Goal: Task Accomplishment & Management: Manage account settings

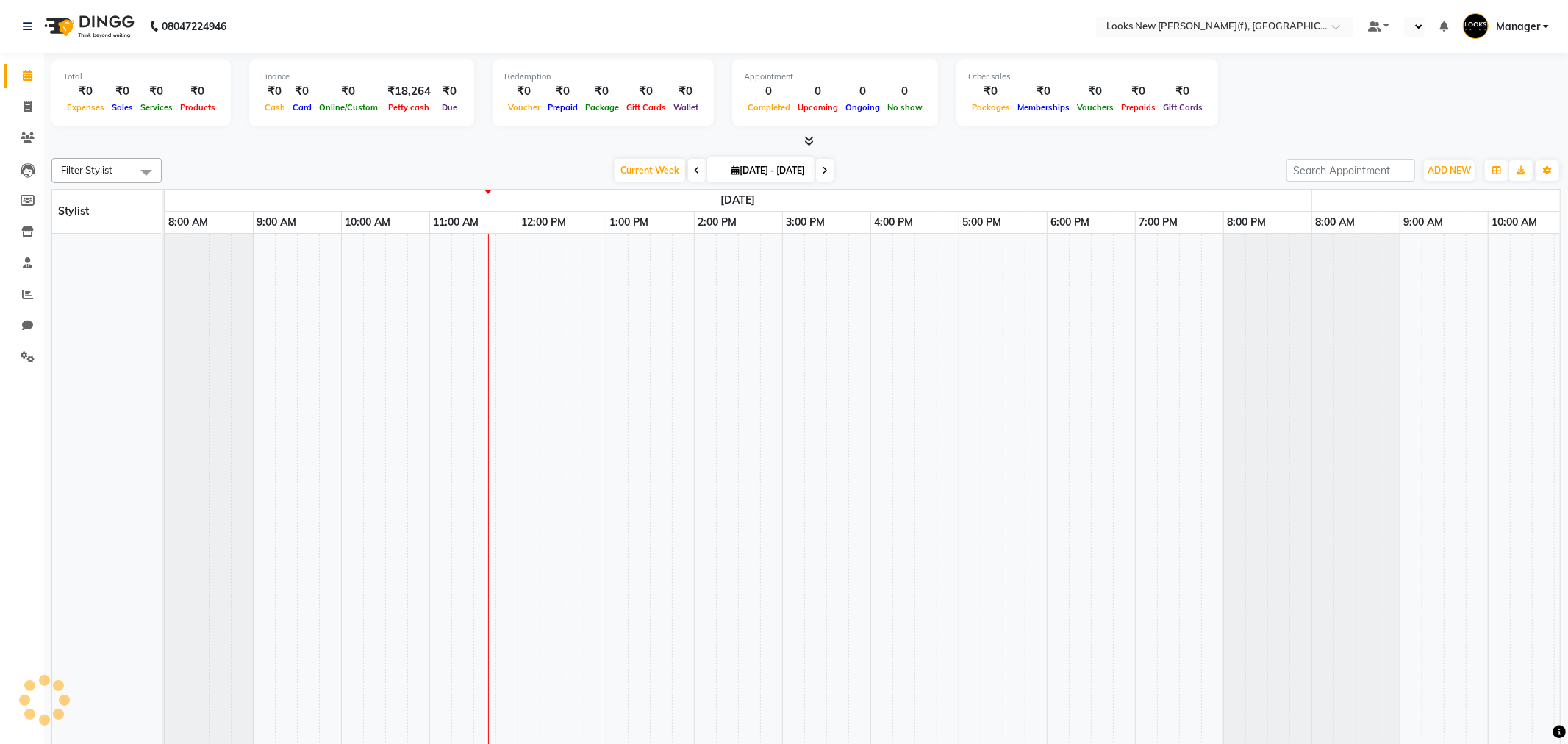
select select "en"
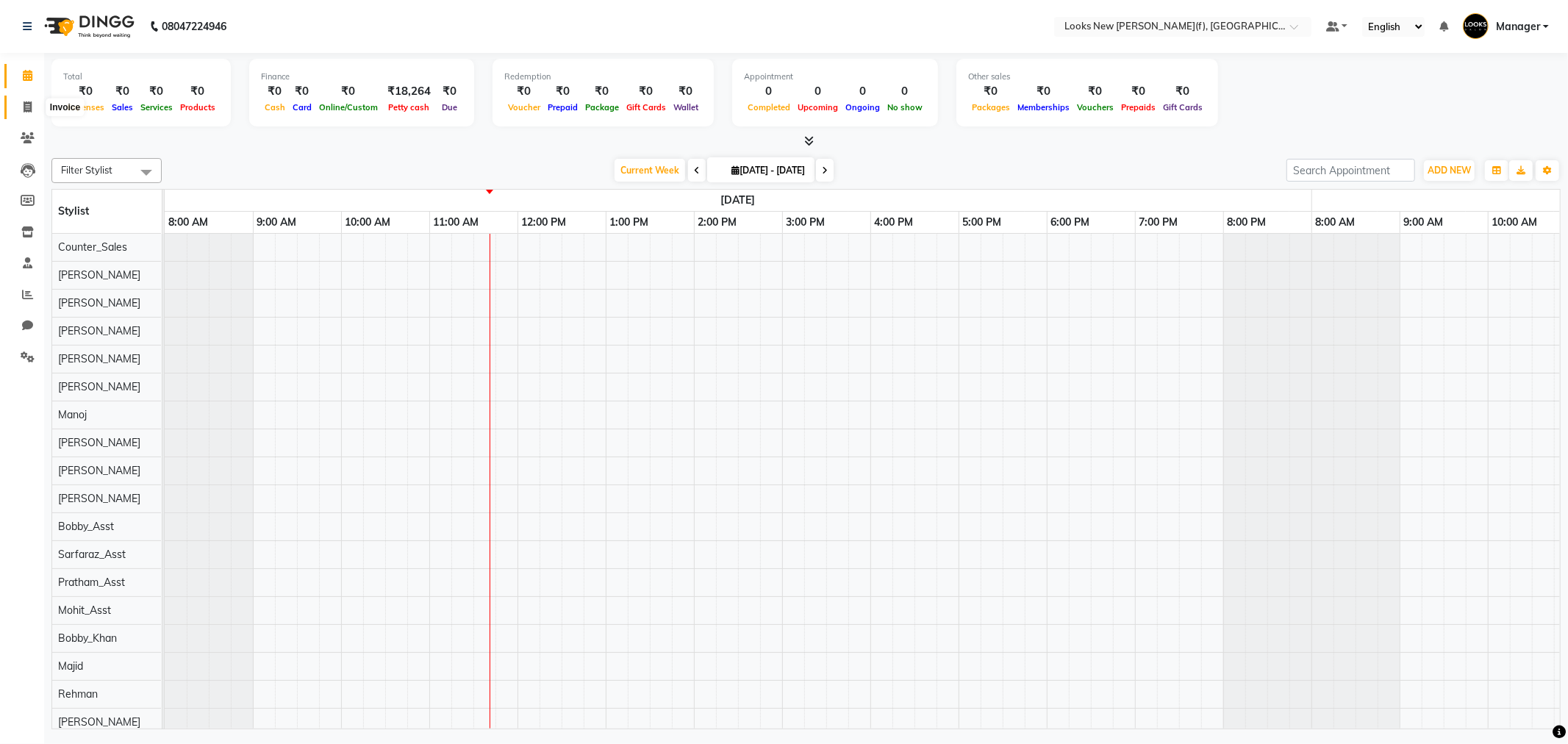
click at [27, 107] on icon at bounding box center [27, 107] width 8 height 11
select select "service"
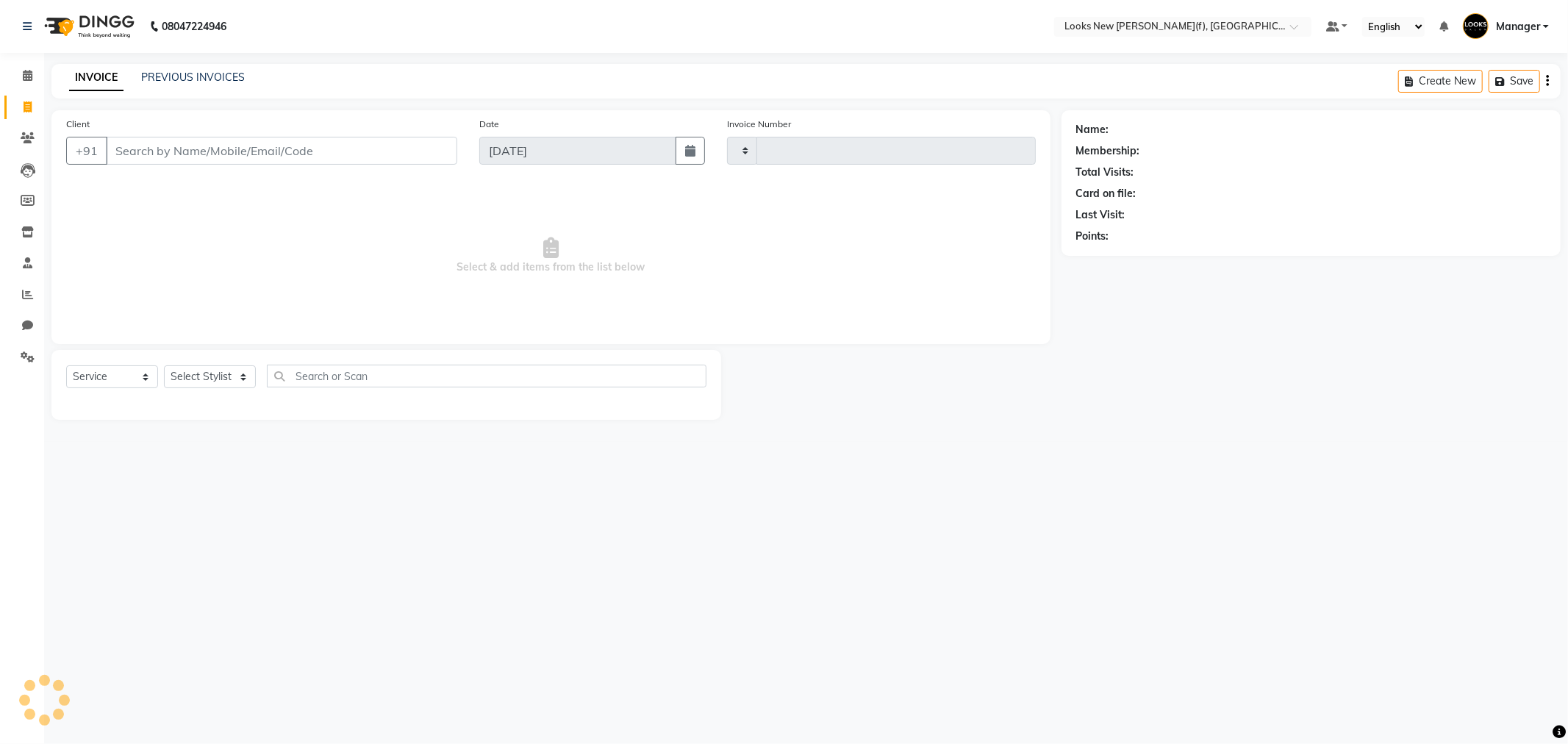
type input "0135"
select select "8659"
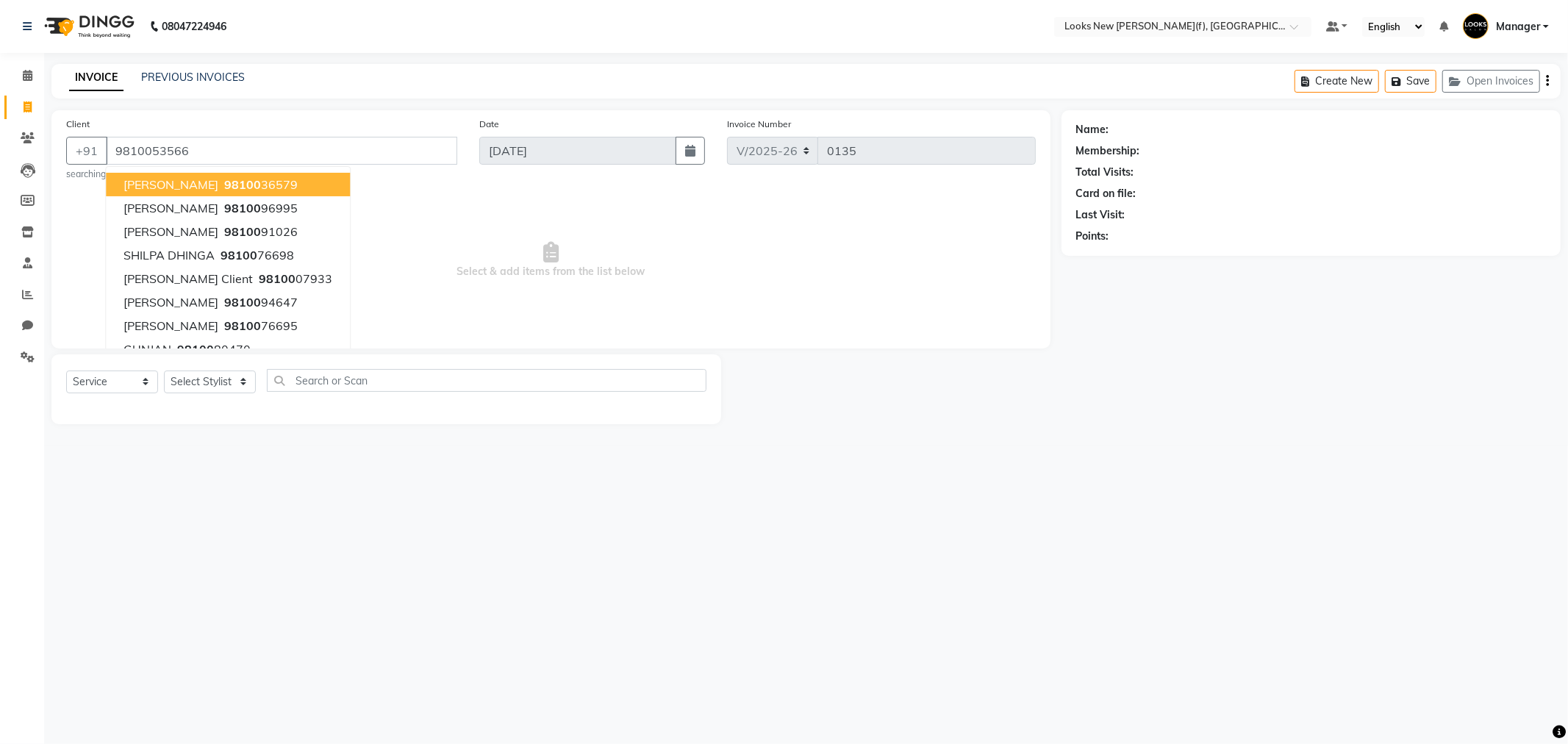
type input "9810053566"
select select "1: Object"
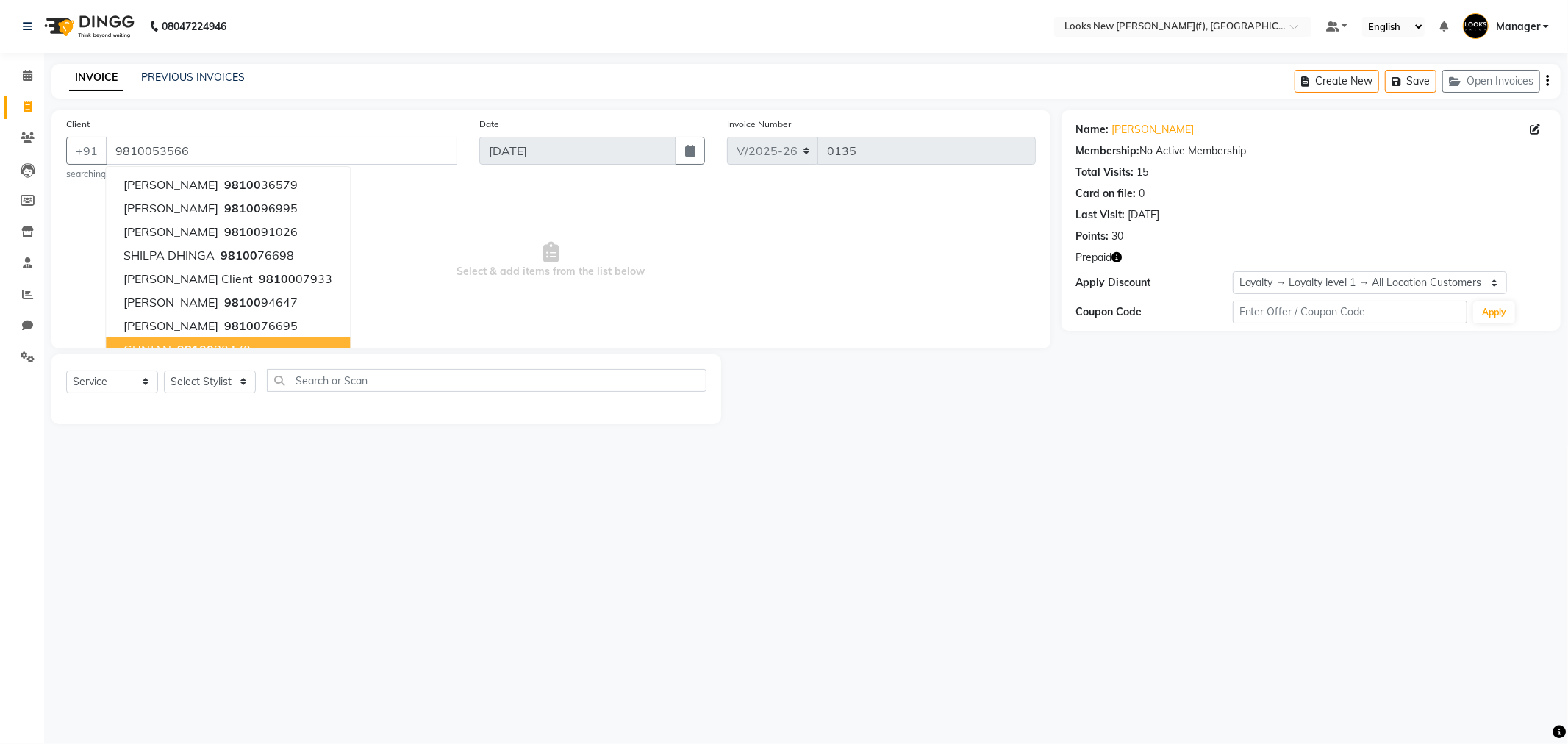
click at [231, 461] on div "08047224946 Select Location × Looks New Rajinder Nagar(f), Delhi Default Panel …" at bounding box center [784, 372] width 1568 height 744
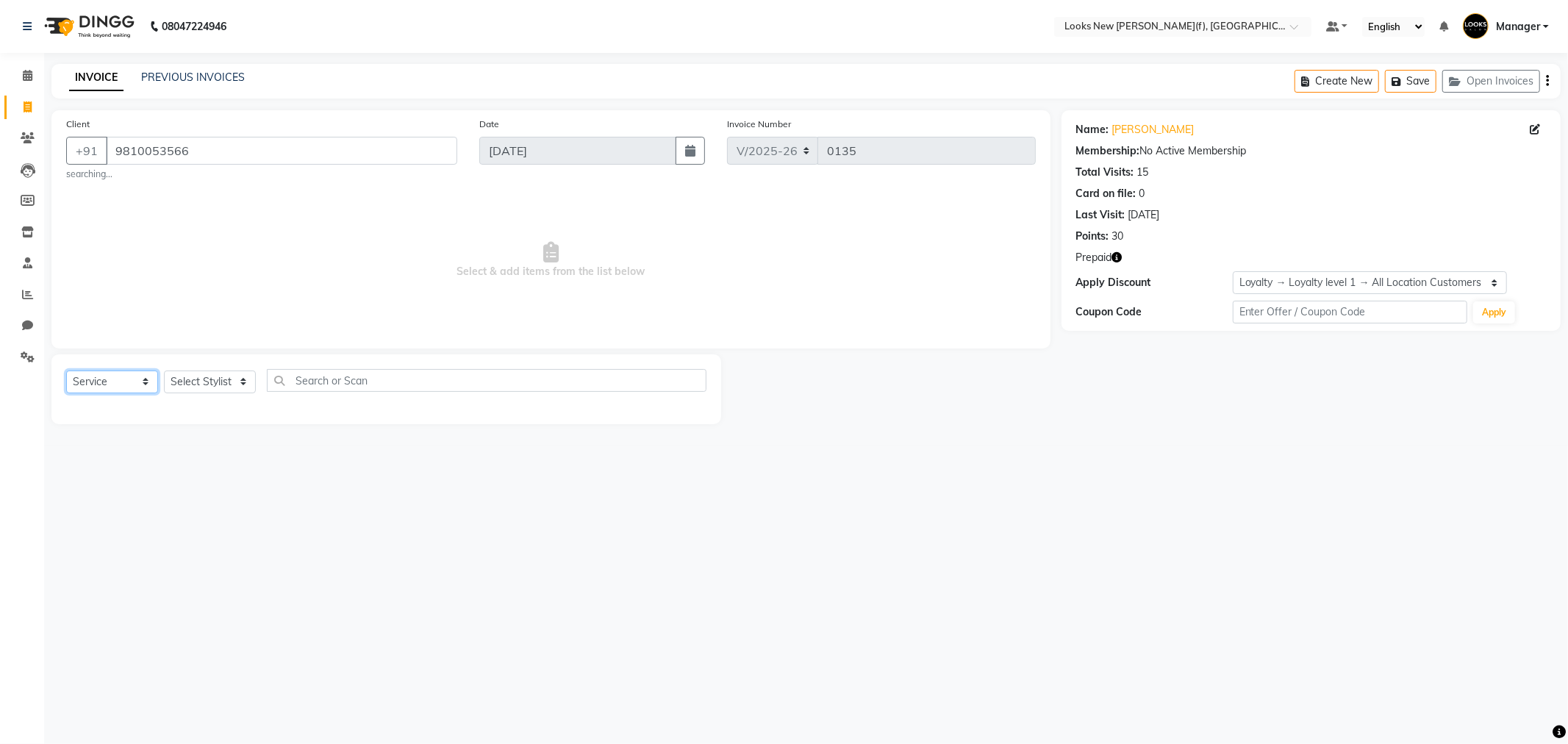
click at [146, 385] on select "Select Service Product Membership Package Voucher Prepaid Gift Card" at bounding box center [112, 381] width 92 height 22
select select "P"
click at [66, 370] on select "Select Service Product Membership Package Voucher Prepaid Gift Card" at bounding box center [112, 381] width 92 height 22
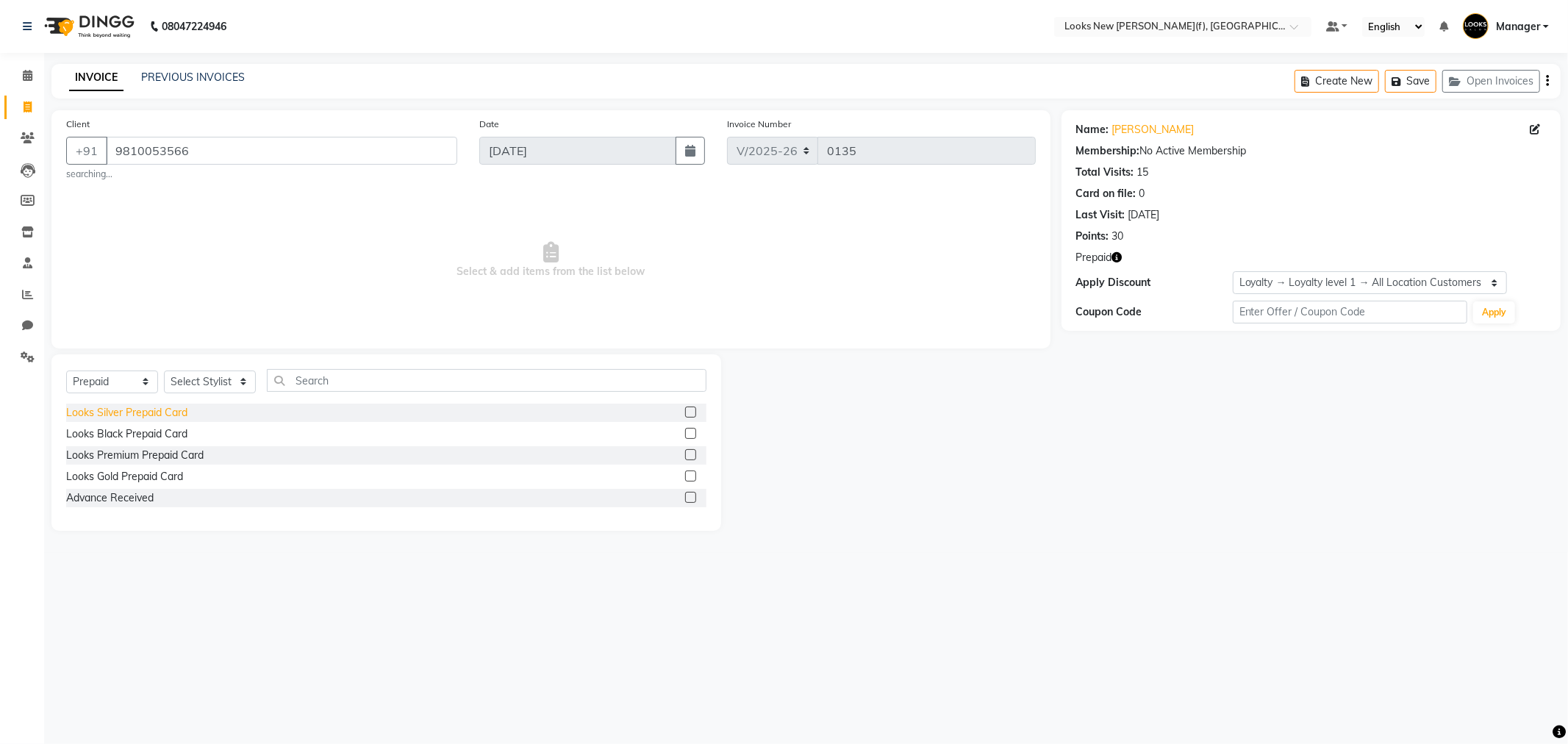
click at [144, 413] on div "Looks Silver Prepaid Card" at bounding box center [127, 412] width 122 height 16
checkbox input "false"
click at [240, 382] on select "Select Stylist Aakash_Pdct Afsar Ahmad Ashmita Ayesha Bobby_Asst Bobby_Khan Cou…" at bounding box center [210, 381] width 92 height 22
select select "87337"
click at [237, 384] on select "Select Stylist Aakash_Pdct Afsar Ahmad Ashmita Ayesha Bobby_Asst Bobby_Khan Cou…" at bounding box center [210, 381] width 92 height 22
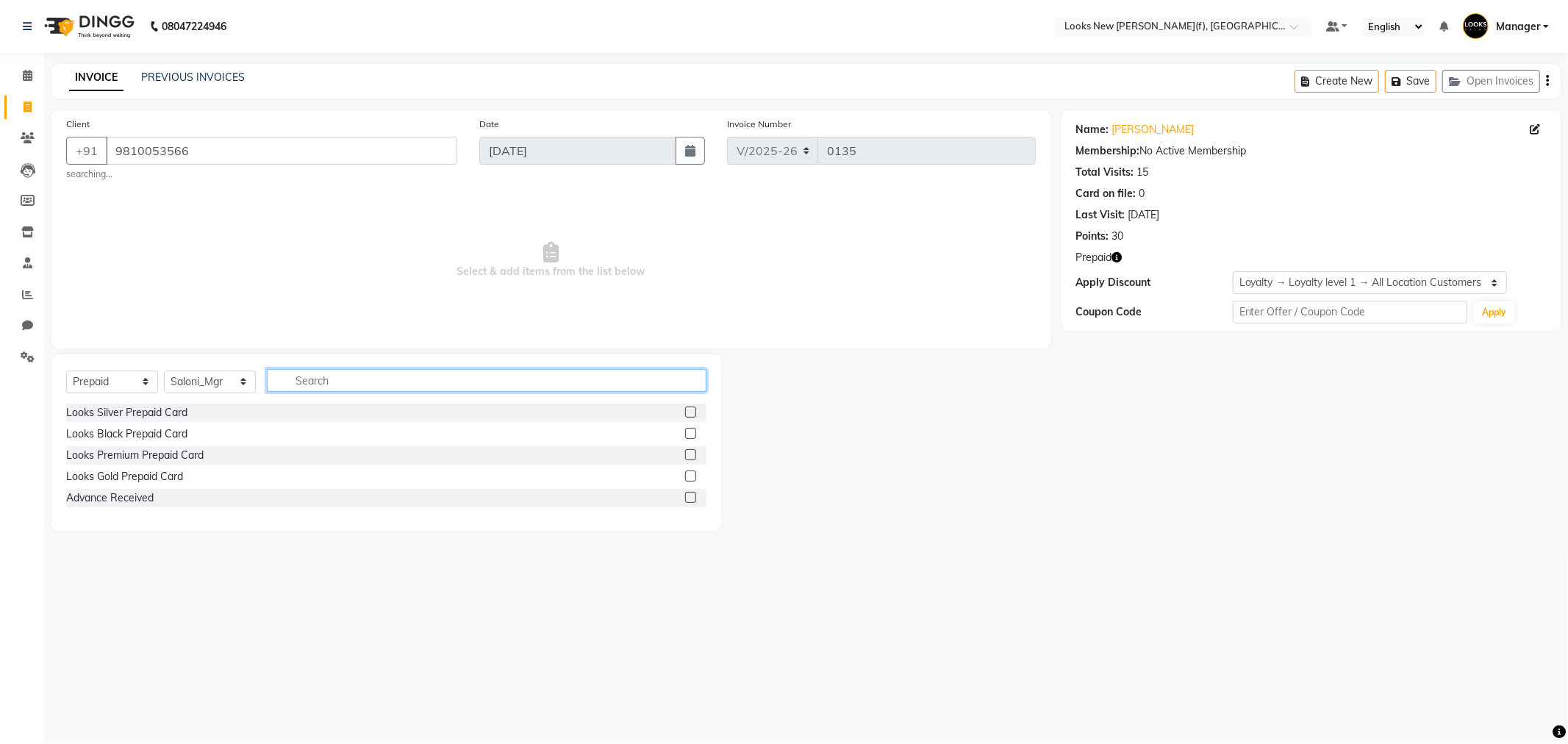
click at [311, 383] on input "text" at bounding box center [487, 379] width 440 height 22
click at [136, 414] on div "Looks Silver Prepaid Card" at bounding box center [127, 412] width 122 height 16
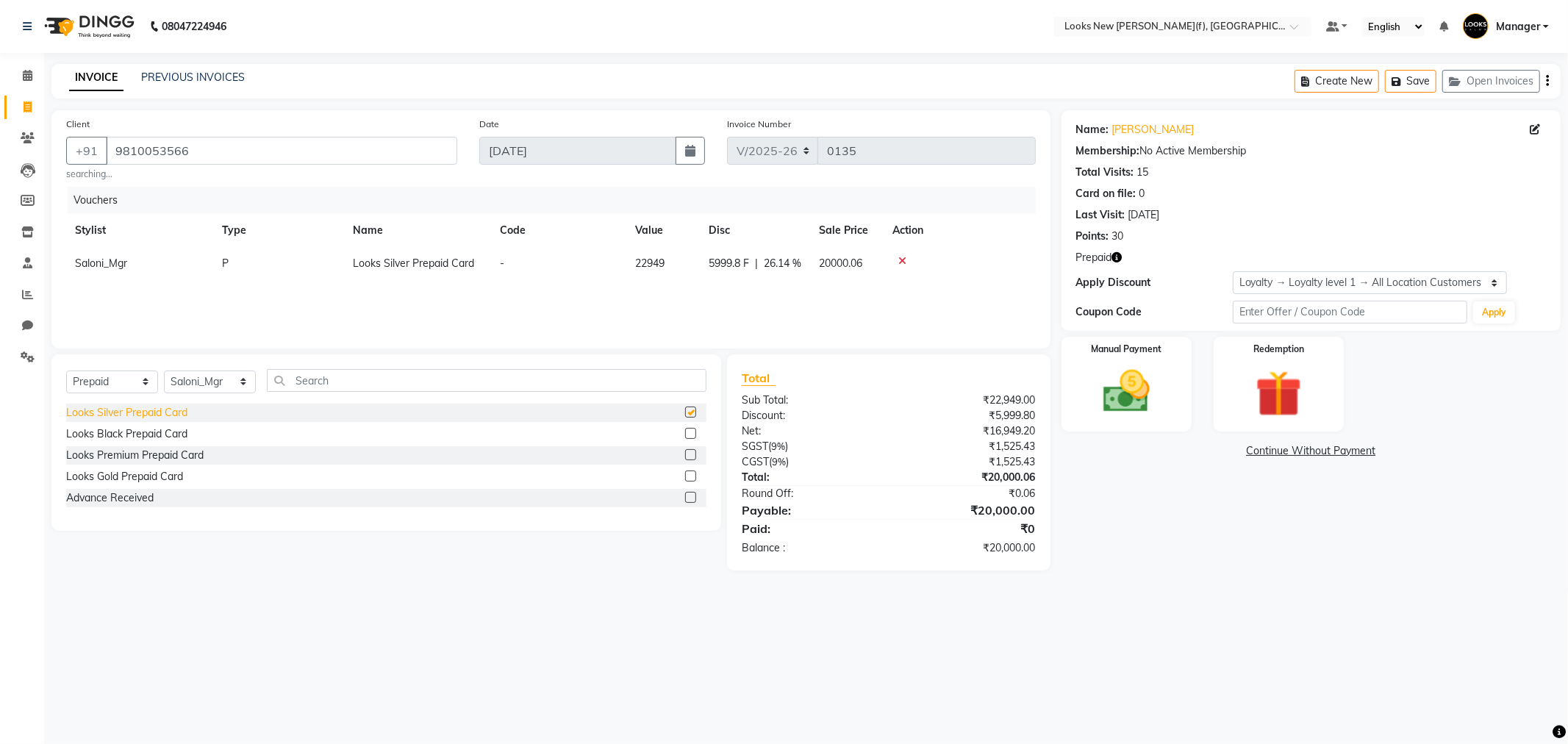
checkbox input "false"
click at [1122, 405] on img at bounding box center [1127, 391] width 78 height 56
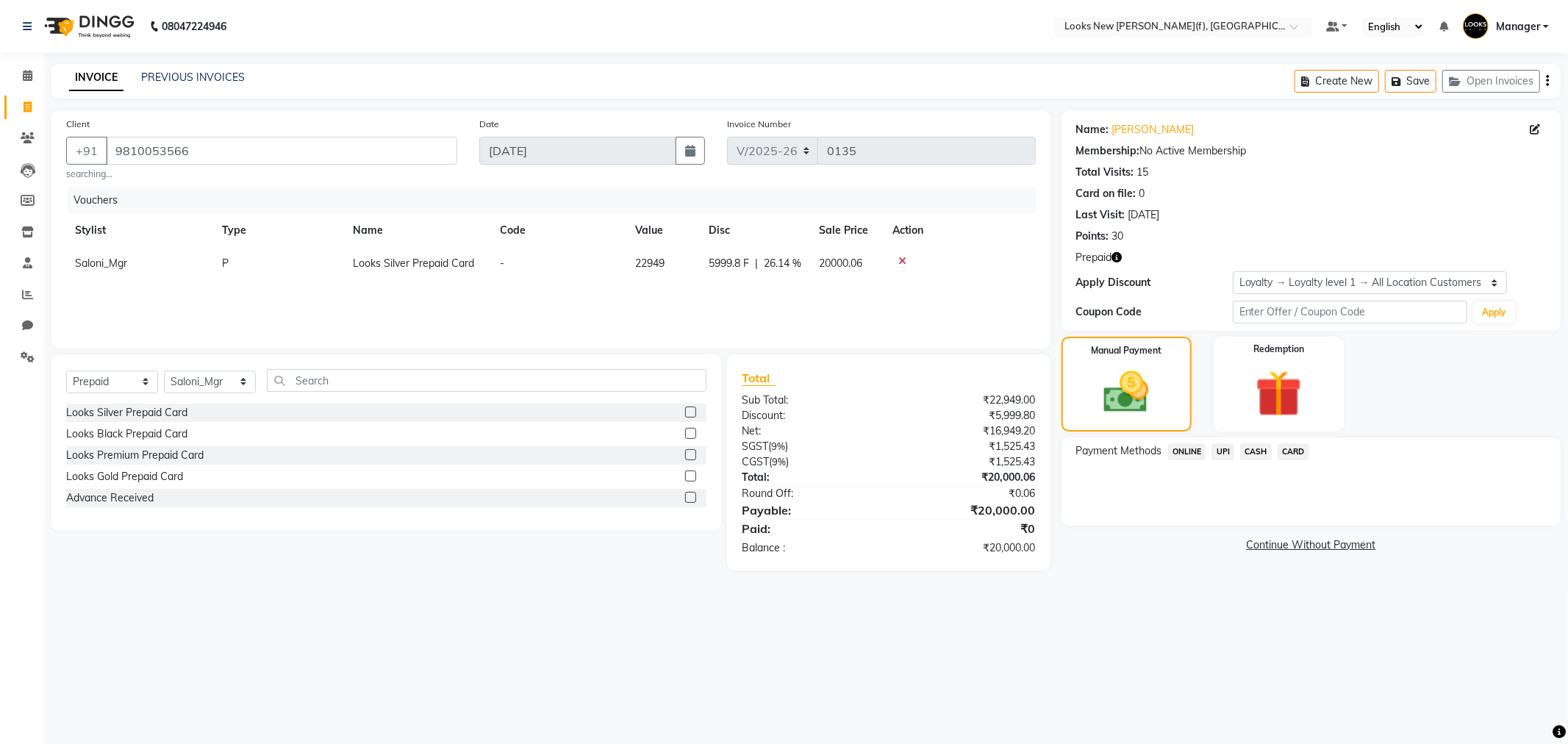
click at [1252, 449] on span "CASH" at bounding box center [1256, 451] width 32 height 17
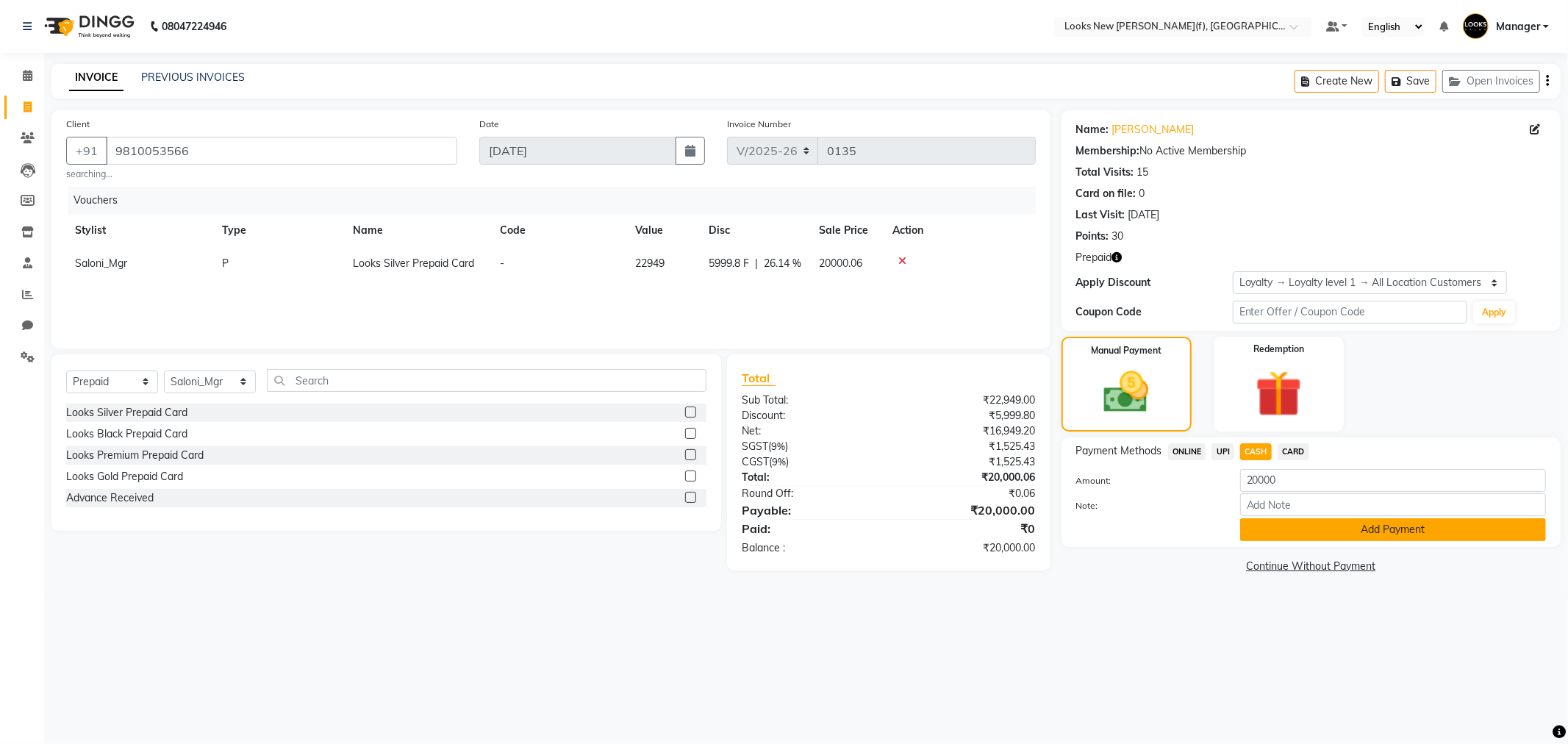
click at [1372, 534] on button "Add Payment" at bounding box center [1392, 528] width 306 height 22
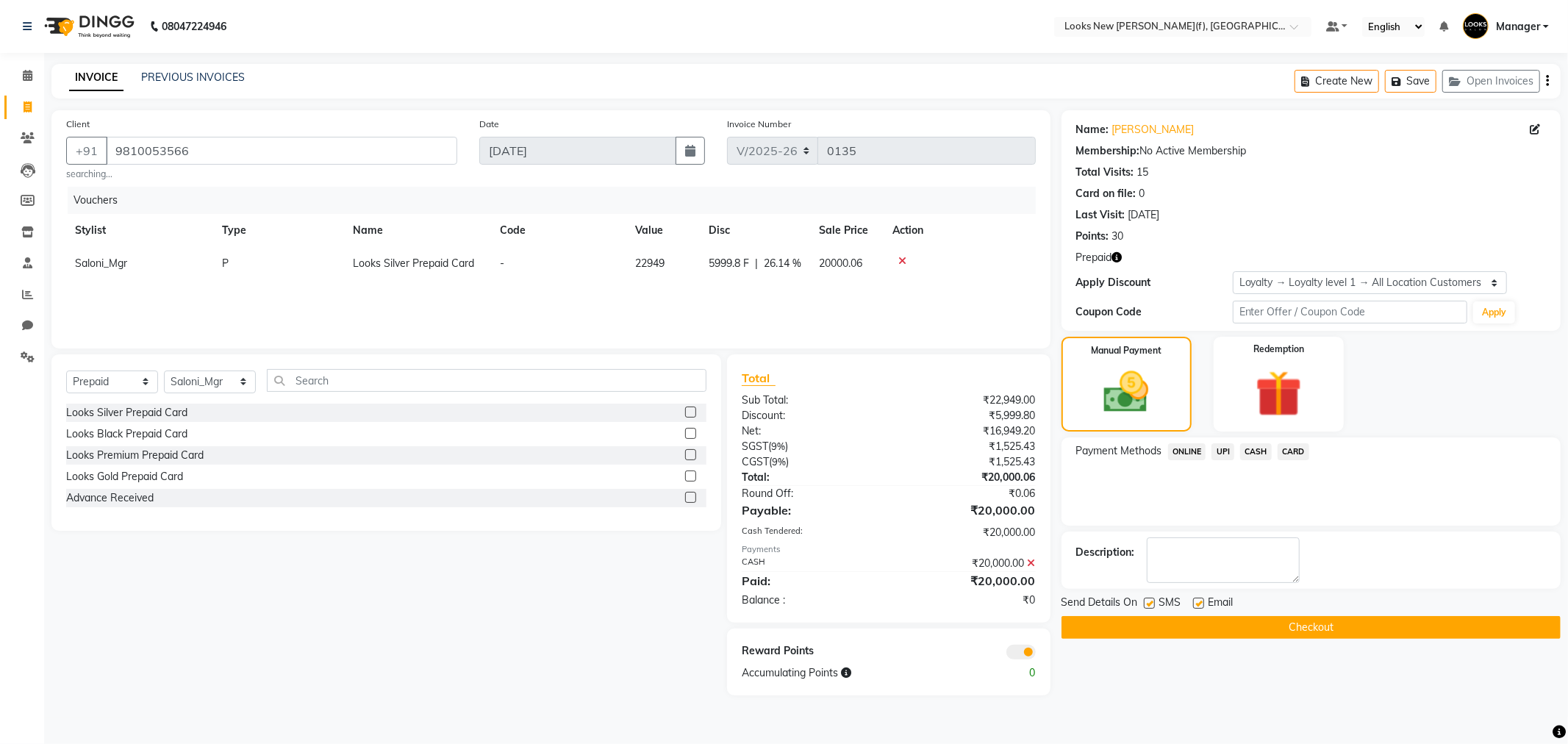
click at [1300, 628] on button "Checkout" at bounding box center [1312, 627] width 500 height 22
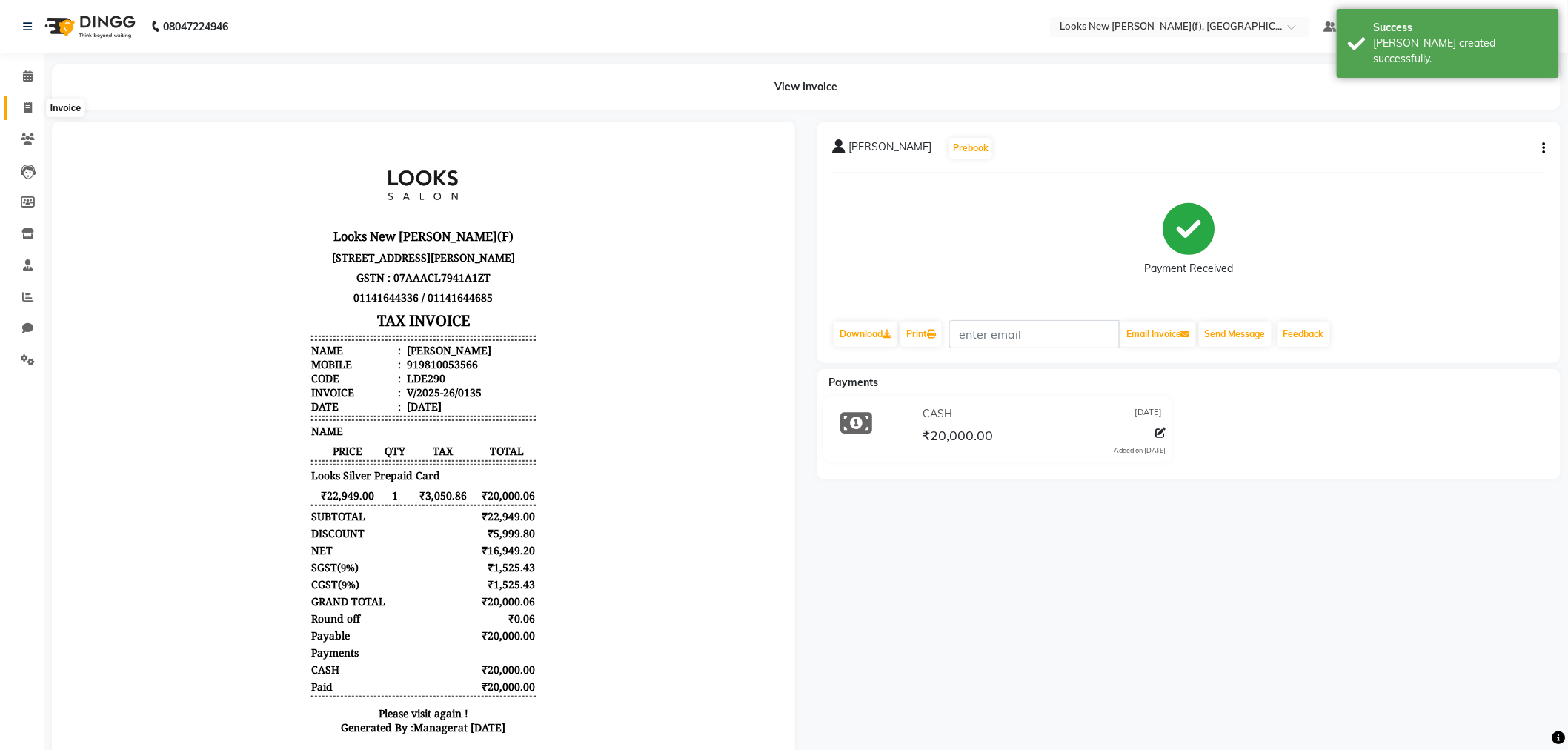
click at [24, 108] on icon at bounding box center [28, 107] width 8 height 11
select select "service"
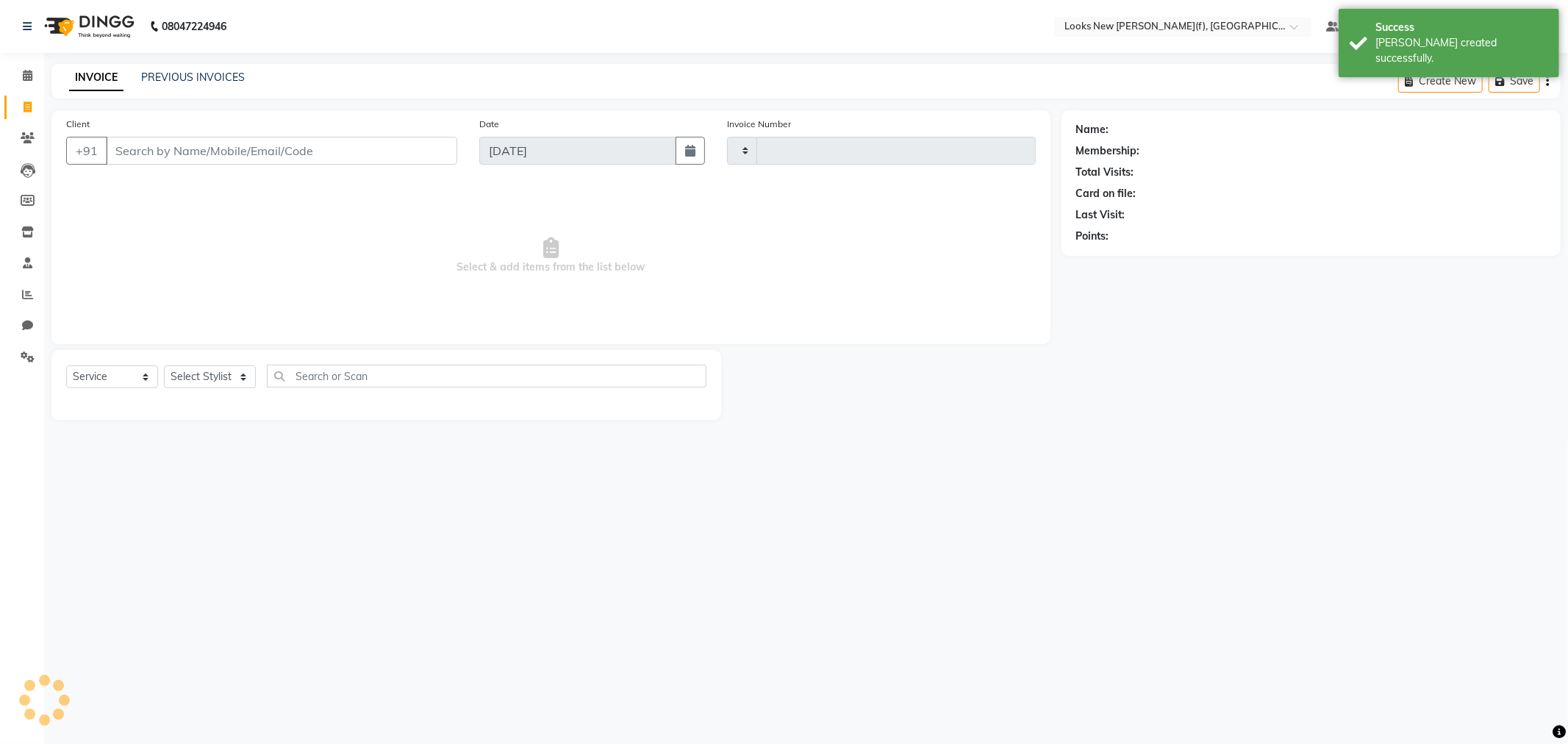
type input "0136"
select select "8659"
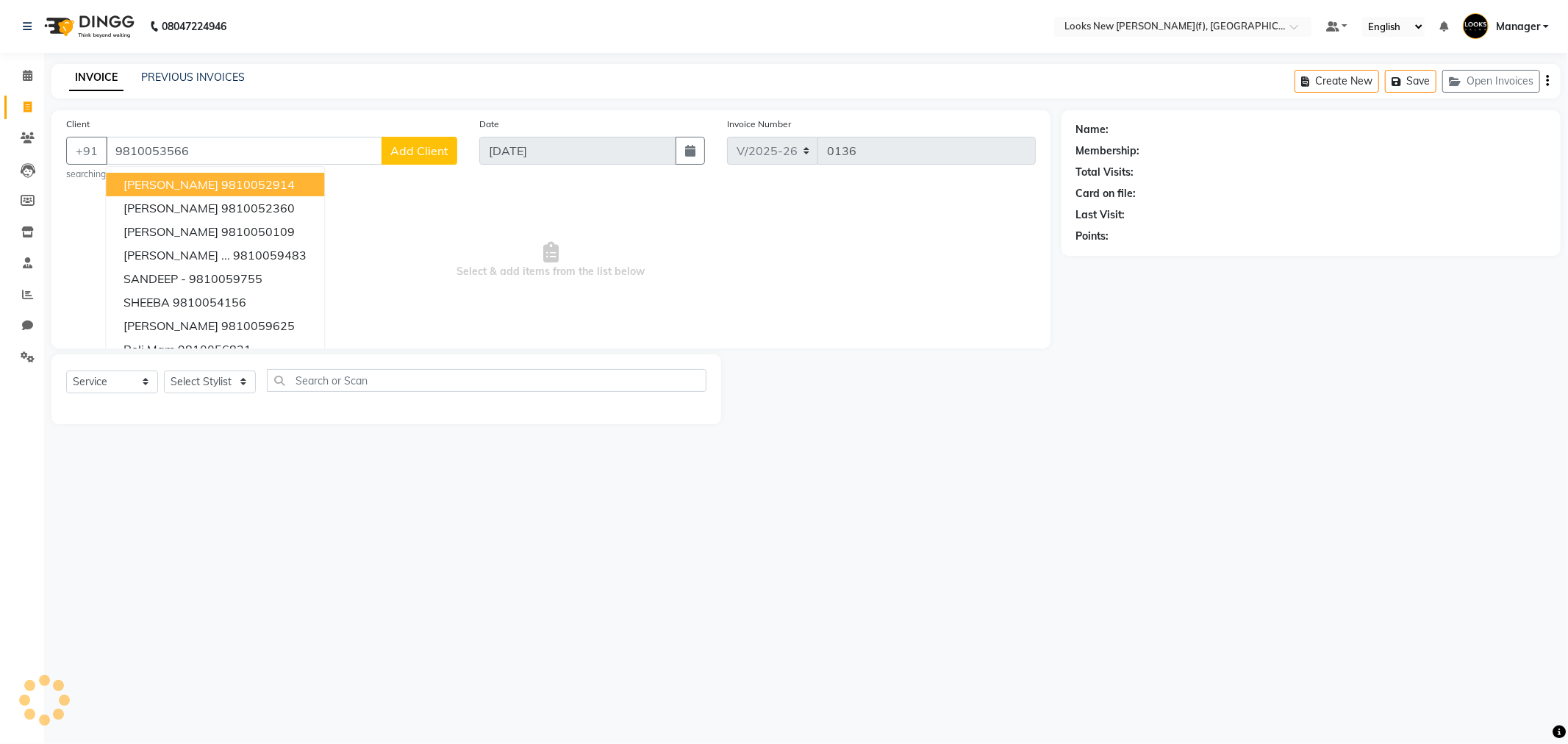
type input "9810053566"
select select "1: Object"
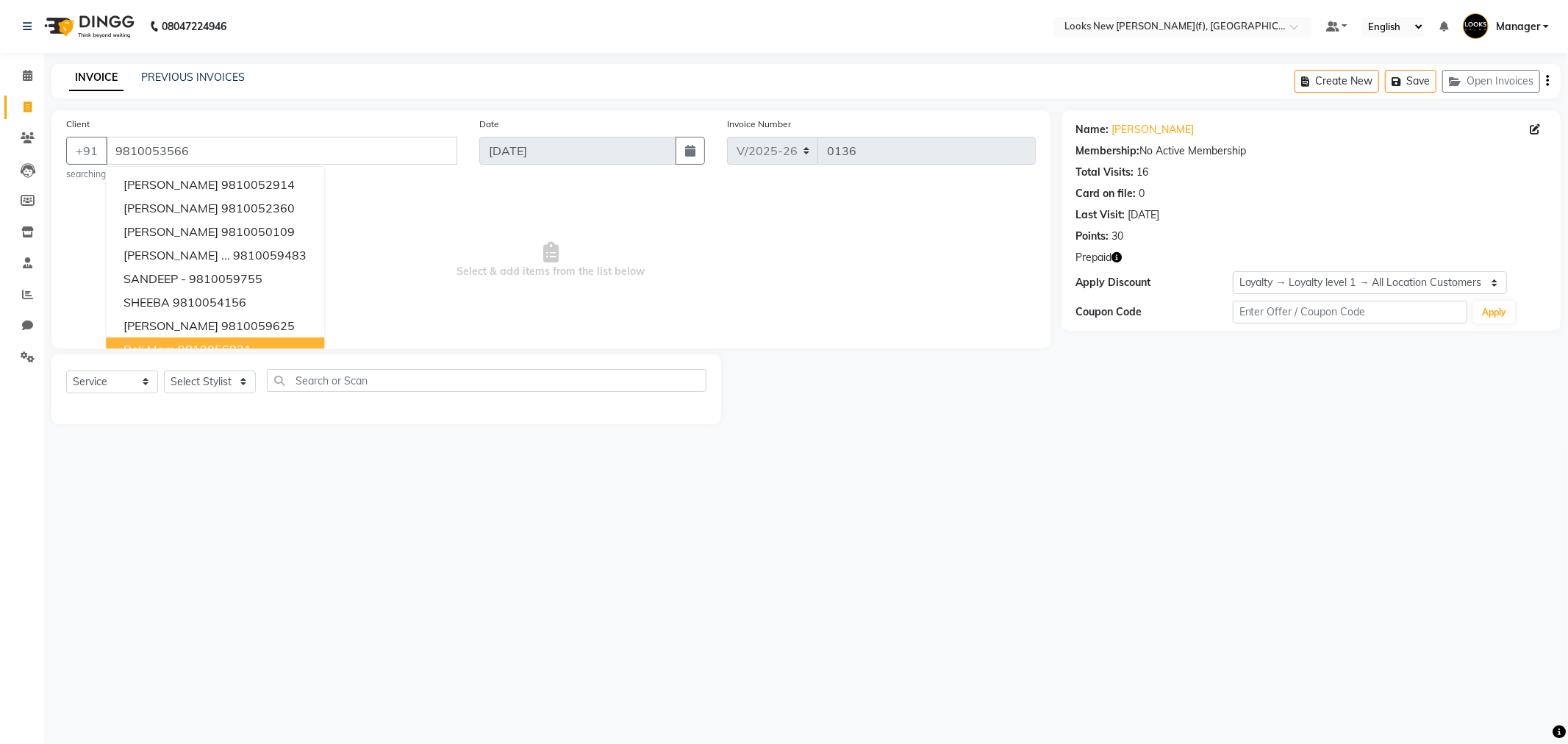
click at [154, 508] on div "08047224946 Select Location × Looks New Rajinder Nagar(f), Delhi Default Panel …" at bounding box center [784, 372] width 1568 height 744
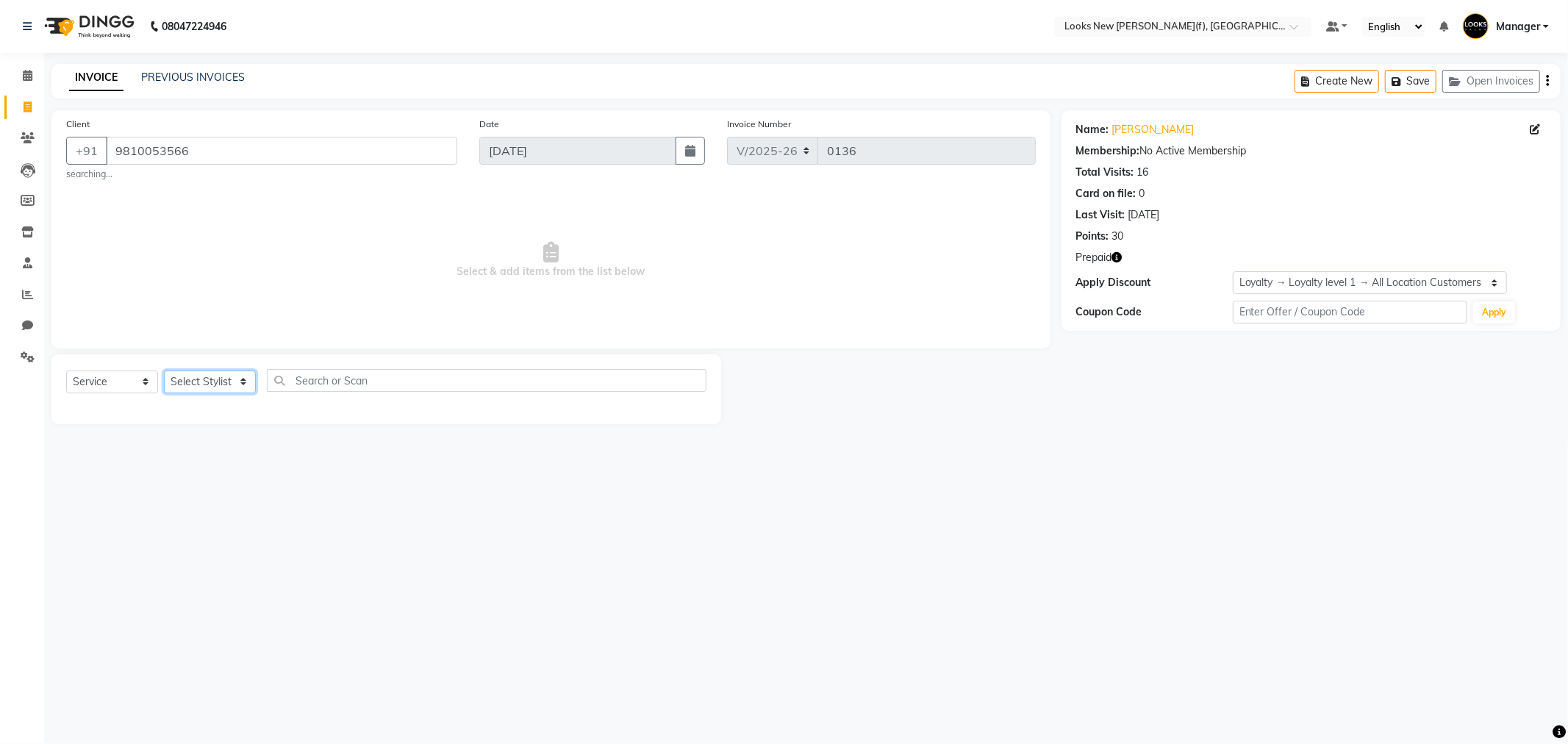
click at [242, 384] on select "Select Stylist Aakash_Pdct Afsar Ahmad Ashmita Ayesha Bobby_Asst Bobby_Khan Cou…" at bounding box center [210, 381] width 92 height 22
select select "87309"
click at [241, 379] on select "Select Stylist Aakash_Pdct Afsar Ahmad Ashmita Ayesha Bobby_Asst Bobby_Khan Cou…" at bounding box center [210, 381] width 92 height 22
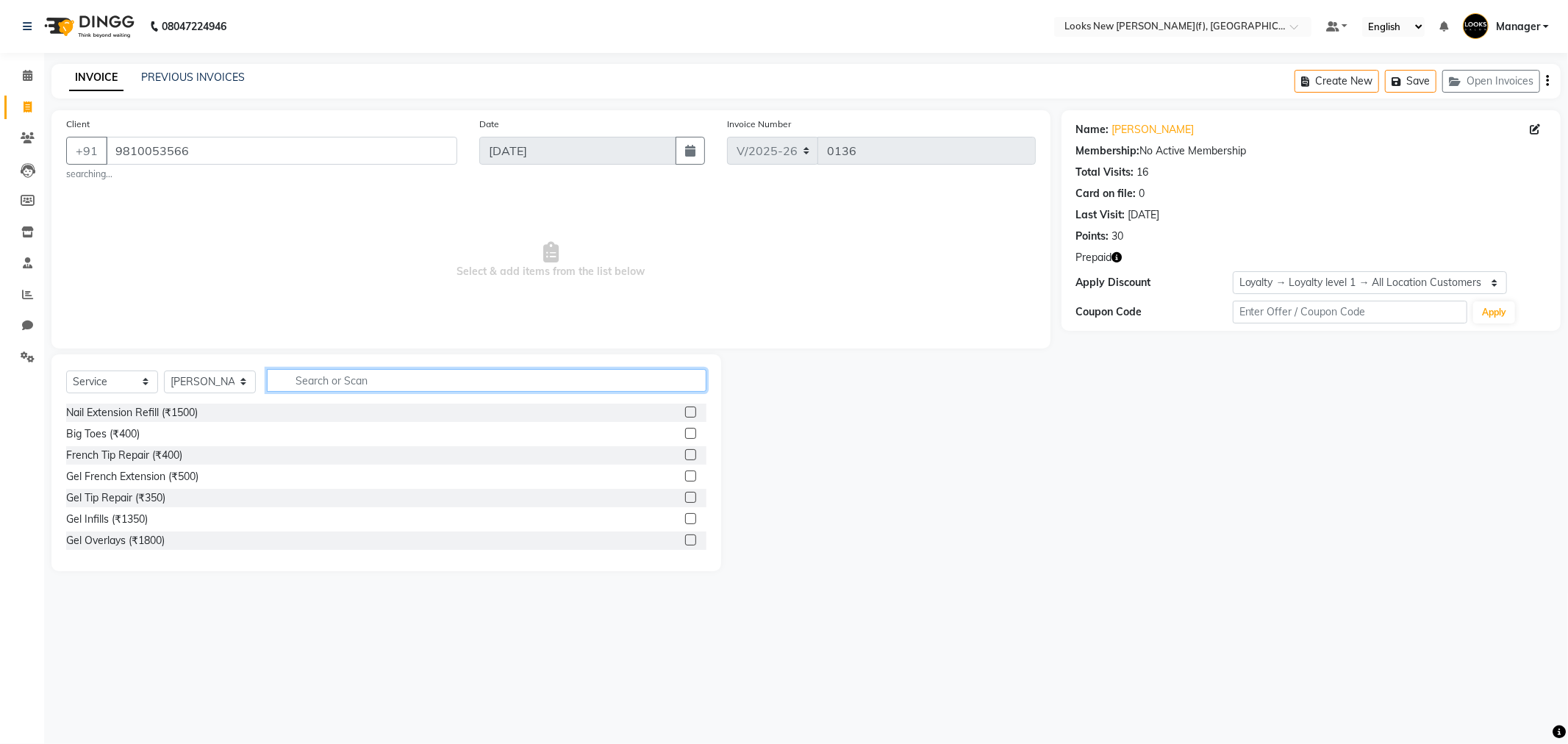
click at [298, 379] on input "text" at bounding box center [487, 379] width 440 height 22
type input "inoa"
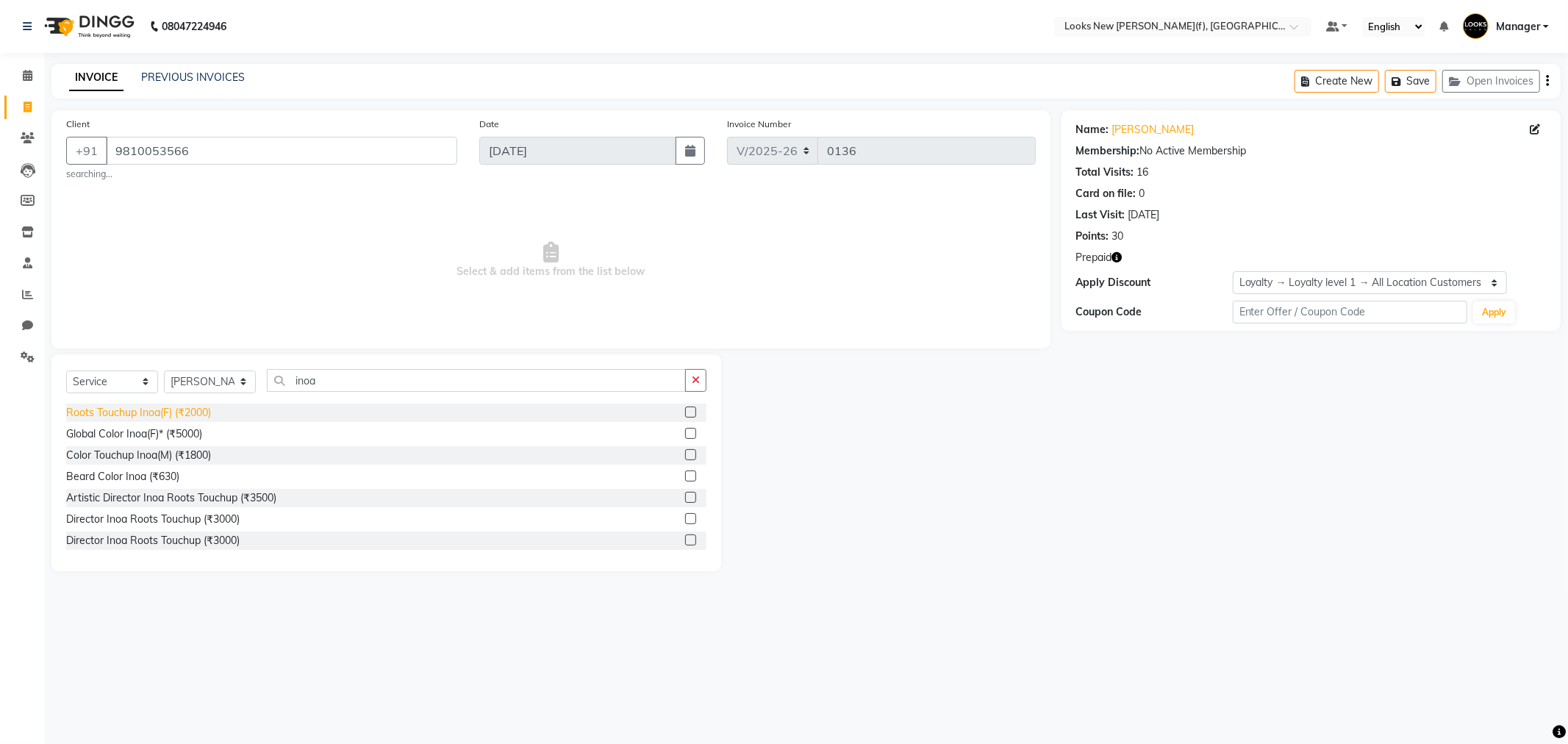
click at [153, 416] on div "Roots Touchup Inoa(F) (₹2000)" at bounding box center [138, 412] width 145 height 16
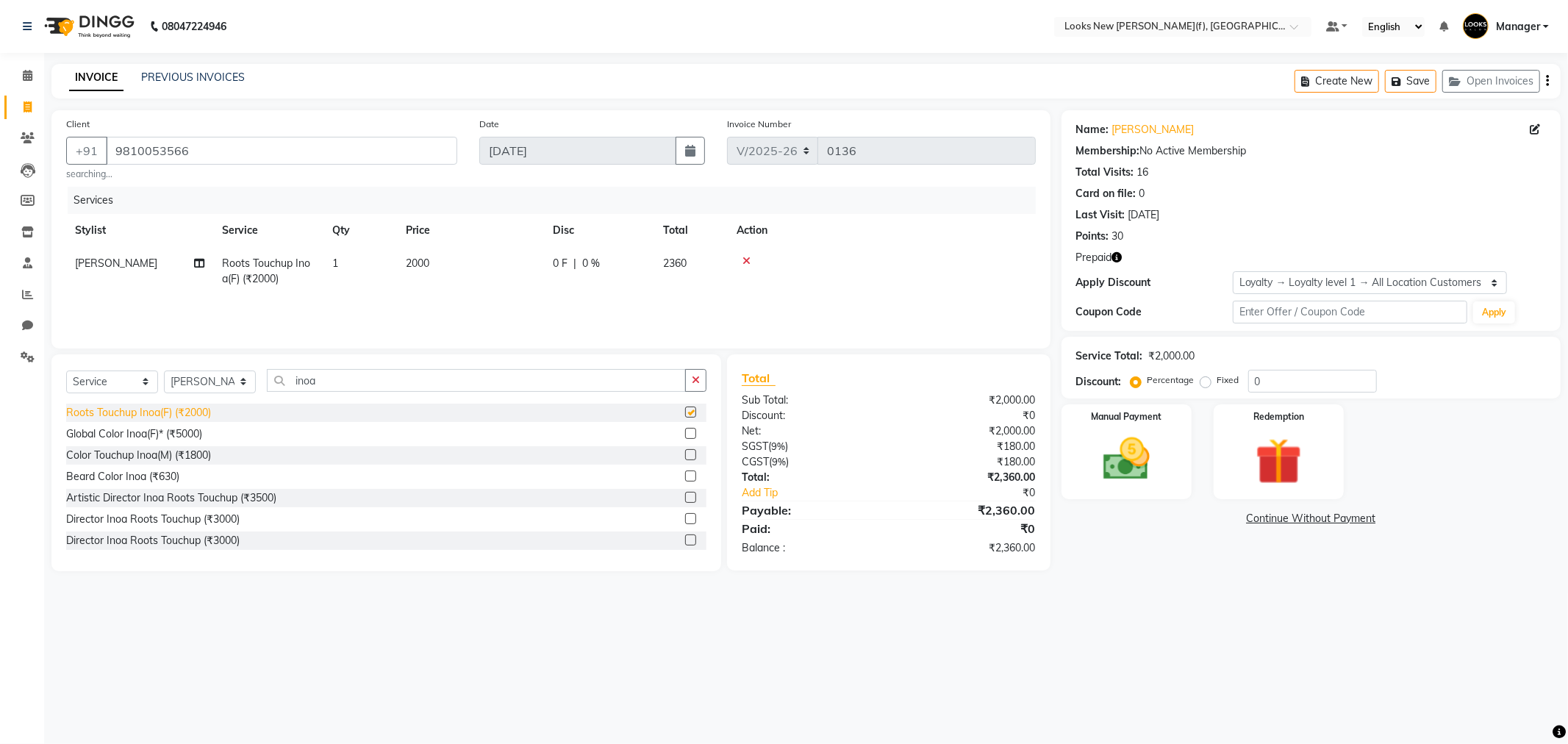
checkbox input "false"
click at [475, 263] on td "2000" at bounding box center [470, 271] width 147 height 48
select select "87309"
click at [515, 267] on input "2000" at bounding box center [539, 266] width 129 height 22
type input "2"
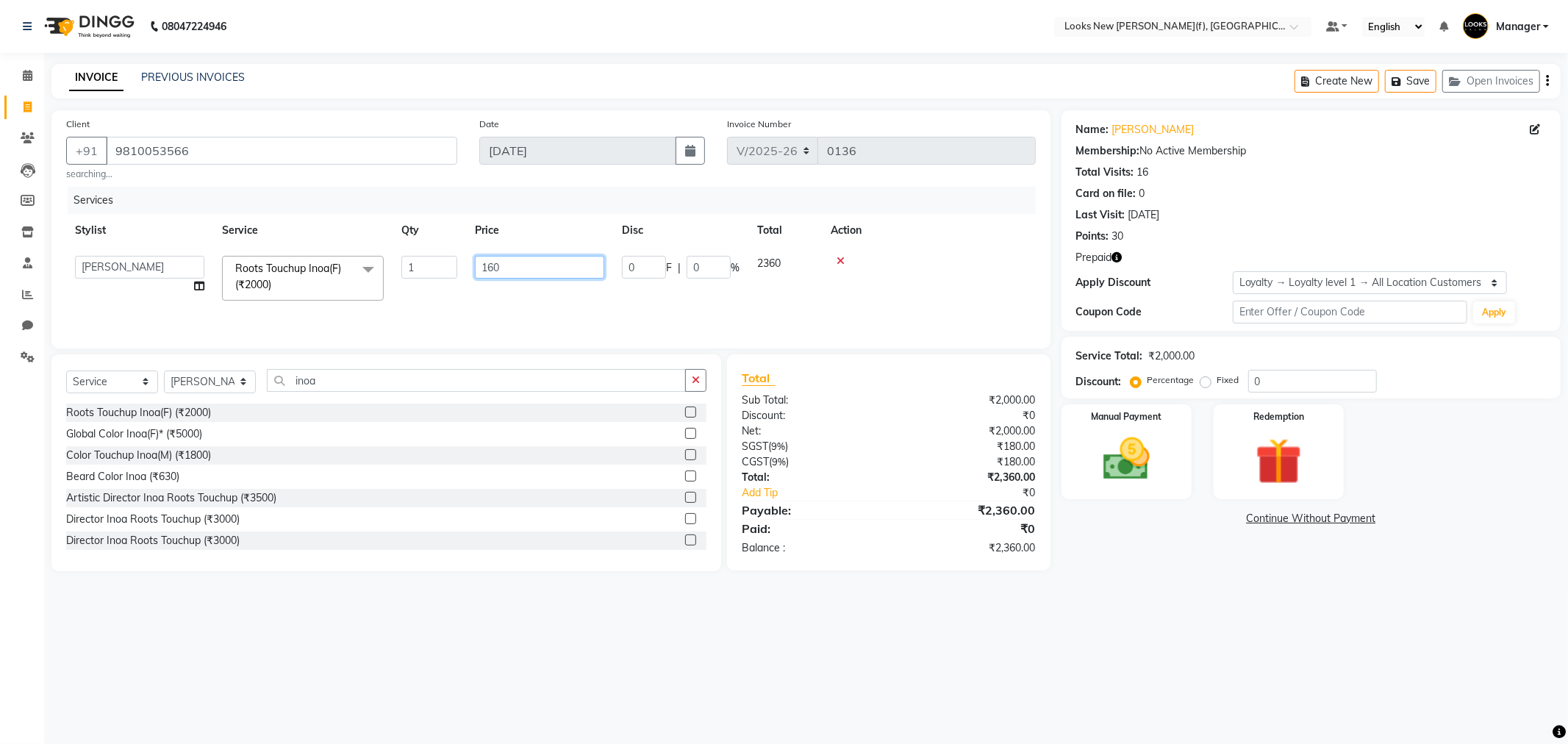
type input "1600"
click at [1100, 679] on div "08047224946 Select Location × Looks New Rajinder Nagar(f), Delhi Default Panel …" at bounding box center [784, 372] width 1568 height 744
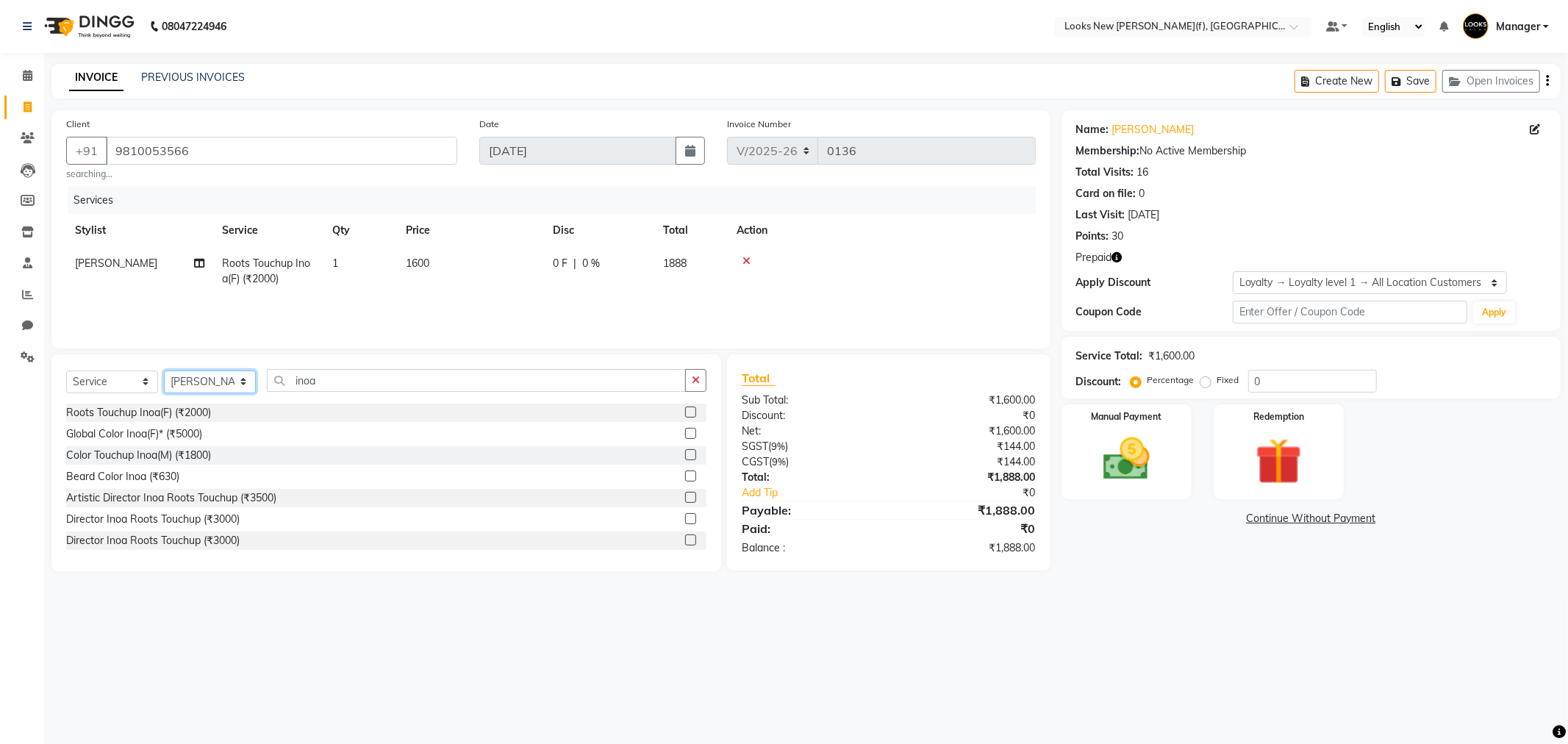
click at [246, 384] on select "Select Stylist Aakash_Pdct [PERSON_NAME] [PERSON_NAME] [PERSON_NAME] Counter_Sa…" at bounding box center [210, 381] width 92 height 22
click at [366, 383] on input "inoa" at bounding box center [476, 379] width 419 height 22
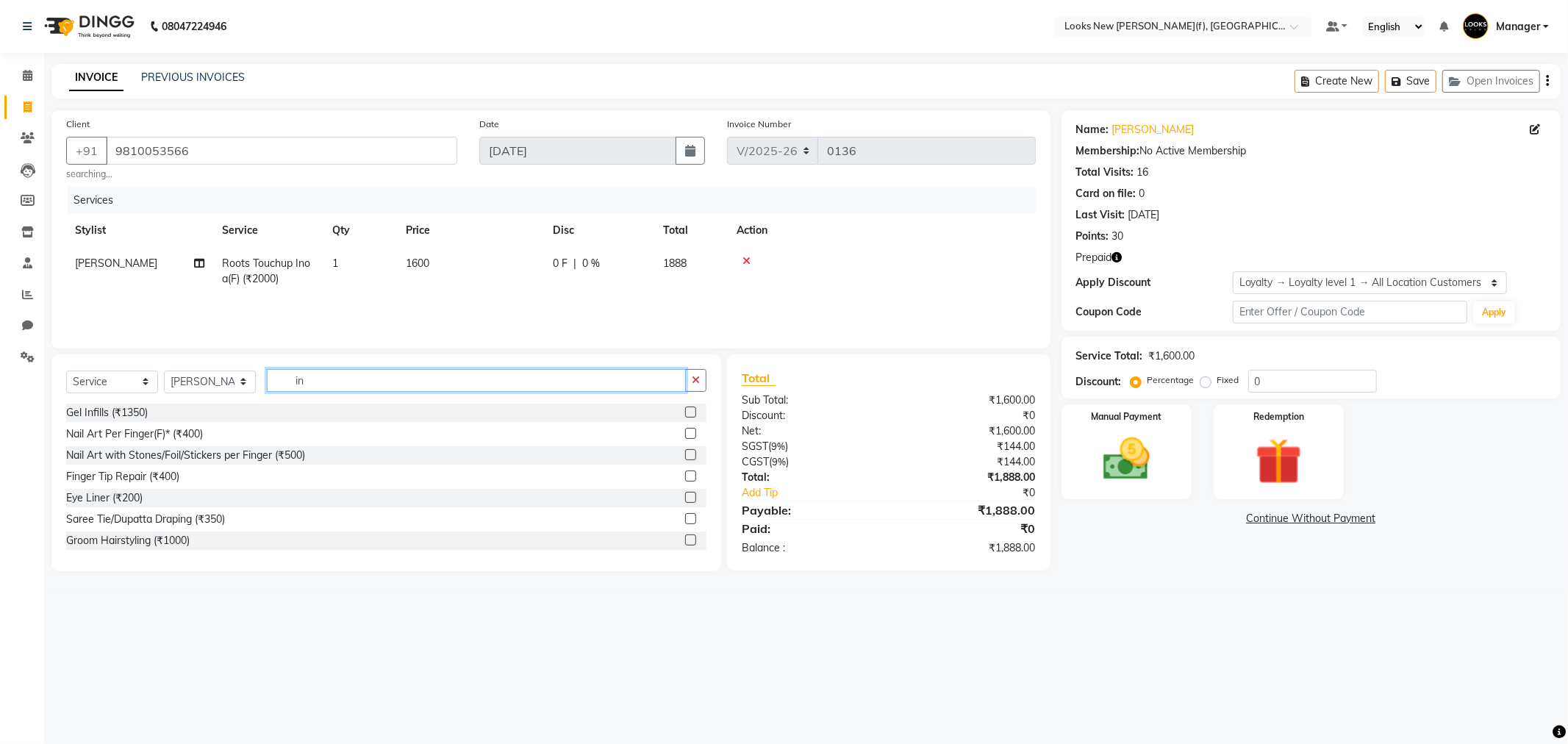
type input "i"
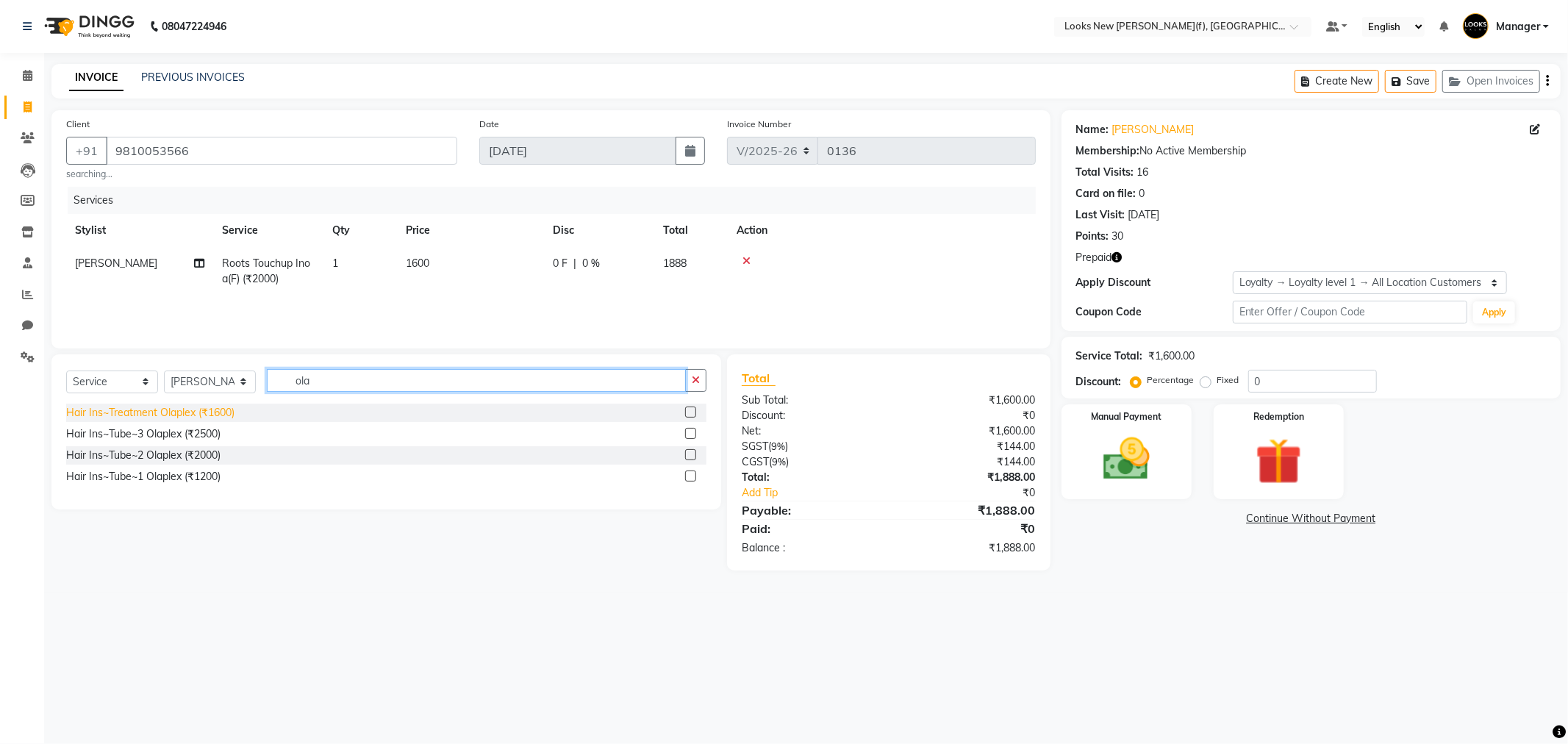
type input "ola"
click at [166, 412] on div "Hair Ins~Treatment Olaplex (₹1600)" at bounding box center [150, 412] width 168 height 16
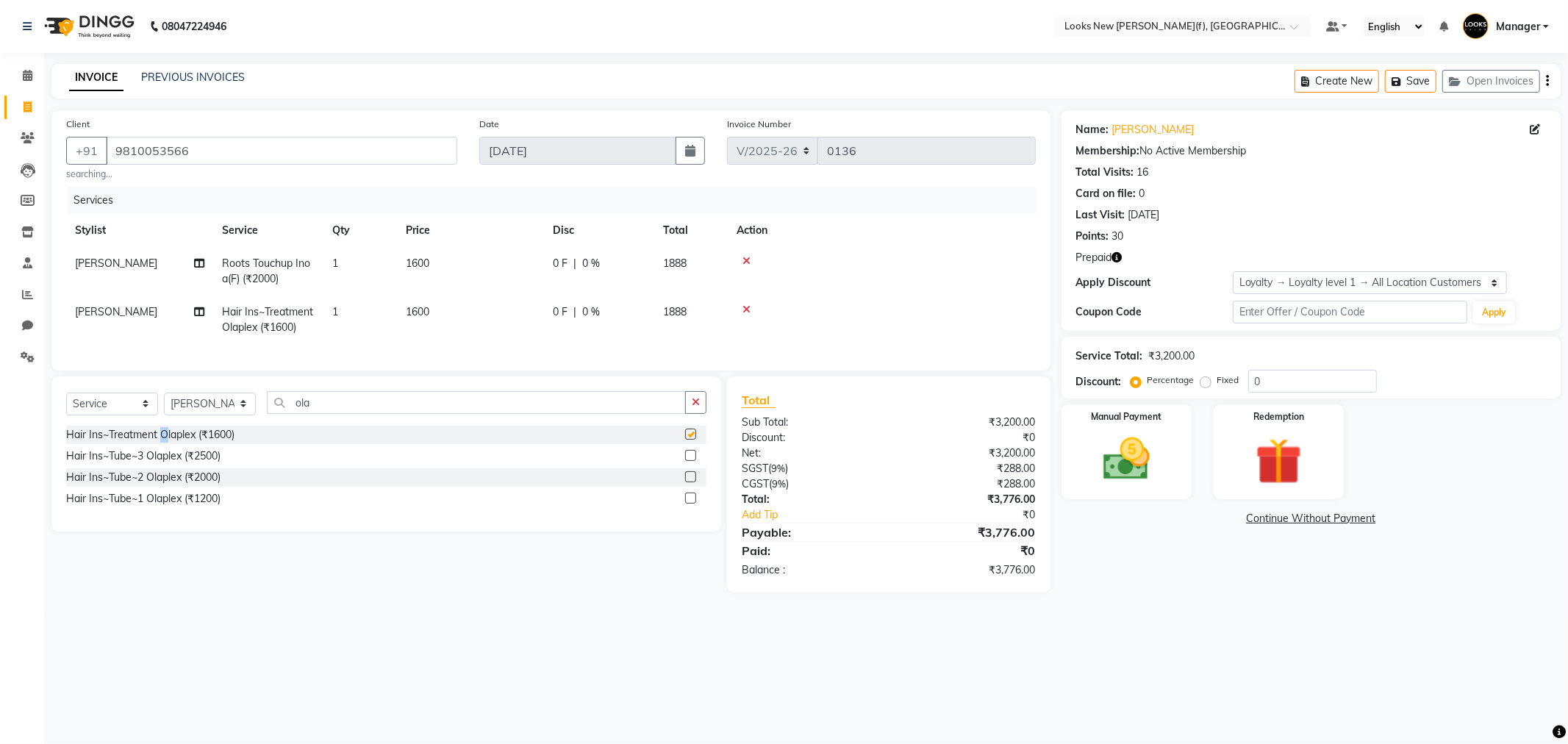
checkbox input "false"
click at [460, 316] on td "1600" at bounding box center [470, 320] width 147 height 48
select select "87309"
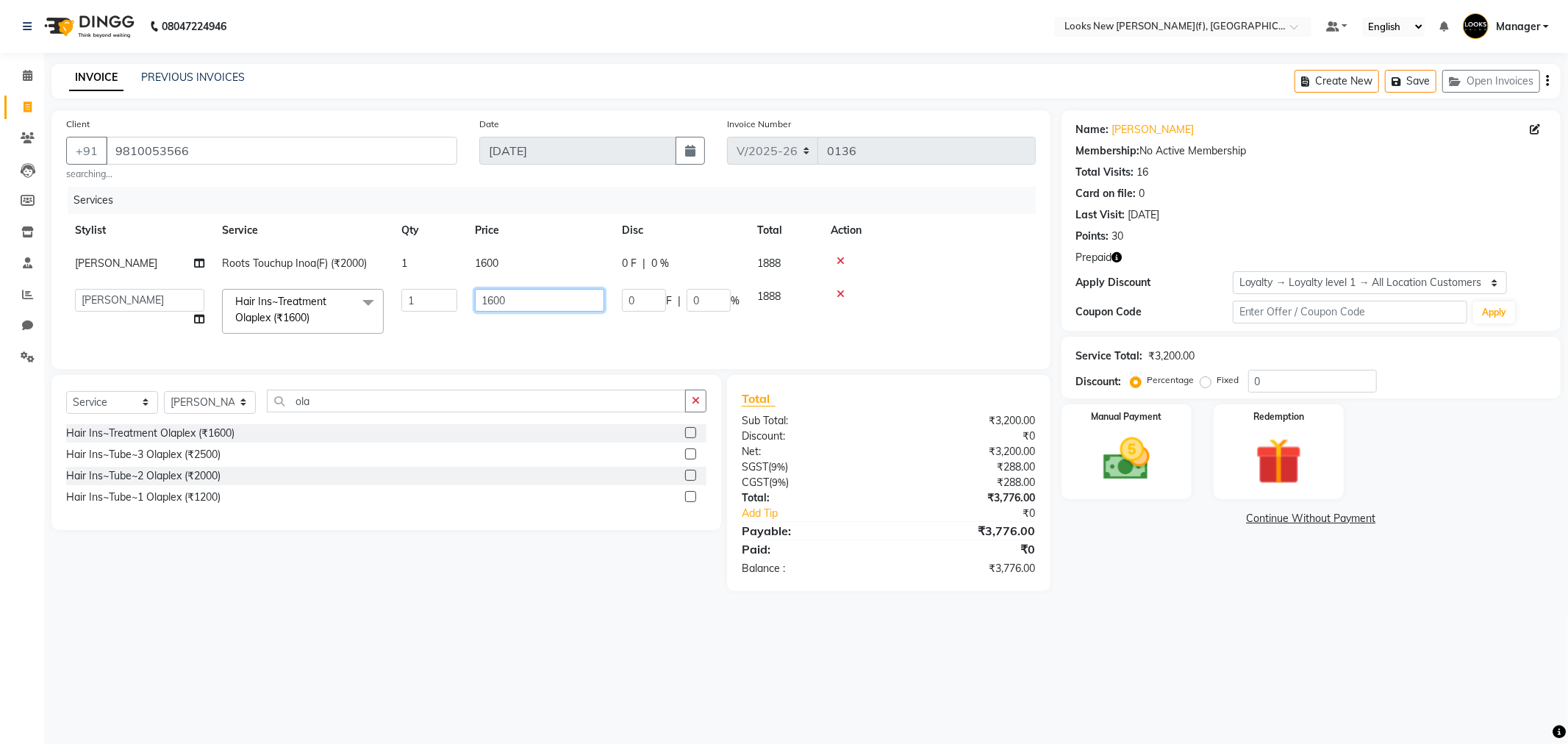
click at [519, 305] on input "1600" at bounding box center [539, 300] width 129 height 22
type input "1"
type input "1500"
click at [1086, 591] on div "Name: Aditi Kapoor Membership: No Active Membership Total Visits: 16 Card on fi…" at bounding box center [1317, 350] width 510 height 480
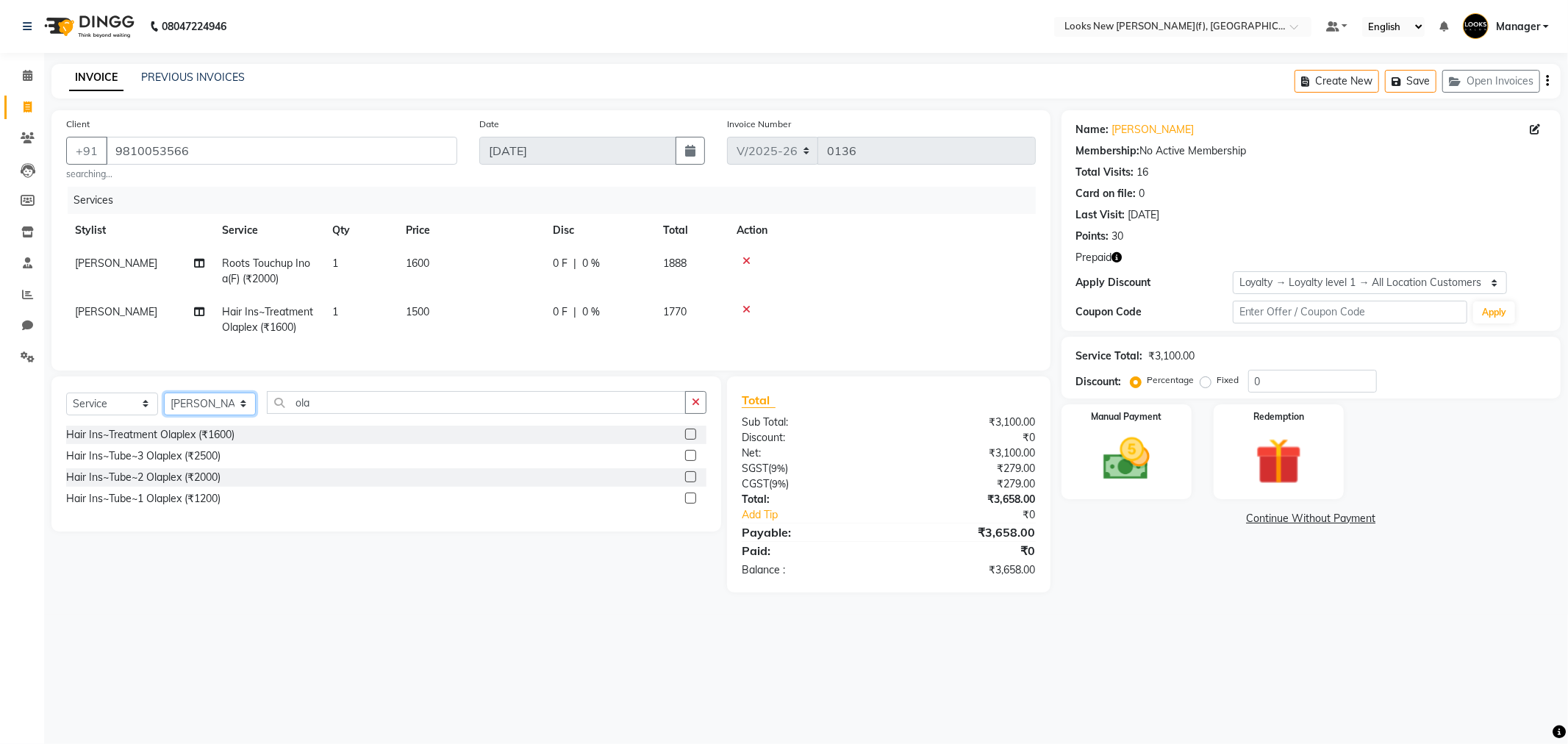
click at [243, 415] on select "Select Stylist Aakash_Pdct [PERSON_NAME] [PERSON_NAME] [PERSON_NAME] Counter_Sa…" at bounding box center [210, 403] width 92 height 22
select select "87330"
click at [244, 413] on select "Select Stylist Aakash_Pdct [PERSON_NAME] [PERSON_NAME] [PERSON_NAME] Counter_Sa…" at bounding box center [210, 403] width 92 height 22
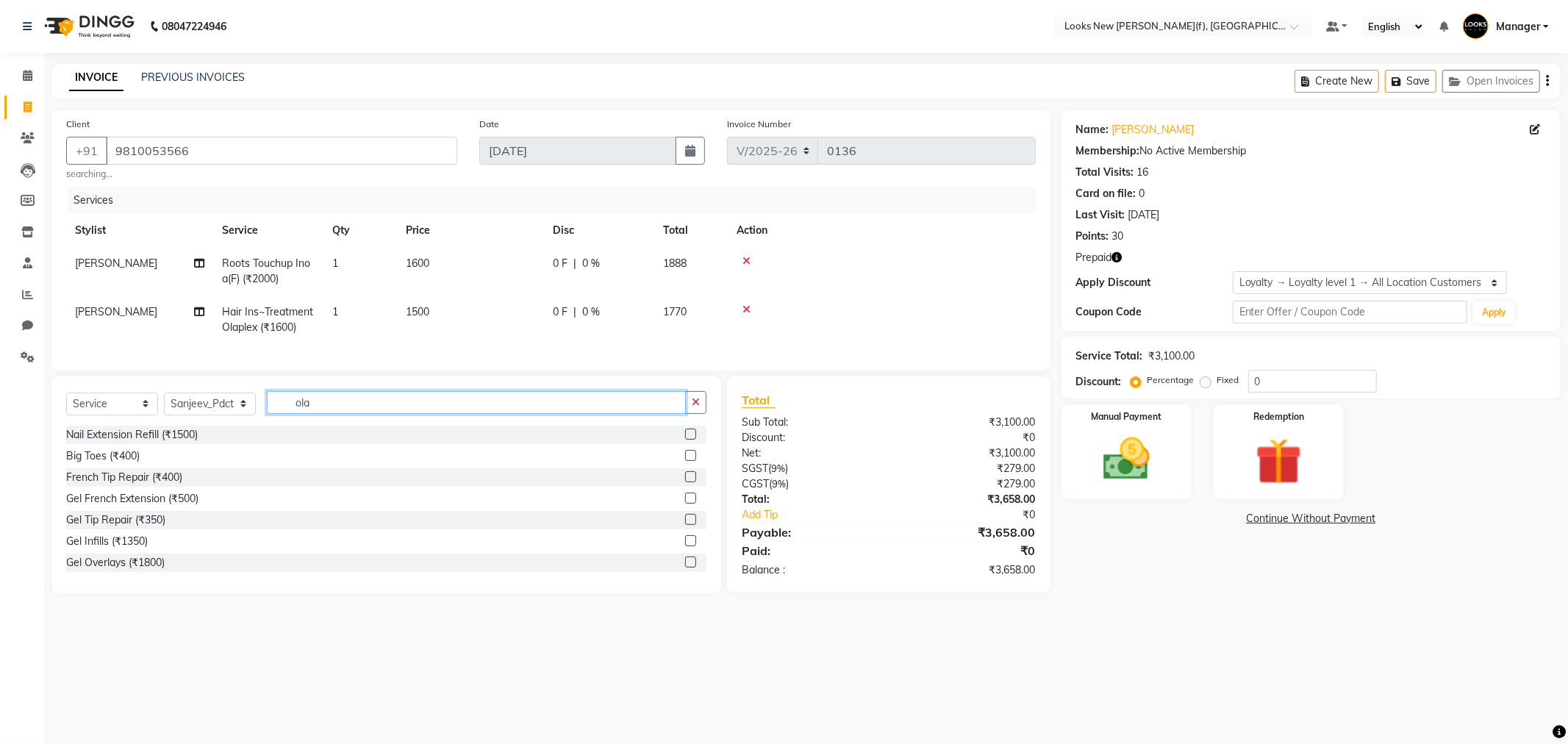
click at [326, 404] on input "ola" at bounding box center [476, 402] width 419 height 22
type input "o"
type input "foot"
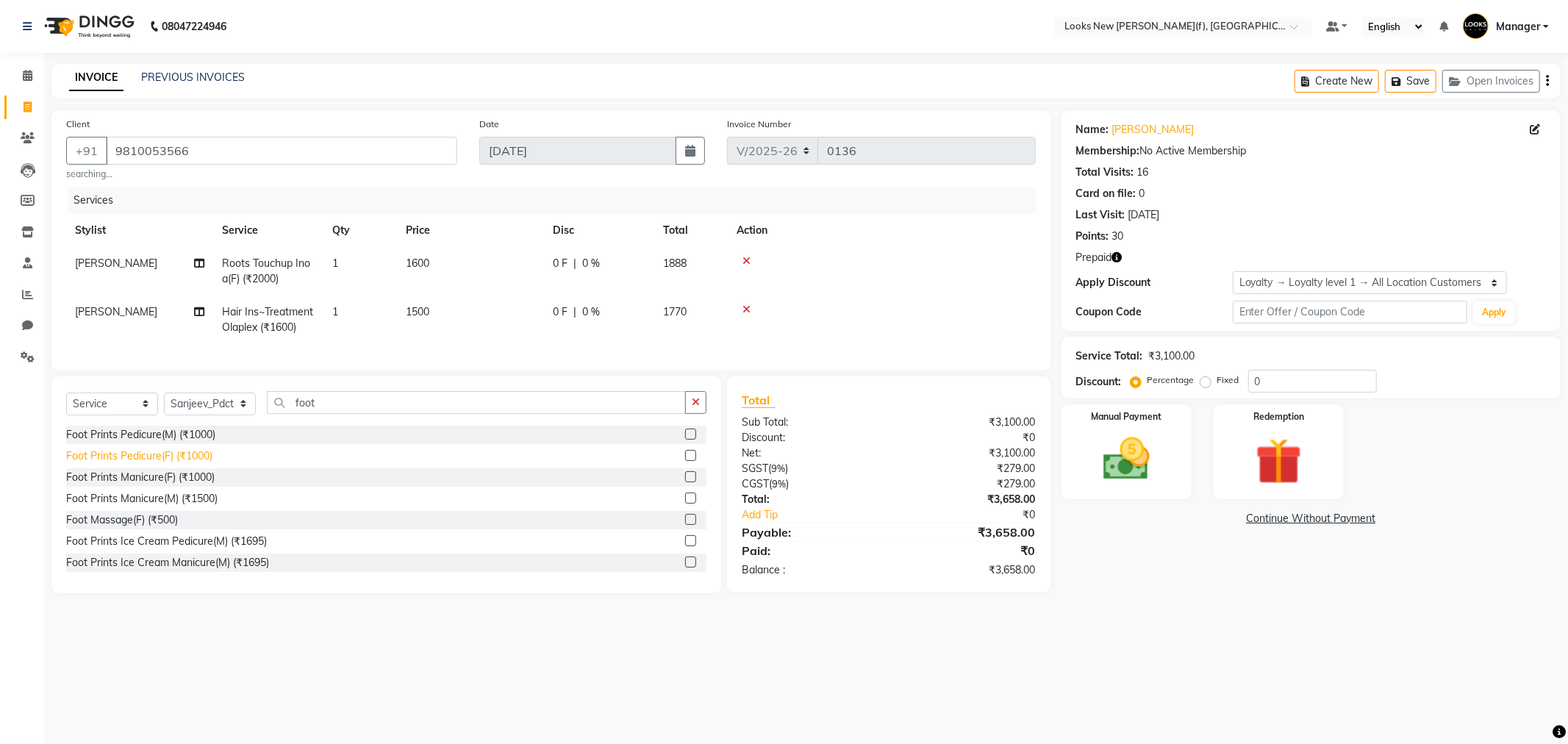
click at [136, 464] on div "Foot Prints Pedicure(F) (₹1000)" at bounding box center [139, 456] width 147 height 16
checkbox input "false"
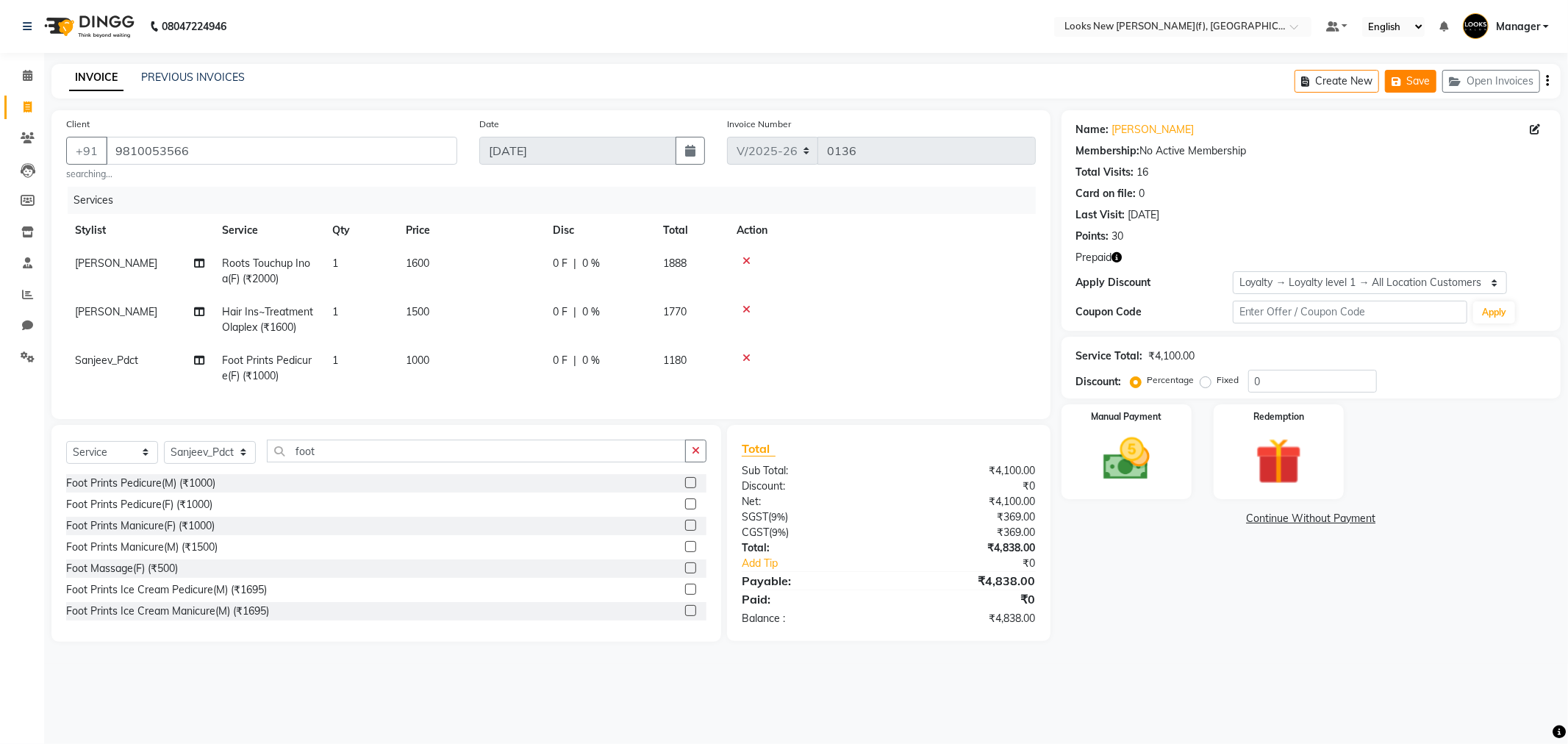
click at [1423, 79] on button "Save" at bounding box center [1411, 81] width 52 height 22
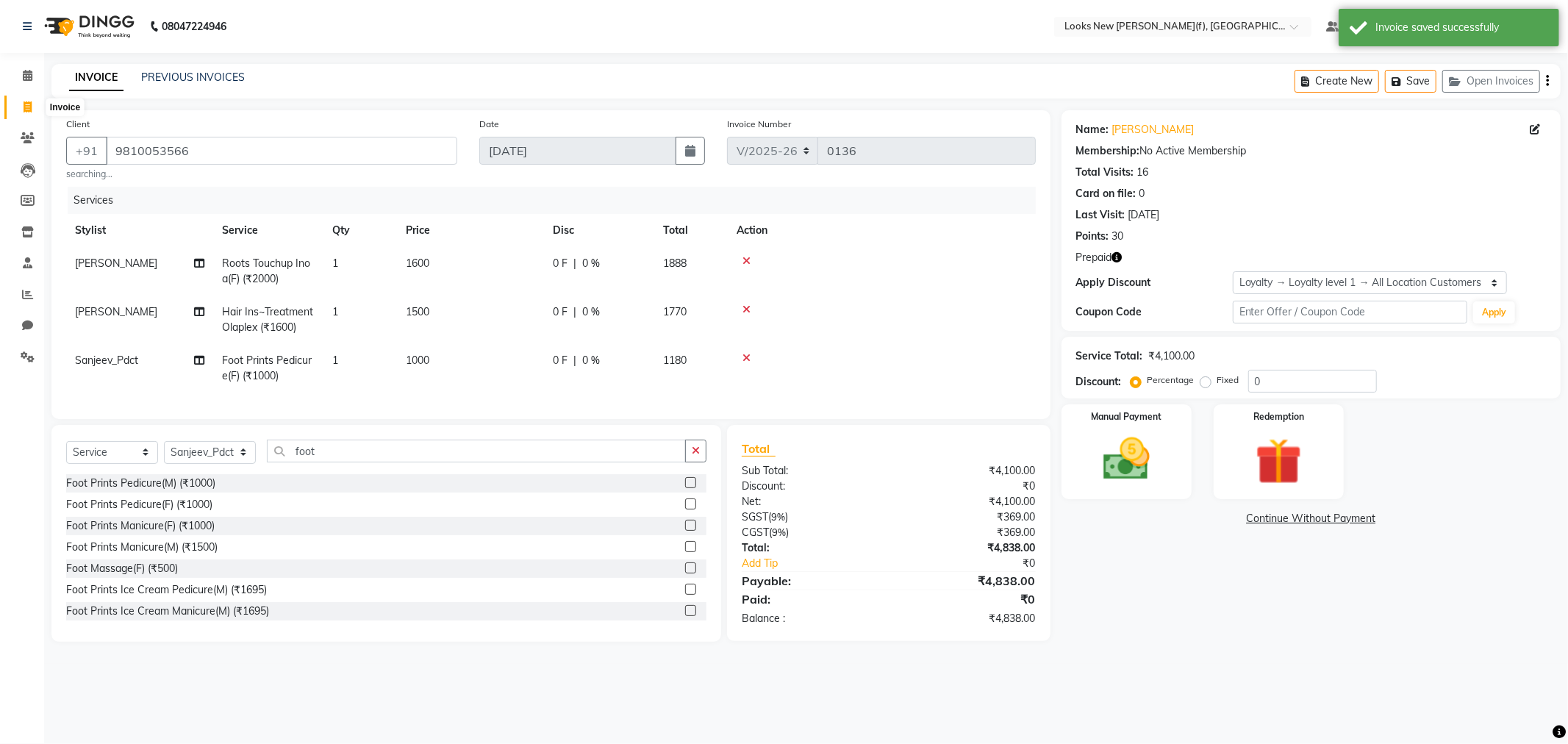
drag, startPoint x: 25, startPoint y: 104, endPoint x: 29, endPoint y: 112, distance: 8.9
click at [27, 104] on icon at bounding box center [27, 107] width 8 height 11
select select "service"
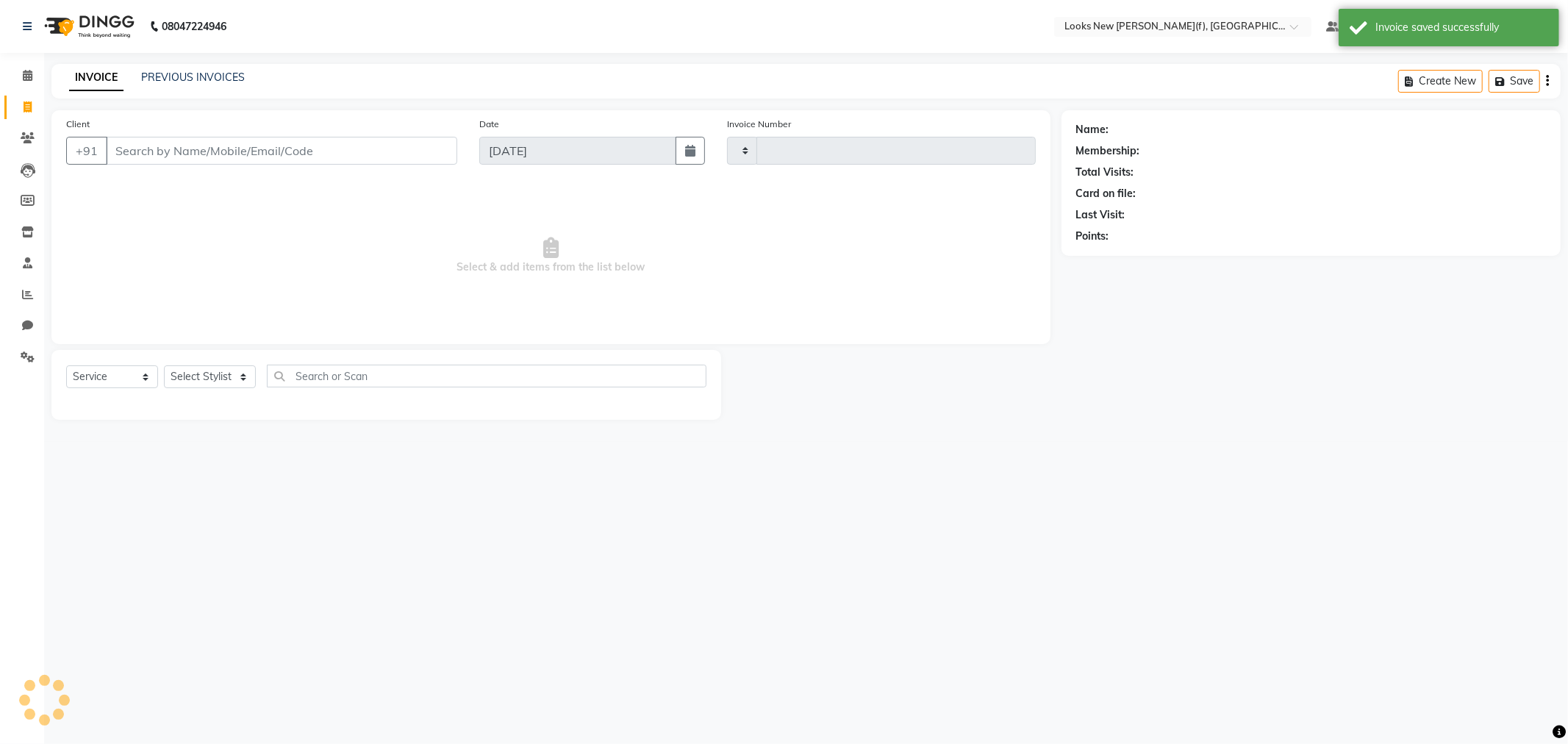
type input "0136"
select select "8659"
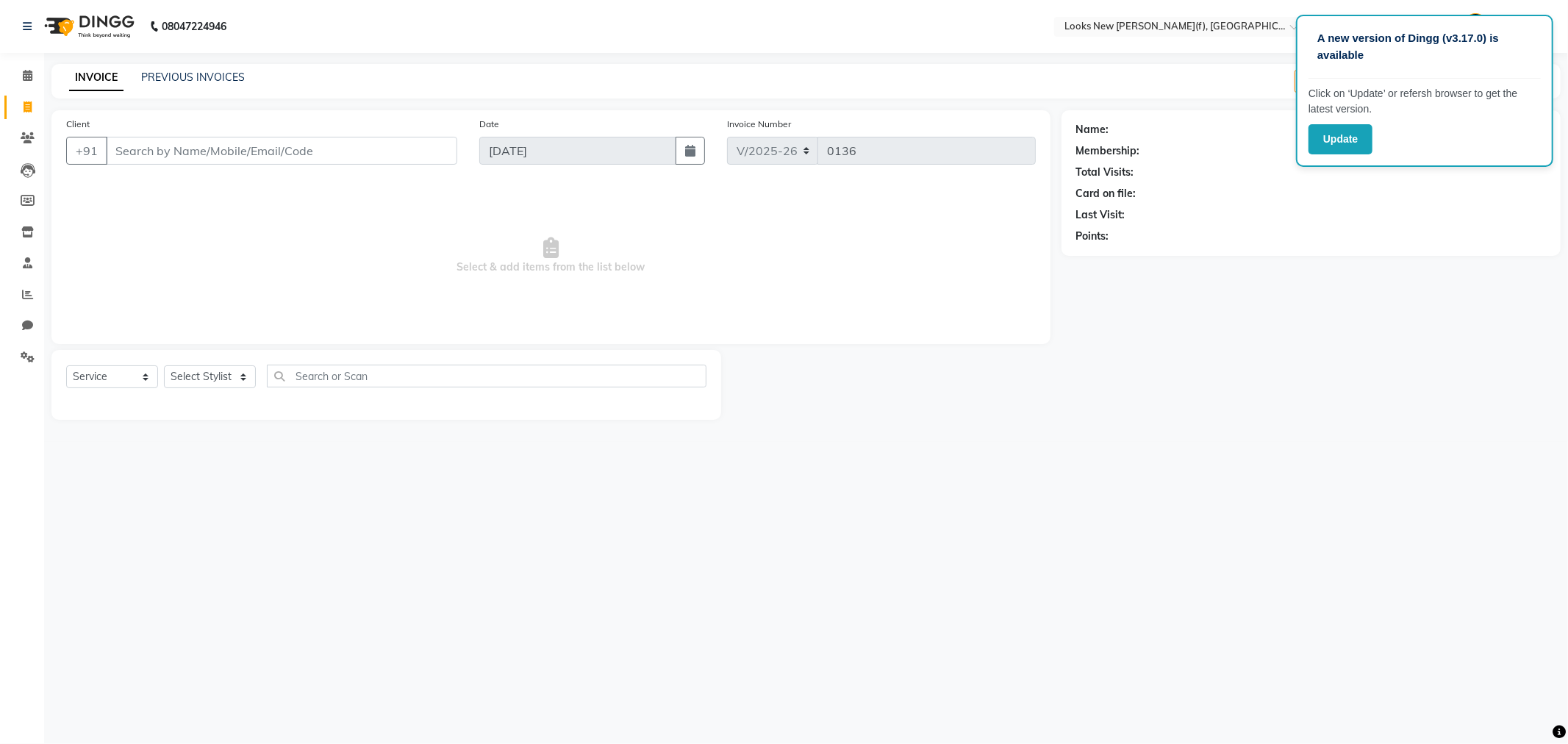
click at [1381, 312] on div "Name: Membership: Total Visits: Card on file: Last Visit: Points:" at bounding box center [1317, 265] width 510 height 310
click at [1347, 136] on button "Update" at bounding box center [1341, 139] width 64 height 30
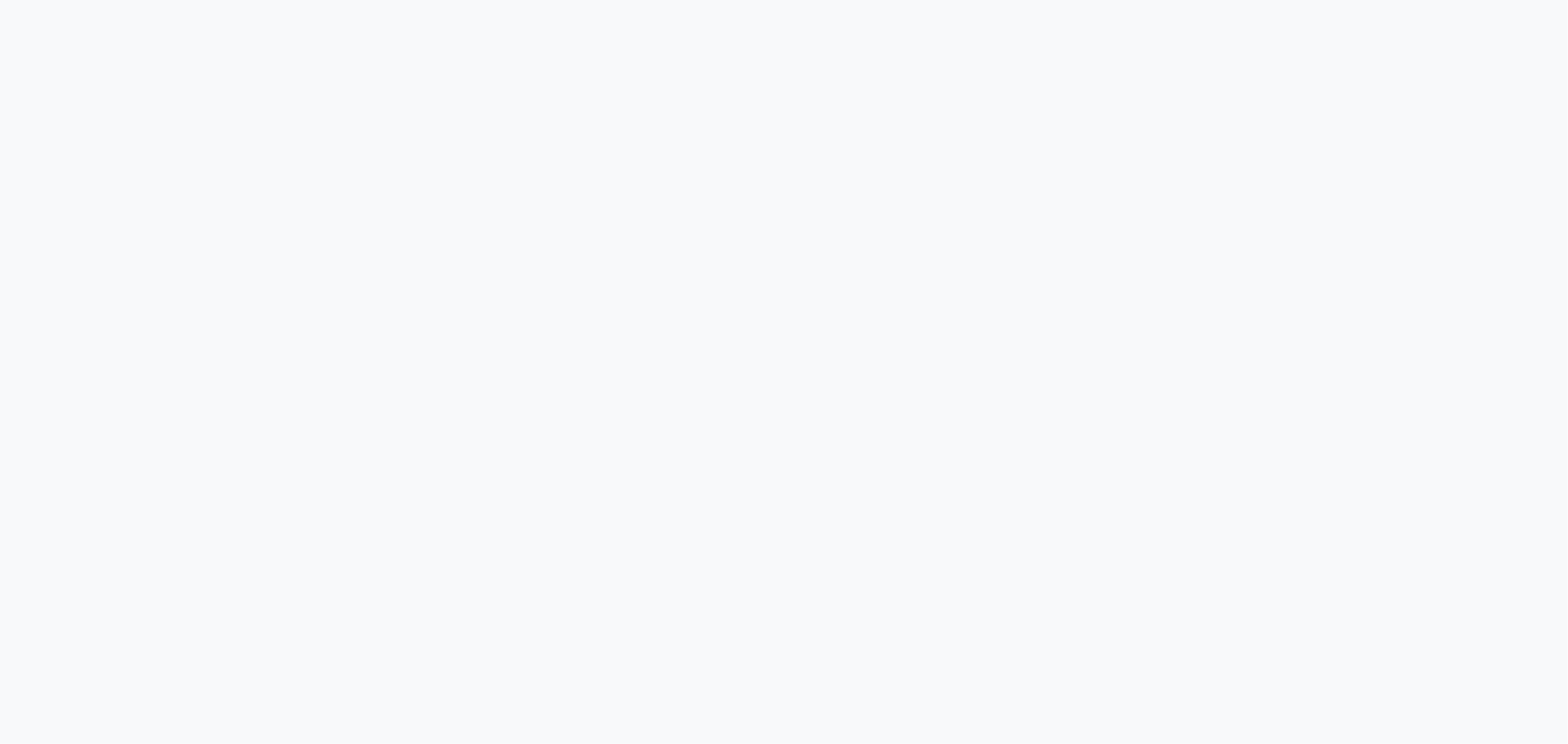
select select "8659"
select select "service"
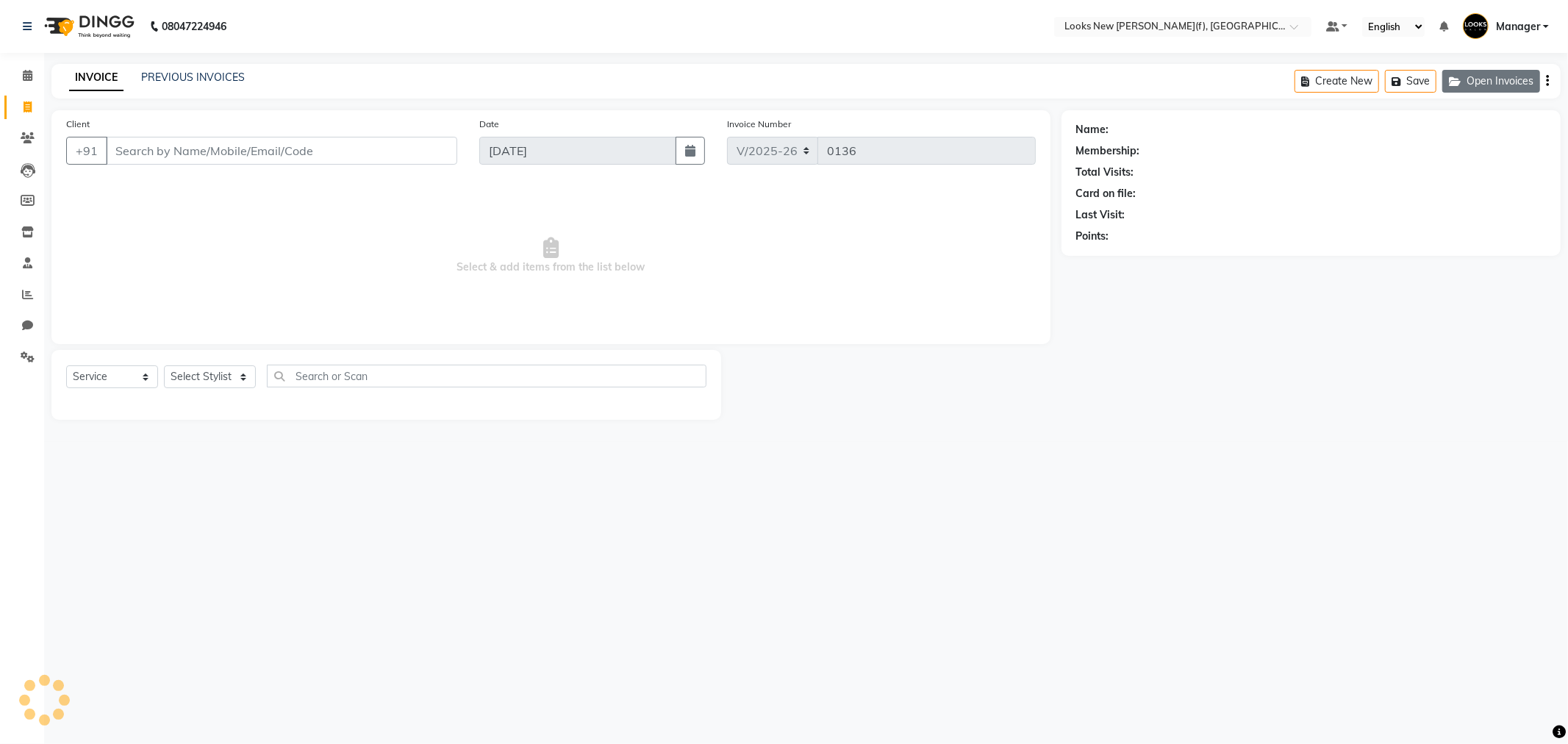
click at [1518, 81] on button "Open Invoices" at bounding box center [1491, 81] width 97 height 22
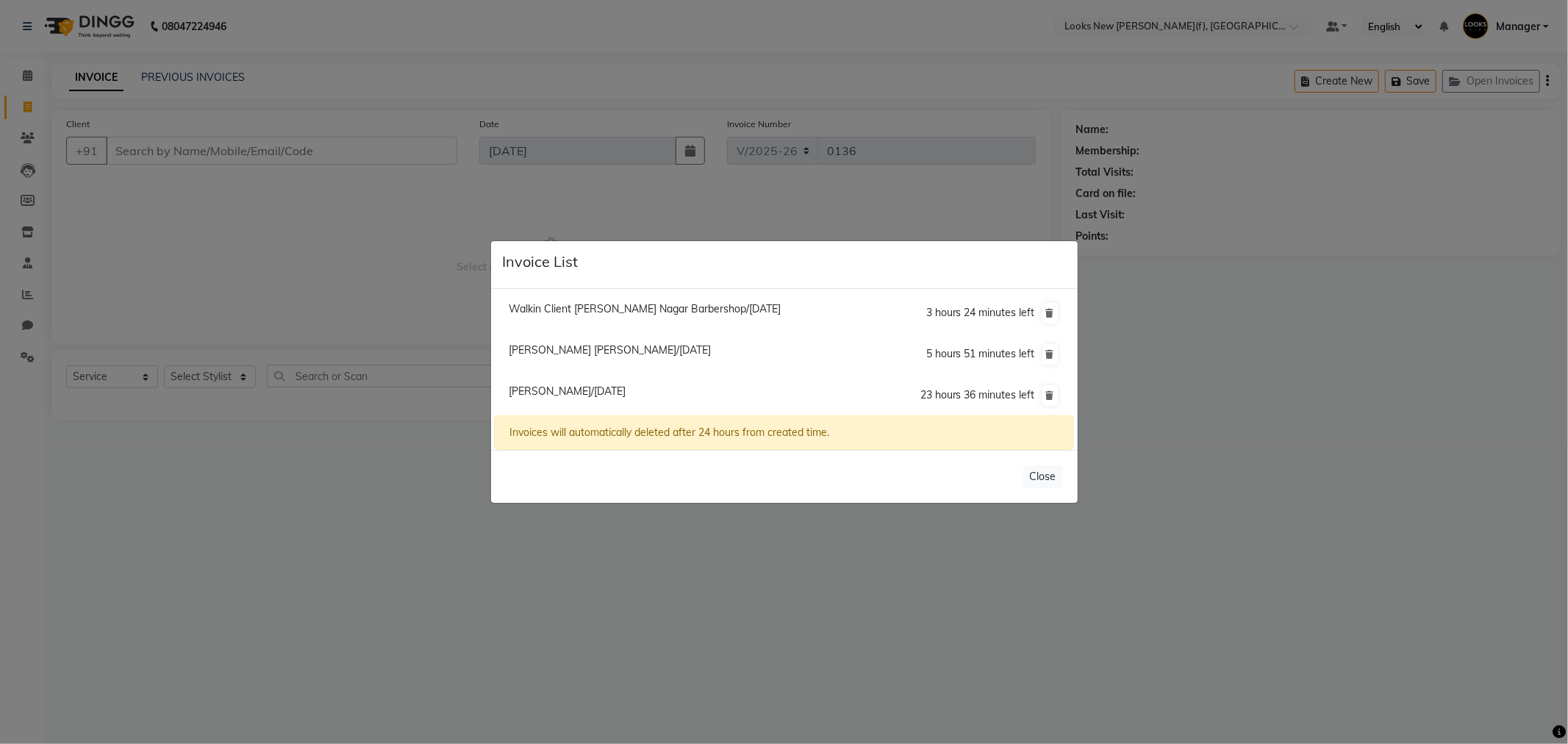
click at [625, 391] on span "Aditi Kapoor/01 September 2025" at bounding box center [567, 391] width 117 height 13
type input "9810053566"
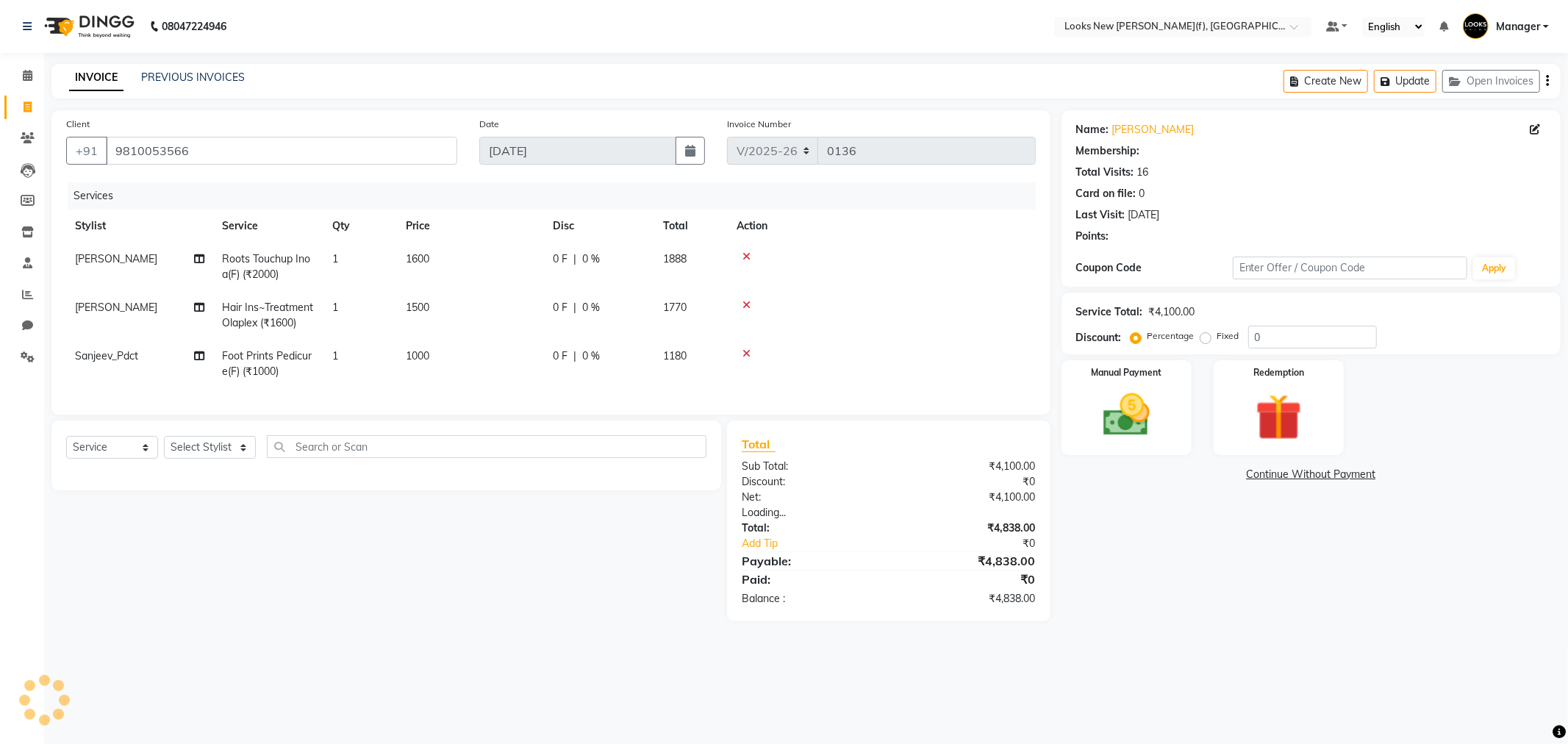
select select "1: Object"
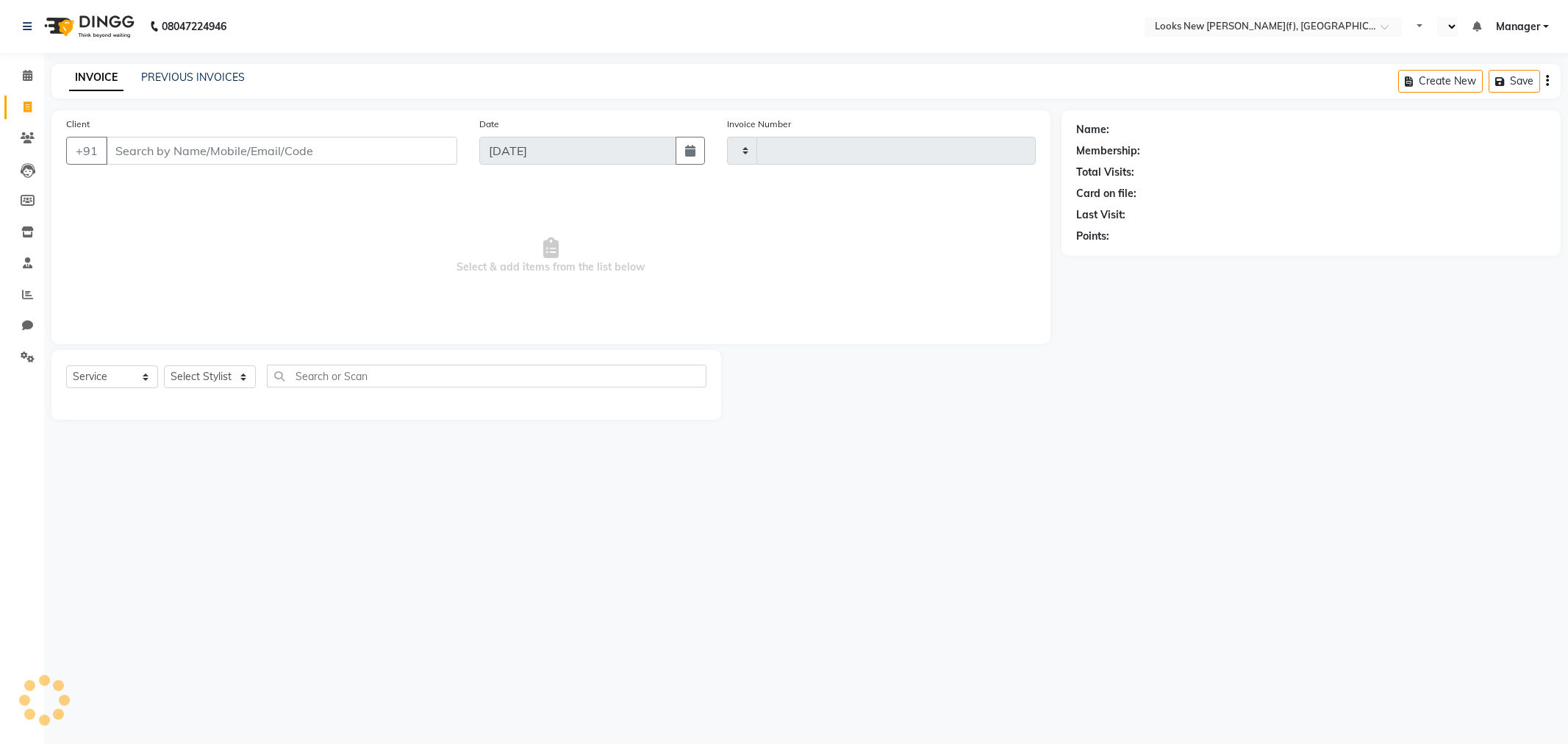
select select "service"
type input "0136"
select select "en"
select select "8659"
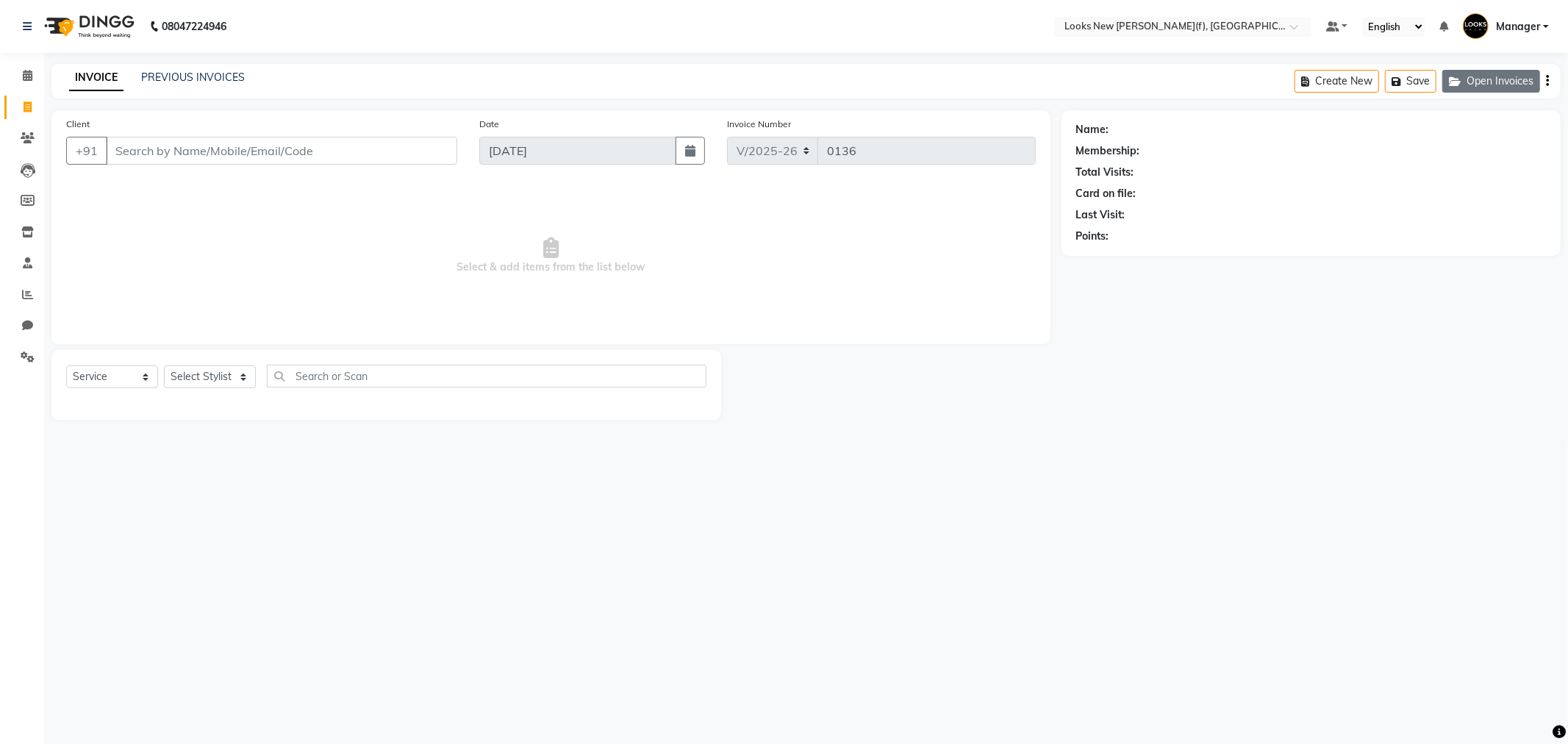
click at [1483, 82] on button "Open Invoices" at bounding box center [1491, 81] width 97 height 22
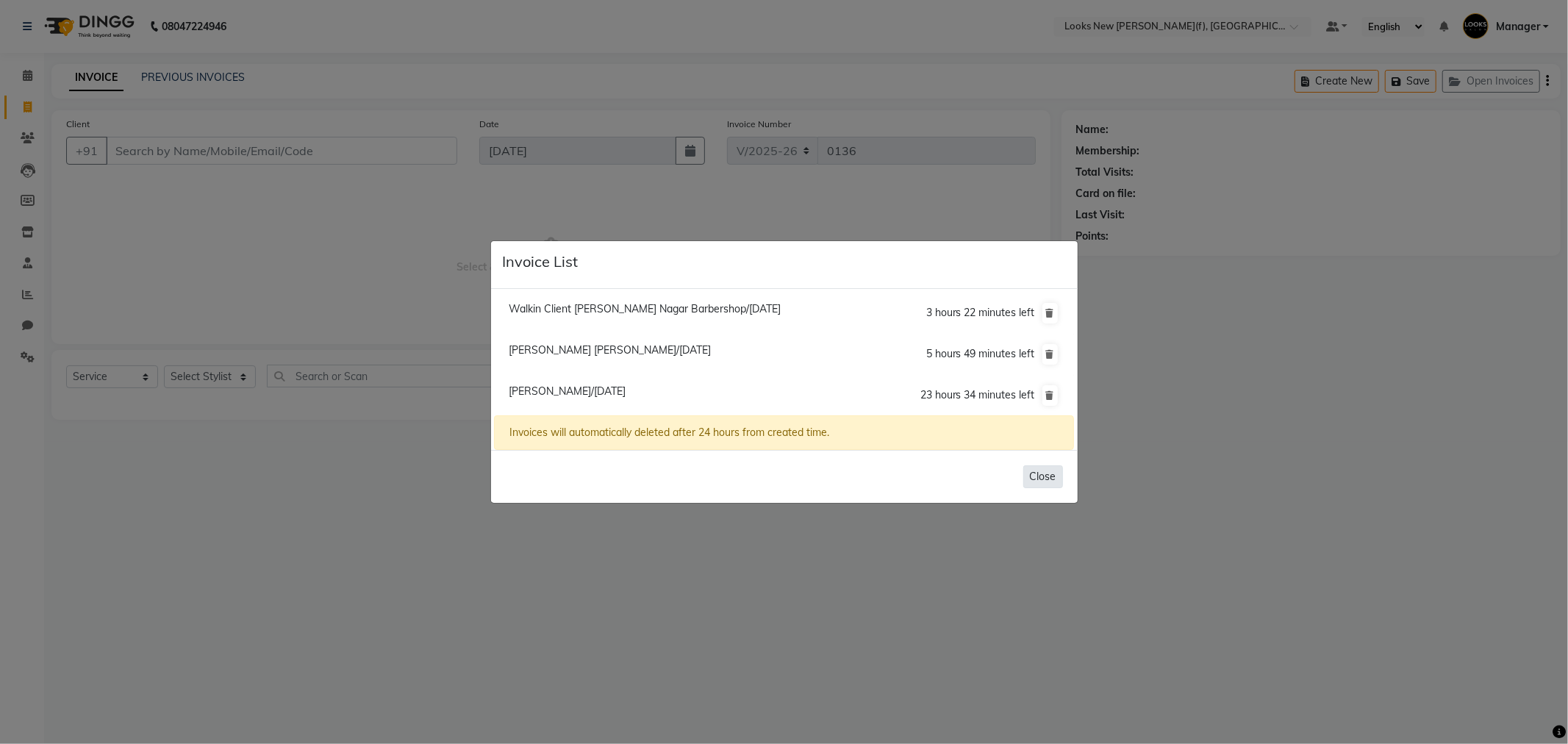
click at [1046, 478] on button "Close" at bounding box center [1043, 476] width 40 height 22
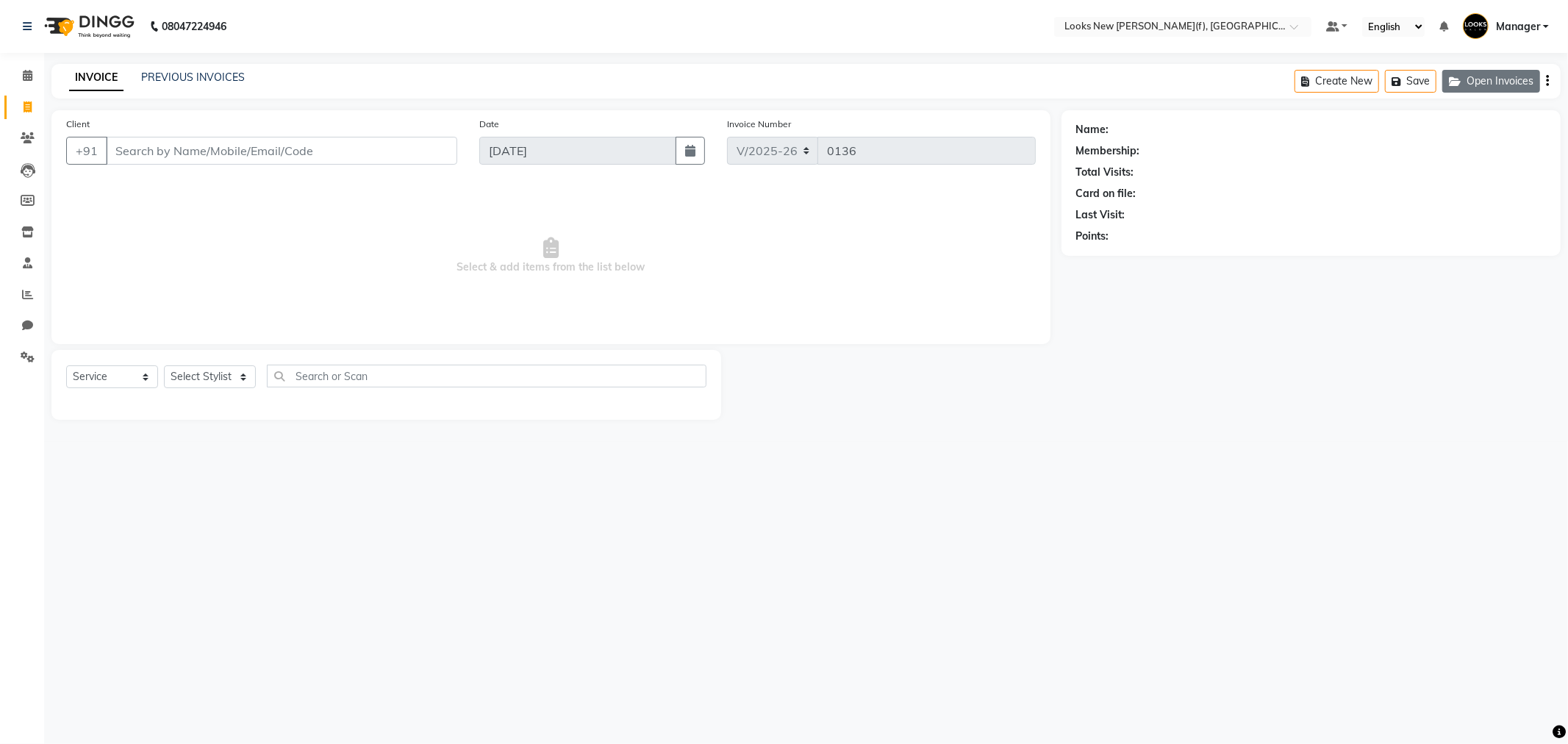
click at [1482, 83] on button "Open Invoices" at bounding box center [1491, 81] width 97 height 22
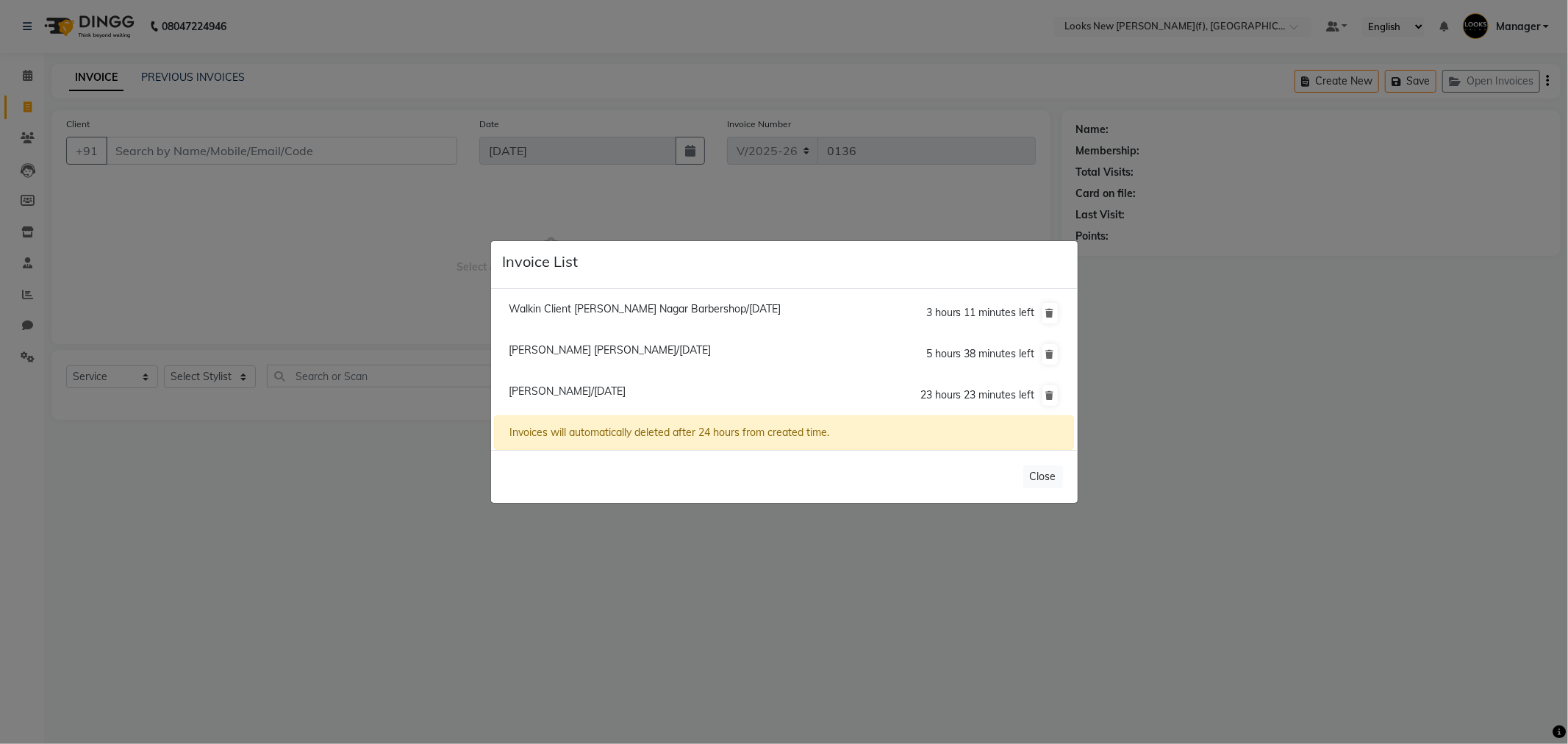
click at [577, 388] on span "Aditi Kapoor/01 September 2025" at bounding box center [567, 391] width 117 height 13
type input "9810053566"
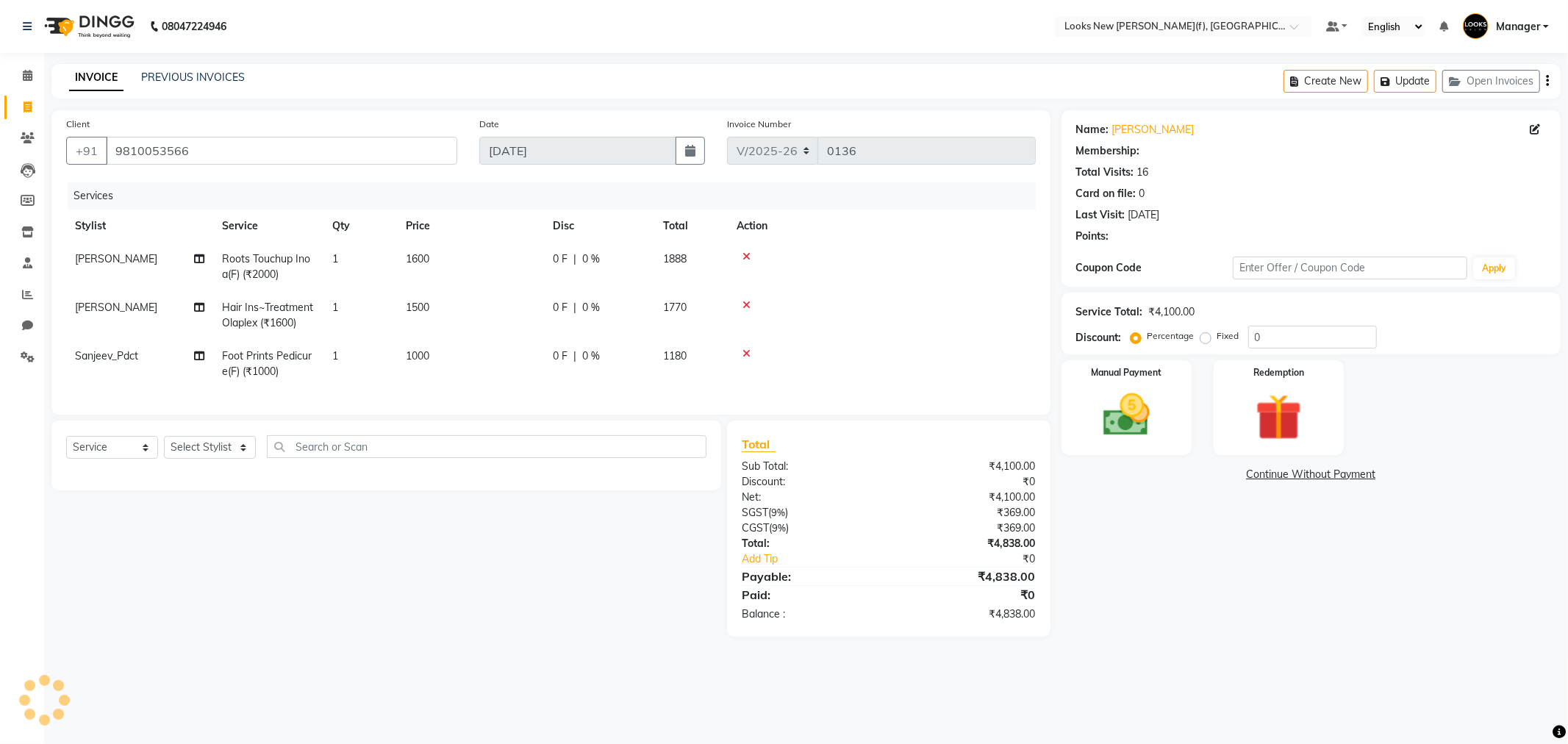
select select "1: Object"
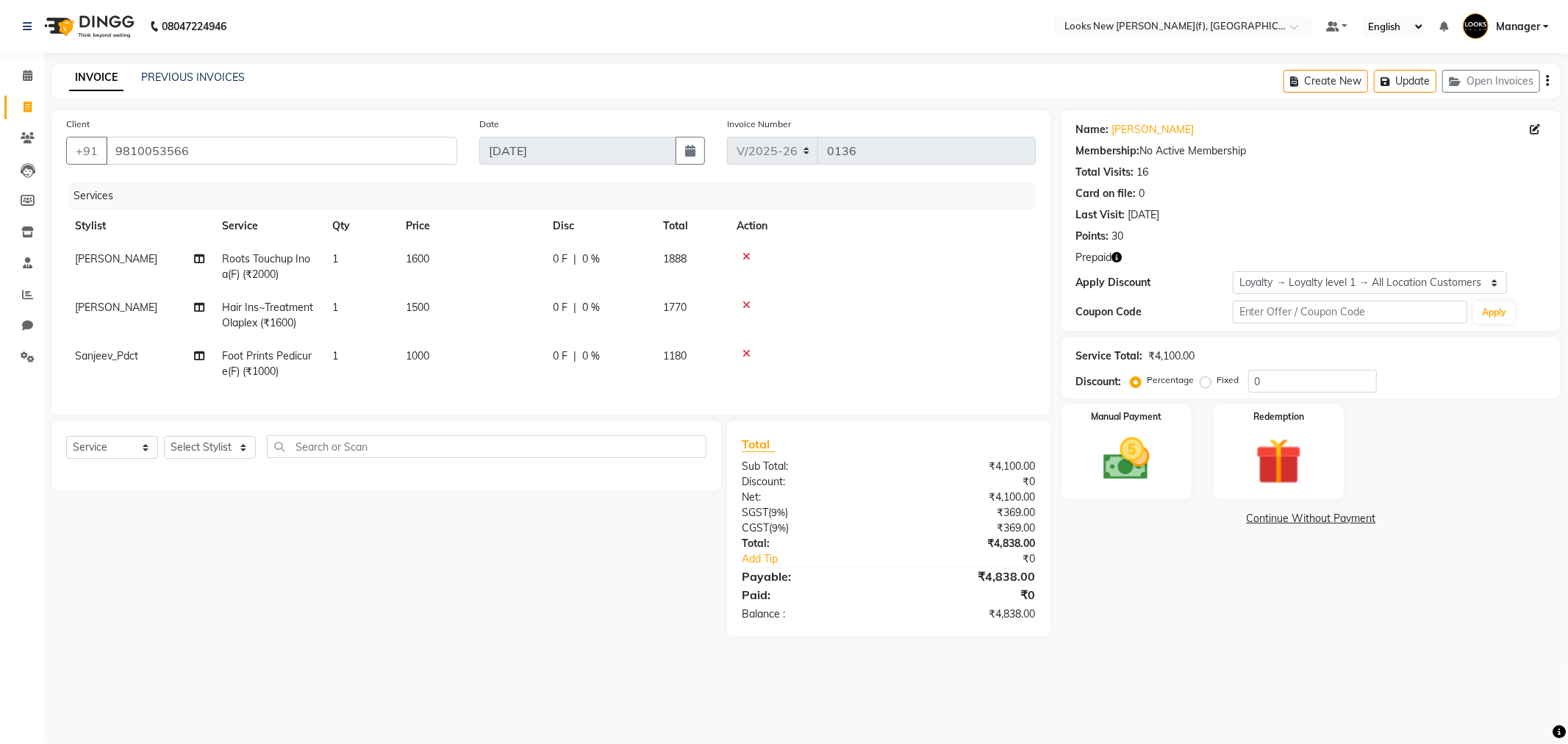
click at [746, 354] on icon at bounding box center [747, 354] width 8 height 10
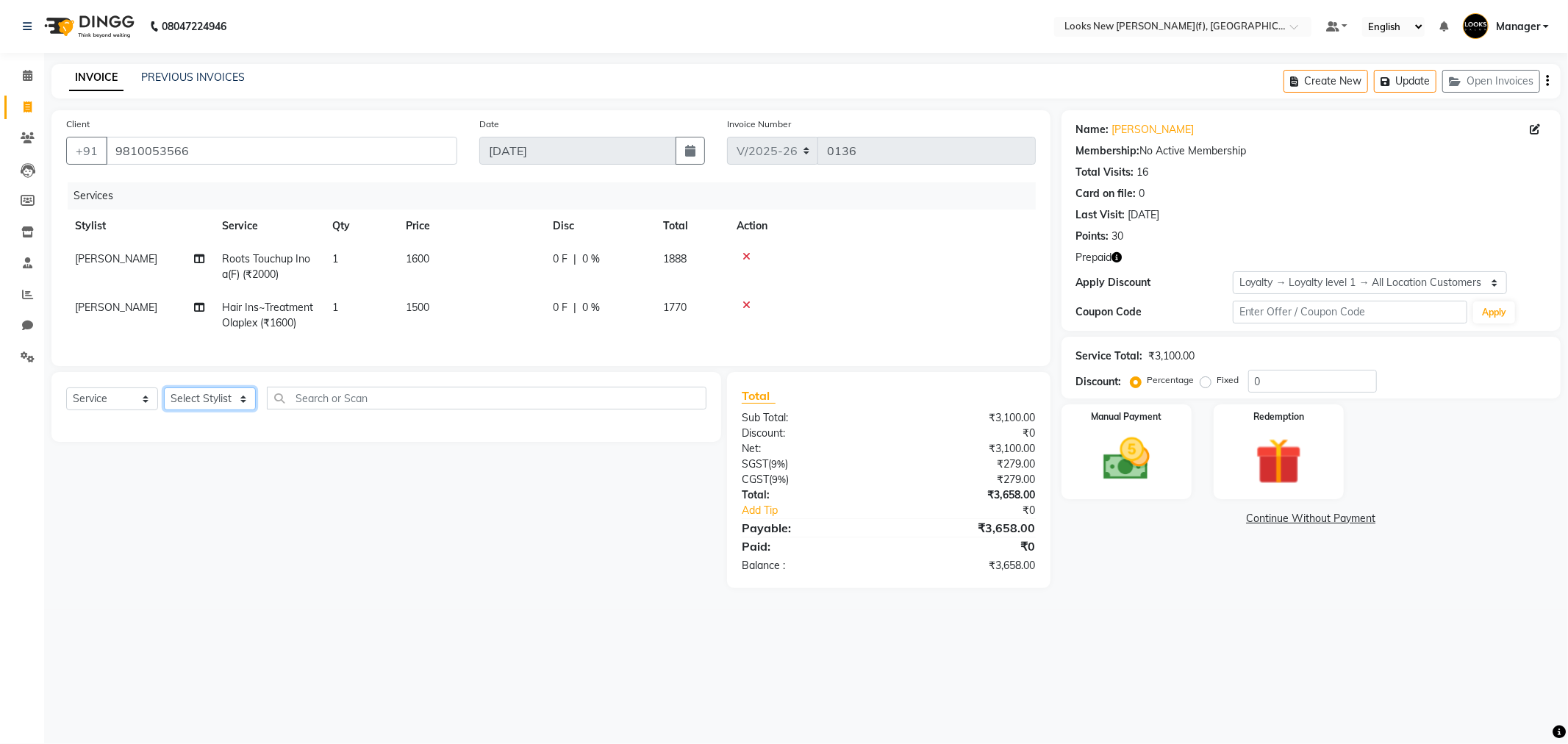
click at [242, 410] on select "Select Stylist Aakash_Pdct Afsar Ahmad Ashmita Ayesha Bobby_Asst Bobby_Khan Cou…" at bounding box center [210, 398] width 92 height 22
select select "87330"
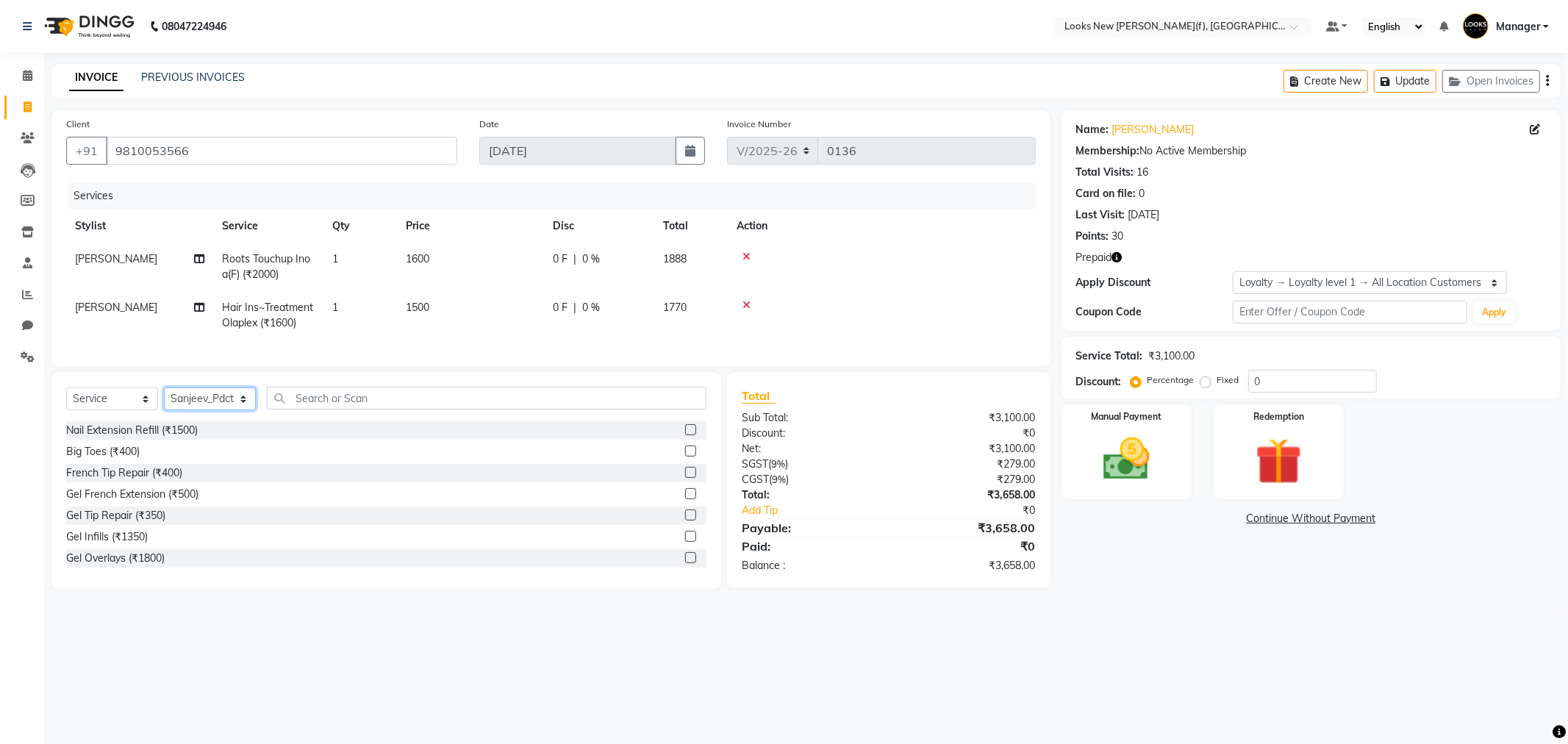
click at [242, 410] on select "Select Stylist Aakash_Pdct Afsar Ahmad Ashmita Ayesha Bobby_Asst Bobby_Khan Cou…" at bounding box center [210, 398] width 92 height 22
click at [348, 409] on input "text" at bounding box center [487, 397] width 440 height 22
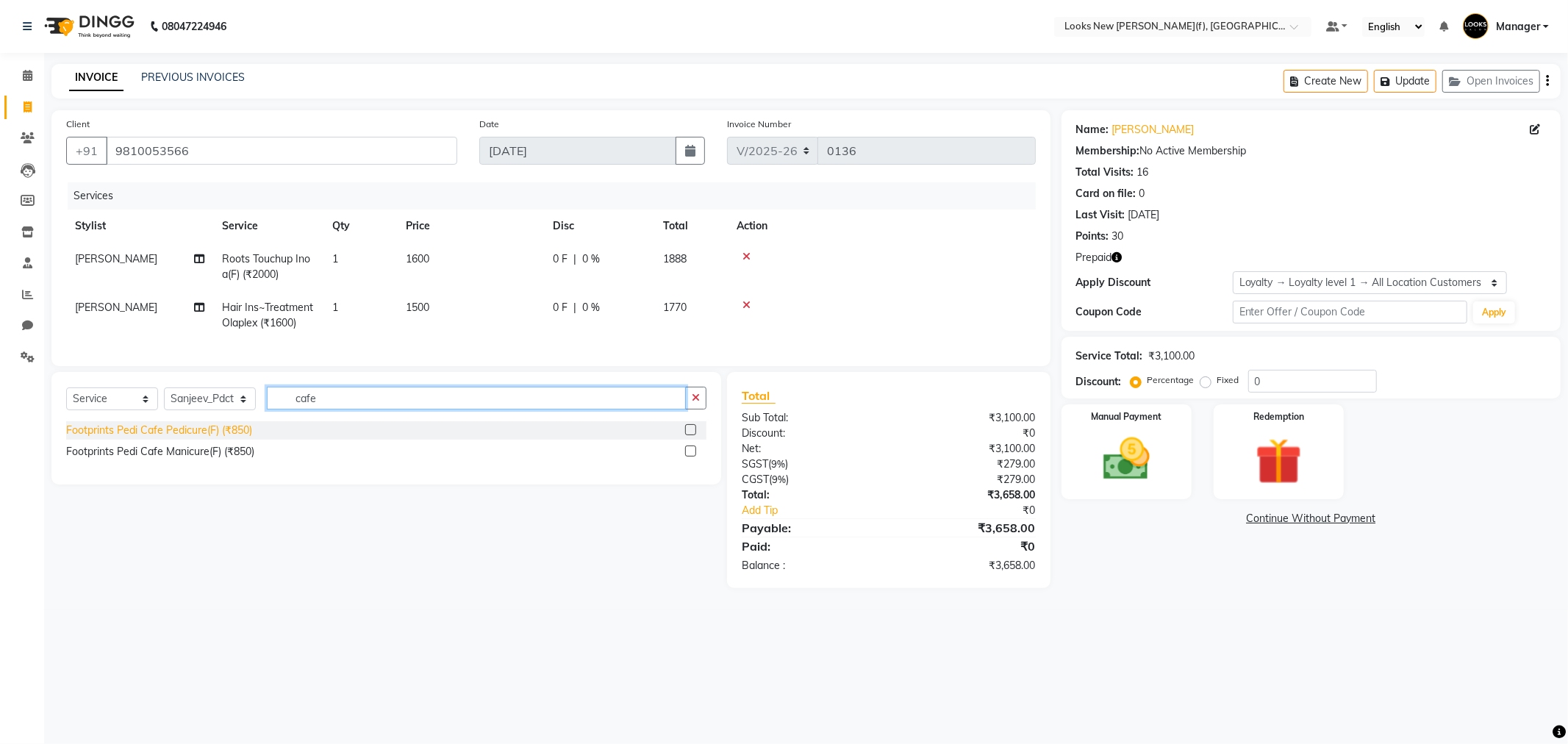
type input "cafe"
click at [174, 438] on div "Footprints Pedi Cafe Pedicure(F) (₹850)" at bounding box center [158, 430] width 186 height 16
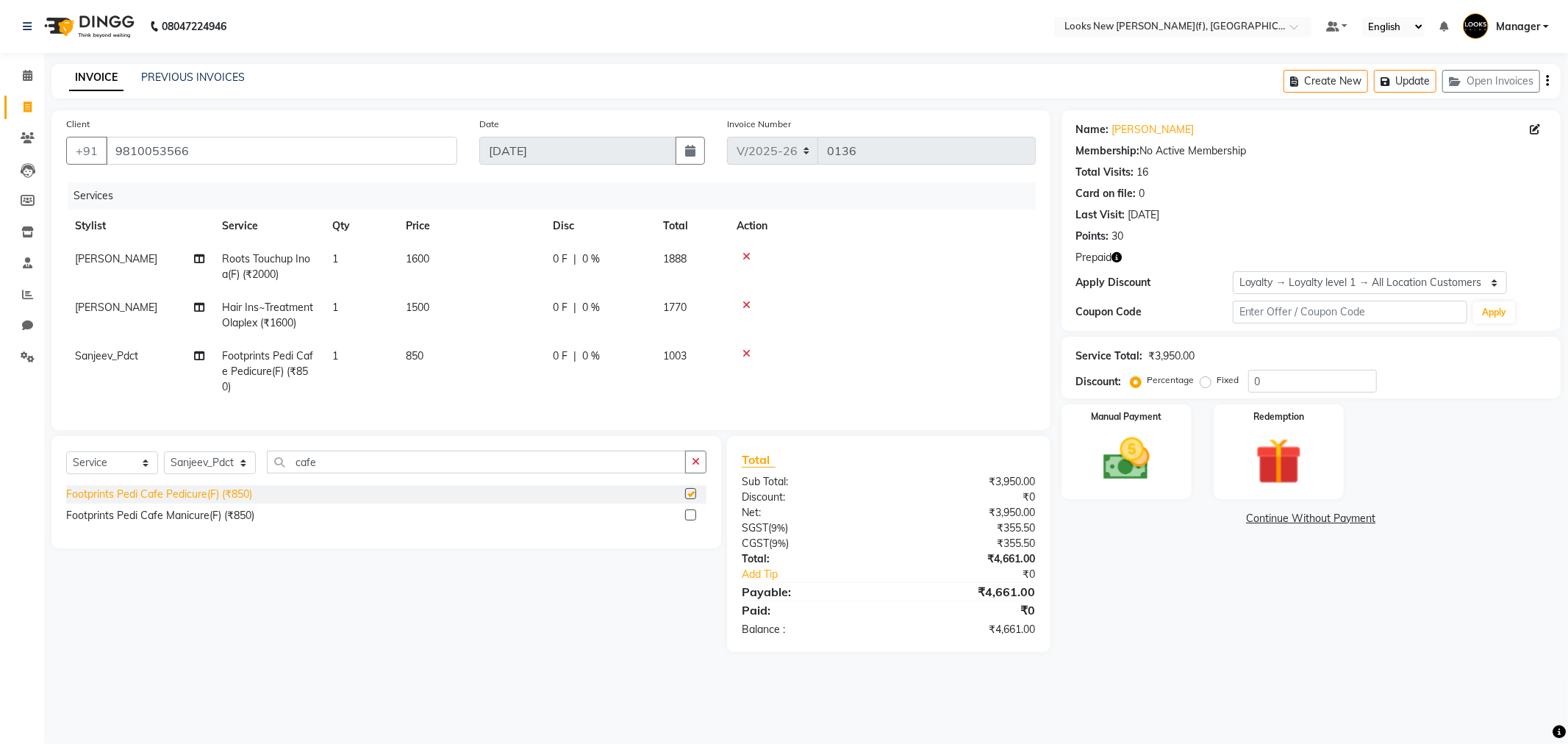
checkbox input "false"
click at [744, 304] on icon at bounding box center [747, 305] width 8 height 10
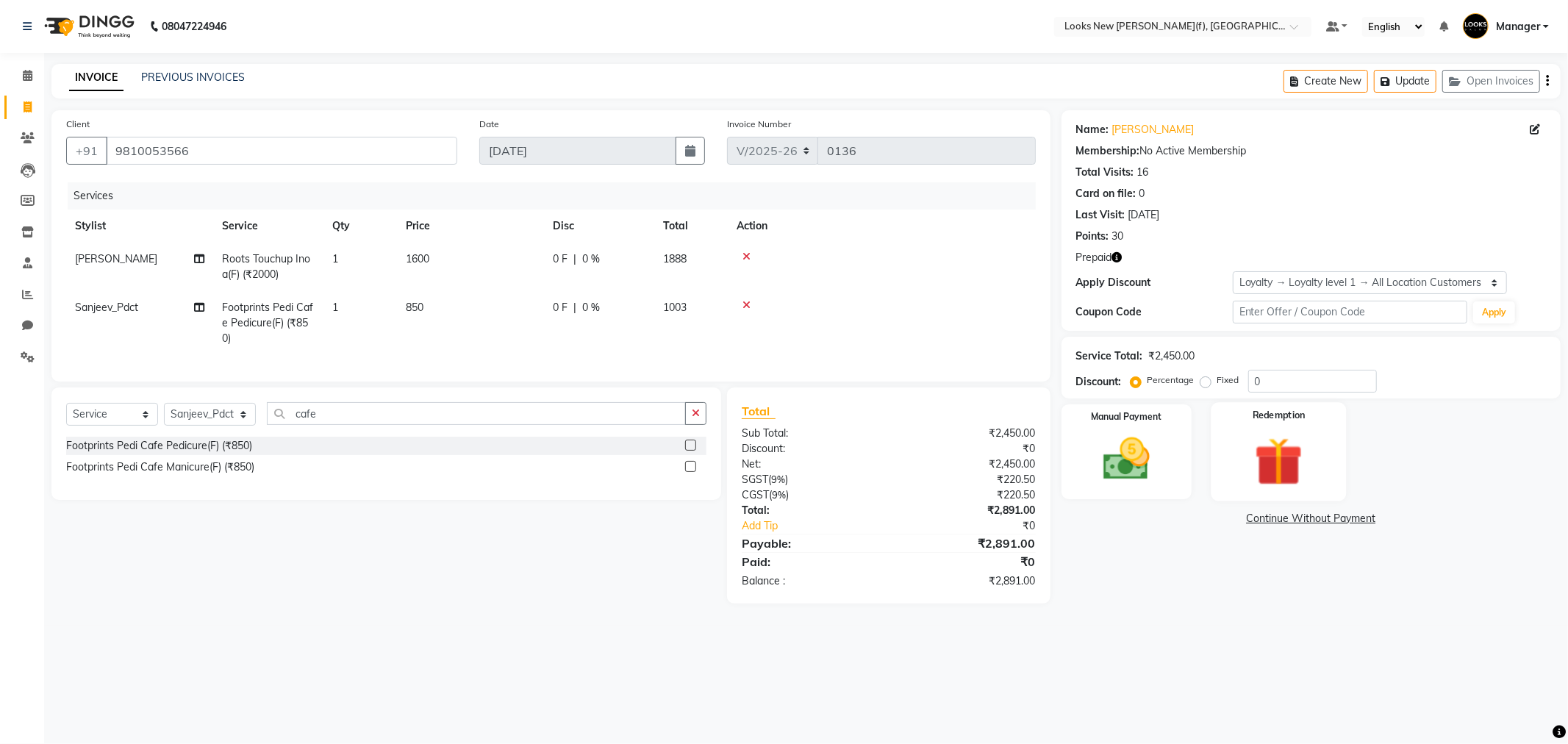
click at [1262, 454] on img at bounding box center [1279, 461] width 78 height 60
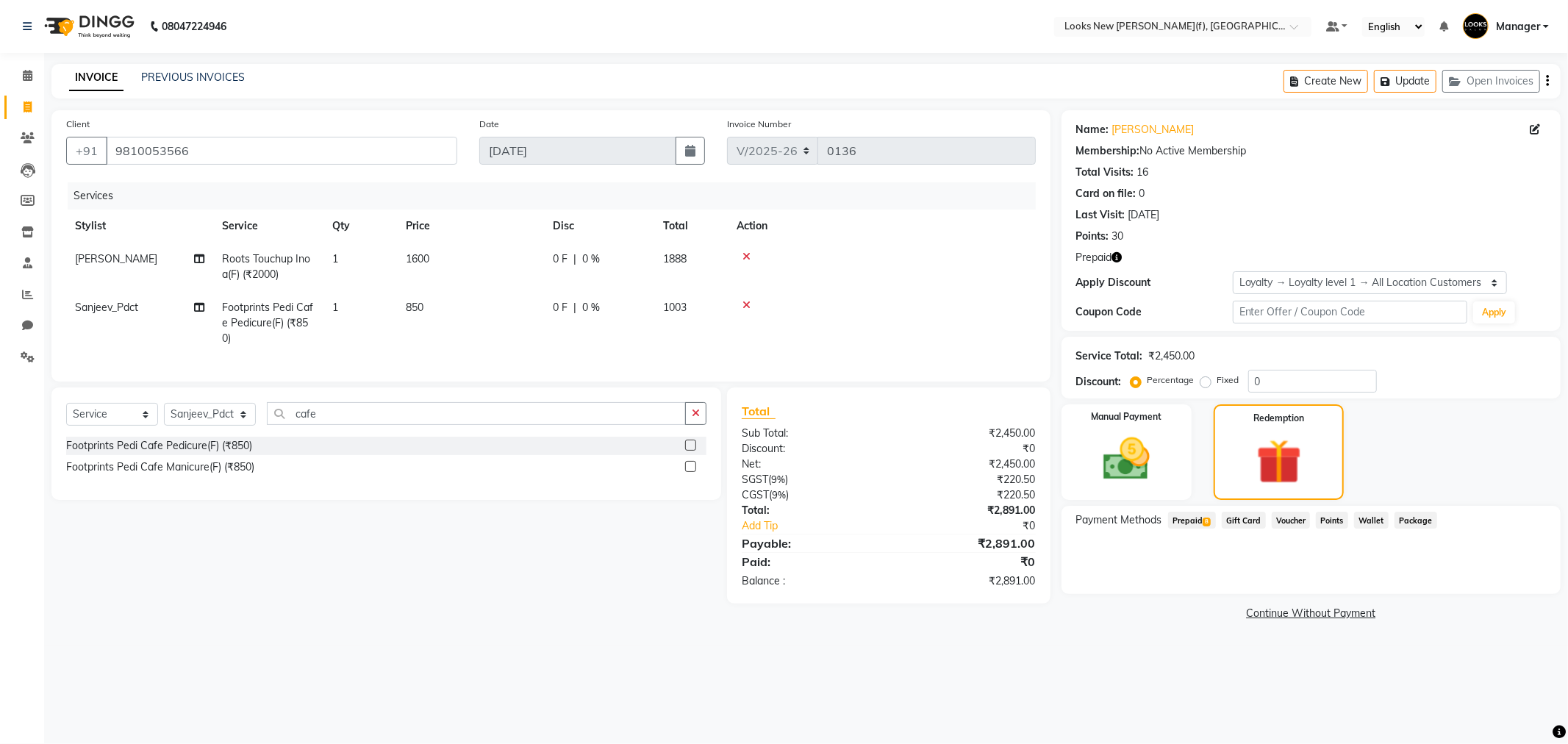
click at [1197, 523] on span "Prepaid 8" at bounding box center [1192, 520] width 47 height 17
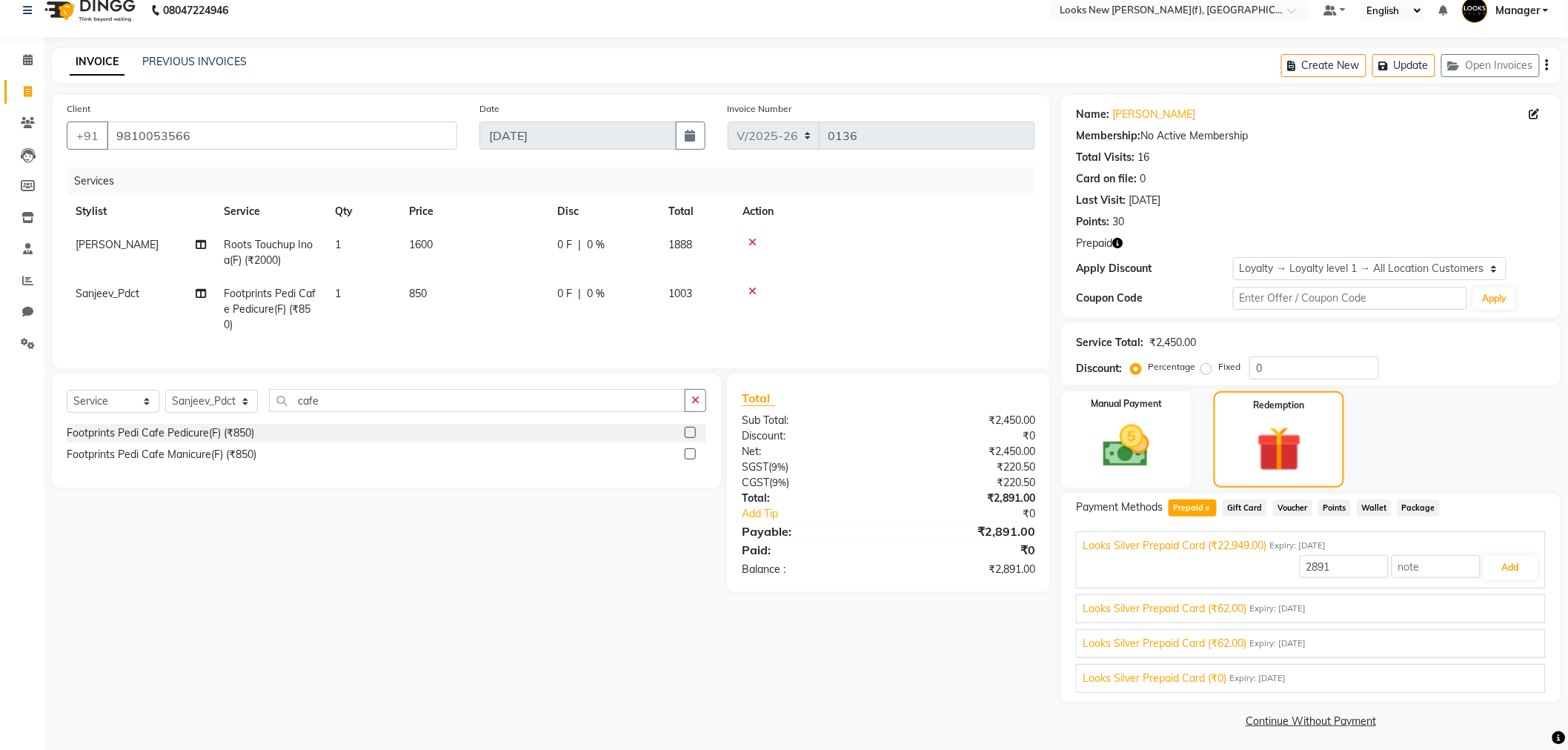
scroll to position [19, 0]
click at [1505, 565] on button "Add" at bounding box center [1511, 565] width 54 height 25
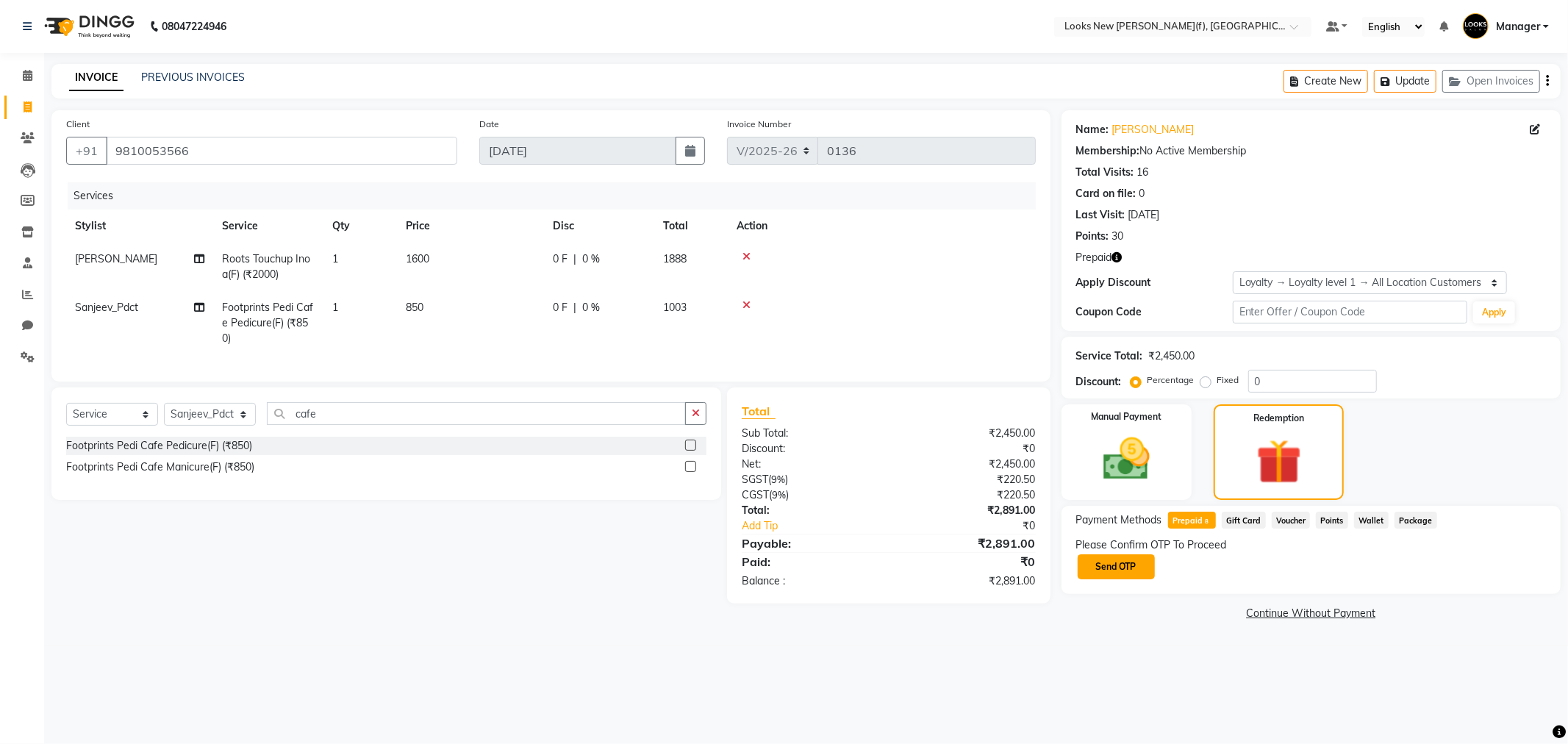
click at [1137, 566] on button "Send OTP" at bounding box center [1116, 567] width 77 height 25
click at [1137, 566] on input "text" at bounding box center [1150, 566] width 147 height 22
type input "7939"
click at [416, 258] on span "1600" at bounding box center [417, 259] width 23 height 13
select select "87309"
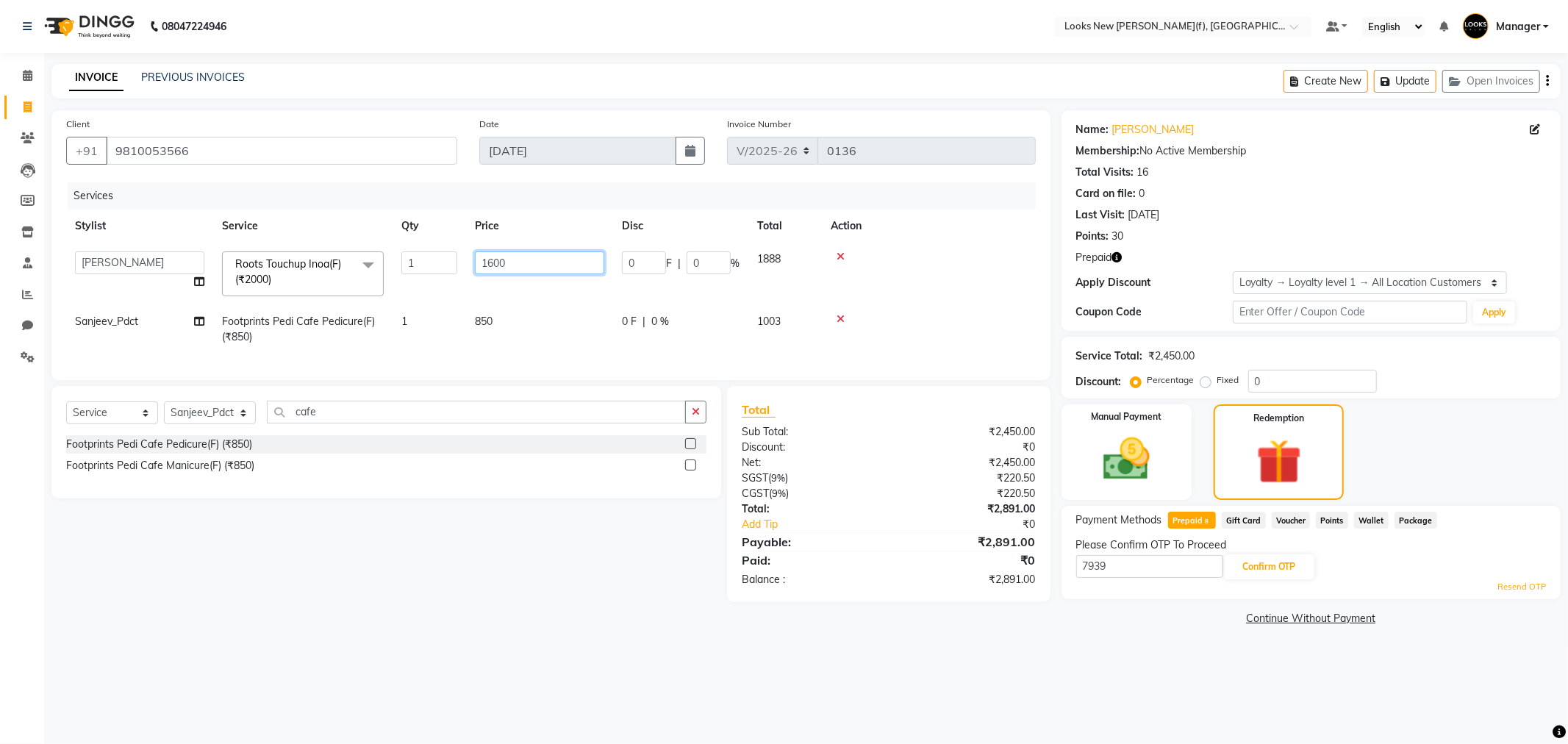
click at [490, 265] on input "1600" at bounding box center [539, 262] width 129 height 22
type input "1500"
click at [943, 275] on td at bounding box center [928, 273] width 214 height 62
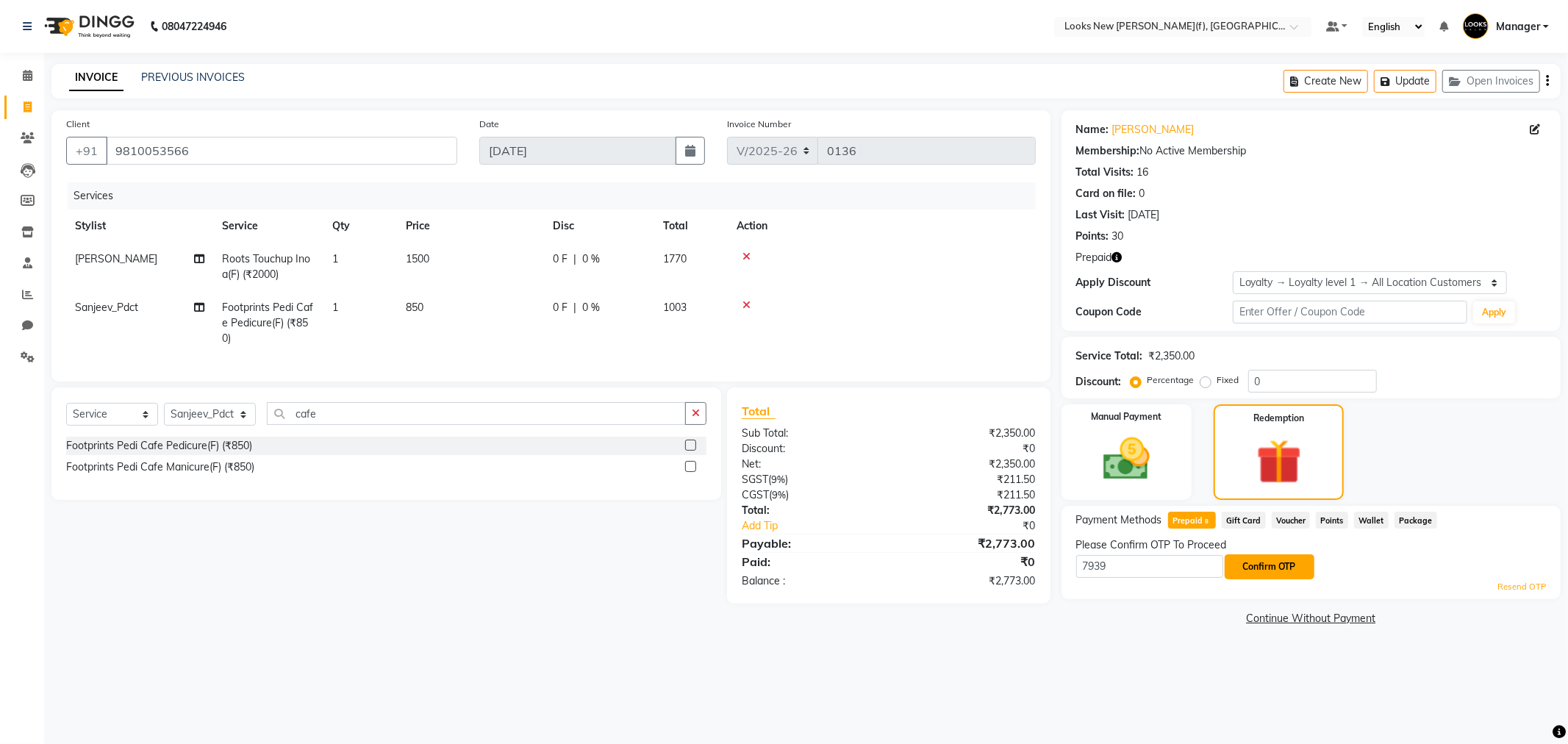
click at [1289, 571] on button "Confirm OTP" at bounding box center [1270, 567] width 90 height 25
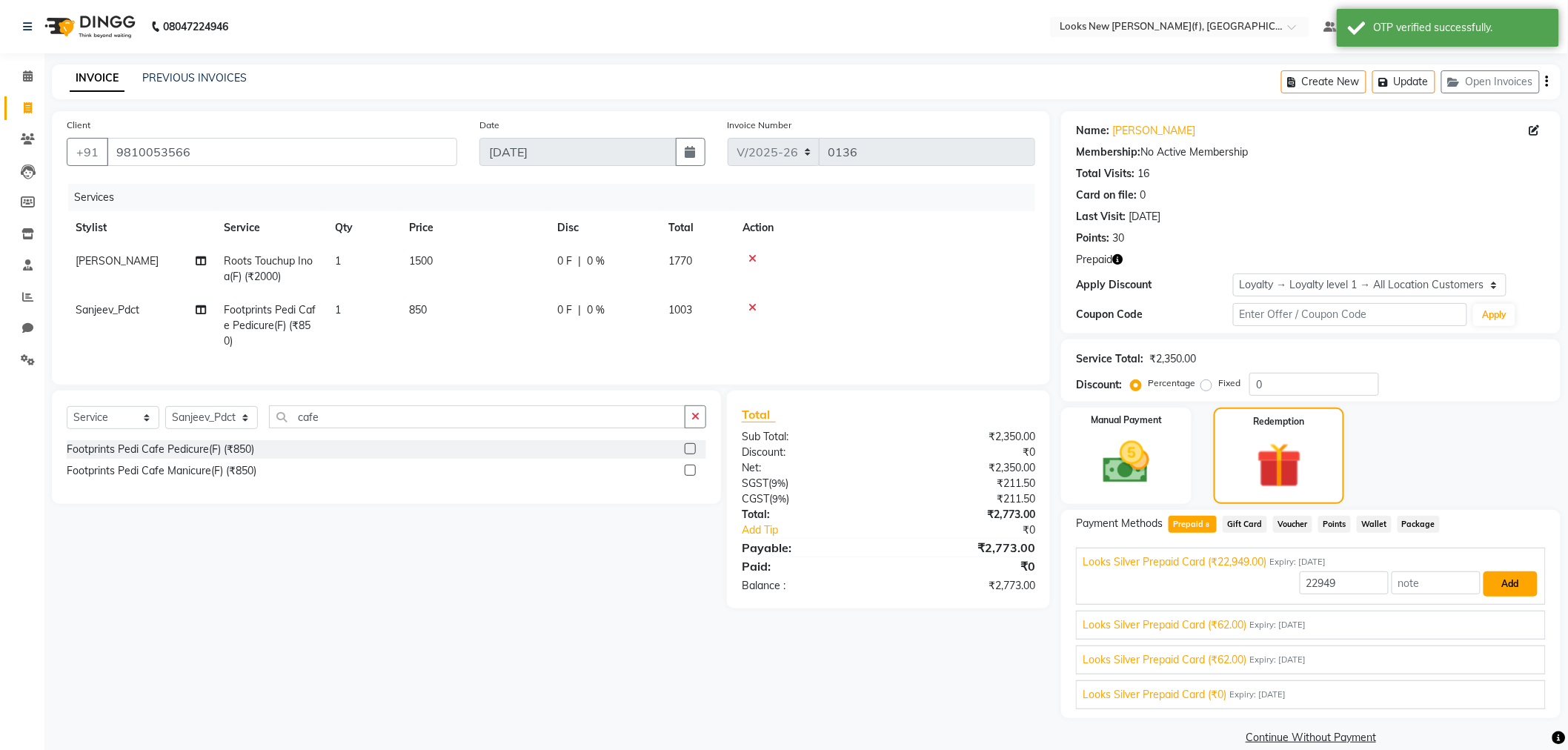
click at [1515, 586] on button "Add" at bounding box center [1511, 584] width 54 height 25
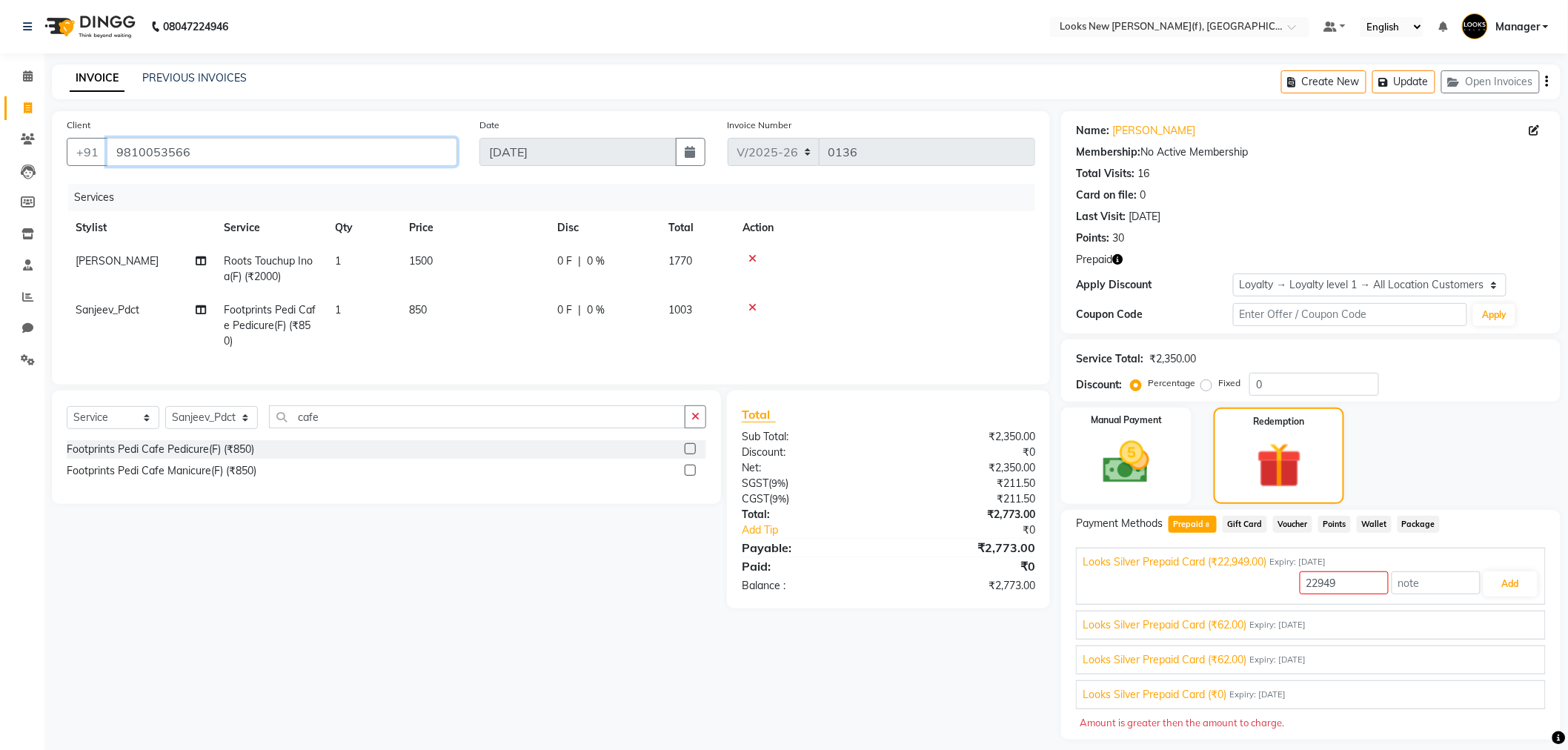
drag, startPoint x: 220, startPoint y: 148, endPoint x: 121, endPoint y: 150, distance: 99.0
click at [121, 150] on input "9810053566" at bounding box center [282, 152] width 351 height 29
click at [232, 152] on input "9810053566" at bounding box center [282, 152] width 351 height 29
drag, startPoint x: 198, startPoint y: 151, endPoint x: 101, endPoint y: 150, distance: 97.0
click at [101, 150] on div "+91 9810053566" at bounding box center [261, 152] width 390 height 29
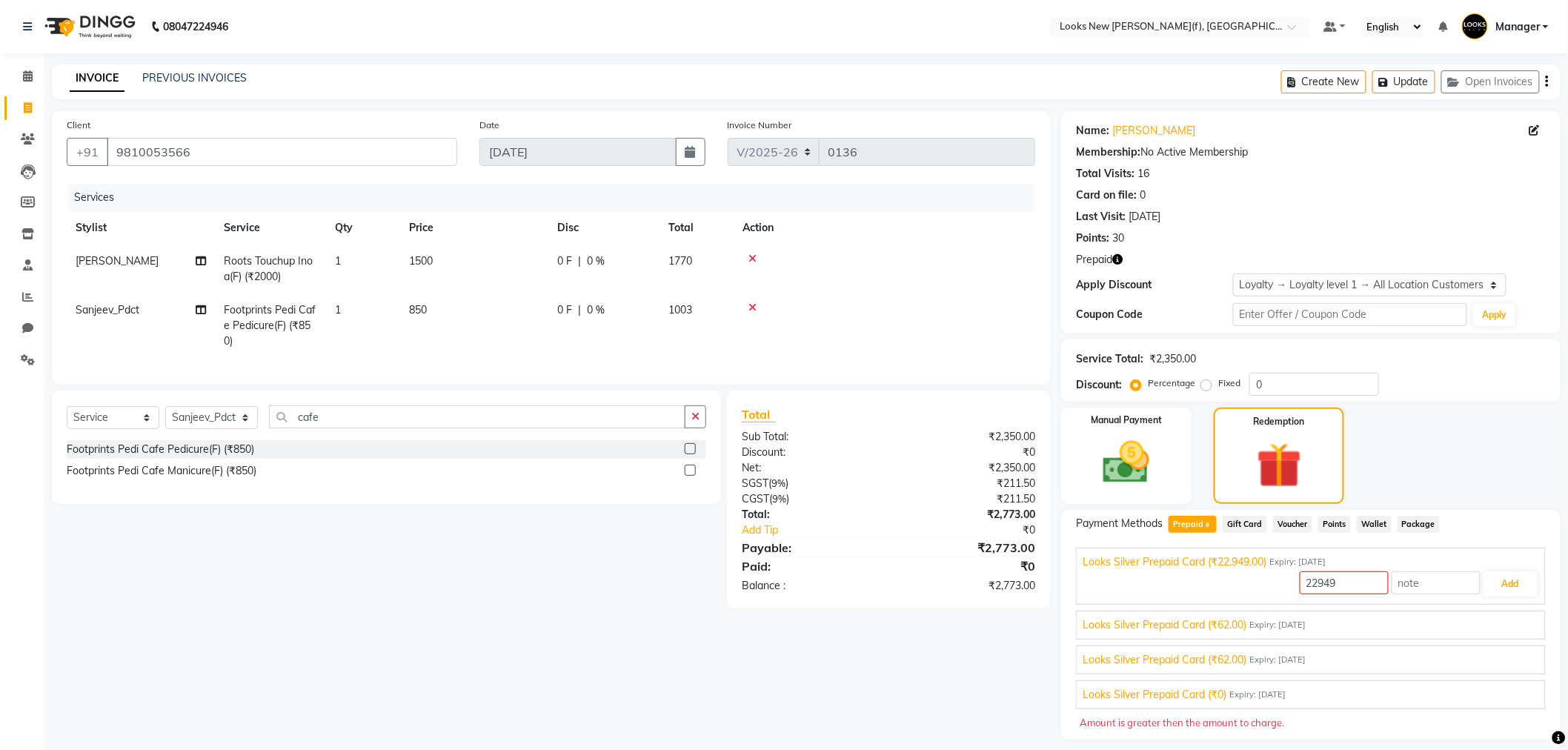
click at [754, 259] on icon at bounding box center [753, 258] width 8 height 10
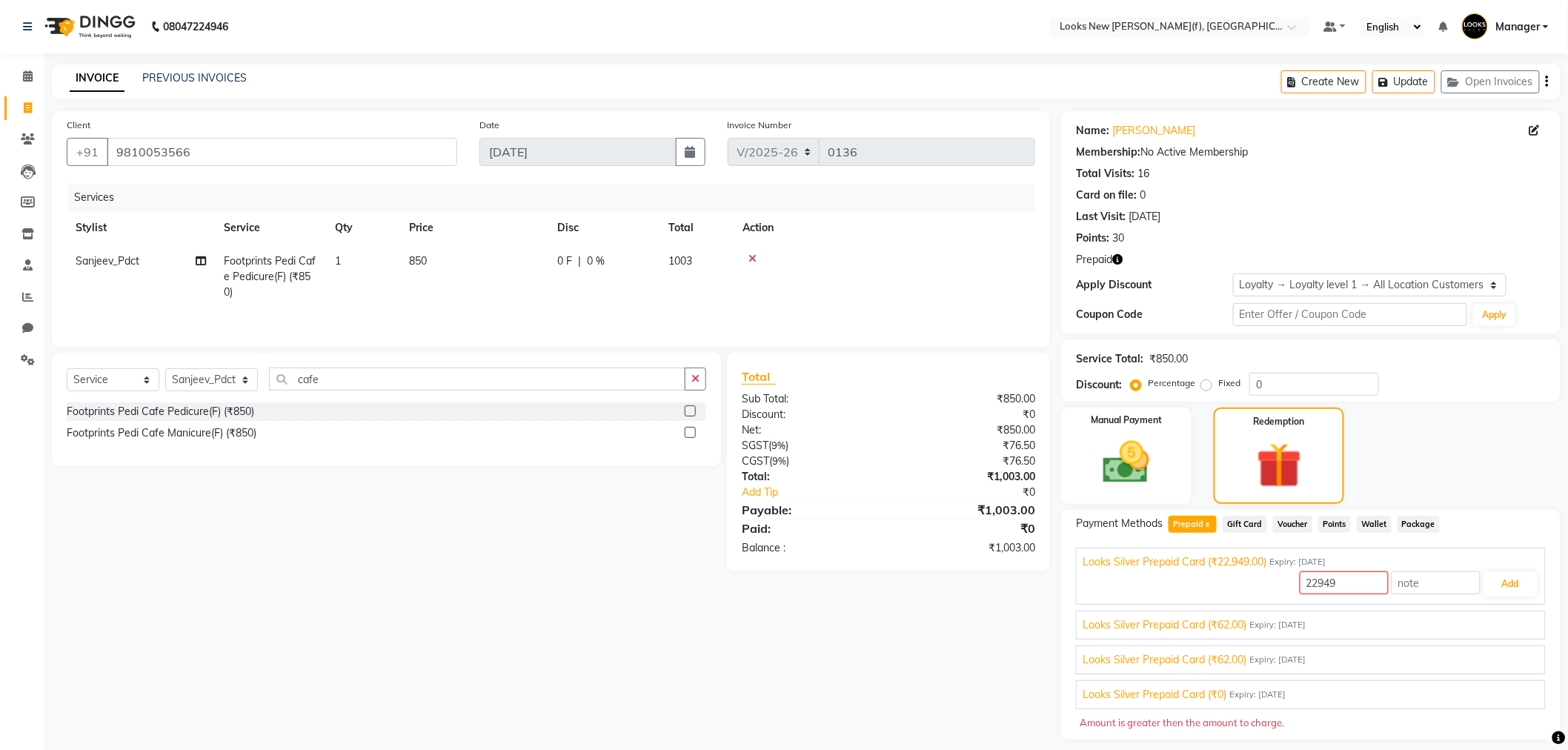
click at [751, 255] on icon at bounding box center [753, 258] width 8 height 10
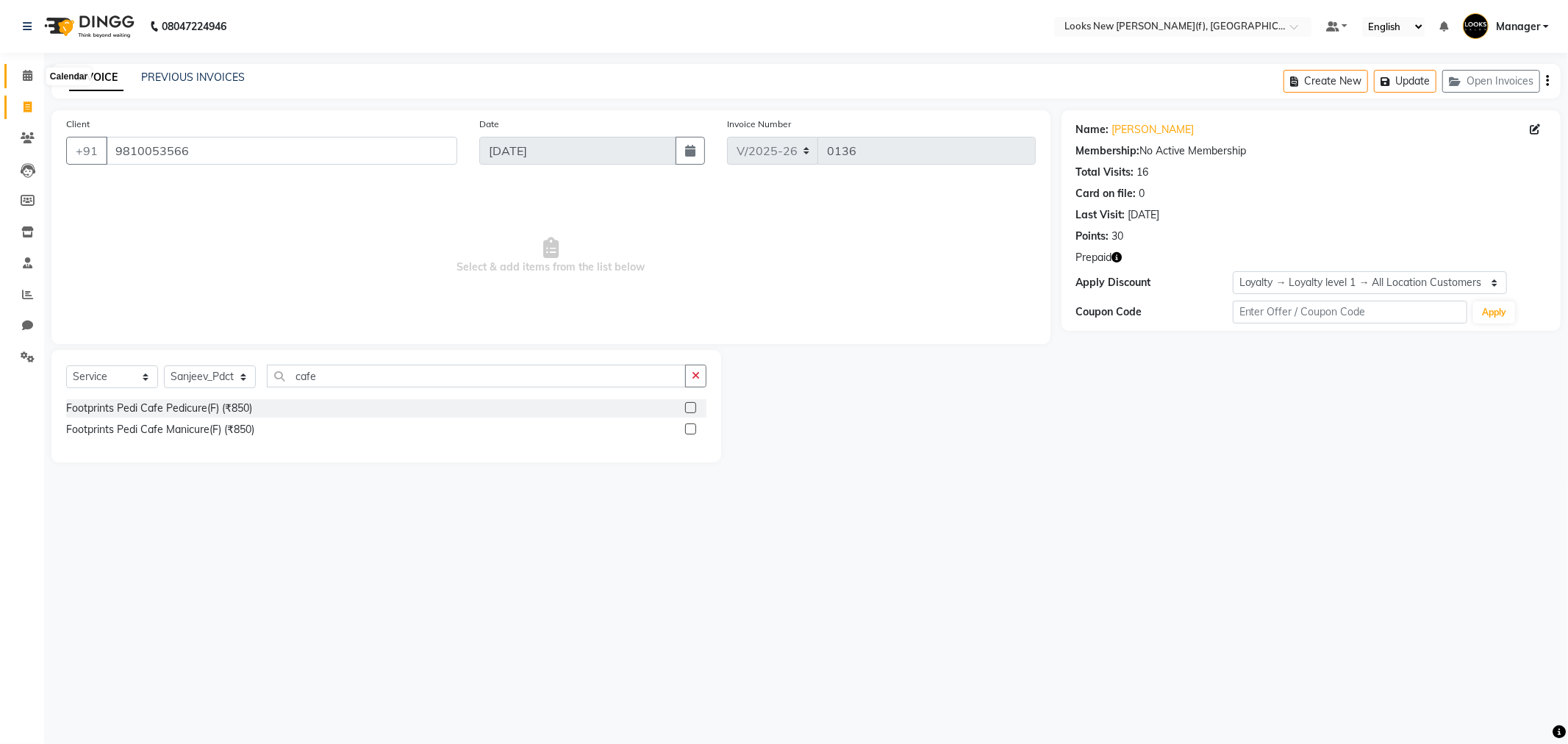
click at [24, 84] on span at bounding box center [27, 76] width 26 height 17
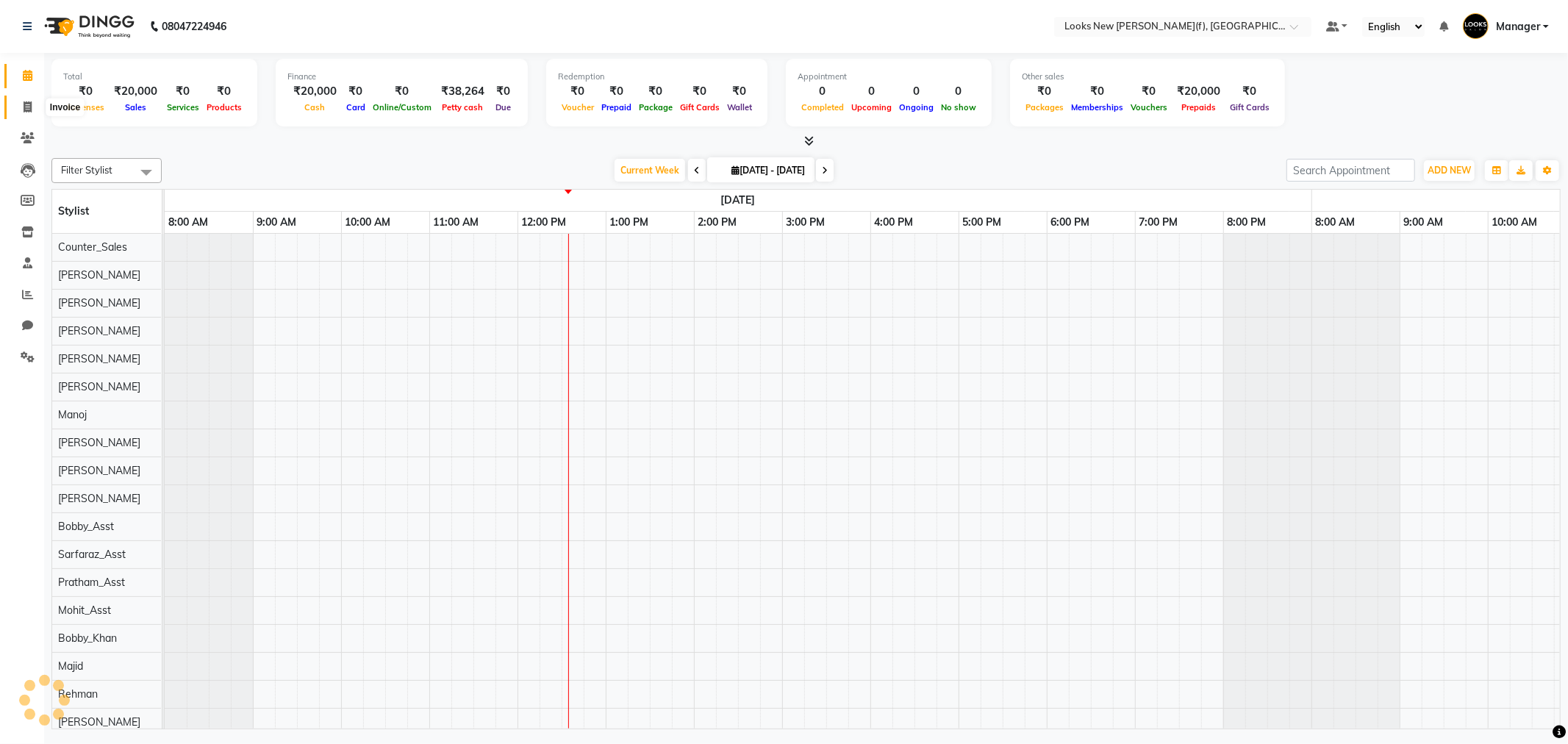
click at [30, 106] on icon at bounding box center [27, 107] width 8 height 11
select select "8659"
select select "service"
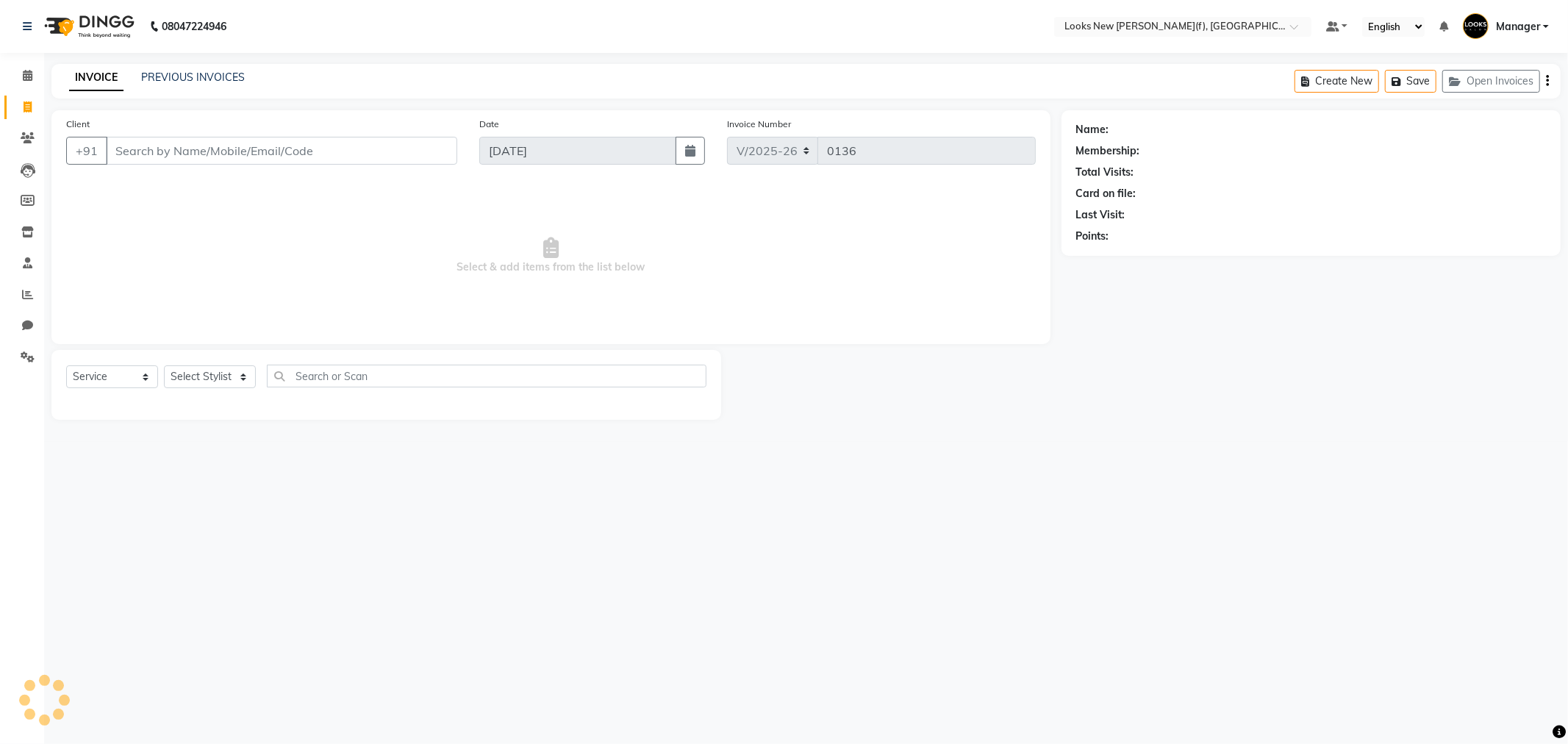
click at [196, 157] on input "Client" at bounding box center [281, 151] width 351 height 28
type input "9810053566"
select select "1: Object"
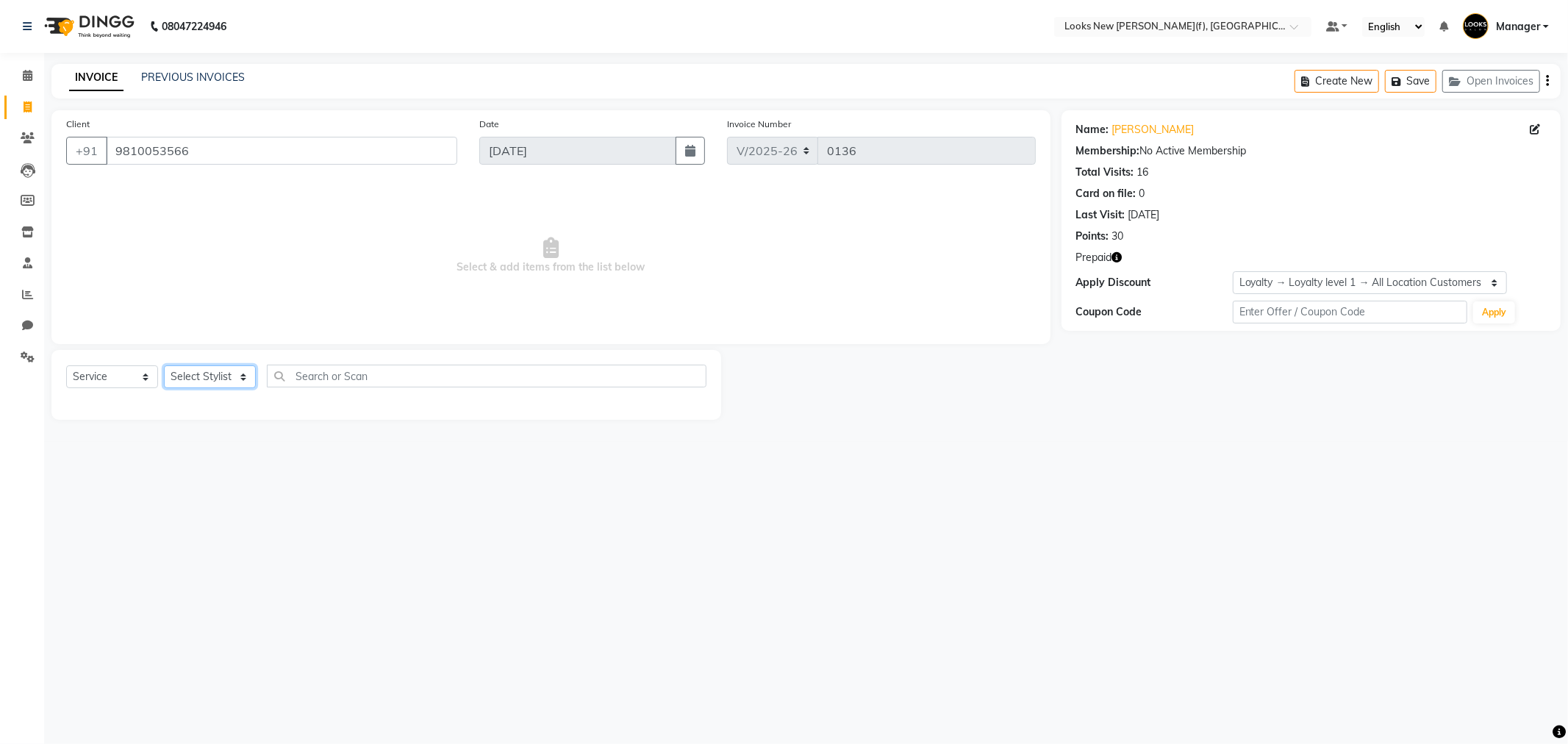
click at [236, 376] on select "Select Stylist Aakash_Pdct Afsar Ahmad Ashmita Ayesha Bobby_Asst Bobby_Khan Cou…" at bounding box center [210, 376] width 92 height 22
select select "87309"
click at [164, 366] on select "Select Stylist Aakash_Pdct Afsar Ahmad Ashmita Ayesha Bobby_Asst Bobby_Khan Cou…" at bounding box center [210, 376] width 92 height 22
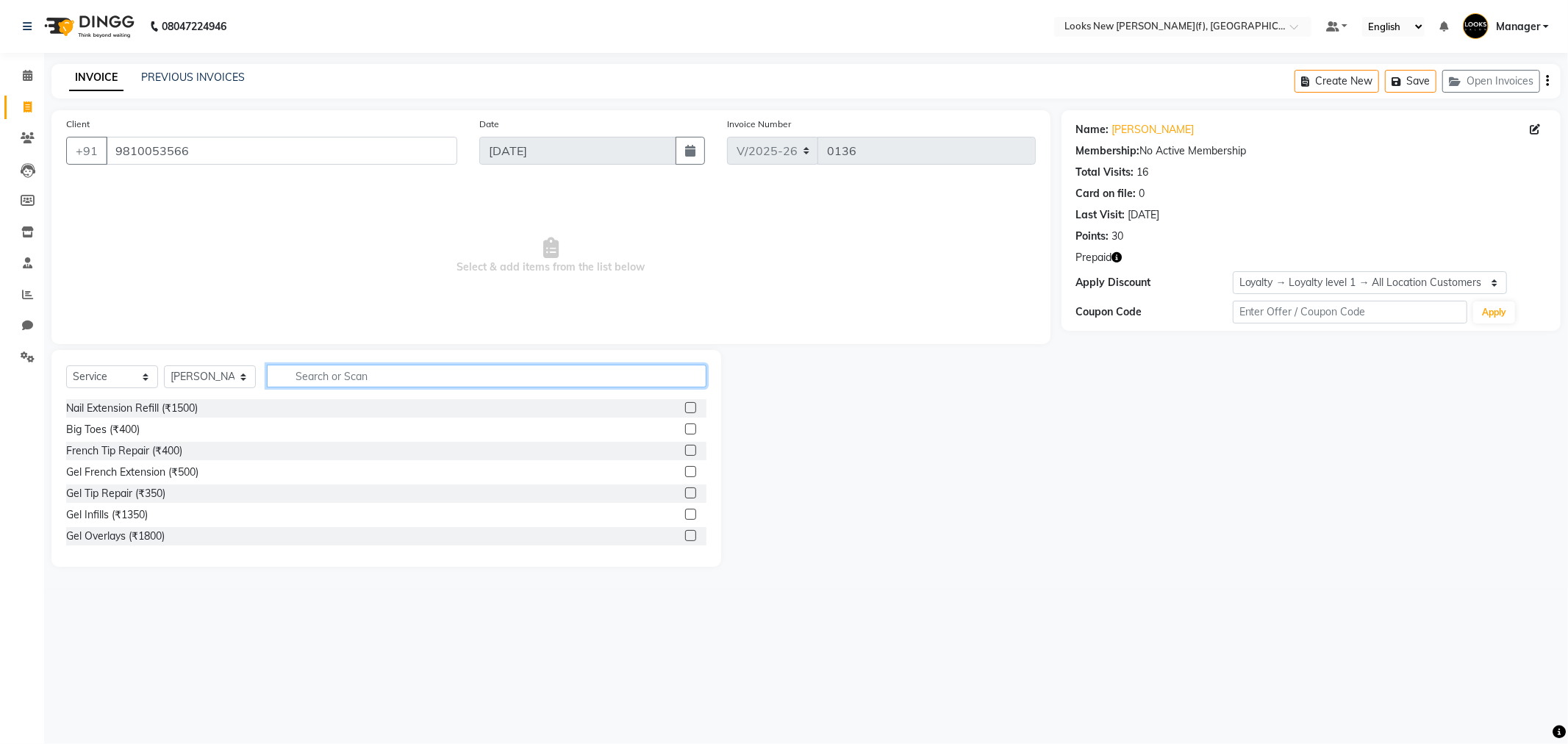
click at [306, 379] on input "text" at bounding box center [487, 375] width 440 height 22
type input "maji"
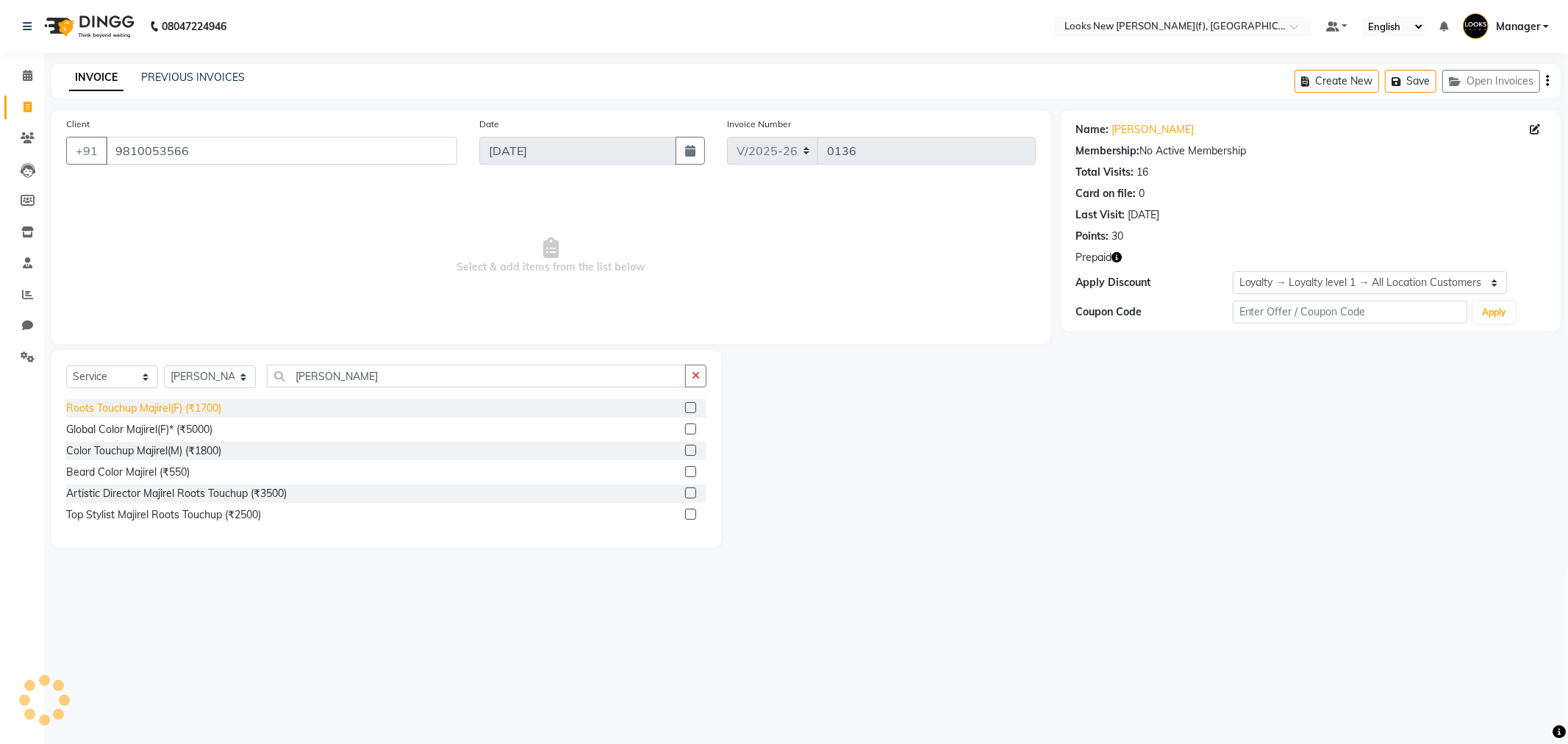
click at [148, 410] on div "Roots Touchup Majirel(F) (₹1700)" at bounding box center [143, 408] width 155 height 16
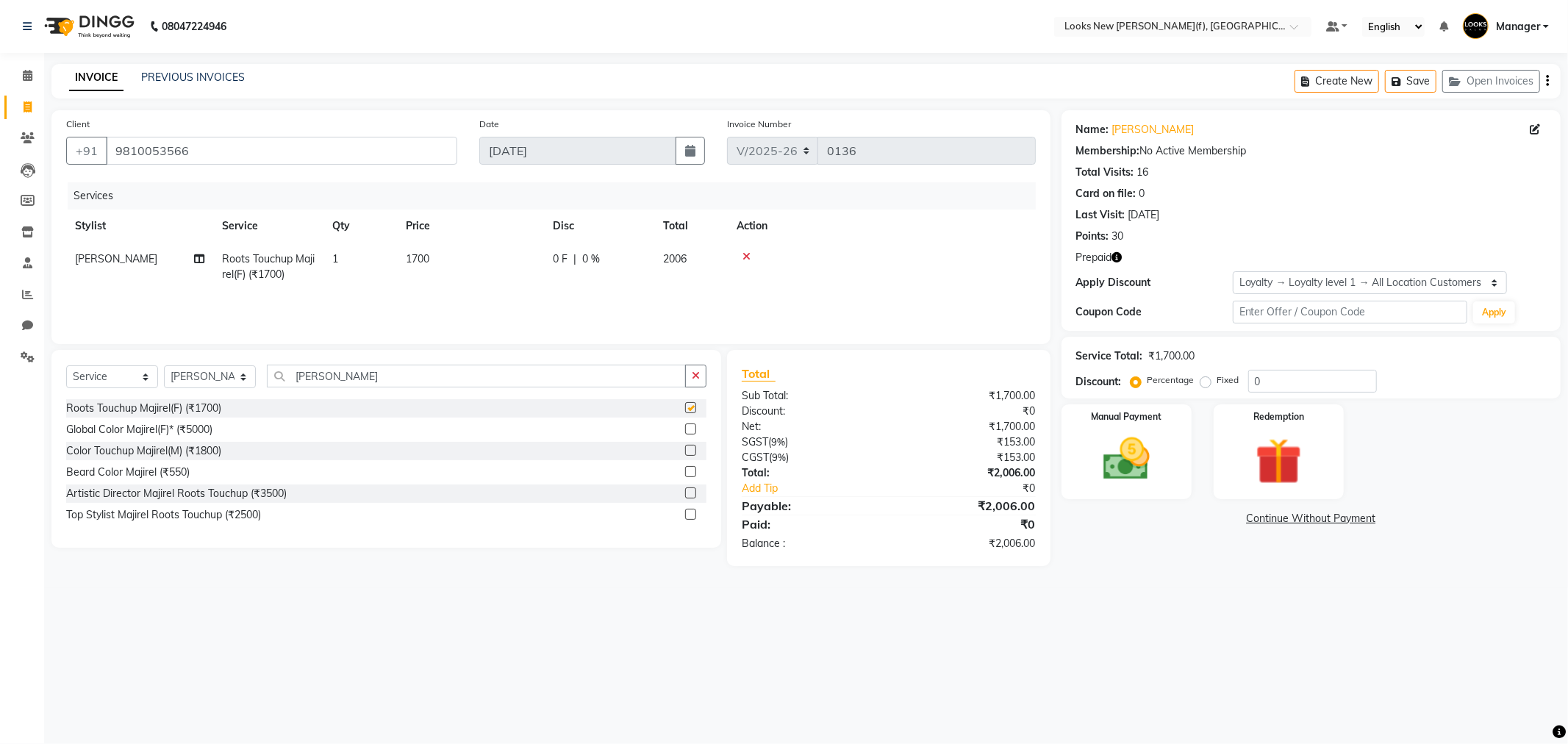
checkbox input "false"
click at [416, 260] on span "1700" at bounding box center [417, 259] width 23 height 13
select select "87309"
click at [490, 265] on input "1700" at bounding box center [539, 262] width 129 height 22
type input "1500"
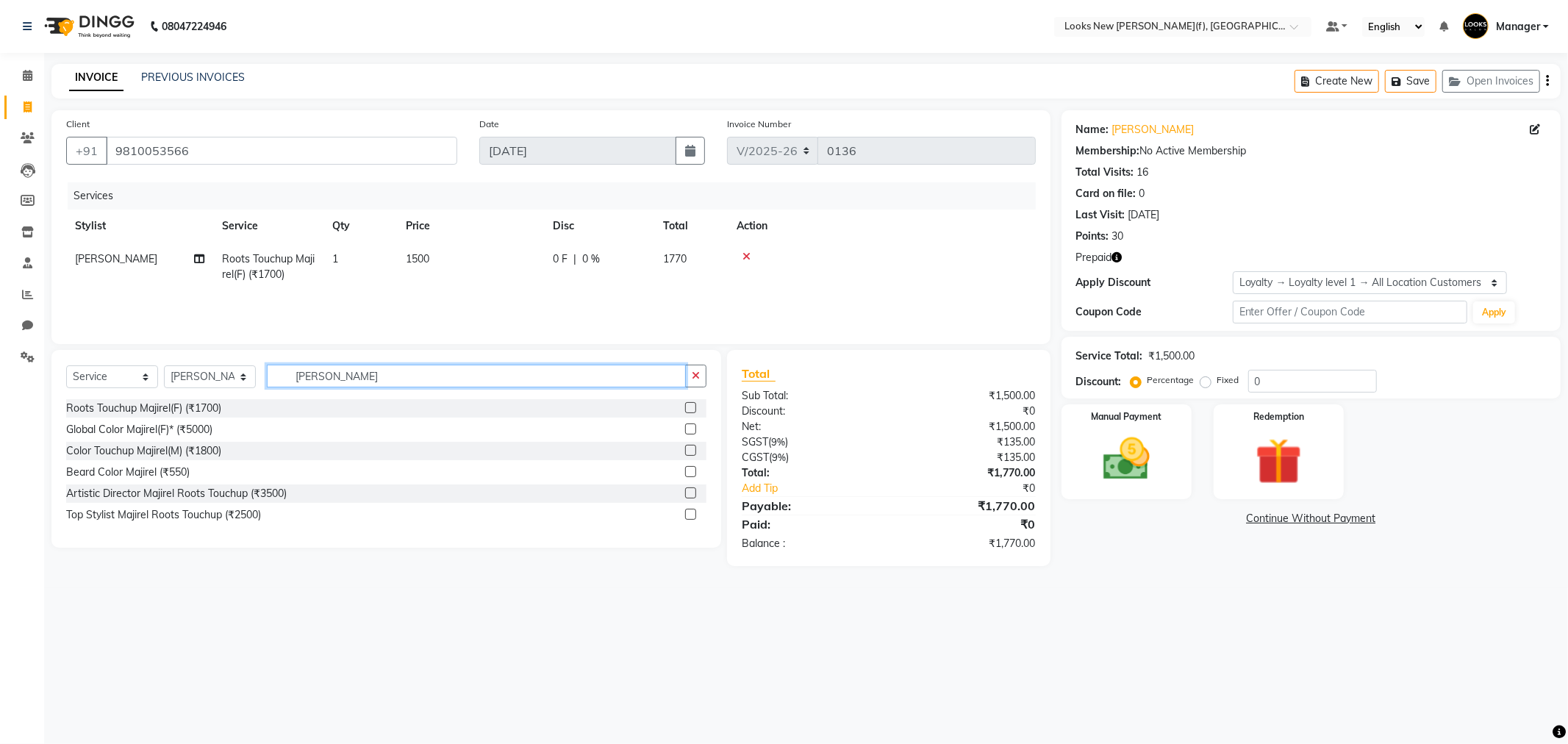
drag, startPoint x: 320, startPoint y: 372, endPoint x: 287, endPoint y: 375, distance: 33.1
click at [288, 375] on input "maji" at bounding box center [476, 375] width 419 height 22
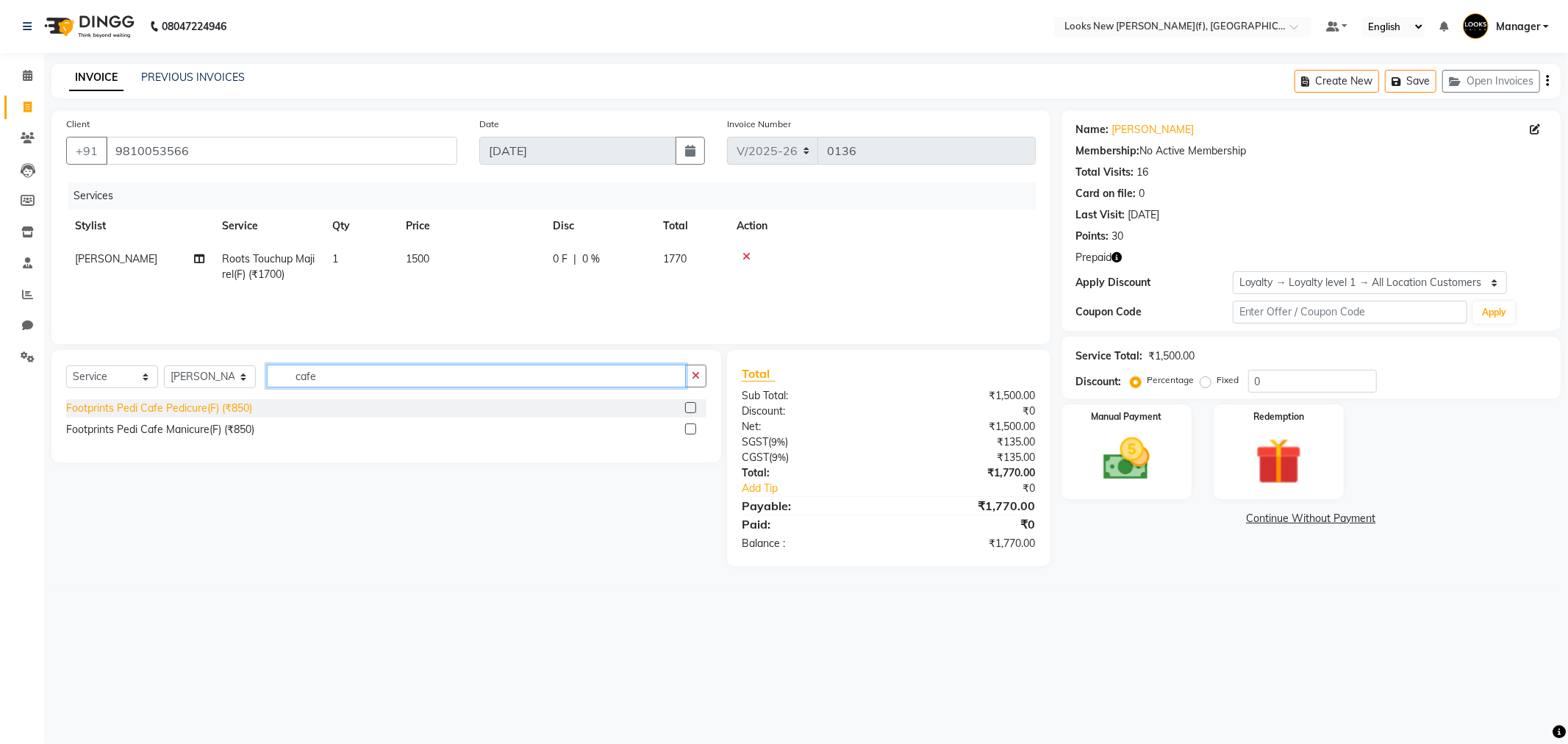
type input "cafe"
click at [201, 406] on div "Footprints Pedi Cafe Pedicure(F) (₹850)" at bounding box center [158, 408] width 186 height 16
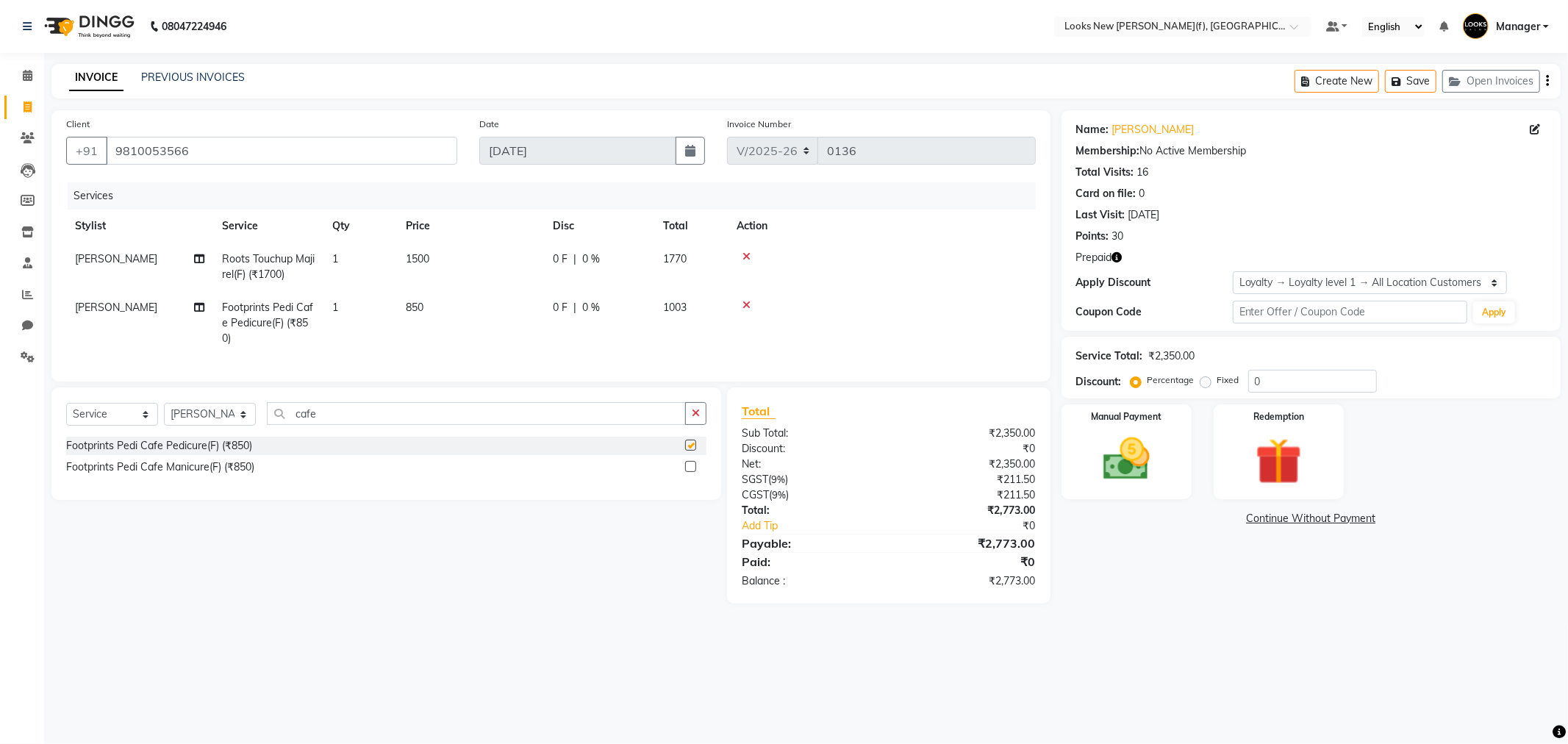
checkbox input "false"
click at [109, 307] on td "[PERSON_NAME]" at bounding box center [139, 323] width 147 height 64
select select "87309"
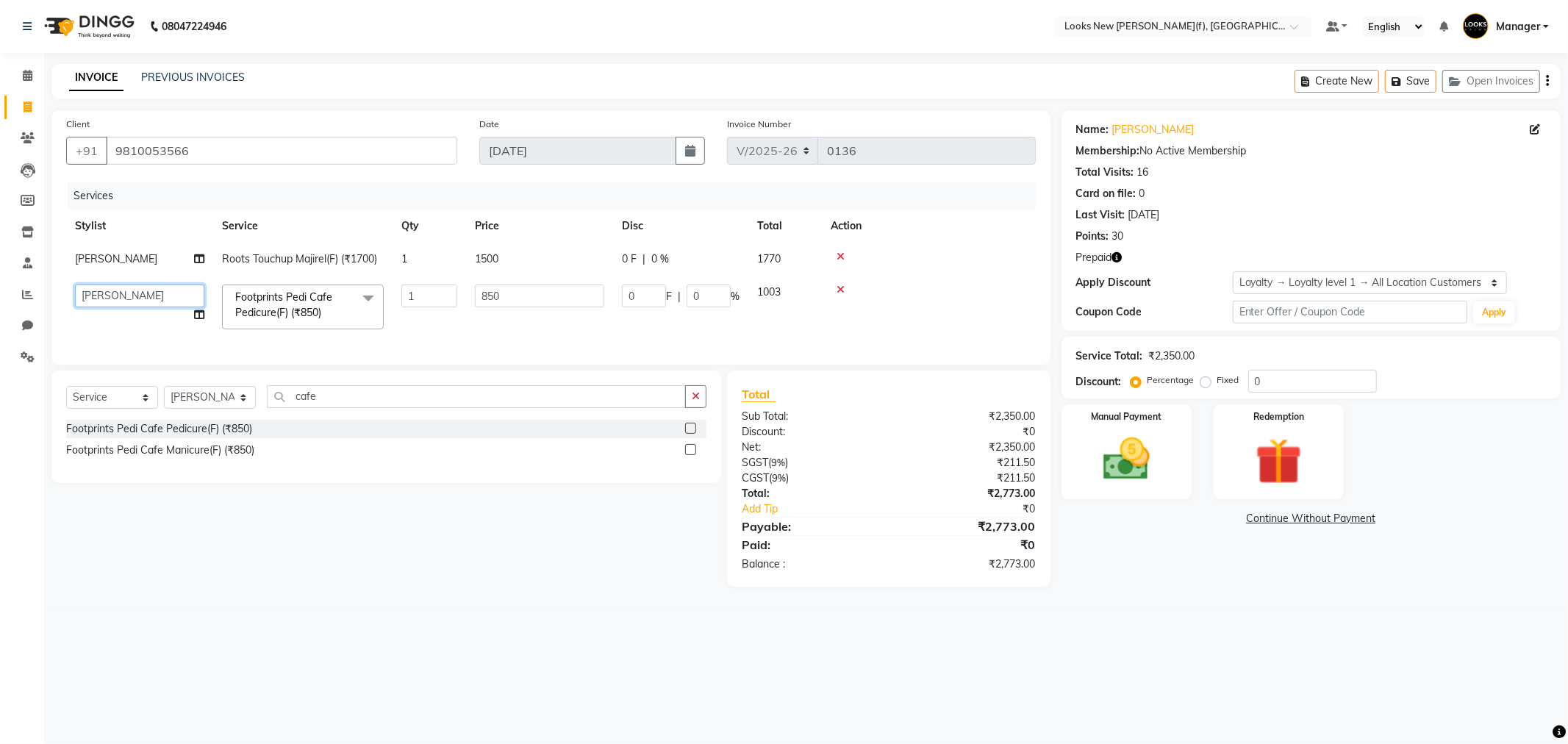
click at [112, 297] on select "Aakash_Pdct Afsar Ahmad Ashmita Ayesha Bobby_Asst Bobby_Khan Counter_Sales Kama…" at bounding box center [139, 295] width 129 height 22
select select "87330"
click at [1276, 461] on img at bounding box center [1279, 461] width 78 height 60
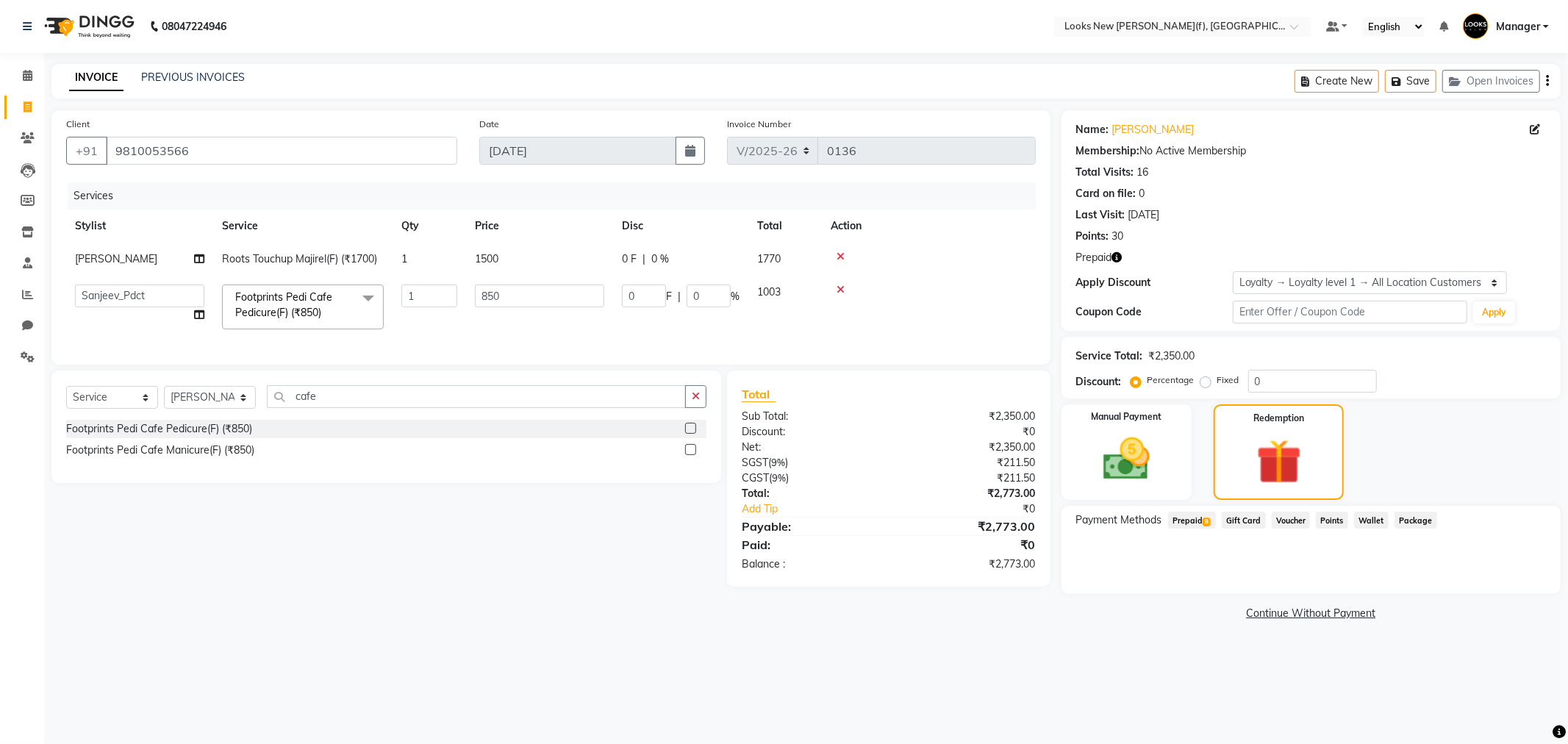
click at [1195, 523] on span "Prepaid 8" at bounding box center [1192, 520] width 47 height 17
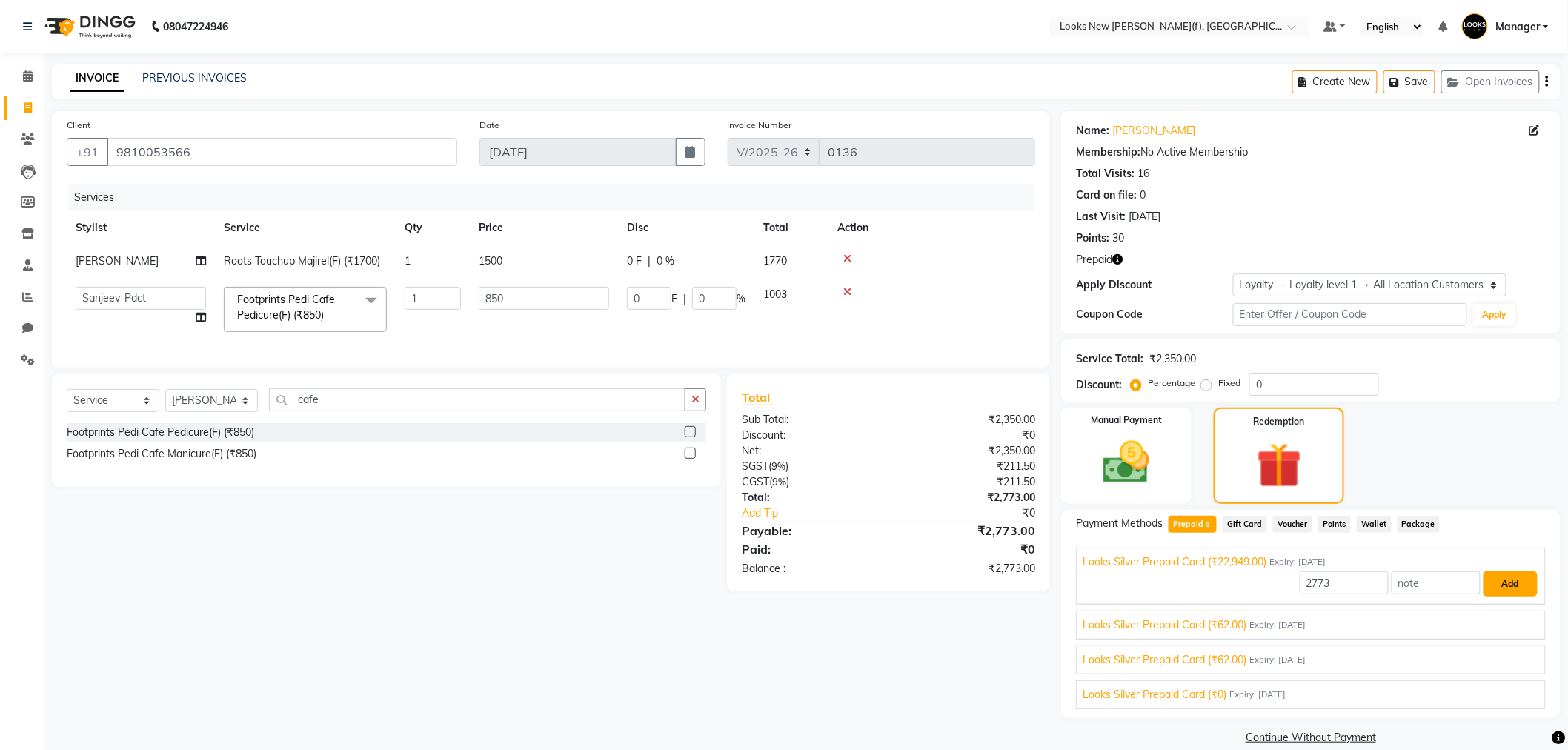
click at [1498, 588] on button "Add" at bounding box center [1511, 584] width 54 height 25
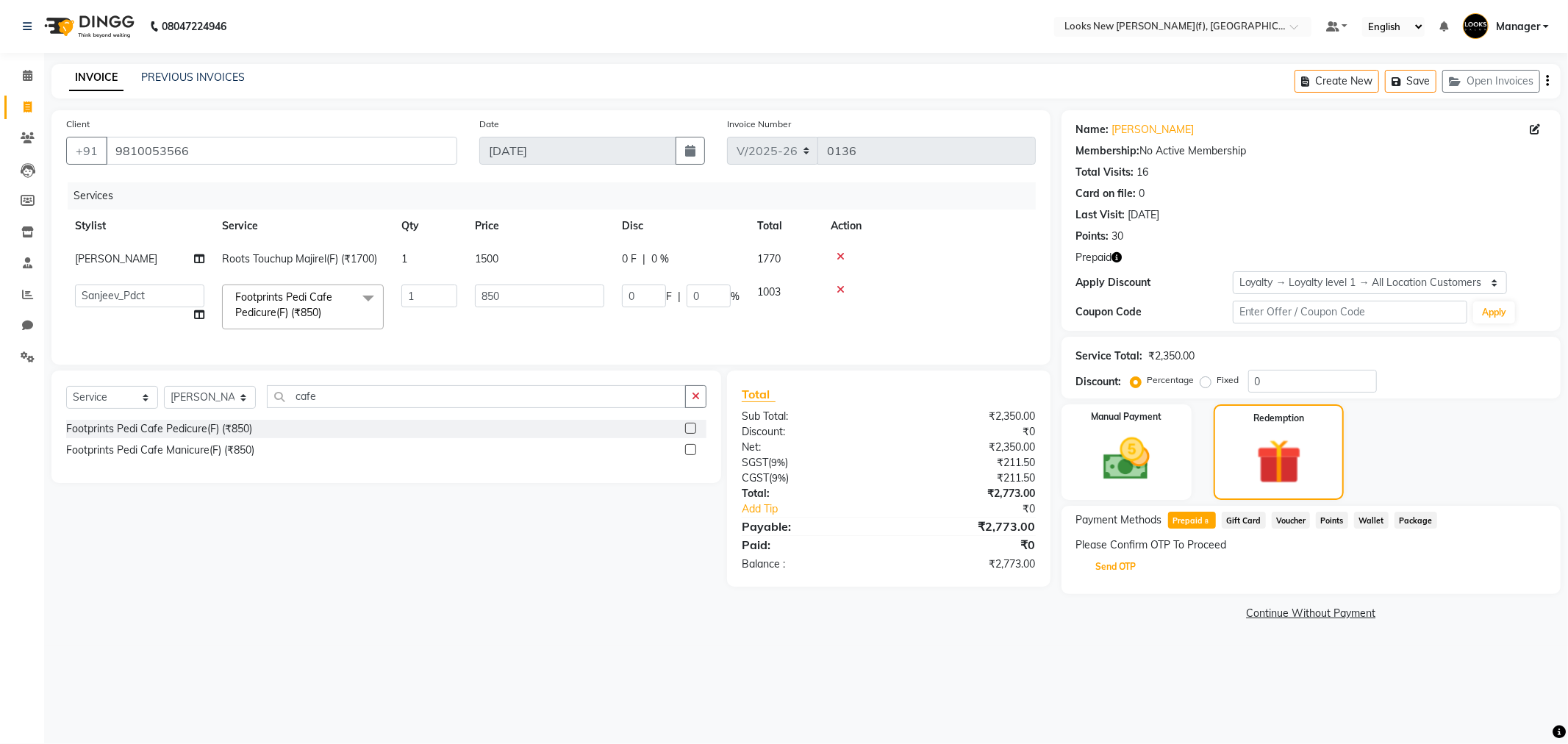
click at [1129, 572] on button "Send OTP" at bounding box center [1116, 567] width 77 height 25
click at [1129, 572] on input "text" at bounding box center [1150, 566] width 147 height 22
type input "1433"
click at [1287, 567] on button "Confirm OTP" at bounding box center [1270, 567] width 90 height 25
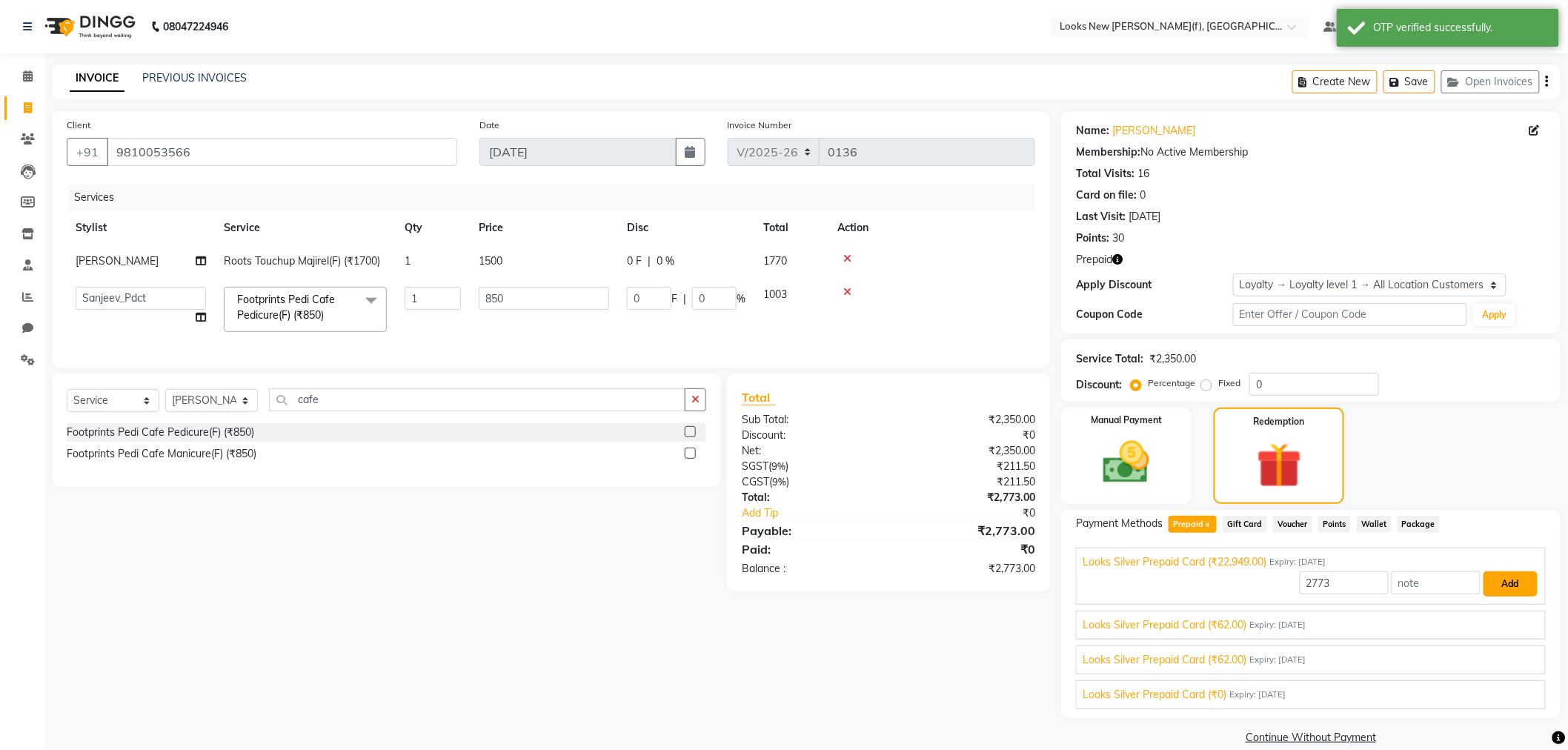
click at [1496, 583] on button "Add" at bounding box center [1511, 584] width 54 height 25
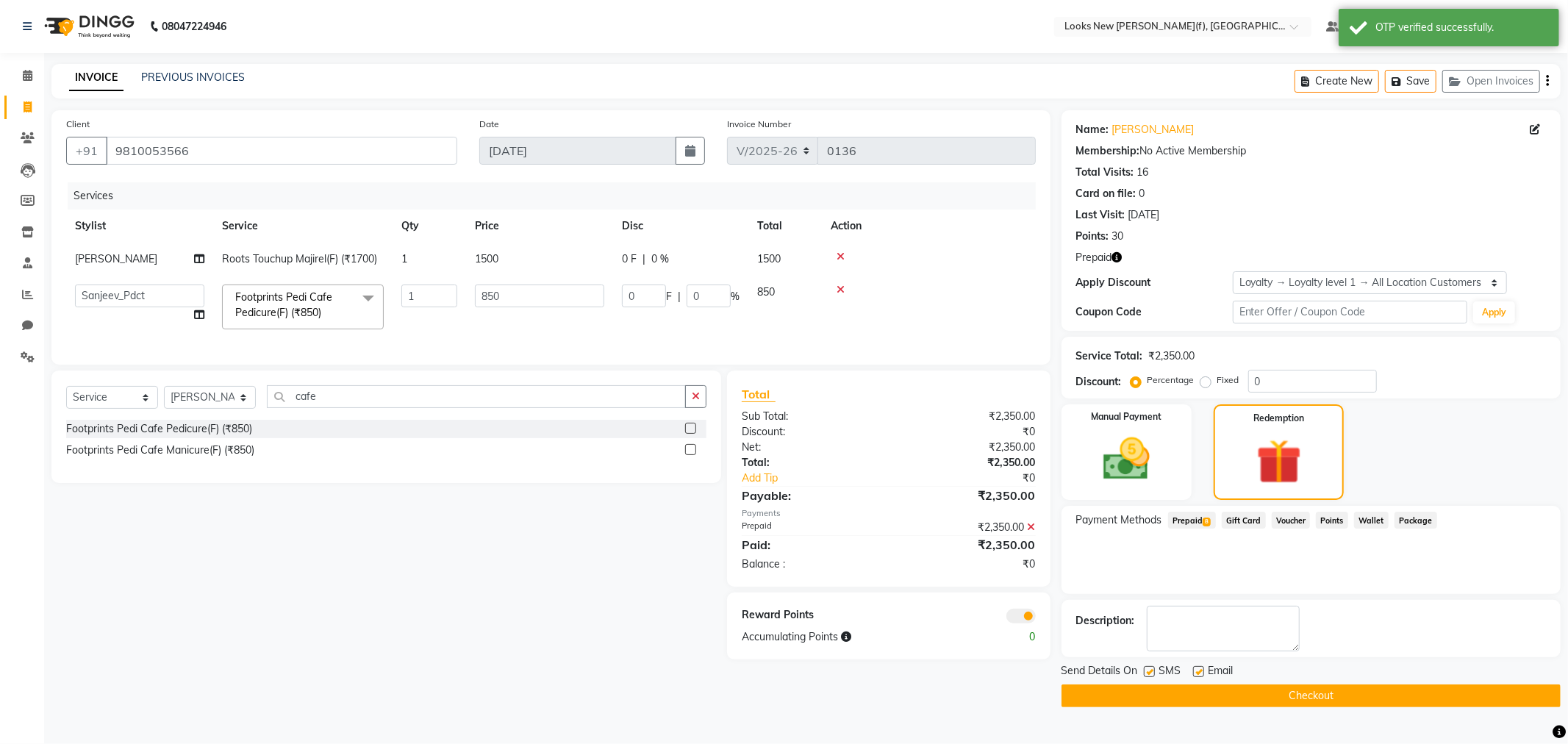
click at [1309, 699] on button "Checkout" at bounding box center [1312, 695] width 500 height 22
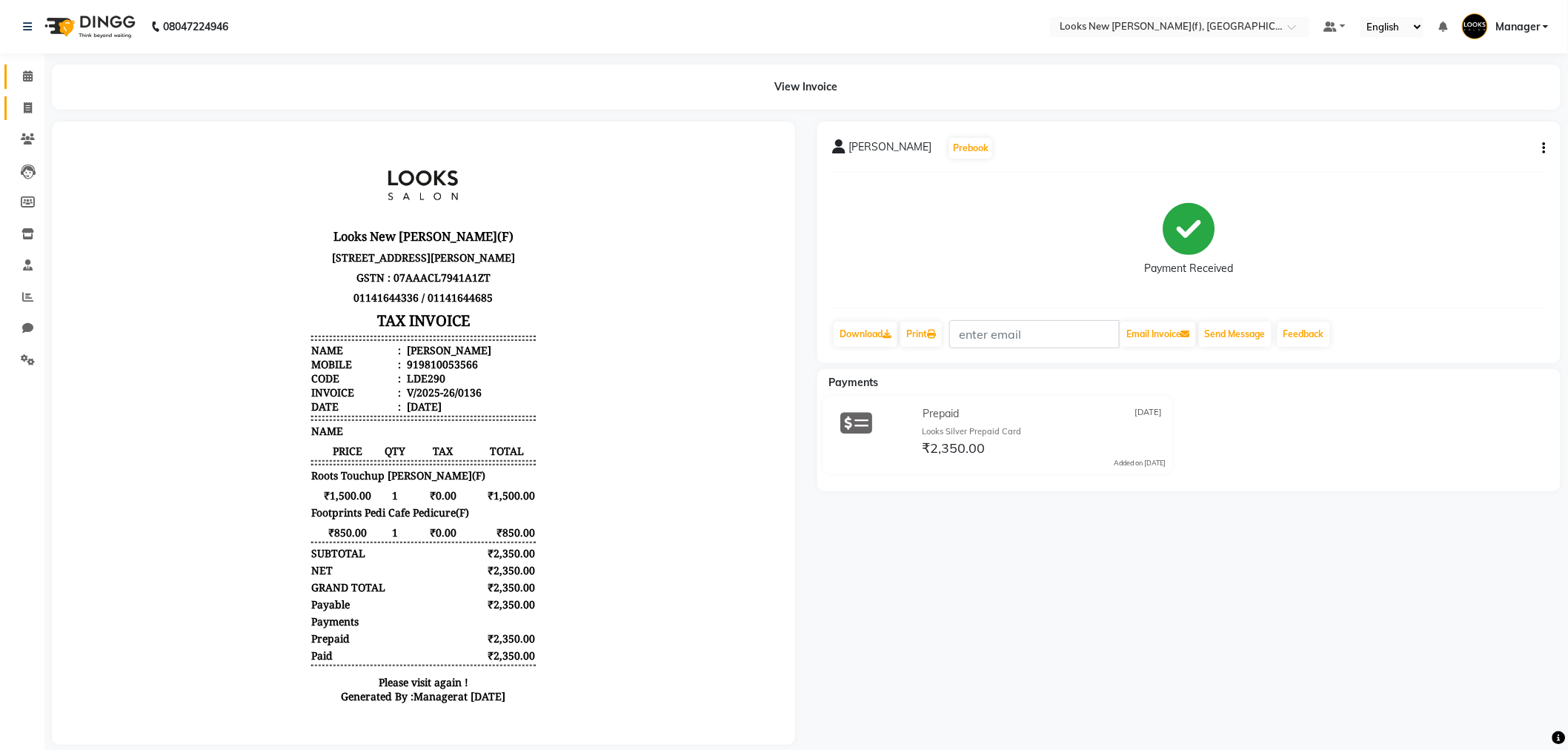
drag, startPoint x: 25, startPoint y: 86, endPoint x: 26, endPoint y: 106, distance: 20.0
click at [25, 86] on link "Calendar" at bounding box center [22, 76] width 35 height 24
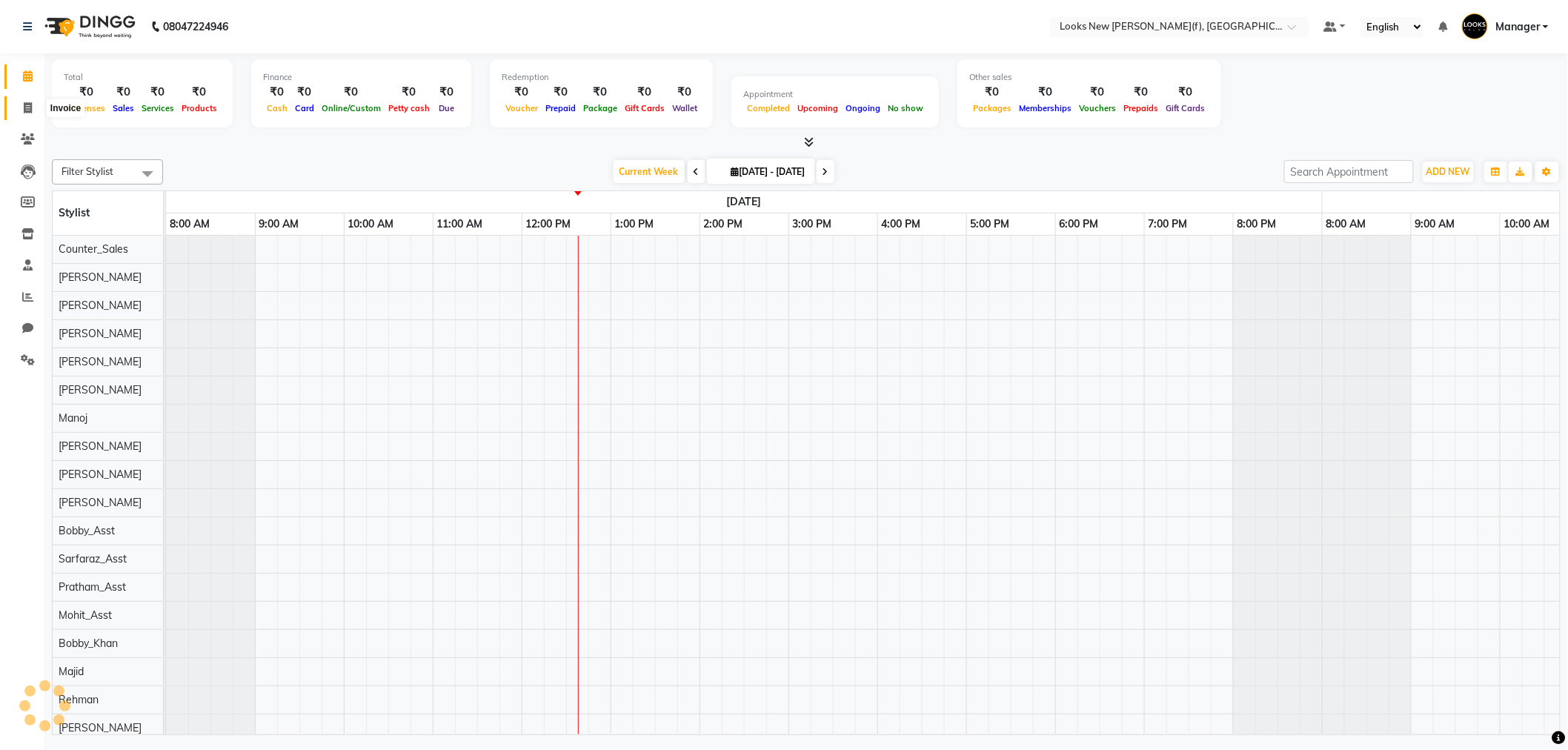
click at [26, 106] on icon at bounding box center [28, 107] width 8 height 11
select select "service"
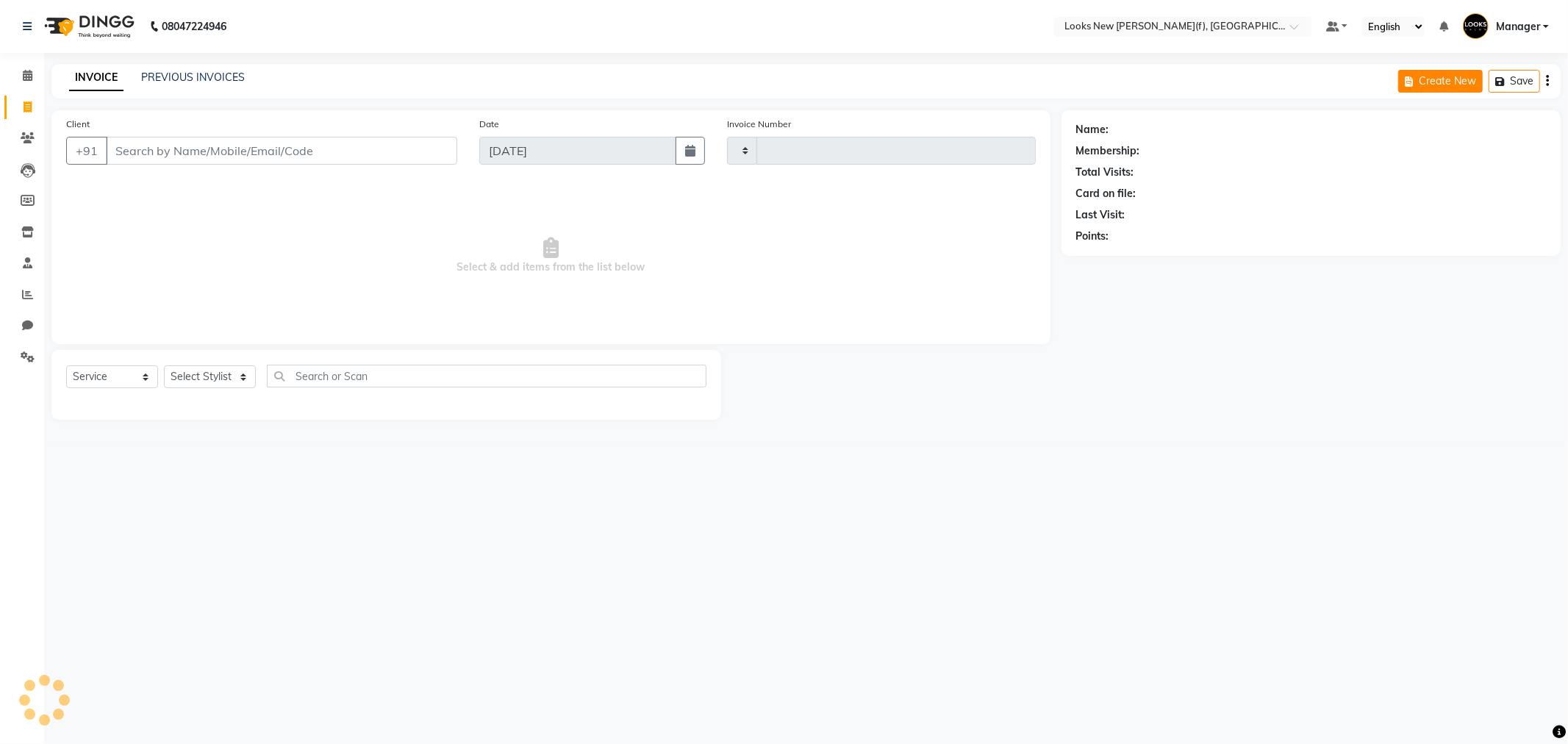
type input "0137"
select select "8659"
click at [1495, 79] on button "Open Invoices" at bounding box center [1491, 81] width 97 height 22
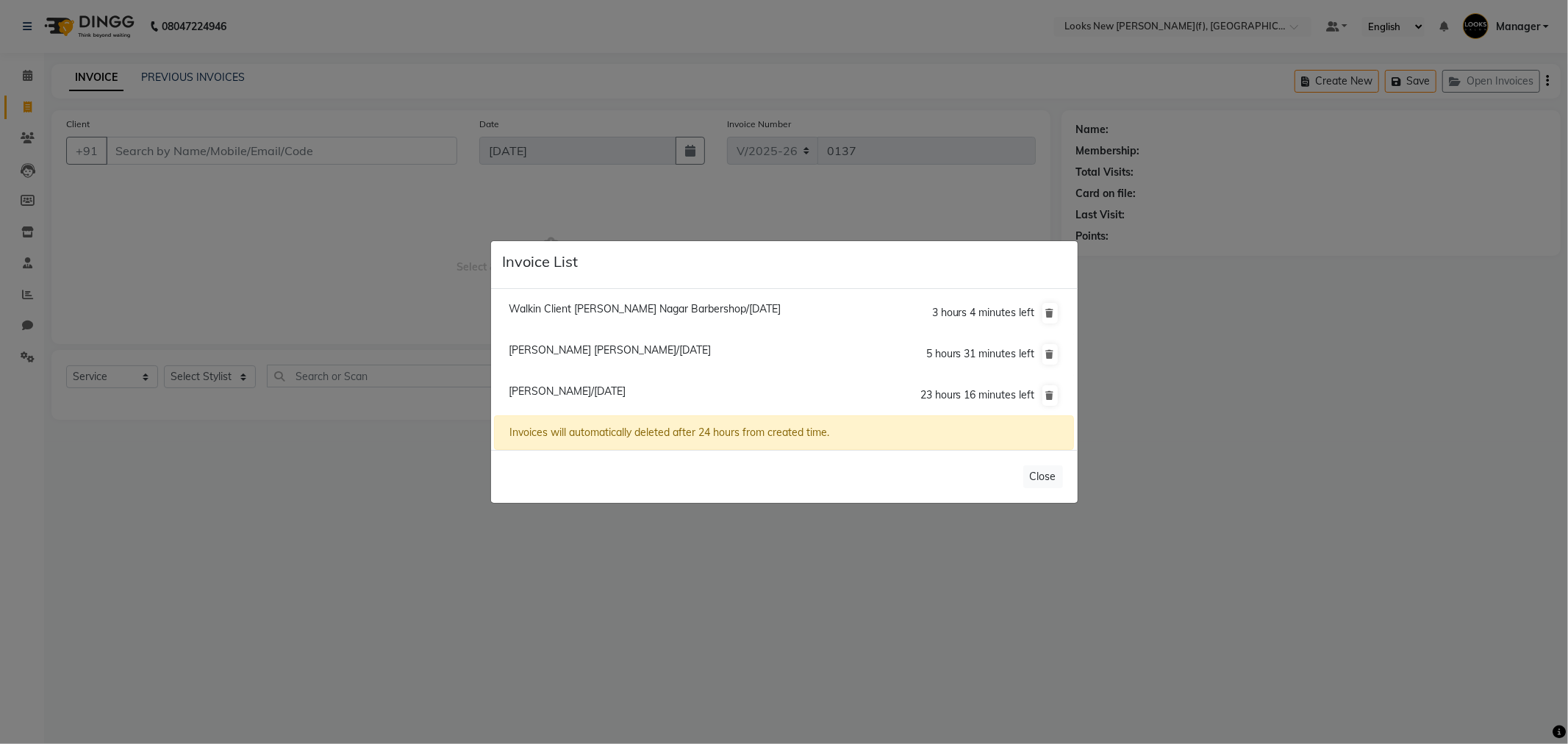
click at [663, 309] on span "Walkin Client [PERSON_NAME] Nagar Barbershop/[DATE]" at bounding box center [645, 309] width 272 height 13
type input "1383900000001"
type input "31-08-2025"
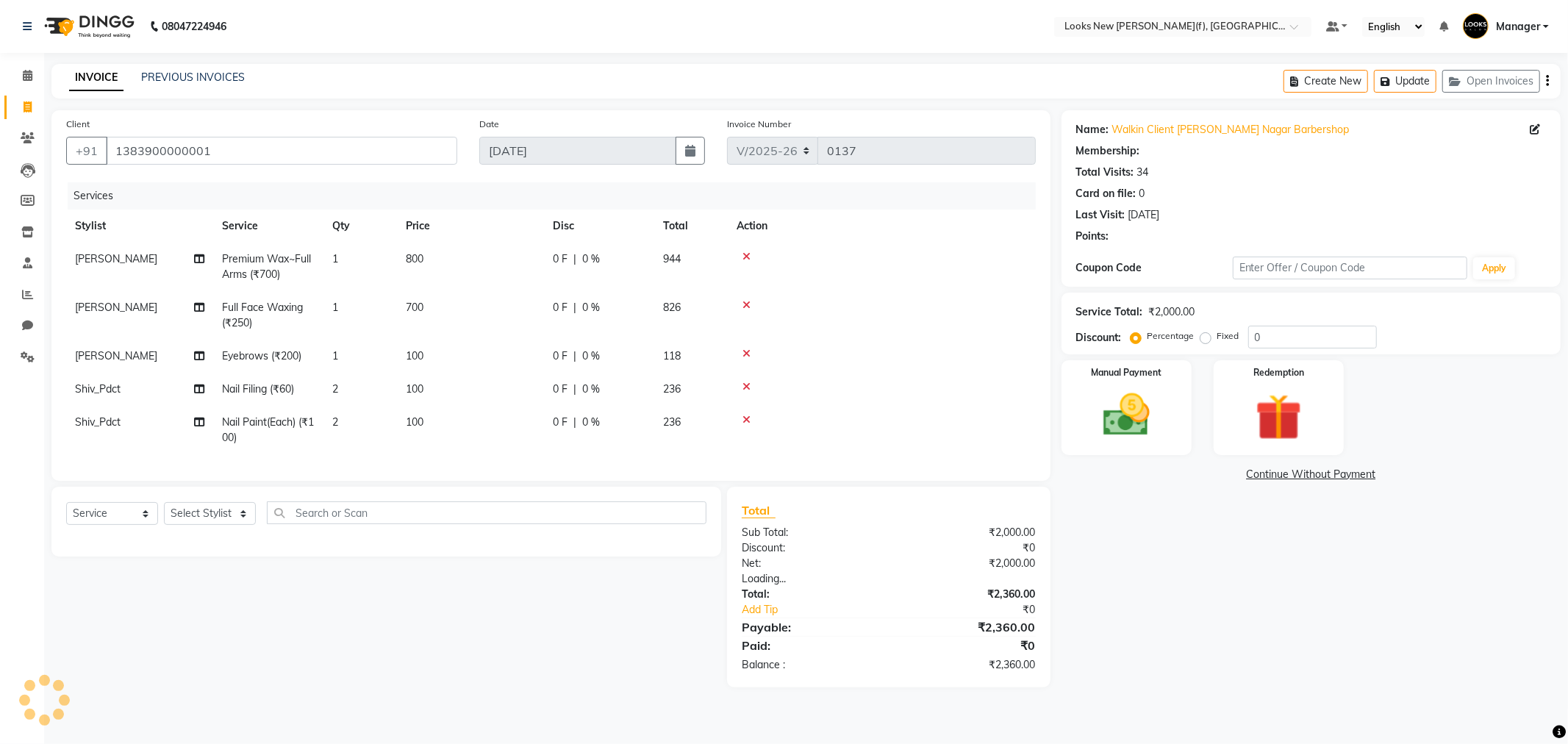
select select "1: Object"
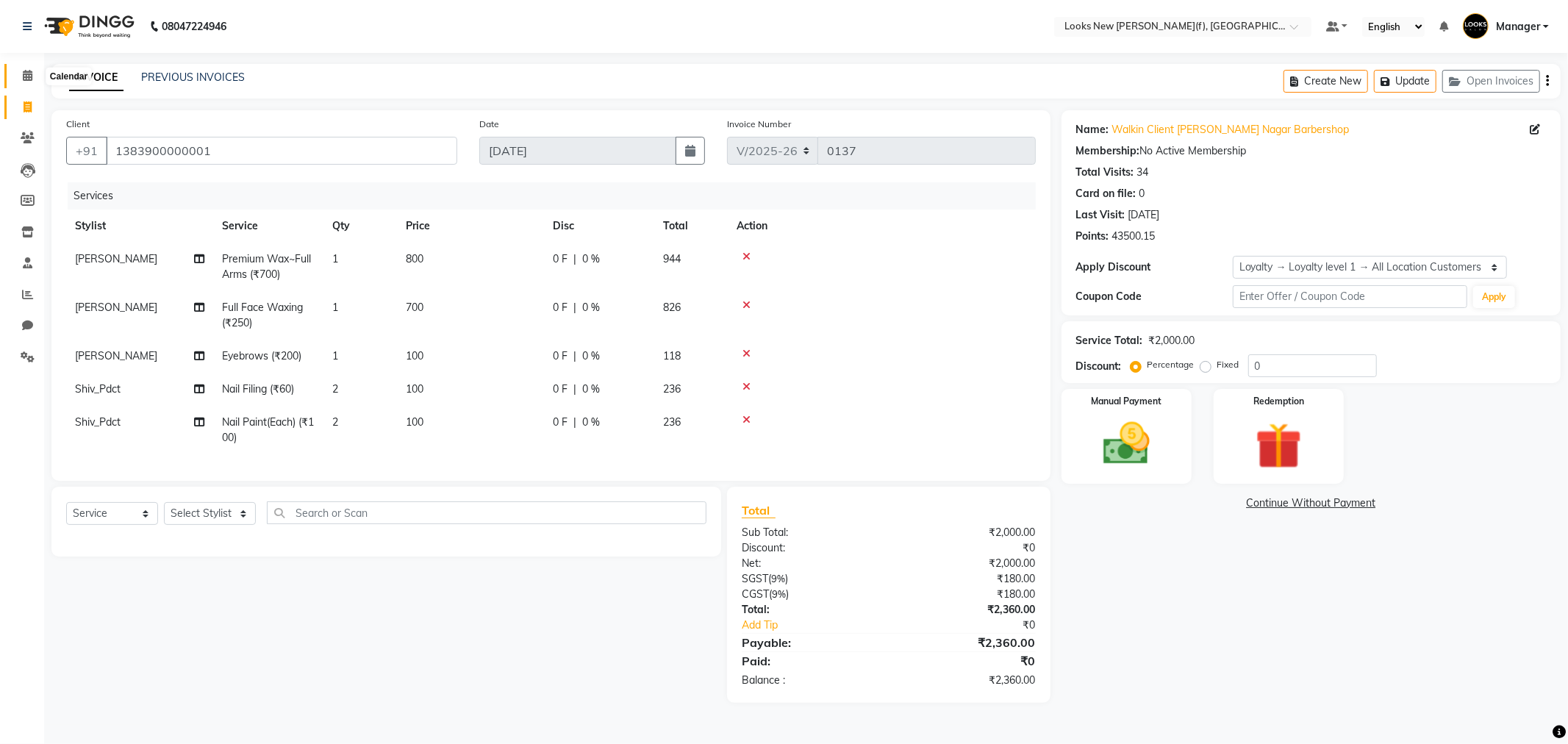
click at [26, 81] on icon at bounding box center [27, 75] width 9 height 11
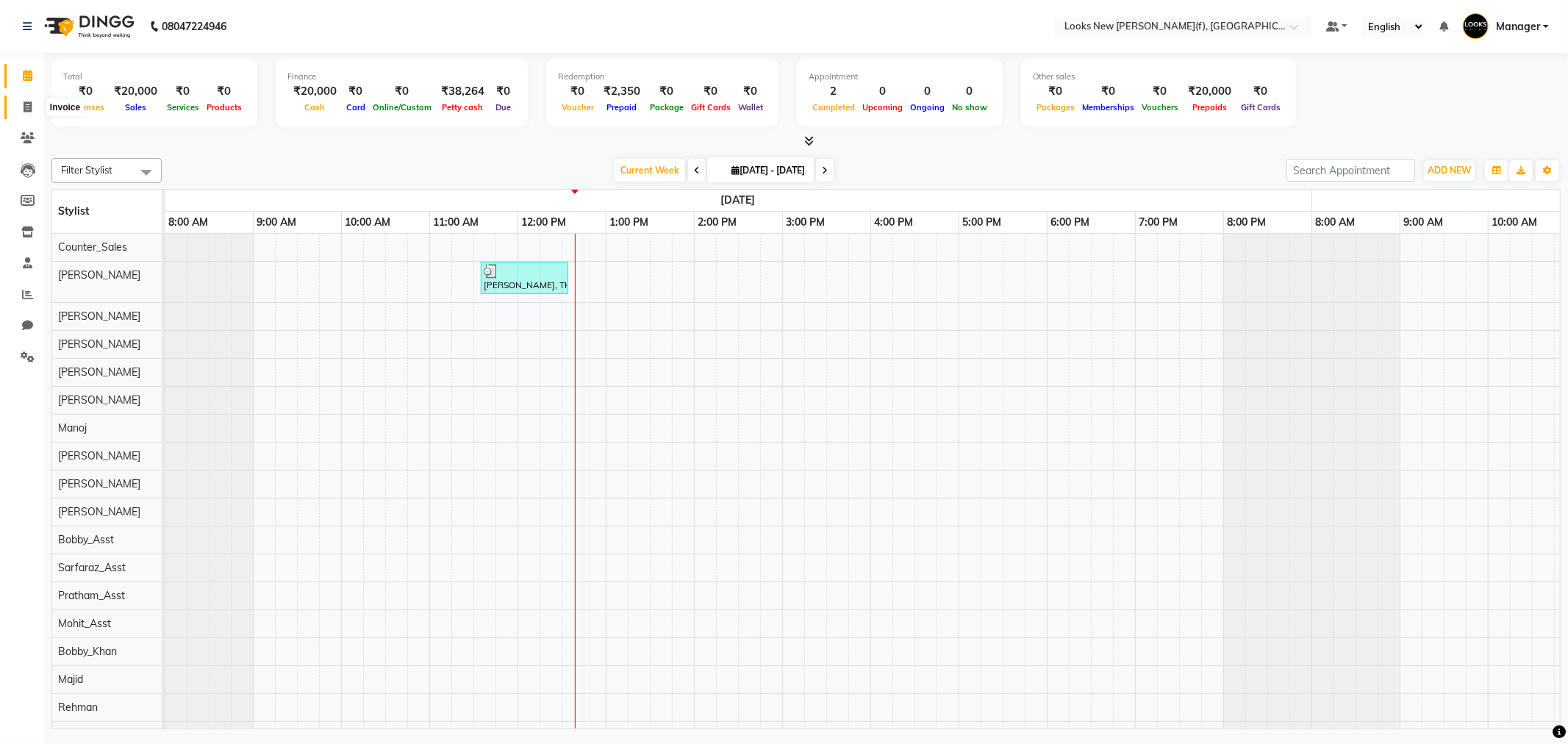
click at [32, 106] on span at bounding box center [27, 107] width 26 height 17
select select "service"
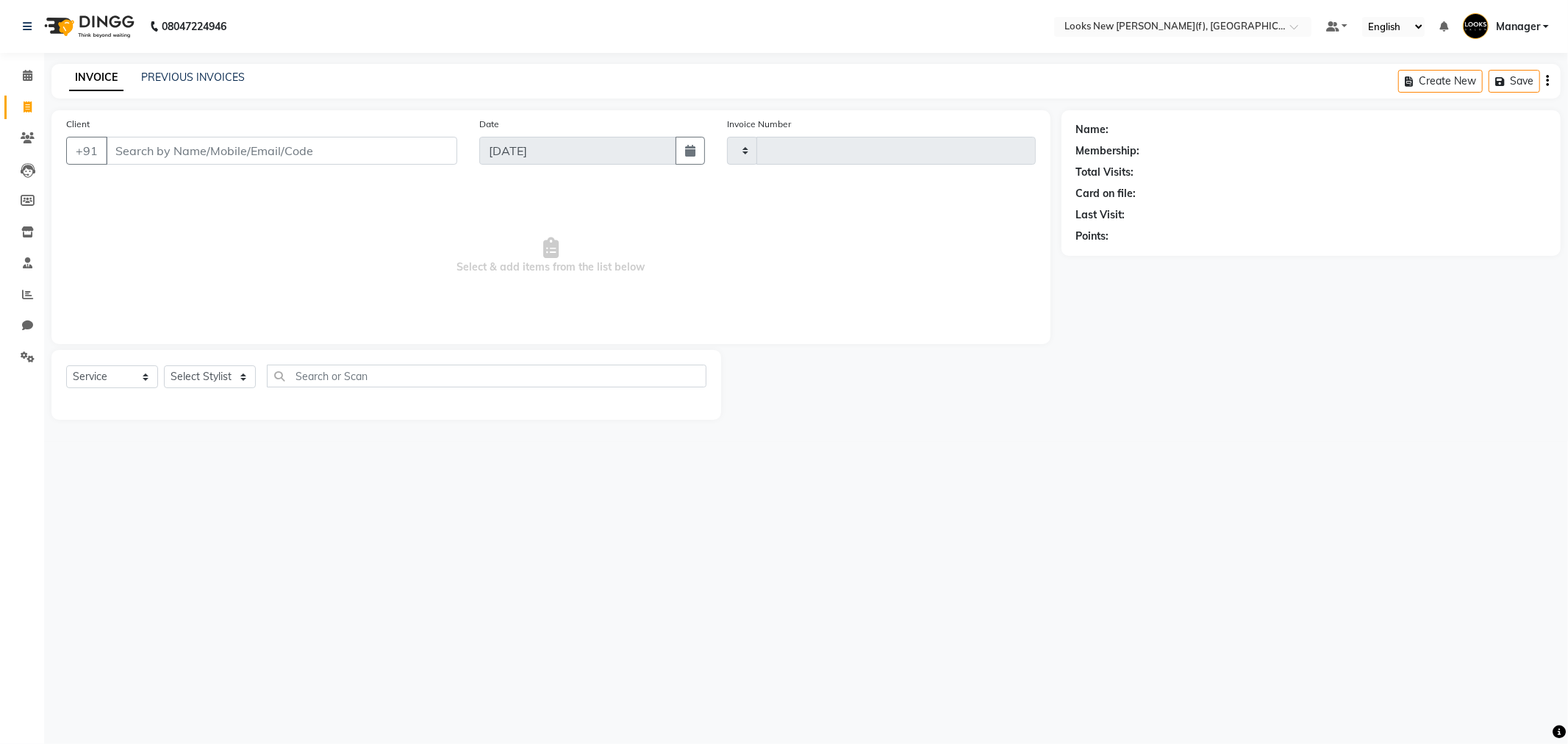
type input "0137"
select select "8659"
click at [33, 75] on span at bounding box center [27, 76] width 26 height 17
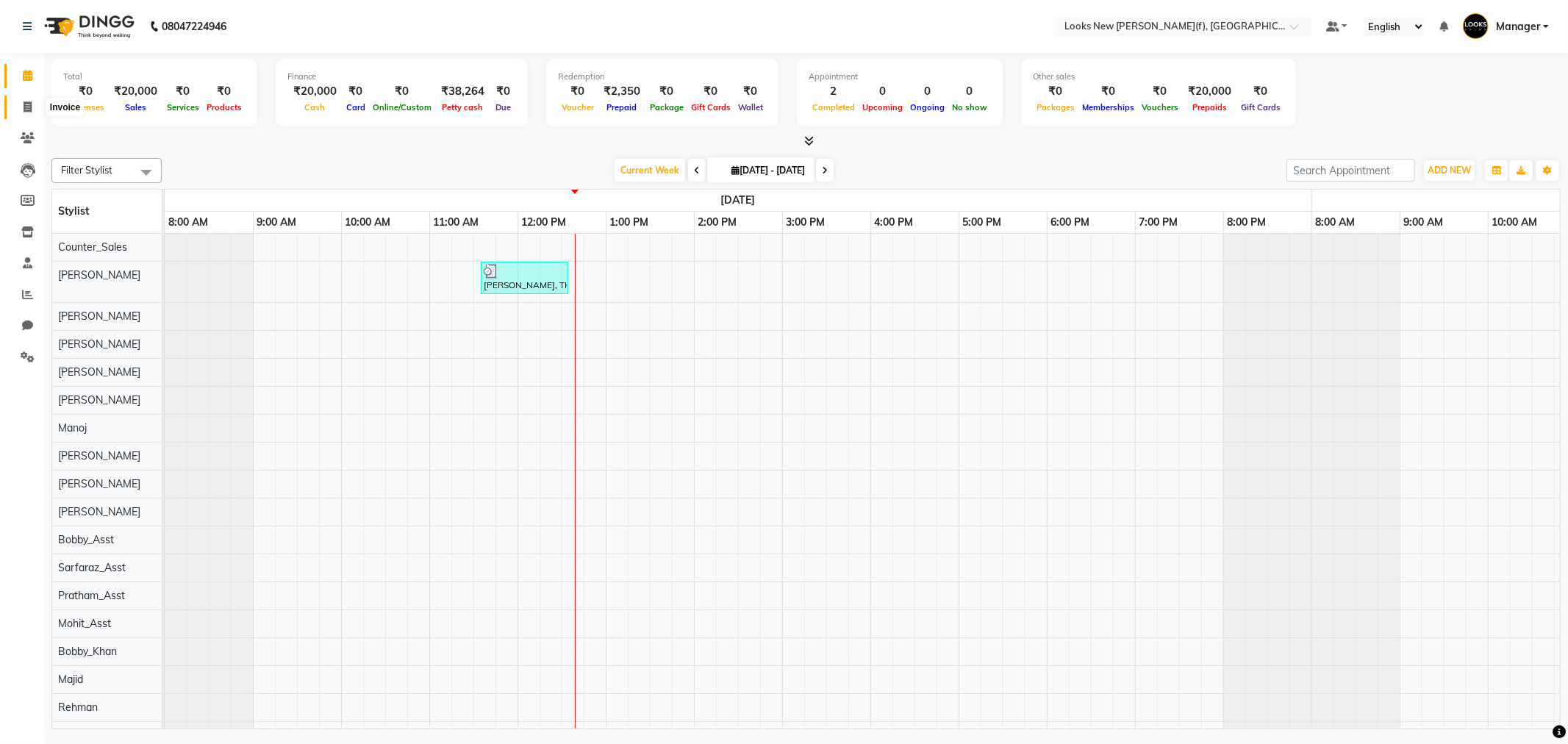
click at [28, 112] on icon at bounding box center [27, 107] width 8 height 11
select select "8659"
select select "service"
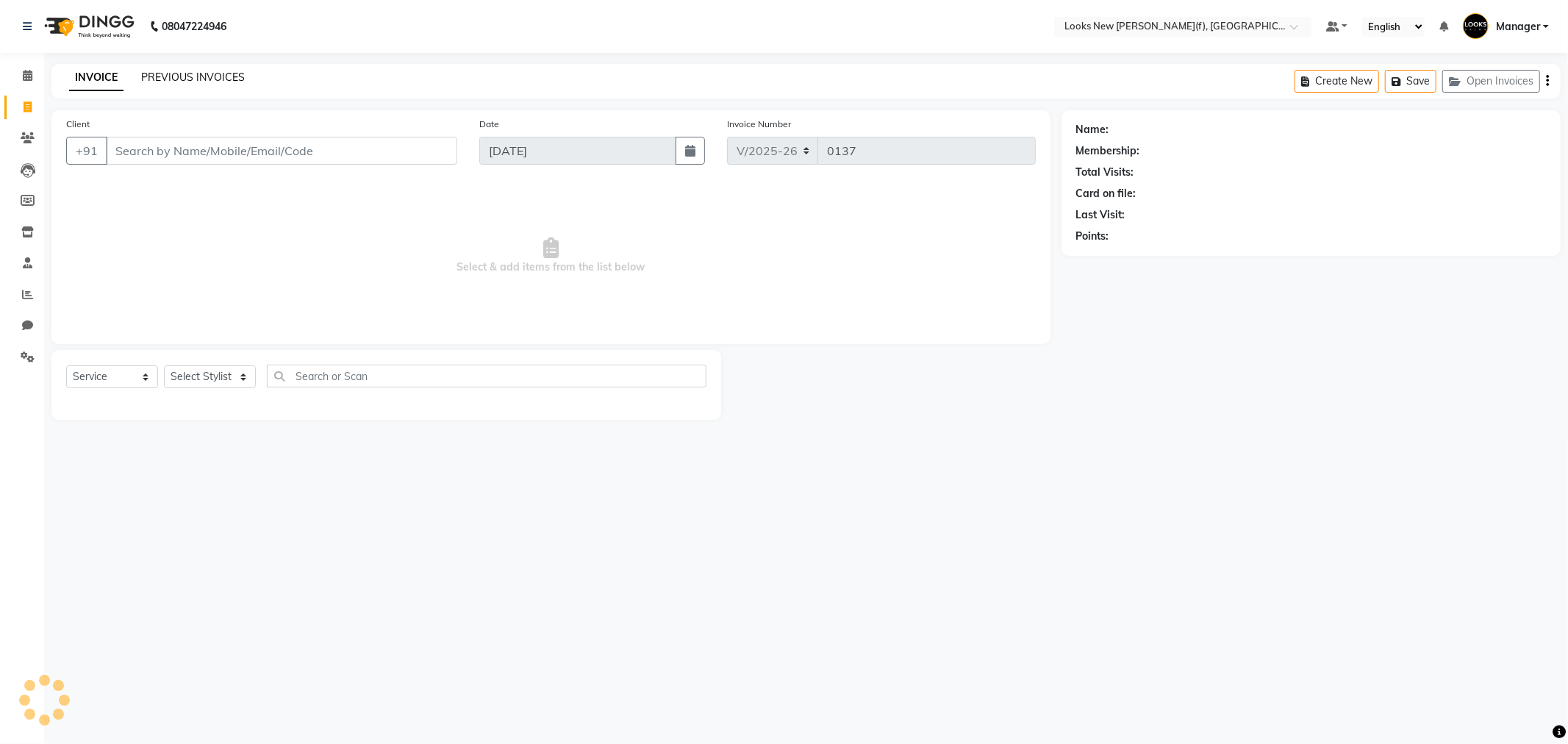
click at [217, 82] on link "PREVIOUS INVOICES" at bounding box center [193, 77] width 103 height 13
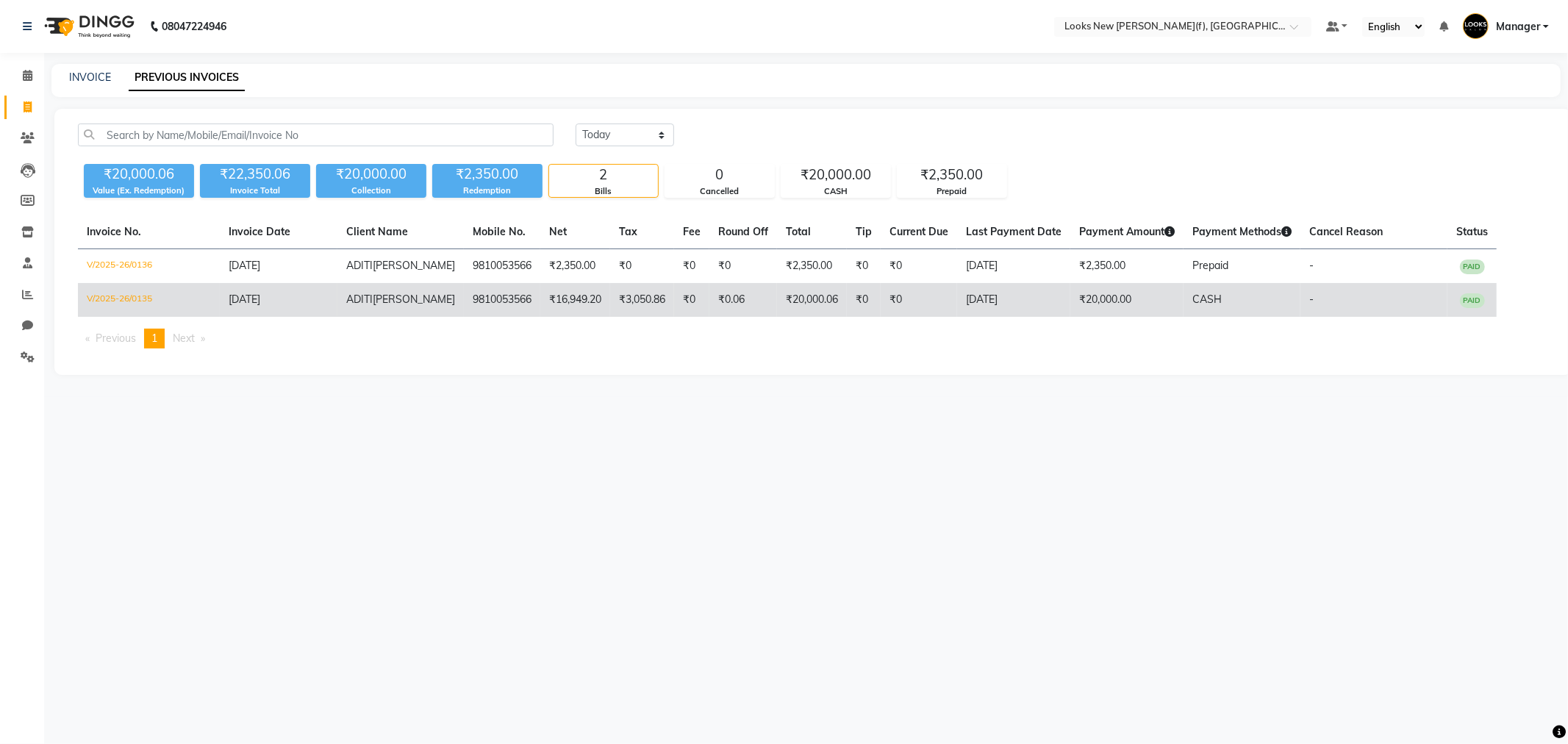
click at [968, 295] on td "[DATE]" at bounding box center [1014, 300] width 113 height 34
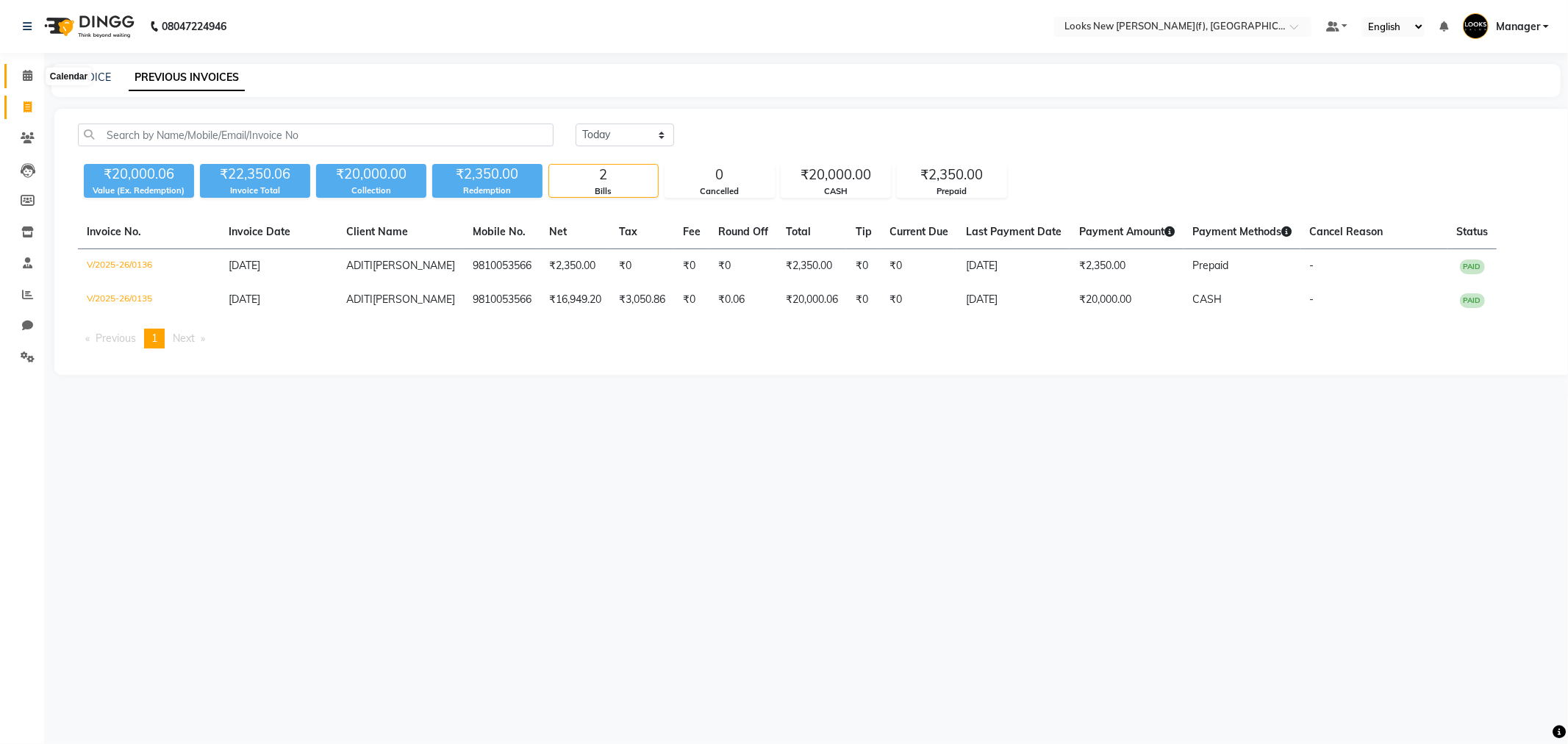
click at [25, 78] on icon at bounding box center [27, 75] width 9 height 11
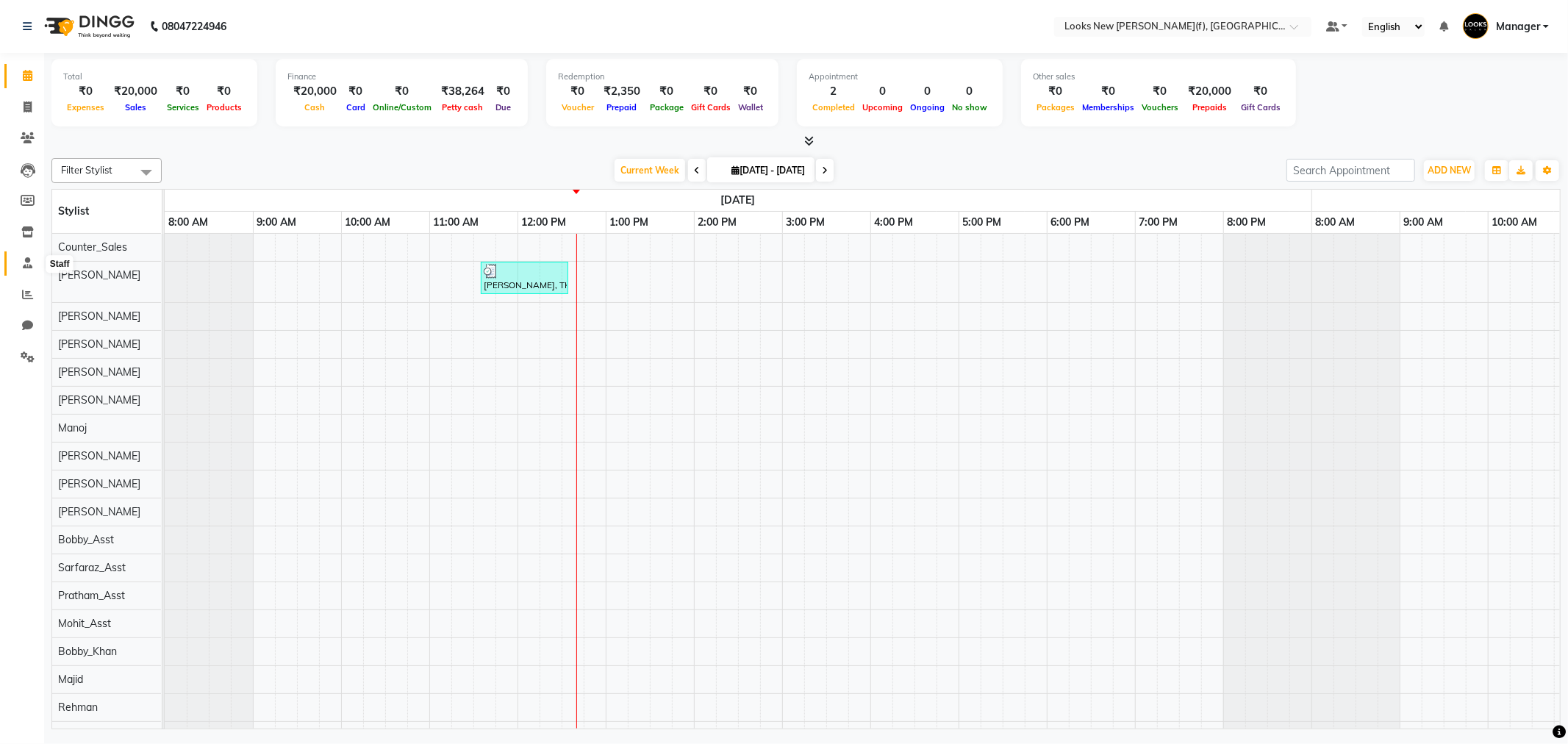
click at [24, 265] on icon at bounding box center [27, 262] width 9 height 11
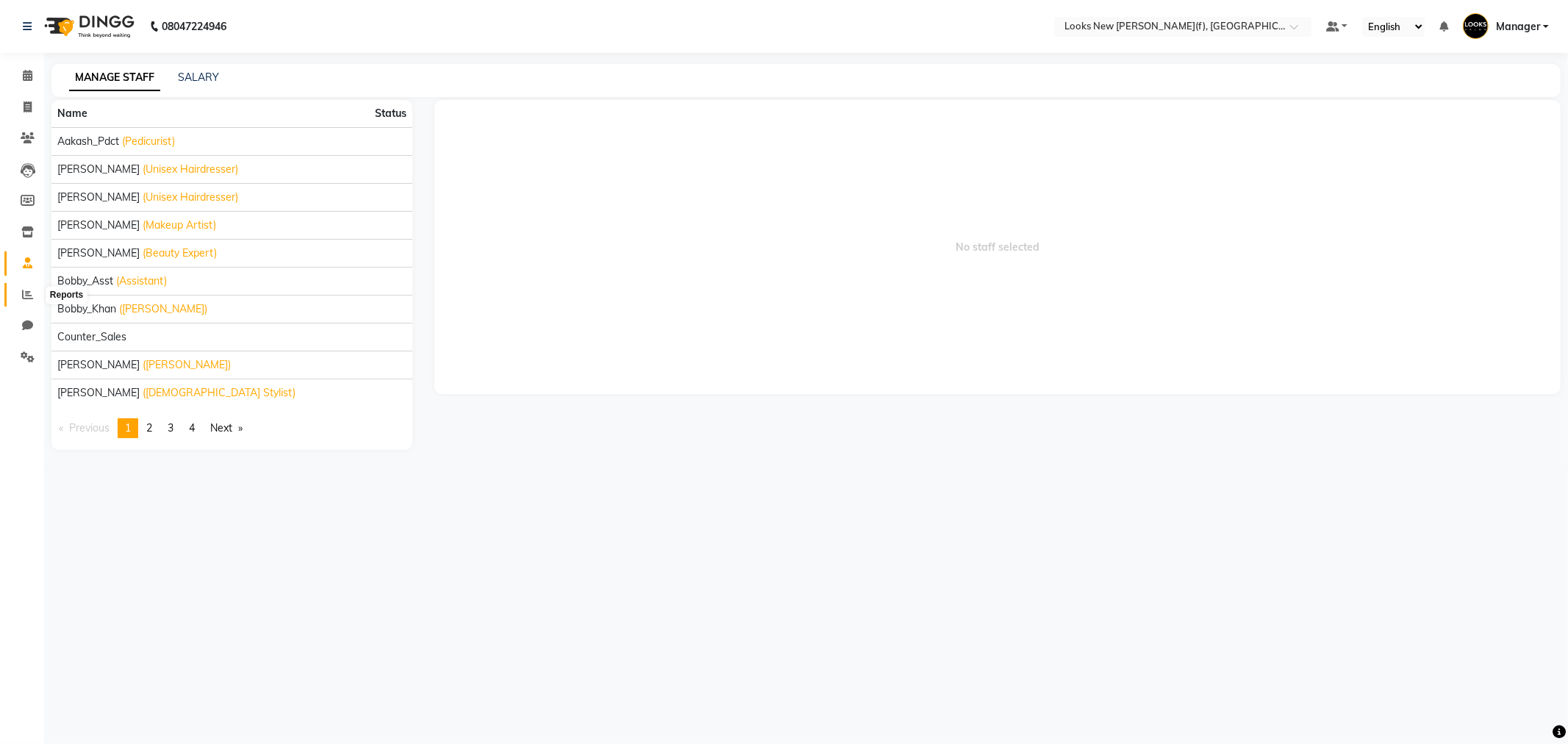
click at [25, 290] on icon at bounding box center [27, 294] width 11 height 11
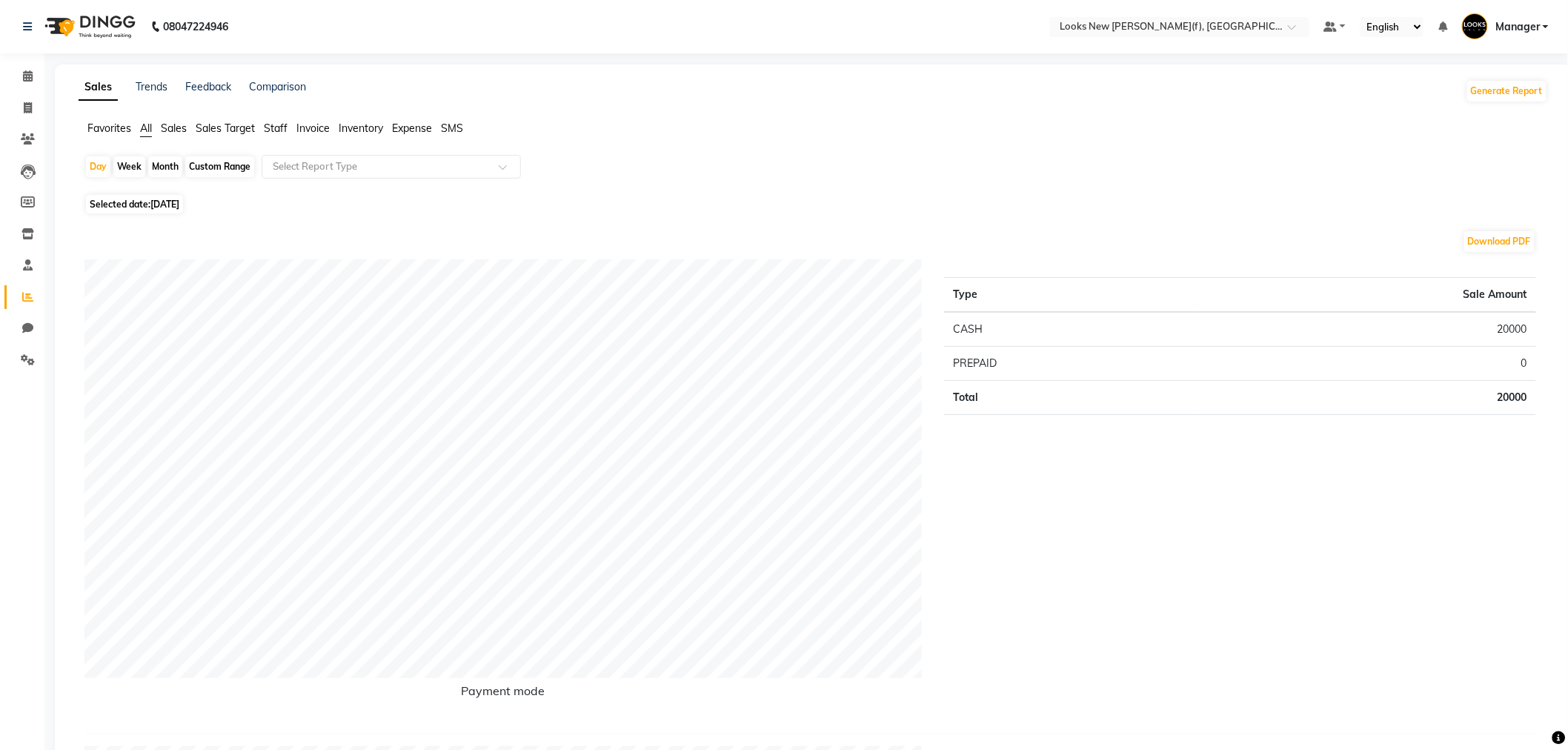
click at [277, 128] on span "Staff" at bounding box center [275, 128] width 24 height 13
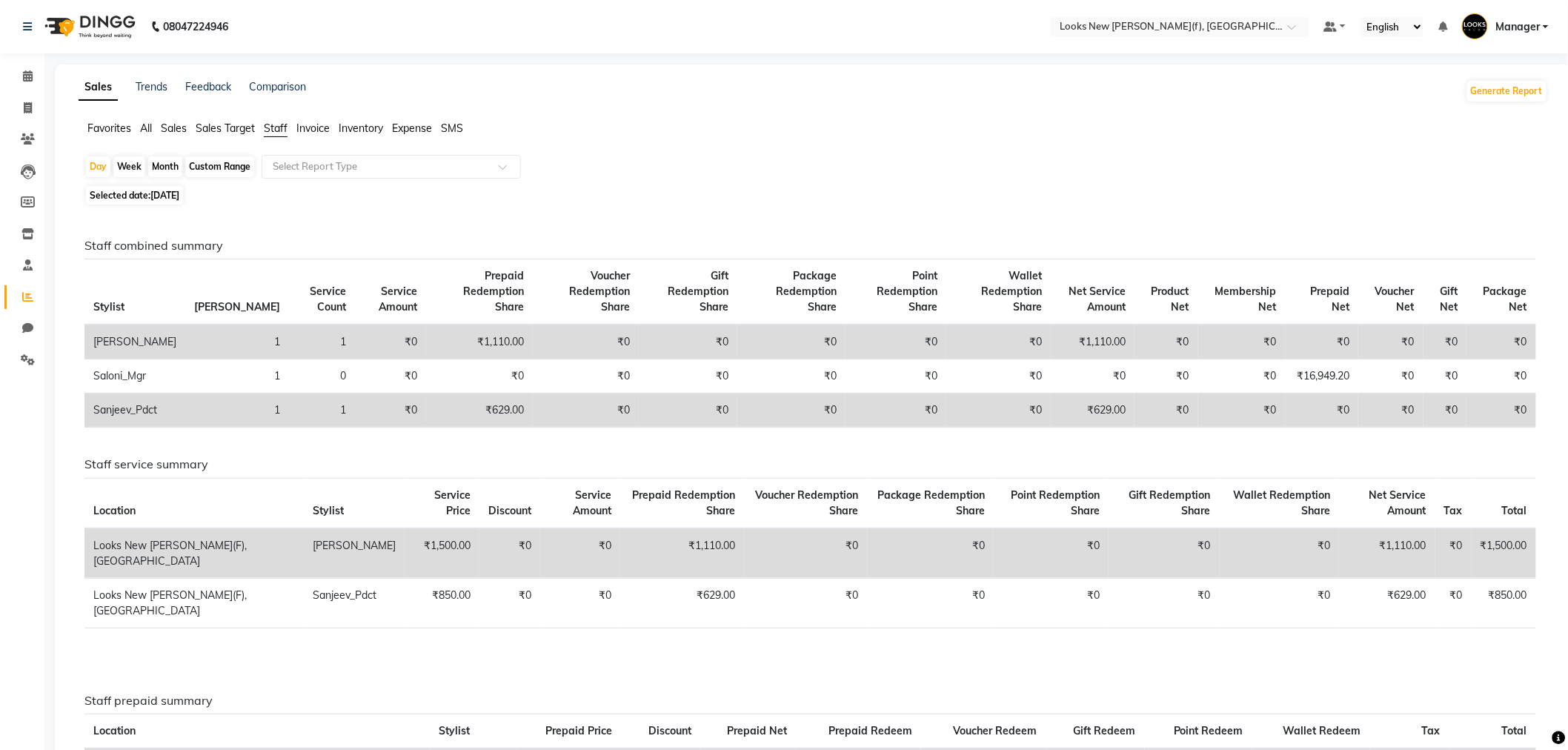
click at [165, 197] on span "[DATE]" at bounding box center [165, 195] width 29 height 11
select select "9"
select select "2025"
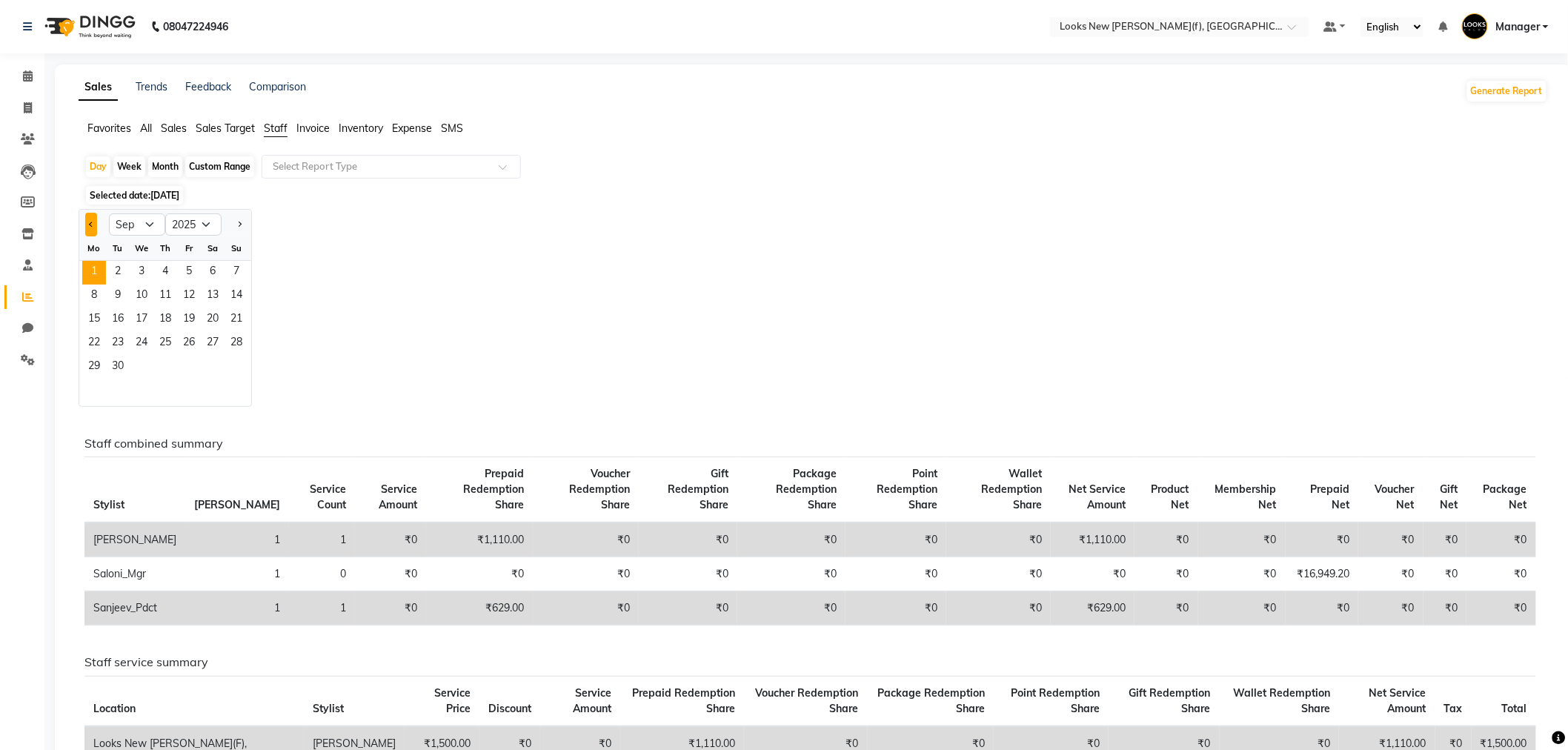
click at [93, 225] on span "Previous month" at bounding box center [91, 224] width 5 height 5
select select "8"
click at [175, 131] on span "Sales" at bounding box center [174, 128] width 26 height 13
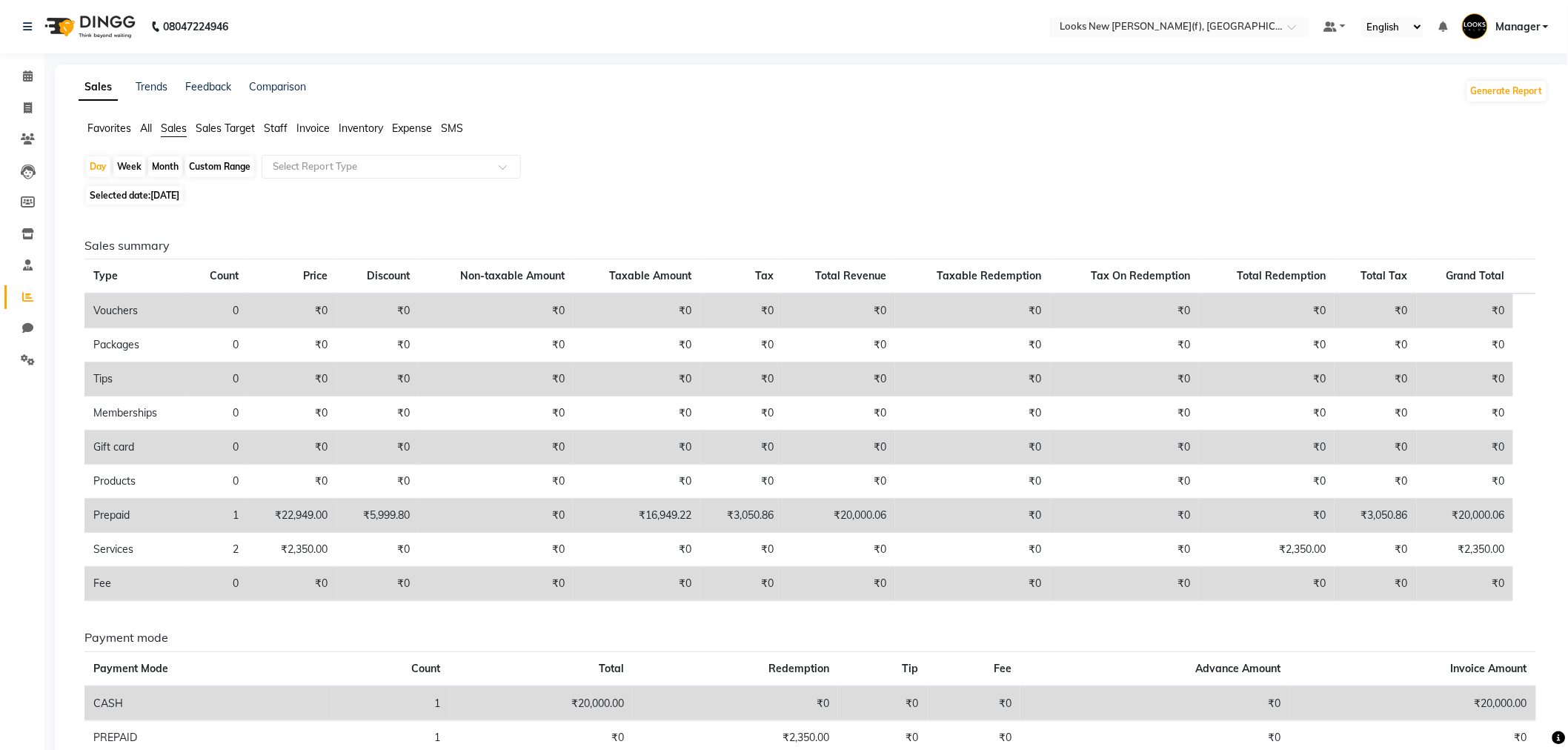
click at [108, 197] on span "Selected date: 01-09-2025" at bounding box center [134, 195] width 97 height 18
select select "9"
select select "2025"
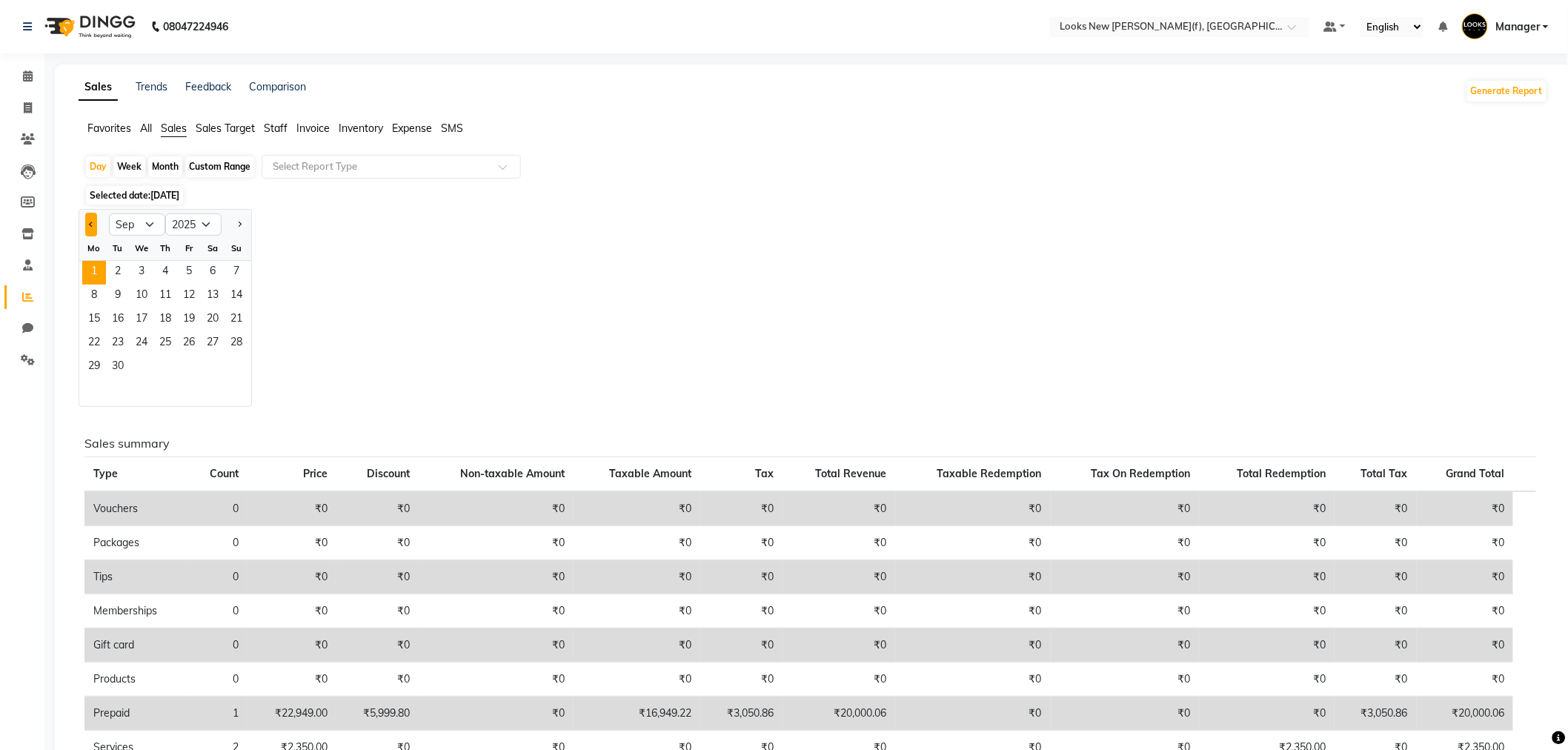
click at [94, 224] on span "Previous month" at bounding box center [91, 224] width 5 height 5
select select "8"
click at [196, 275] on span "1" at bounding box center [189, 273] width 24 height 23
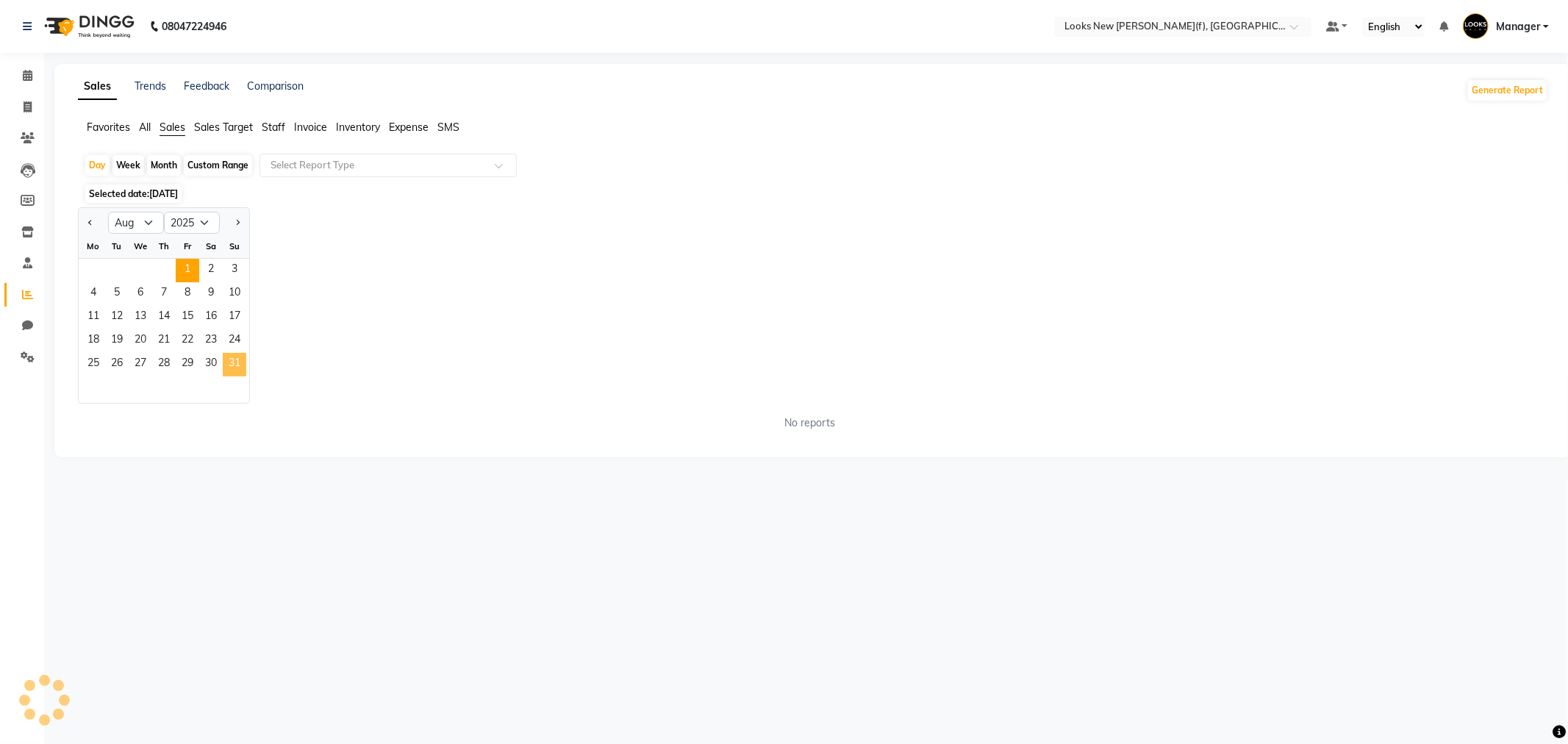
click at [237, 361] on span "31" at bounding box center [235, 365] width 23 height 23
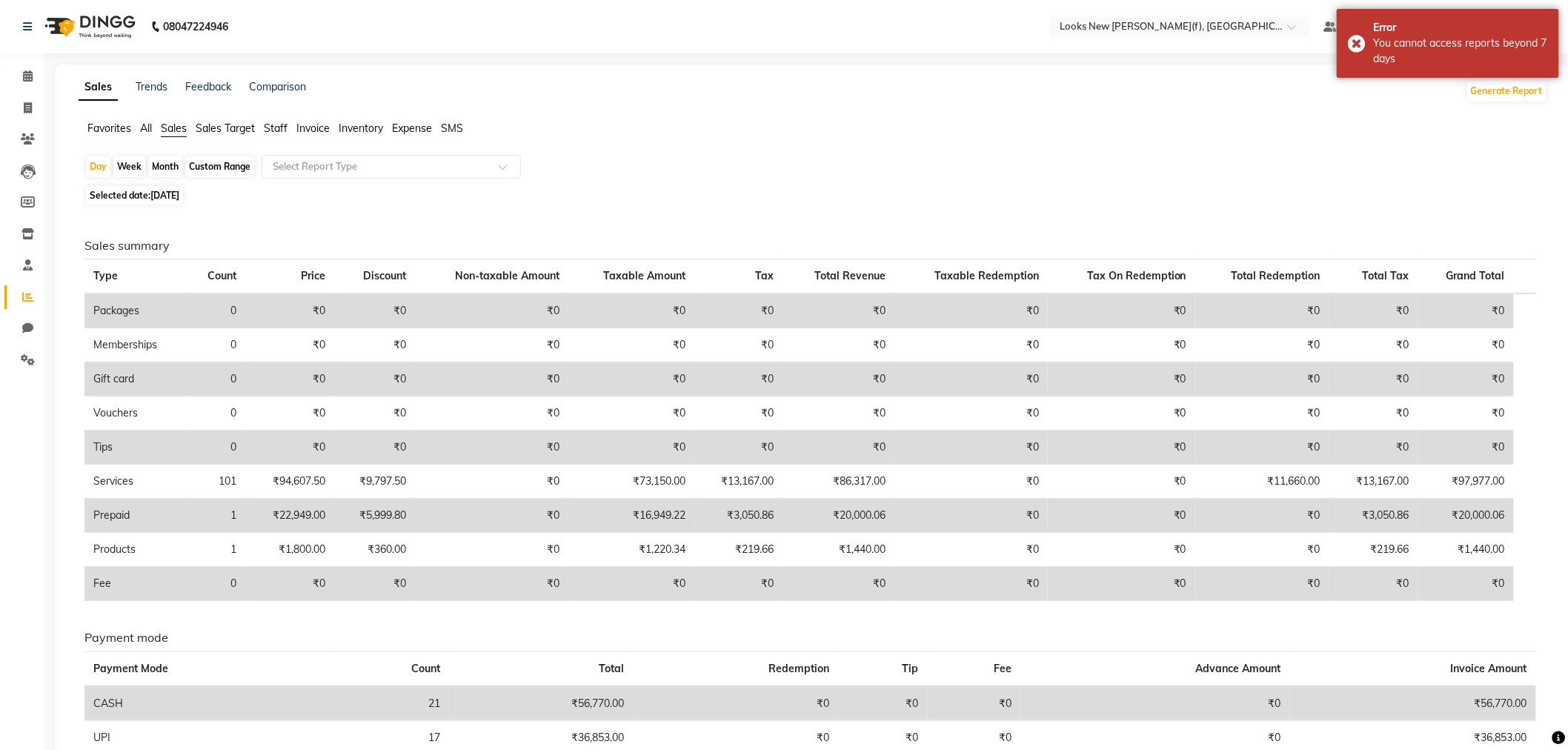
click at [123, 191] on span "Selected date: 31-08-2025" at bounding box center [134, 195] width 97 height 18
select select "8"
select select "2025"
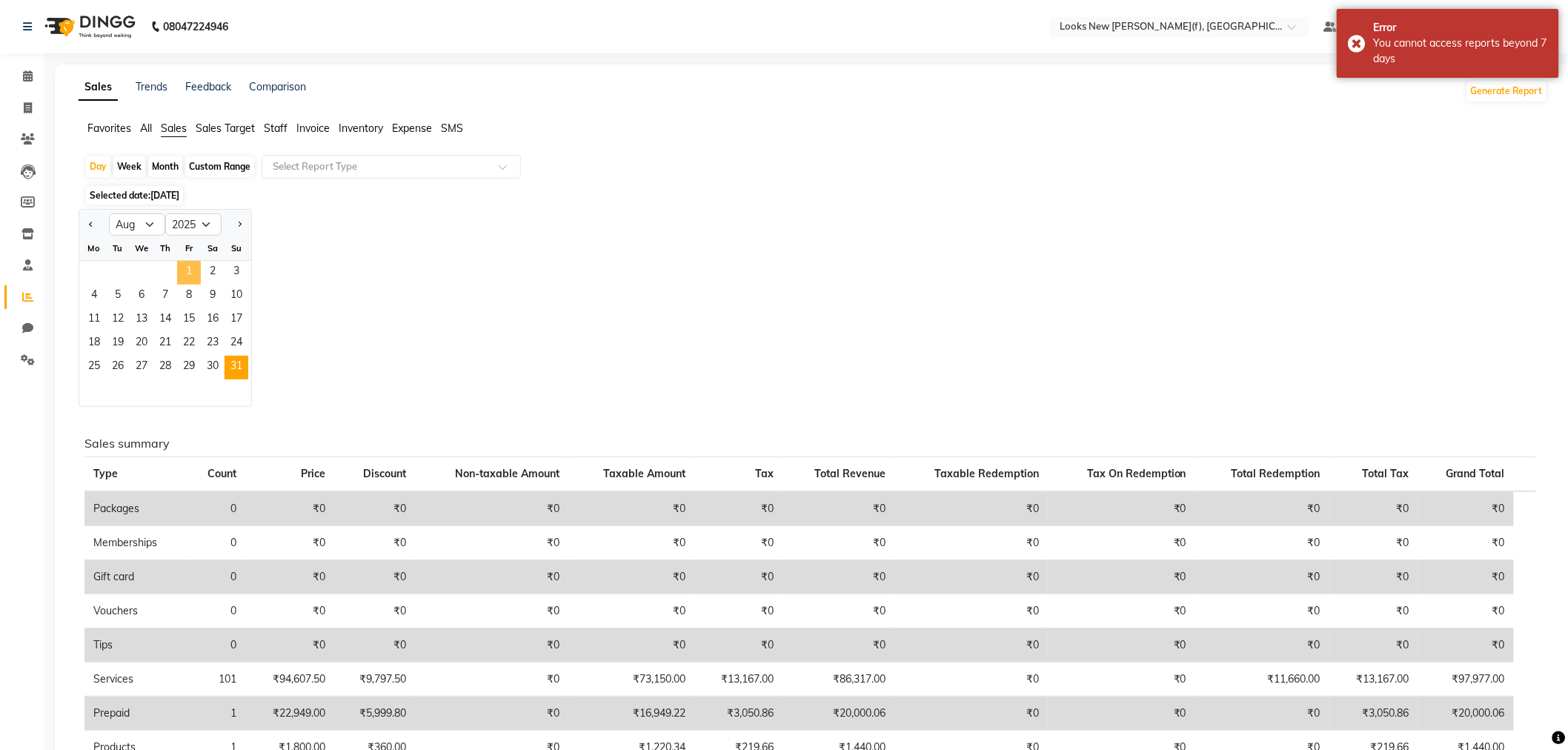
click at [184, 269] on span "1" at bounding box center [189, 273] width 24 height 23
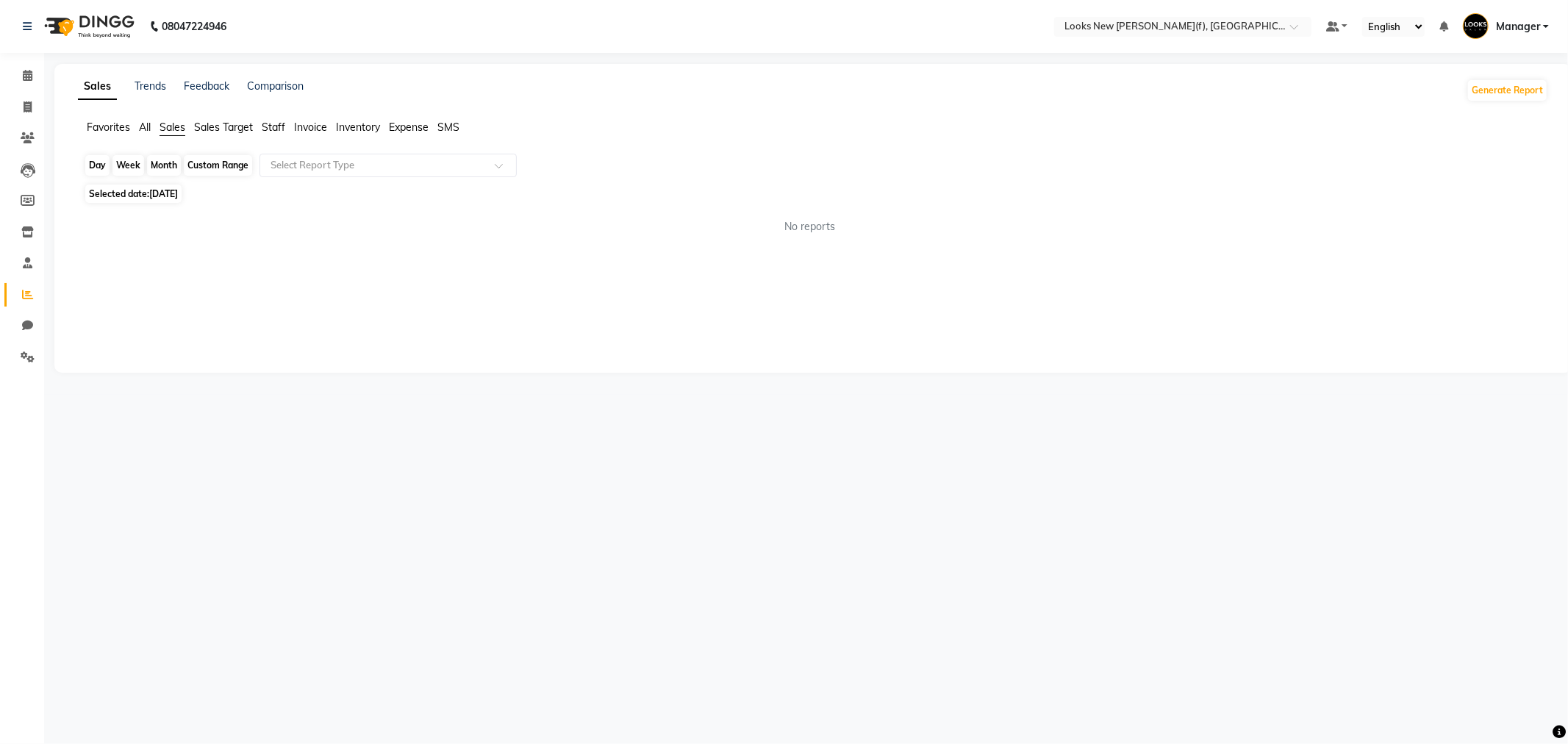
click at [98, 172] on div "Day" at bounding box center [97, 165] width 24 height 21
select select "8"
select select "2025"
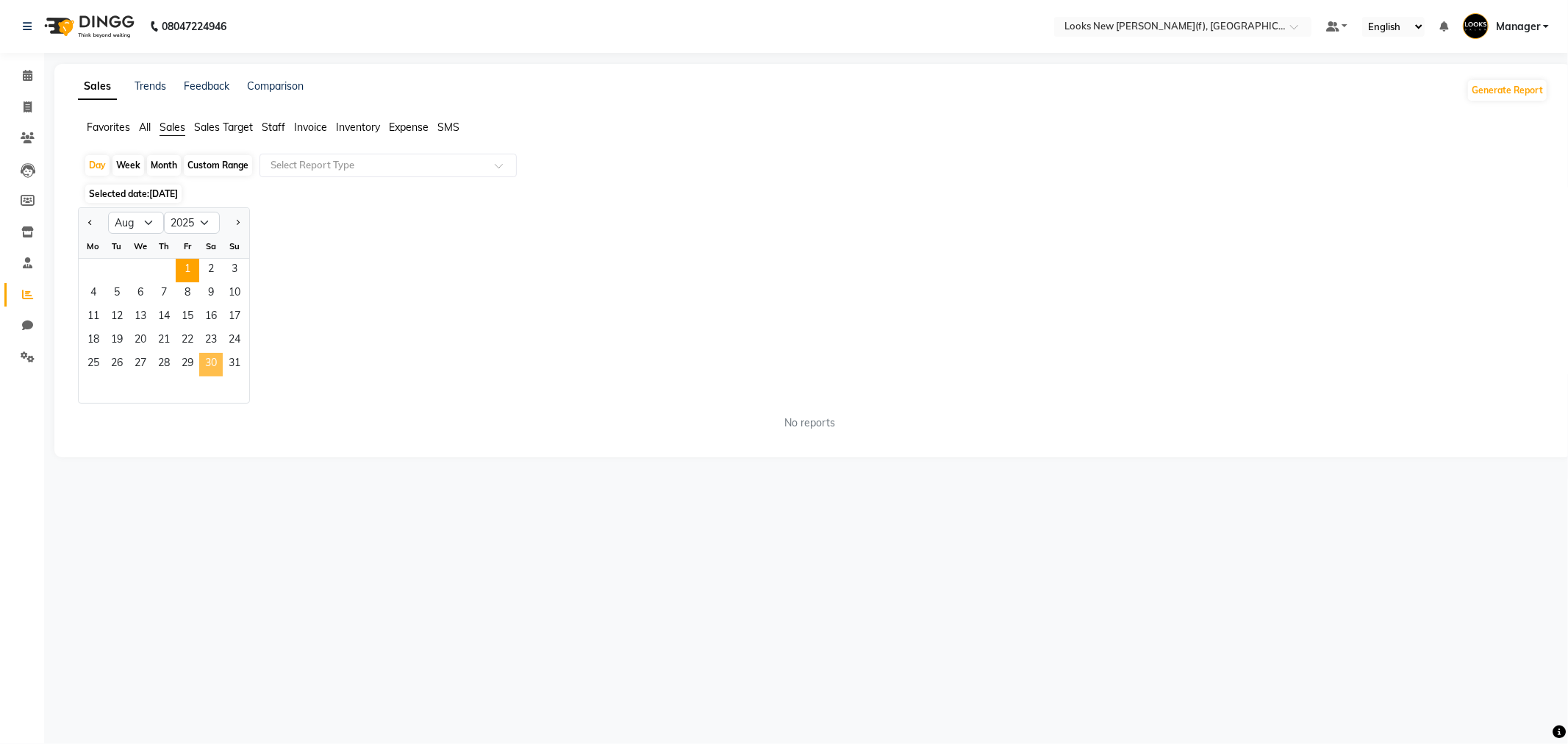
click at [217, 359] on span "30" at bounding box center [211, 365] width 23 height 23
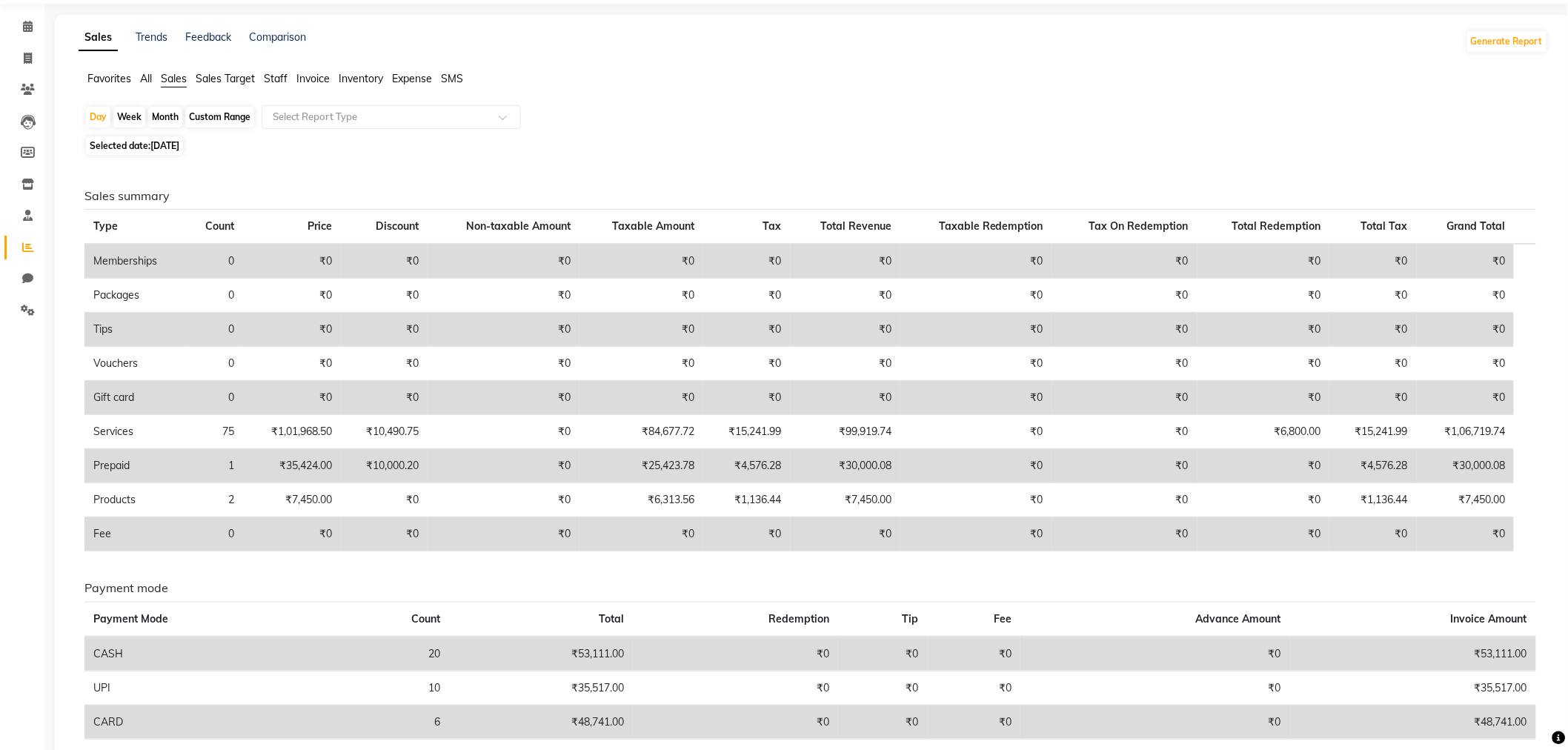
scroll to position [20, 0]
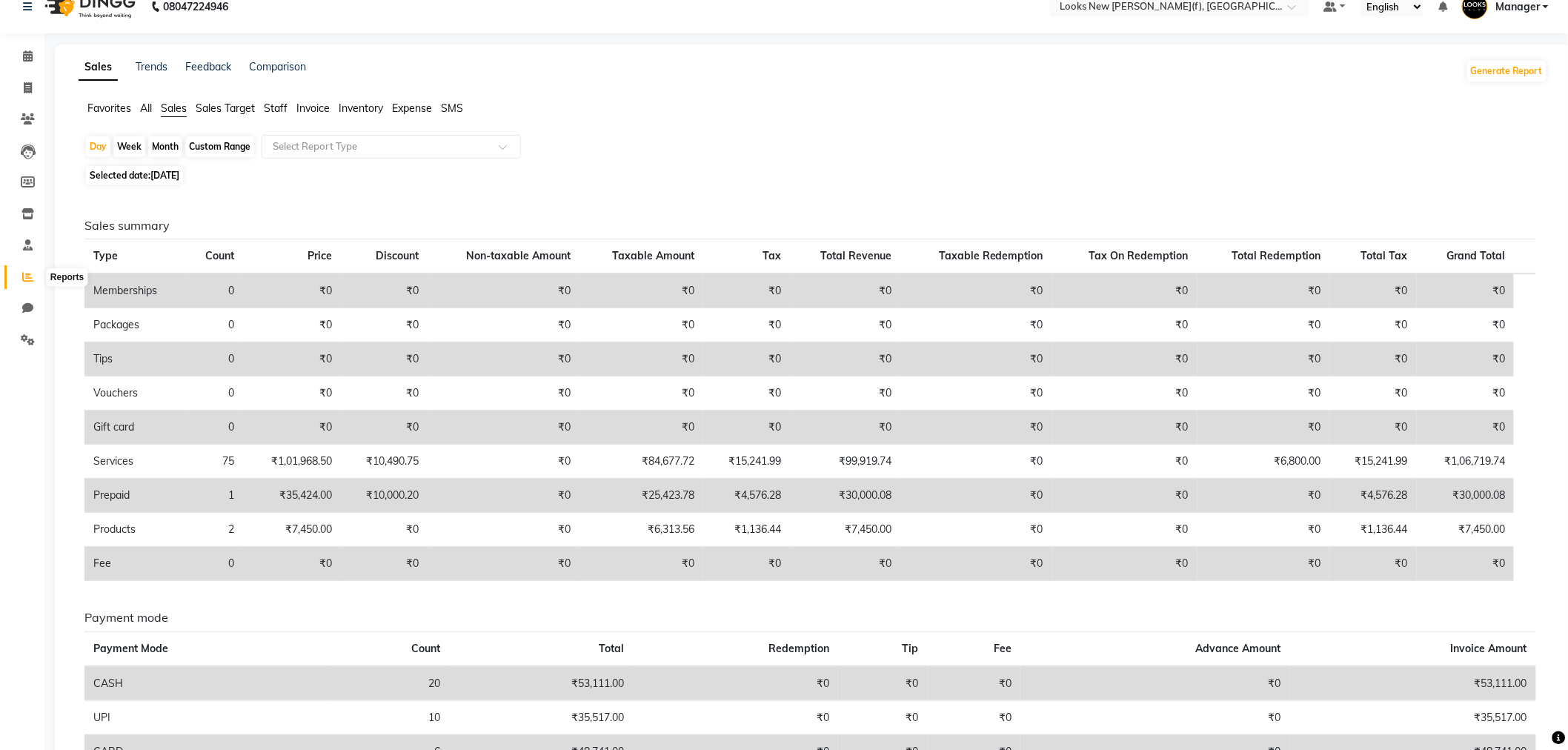
click at [26, 269] on span at bounding box center [28, 278] width 26 height 17
click at [27, 283] on span at bounding box center [28, 278] width 26 height 17
click at [405, 108] on span "Expense" at bounding box center [412, 108] width 40 height 13
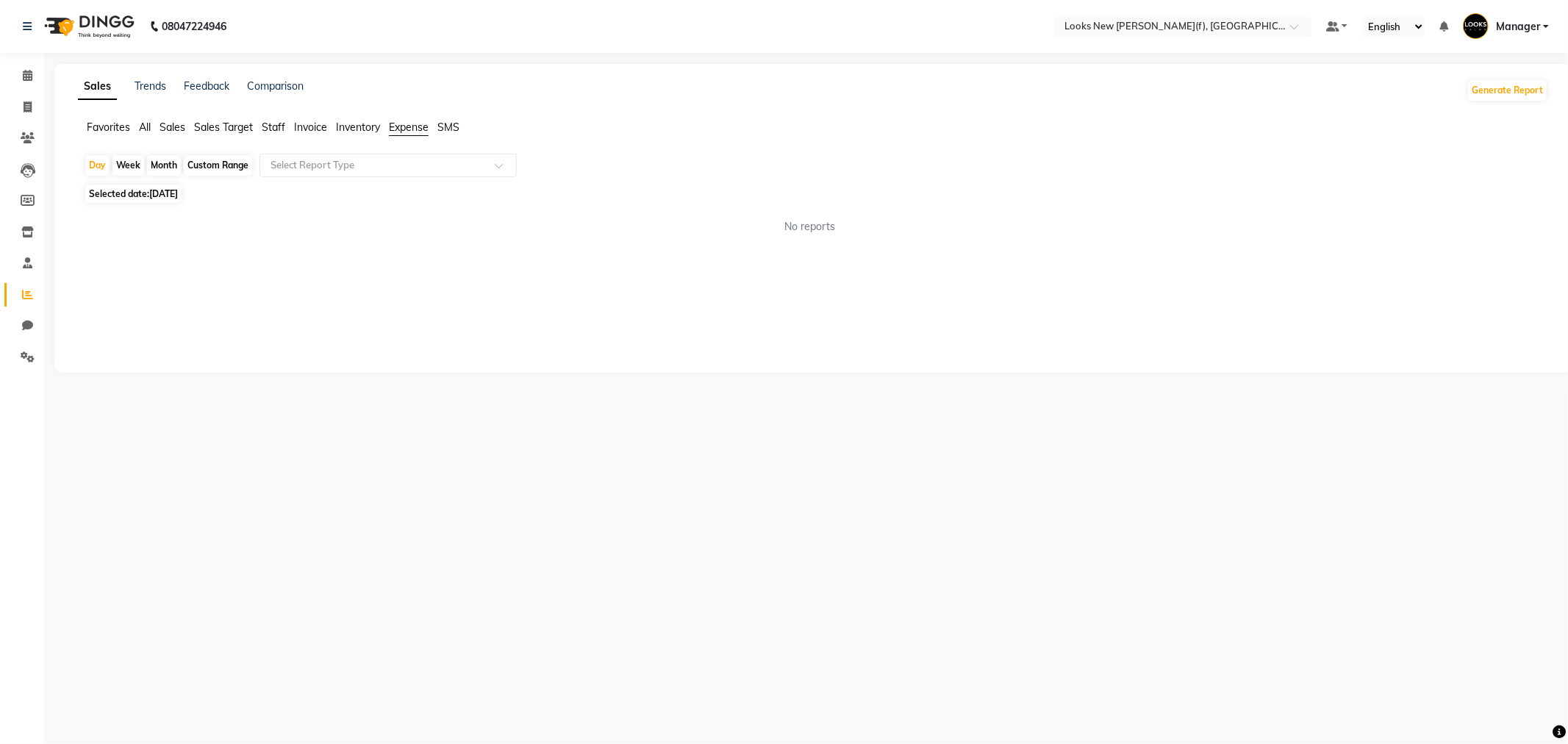
click at [172, 194] on span "30-08-2025" at bounding box center [163, 193] width 28 height 11
select select "8"
select select "2025"
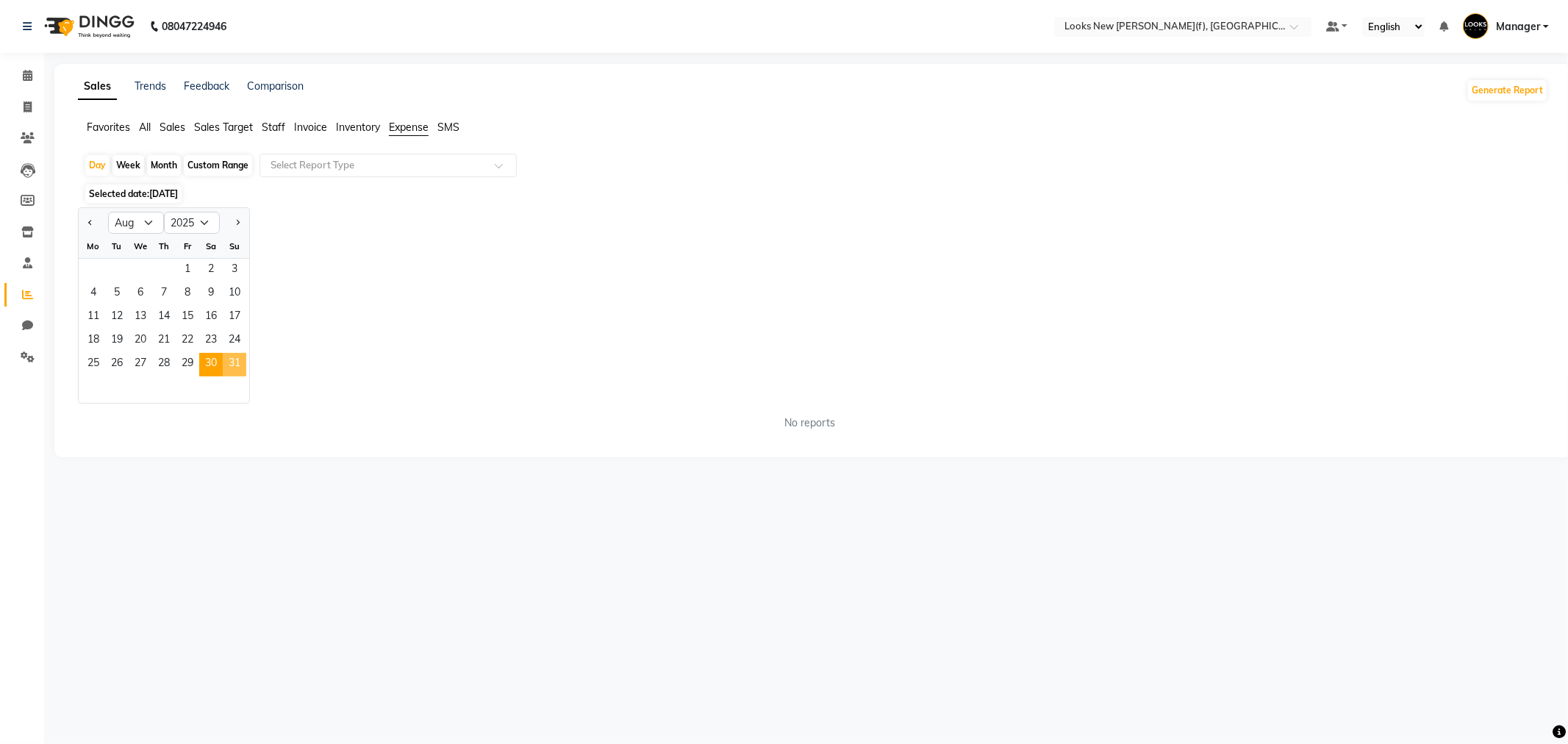
click at [234, 366] on span "31" at bounding box center [235, 365] width 23 height 23
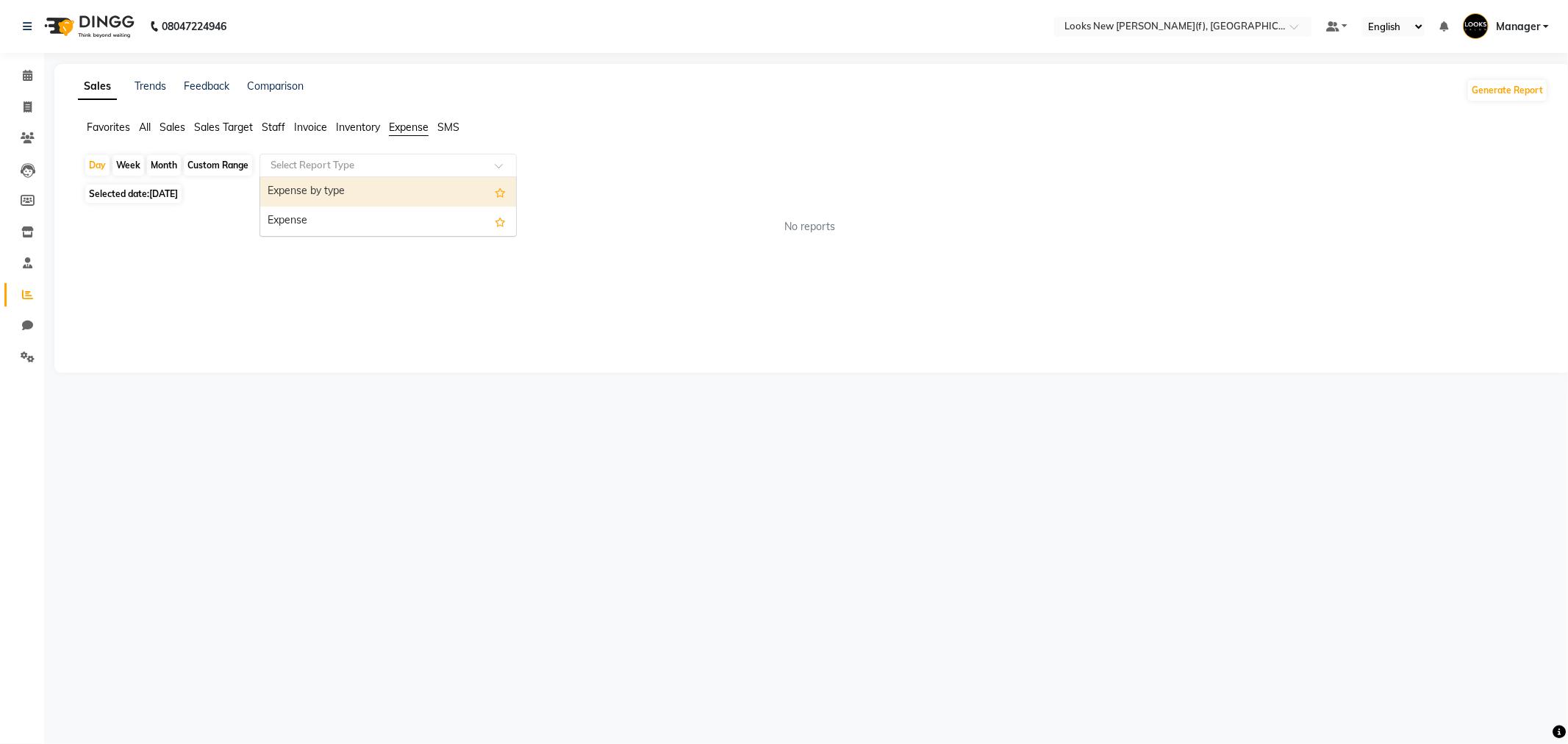
click at [358, 173] on div "Select Report Type" at bounding box center [388, 166] width 257 height 23
click at [349, 223] on div "Expense" at bounding box center [388, 221] width 256 height 29
select select "full_report"
select select "csv"
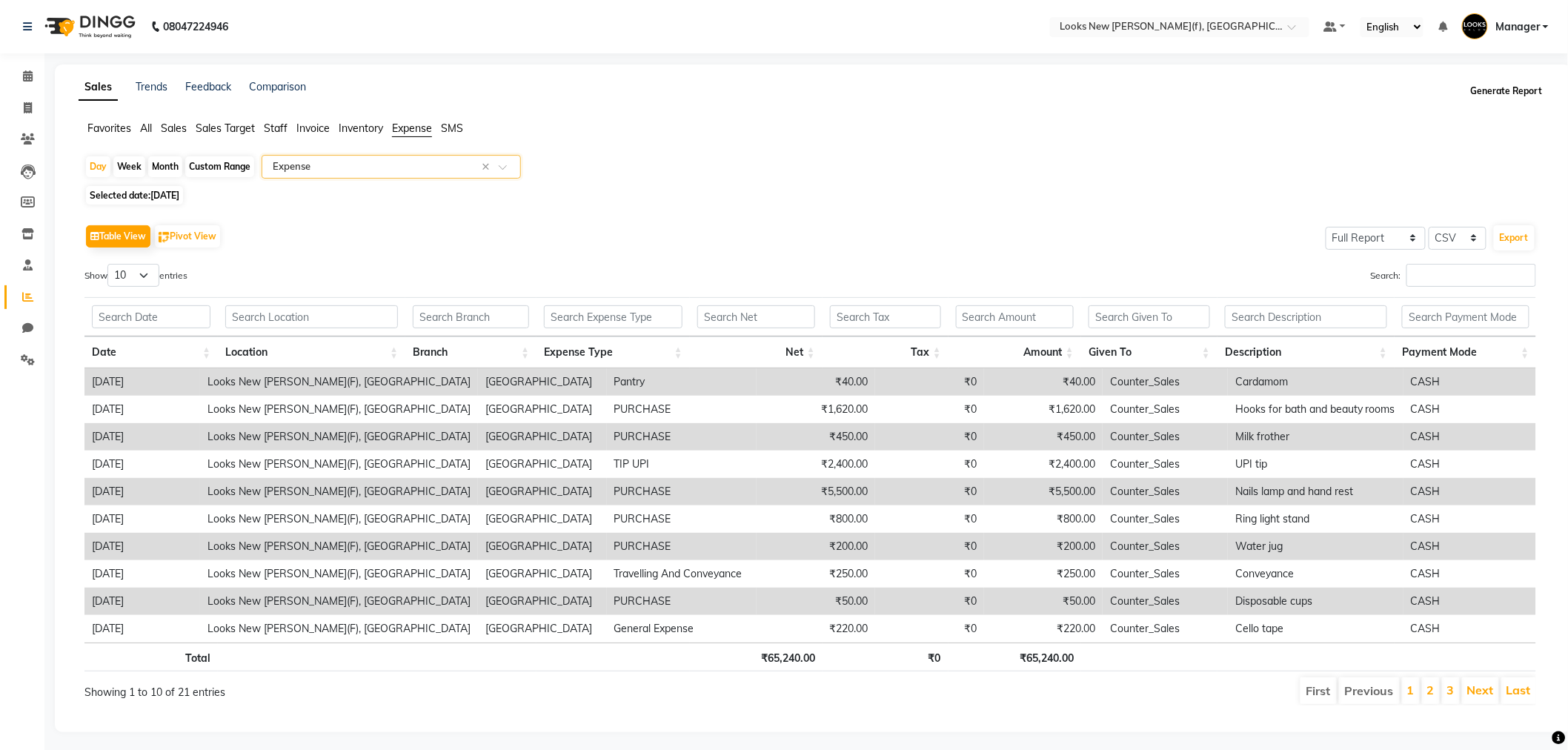
click at [1512, 94] on button "Generate Report" at bounding box center [1507, 91] width 79 height 21
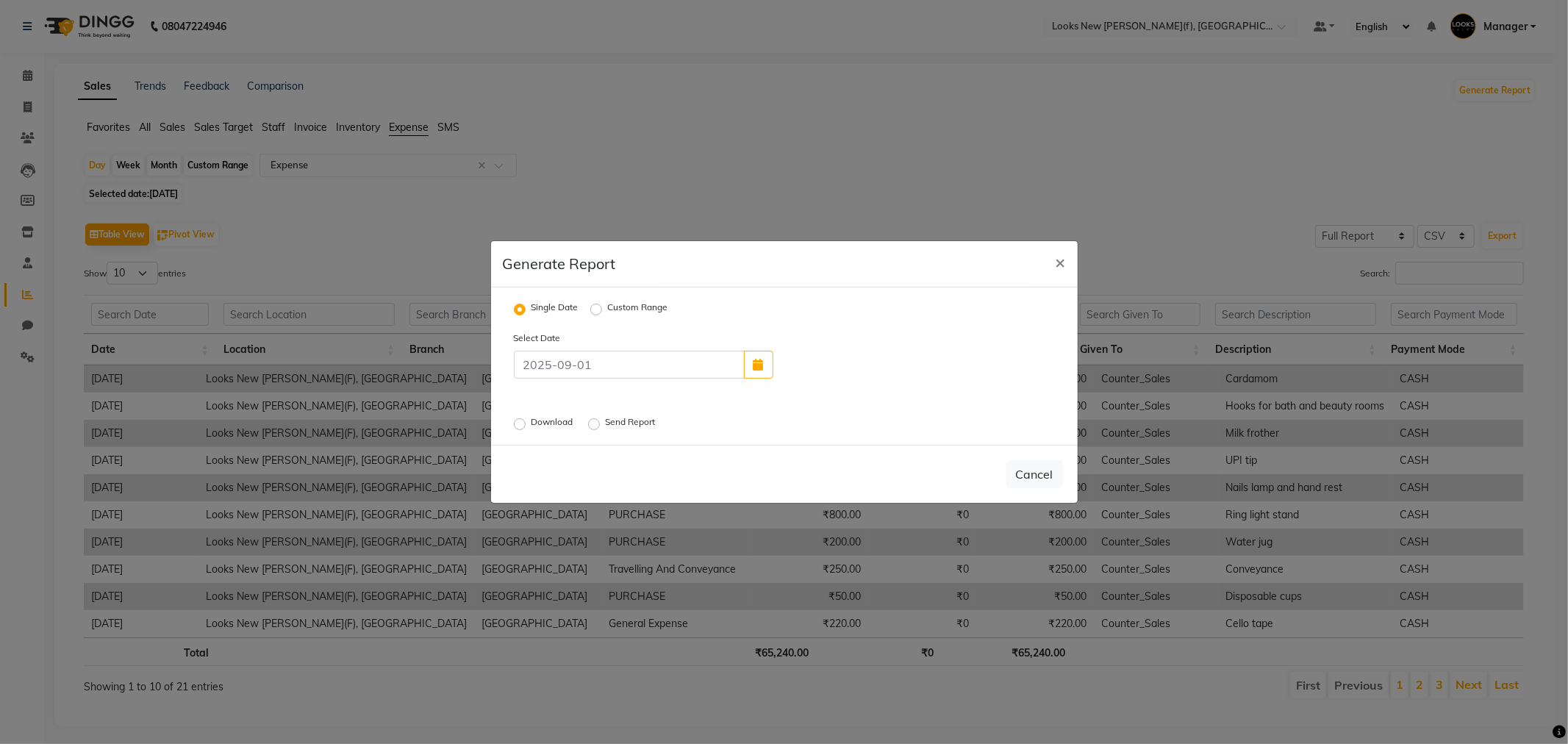
click at [608, 307] on label "Custom Range" at bounding box center [638, 309] width 60 height 17
click at [599, 307] on input "Custom Range" at bounding box center [599, 310] width 10 height 10
radio input "true"
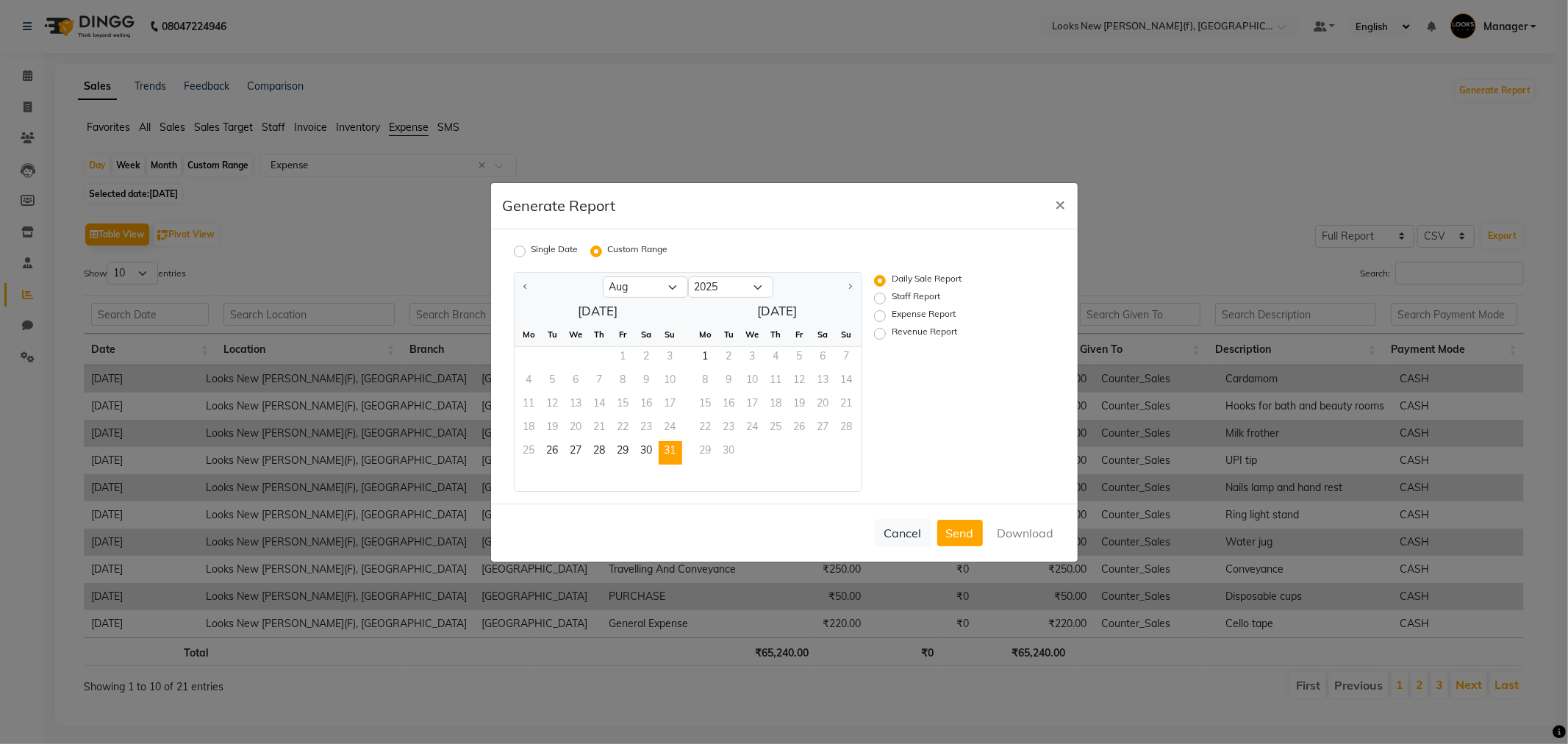
click at [674, 449] on span "31" at bounding box center [670, 453] width 23 height 23
click at [890, 309] on div "Expense Report" at bounding box center [948, 315] width 147 height 17
click at [892, 318] on label "Expense Report" at bounding box center [923, 315] width 64 height 17
click at [880, 318] on input "Expense Report" at bounding box center [882, 315] width 10 height 10
radio input "true"
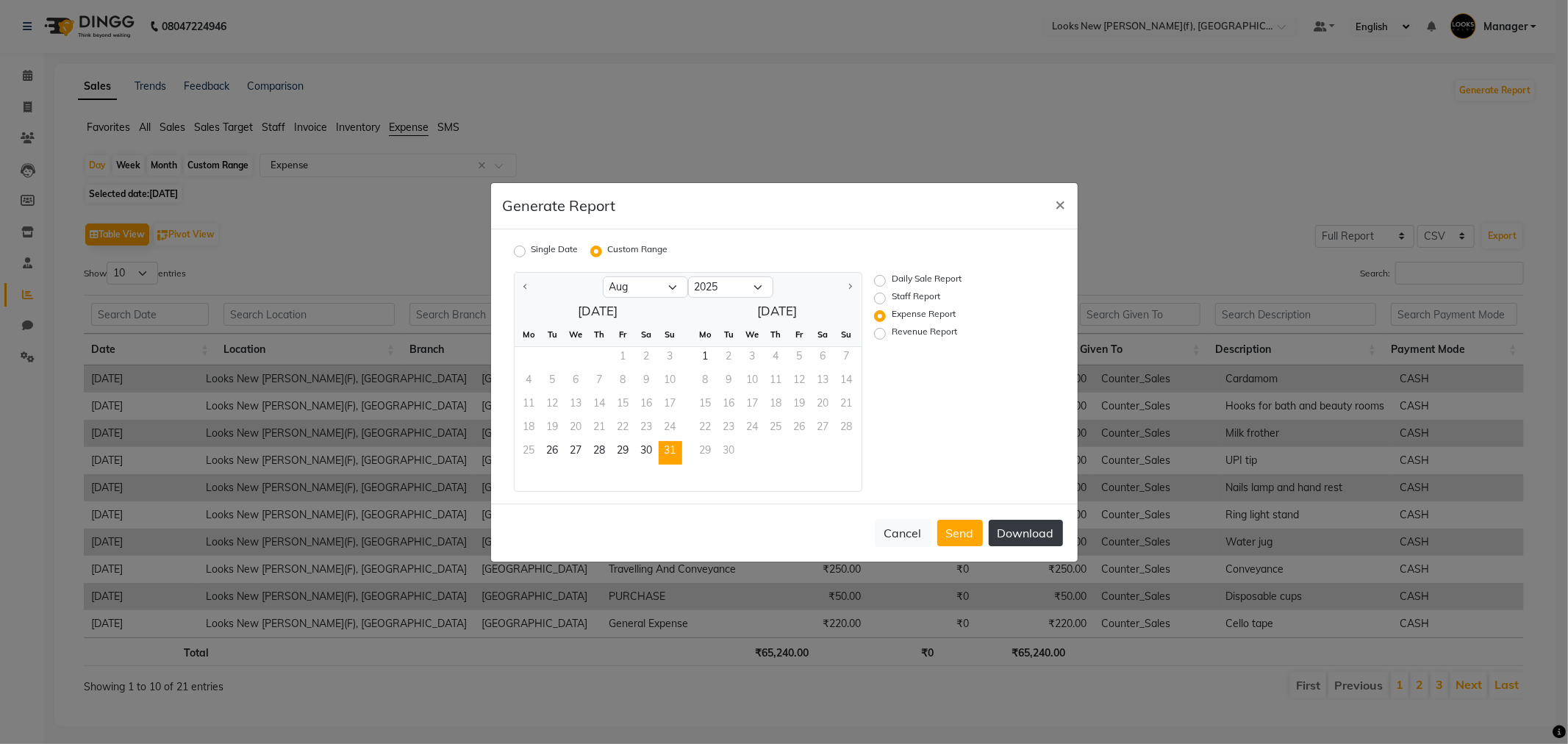
click at [1011, 535] on button "Download" at bounding box center [1026, 533] width 74 height 27
click at [670, 447] on span "31" at bounding box center [670, 453] width 23 height 23
click at [608, 250] on label "Custom Range" at bounding box center [638, 250] width 60 height 17
click at [594, 250] on input "Custom Range" at bounding box center [599, 250] width 10 height 10
click at [892, 315] on label "Expense Report" at bounding box center [923, 315] width 64 height 17
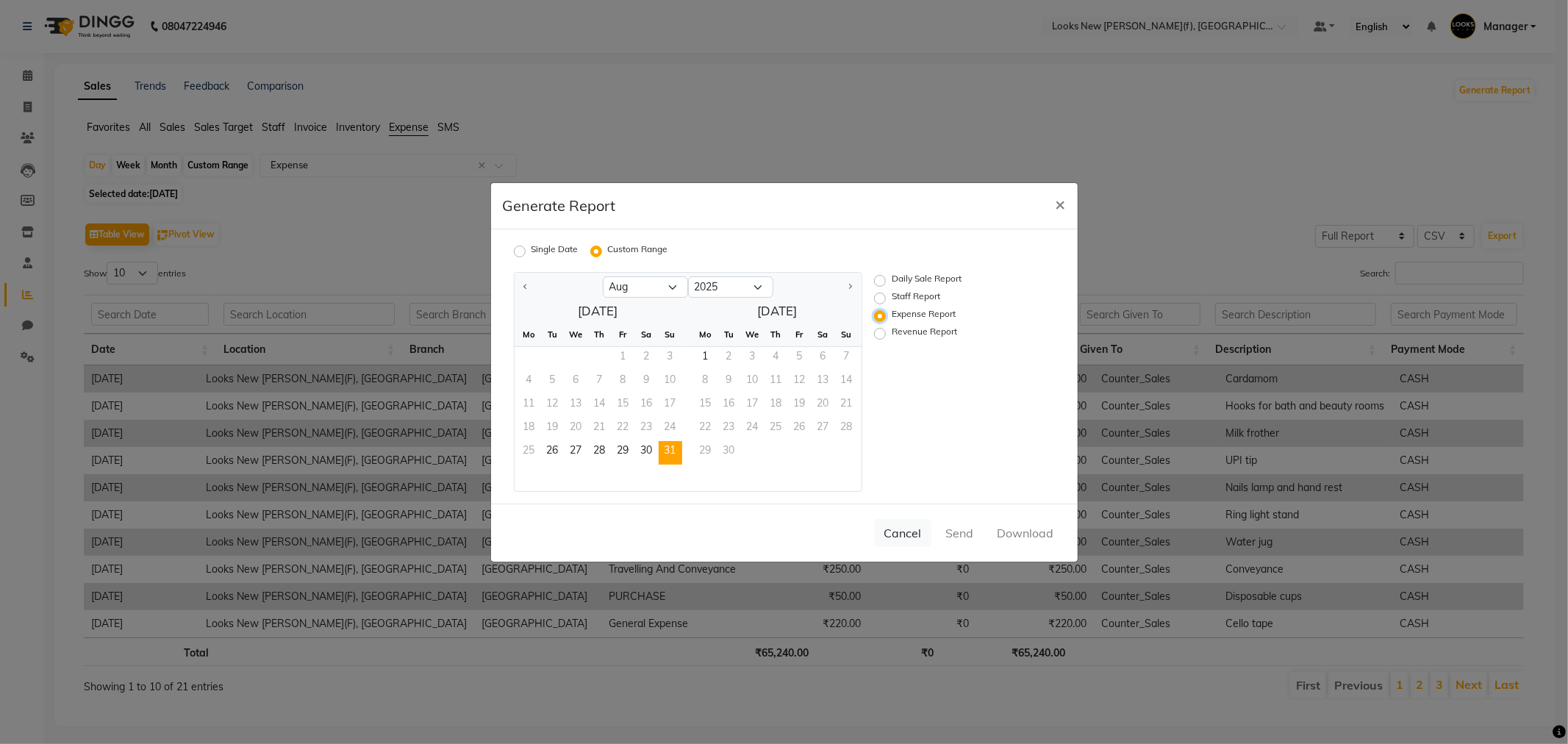
click at [879, 315] on input "Expense Report" at bounding box center [882, 315] width 10 height 10
click at [912, 532] on button "Cancel" at bounding box center [903, 533] width 57 height 28
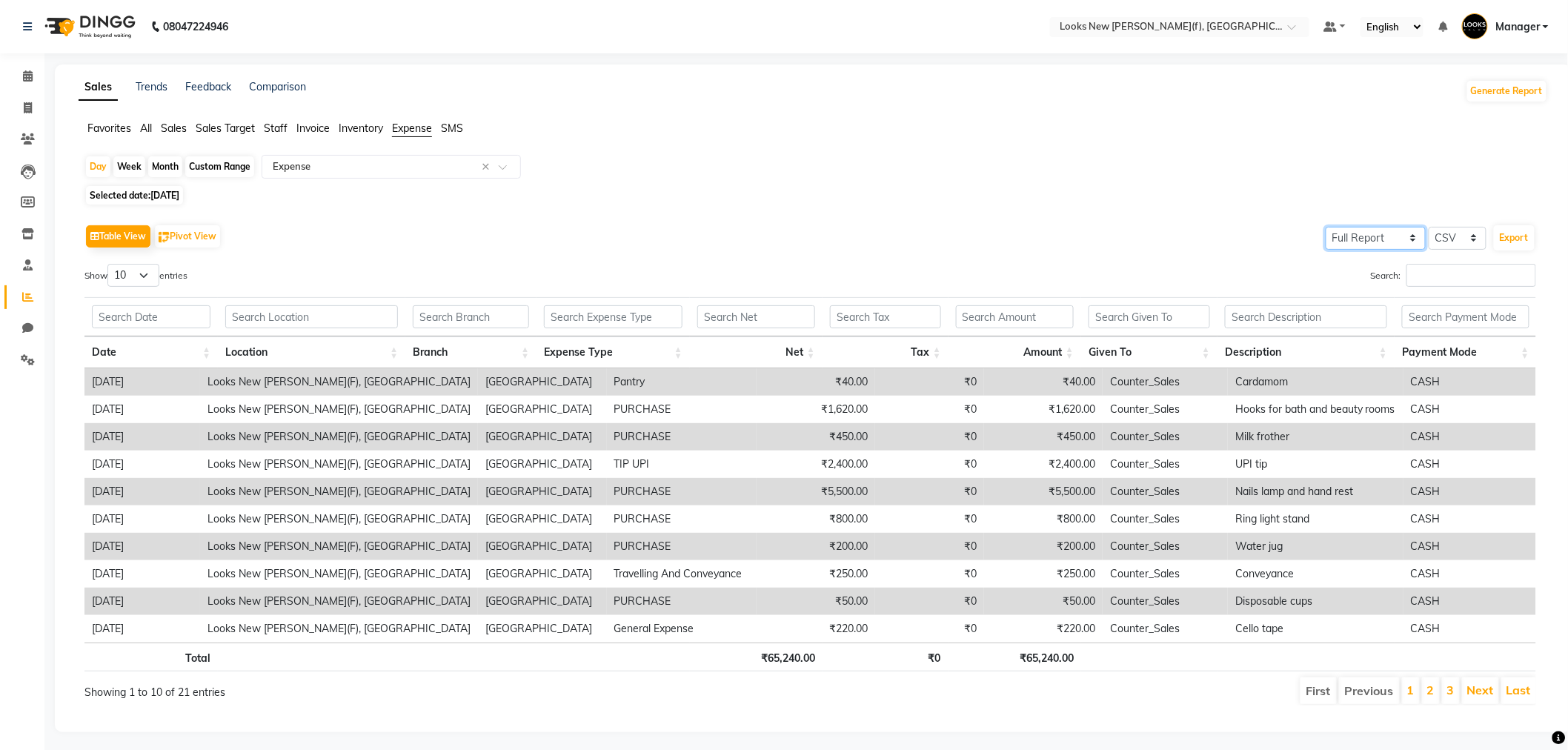
click at [1388, 241] on select "Select Full Report Filtered Report" at bounding box center [1376, 237] width 100 height 23
click at [1465, 235] on select "Select CSV PDF" at bounding box center [1457, 237] width 58 height 23
select select "pdf"
click at [1429, 227] on select "Select CSV PDF" at bounding box center [1457, 237] width 58 height 23
click at [1512, 243] on button "Export" at bounding box center [1514, 237] width 41 height 25
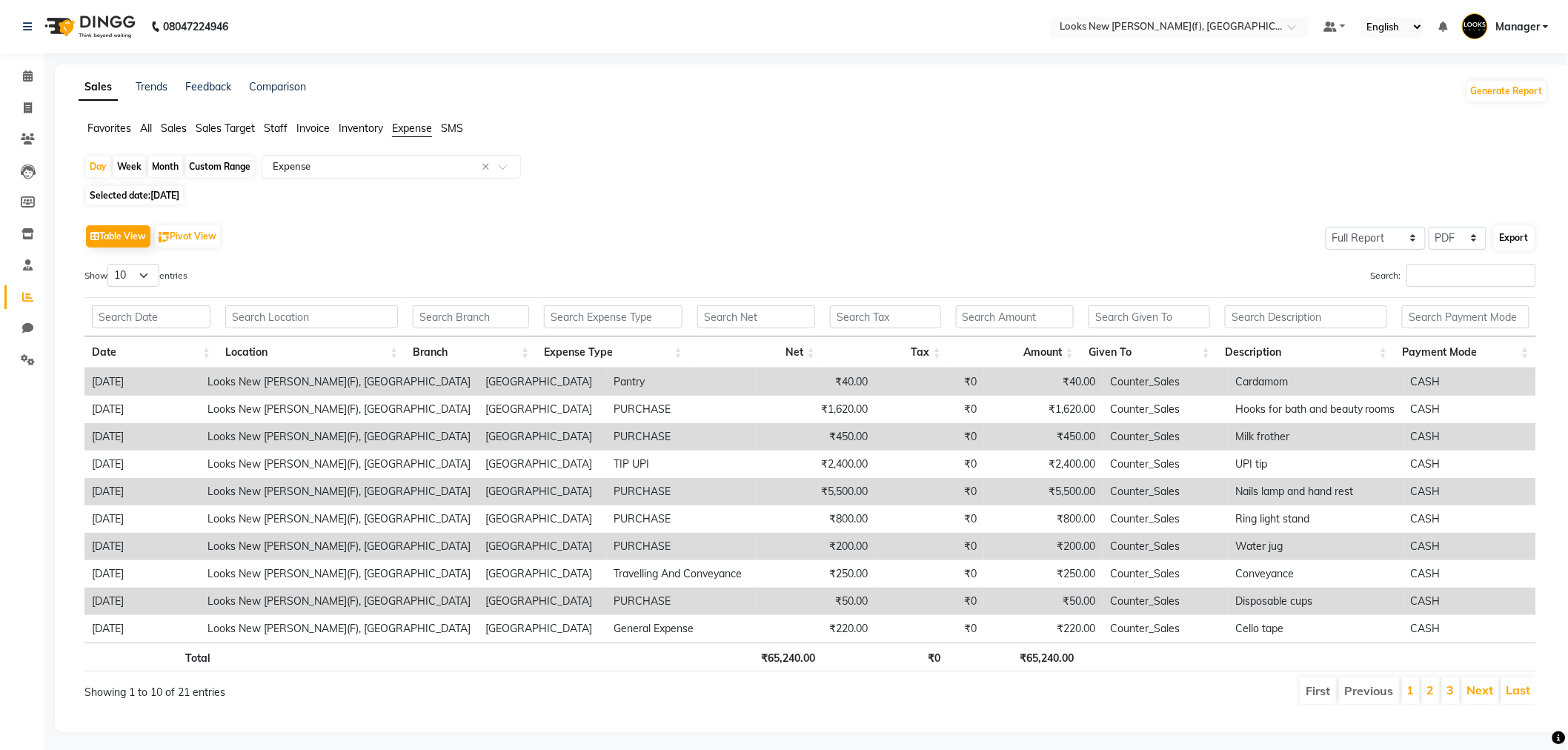
select select "monospace"
select select "12px"
select select "template_1"
select select "A4"
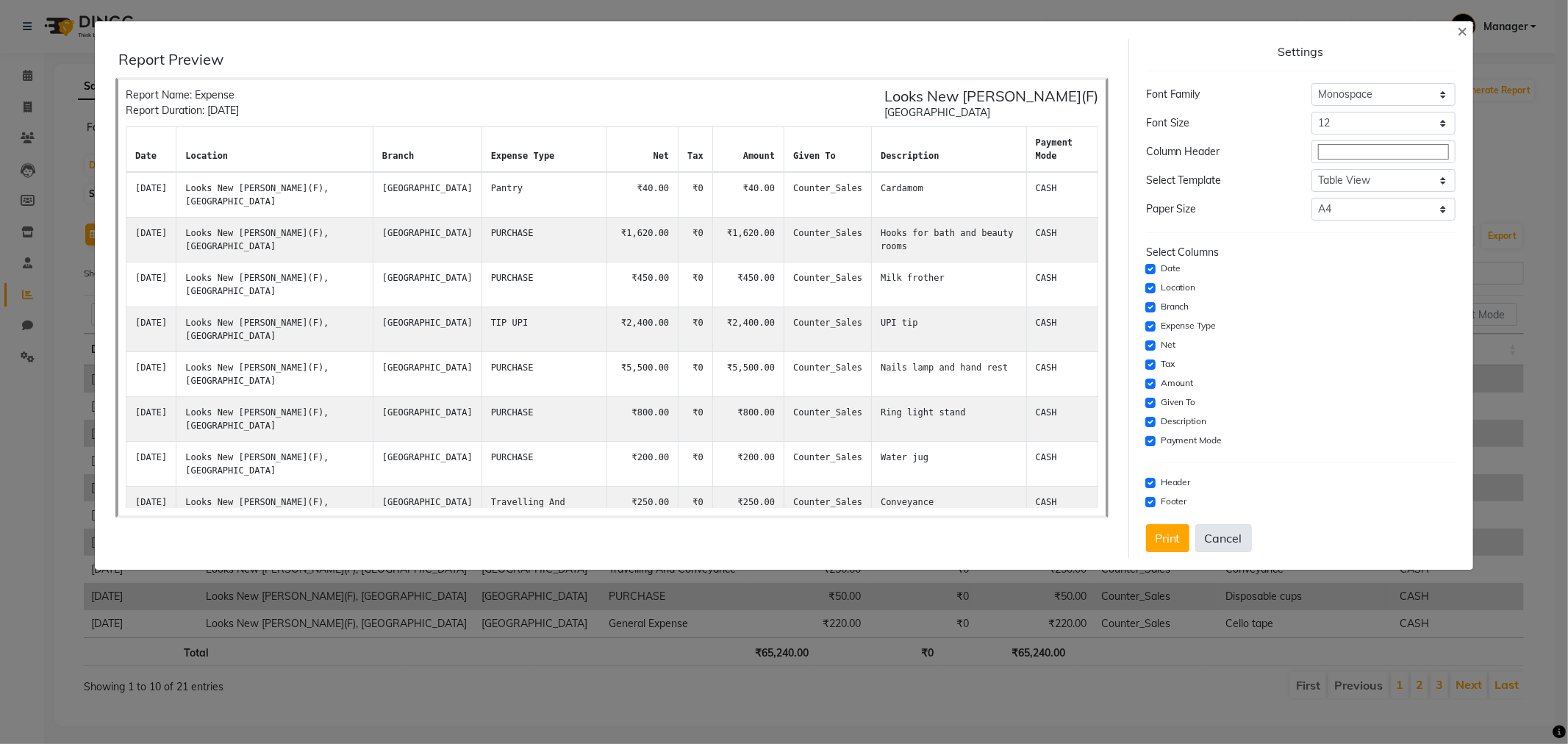
click at [1228, 541] on button "Cancel" at bounding box center [1224, 538] width 57 height 28
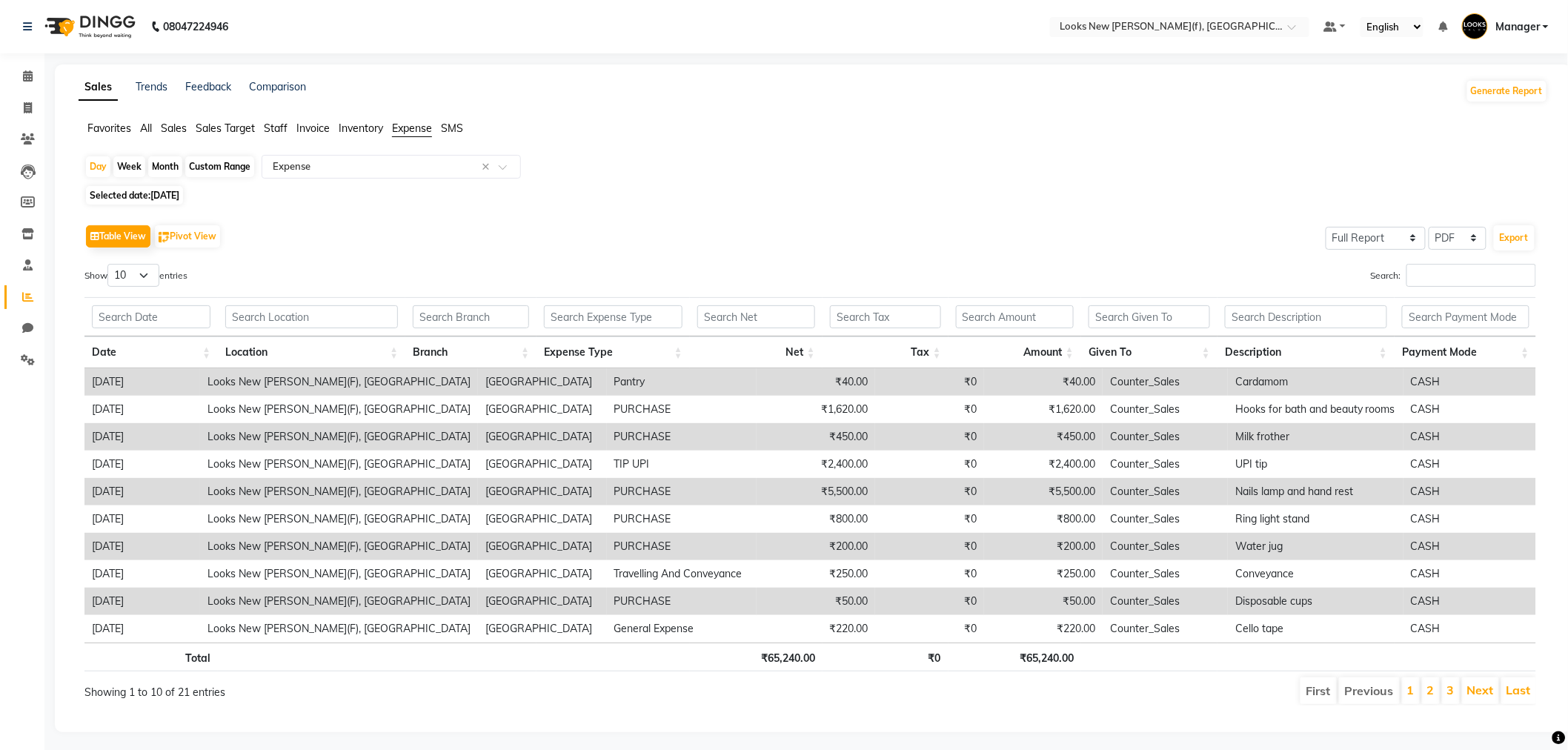
click at [282, 133] on span "Staff" at bounding box center [275, 128] width 24 height 13
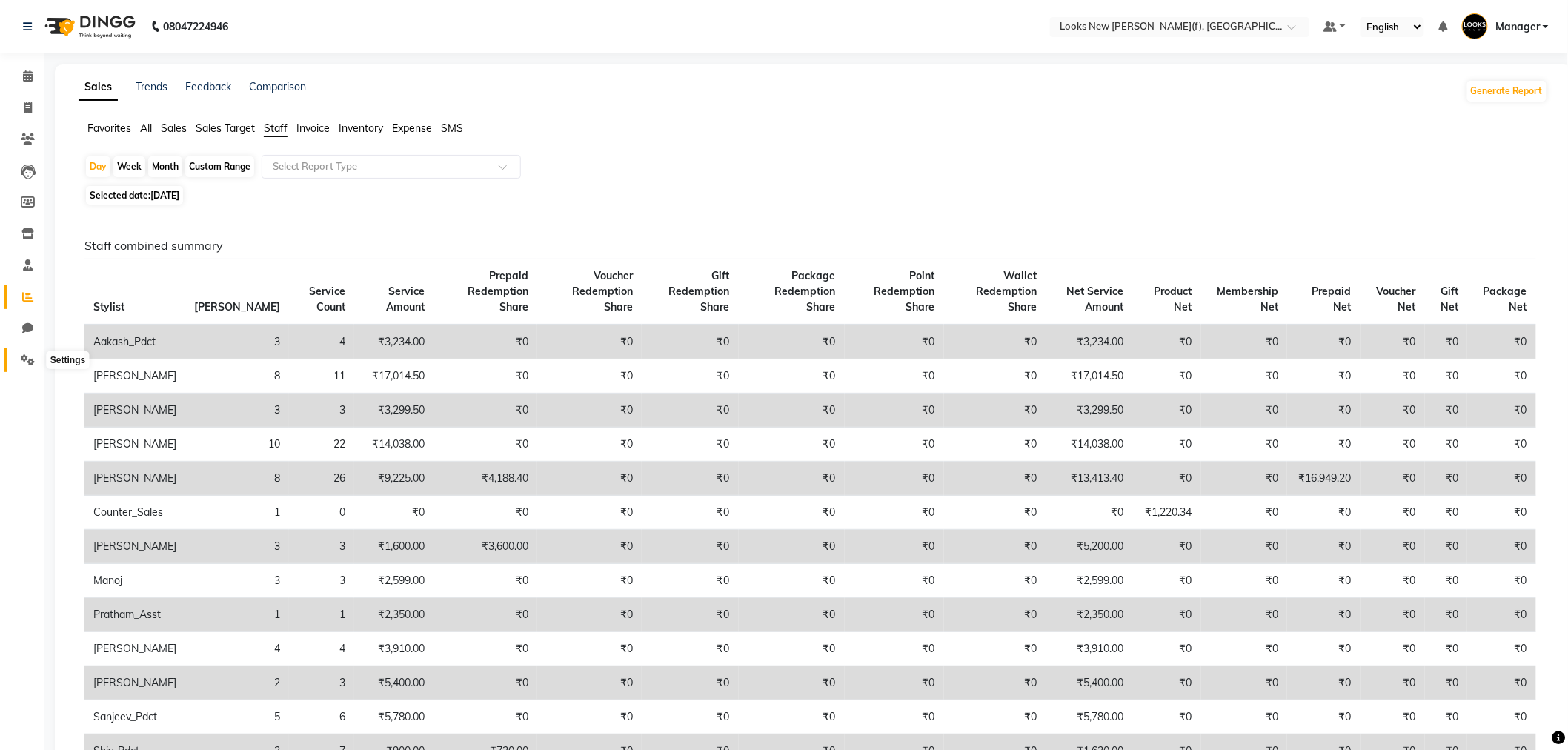
click at [26, 360] on icon at bounding box center [28, 359] width 14 height 11
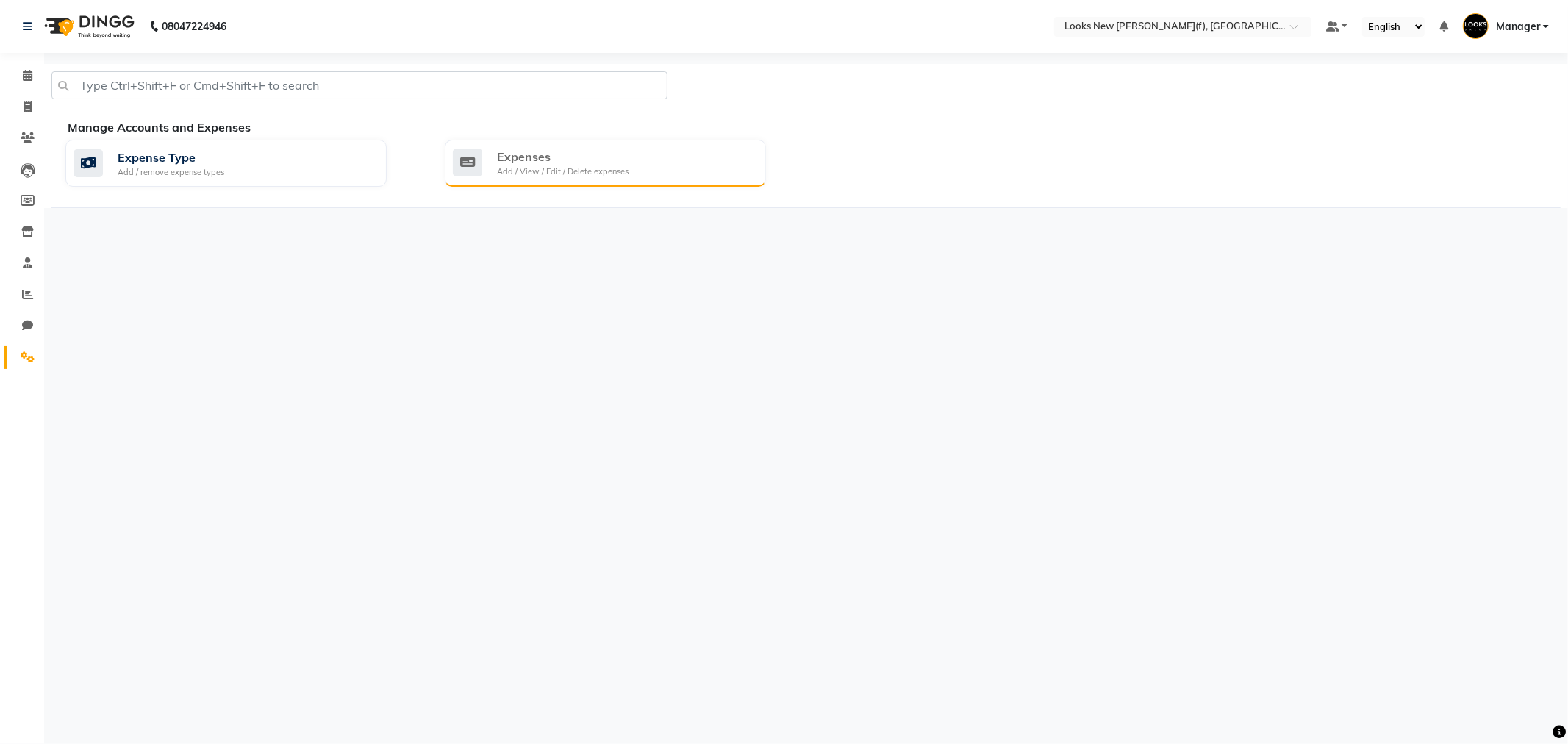
click at [545, 166] on div "Add / View / Edit / Delete expenses" at bounding box center [563, 171] width 132 height 12
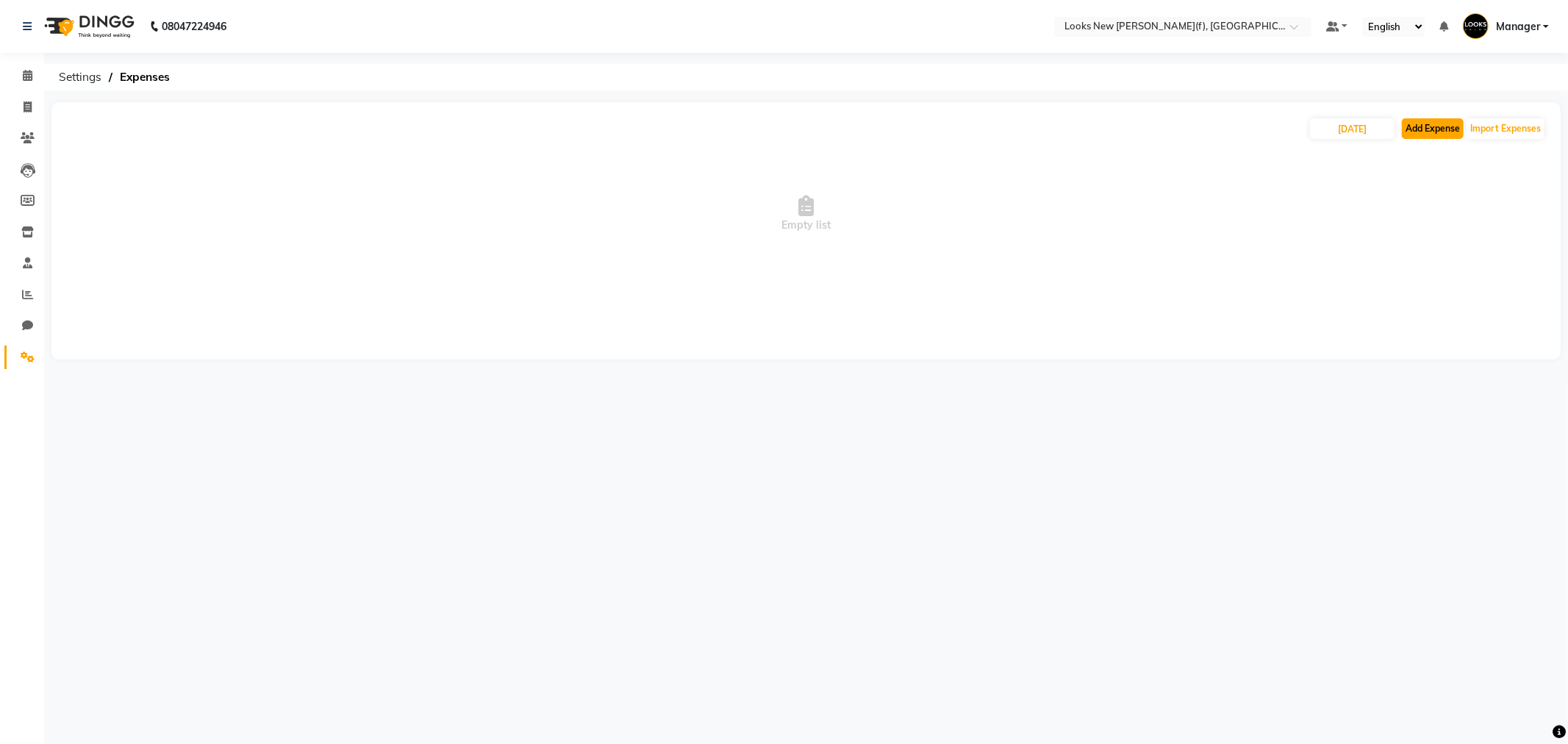
click at [1422, 133] on button "Add Expense" at bounding box center [1433, 128] width 62 height 21
select select "1"
select select "7913"
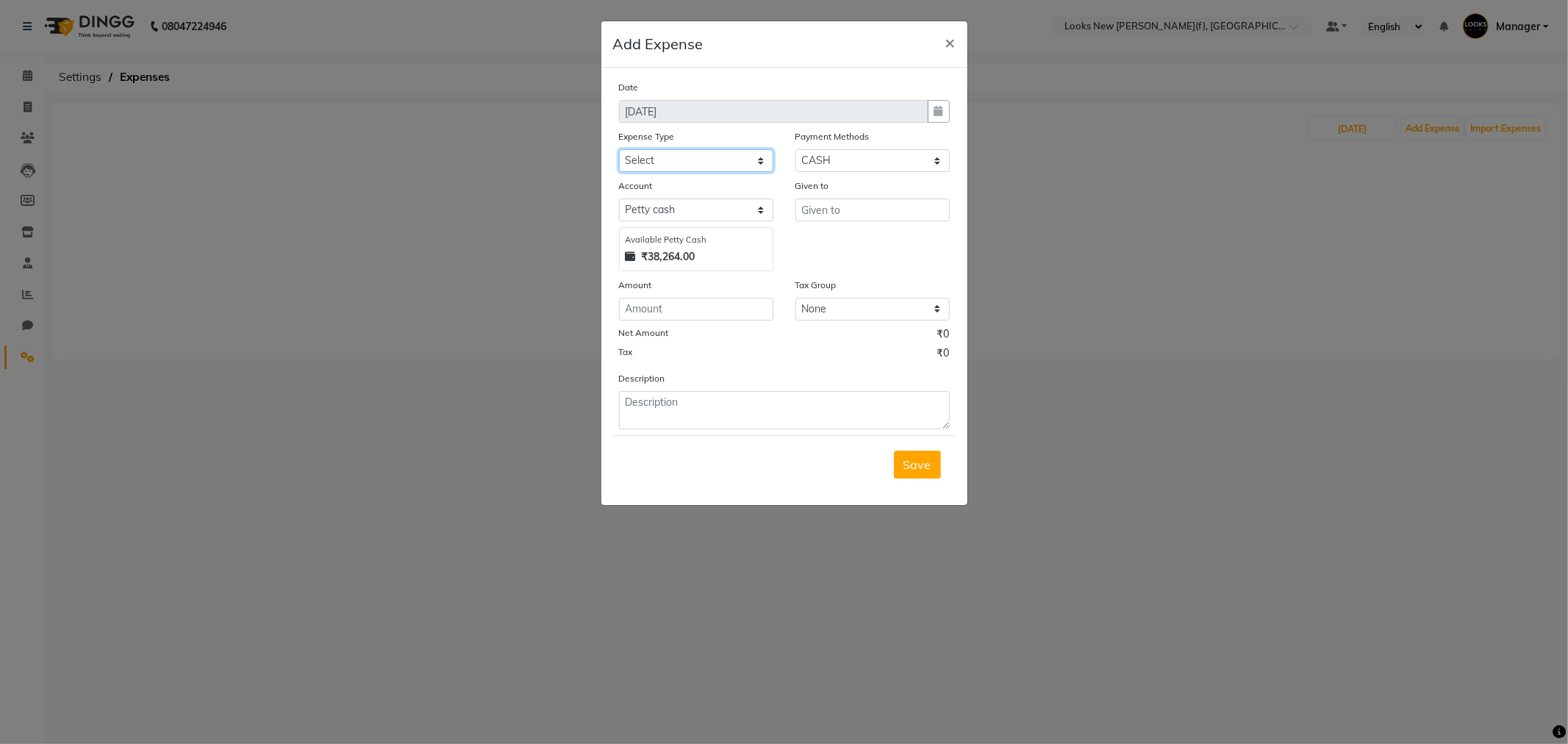
click at [688, 166] on select "Select Bank Deposit Blinkit Cash Handover Client ordered food Client Refund Agn…" at bounding box center [695, 160] width 154 height 22
select select "24076"
click at [619, 149] on select "Select Bank Deposit Blinkit Cash Handover Client ordered food Client Refund Agn…" at bounding box center [695, 160] width 154 height 22
click at [824, 206] on input "text" at bounding box center [872, 209] width 154 height 22
click at [841, 238] on ngb-highlight "Cou nter_Sales" at bounding box center [854, 241] width 80 height 15
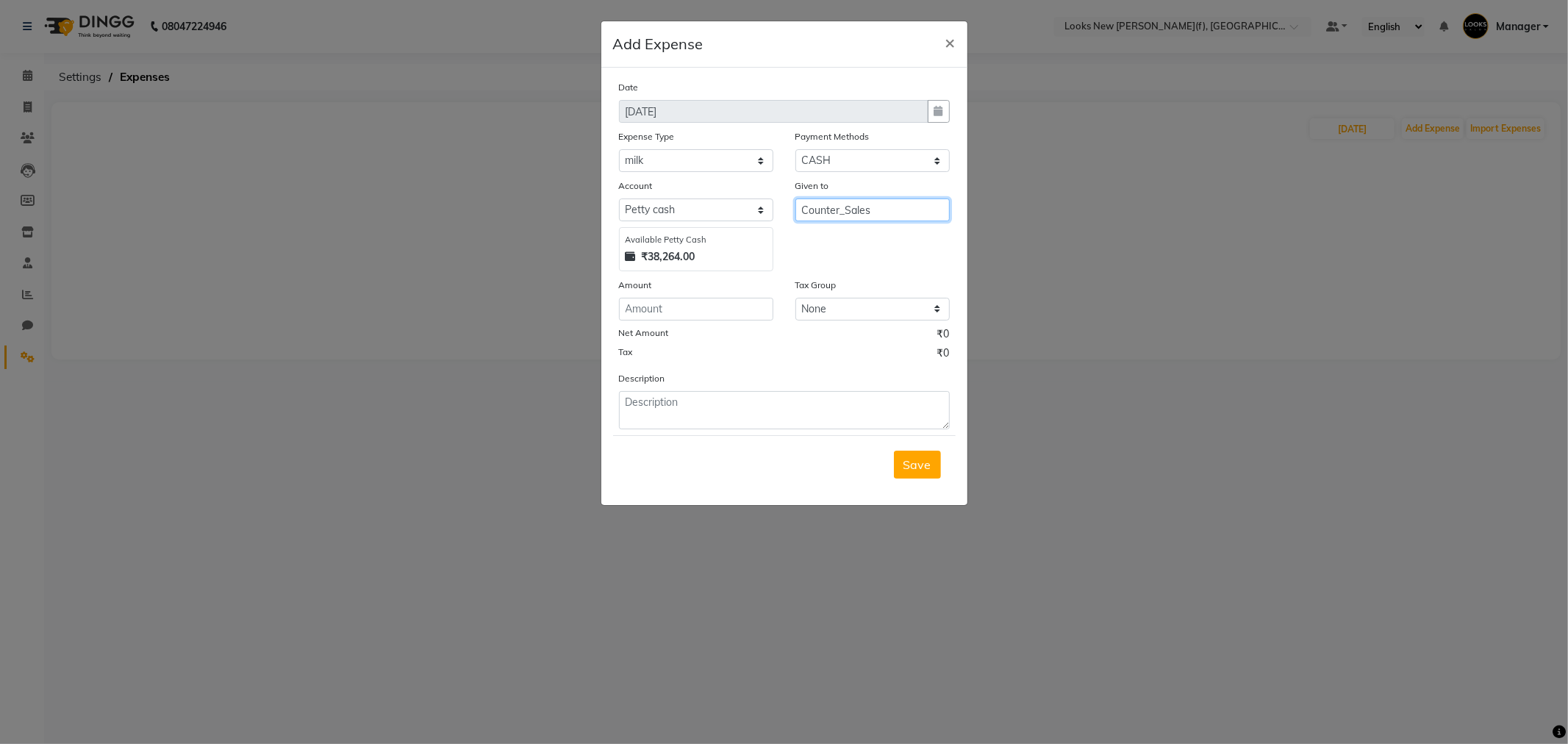
type input "Counter_Sales"
click at [744, 303] on input "number" at bounding box center [695, 309] width 154 height 22
type input "120"
type textarea "Milk"
click at [905, 463] on span "Save" at bounding box center [918, 464] width 28 height 15
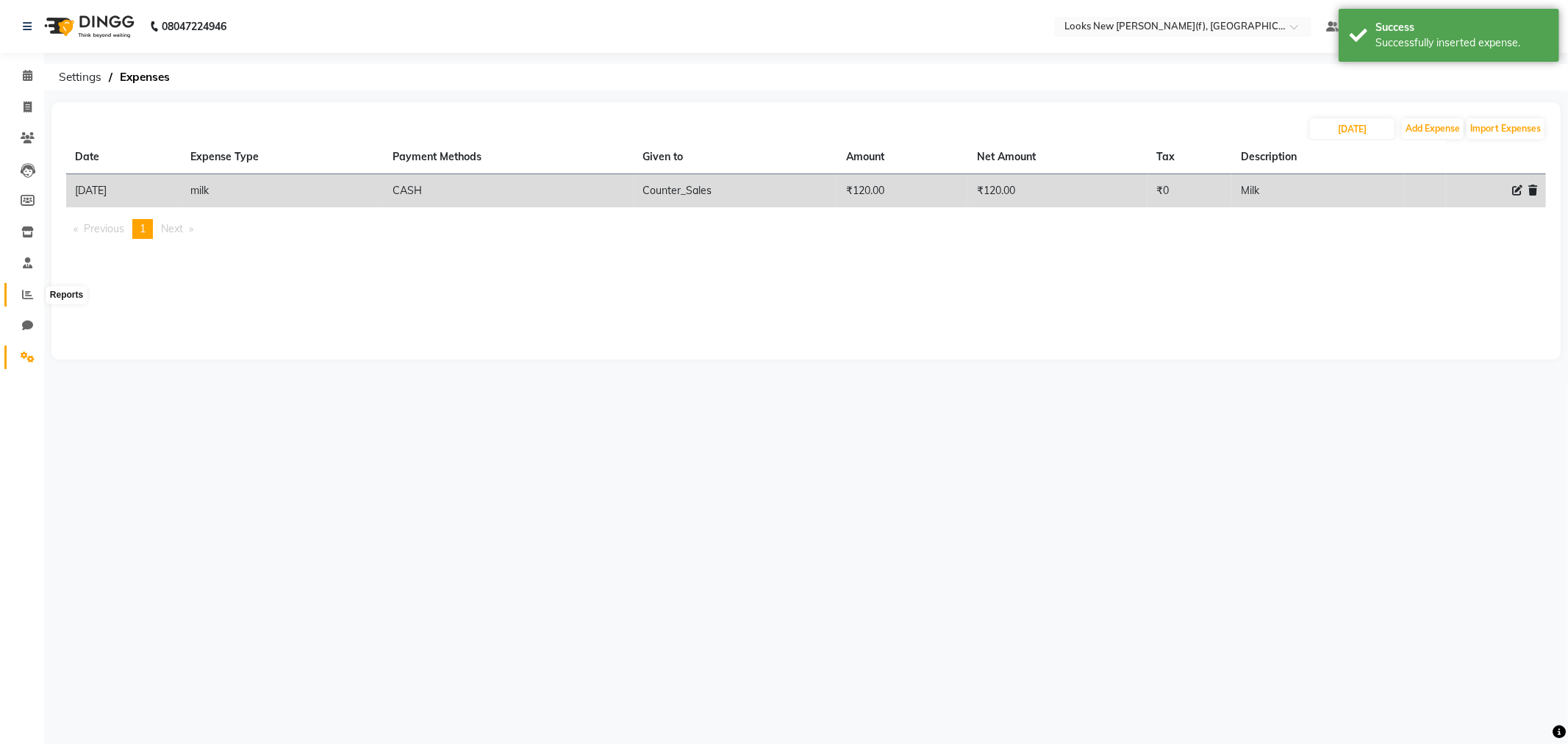
click at [27, 290] on icon at bounding box center [27, 294] width 11 height 11
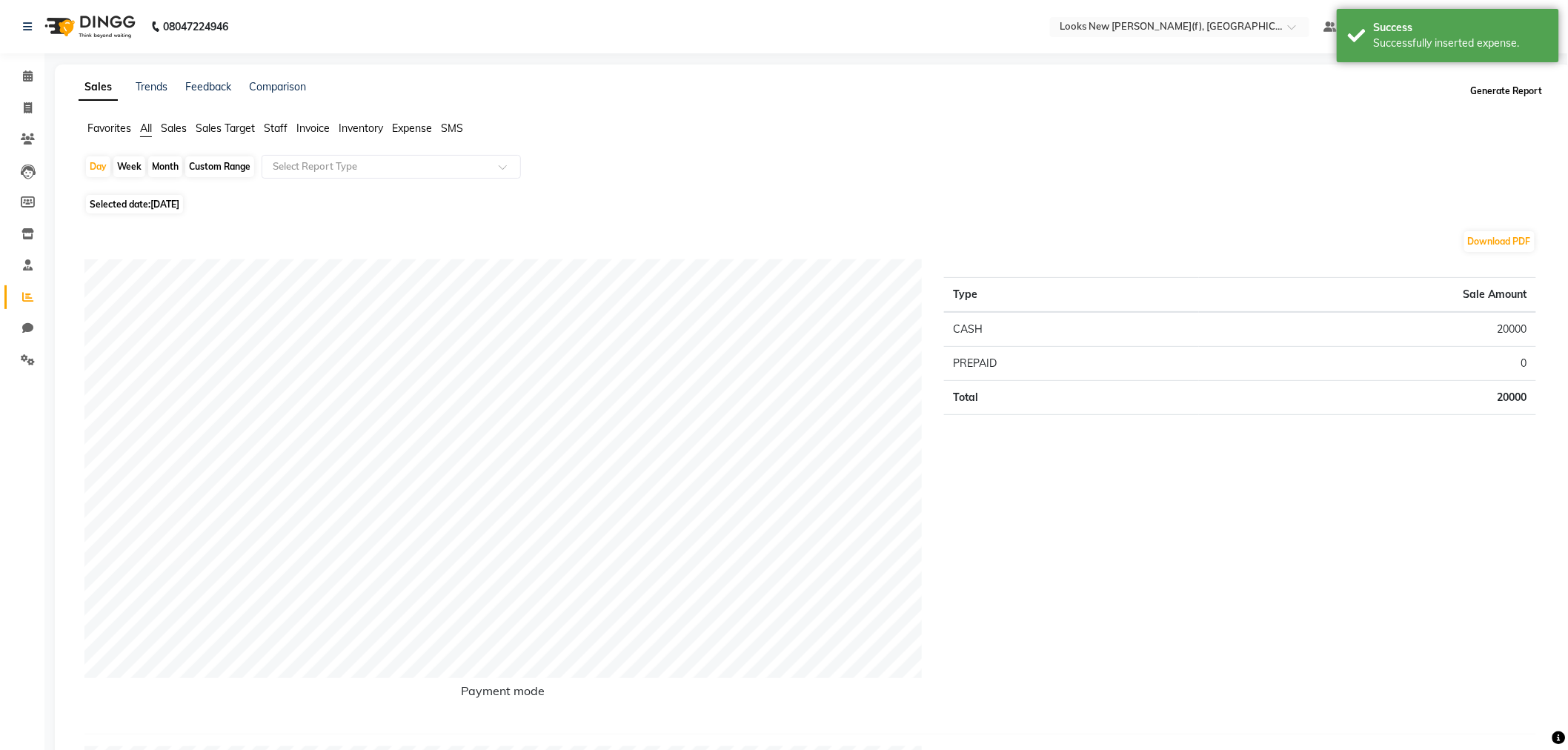
click at [1503, 91] on button "Generate Report" at bounding box center [1507, 91] width 79 height 21
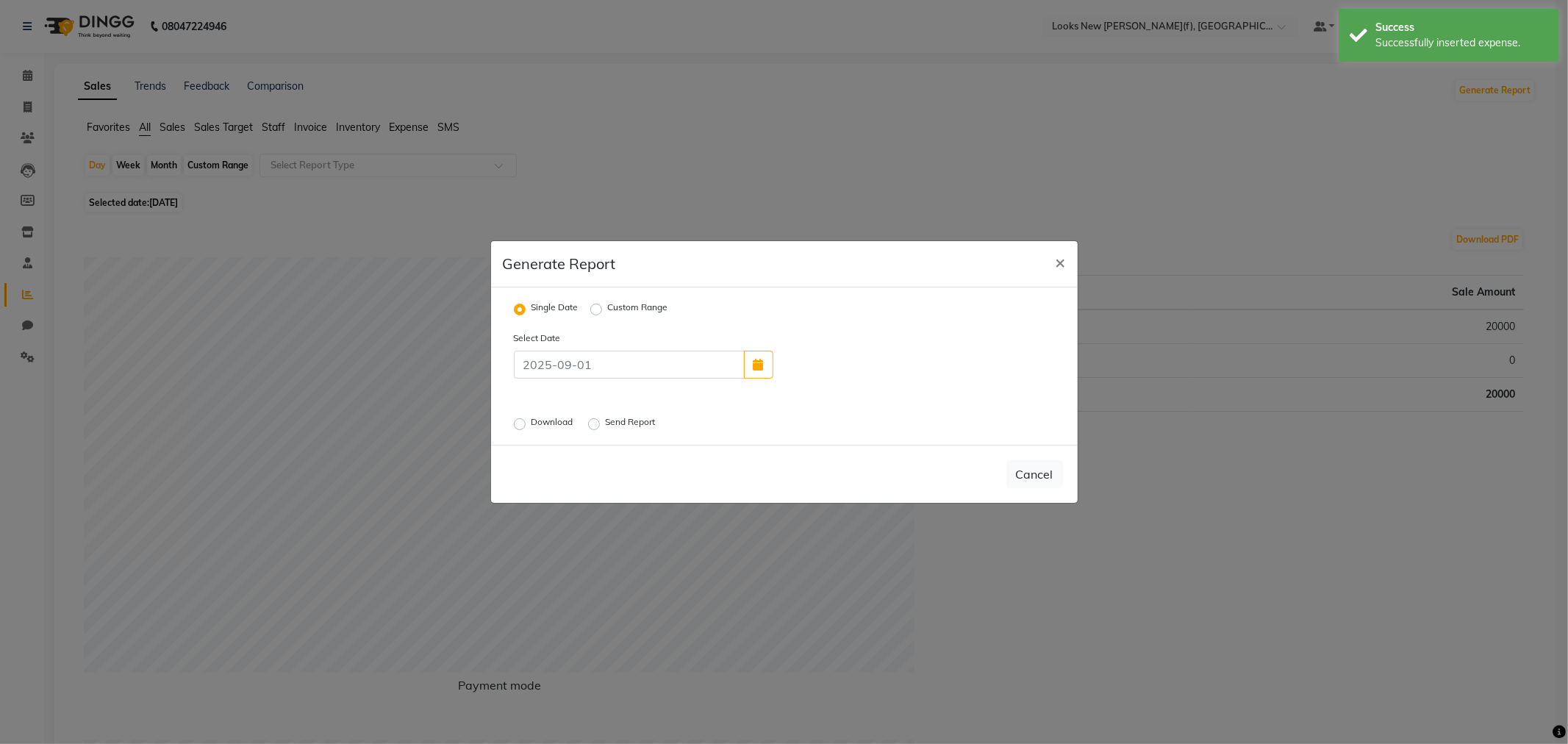
click at [622, 305] on label "Custom Range" at bounding box center [638, 309] width 60 height 17
click at [604, 305] on input "Custom Range" at bounding box center [599, 310] width 10 height 10
radio input "true"
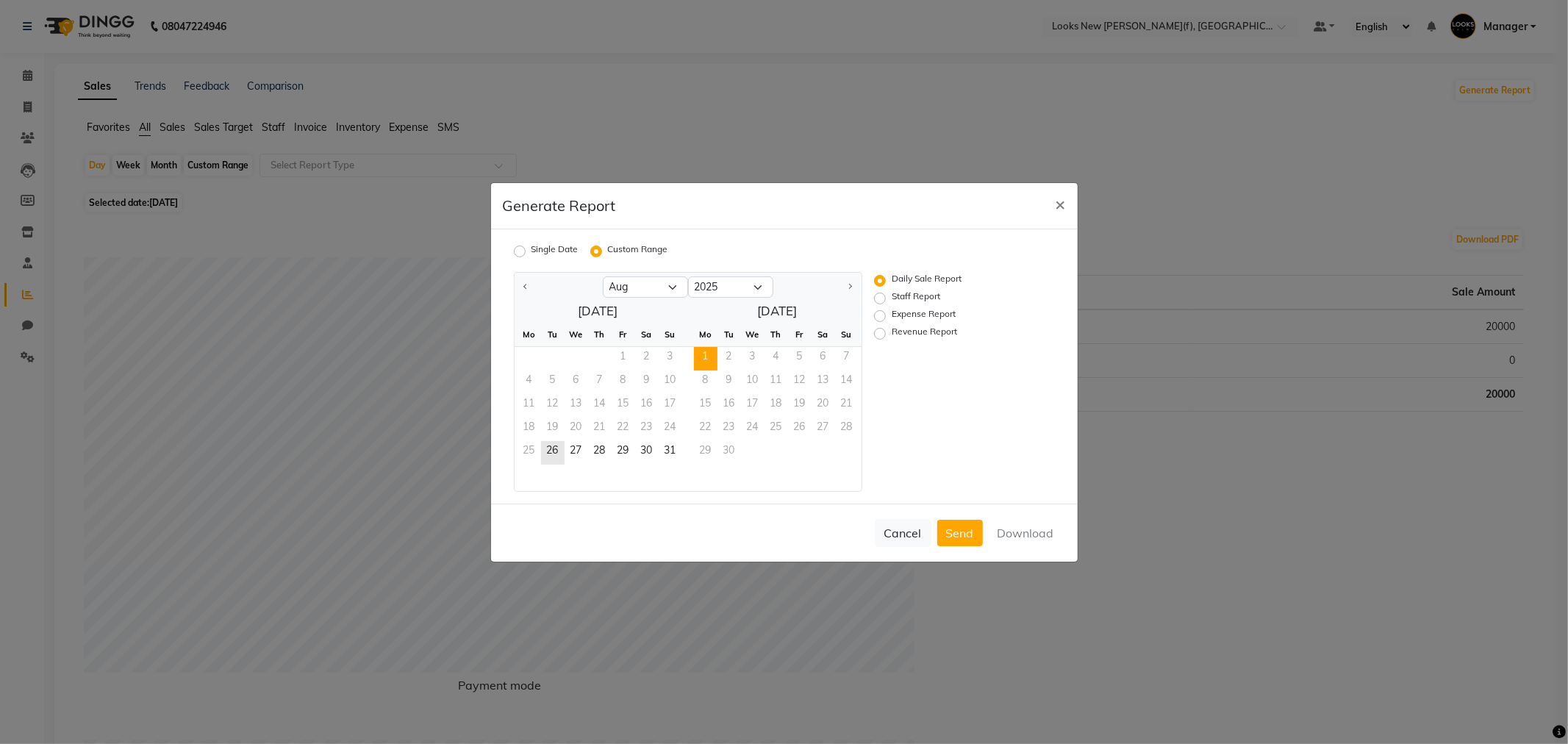
click at [704, 354] on span "1" at bounding box center [705, 359] width 23 height 23
click at [886, 320] on div "Expense Report" at bounding box center [948, 315] width 147 height 17
click at [892, 312] on label "Expense Report" at bounding box center [923, 315] width 64 height 17
click at [883, 312] on input "Expense Report" at bounding box center [882, 315] width 10 height 10
radio input "true"
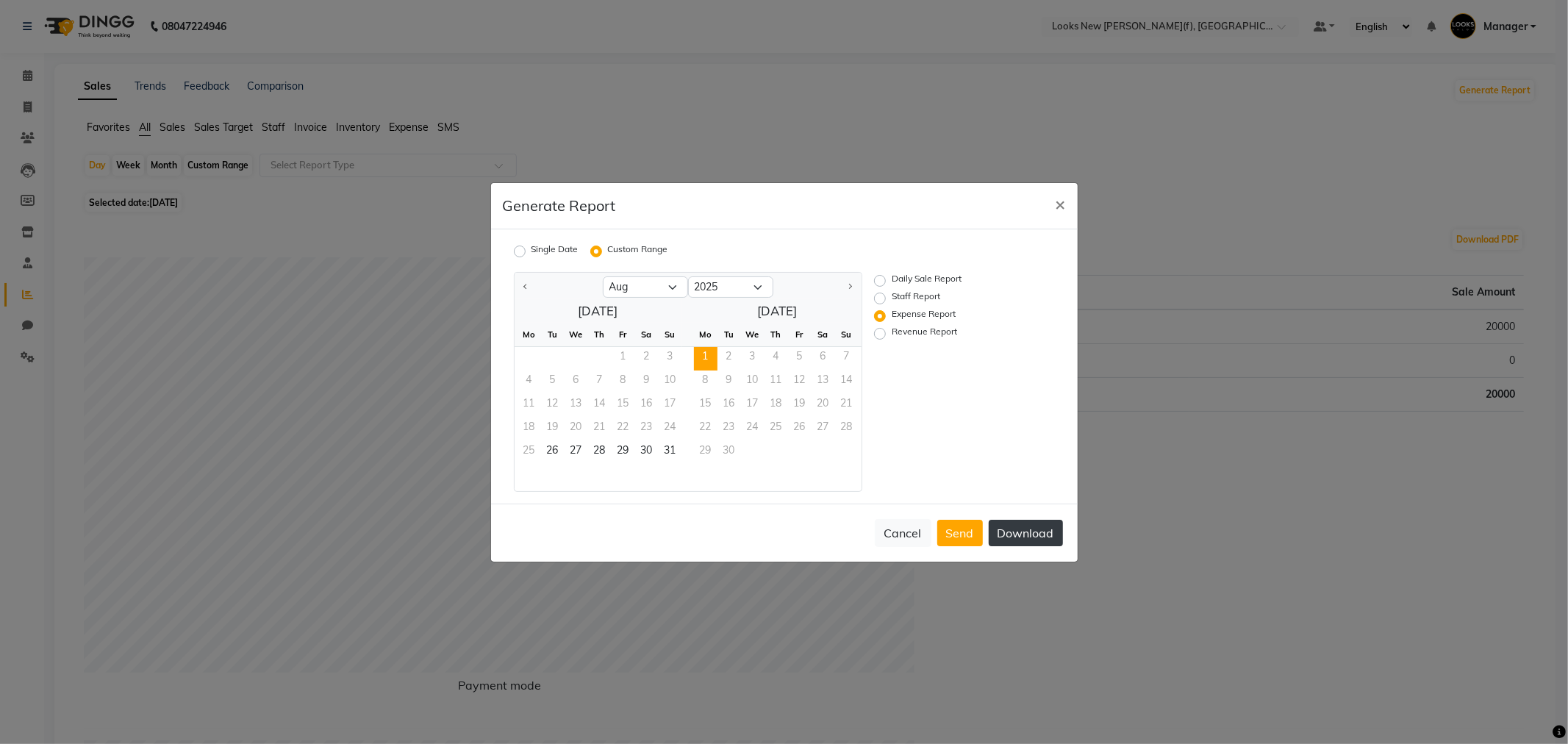
click at [1015, 530] on button "Download" at bounding box center [1026, 533] width 74 height 27
click at [906, 533] on button "Cancel" at bounding box center [903, 533] width 57 height 28
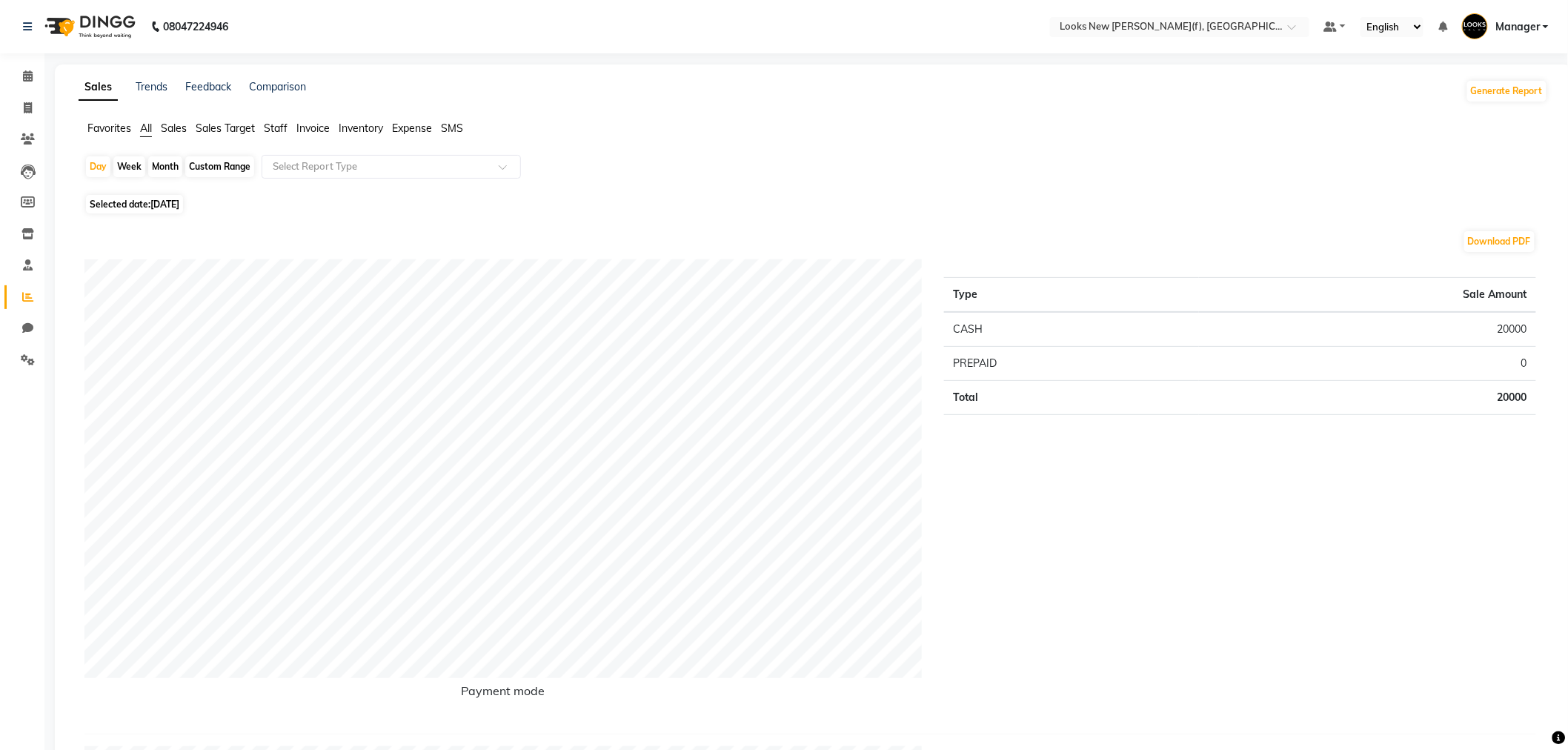
click at [410, 130] on span "Expense" at bounding box center [412, 128] width 40 height 13
click at [421, 160] on input "text" at bounding box center [376, 167] width 213 height 15
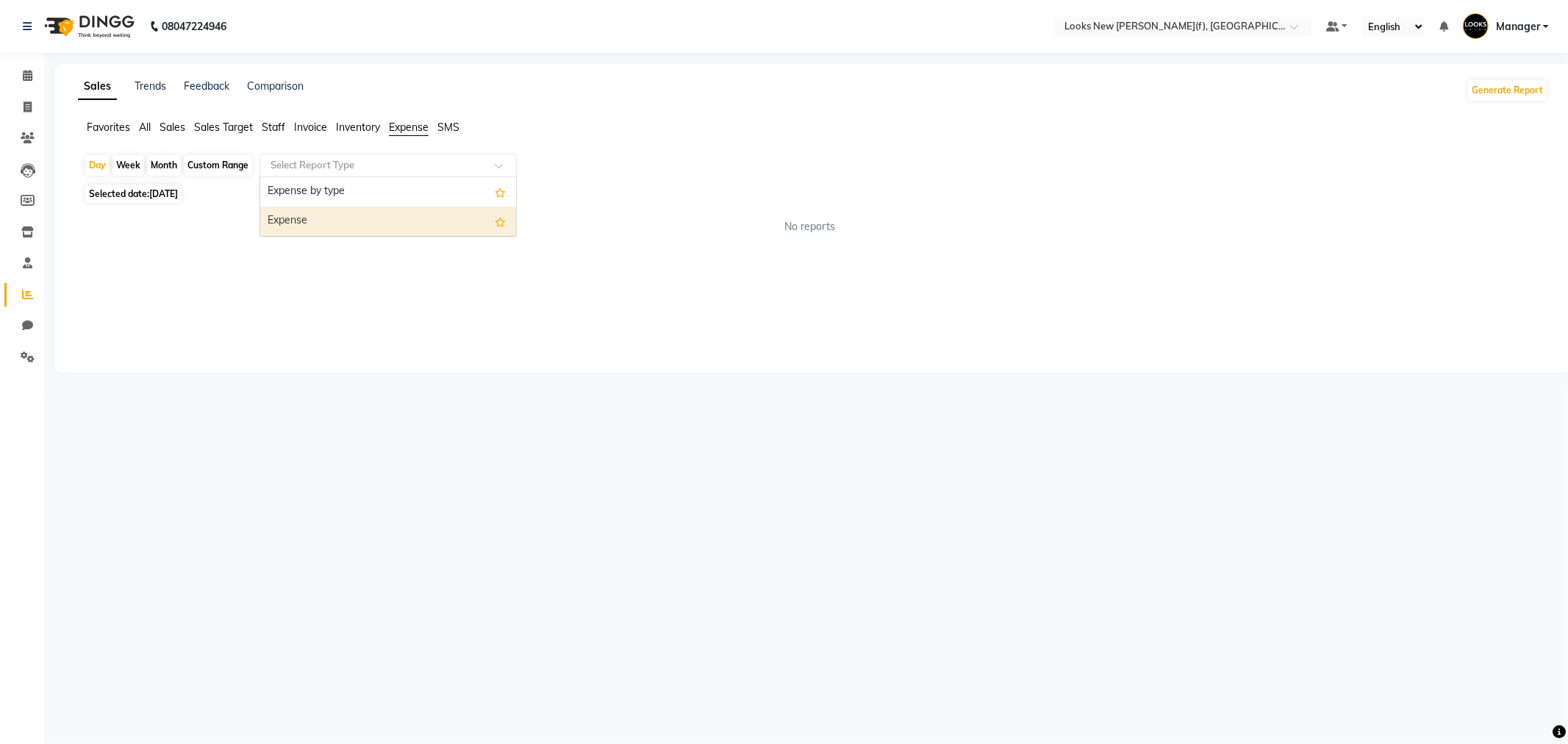
click at [370, 221] on div "Expense" at bounding box center [388, 221] width 256 height 29
select select "full_report"
select select "pdf"
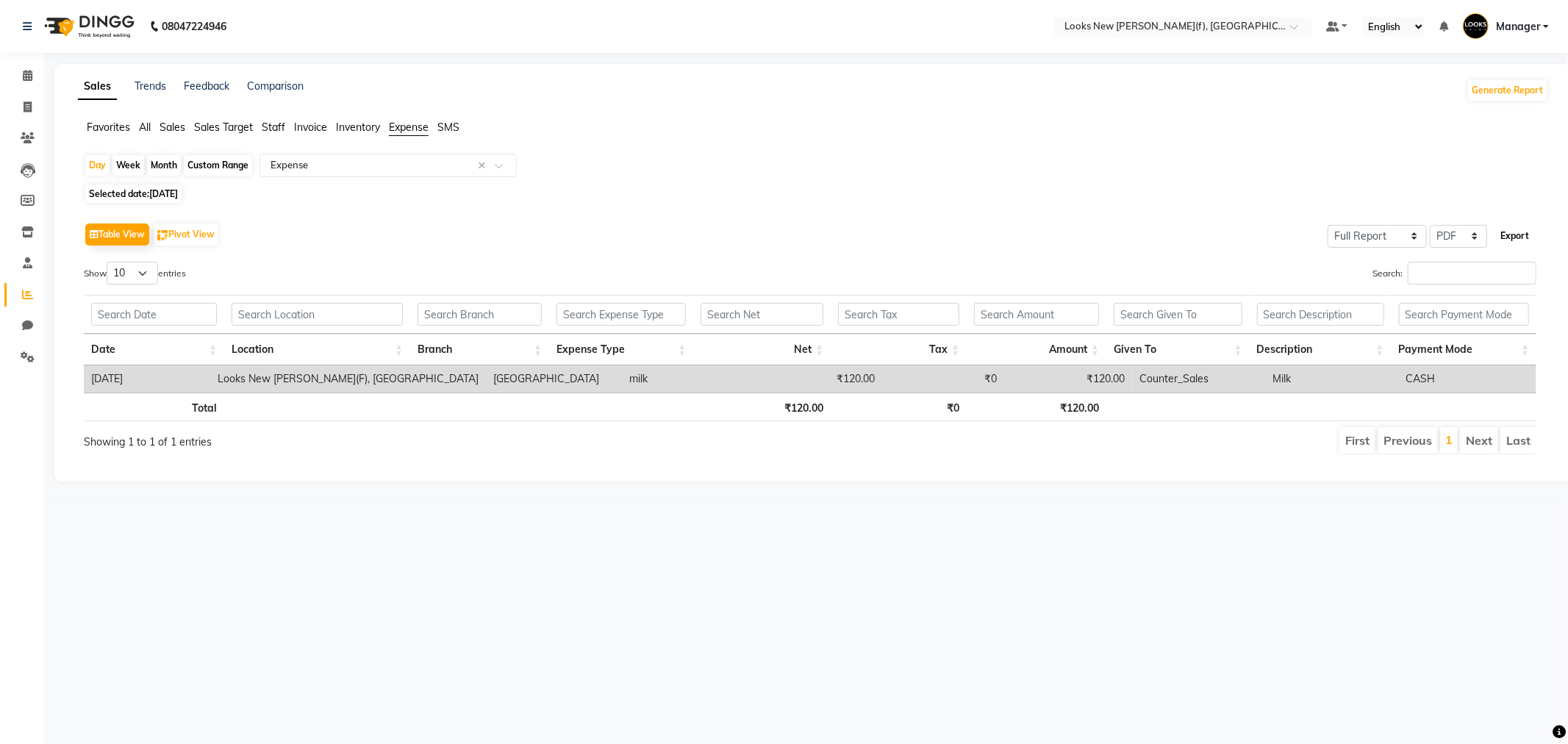
click at [1506, 236] on button "Export" at bounding box center [1515, 236] width 41 height 25
select select "monospace"
select select "12px"
select select "template_1"
select select "A4"
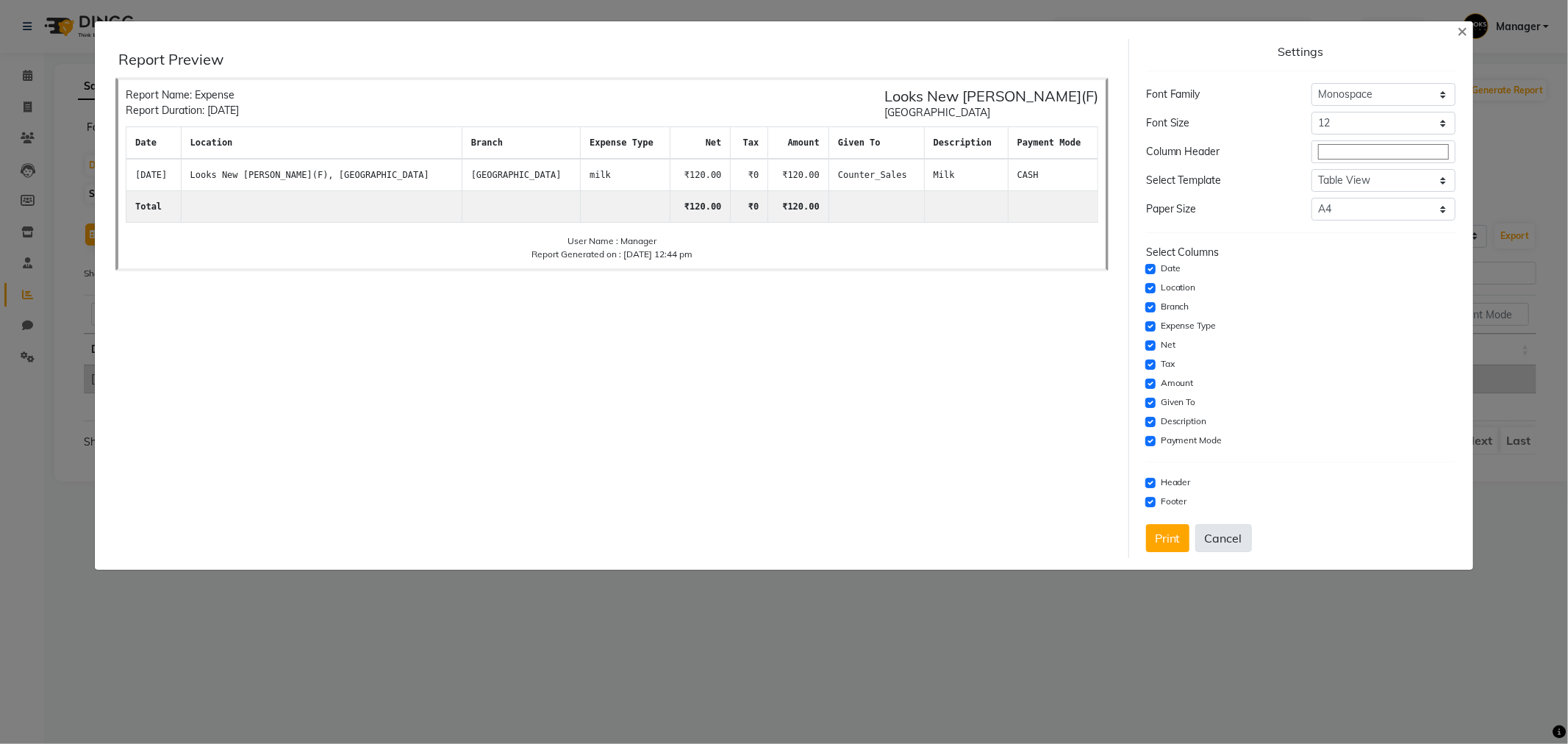
click at [1228, 539] on button "Cancel" at bounding box center [1224, 538] width 57 height 28
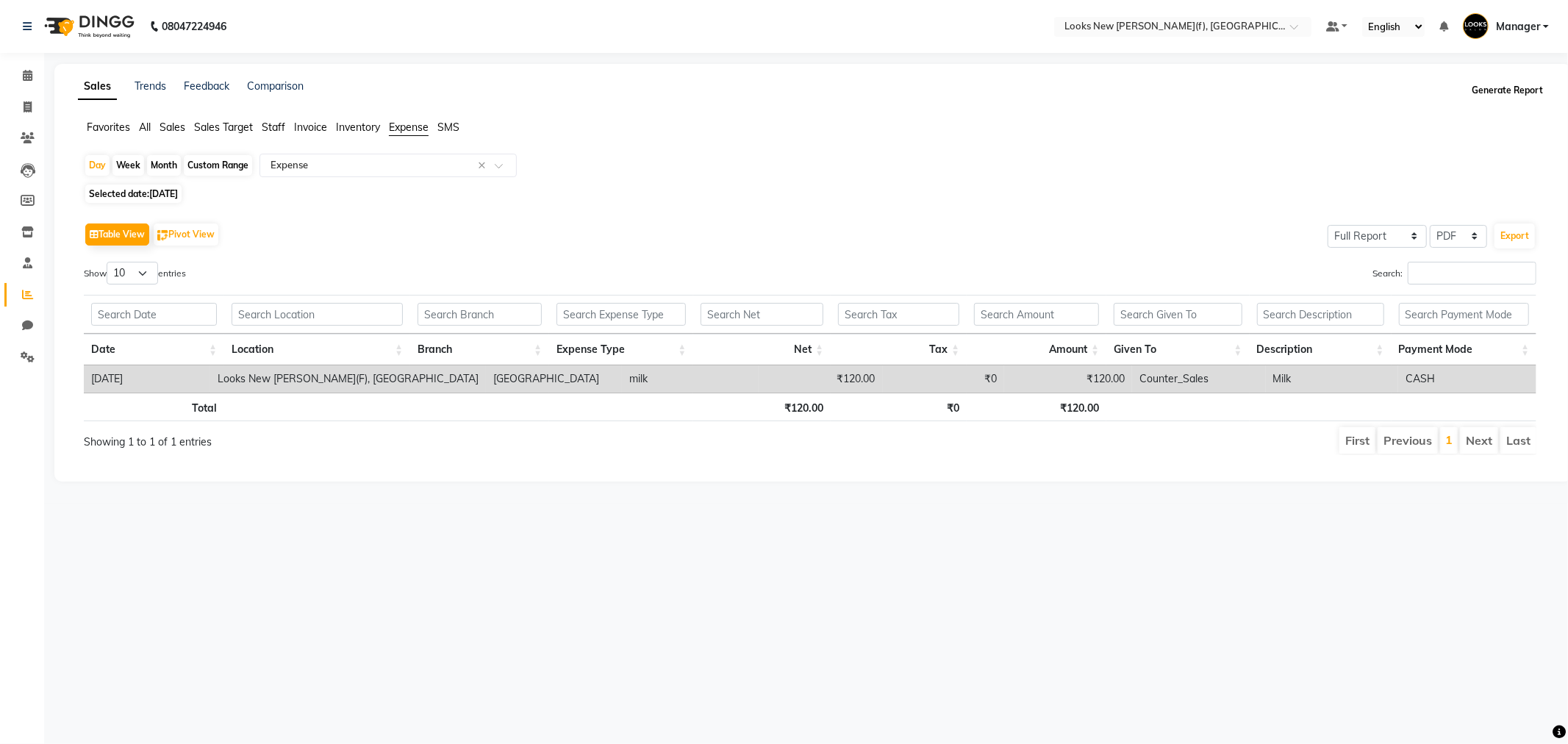
click at [1497, 97] on button "Generate Report" at bounding box center [1507, 90] width 78 height 21
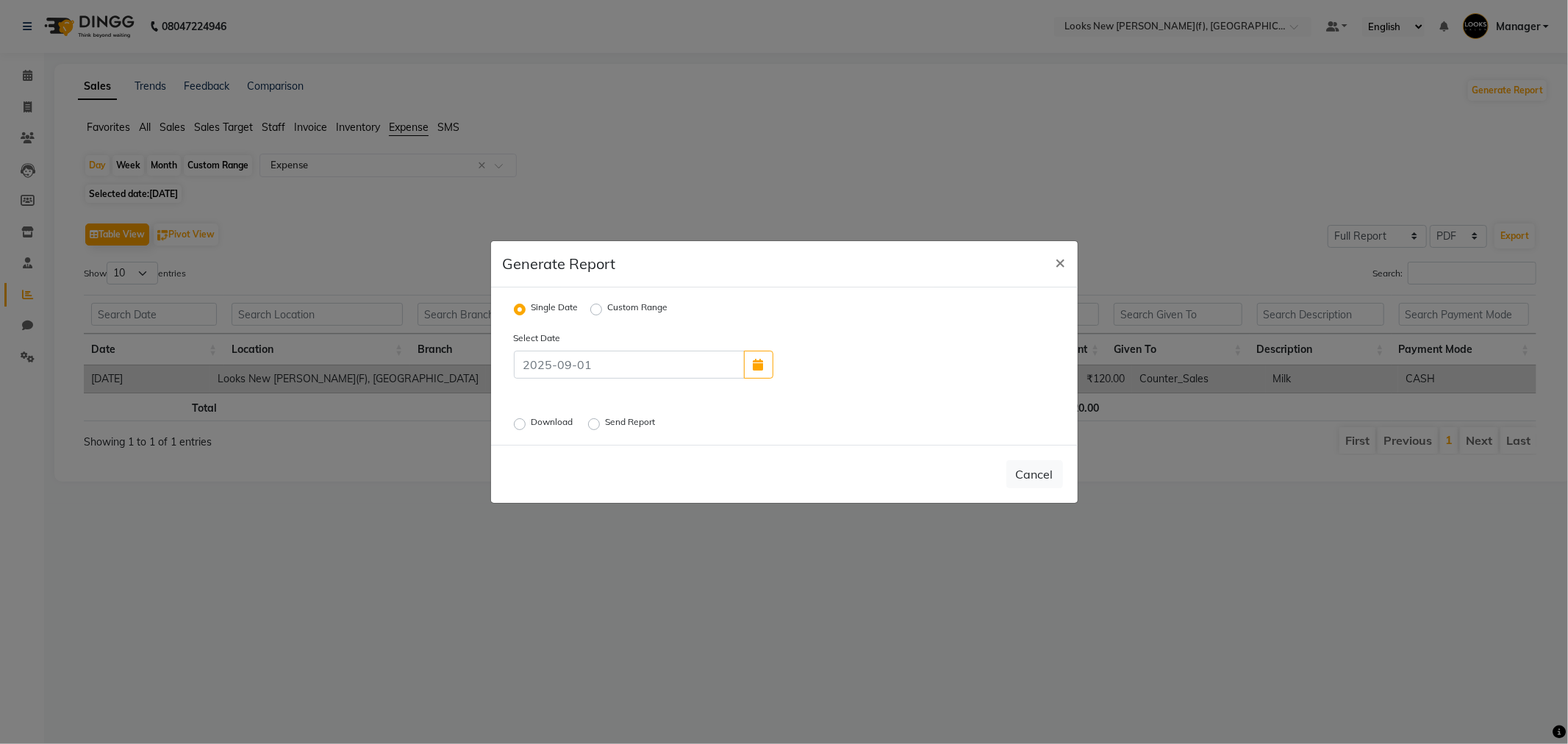
click at [555, 420] on label "Download" at bounding box center [554, 424] width 45 height 17
click at [527, 420] on input "Download" at bounding box center [522, 424] width 10 height 10
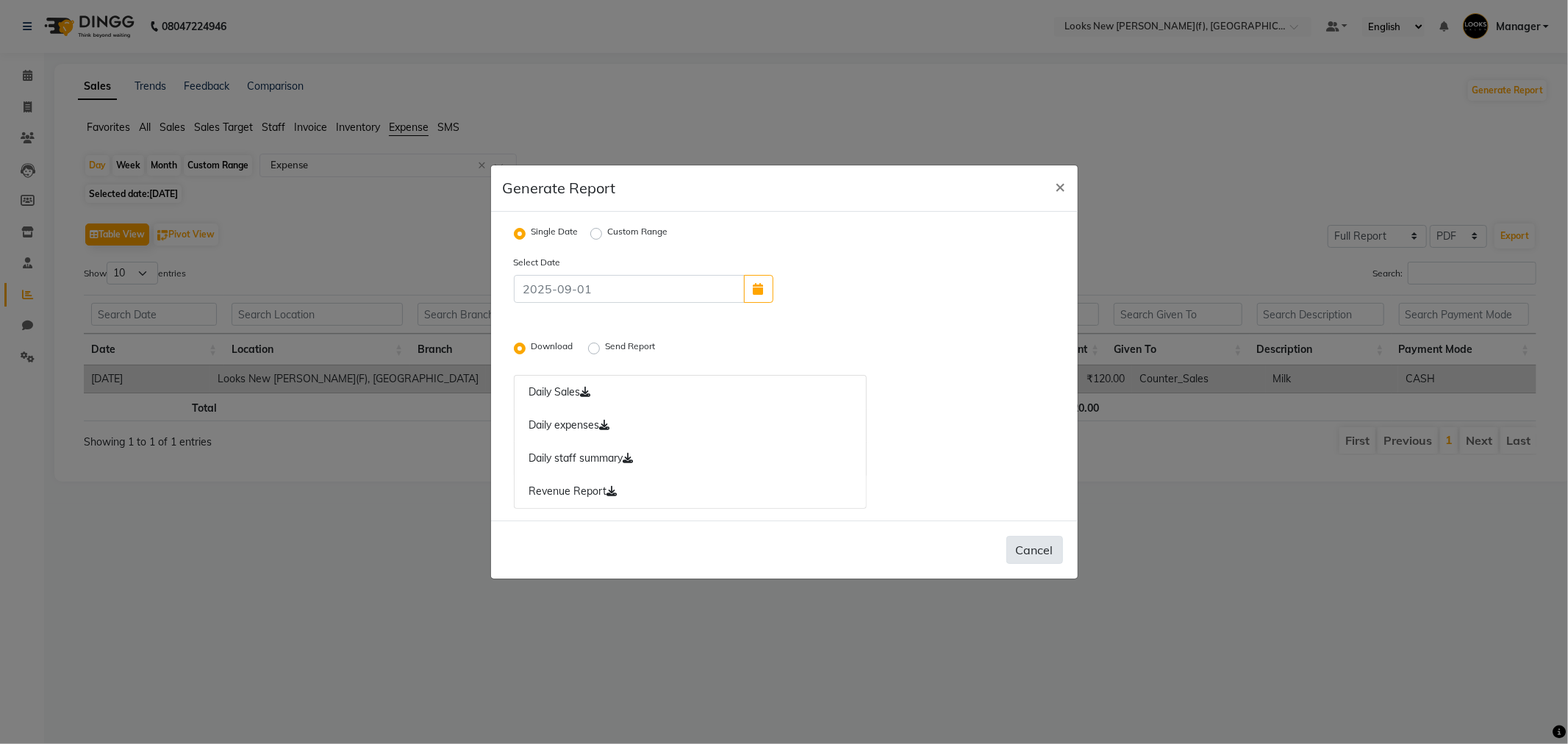
click at [1052, 548] on button "Cancel" at bounding box center [1035, 550] width 57 height 28
radio input "false"
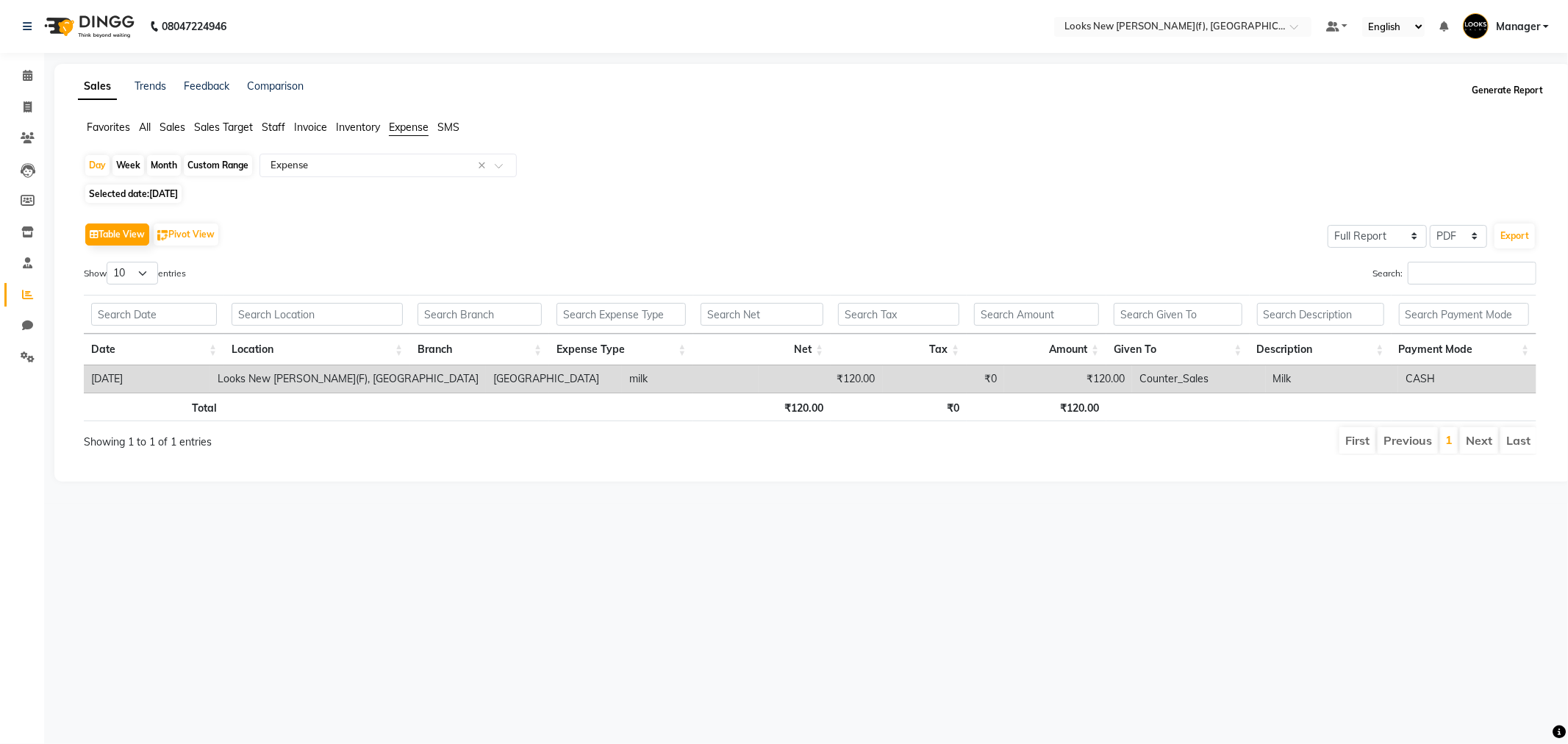
click at [1497, 90] on button "Generate Report" at bounding box center [1507, 90] width 78 height 21
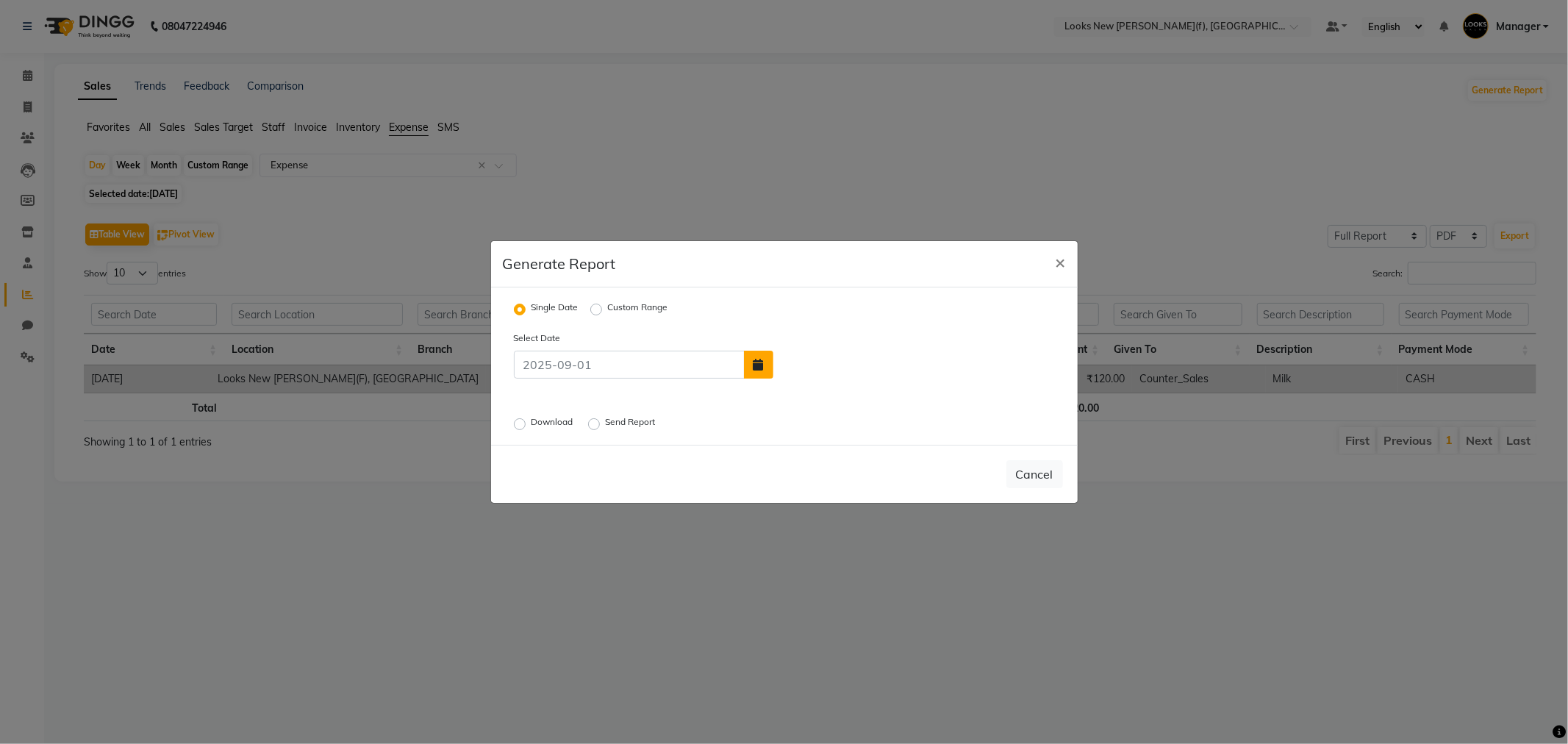
click at [759, 361] on icon "button" at bounding box center [759, 365] width 10 height 12
click at [788, 282] on span "Previous month" at bounding box center [787, 281] width 6 height 6
select select "8"
click at [937, 427] on div "31" at bounding box center [931, 424] width 23 height 23
type input "31-08-2025"
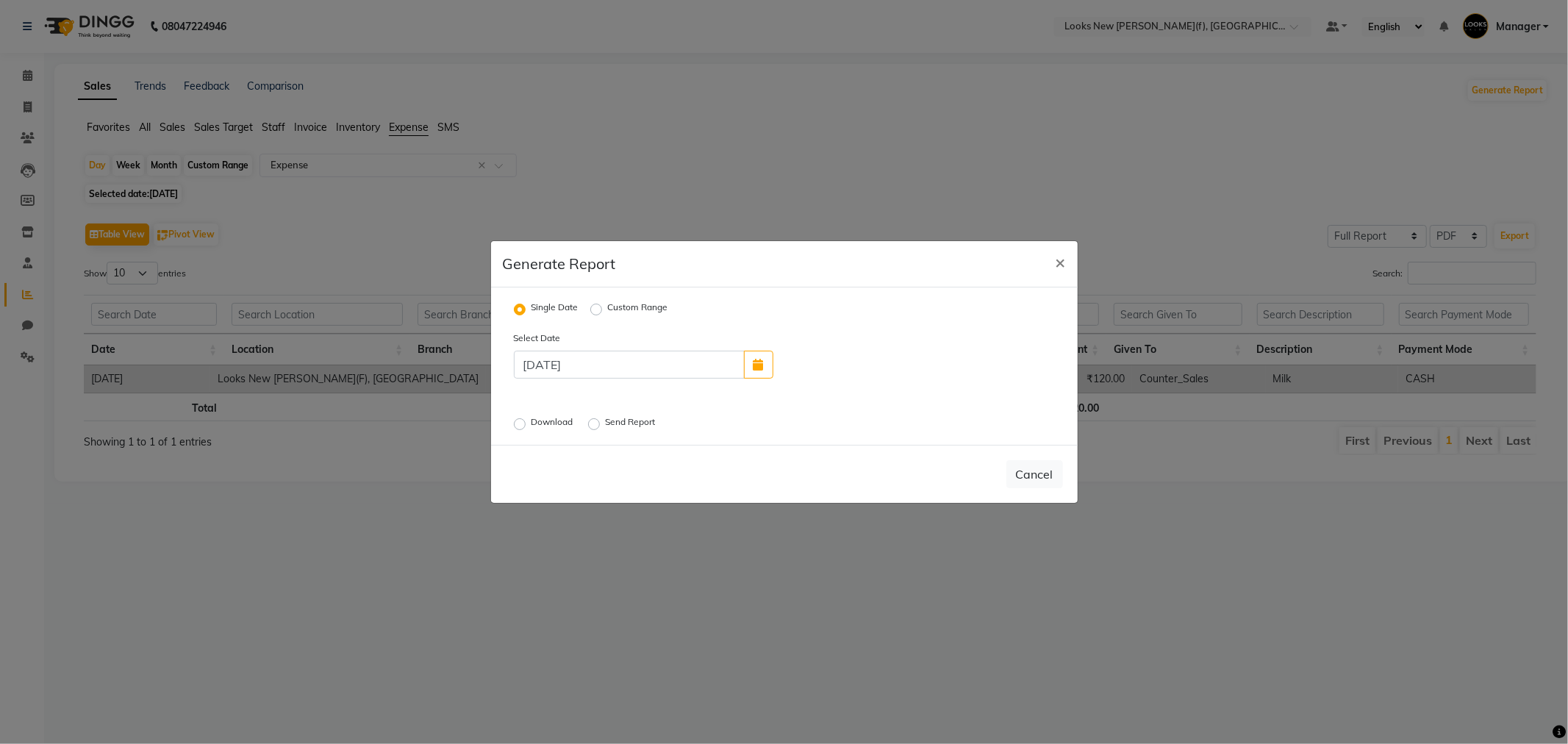
click at [542, 422] on label "Download" at bounding box center [554, 424] width 45 height 17
click at [527, 422] on input "Download" at bounding box center [522, 424] width 10 height 10
radio input "true"
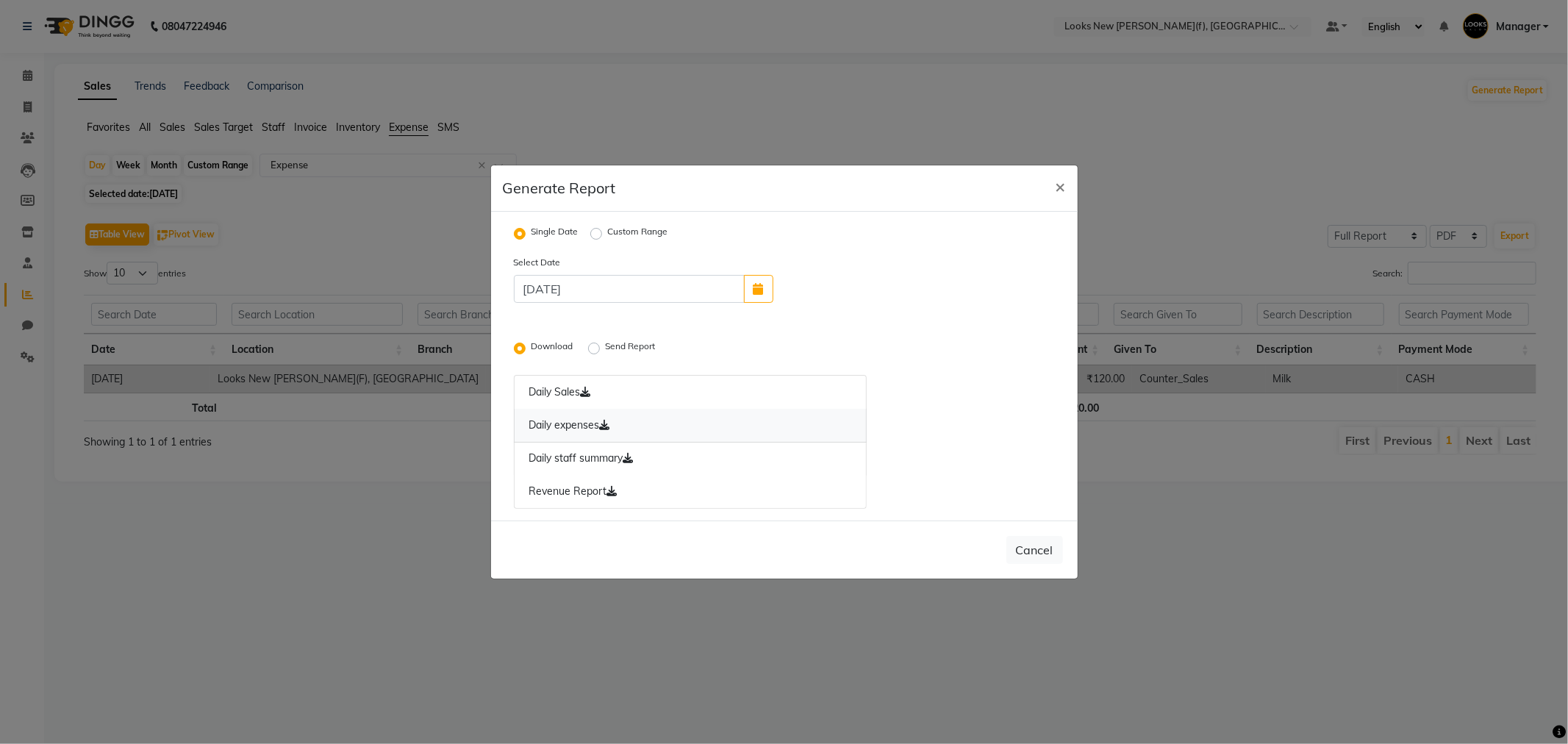
click at [582, 434] on link "Daily expenses" at bounding box center [690, 425] width 354 height 34
click at [1060, 185] on span "×" at bounding box center [1061, 186] width 10 height 22
radio input "false"
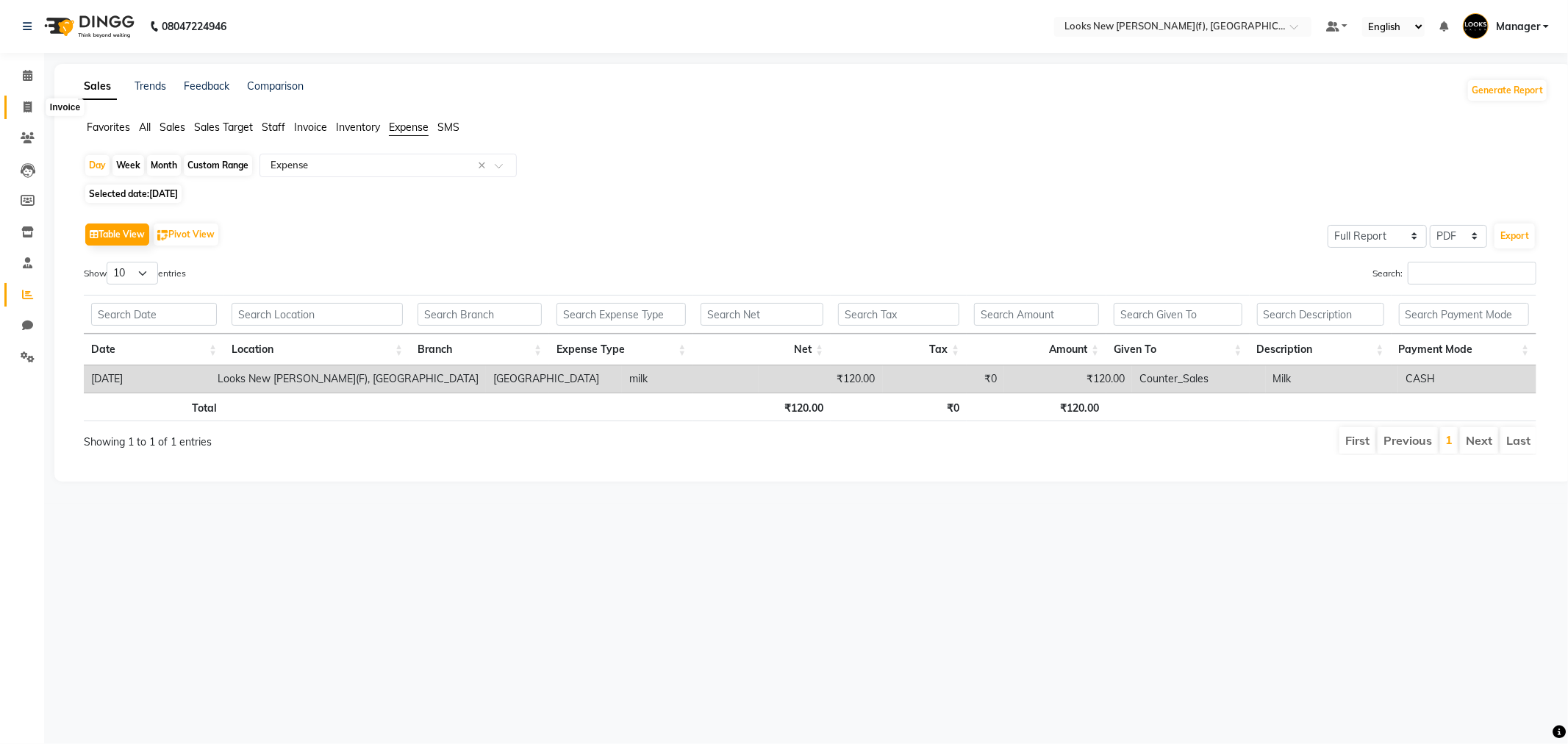
click at [28, 103] on icon at bounding box center [27, 107] width 8 height 11
select select "service"
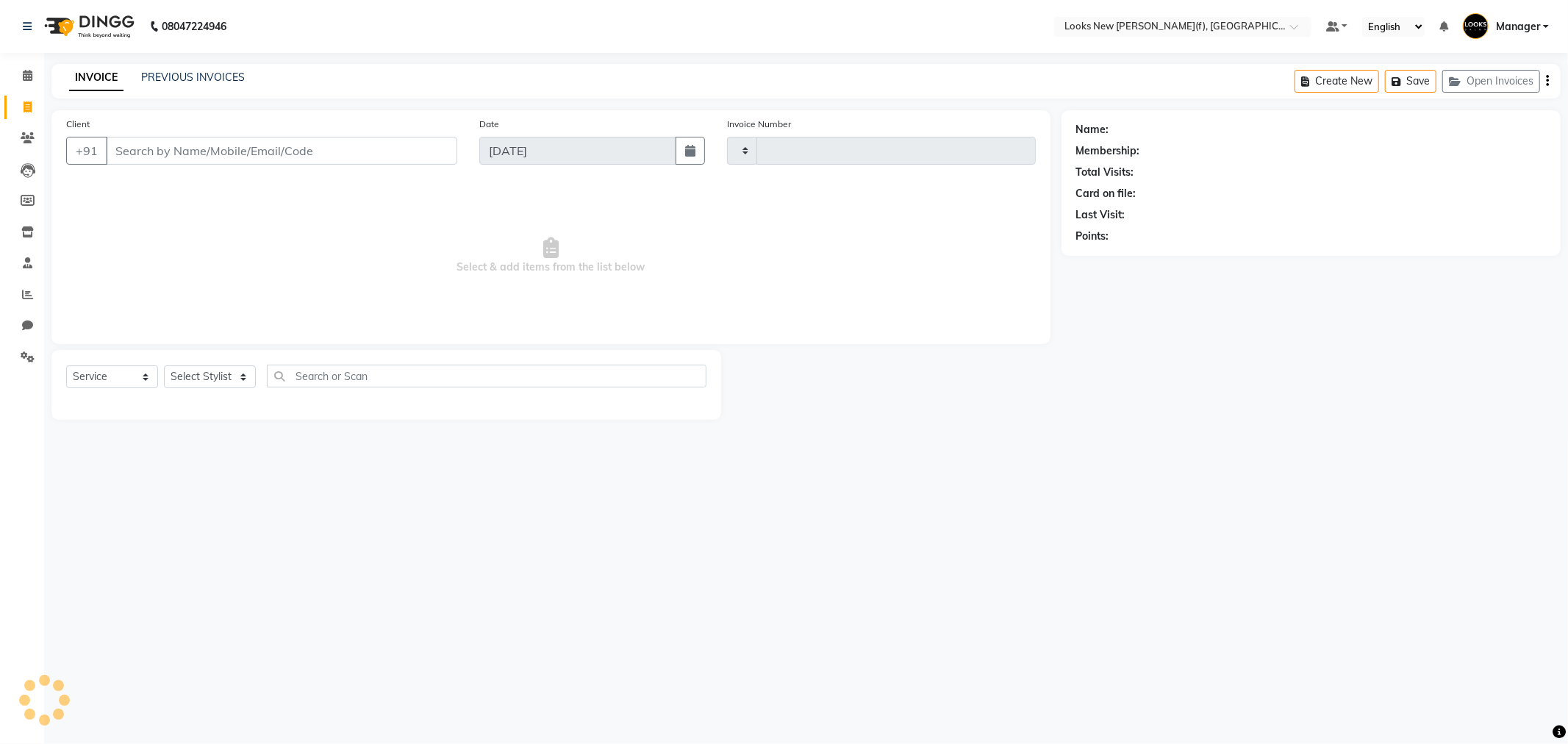
type input "0137"
select select "8659"
click at [162, 148] on input "Client" at bounding box center [281, 151] width 351 height 28
click at [307, 154] on input "9953001792" at bounding box center [244, 151] width 276 height 28
type input "9953001793"
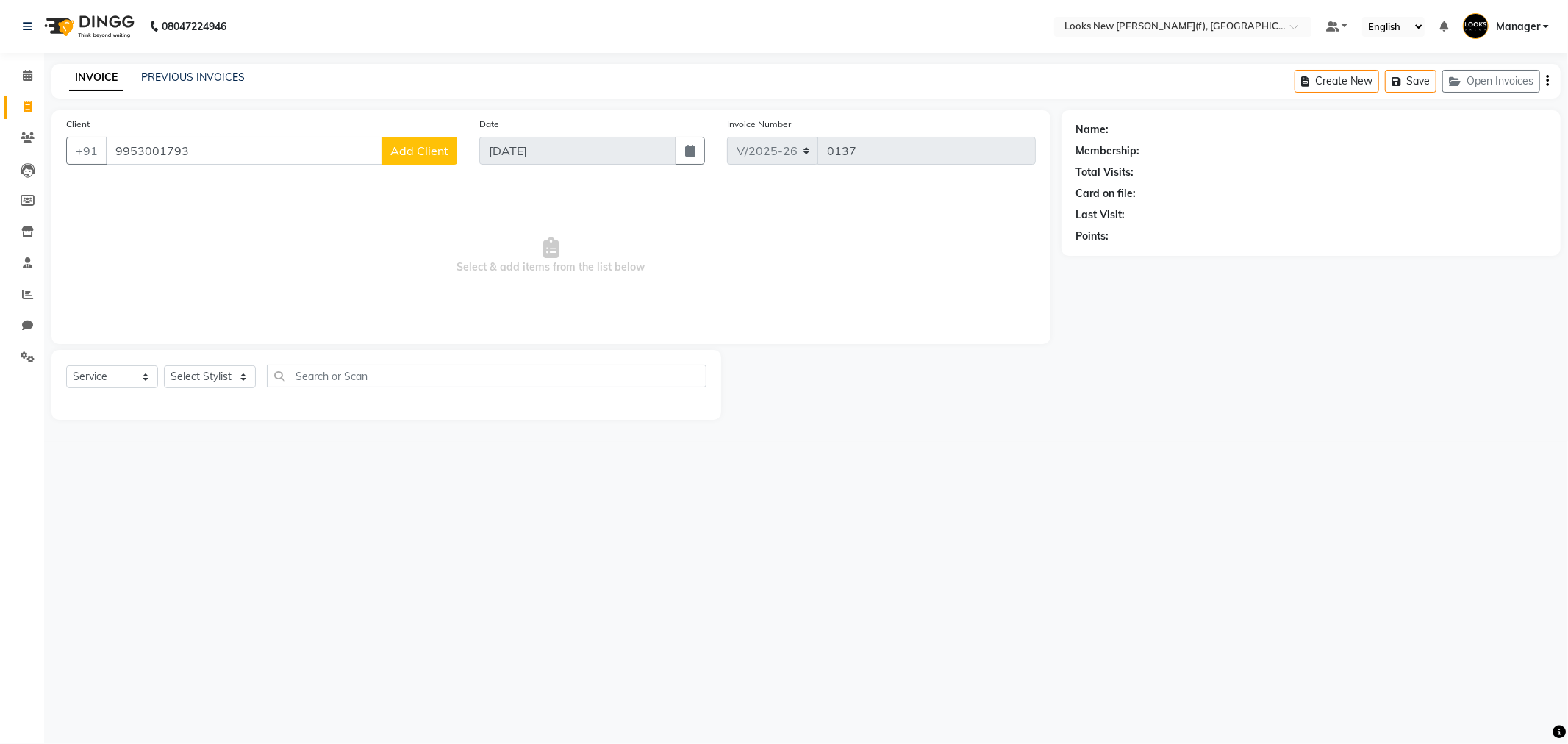
click at [403, 149] on span "Add Client" at bounding box center [420, 151] width 58 height 15
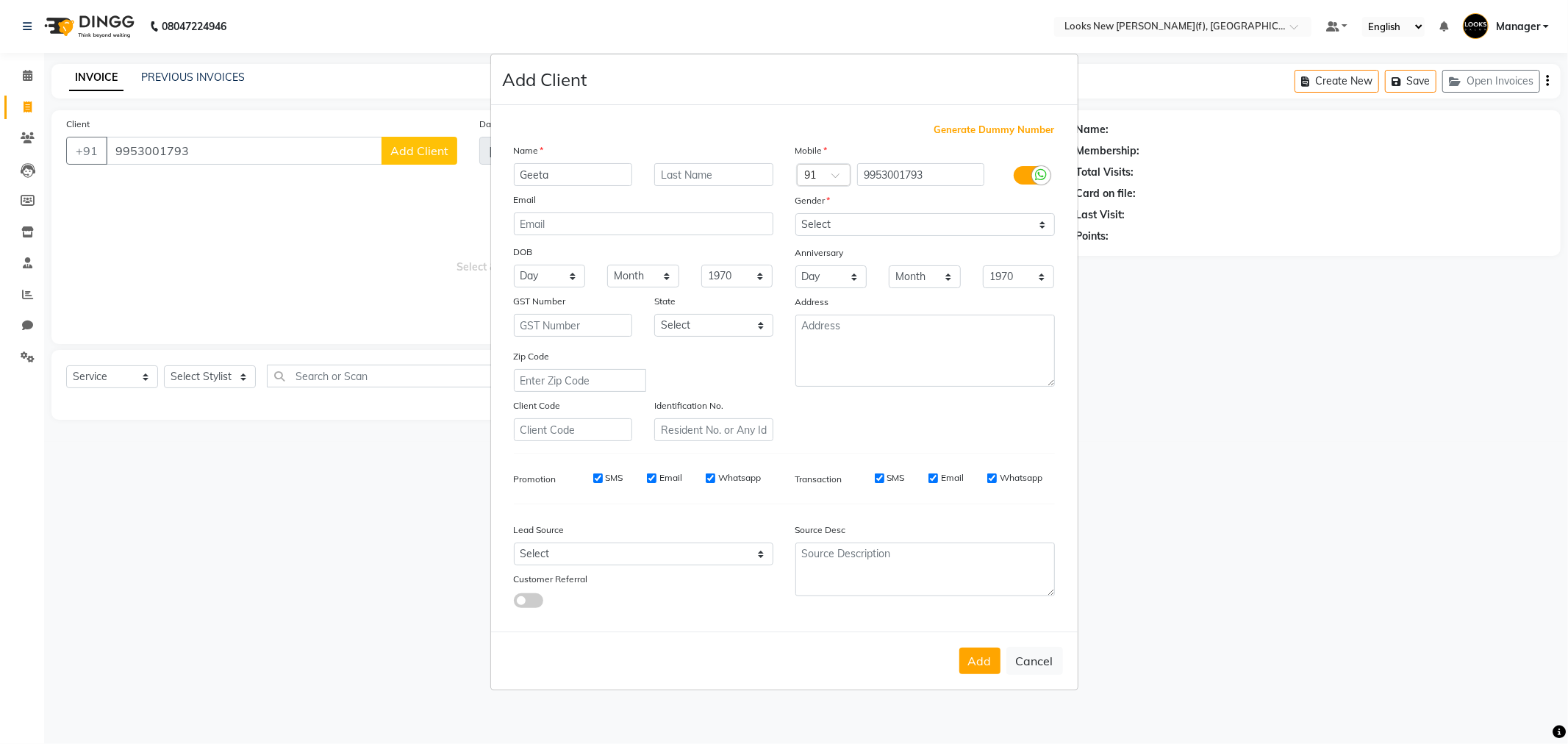
type input "Geeta"
type input "Verma"
click at [822, 226] on select "Select Male Female Other Prefer Not To Say" at bounding box center [925, 224] width 260 height 22
select select "female"
click at [795, 213] on select "Select Male Female Other Prefer Not To Say" at bounding box center [925, 224] width 260 height 22
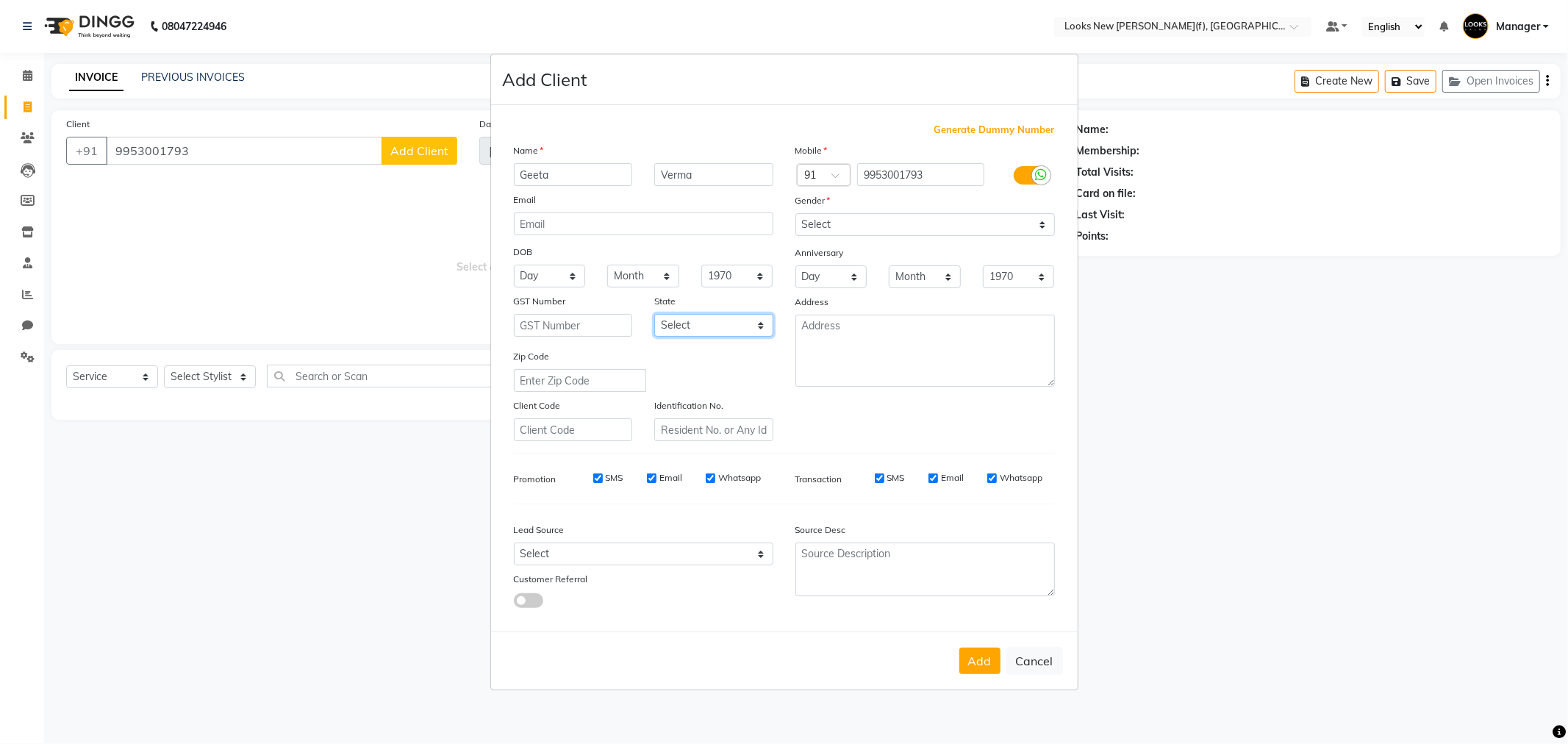
click at [748, 317] on select "Select Andaman and Nicobar Islands Andhra Pradesh Arunachal Pradesh Assam Bihar…" at bounding box center [714, 325] width 119 height 22
select select "10"
click at [655, 314] on select "Select Andaman and Nicobar Islands Andhra Pradesh Arunachal Pradesh Assam Bihar…" at bounding box center [714, 325] width 119 height 22
click at [987, 667] on button "Add" at bounding box center [979, 661] width 41 height 27
select select
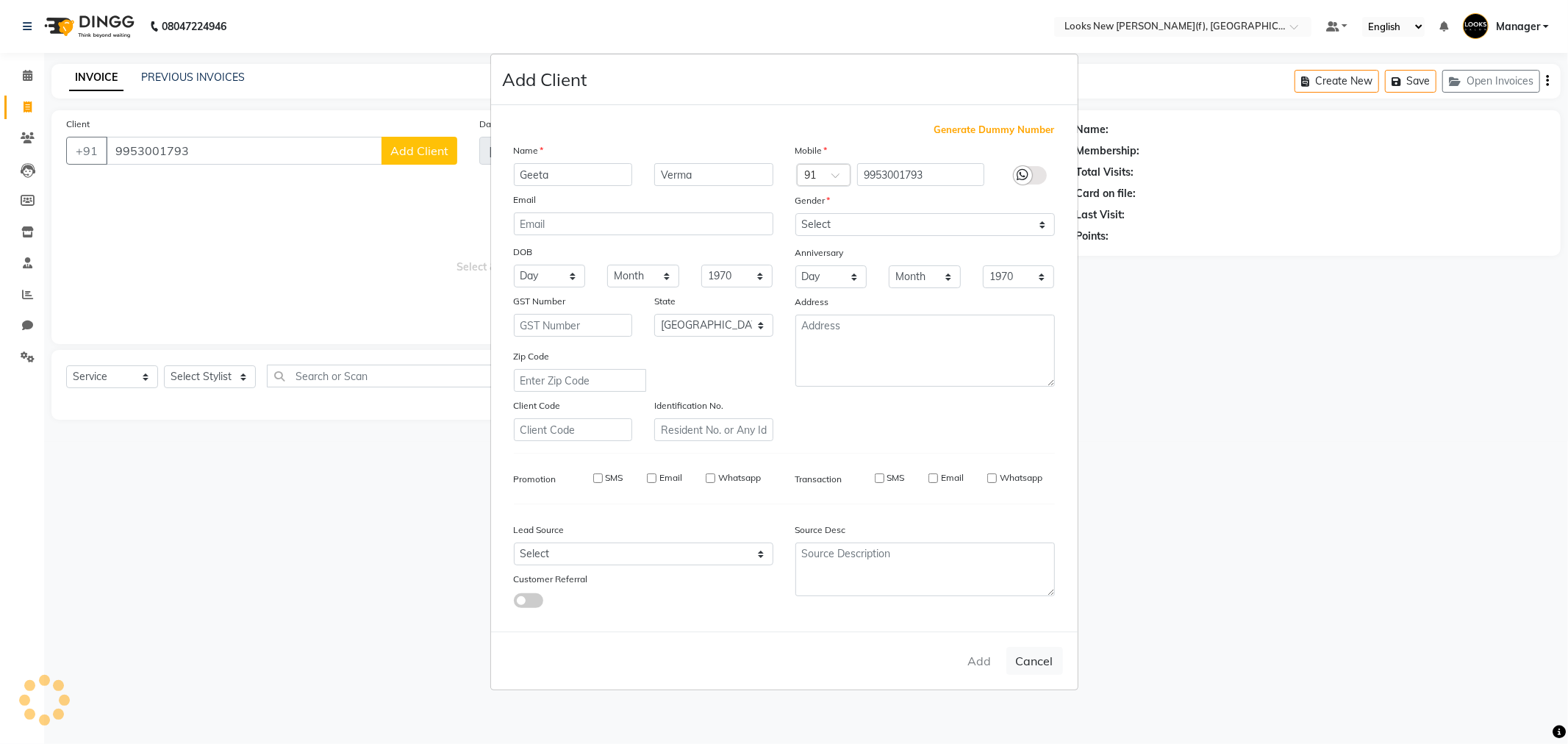
select select
select select "null"
select select
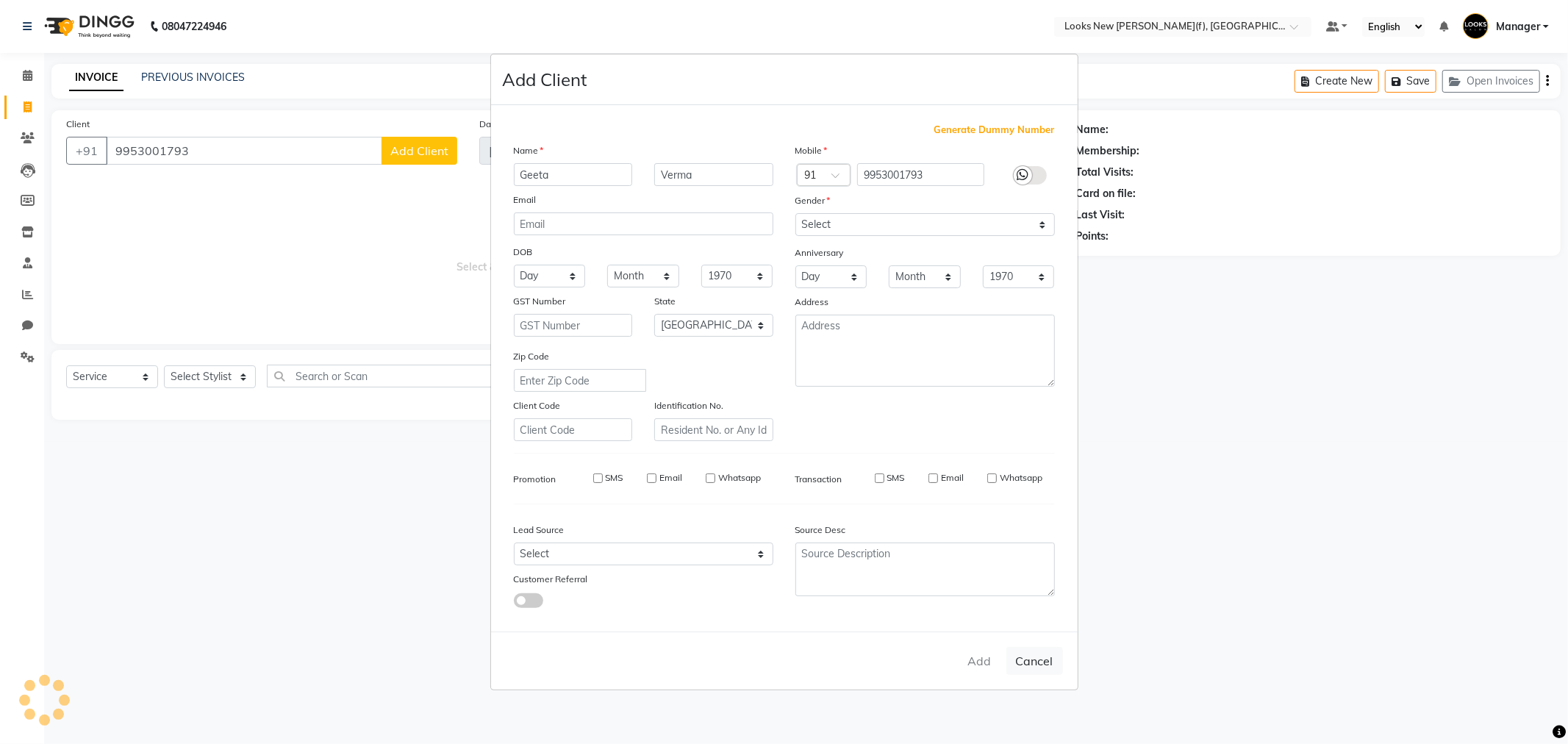
select select
checkbox input "false"
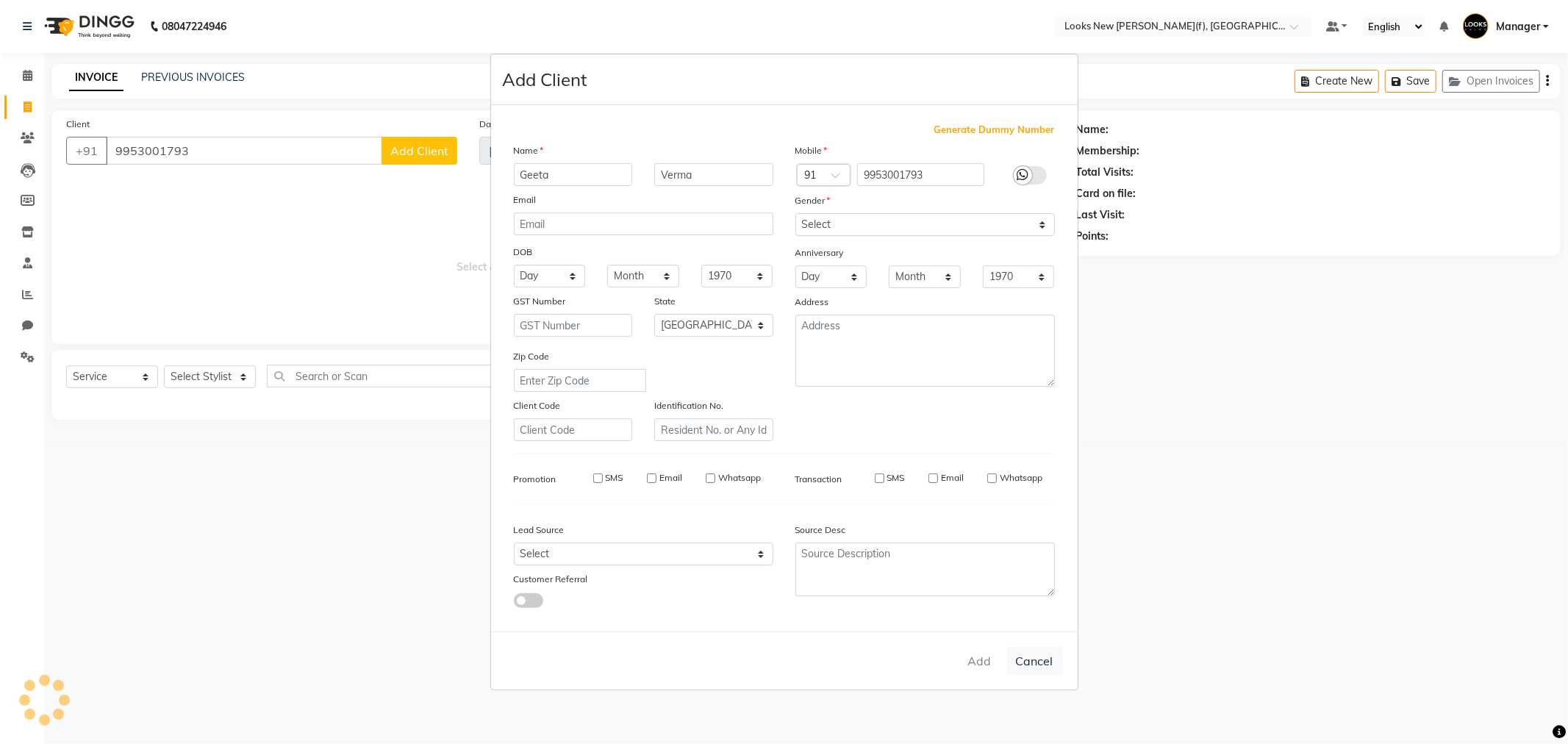
checkbox input "false"
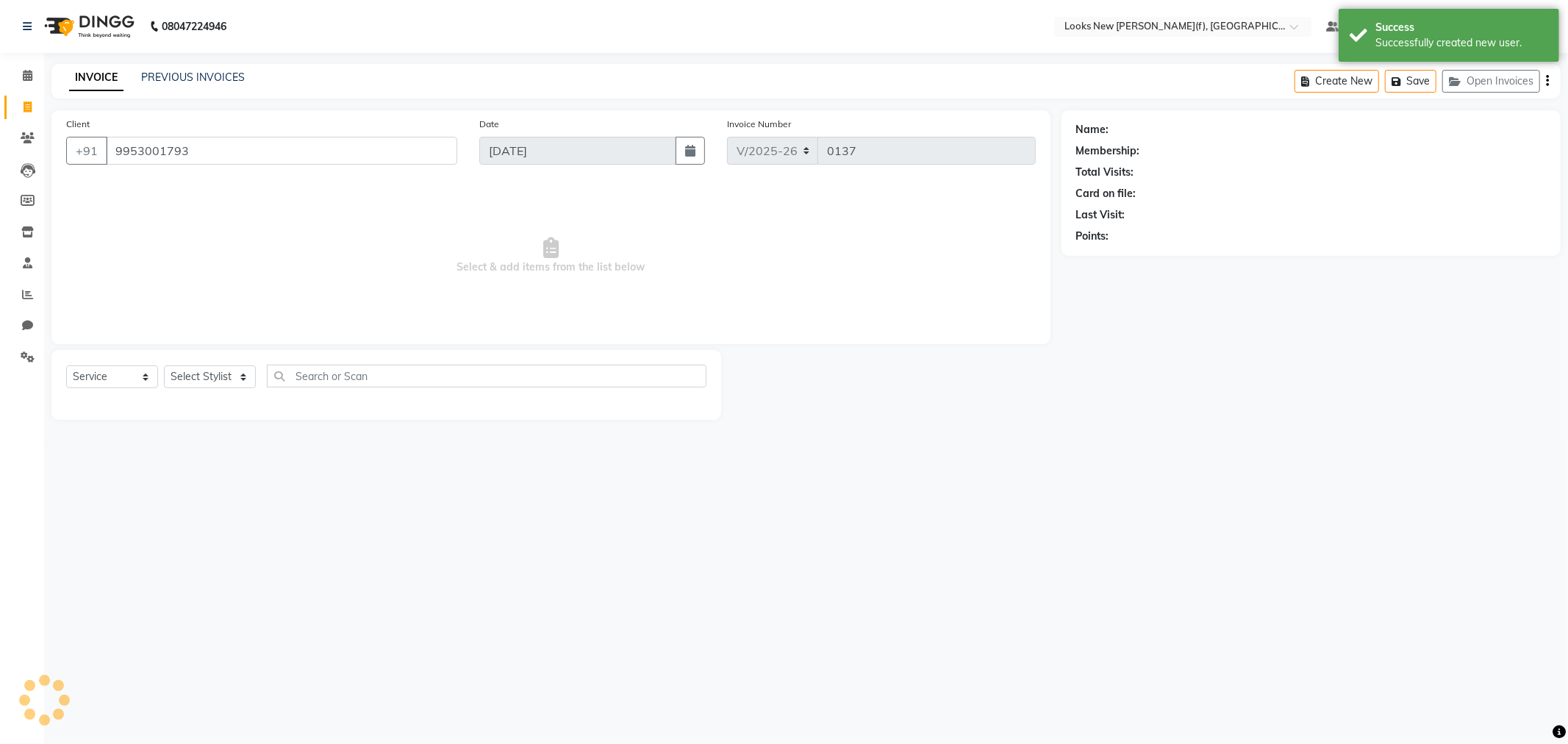
select select "1: Object"
click at [214, 372] on select "Select Stylist Aakash_Pdct [PERSON_NAME] [PERSON_NAME] [PERSON_NAME] Counter_Sa…" at bounding box center [210, 376] width 92 height 22
select select "87315"
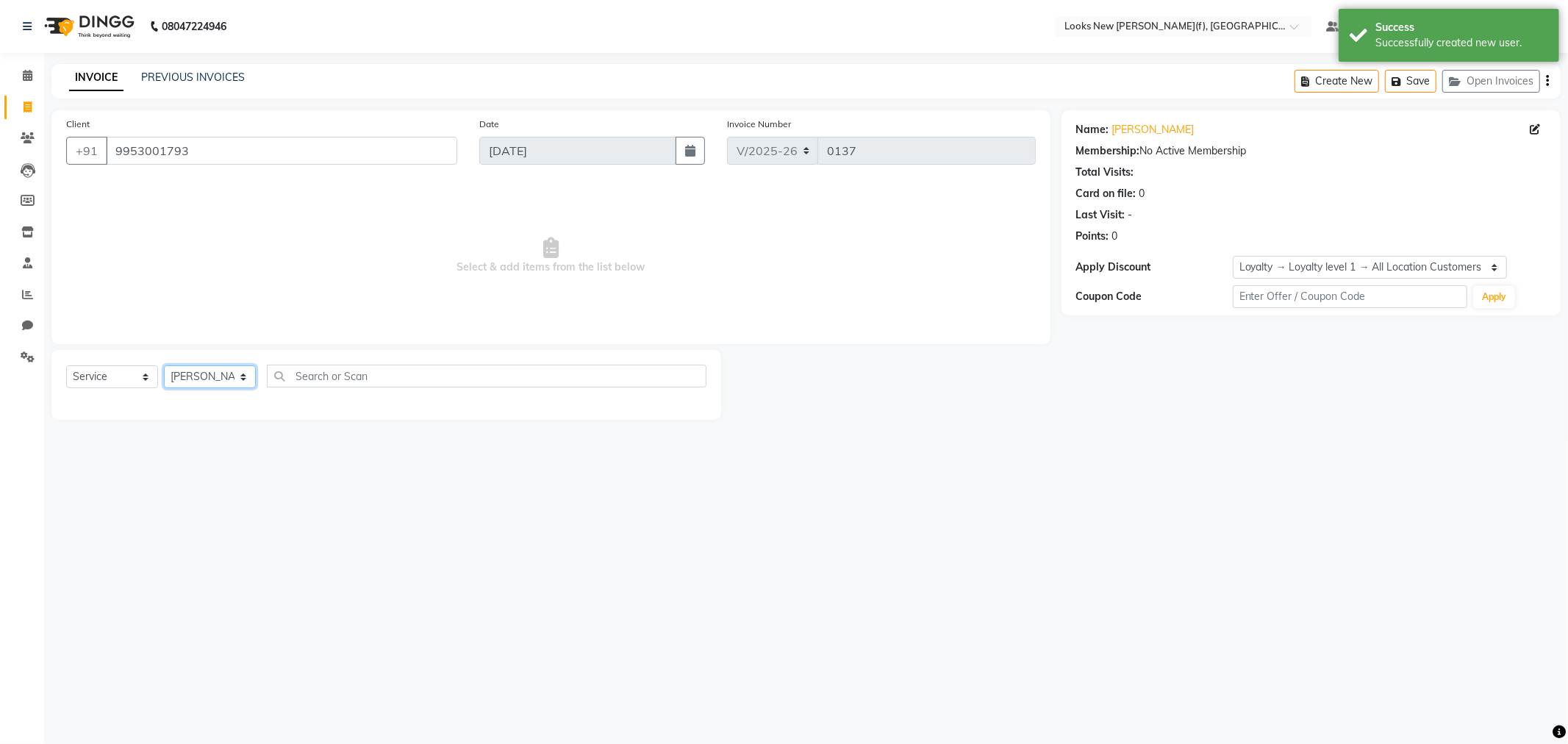
click at [164, 366] on select "Select Stylist Aakash_Pdct [PERSON_NAME] [PERSON_NAME] [PERSON_NAME] Counter_Sa…" at bounding box center [210, 376] width 92 height 22
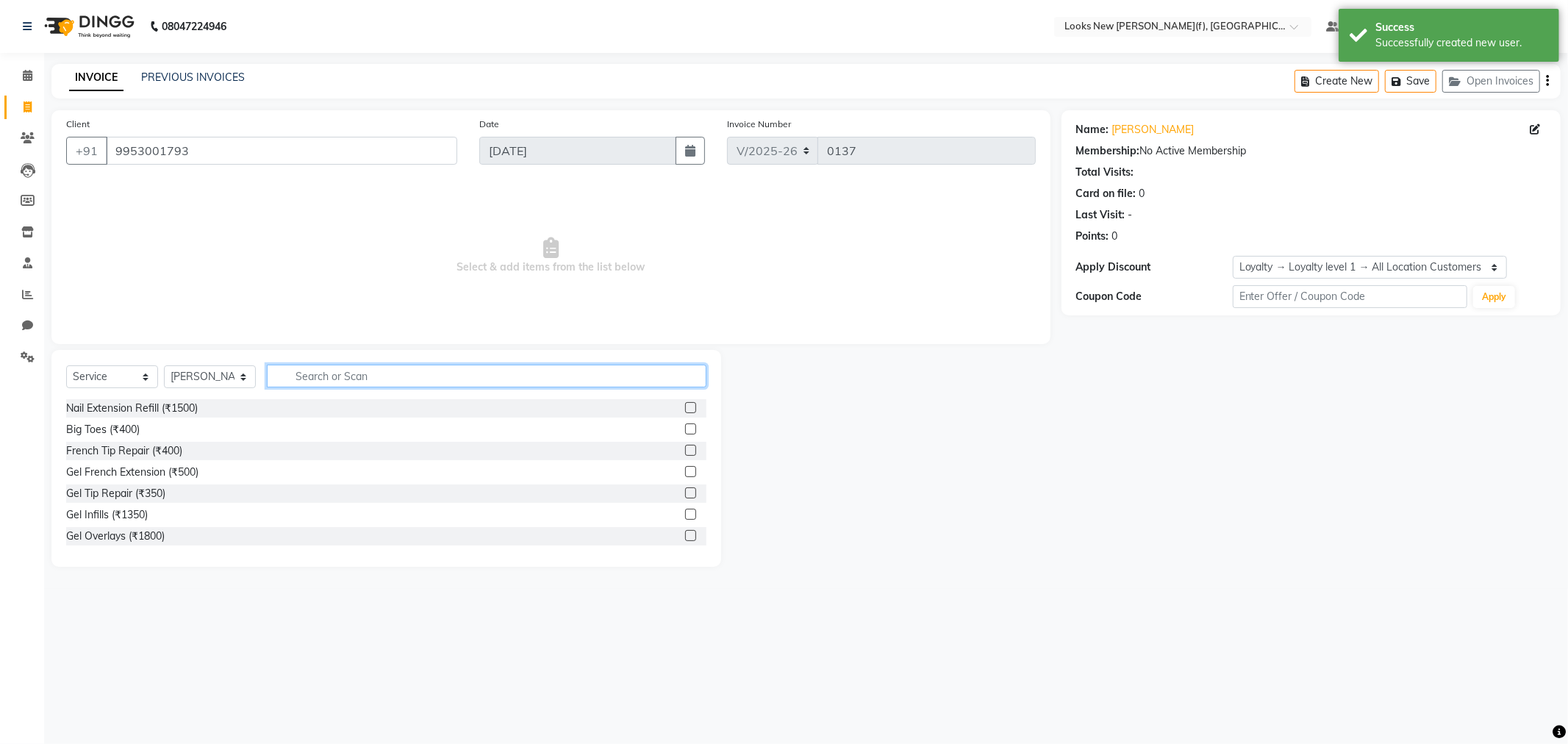
click at [339, 372] on input "text" at bounding box center [487, 375] width 440 height 22
type input "inoa"
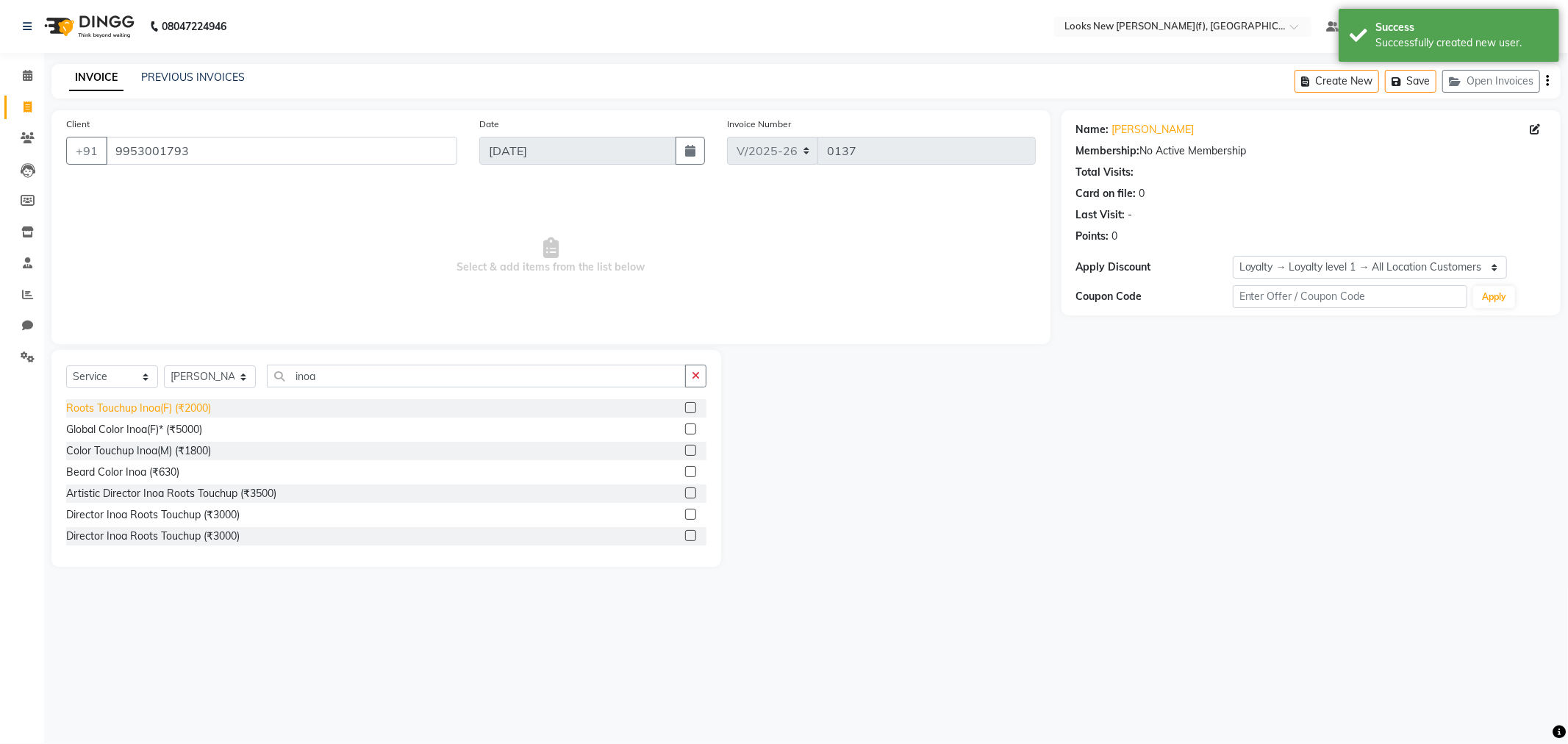
click at [149, 414] on div "Roots Touchup Inoa(F) (₹2000)" at bounding box center [138, 408] width 145 height 16
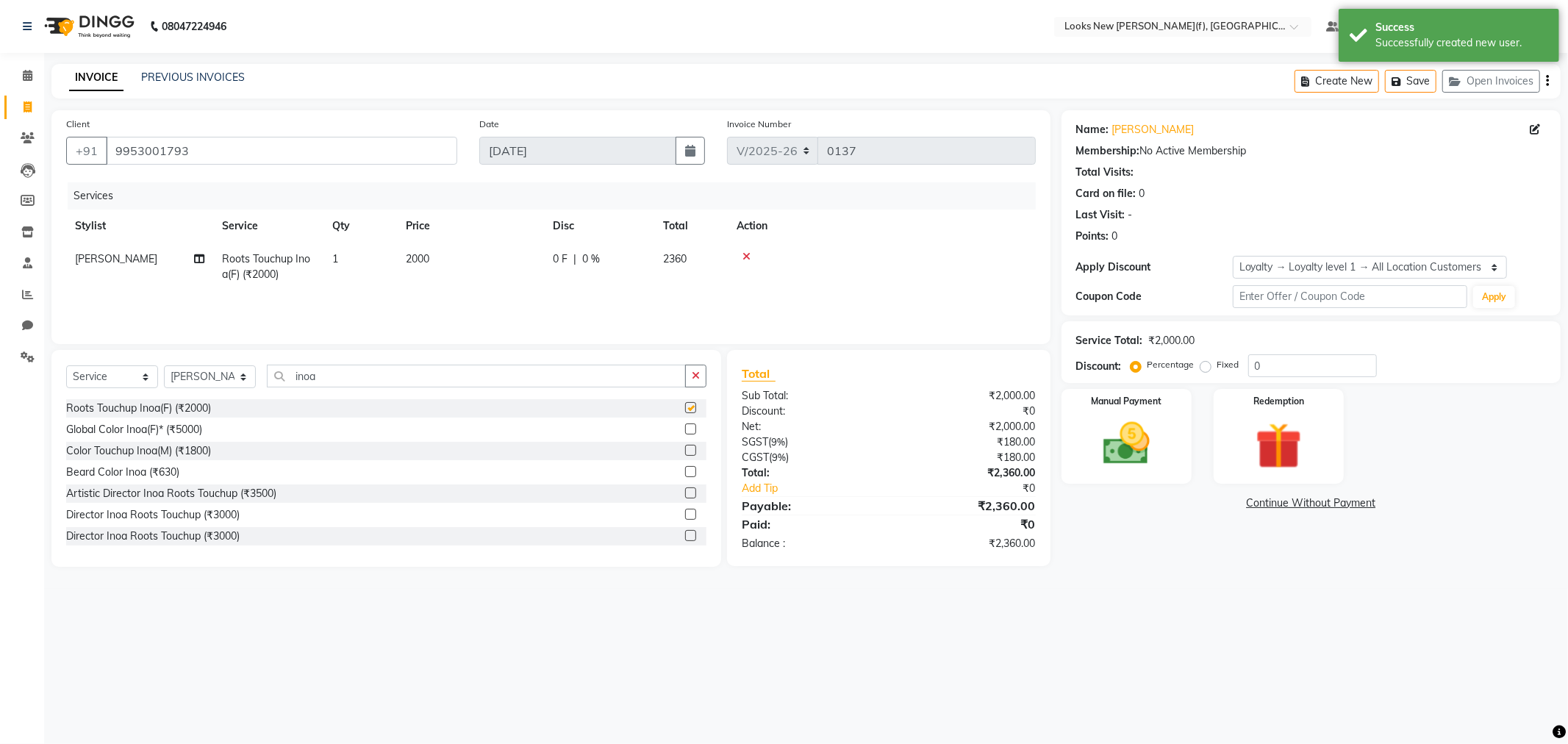
checkbox input "false"
click at [431, 266] on td "2000" at bounding box center [470, 266] width 147 height 48
select select "87315"
click at [498, 258] on input "2000" at bounding box center [539, 262] width 129 height 22
drag, startPoint x: 495, startPoint y: 262, endPoint x: 467, endPoint y: 260, distance: 28.1
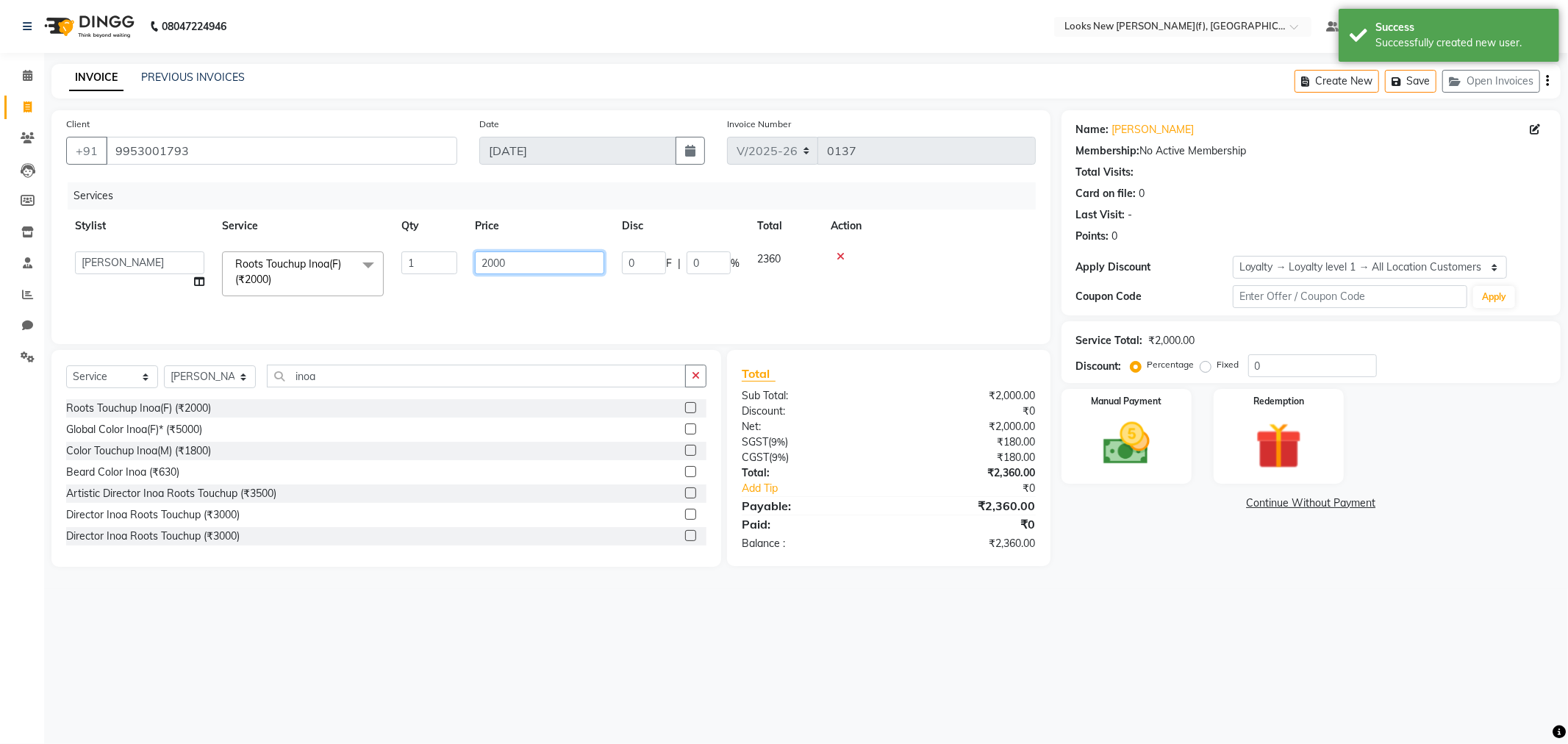
click at [467, 260] on td "2000" at bounding box center [540, 273] width 147 height 62
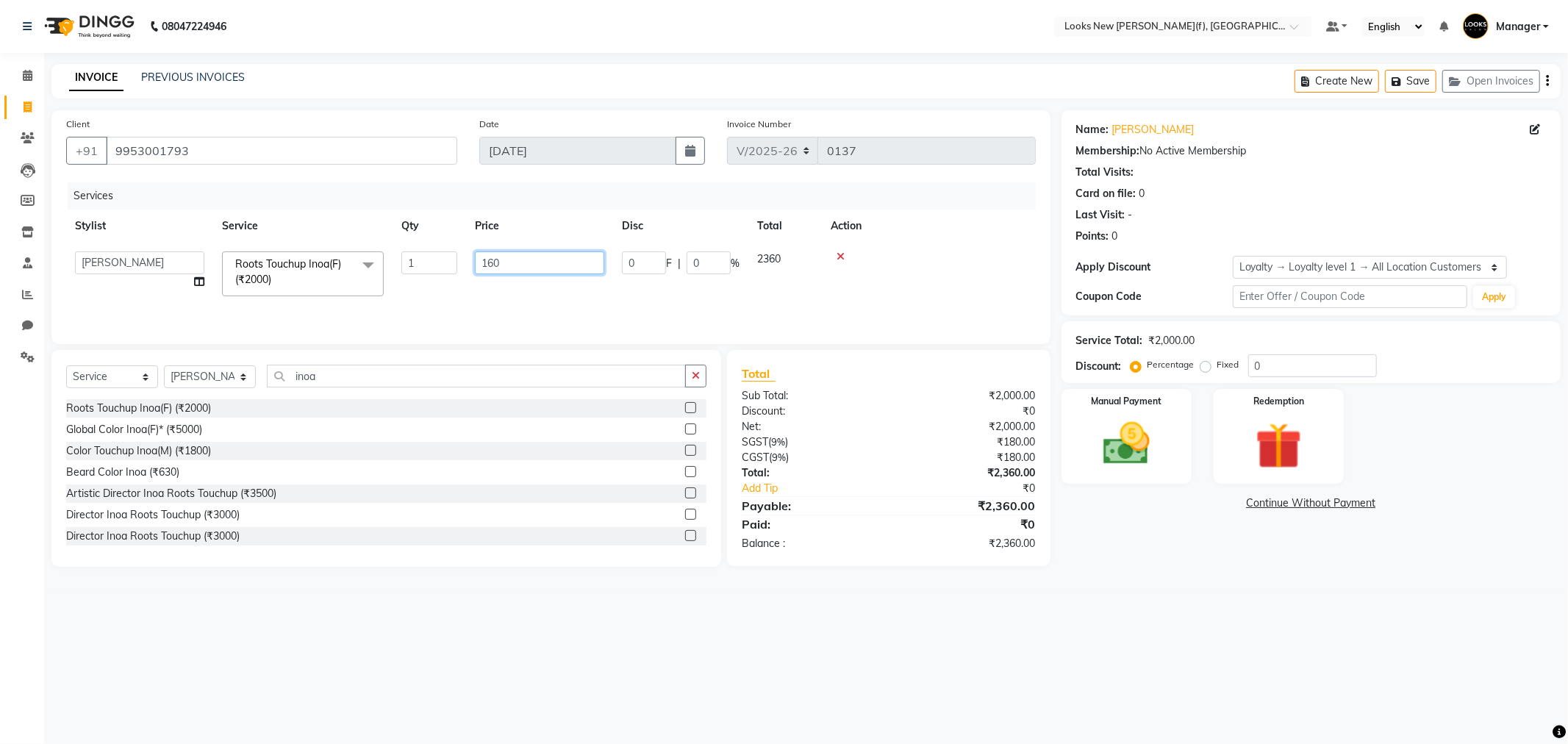
type input "1600"
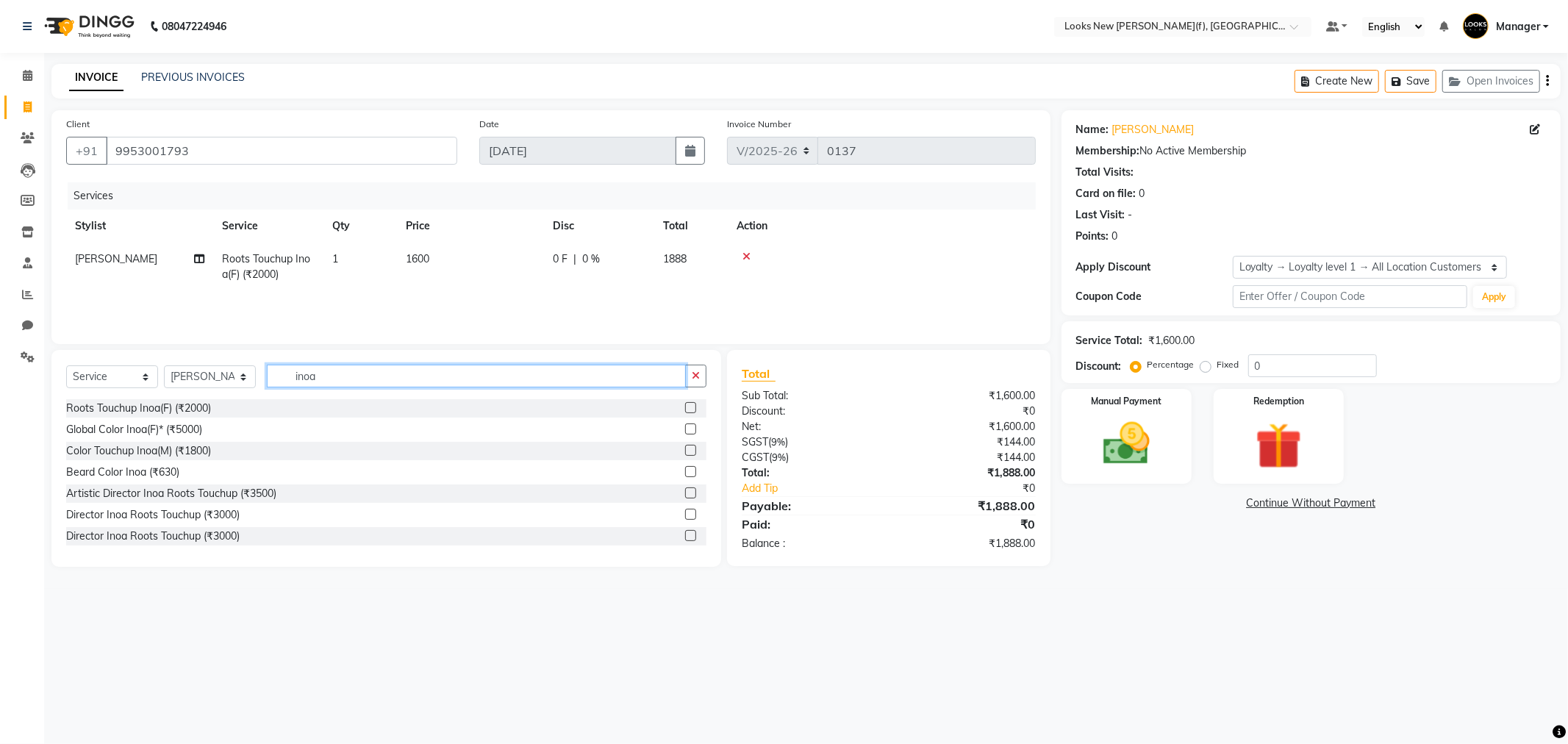
drag, startPoint x: 319, startPoint y: 378, endPoint x: 273, endPoint y: 372, distance: 46.4
click at [273, 372] on input "inoa" at bounding box center [476, 375] width 419 height 22
click at [221, 380] on select "Select Stylist Aakash_Pdct [PERSON_NAME] [PERSON_NAME] [PERSON_NAME] Counter_Sa…" at bounding box center [210, 376] width 92 height 22
select select "87320"
click at [164, 366] on select "Select Stylist Aakash_Pdct [PERSON_NAME] [PERSON_NAME] [PERSON_NAME] Counter_Sa…" at bounding box center [210, 376] width 92 height 22
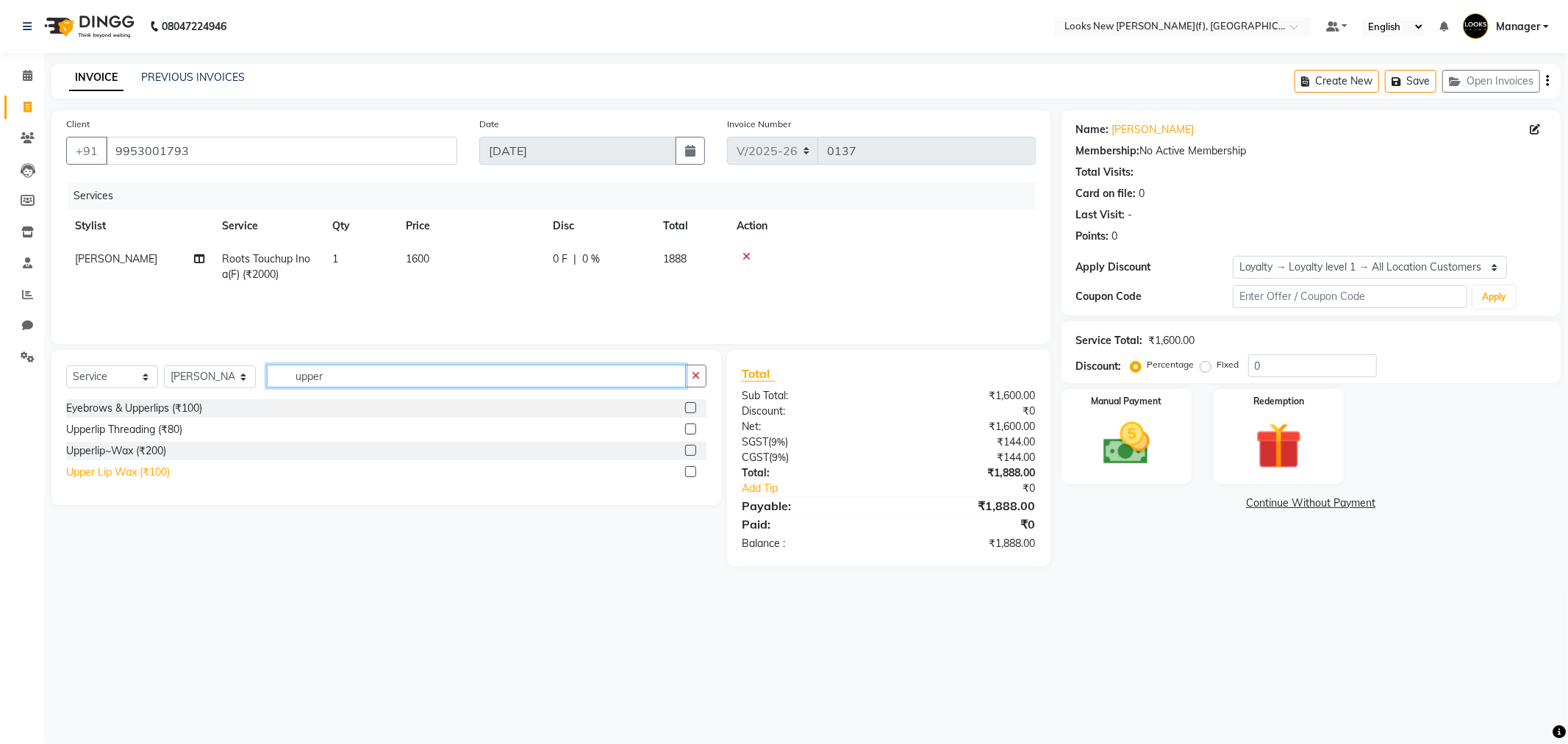
type input "upper"
click at [162, 472] on div "Upper Lip Wax (₹100)" at bounding box center [117, 472] width 103 height 16
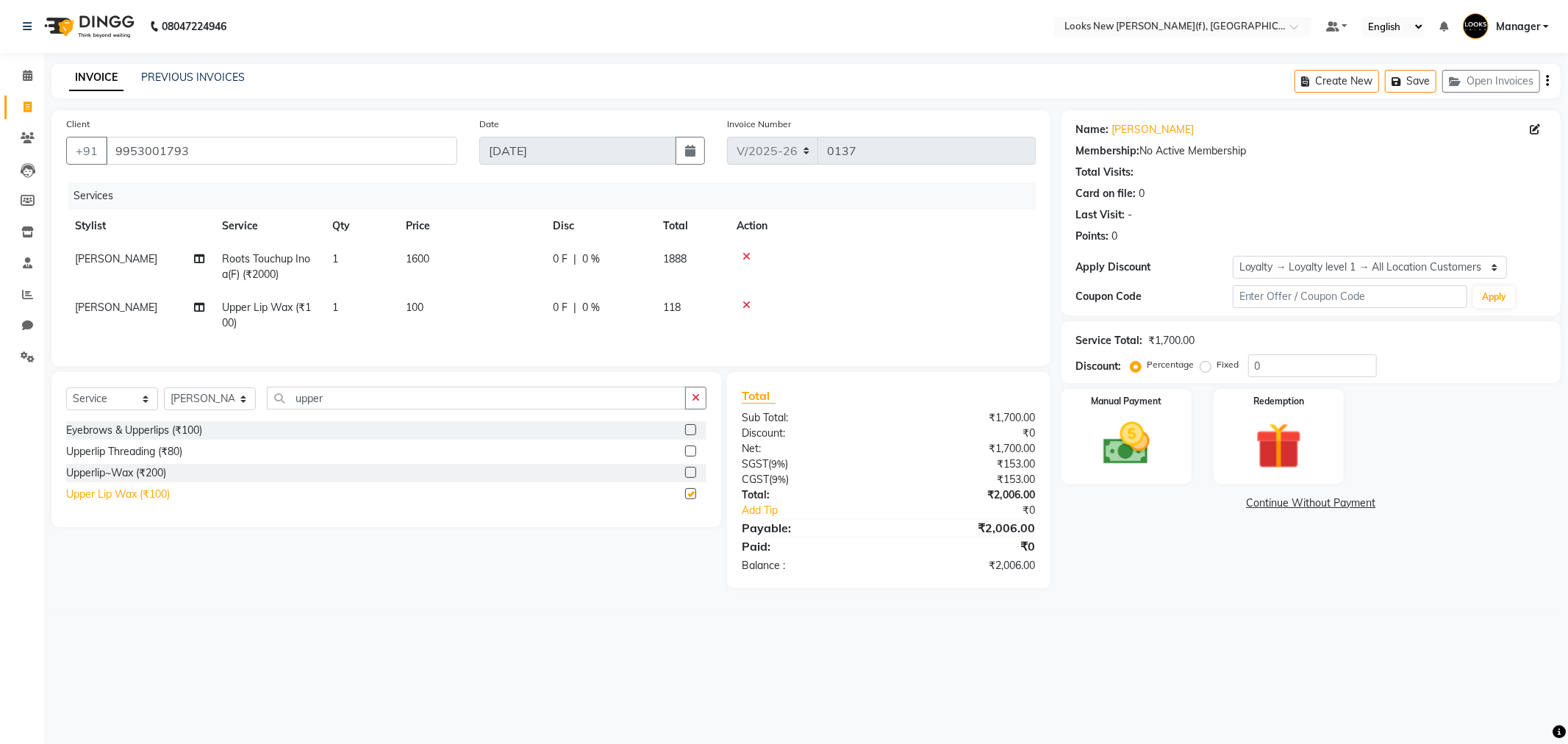
checkbox input "false"
drag, startPoint x: 286, startPoint y: 414, endPoint x: 258, endPoint y: 414, distance: 28.0
click at [258, 414] on div "Select Service Product Membership Package Voucher Prepaid Gift Card Select Styl…" at bounding box center [386, 403] width 640 height 34
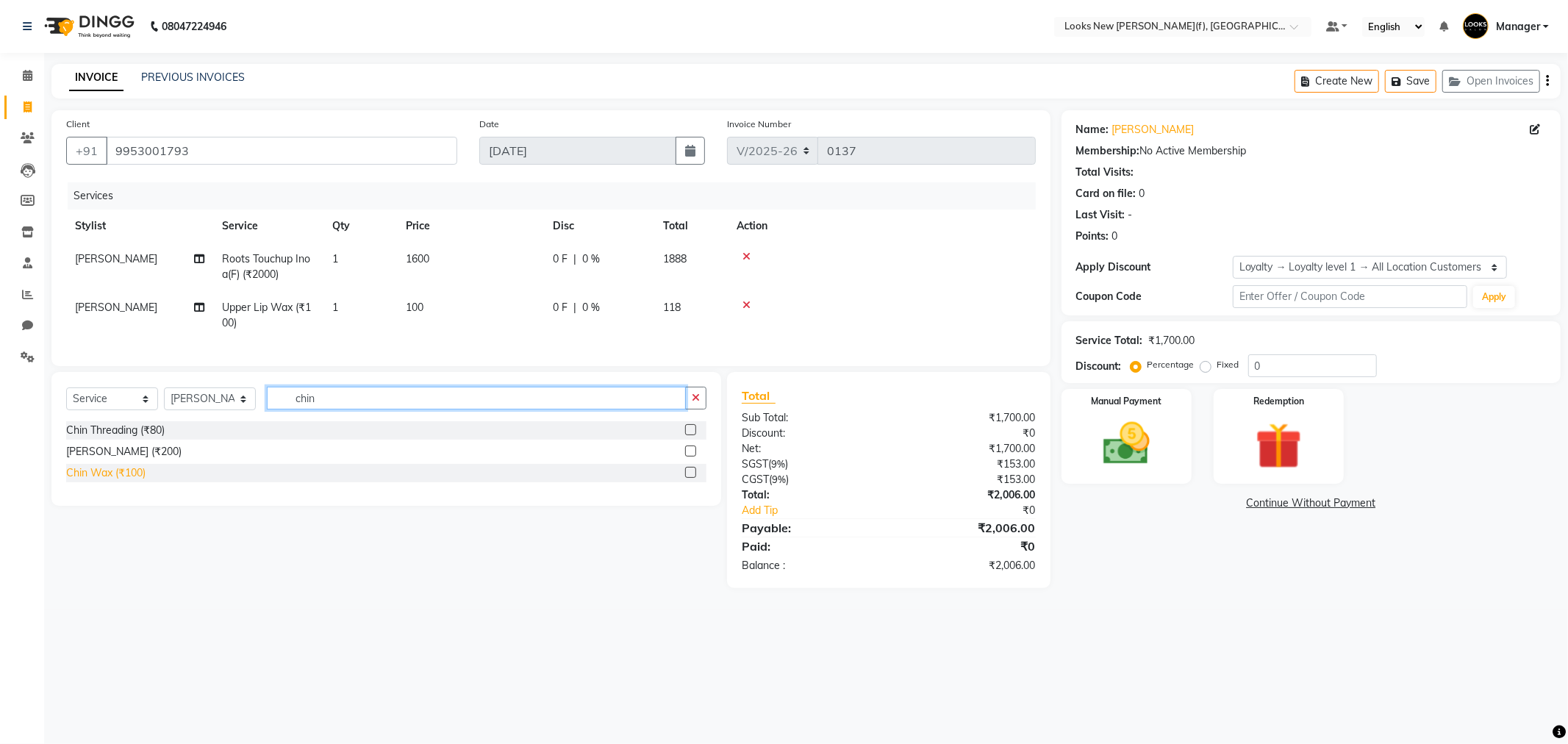
type input "chin"
click at [122, 480] on div "Chin Wax (₹100)" at bounding box center [105, 473] width 79 height 16
checkbox input "false"
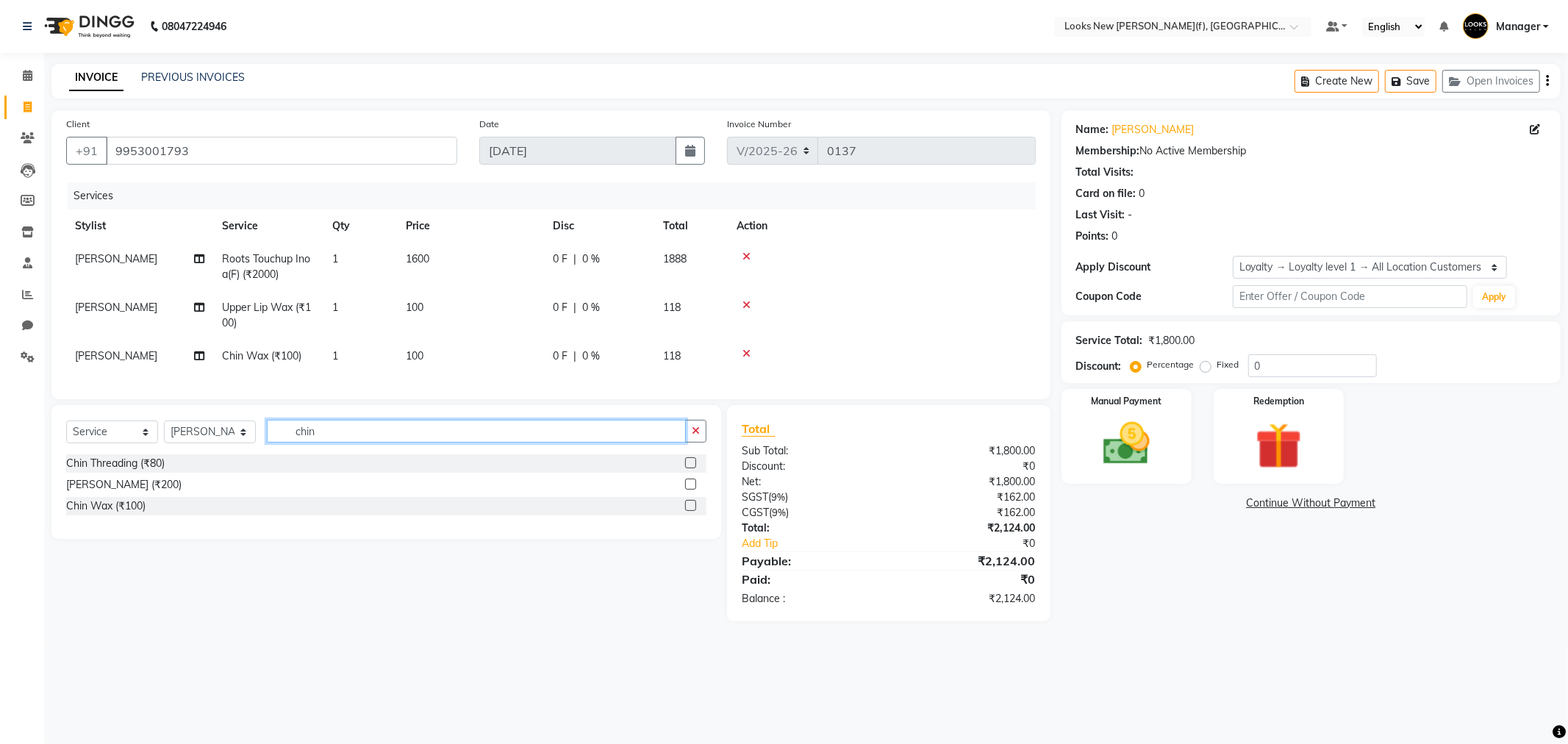
drag, startPoint x: 335, startPoint y: 438, endPoint x: 248, endPoint y: 442, distance: 87.1
click at [248, 442] on div "Select Service Product Membership Package Voucher Prepaid Gift Card Select Styl…" at bounding box center [386, 436] width 640 height 34
type input "nose"
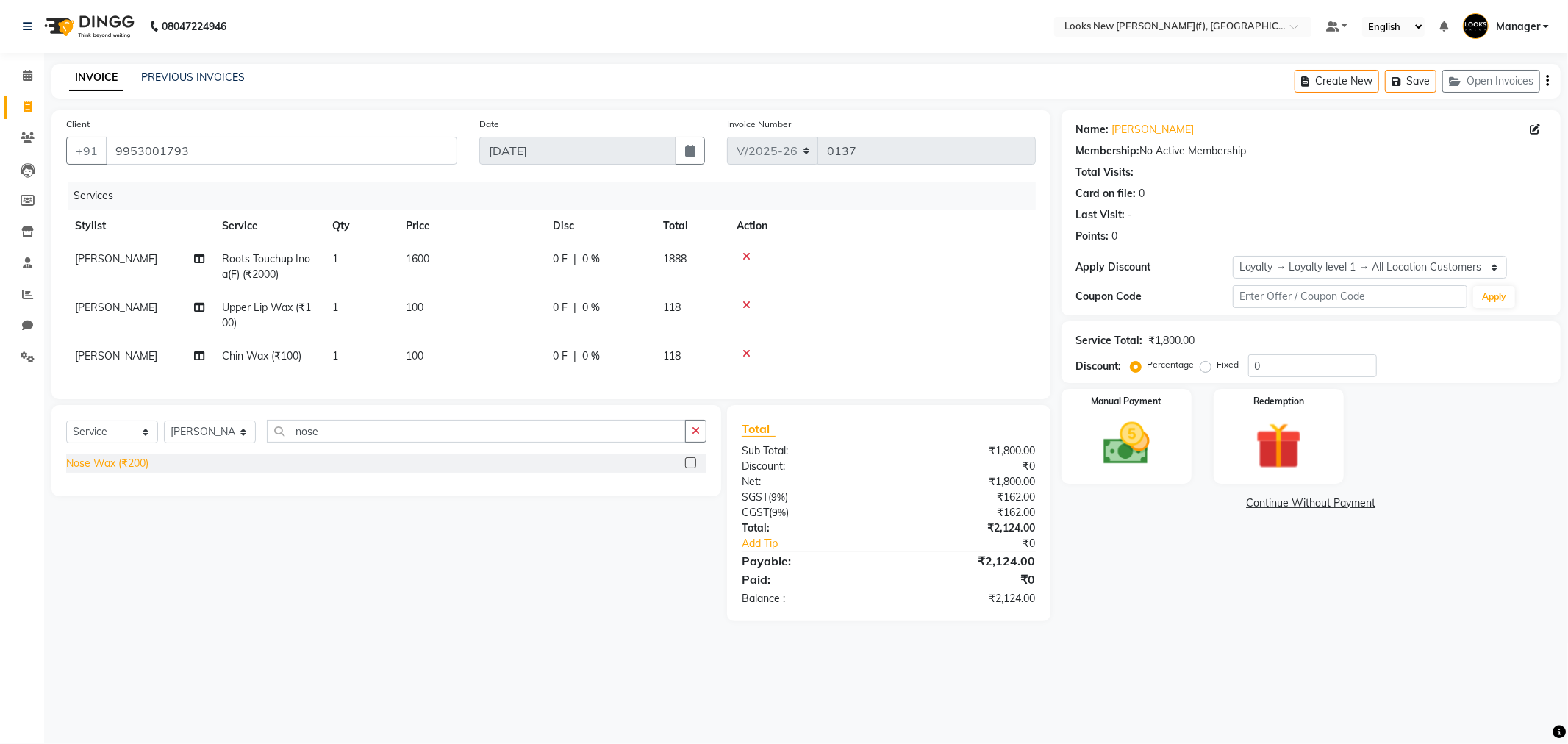
click at [147, 471] on div "Nose Wax (₹200)" at bounding box center [107, 463] width 82 height 16
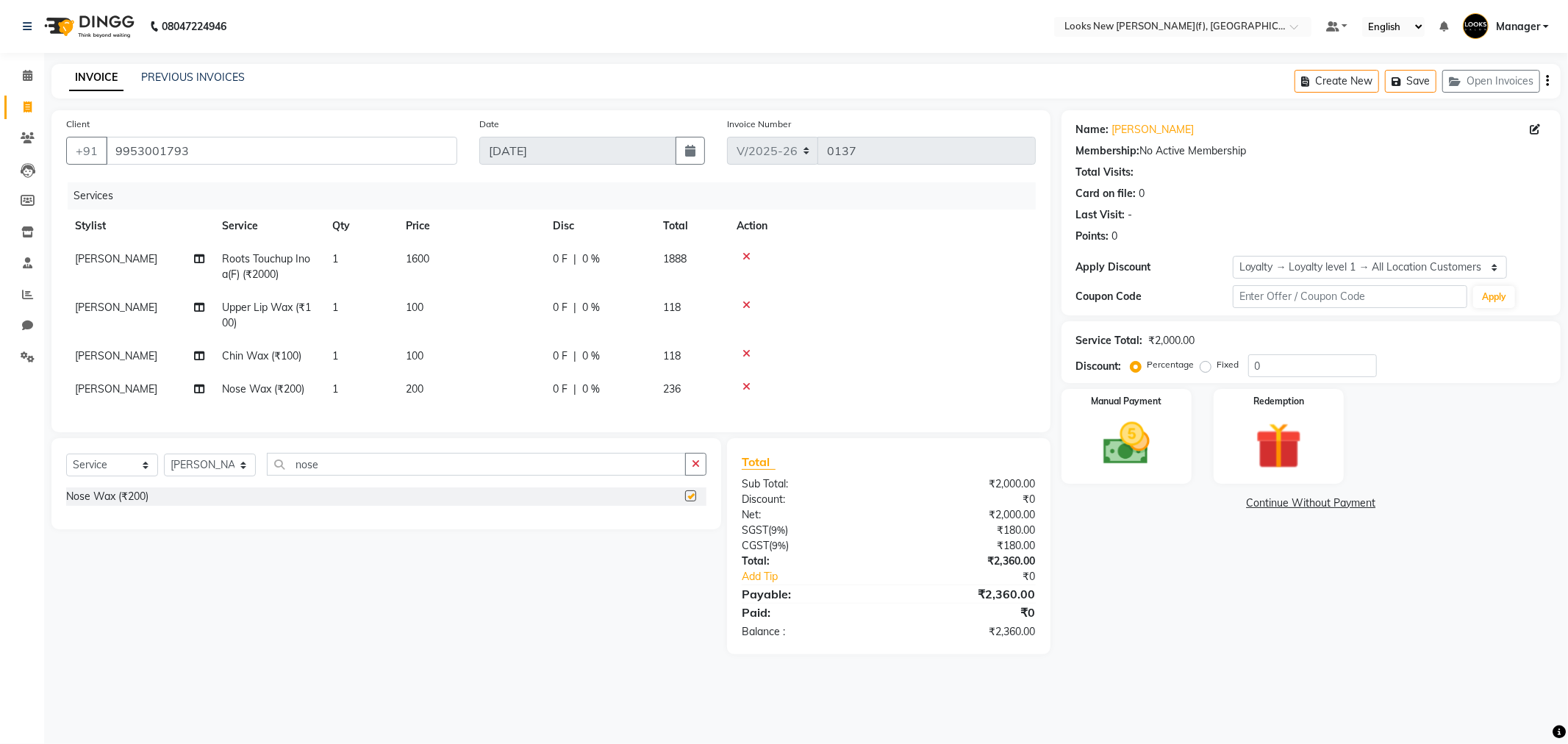
checkbox input "false"
click at [427, 391] on td "200" at bounding box center [470, 389] width 147 height 33
select select "87320"
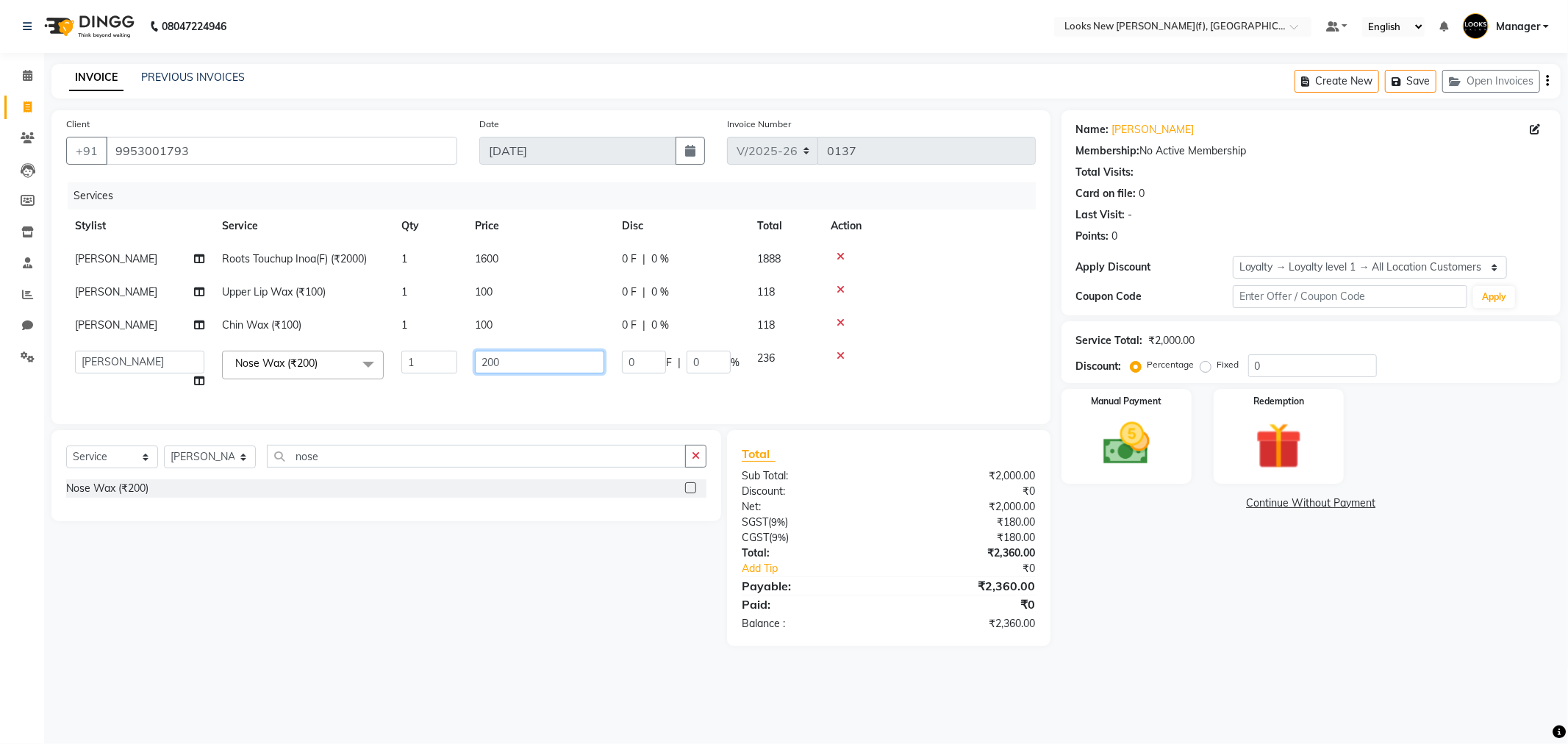
drag, startPoint x: 489, startPoint y: 364, endPoint x: 480, endPoint y: 364, distance: 9.0
click at [480, 364] on input "200" at bounding box center [539, 361] width 129 height 22
type input "100"
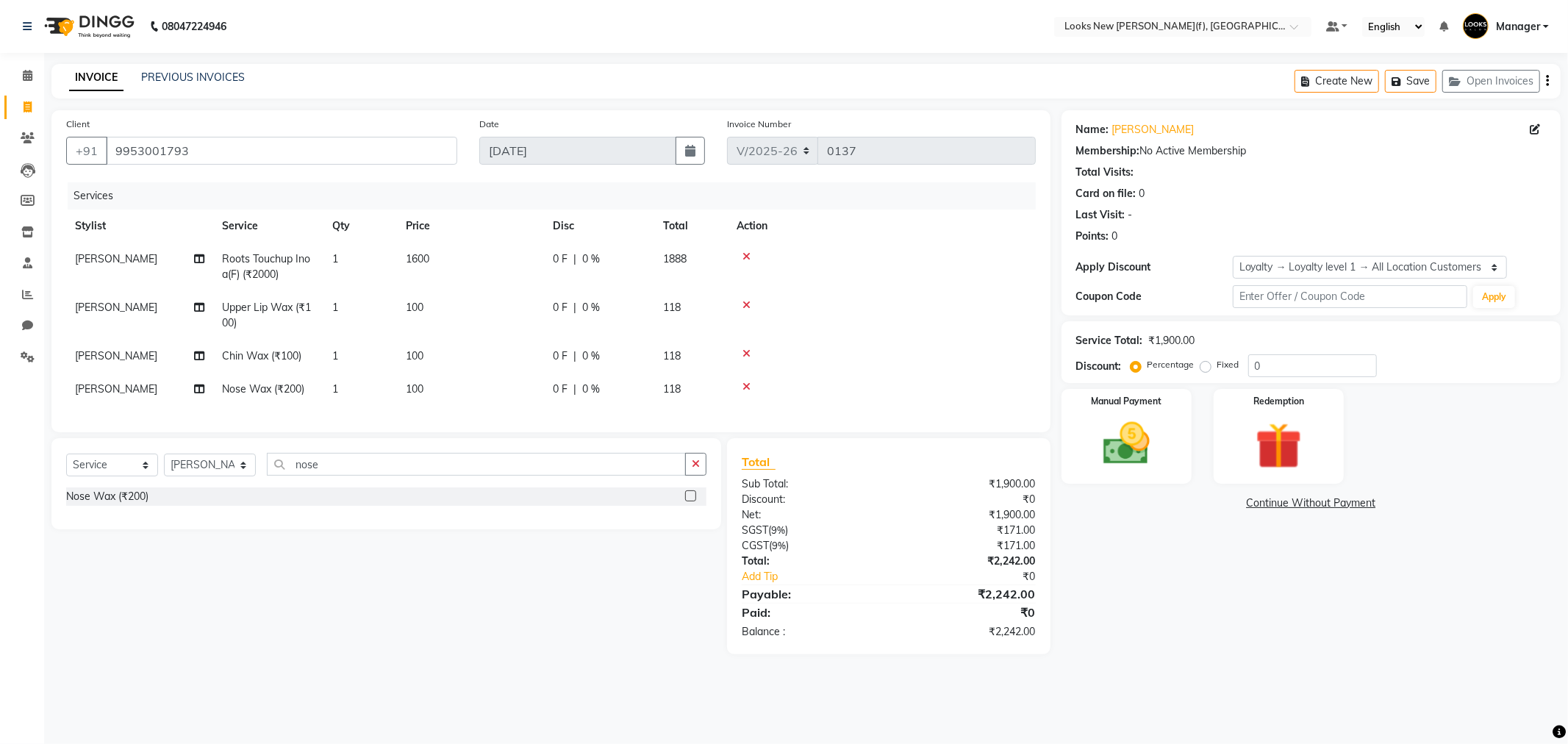
click at [590, 398] on tr "Ayesha Nose Wax (₹200) 1 100 0 F | 0 % 118" at bounding box center [550, 389] width 970 height 33
click at [1172, 464] on div "Manual Payment" at bounding box center [1126, 435] width 135 height 98
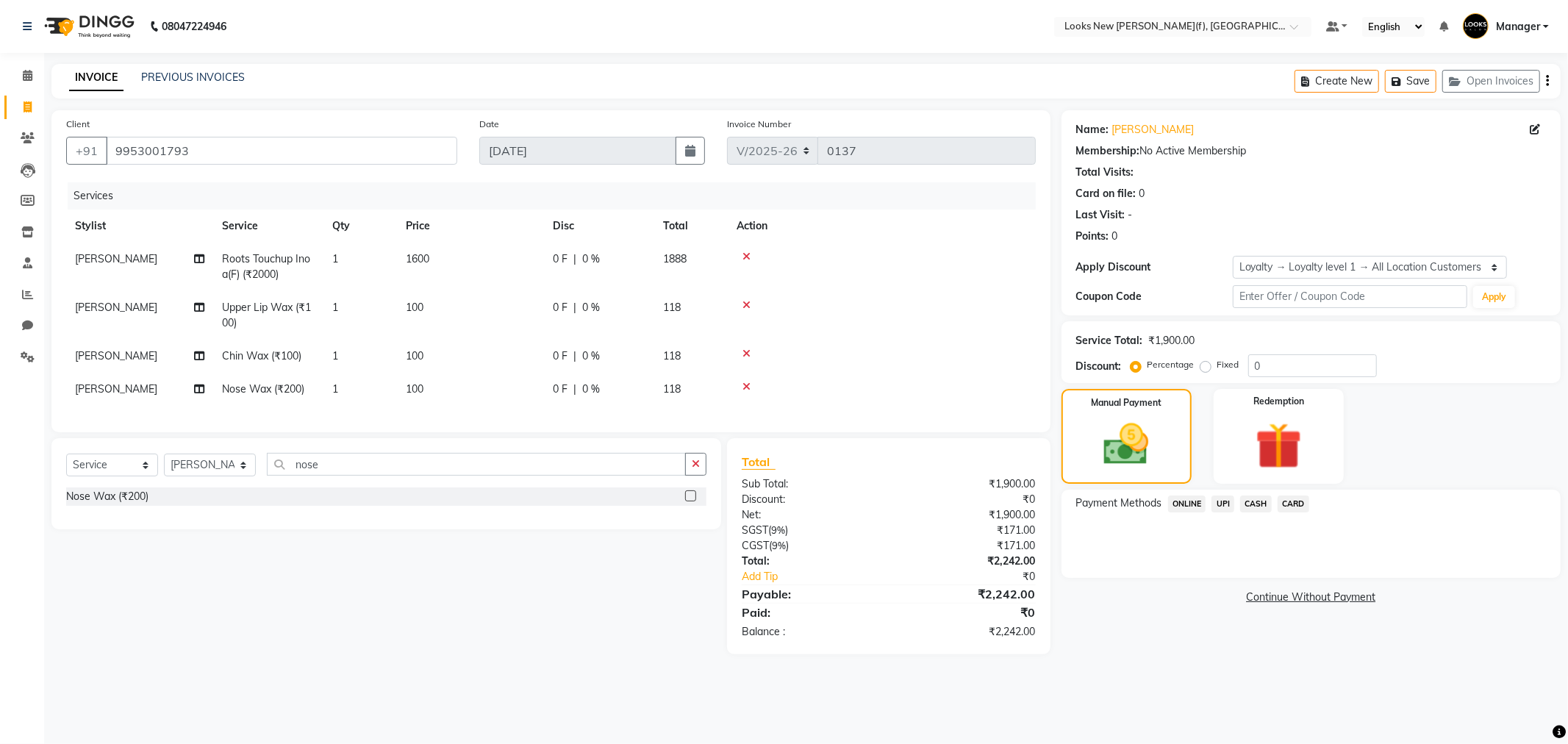
click at [1290, 505] on span "CARD" at bounding box center [1294, 503] width 32 height 17
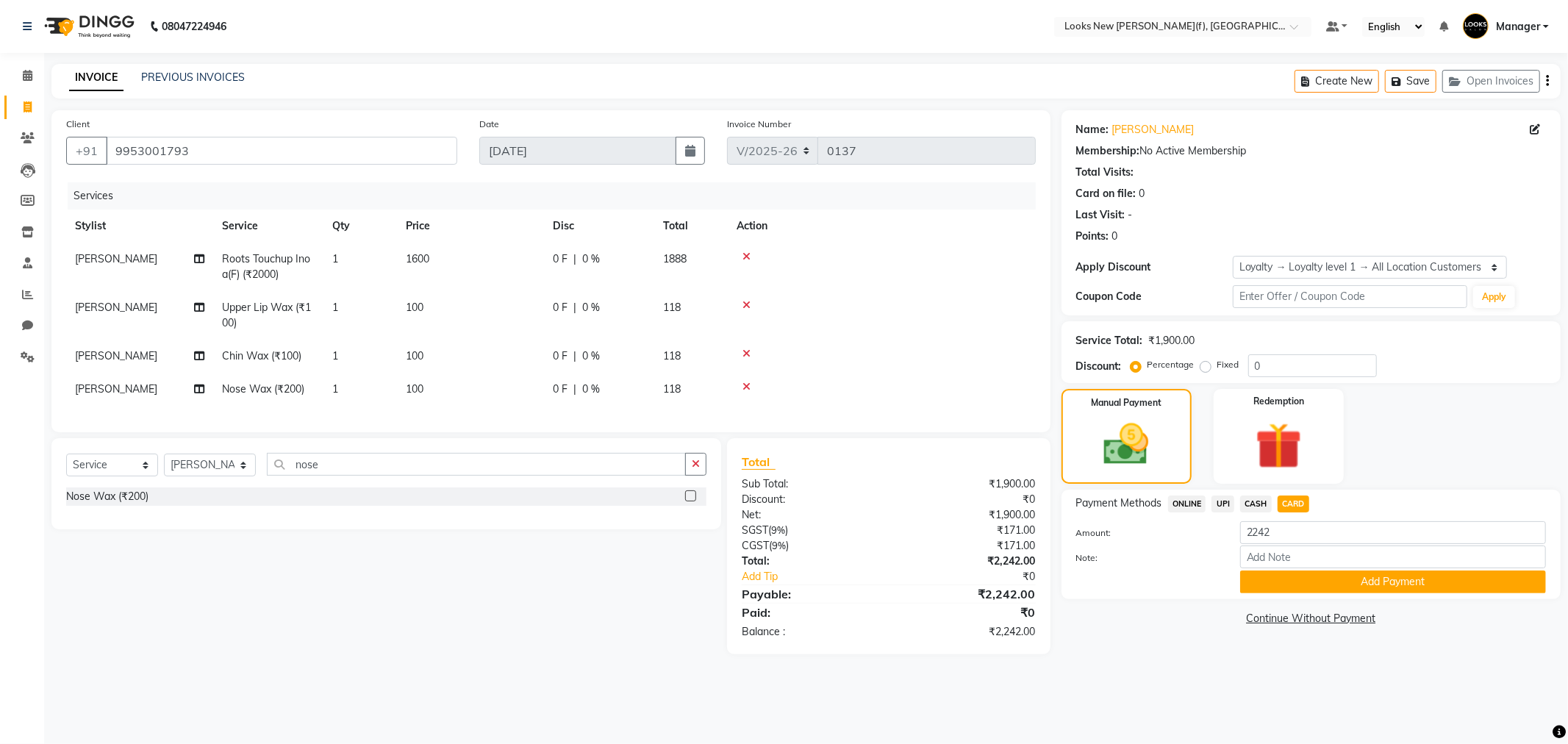
click at [1309, 577] on button "Add Payment" at bounding box center [1392, 581] width 306 height 22
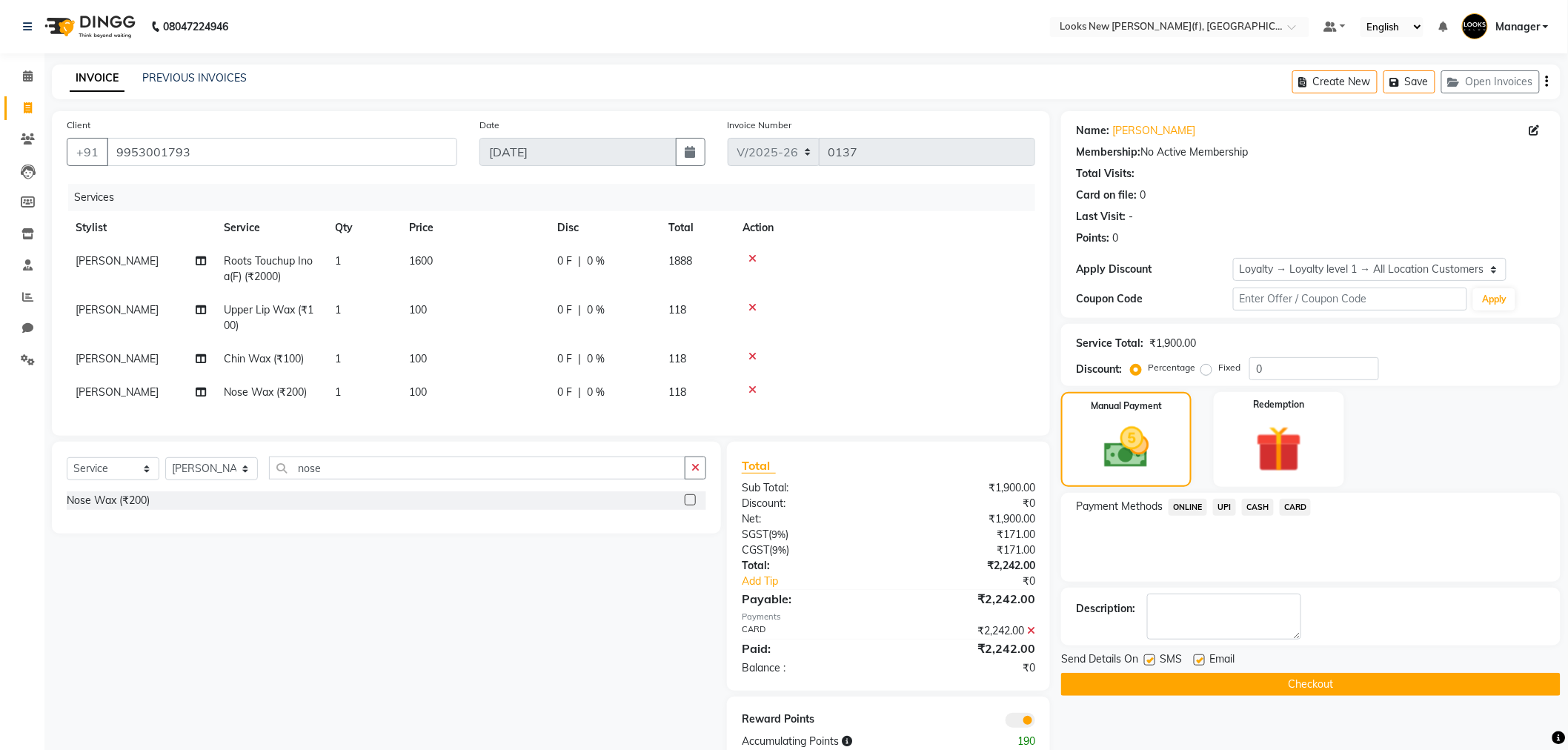
click at [1306, 684] on button "Checkout" at bounding box center [1310, 684] width 499 height 23
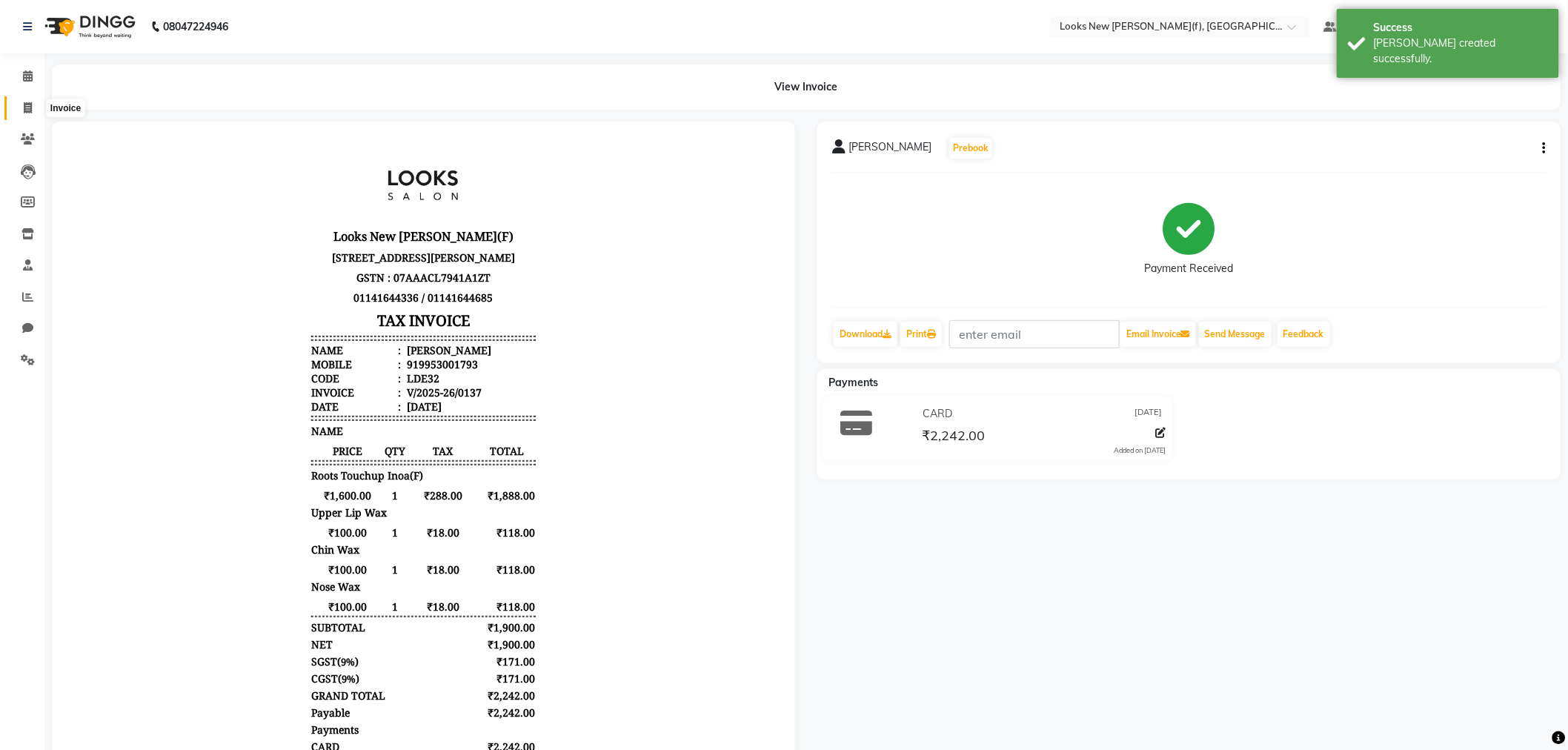
click at [24, 107] on icon at bounding box center [28, 107] width 8 height 11
select select "service"
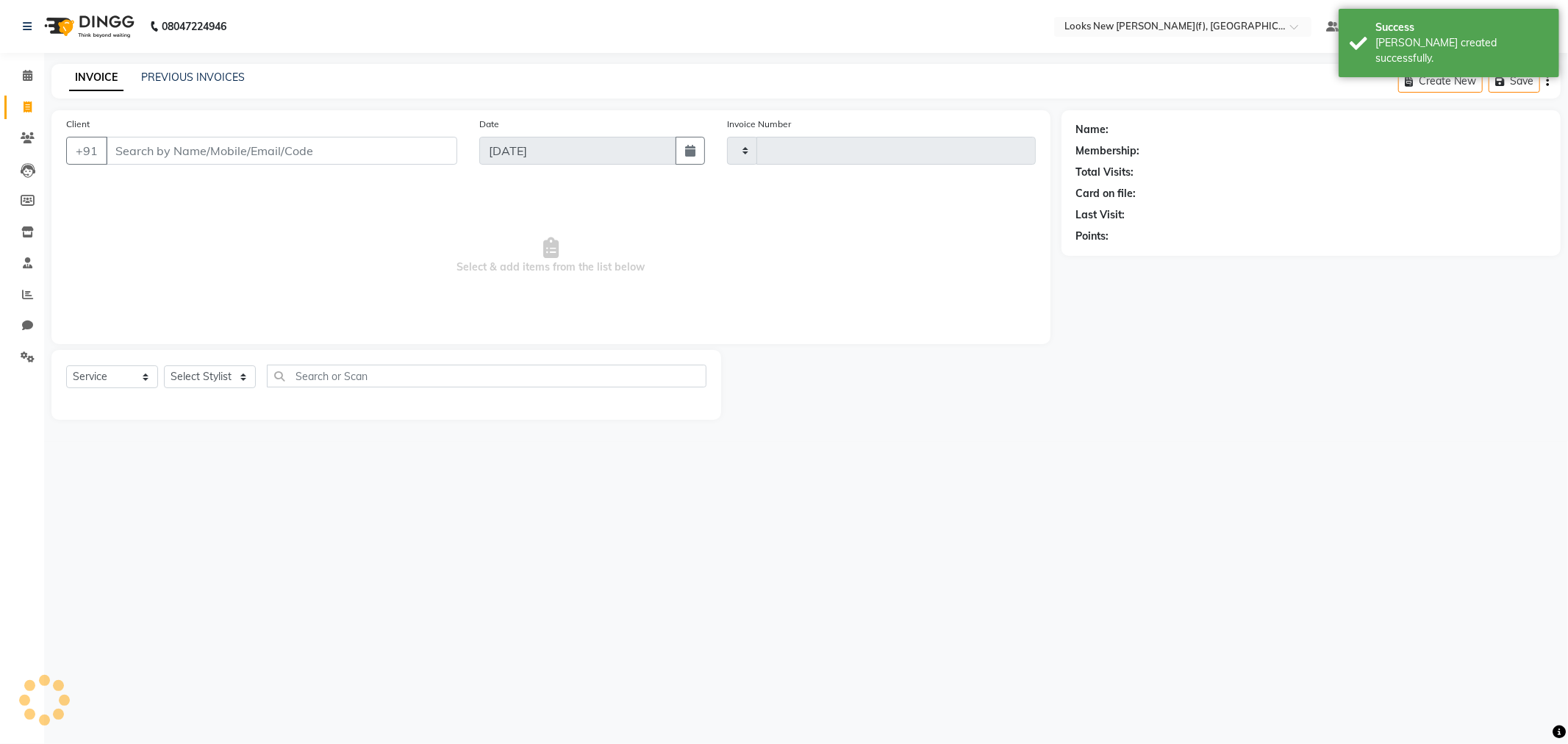
type input "0138"
select select "8659"
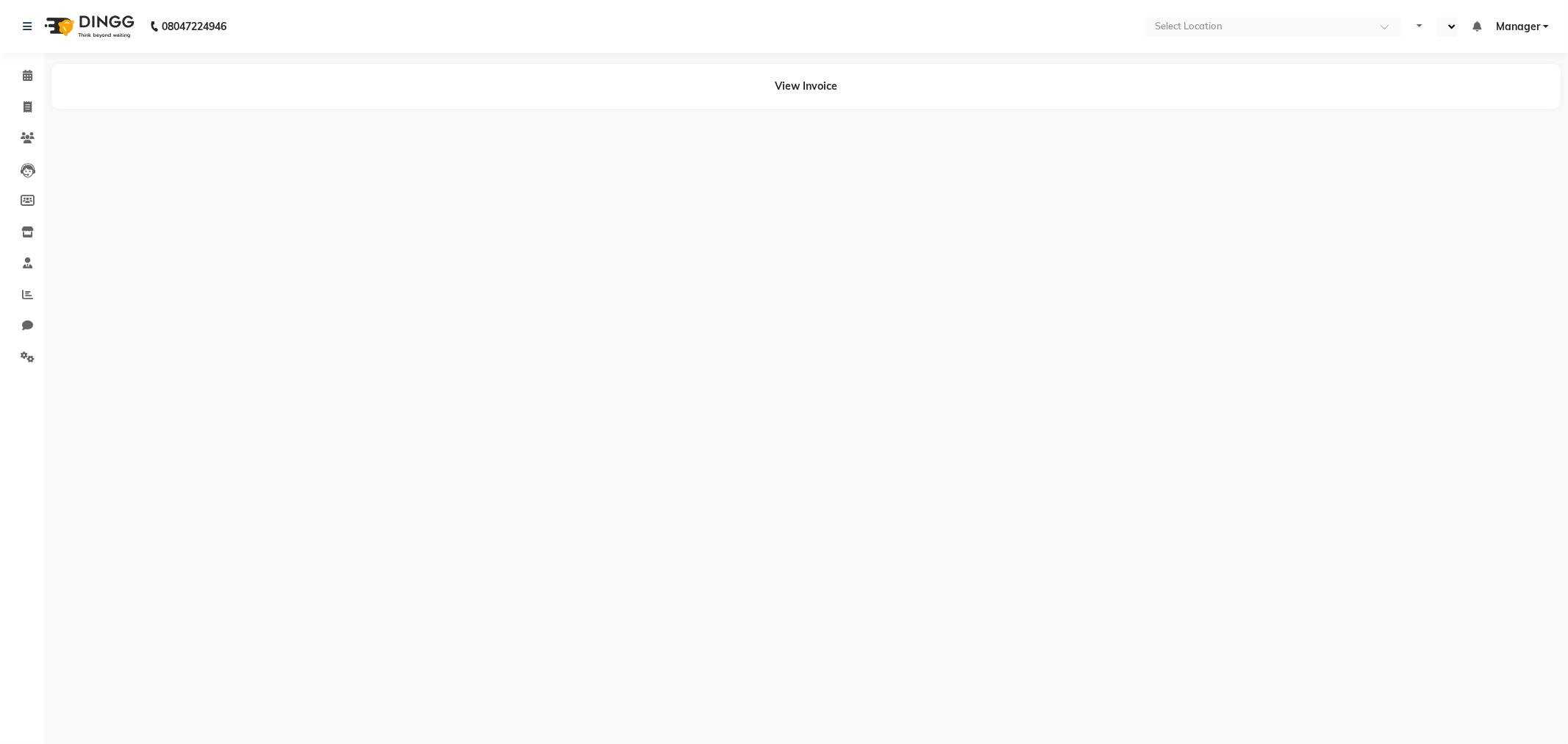
select select "en"
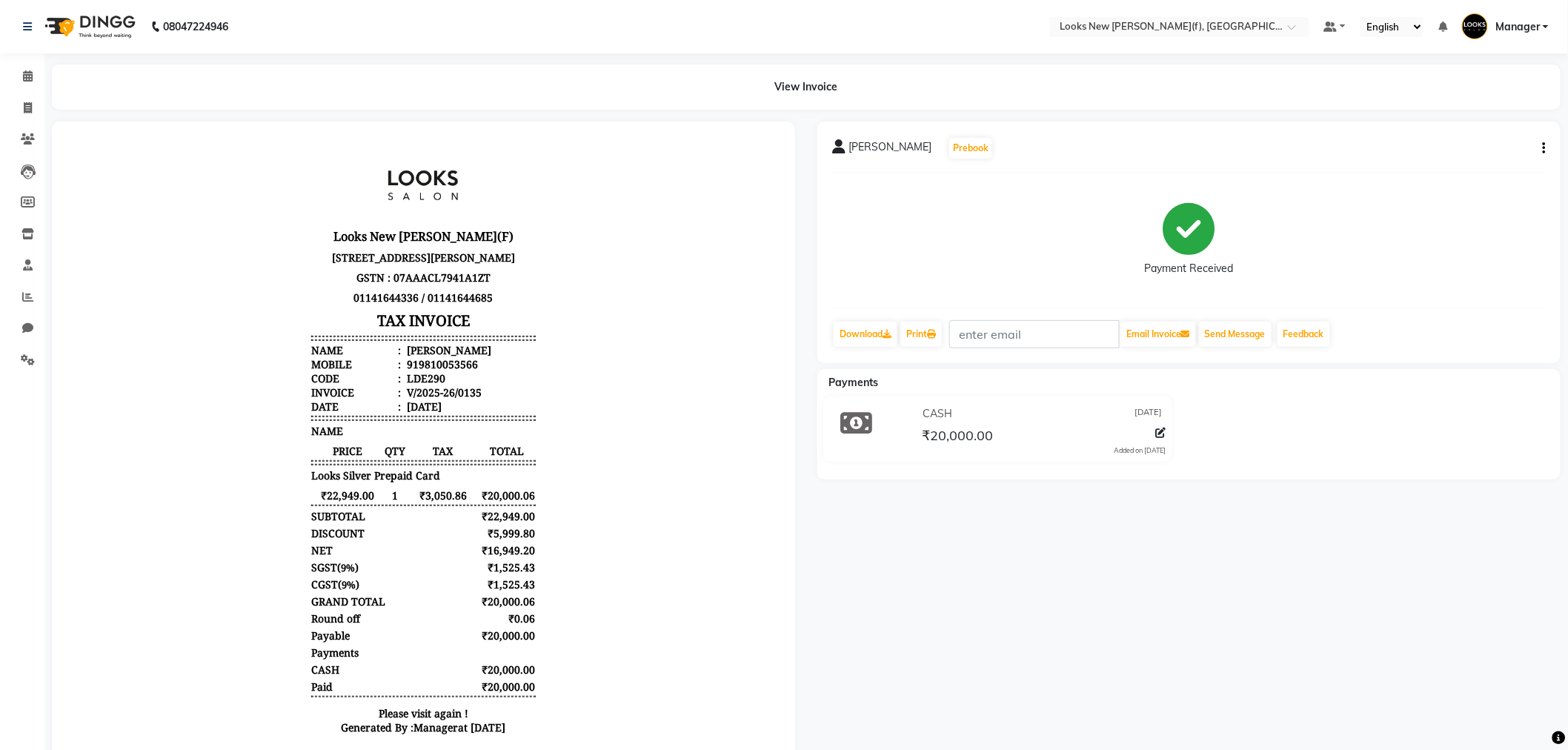
click at [1546, 148] on div "[PERSON_NAME] Prebook Payment Received Download Print Email Invoice Send Messag…" at bounding box center [1189, 242] width 744 height 242
click at [1544, 148] on icon "button" at bounding box center [1544, 148] width 3 height 1
click at [1501, 148] on div "Edit Item Staff" at bounding box center [1486, 148] width 71 height 18
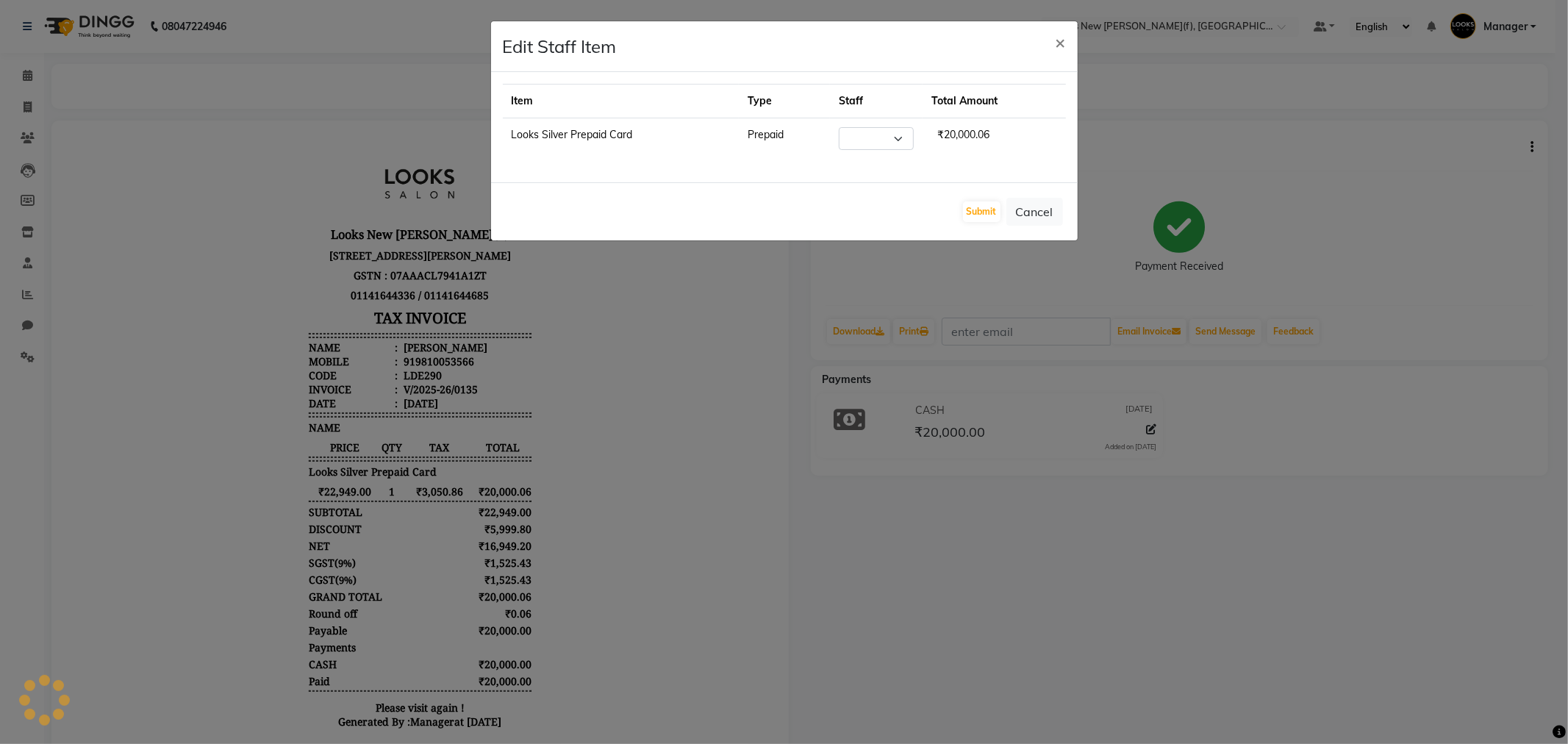
select select "87337"
click at [1038, 218] on button "Cancel" at bounding box center [1035, 212] width 57 height 28
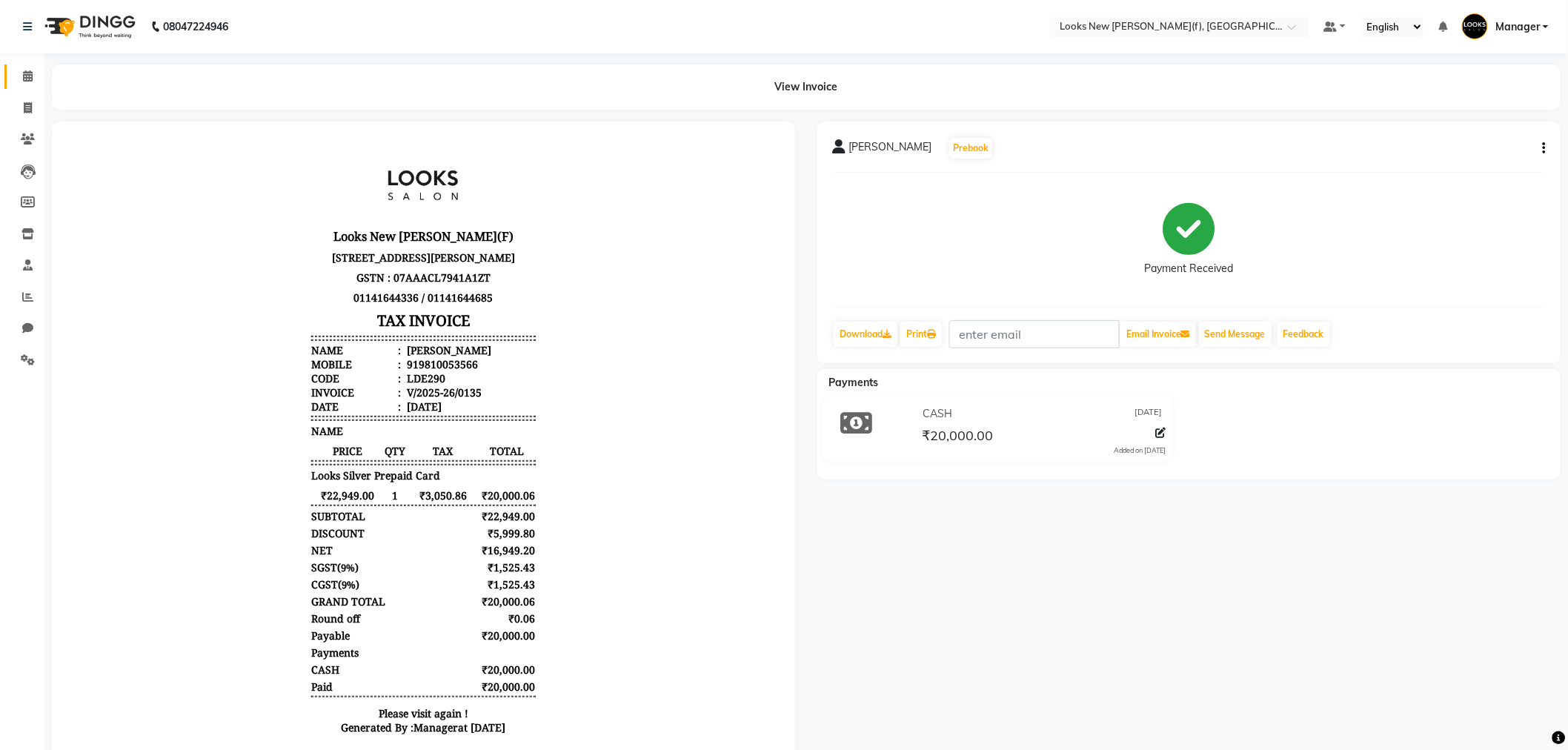
click at [21, 86] on link "Calendar" at bounding box center [22, 76] width 35 height 24
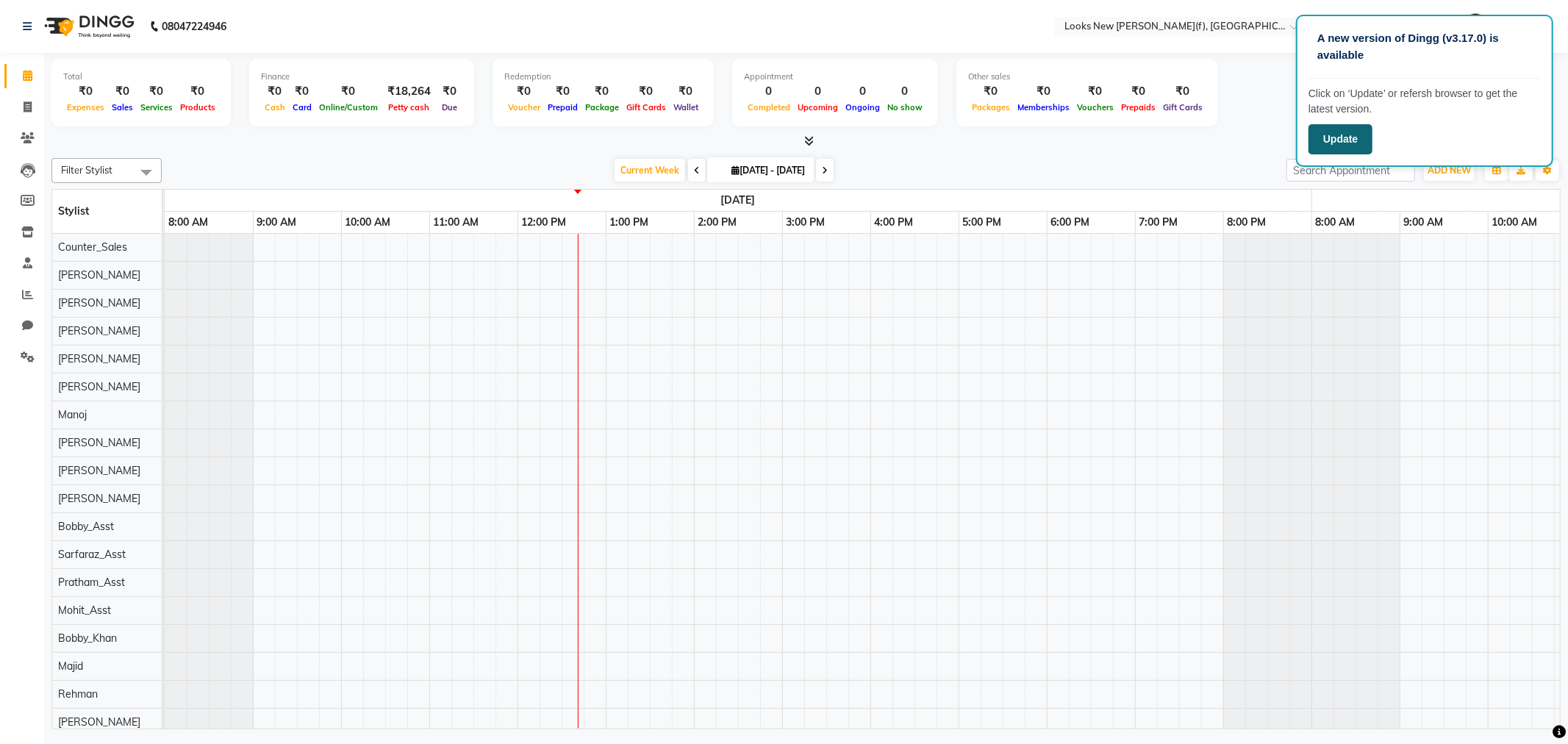
click at [1342, 141] on button "Update" at bounding box center [1341, 139] width 64 height 30
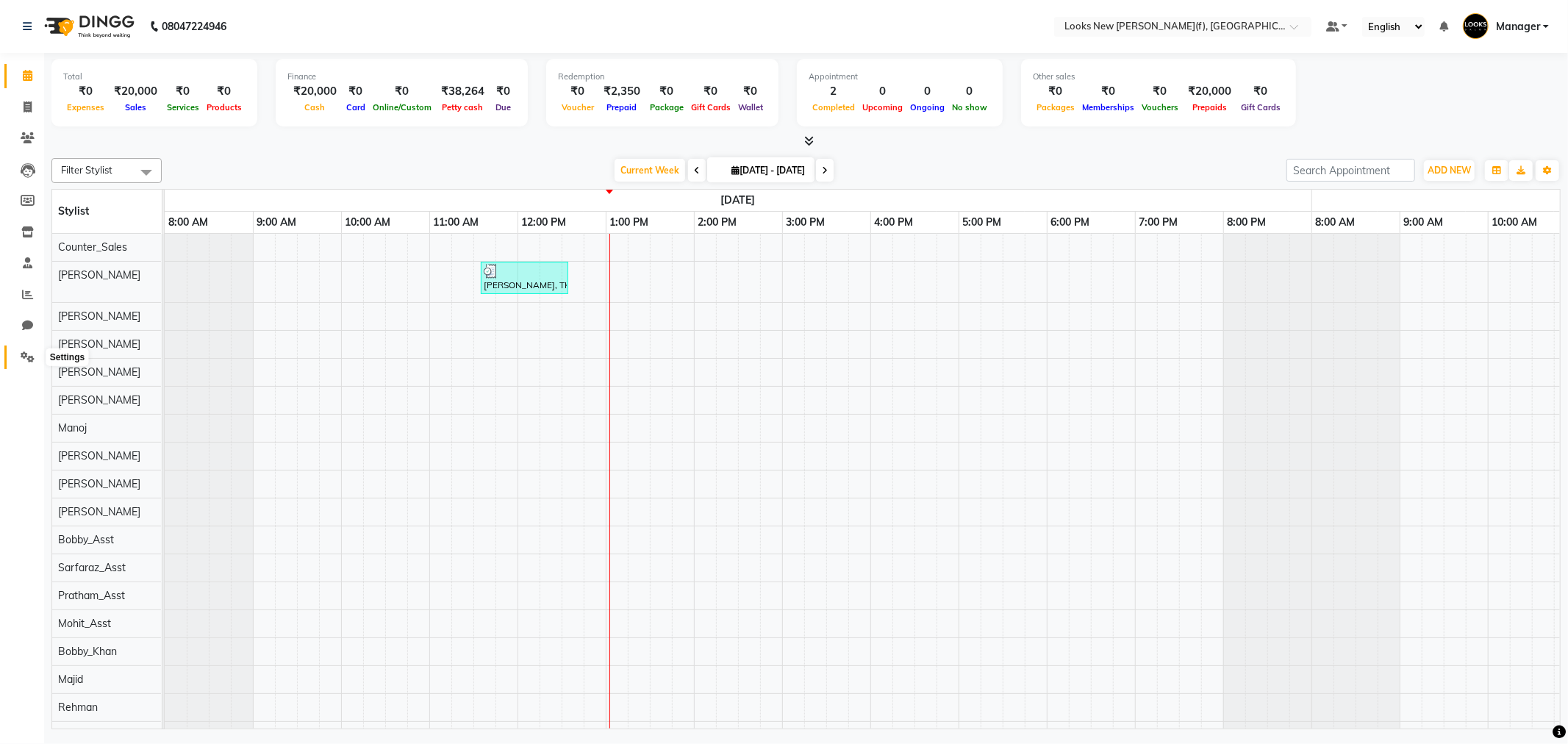
click at [22, 361] on icon at bounding box center [27, 356] width 14 height 11
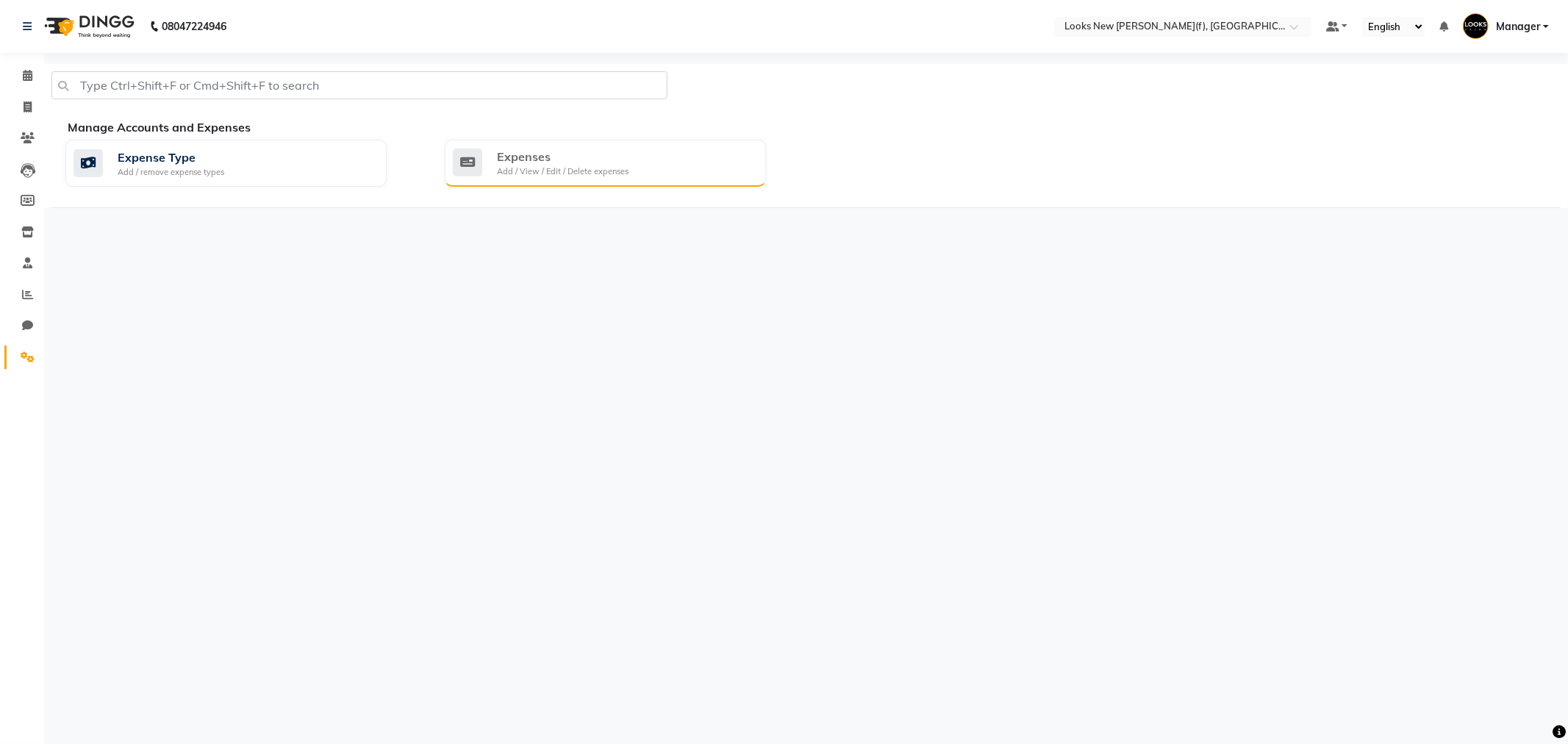
click at [501, 169] on div "Add / View / Edit / Delete expenses" at bounding box center [563, 171] width 132 height 12
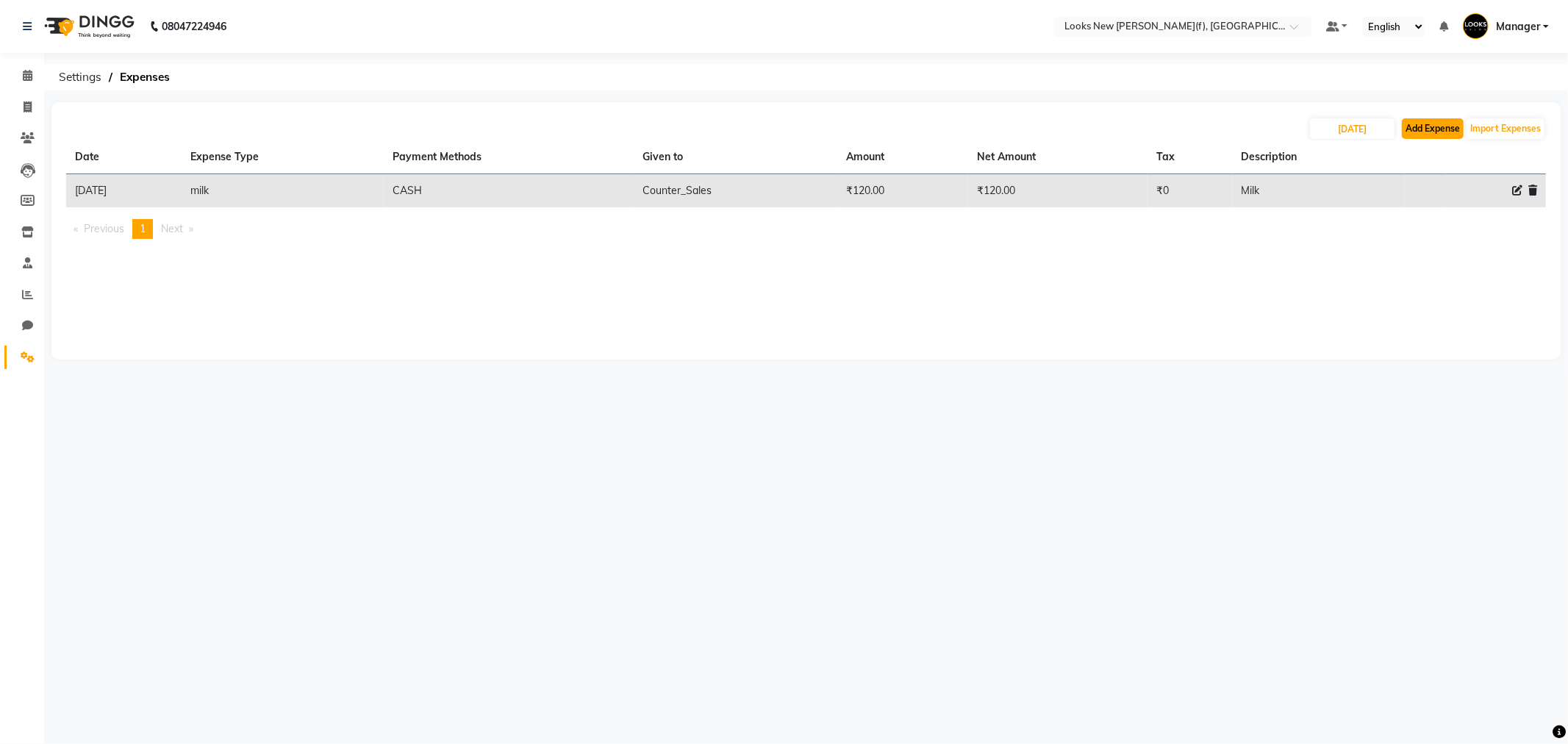
click at [1436, 126] on button "Add Expense" at bounding box center [1433, 128] width 62 height 21
select select "1"
select select "7913"
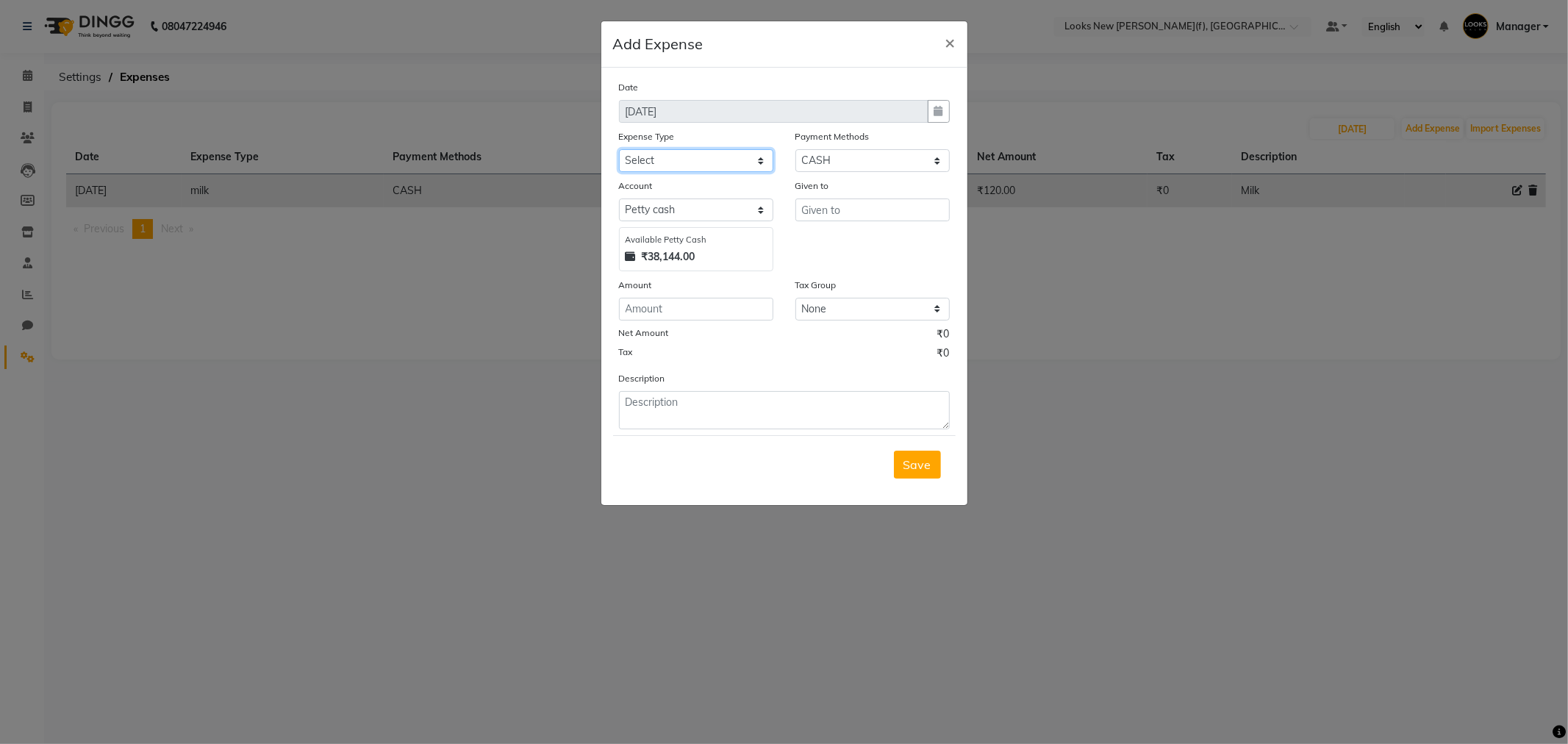
click at [741, 166] on select "Select Bank Deposit Blinkit Cash Handover Client ordered food Client Refund Agn…" at bounding box center [695, 160] width 154 height 22
select select "5134"
click at [619, 149] on select "Select Bank Deposit Blinkit Cash Handover Client ordered food Client Refund Agn…" at bounding box center [695, 160] width 154 height 22
click at [831, 208] on input "text" at bounding box center [872, 209] width 154 height 22
type input "Counter_Sales"
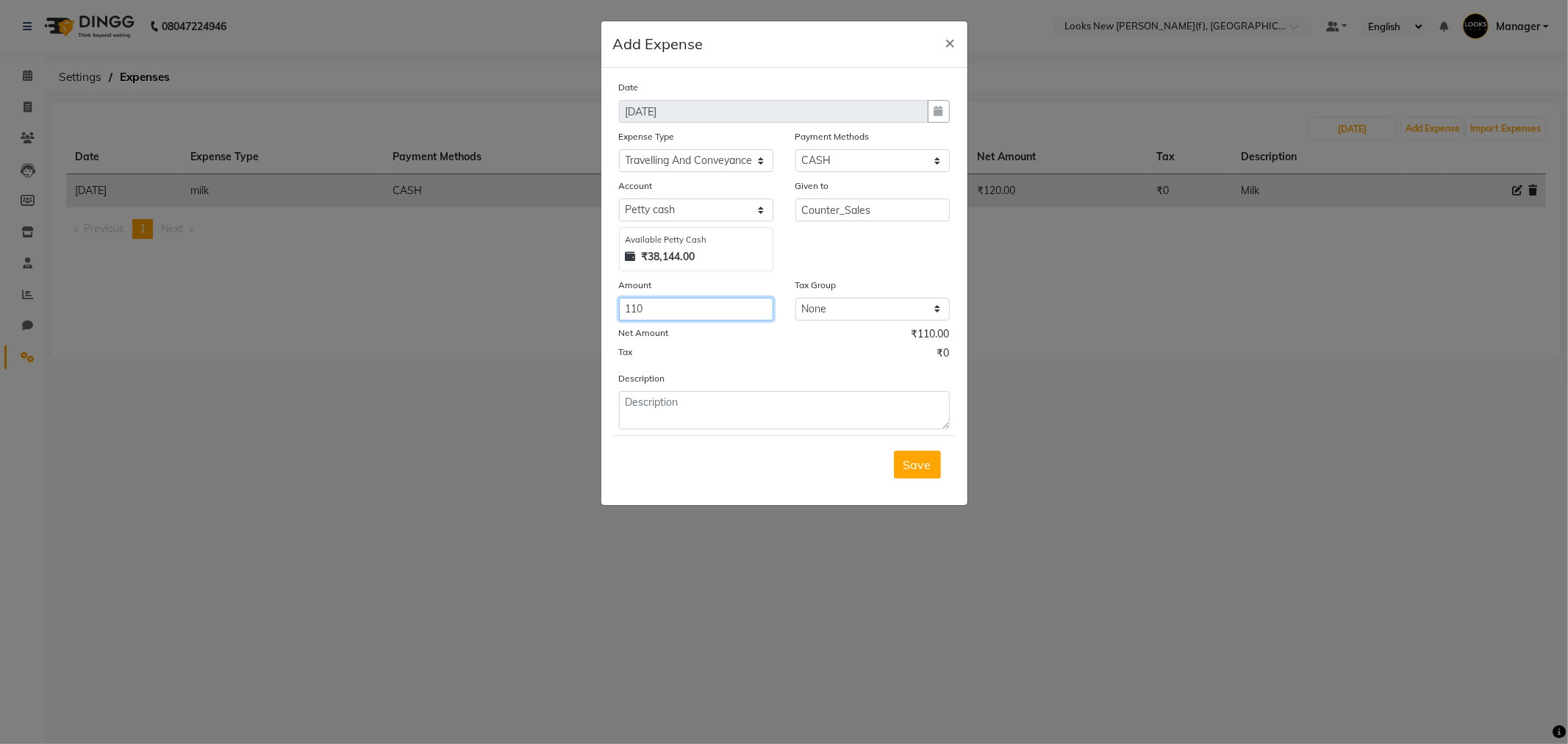
type input "110"
type textarea "Conveyance"
click at [915, 453] on button "Save" at bounding box center [918, 464] width 47 height 28
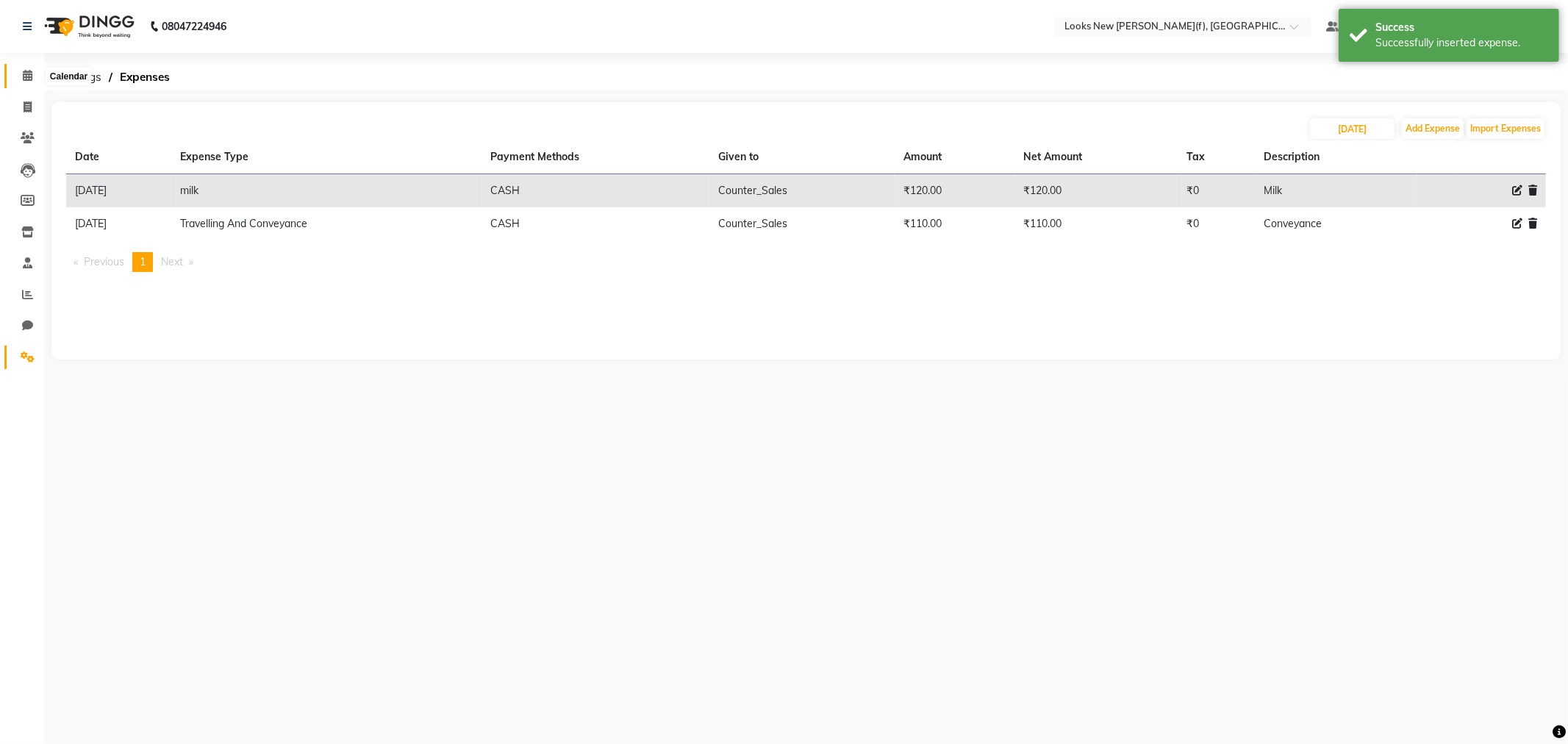
click at [24, 75] on icon at bounding box center [27, 75] width 9 height 11
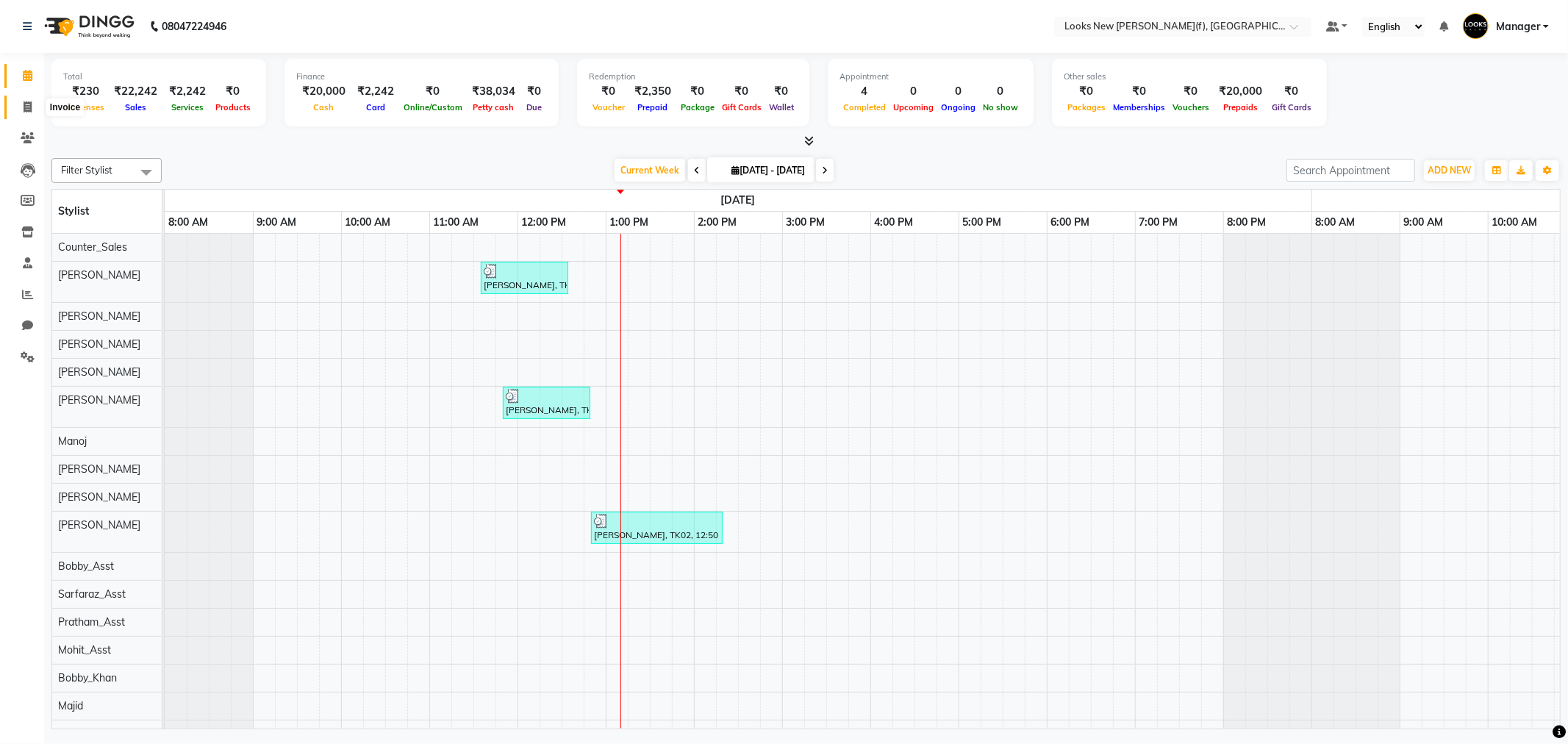
click at [32, 107] on span at bounding box center [27, 107] width 26 height 17
select select "8659"
select select "service"
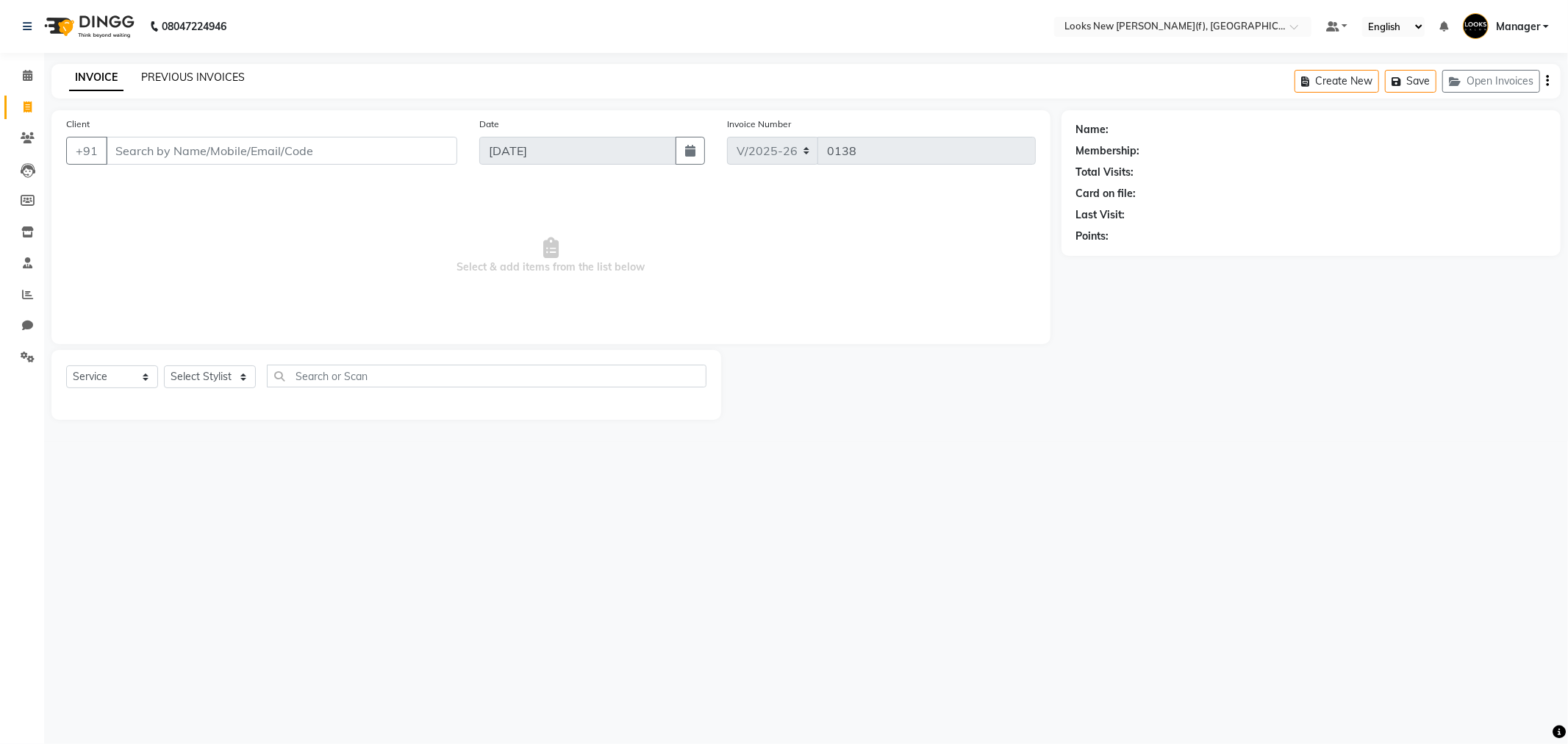
click at [207, 76] on link "PREVIOUS INVOICES" at bounding box center [193, 77] width 103 height 13
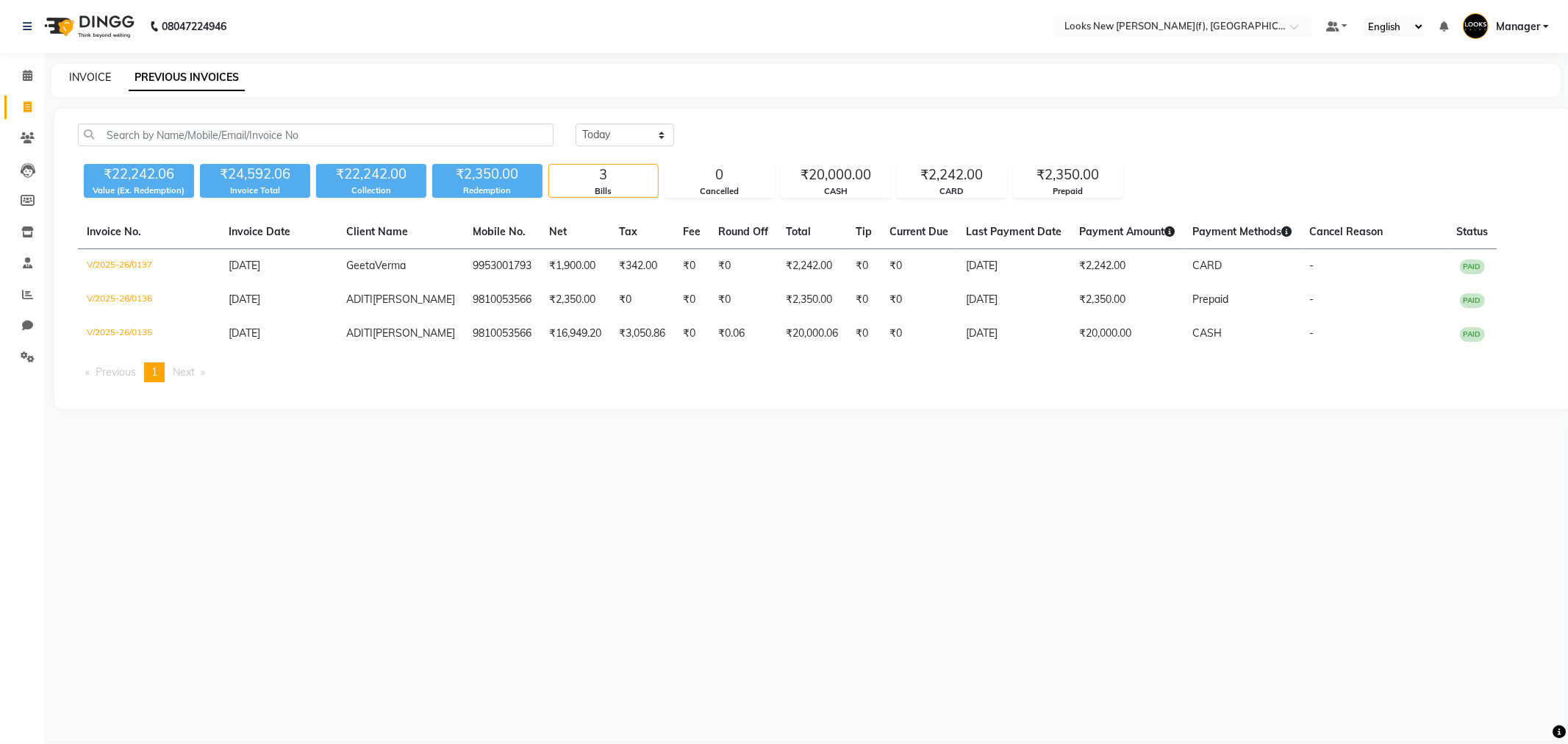
click at [99, 77] on link "INVOICE" at bounding box center [90, 77] width 42 height 13
select select "8659"
select select "service"
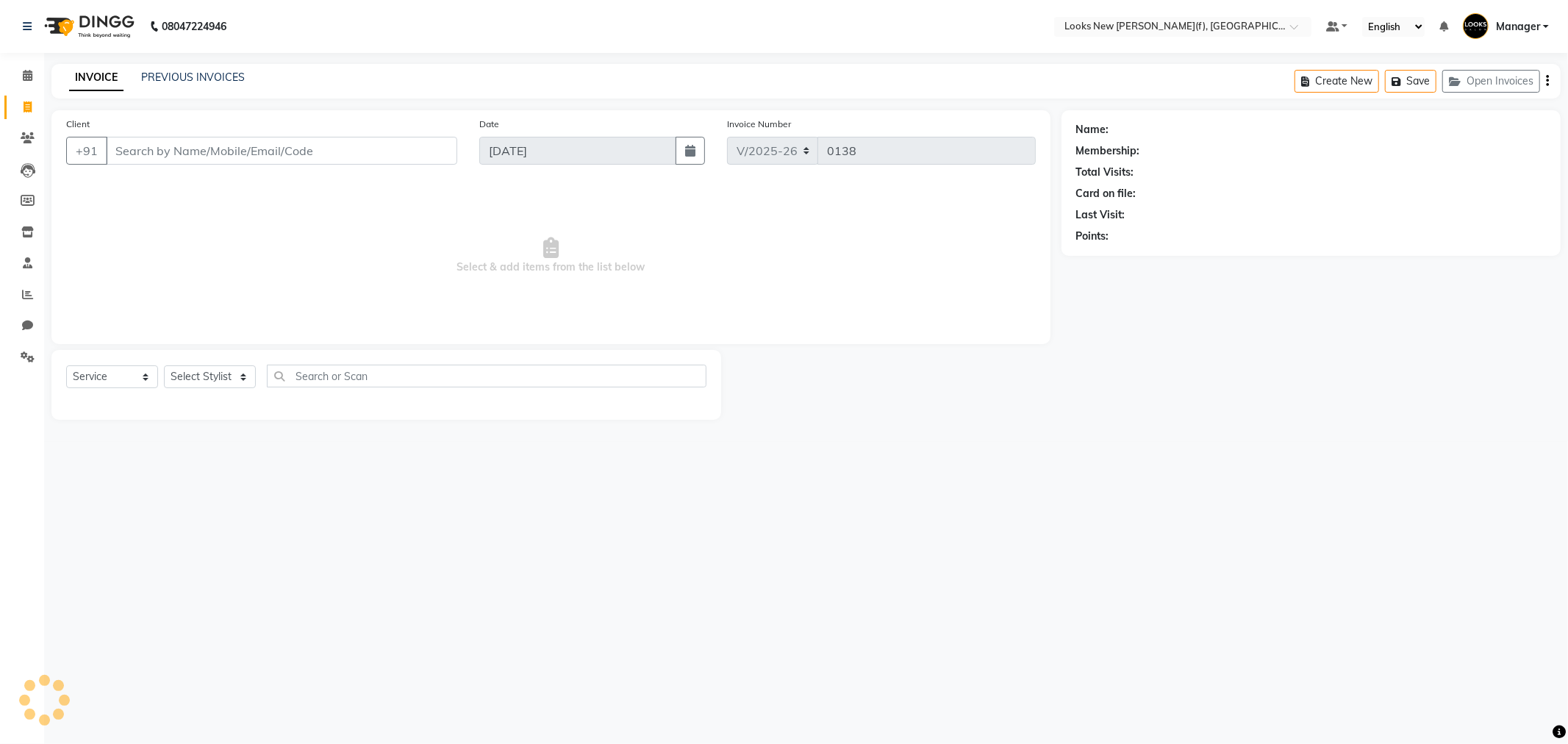
click at [166, 151] on input "Client" at bounding box center [281, 151] width 351 height 28
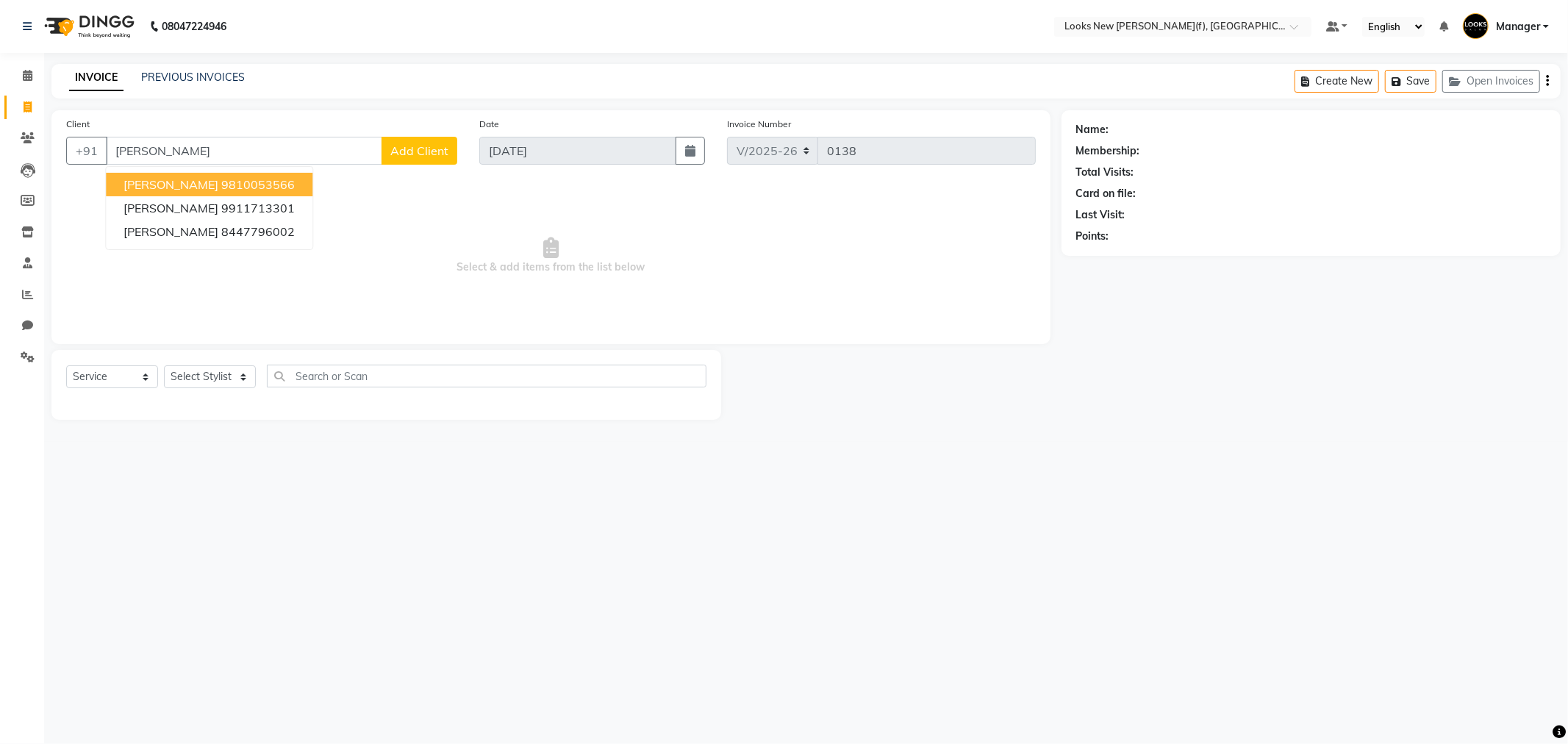
click at [284, 185] on button "ADITI KAPOOR 9810053566" at bounding box center [209, 184] width 207 height 23
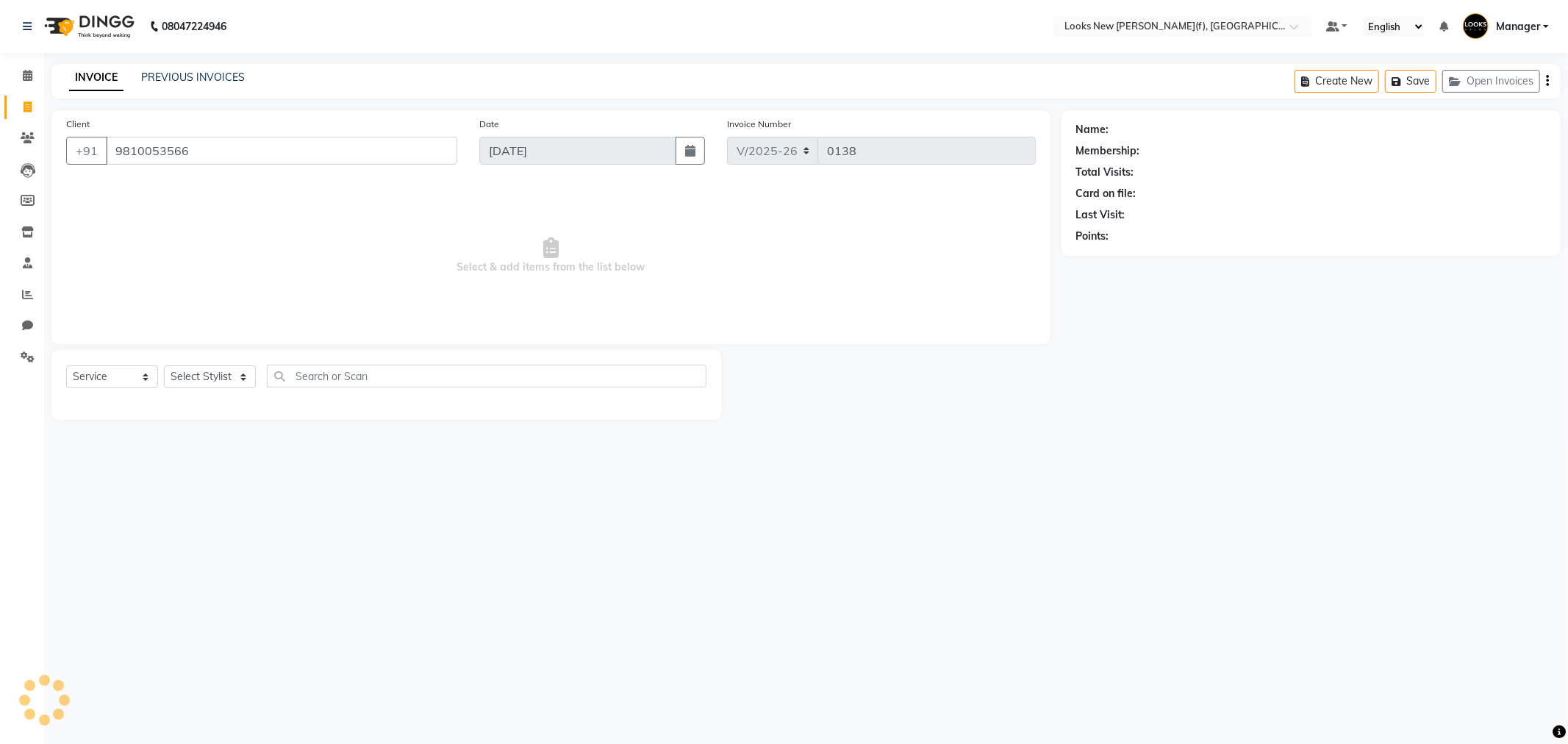
type input "9810053566"
select select "1: Object"
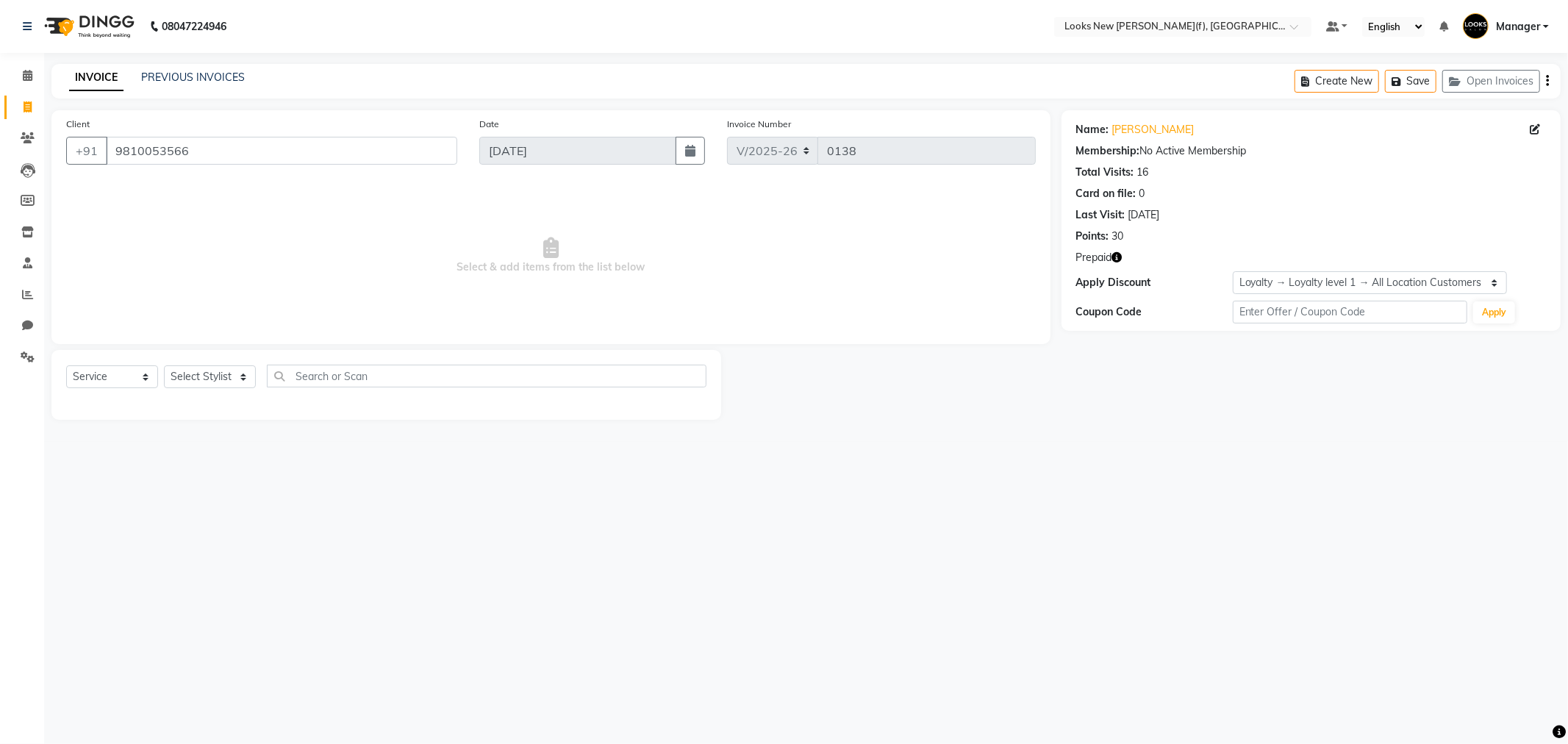
click at [1116, 260] on icon "button" at bounding box center [1118, 257] width 10 height 10
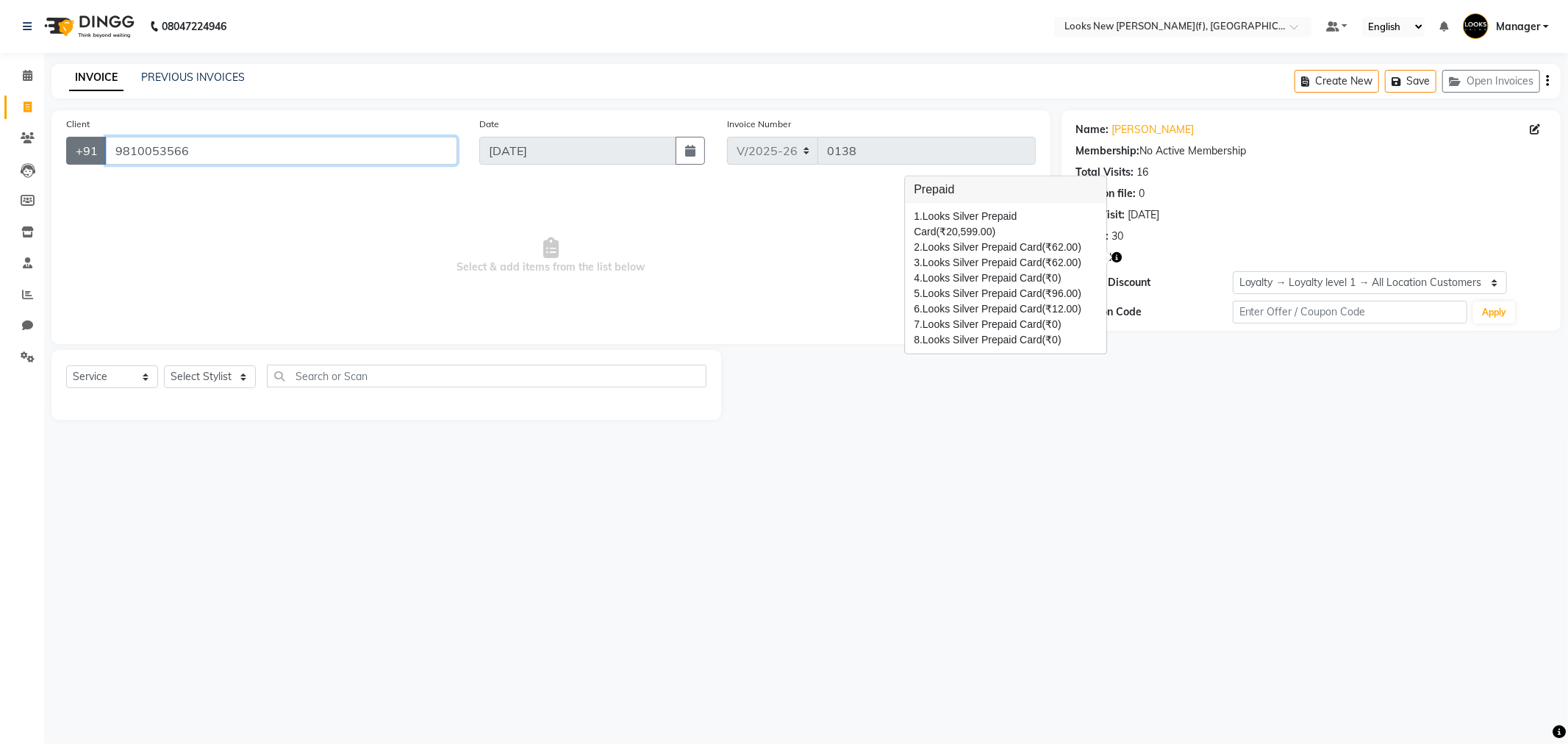
drag, startPoint x: 174, startPoint y: 153, endPoint x: 103, endPoint y: 156, distance: 71.1
click at [103, 156] on div "+91 9810053566" at bounding box center [261, 151] width 391 height 28
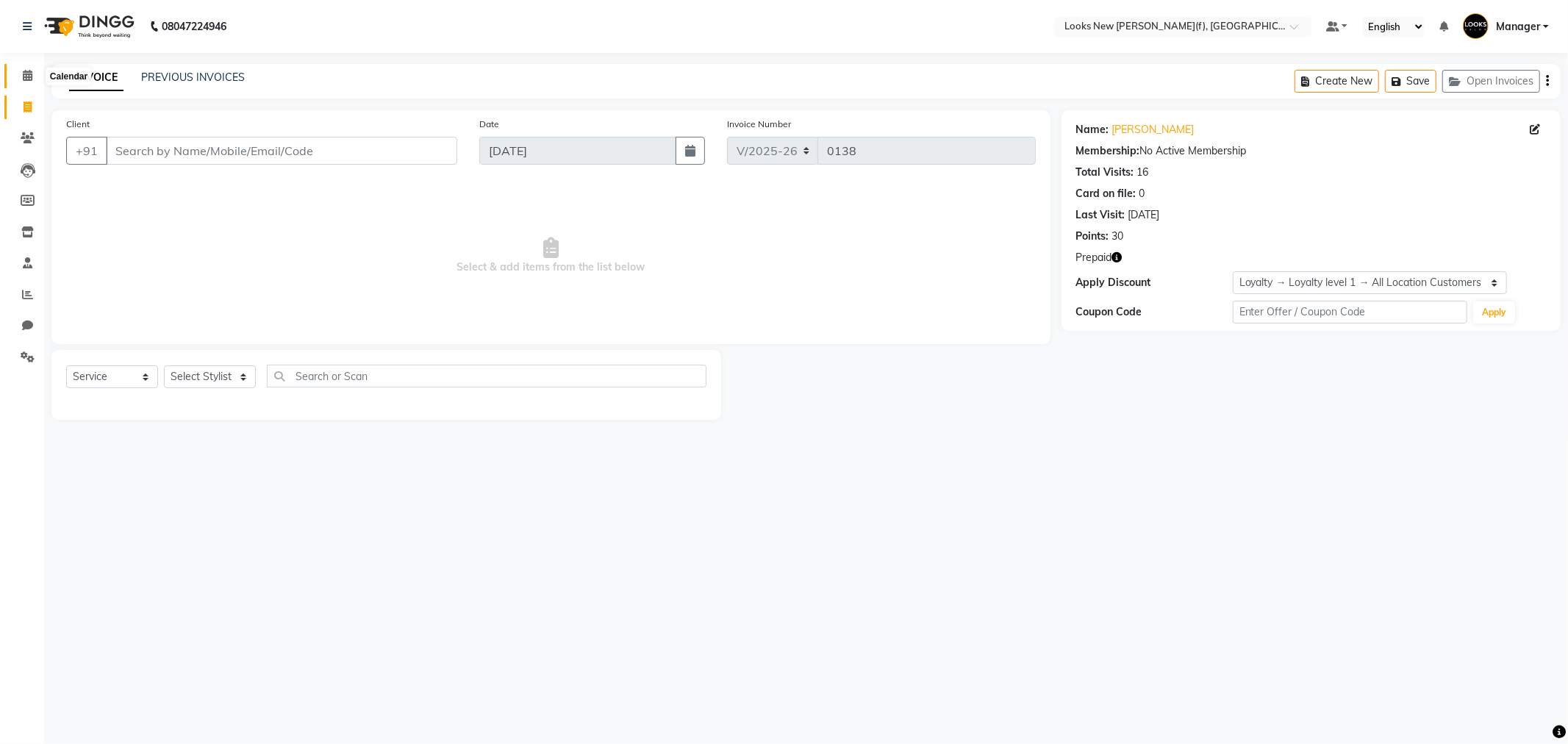
click at [19, 78] on span at bounding box center [27, 76] width 26 height 17
click at [21, 79] on span at bounding box center [27, 76] width 26 height 17
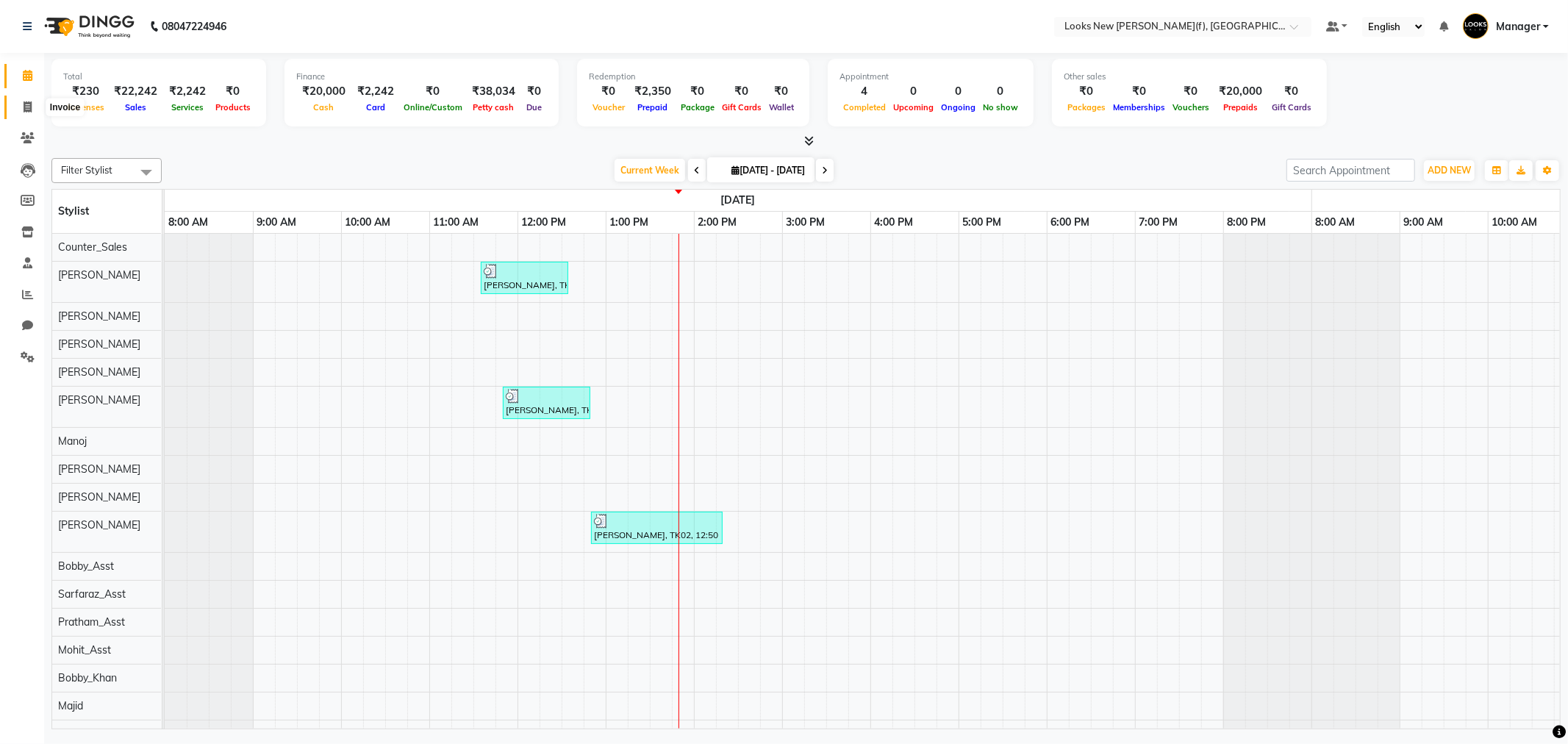
click at [23, 107] on icon at bounding box center [27, 107] width 8 height 11
select select "service"
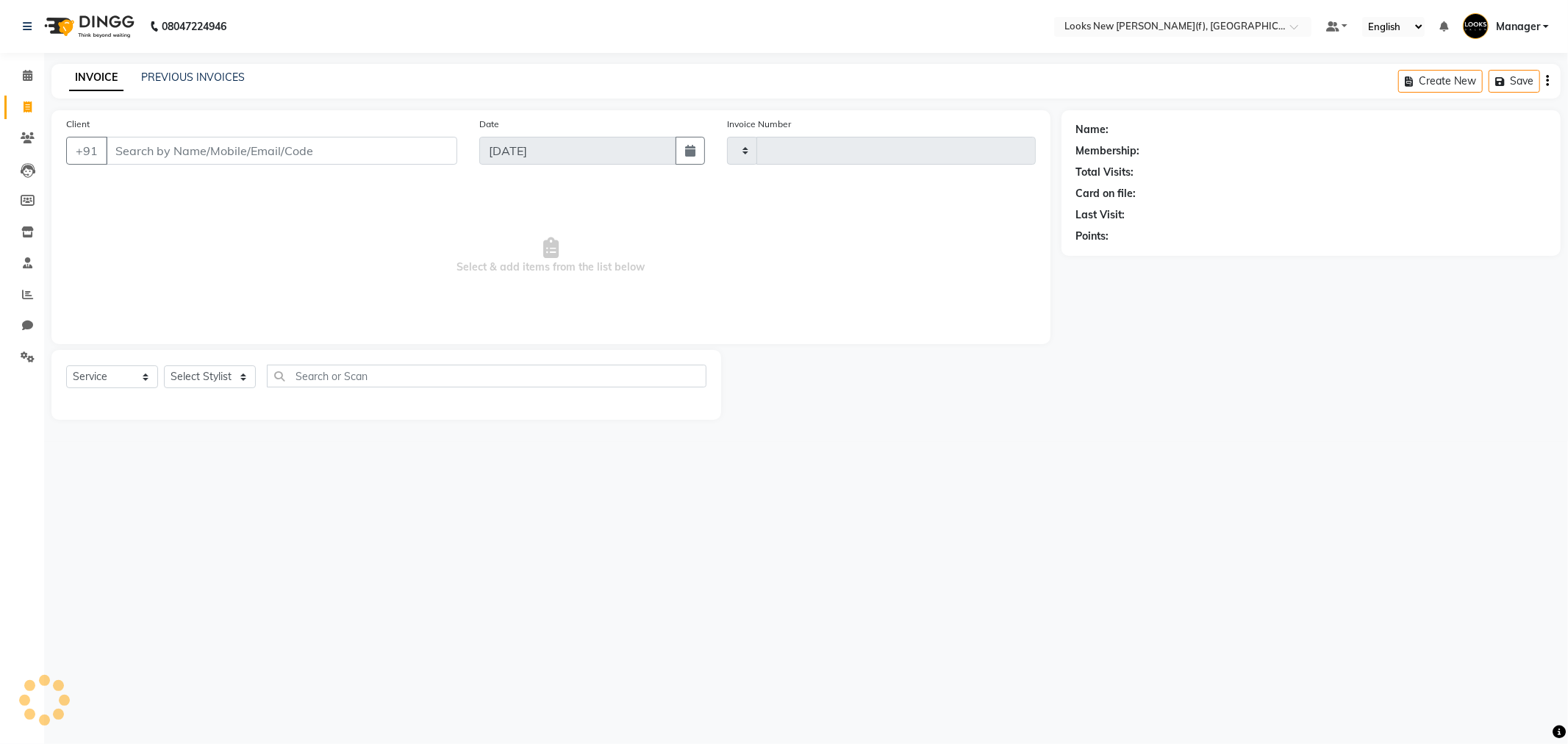
type input "0138"
select select "8659"
click at [189, 152] on input "Client" at bounding box center [281, 151] width 351 height 28
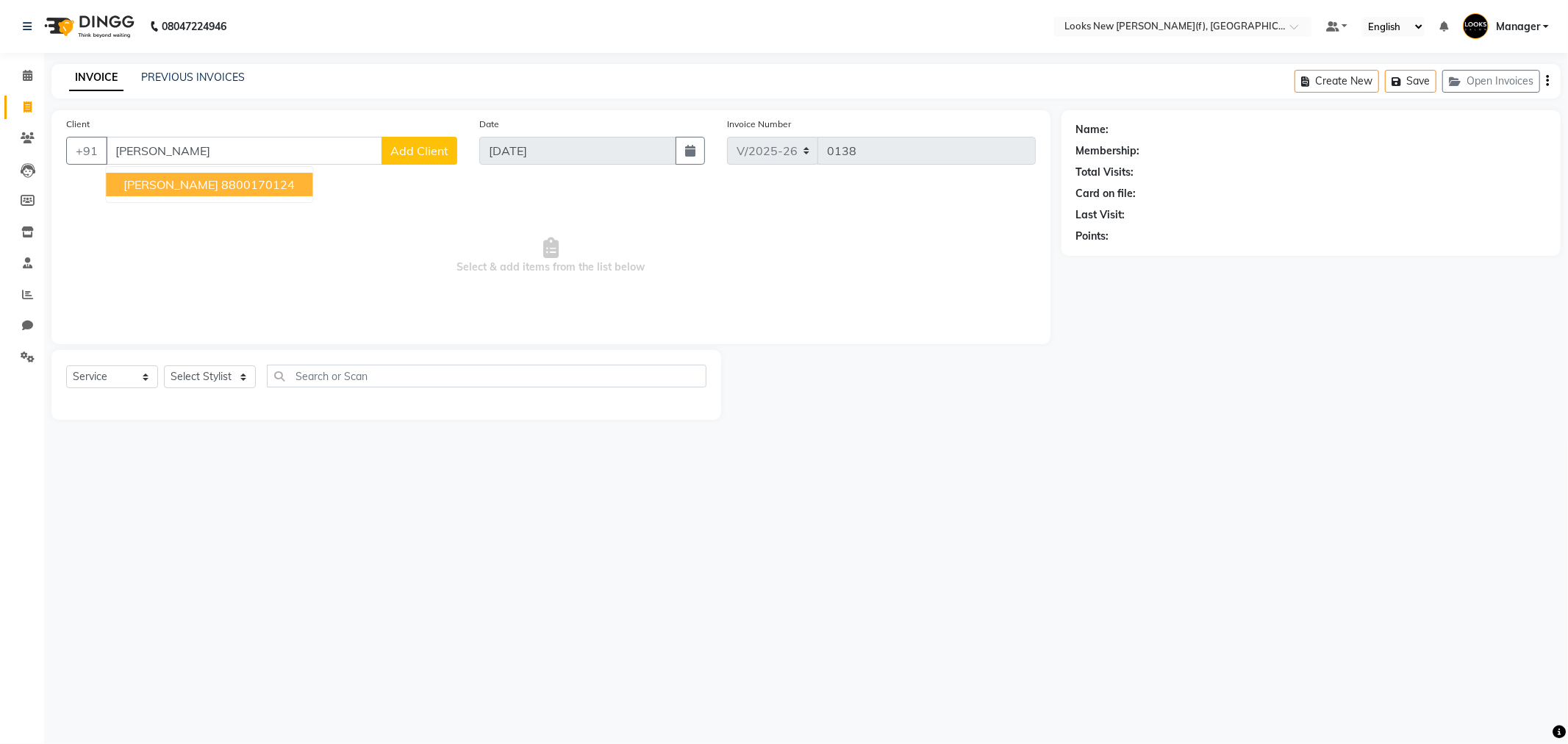
click at [266, 189] on ngb-highlight "8800170124" at bounding box center [258, 185] width 73 height 15
type input "8800170124"
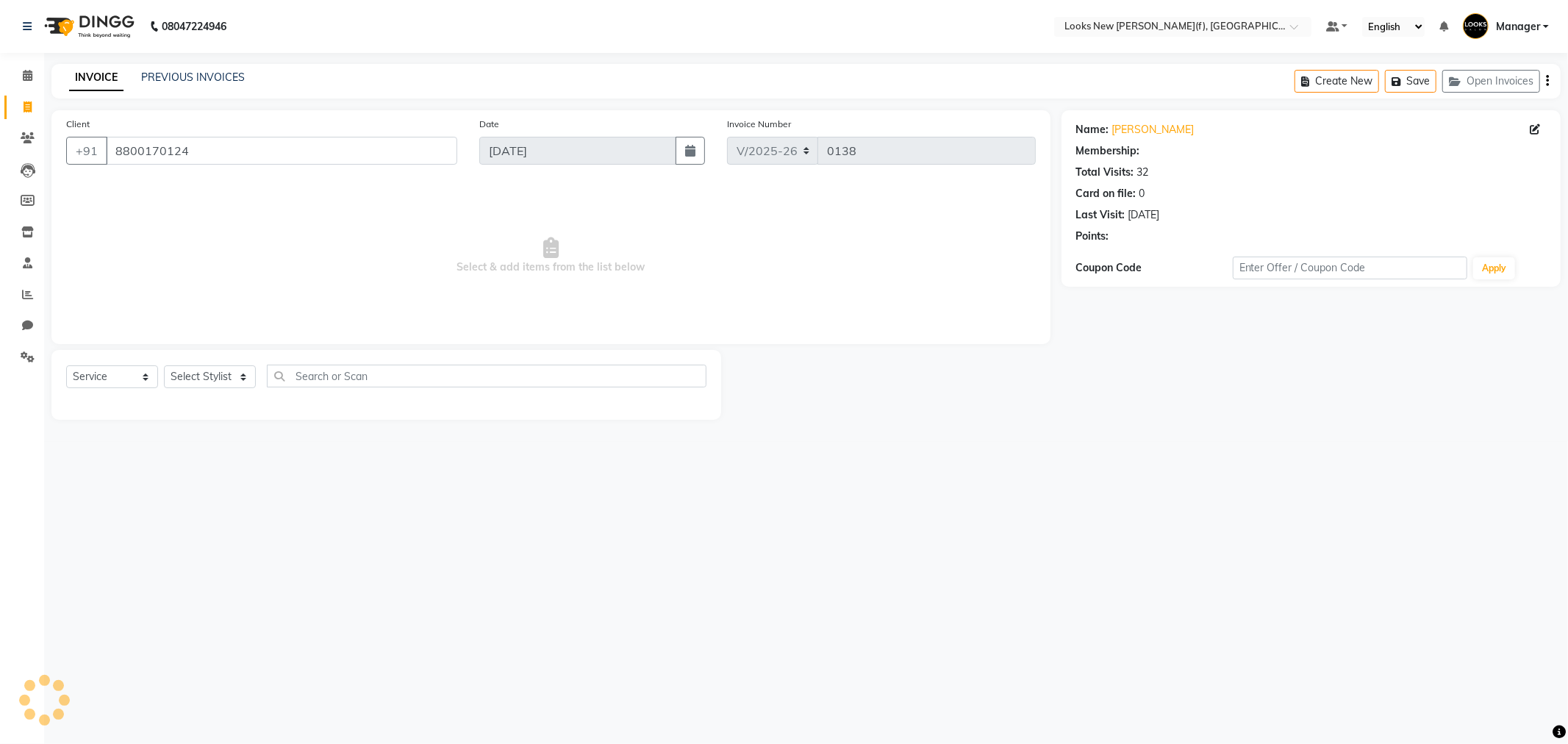
select select "1: Object"
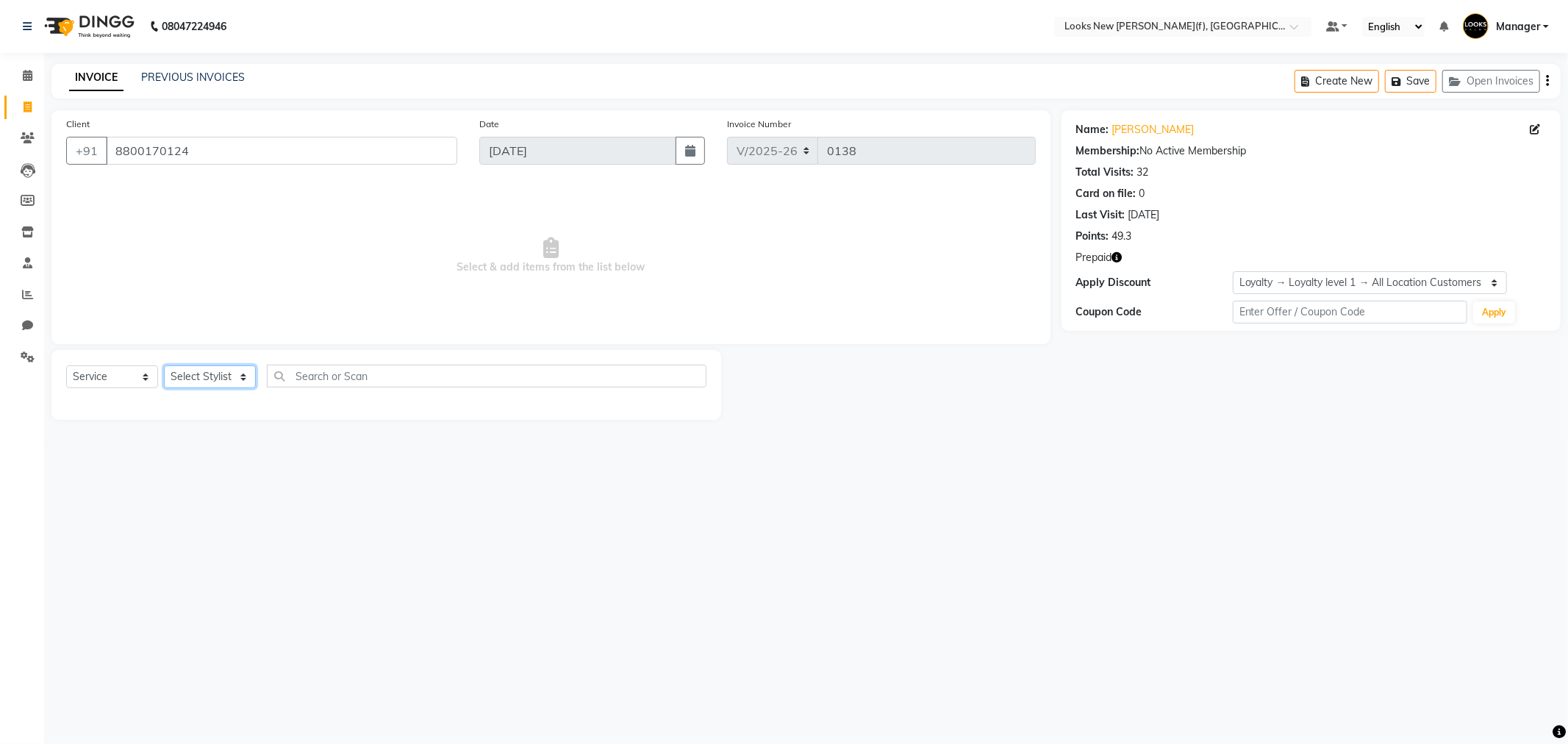
click at [222, 386] on select "Select Stylist Aakash_Pdct [PERSON_NAME] [PERSON_NAME] [PERSON_NAME] Counter_Sa…" at bounding box center [210, 376] width 92 height 22
select select "87330"
click at [164, 366] on select "Select Stylist Aakash_Pdct [PERSON_NAME] [PERSON_NAME] [PERSON_NAME] Counter_Sa…" at bounding box center [210, 376] width 92 height 22
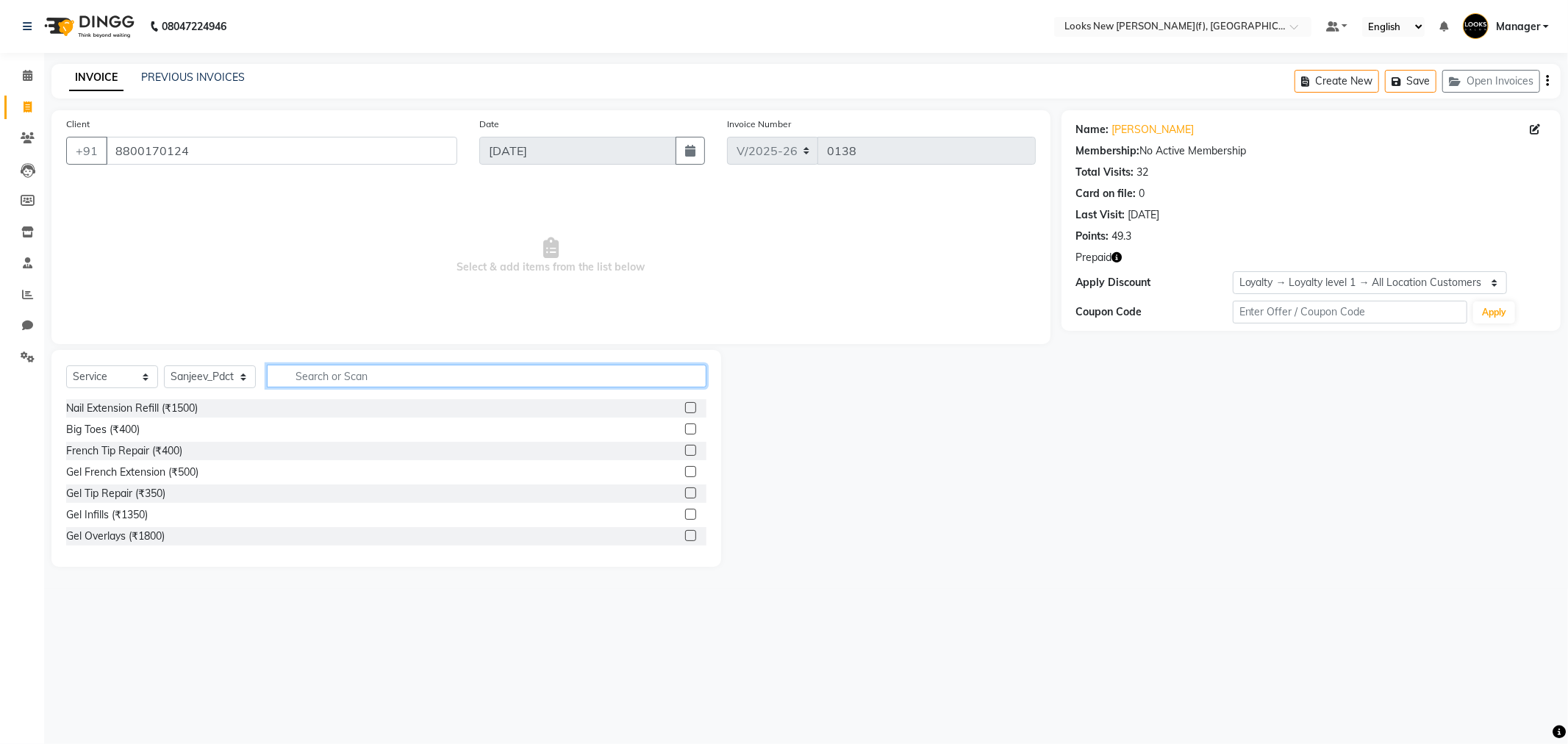
click at [357, 379] on input "text" at bounding box center [487, 375] width 440 height 22
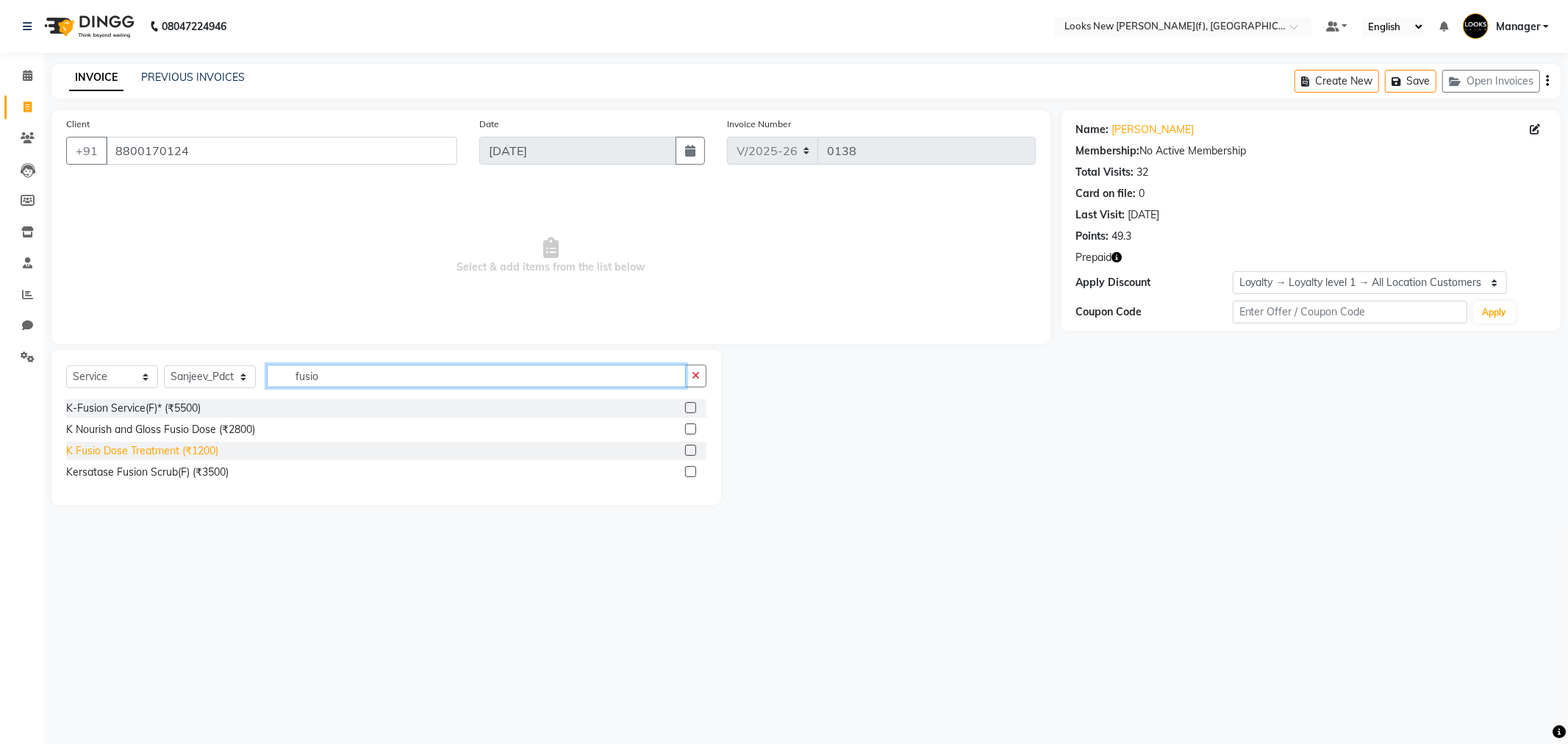
type input "fusio"
click at [142, 449] on div "K Fusio Dose Treatment (₹1200)" at bounding box center [142, 450] width 152 height 16
checkbox input "false"
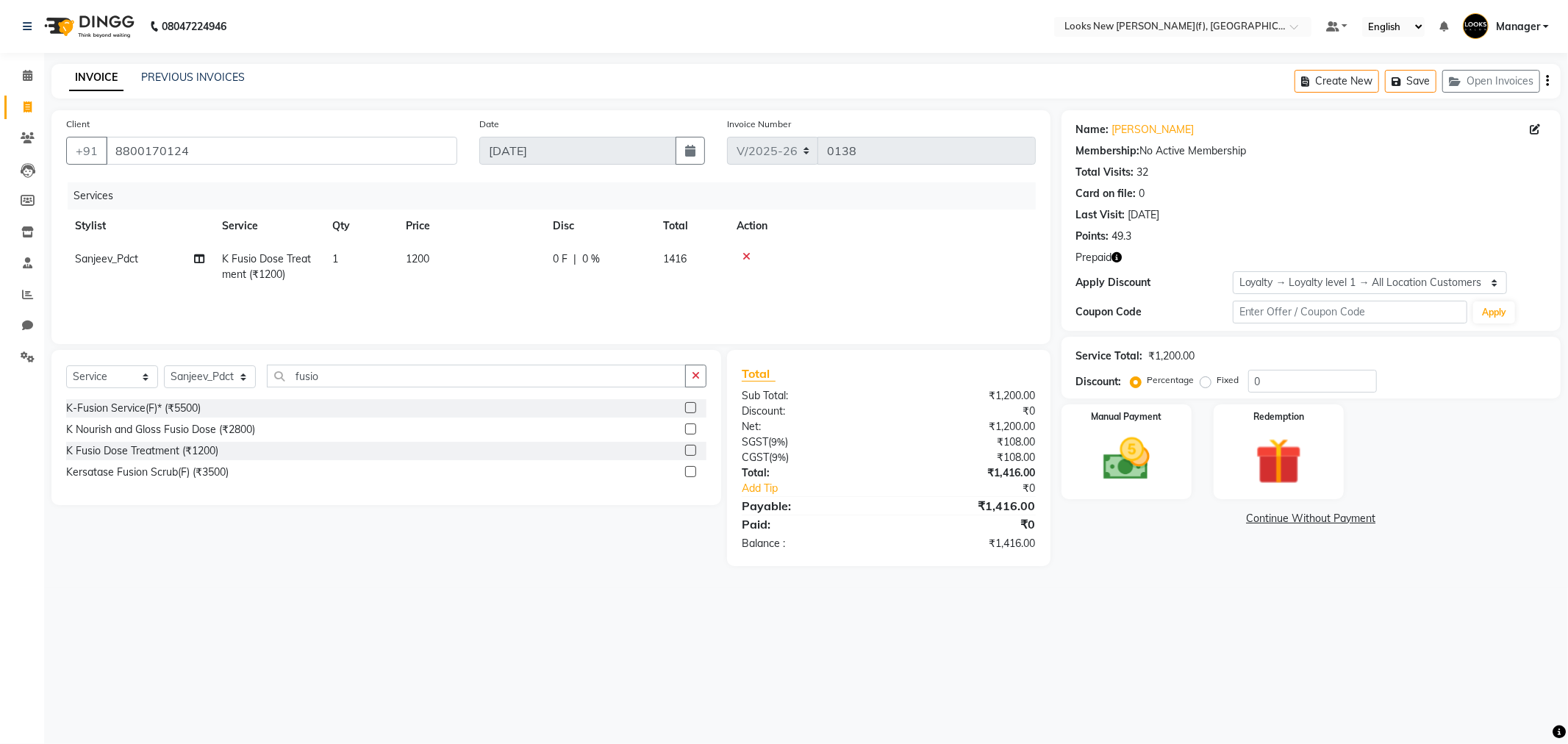
click at [443, 255] on td "1200" at bounding box center [470, 266] width 147 height 48
select select "87330"
drag, startPoint x: 513, startPoint y: 263, endPoint x: 484, endPoint y: 270, distance: 29.8
click at [484, 270] on input "1200" at bounding box center [539, 262] width 129 height 22
type input "2500"
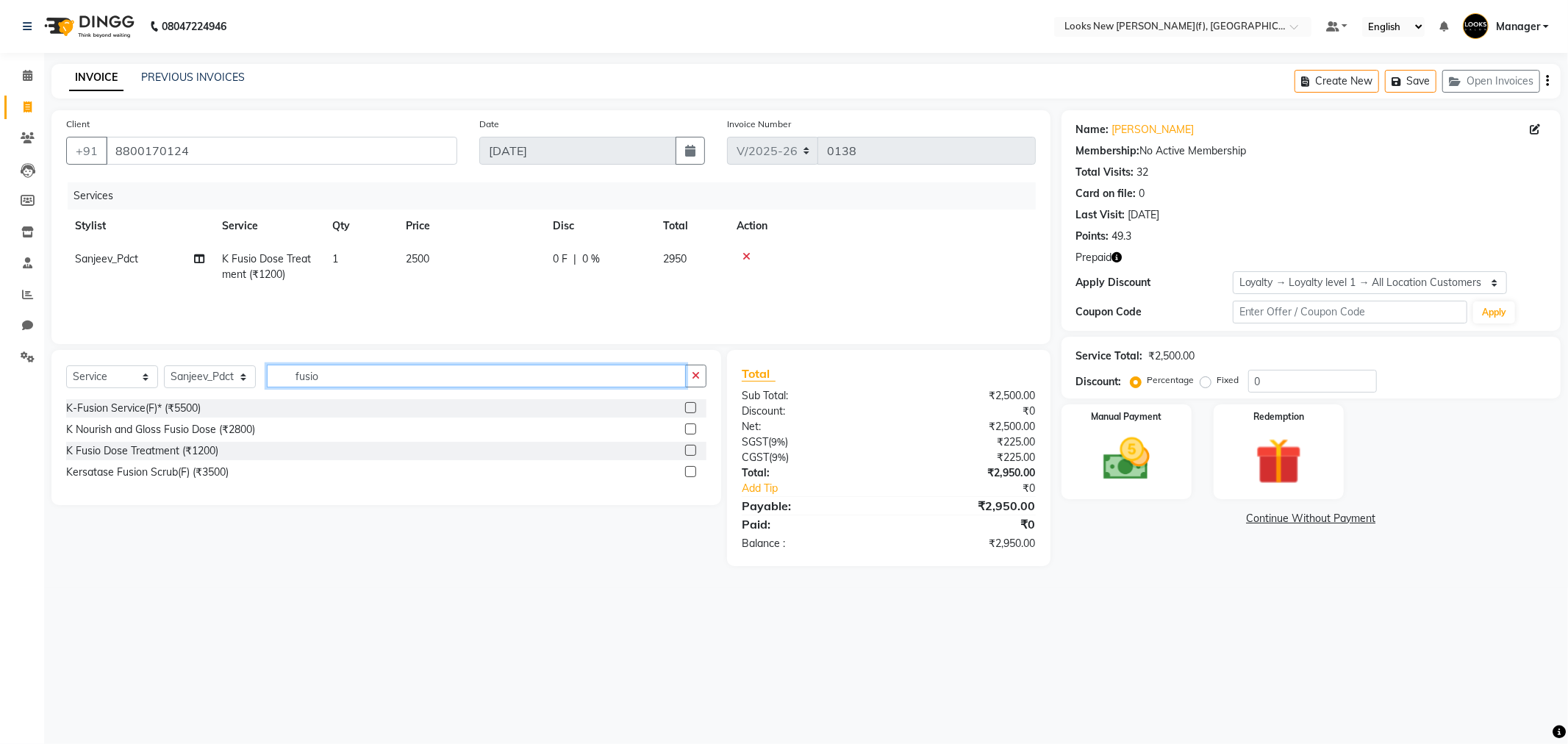
drag, startPoint x: 341, startPoint y: 379, endPoint x: 286, endPoint y: 384, distance: 55.2
click at [286, 384] on input "fusio" at bounding box center [476, 375] width 419 height 22
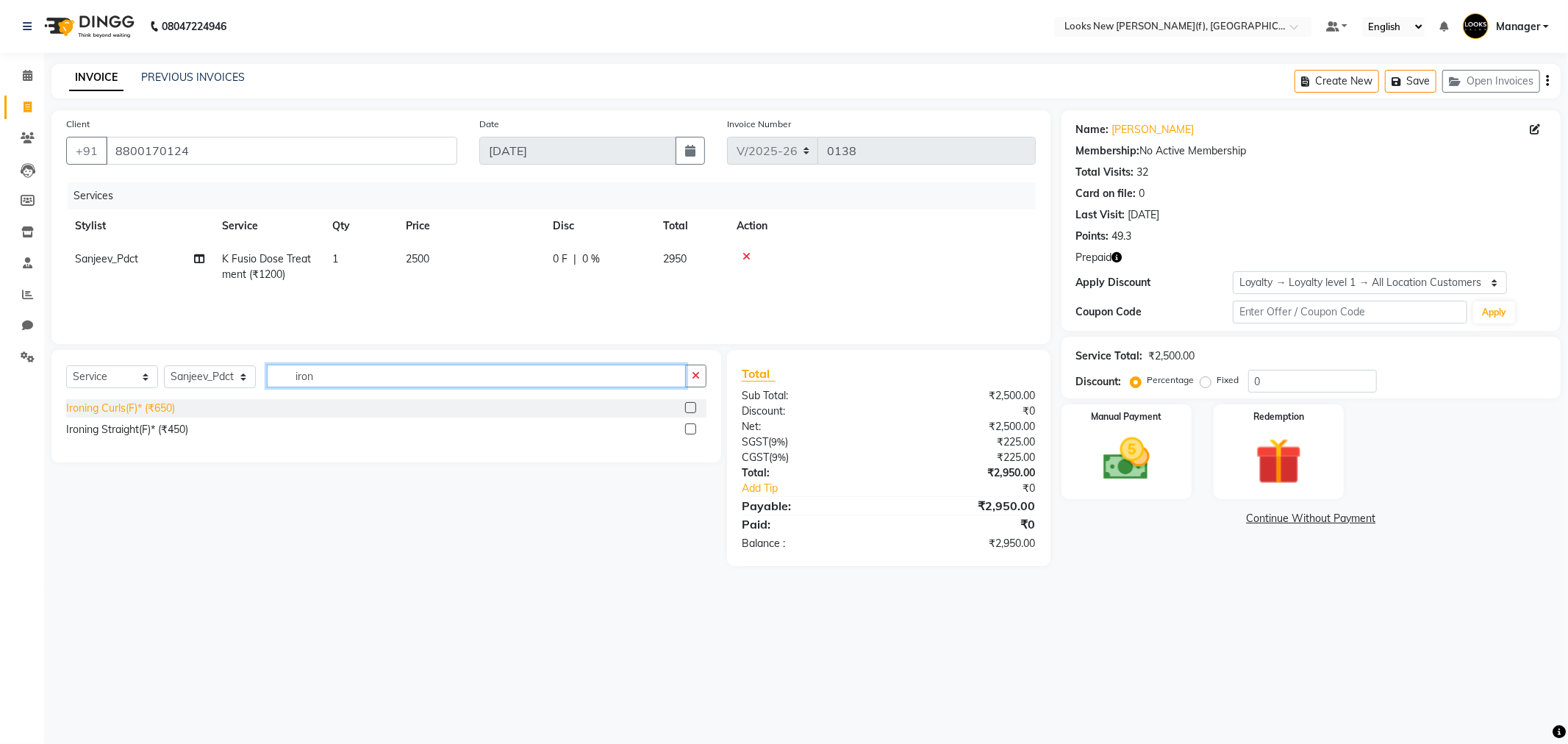
type input "iron"
click at [140, 412] on div "Ironing Curls(F)* (₹650)" at bounding box center [120, 408] width 109 height 16
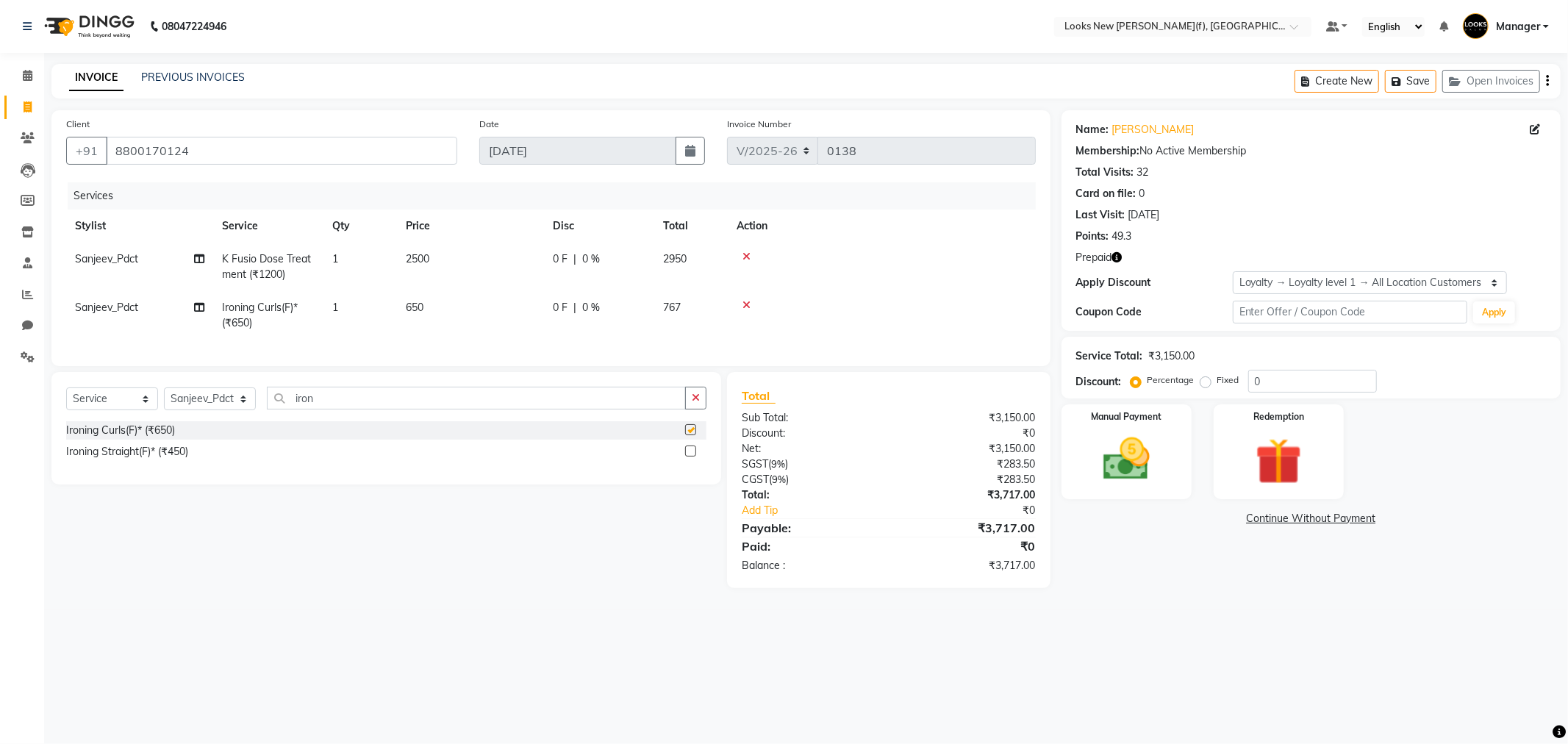
checkbox input "false"
click at [439, 306] on td "650" at bounding box center [470, 315] width 147 height 48
select select "87330"
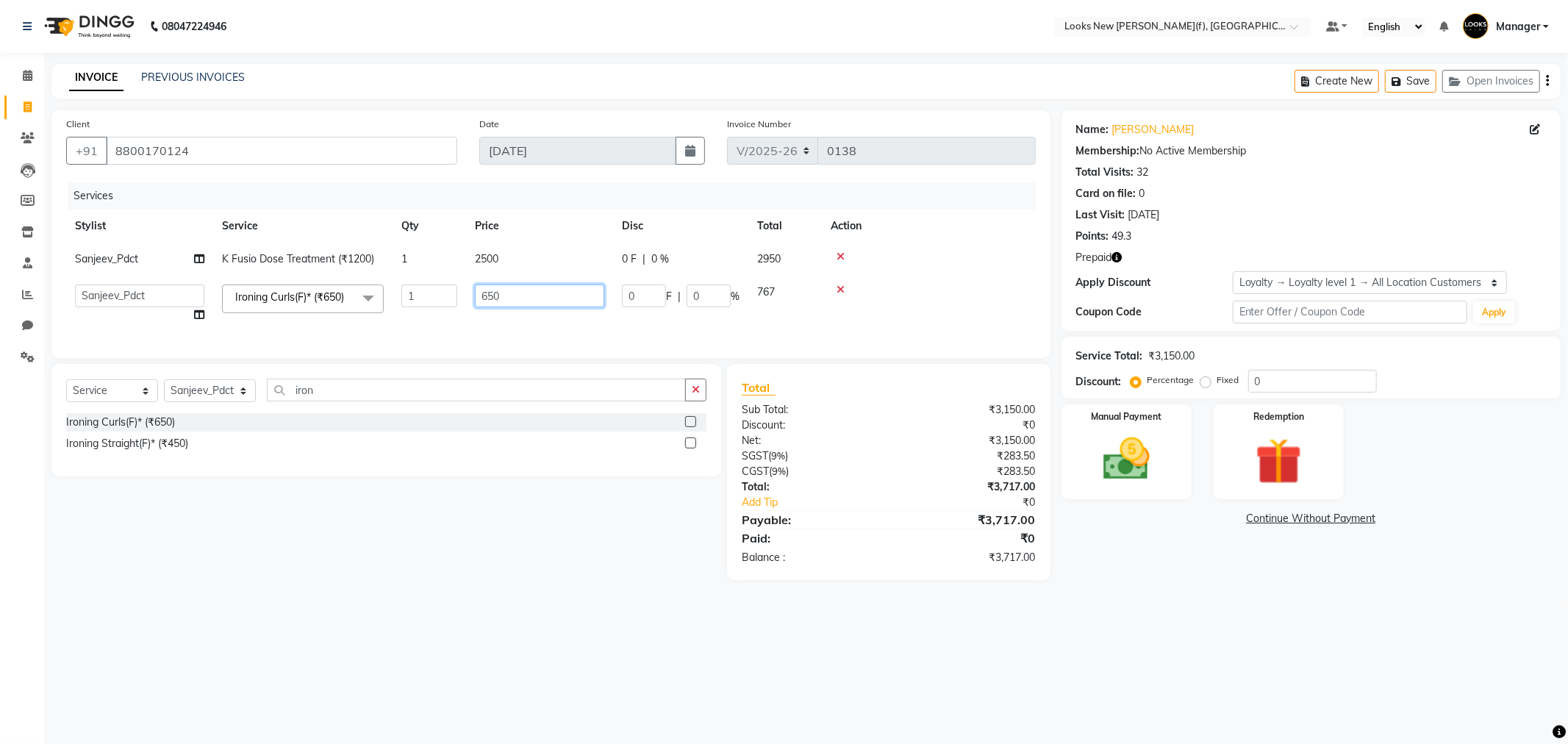
drag, startPoint x: 515, startPoint y: 290, endPoint x: 453, endPoint y: 292, distance: 62.0
click at [453, 292] on tr "Aakash_Pdct Afsar Ahmad Ashmita Ayesha Bobby_Asst Bobby_Khan Counter_Sales Kama…" at bounding box center [550, 303] width 970 height 56
type input "1200"
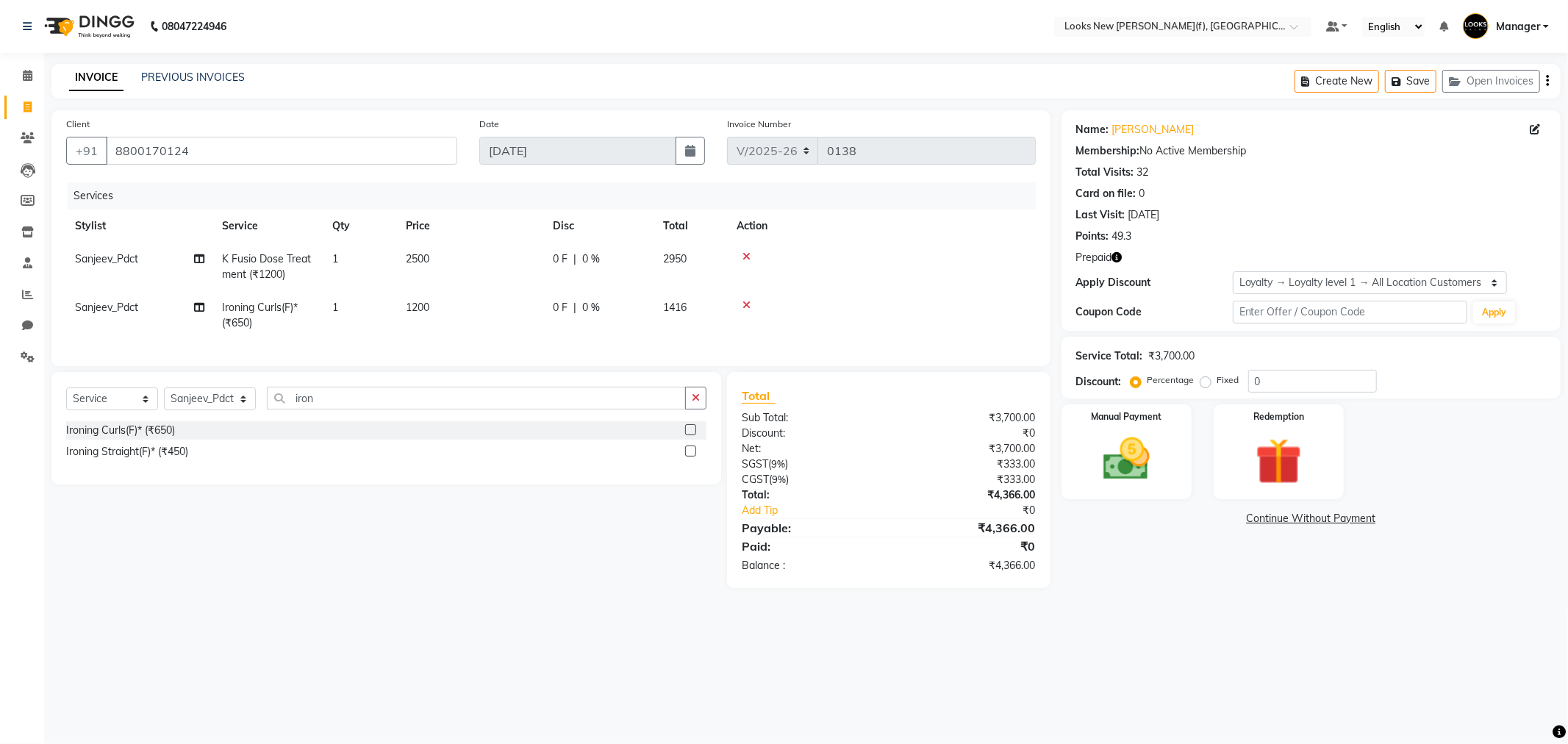
click at [468, 322] on td "1200" at bounding box center [470, 315] width 147 height 48
select select "87330"
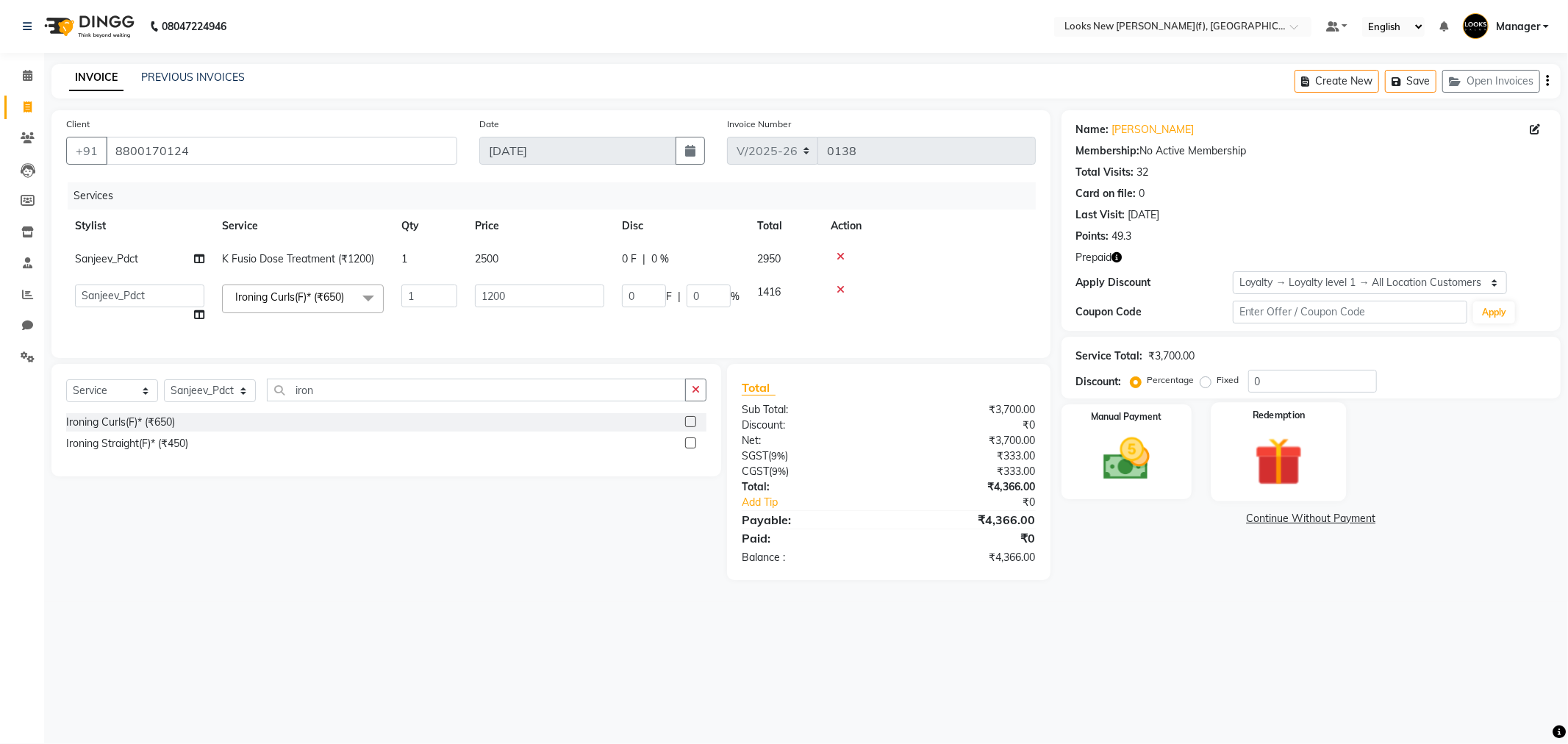
click at [1283, 454] on img at bounding box center [1279, 461] width 78 height 60
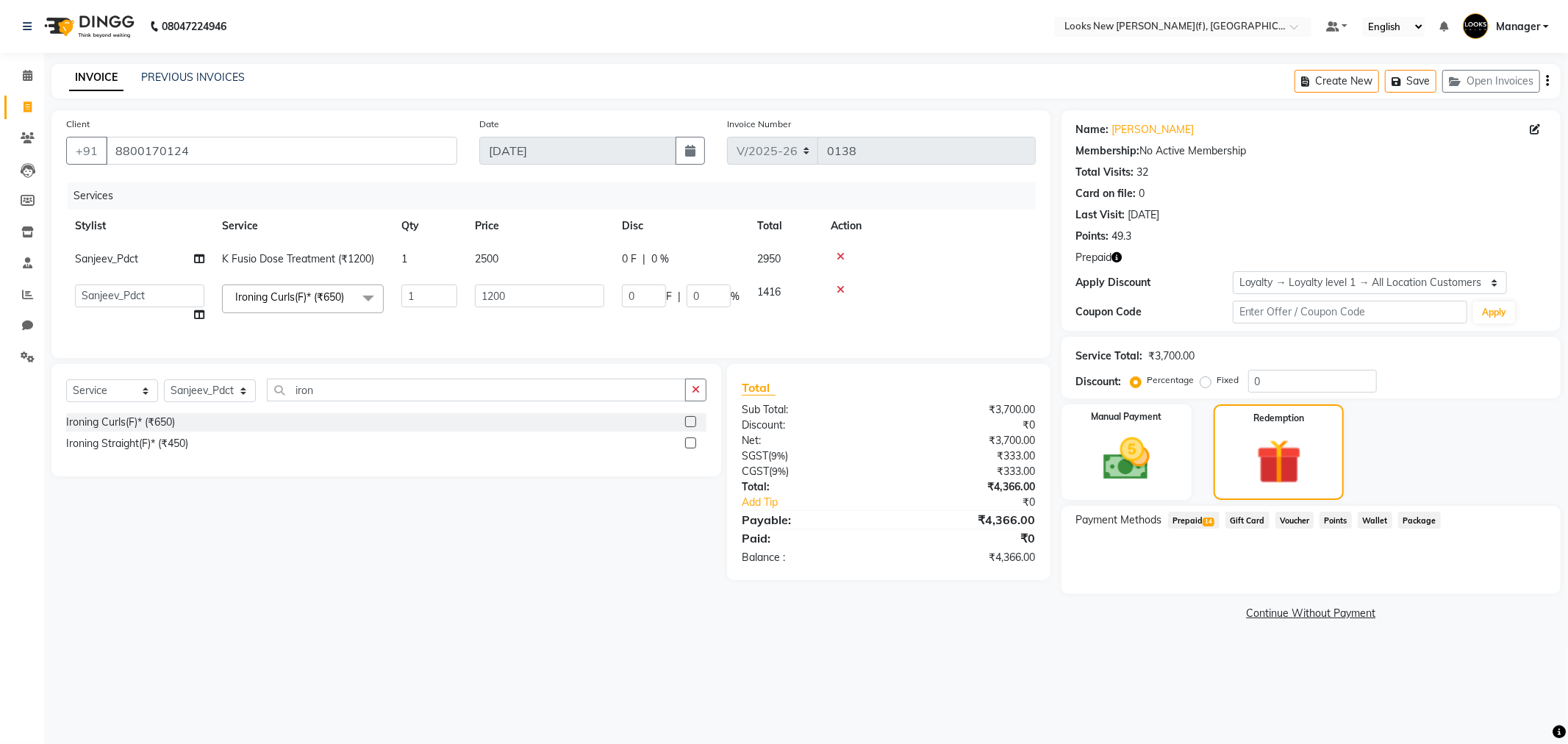
click at [1204, 519] on span "14" at bounding box center [1208, 522] width 12 height 9
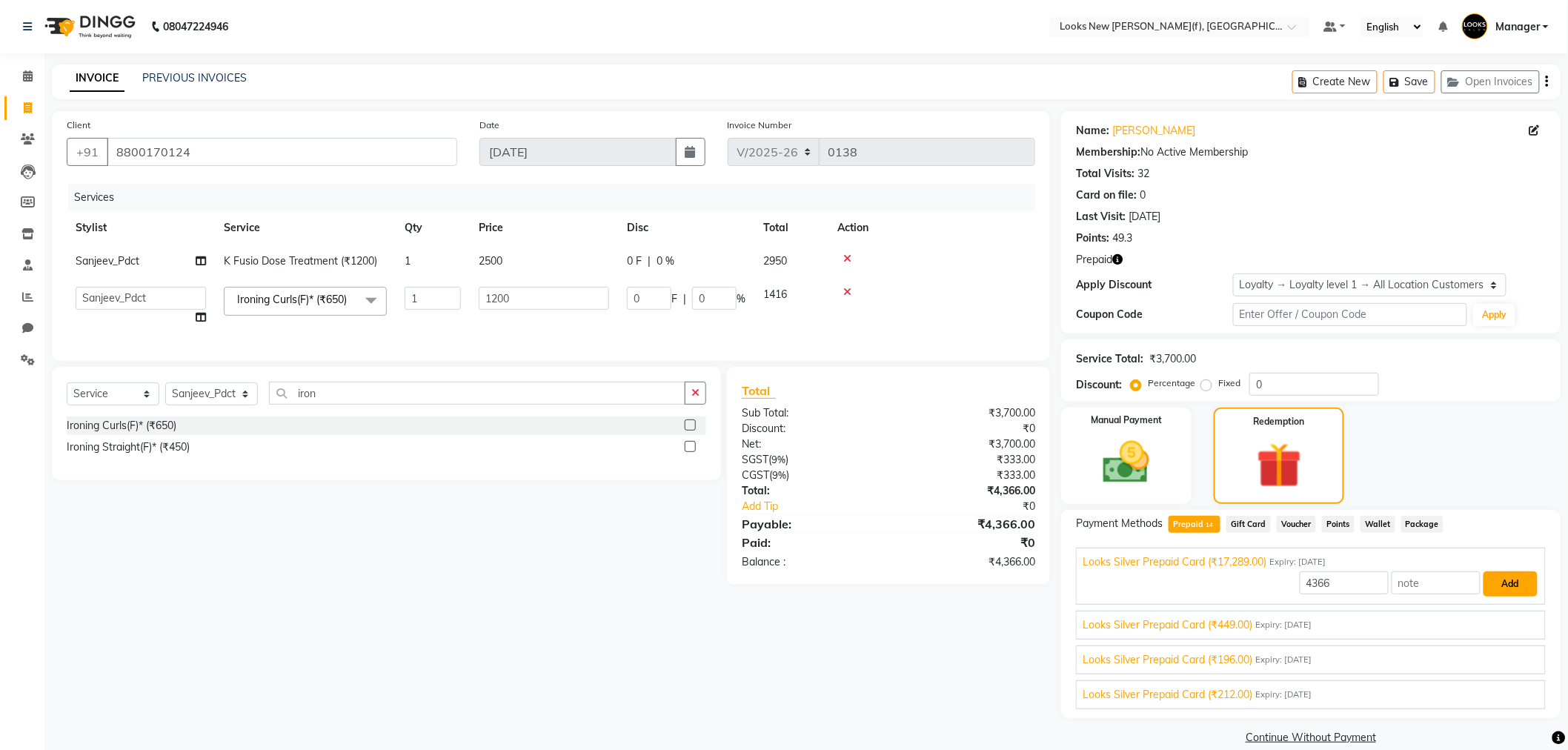
click at [1498, 592] on button "Add" at bounding box center [1511, 584] width 54 height 25
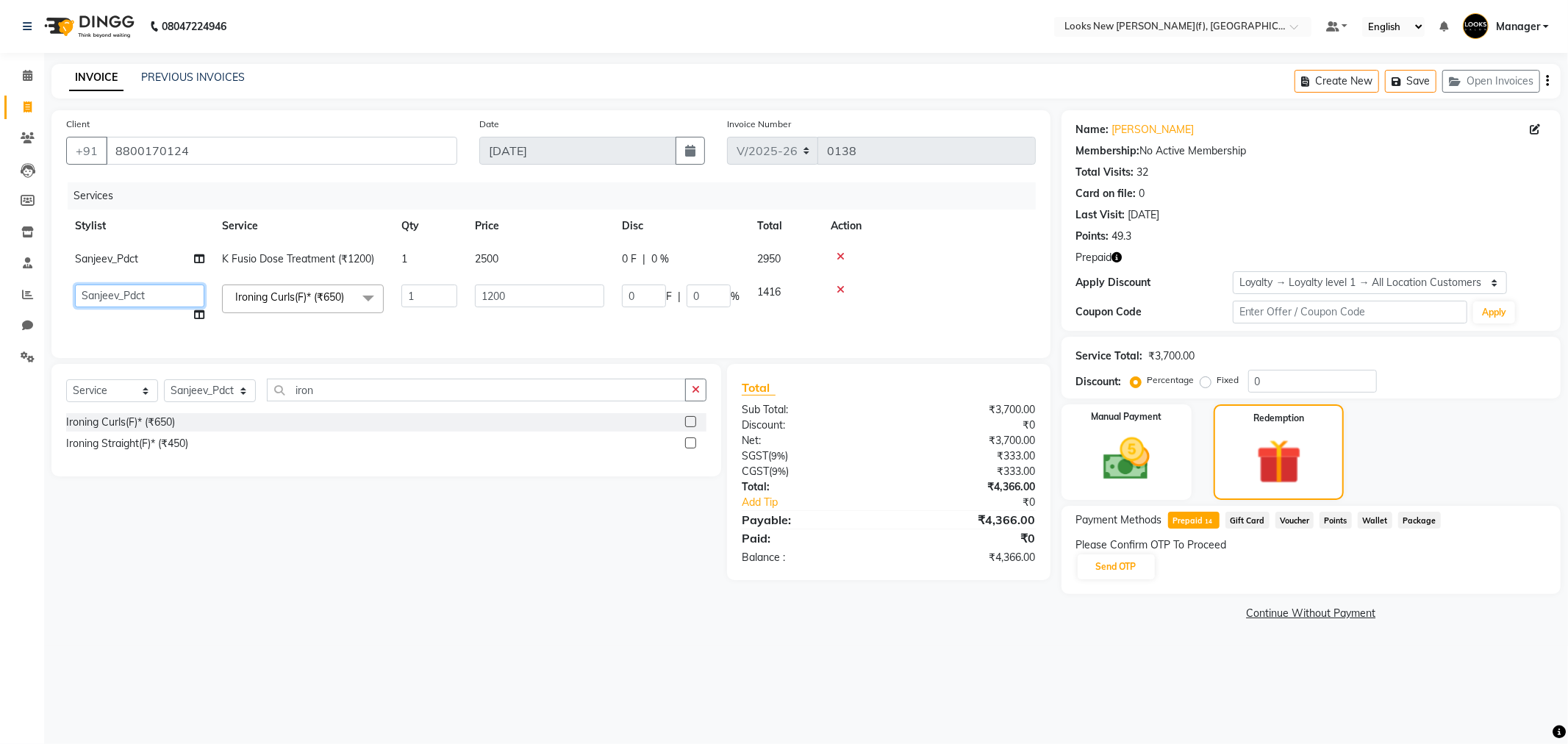
click at [115, 292] on select "Aakash_Pdct Afsar Ahmad Ashmita Ayesha Bobby_Asst Bobby_Khan Counter_Sales Kama…" at bounding box center [139, 295] width 129 height 22
select select "87313"
click at [1137, 457] on img at bounding box center [1127, 459] width 78 height 56
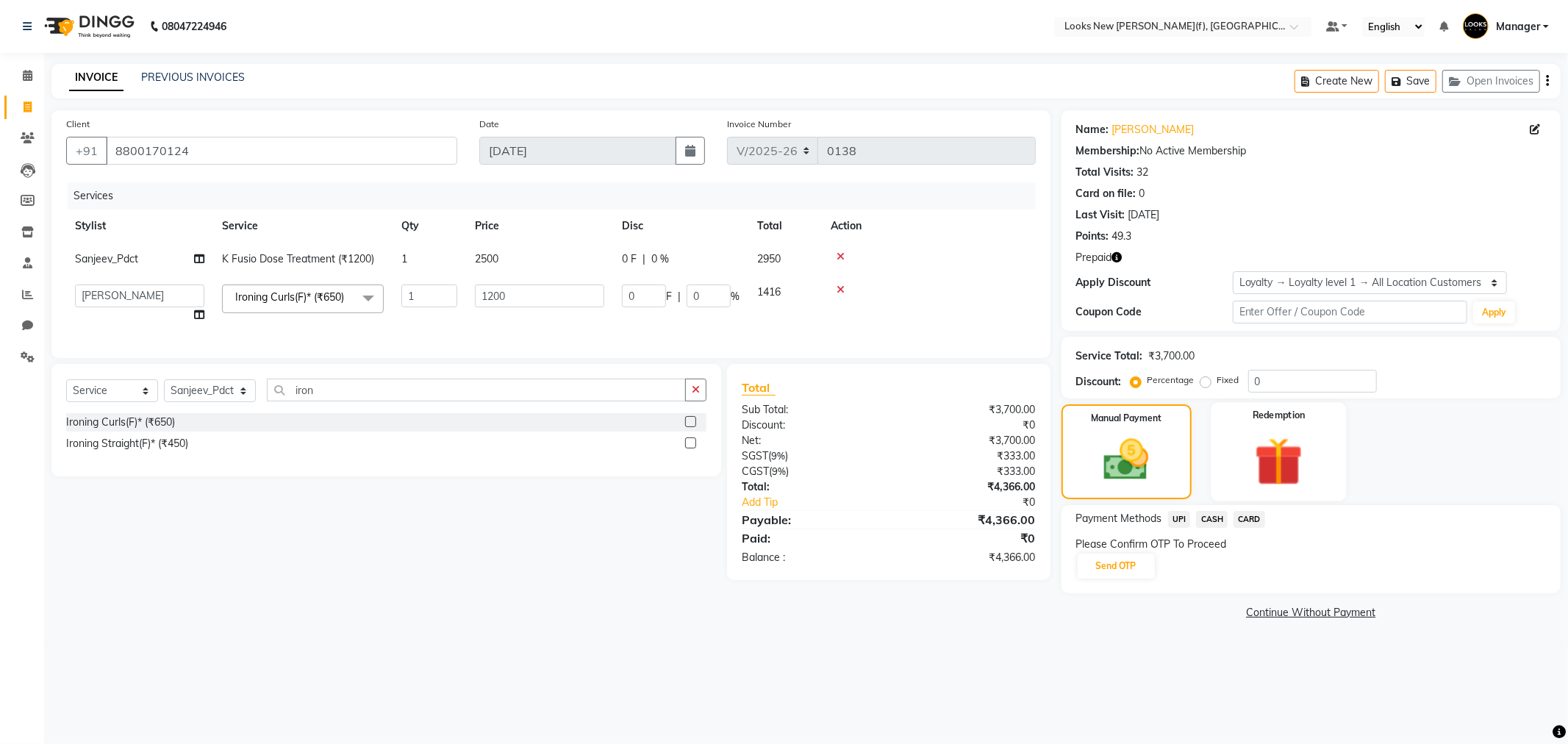
click at [1258, 458] on img at bounding box center [1279, 461] width 78 height 60
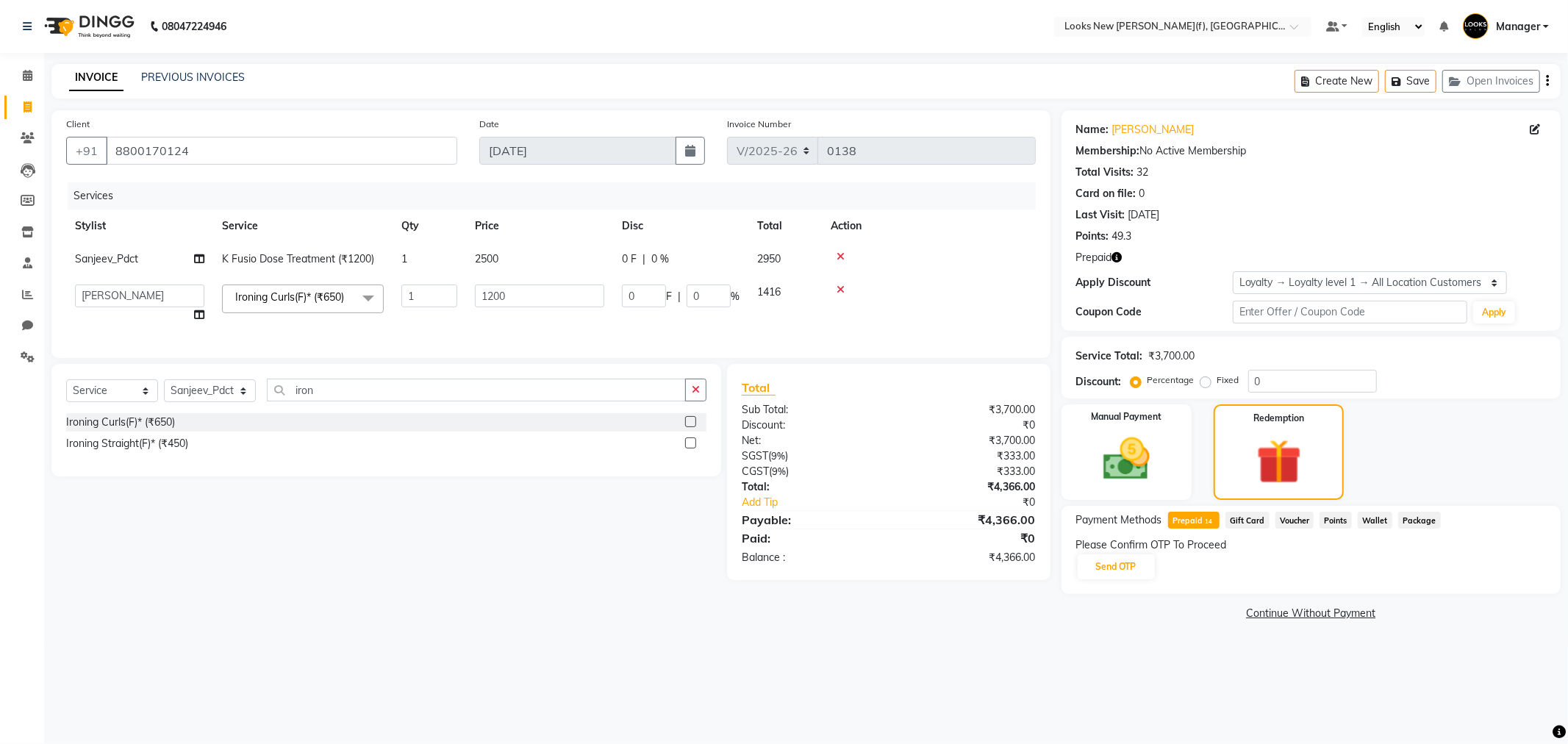
click at [1197, 523] on span "Prepaid 14" at bounding box center [1194, 520] width 52 height 17
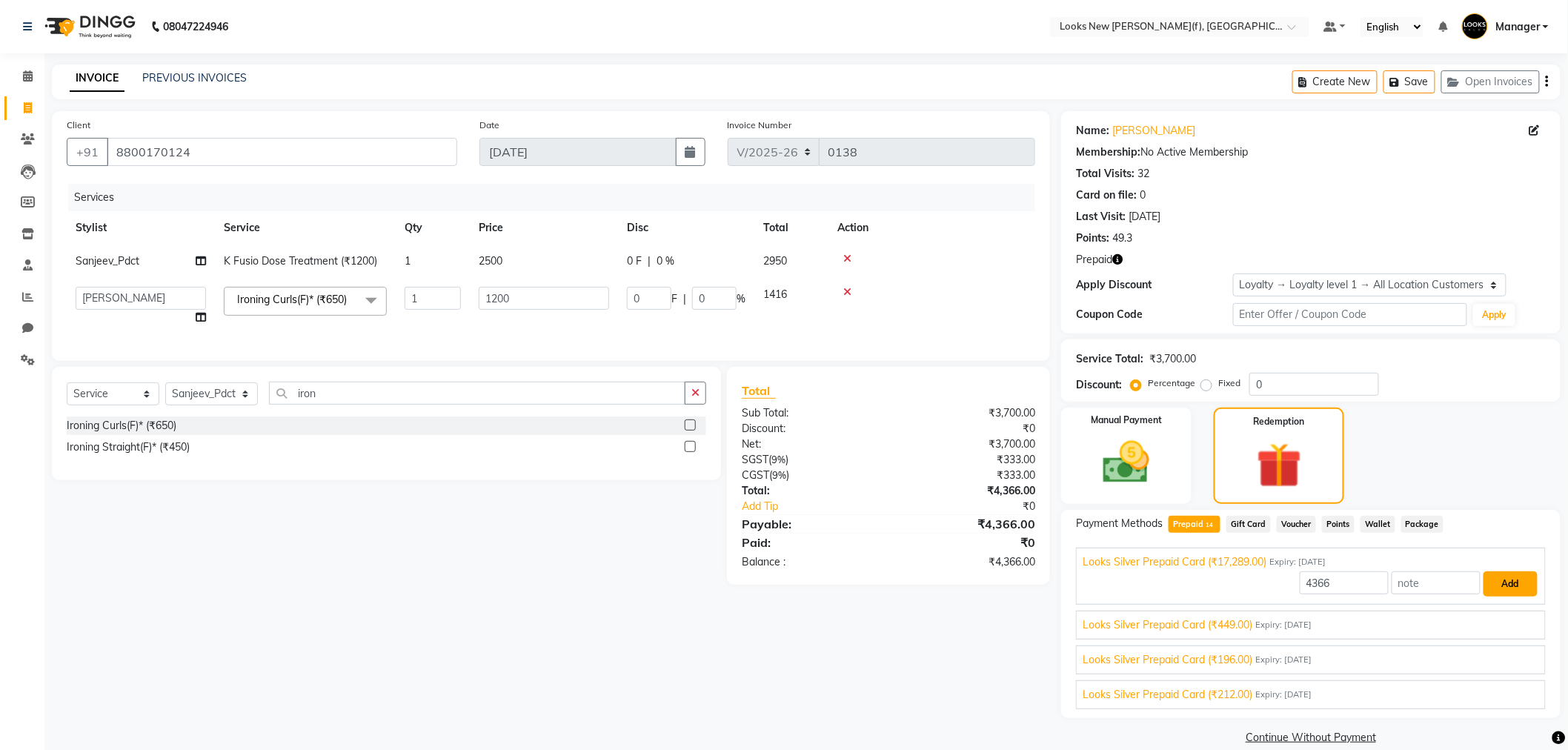
click at [1502, 586] on button "Add" at bounding box center [1511, 584] width 54 height 25
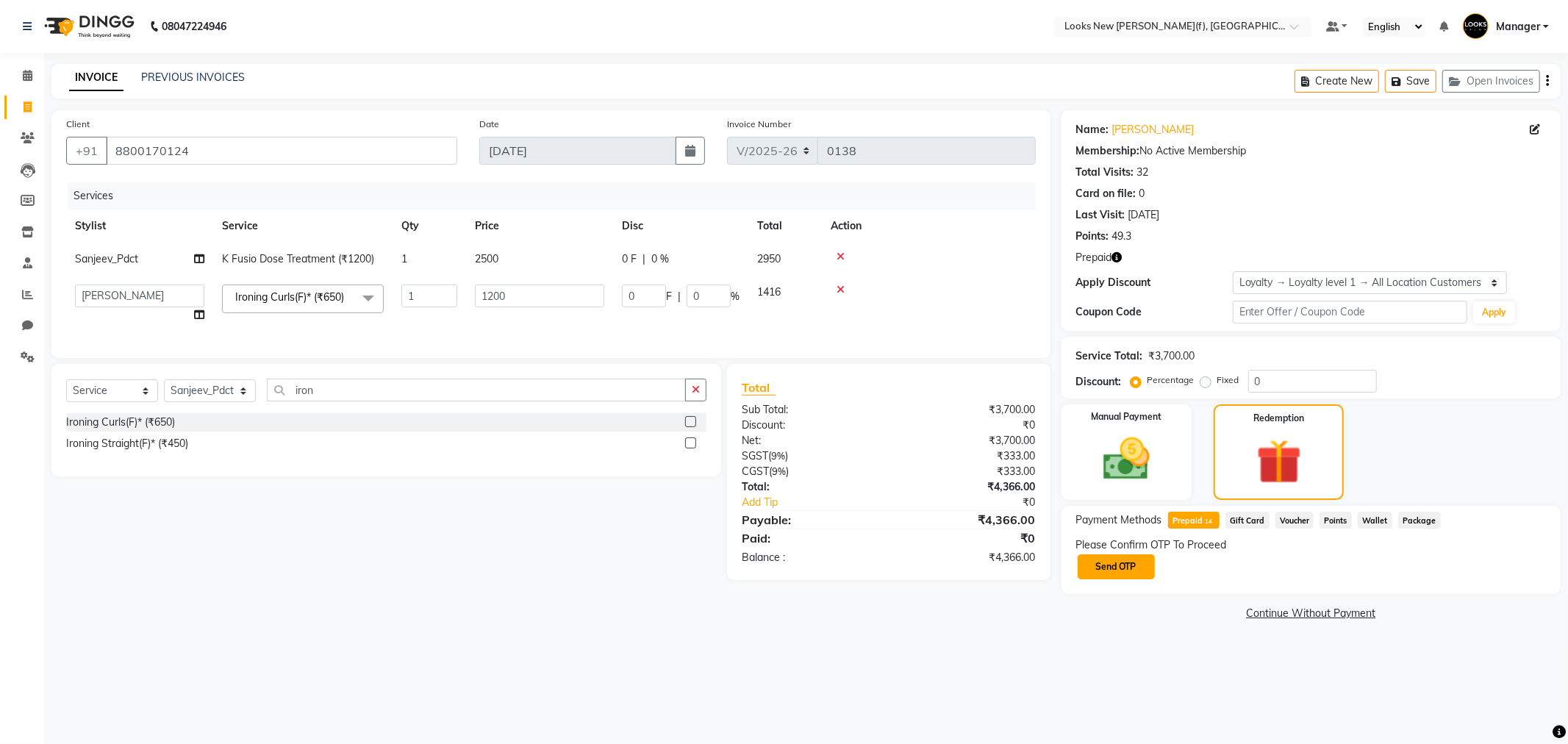
click at [1133, 569] on button "Send OTP" at bounding box center [1116, 567] width 77 height 25
click at [1142, 568] on input "text" at bounding box center [1150, 566] width 147 height 22
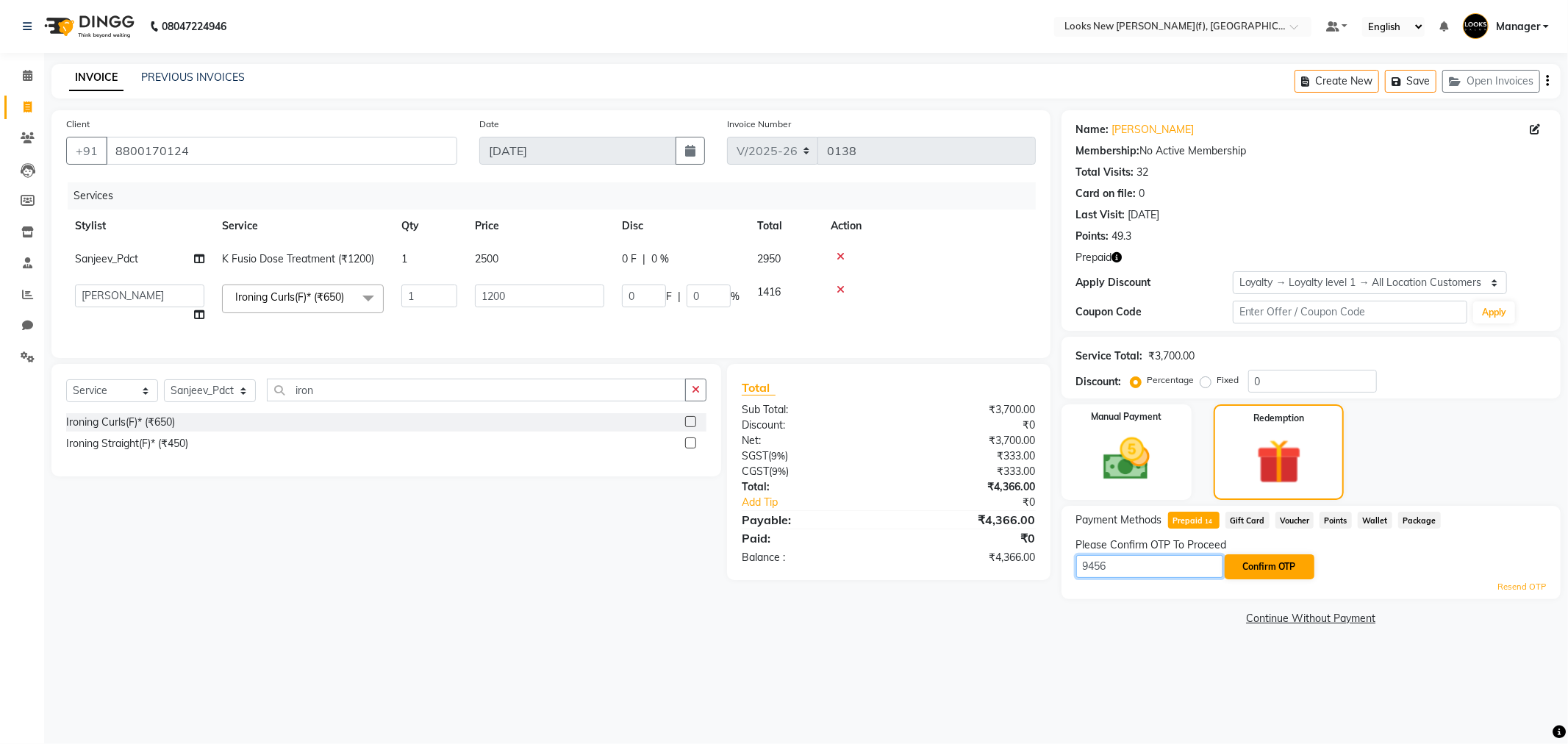
type input "9456"
click at [1282, 563] on button "Confirm OTP" at bounding box center [1270, 567] width 90 height 25
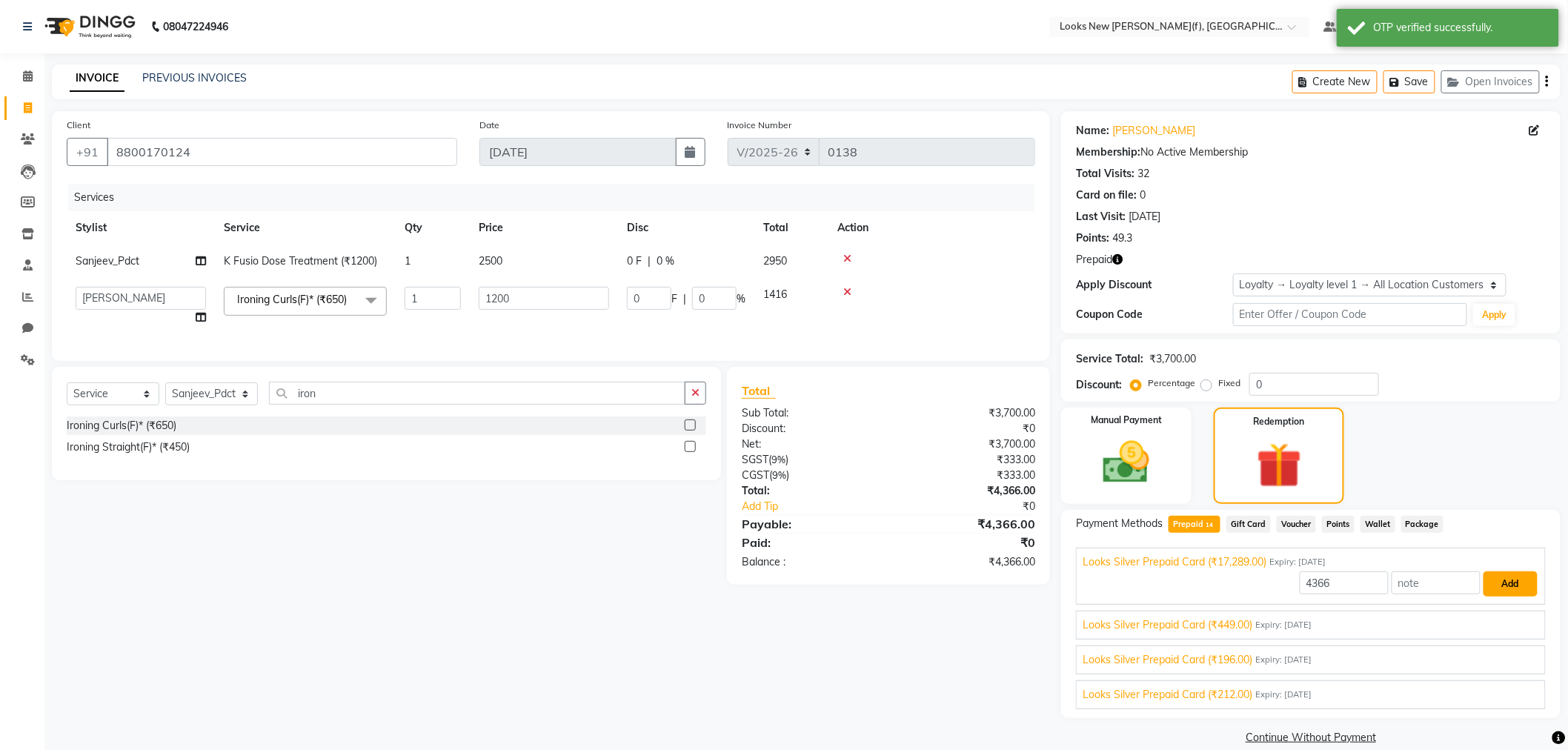
click at [1491, 588] on button "Add" at bounding box center [1511, 584] width 54 height 25
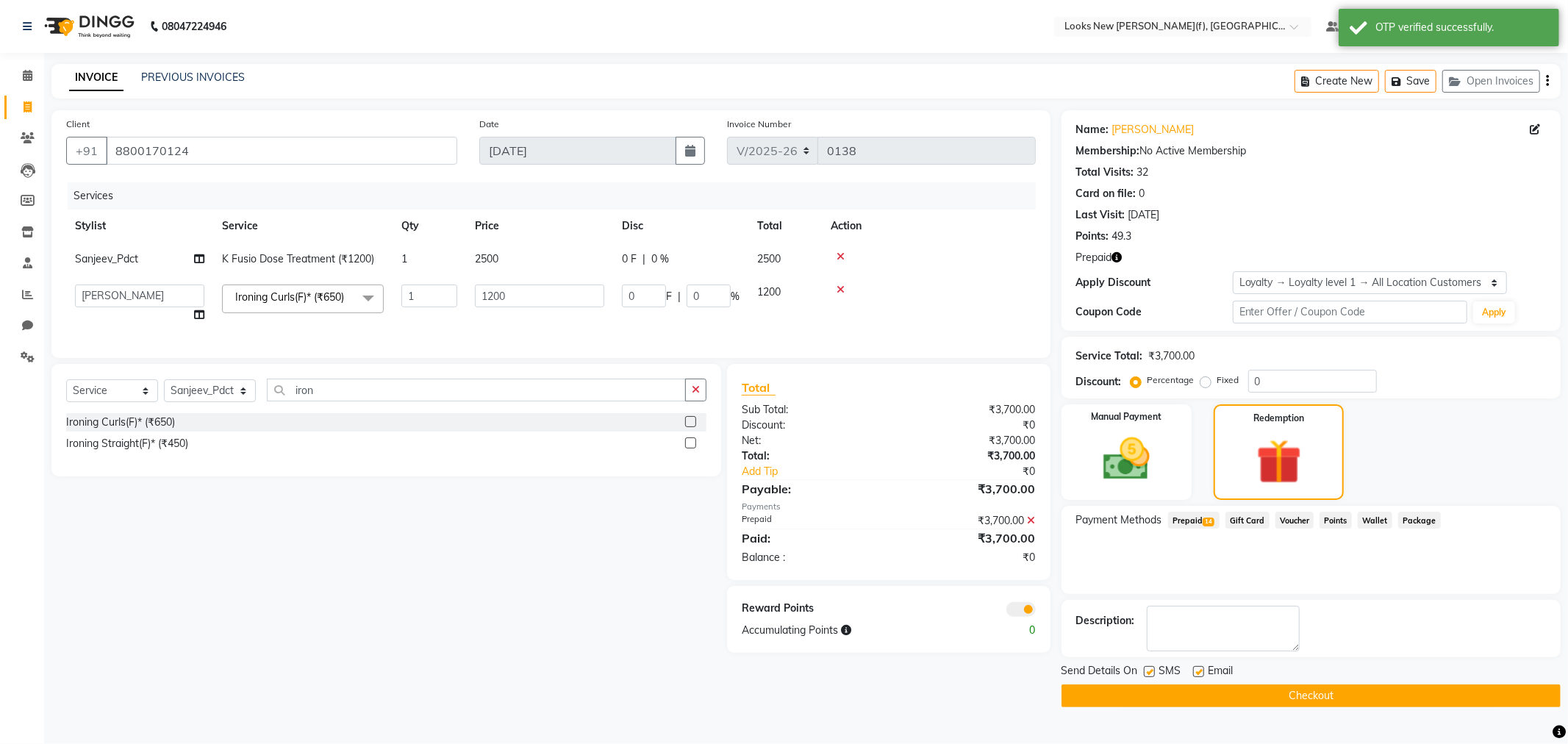
click at [1277, 689] on button "Checkout" at bounding box center [1312, 695] width 500 height 22
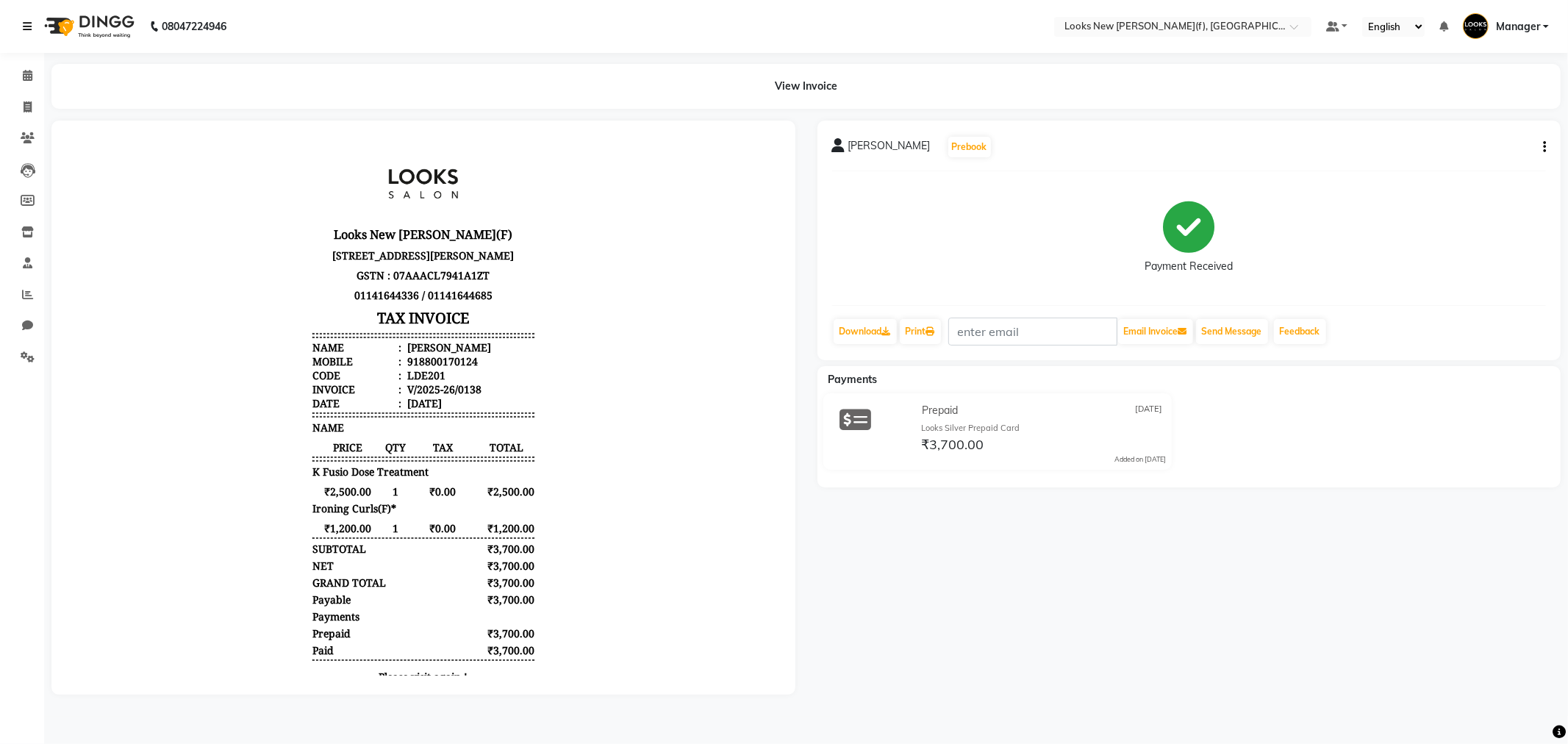
click at [26, 29] on icon at bounding box center [27, 27] width 9 height 10
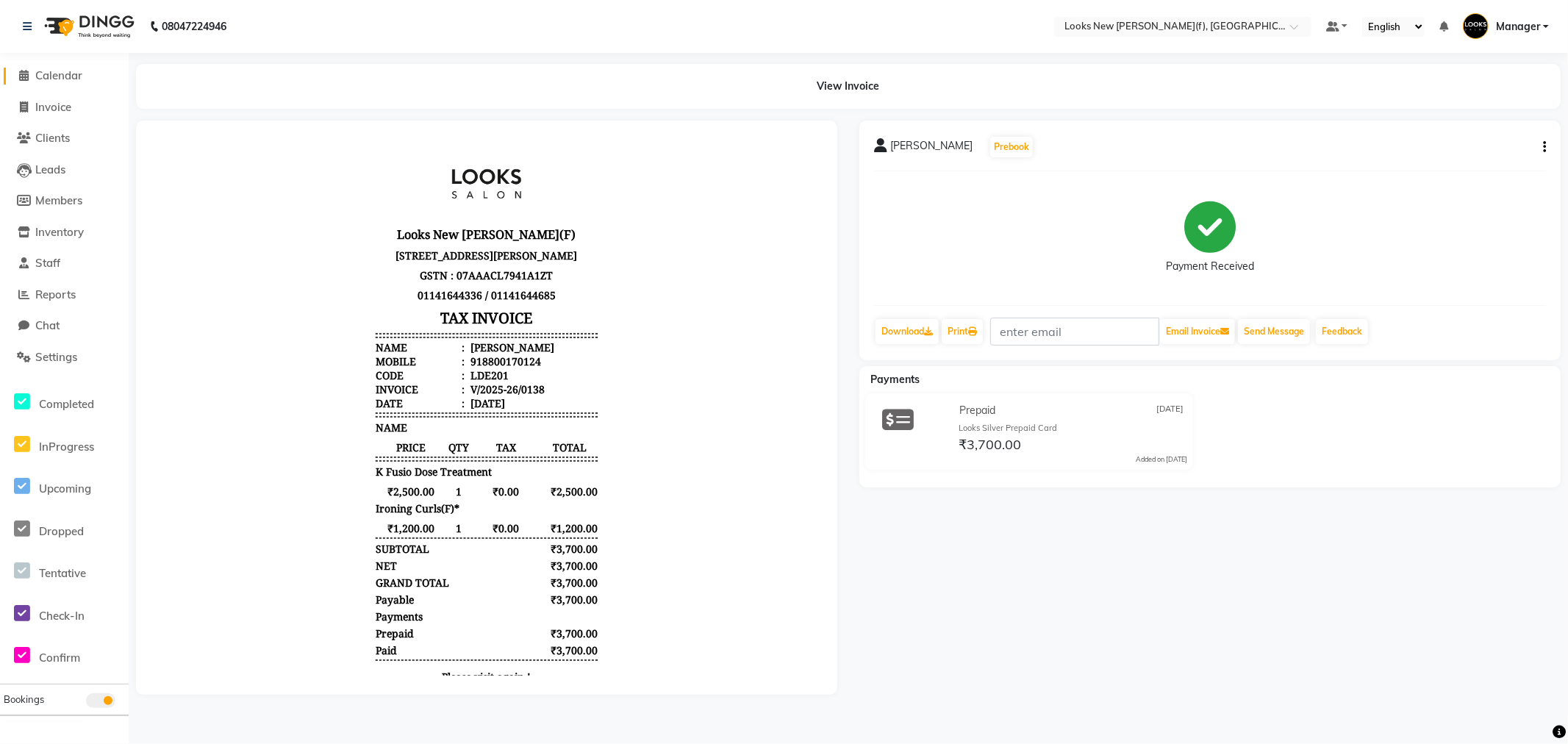
click at [61, 71] on span "Calendar" at bounding box center [58, 75] width 47 height 14
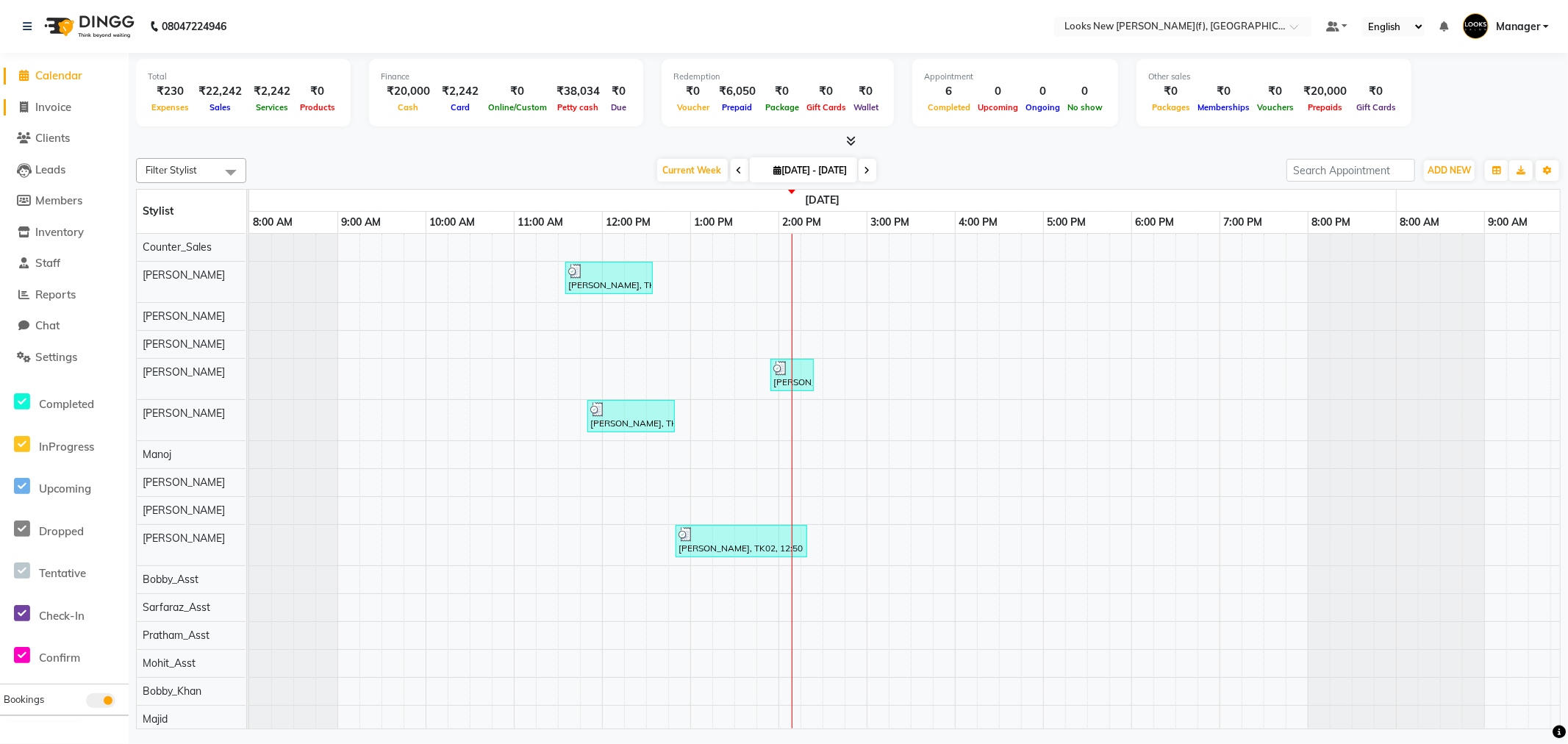
click at [79, 111] on link "Invoice" at bounding box center [64, 107] width 122 height 17
select select "service"
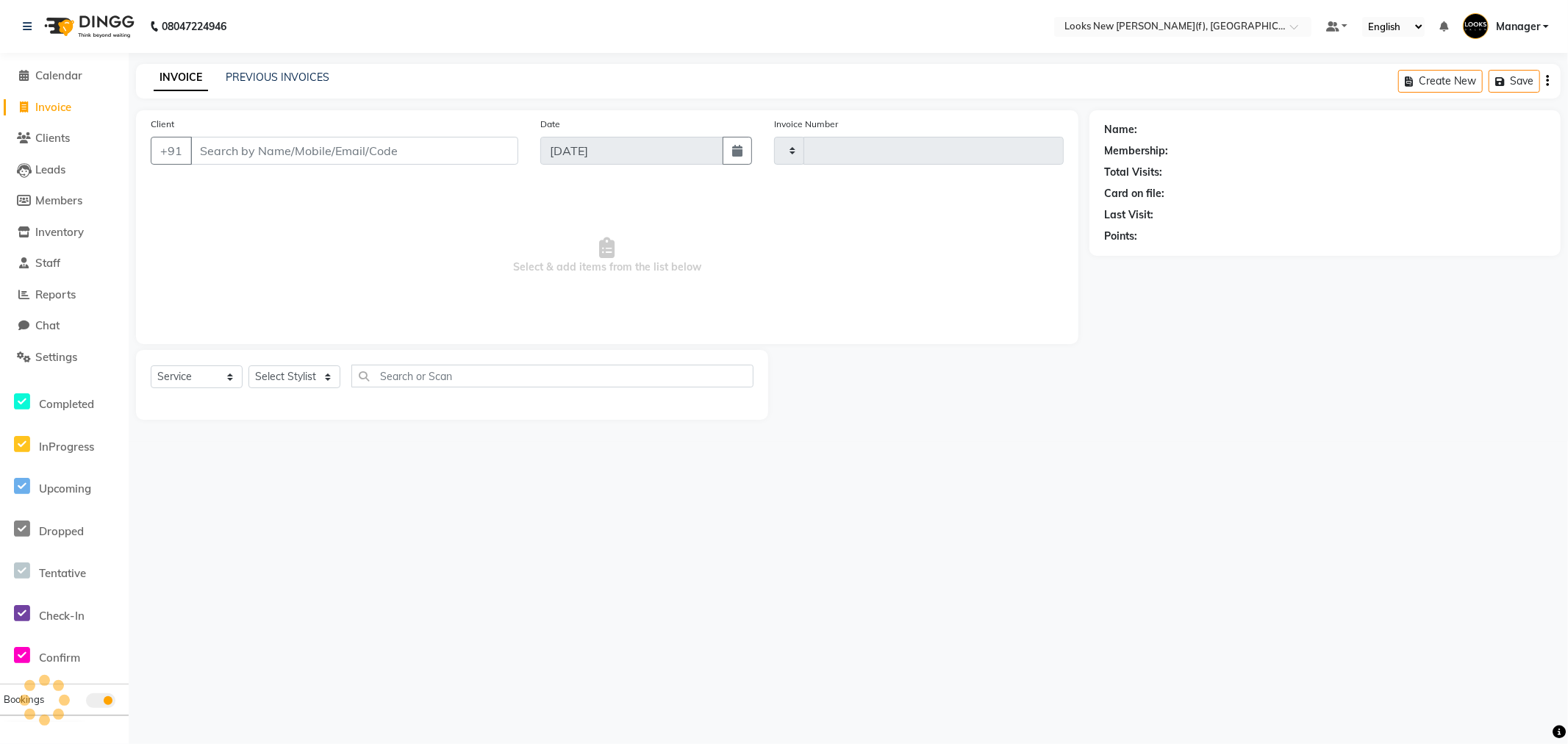
type input "0139"
select select "8659"
click at [244, 152] on input "Client" at bounding box center [355, 151] width 328 height 28
click at [481, 572] on div "08047224946 Select Location × Looks New Rajinder Nagar(f), Delhi Default Panel …" at bounding box center [784, 372] width 1568 height 744
click at [305, 158] on input "Client" at bounding box center [355, 151] width 328 height 28
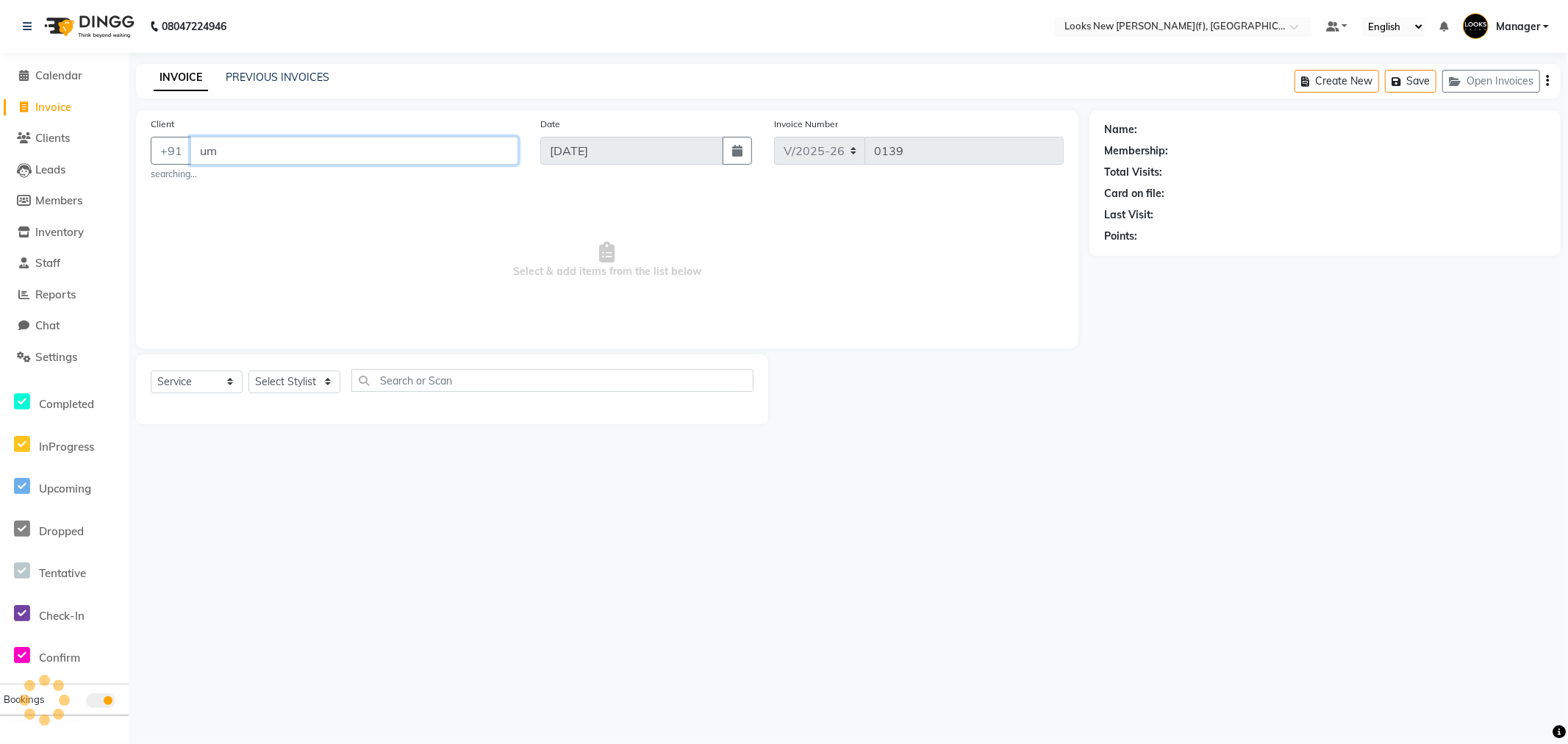
type input "u"
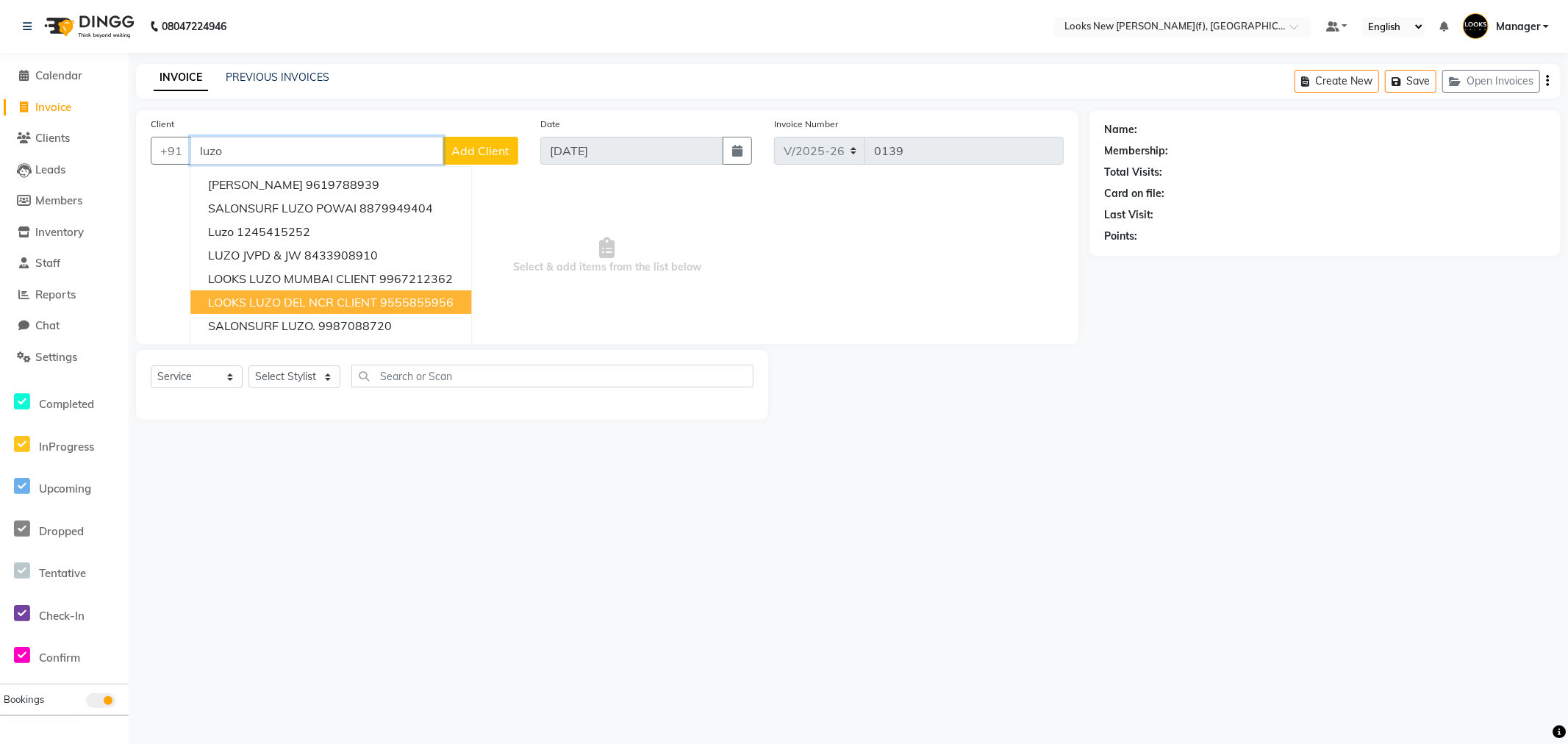
click at [330, 306] on span "LOOKS LUZO DEL NCR CLIENT" at bounding box center [292, 302] width 169 height 15
type input "9555855956"
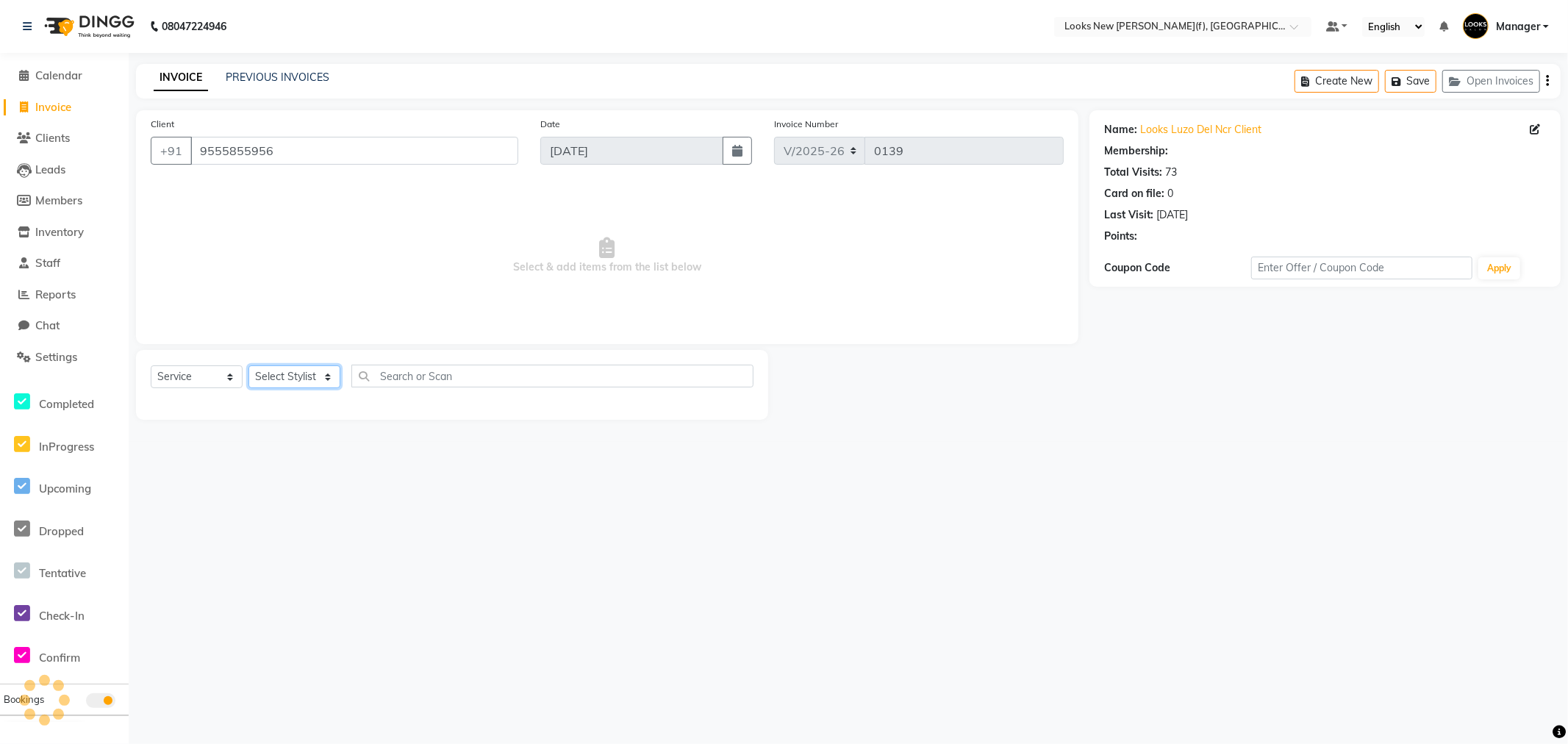
click at [321, 383] on select "Select Stylist Aakash_Pdct [PERSON_NAME] [PERSON_NAME] [PERSON_NAME] Counter_Sa…" at bounding box center [294, 376] width 92 height 22
select select "87316"
click at [248, 366] on select "Select Stylist Aakash_Pdct [PERSON_NAME] [PERSON_NAME] [PERSON_NAME] Counter_Sa…" at bounding box center [294, 376] width 92 height 22
select select "1: Object"
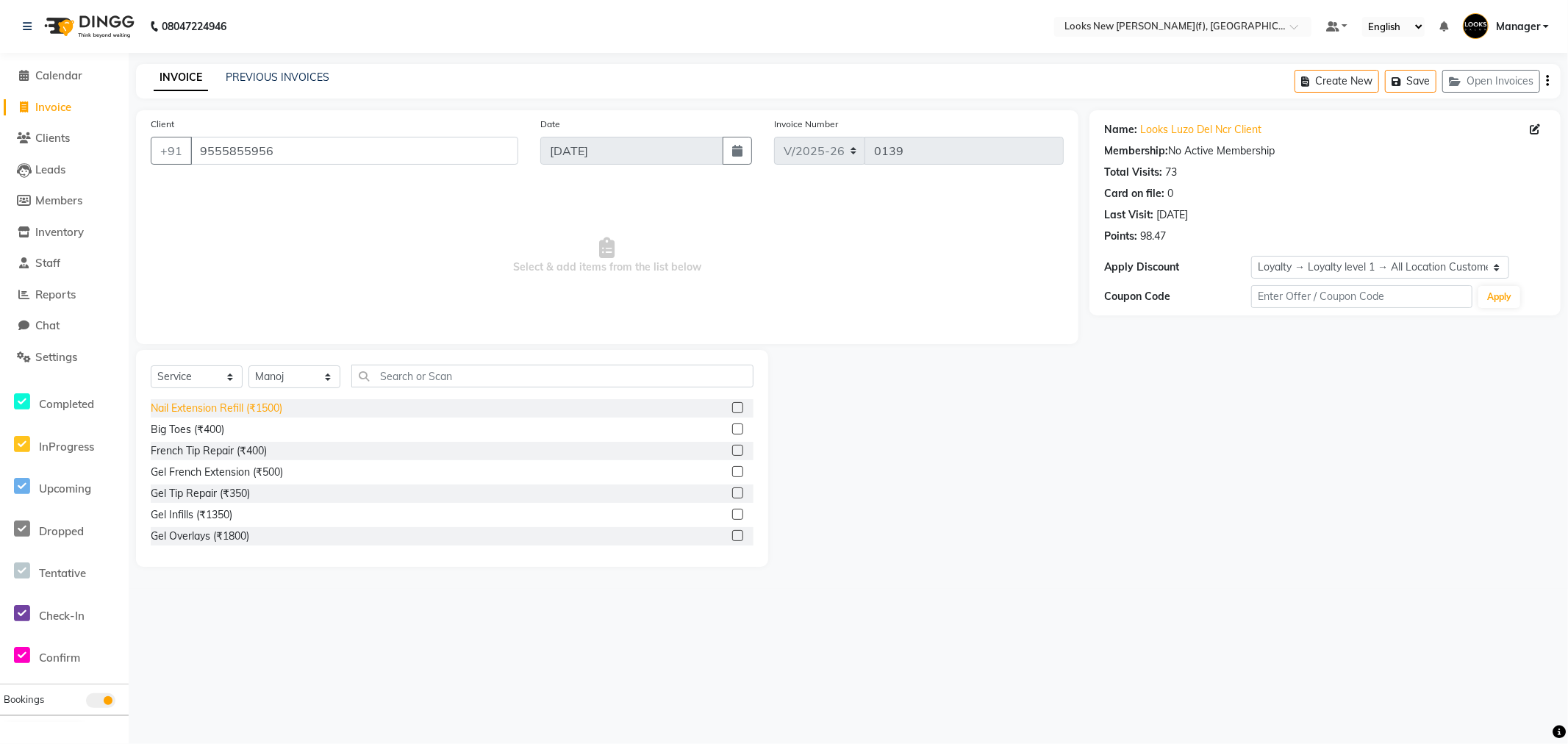
click at [243, 410] on div "Nail Extension Refill (₹1500)" at bounding box center [217, 408] width 132 height 16
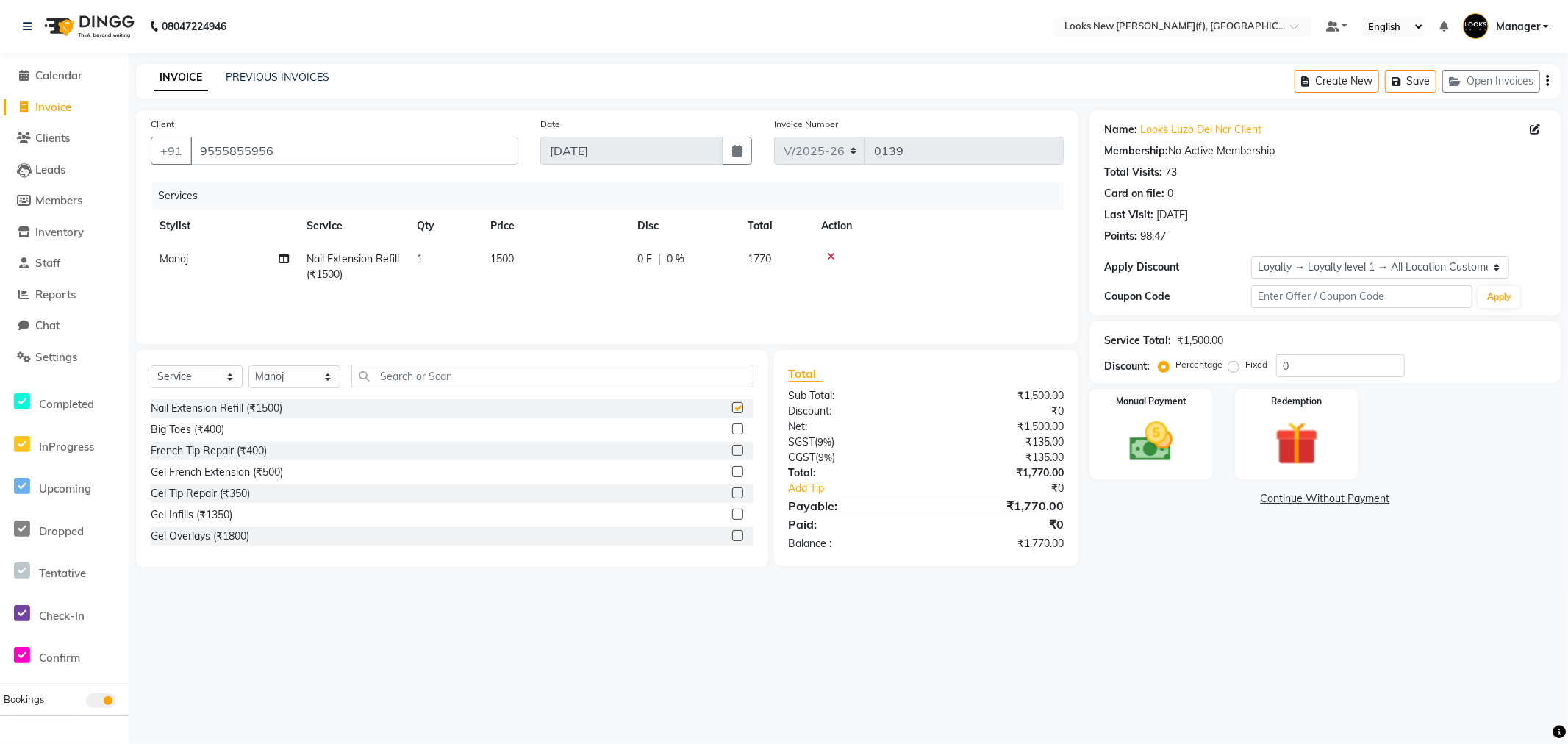
checkbox input "false"
click at [1282, 444] on img at bounding box center [1297, 444] width 73 height 56
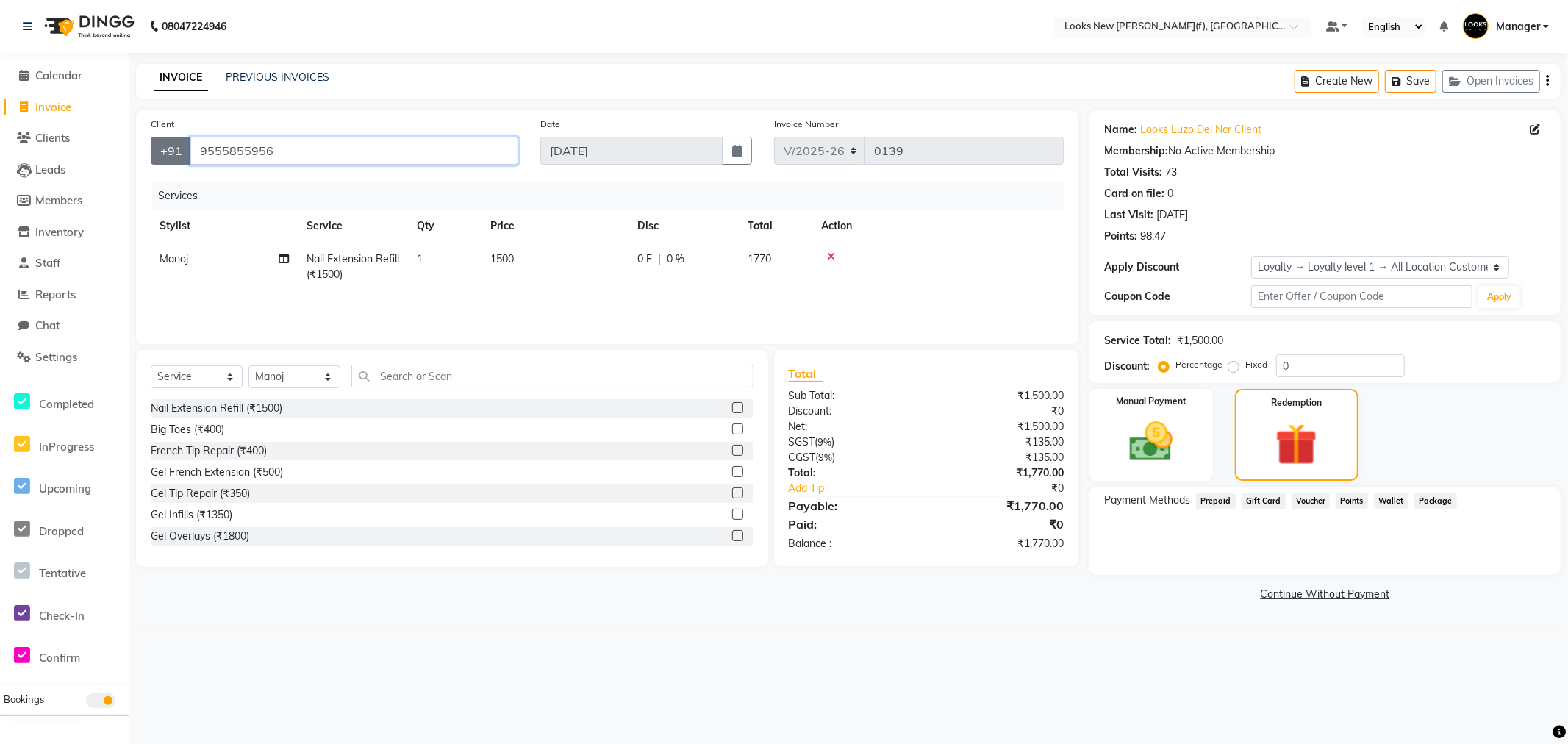
drag, startPoint x: 283, startPoint y: 154, endPoint x: 181, endPoint y: 146, distance: 102.3
click at [181, 146] on div "+91 9555855956" at bounding box center [334, 151] width 367 height 28
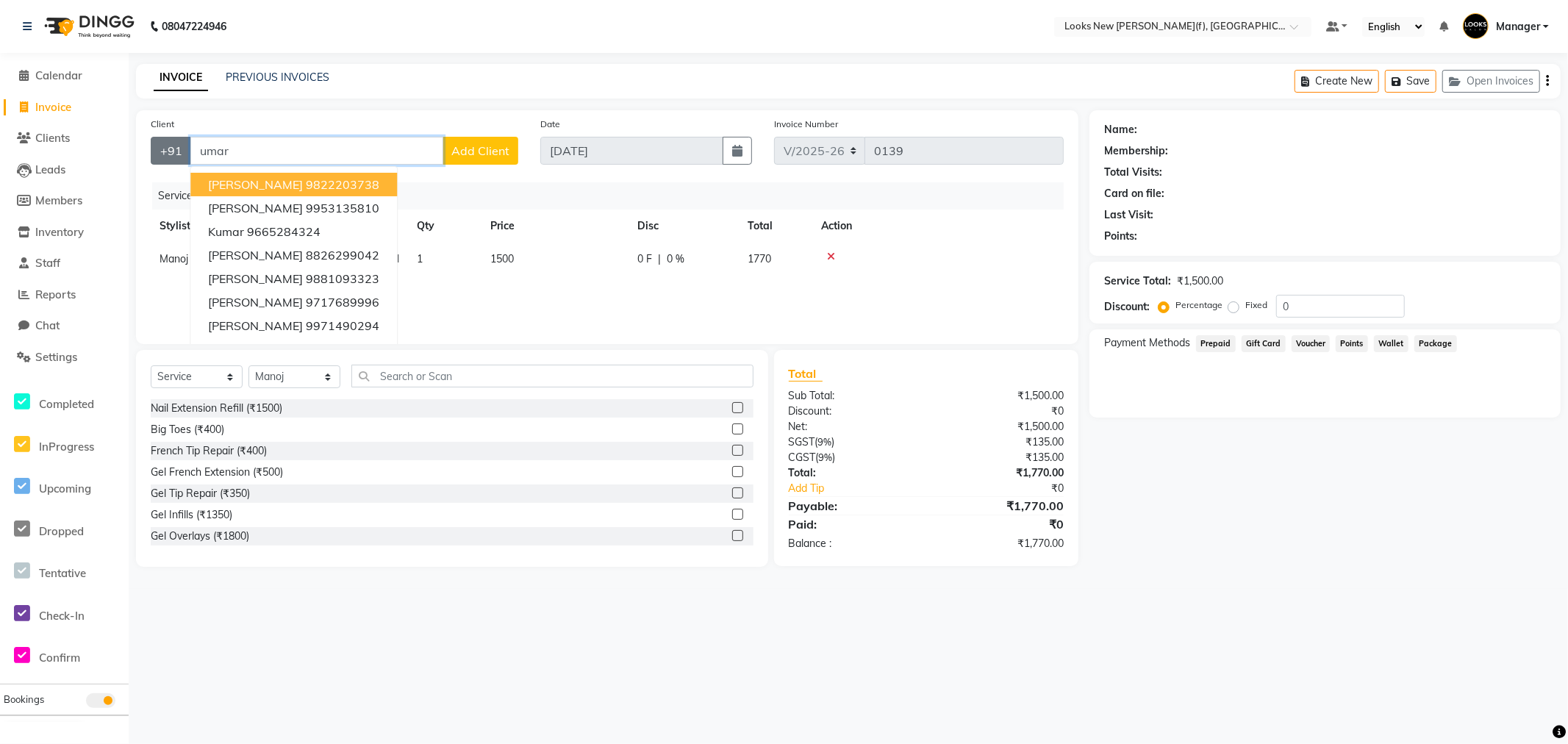
drag, startPoint x: 246, startPoint y: 148, endPoint x: 167, endPoint y: 145, distance: 79.1
click at [167, 145] on div "+91 umar SIDDHESH KUMAR 9822203738 Sarika Kiumar 9953135810 kumar 9665284324 AI…" at bounding box center [334, 151] width 367 height 28
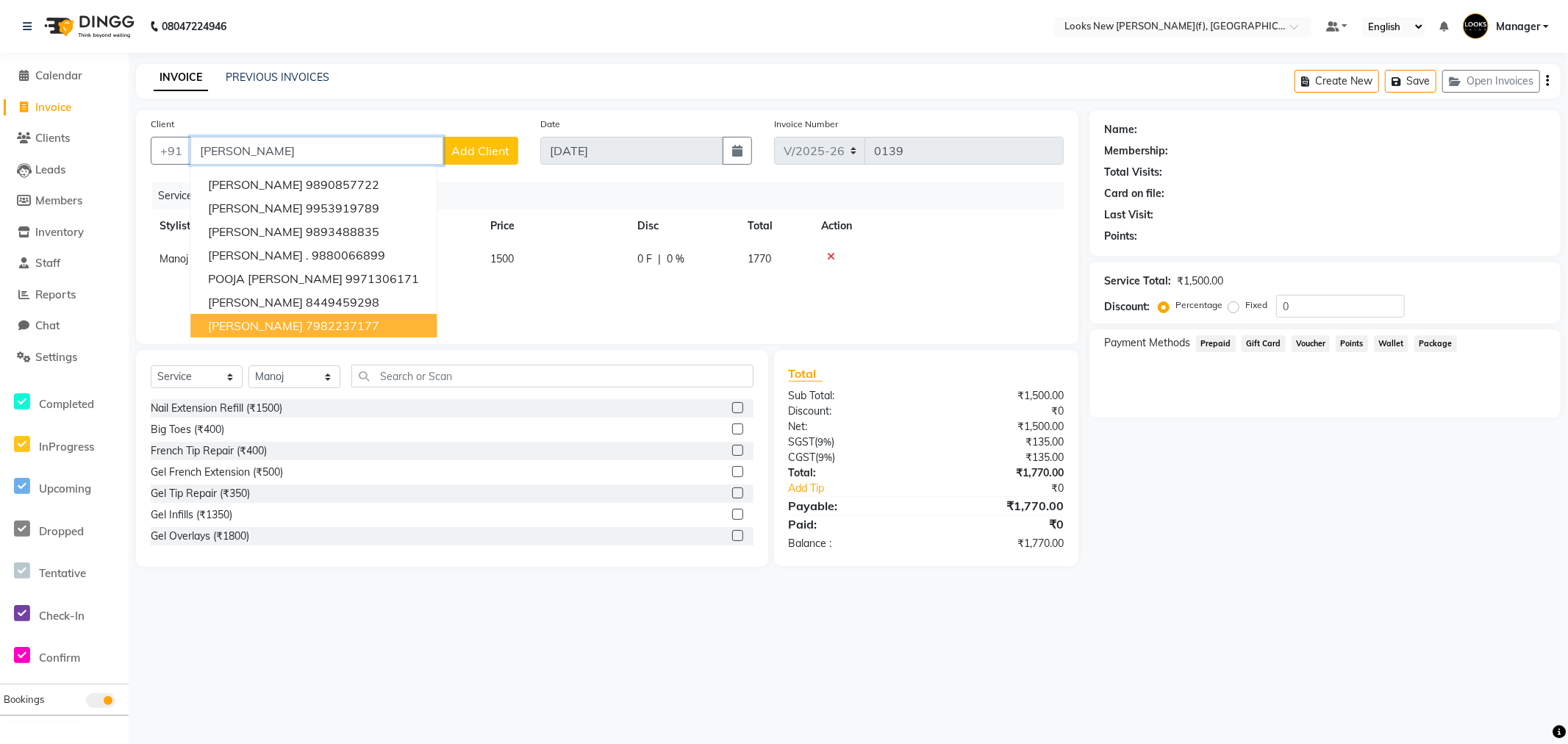
click at [387, 325] on button "OMAR AZAD 7982237177" at bounding box center [314, 325] width 246 height 23
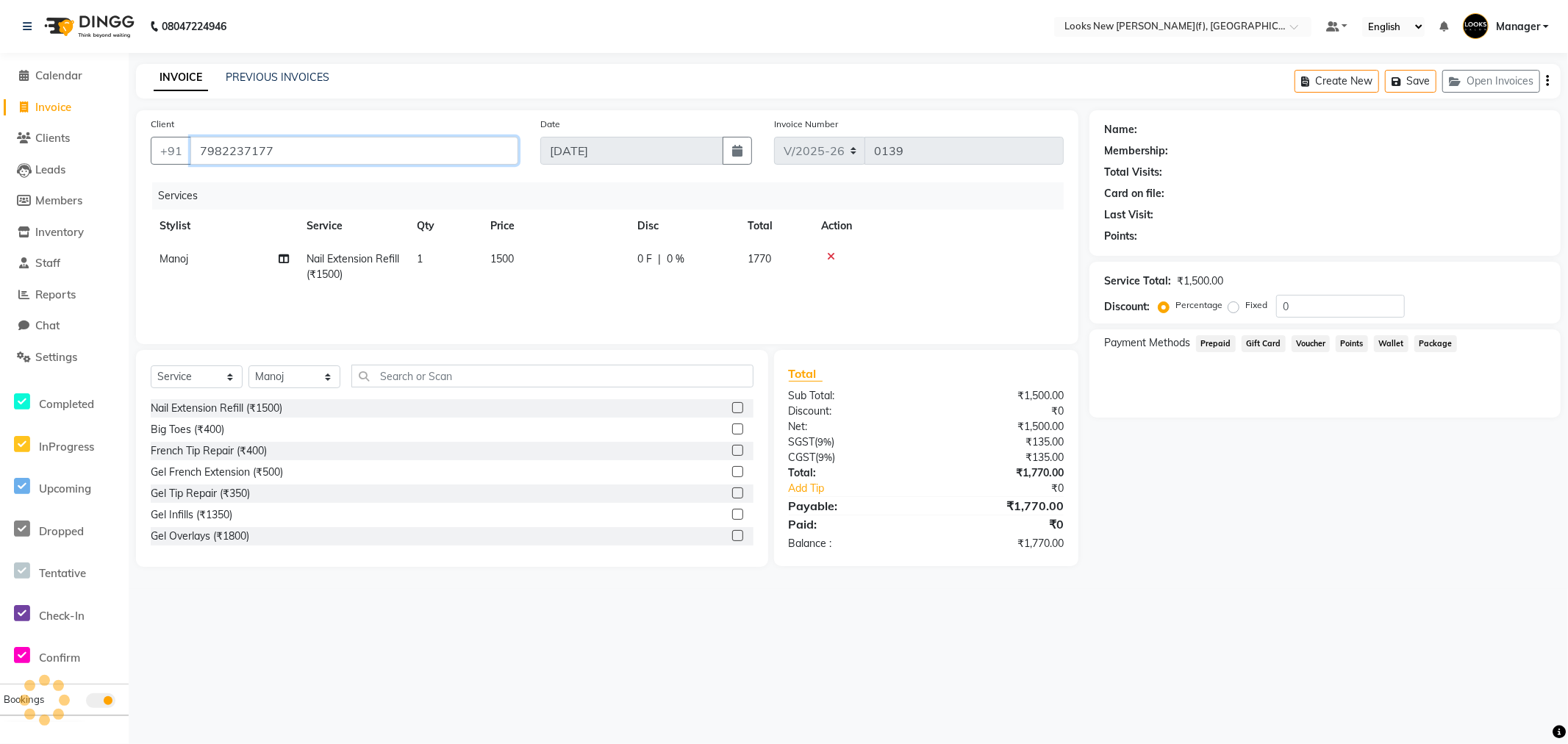
type input "7982237177"
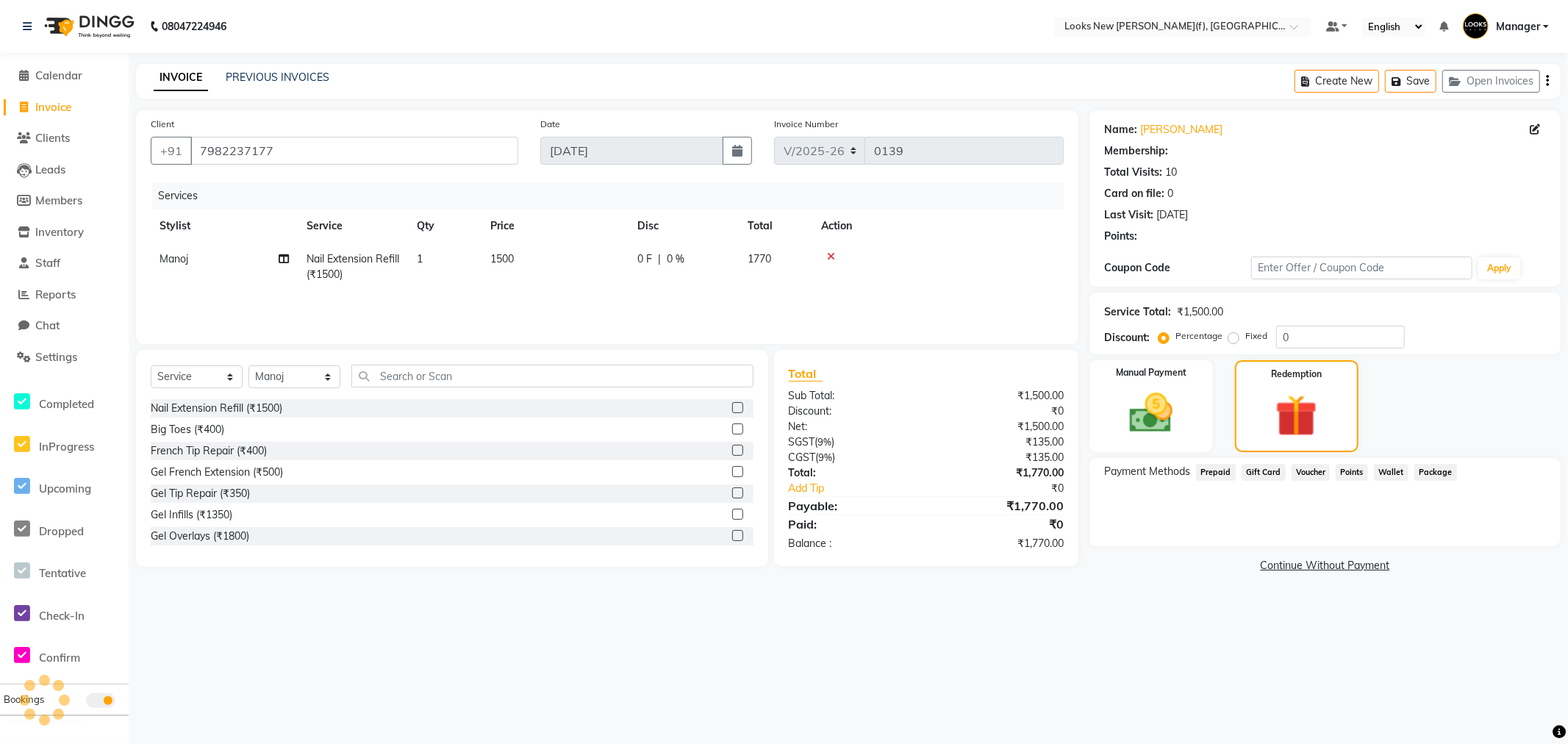
select select "1: Object"
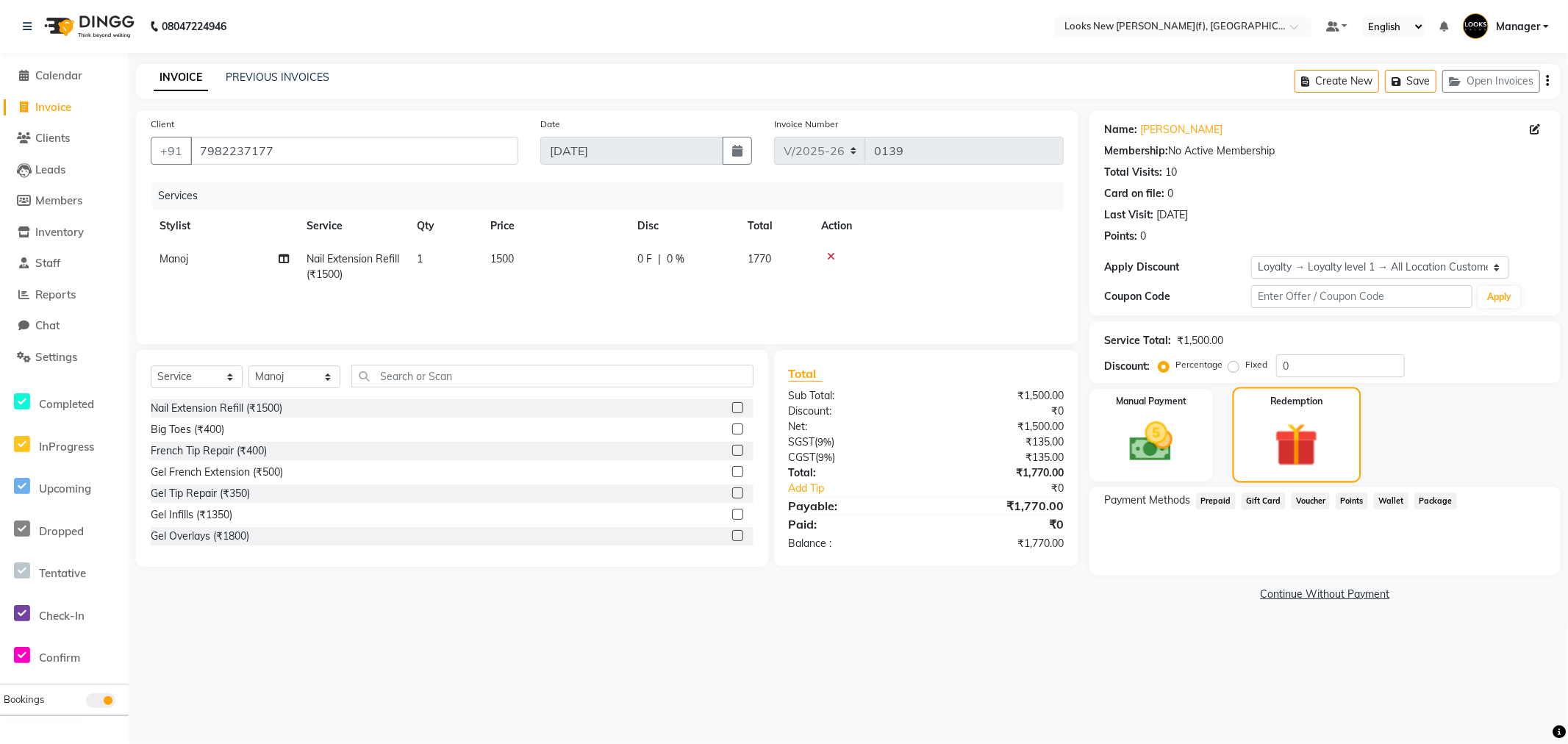
click at [1279, 444] on img at bounding box center [1297, 444] width 72 height 54
click at [1216, 498] on span "Prepaid" at bounding box center [1217, 501] width 40 height 17
click at [1294, 436] on img at bounding box center [1297, 444] width 72 height 54
drag, startPoint x: 1175, startPoint y: 169, endPoint x: 1103, endPoint y: 173, distance: 72.1
click at [1103, 172] on div "Name: Omar Azad Membership: No Active Membership Total Visits: 10 Card on file:…" at bounding box center [1325, 212] width 471 height 205
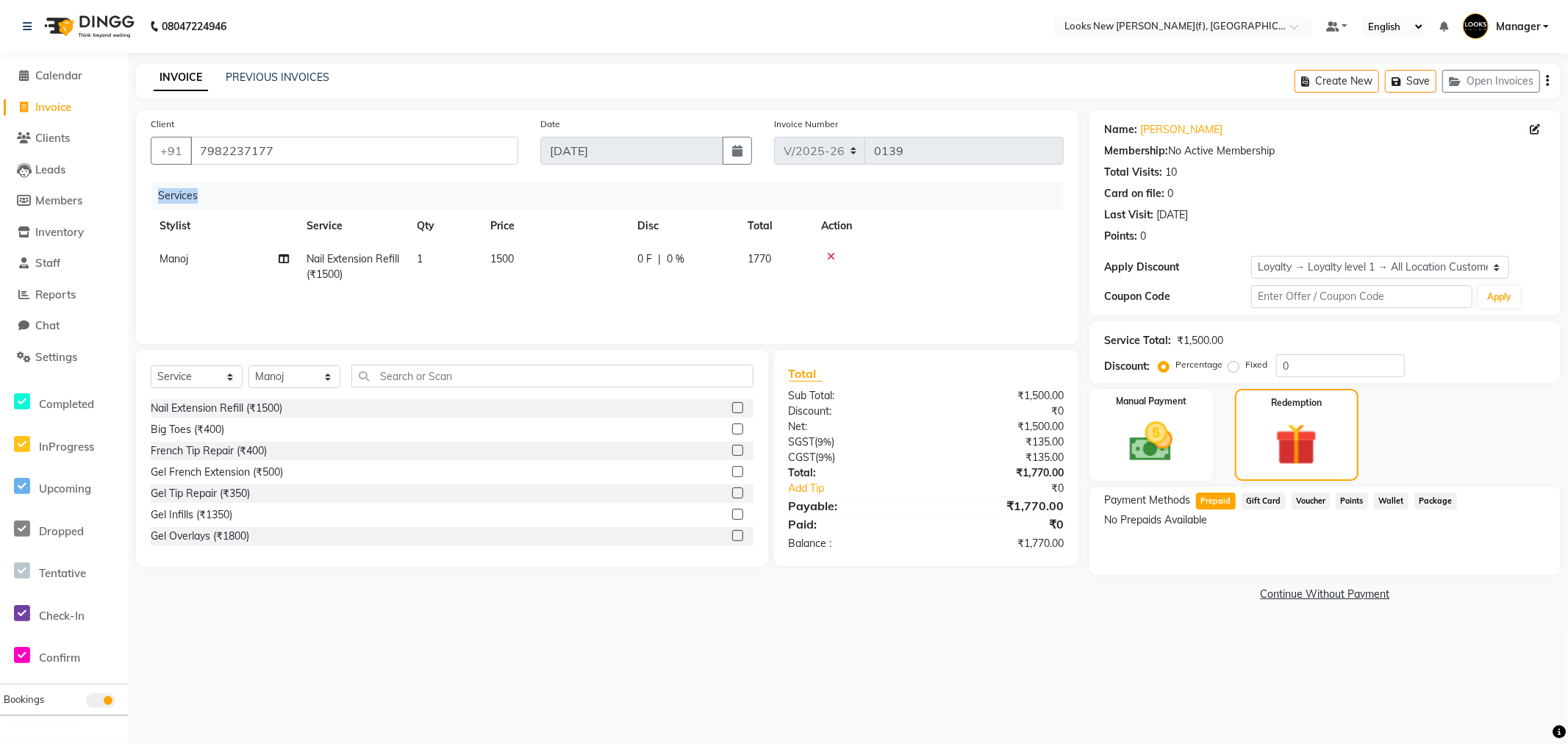
drag, startPoint x: 158, startPoint y: 194, endPoint x: 197, endPoint y: 198, distance: 39.2
click at [197, 198] on div "Services" at bounding box center [614, 196] width 923 height 27
drag, startPoint x: 429, startPoint y: 147, endPoint x: 84, endPoint y: 142, distance: 345.0
click at [84, 142] on app-home "08047224946 Select Location × Looks New Rajinder Nagar(f), Delhi Default Panel …" at bounding box center [784, 313] width 1568 height 627
click at [828, 258] on icon at bounding box center [831, 256] width 8 height 10
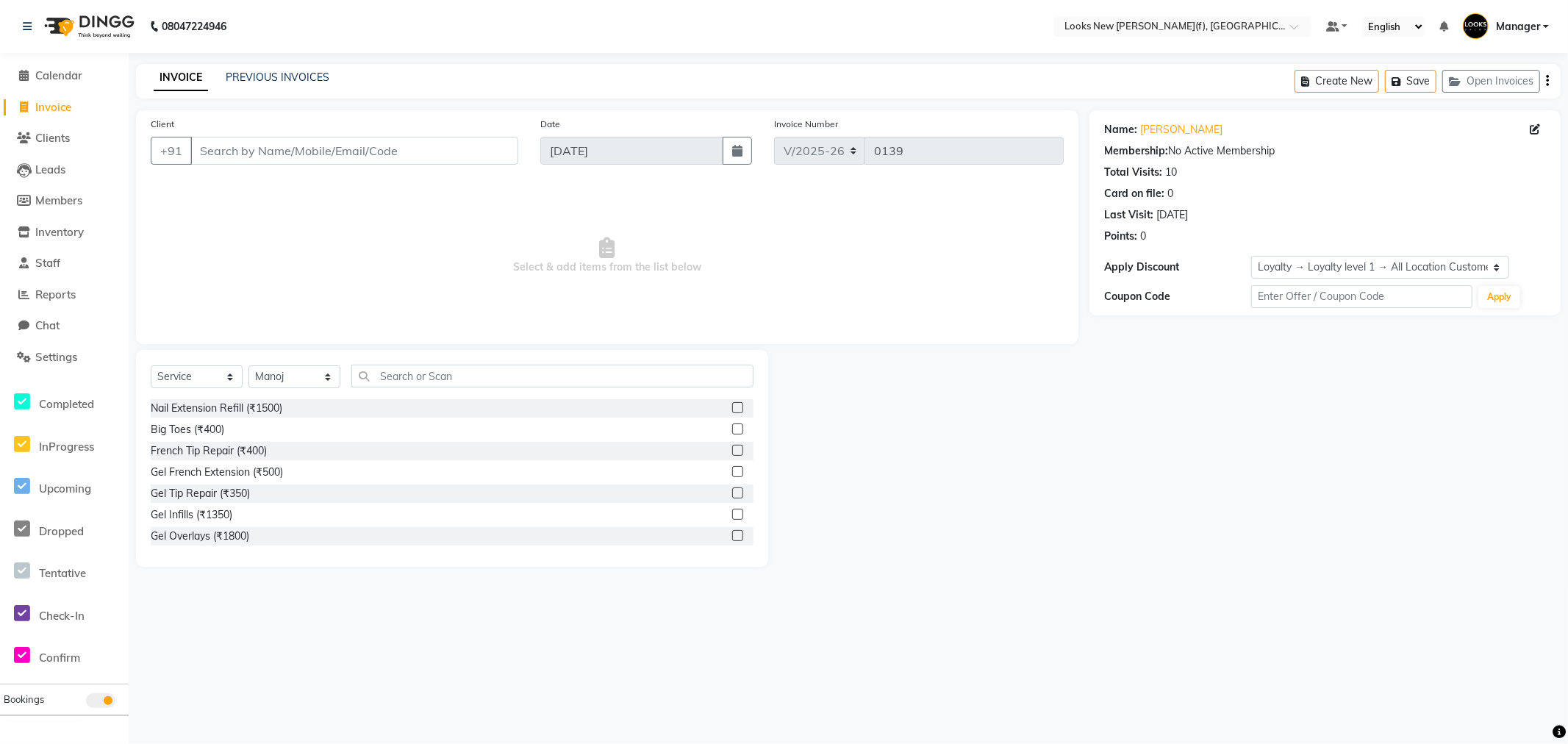
click at [74, 106] on link "Invoice" at bounding box center [64, 107] width 122 height 17
select select "service"
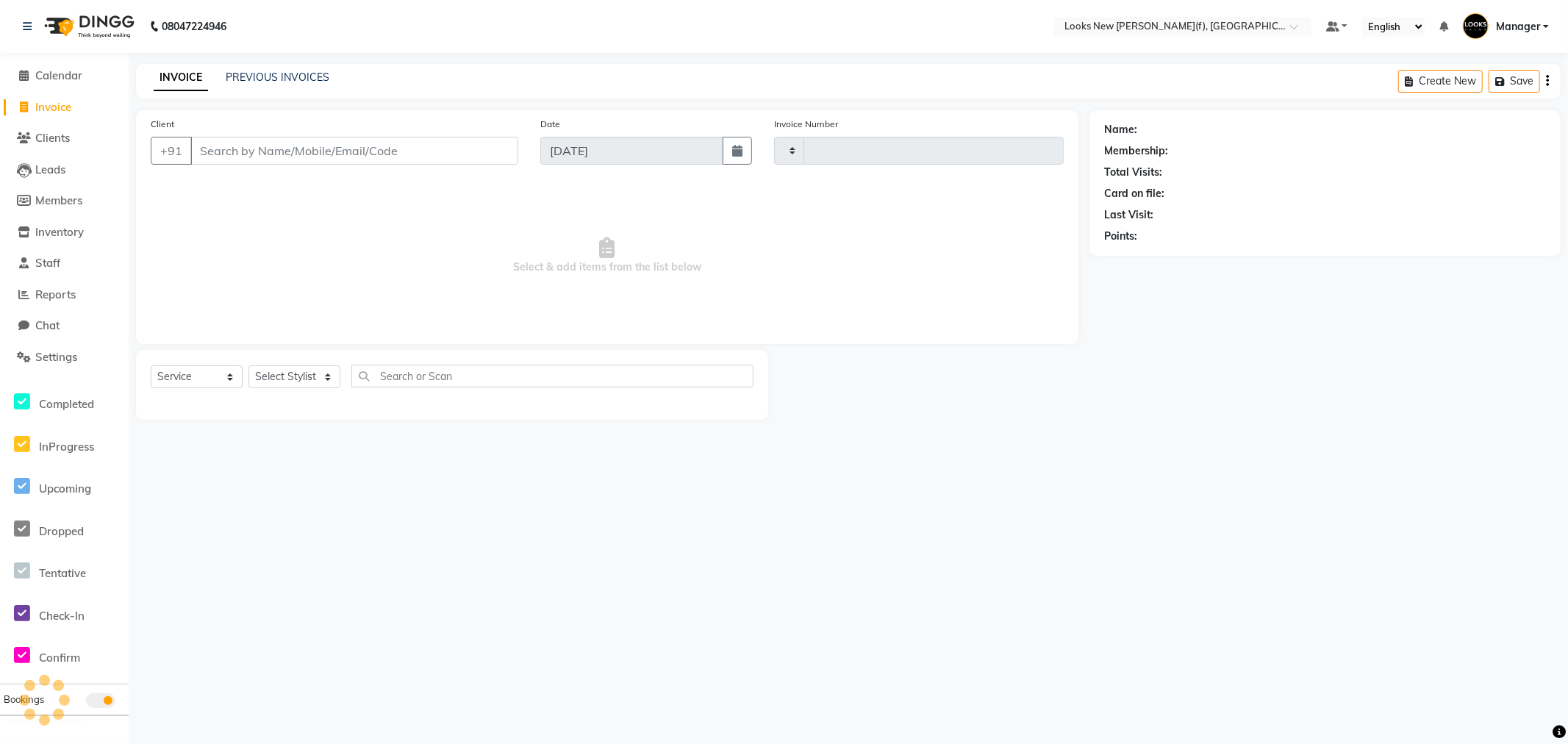
type input "0139"
select select "8659"
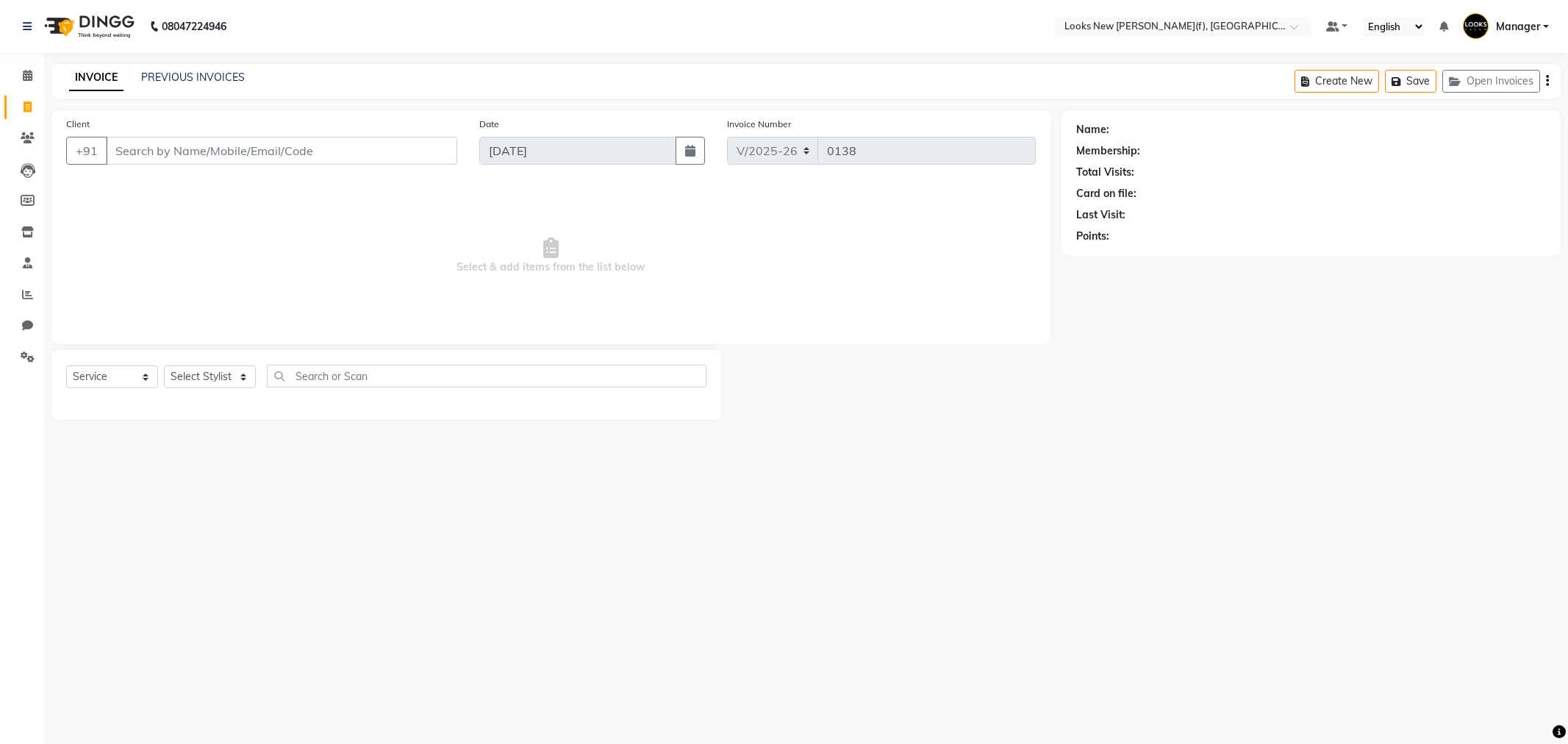
select select "8659"
select select "service"
click at [27, 332] on span at bounding box center [27, 325] width 26 height 17
select select "100"
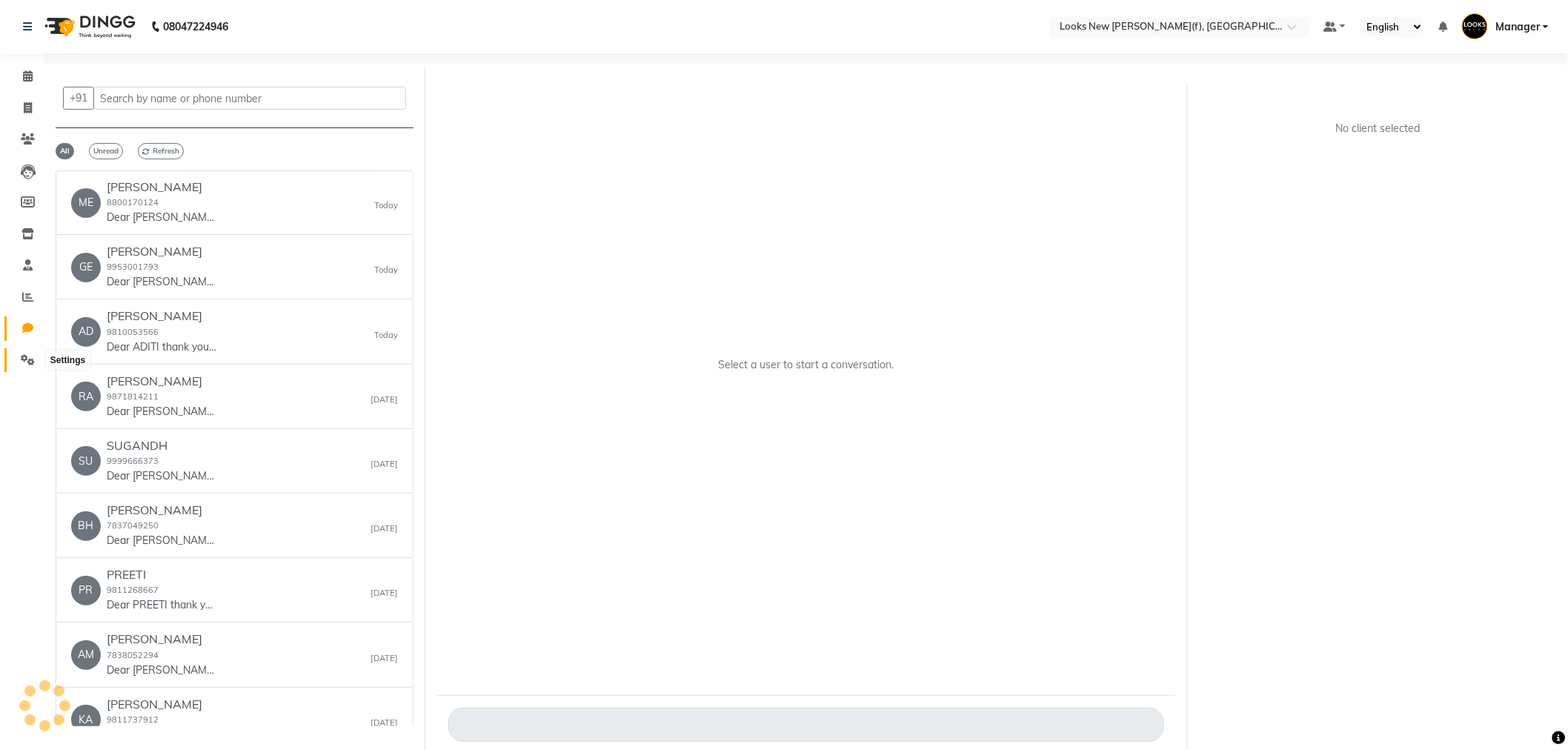
click at [34, 360] on span at bounding box center [28, 360] width 26 height 17
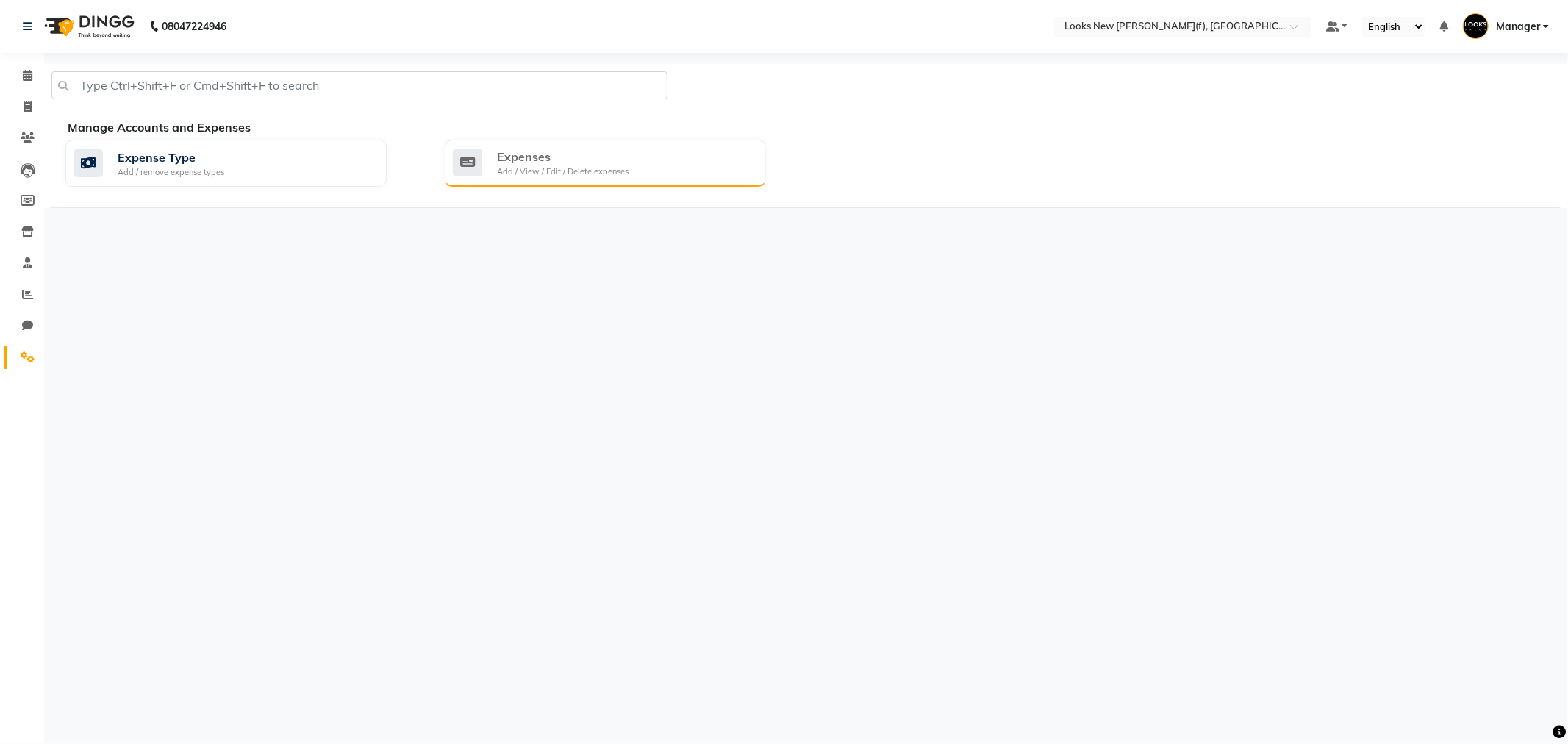
click at [543, 157] on div "Expenses" at bounding box center [563, 156] width 132 height 17
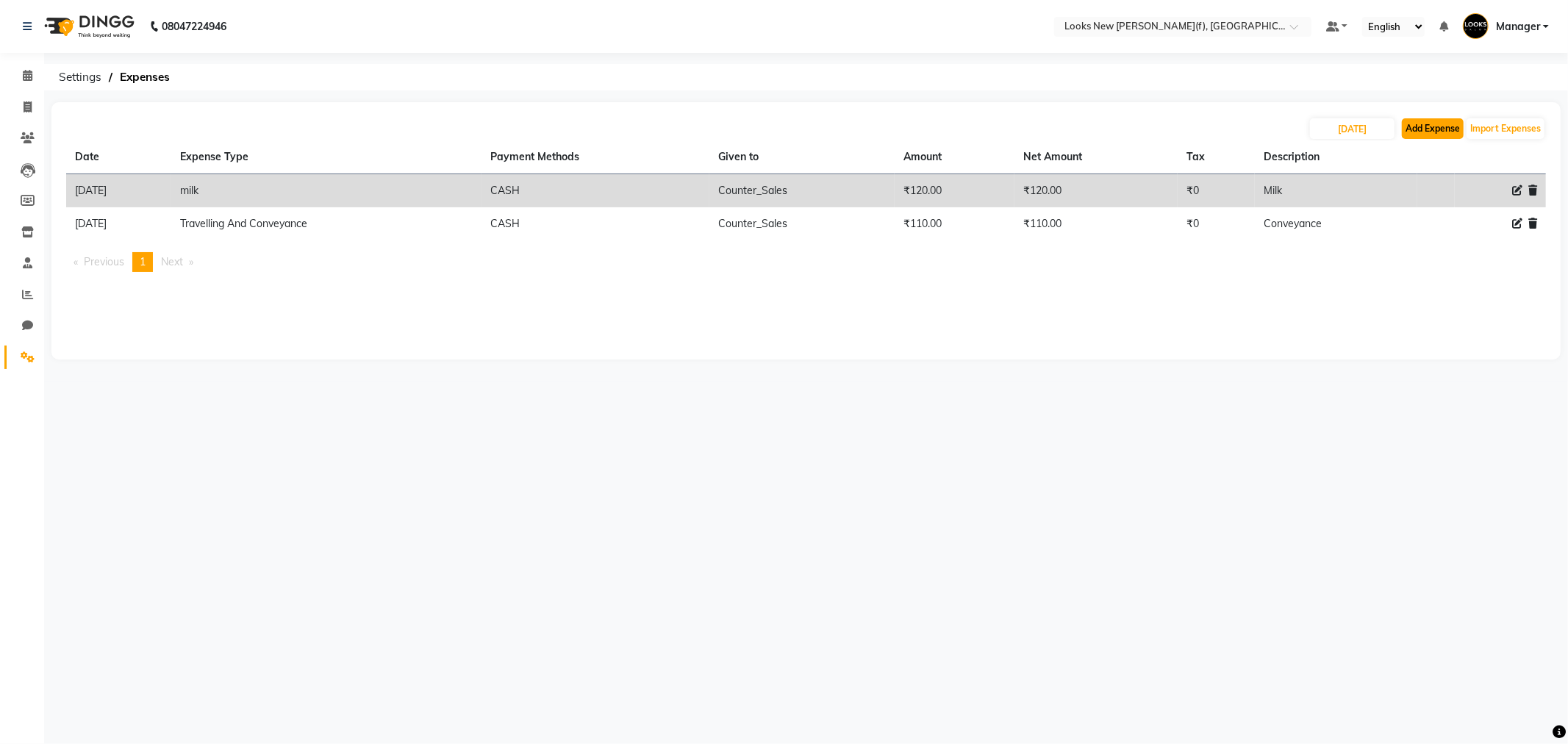
click at [1431, 129] on button "Add Expense" at bounding box center [1433, 128] width 62 height 21
select select "1"
select select "7913"
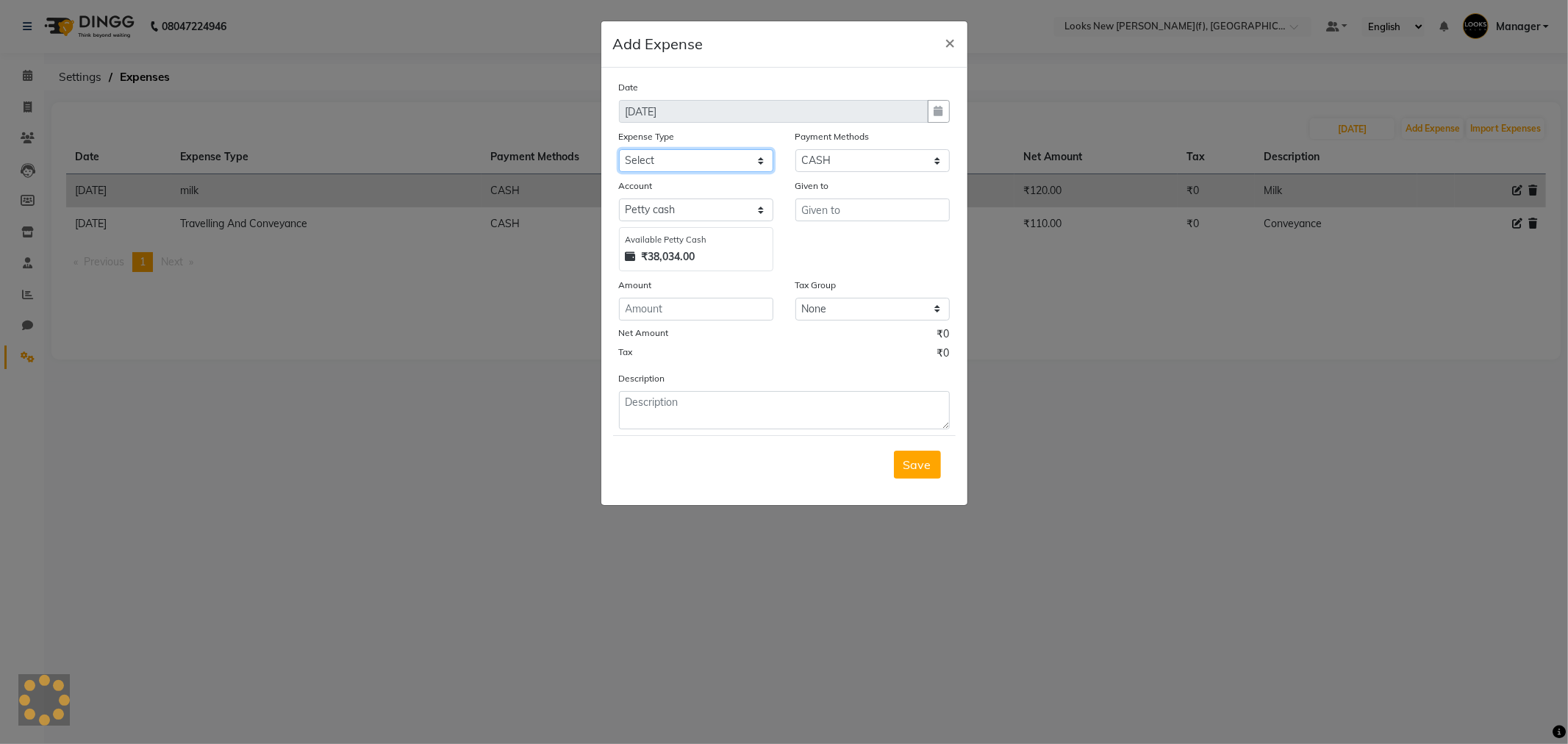
click at [701, 160] on select "Select Bank Deposit Blinkit Cash Handover CLIENT Client ordered food Client Ref…" at bounding box center [695, 160] width 154 height 22
select select "24083"
click at [619, 149] on select "Select Bank Deposit Blinkit Cash Handover CLIENT Client ordered food Client Ref…" at bounding box center [695, 160] width 154 height 22
click at [870, 213] on input "text" at bounding box center [872, 209] width 154 height 22
type input "Counter_Sales"
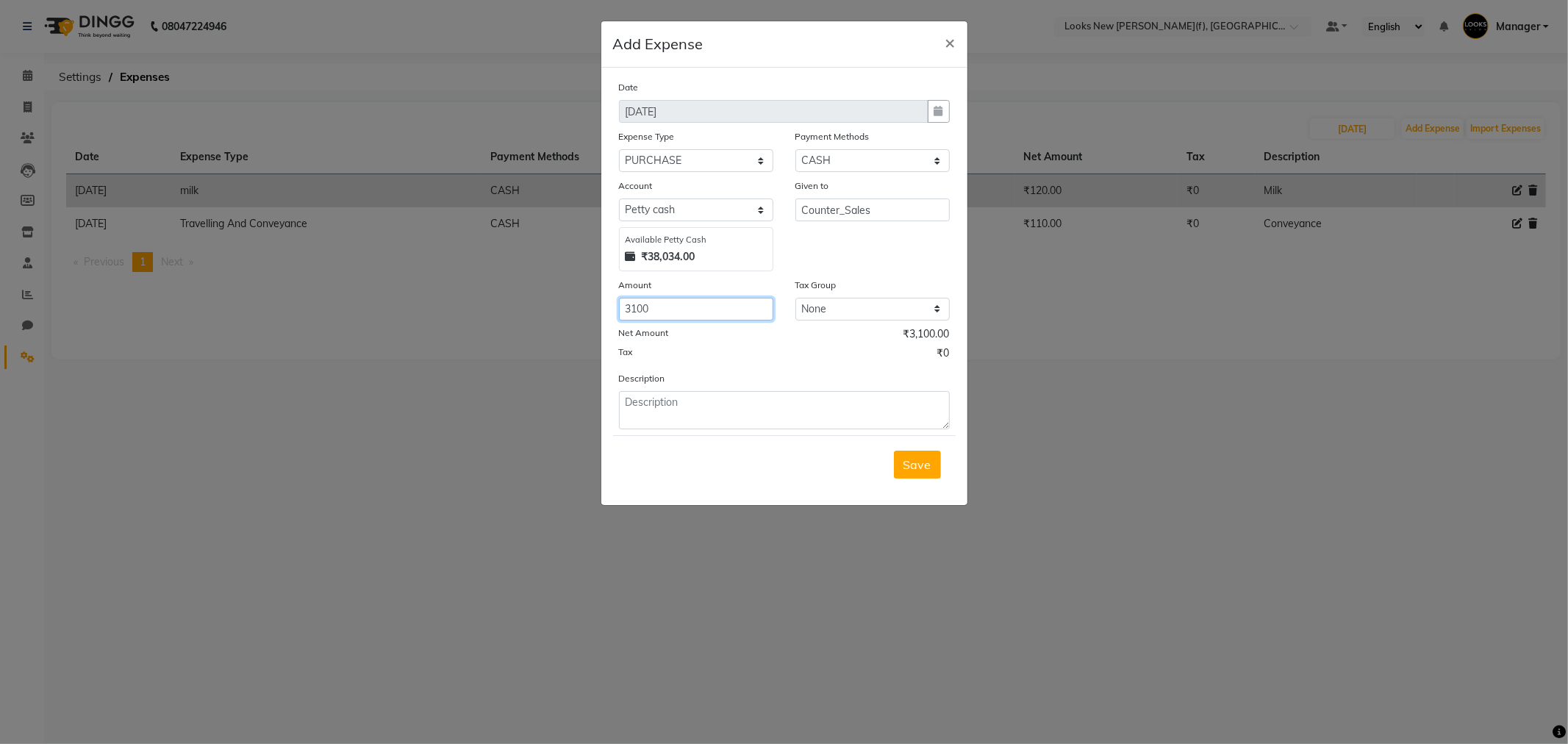
type input "3100"
type textarea "Housekeeping stuff"
click at [917, 474] on button "Save" at bounding box center [918, 464] width 47 height 28
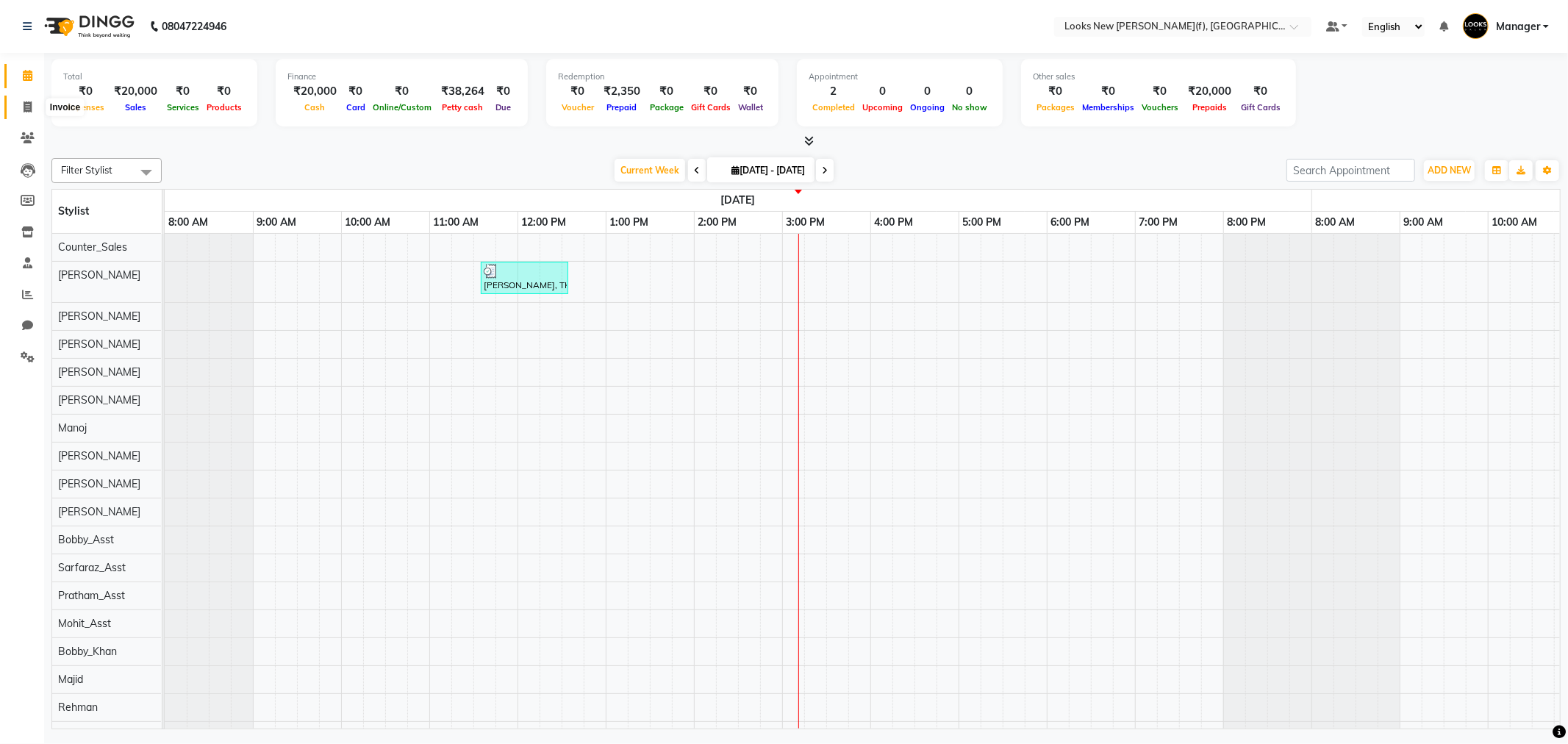
click at [25, 107] on icon at bounding box center [27, 107] width 8 height 11
select select "service"
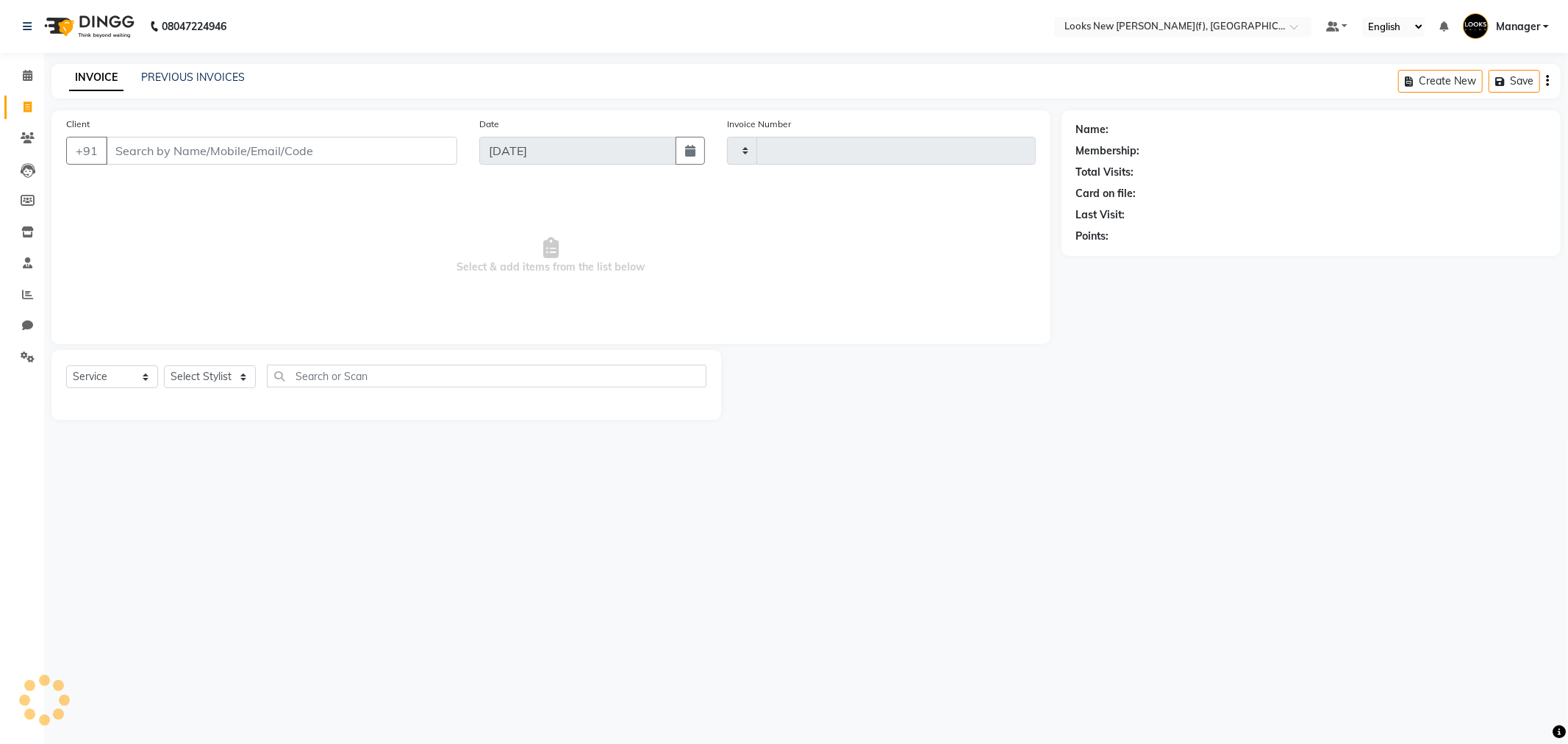
type input "0139"
select select "8659"
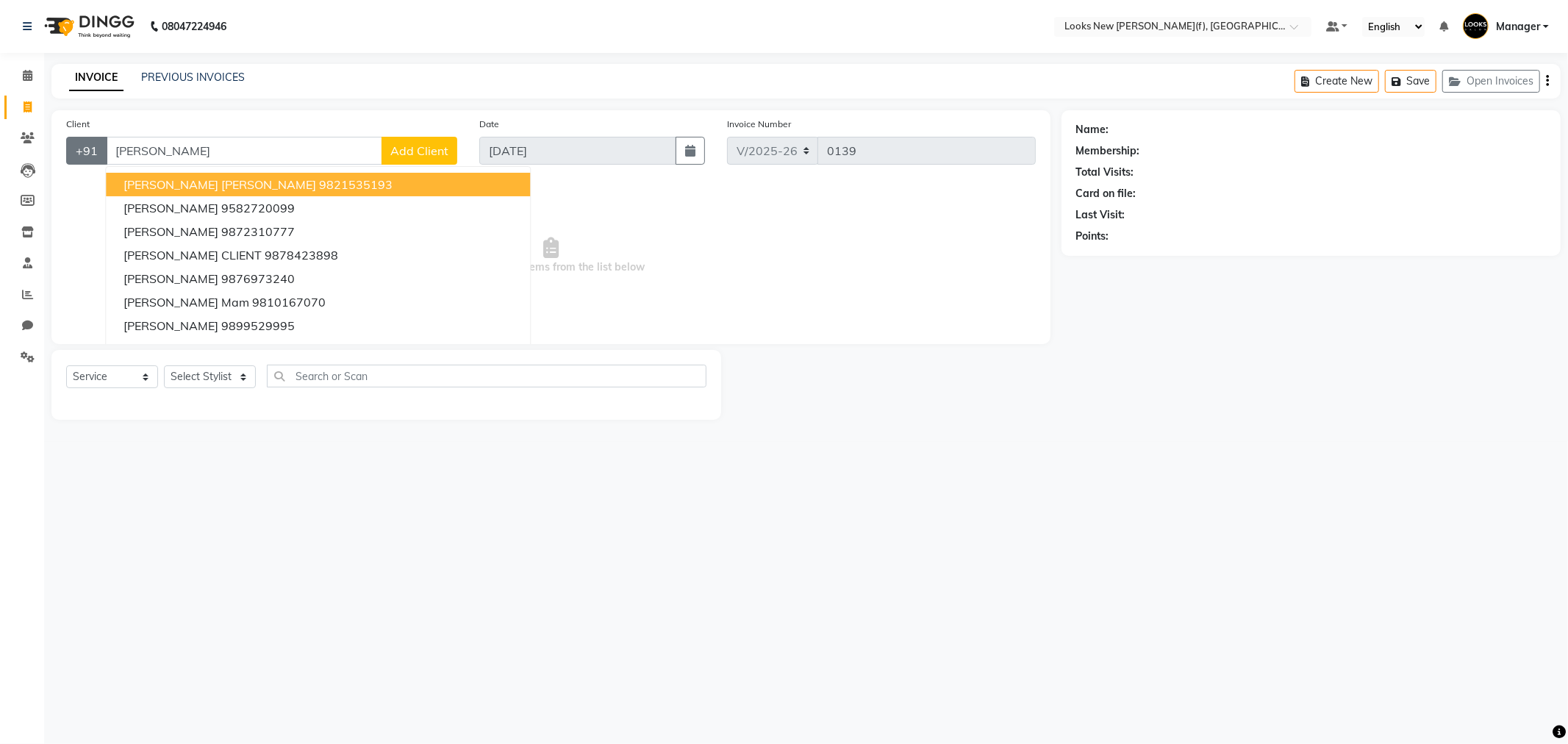
drag, startPoint x: 208, startPoint y: 148, endPoint x: 87, endPoint y: 142, distance: 121.1
click at [87, 142] on div "+91 [PERSON_NAME] [PERSON_NAME] [PERSON_NAME] 9821535193 [PERSON_NAME] 95827200…" at bounding box center [261, 151] width 391 height 28
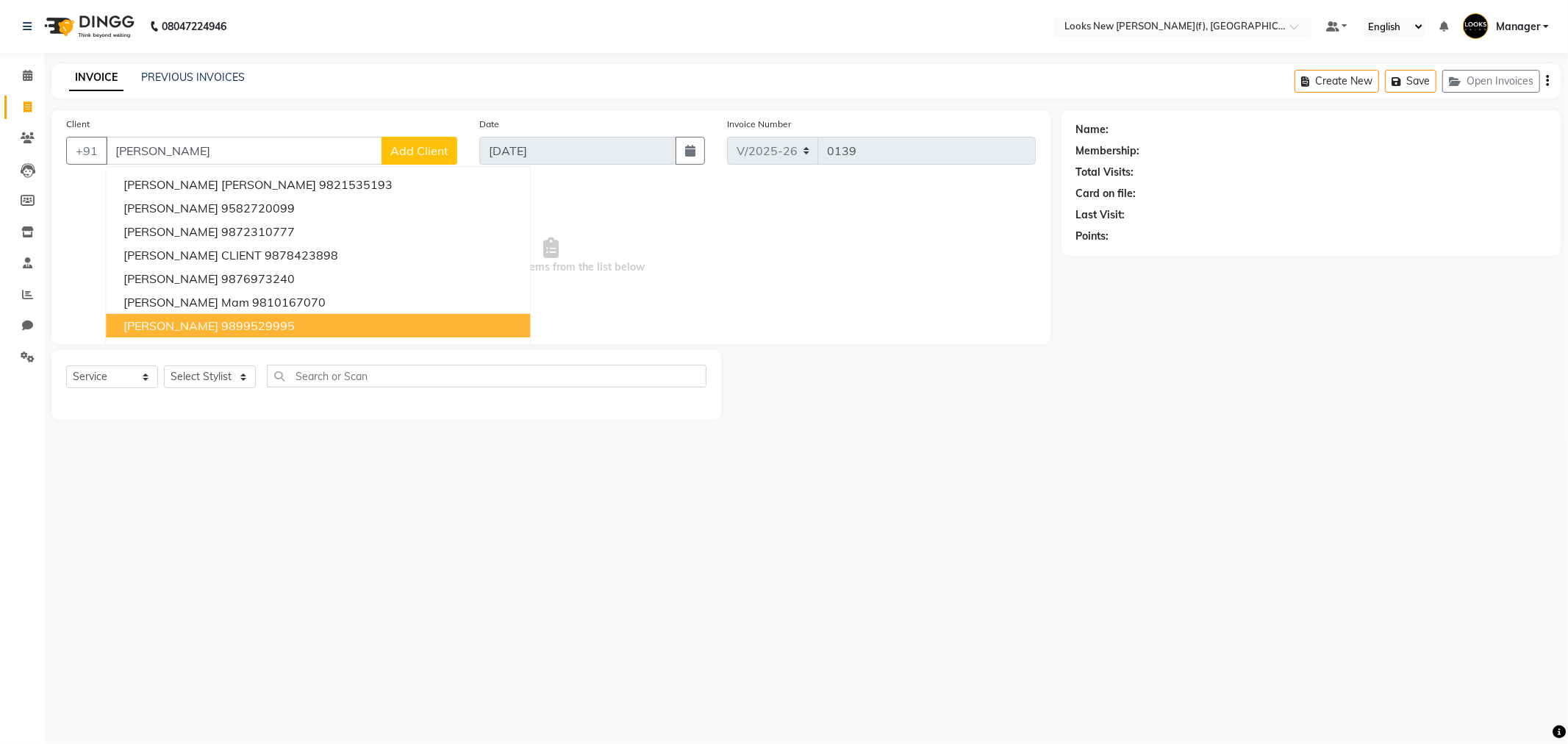
drag, startPoint x: 78, startPoint y: 395, endPoint x: 449, endPoint y: 555, distance: 404.0
click at [446, 555] on div "08047224946 Select Location × Looks New [PERSON_NAME] Nagar(f), [GEOGRAPHIC_DAT…" at bounding box center [784, 372] width 1568 height 744
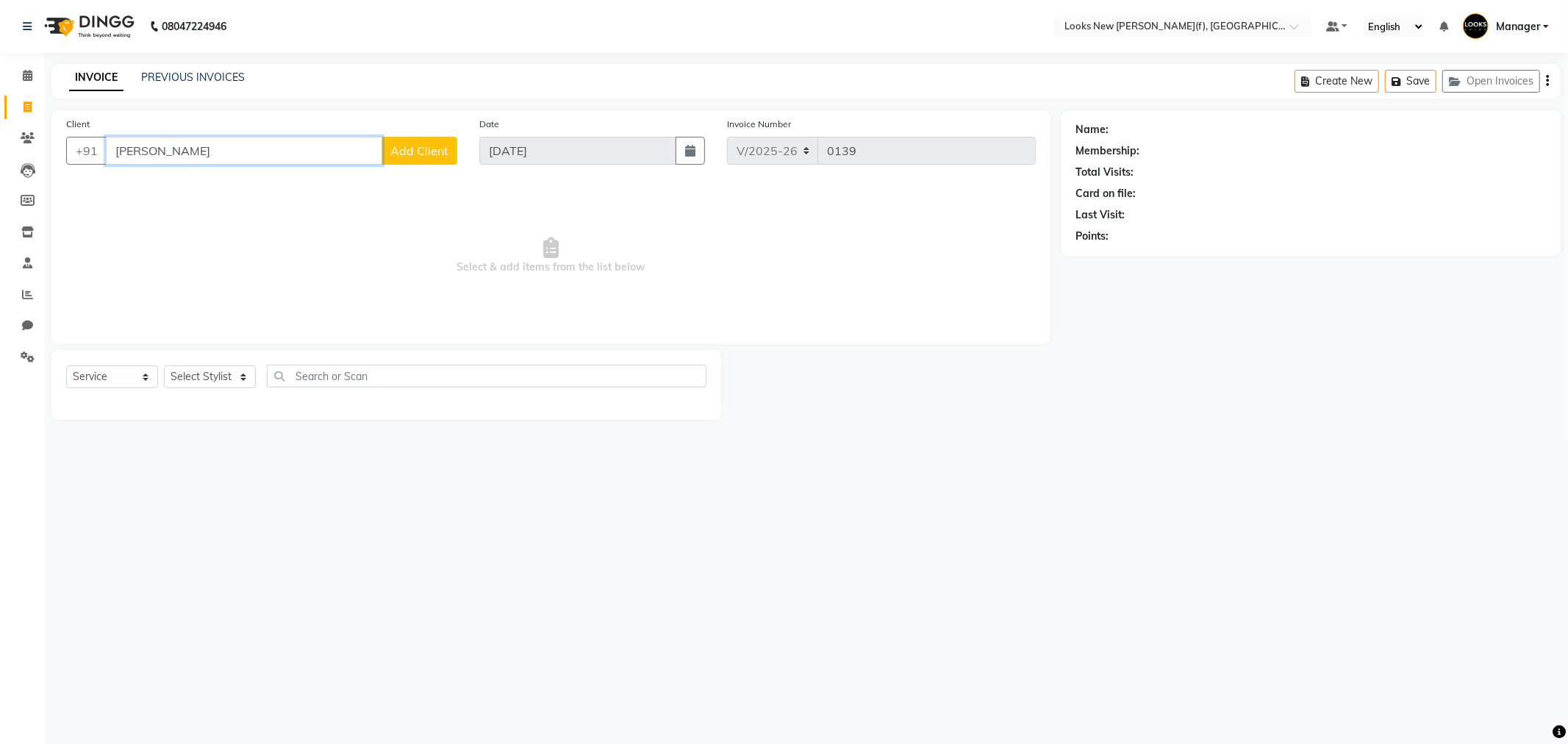
click at [222, 161] on input "[PERSON_NAME]" at bounding box center [244, 151] width 276 height 28
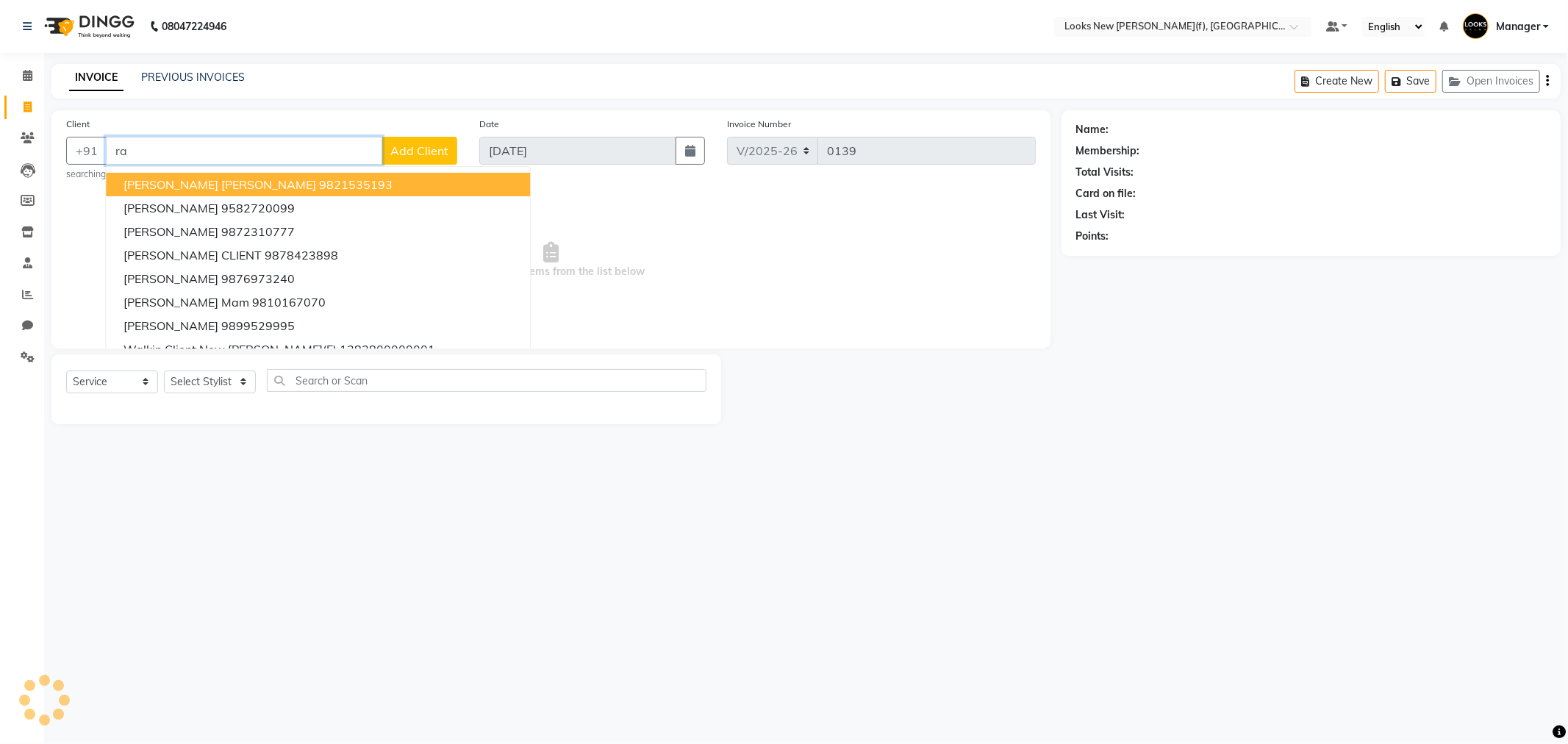
type input "r"
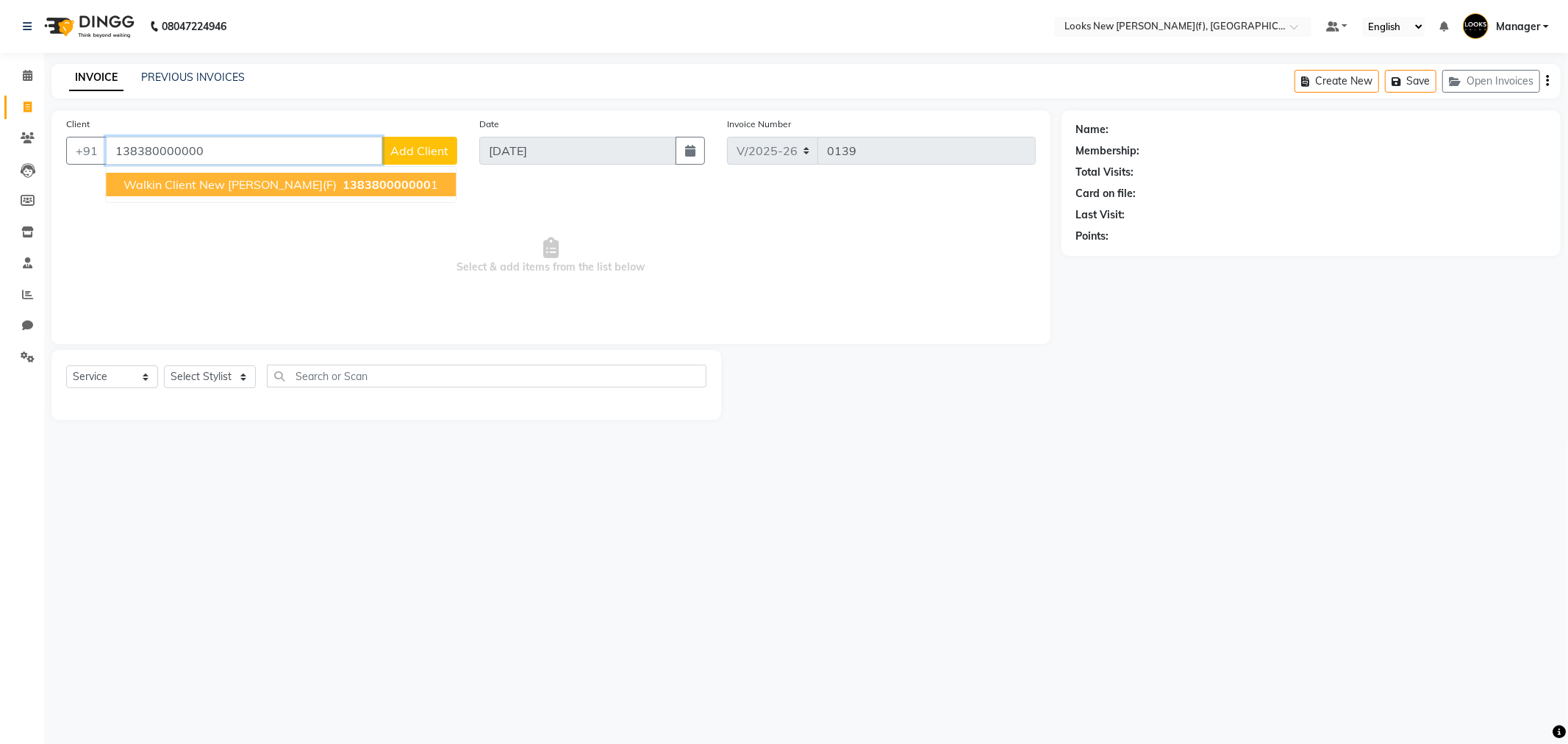
click at [193, 177] on span "Walkin Client New [PERSON_NAME](F)" at bounding box center [230, 185] width 213 height 15
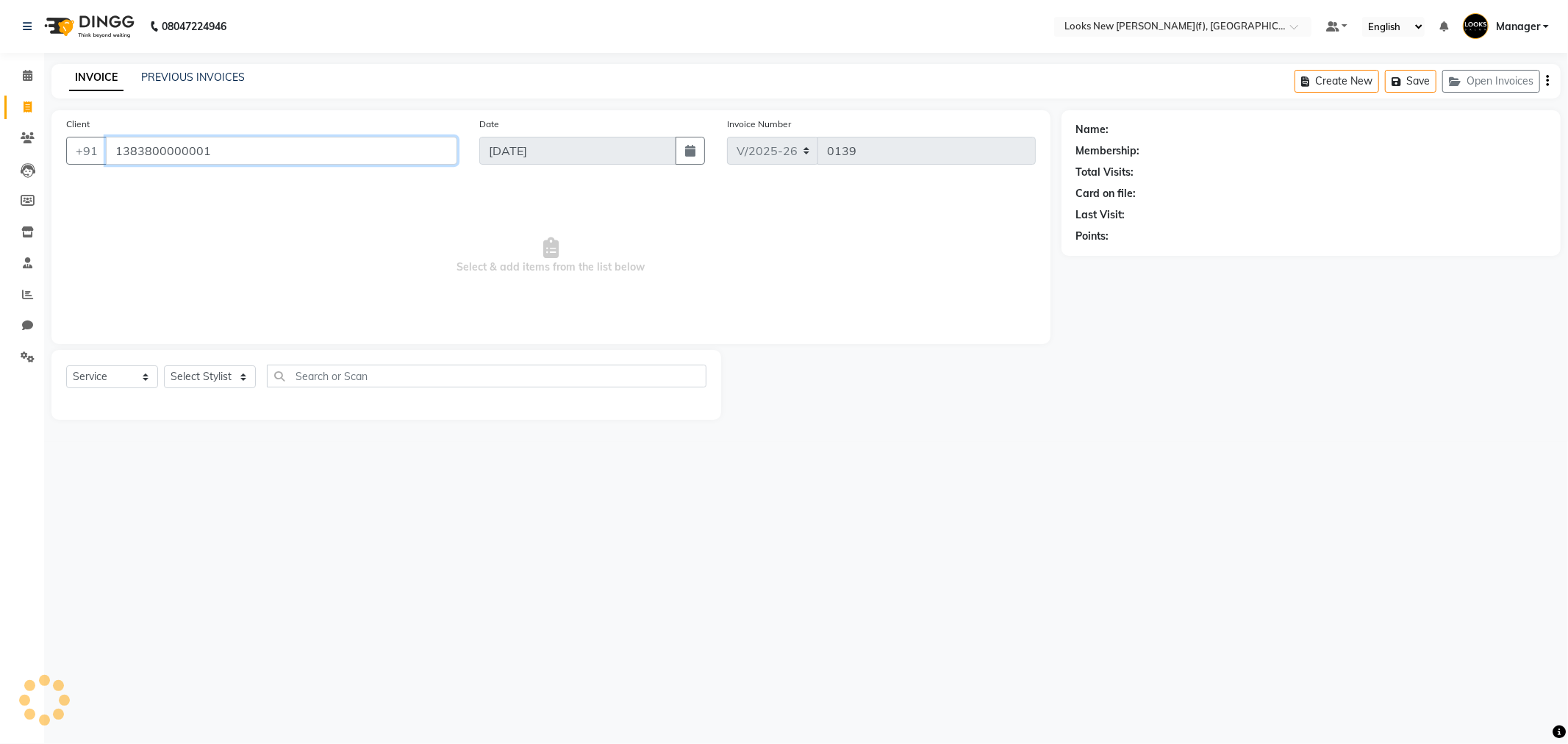
type input "1383800000001"
select select "1: Object"
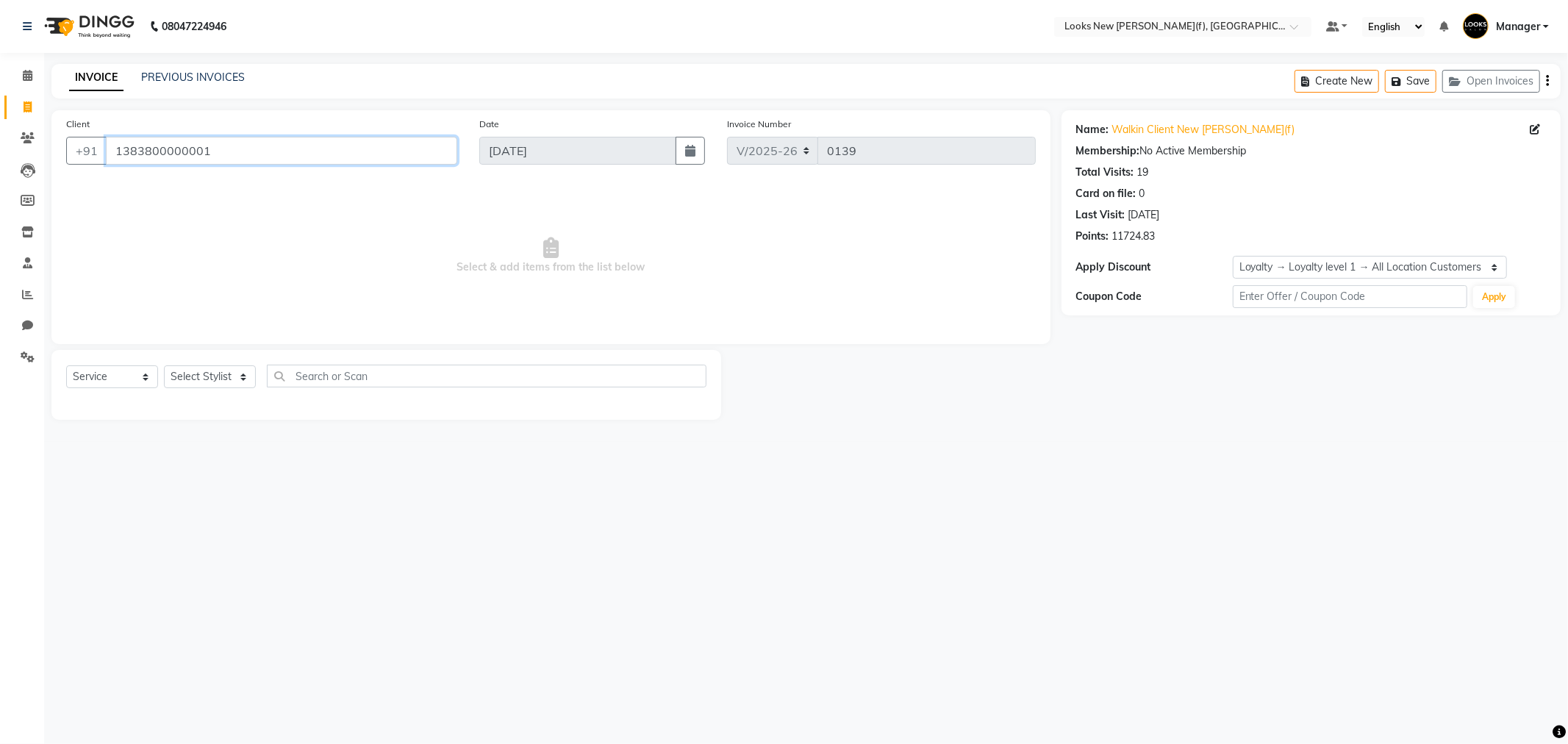
click at [237, 158] on input "1383800000001" at bounding box center [281, 151] width 351 height 28
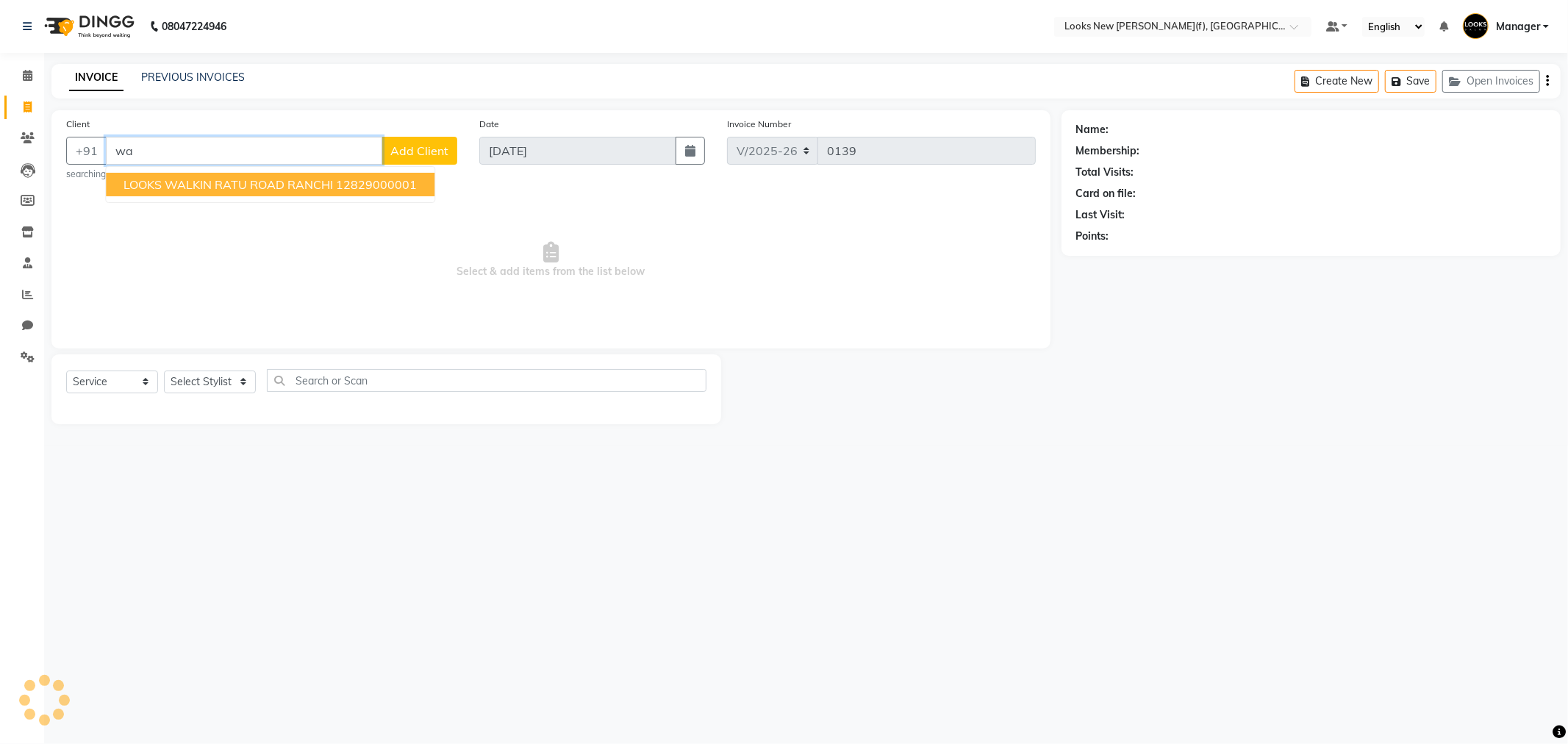
type input "w"
click at [234, 188] on span "Walkin Client New [PERSON_NAME](F)" at bounding box center [230, 185] width 213 height 15
type input "1383800000001"
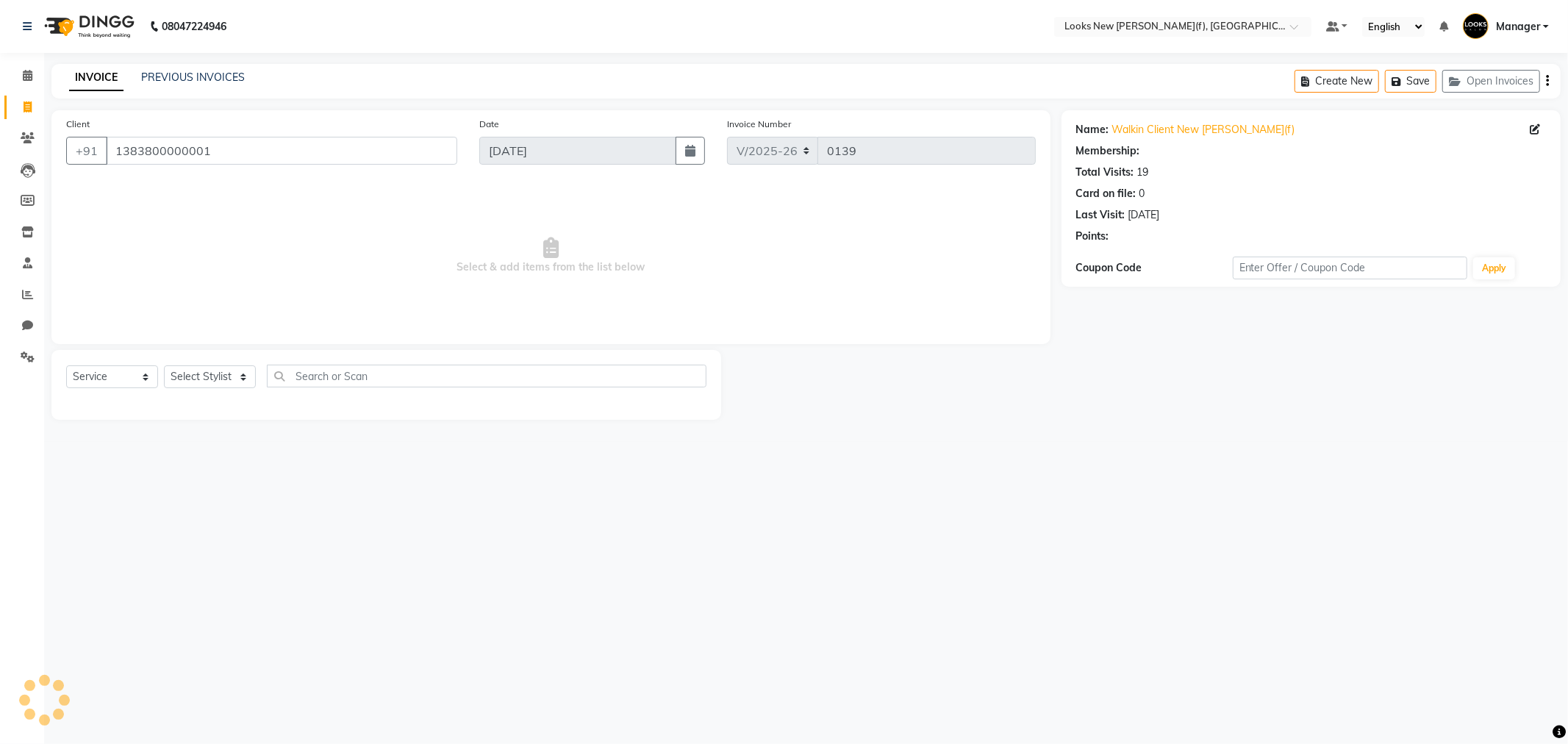
select select "1: Object"
click at [241, 379] on select "Select Stylist Aakash_Pdct [PERSON_NAME] [PERSON_NAME] [PERSON_NAME] Counter_Sa…" at bounding box center [210, 376] width 92 height 22
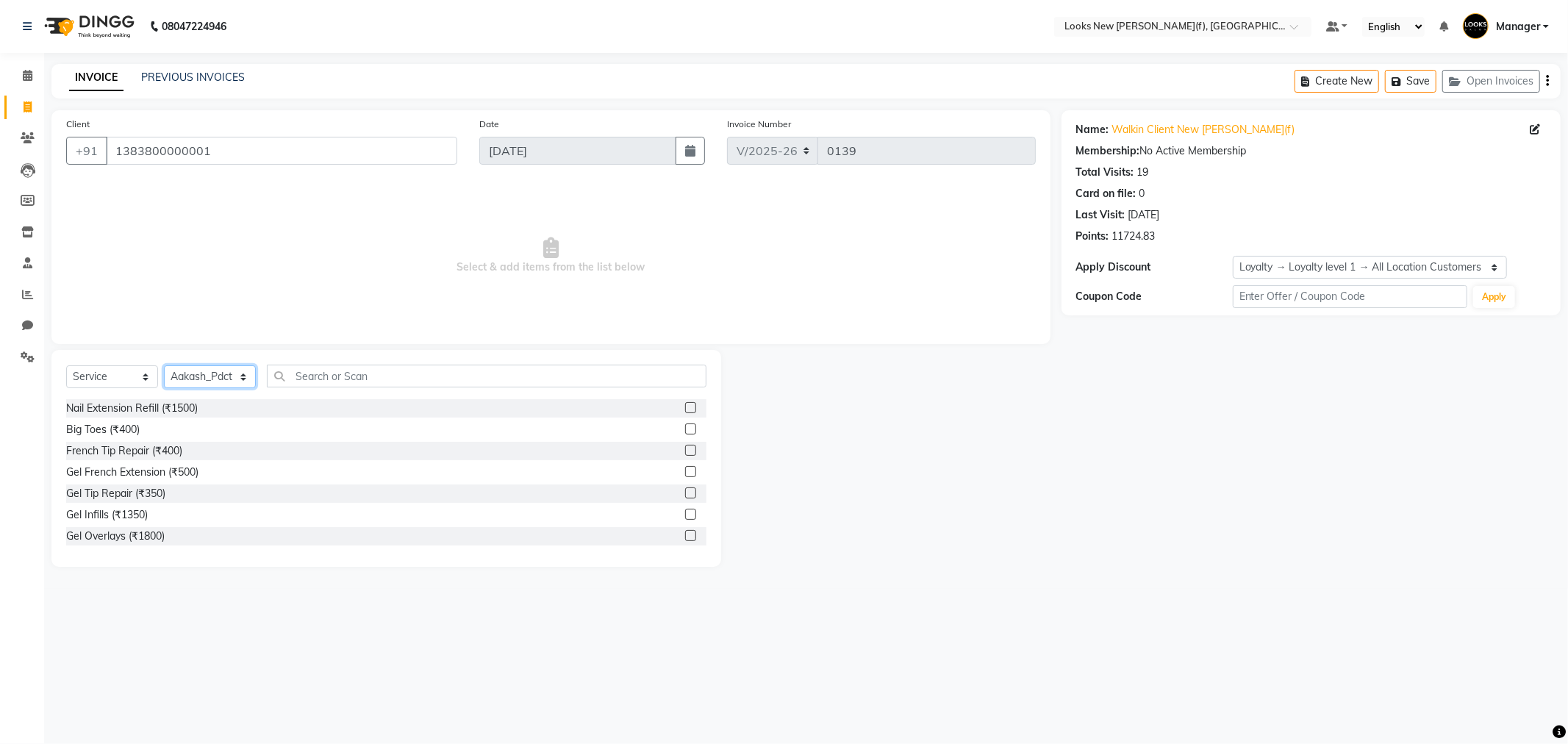
select select "87315"
click at [241, 379] on select "Select Stylist Aakash_Pdct [PERSON_NAME] [PERSON_NAME] [PERSON_NAME] Counter_Sa…" at bounding box center [210, 376] width 92 height 22
click at [298, 379] on input "text" at bounding box center [487, 375] width 440 height 22
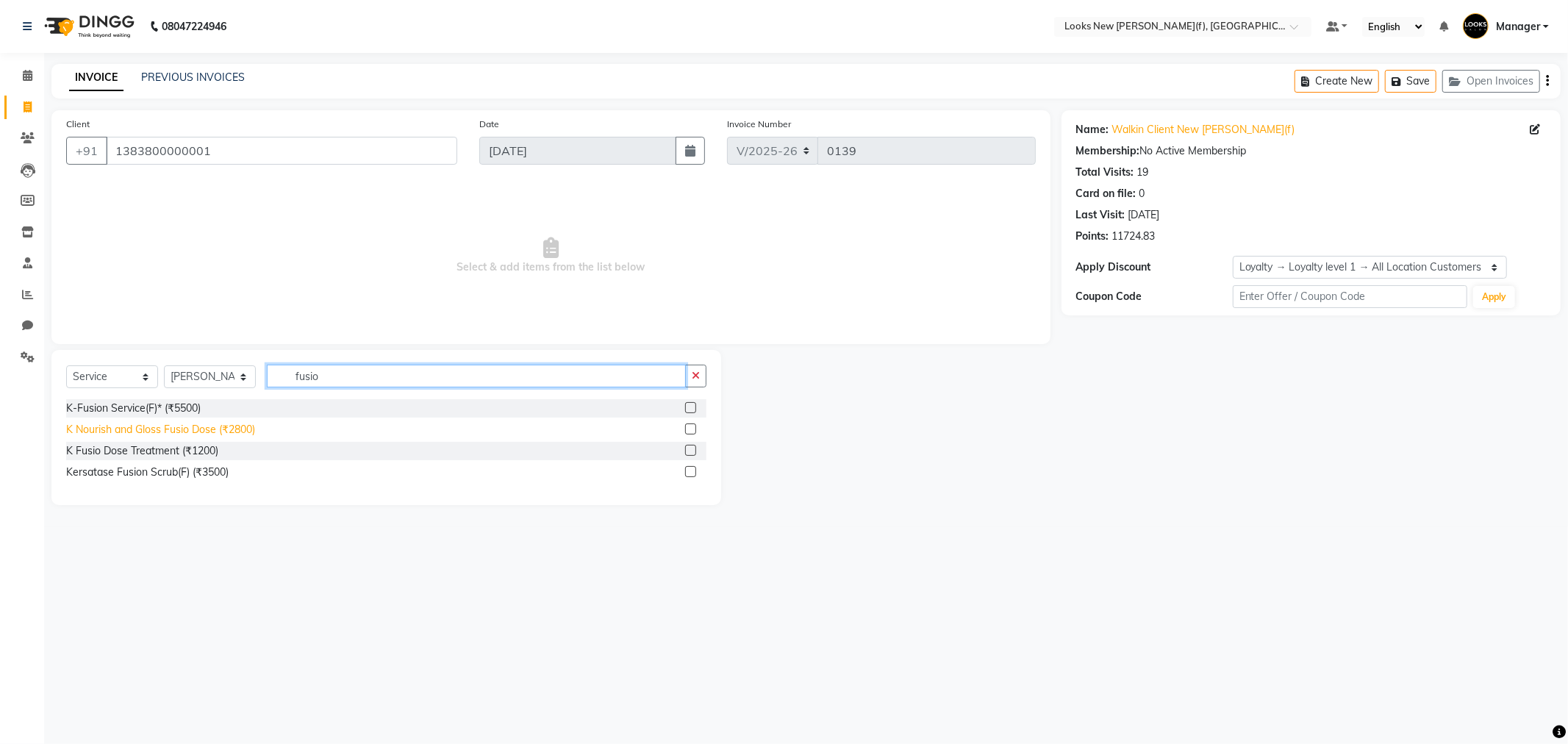
type input "fusio"
click at [151, 434] on div "K Nourish and Gloss Fusio Dose (₹2800)" at bounding box center [160, 429] width 189 height 16
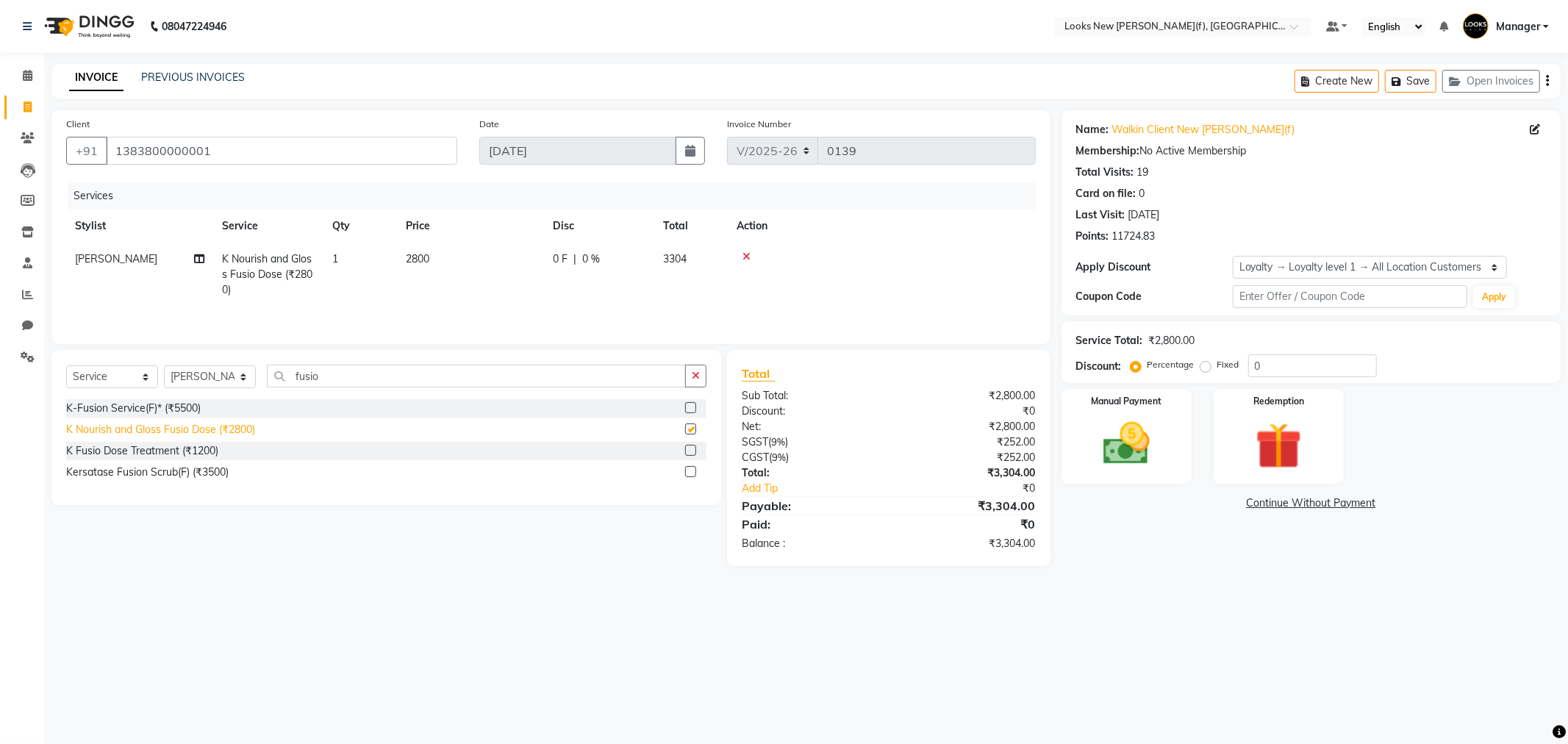
checkbox input "false"
click at [446, 263] on td "2800" at bounding box center [470, 274] width 147 height 64
select select "87315"
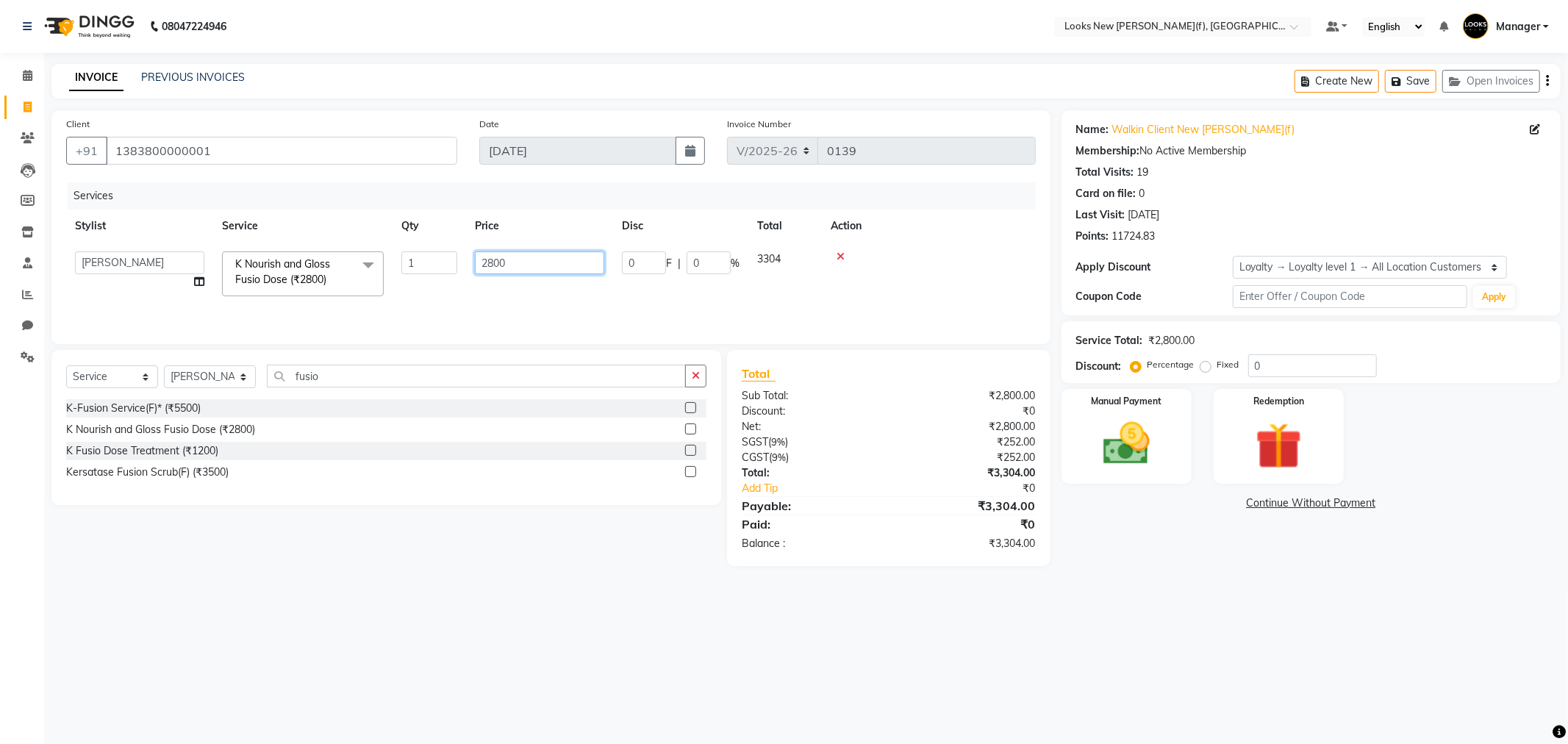
click at [527, 261] on input "2800" at bounding box center [539, 262] width 129 height 22
type input "2"
type input "2500"
click at [349, 262] on td "1" at bounding box center [360, 274] width 73 height 64
select select "87315"
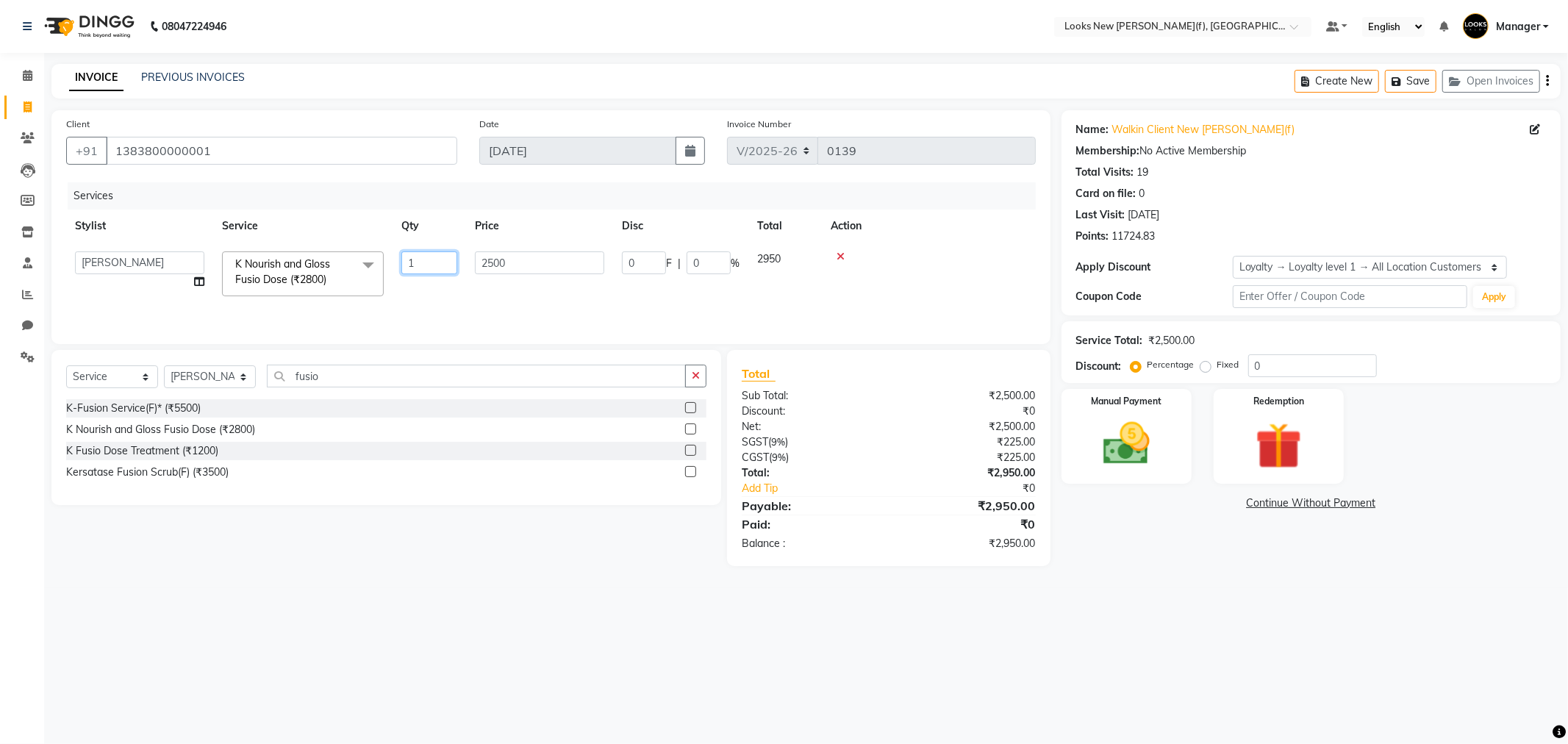
click at [436, 258] on input "1" at bounding box center [429, 262] width 56 height 22
type input "2"
click at [454, 568] on main "INVOICE PREVIOUS INVOICES Create New Save Open Invoices Client +91 138380000000…" at bounding box center [806, 326] width 1524 height 524
click at [254, 156] on input "1383800000001" at bounding box center [281, 151] width 351 height 28
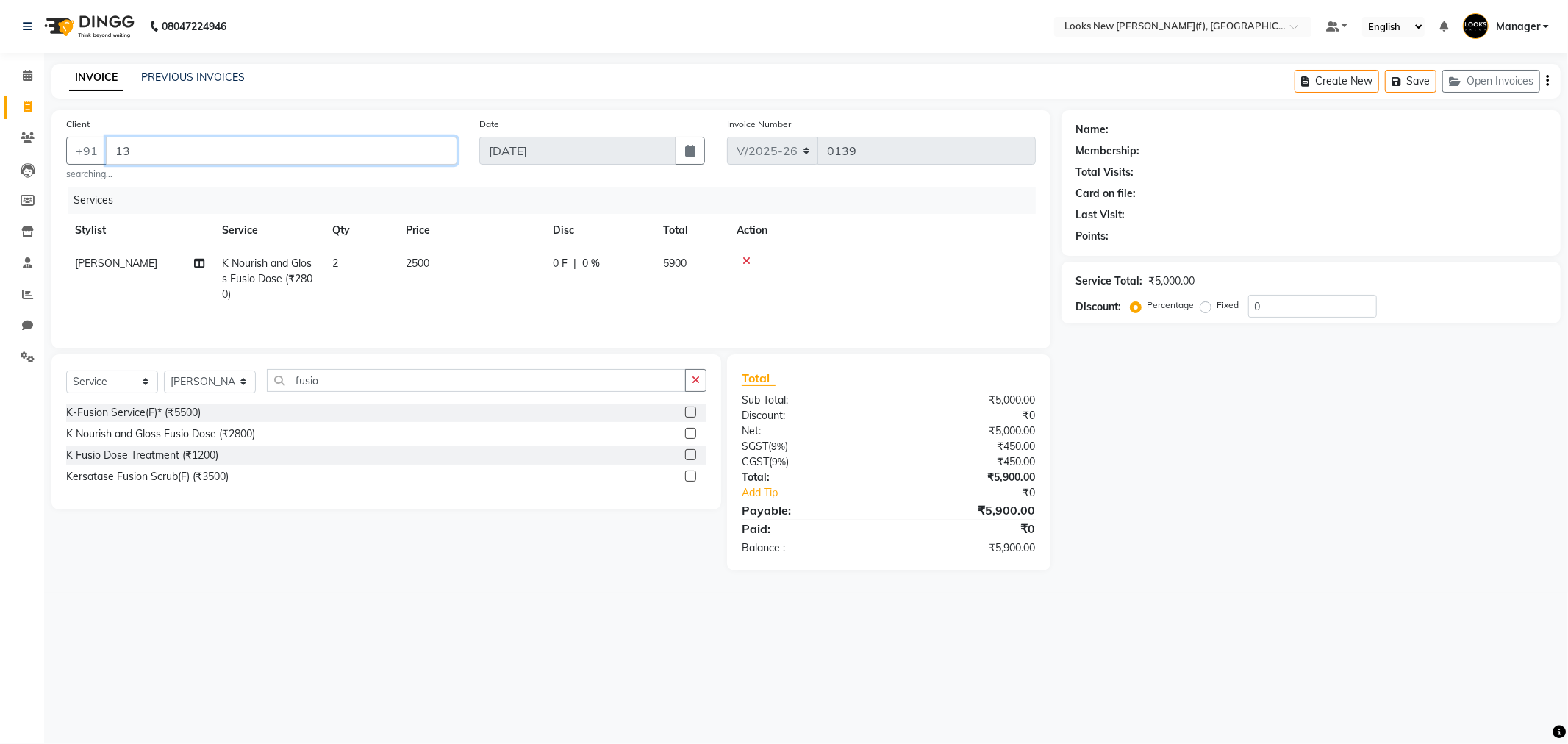
type input "1"
type input "p"
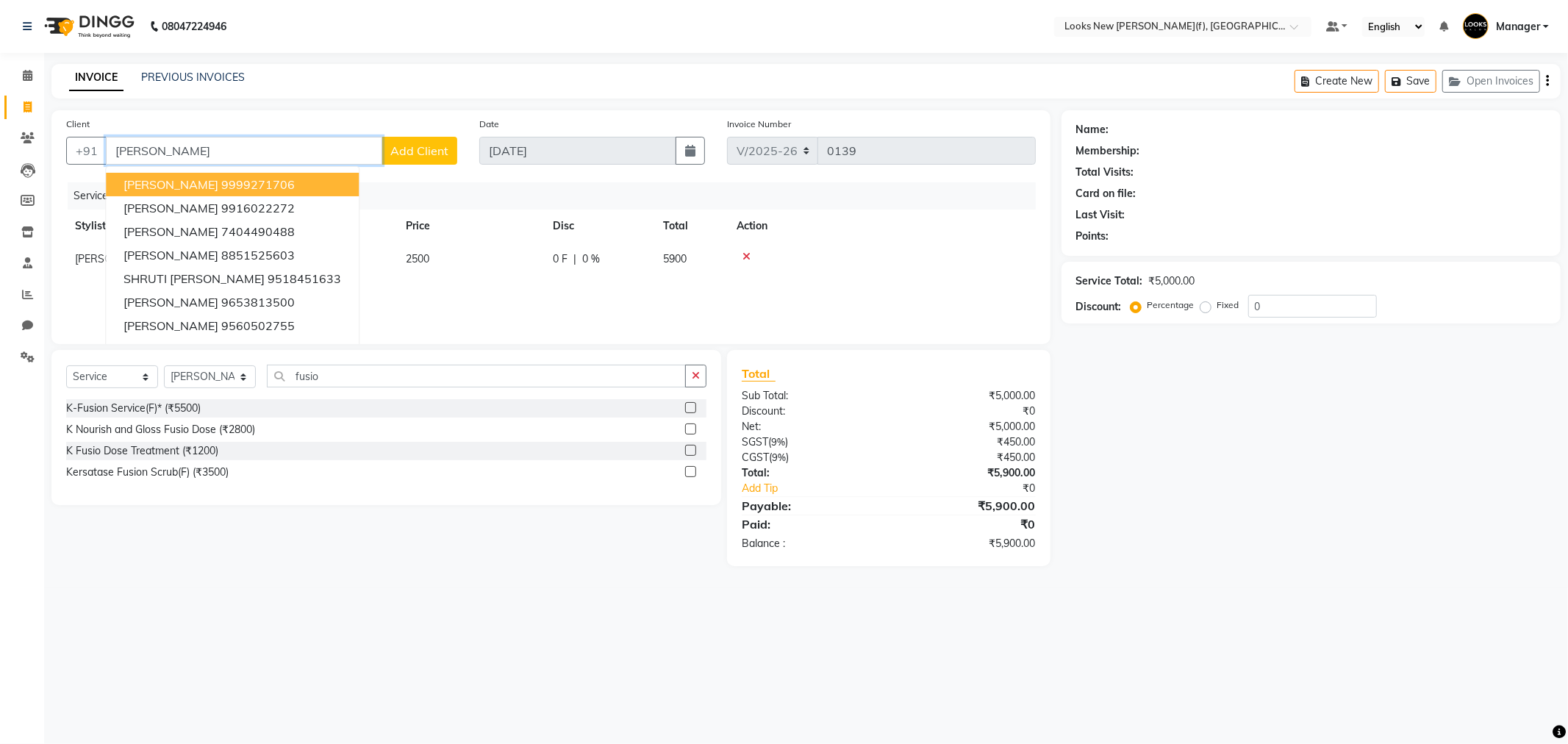
click at [202, 147] on input "munjal" at bounding box center [244, 151] width 276 height 28
type input "m"
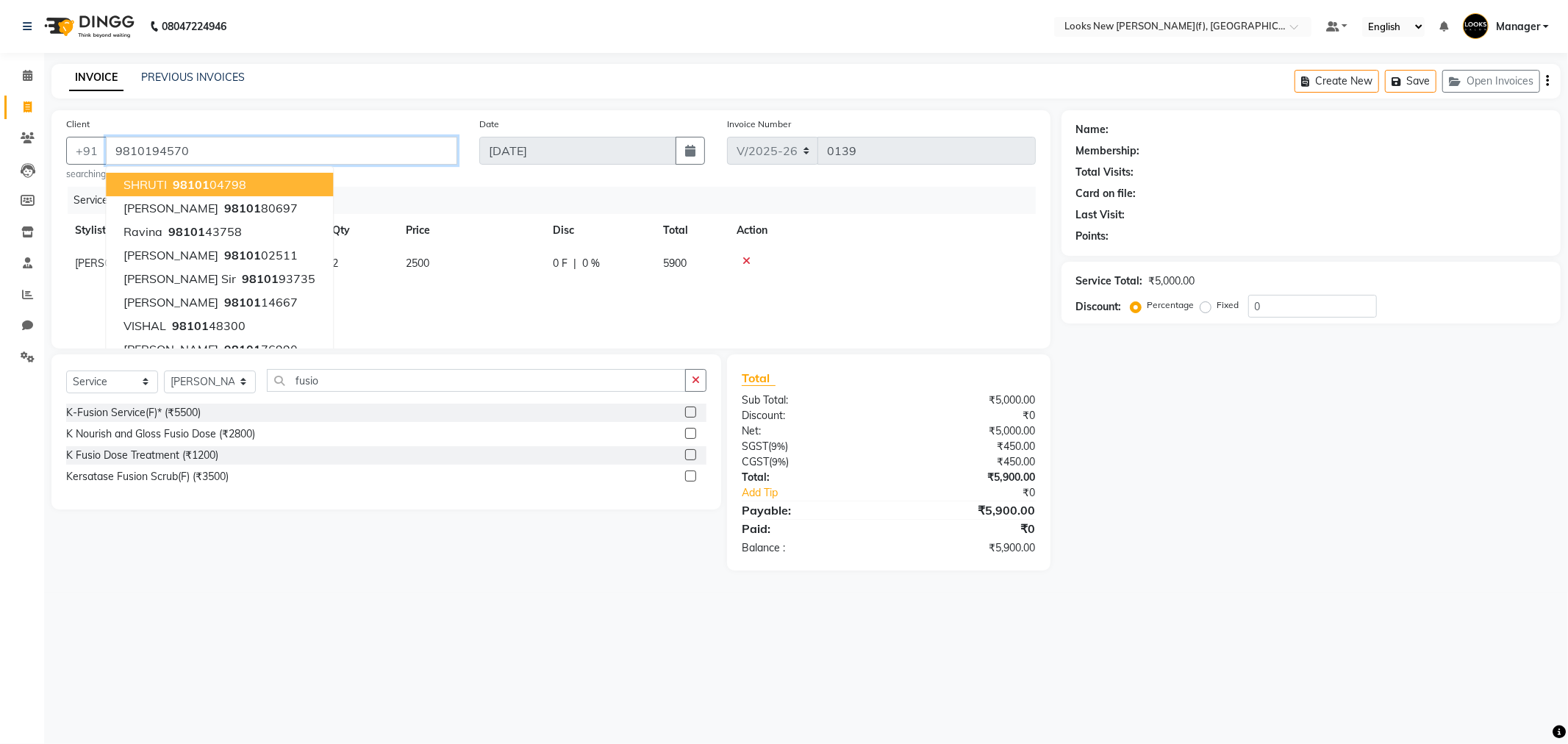
type input "9810194570"
select select "1: Object"
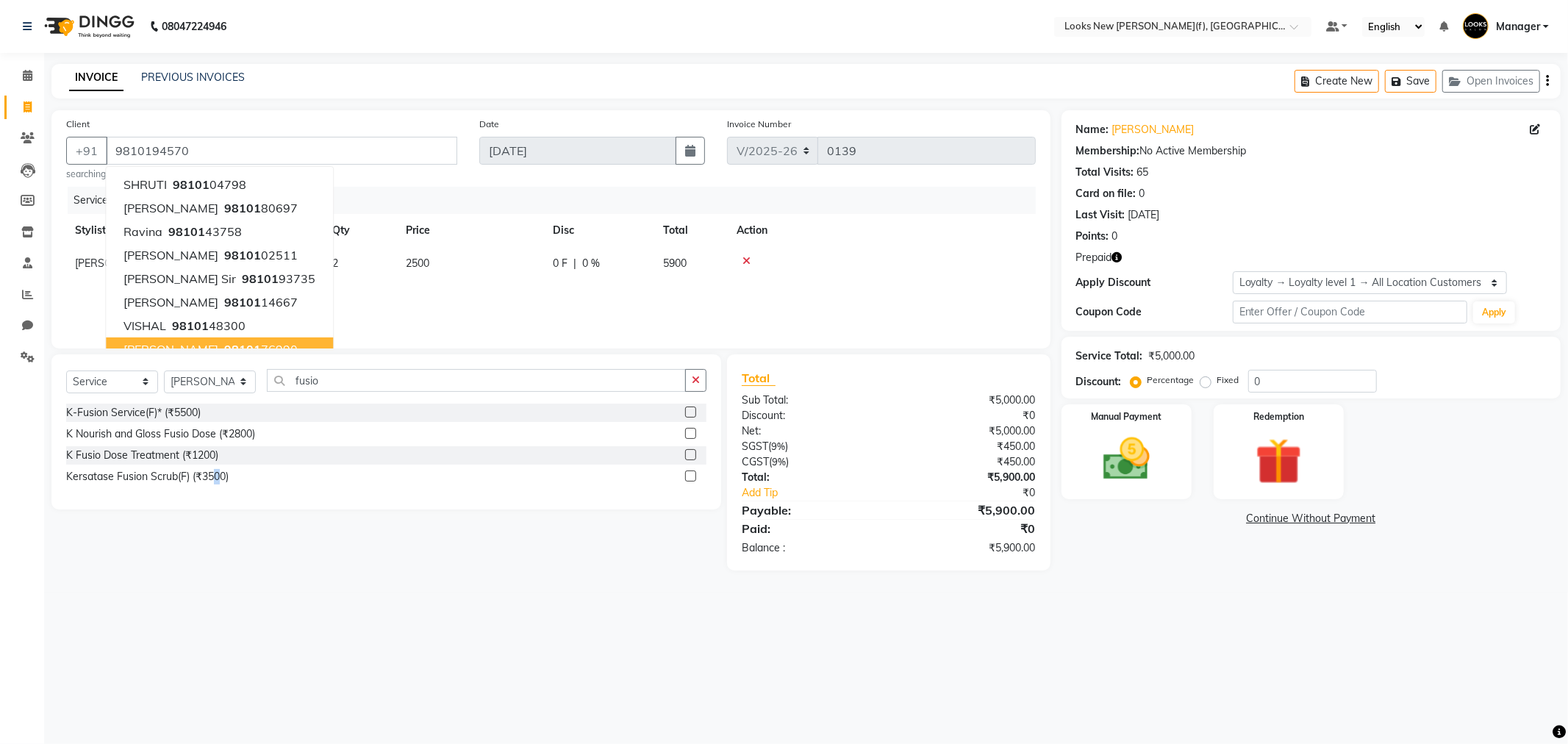
click at [218, 593] on main "INVOICE PREVIOUS INVOICES Create New Save Open Invoices Client +91 9810194570 S…" at bounding box center [806, 328] width 1524 height 528
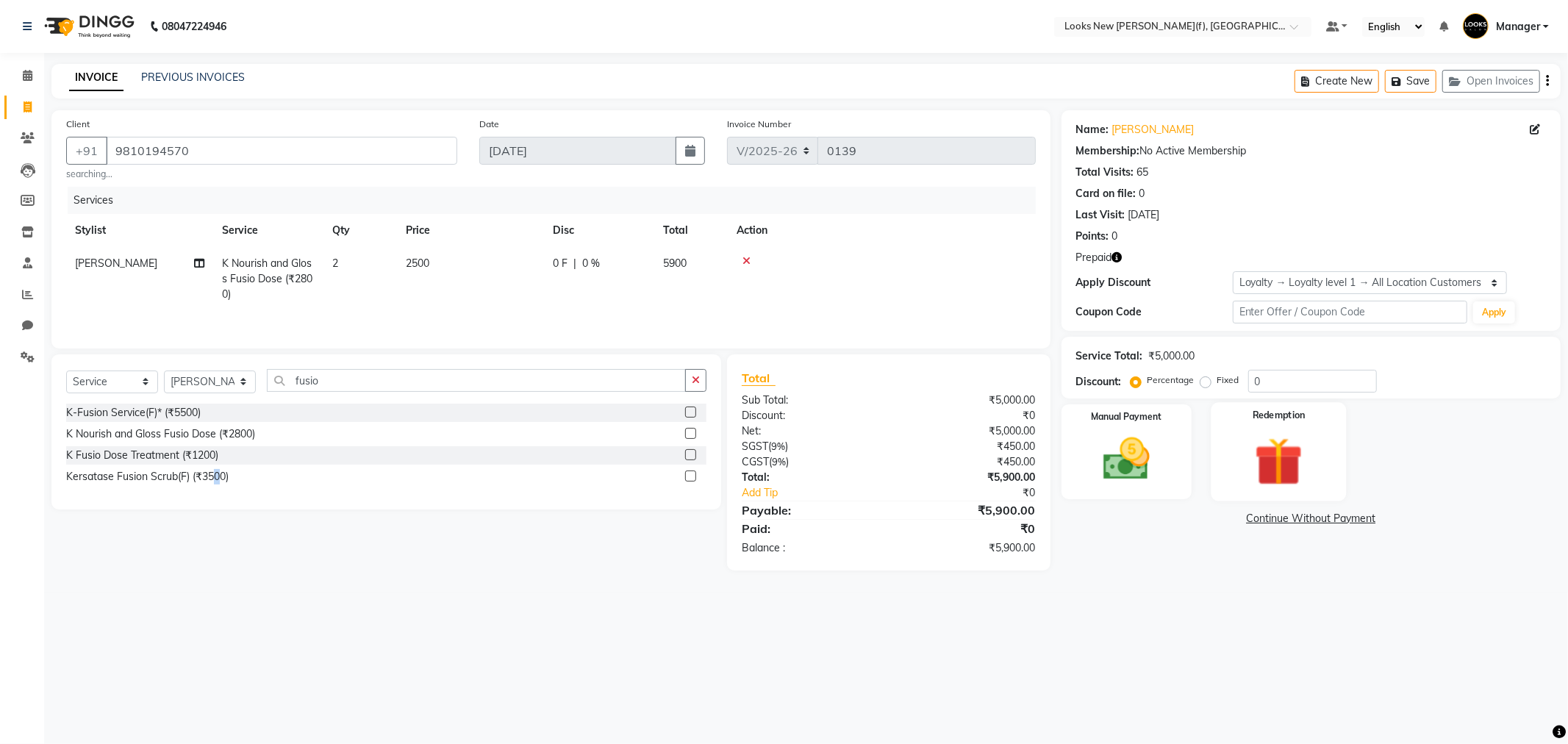
click at [1276, 461] on img at bounding box center [1279, 461] width 78 height 60
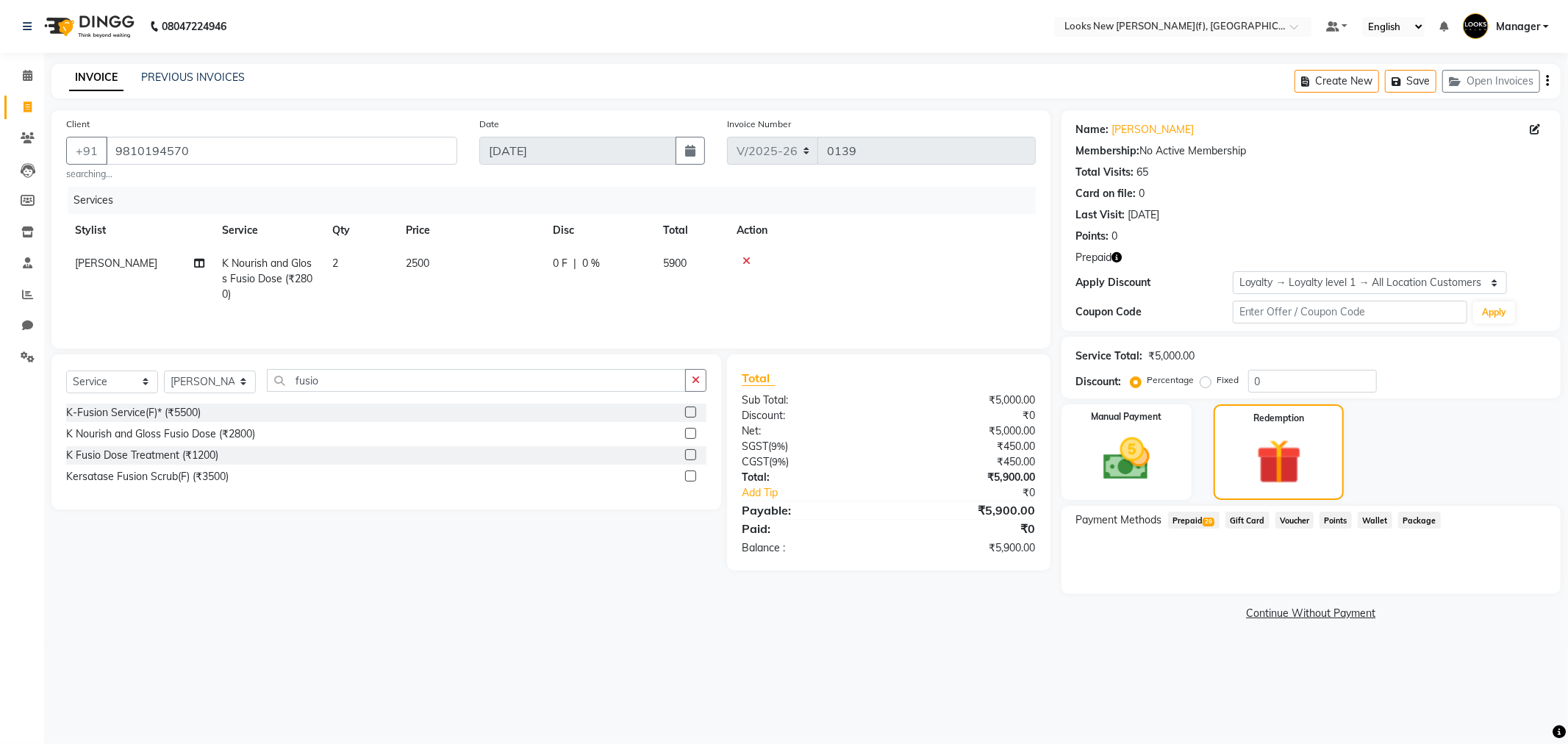
click at [1195, 524] on span "Prepaid 29" at bounding box center [1194, 520] width 52 height 17
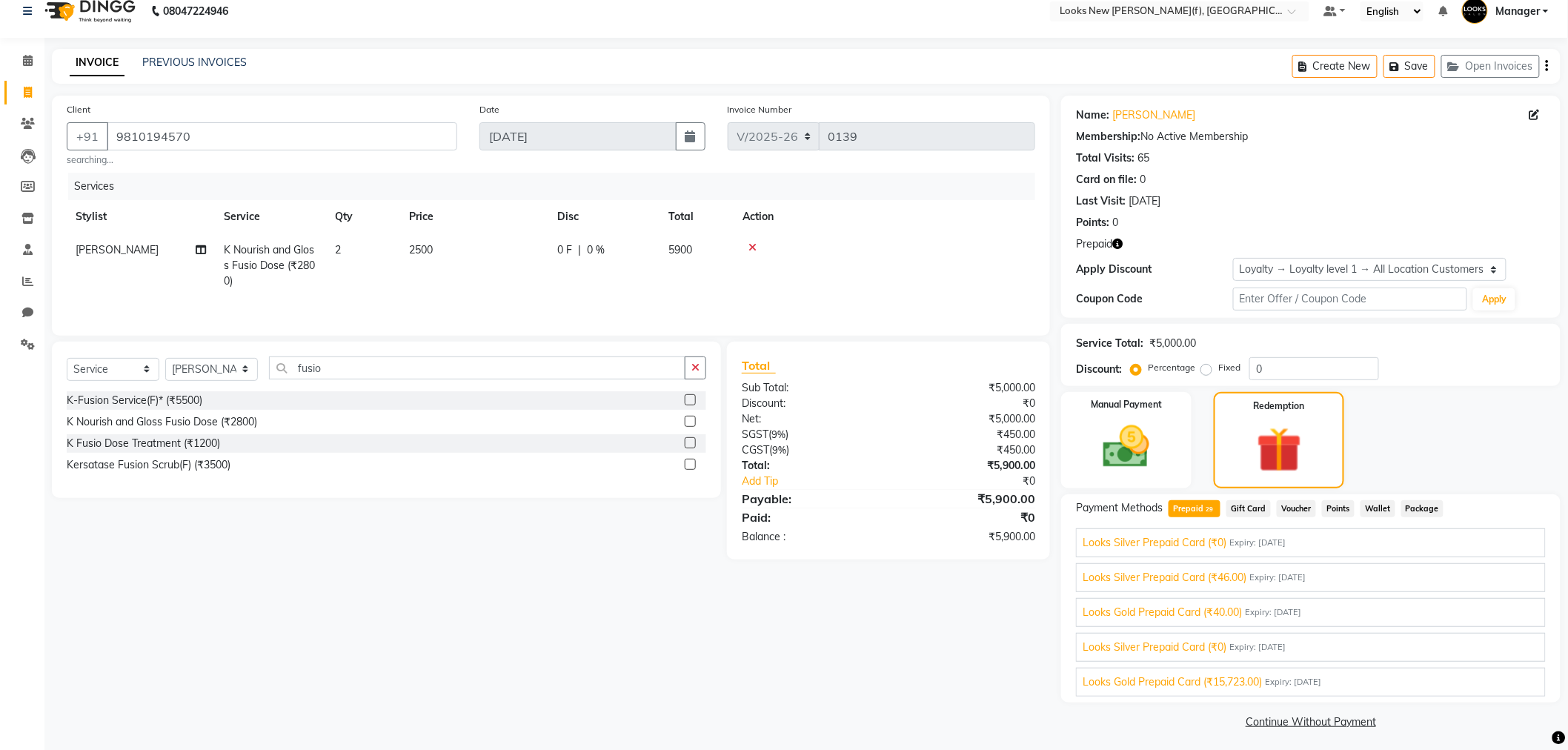
scroll to position [19, 0]
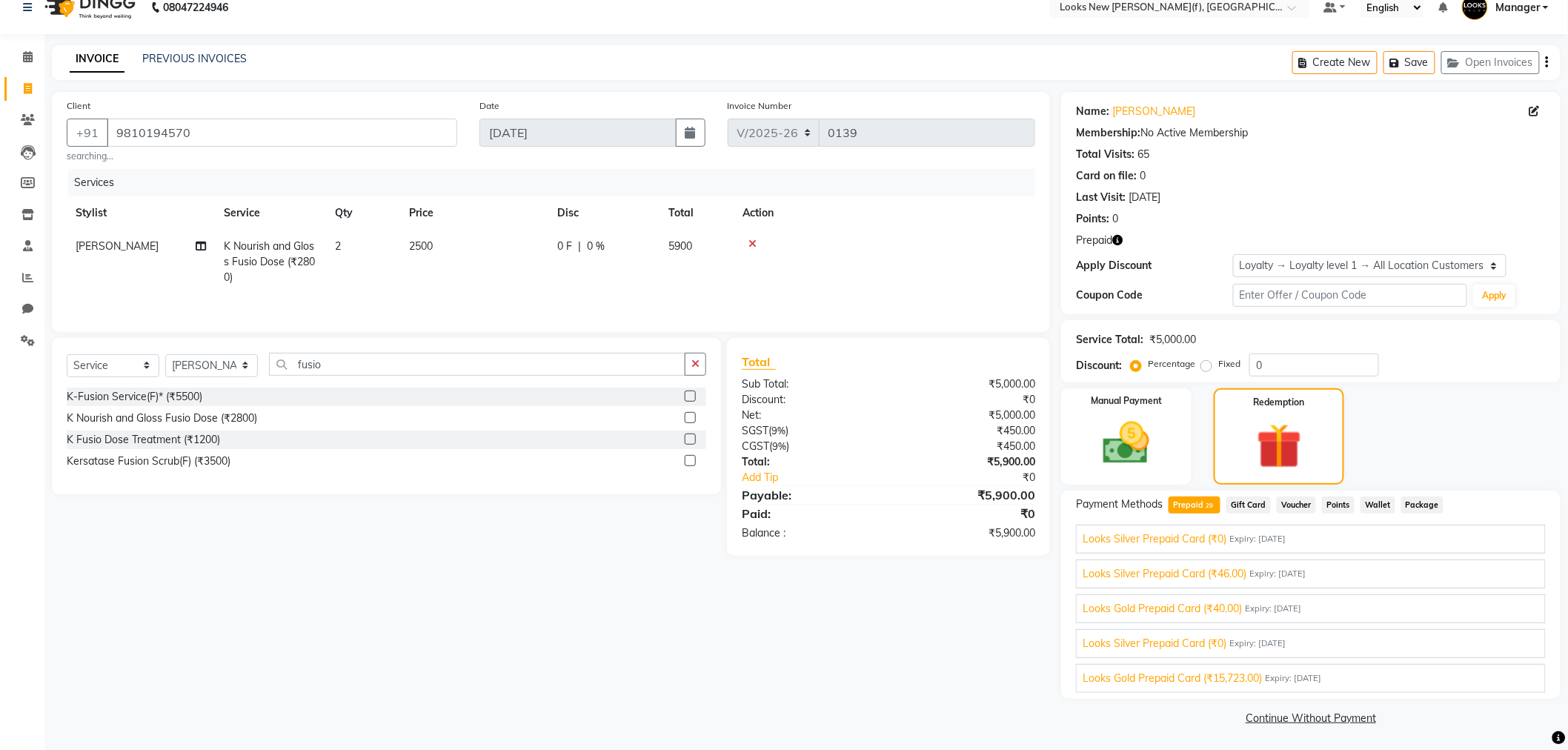
click at [1231, 677] on span "Looks Gold Prepaid Card (₹15,723.00)" at bounding box center [1173, 678] width 180 height 16
click at [1494, 670] on button "Add" at bounding box center [1511, 672] width 54 height 25
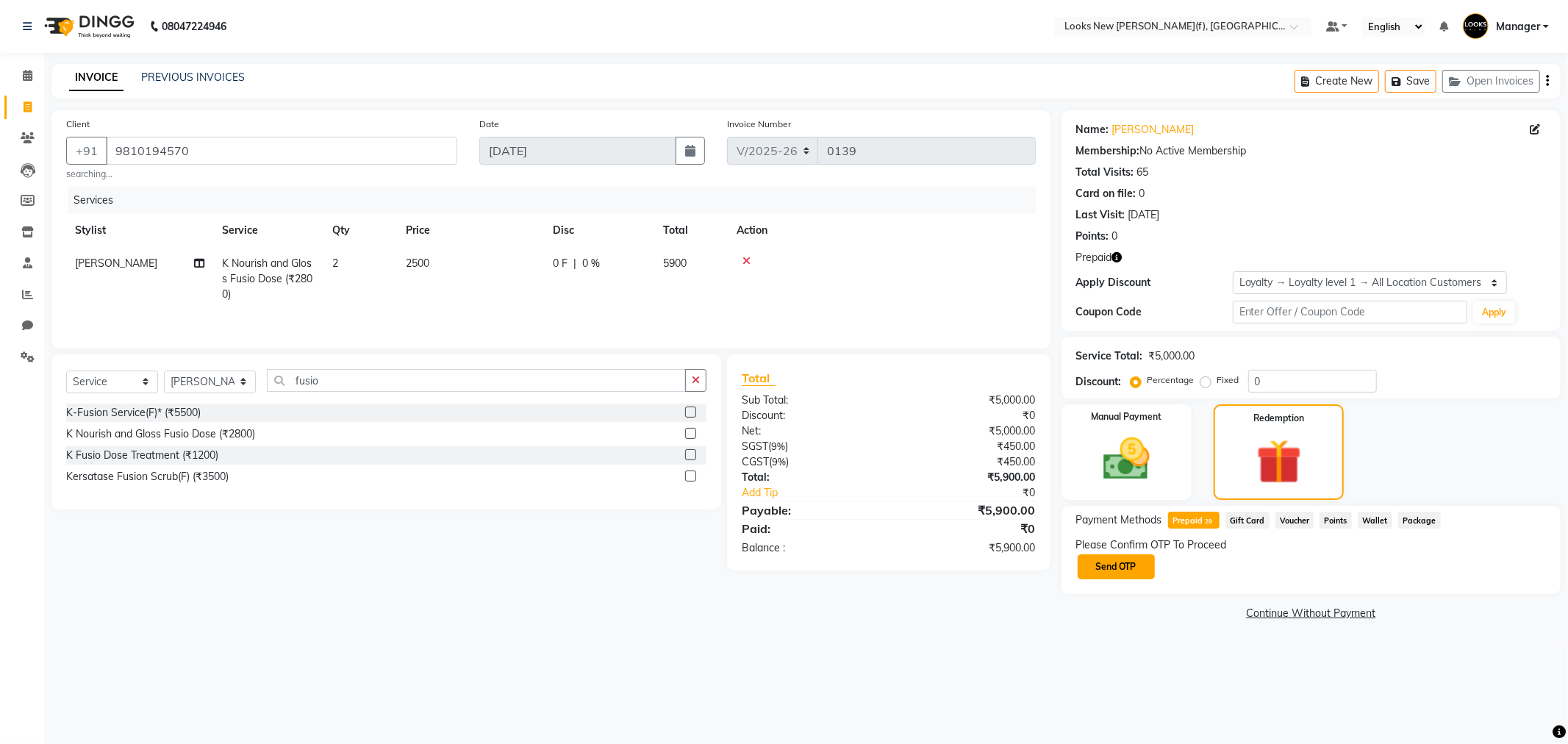
click at [1110, 570] on button "Send OTP" at bounding box center [1116, 567] width 77 height 25
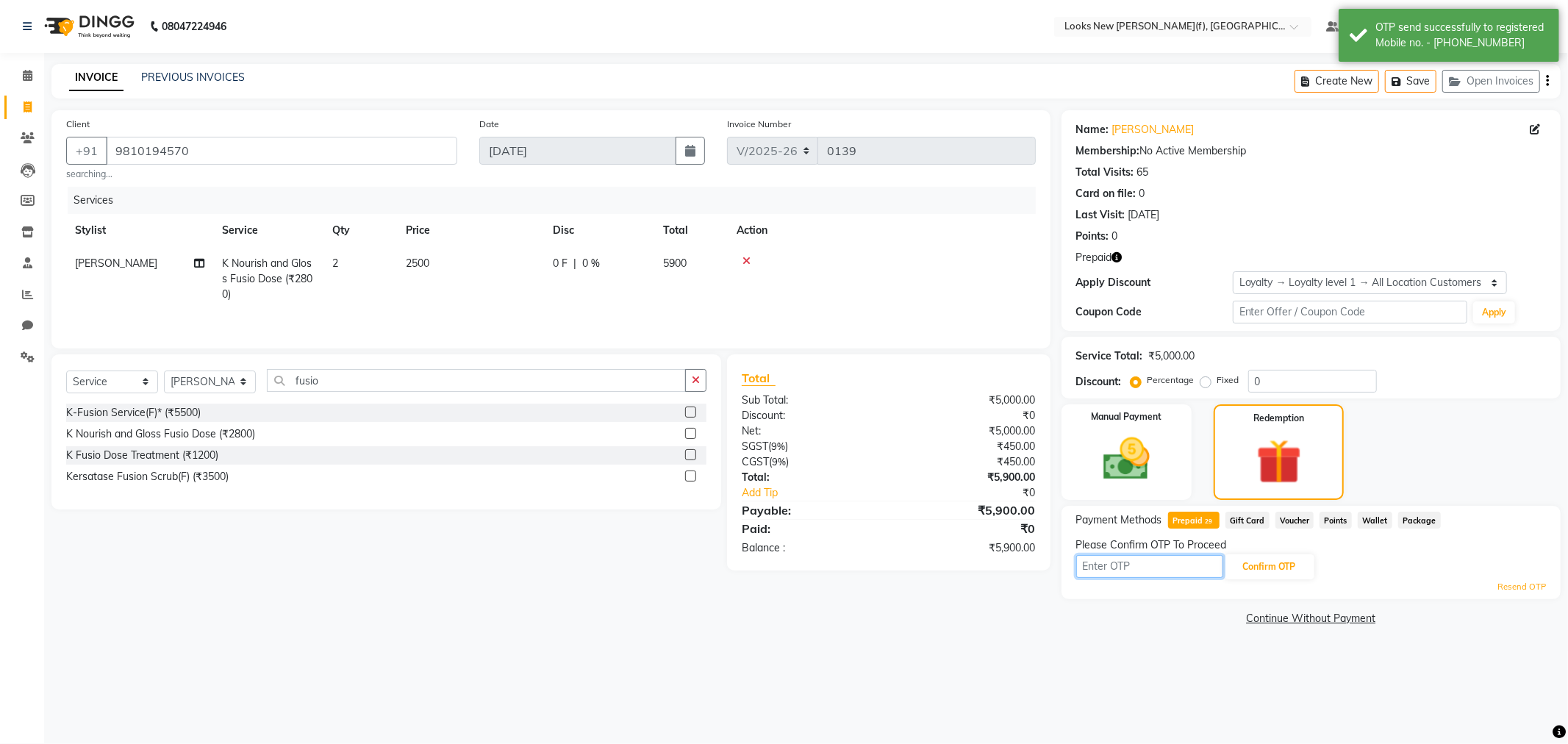
click at [1089, 574] on input "text" at bounding box center [1150, 566] width 147 height 22
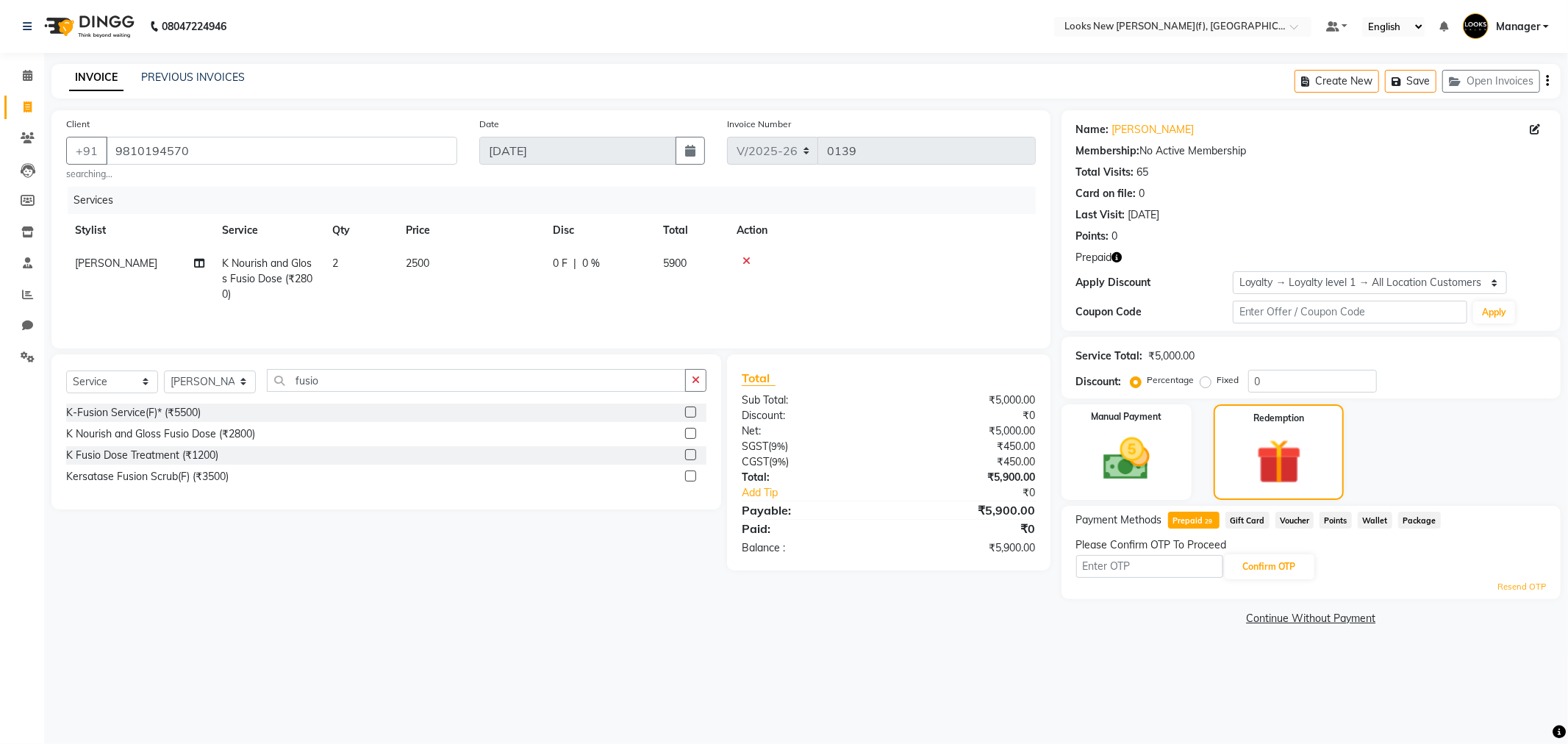
click at [1515, 592] on link "Resend OTP" at bounding box center [1522, 587] width 48 height 12
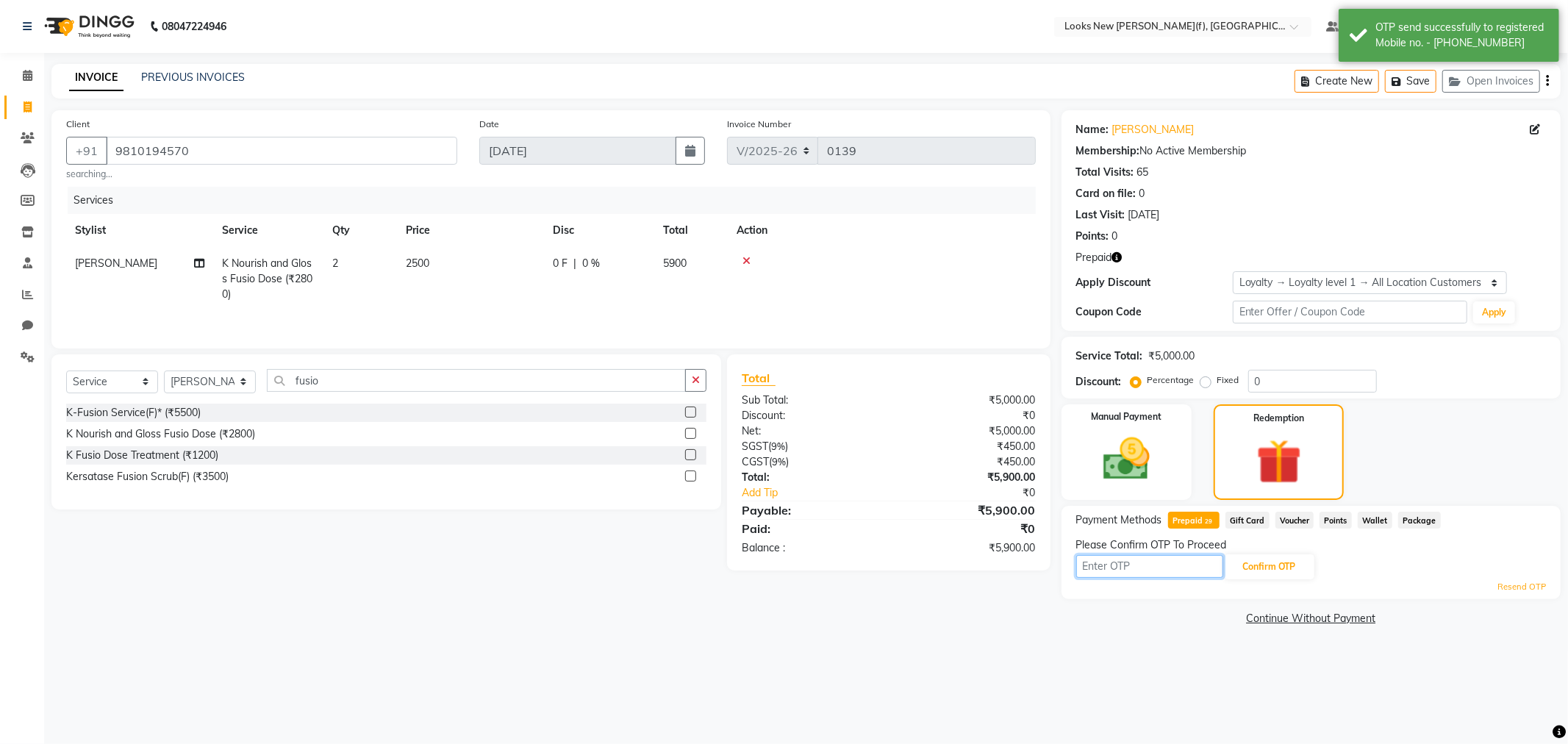
click at [1122, 562] on input "text" at bounding box center [1150, 566] width 147 height 22
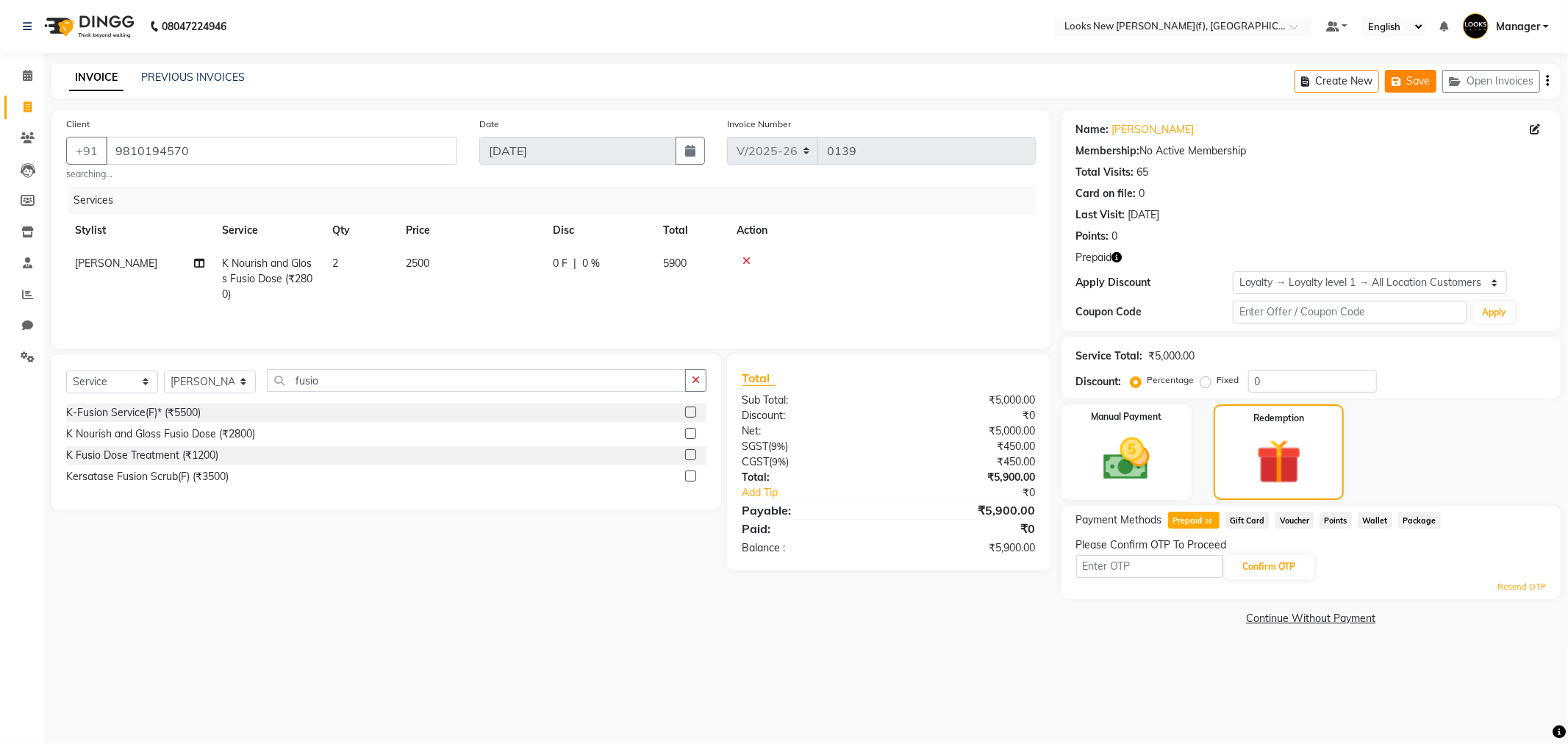
click at [1417, 89] on button "Save" at bounding box center [1411, 81] width 52 height 22
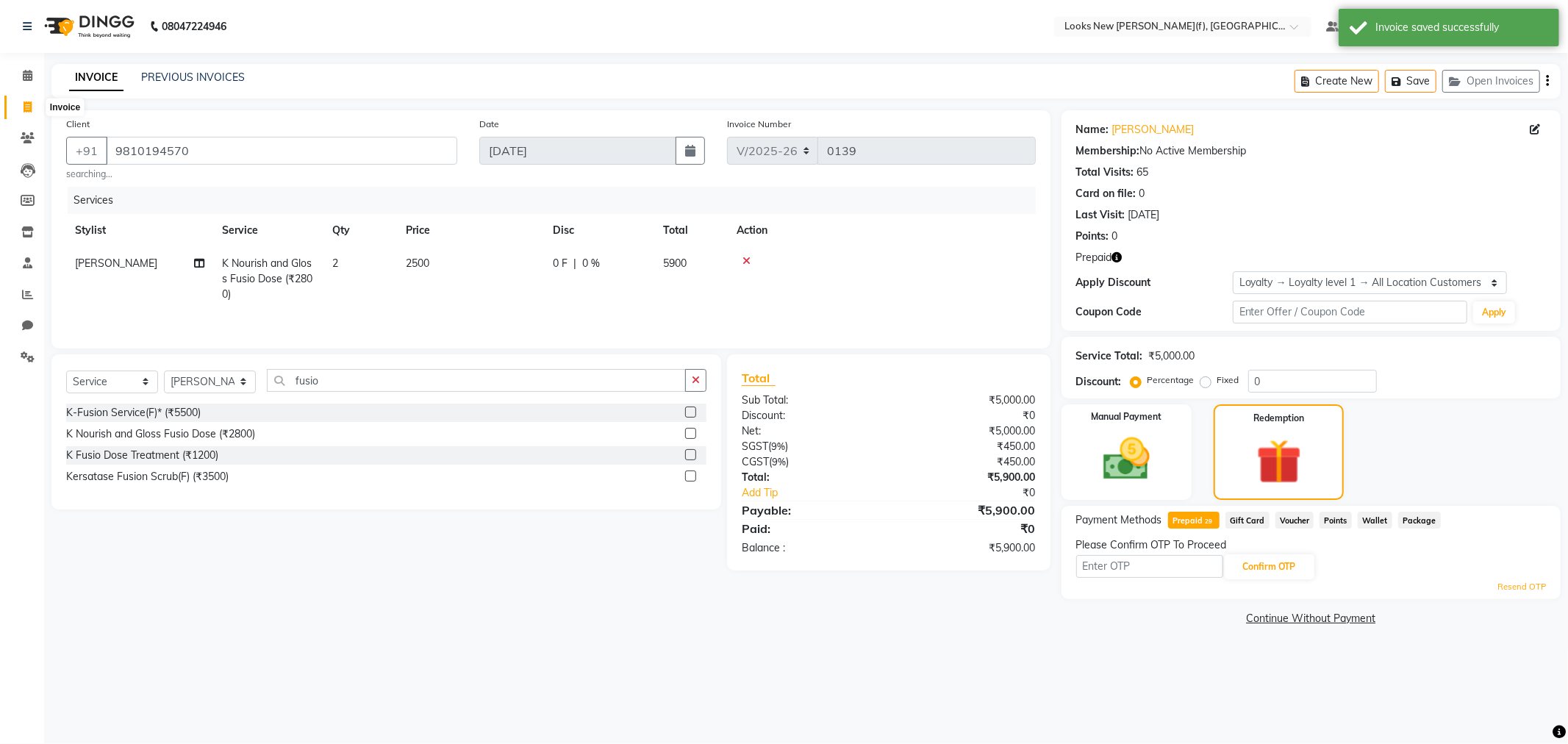
click at [26, 107] on icon at bounding box center [27, 107] width 8 height 11
select select "8659"
select select "service"
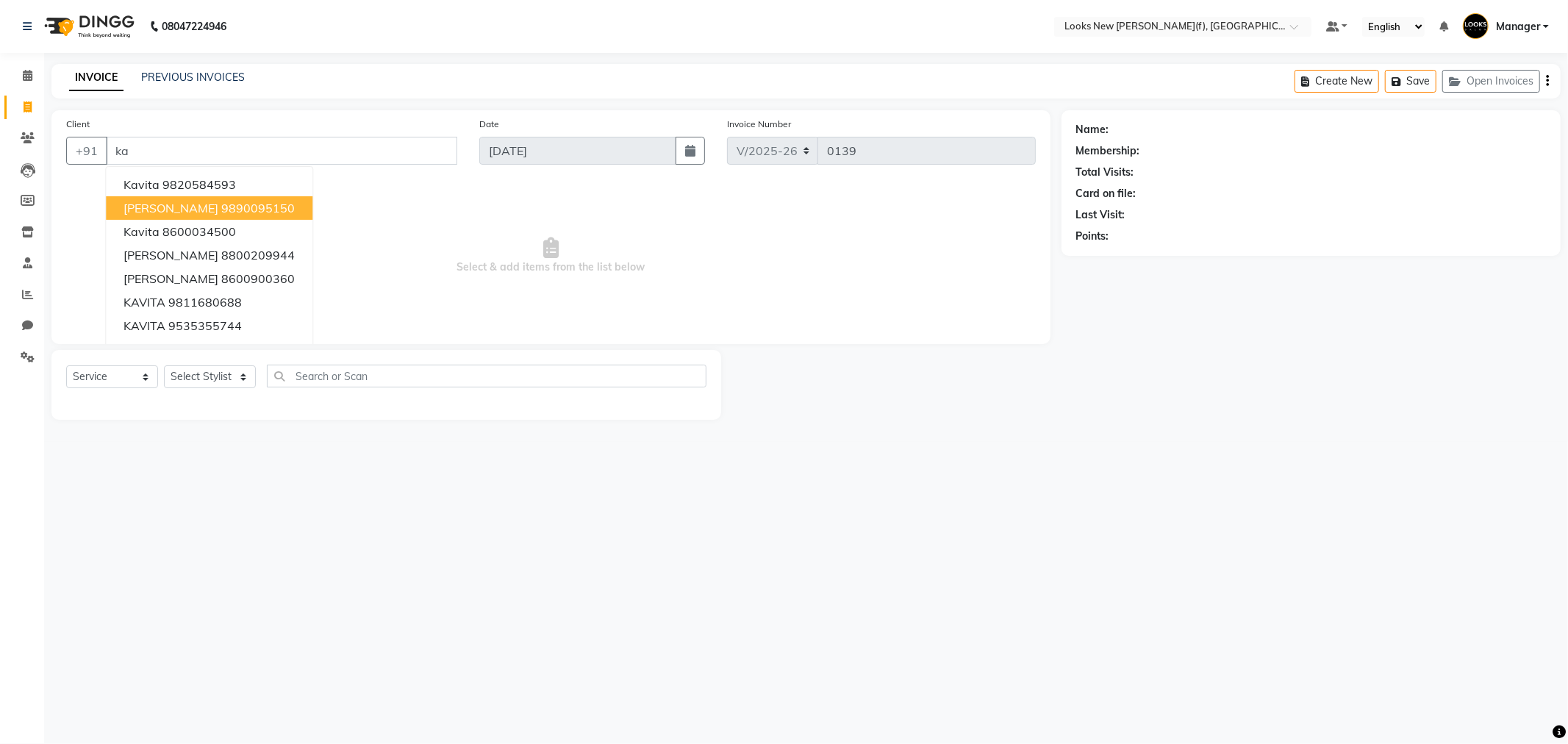
type input "k"
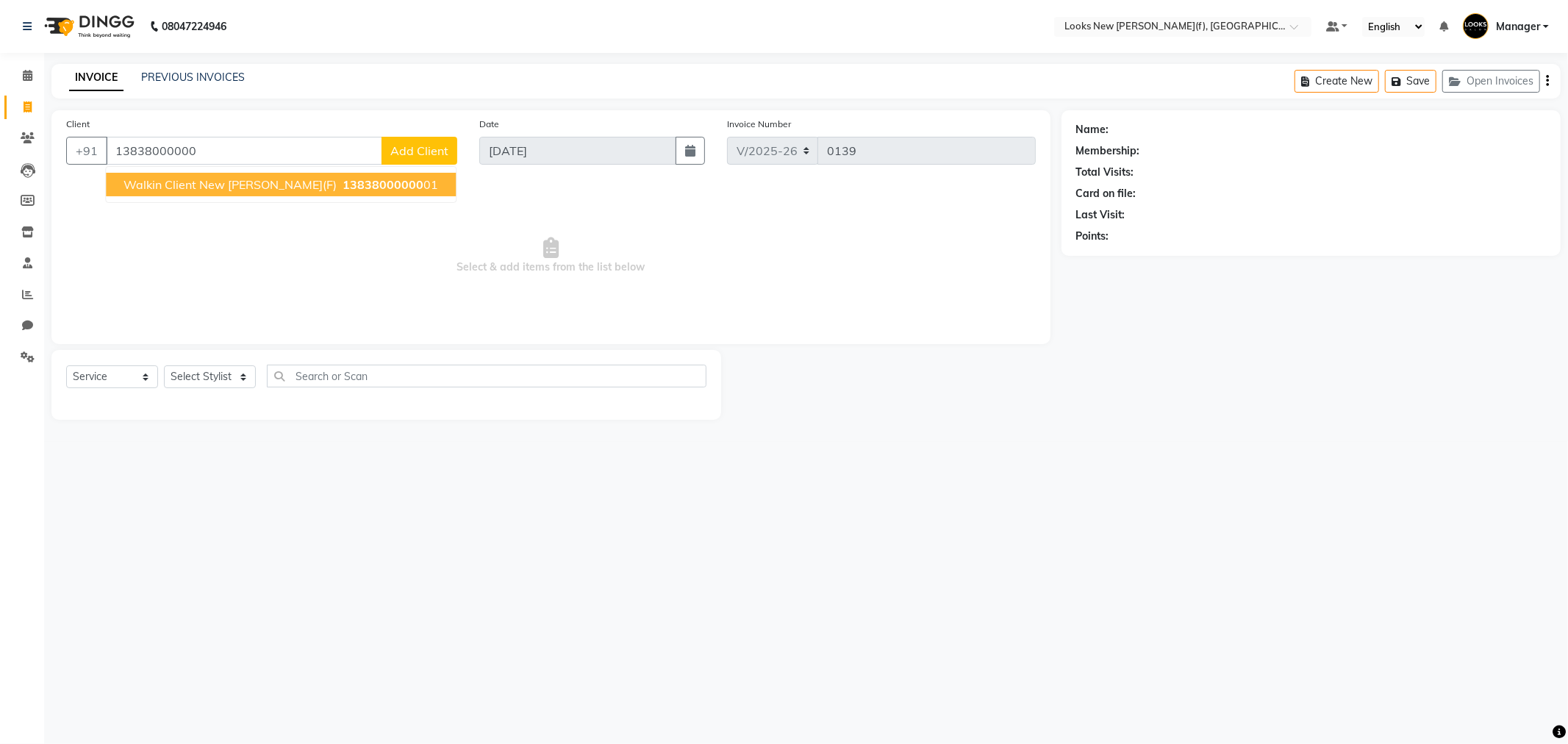
click at [277, 188] on span "Walkin Client New [PERSON_NAME](F)" at bounding box center [230, 185] width 213 height 15
type input "1383800000001"
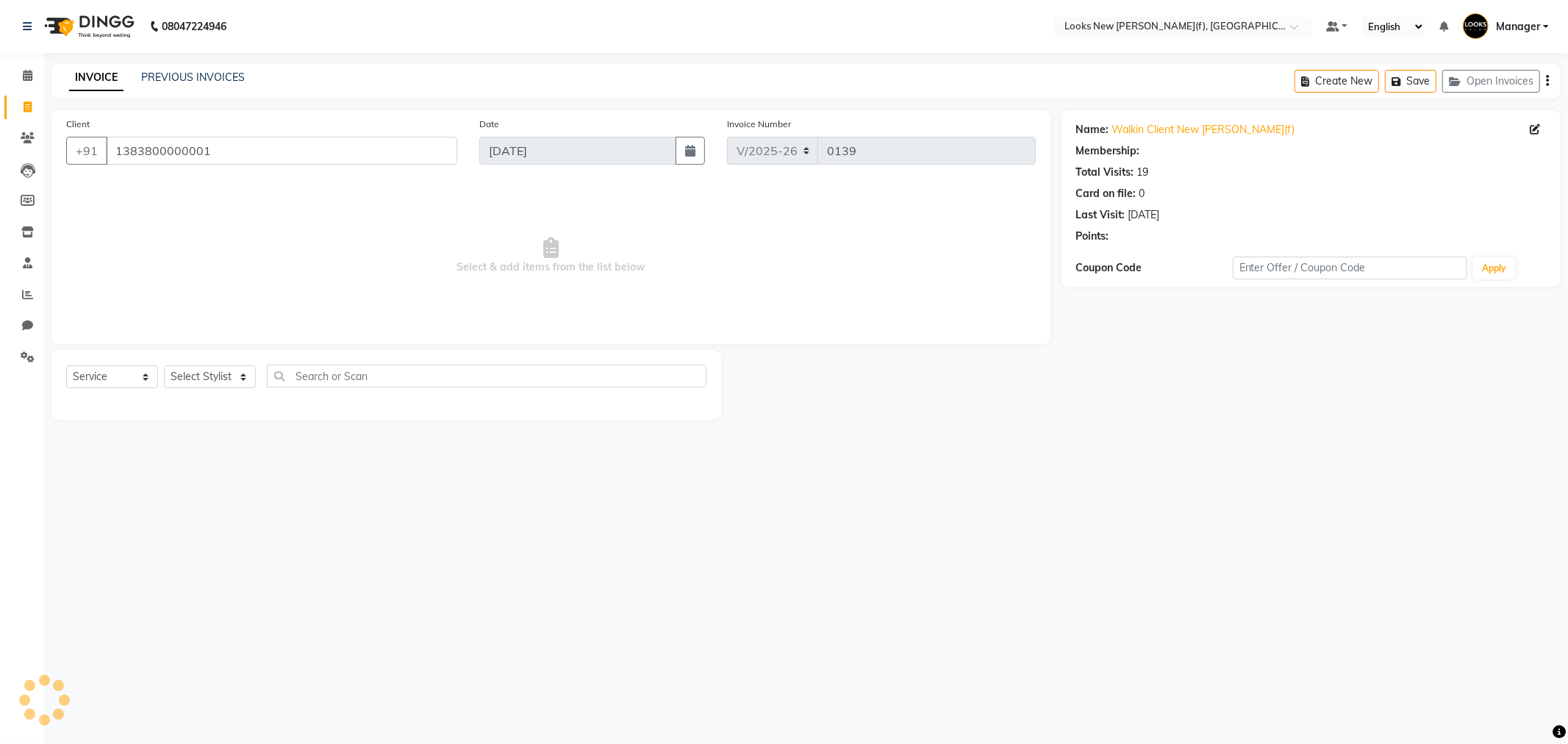
select select "1: Object"
click at [244, 378] on select "Select Stylist Aakash_Pdct [PERSON_NAME] [PERSON_NAME] [PERSON_NAME] Counter_Sa…" at bounding box center [210, 376] width 92 height 22
click at [246, 378] on select "Select Stylist Aakash_Pdct [PERSON_NAME] [PERSON_NAME] [PERSON_NAME] Counter_Sa…" at bounding box center [210, 376] width 92 height 22
click at [250, 376] on select "Select Stylist Aakash_Pdct [PERSON_NAME] [PERSON_NAME] [PERSON_NAME] Counter_Sa…" at bounding box center [210, 376] width 92 height 22
select select "87318"
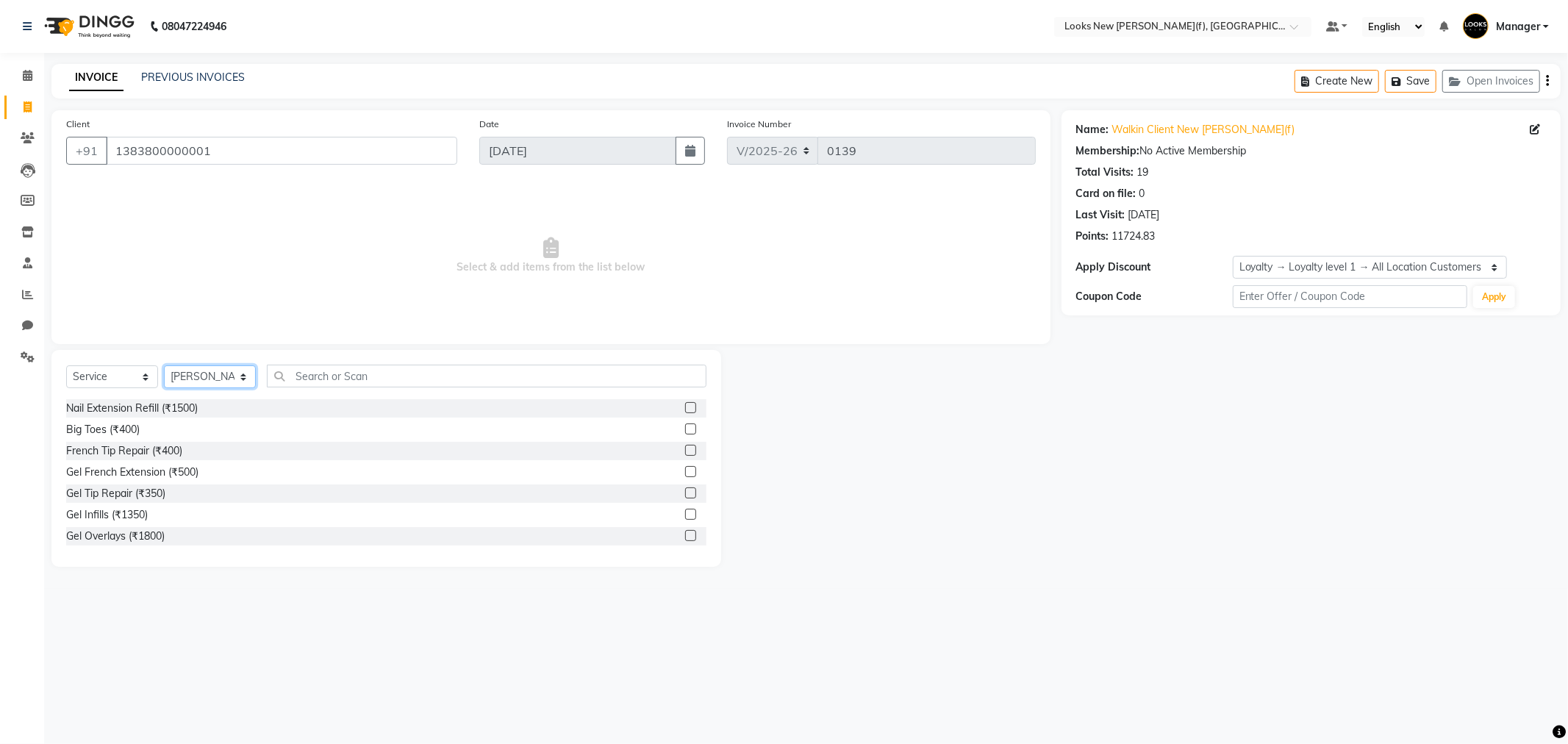
click at [246, 376] on select "Select Stylist Aakash_Pdct [PERSON_NAME] [PERSON_NAME] [PERSON_NAME] Counter_Sa…" at bounding box center [210, 376] width 92 height 22
click at [317, 377] on input "text" at bounding box center [487, 375] width 440 height 22
type input "body"
click at [150, 496] on div "Premium Wax~Full Body (₹3500)" at bounding box center [143, 494] width 155 height 16
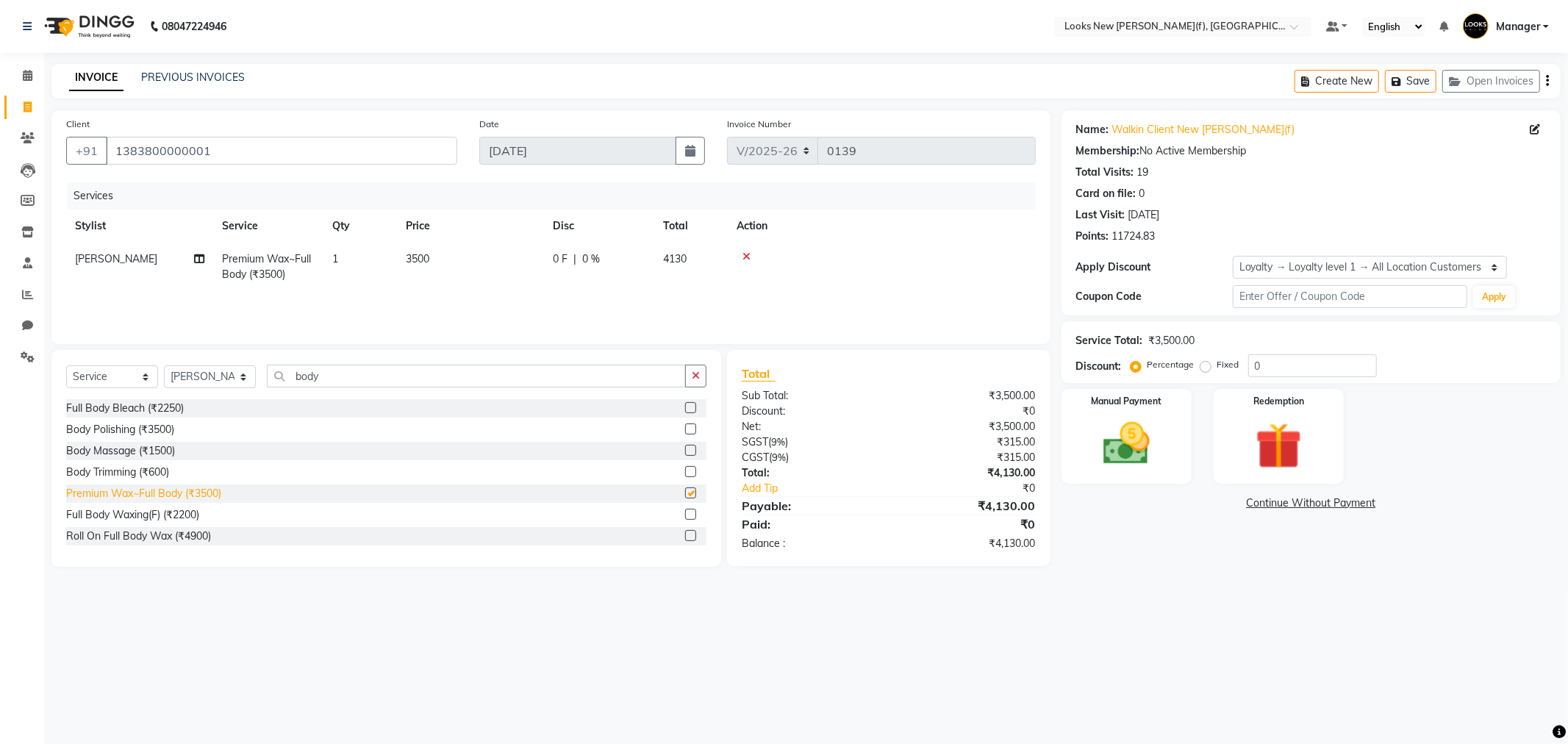
checkbox input "false"
click at [349, 374] on input "body" at bounding box center [476, 375] width 419 height 22
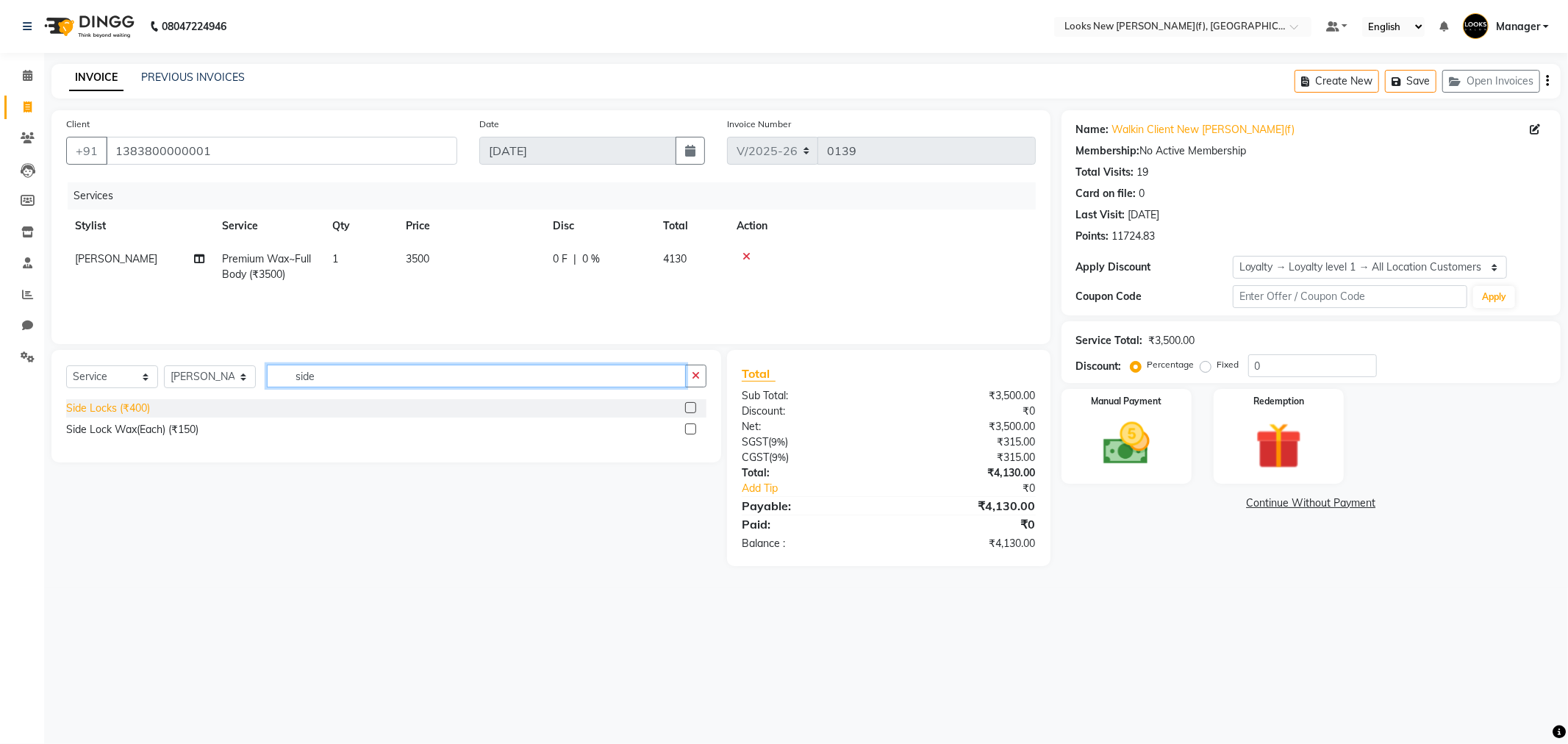
type input "side"
click at [129, 409] on div "Side Locks (₹400)" at bounding box center [107, 408] width 84 height 16
checkbox input "false"
click at [348, 394] on input "side" at bounding box center [476, 382] width 419 height 22
type input "s"
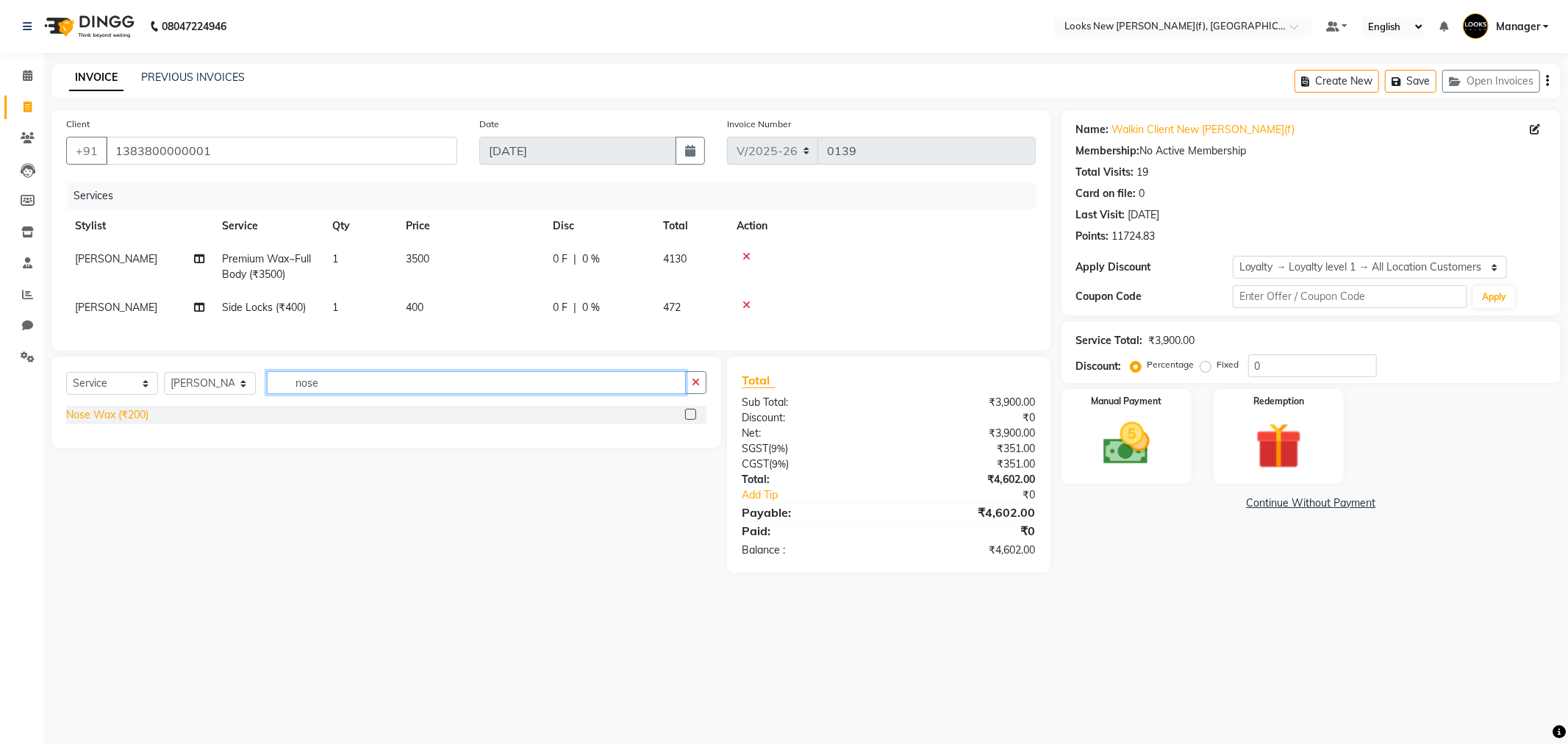
type input "nose"
click at [112, 423] on div "Nose Wax (₹200)" at bounding box center [107, 414] width 82 height 16
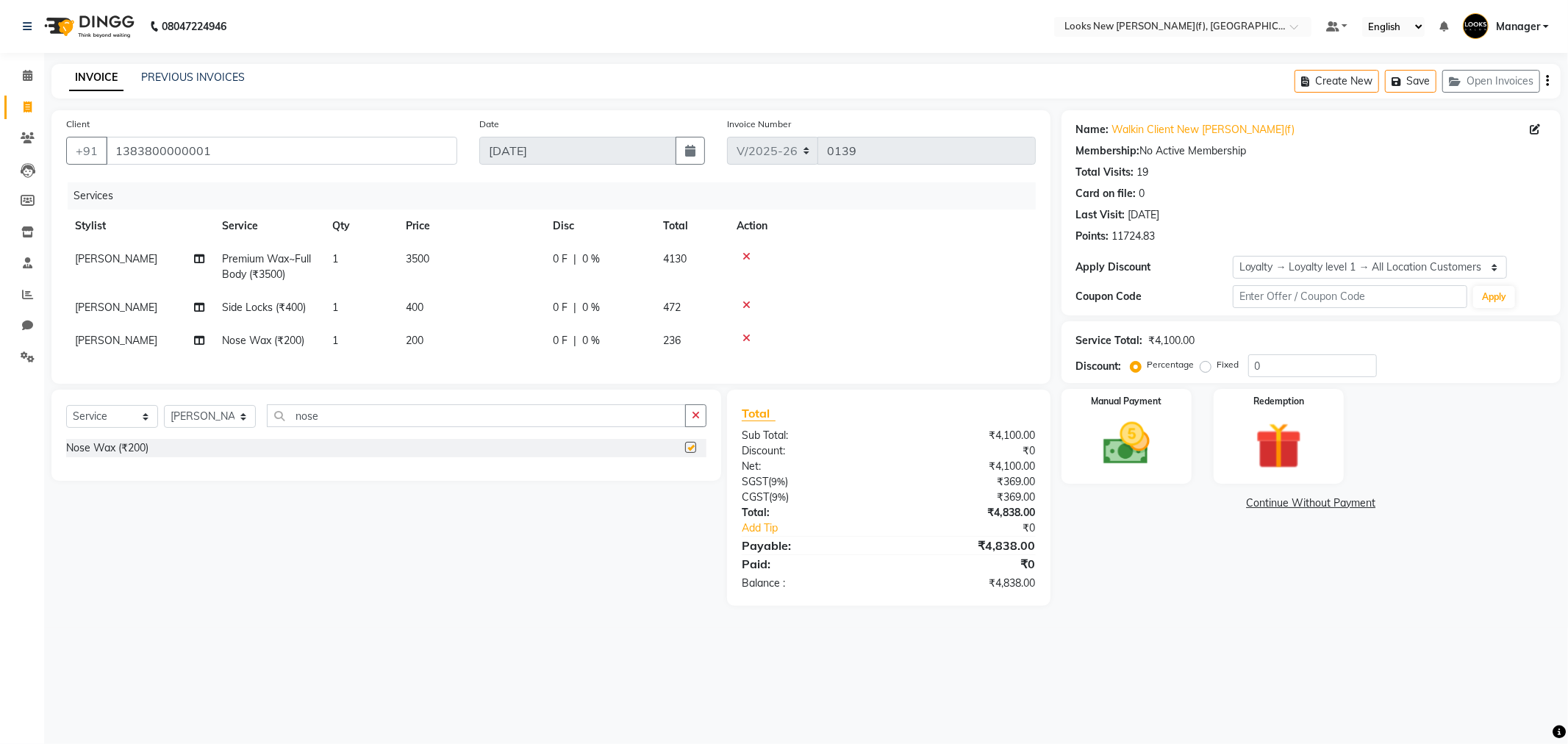
checkbox input "false"
click at [335, 420] on input "nose" at bounding box center [476, 415] width 419 height 22
type input "n"
type input "upp"
click at [101, 519] on div "Upper Lip Wax (₹100)" at bounding box center [117, 512] width 103 height 16
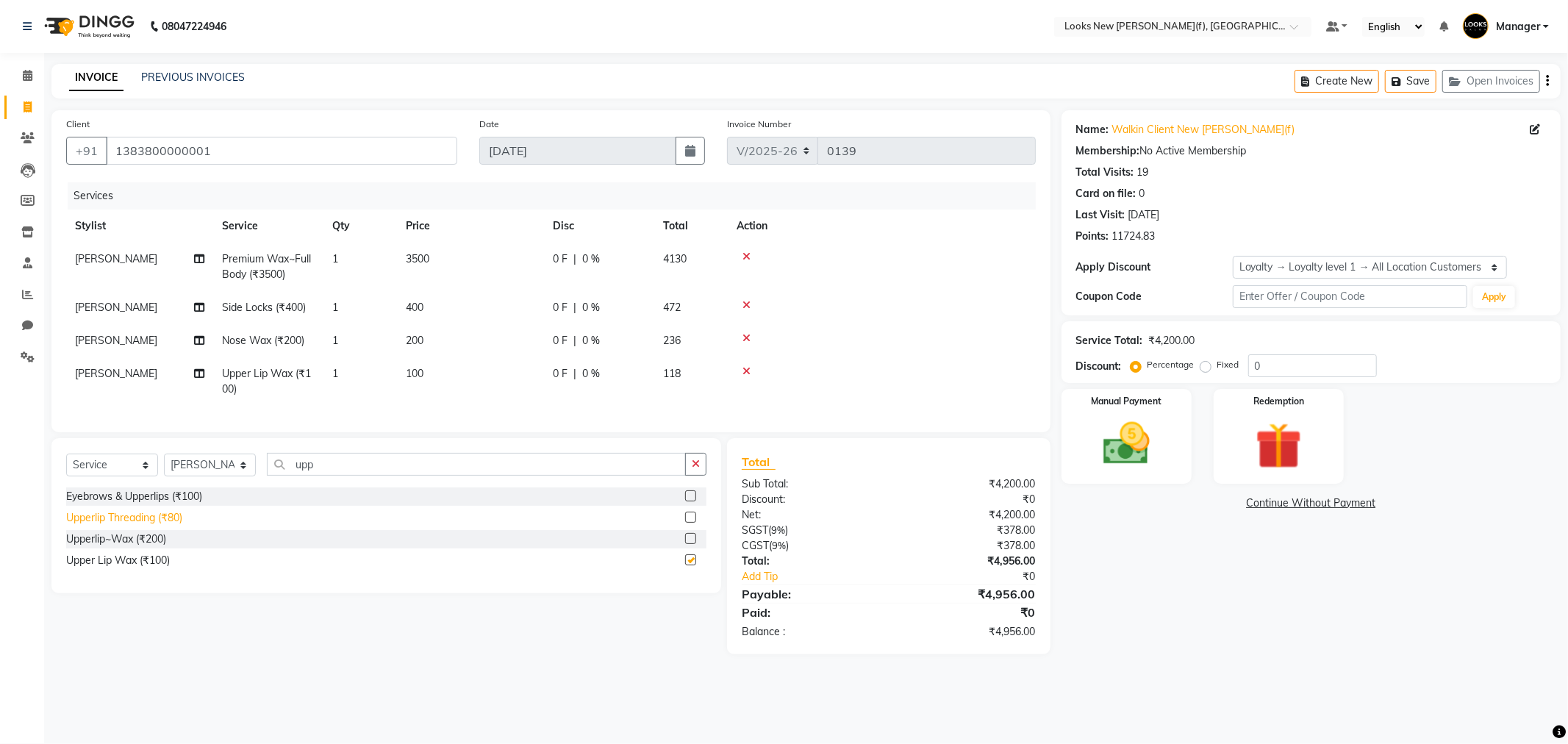
checkbox input "false"
click at [364, 475] on input "upp" at bounding box center [476, 464] width 419 height 22
type input "u"
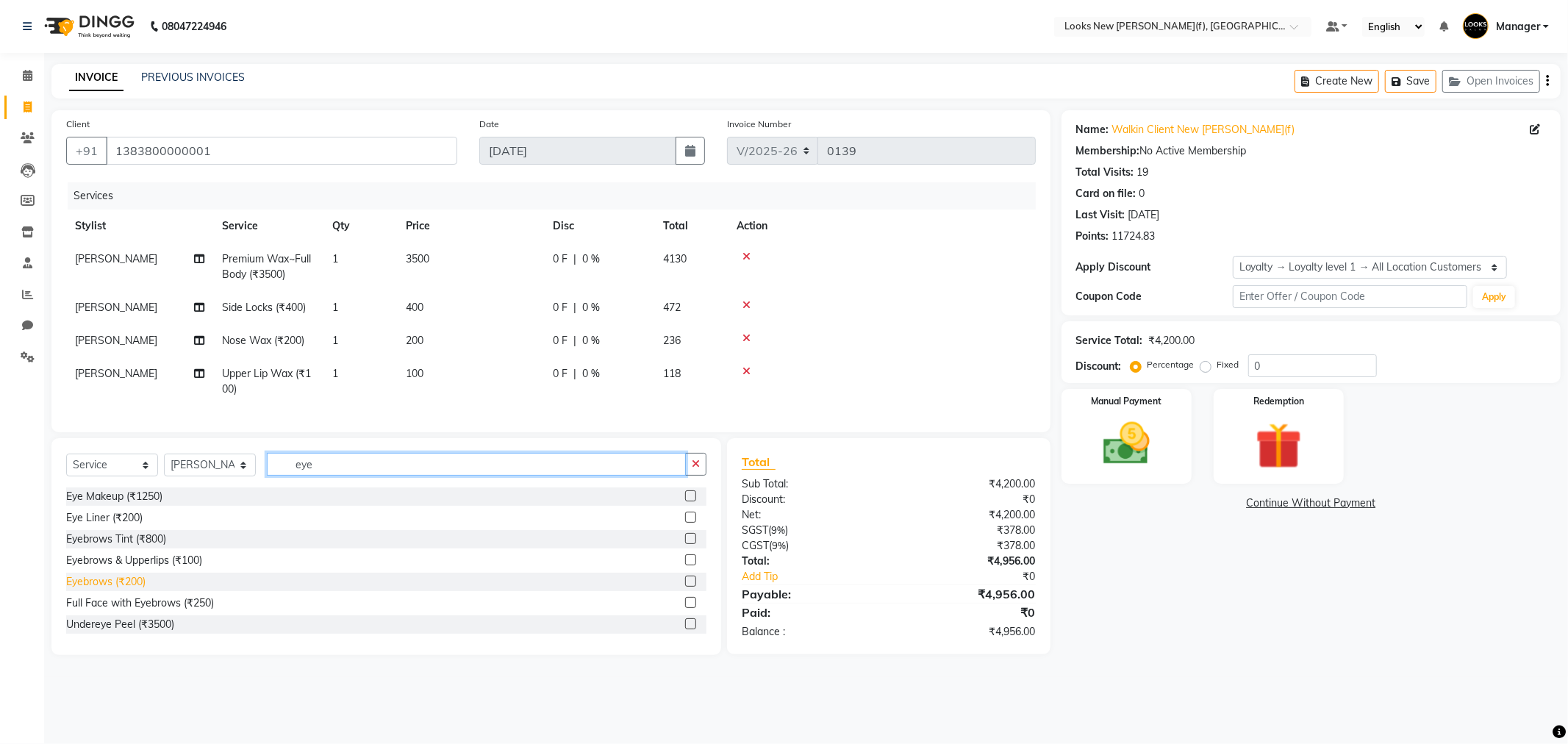
type input "eye"
click at [102, 589] on div "Eyebrows (₹200)" at bounding box center [105, 582] width 79 height 16
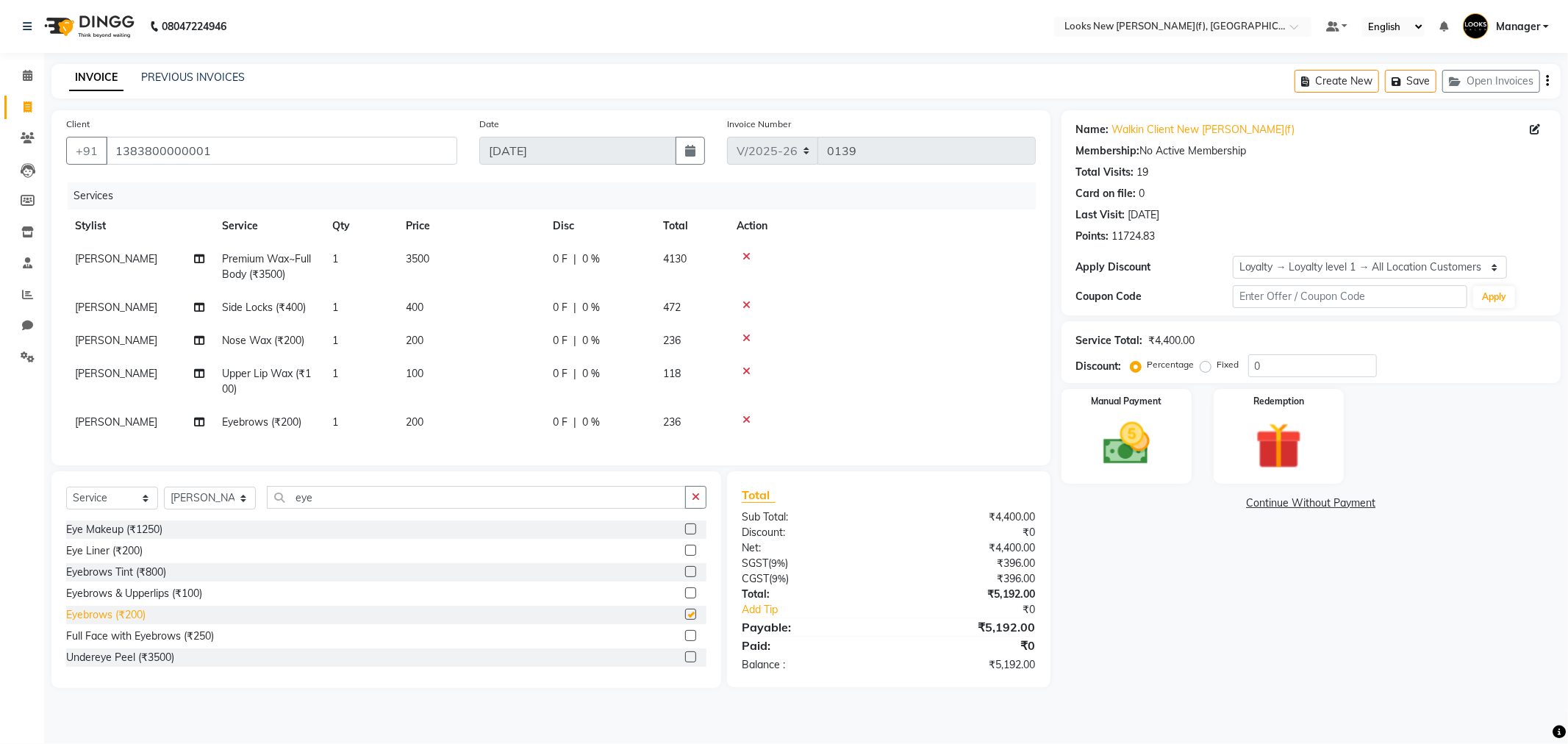
checkbox input "false"
click at [441, 422] on td "200" at bounding box center [470, 422] width 147 height 33
select select "87318"
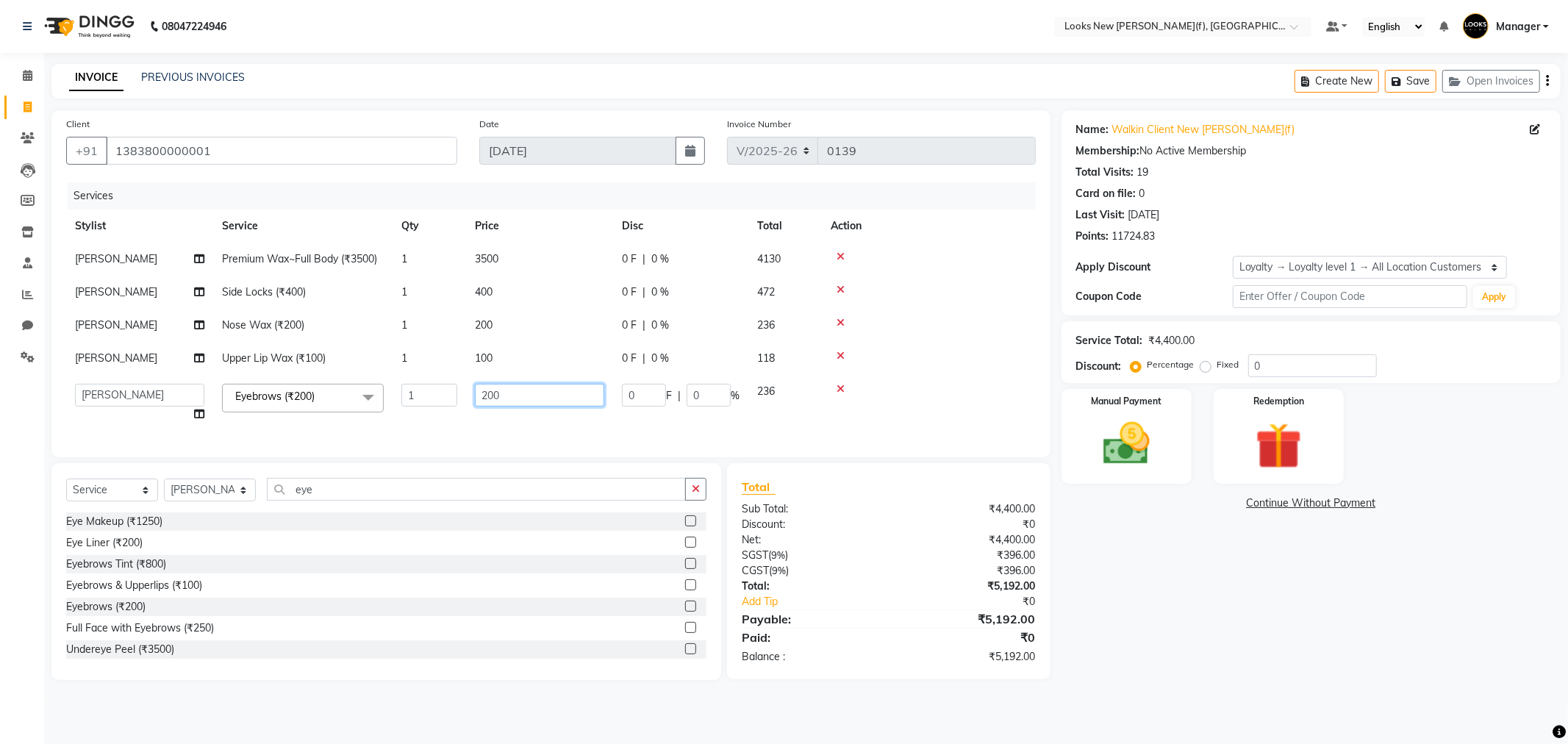
click at [530, 399] on input "200" at bounding box center [539, 394] width 129 height 22
type input "2"
type input "100"
click at [1177, 563] on div "Name: Walkin Client New Rajinder Ngr(f) Membership: No Active Membership Total …" at bounding box center [1317, 394] width 510 height 569
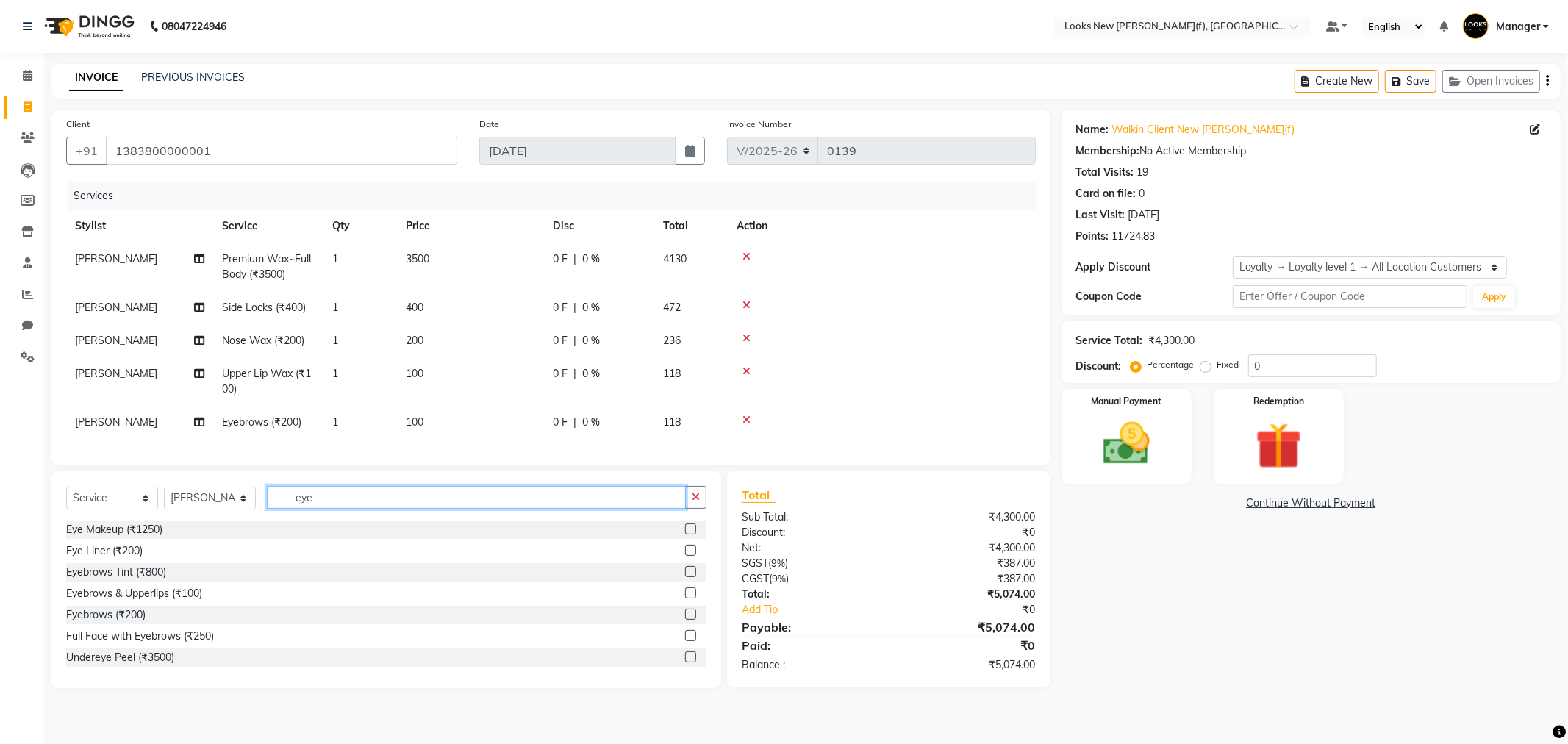
click at [355, 508] on input "eye" at bounding box center [476, 497] width 419 height 22
type input "e"
click at [241, 509] on select "Select Stylist Aakash_Pdct [PERSON_NAME] [PERSON_NAME] [PERSON_NAME] Counter_Sa…" at bounding box center [210, 497] width 92 height 22
click at [246, 509] on select "Select Stylist Aakash_Pdct [PERSON_NAME] [PERSON_NAME] [PERSON_NAME] Counter_Sa…" at bounding box center [210, 497] width 92 height 22
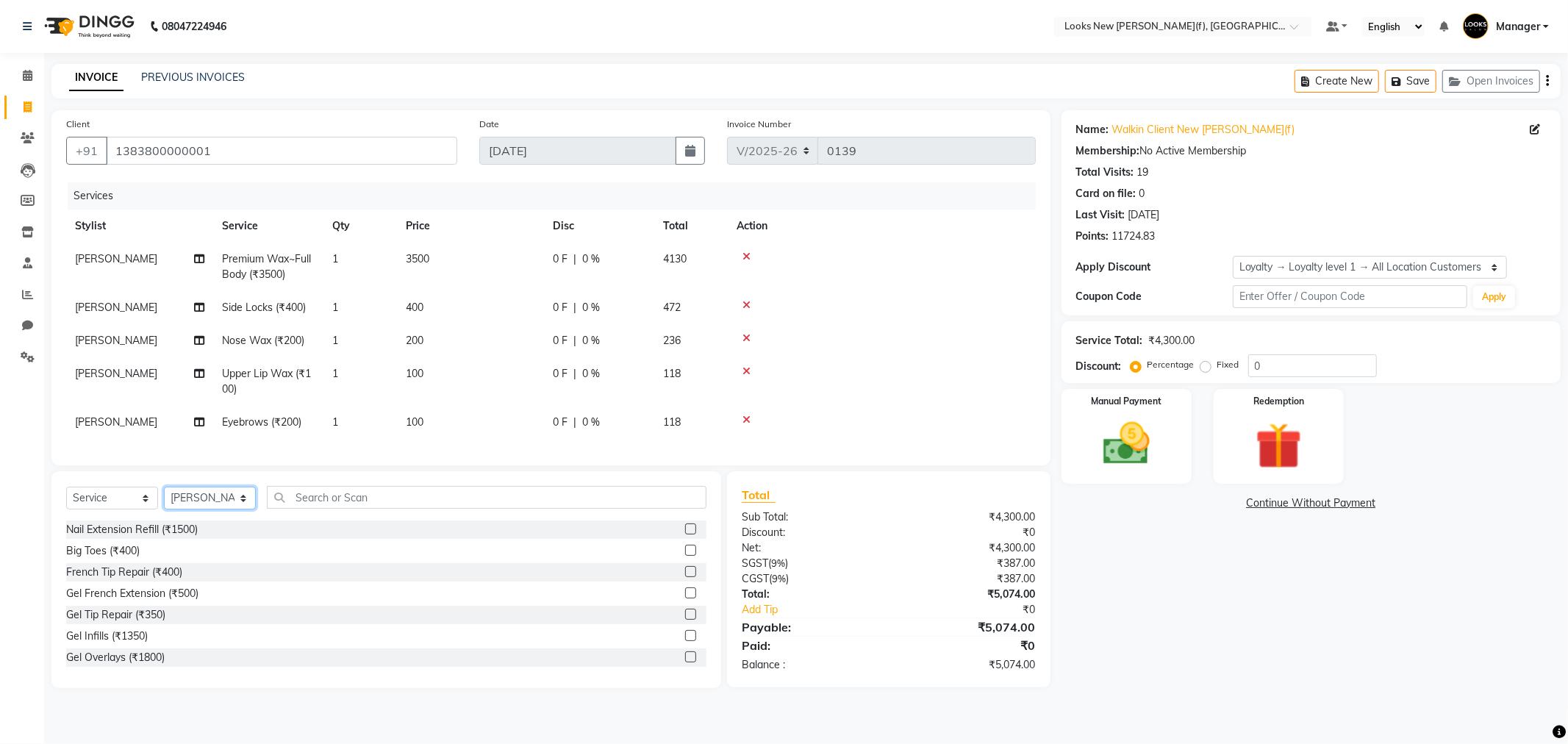
select select "87313"
click at [246, 509] on select "Select Stylist Aakash_Pdct [PERSON_NAME] [PERSON_NAME] [PERSON_NAME] Counter_Sa…" at bounding box center [210, 497] width 92 height 22
click at [323, 508] on input "text" at bounding box center [487, 497] width 440 height 22
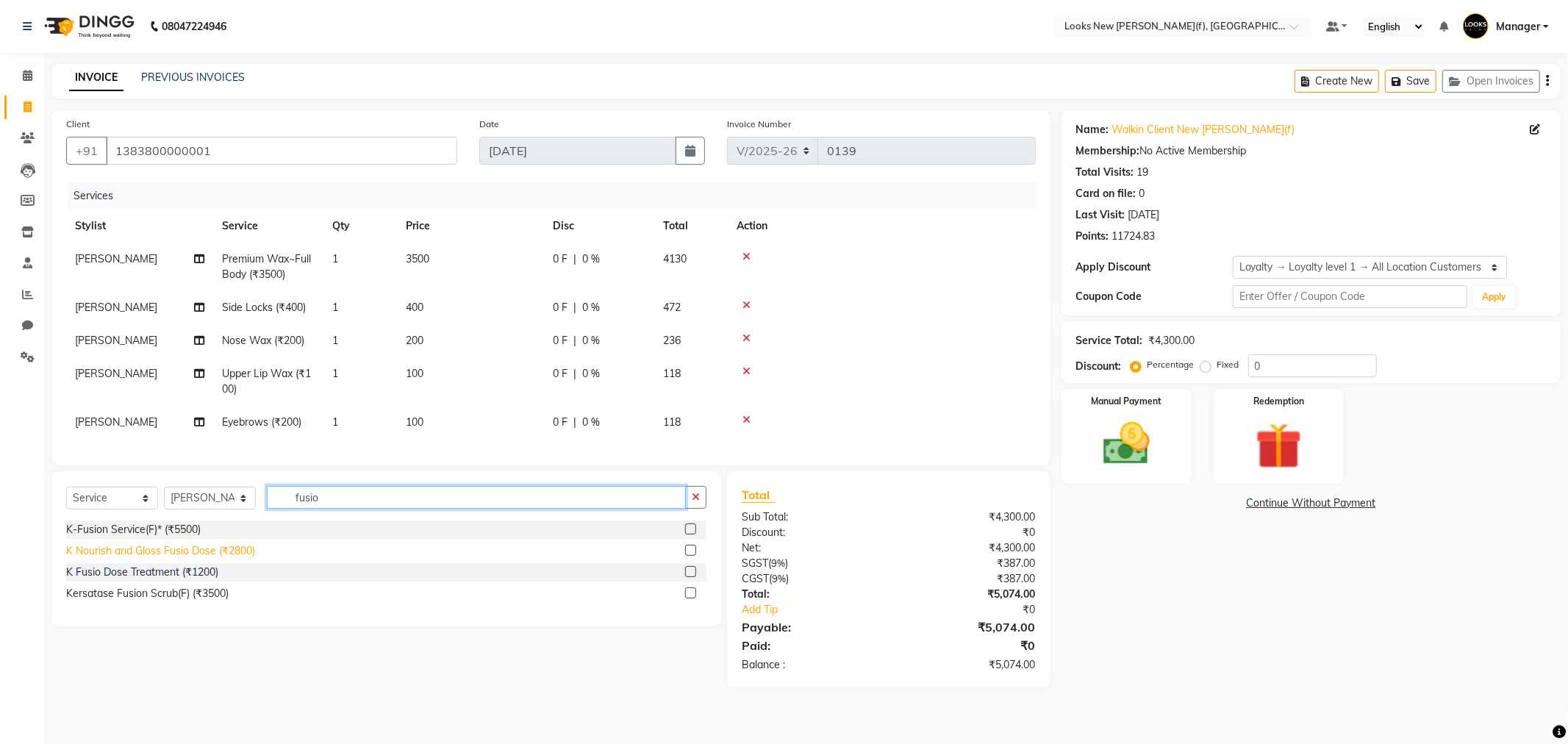
type input "fusio"
click at [170, 558] on div "K Nourish and Gloss Fusio Dose (₹2800)" at bounding box center [160, 550] width 189 height 16
checkbox input "false"
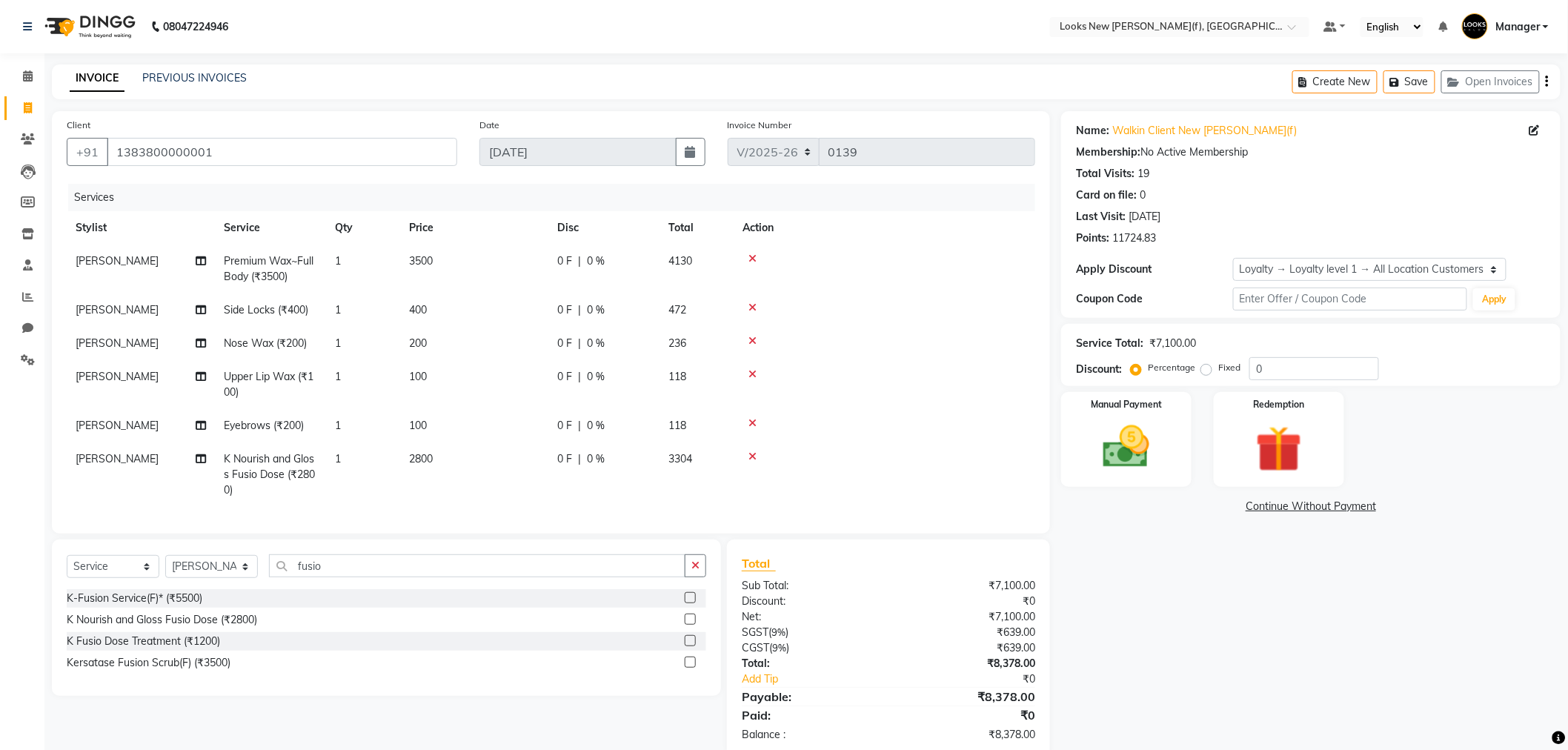
click at [462, 465] on td "2800" at bounding box center [474, 474] width 149 height 65
select select "87313"
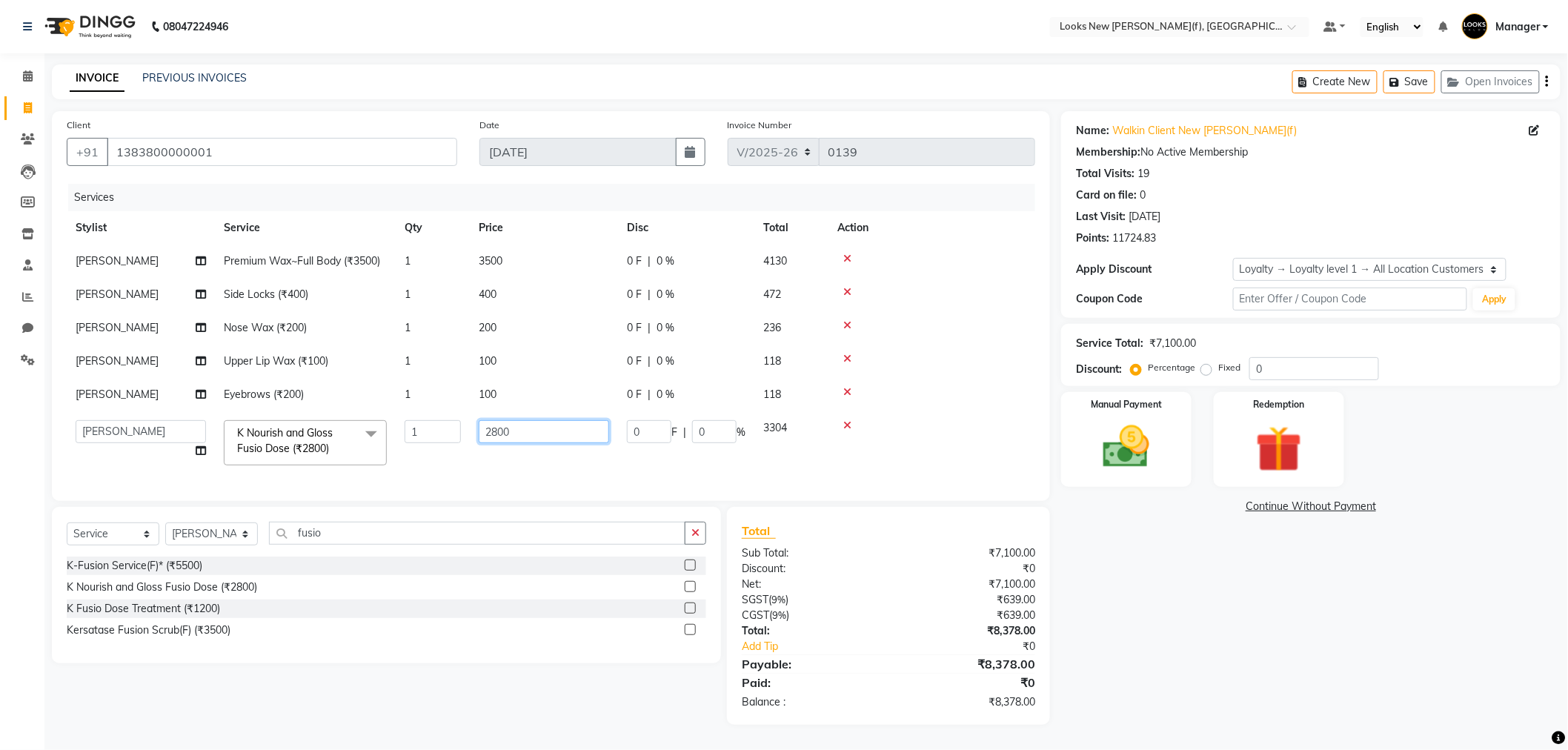
click at [536, 431] on input "2800" at bounding box center [543, 431] width 130 height 23
type input "2500"
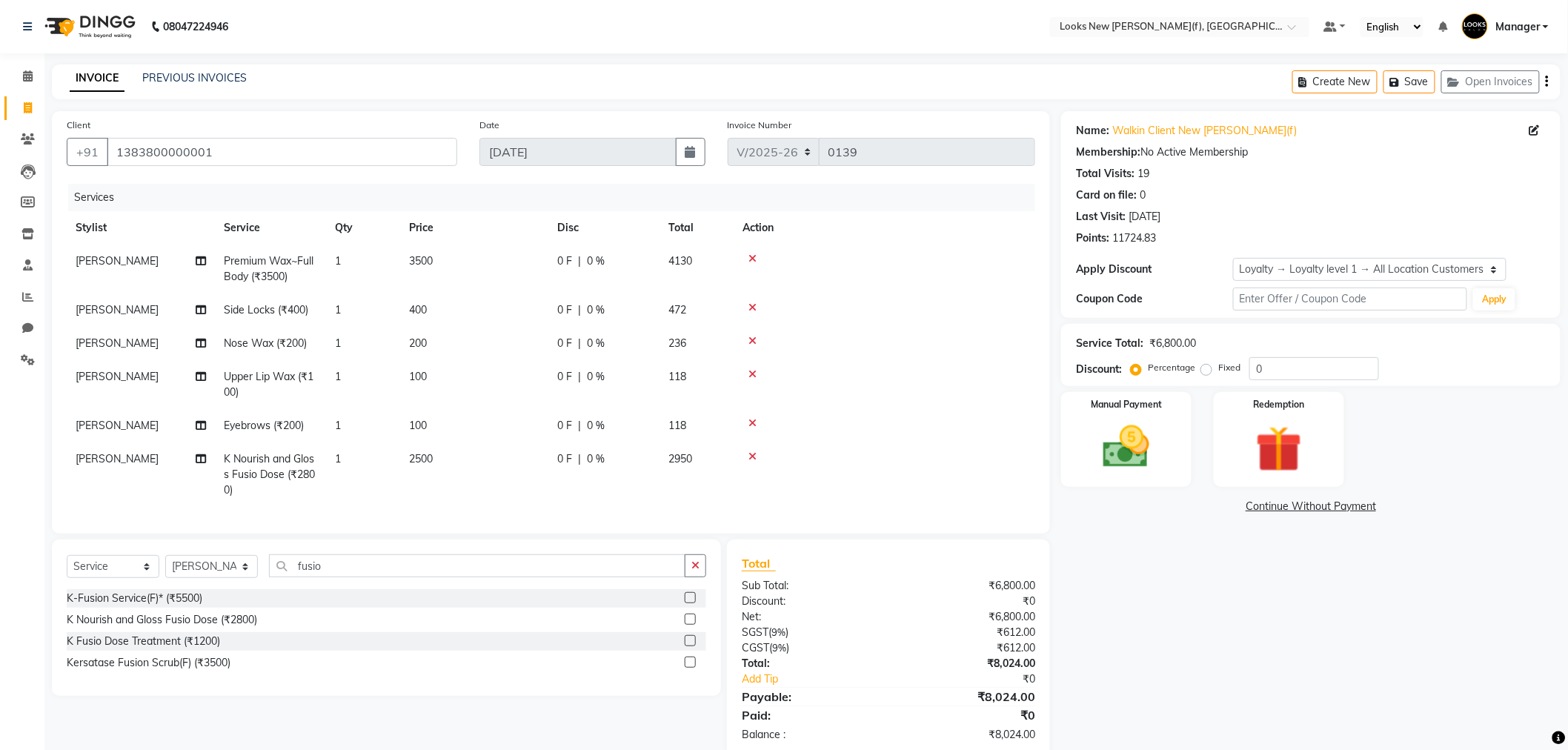
click at [1147, 624] on div "Name: Walkin Client New Rajinder Ngr(f) Membership: No Active Membership Total …" at bounding box center [1316, 434] width 510 height 646
click at [361, 577] on input "fusio" at bounding box center [478, 565] width 416 height 23
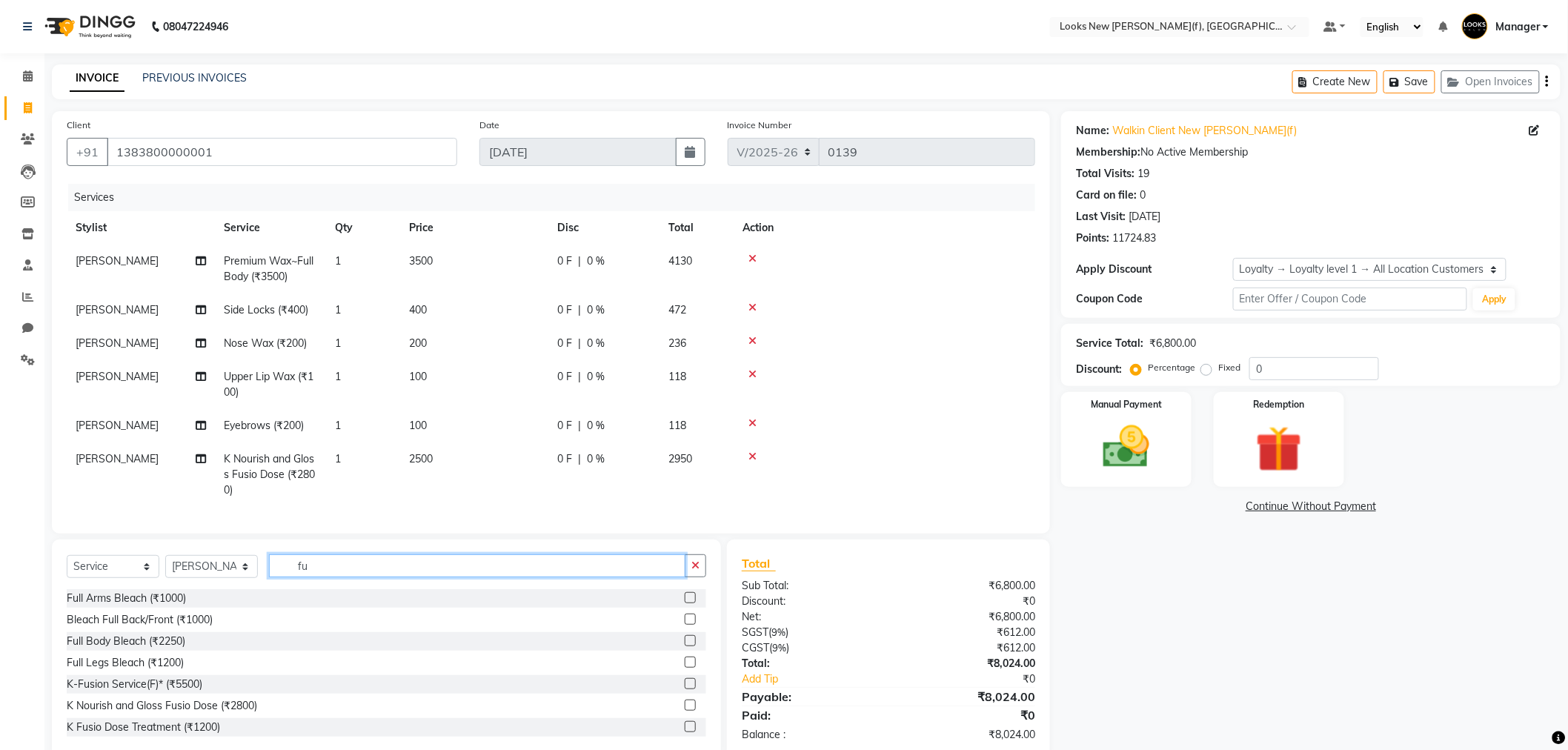
type input "f"
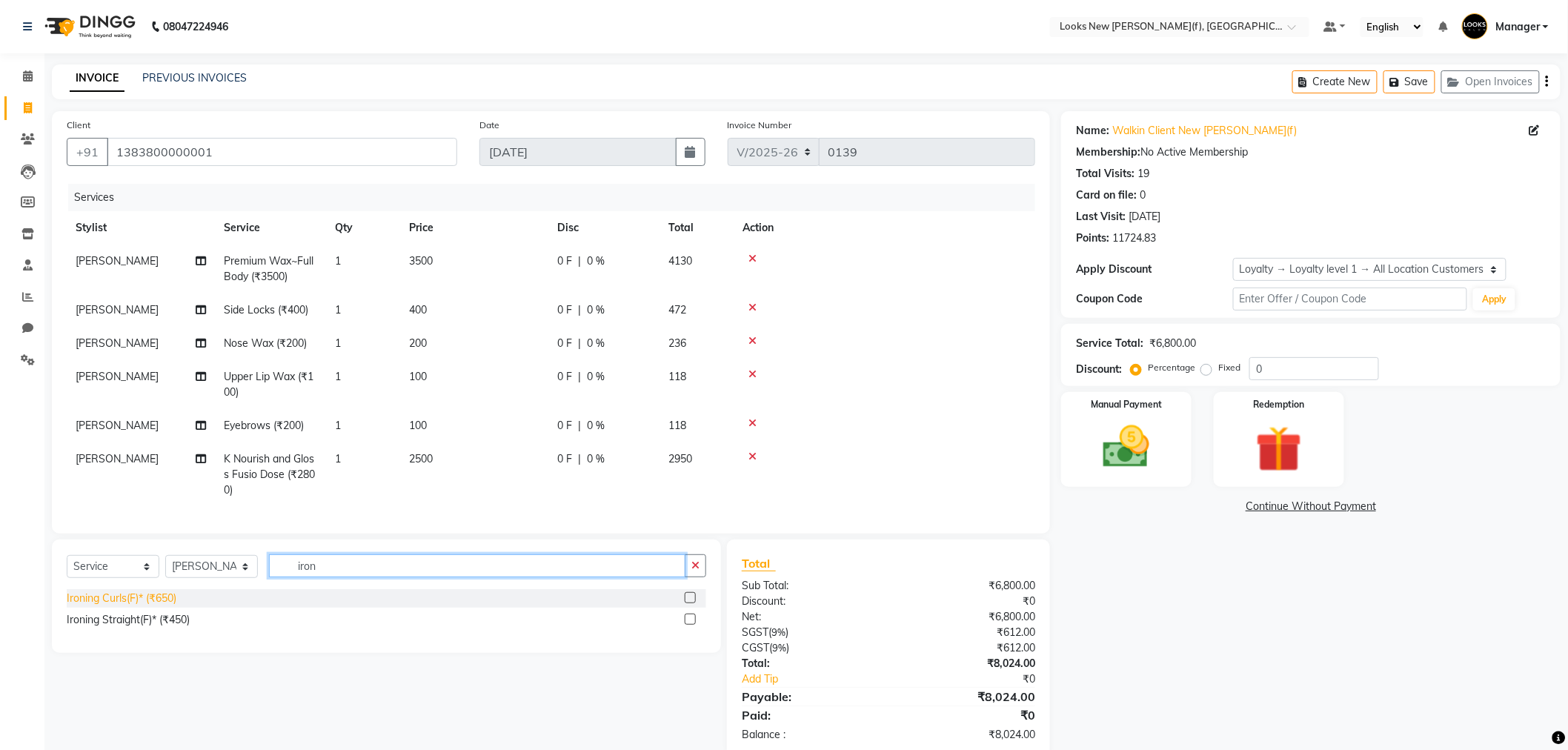
type input "iron"
click at [143, 606] on div "Ironing Curls(F)* (₹650)" at bounding box center [121, 598] width 110 height 16
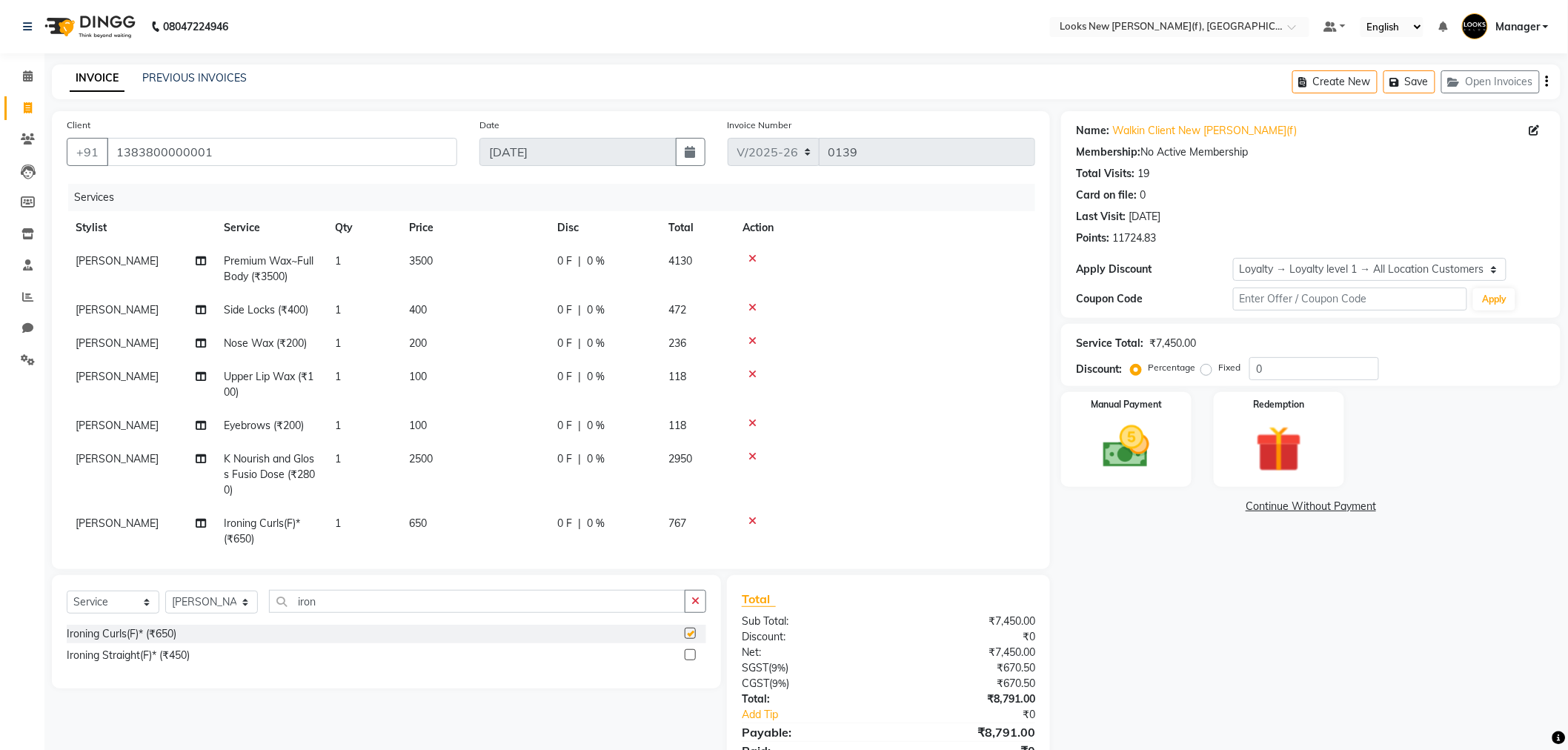
checkbox input "false"
click at [451, 524] on td "650" at bounding box center [474, 531] width 149 height 49
select select "87313"
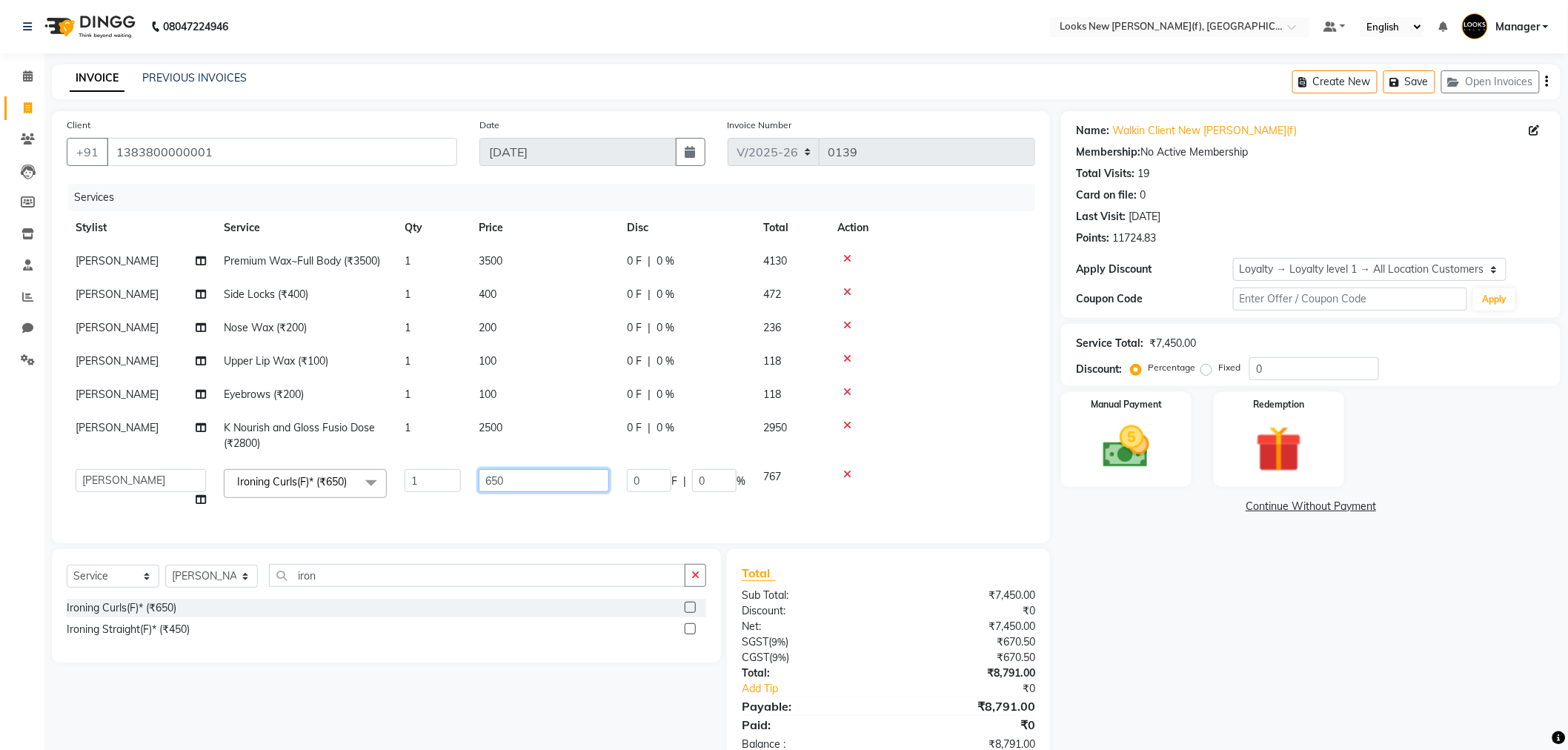
click at [534, 477] on input "650" at bounding box center [543, 480] width 130 height 23
type input "6"
type input "1200"
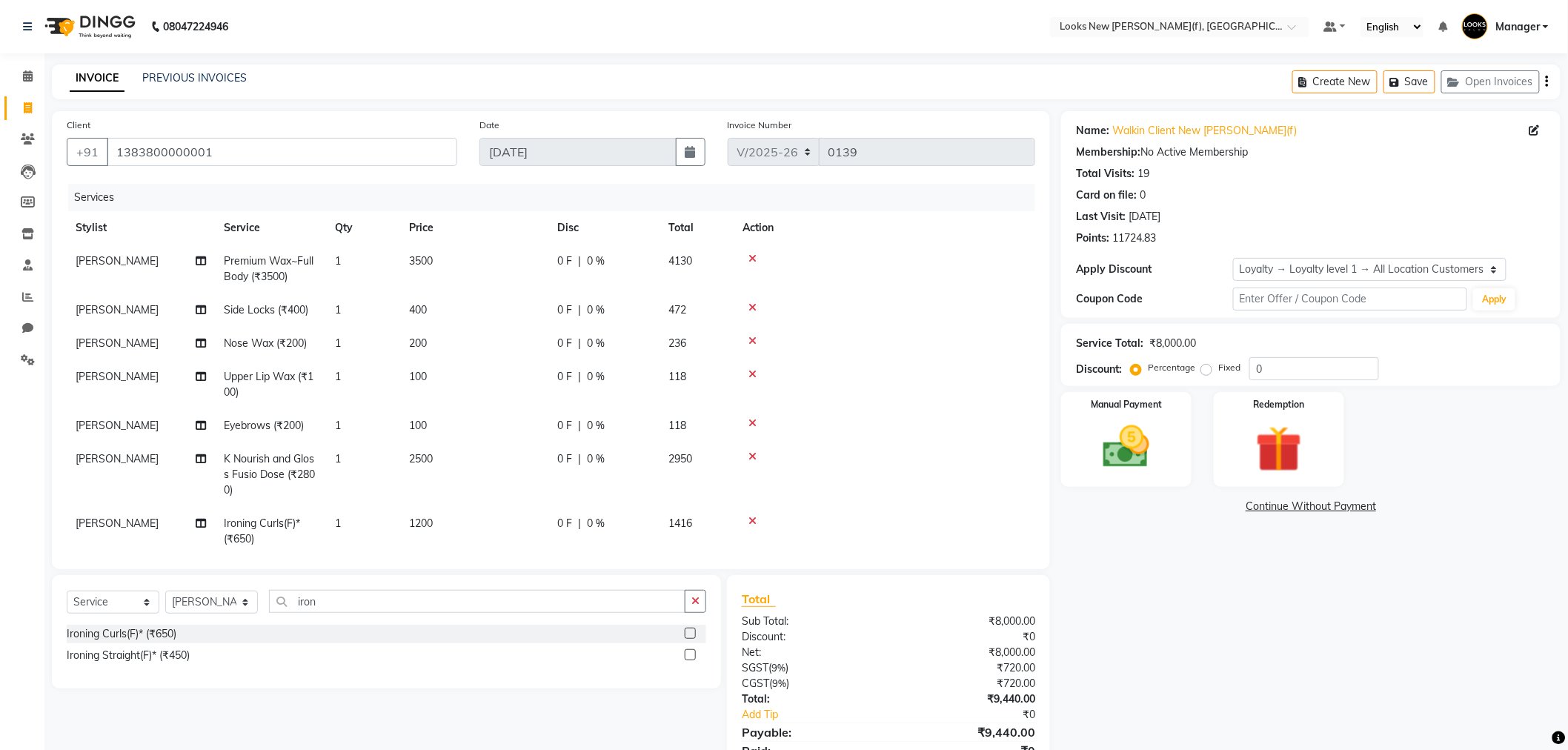
click at [1137, 648] on div "Name: Walkin Client New Rajinder Ngr(f) Membership: No Active Membership Total …" at bounding box center [1316, 451] width 510 height 681
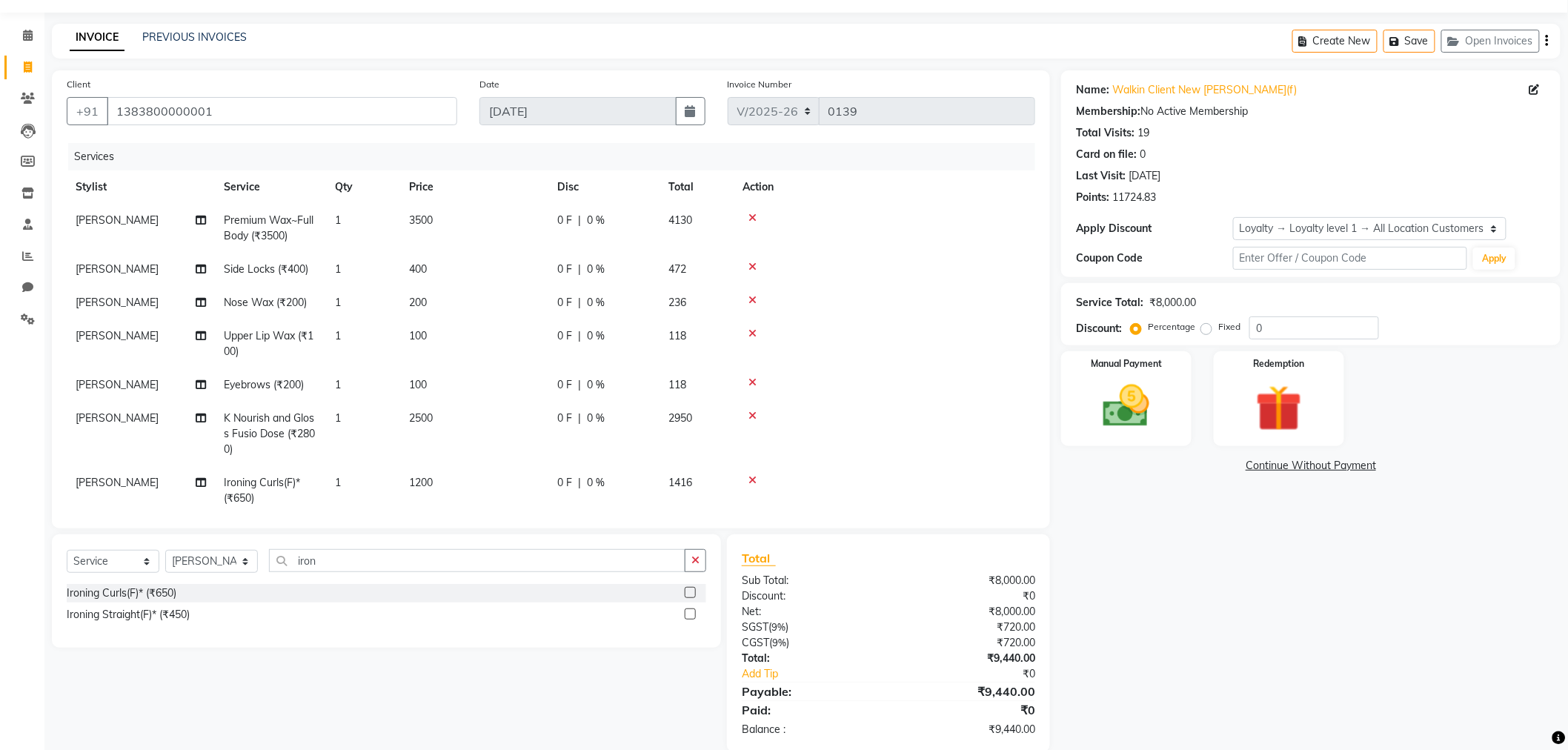
scroll to position [65, 0]
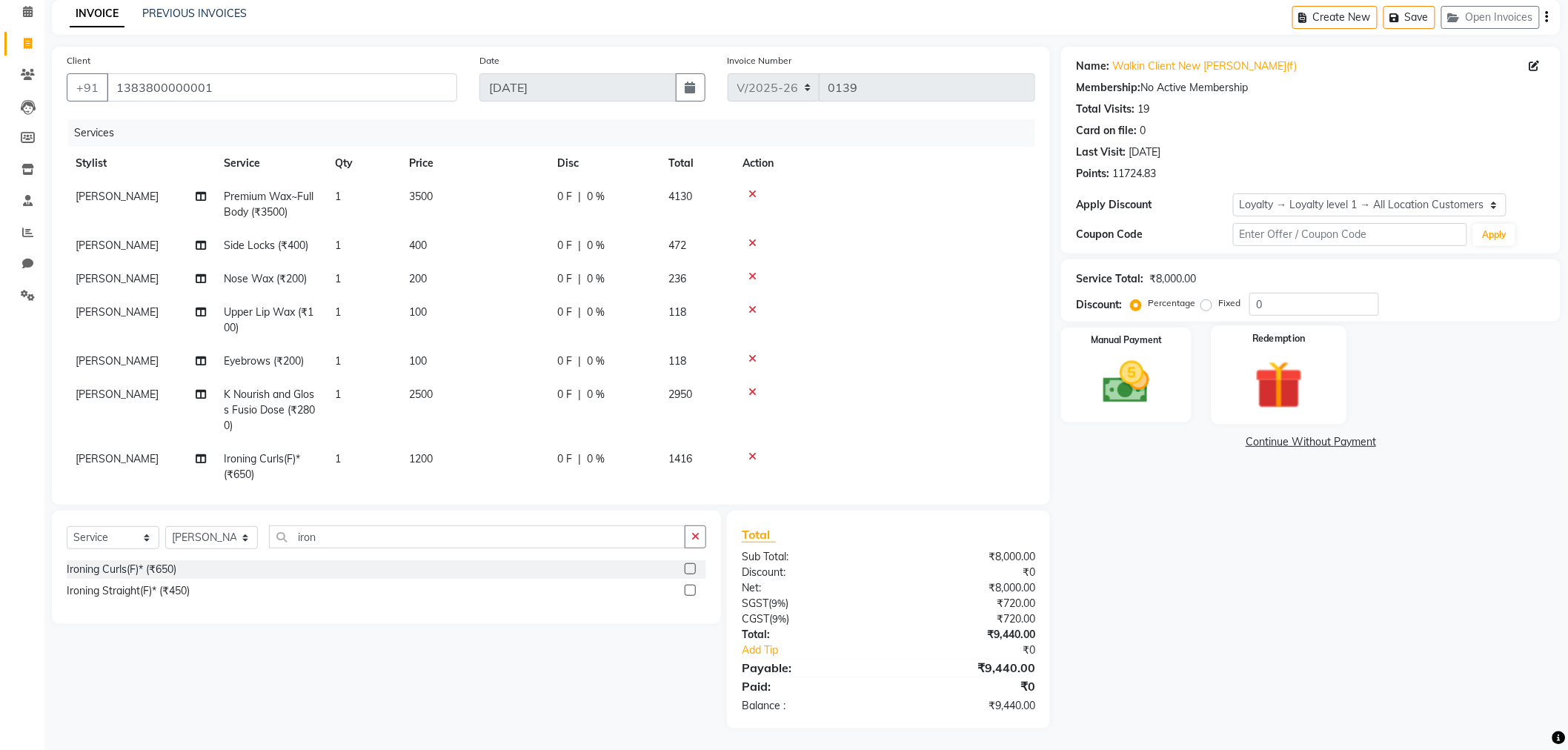
click at [1268, 376] on img at bounding box center [1279, 385] width 79 height 60
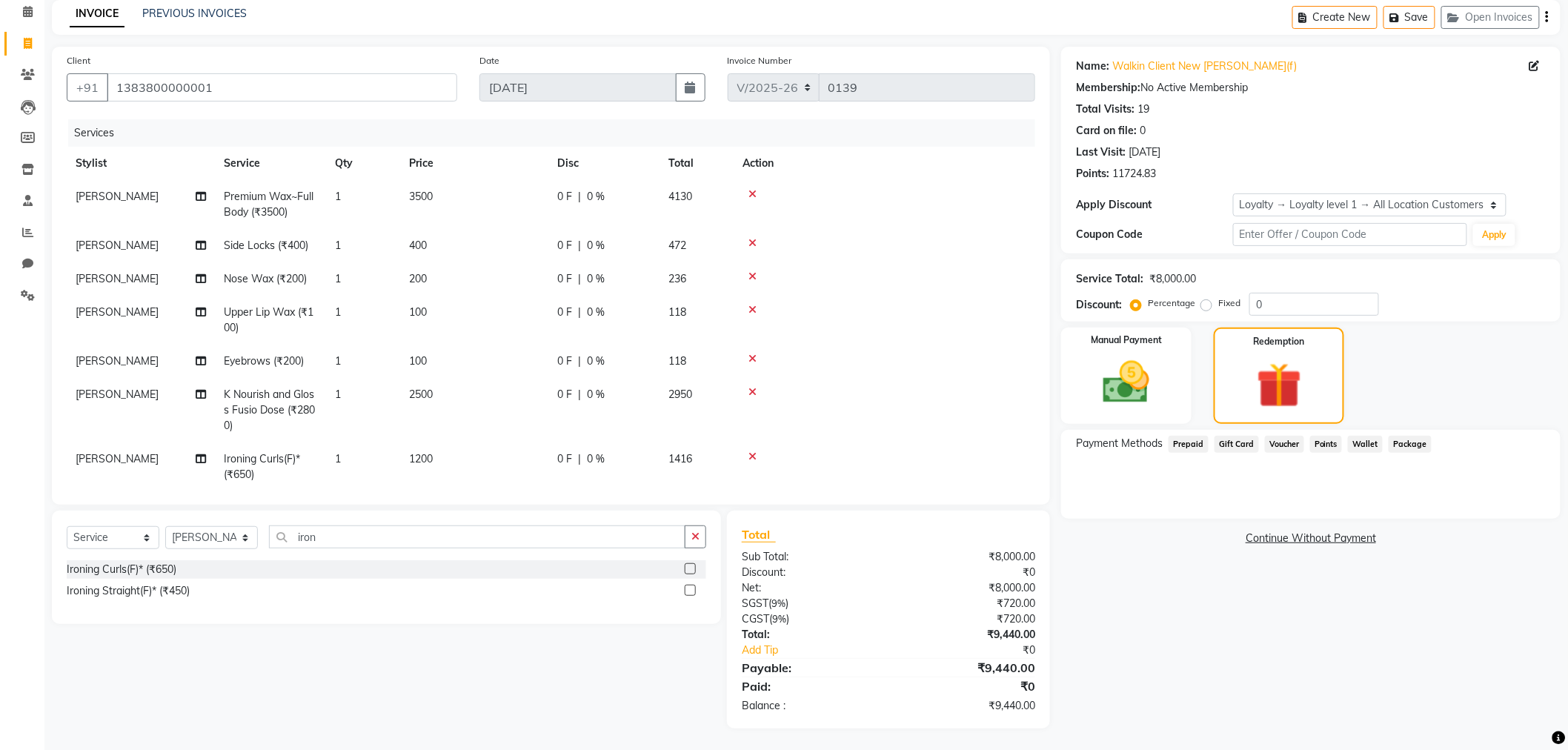
click at [1186, 442] on span "Prepaid" at bounding box center [1189, 444] width 40 height 17
click at [1184, 579] on div "Name: Walkin Client New Rajinder Ngr(f) Membership: No Active Membership Total …" at bounding box center [1316, 388] width 510 height 681
click at [217, 86] on input "1383800000001" at bounding box center [282, 87] width 351 height 29
click at [243, 538] on select "Select Stylist Aakash_Pdct [PERSON_NAME] [PERSON_NAME] [PERSON_NAME] Counter_Sa…" at bounding box center [212, 537] width 92 height 23
click at [244, 538] on select "Select Stylist Aakash_Pdct [PERSON_NAME] [PERSON_NAME] [PERSON_NAME] Counter_Sa…" at bounding box center [212, 537] width 92 height 23
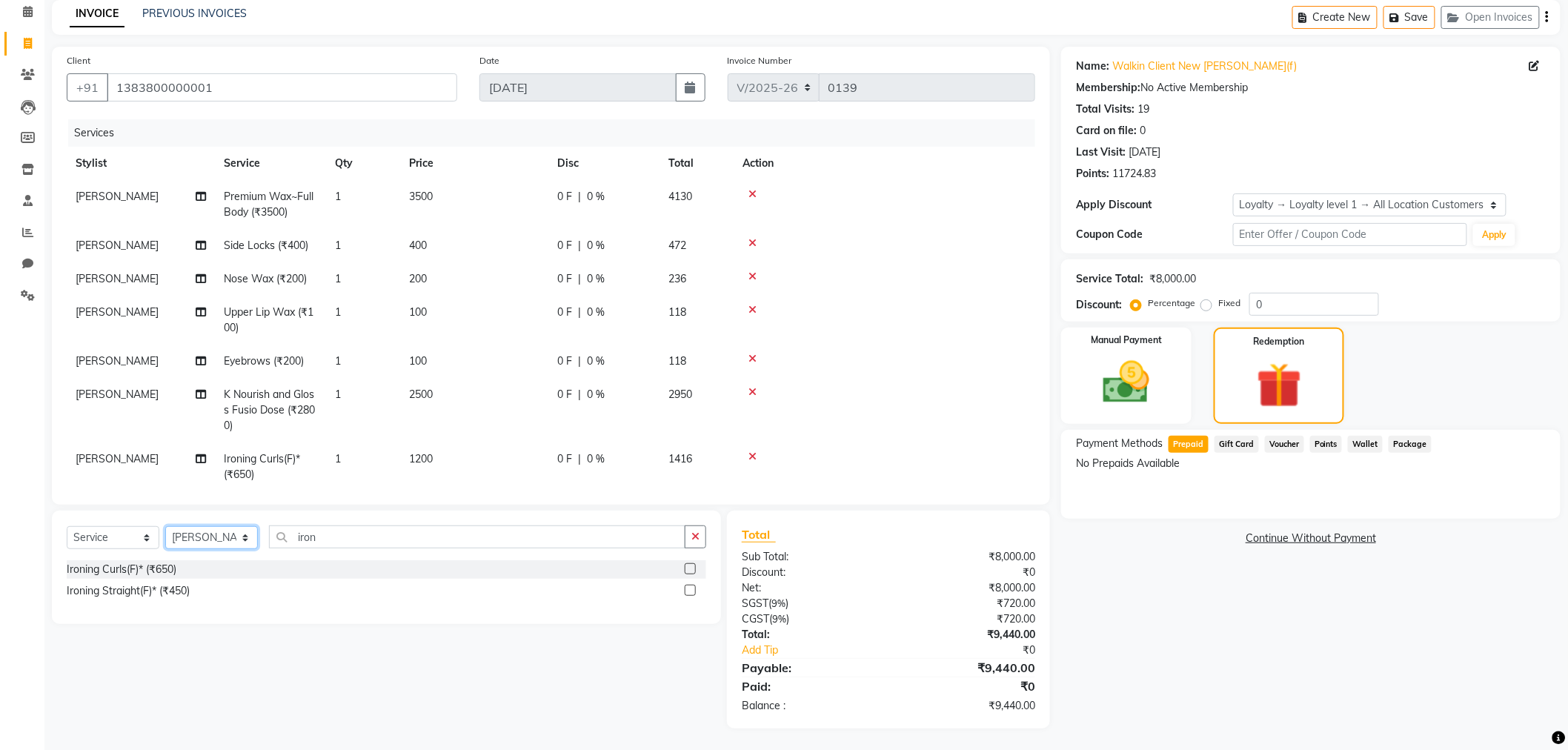
click at [244, 538] on select "Select Stylist Aakash_Pdct [PERSON_NAME] [PERSON_NAME] [PERSON_NAME] Counter_Sa…" at bounding box center [212, 537] width 92 height 23
click at [246, 538] on select "Select Stylist Aakash_Pdct [PERSON_NAME] [PERSON_NAME] [PERSON_NAME] Counter_Sa…" at bounding box center [212, 537] width 92 height 23
select select "87333"
click at [245, 538] on select "Select Stylist Aakash_Pdct Afsar Ahmad Ashmita Ayesha Bobby_Asst Bobby_Khan Cou…" at bounding box center [212, 537] width 92 height 23
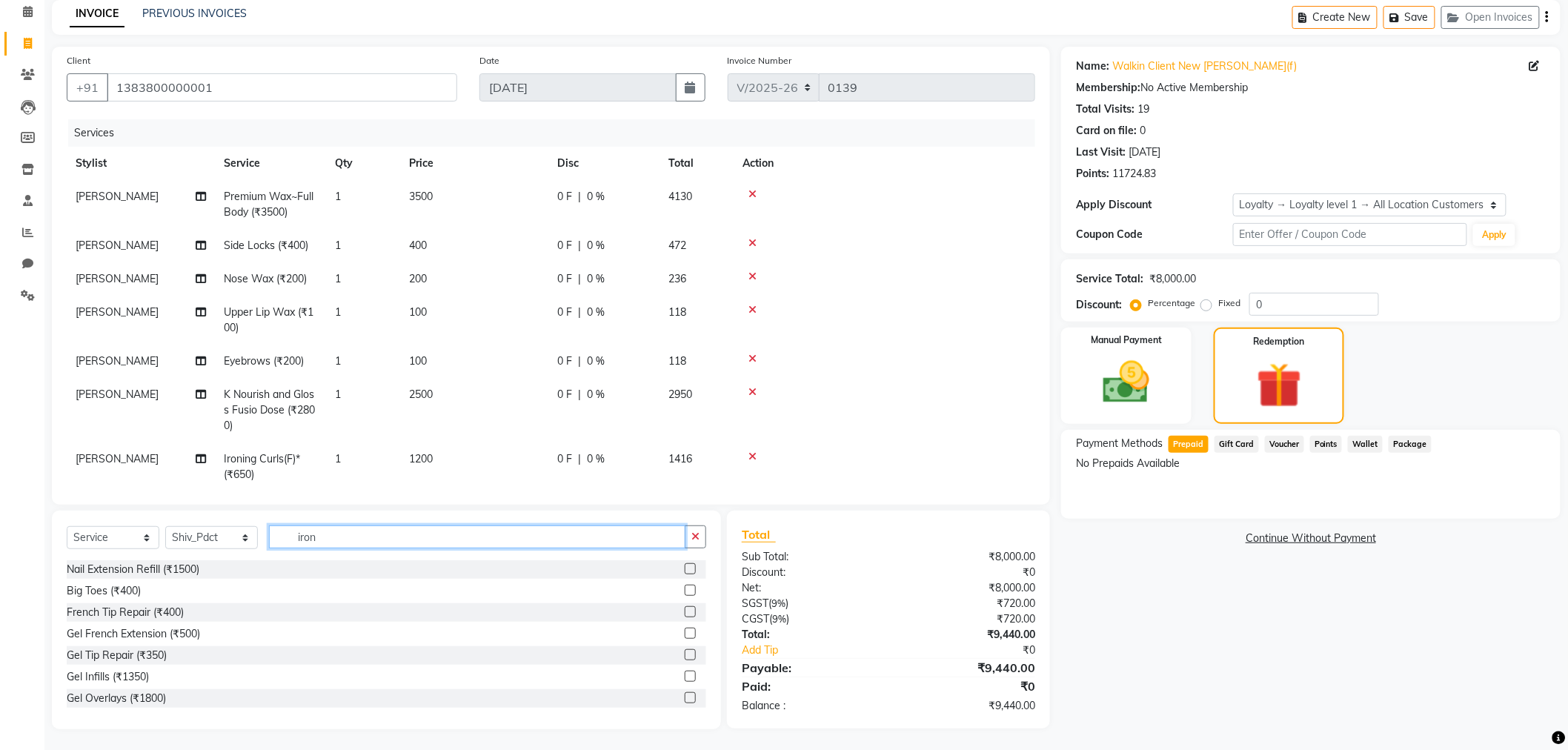
click at [325, 534] on input "iron" at bounding box center [478, 536] width 416 height 23
type input "i"
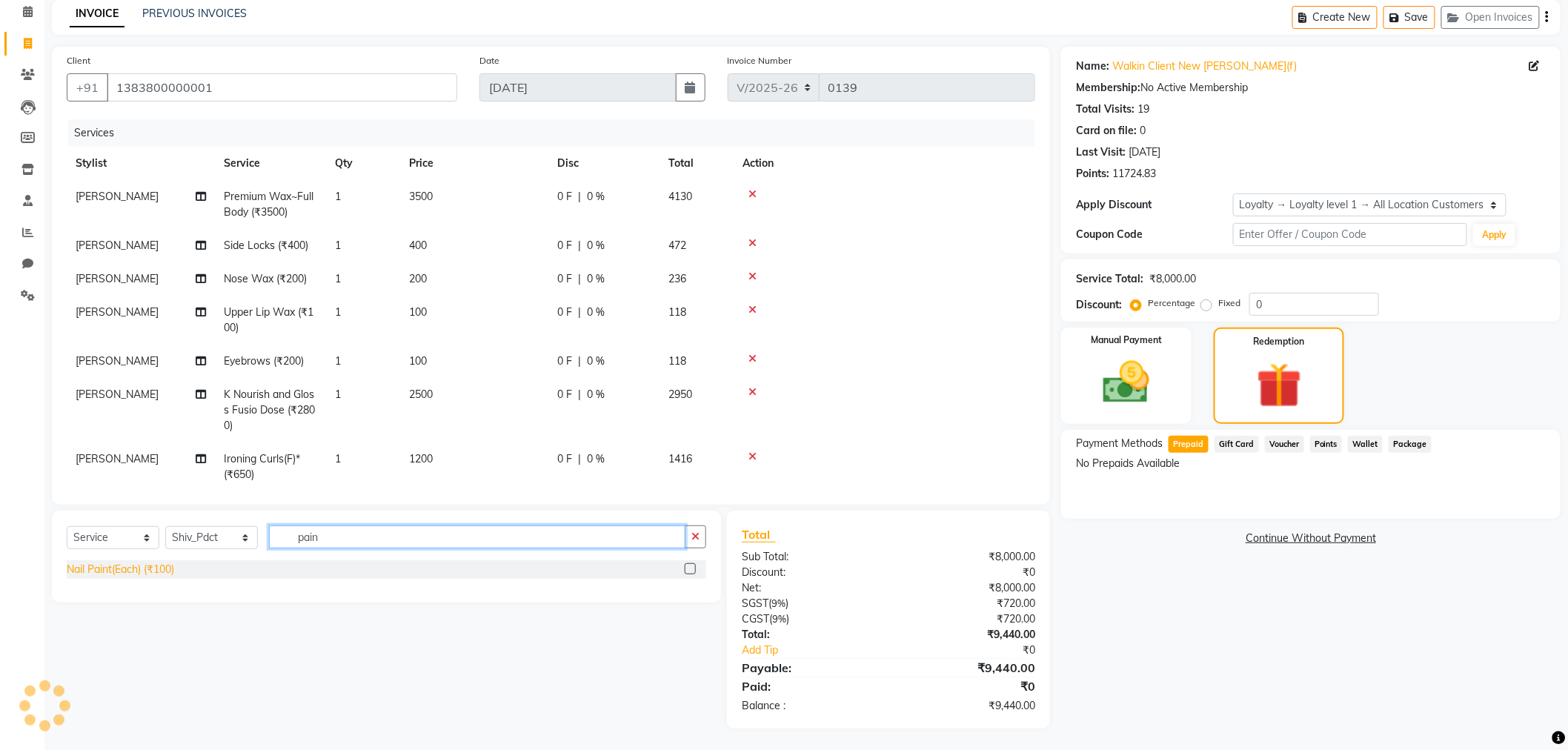
type input "pain"
click at [143, 573] on div "Nail Paint(Each) (₹100)" at bounding box center [120, 569] width 107 height 16
click at [124, 569] on div "Nail Paint(Each) (₹100)" at bounding box center [120, 569] width 107 height 16
click at [107, 565] on div "Nail Paint(Each) (₹100)" at bounding box center [120, 569] width 107 height 16
checkbox input "false"
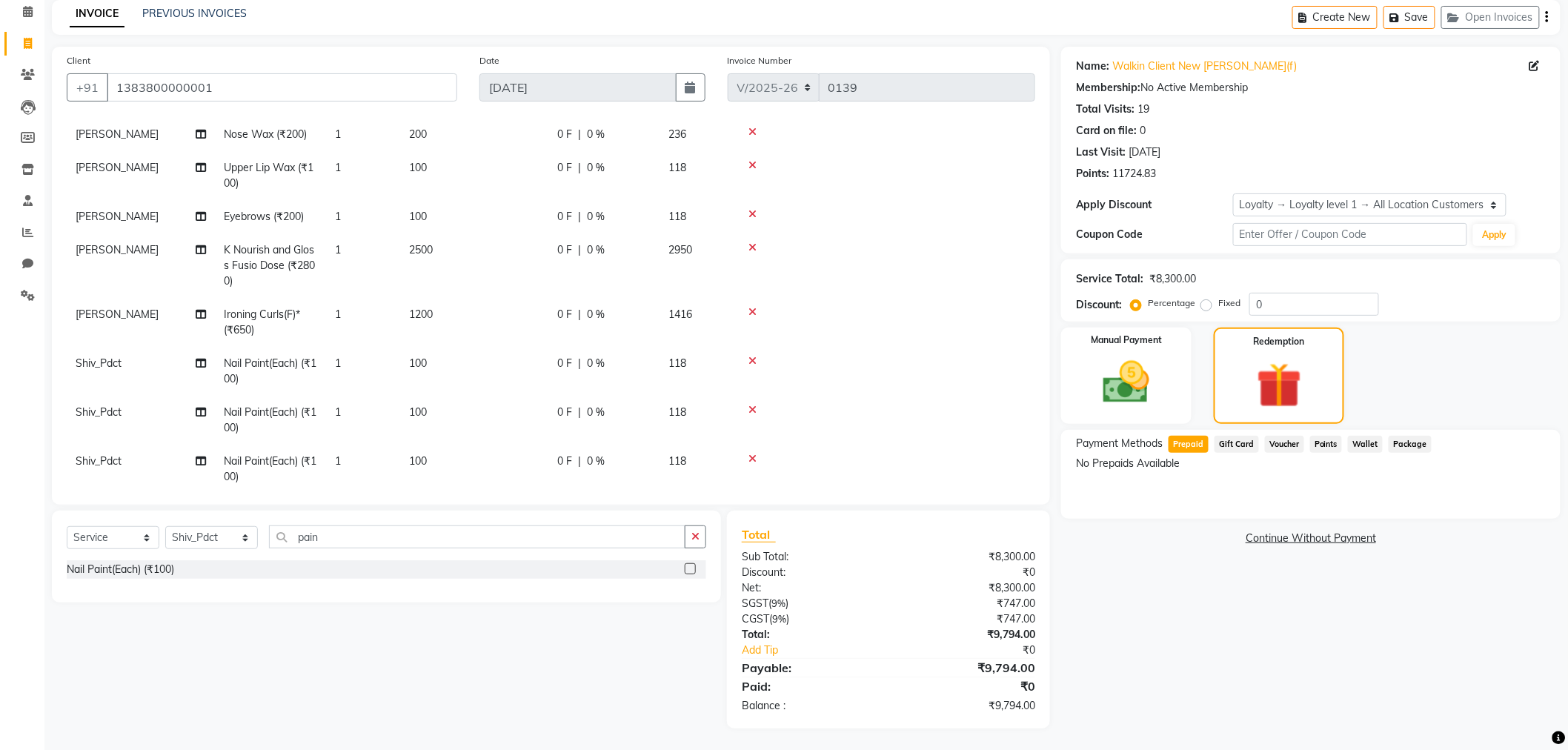
scroll to position [172, 0]
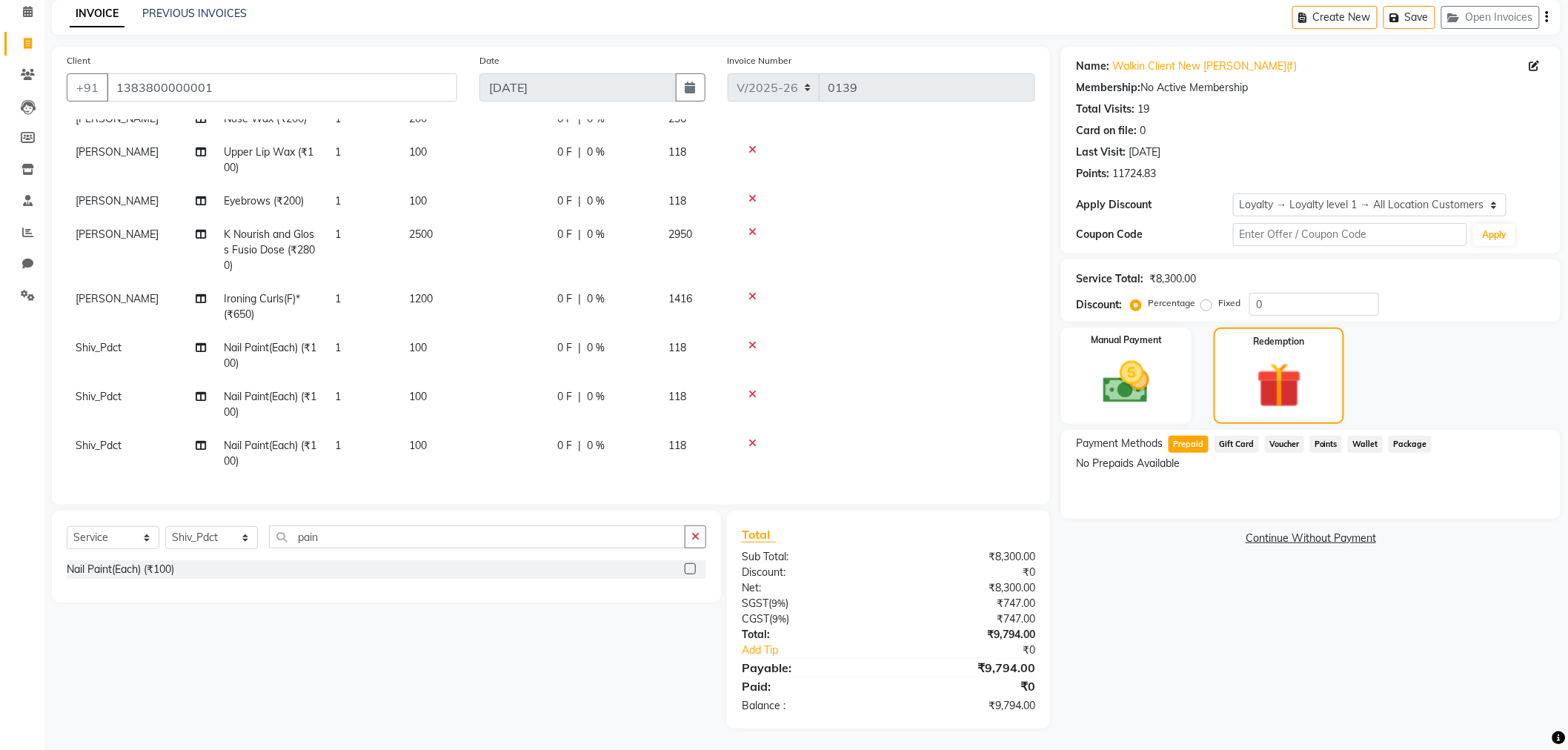
click at [440, 430] on td "100" at bounding box center [474, 453] width 149 height 49
select select "87333"
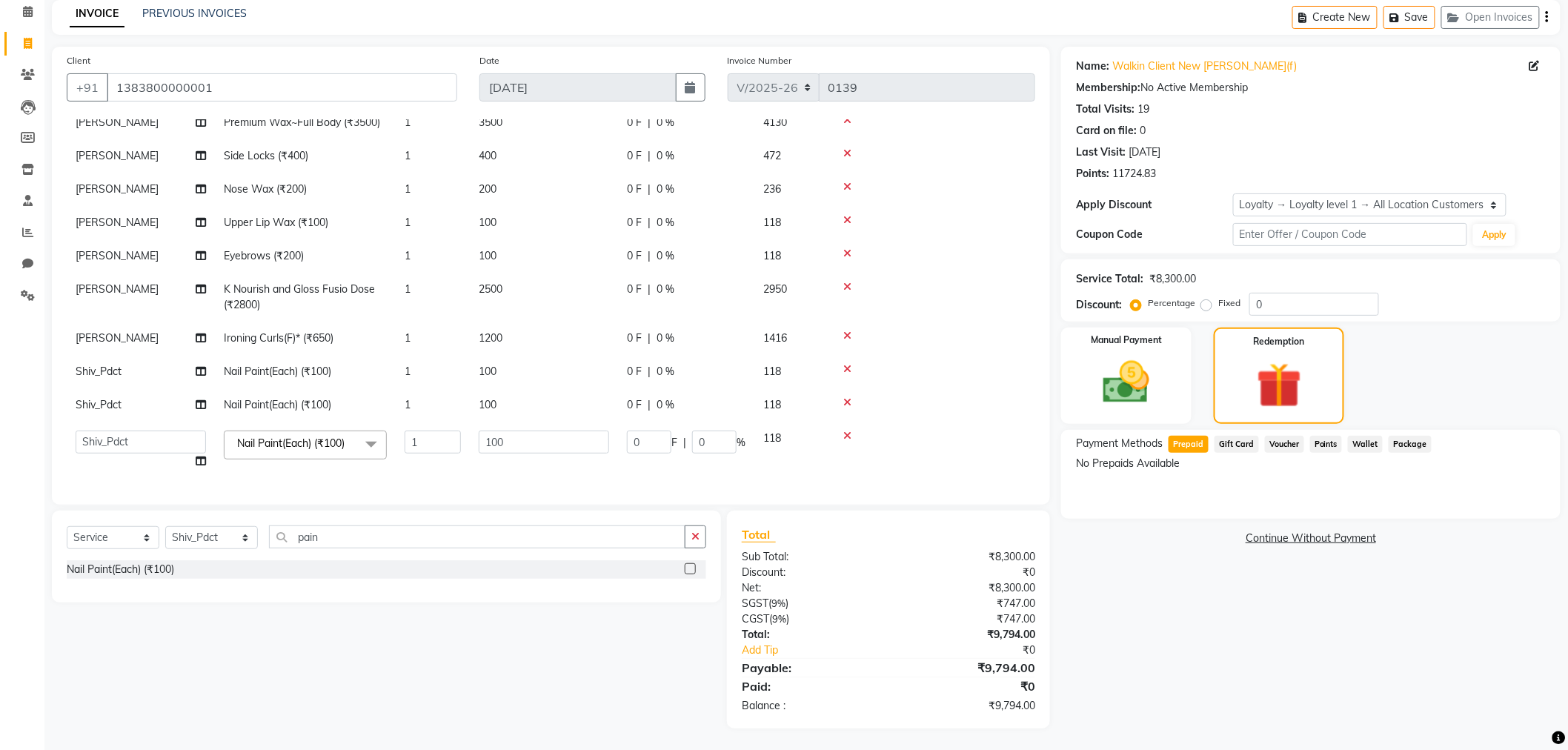
scroll to position [86, 0]
click at [515, 430] on input "100" at bounding box center [543, 441] width 130 height 23
type input "1"
type input "150"
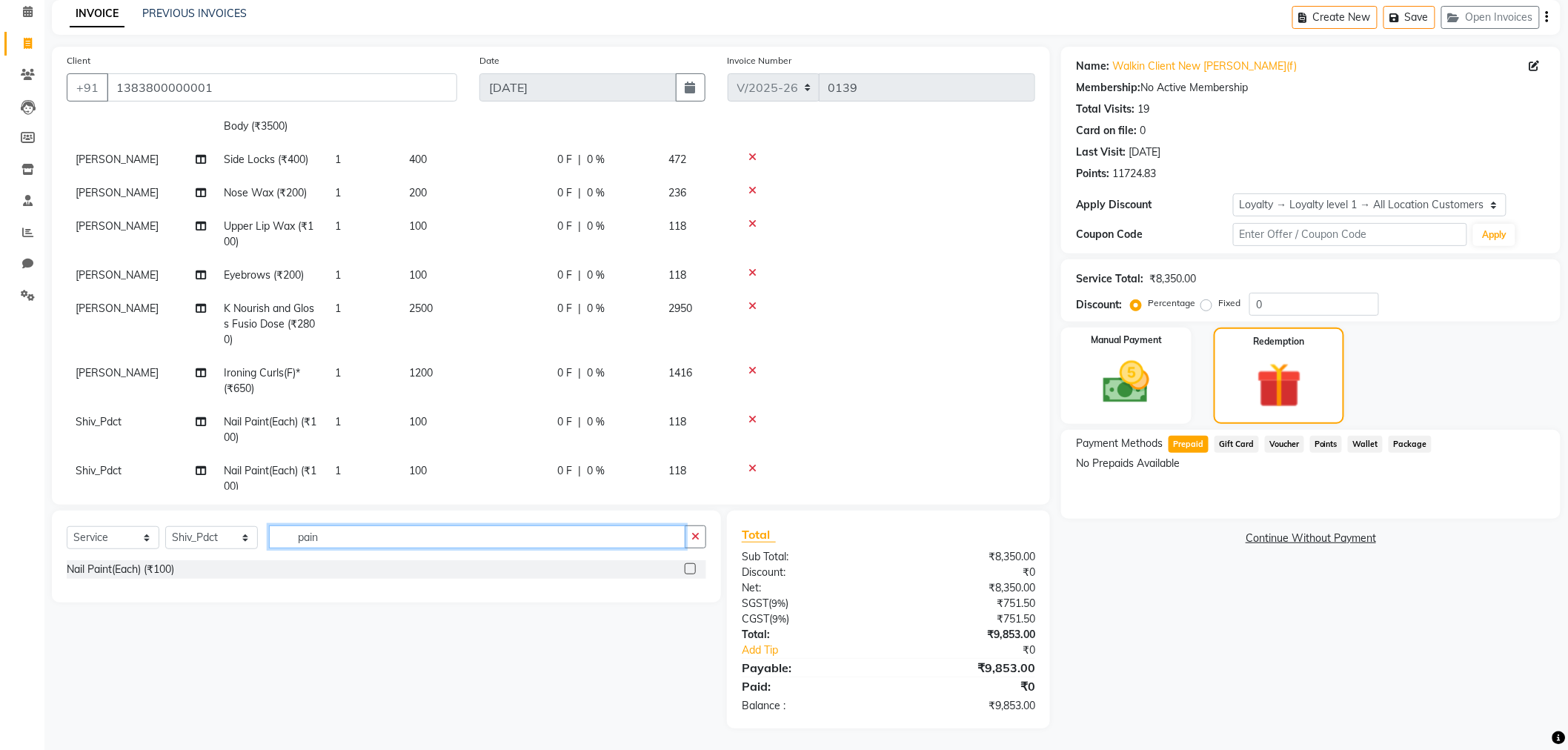
click at [344, 539] on input "pain" at bounding box center [478, 536] width 416 height 23
type input "p"
type input "fili"
click at [123, 568] on div "Nail Filing (₹60)" at bounding box center [102, 569] width 73 height 16
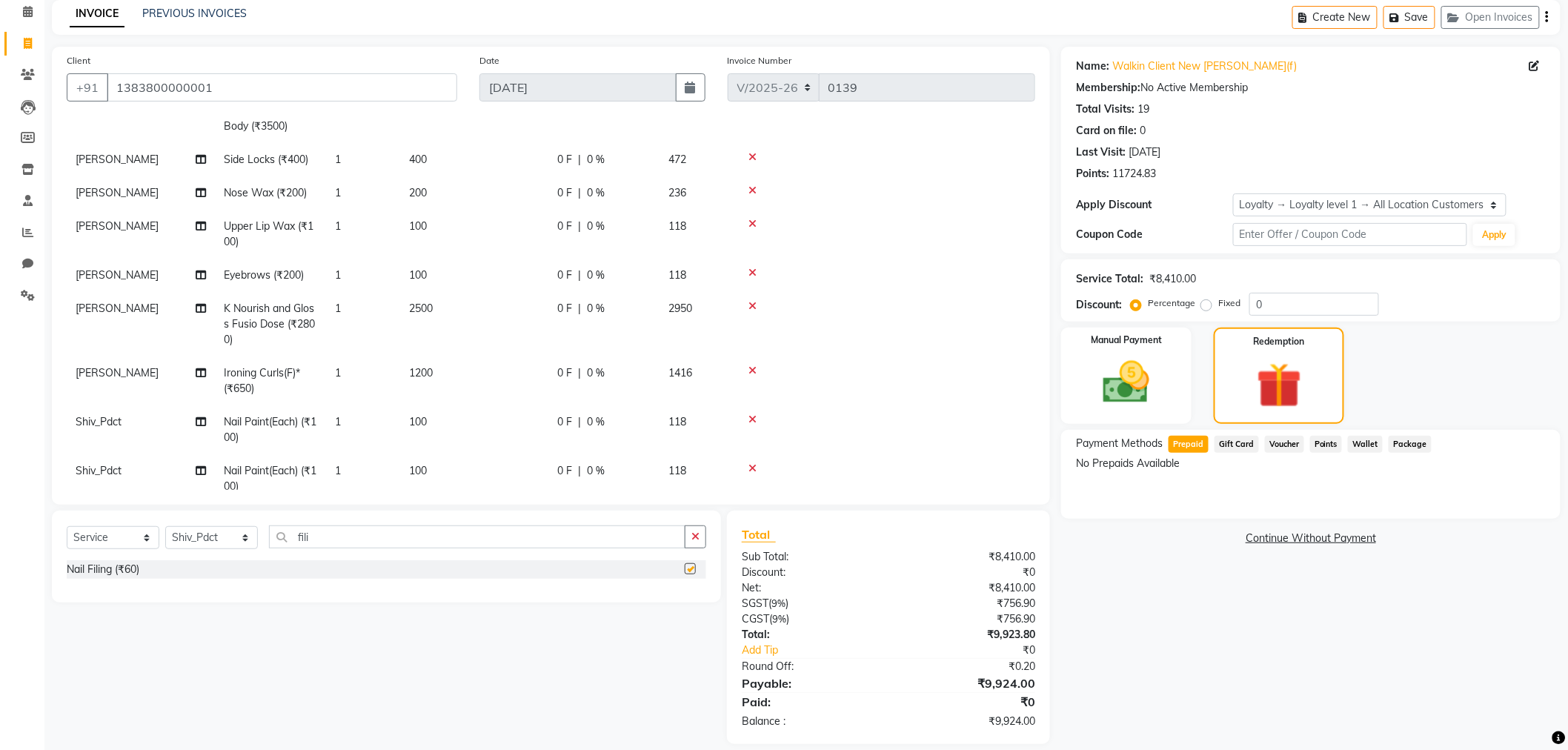
checkbox input "false"
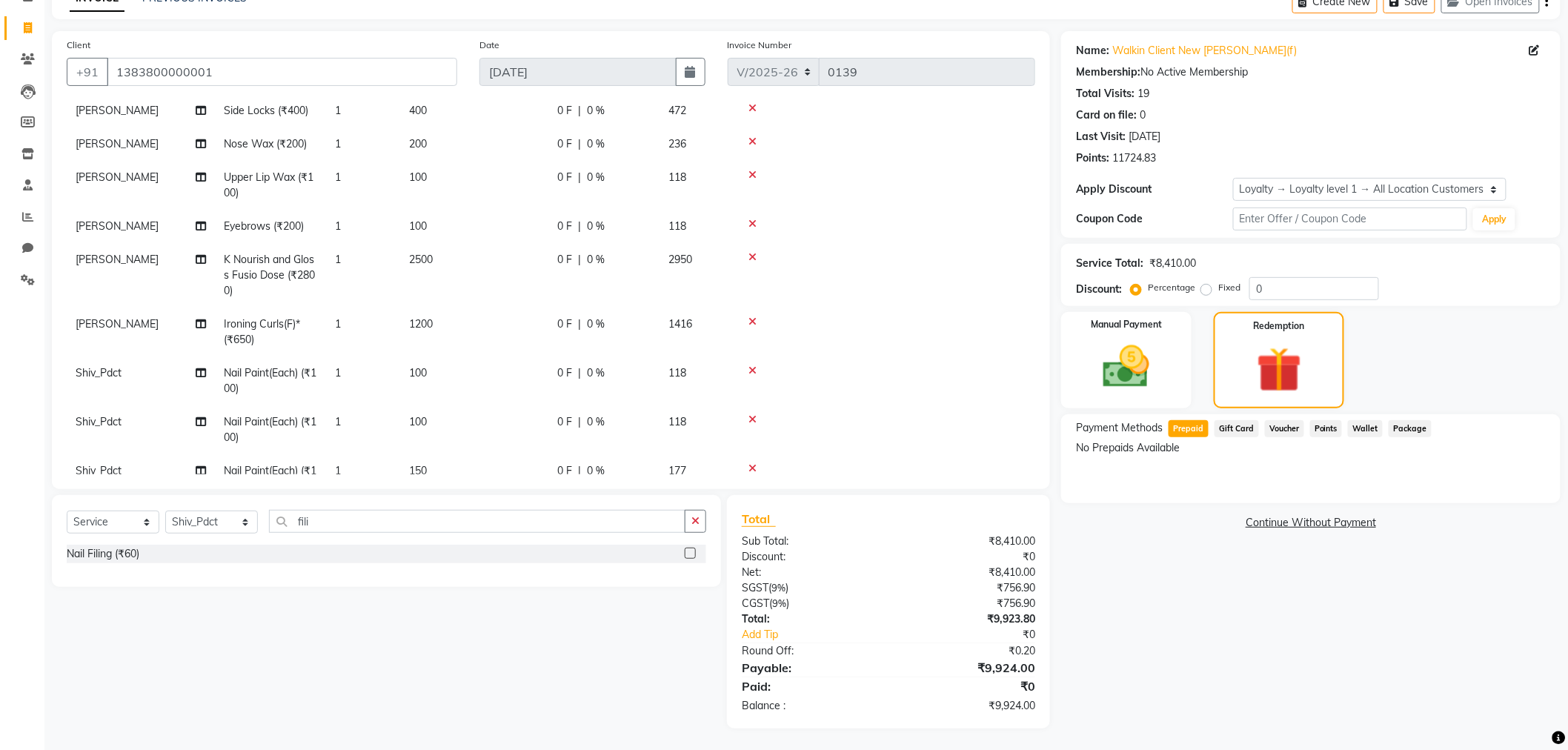
scroll to position [206, 0]
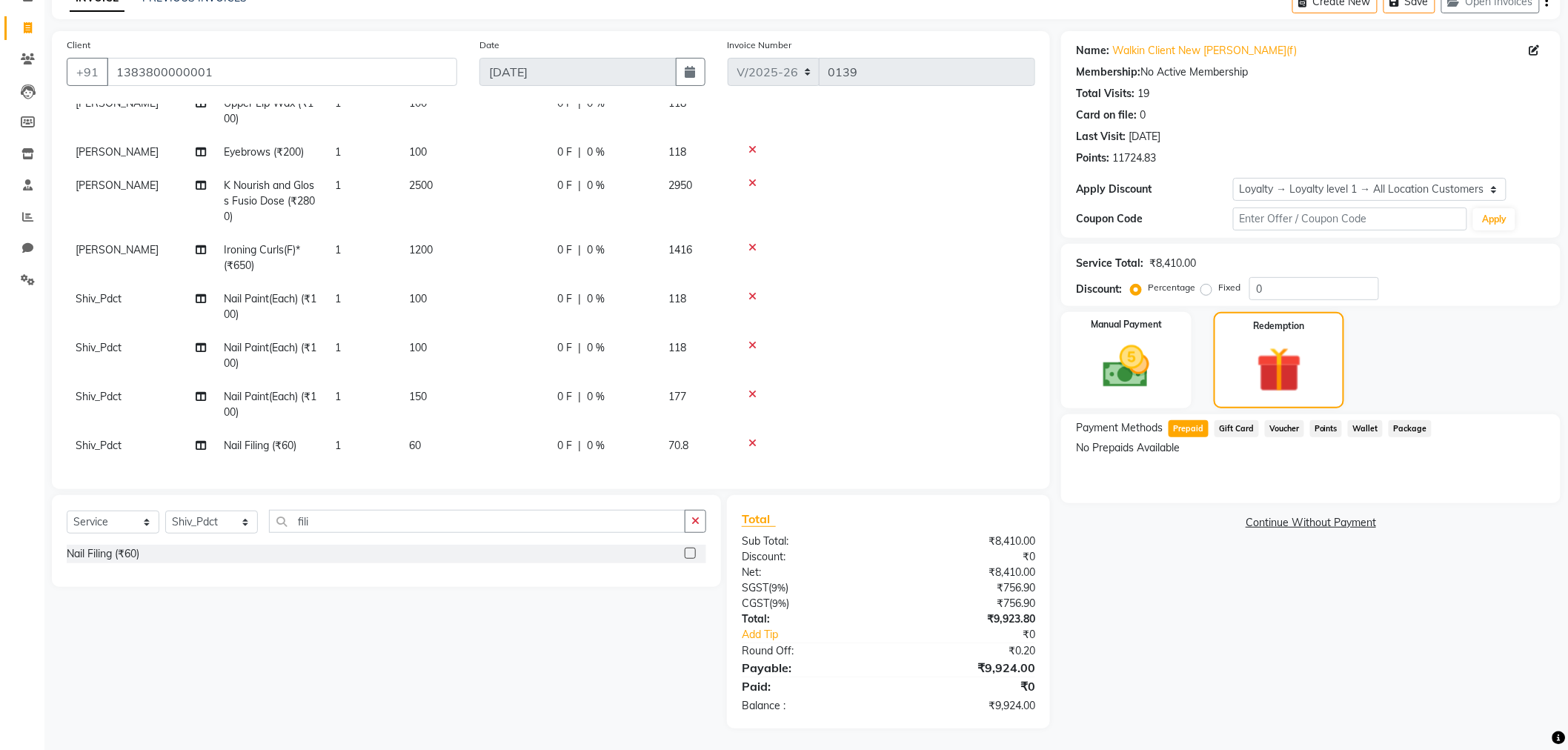
click at [442, 434] on td "60" at bounding box center [474, 445] width 149 height 34
select select "87333"
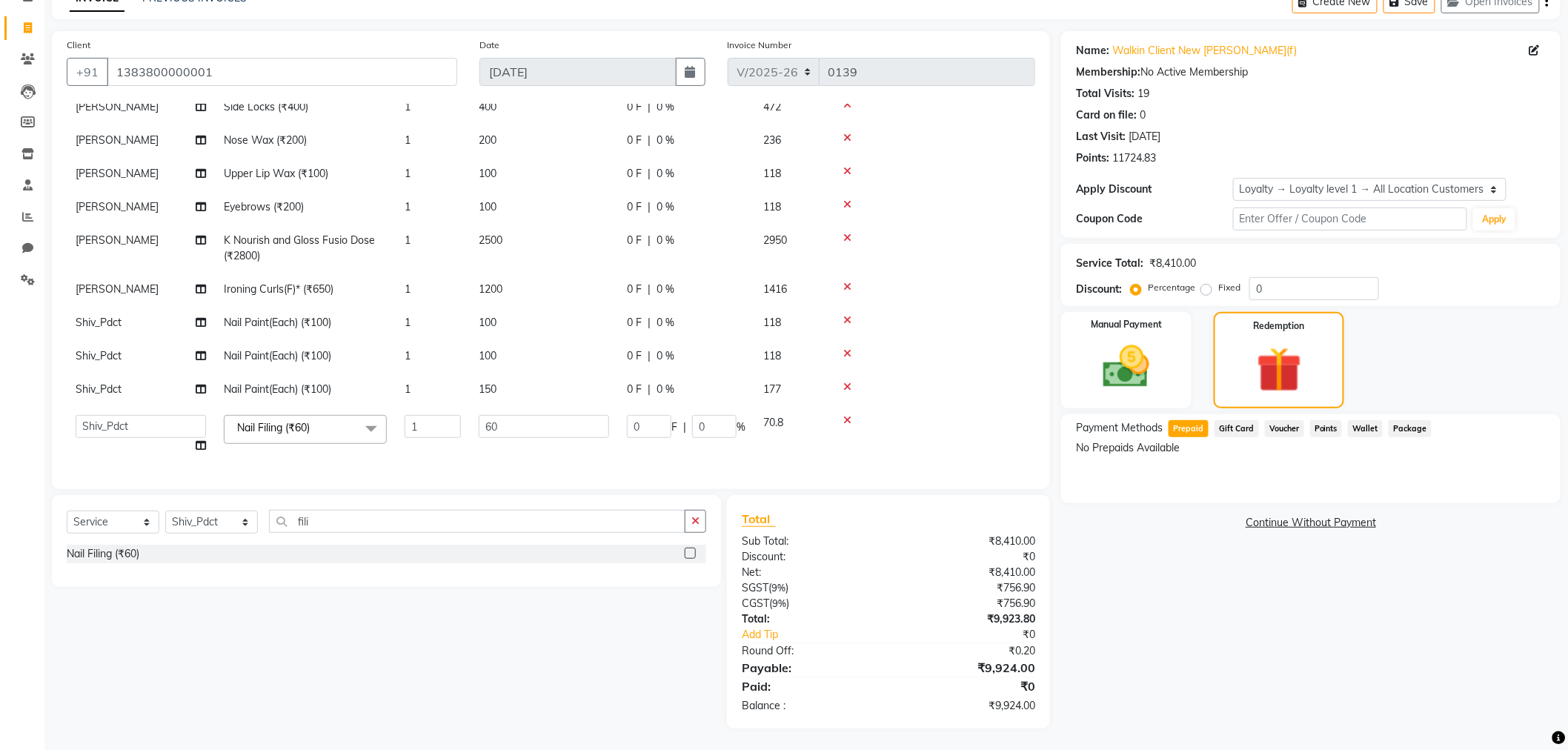
scroll to position [119, 0]
click at [524, 414] on input "60" at bounding box center [543, 425] width 130 height 23
type input "6"
type input "100"
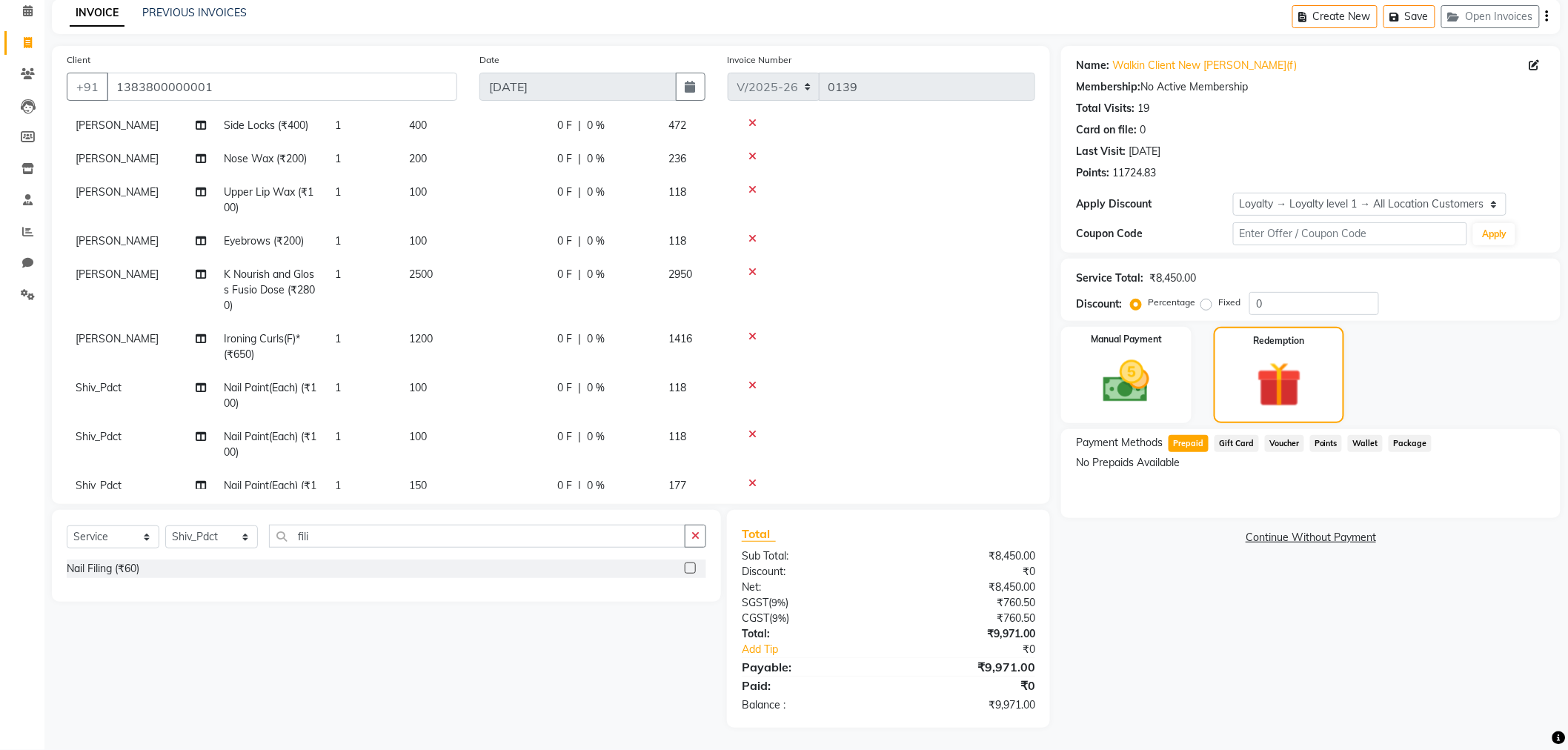
scroll to position [65, 0]
click at [1231, 632] on div "Name: Walkin Client New Rajinder Ngr(f) Membership: No Active Membership Total …" at bounding box center [1316, 388] width 510 height 681
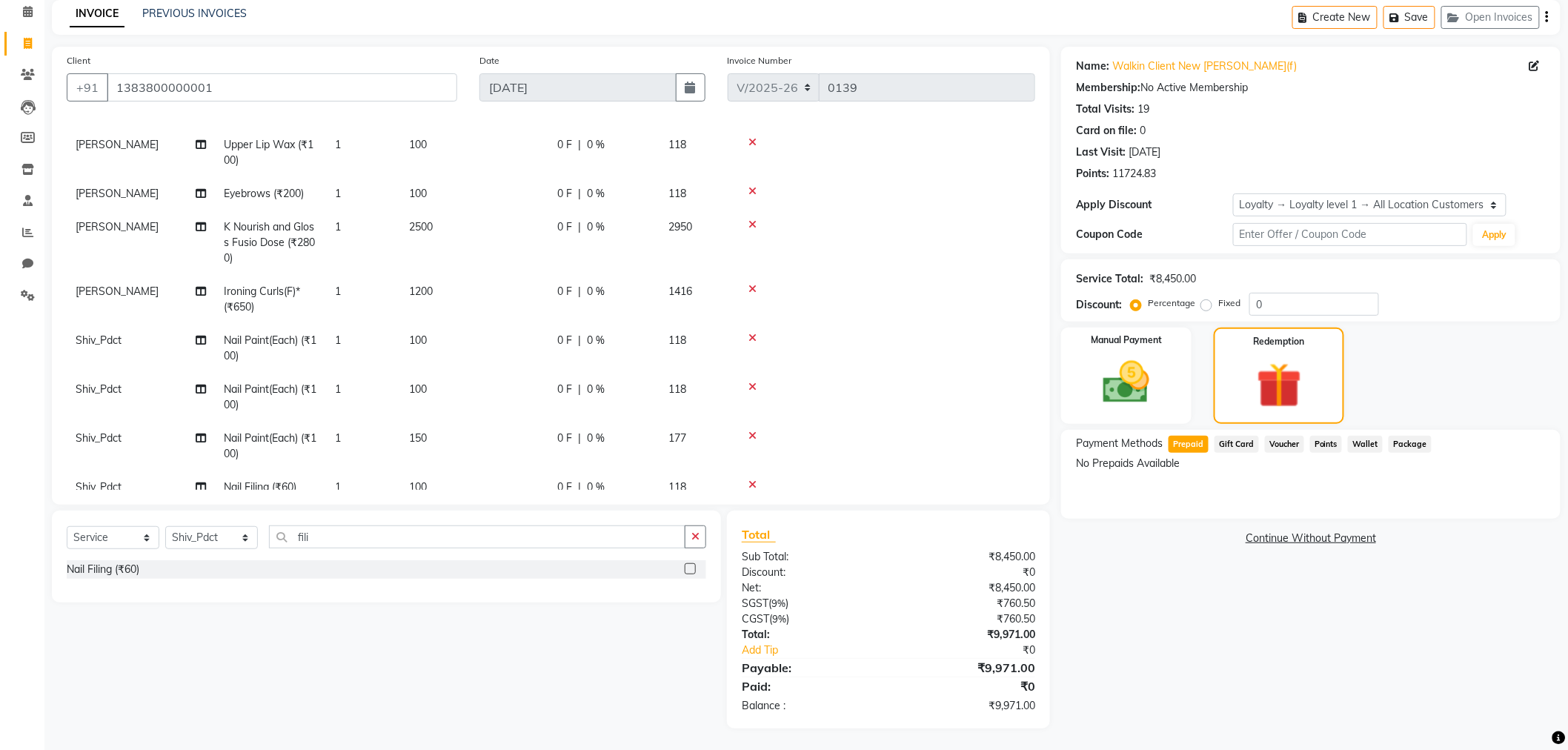
scroll to position [206, 0]
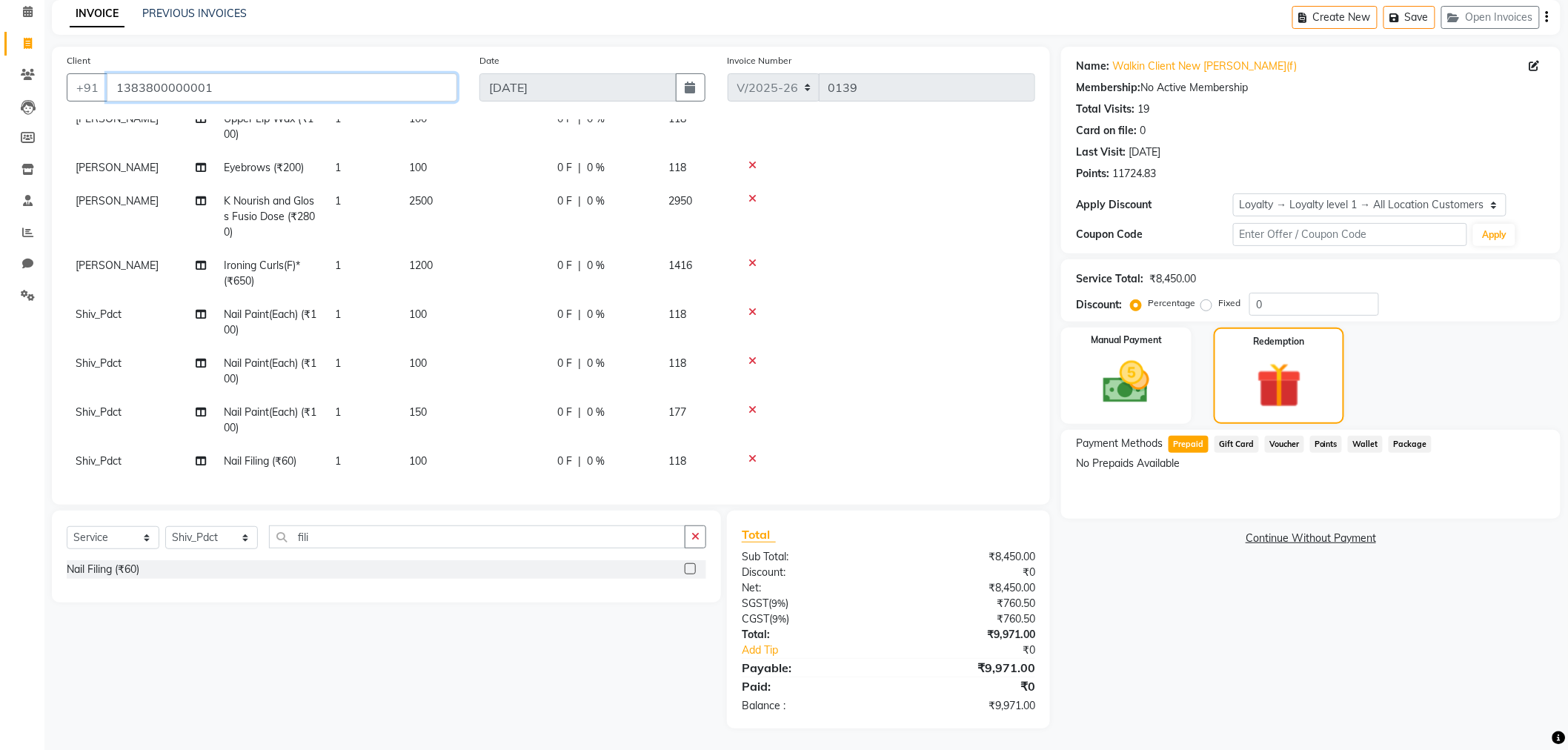
click at [259, 91] on input "1383800000001" at bounding box center [282, 87] width 351 height 29
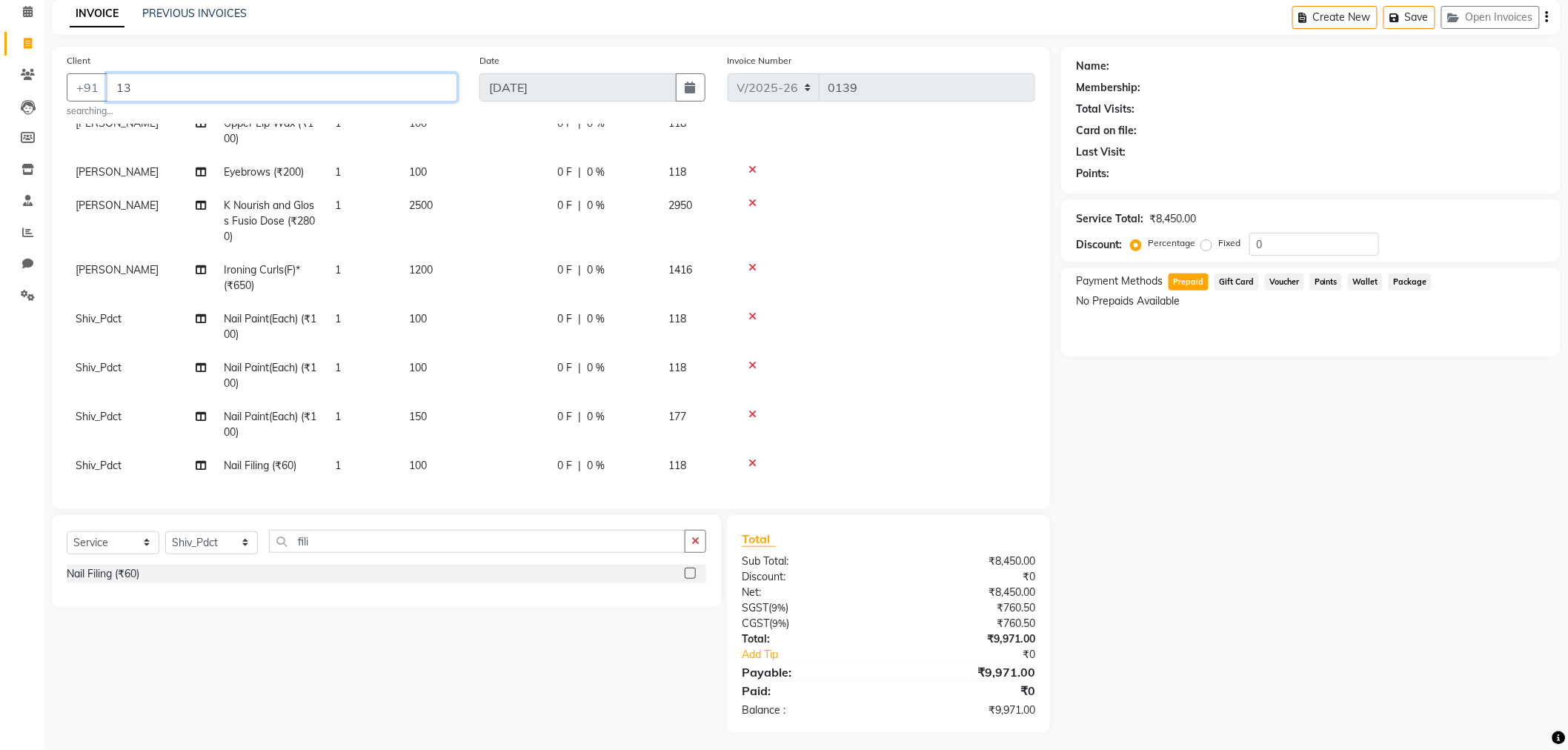
type input "1"
type input "9910996873"
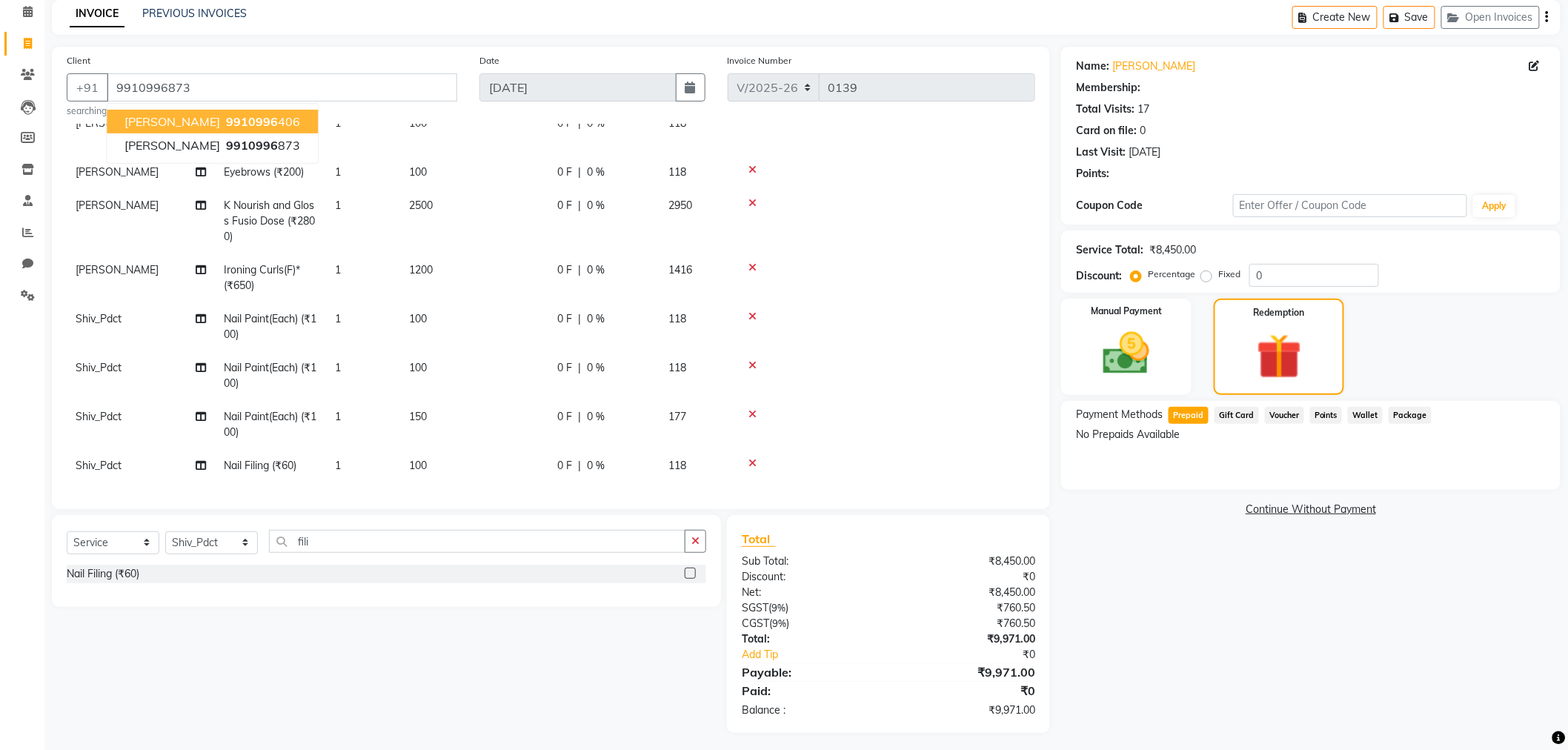
select select "1: Object"
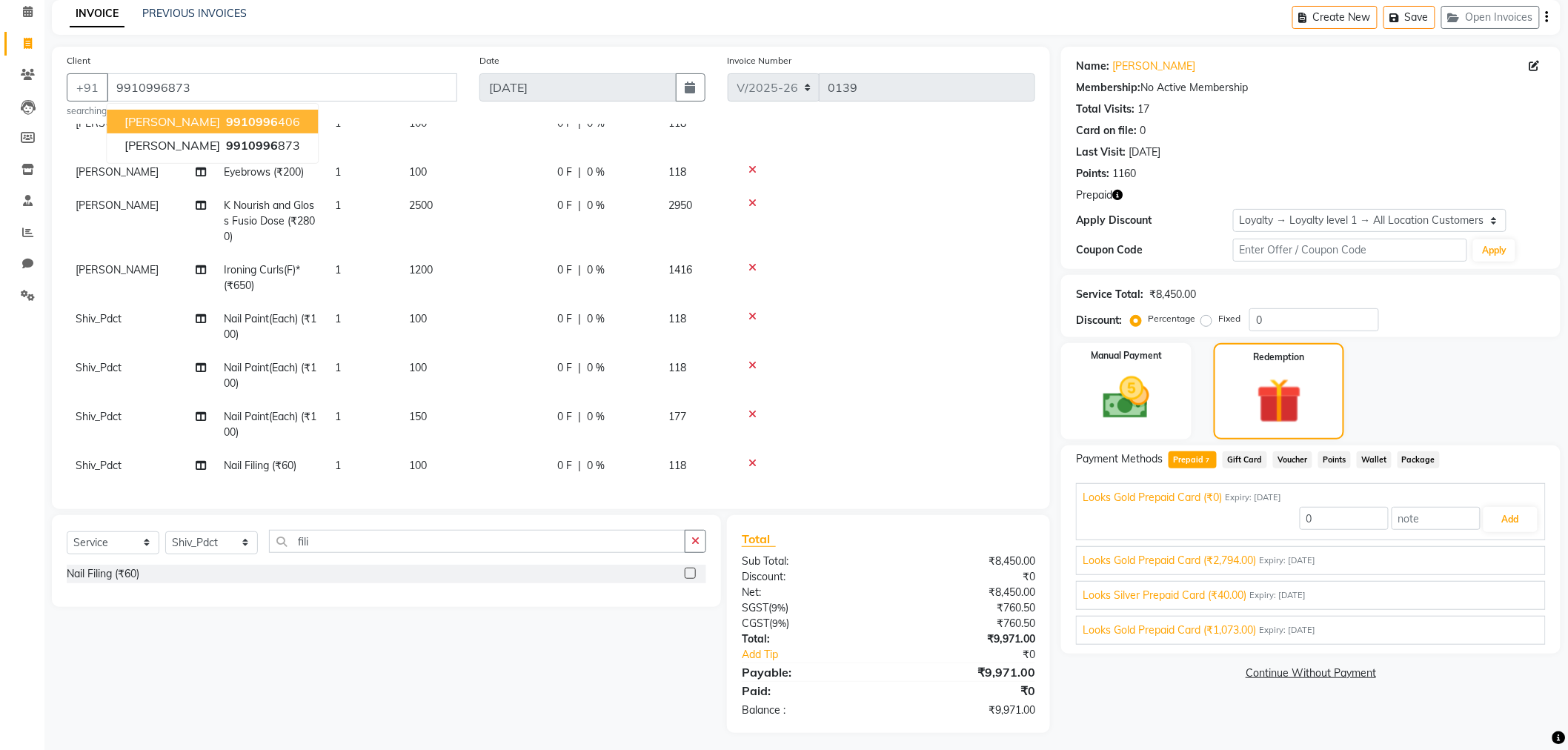
click at [301, 627] on div "Select Service Product Membership Package Voucher Prepaid Gift Card Select Styl…" at bounding box center [381, 624] width 681 height 218
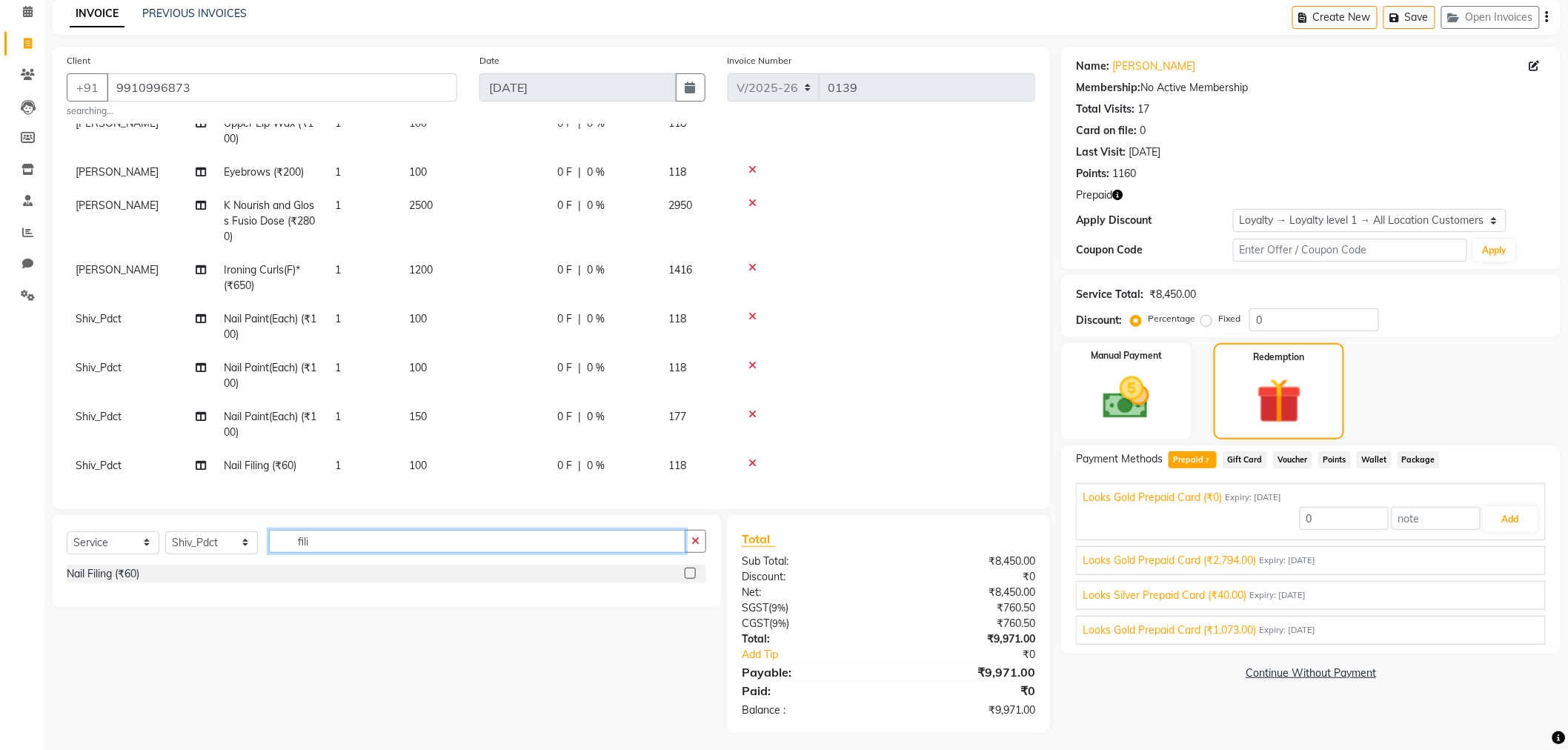
click at [354, 542] on input "fili" at bounding box center [478, 540] width 416 height 23
type input "f"
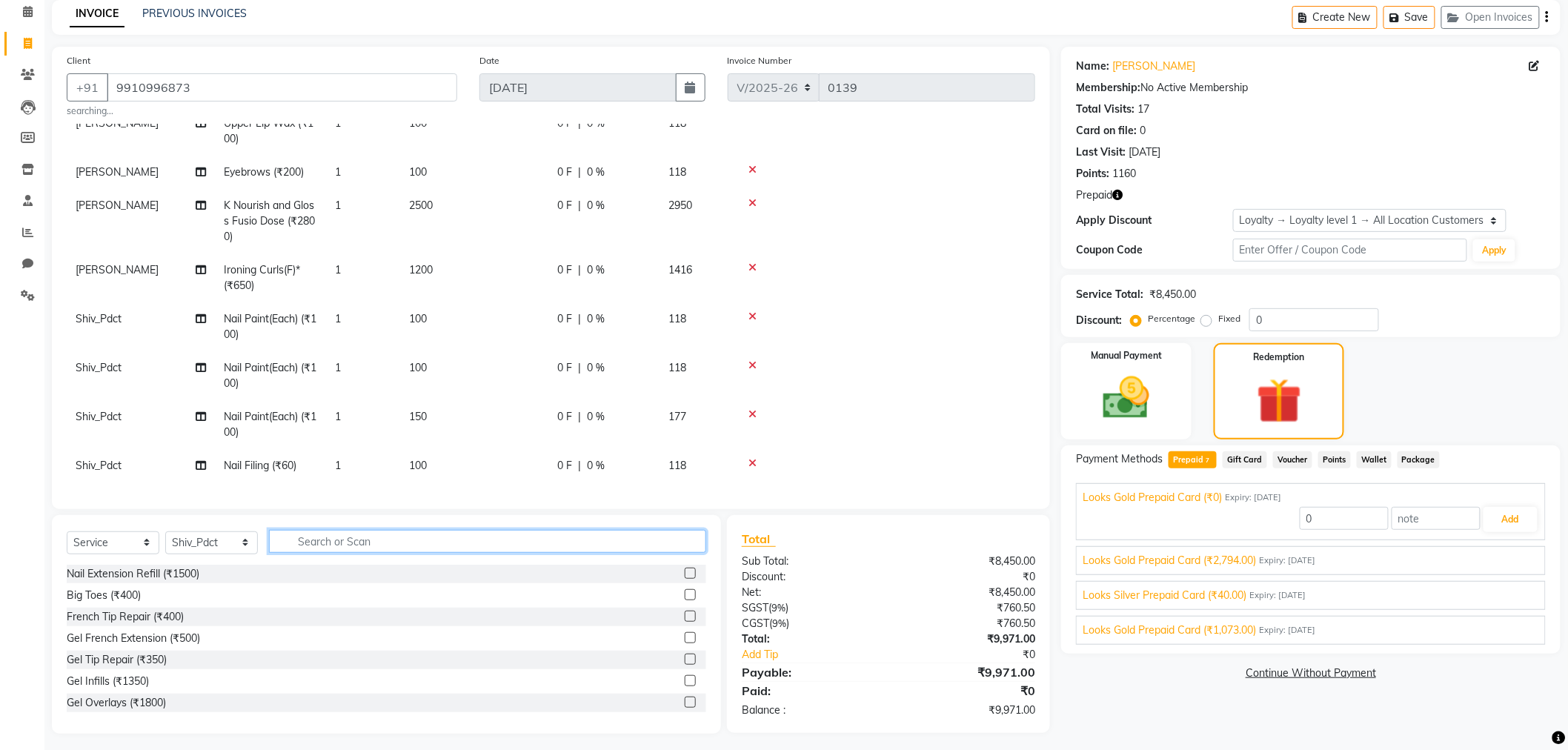
scroll to position [70, 0]
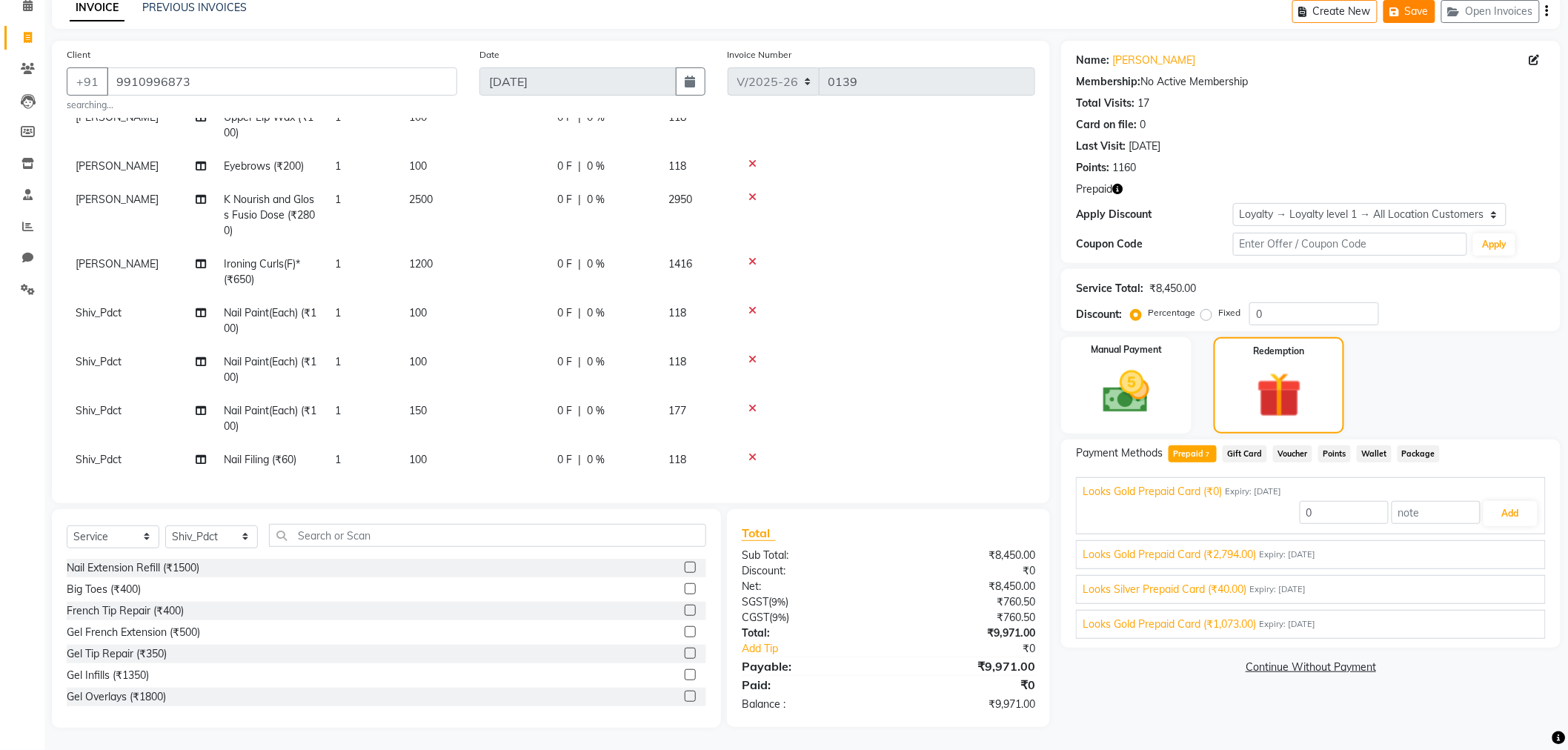
click at [1419, 10] on button "Save" at bounding box center [1409, 11] width 52 height 23
click at [27, 34] on icon at bounding box center [28, 37] width 8 height 11
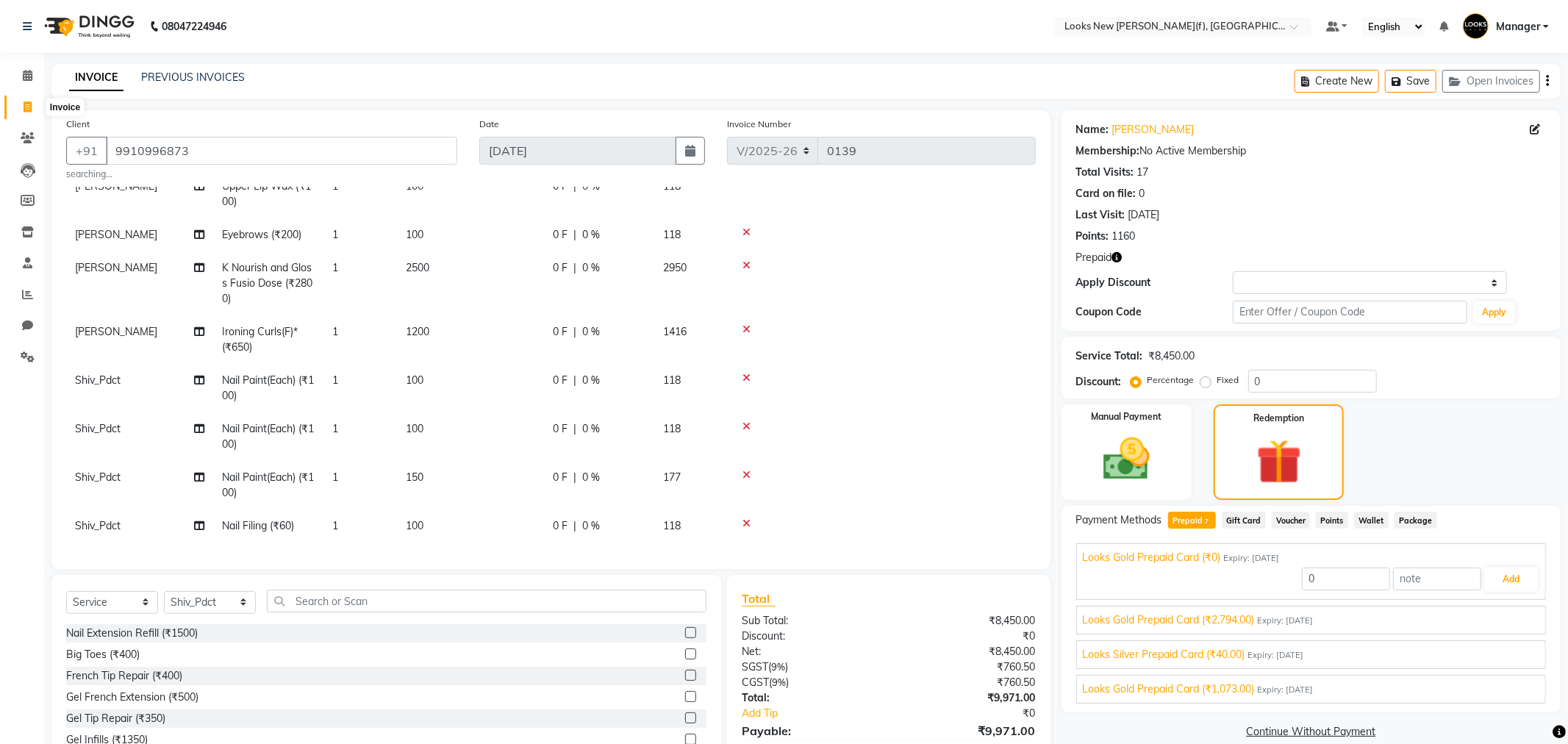
select select "8659"
select select "service"
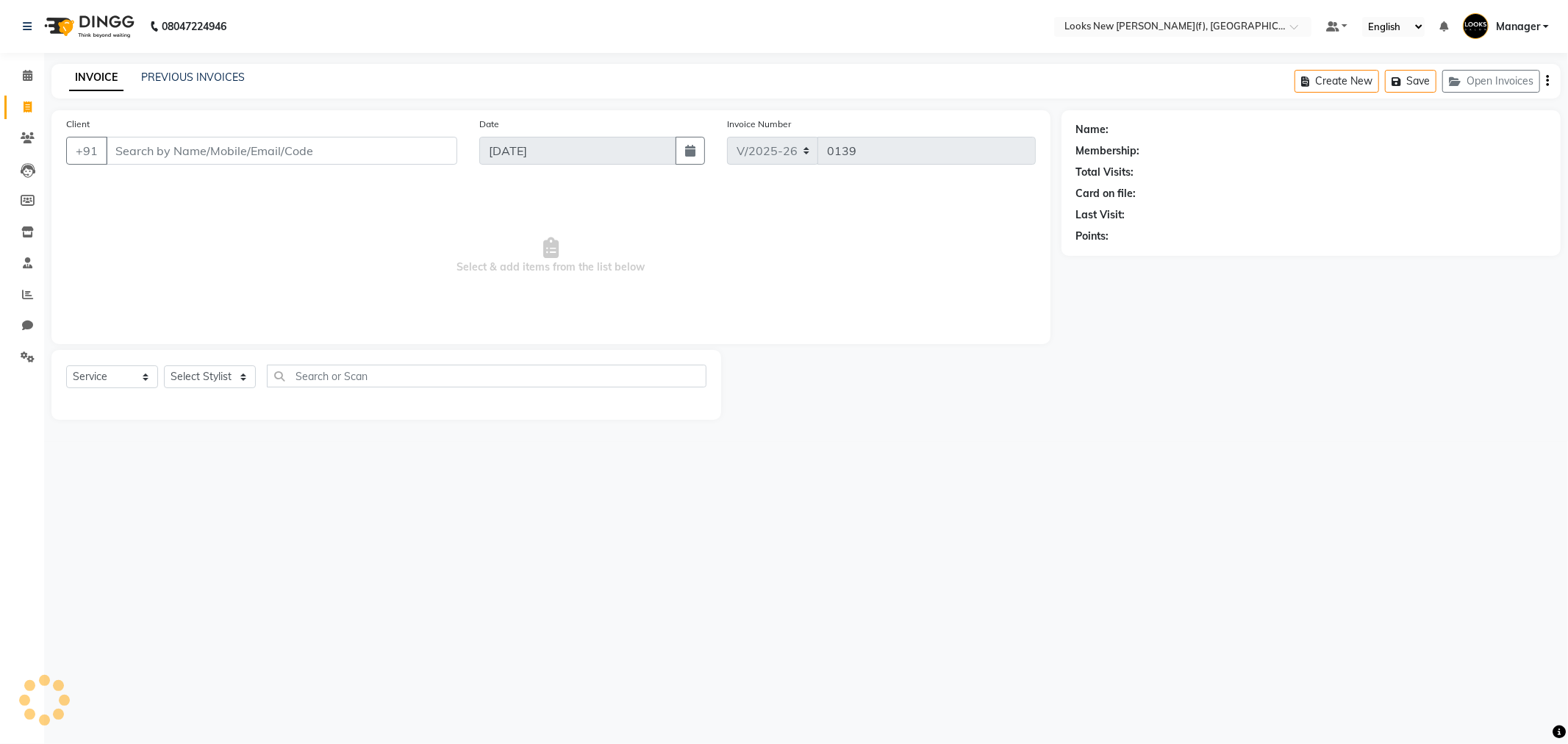
click at [155, 151] on input "Client" at bounding box center [281, 151] width 351 height 28
type input "9818896811"
click at [416, 153] on span "Add Client" at bounding box center [420, 151] width 58 height 15
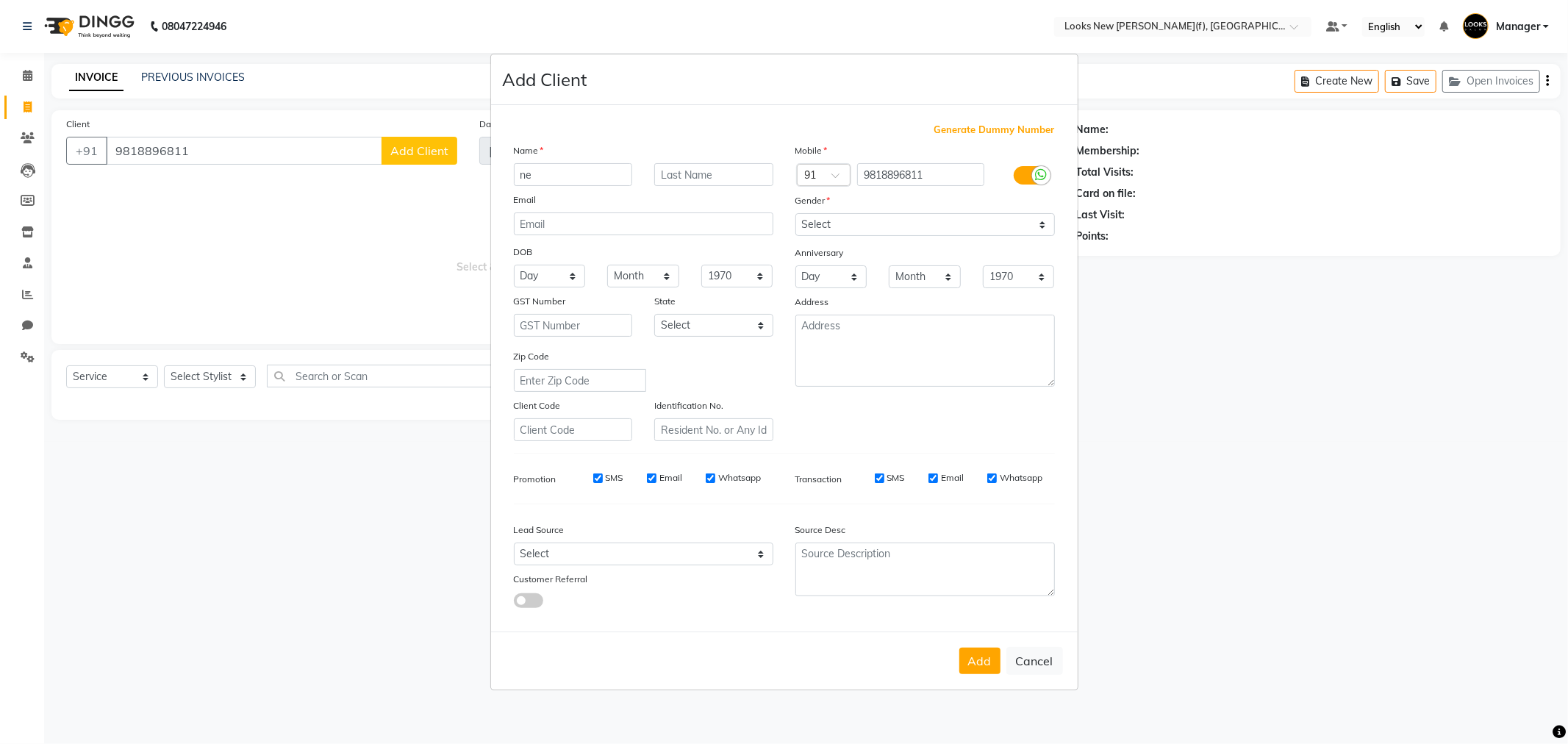
type input "n"
type input "[PERSON_NAME]"
click at [824, 219] on select "Select Male Female Other Prefer Not To Say" at bounding box center [925, 224] width 260 height 22
select select "female"
click at [795, 213] on select "Select Male Female Other Prefer Not To Say" at bounding box center [925, 224] width 260 height 22
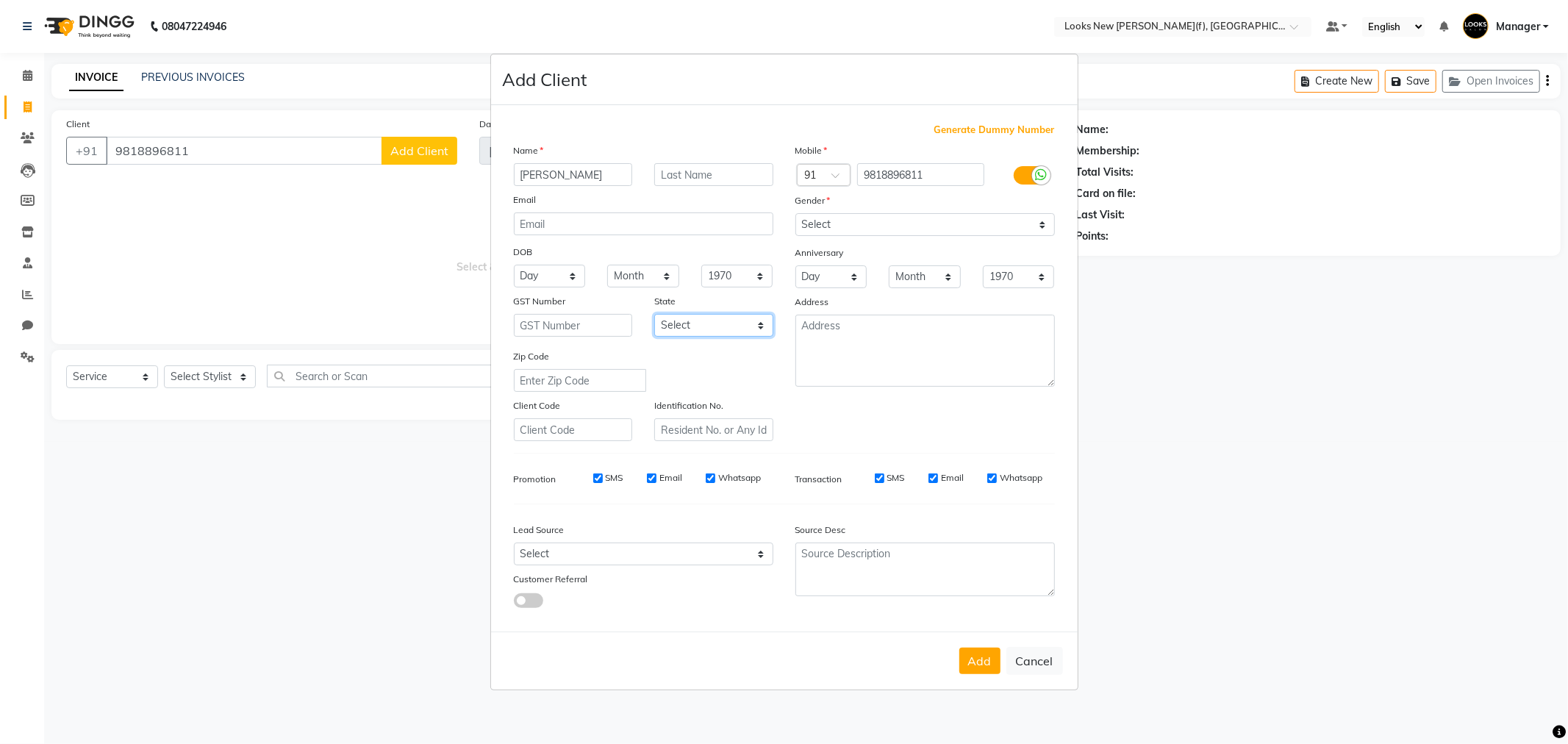
click at [760, 325] on select "Select Andaman and Nicobar Islands Andhra Pradesh Arunachal Pradesh Assam Bihar…" at bounding box center [714, 325] width 119 height 22
select select "10"
click at [655, 314] on select "Select Andaman and Nicobar Islands Andhra Pradesh Arunachal Pradesh Assam Bihar…" at bounding box center [714, 325] width 119 height 22
click at [972, 659] on button "Add" at bounding box center [979, 661] width 41 height 27
select select
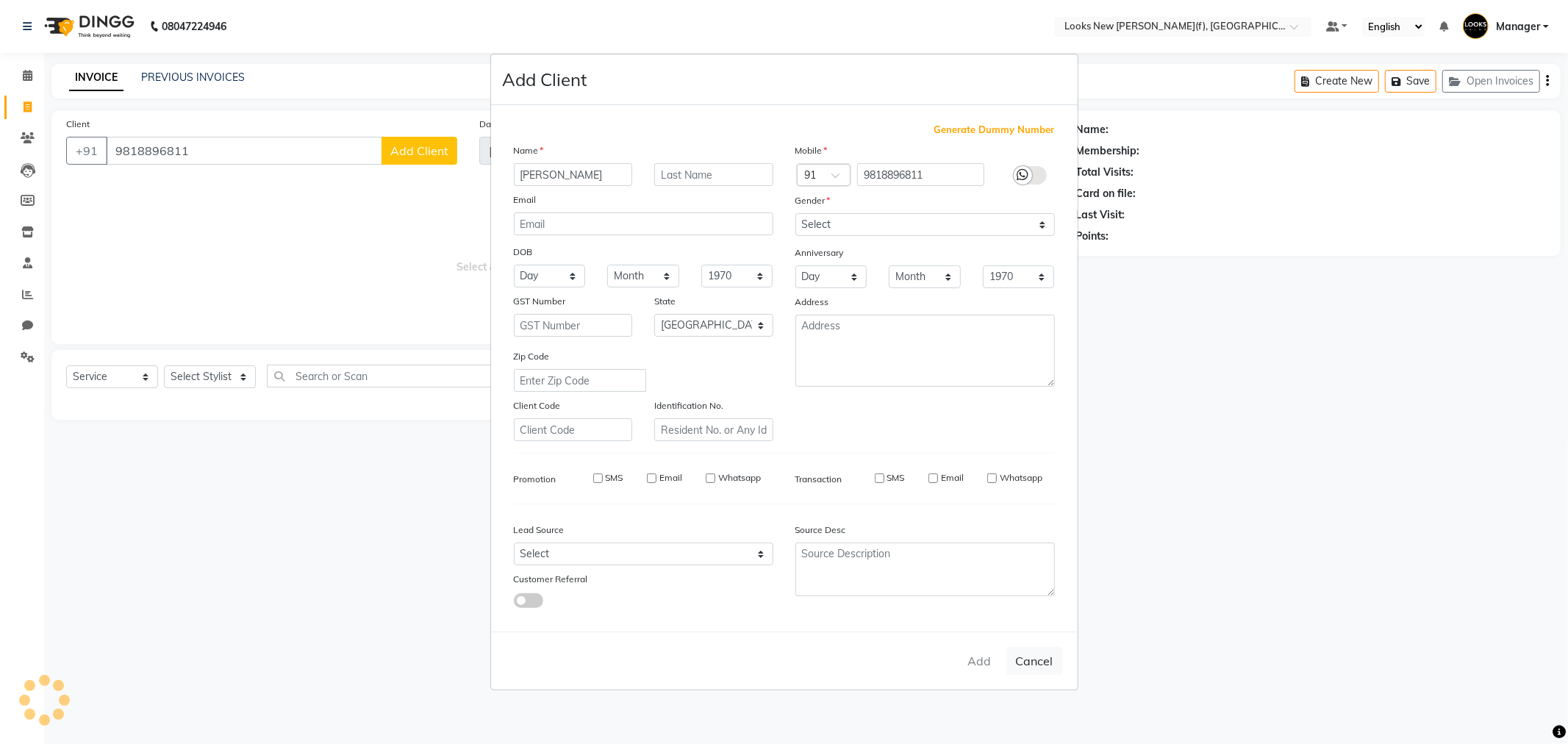
select select
select select "null"
select select
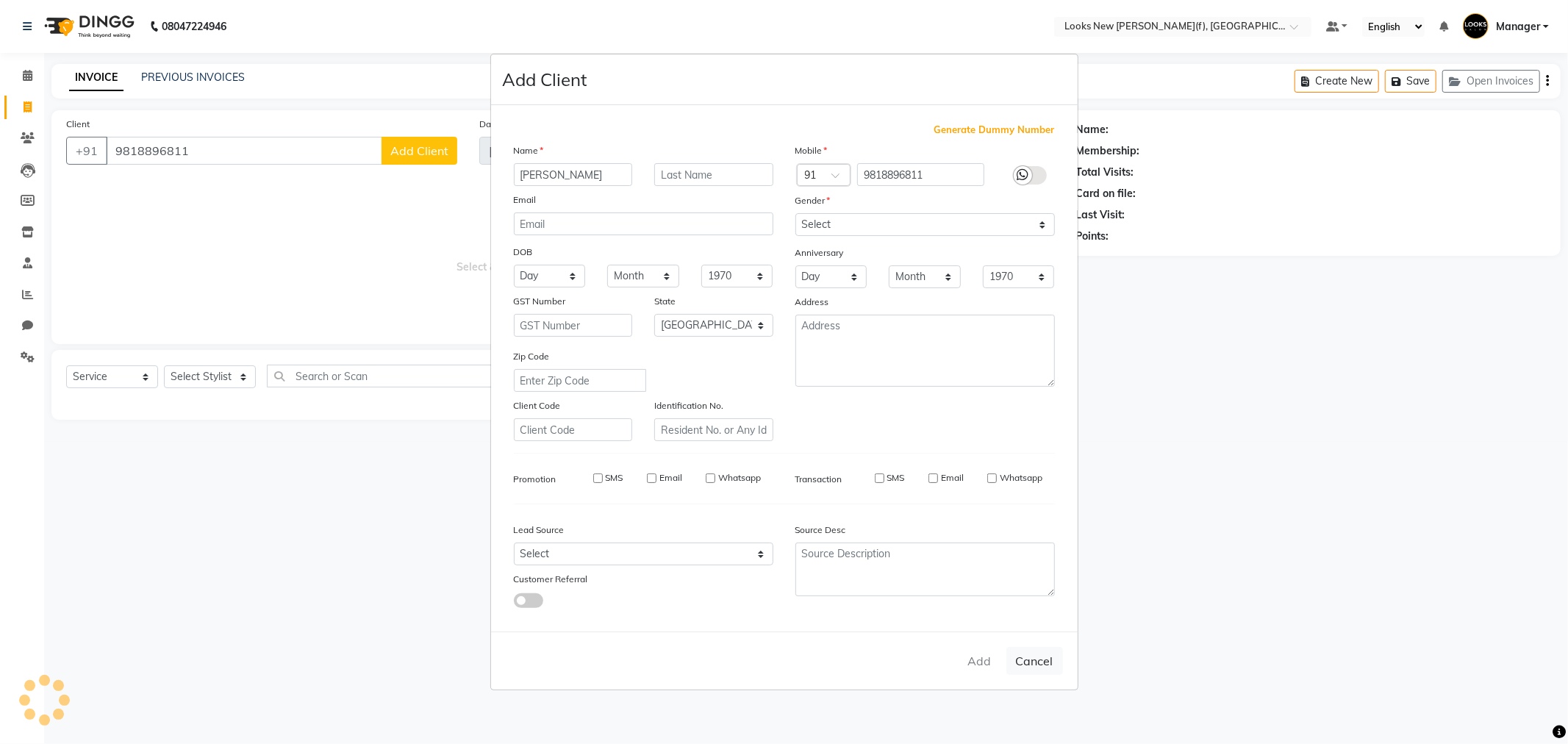
select select
checkbox input "false"
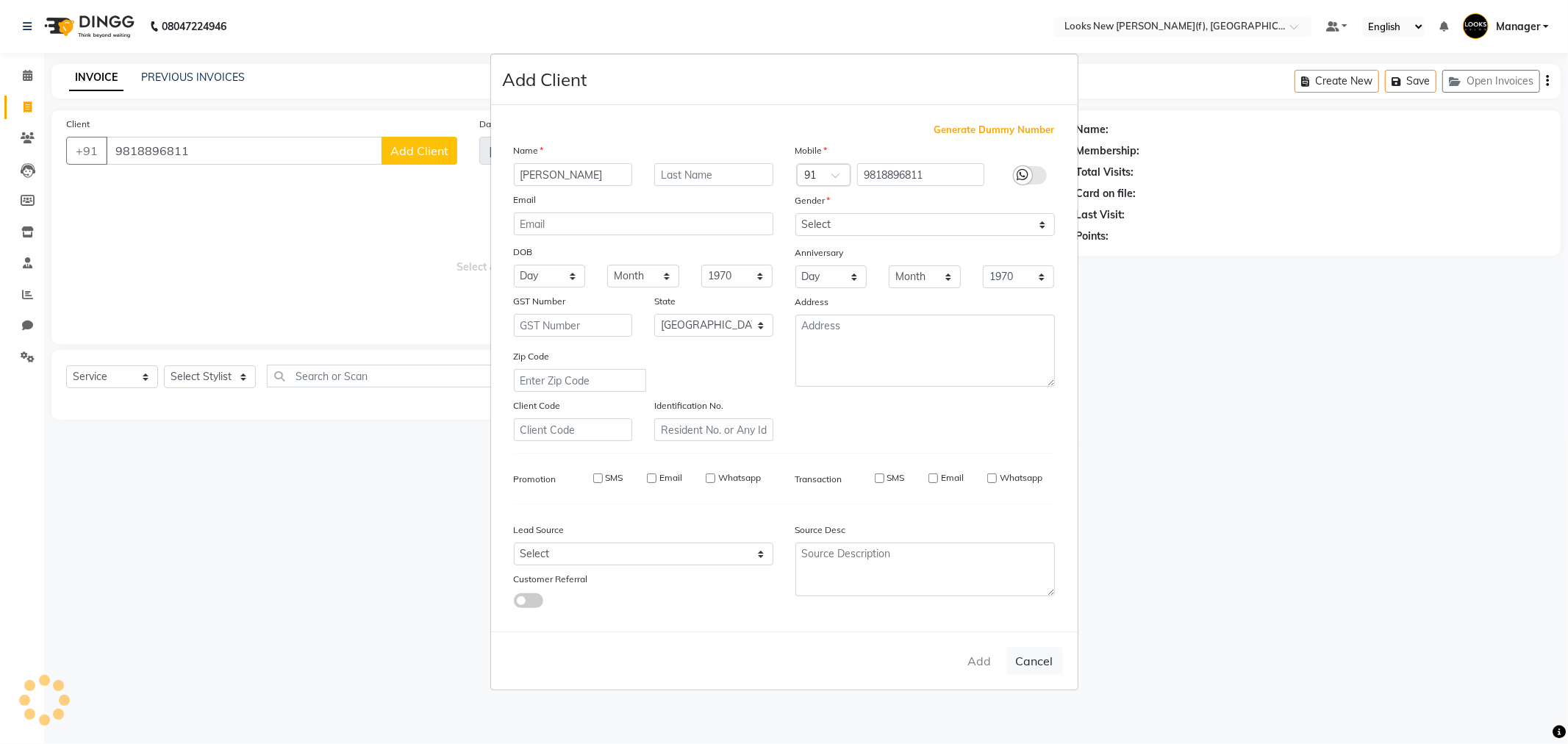
checkbox input "false"
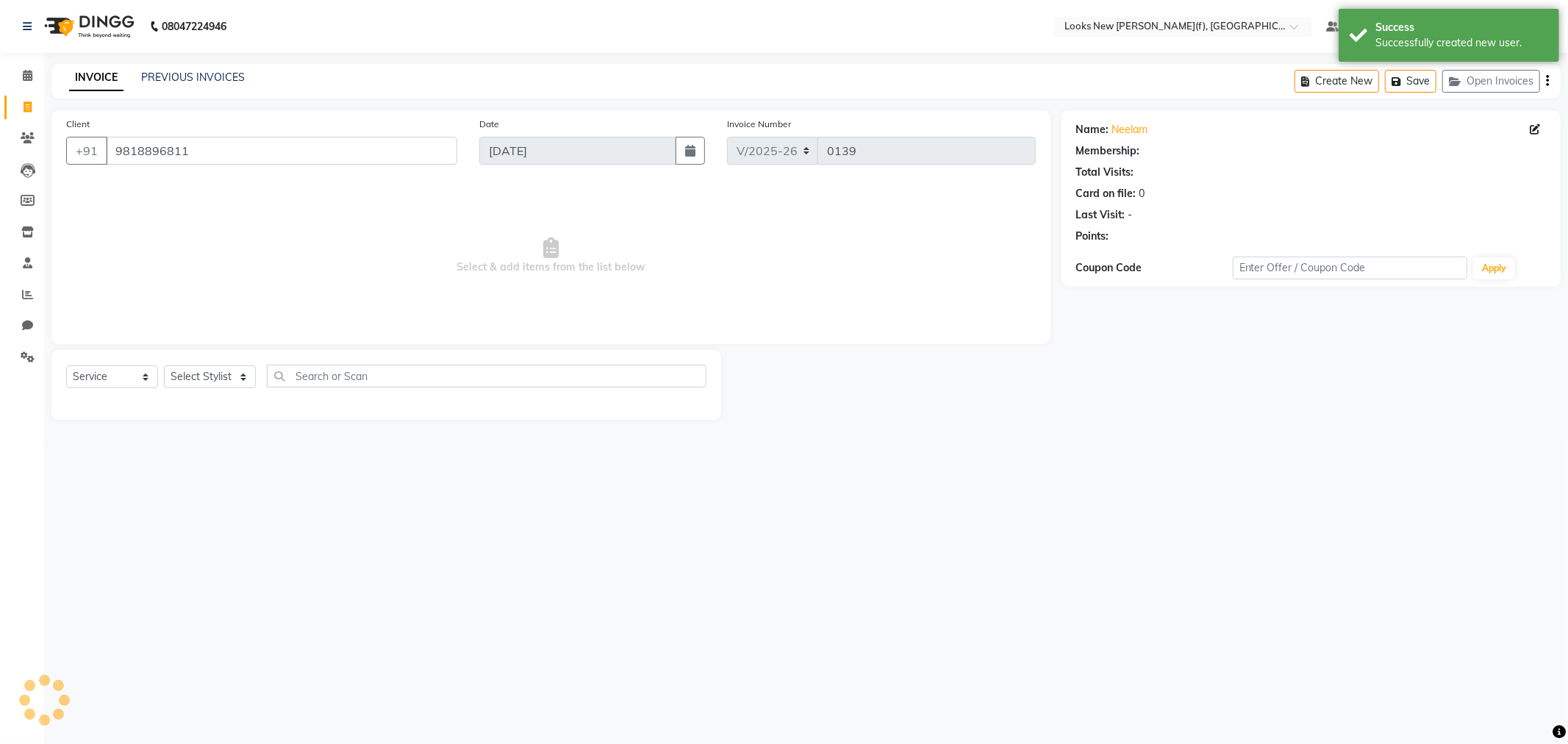
select select "1: Object"
click at [243, 379] on select "Select Stylist Aakash_Pdct [PERSON_NAME] [PERSON_NAME] [PERSON_NAME] Counter_Sa…" at bounding box center [210, 376] width 92 height 22
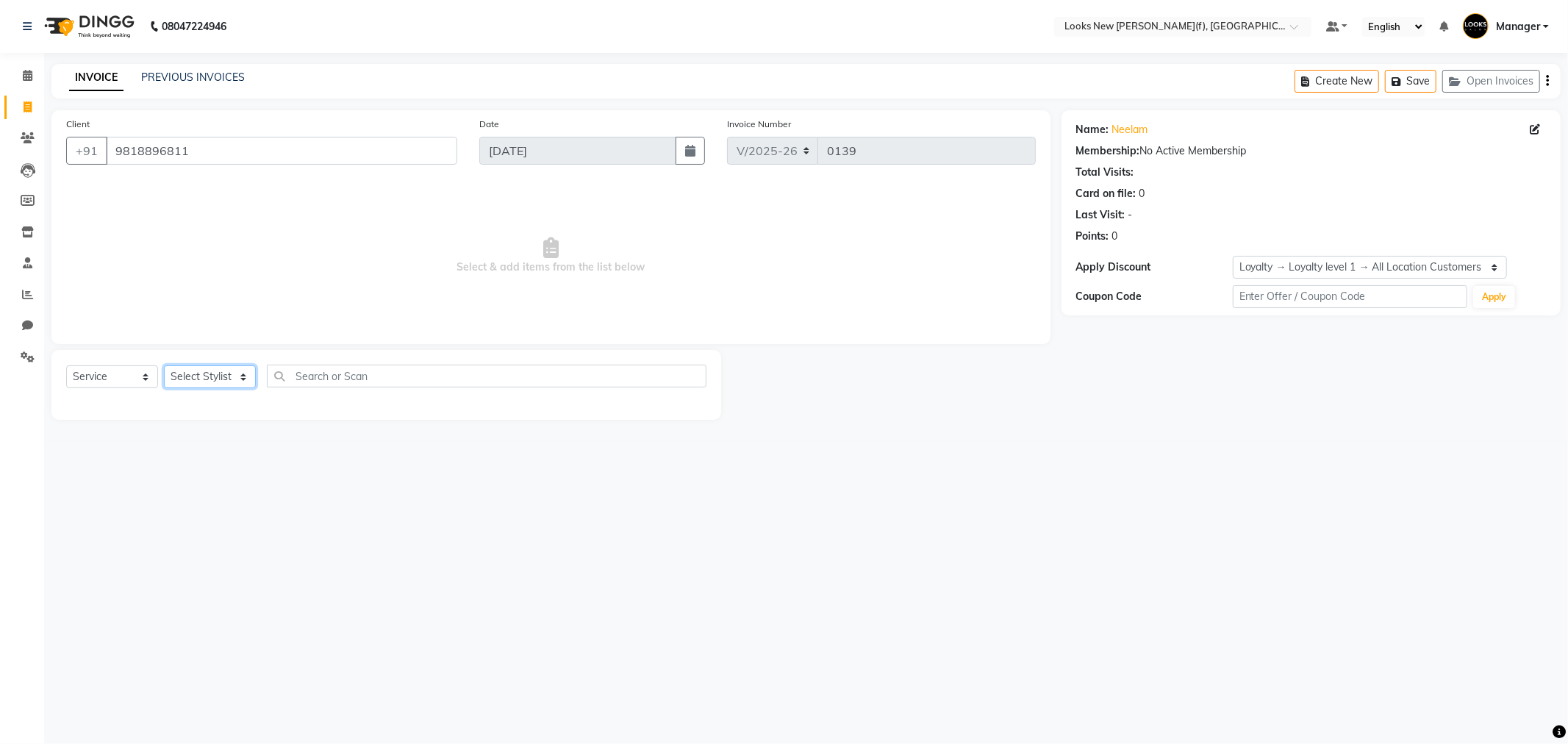
select select "87335"
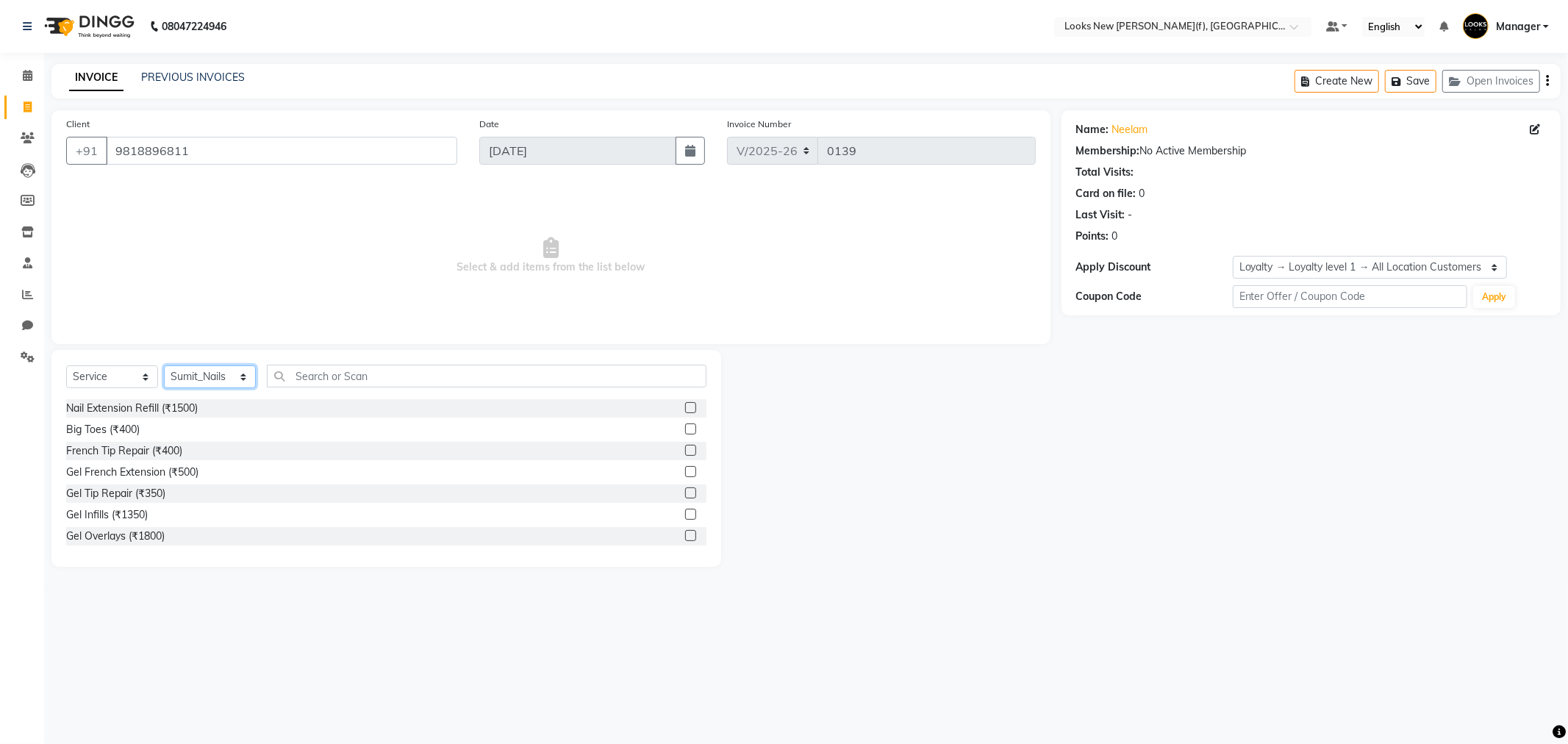
click at [243, 378] on select "Select Stylist Aakash_Pdct [PERSON_NAME] [PERSON_NAME] [PERSON_NAME] Counter_Sa…" at bounding box center [210, 376] width 92 height 22
click at [318, 379] on input "text" at bounding box center [487, 375] width 440 height 22
type input "NAIL"
click at [135, 413] on div "Nail Extension Refill (₹1500)" at bounding box center [132, 408] width 132 height 16
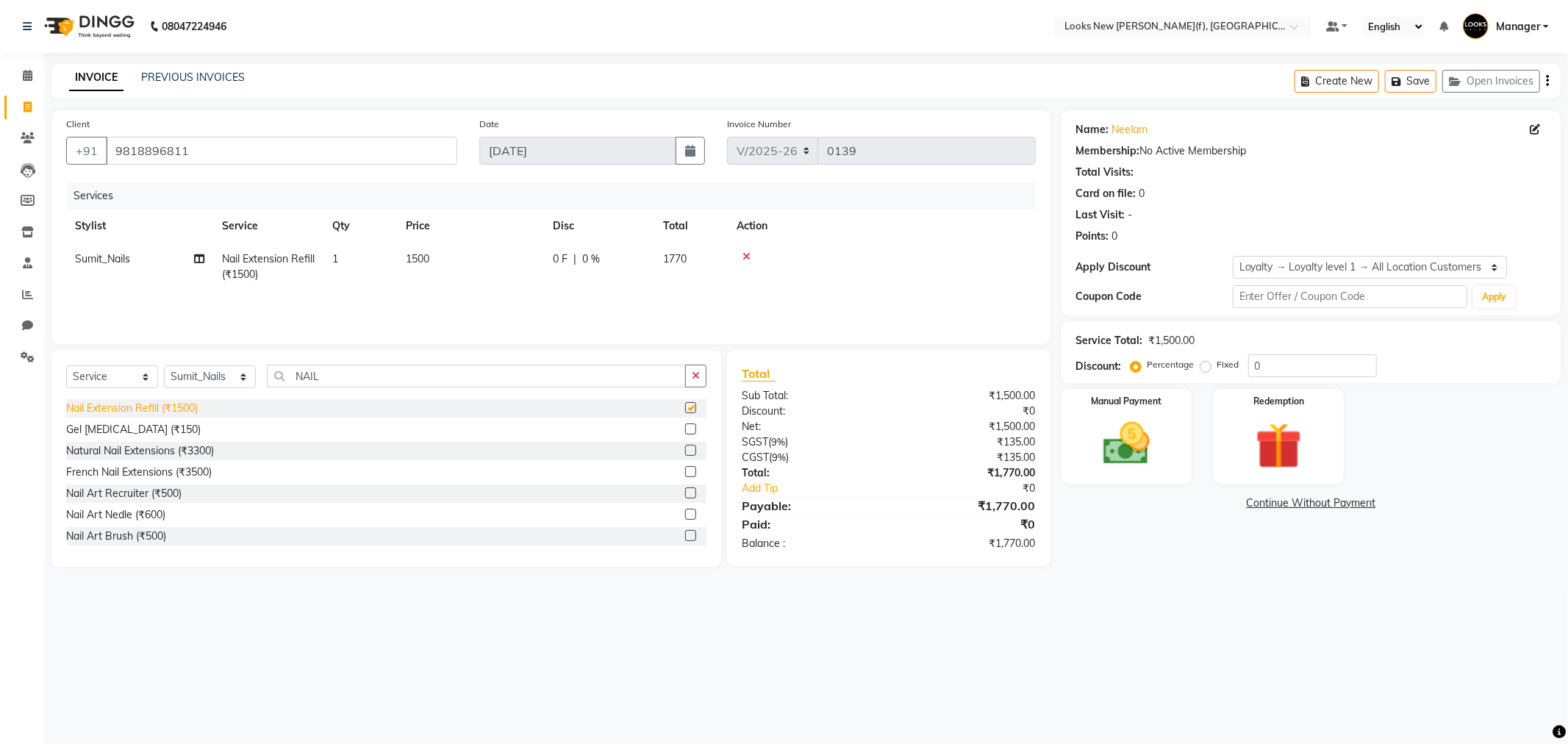
checkbox input "false"
click at [116, 512] on div "Nail Art Nedle (₹600)" at bounding box center [115, 514] width 99 height 16
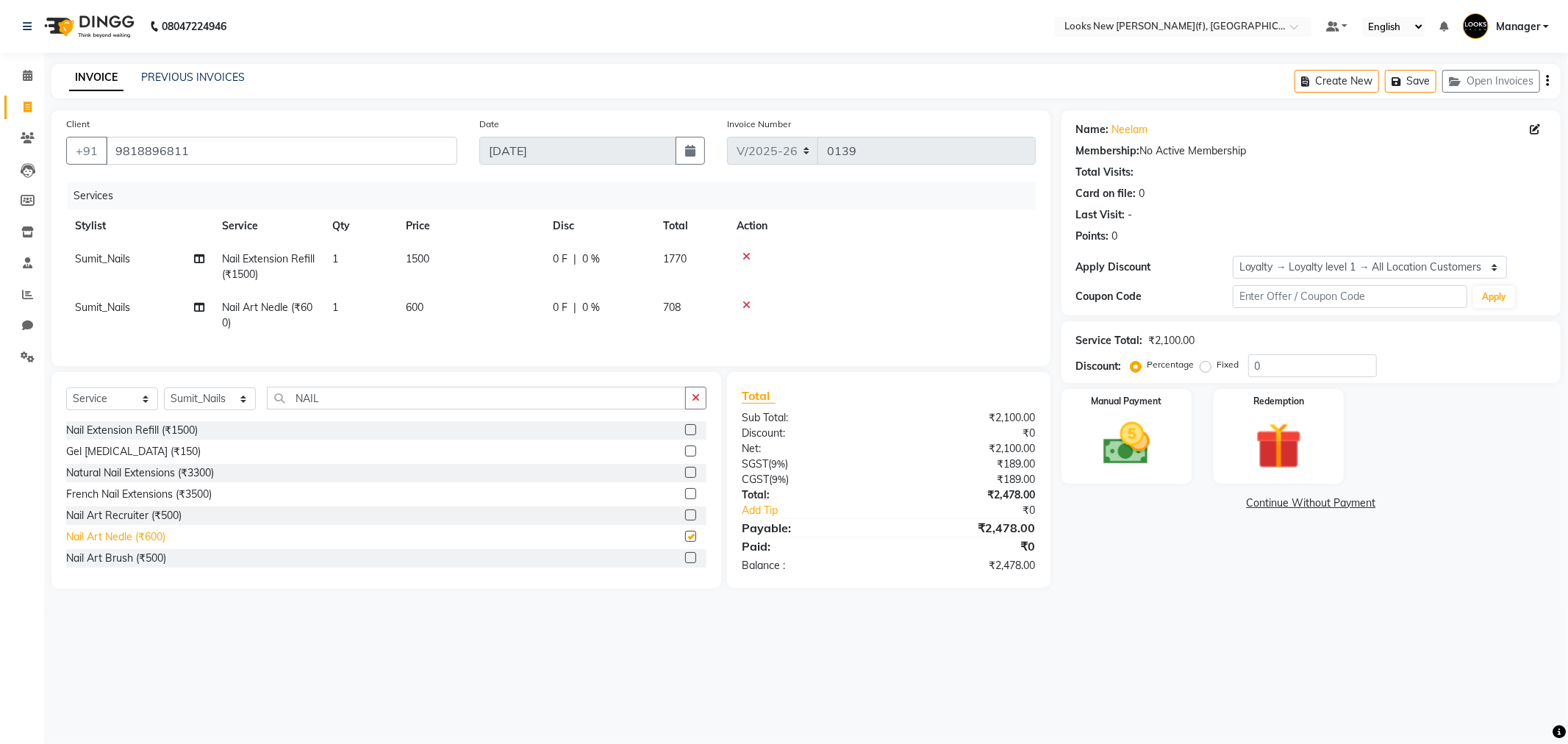
checkbox input "false"
click at [740, 252] on div at bounding box center [882, 256] width 291 height 10
click at [746, 253] on icon at bounding box center [747, 256] width 8 height 10
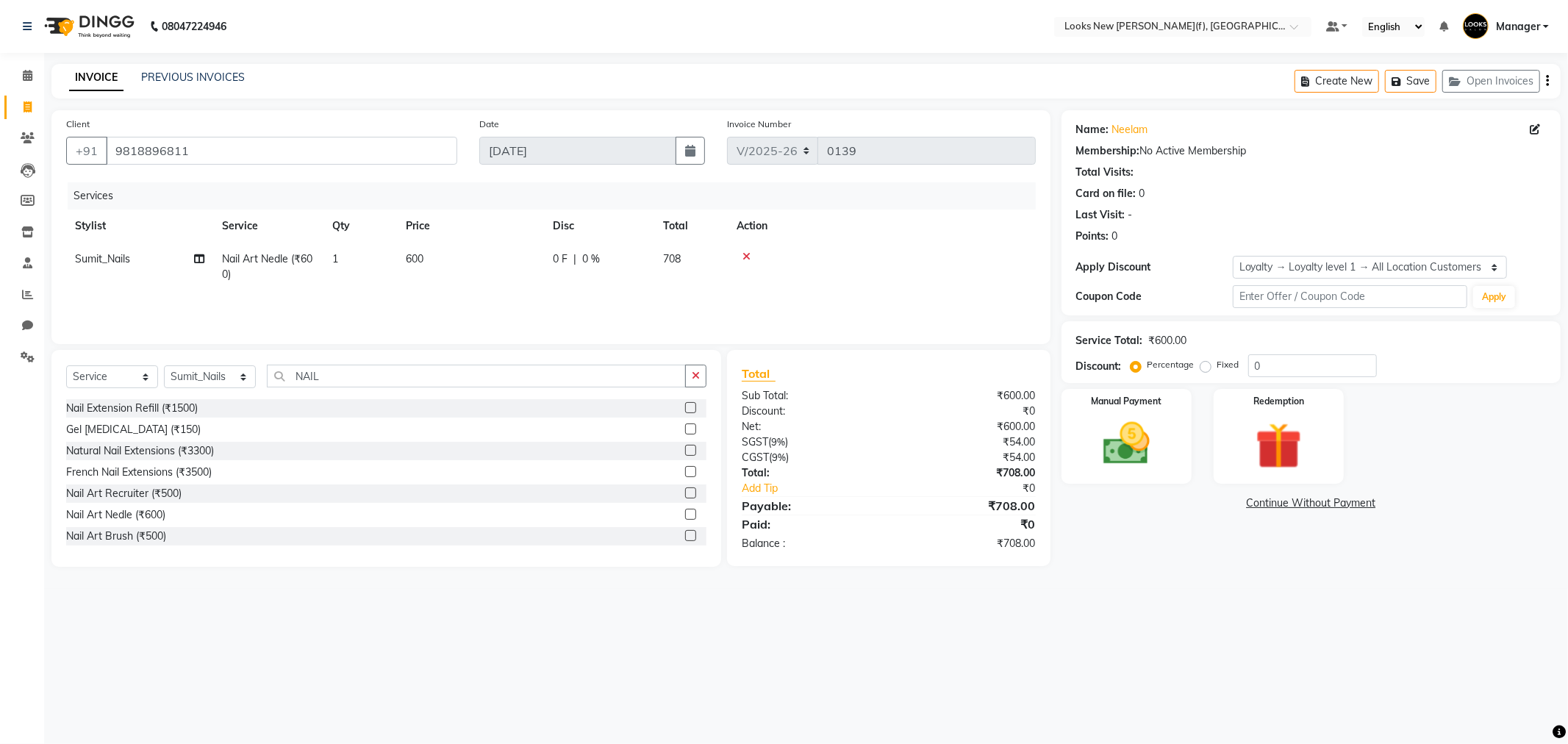
click at [446, 259] on td "600" at bounding box center [470, 266] width 147 height 48
select select "87335"
click at [525, 254] on input "600" at bounding box center [539, 262] width 129 height 22
type input "6"
type input "800"
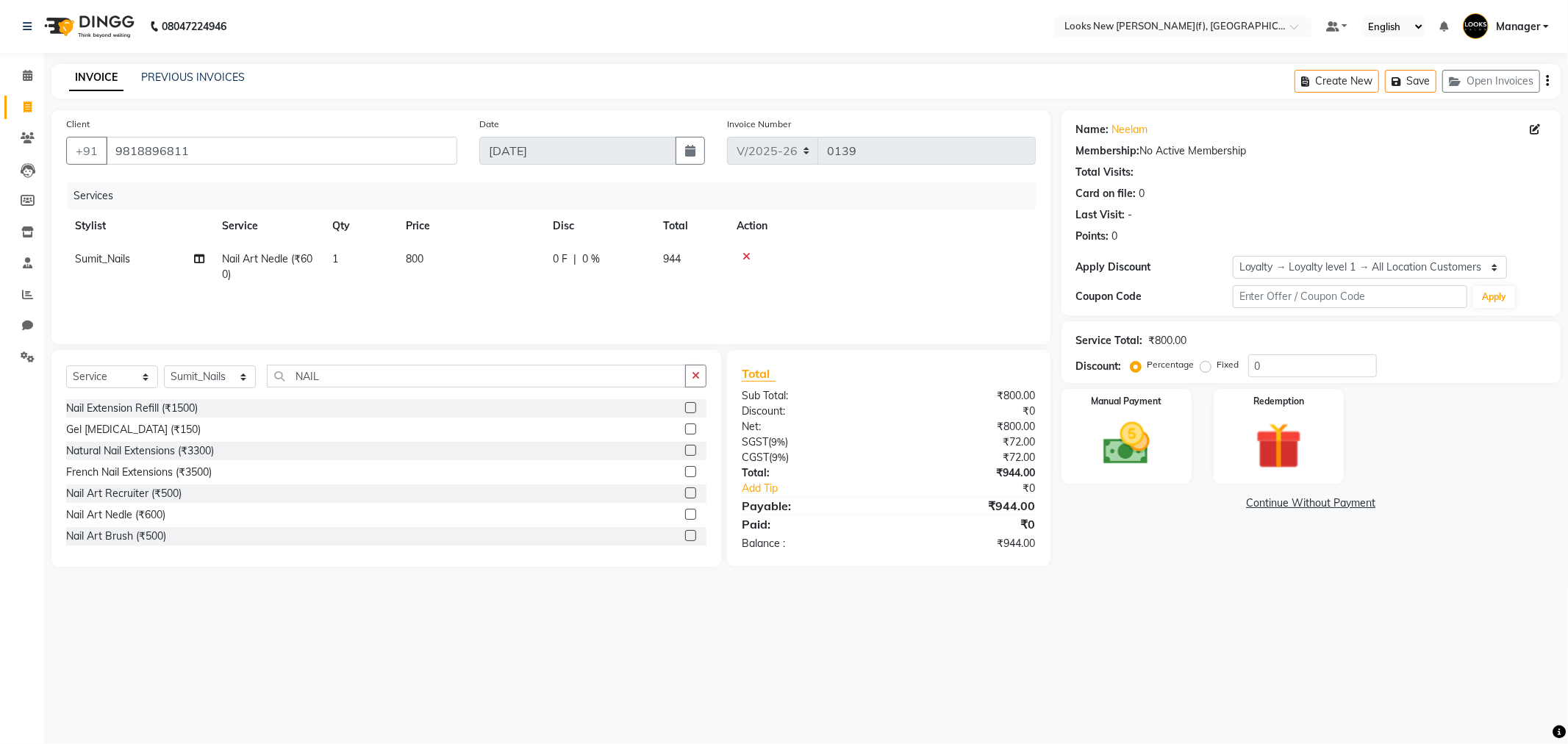
click at [1127, 575] on main "INVOICE PREVIOUS INVOICES Create New Save Open Invoices Client +91 9818896811 D…" at bounding box center [806, 326] width 1524 height 524
click at [1122, 461] on img at bounding box center [1127, 444] width 78 height 56
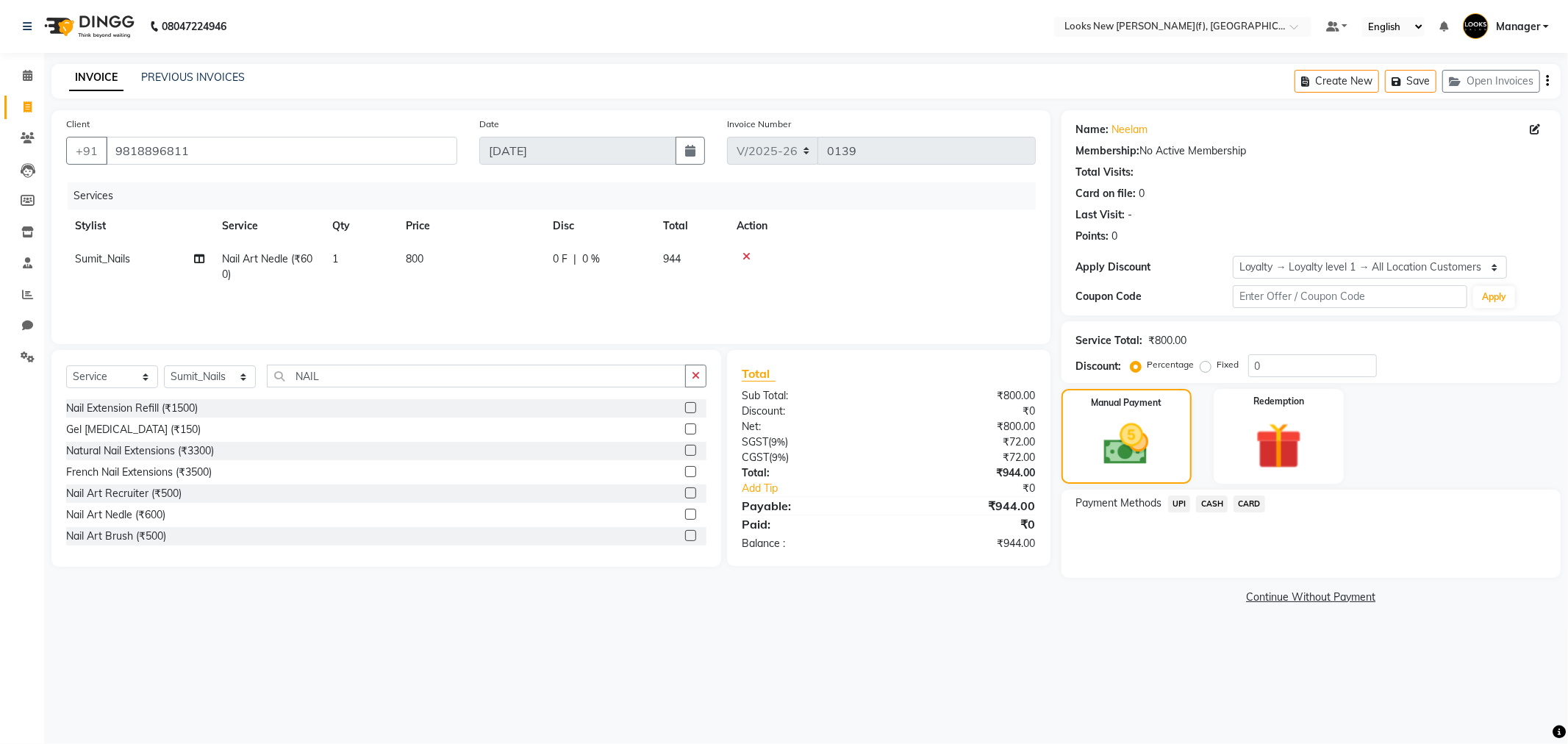
click at [1213, 505] on span "CASH" at bounding box center [1212, 503] width 32 height 17
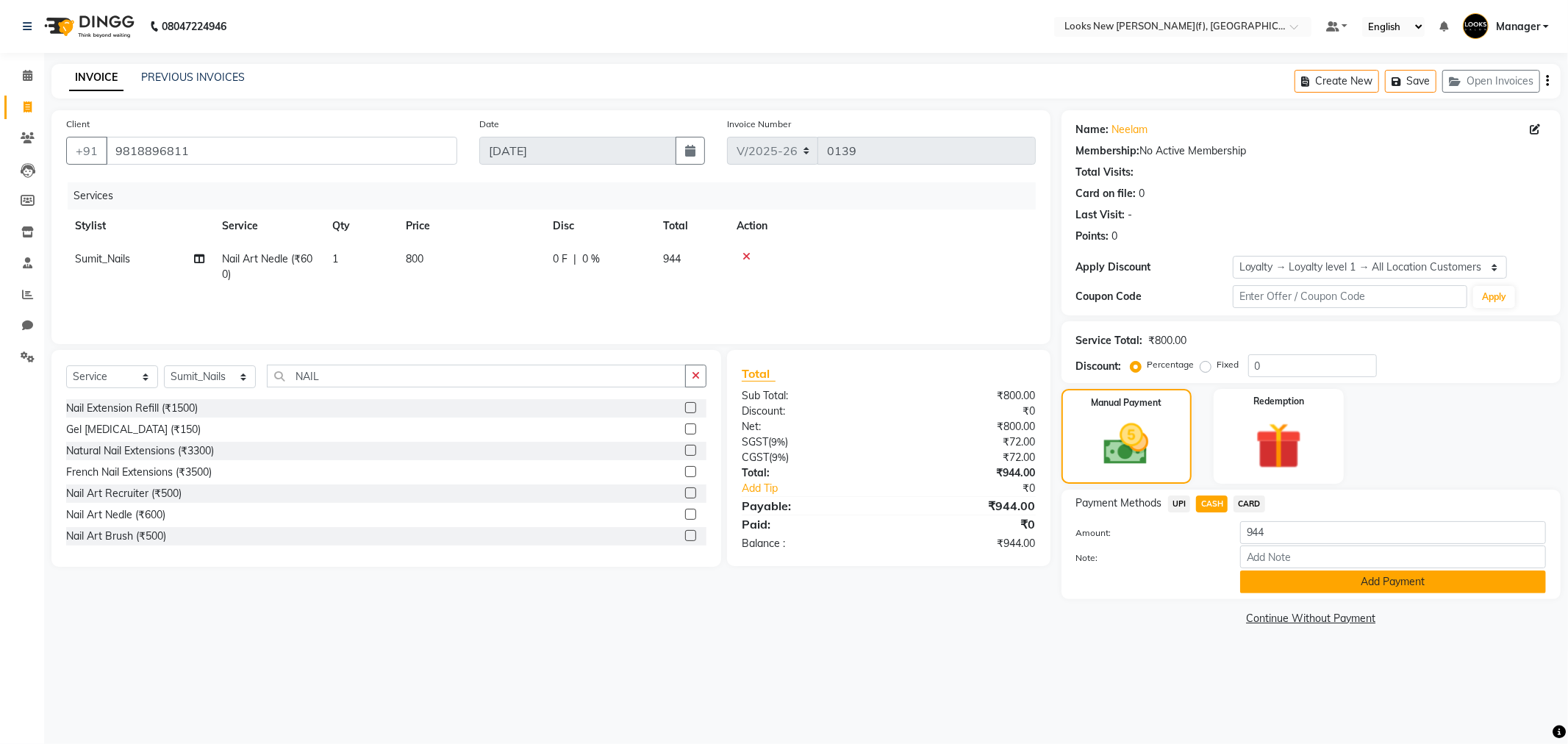
click at [1353, 578] on button "Add Payment" at bounding box center [1392, 581] width 306 height 22
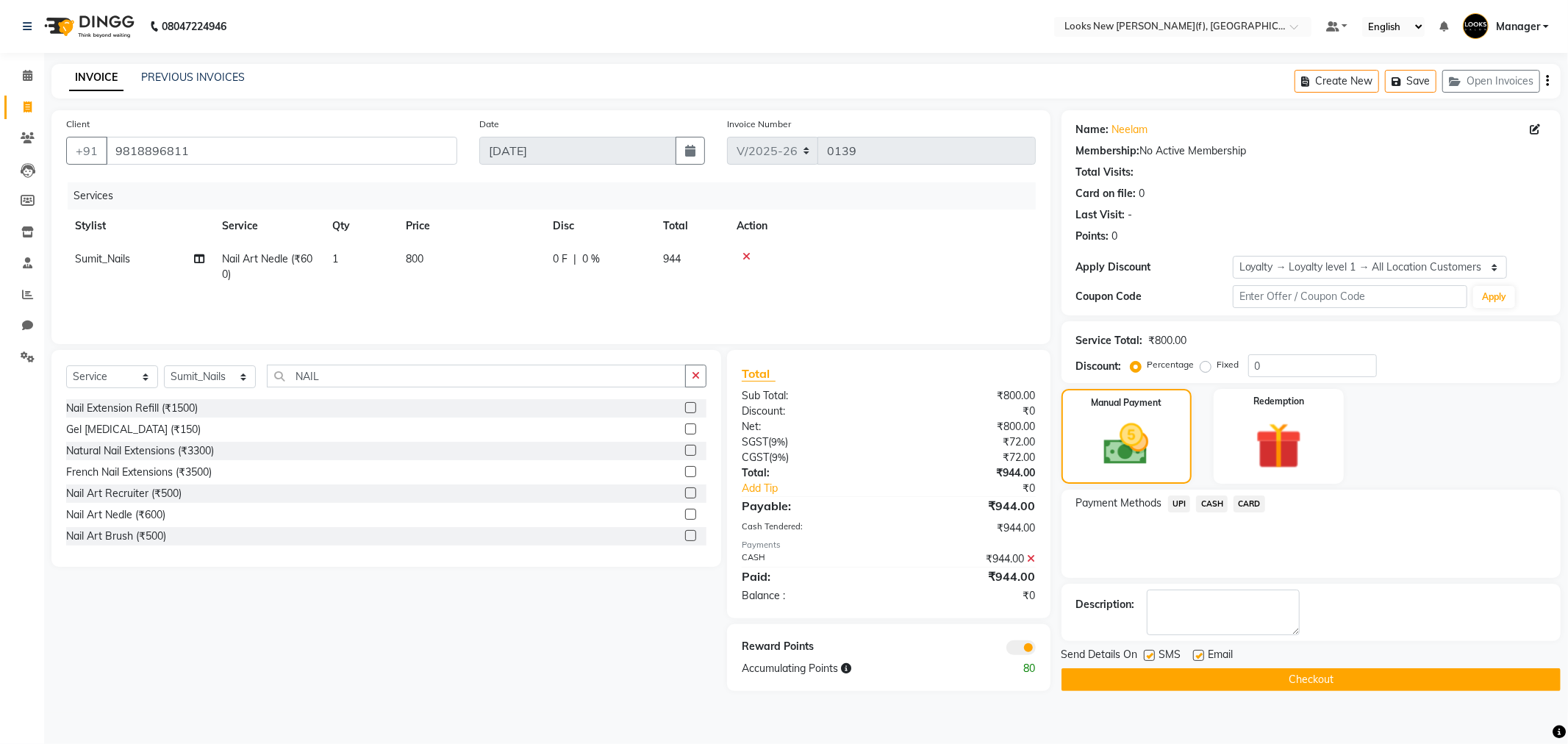
click at [1310, 681] on button "Checkout" at bounding box center [1312, 679] width 500 height 22
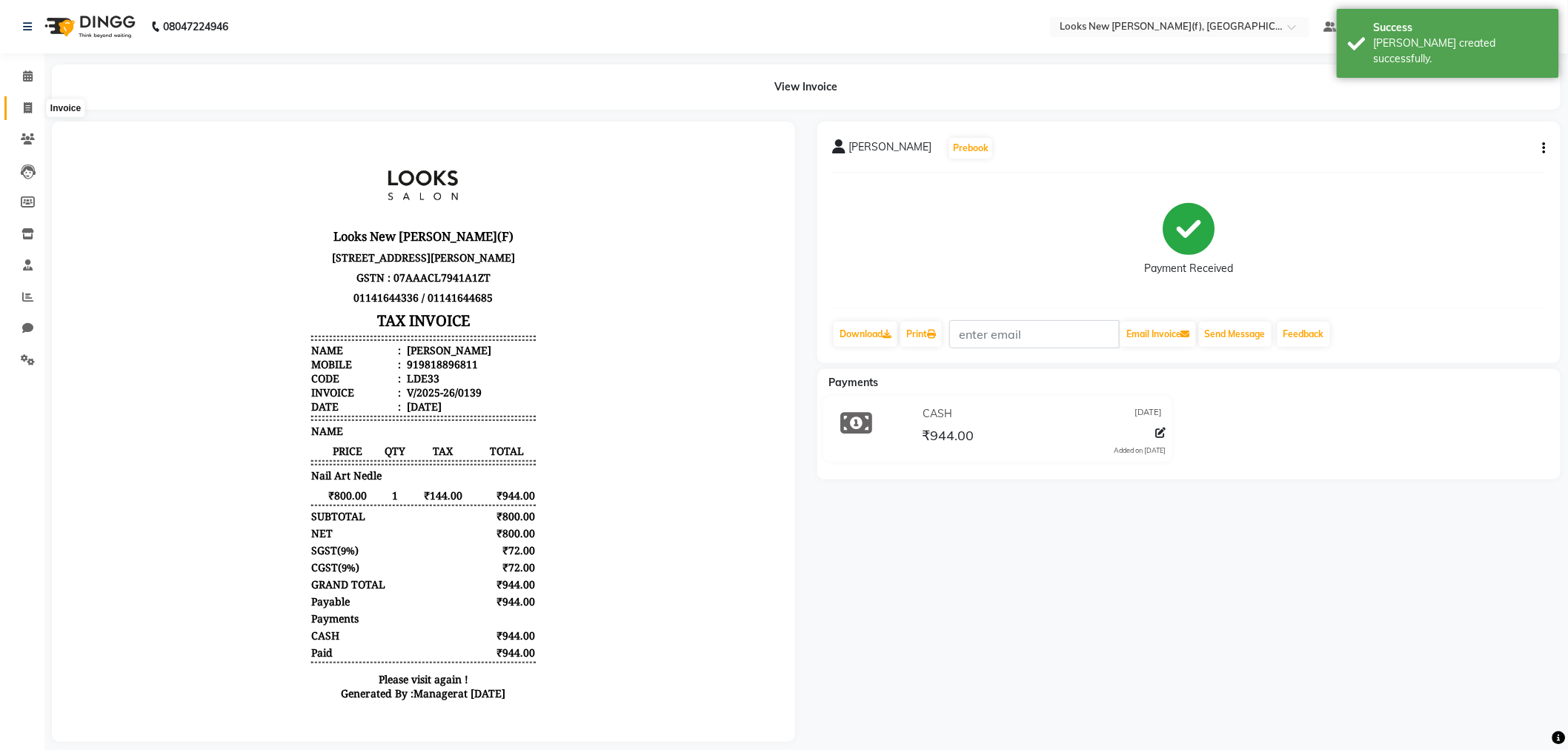
click at [29, 110] on icon at bounding box center [28, 107] width 8 height 11
select select "service"
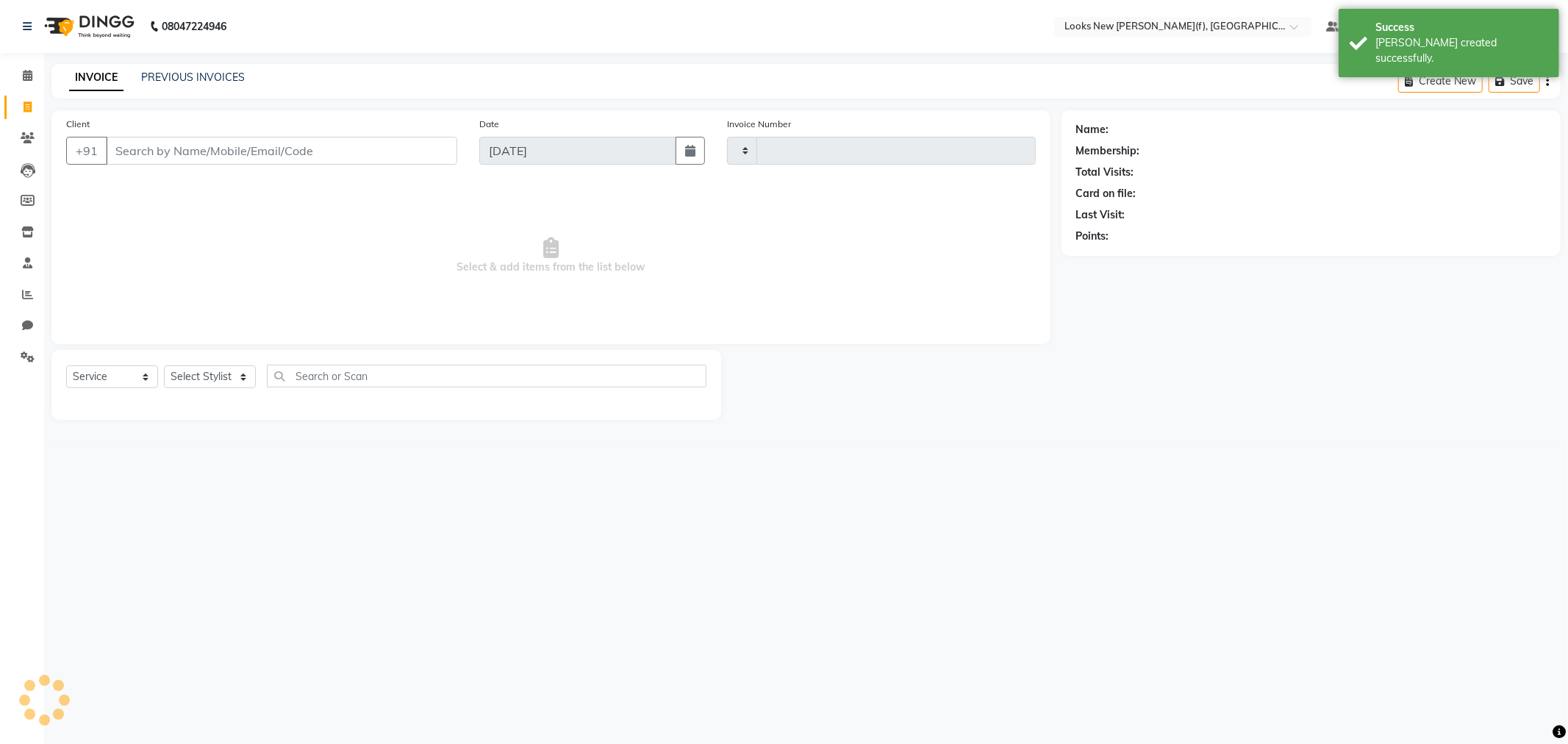
type input "0140"
select select "8659"
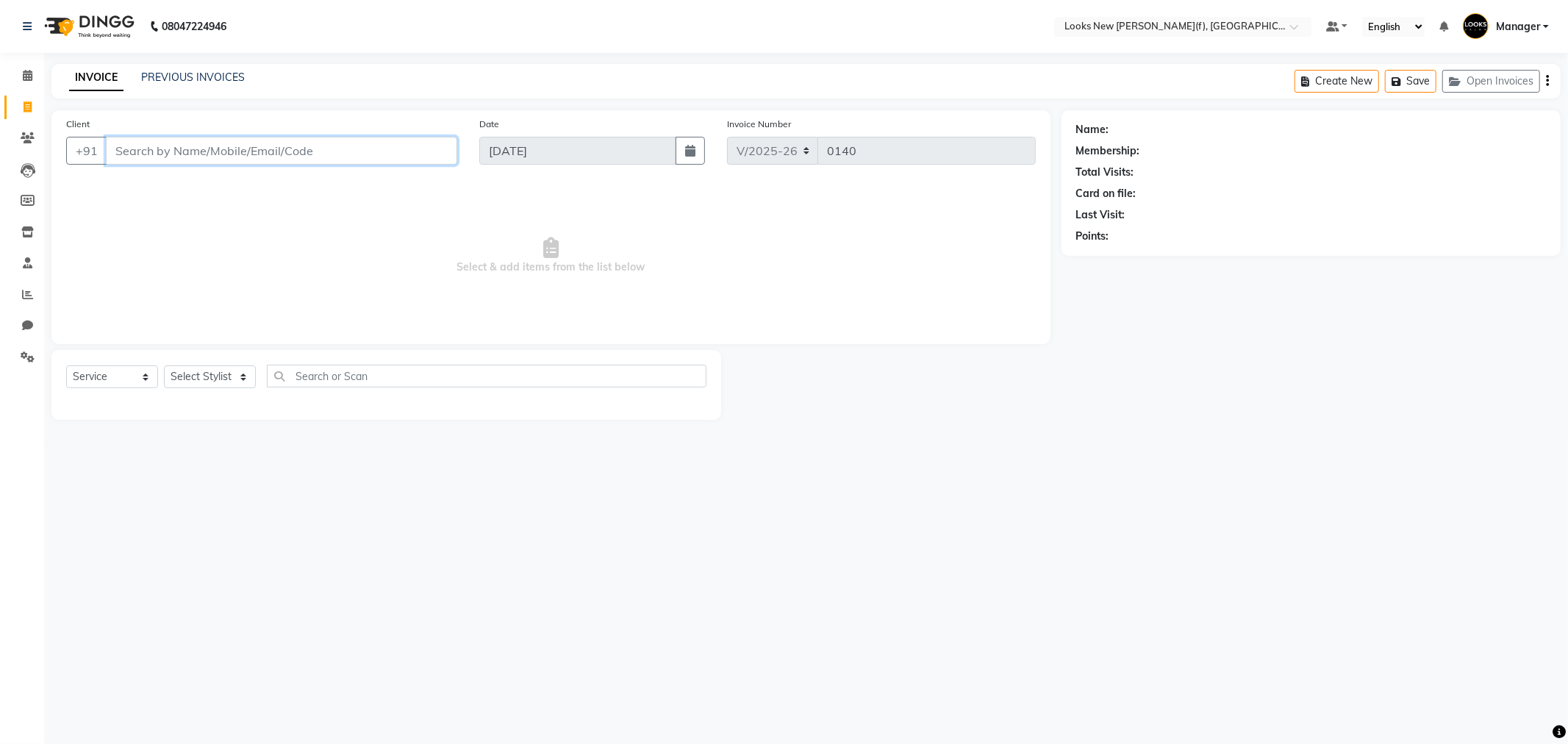
click at [190, 149] on input "Client" at bounding box center [281, 151] width 351 height 28
type input "8826238078"
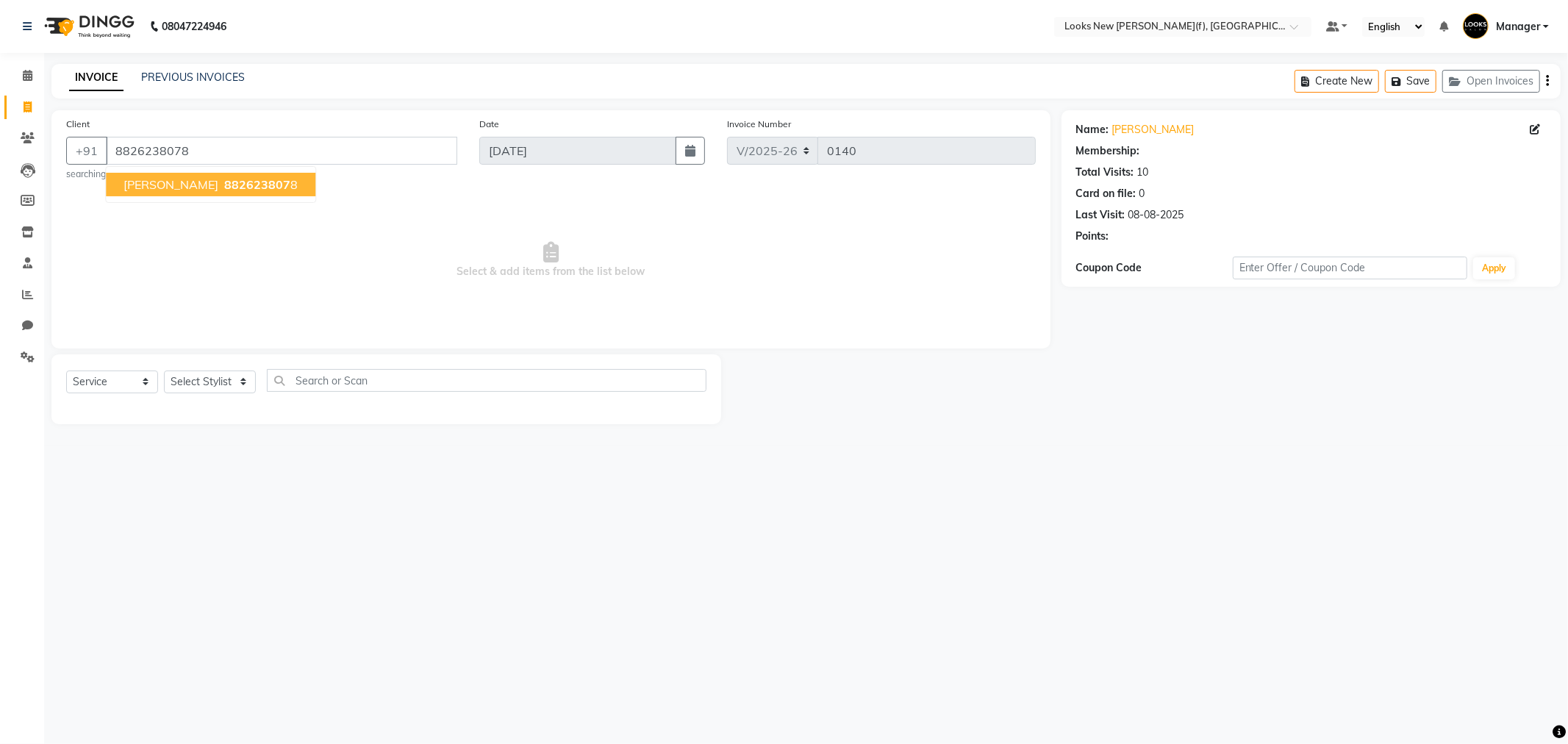
select select "1: Object"
click at [162, 188] on span "[PERSON_NAME]" at bounding box center [171, 185] width 95 height 15
select select "1: Object"
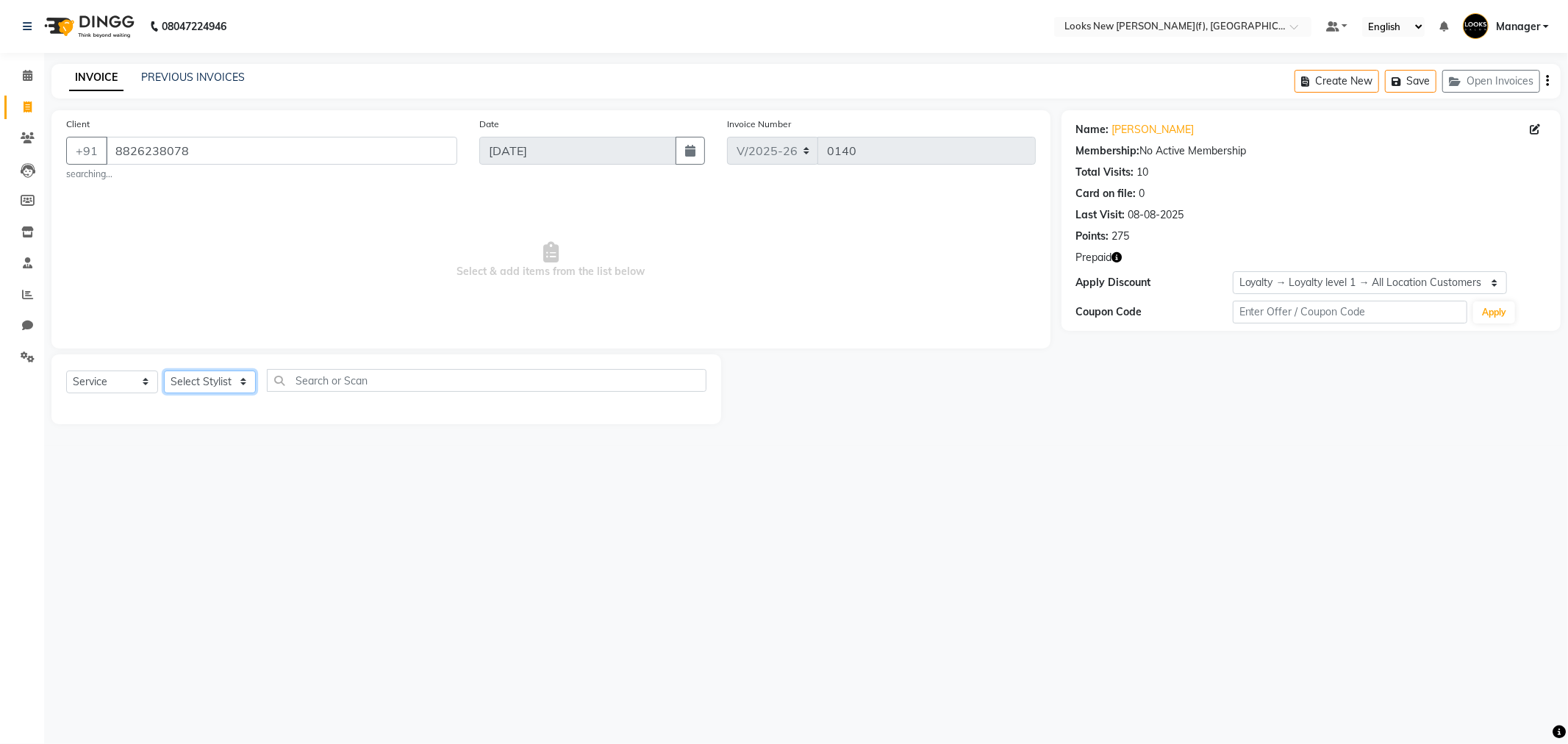
click at [241, 383] on select "Select Stylist Aakash_Pdct [PERSON_NAME] [PERSON_NAME] [PERSON_NAME] Counter_Sa…" at bounding box center [210, 381] width 92 height 22
select select "87319"
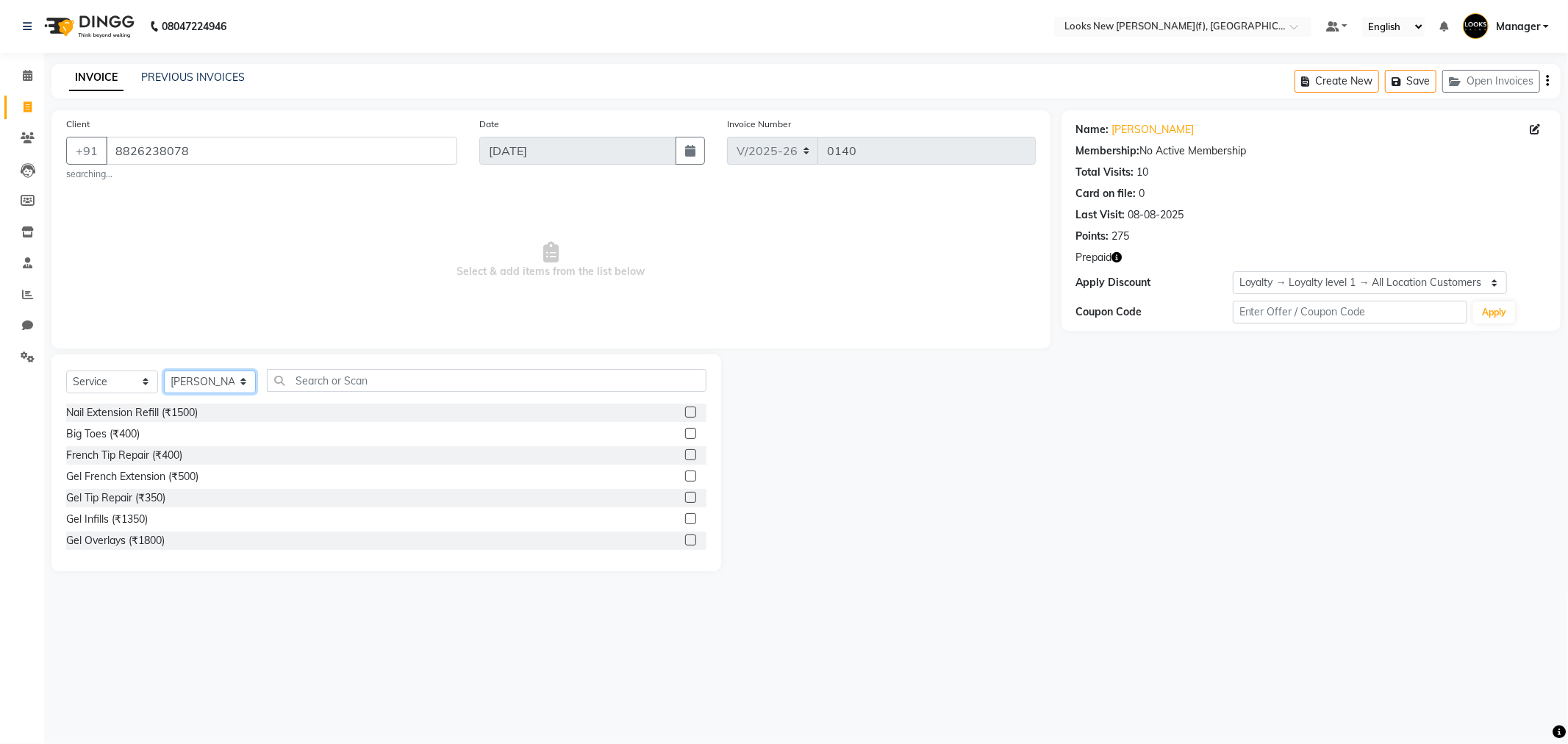
click at [244, 384] on select "Select Stylist Aakash_Pdct [PERSON_NAME] [PERSON_NAME] [PERSON_NAME] Counter_Sa…" at bounding box center [210, 381] width 92 height 22
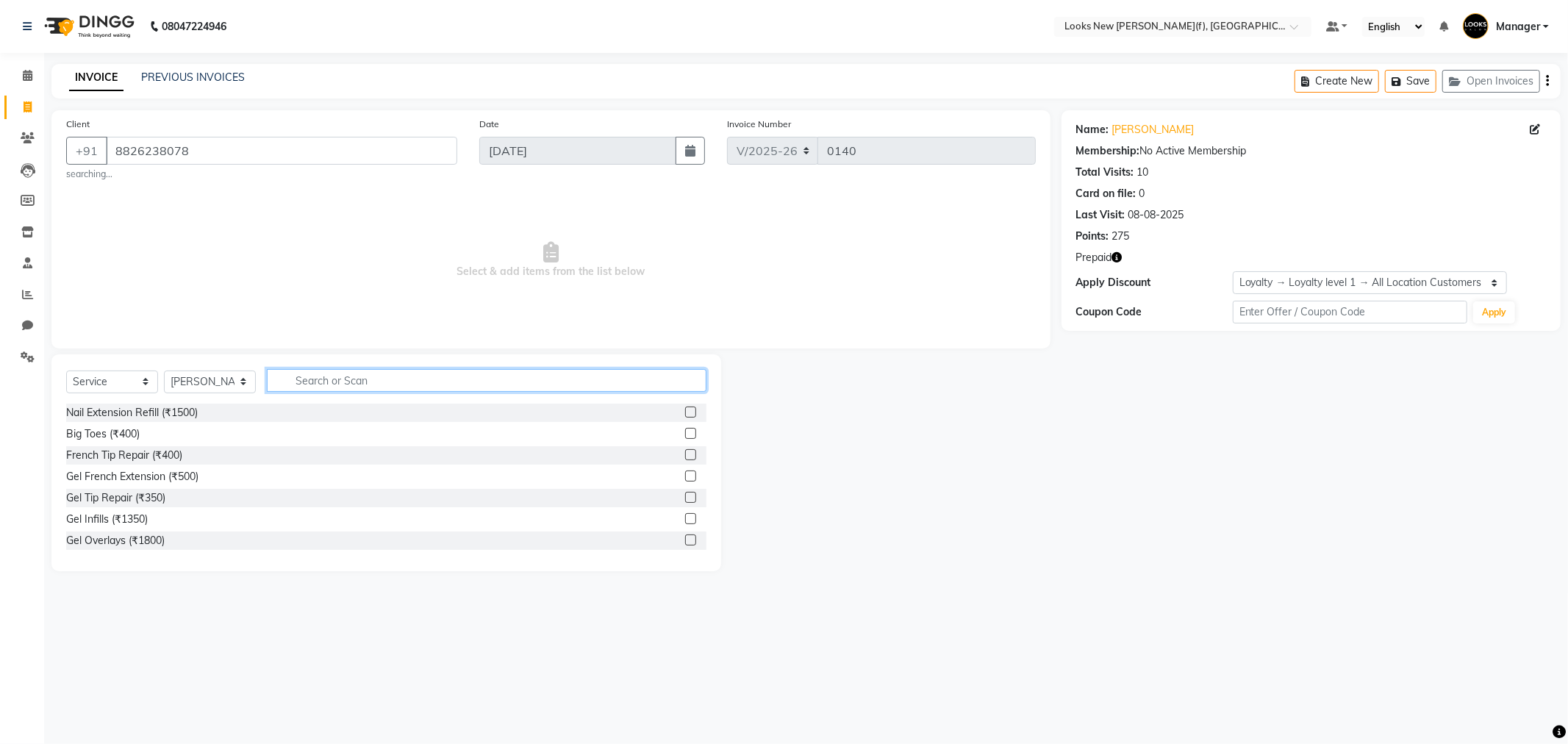
click at [346, 384] on input "text" at bounding box center [487, 379] width 440 height 22
type input "PIN"
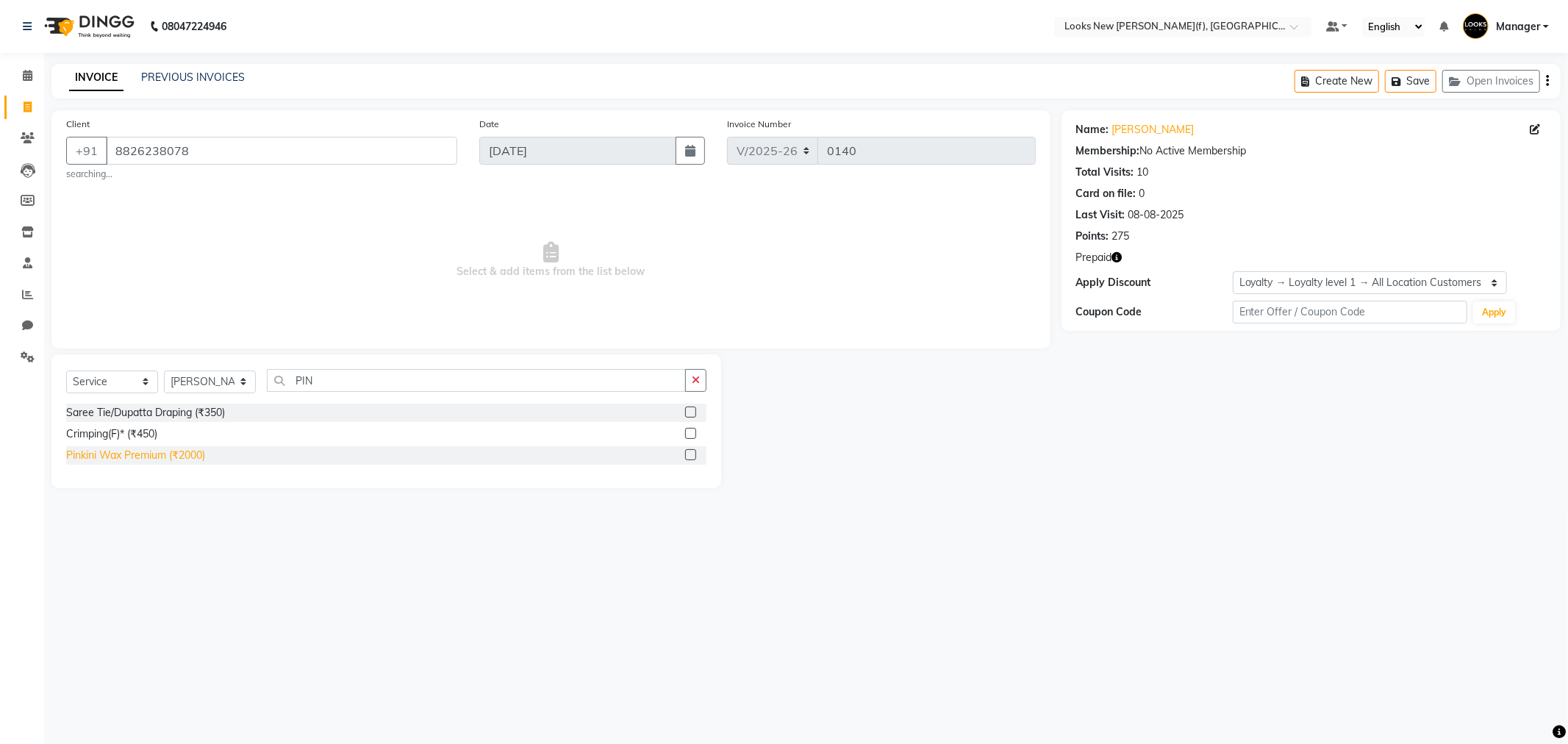
click at [133, 457] on div "Pinkini Wax Premium (₹2000)" at bounding box center [135, 455] width 139 height 16
checkbox input "false"
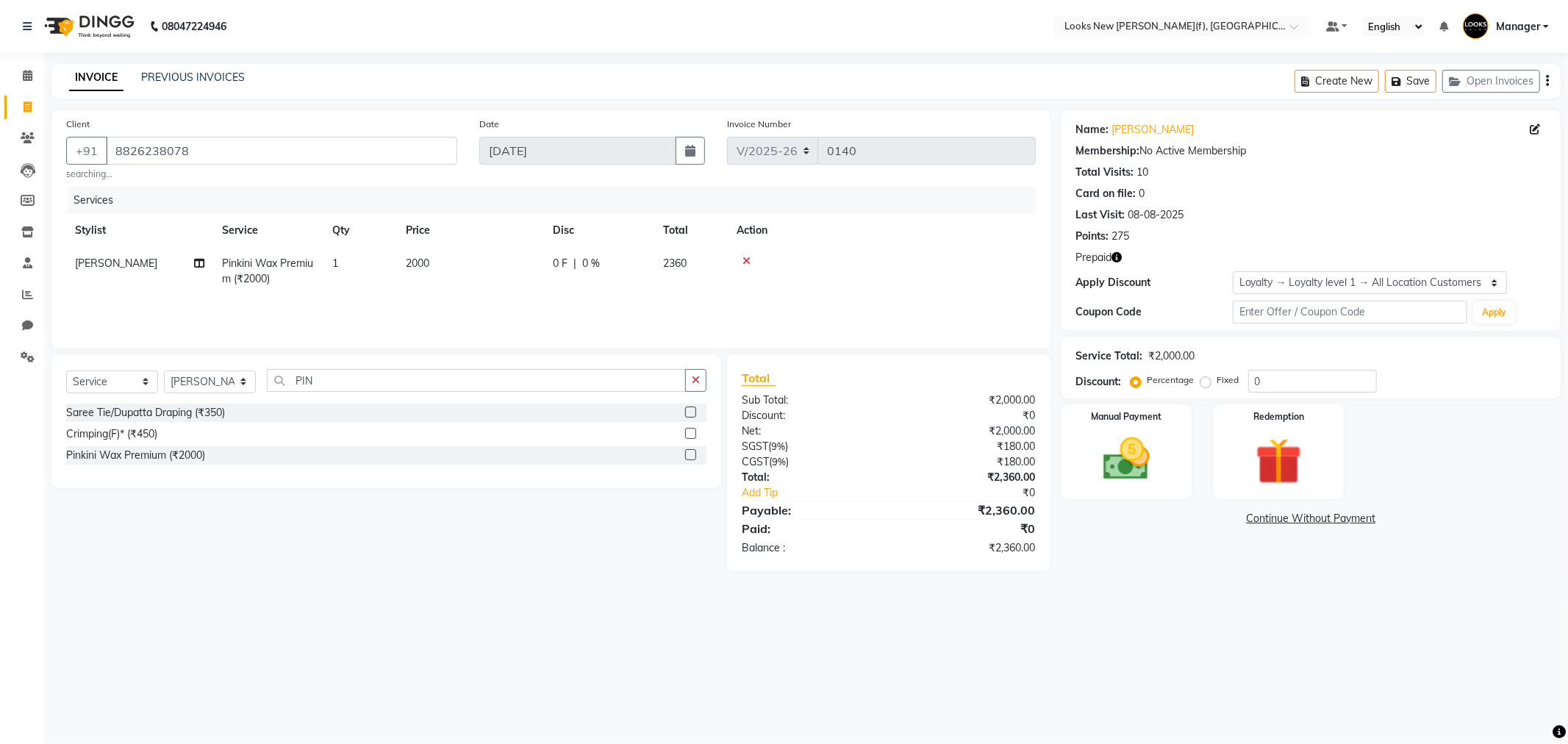
click at [463, 263] on td "2000" at bounding box center [470, 271] width 147 height 48
select select "87319"
click at [525, 265] on input "2000" at bounding box center [539, 266] width 129 height 22
type input "2"
type input "600"
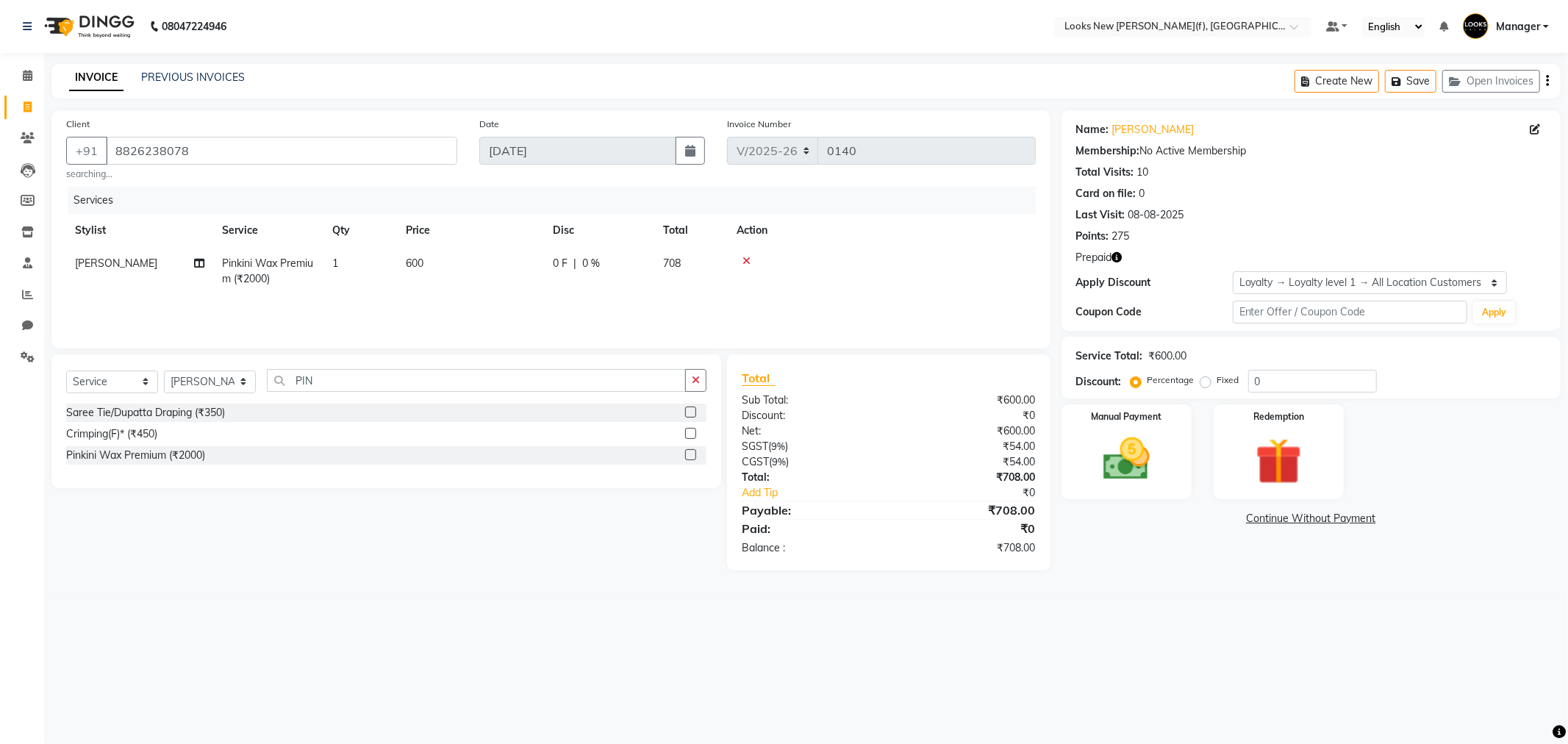
click at [500, 624] on div "08047224946 Select Location × Looks New Rajinder Nagar(f), Delhi Default Panel …" at bounding box center [784, 372] width 1568 height 744
click at [342, 379] on input "PIN" at bounding box center [476, 379] width 419 height 22
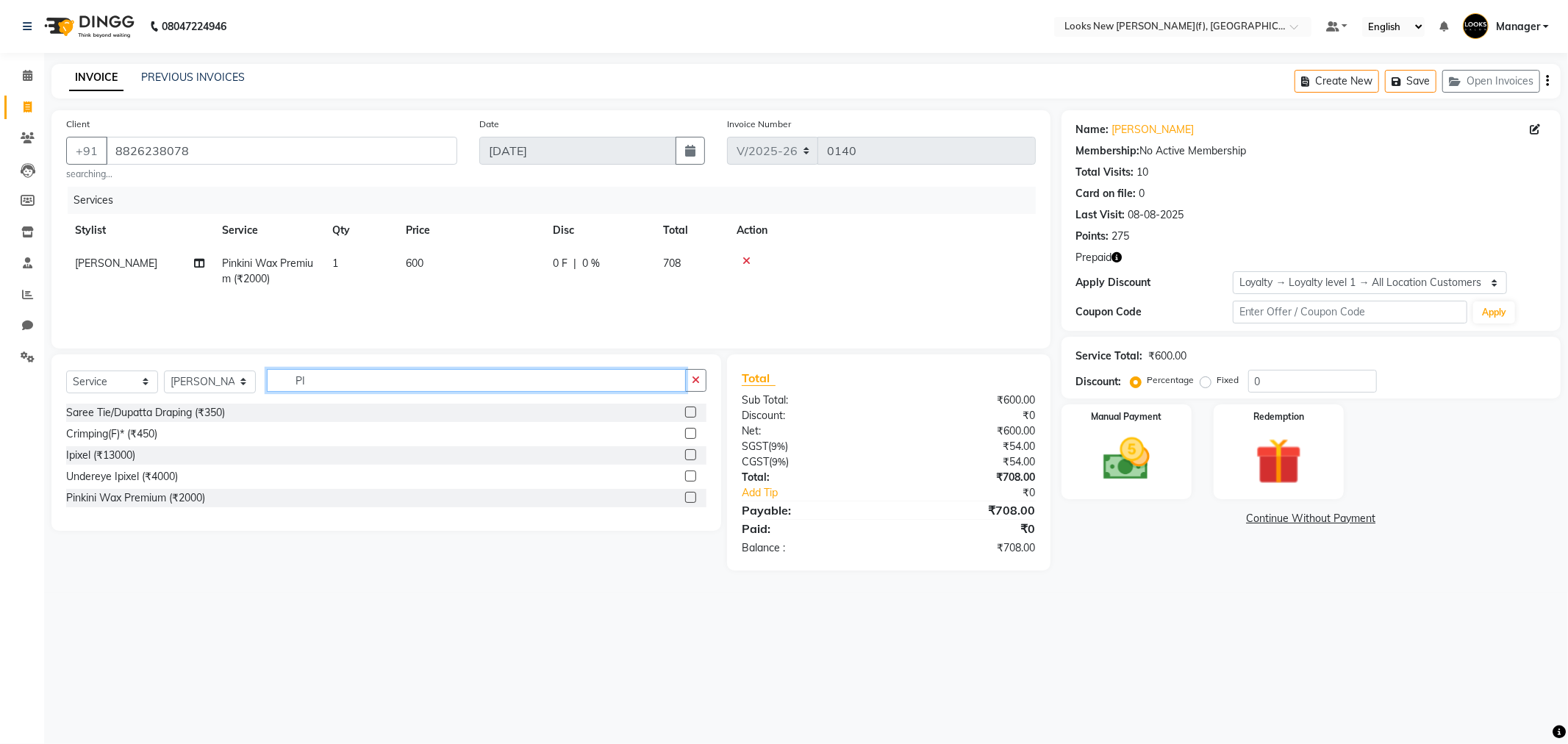
type input "P"
type input "EYE"
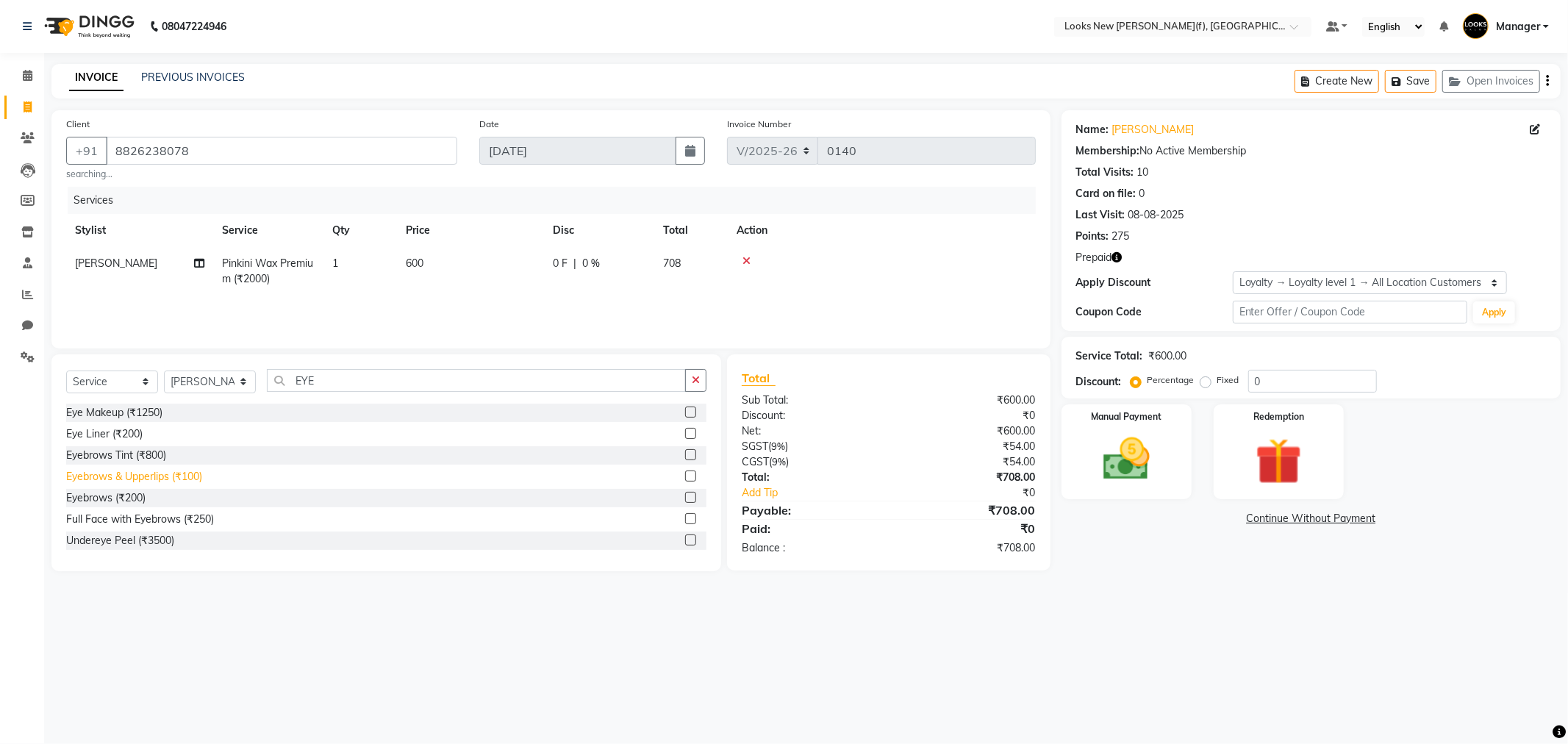
click at [110, 497] on div "Eyebrows (₹200)" at bounding box center [105, 498] width 79 height 16
checkbox input "false"
click at [443, 312] on td "200" at bounding box center [470, 312] width 147 height 33
select select "87319"
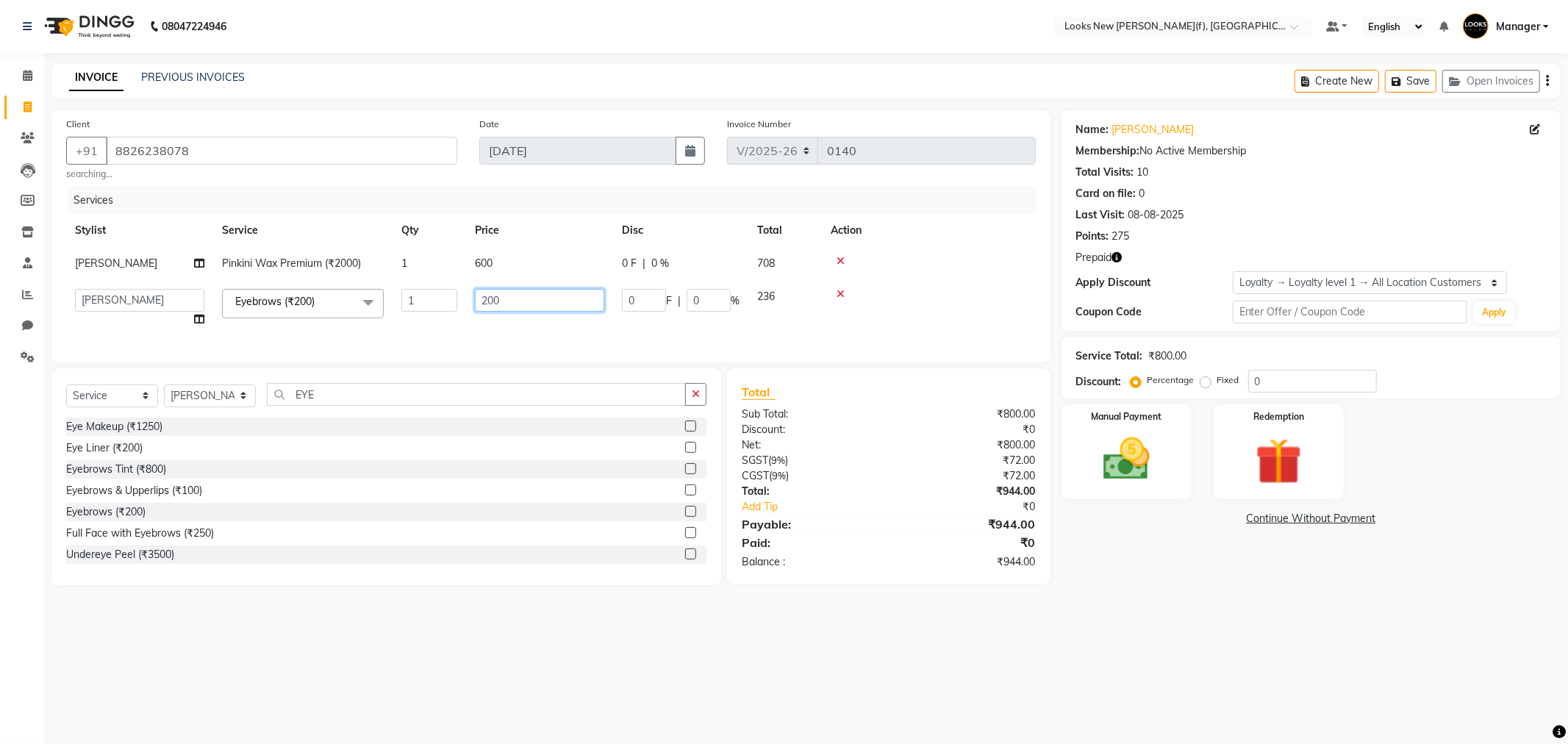
click at [519, 300] on input "200" at bounding box center [539, 300] width 129 height 22
type input "2"
type input "100"
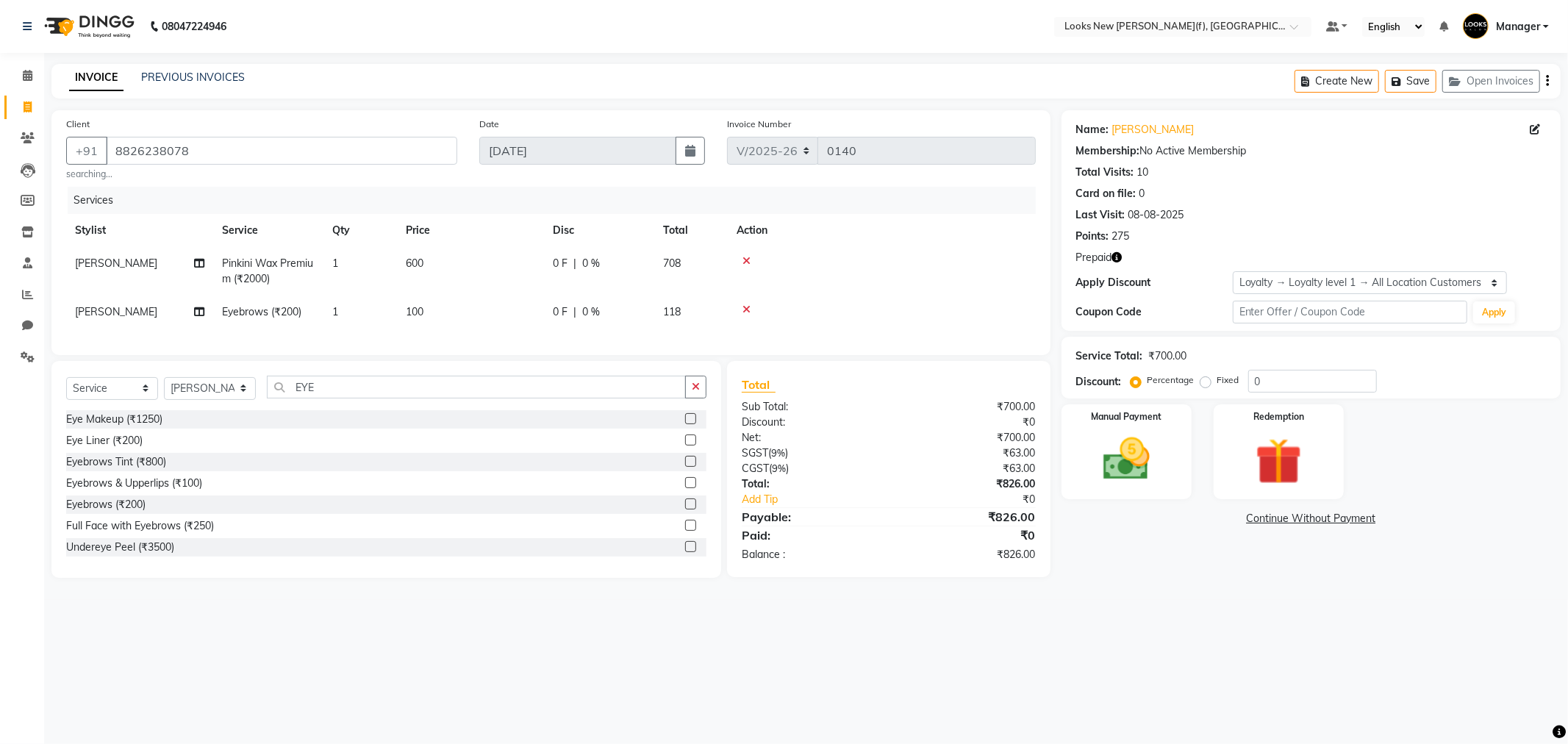
click at [1182, 656] on div "08047224946 Select Location × Looks New Rajinder Nagar(f), Delhi Default Panel …" at bounding box center [784, 372] width 1568 height 744
click at [1259, 468] on img at bounding box center [1279, 461] width 78 height 60
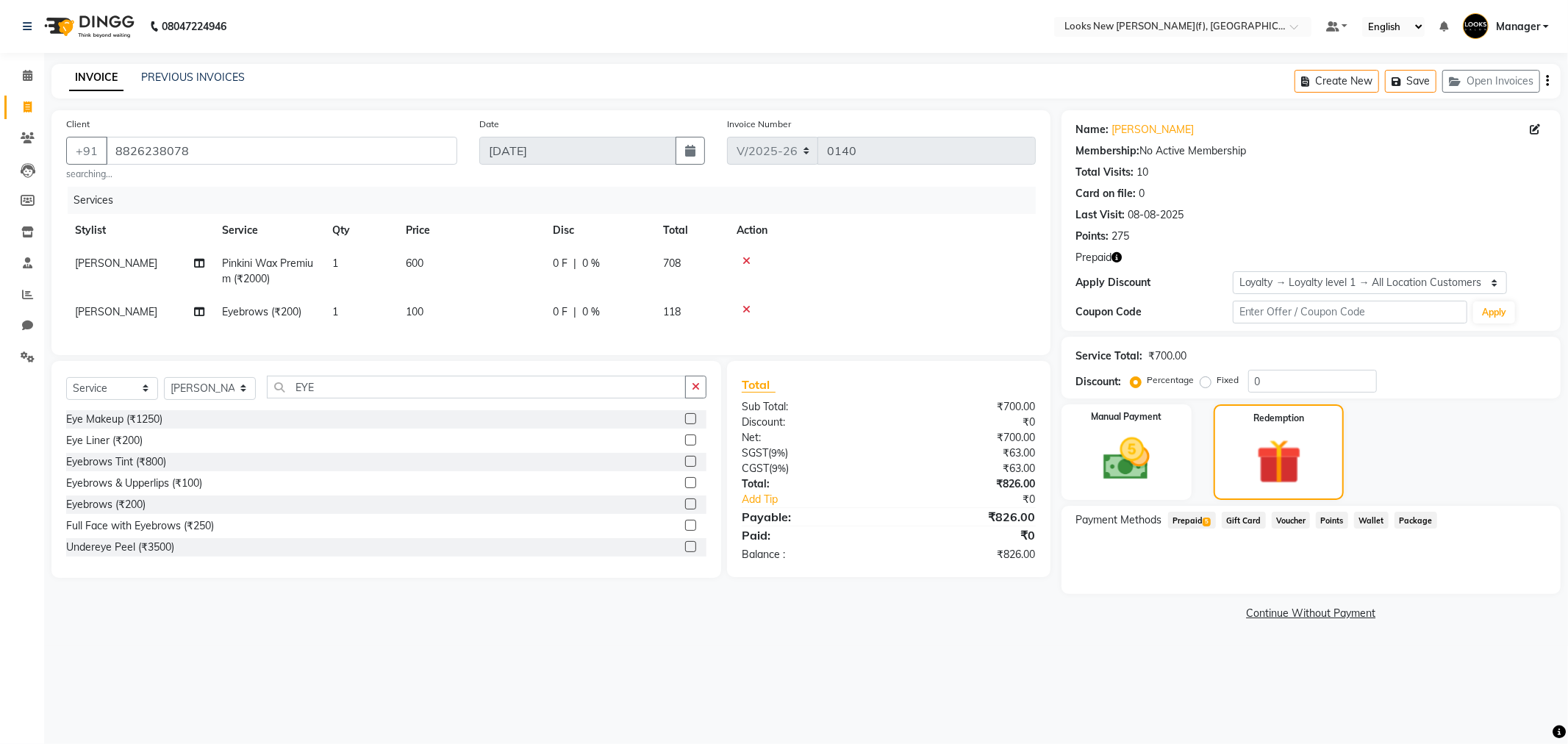
click at [1184, 517] on span "Prepaid 5" at bounding box center [1192, 520] width 47 height 17
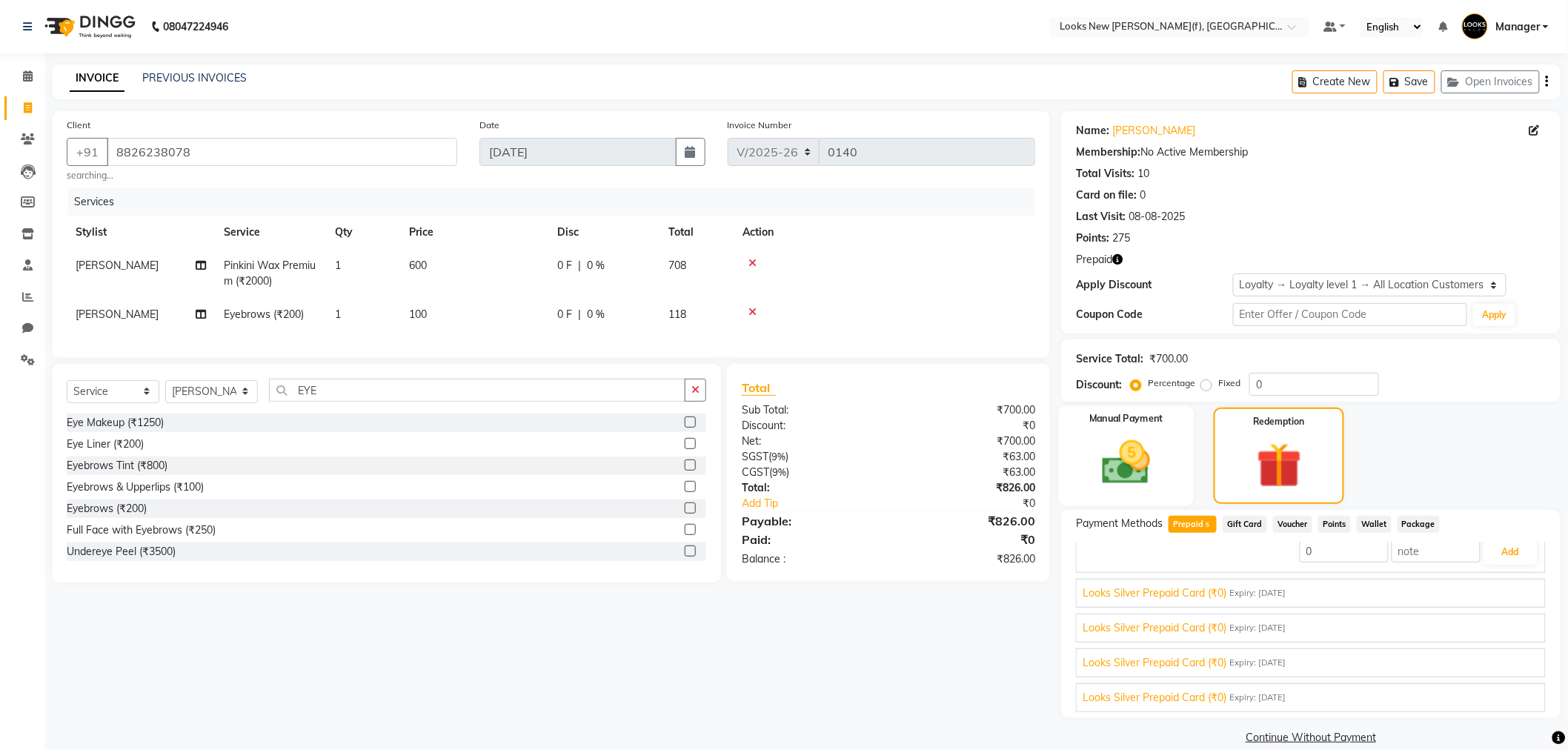
click at [1111, 456] on img at bounding box center [1126, 462] width 79 height 55
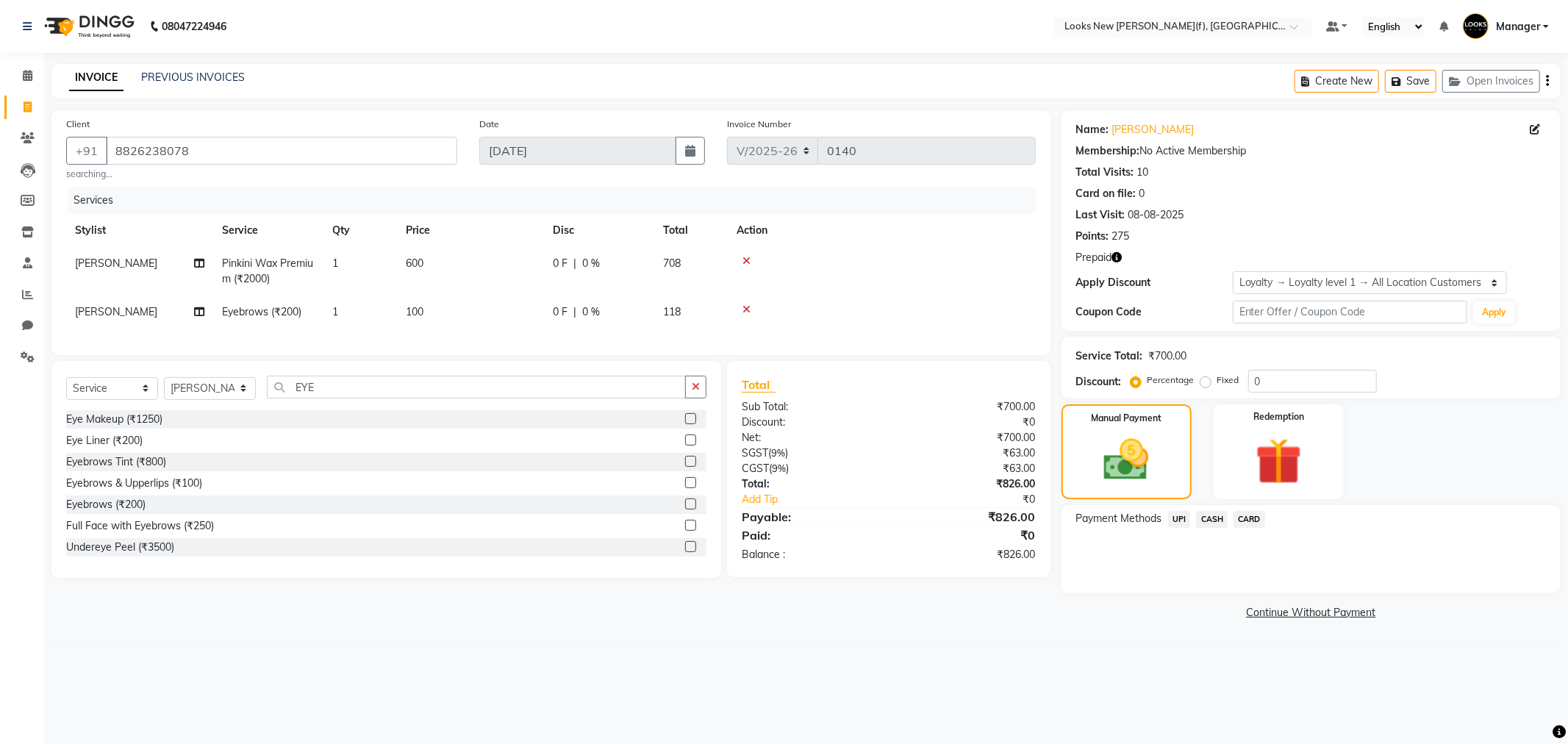
click at [1181, 517] on span "UPI" at bounding box center [1179, 519] width 22 height 17
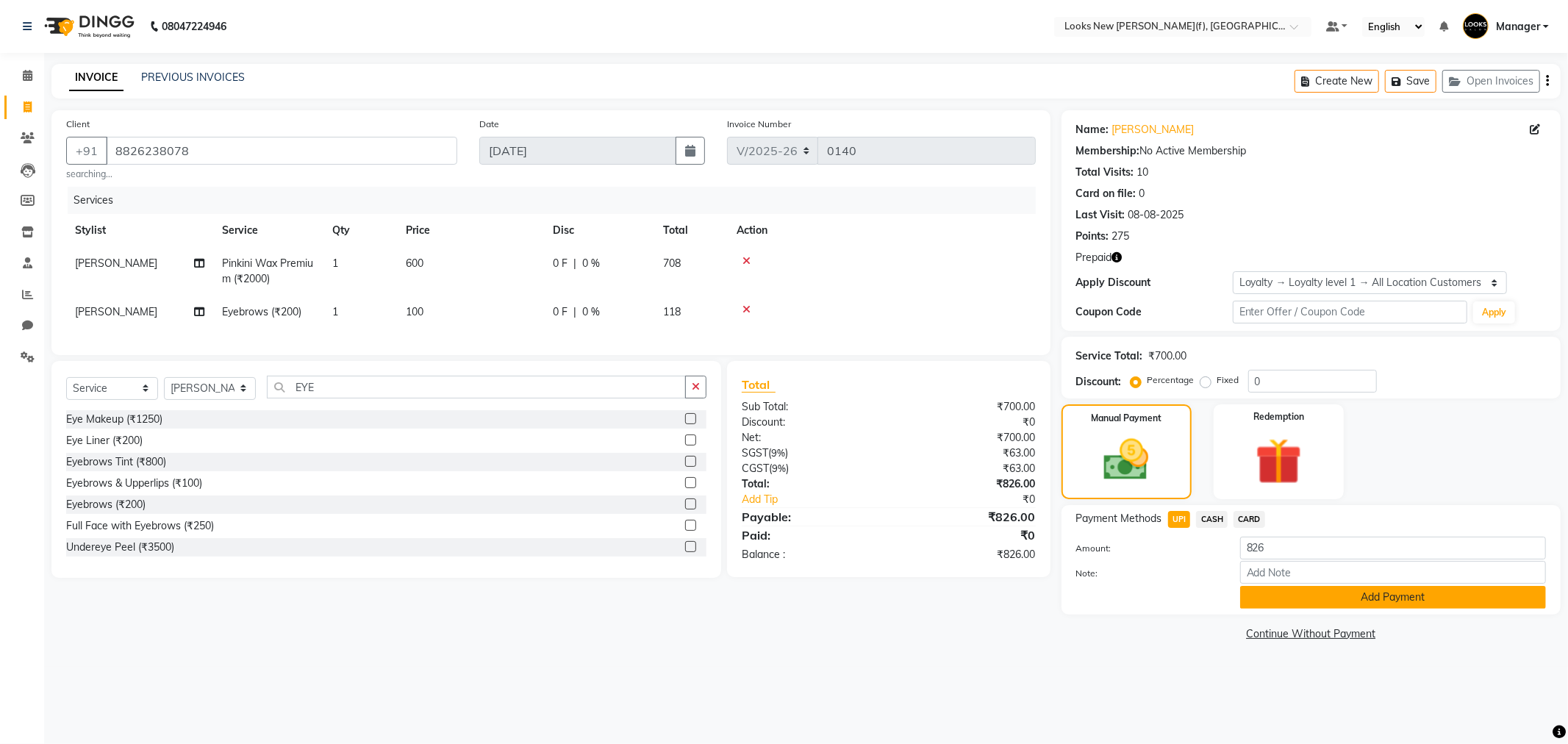
click at [1360, 599] on button "Add Payment" at bounding box center [1392, 597] width 306 height 22
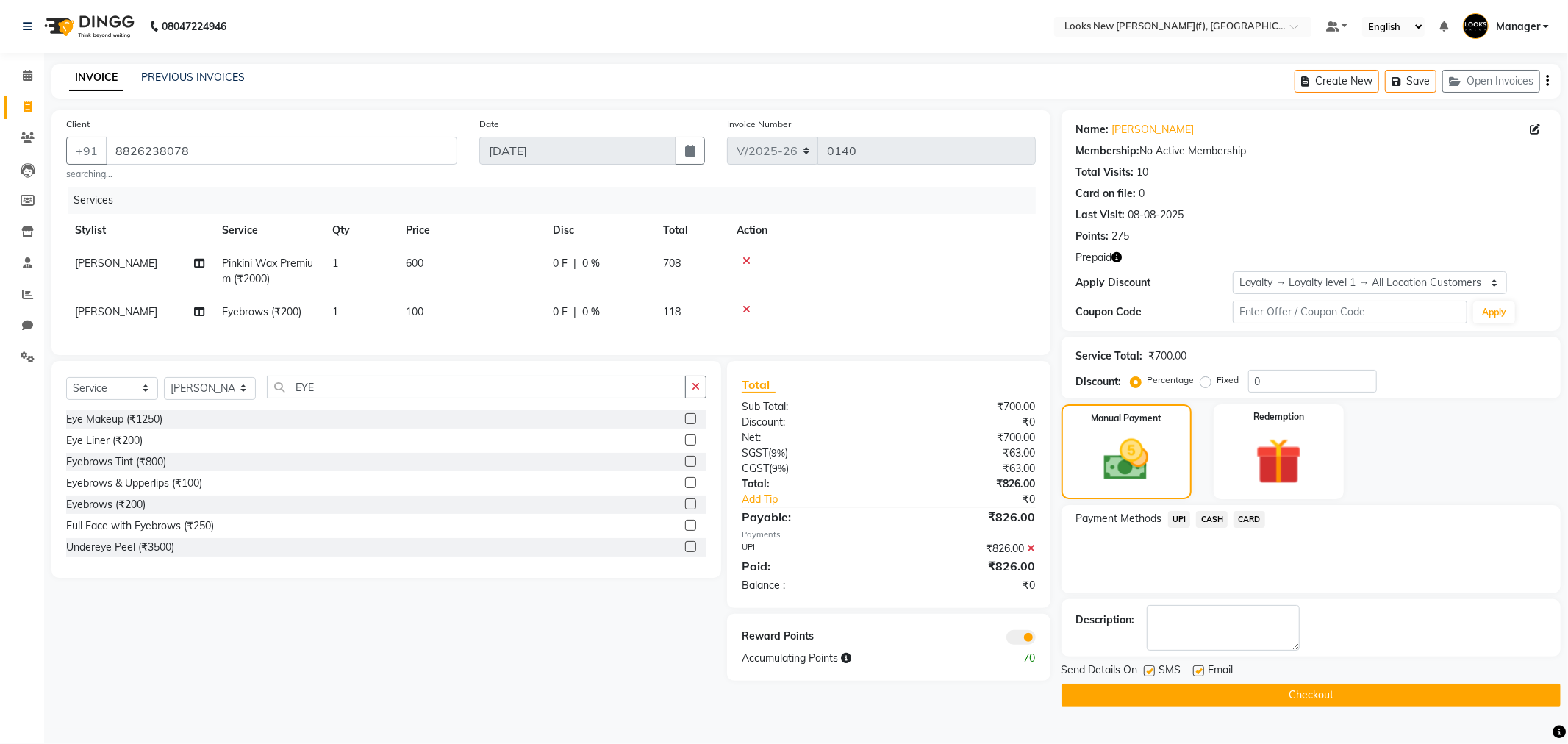
click at [1200, 696] on button "Checkout" at bounding box center [1312, 694] width 500 height 22
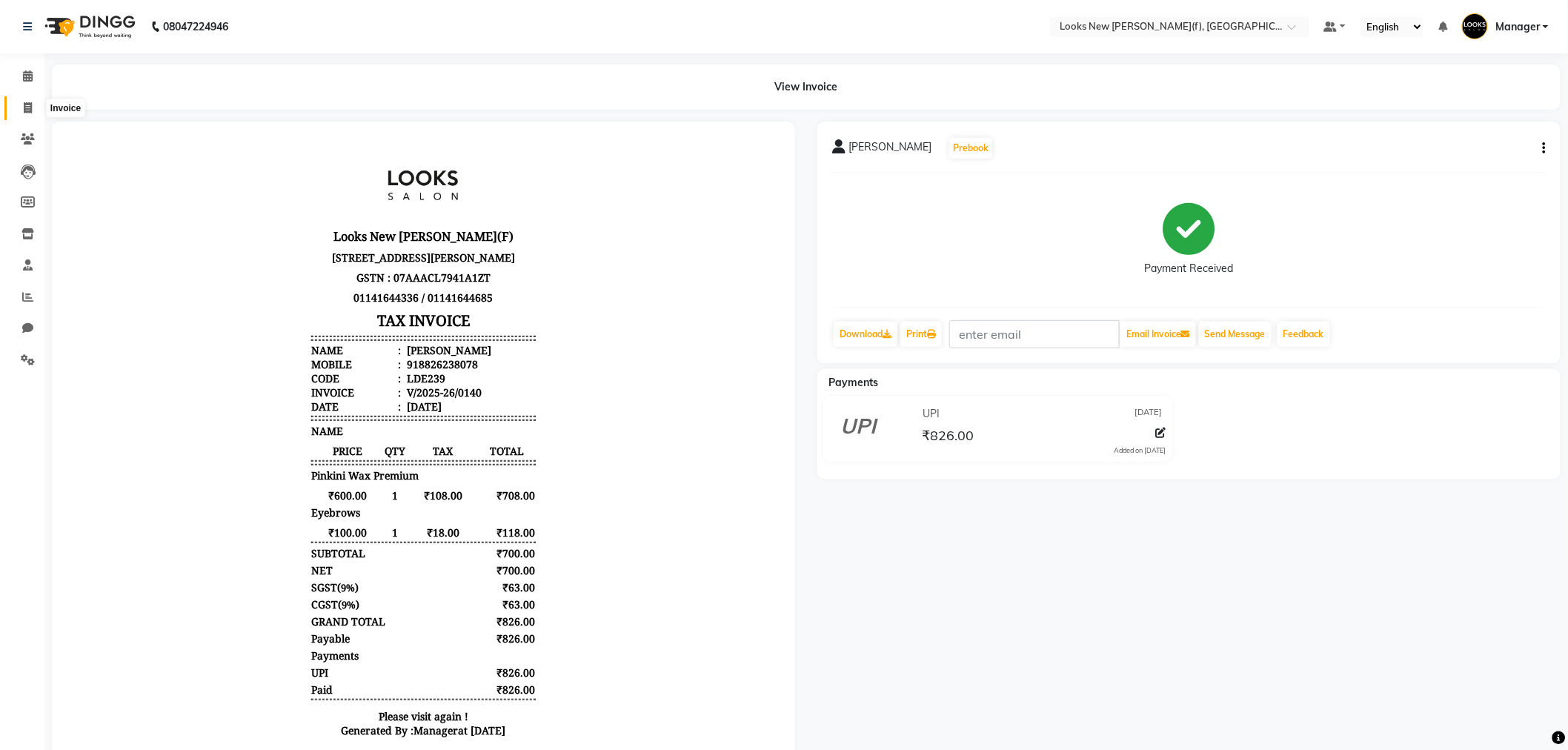
click at [28, 102] on icon at bounding box center [28, 107] width 8 height 11
select select "service"
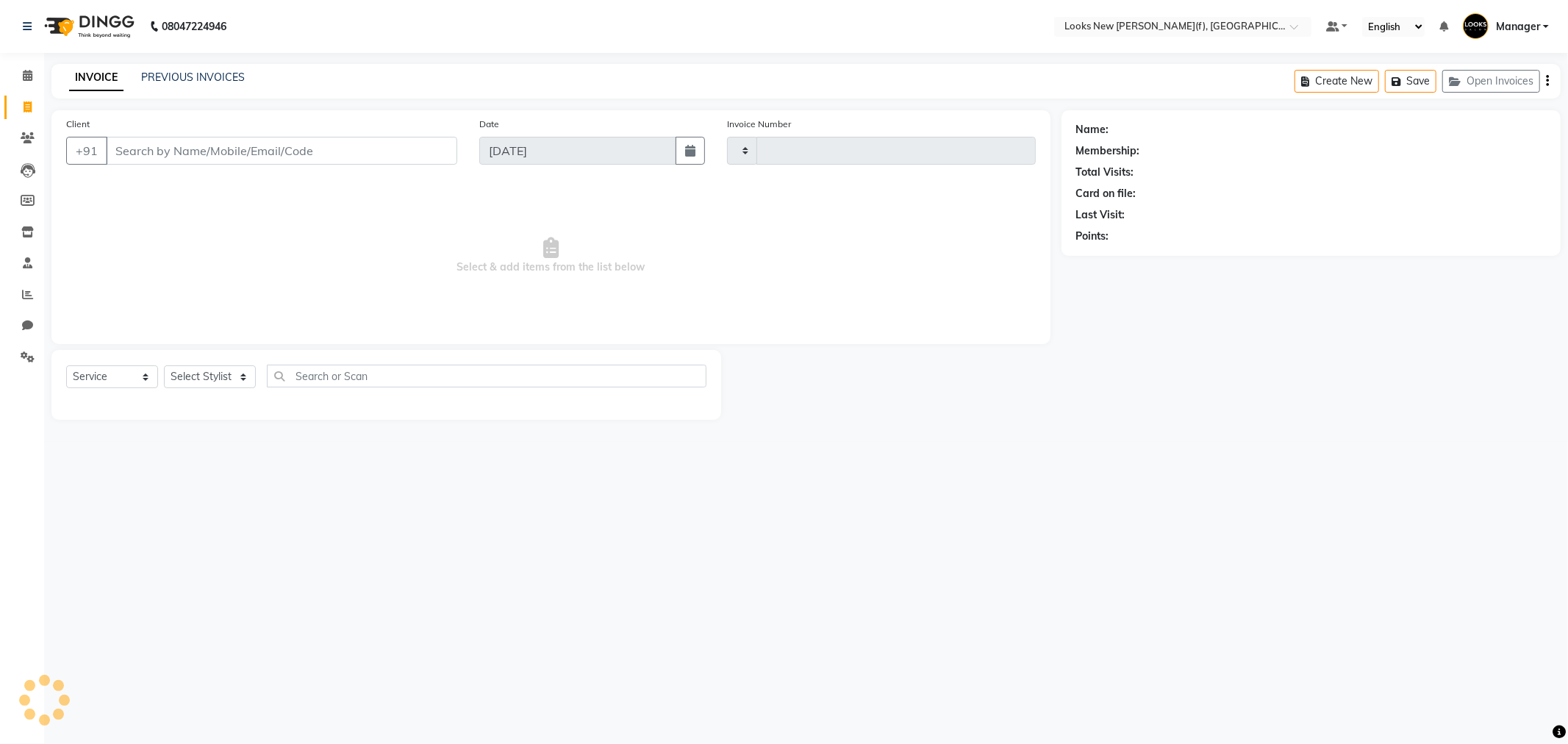
type input "0141"
select select "8659"
click at [149, 156] on input "Client" at bounding box center [281, 151] width 351 height 28
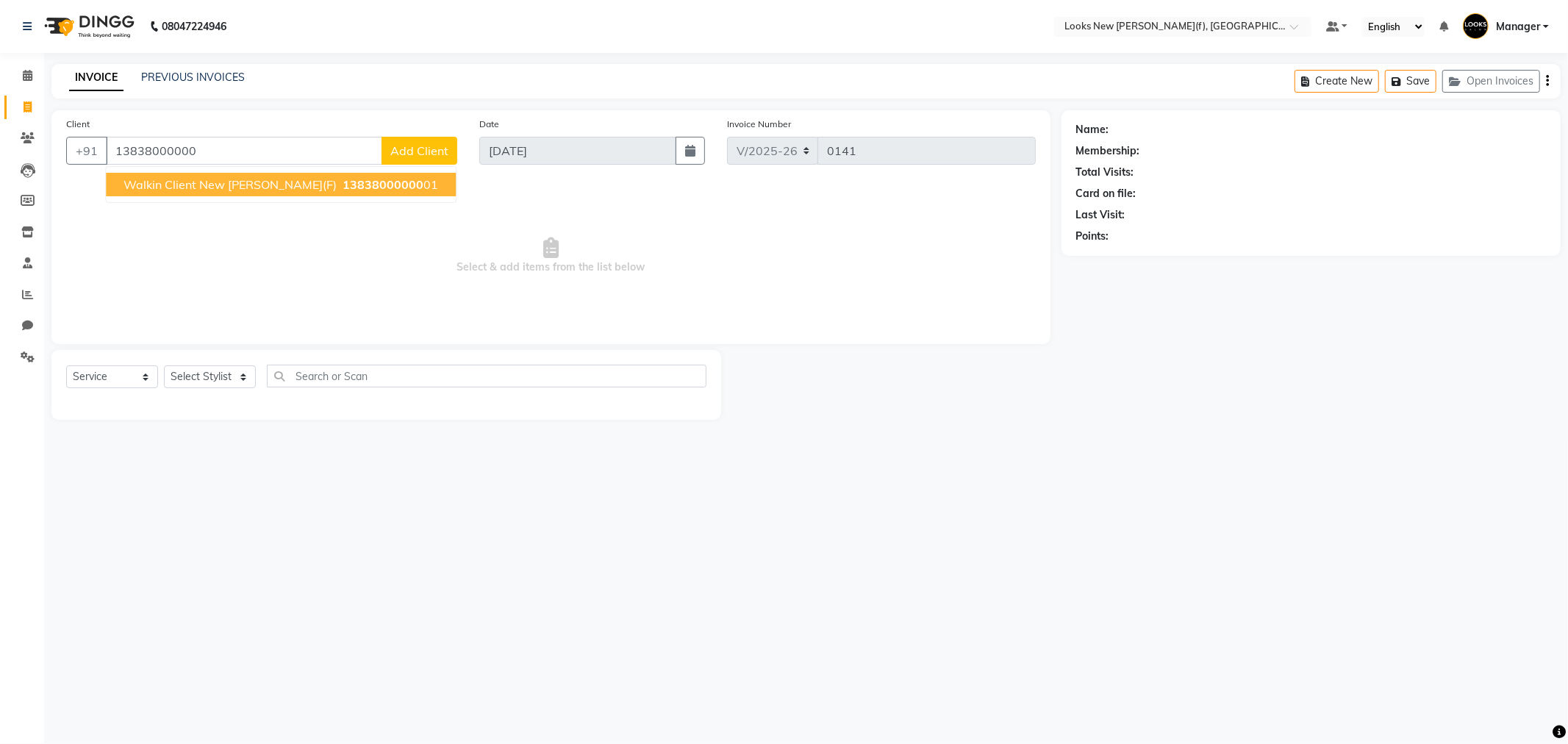
click at [152, 184] on span "Walkin Client New Rajinder Ngr(F)" at bounding box center [230, 185] width 213 height 15
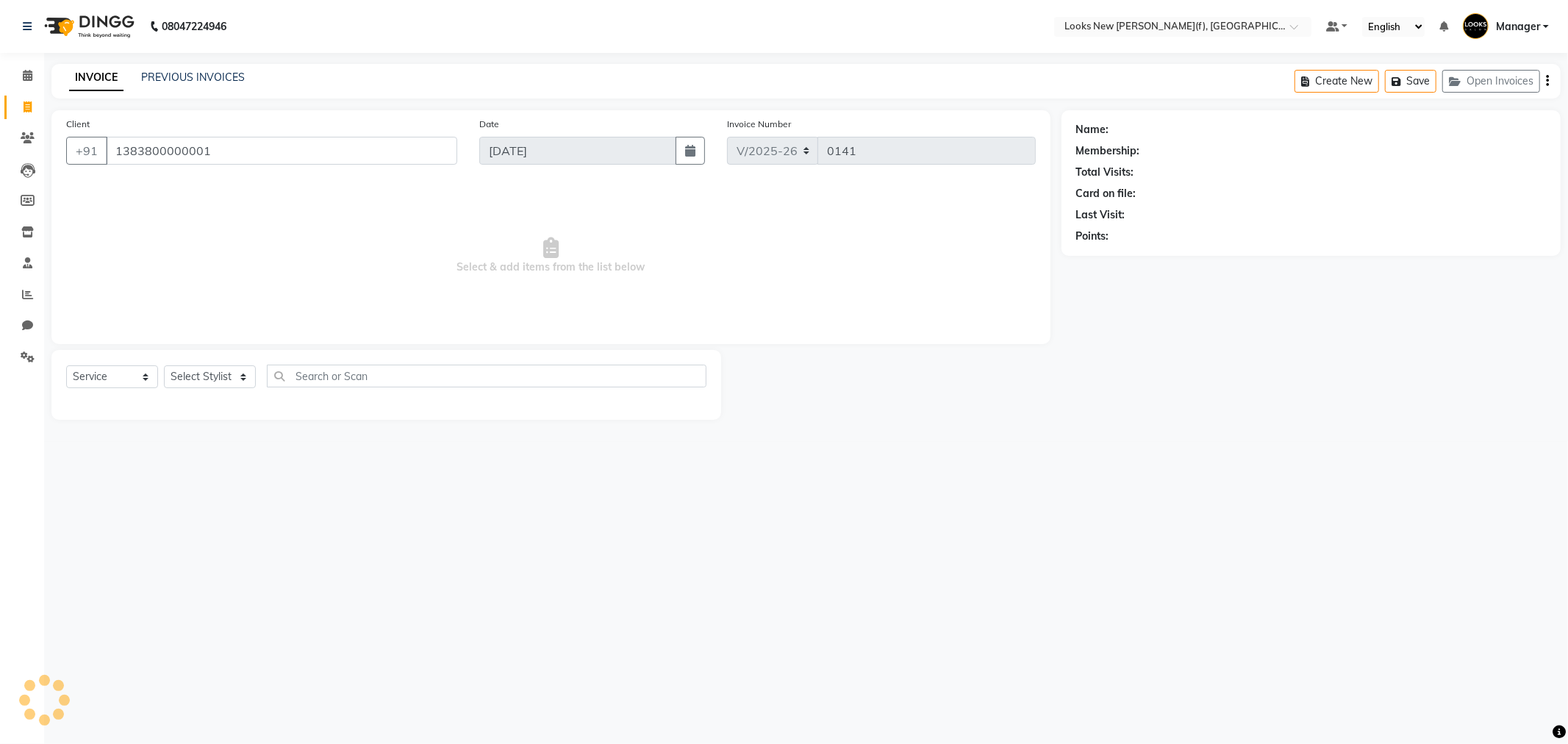
type input "1383800000001"
select select "1: Object"
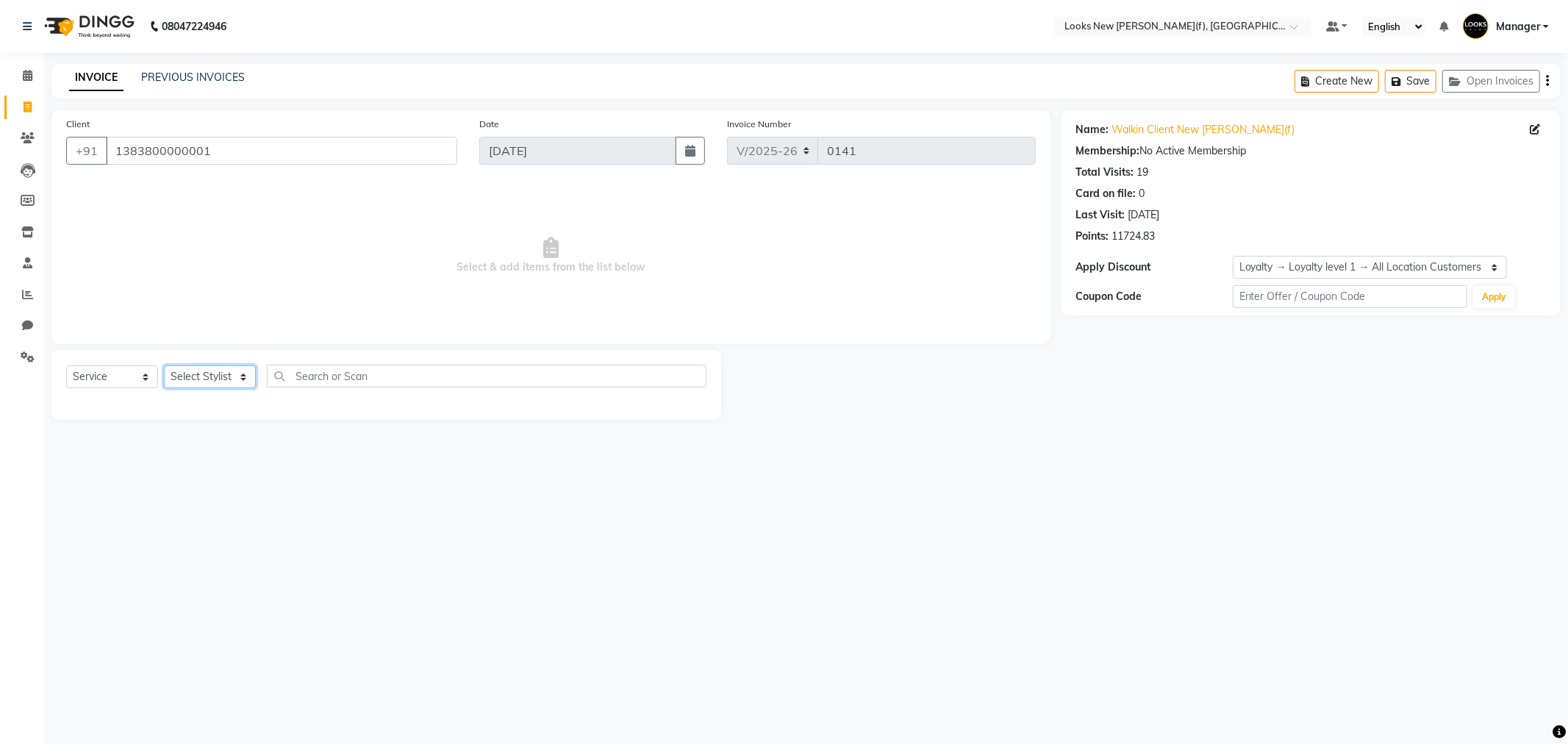
click at [244, 379] on select "Select Stylist Aakash_Pdct Afsar Ahmad Ashmita Ayesha Bobby_Asst Bobby_Khan Cou…" at bounding box center [210, 376] width 92 height 22
select select "87309"
click at [243, 379] on select "Select Stylist Aakash_Pdct Afsar Ahmad Ashmita Ayesha Bobby_Asst Bobby_Khan Cou…" at bounding box center [210, 376] width 92 height 22
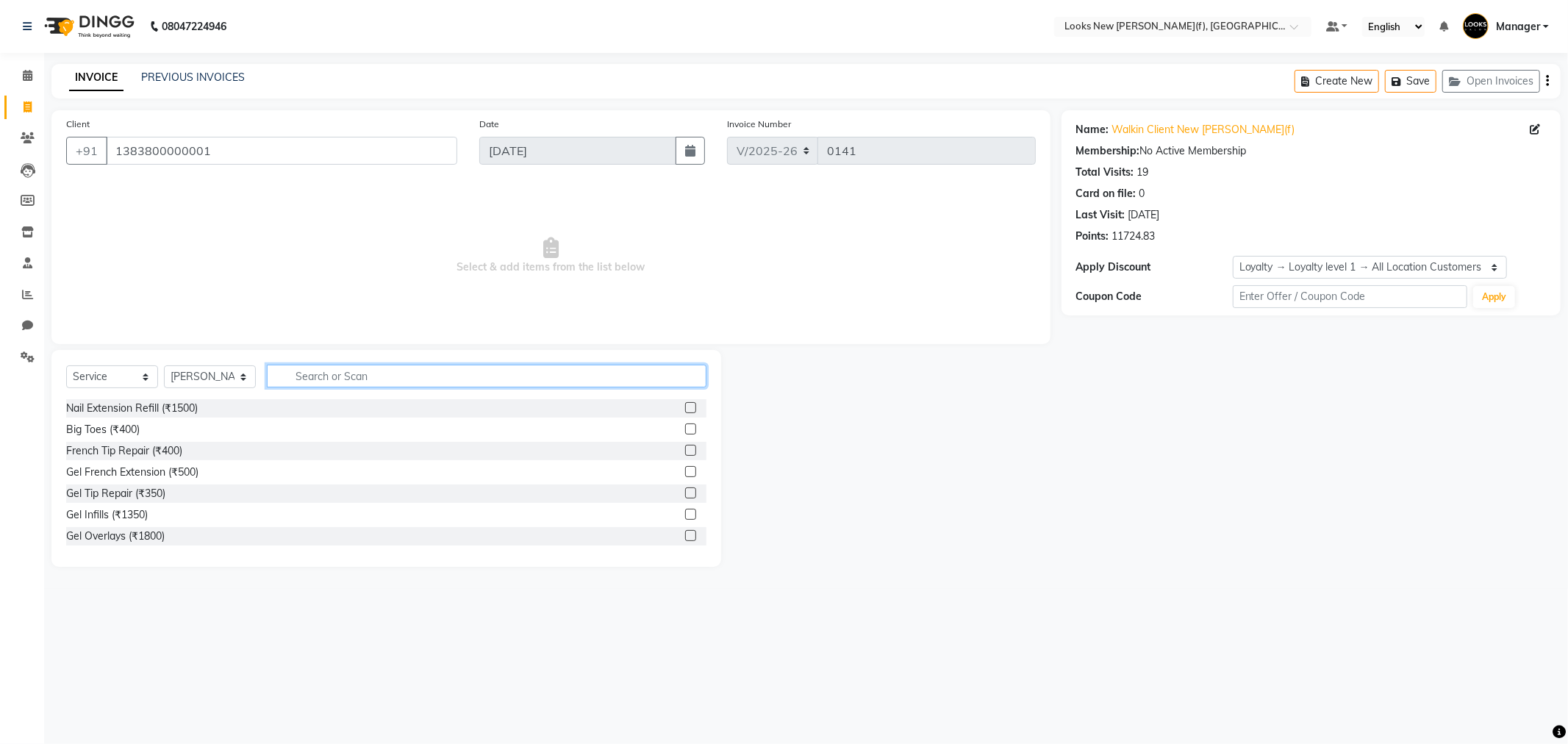
click at [296, 373] on input "text" at bounding box center [487, 375] width 440 height 22
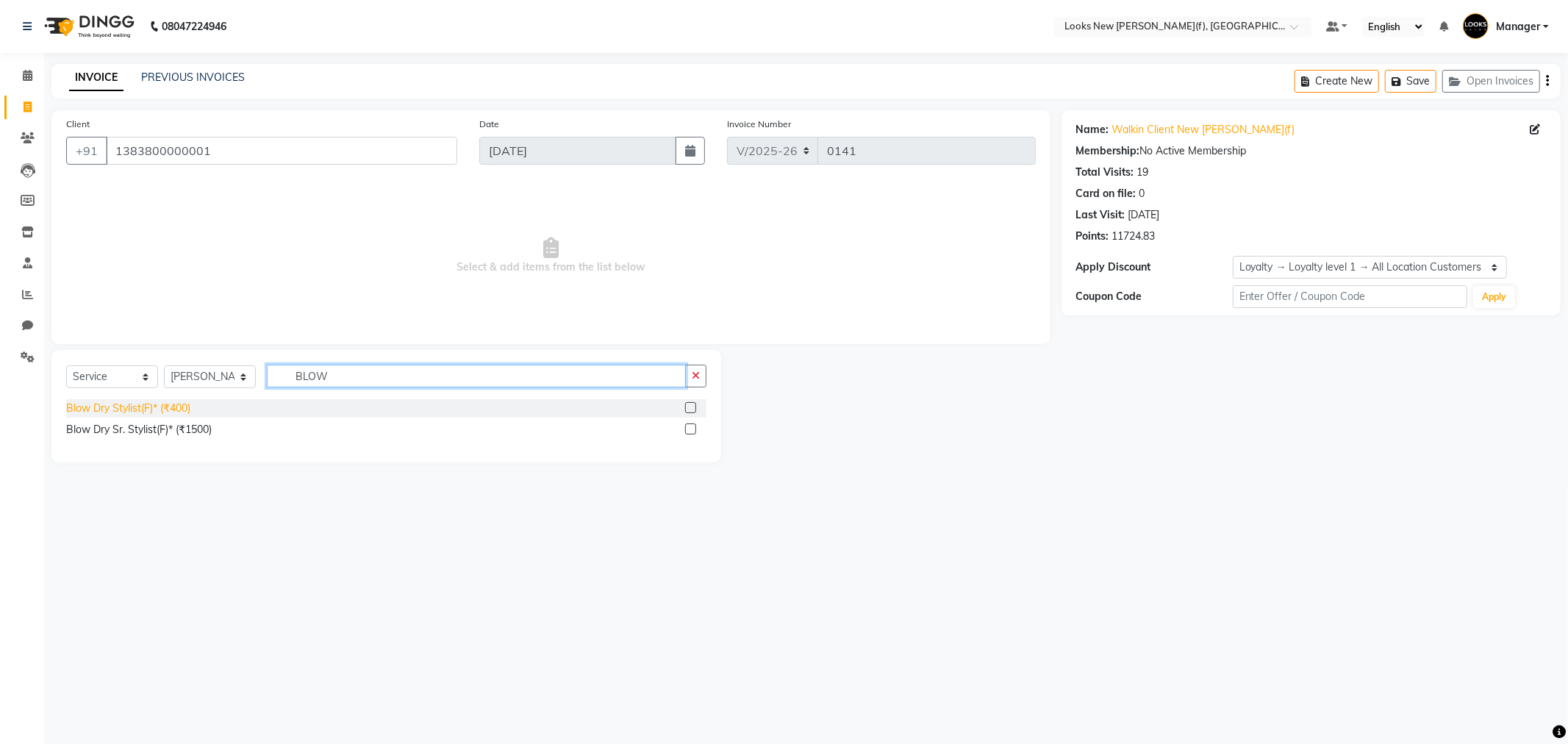
type input "BLOW"
click at [131, 404] on div "Blow Dry Stylist(F)* (₹400)" at bounding box center [127, 408] width 124 height 16
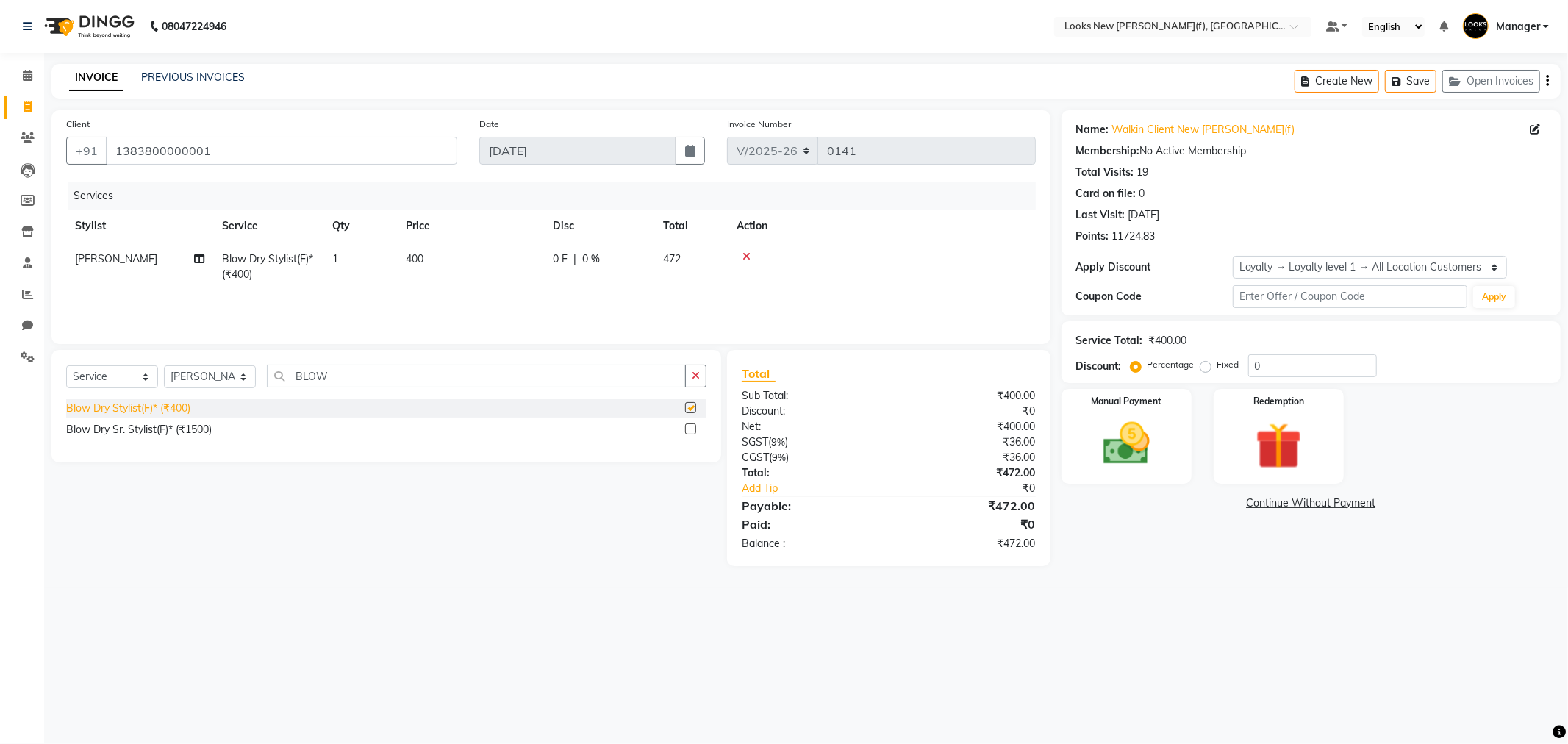
checkbox input "false"
click at [443, 258] on td "400" at bounding box center [470, 266] width 147 height 48
select select "87309"
click at [516, 265] on input "400" at bounding box center [539, 262] width 129 height 22
type input "4"
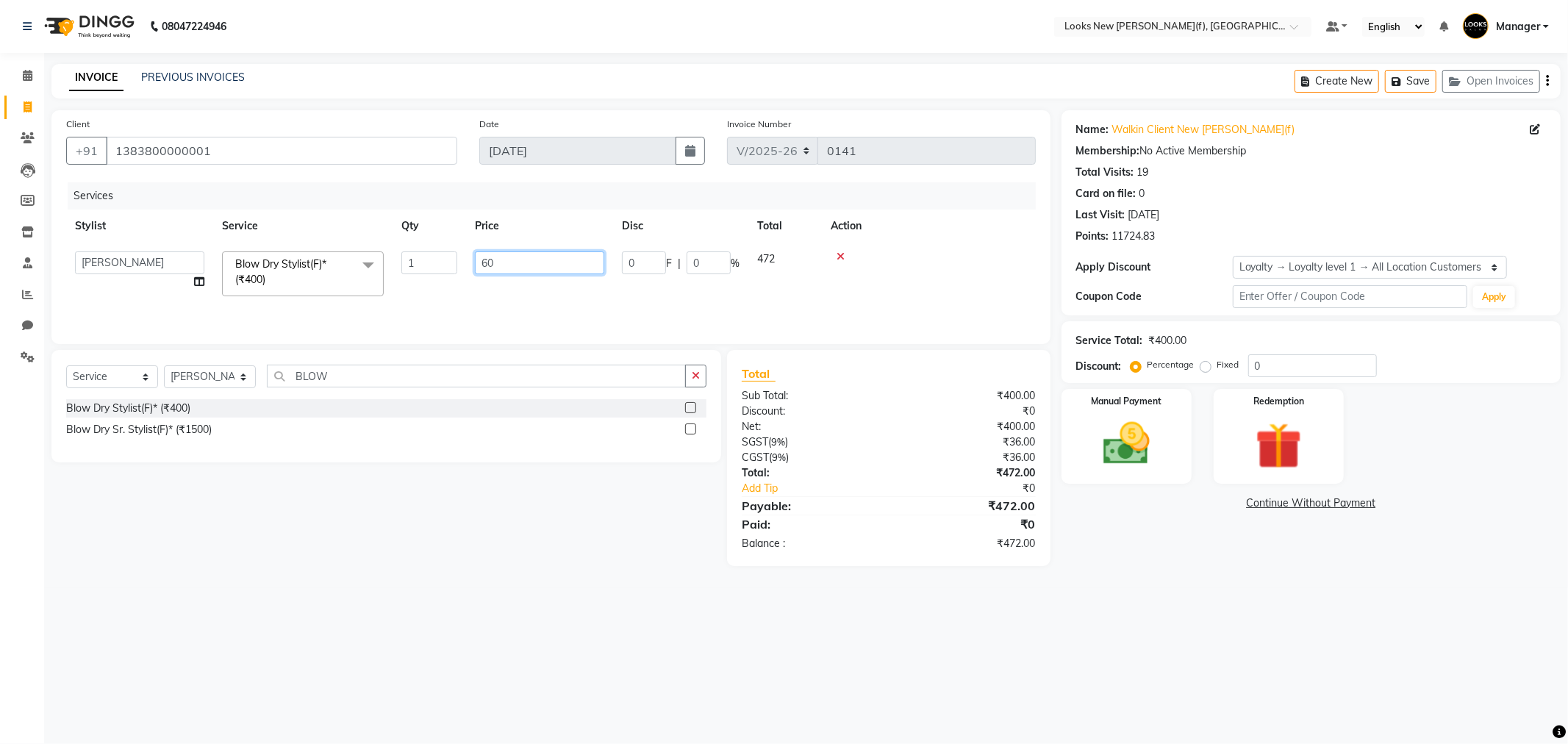
type input "600"
click at [426, 642] on div "08047224946 Select Location × Looks New Rajinder Nagar(f), Delhi Default Panel …" at bounding box center [784, 372] width 1568 height 744
click at [444, 261] on td "600" at bounding box center [470, 266] width 147 height 48
select select "87309"
click at [534, 267] on input "600" at bounding box center [539, 262] width 129 height 22
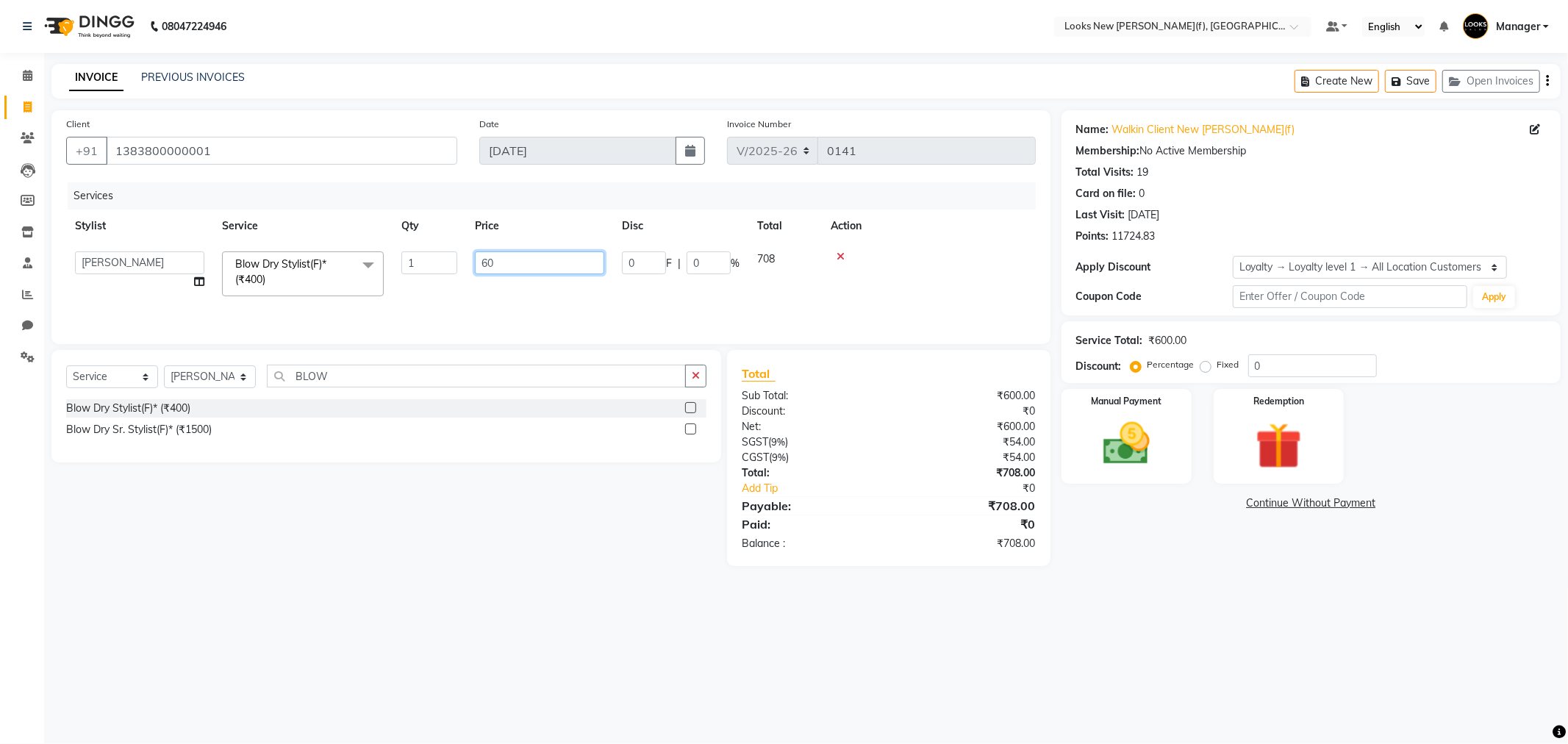
type input "6"
type input "1400"
click at [464, 583] on main "INVOICE PREVIOUS INVOICES Create New Save Open Invoices Client +91 138380000000…" at bounding box center [806, 326] width 1524 height 524
click at [609, 260] on div "0 F | 0 %" at bounding box center [599, 259] width 92 height 16
select select "87309"
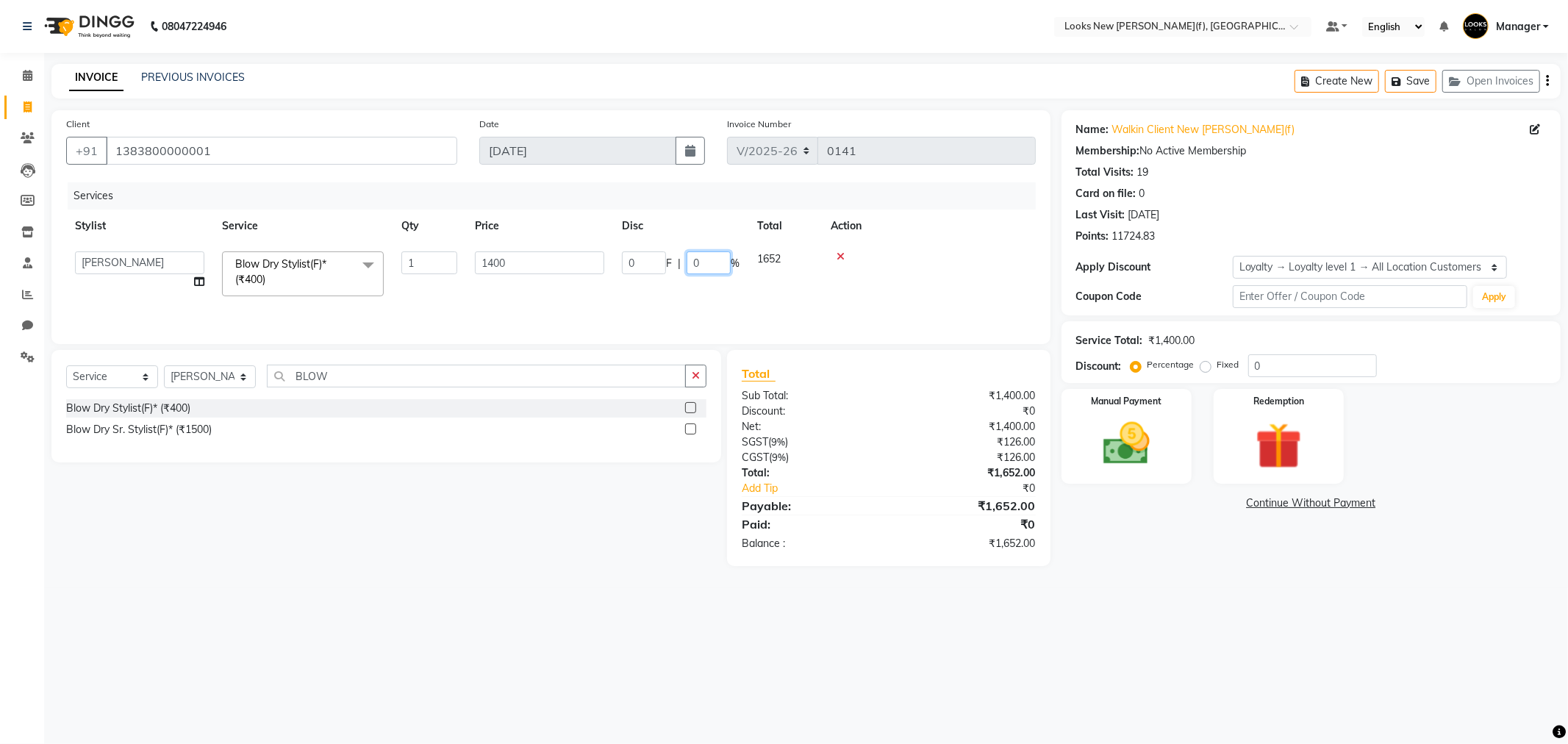
click at [709, 260] on input "0" at bounding box center [709, 262] width 44 height 22
type input "20"
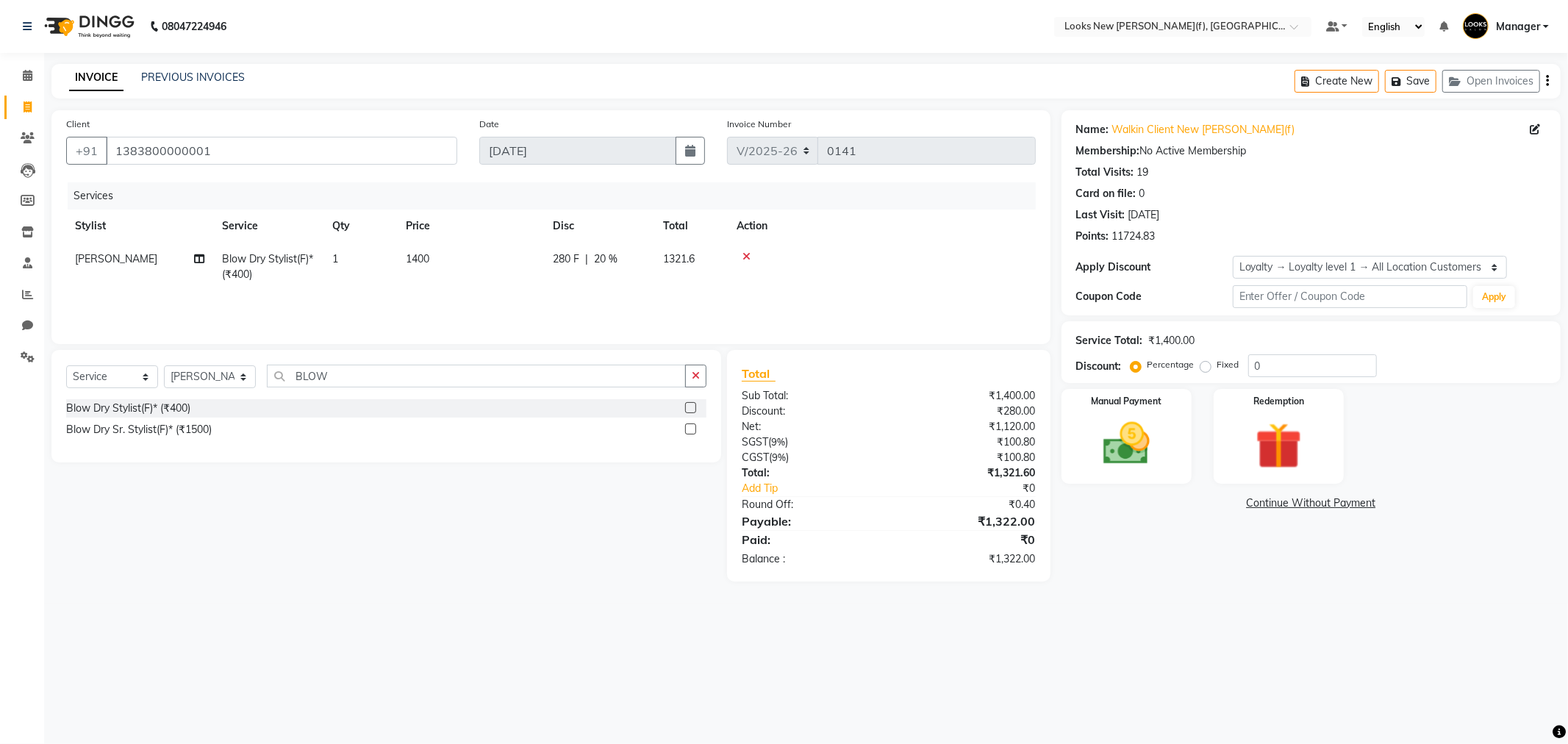
click at [532, 583] on main "INVOICE PREVIOUS INVOICES Create New Save Open Invoices Client +91 138380000000…" at bounding box center [806, 334] width 1524 height 539
click at [441, 258] on td "1400" at bounding box center [470, 266] width 147 height 48
select select "87309"
click at [542, 270] on input "1400" at bounding box center [539, 262] width 129 height 22
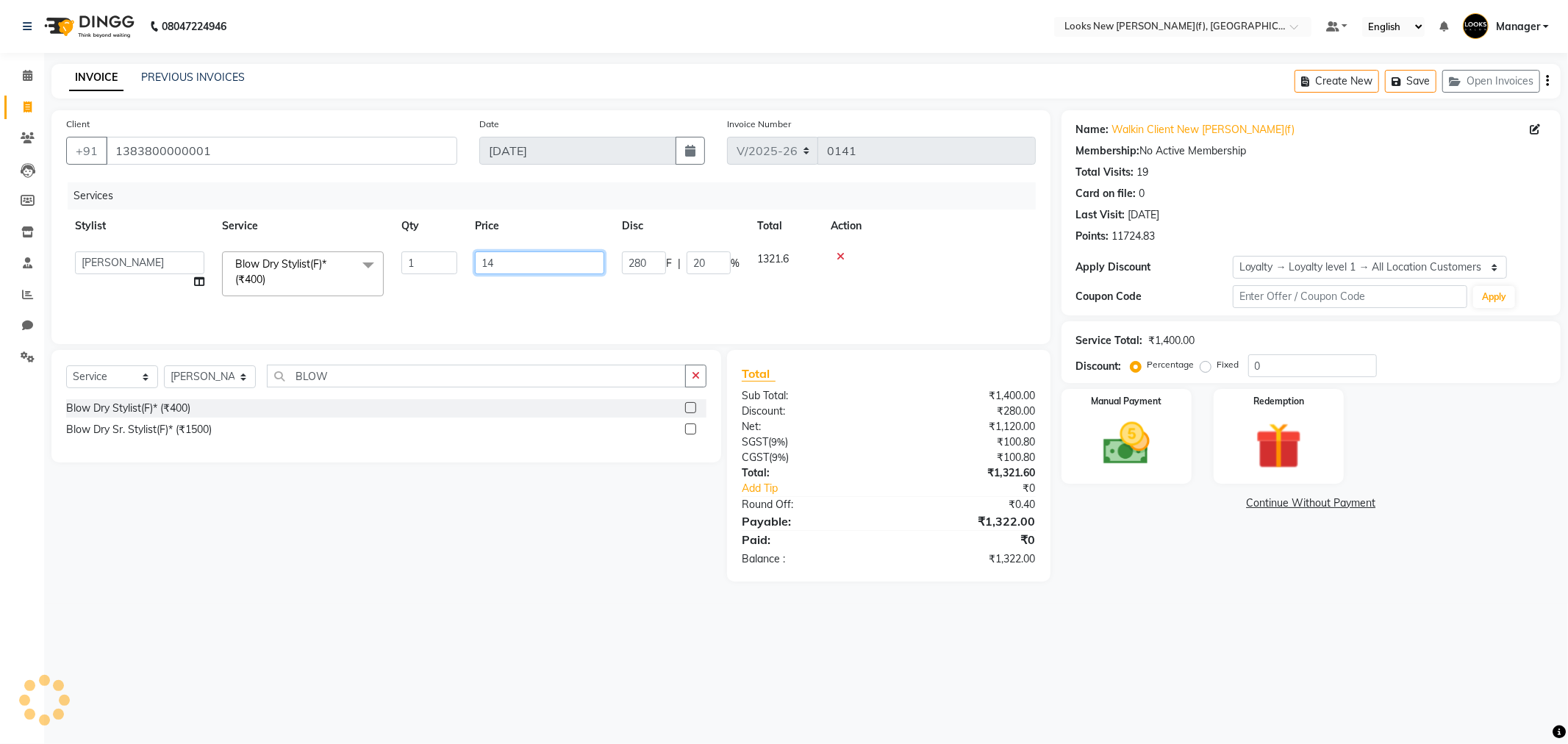
type input "1"
type input "2000"
click at [650, 586] on main "INVOICE PREVIOUS INVOICES Create New Save Open Invoices Client +91 138380000000…" at bounding box center [806, 334] width 1524 height 539
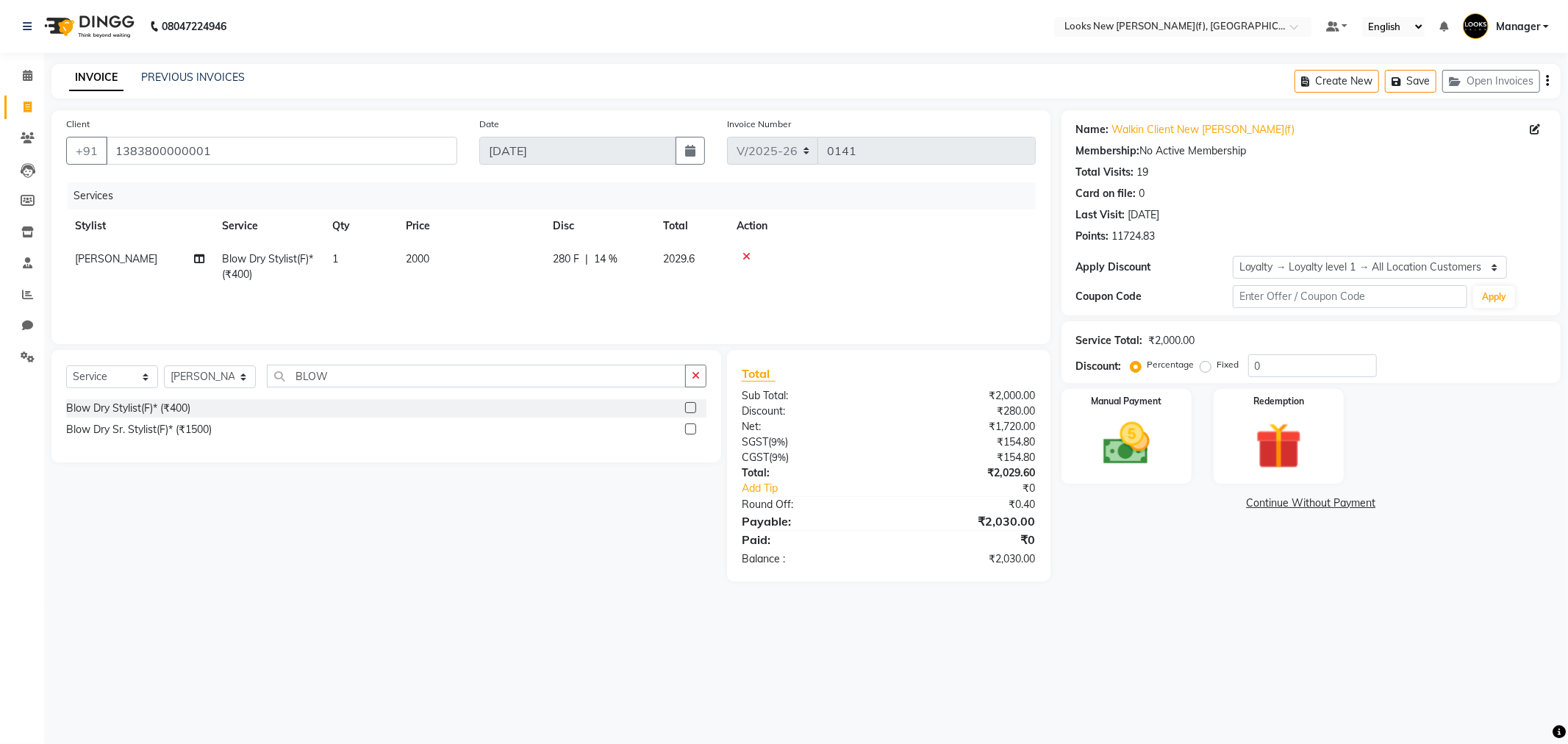
click at [620, 254] on div "280 F | 14 %" at bounding box center [599, 259] width 92 height 16
select select "87309"
click at [717, 263] on input "14" at bounding box center [709, 262] width 44 height 22
type input "1"
type input "20"
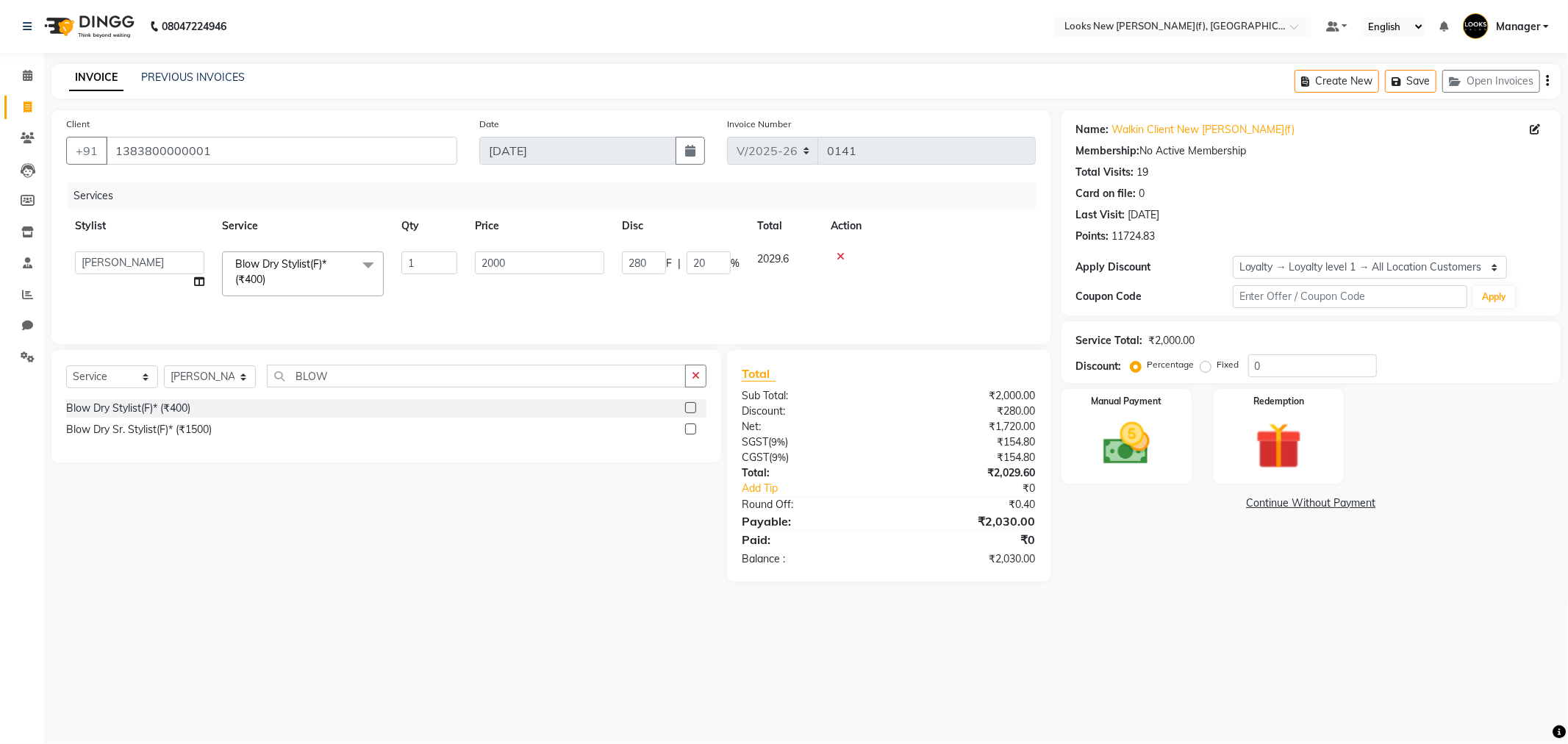
click at [1173, 643] on div "08047224946 Select Location × Looks New Rajinder Nagar(f), Delhi Default Panel …" at bounding box center [784, 372] width 1568 height 744
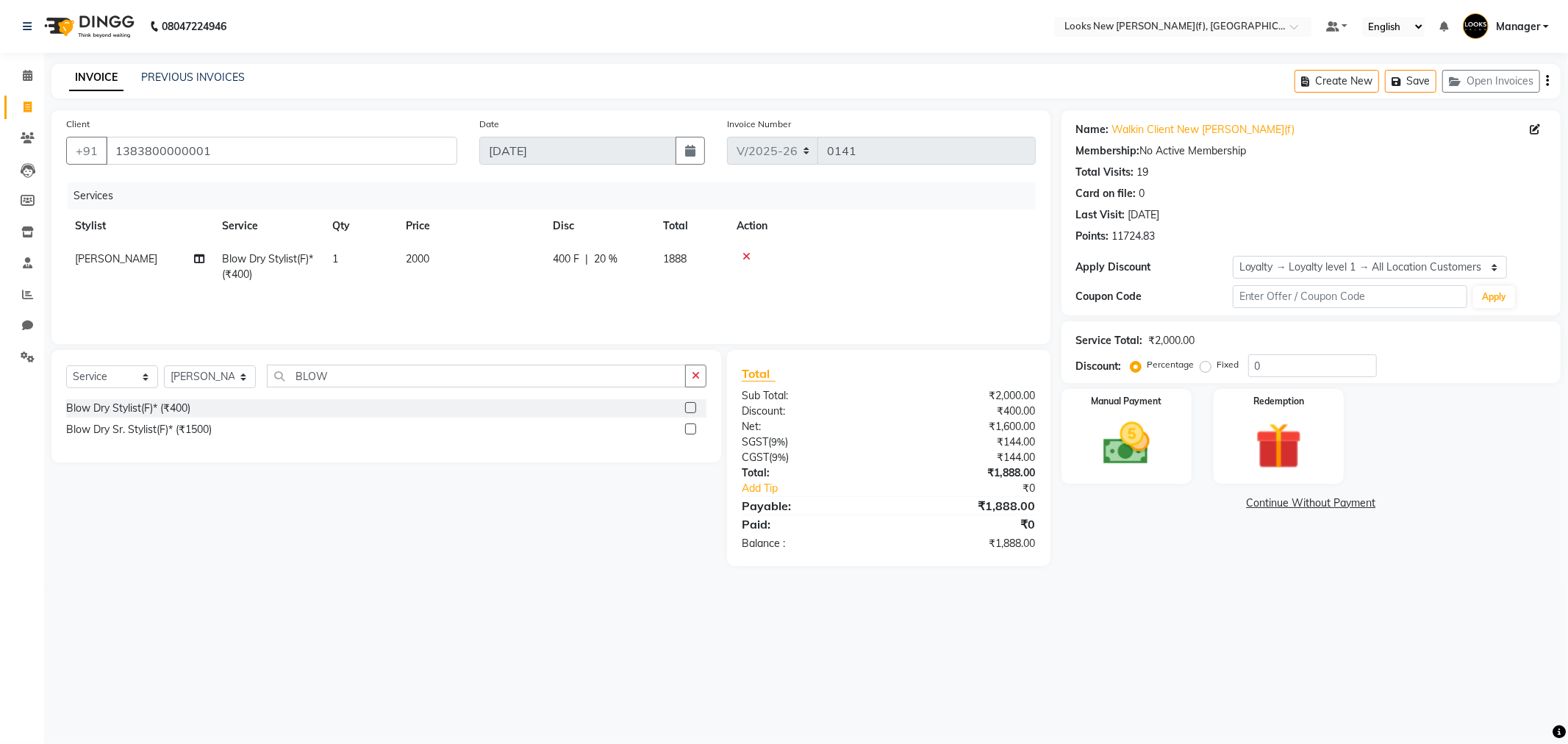
click at [441, 260] on td "2000" at bounding box center [470, 266] width 147 height 48
select select "87309"
click at [538, 272] on input "2000" at bounding box center [539, 262] width 129 height 22
type input "2"
type input "1800"
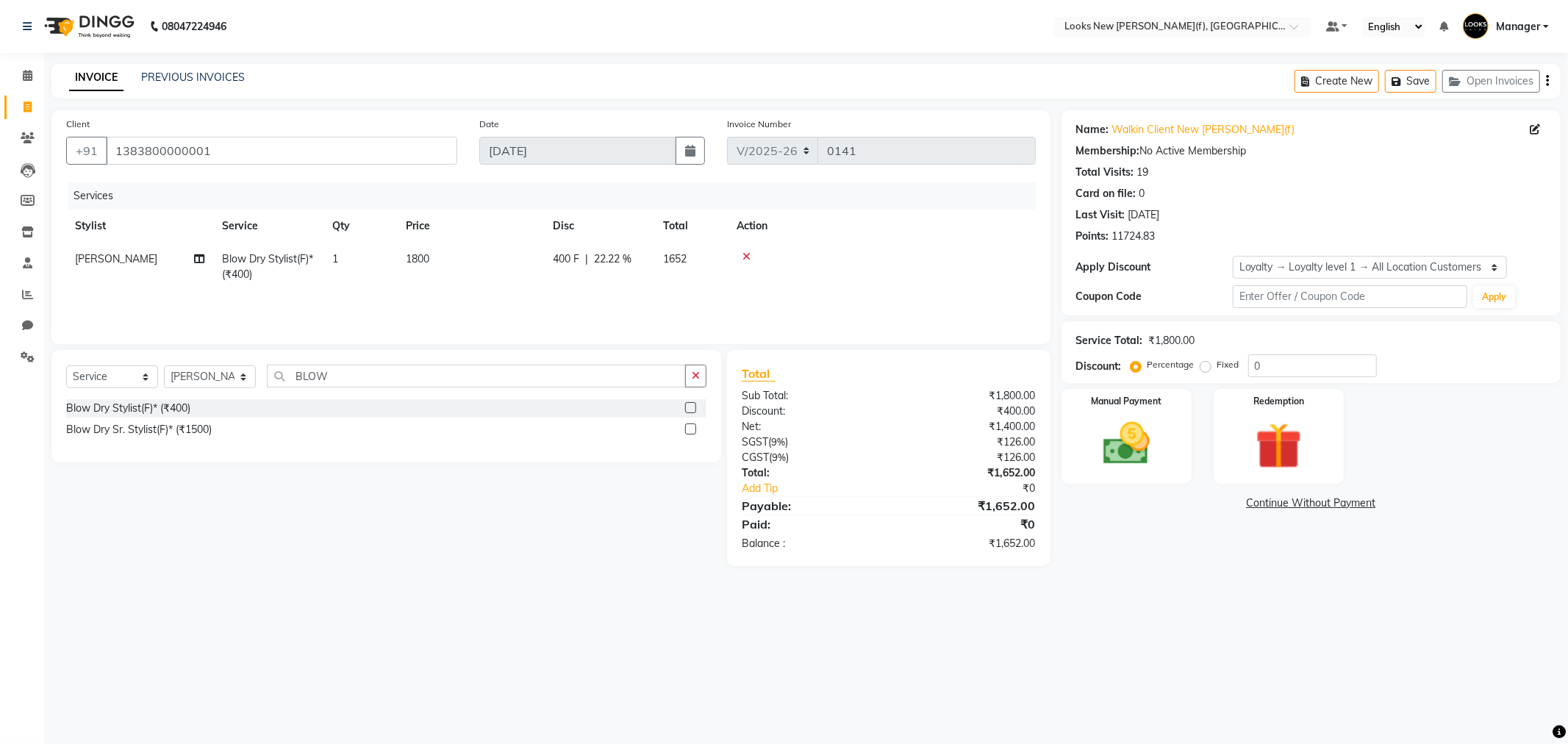
click at [1141, 640] on div "08047224946 Select Location × Looks New Rajinder Nagar(f), Delhi Default Panel …" at bounding box center [784, 372] width 1568 height 744
click at [746, 253] on icon at bounding box center [747, 256] width 8 height 10
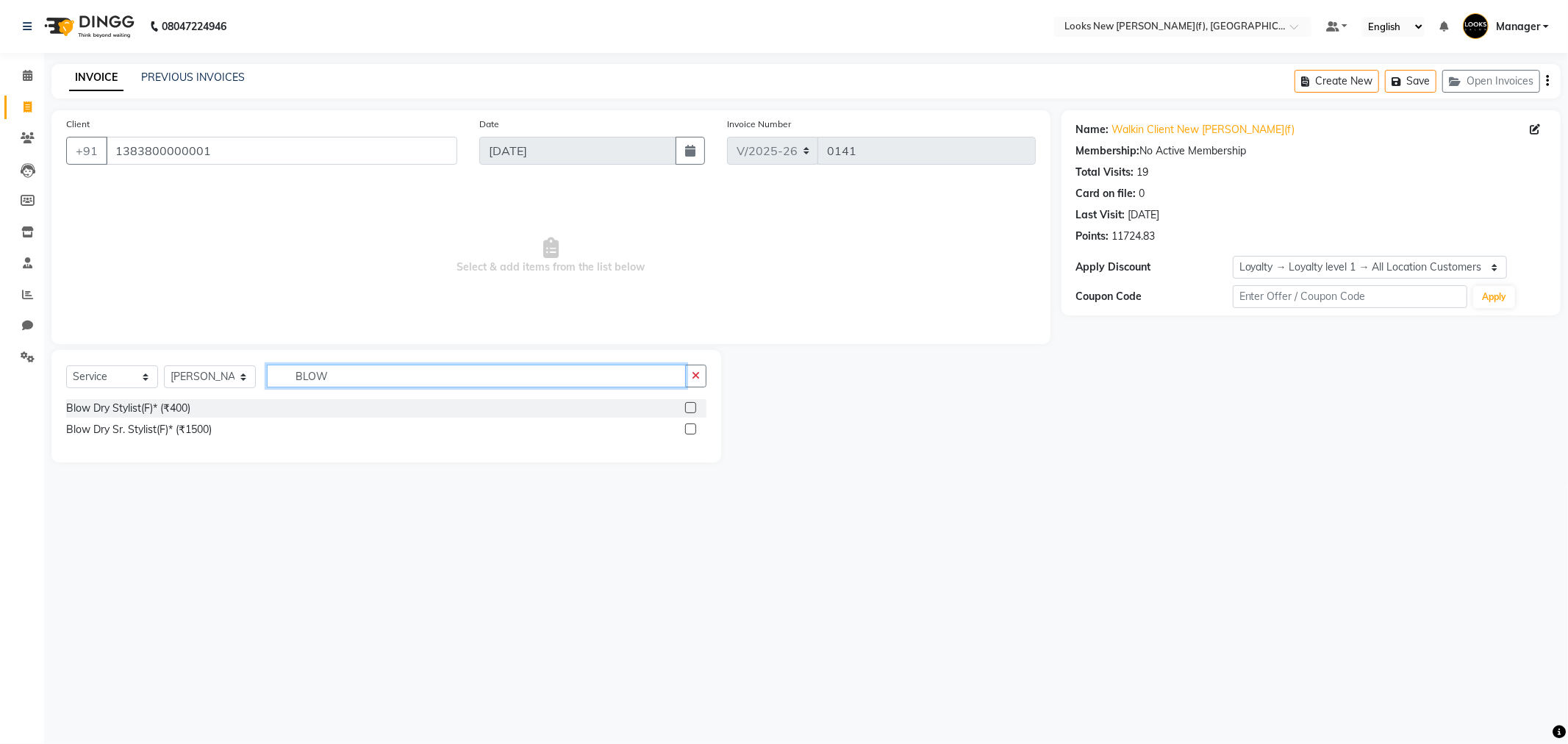
click at [336, 374] on input "BLOW" at bounding box center [476, 375] width 419 height 22
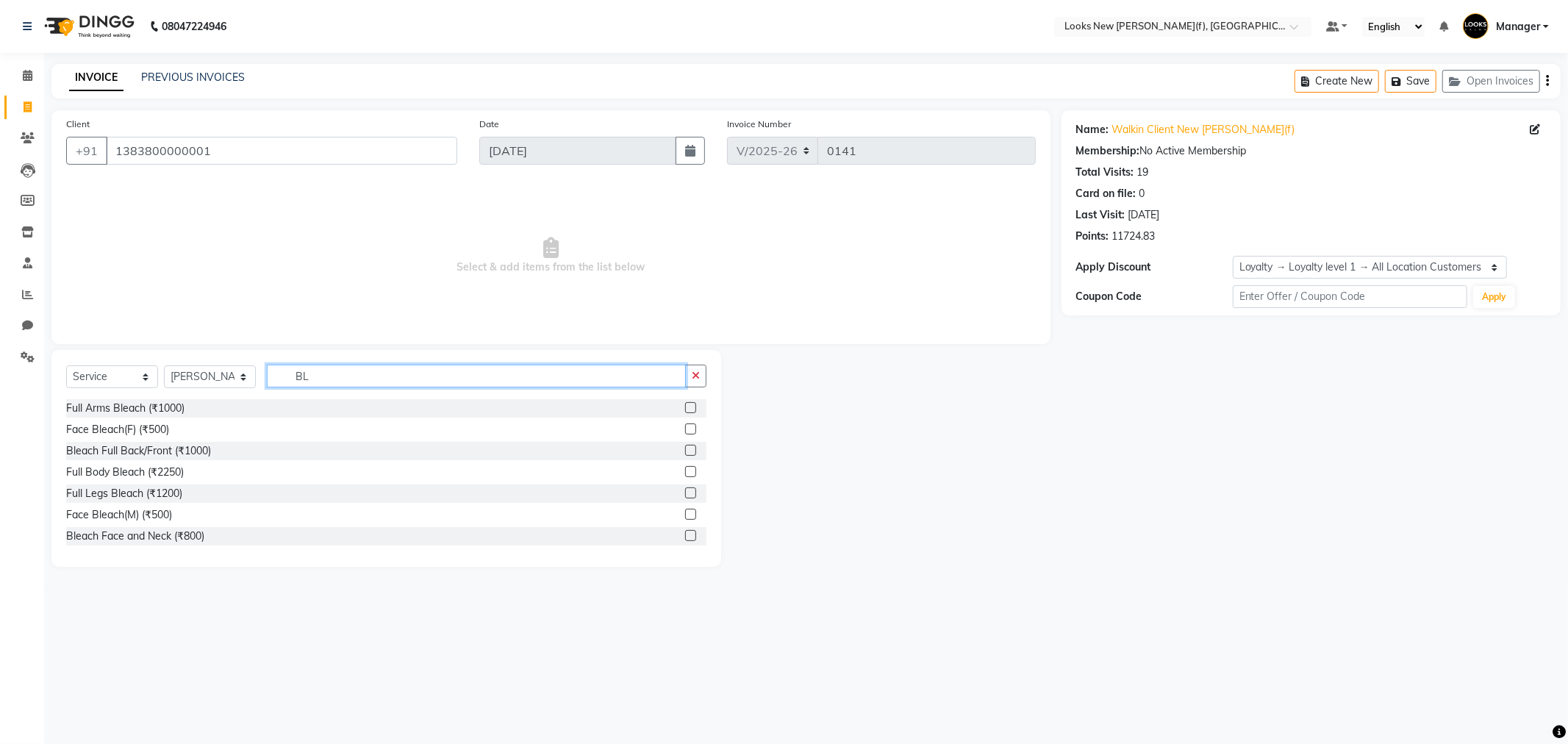
type input "B"
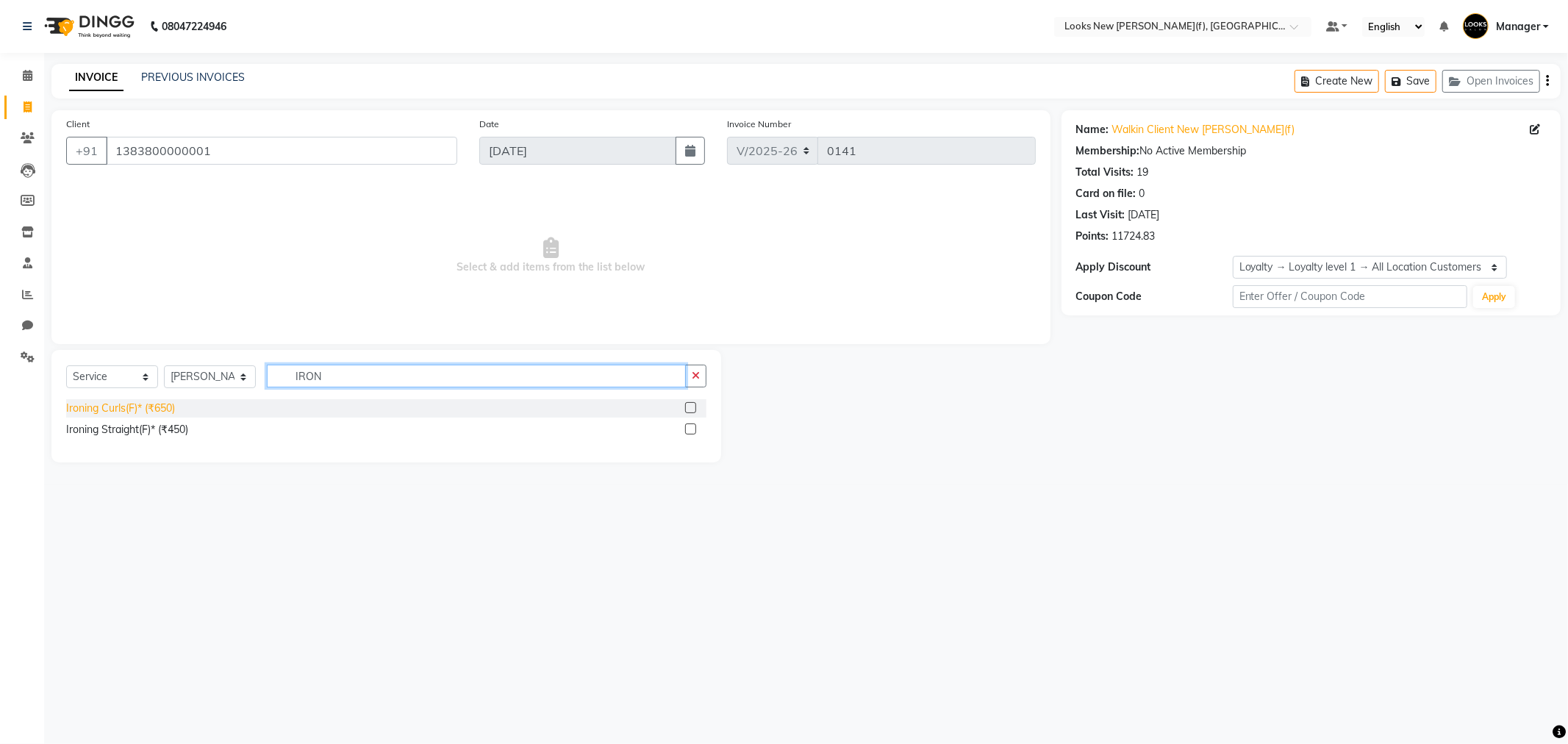
type input "IRON"
click at [115, 410] on div "Ironing Curls(F)* (₹650)" at bounding box center [120, 408] width 109 height 16
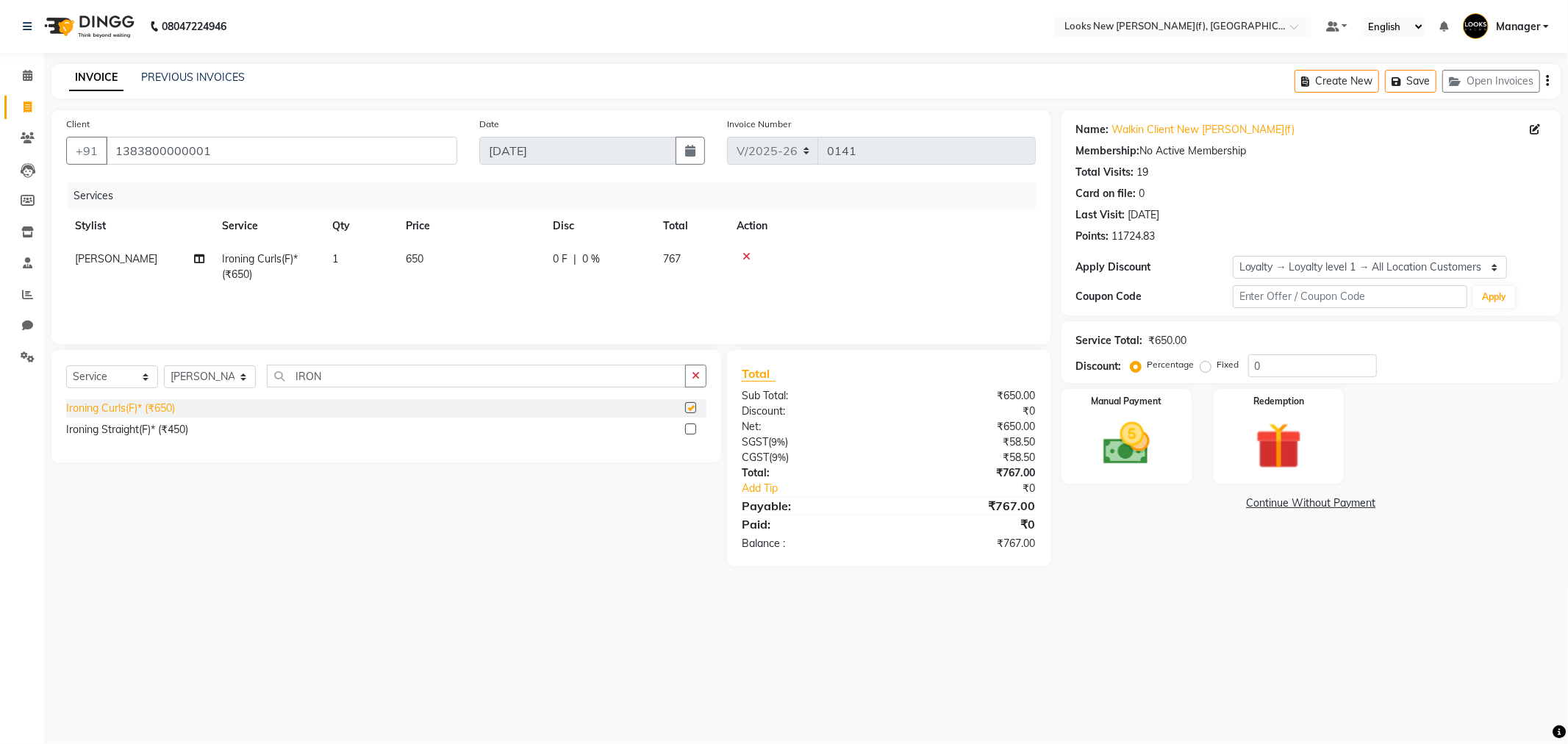
checkbox input "false"
click at [436, 258] on td "650" at bounding box center [470, 266] width 147 height 48
select select "87309"
click at [512, 258] on input "650" at bounding box center [539, 262] width 129 height 22
type input "6"
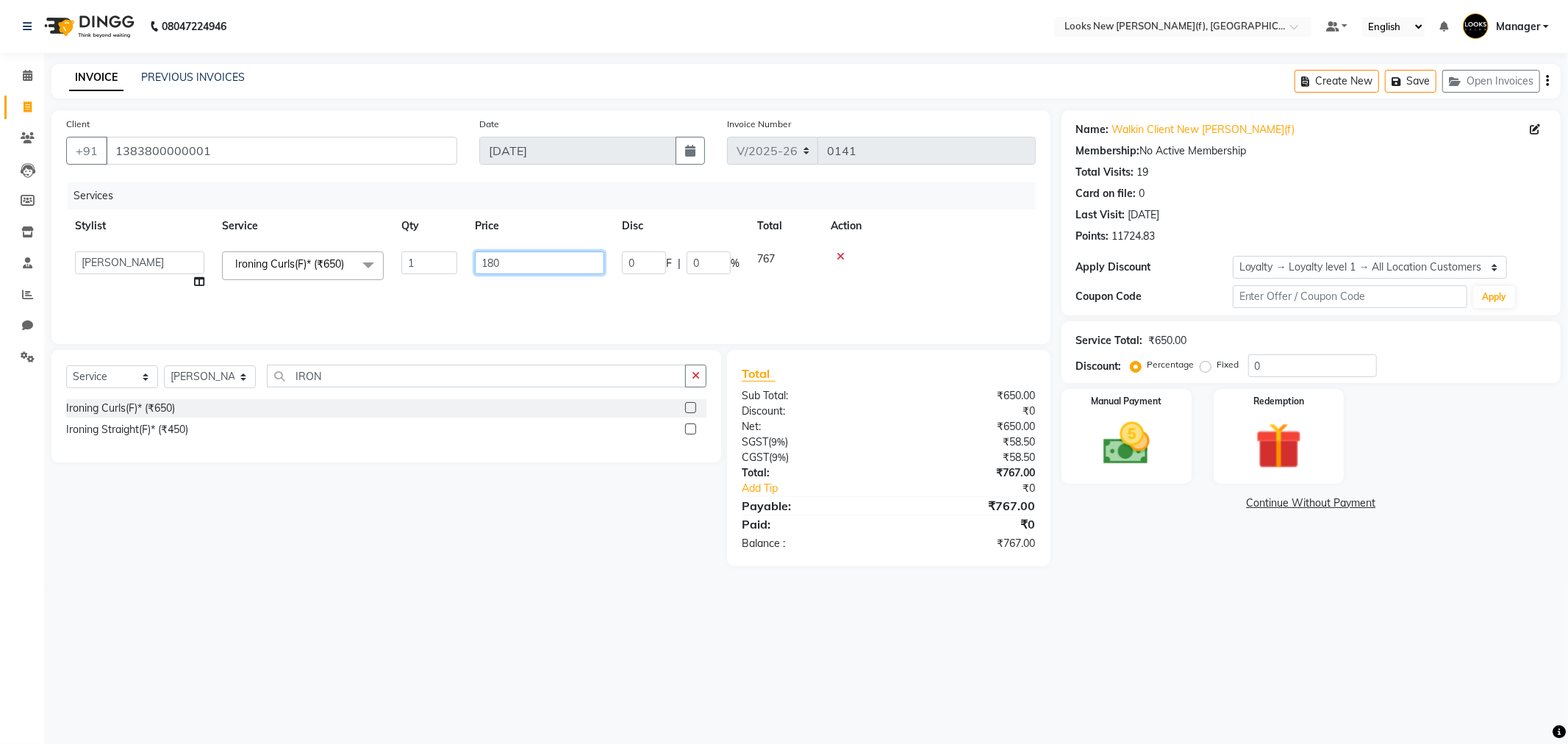
type input "1800"
click at [580, 531] on div "Select Service Product Membership Package Voucher Prepaid Gift Card Select Styl…" at bounding box center [381, 458] width 681 height 216
click at [618, 260] on div "0 F | 0 %" at bounding box center [599, 259] width 92 height 16
select select "87309"
click at [707, 266] on input "0" at bounding box center [709, 262] width 44 height 22
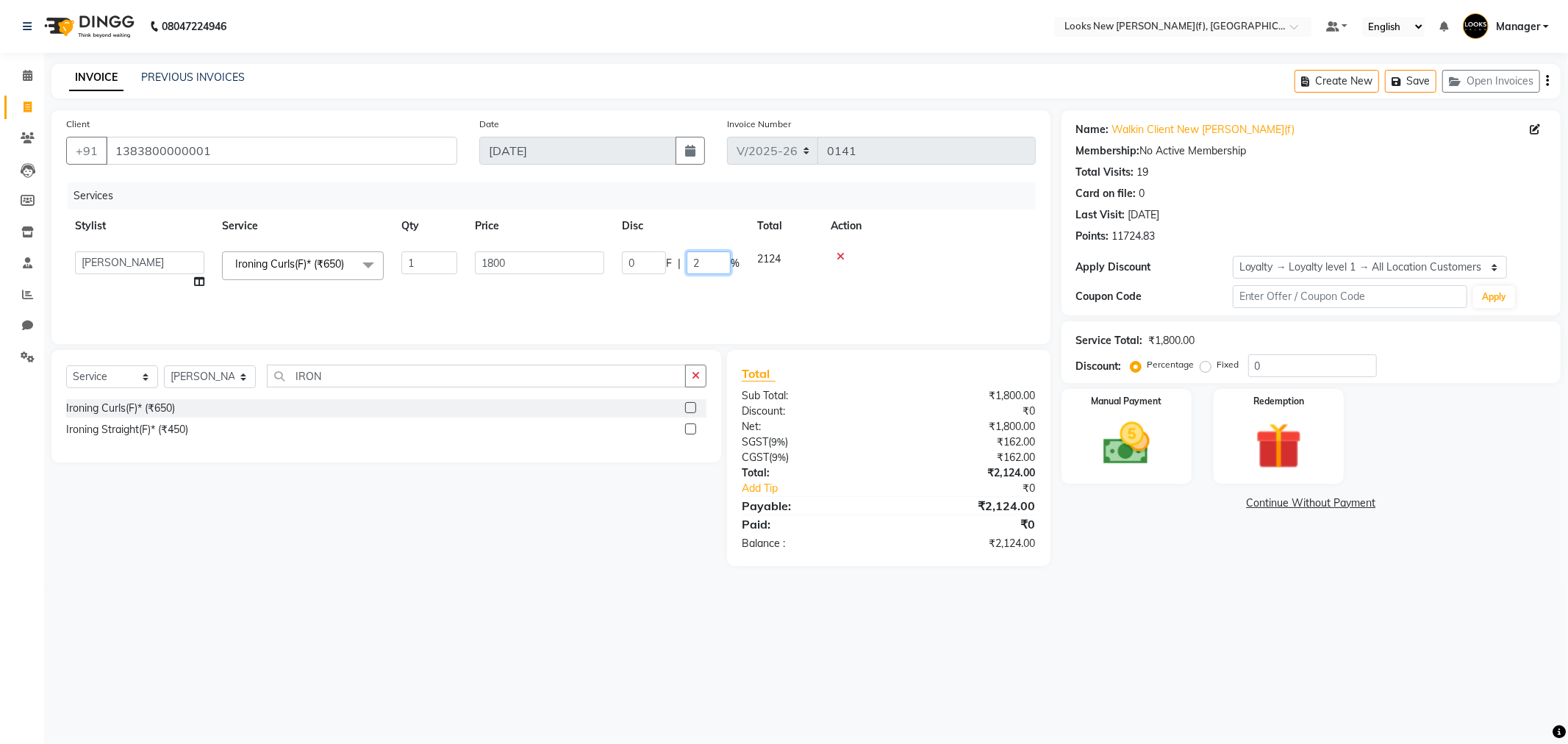
type input "20"
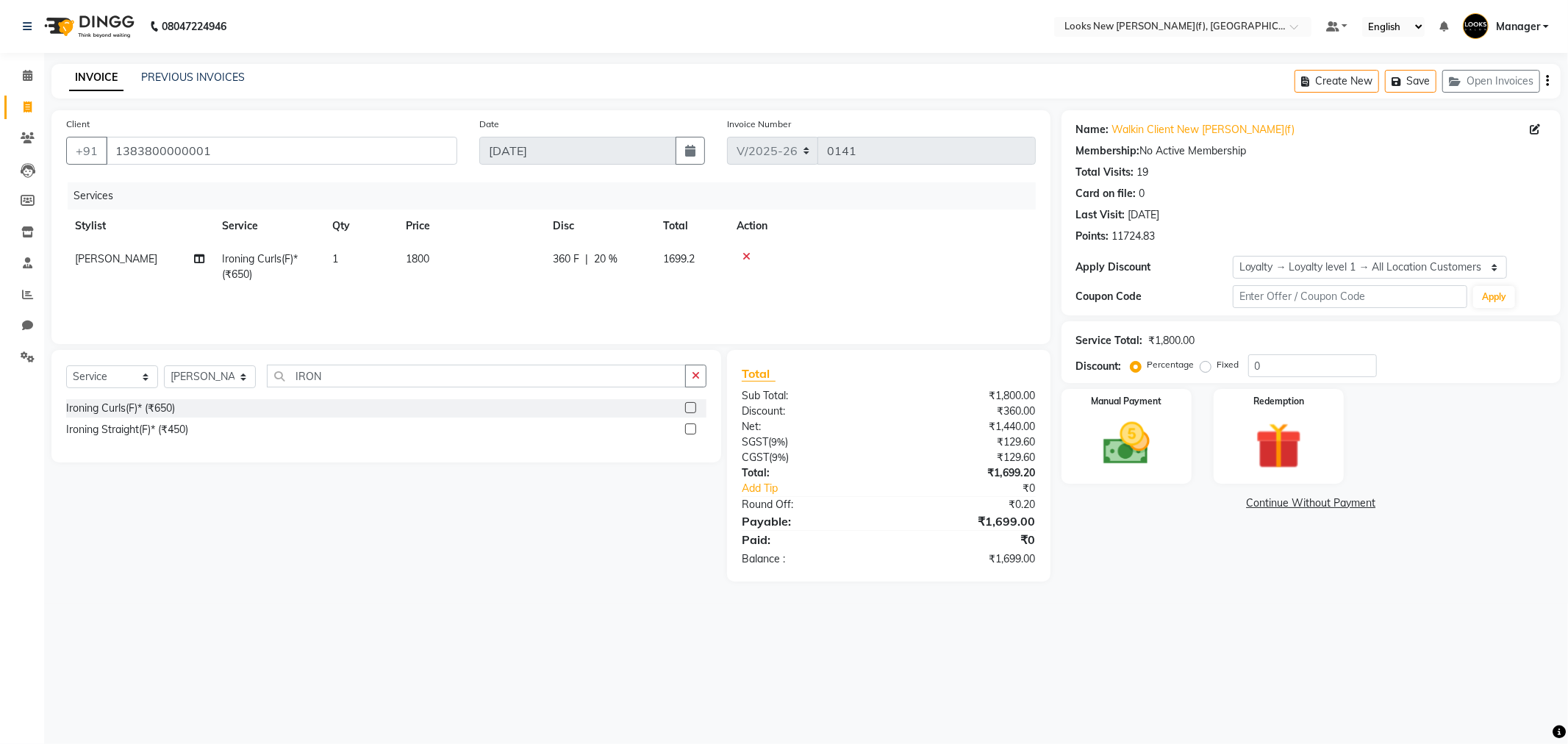
click at [600, 582] on main "INVOICE PREVIOUS INVOICES Create New Save Open Invoices Client +91 138380000000…" at bounding box center [806, 334] width 1524 height 539
click at [453, 260] on td "1800" at bounding box center [470, 266] width 147 height 48
select select "87309"
click at [527, 269] on input "1800" at bounding box center [539, 262] width 129 height 22
type input "1"
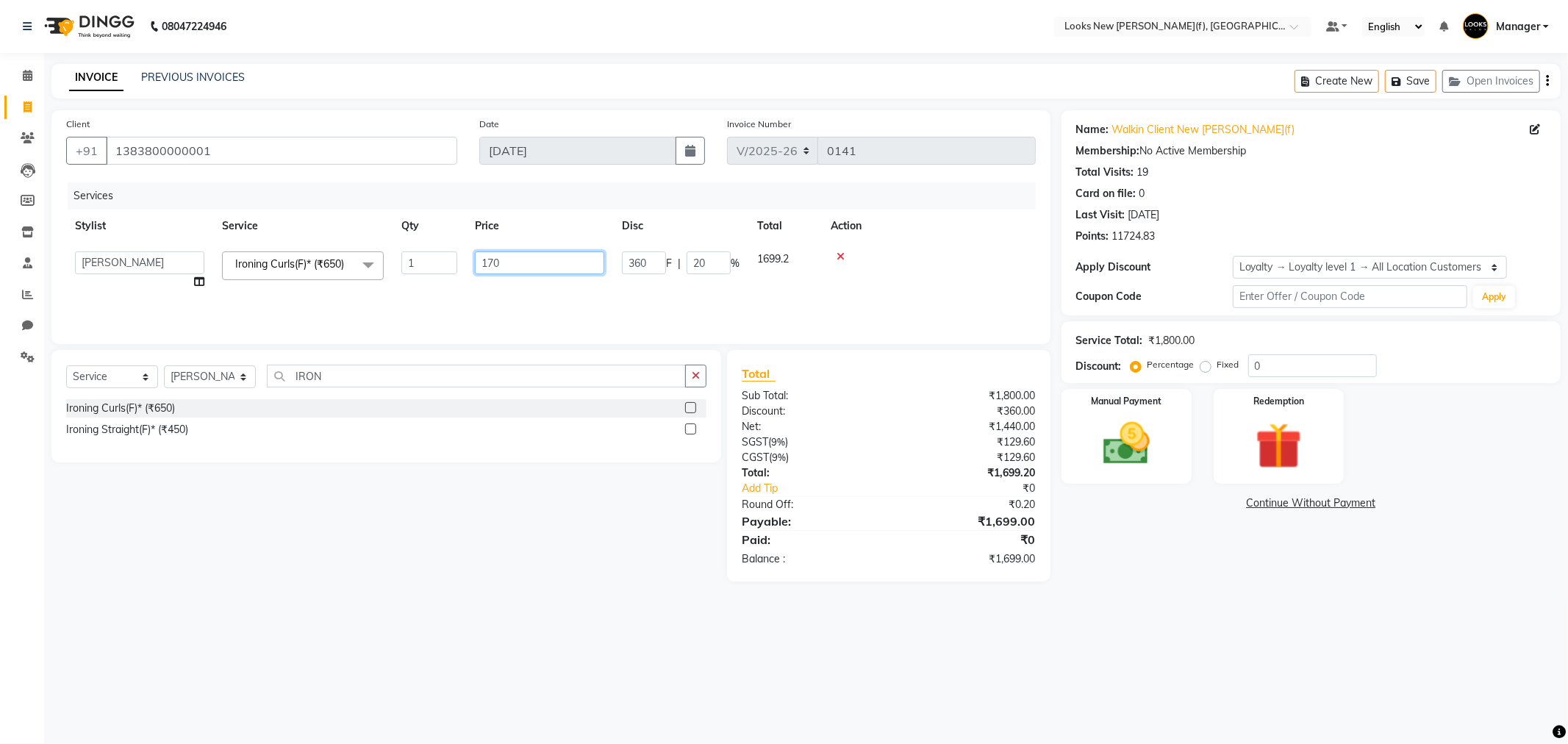
type input "1700"
click at [490, 507] on div "Select Service Product Membership Package Voucher Prepaid Gift Card Select Styl…" at bounding box center [381, 465] width 681 height 231
click at [446, 260] on td "1700" at bounding box center [470, 266] width 147 height 48
select select "87309"
click at [525, 260] on input "1700" at bounding box center [539, 262] width 129 height 22
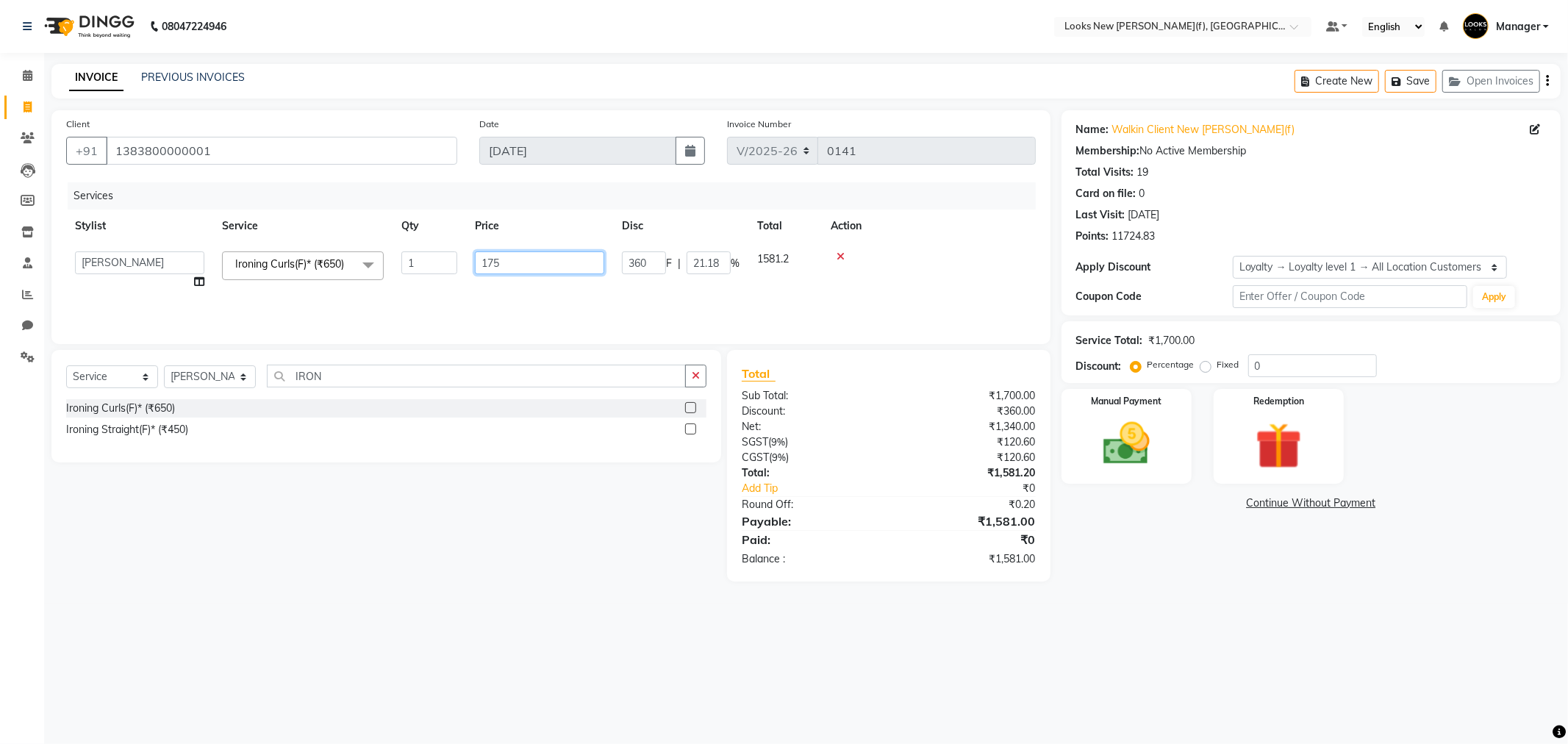
type input "1750"
click at [443, 628] on div "08047224946 Select Location × Looks New Rajinder Nagar(f), Delhi Default Panel …" at bounding box center [784, 372] width 1568 height 744
click at [631, 260] on span "20.57 %" at bounding box center [612, 259] width 37 height 16
select select "87309"
click at [723, 260] on input "20.57" at bounding box center [709, 262] width 44 height 22
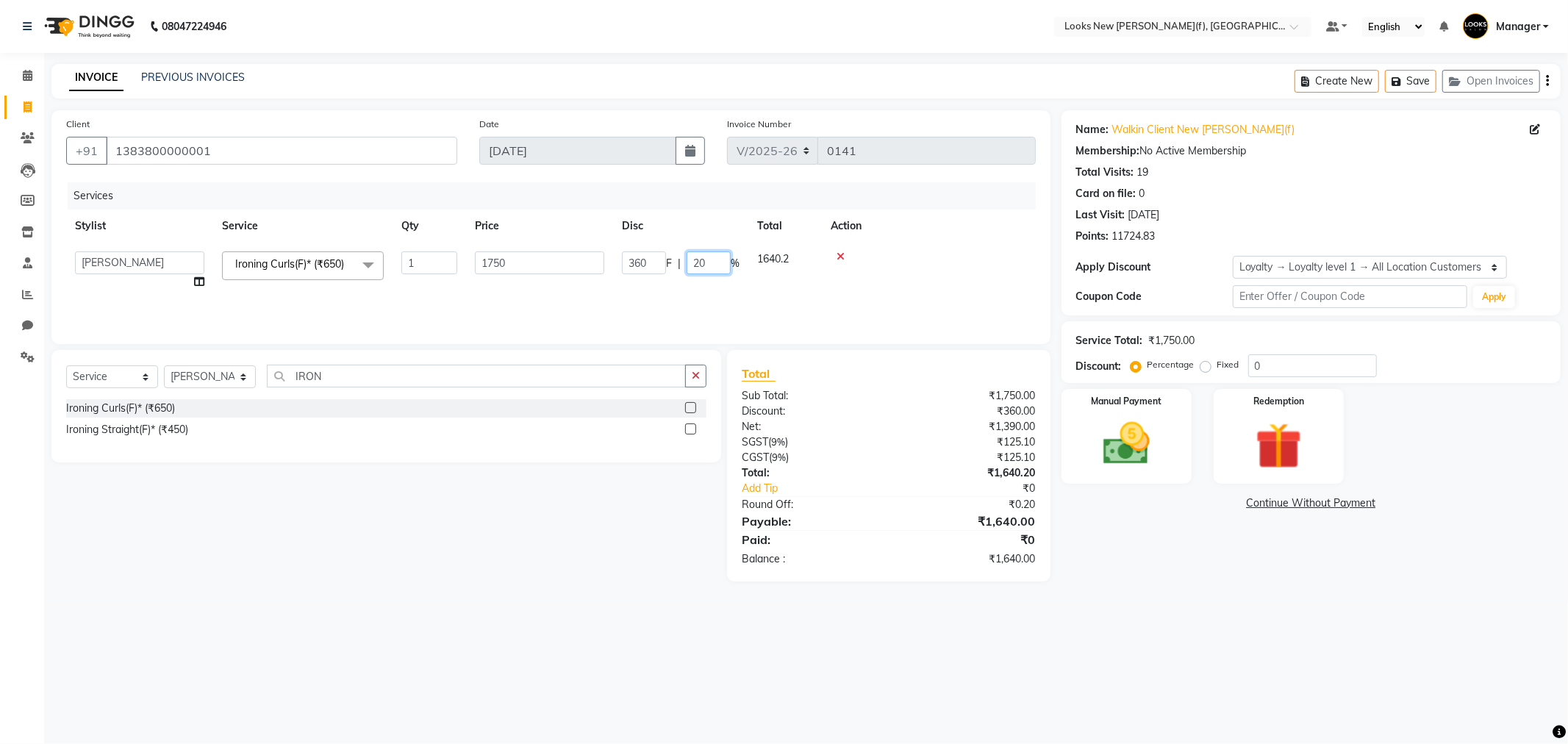
type input "2"
type input "20"
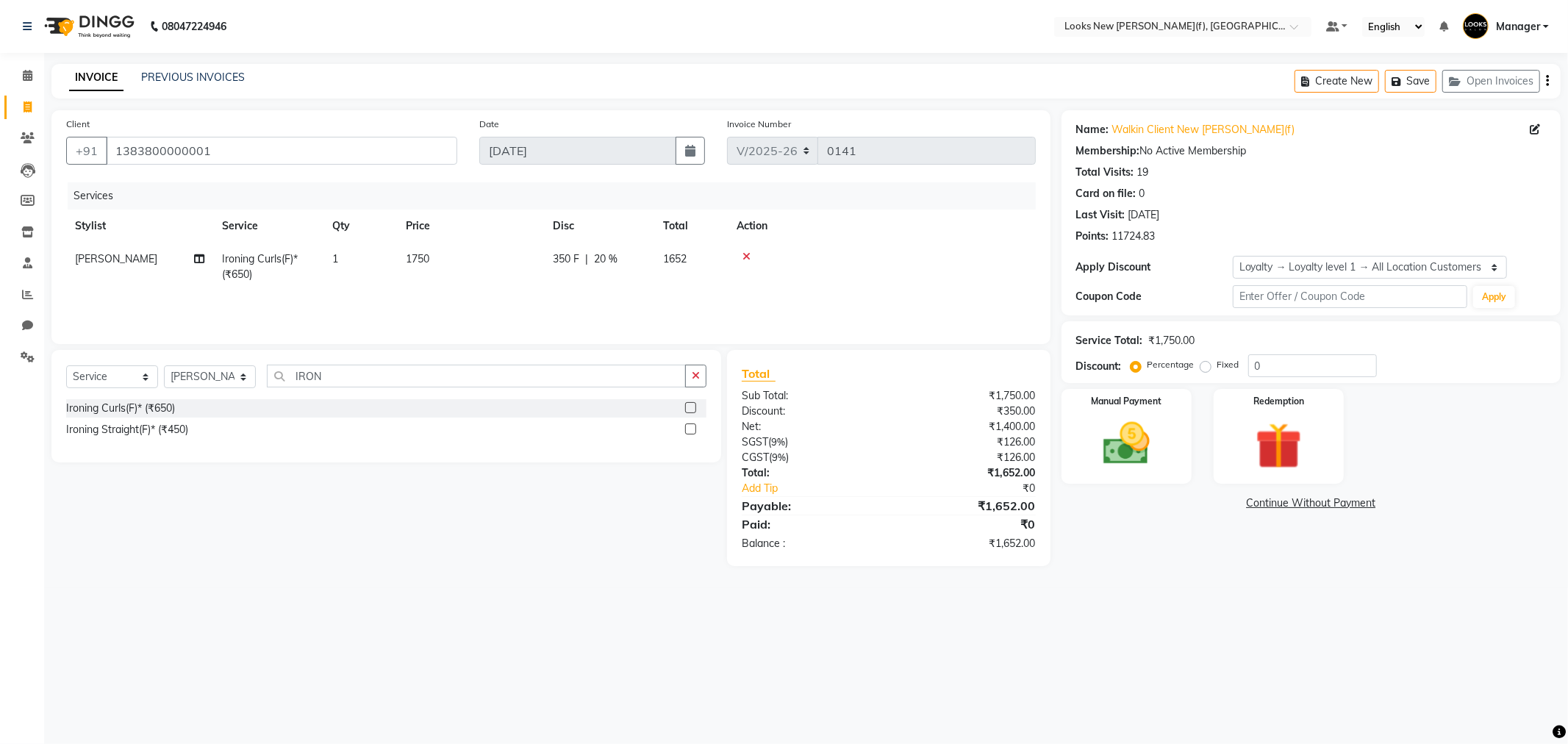
click at [1118, 662] on div "08047224946 Select Location × Looks New Rajinder Nagar(f), Delhi Default Panel …" at bounding box center [784, 372] width 1568 height 744
click at [442, 260] on td "1750" at bounding box center [470, 266] width 147 height 48
select select "87309"
click at [526, 267] on input "1750" at bounding box center [539, 262] width 129 height 22
type input "1800"
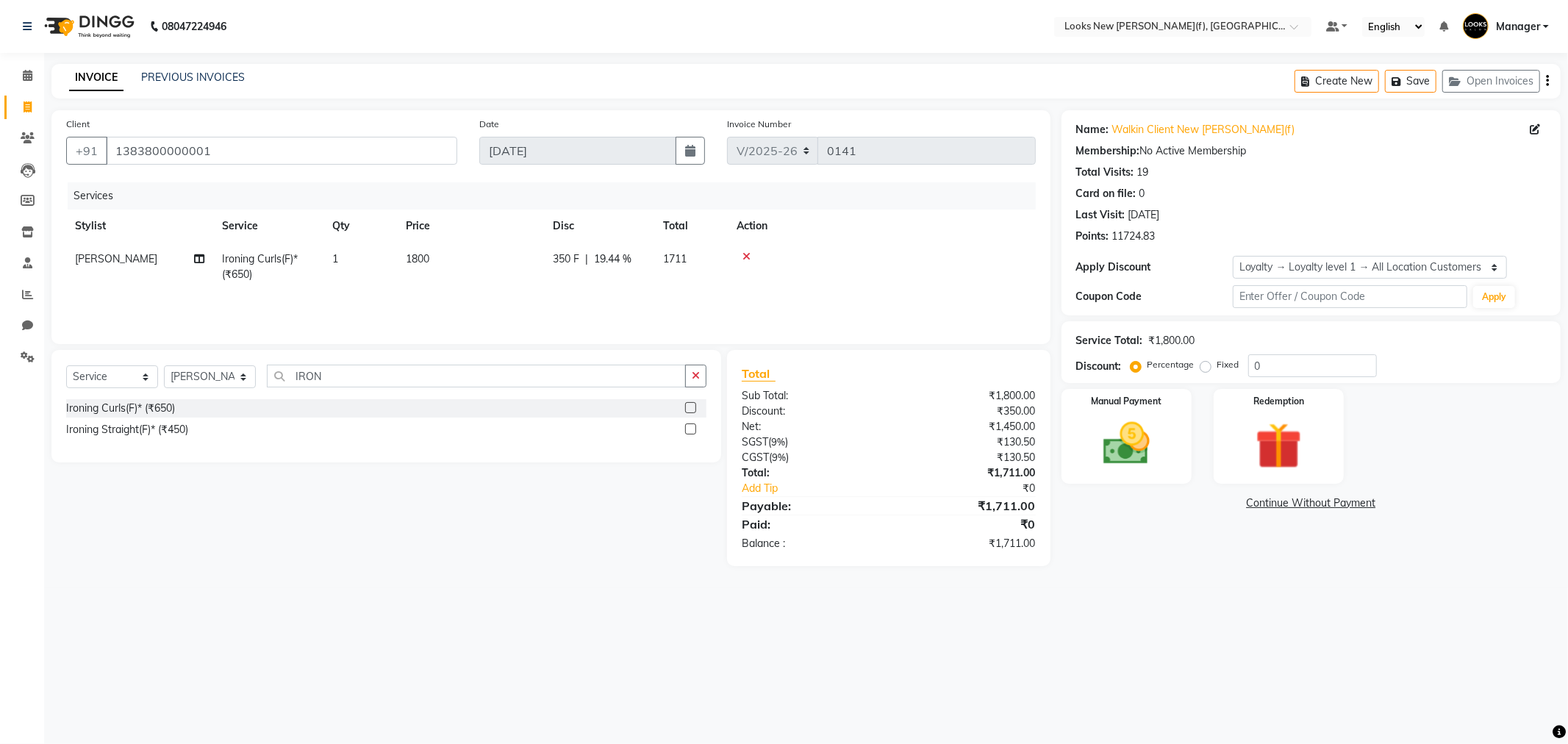
click at [638, 262] on div "350 F | 19.44 %" at bounding box center [599, 259] width 92 height 16
select select "87309"
click at [725, 265] on input "19.44" at bounding box center [709, 262] width 44 height 22
type input "1"
type input "20"
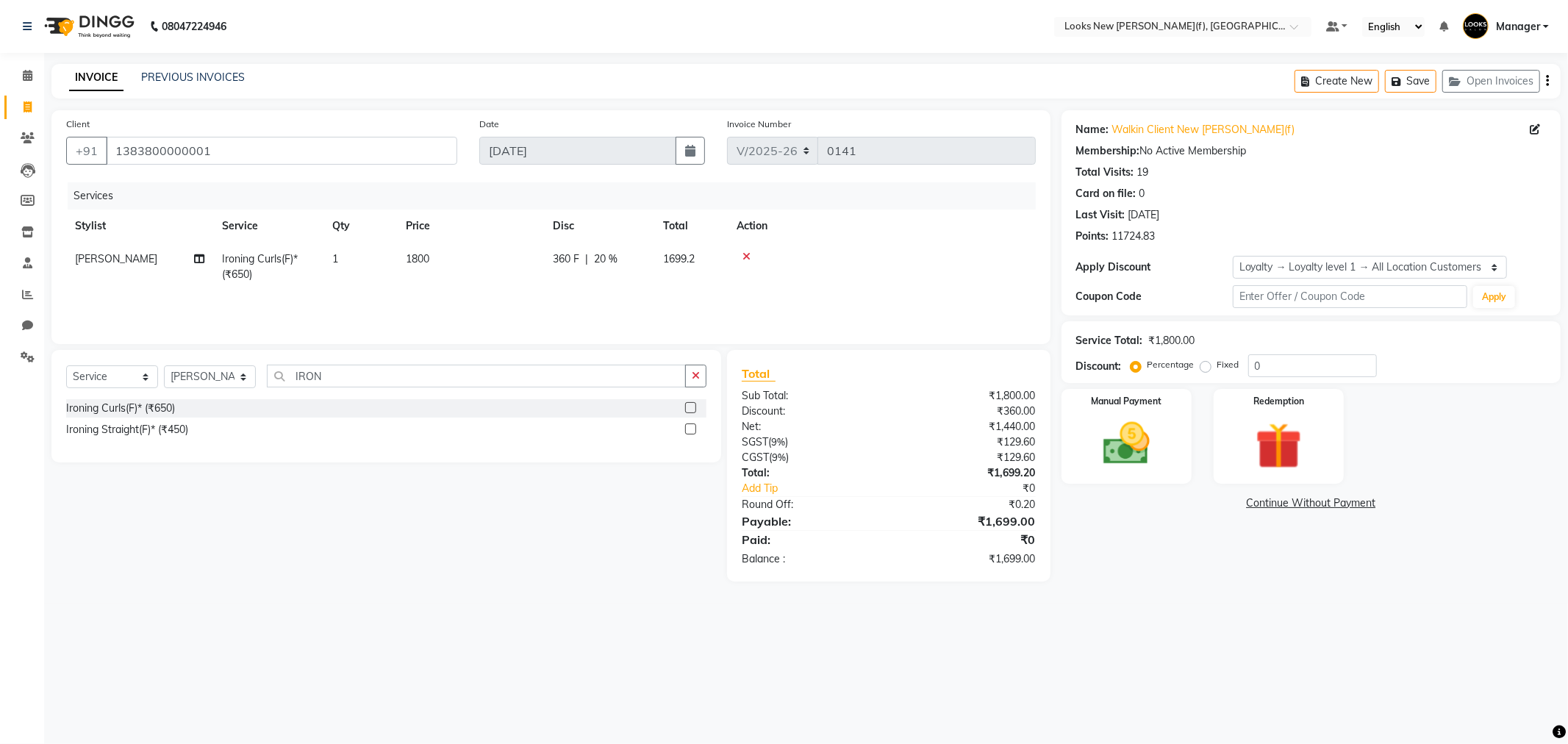
click at [563, 498] on div "Select Service Product Membership Package Voucher Prepaid Gift Card Select Styl…" at bounding box center [381, 465] width 681 height 231
click at [436, 254] on td "1800" at bounding box center [470, 266] width 147 height 48
select select "87309"
click at [524, 255] on input "1800" at bounding box center [539, 262] width 129 height 22
type input "1750"
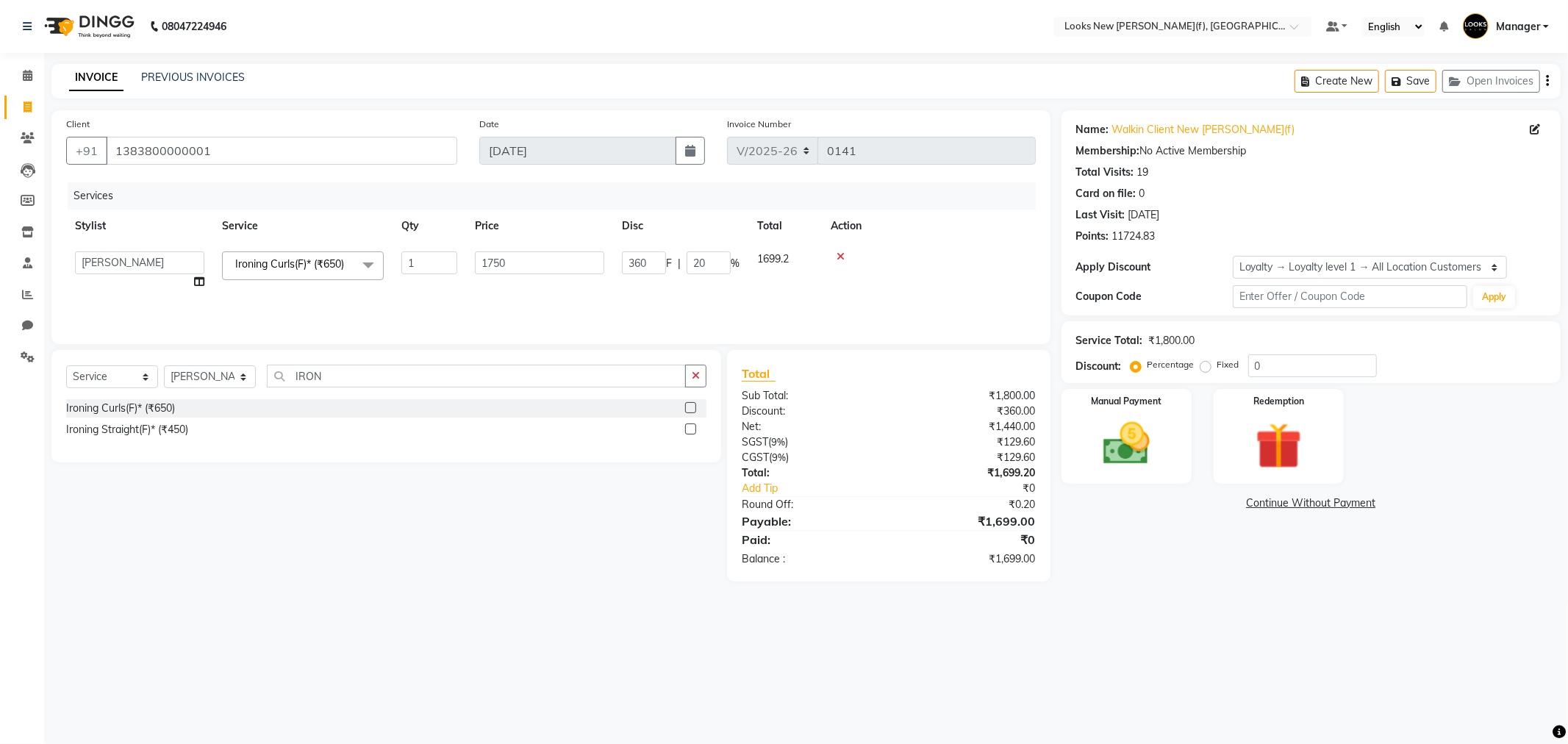
click at [515, 553] on div "Select Service Product Membership Package Voucher Prepaid Gift Card Select Styl…" at bounding box center [381, 465] width 681 height 231
click at [645, 260] on td "360 F | 20.57 %" at bounding box center [599, 266] width 110 height 48
select select "87309"
click at [722, 260] on input "20.57" at bounding box center [709, 262] width 44 height 22
type input "2"
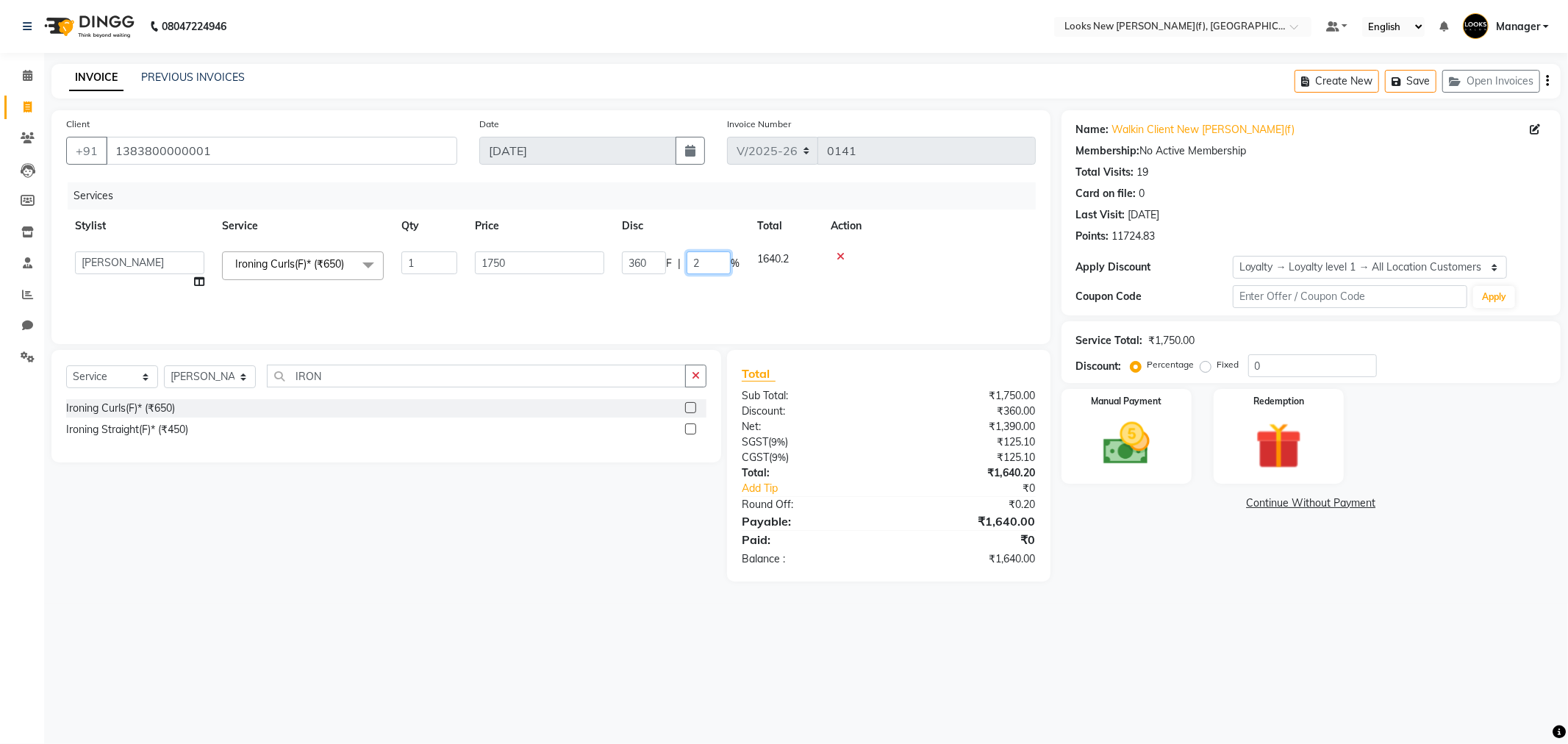
type input "20"
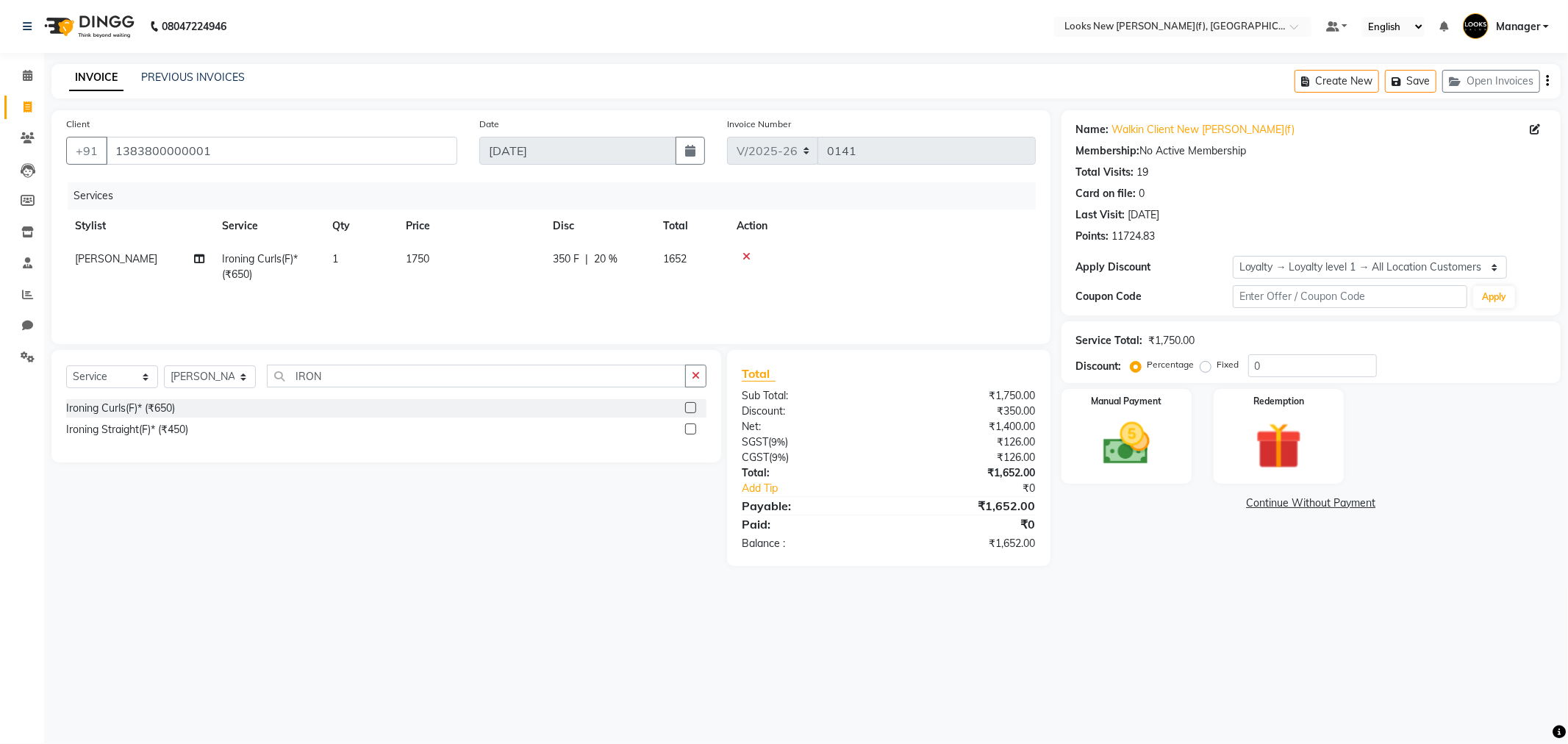
click at [612, 575] on main "INVOICE PREVIOUS INVOICES Create New Save Open Invoices Client +91 138380000000…" at bounding box center [806, 326] width 1524 height 524
click at [1112, 438] on img at bounding box center [1127, 444] width 78 height 56
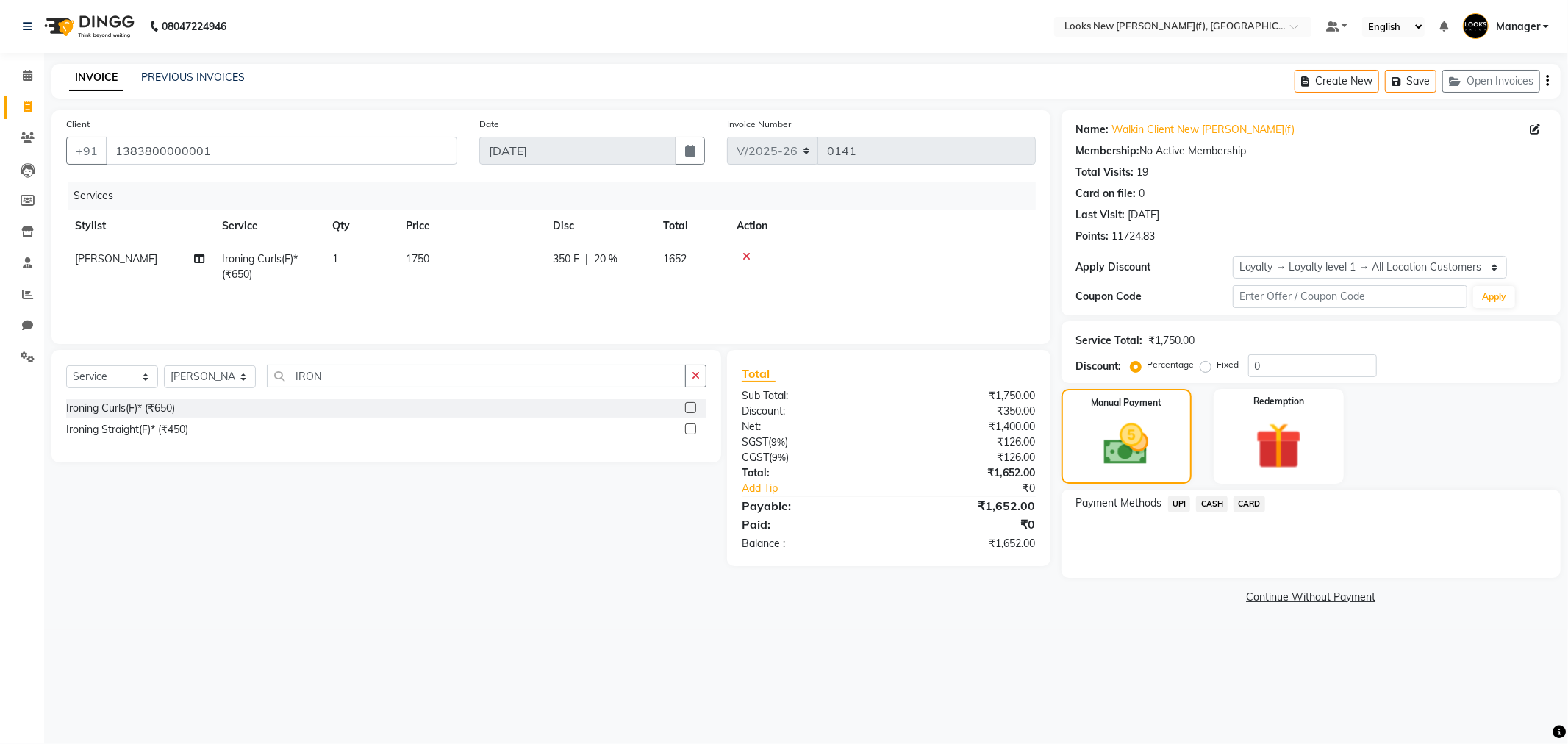
click at [1207, 500] on span "CASH" at bounding box center [1212, 503] width 32 height 17
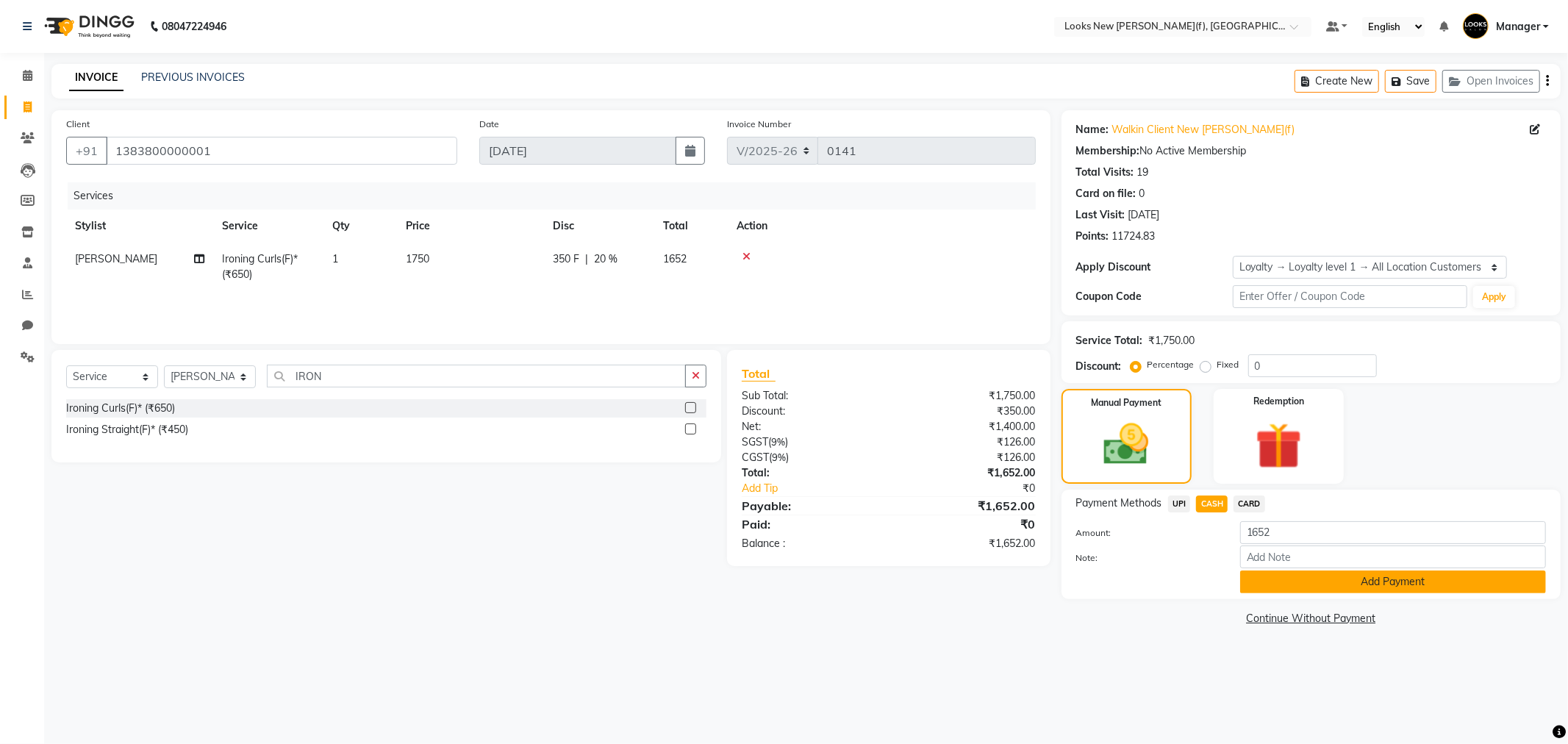
click at [1376, 578] on button "Add Payment" at bounding box center [1392, 581] width 306 height 22
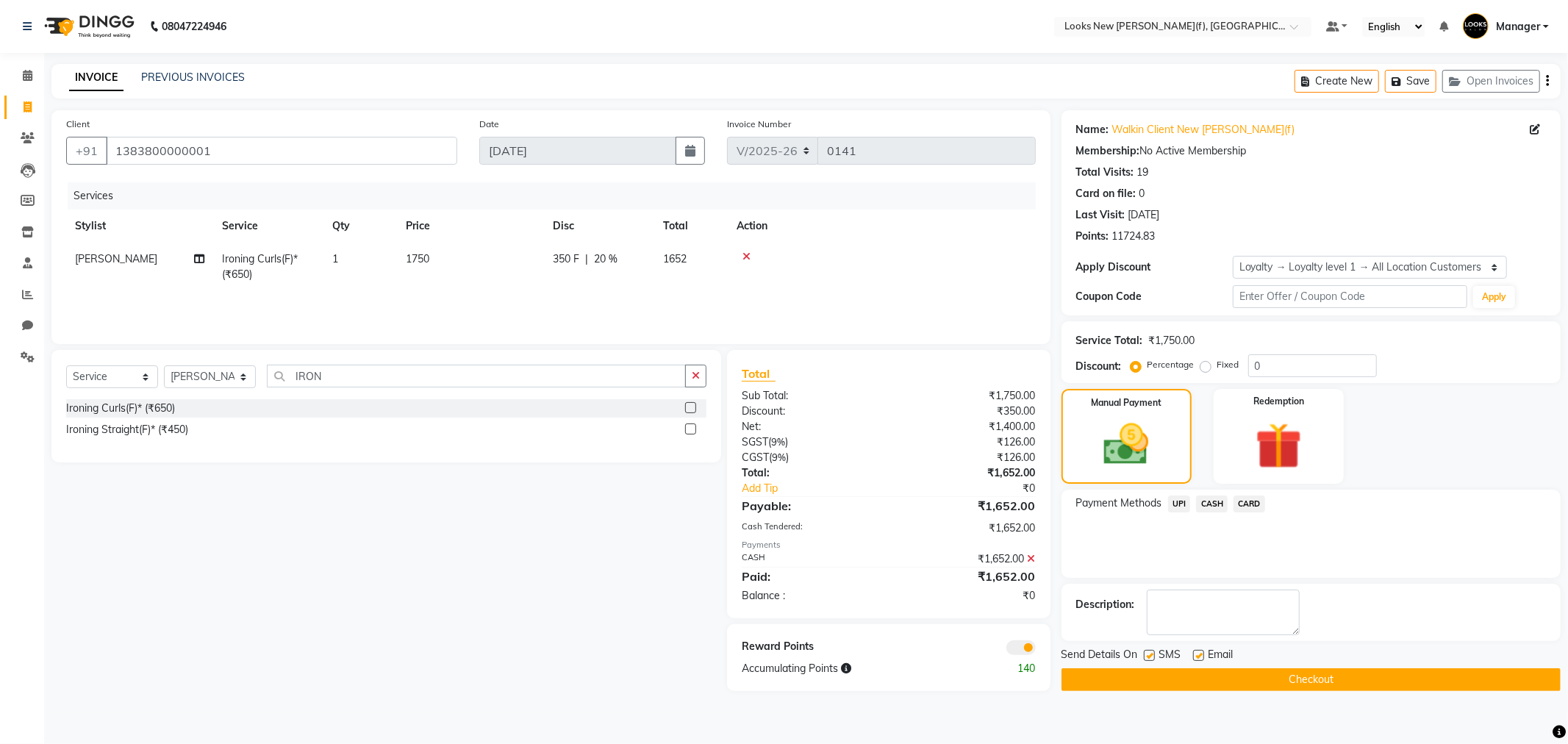
click at [1265, 674] on button "Checkout" at bounding box center [1312, 679] width 500 height 22
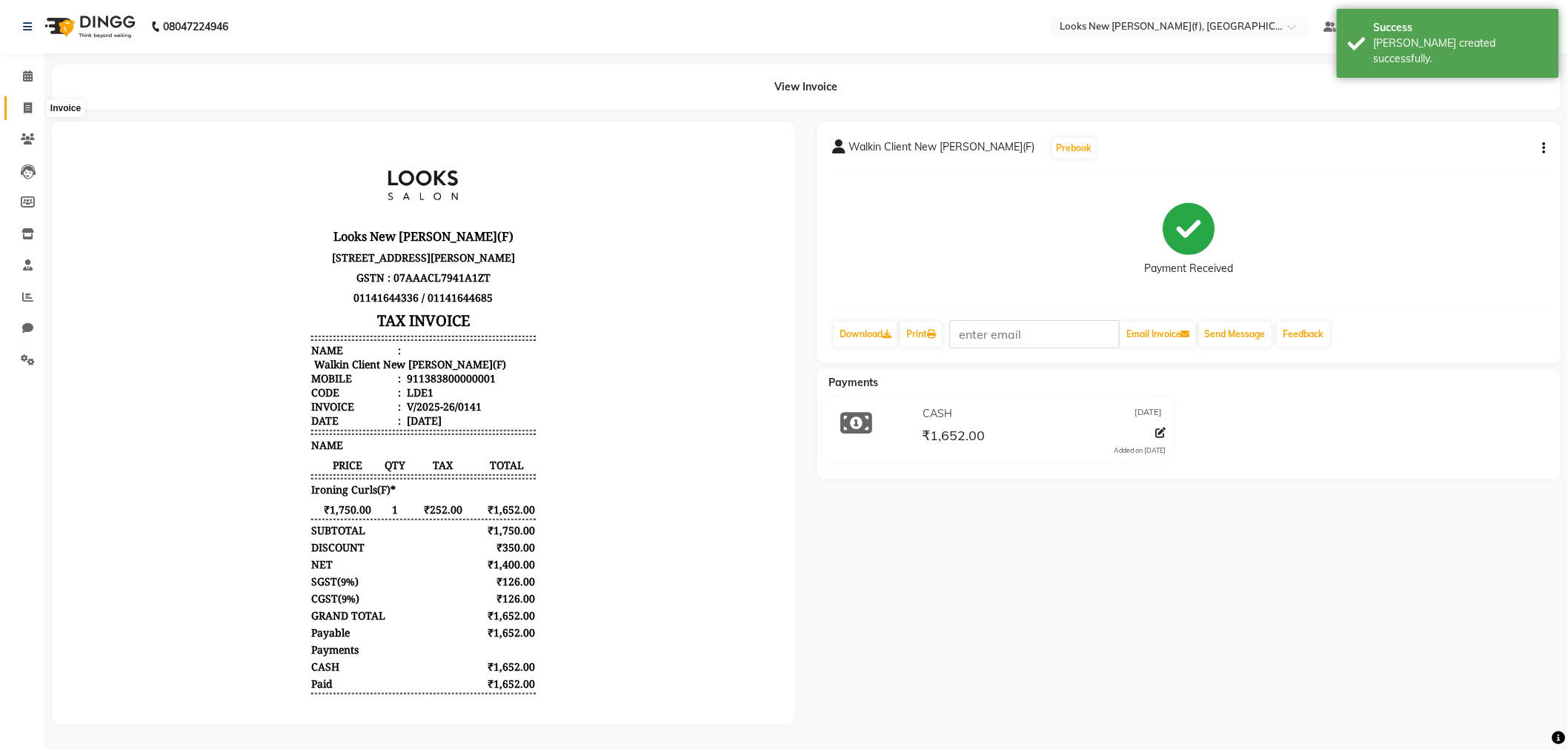
click at [24, 111] on icon at bounding box center [28, 107] width 8 height 11
select select "8659"
select select "service"
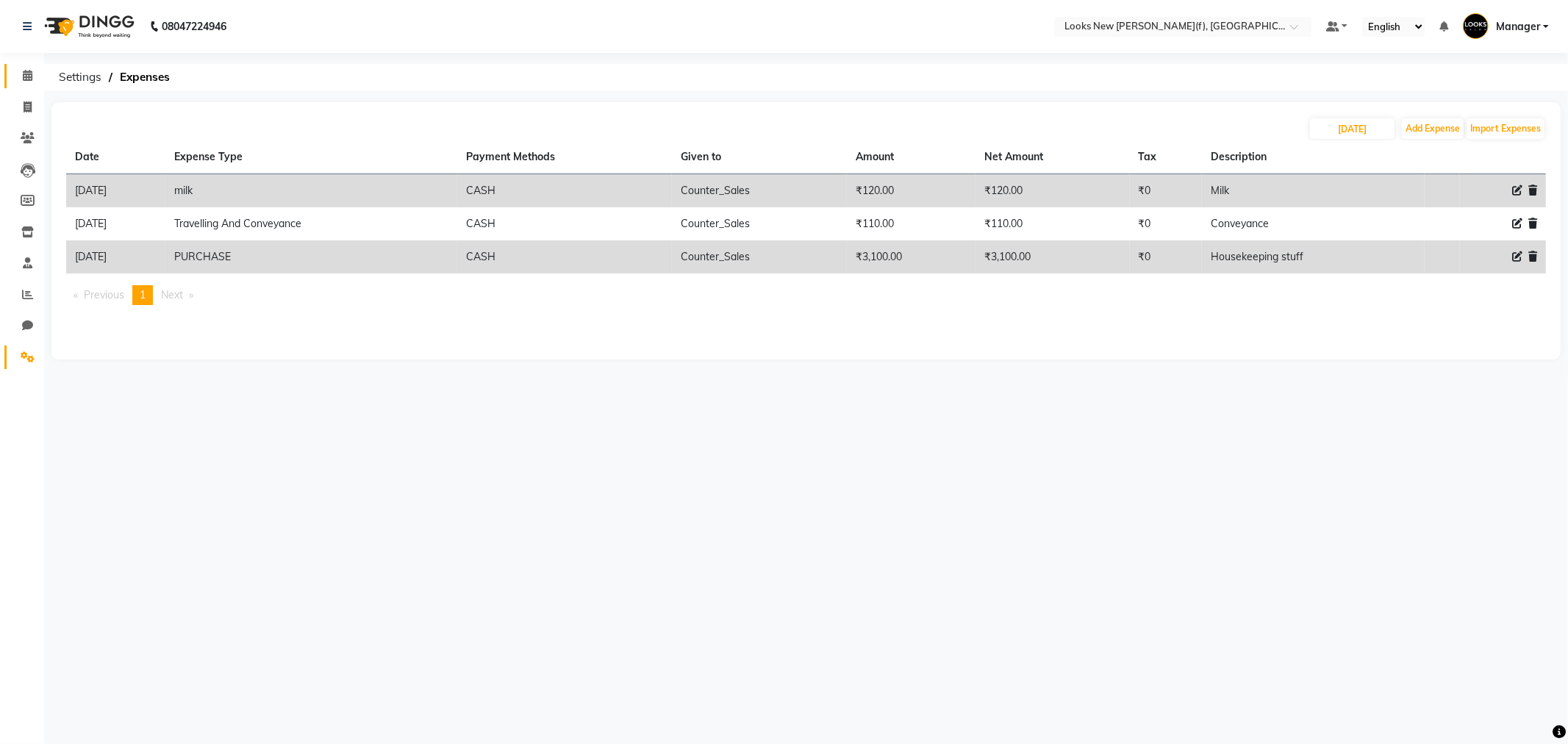
drag, startPoint x: 0, startPoint y: 0, endPoint x: 30, endPoint y: 85, distance: 90.1
click at [30, 85] on link "Calendar" at bounding box center [22, 76] width 35 height 24
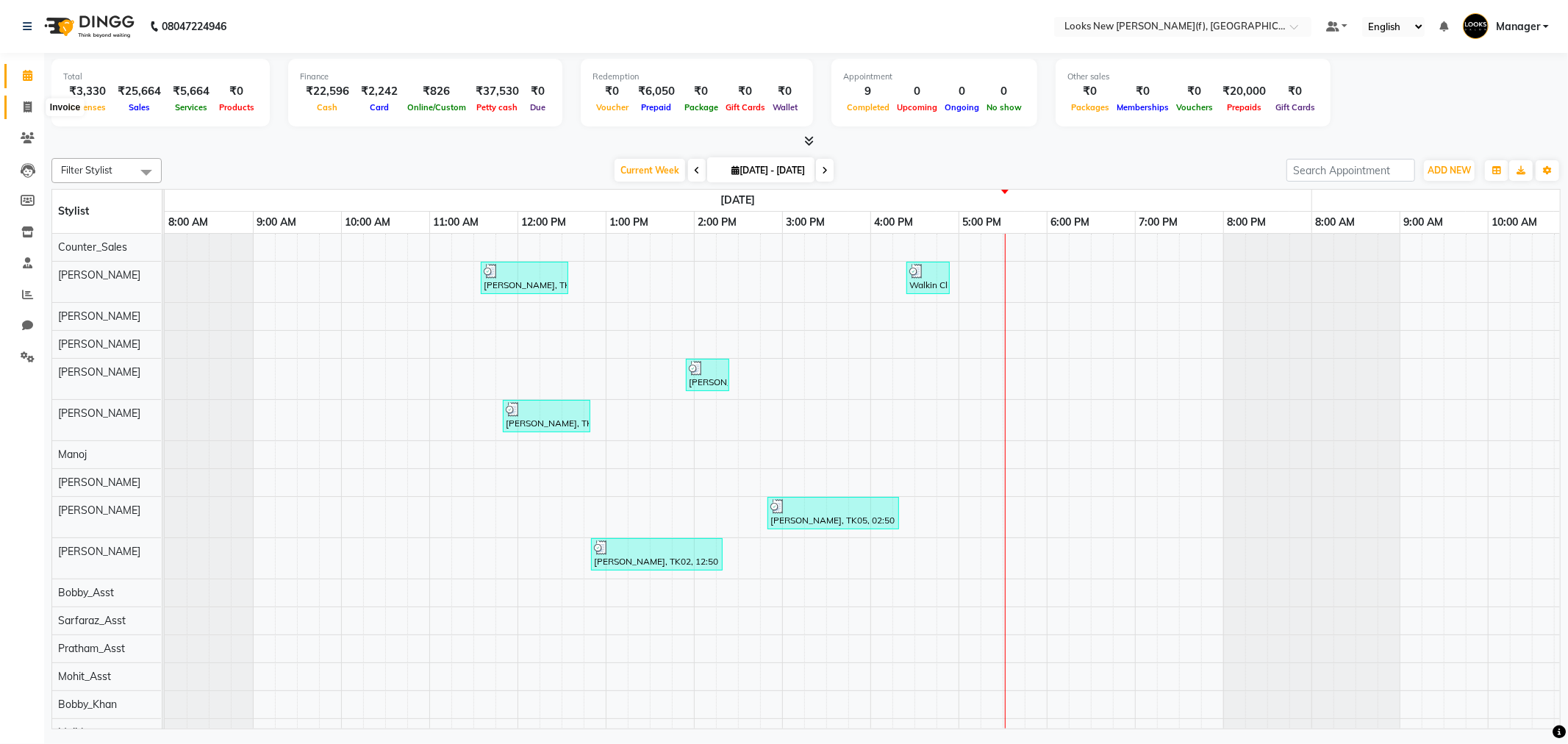
drag, startPoint x: 31, startPoint y: 107, endPoint x: 66, endPoint y: 107, distance: 35.0
click at [31, 107] on icon at bounding box center [27, 107] width 8 height 11
select select "service"
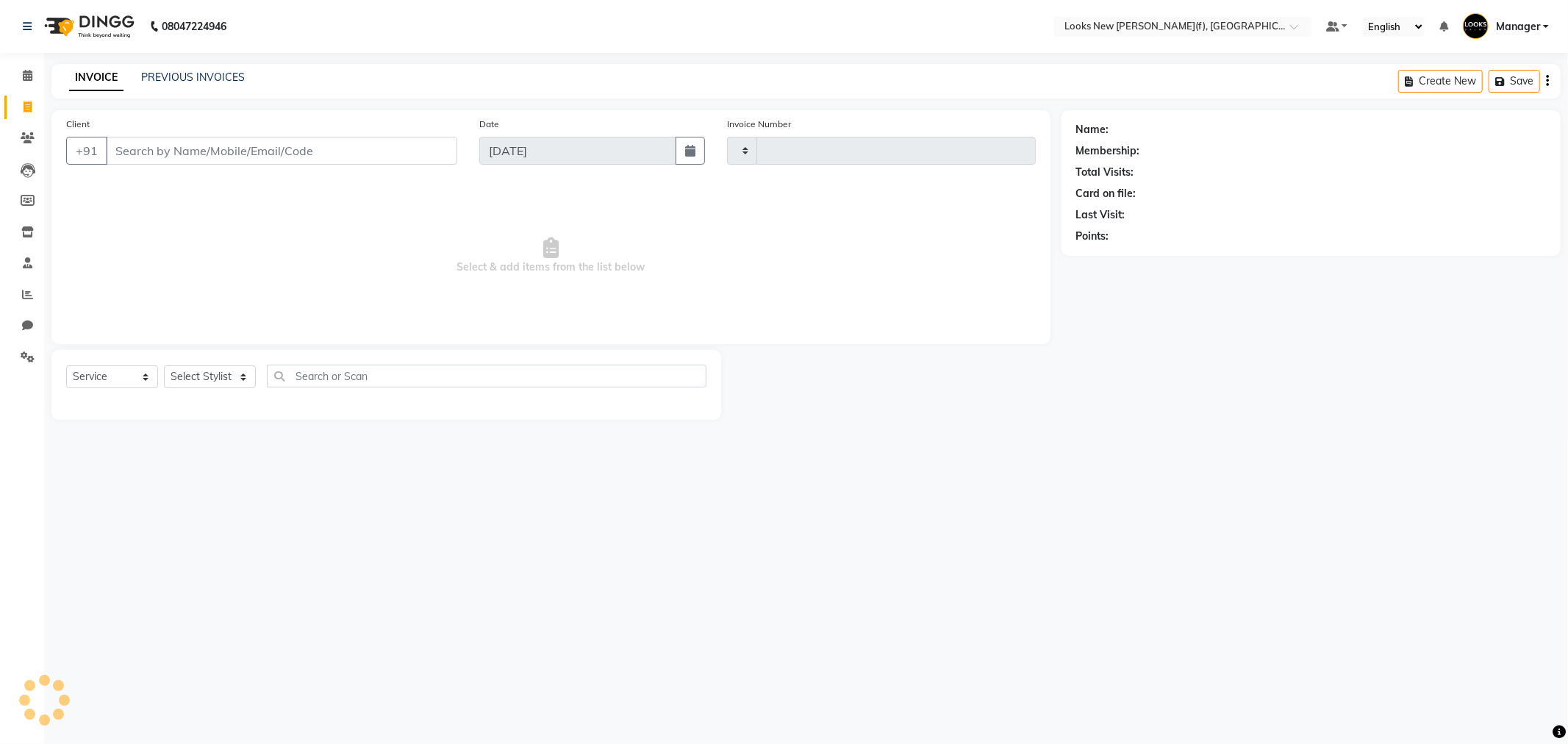
type input "0142"
select select "8659"
click at [211, 153] on input "Client" at bounding box center [281, 151] width 351 height 28
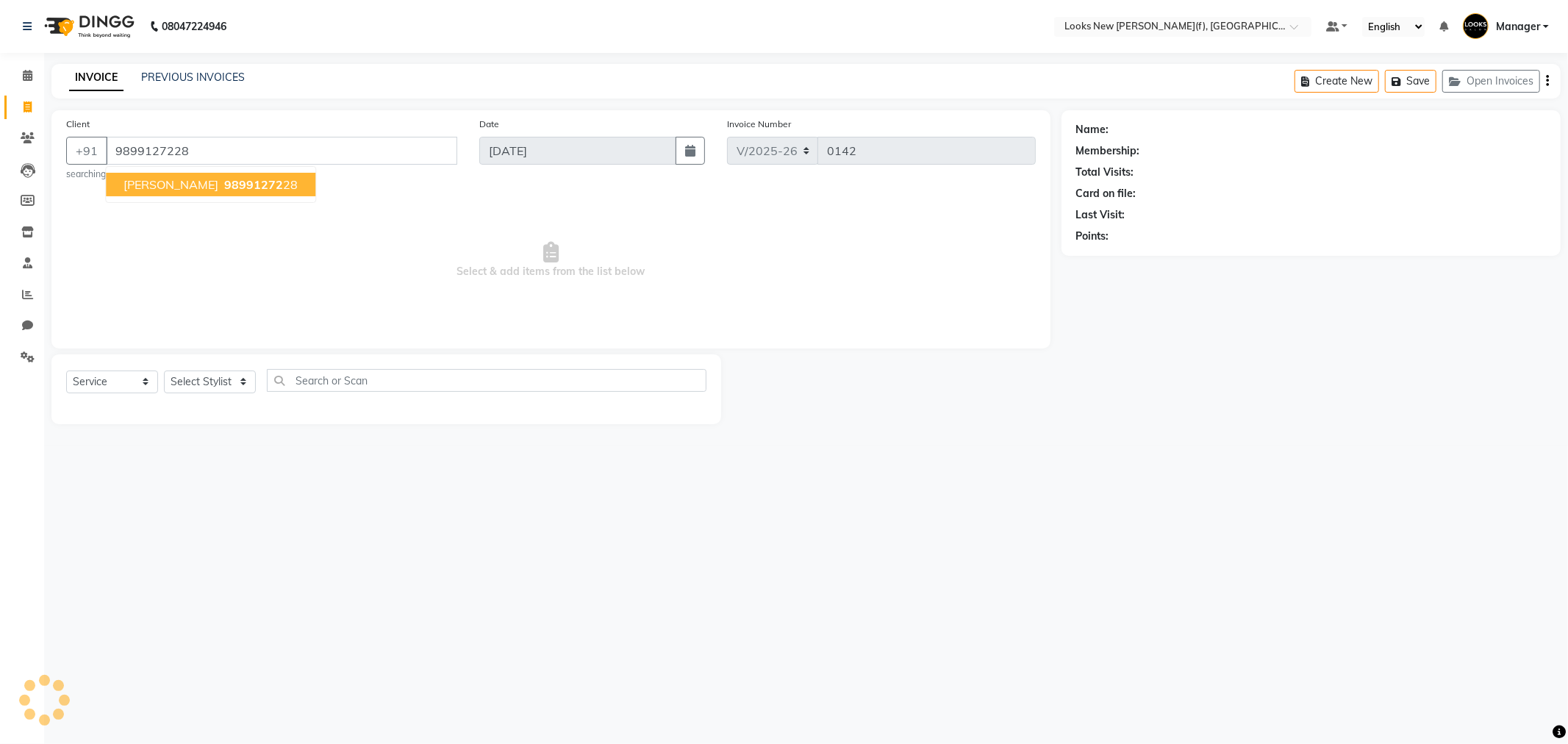
type input "9899127228"
select select "1: Object"
click at [224, 189] on span "98991272" at bounding box center [253, 185] width 59 height 15
select select "1: Object"
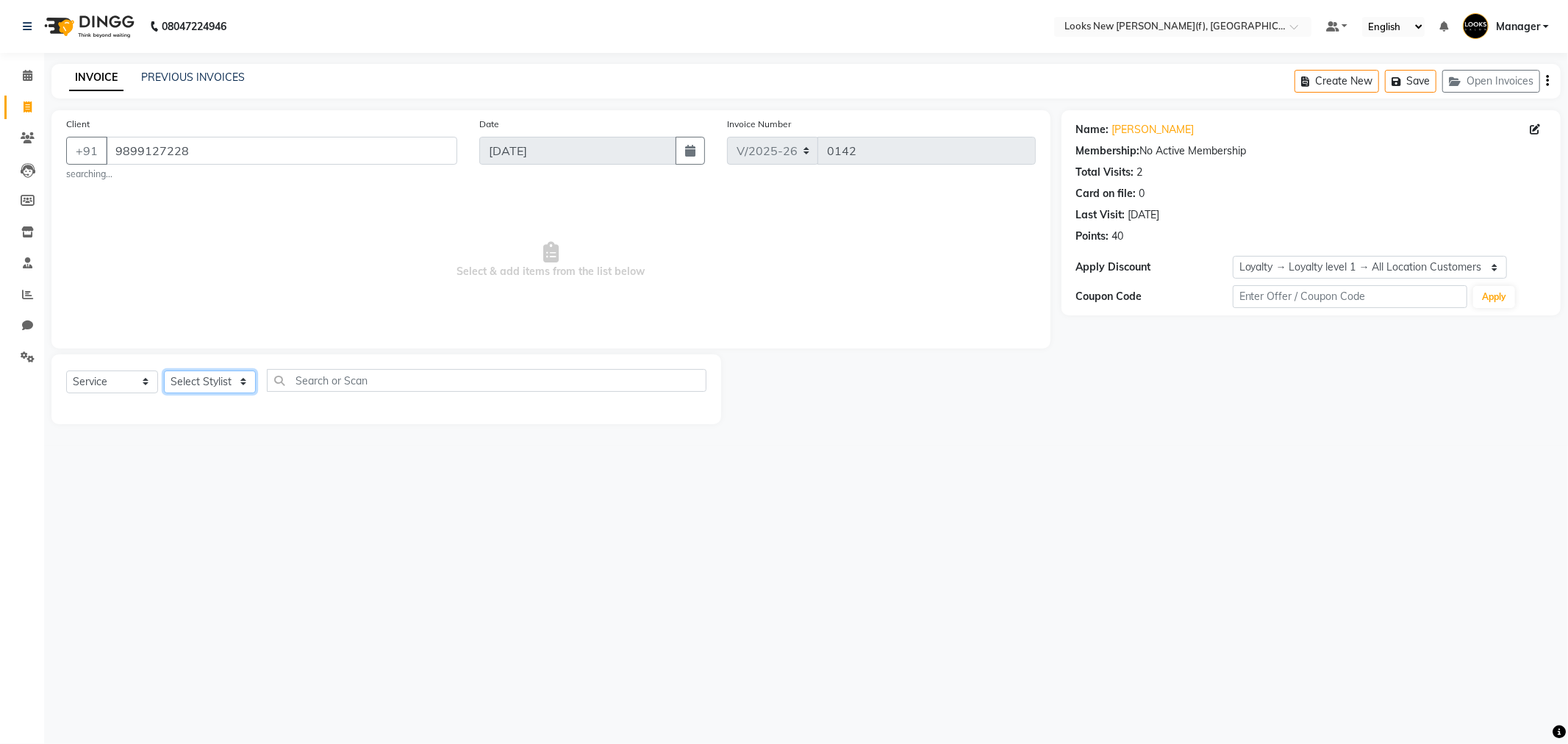
click at [244, 385] on select "Select Stylist Aakash_Pdct [PERSON_NAME] [PERSON_NAME] [PERSON_NAME] Counter_Sa…" at bounding box center [210, 381] width 92 height 22
select select "87312"
click at [164, 370] on select "Select Stylist Aakash_Pdct [PERSON_NAME] [PERSON_NAME] [PERSON_NAME] Counter_Sa…" at bounding box center [210, 381] width 92 height 22
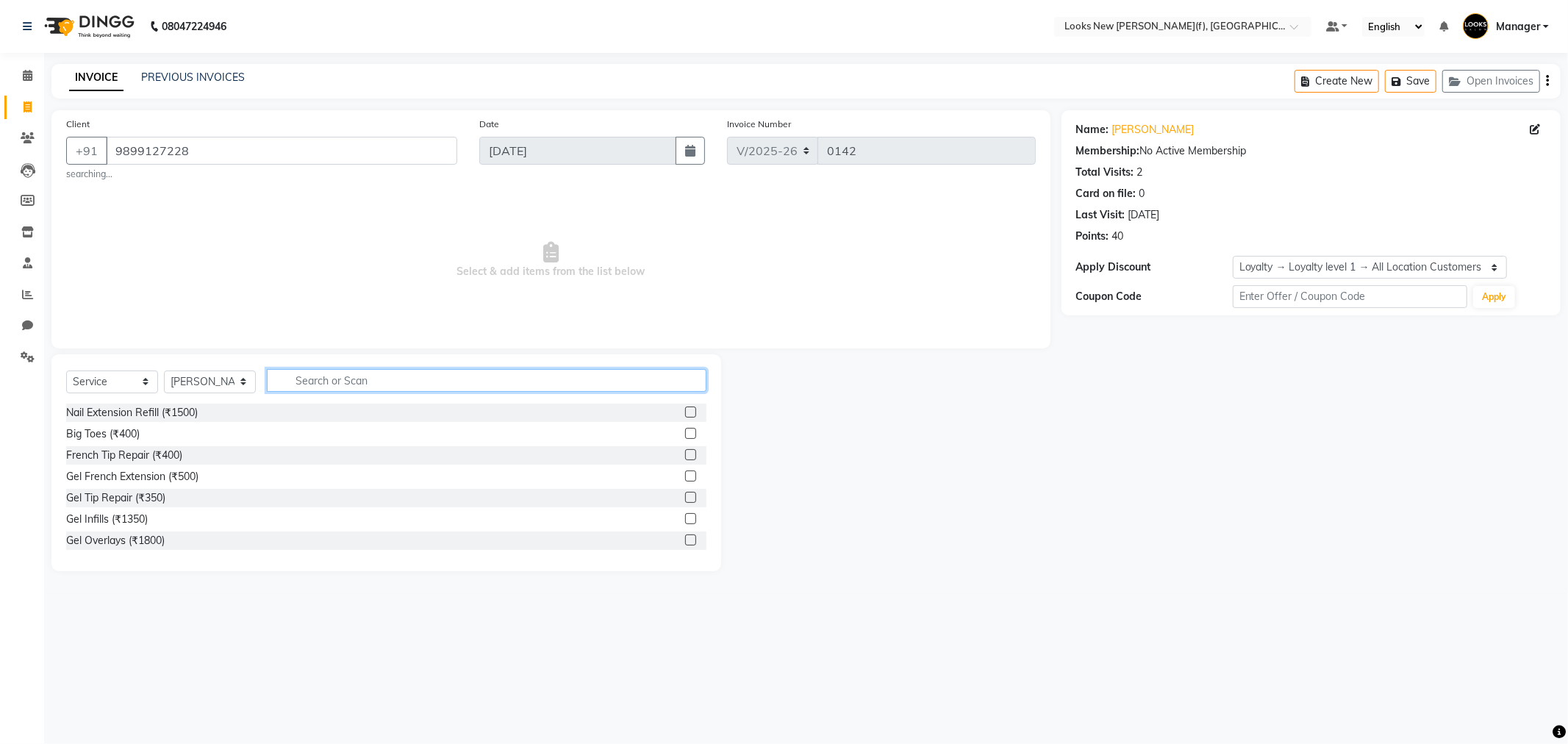
click at [312, 379] on input "text" at bounding box center [487, 379] width 440 height 22
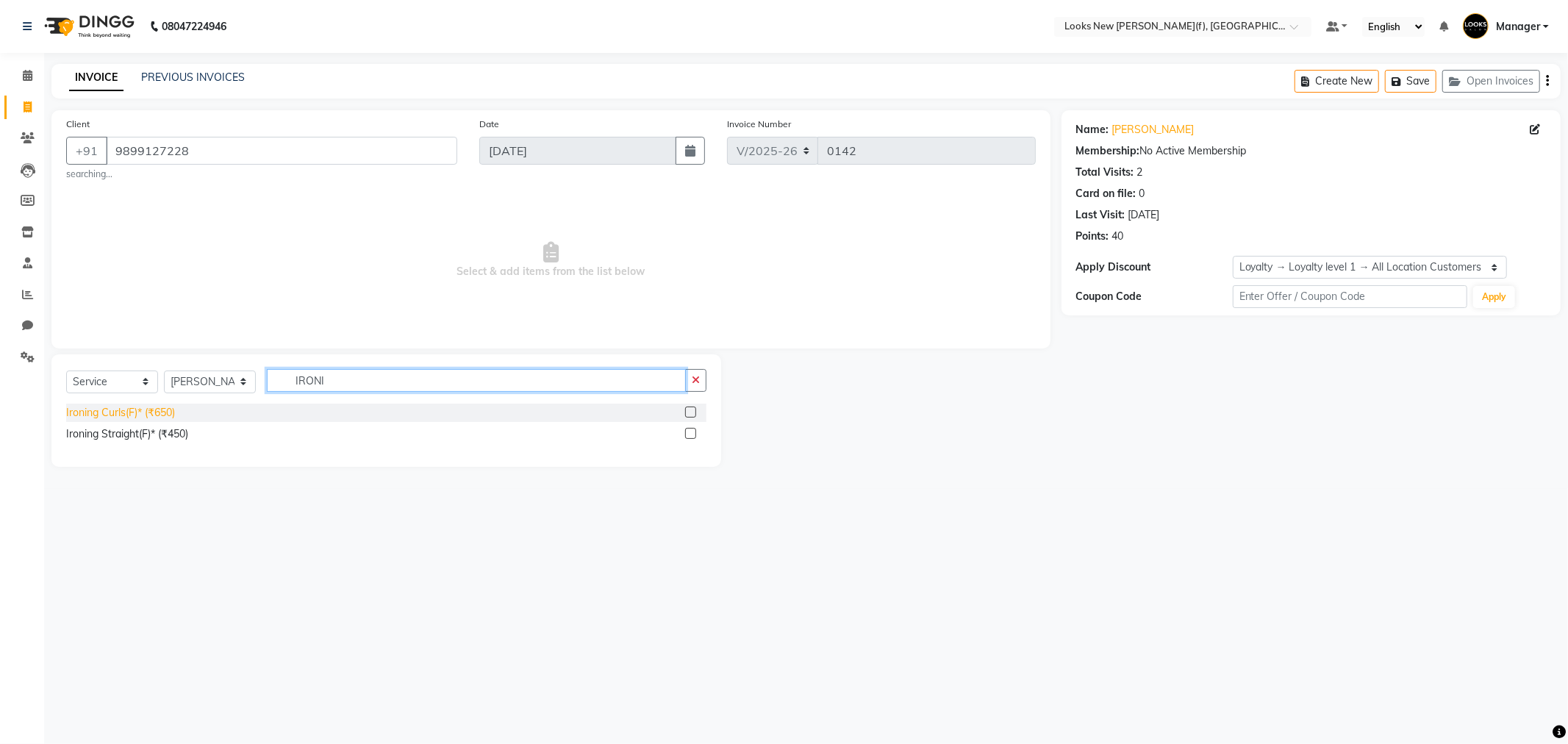
type input "IRONI"
click at [118, 419] on div "Ironing Curls(F)* (₹650)" at bounding box center [120, 412] width 109 height 16
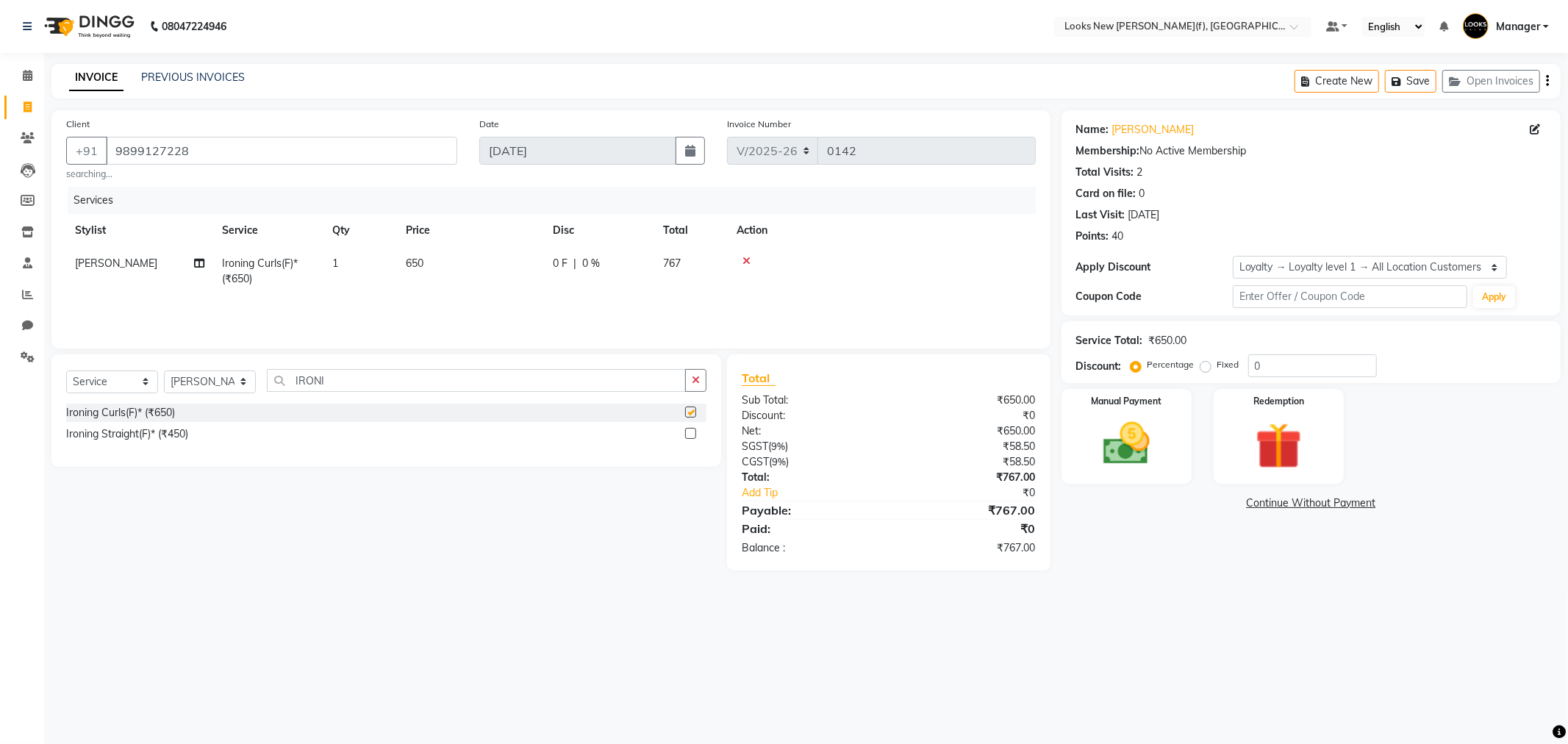
checkbox input "false"
click at [436, 261] on td "650" at bounding box center [470, 271] width 147 height 48
select select "87312"
drag, startPoint x: 538, startPoint y: 267, endPoint x: 435, endPoint y: 269, distance: 103.0
click at [435, 269] on tr "Aakash_Pdct Afsar Ahmad Ashmita Ayesha Bobby_Asst Bobby_Khan Counter_Sales Kama…" at bounding box center [550, 275] width 970 height 56
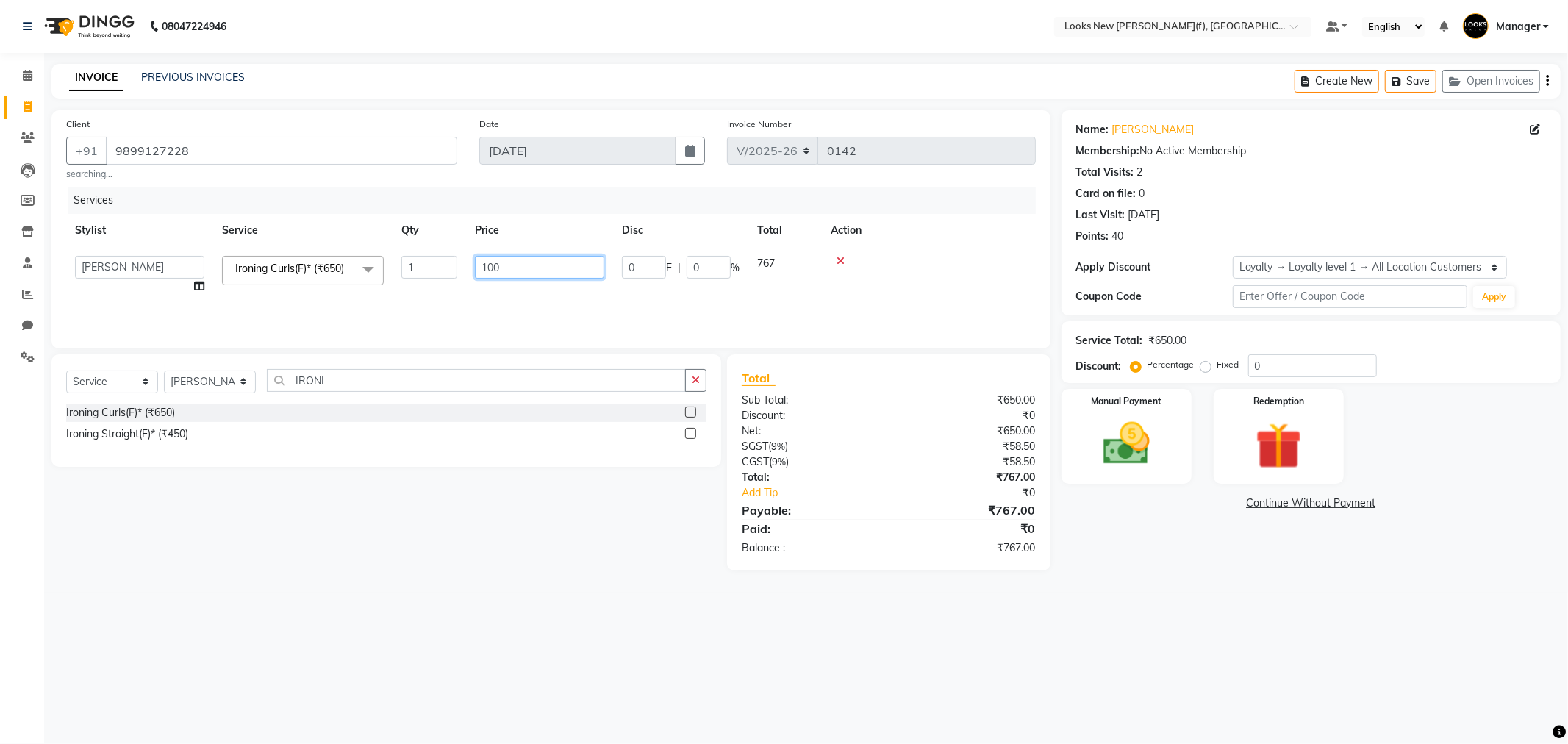
type input "1000"
click at [1257, 424] on img at bounding box center [1279, 446] width 78 height 60
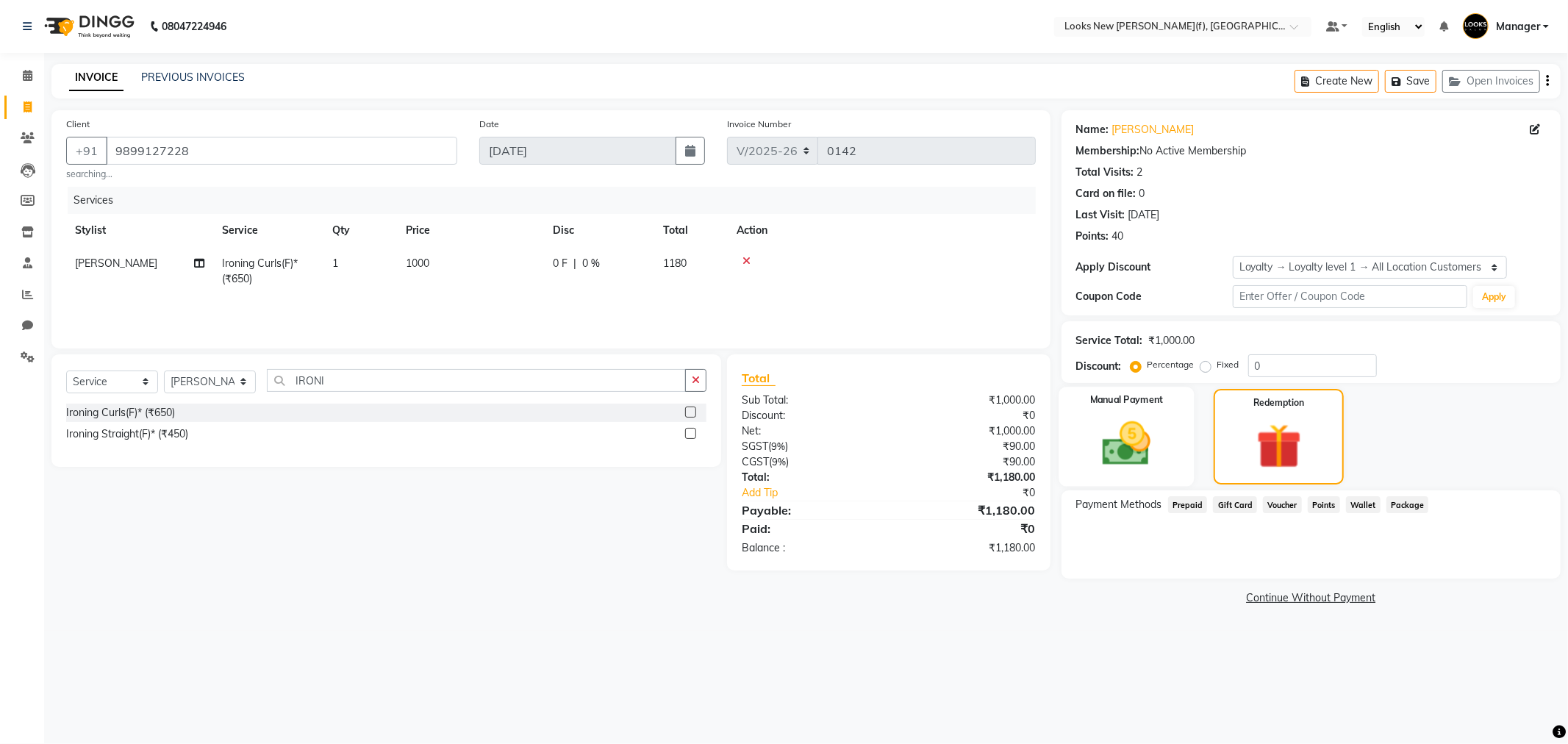
click at [1128, 444] on img at bounding box center [1127, 444] width 78 height 56
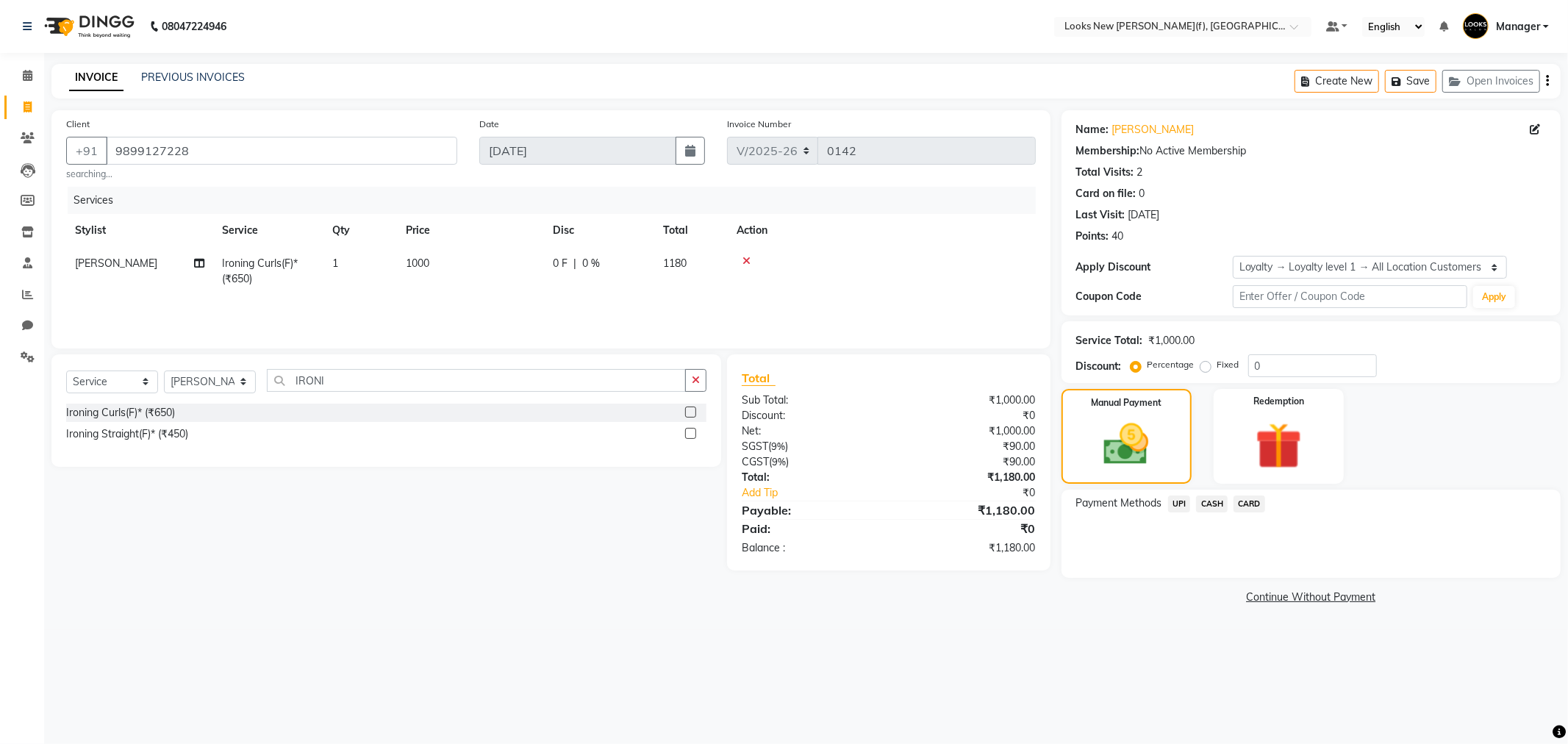
click at [1213, 505] on span "CASH" at bounding box center [1212, 503] width 32 height 17
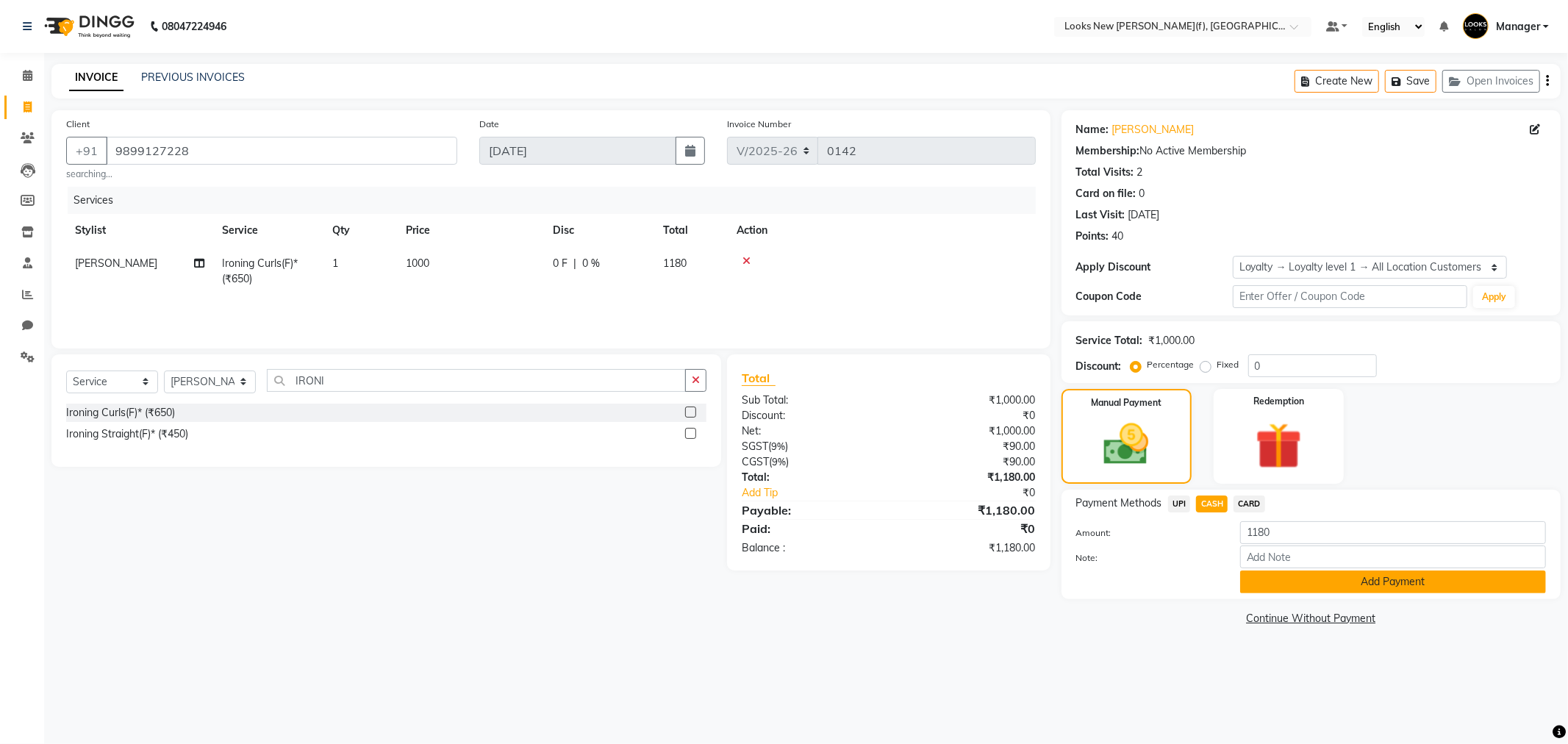
click at [1335, 585] on button "Add Payment" at bounding box center [1392, 581] width 306 height 22
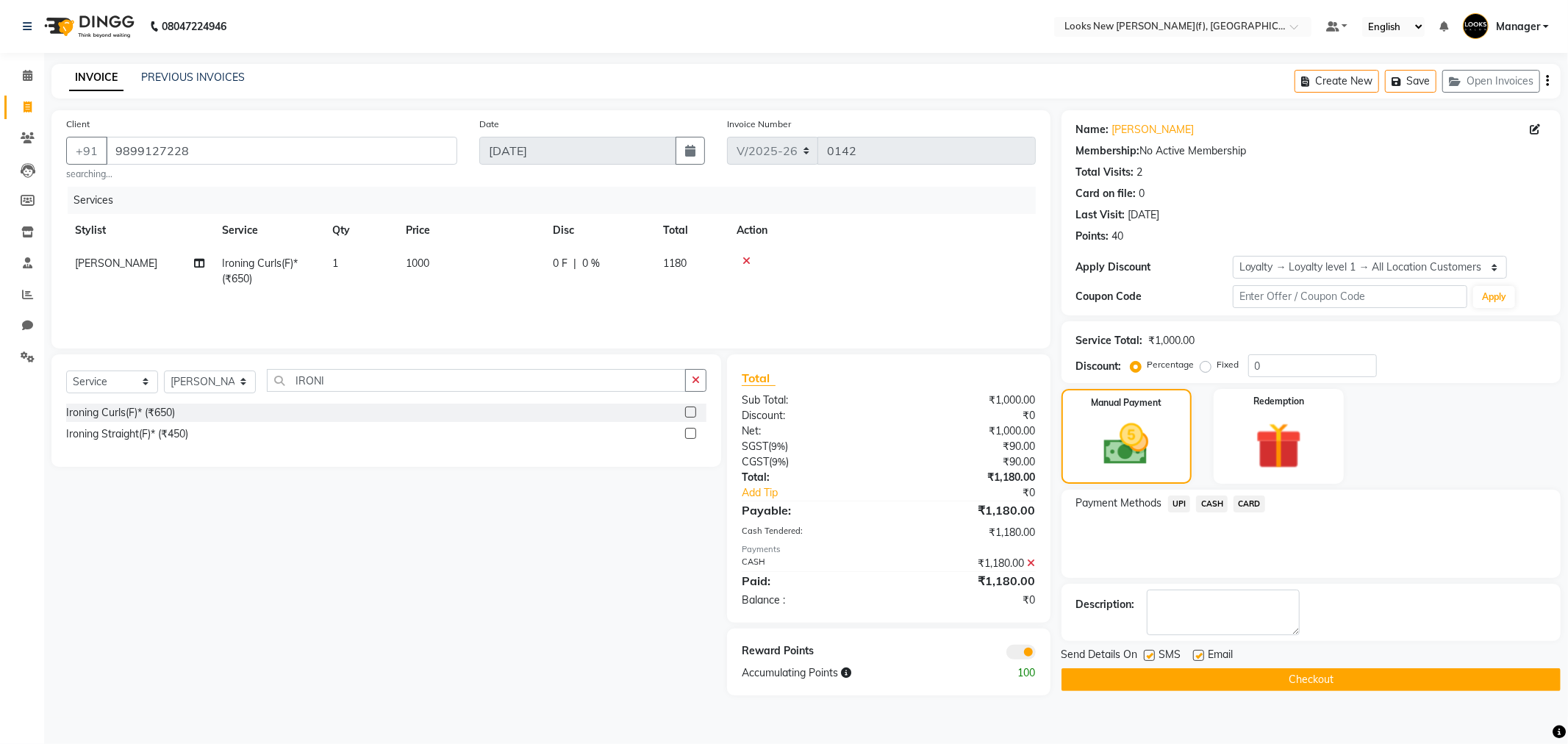
click at [1216, 679] on button "Checkout" at bounding box center [1312, 679] width 500 height 22
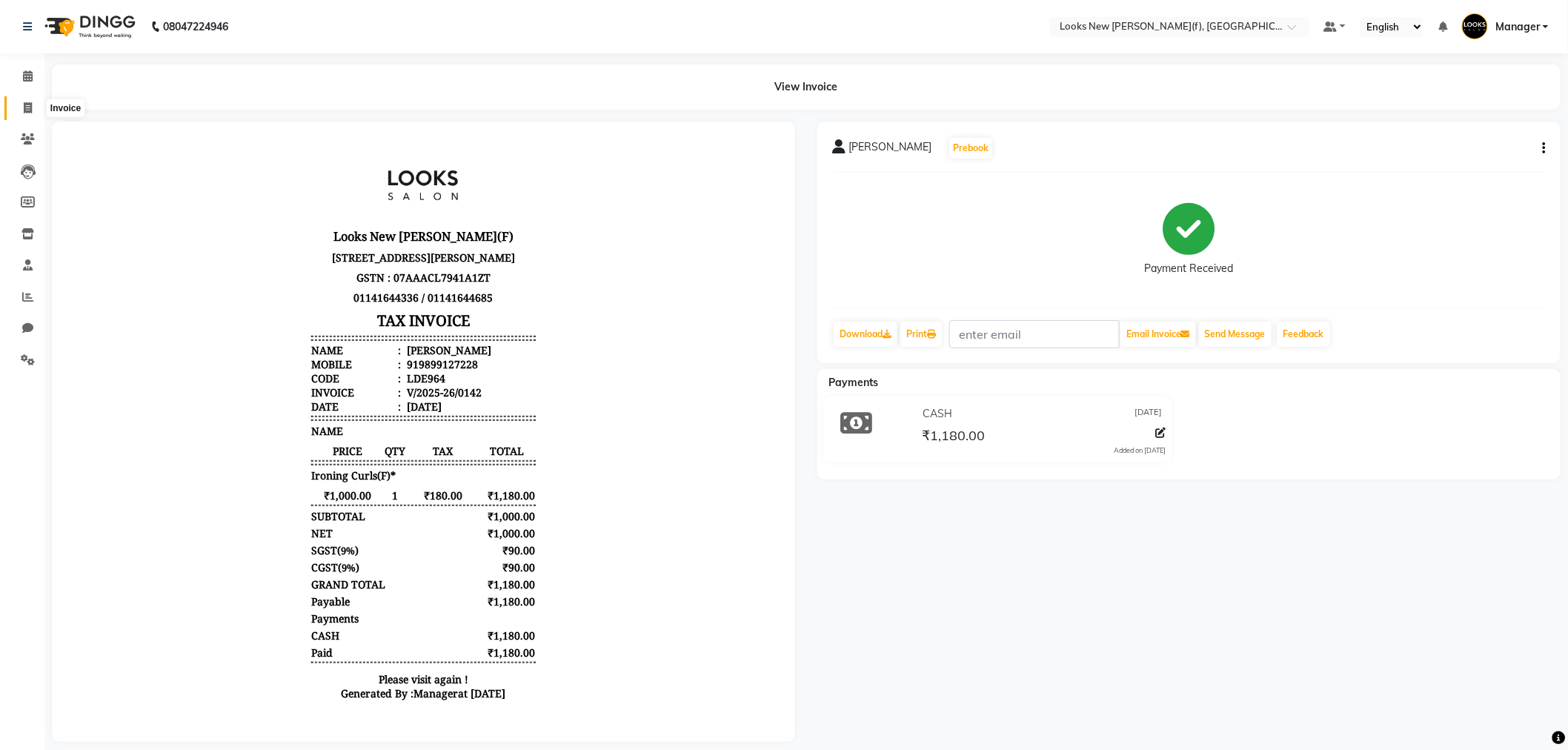
click at [29, 107] on icon at bounding box center [28, 107] width 8 height 11
select select "service"
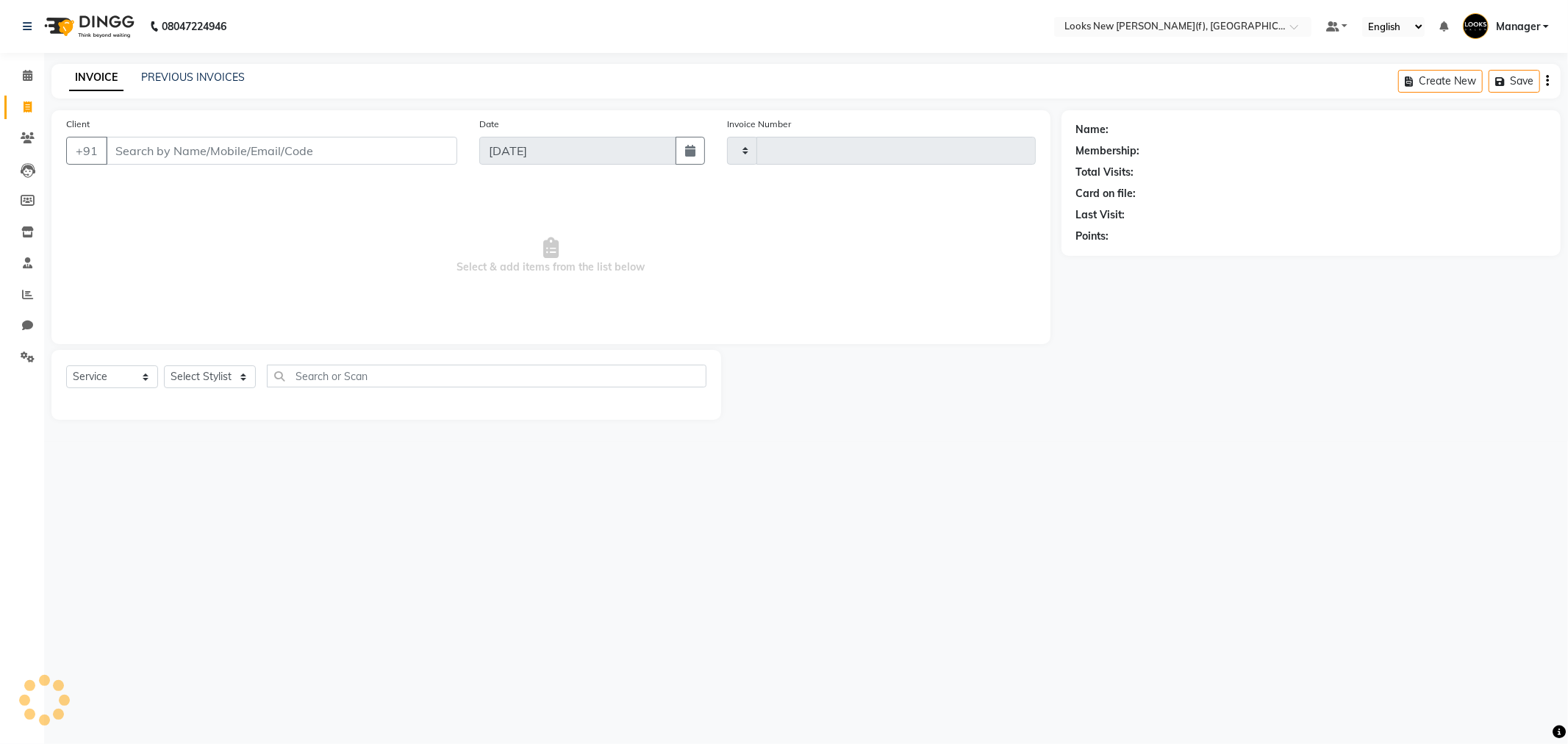
type input "0143"
select select "8659"
click at [1457, 82] on icon "button" at bounding box center [1457, 82] width 17 height 10
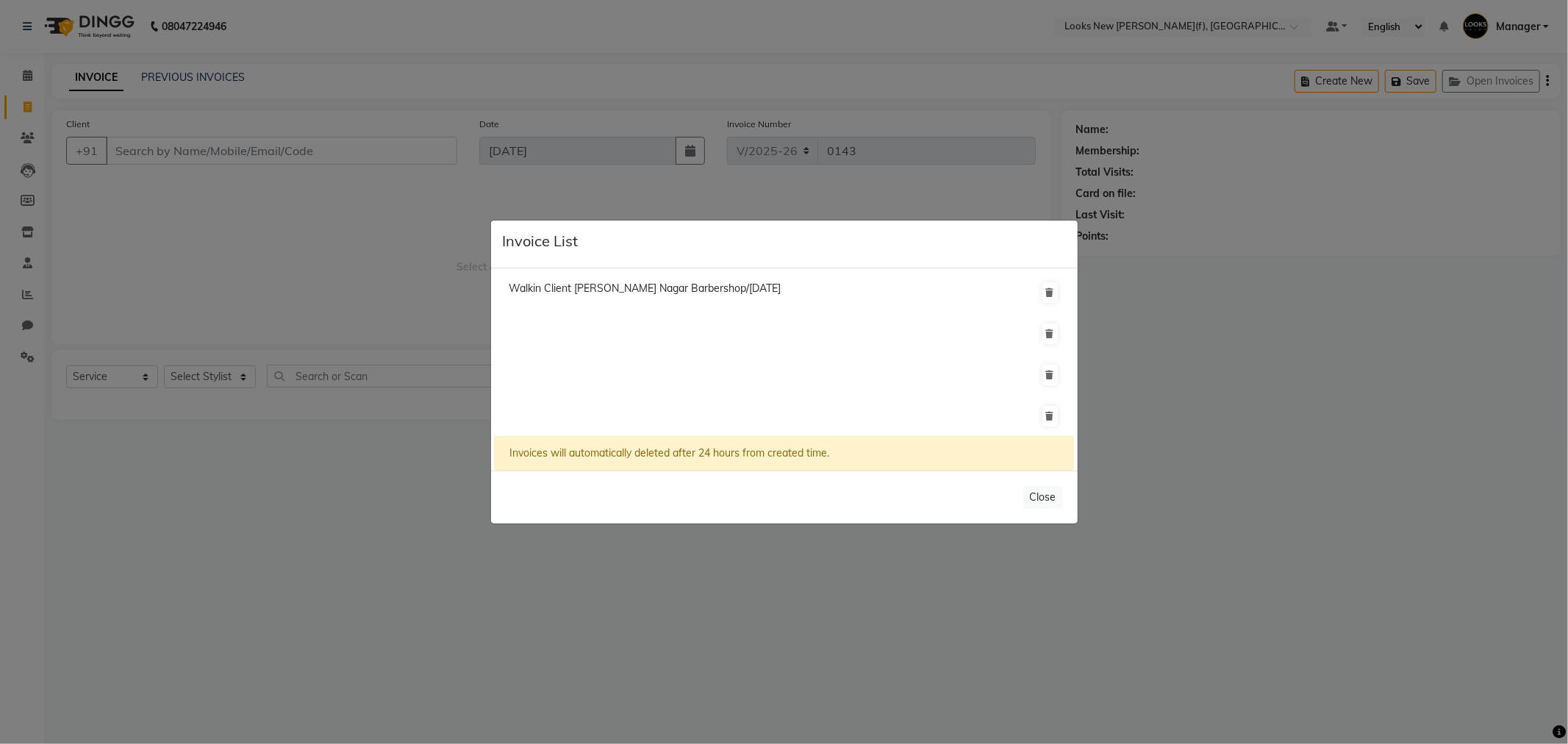
click at [656, 287] on span "Walkin Client Rajinder Nagar Barbershop/31 August 2025" at bounding box center [645, 288] width 272 height 13
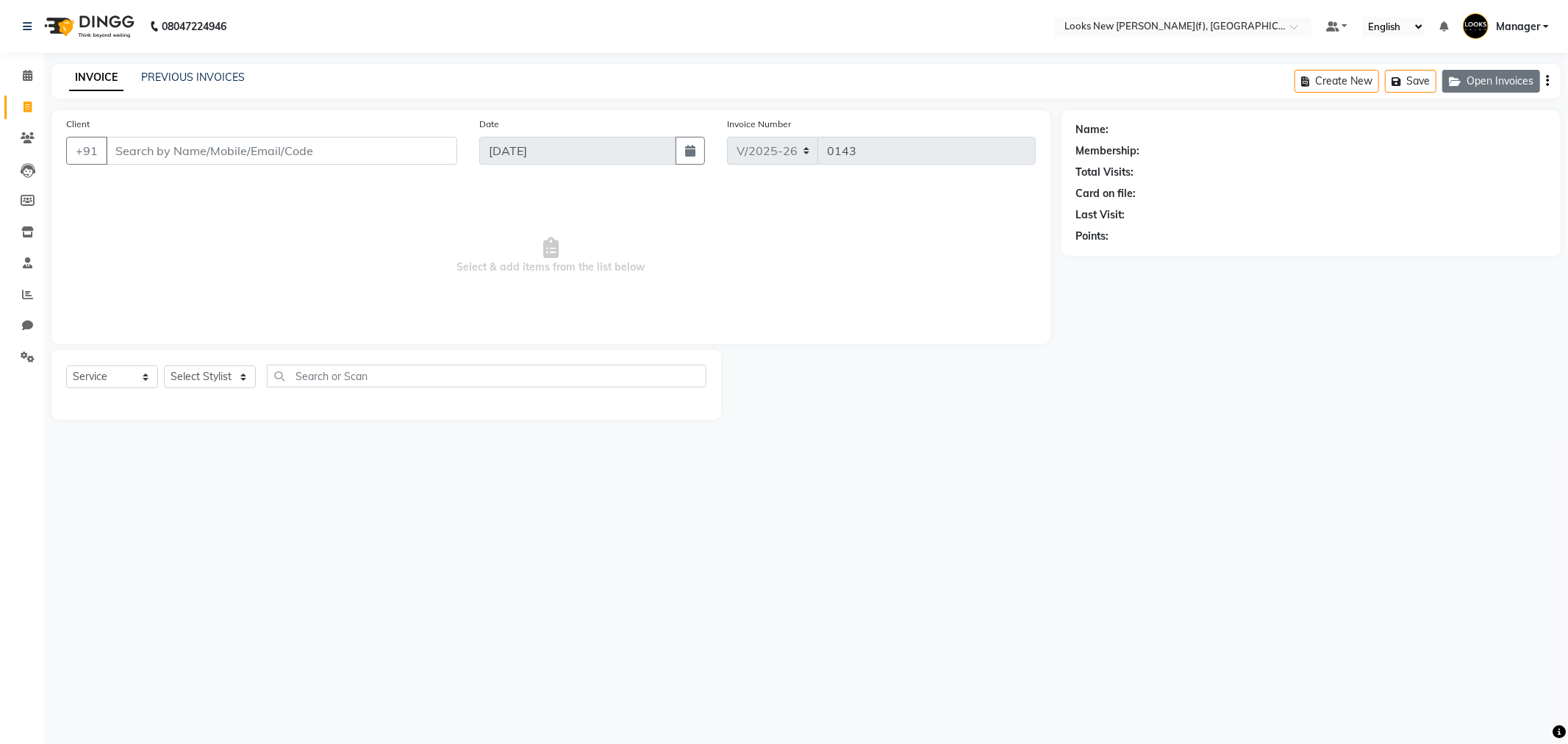
click at [1466, 72] on button "Open Invoices" at bounding box center [1491, 81] width 97 height 22
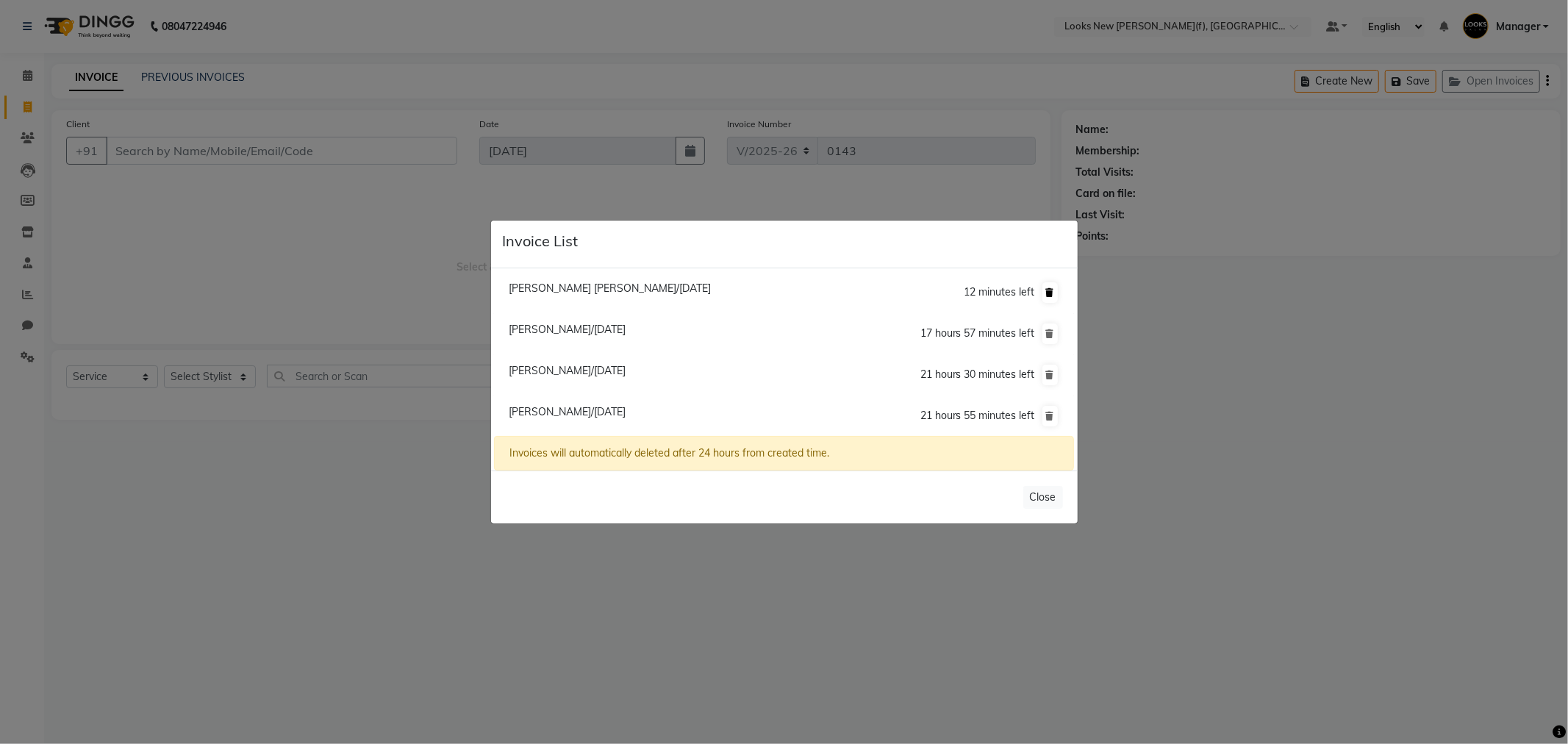
click at [1052, 292] on icon at bounding box center [1050, 292] width 8 height 9
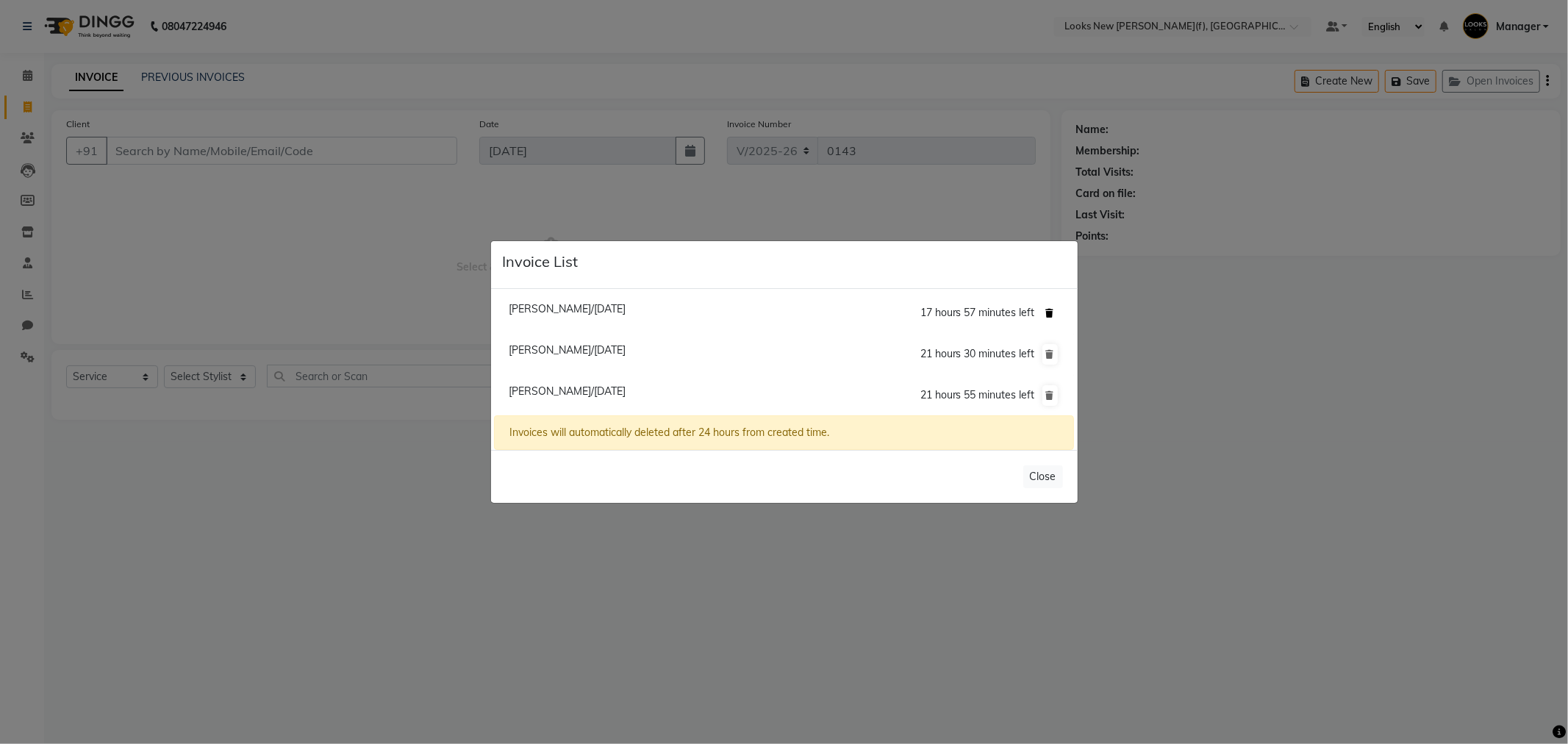
click at [1052, 313] on icon at bounding box center [1050, 313] width 8 height 9
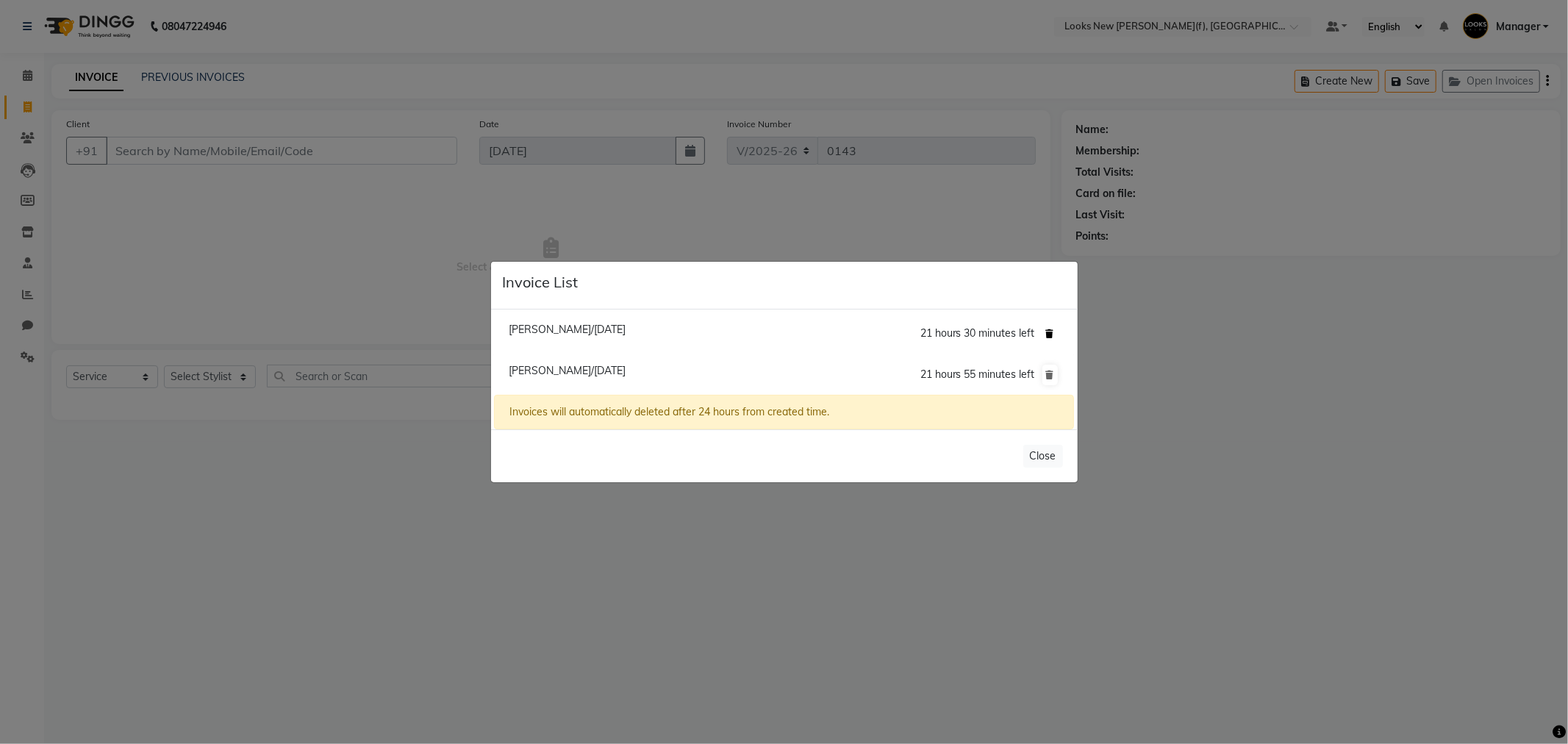
click at [1048, 330] on icon at bounding box center [1050, 334] width 8 height 9
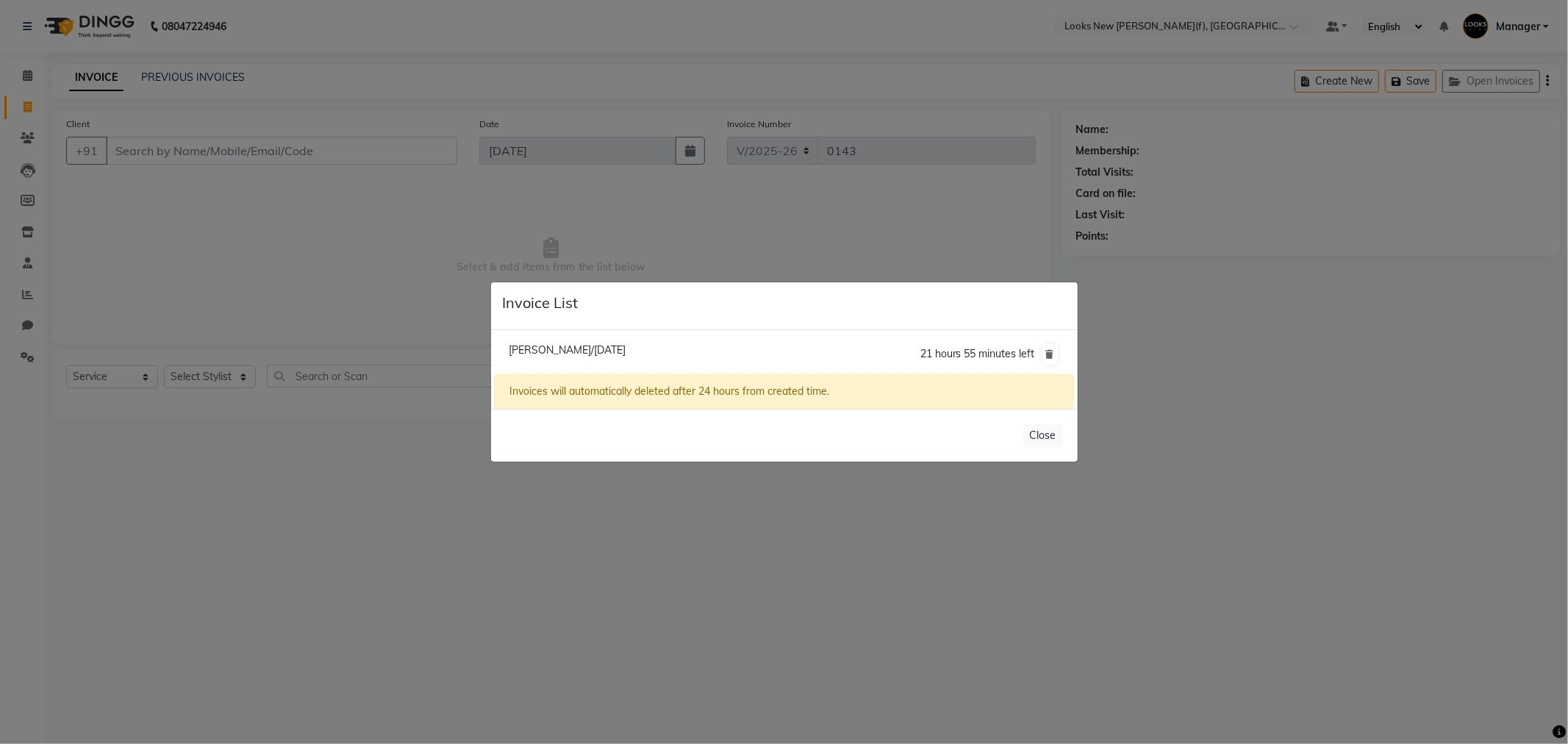
click at [593, 356] on li "Kavita Uppal/01 September 2025 21 hours 55 minutes left" at bounding box center [784, 354] width 580 height 41
click at [580, 351] on span "Kavita Uppal/01 September 2025" at bounding box center [567, 350] width 117 height 13
type input "9910996873"
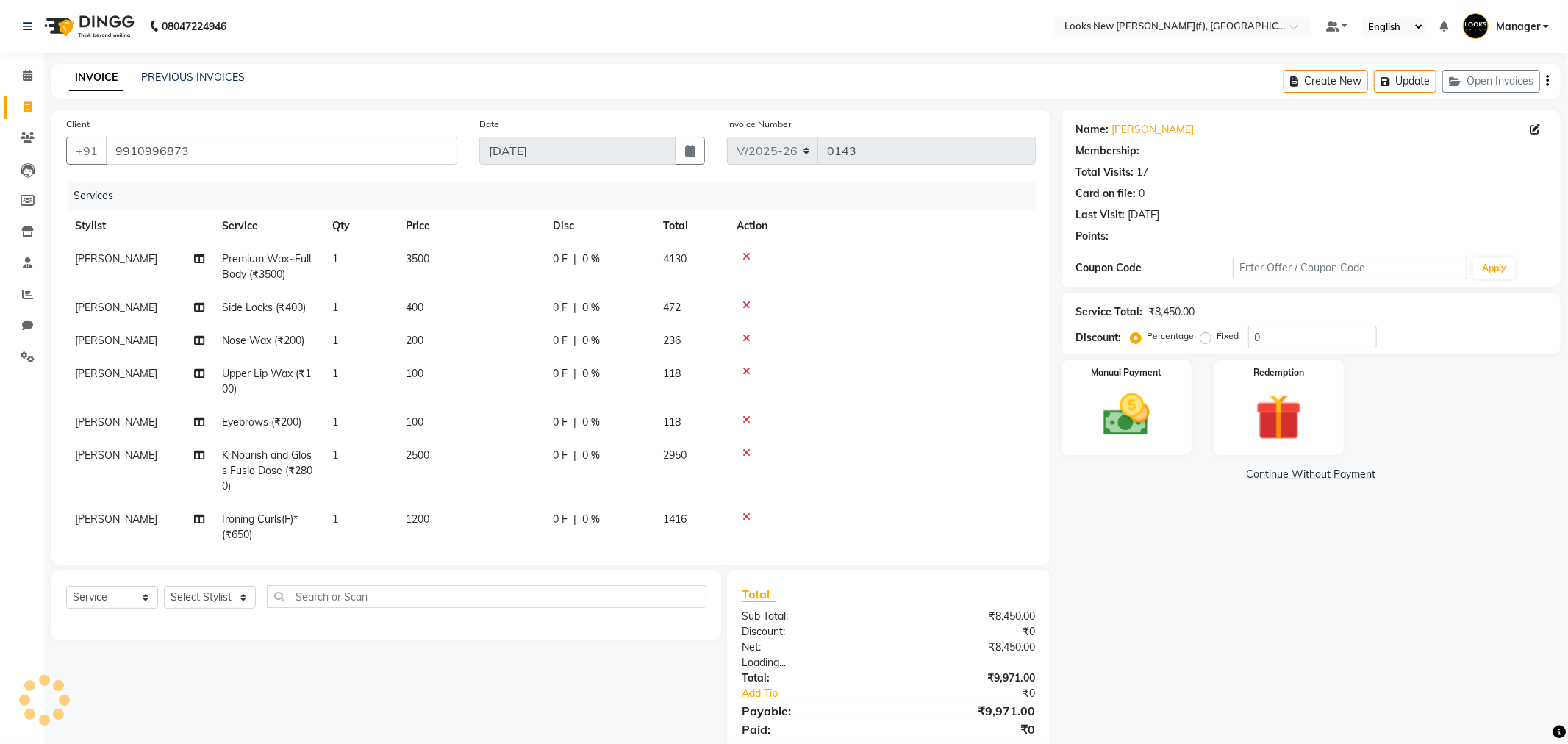
select select "1: Object"
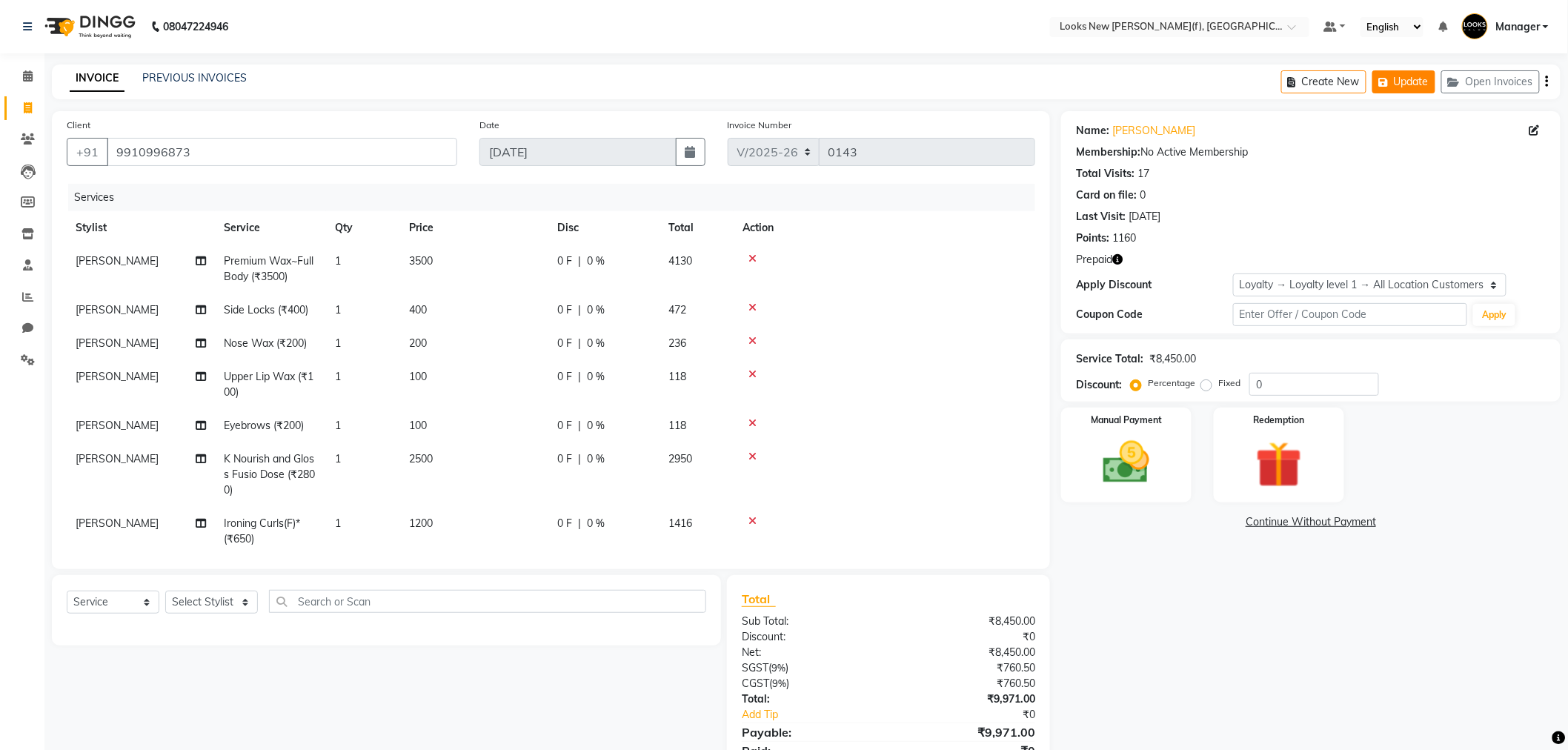
click at [1412, 81] on button "Update" at bounding box center [1403, 81] width 63 height 23
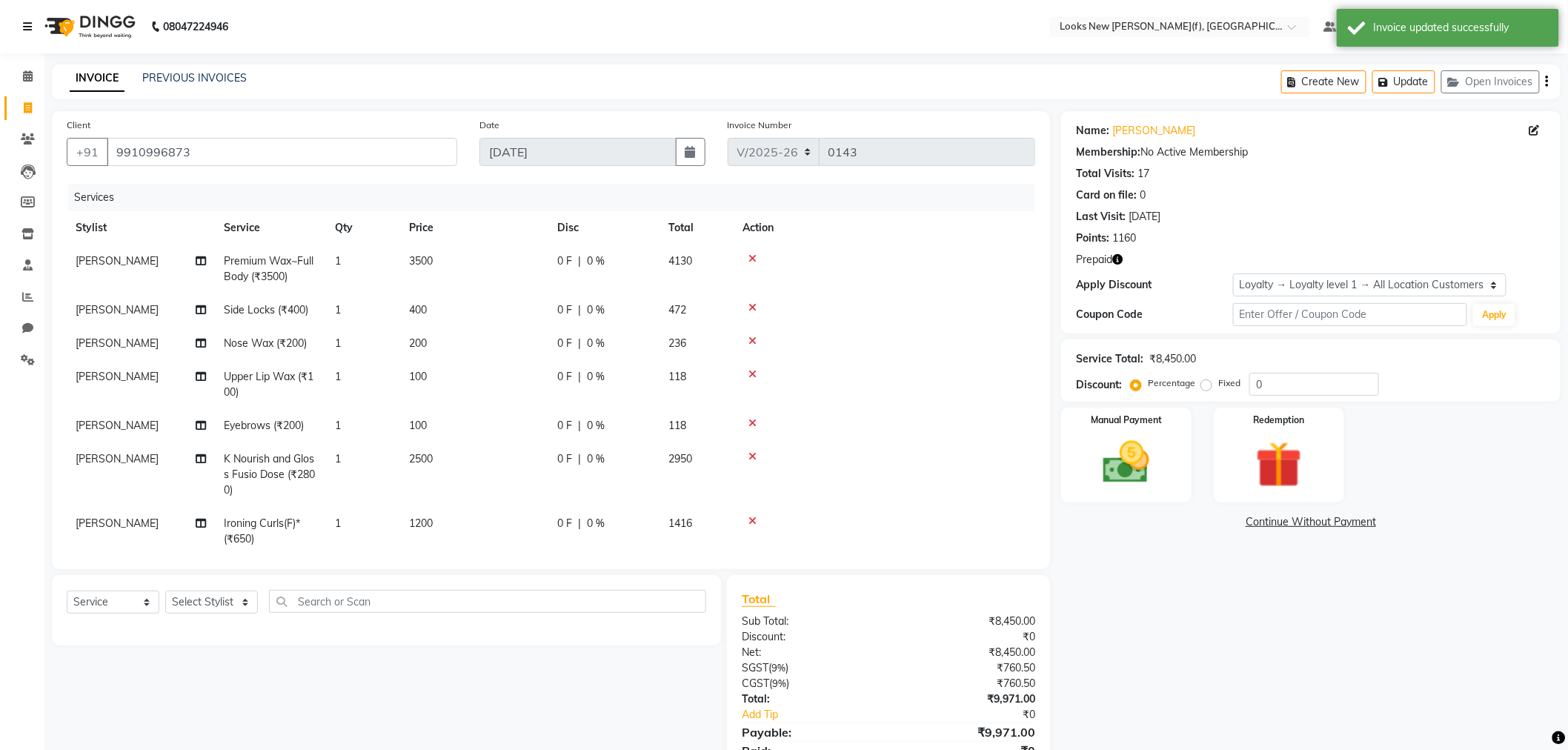
click at [27, 26] on icon at bounding box center [27, 27] width 9 height 10
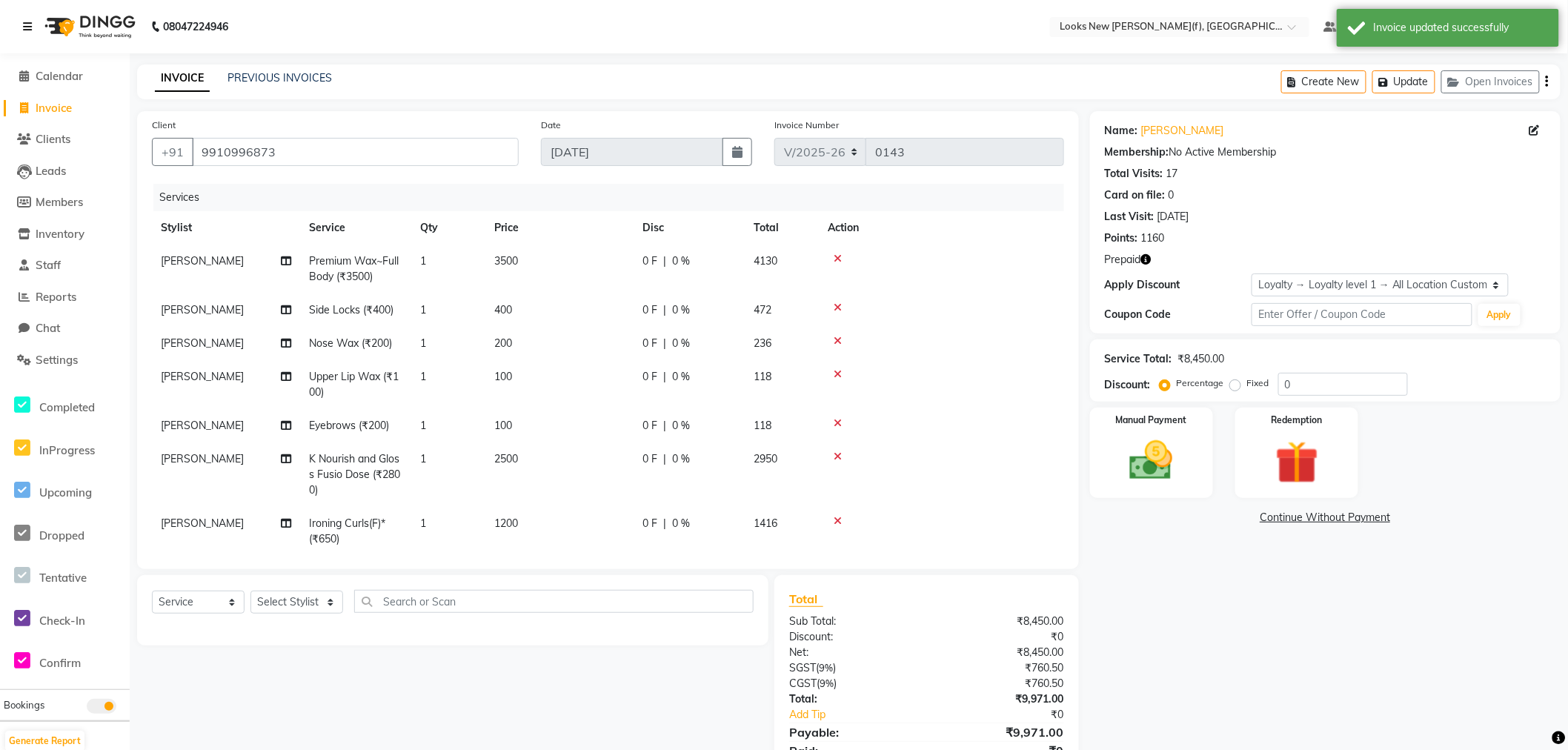
click at [27, 26] on icon at bounding box center [27, 27] width 9 height 10
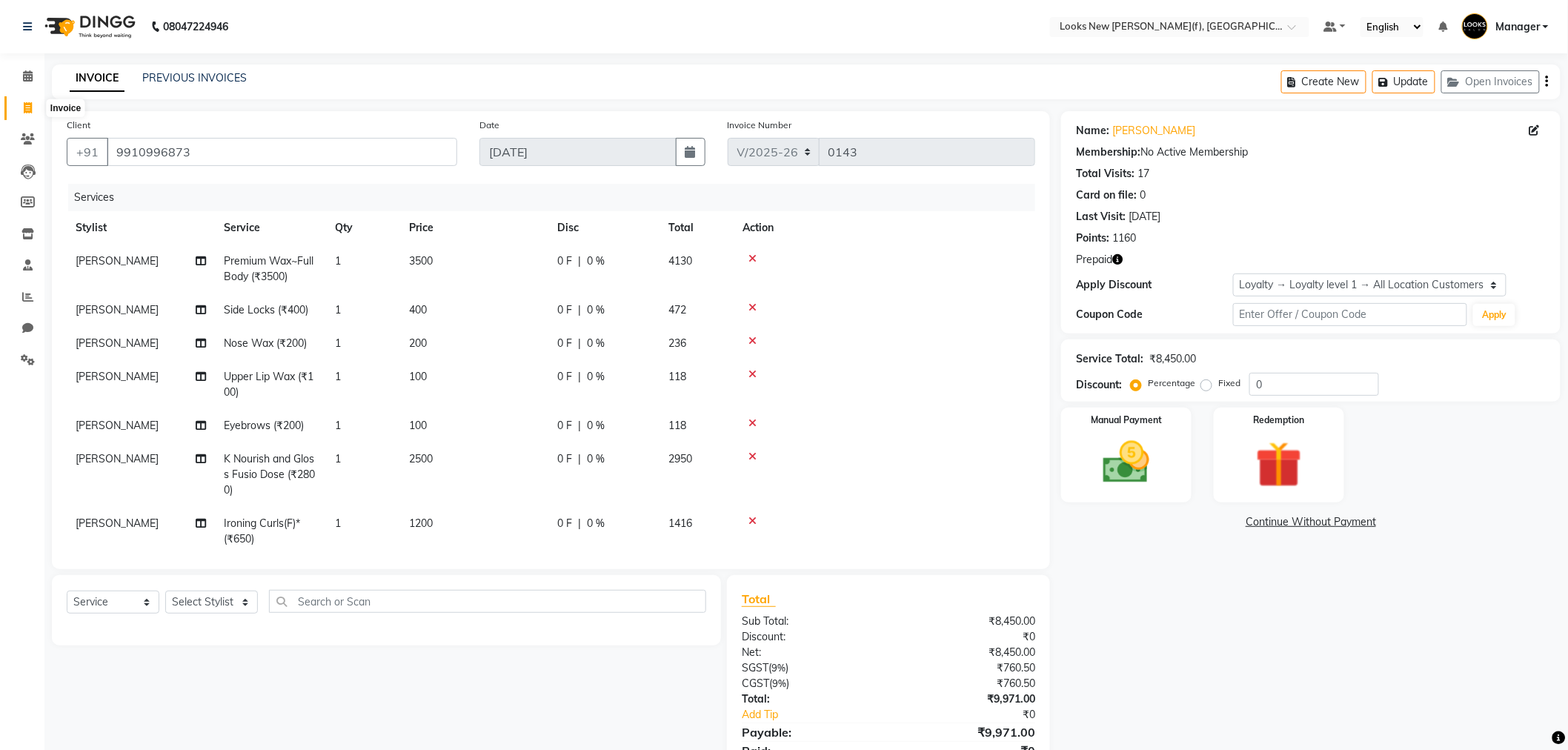
click at [30, 109] on icon at bounding box center [28, 107] width 8 height 11
select select "service"
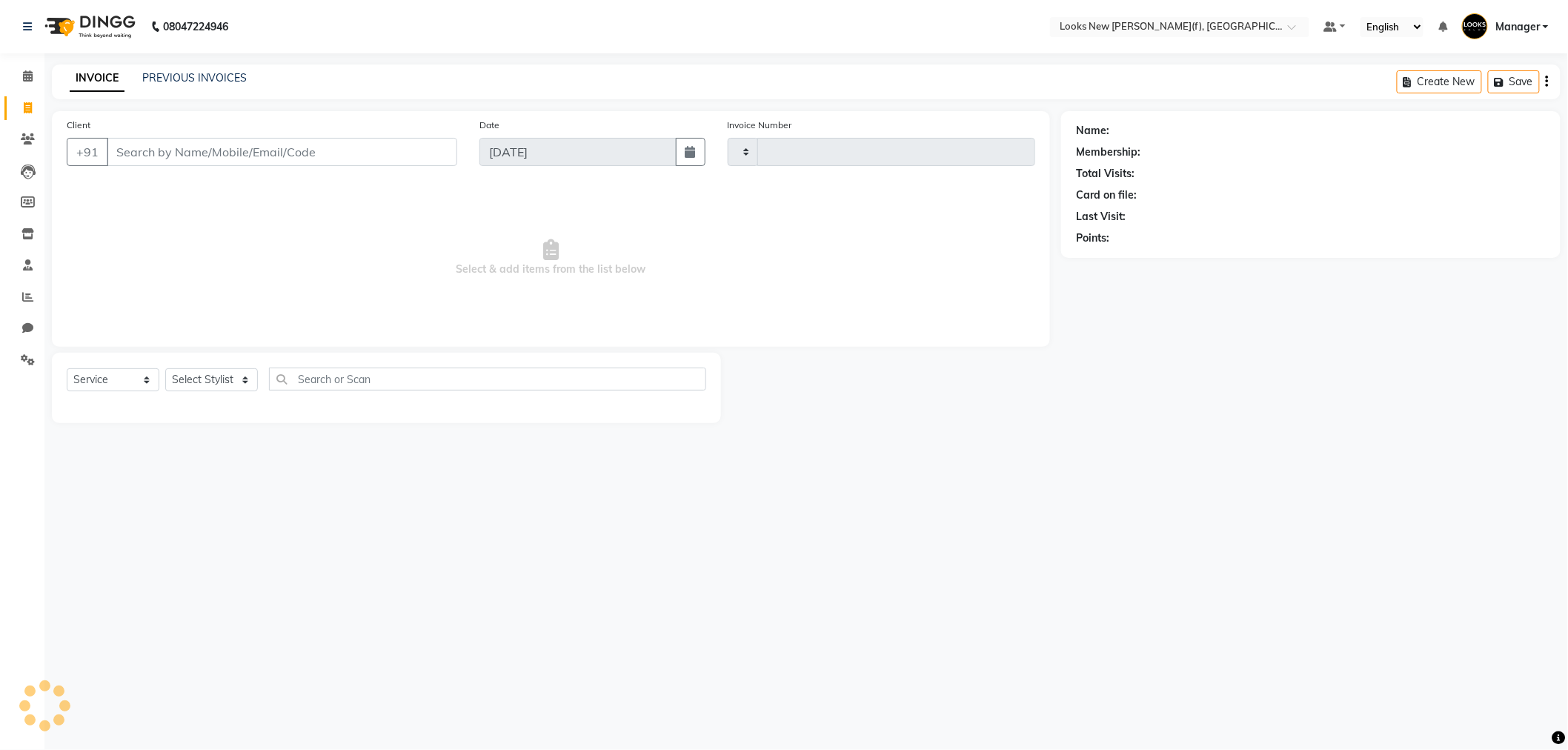
type input "0143"
select select "8659"
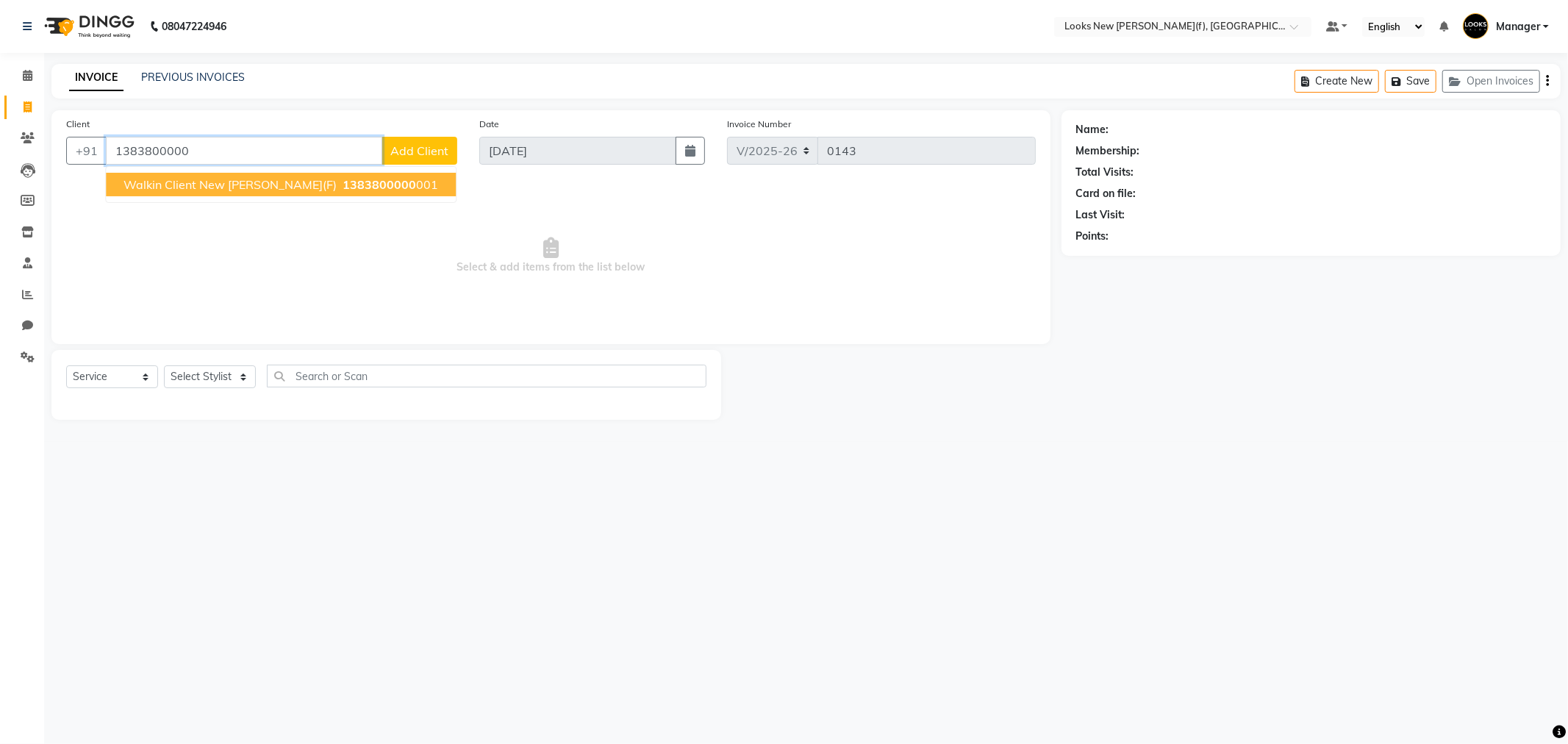
click at [263, 186] on span "Walkin Client New Rajinder Ngr(F)" at bounding box center [230, 185] width 213 height 15
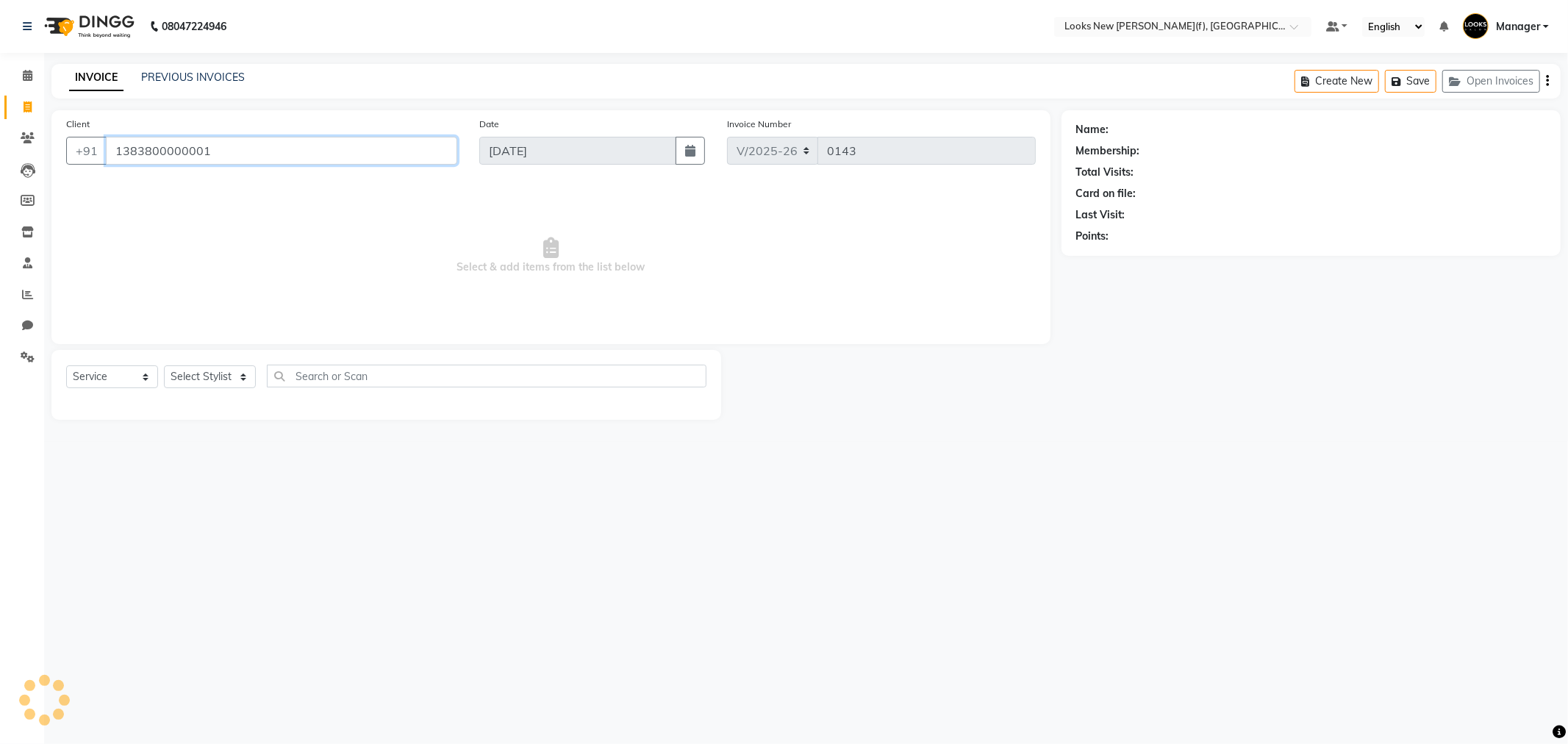
type input "1383800000001"
select select "1: Object"
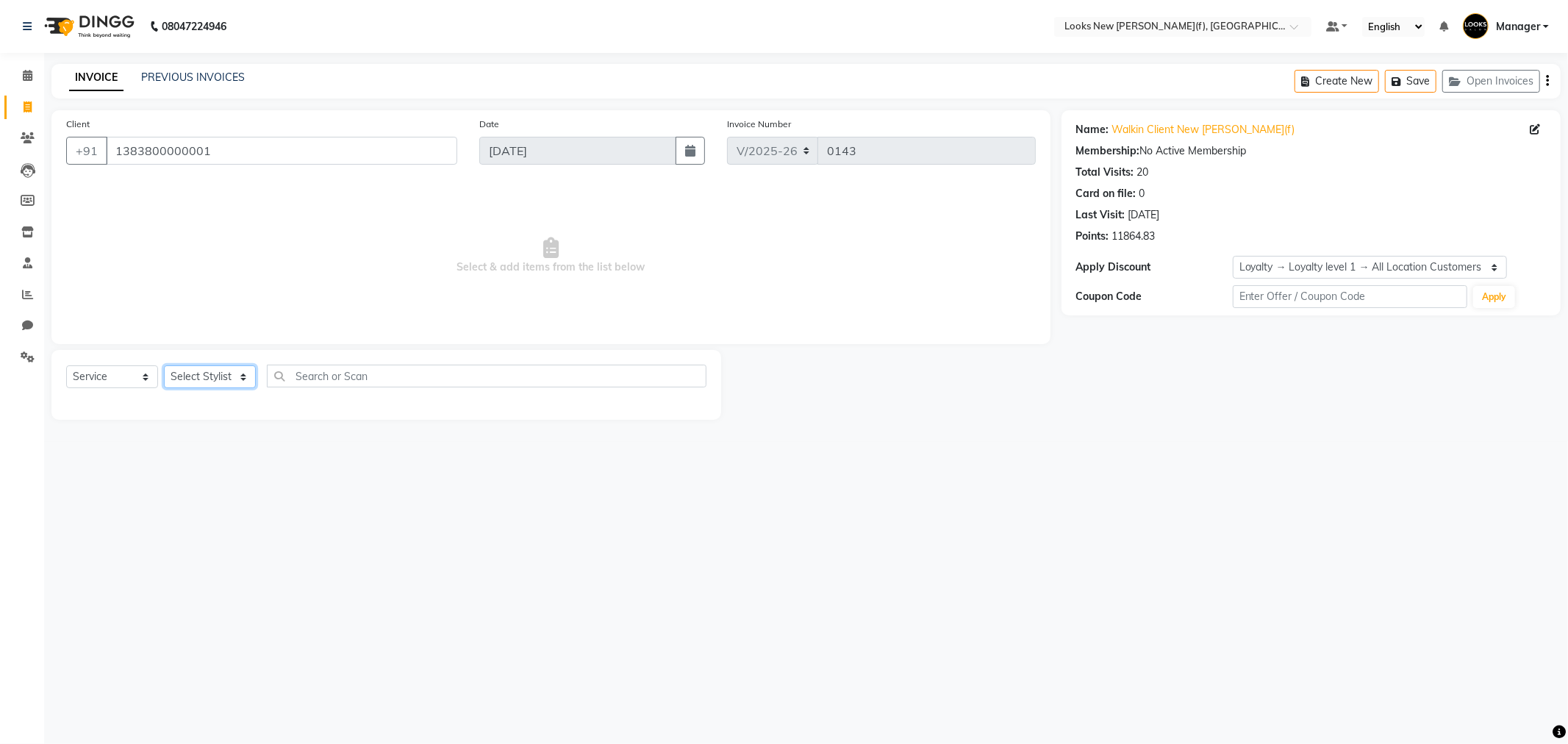
click at [229, 380] on select "Select Stylist Aakash_Pdct [PERSON_NAME] [PERSON_NAME] [PERSON_NAME] Counter_Sa…" at bounding box center [210, 376] width 92 height 22
select select "87315"
click at [164, 366] on select "Select Stylist Aakash_Pdct [PERSON_NAME] [PERSON_NAME] [PERSON_NAME] Counter_Sa…" at bounding box center [210, 376] width 92 height 22
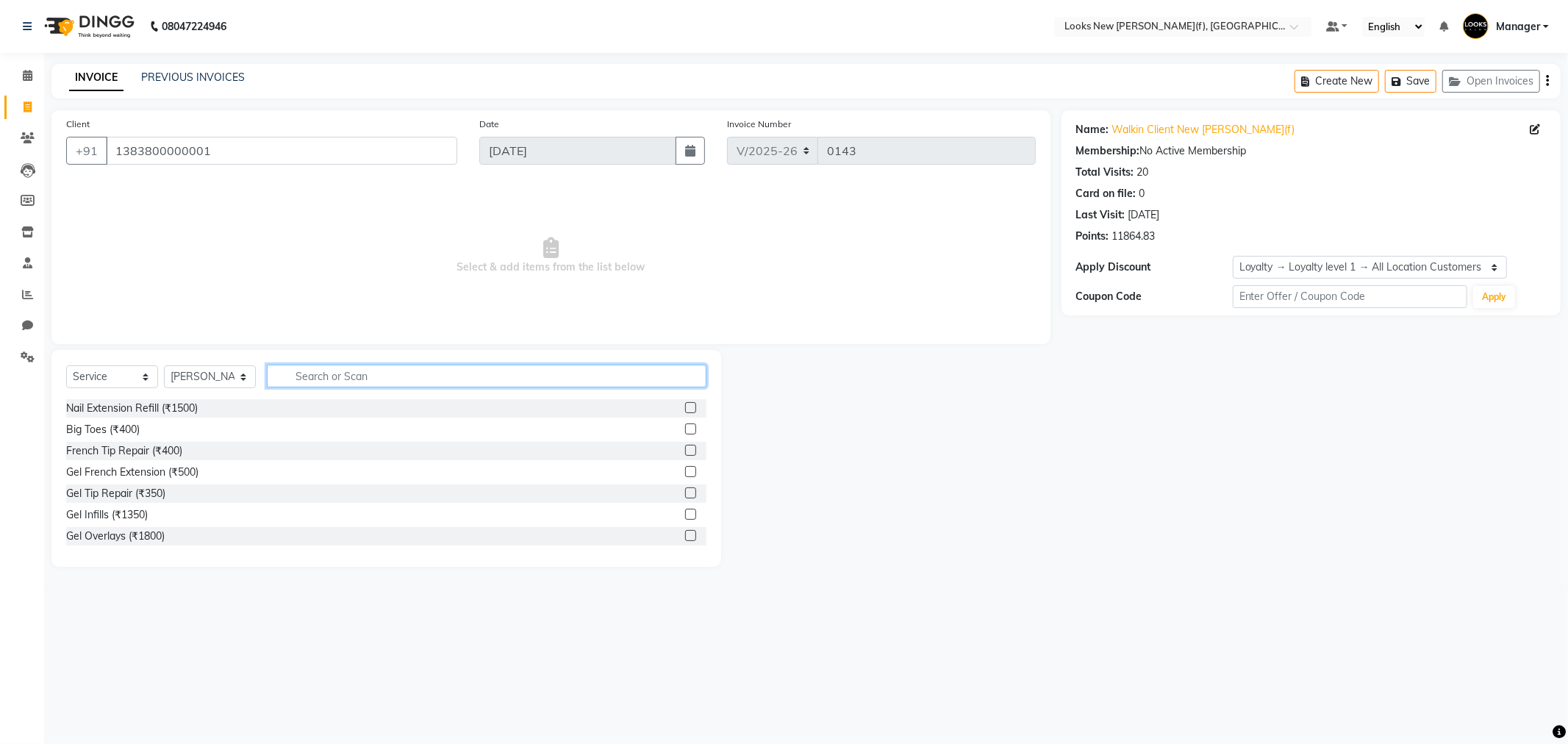
click at [318, 379] on input "text" at bounding box center [487, 375] width 440 height 22
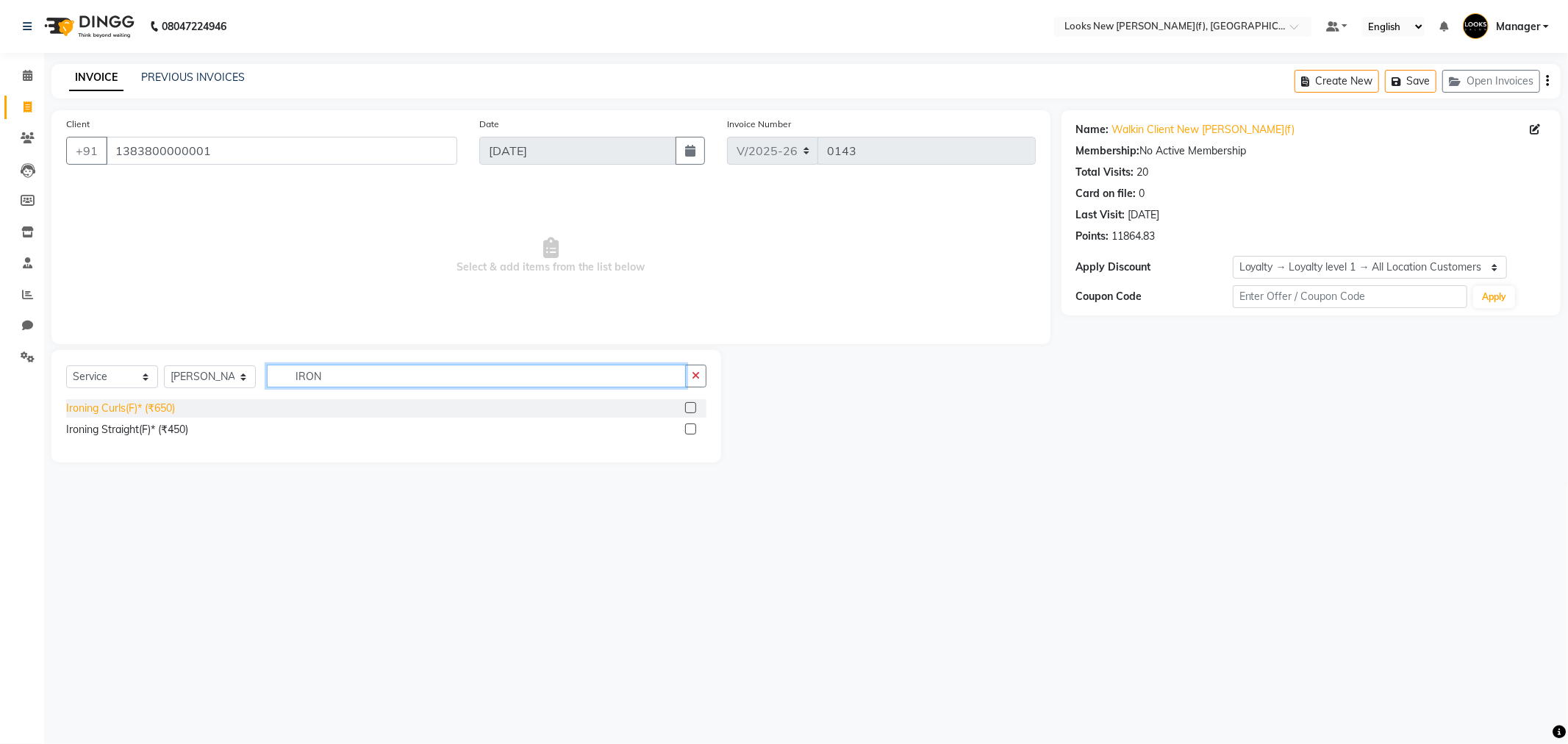
type input "IRON"
click at [84, 404] on div "Ironing Curls(F)* (₹650)" at bounding box center [120, 408] width 109 height 16
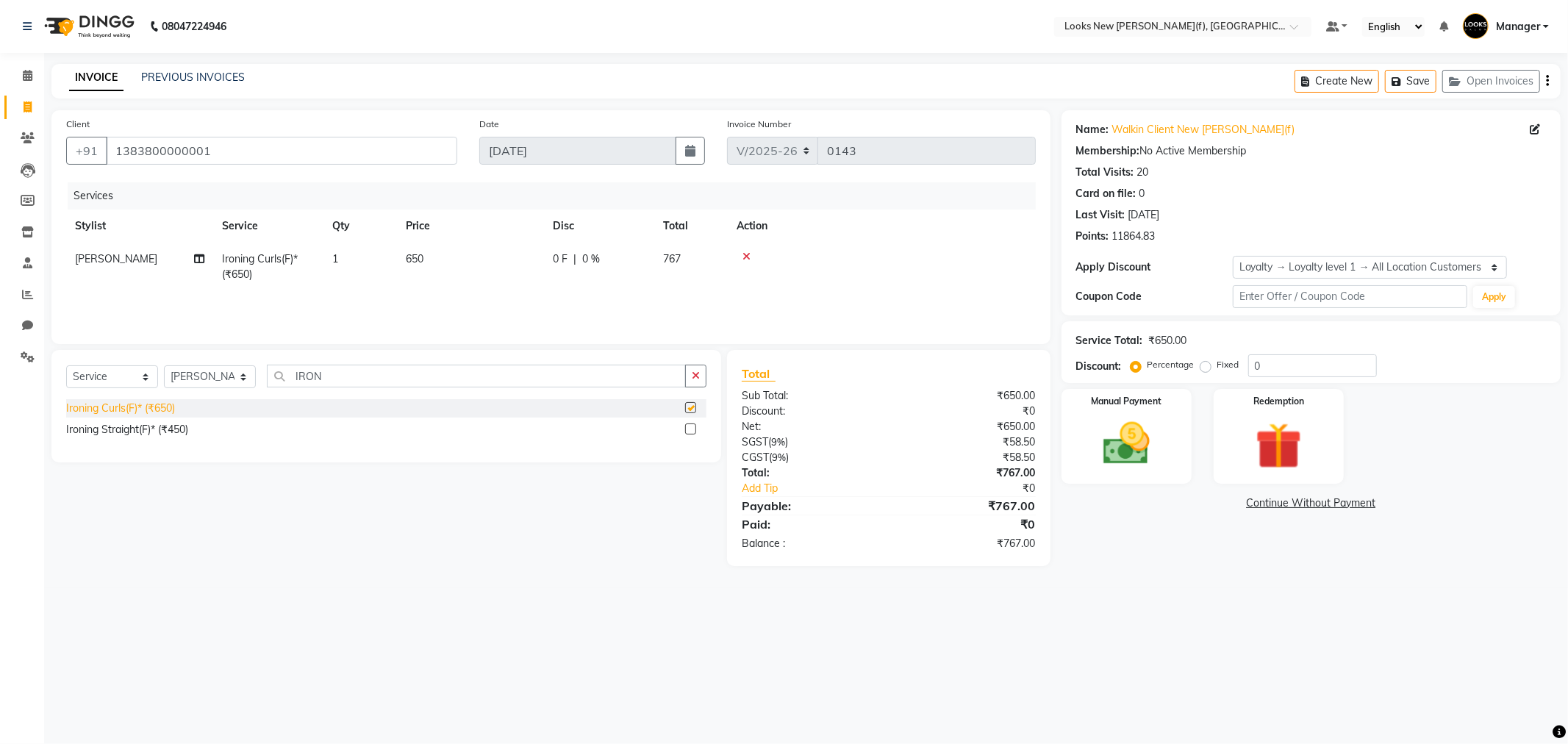
checkbox input "false"
drag, startPoint x: 335, startPoint y: 374, endPoint x: 283, endPoint y: 379, distance: 52.2
click at [283, 379] on input "IRON" at bounding box center [476, 375] width 419 height 22
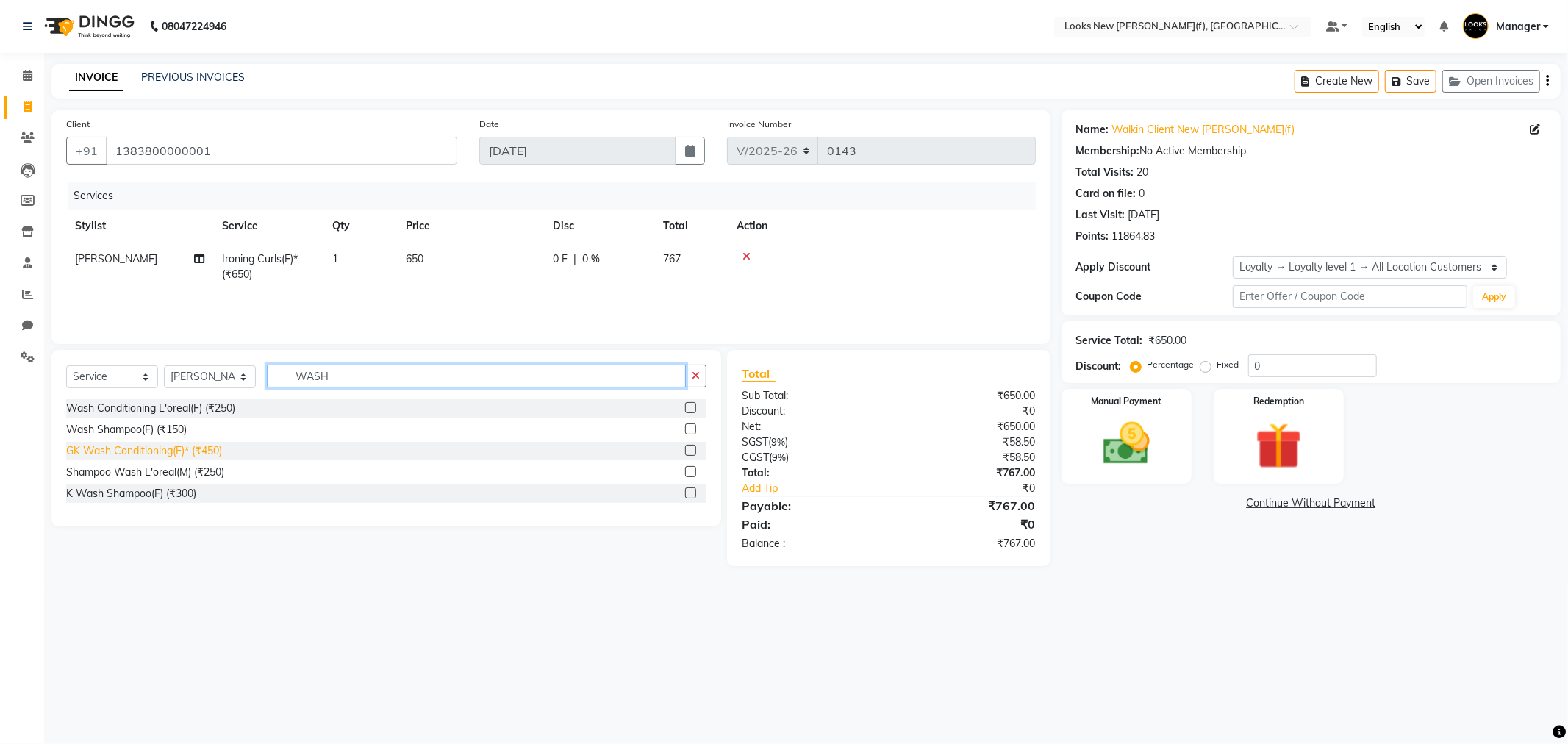
type input "WASH"
click at [167, 447] on div "GK Wash Conditioning(F)* (₹450)" at bounding box center [143, 450] width 156 height 16
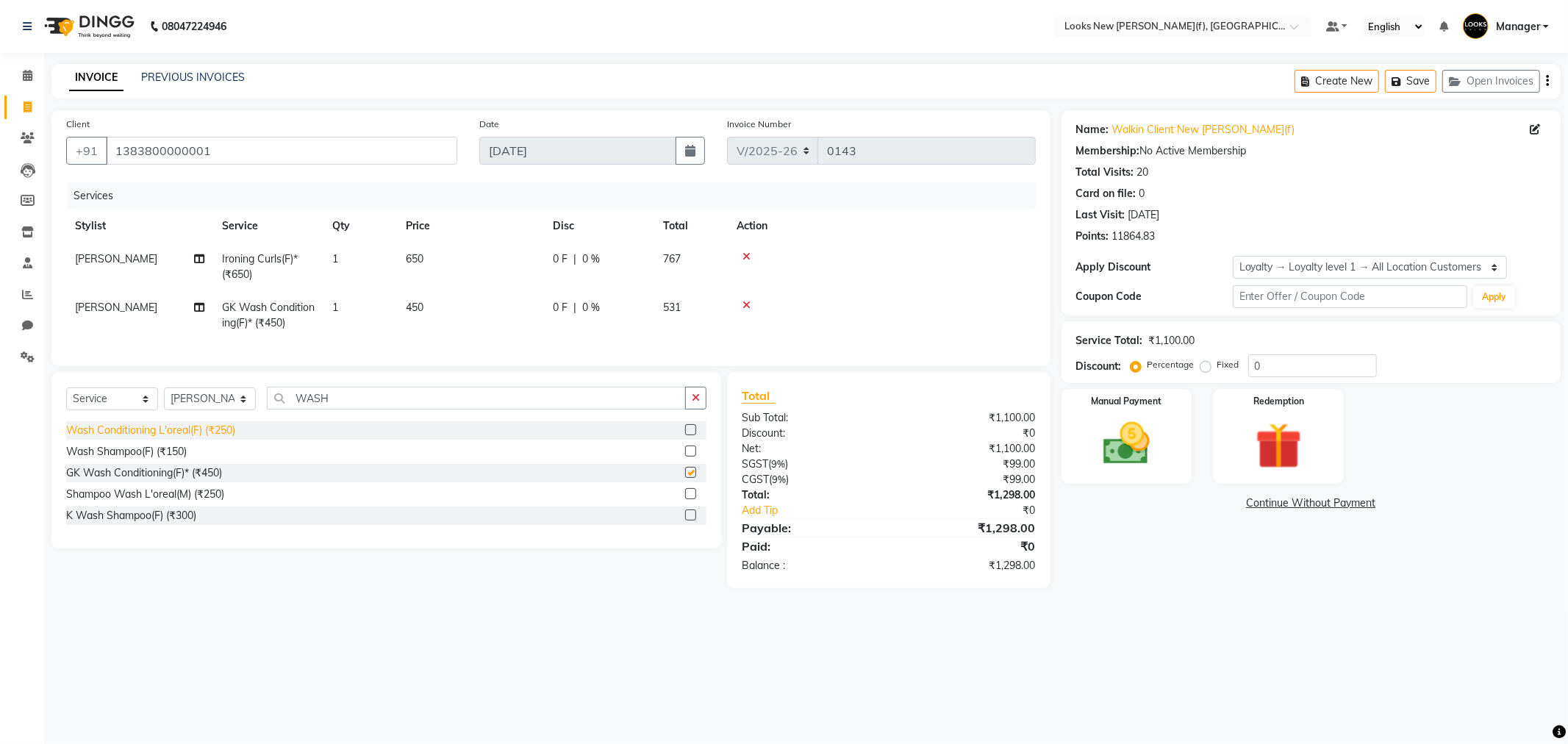
checkbox input "false"
click at [425, 302] on td "450" at bounding box center [470, 315] width 147 height 48
select select "87315"
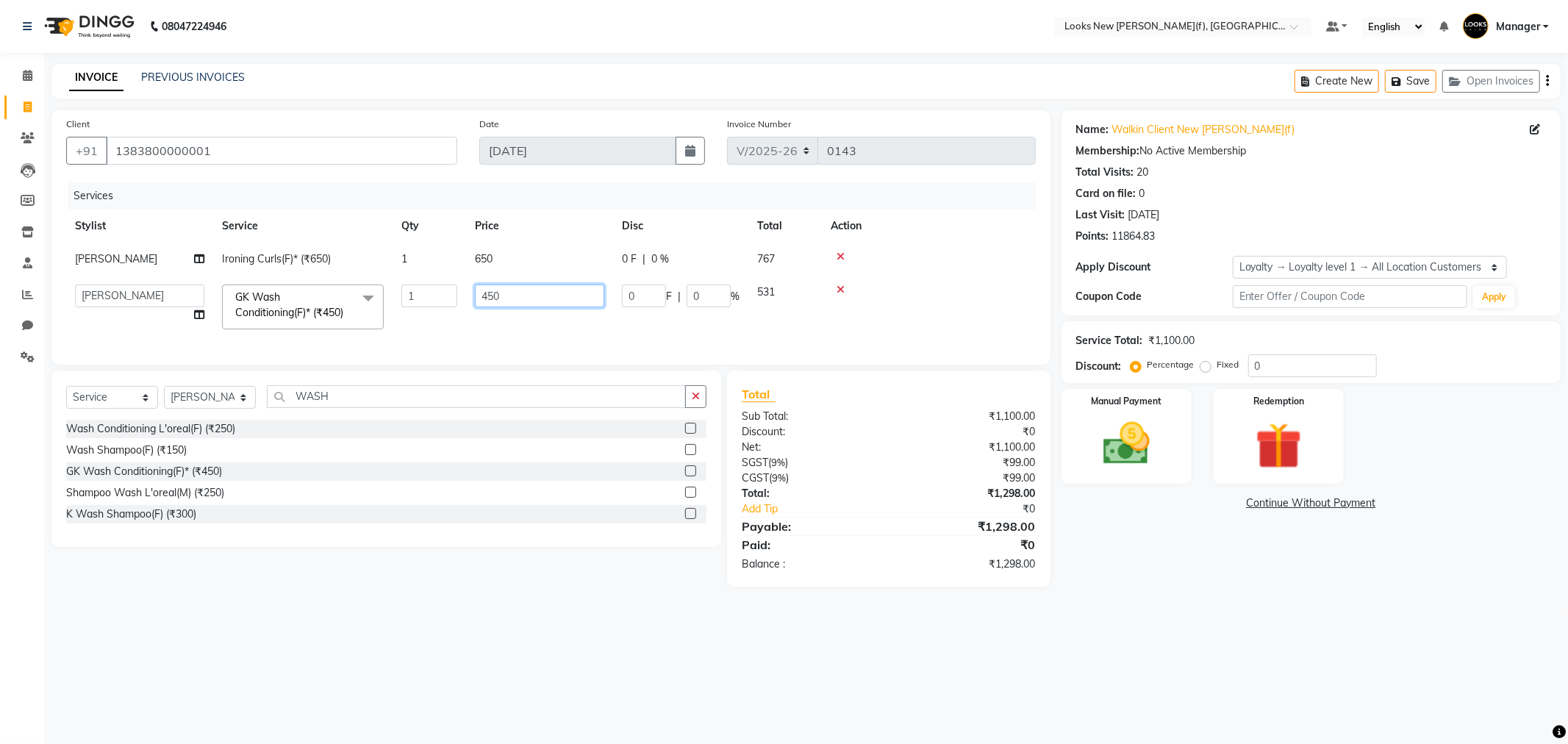
click at [485, 296] on input "450" at bounding box center [539, 295] width 129 height 22
type input "550"
click at [493, 260] on td "650" at bounding box center [540, 259] width 147 height 33
select select "87315"
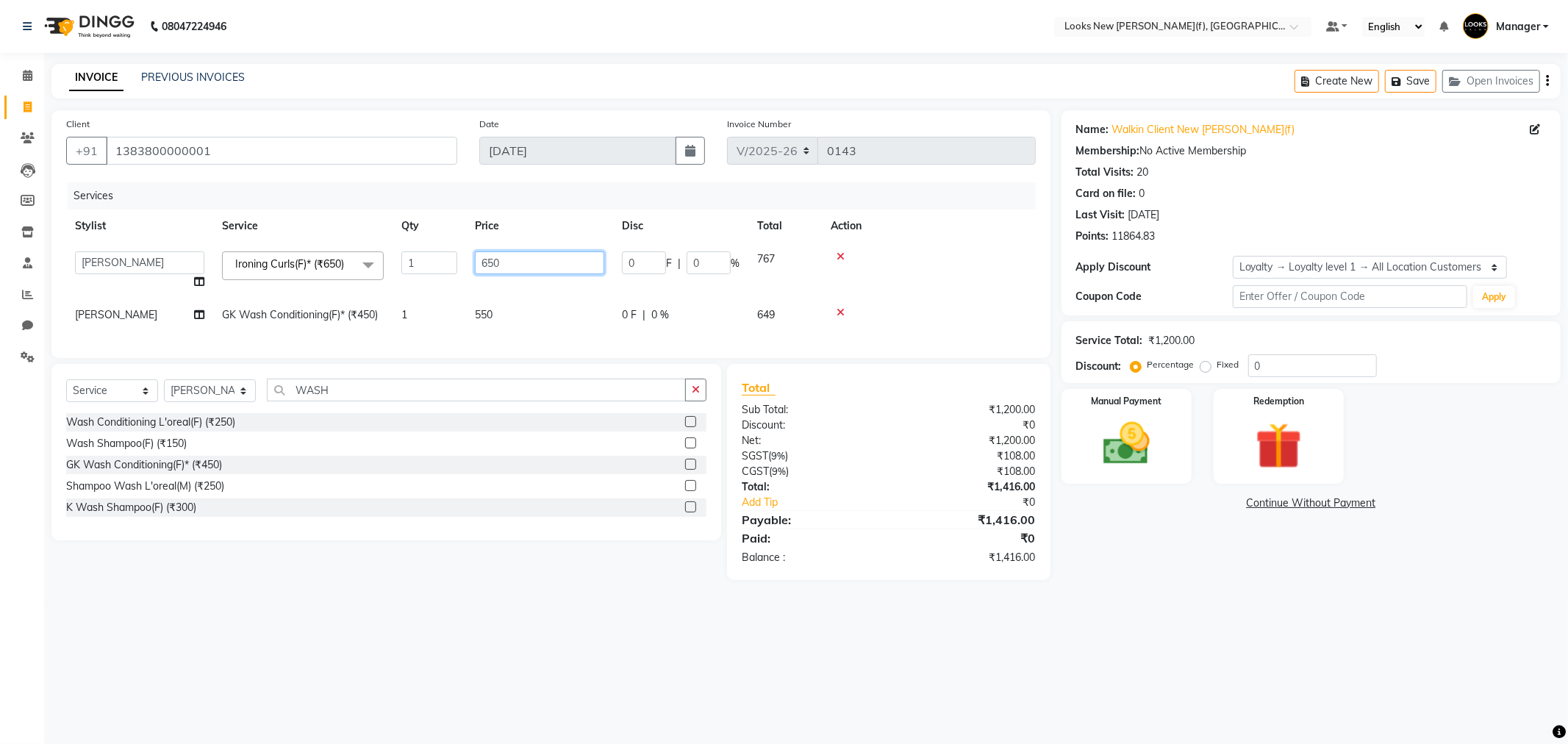
drag, startPoint x: 510, startPoint y: 257, endPoint x: 463, endPoint y: 257, distance: 47.0
click at [463, 257] on tr "Aakash_Pdct Afsar Ahmad Ashmita Ayesha Bobby_Asst Bobby_Khan Counter_Sales Kama…" at bounding box center [550, 270] width 970 height 56
type input "1200"
click at [916, 297] on tbody "Aakash_Pdct Afsar Ahmad Ashmita Ayesha Bobby_Asst Bobby_Khan Counter_Sales Kama…" at bounding box center [550, 286] width 970 height 89
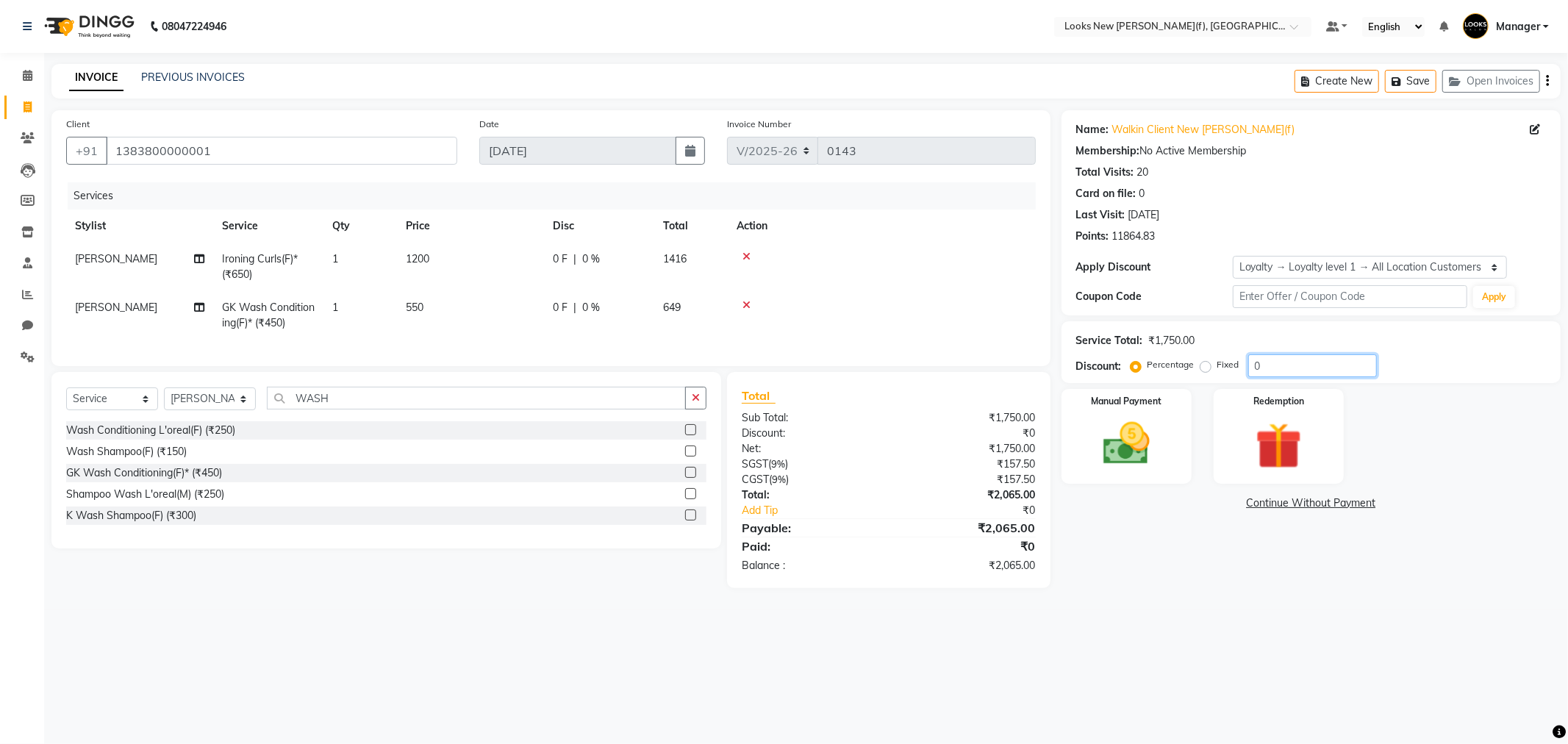
drag, startPoint x: 1289, startPoint y: 365, endPoint x: 1234, endPoint y: 363, distance: 55.0
click at [1234, 363] on div "Percentage Fixed 0" at bounding box center [1255, 365] width 243 height 22
type input "25"
drag, startPoint x: 1291, startPoint y: 365, endPoint x: 1227, endPoint y: 379, distance: 65.5
click at [1227, 379] on div "Service Total: ₹1,750.00 Discount: Percentage Fixed 25" at bounding box center [1312, 352] width 500 height 62
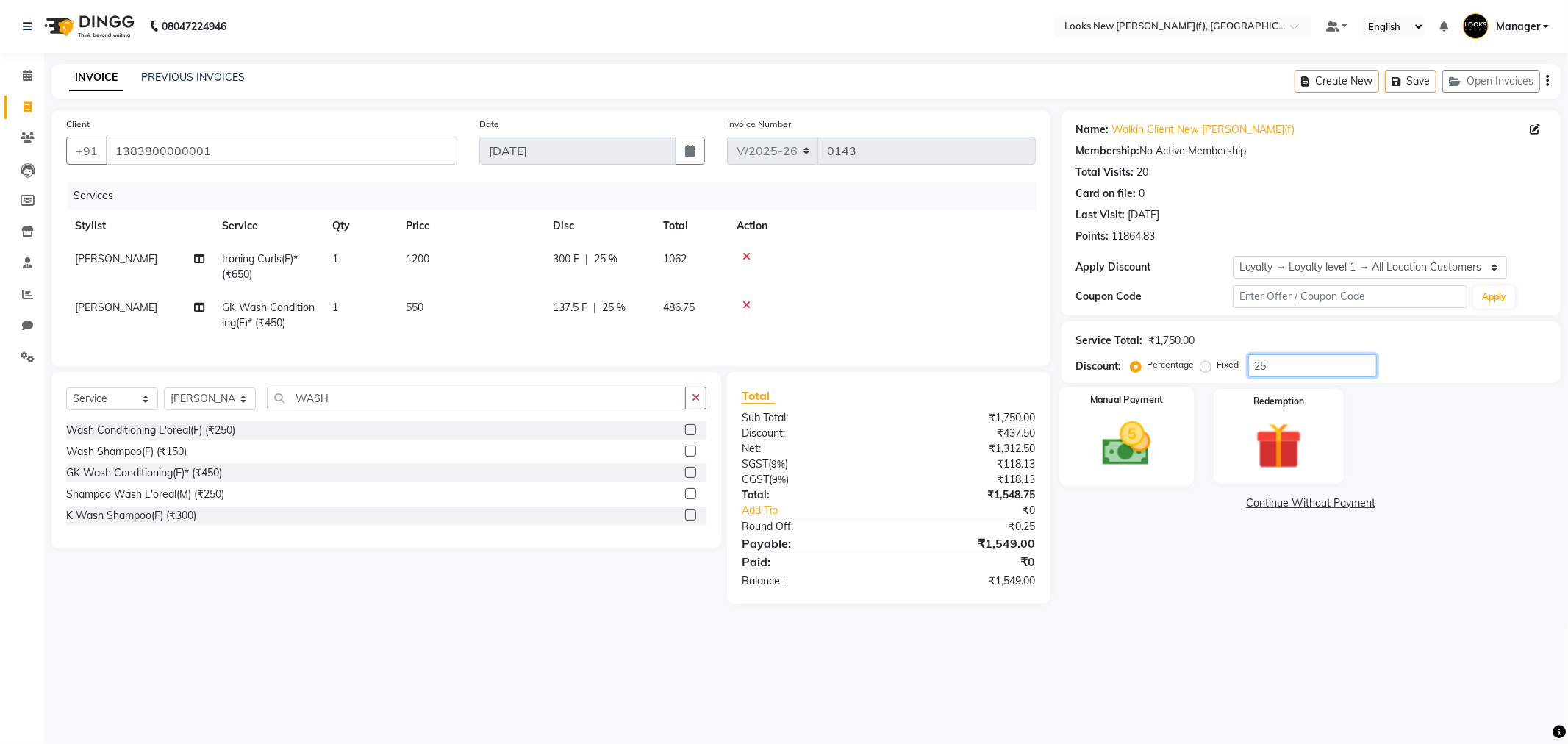
type input "25"
click at [1144, 465] on img at bounding box center [1127, 444] width 78 height 56
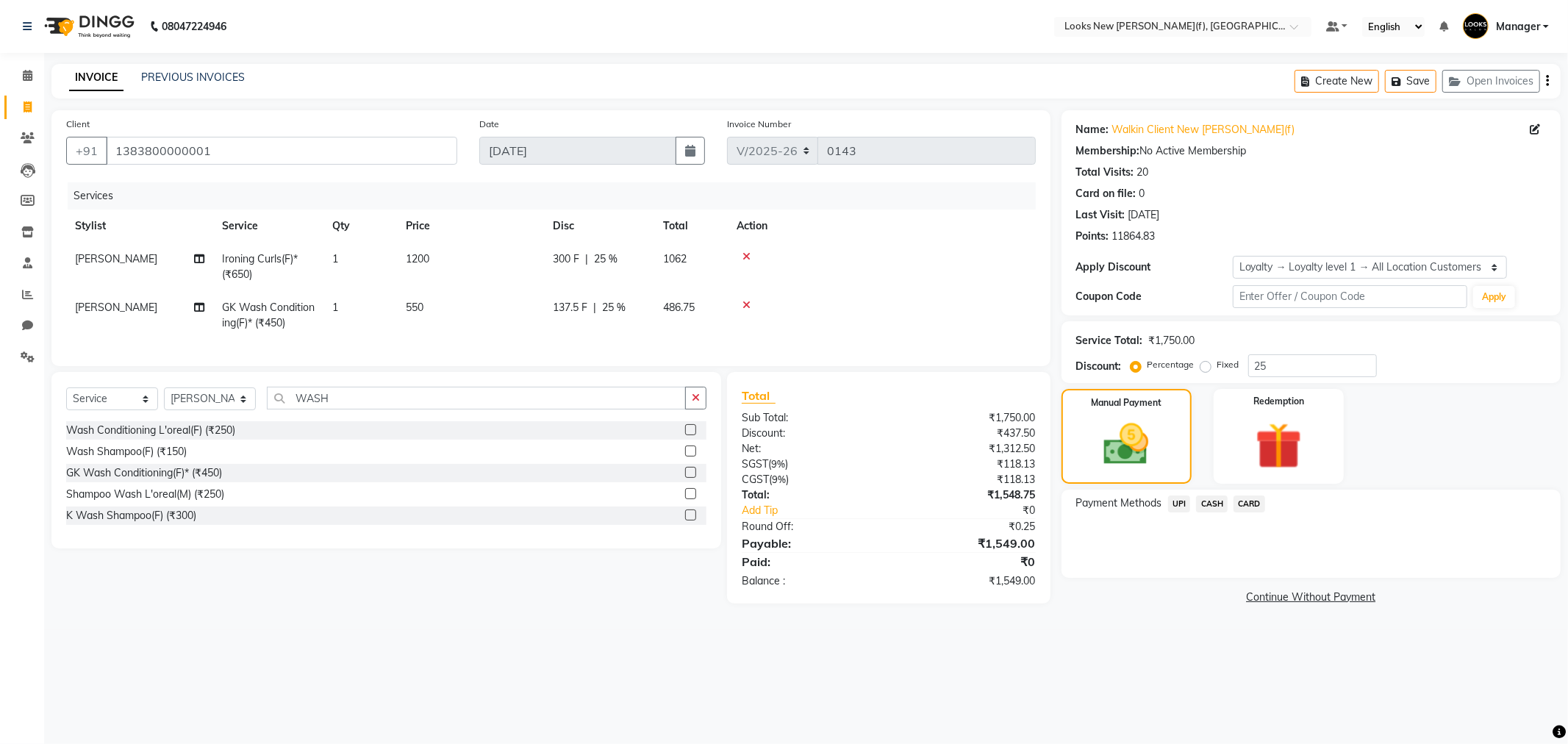
click at [1213, 503] on span "CASH" at bounding box center [1212, 503] width 32 height 17
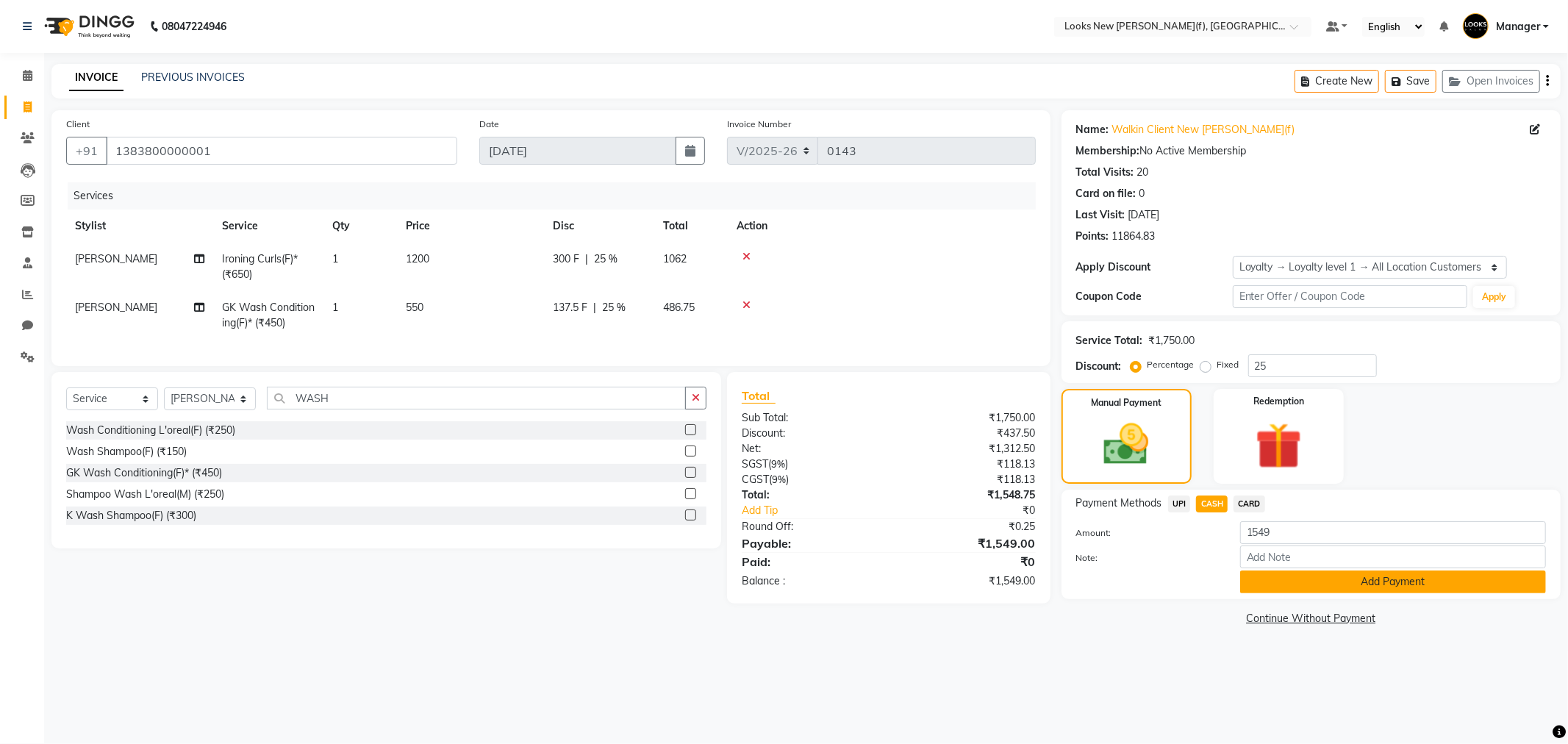
click at [1344, 583] on button "Add Payment" at bounding box center [1392, 581] width 306 height 22
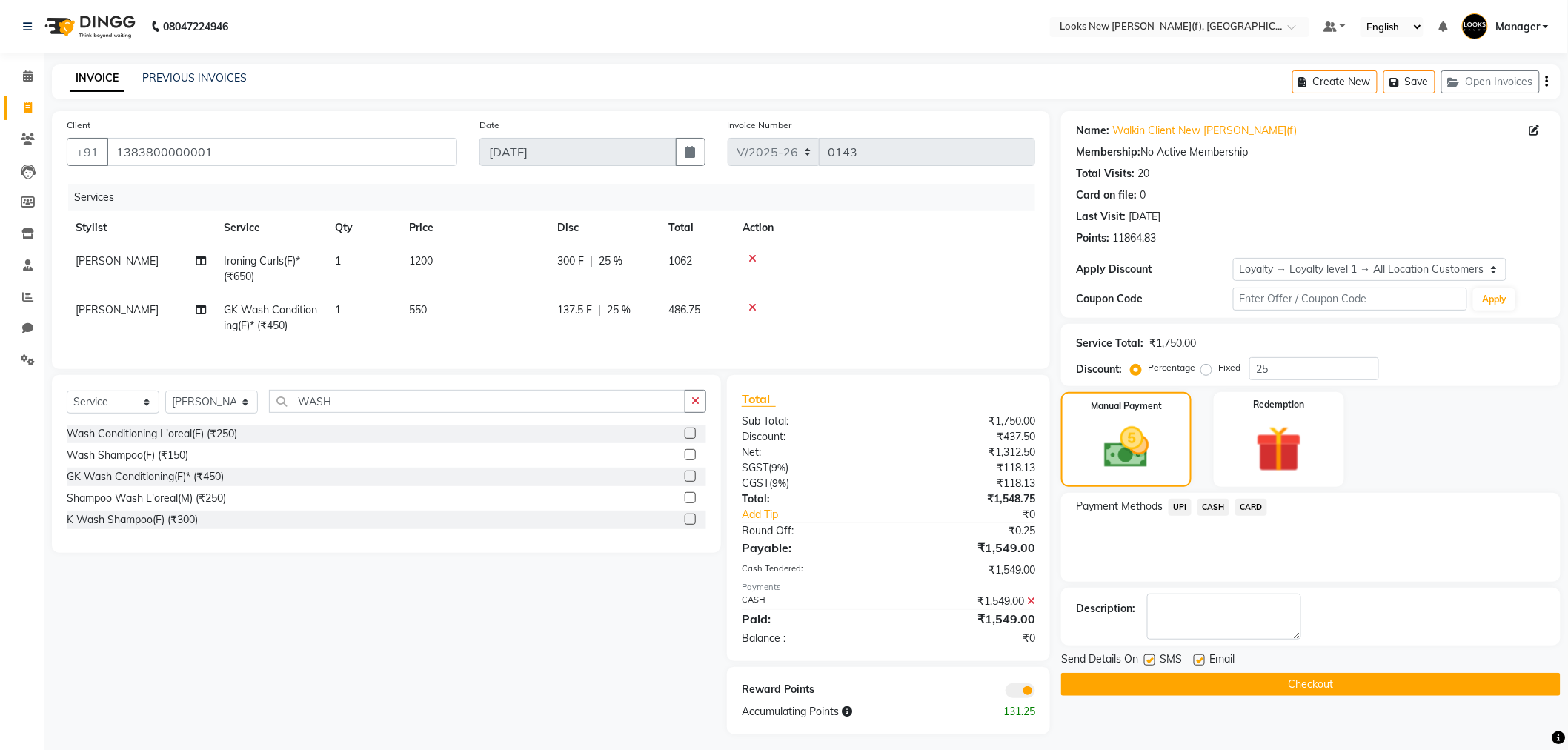
click at [1299, 685] on button "Checkout" at bounding box center [1310, 684] width 499 height 23
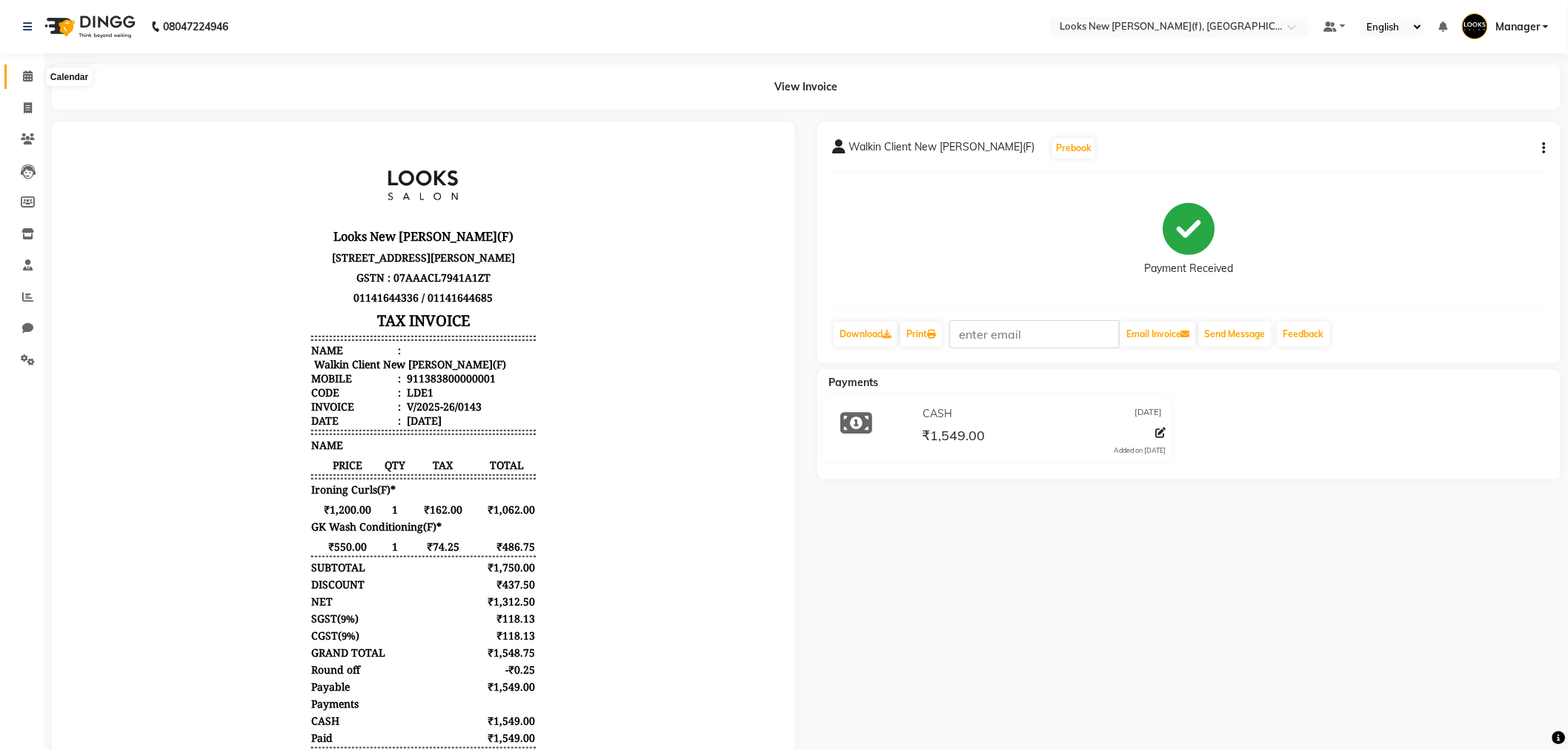
click at [26, 80] on icon at bounding box center [27, 76] width 9 height 11
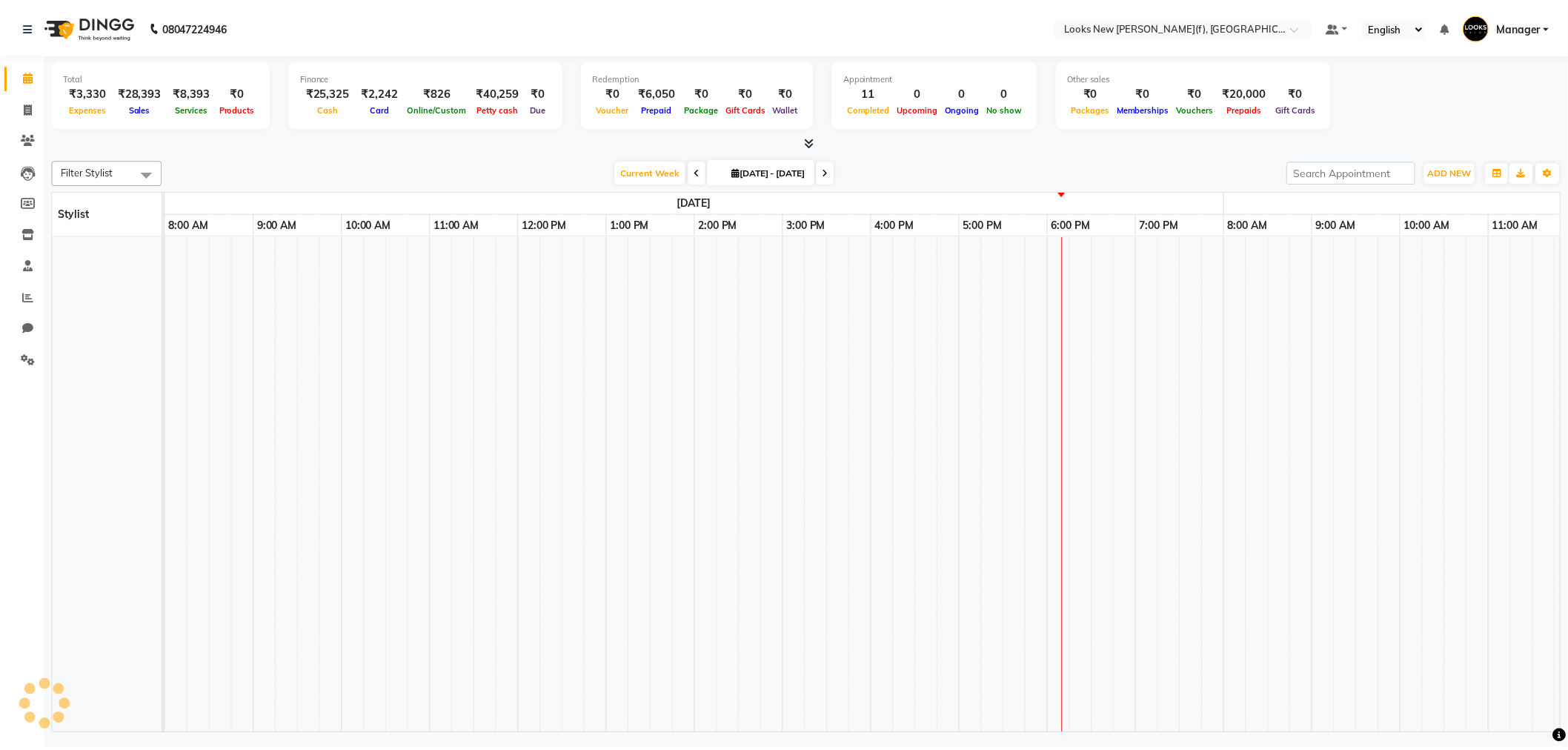
scroll to position [0, 890]
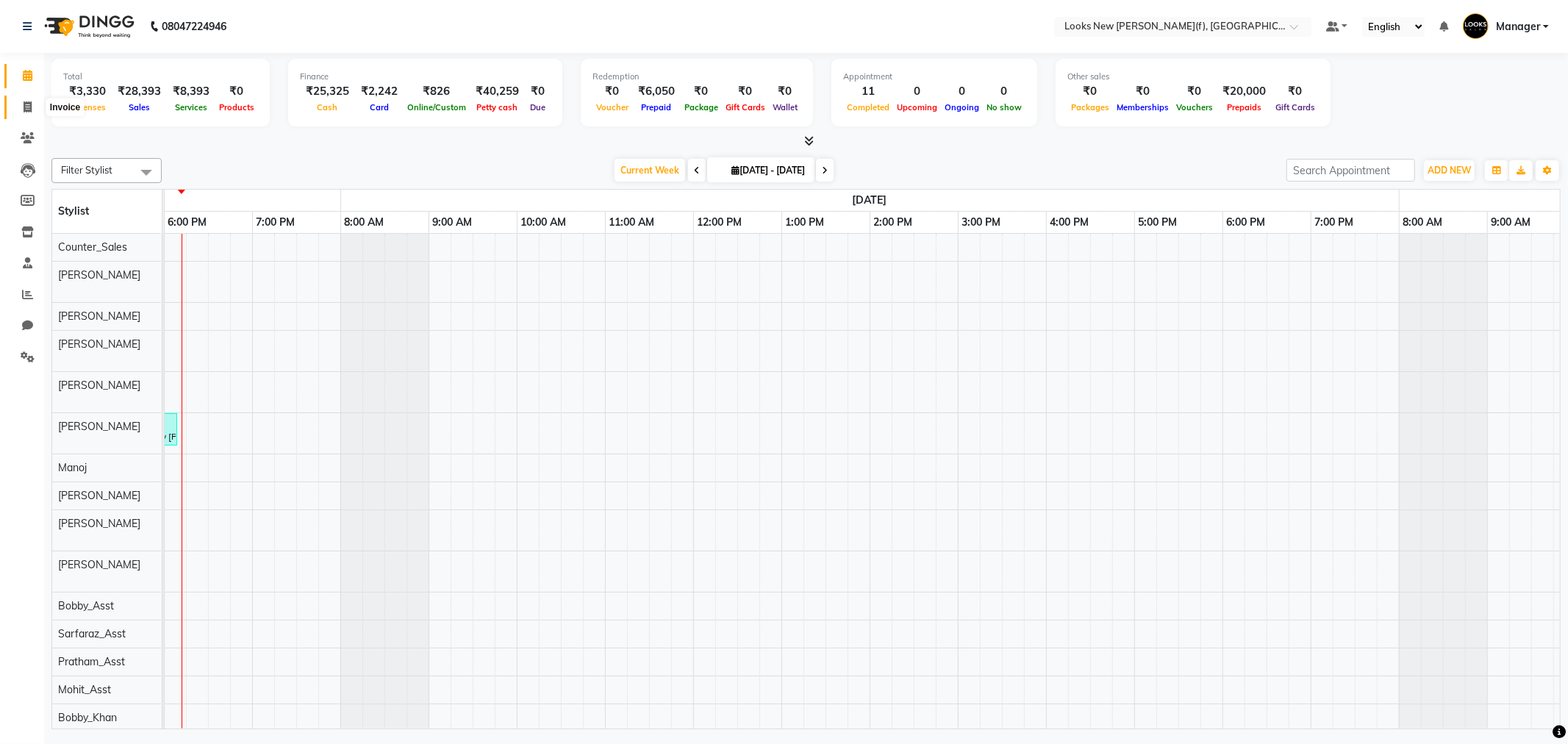
click at [31, 111] on icon at bounding box center [27, 107] width 8 height 11
select select "8659"
select select "service"
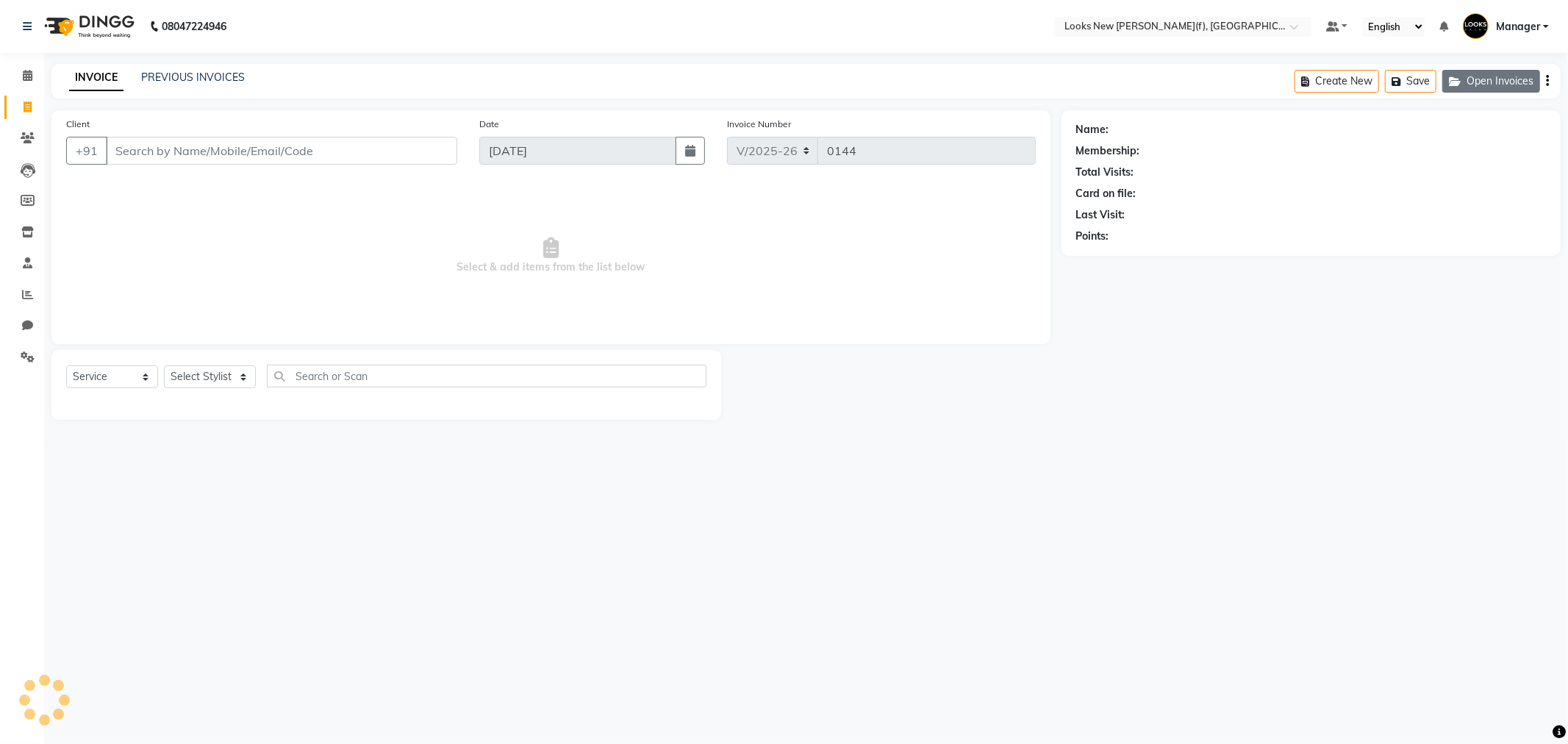
click at [1479, 85] on button "Open Invoices" at bounding box center [1491, 81] width 97 height 22
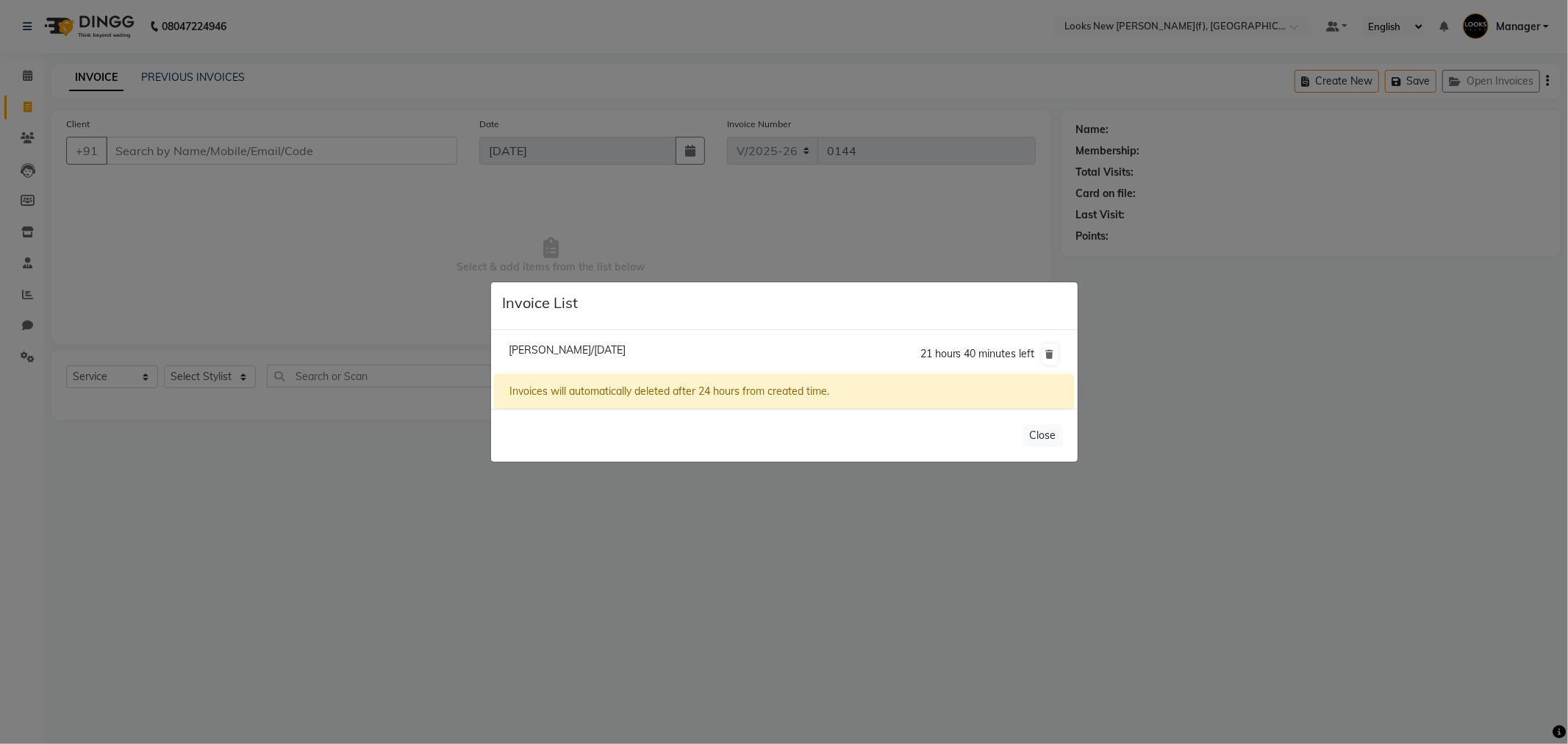
click at [835, 356] on li "Kavita Uppal/01 September 2025 21 hours 40 minutes left" at bounding box center [784, 354] width 580 height 41
click at [618, 346] on span "Kavita Uppal/01 September 2025" at bounding box center [567, 350] width 117 height 13
type input "9910996873"
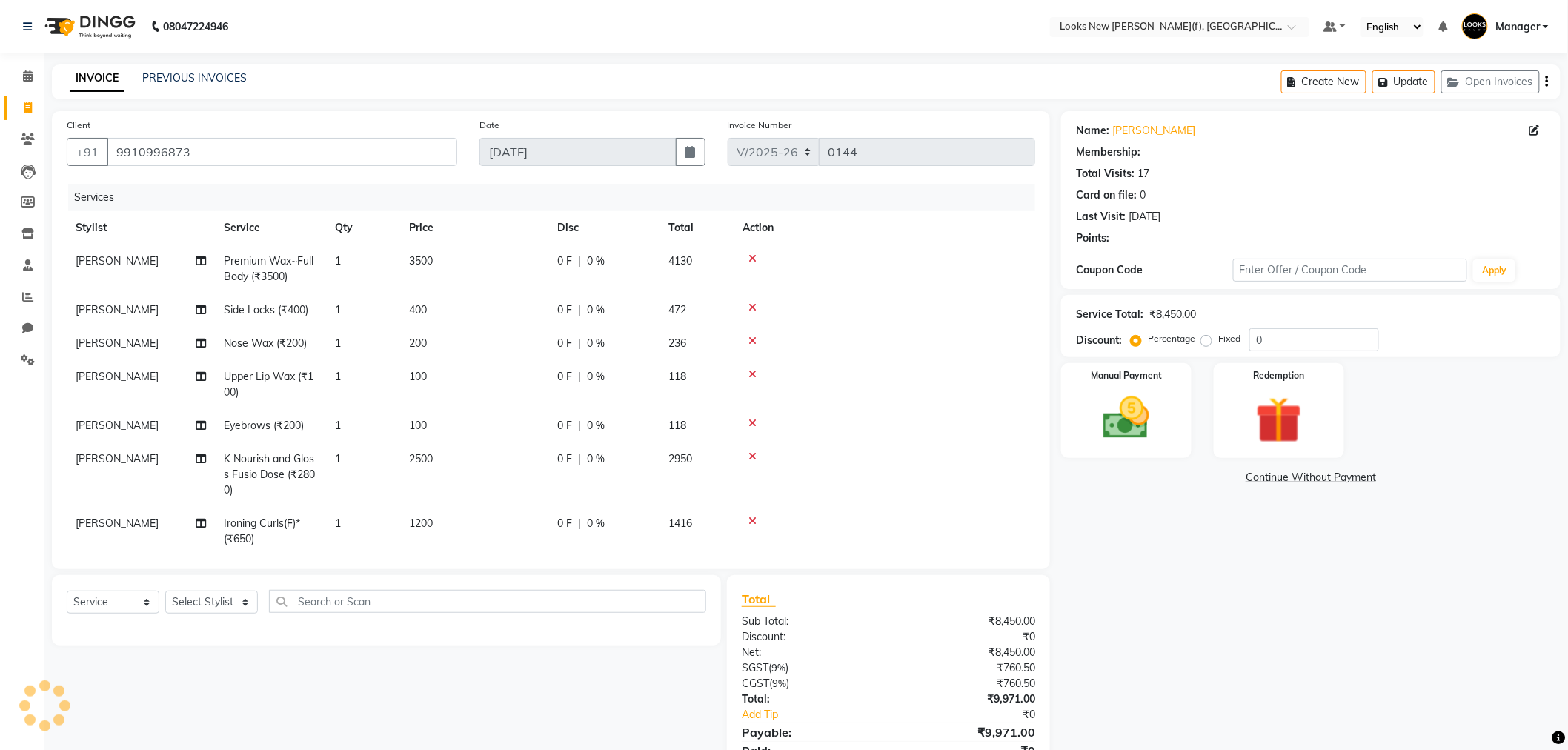
select select "1: Object"
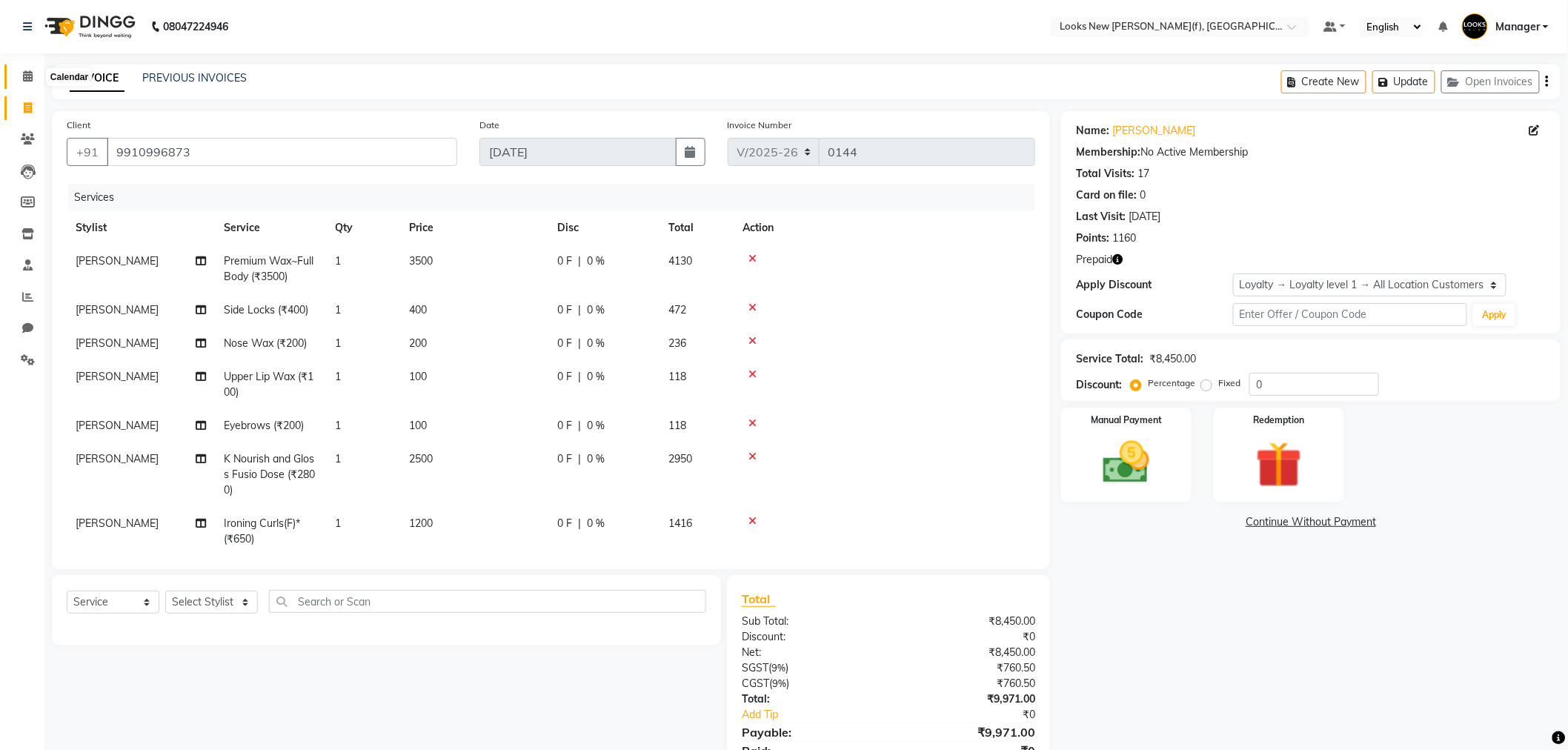
click at [34, 75] on span at bounding box center [28, 76] width 26 height 17
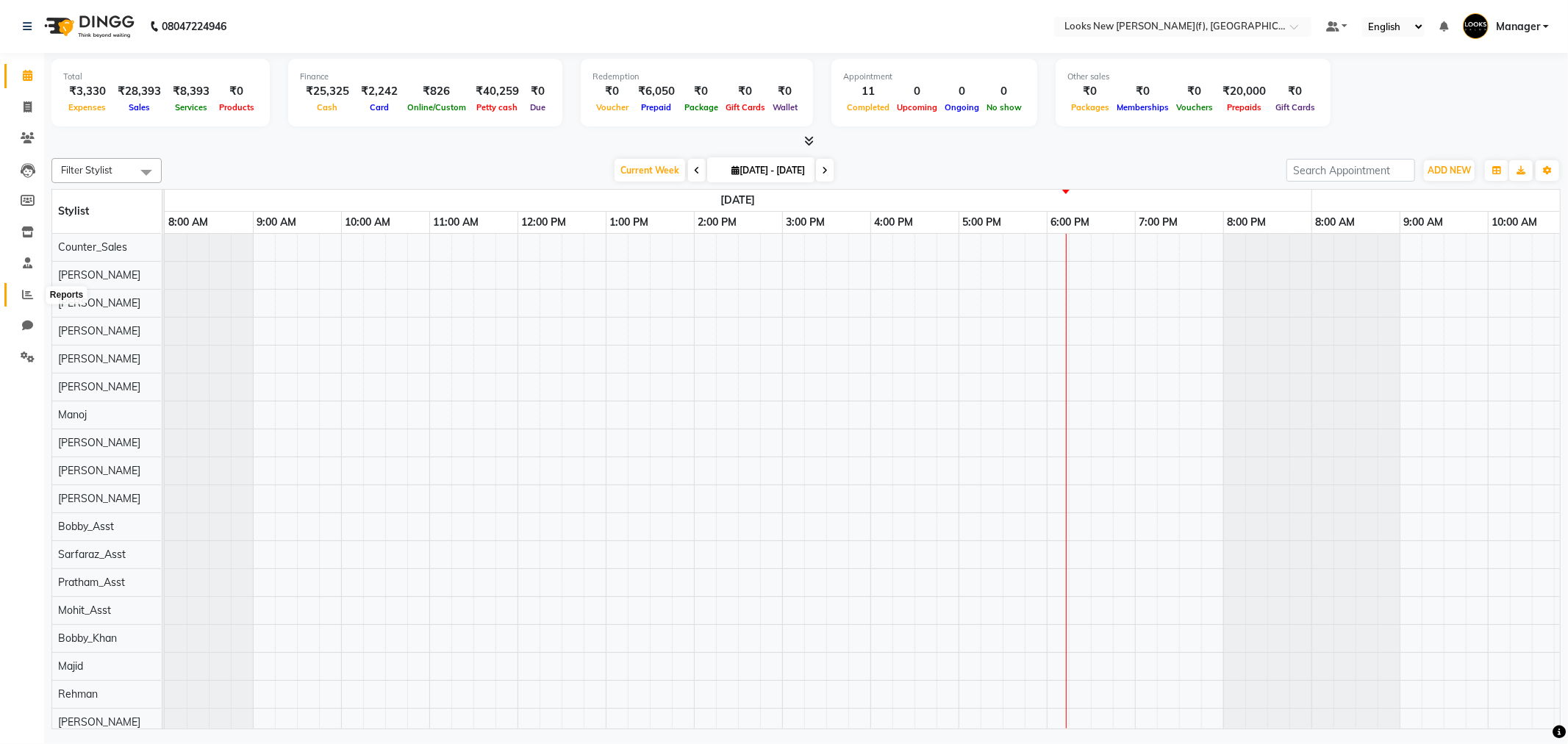
click at [30, 300] on icon at bounding box center [27, 294] width 11 height 11
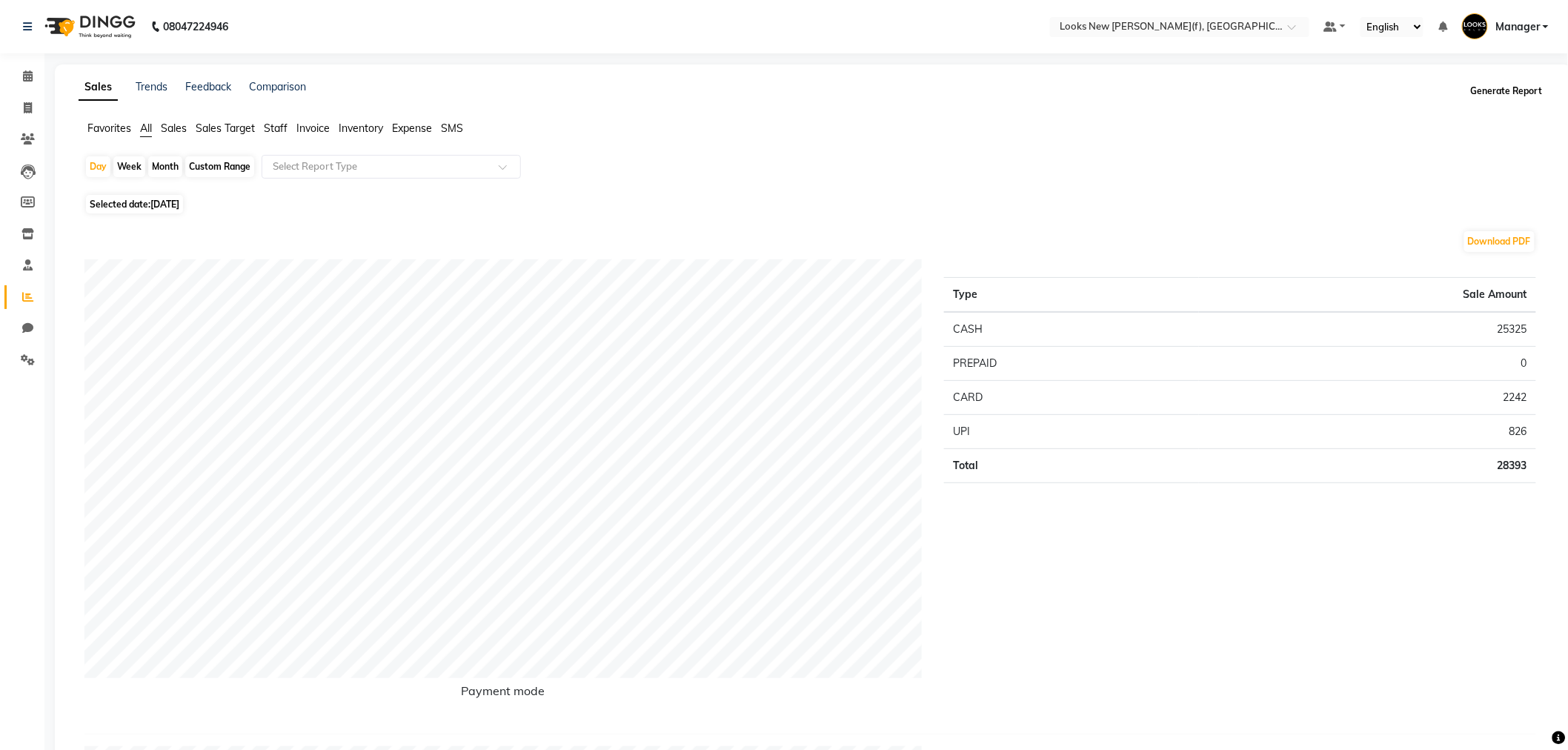
click at [1510, 95] on button "Generate Report" at bounding box center [1507, 91] width 79 height 21
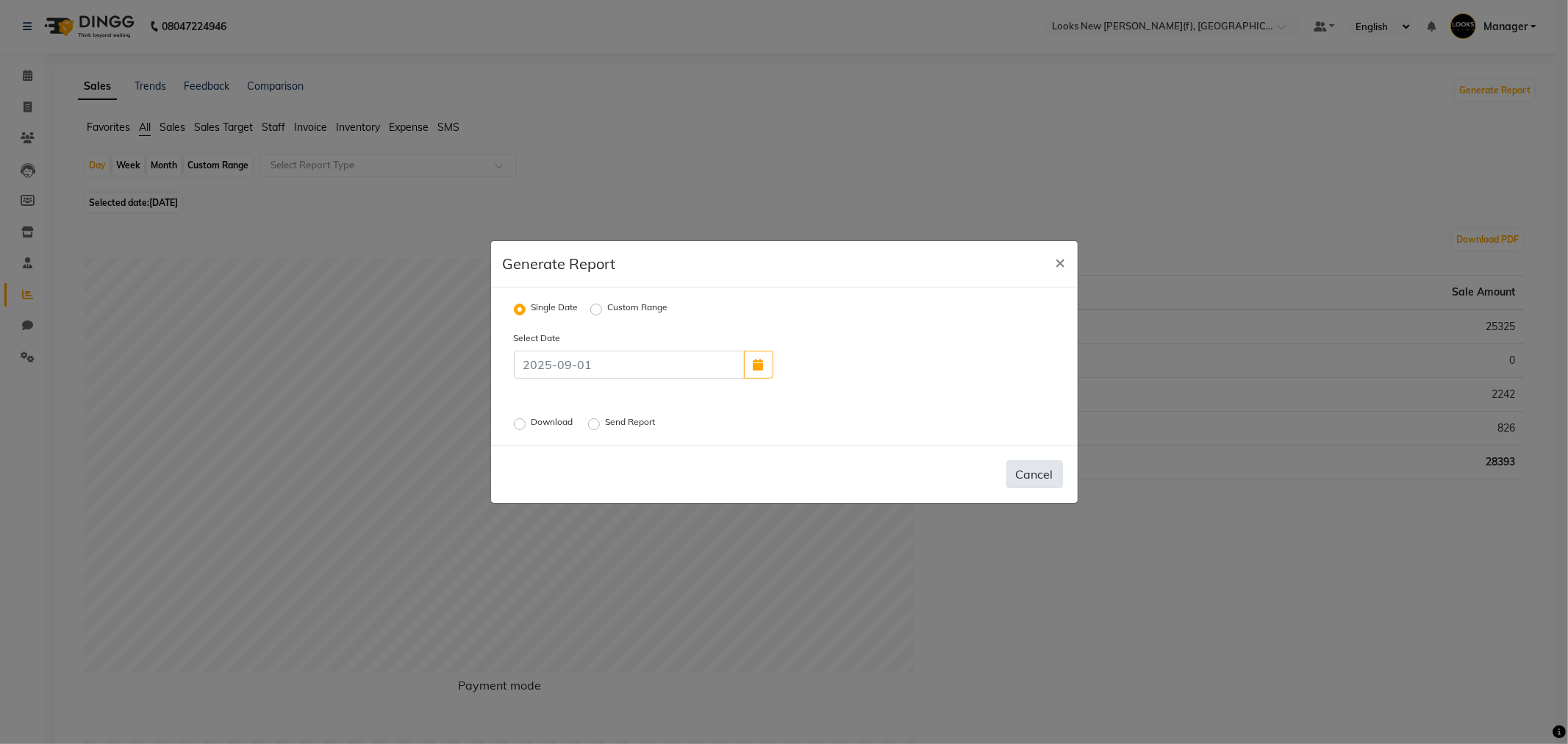
click at [1049, 485] on button "Cancel" at bounding box center [1035, 474] width 57 height 28
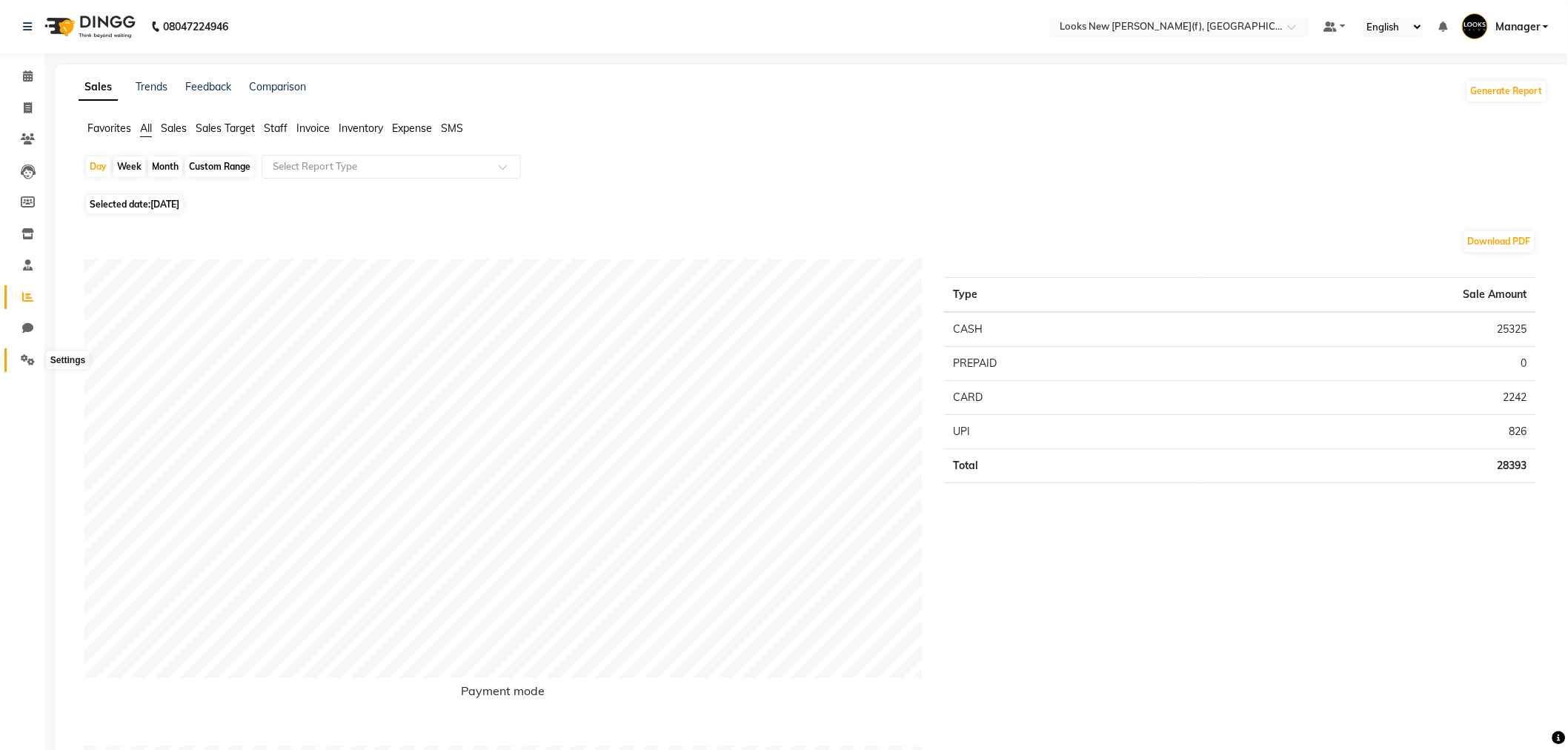
click at [30, 356] on icon at bounding box center [28, 359] width 14 height 11
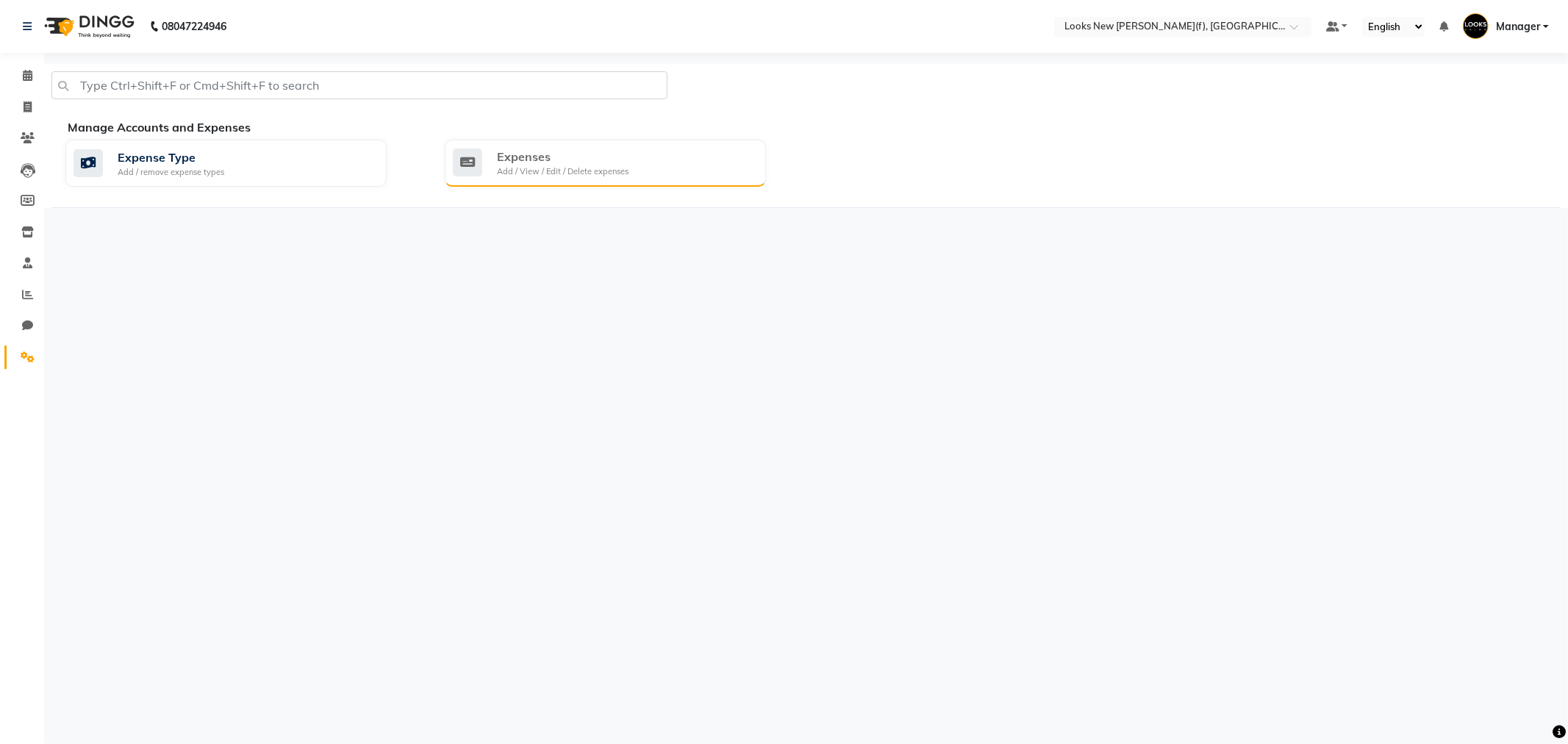
click at [593, 166] on div "Add / View / Edit / Delete expenses" at bounding box center [563, 171] width 132 height 12
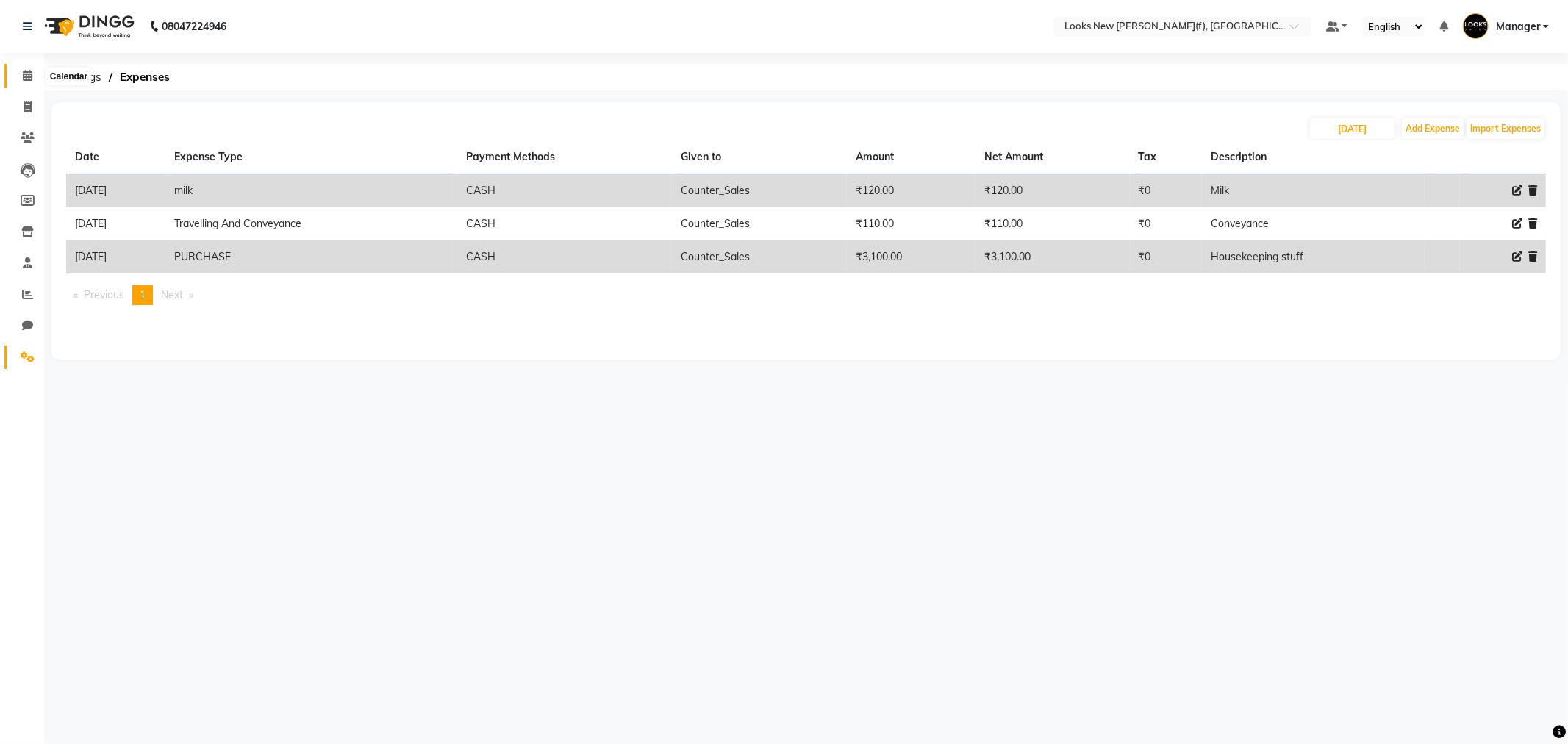
click at [25, 82] on span at bounding box center [27, 76] width 26 height 17
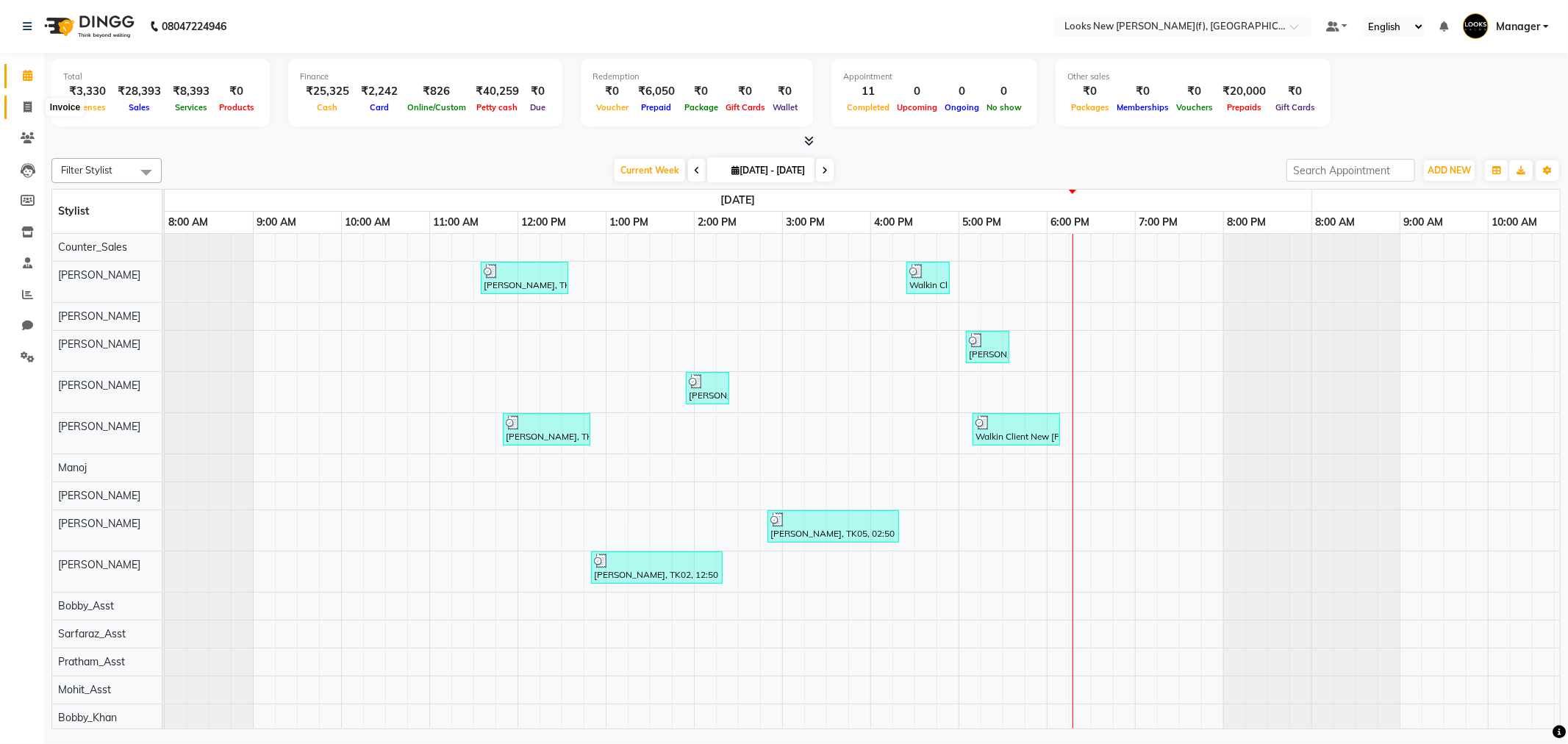
click at [20, 112] on span at bounding box center [27, 107] width 26 height 17
select select "service"
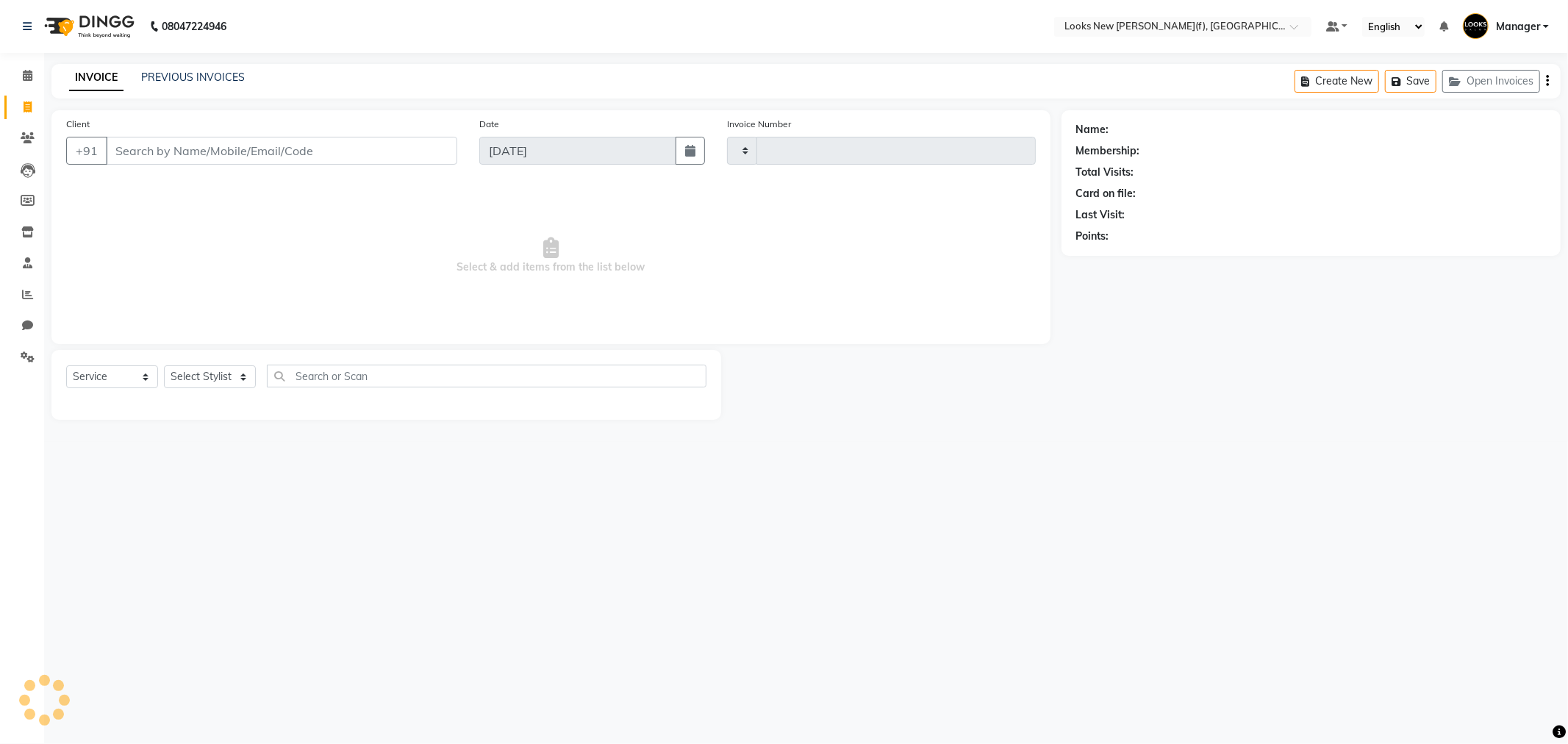
type input "0144"
select select "8659"
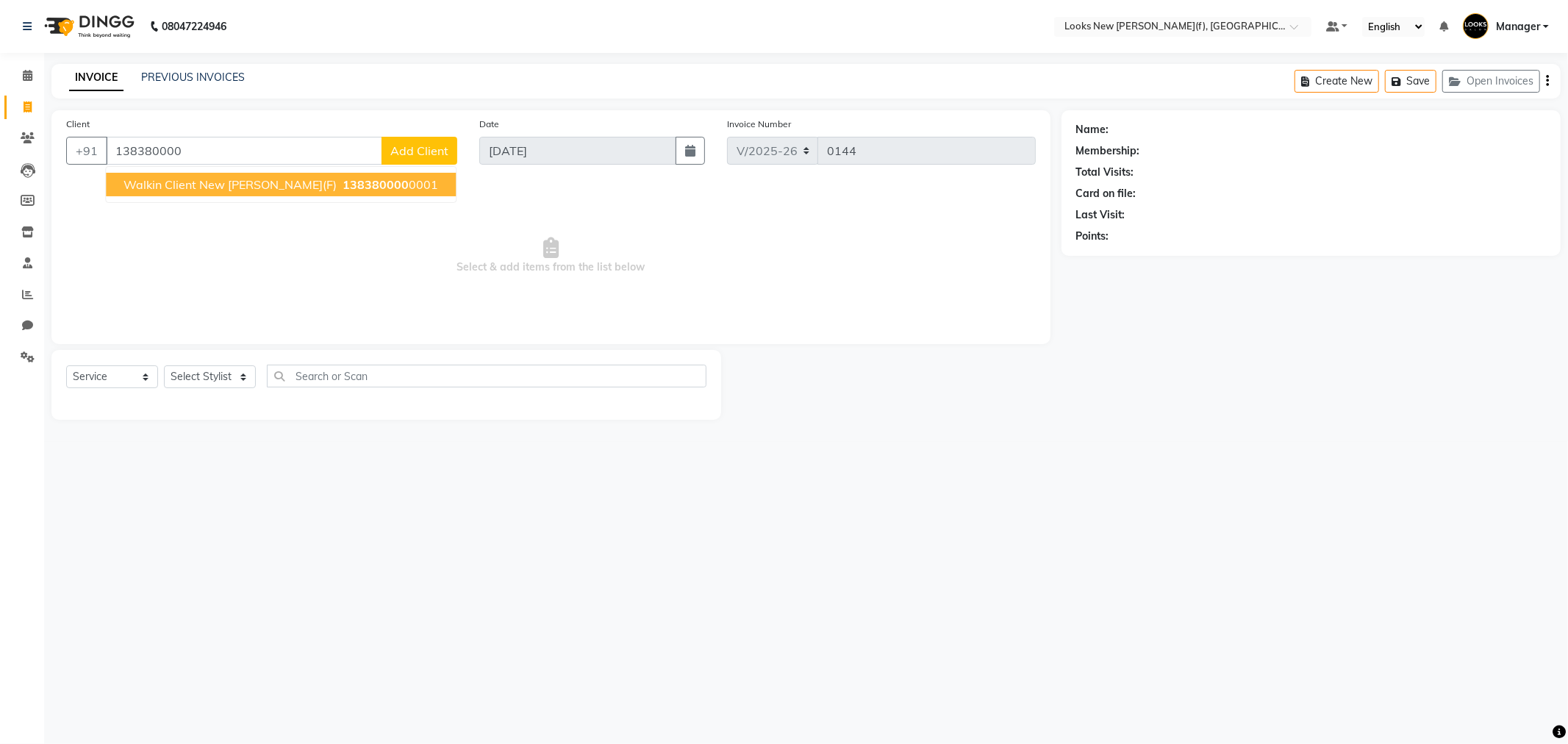
click at [146, 189] on span "Walkin Client New Rajinder Ngr(F)" at bounding box center [230, 185] width 213 height 15
type input "1383800000001"
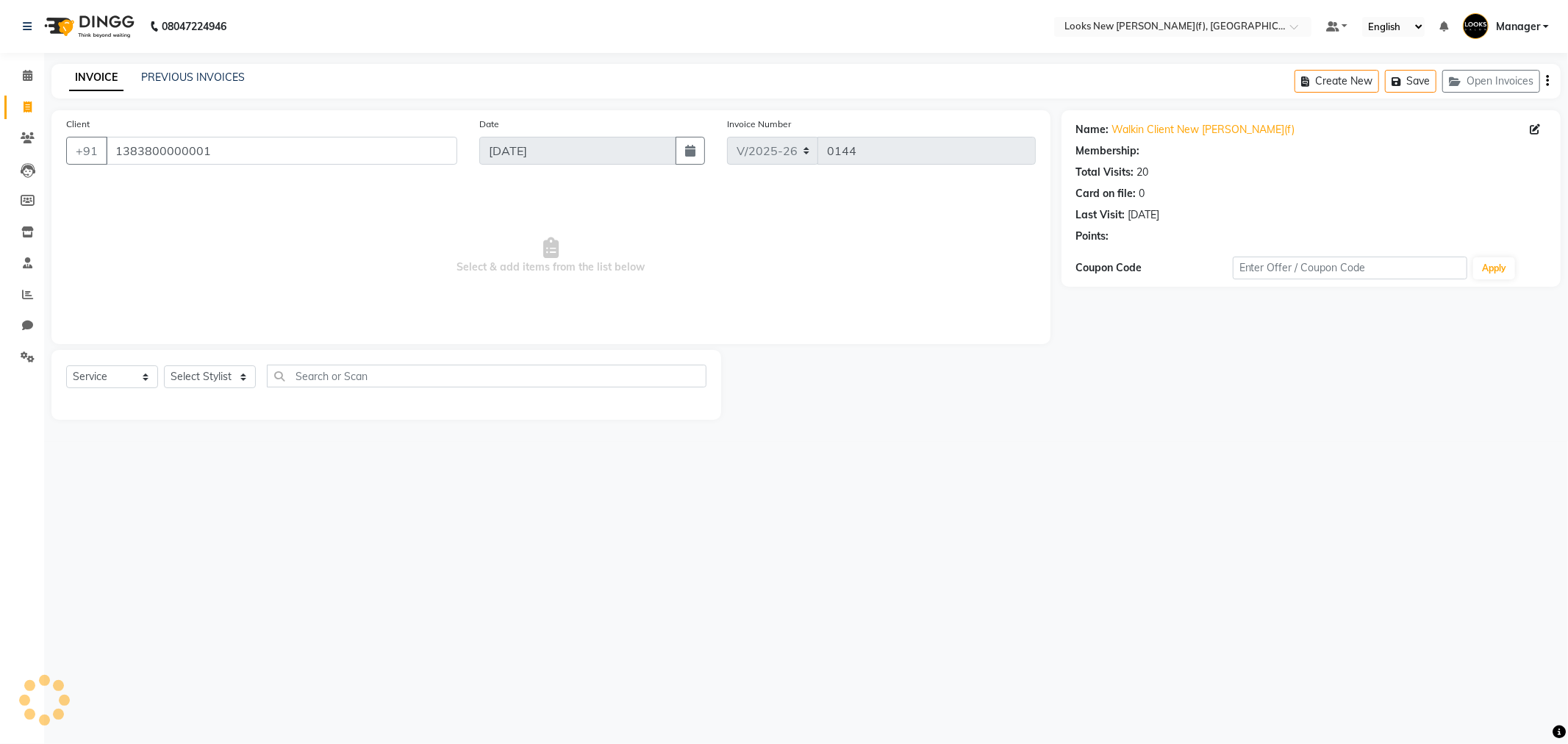
select select "1: Object"
click at [138, 379] on select "Select Service Product Membership Package Voucher Prepaid Gift Card" at bounding box center [112, 376] width 92 height 22
select select "product"
click at [66, 366] on select "Select Service Product Membership Package Voucher Prepaid Gift Card" at bounding box center [112, 376] width 92 height 22
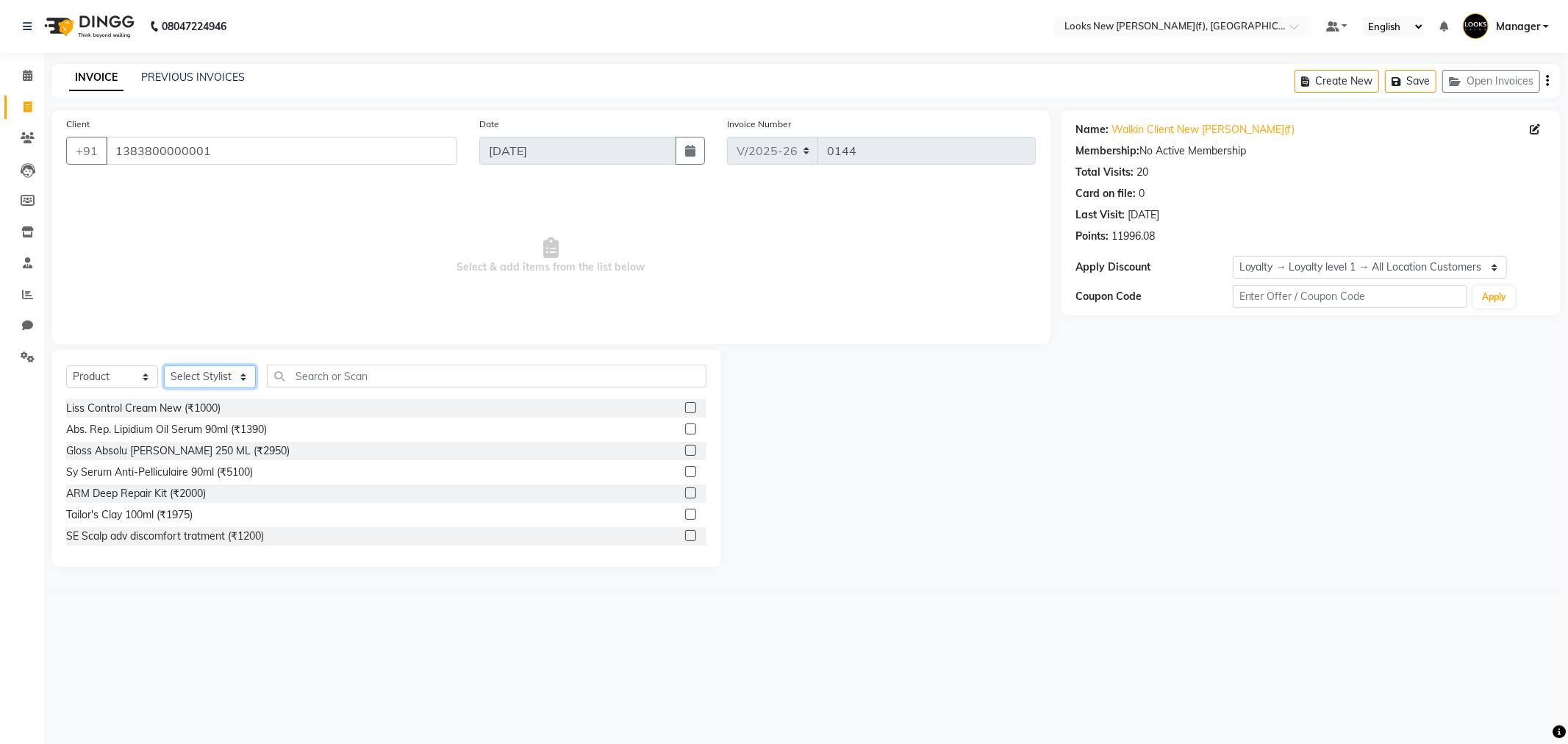
click at [212, 380] on select "Select Stylist Aakash_Pdct Afsar Ahmad Ashmita Ayesha Bobby_Asst Bobby_Khan Cou…" at bounding box center [210, 376] width 92 height 22
select select "87327"
click at [164, 366] on select "Select Stylist Aakash_Pdct Afsar Ahmad Ashmita Ayesha Bobby_Asst Bobby_Khan Cou…" at bounding box center [210, 376] width 92 height 22
click at [314, 379] on input "text" at bounding box center [487, 375] width 440 height 22
type input "884486442543"
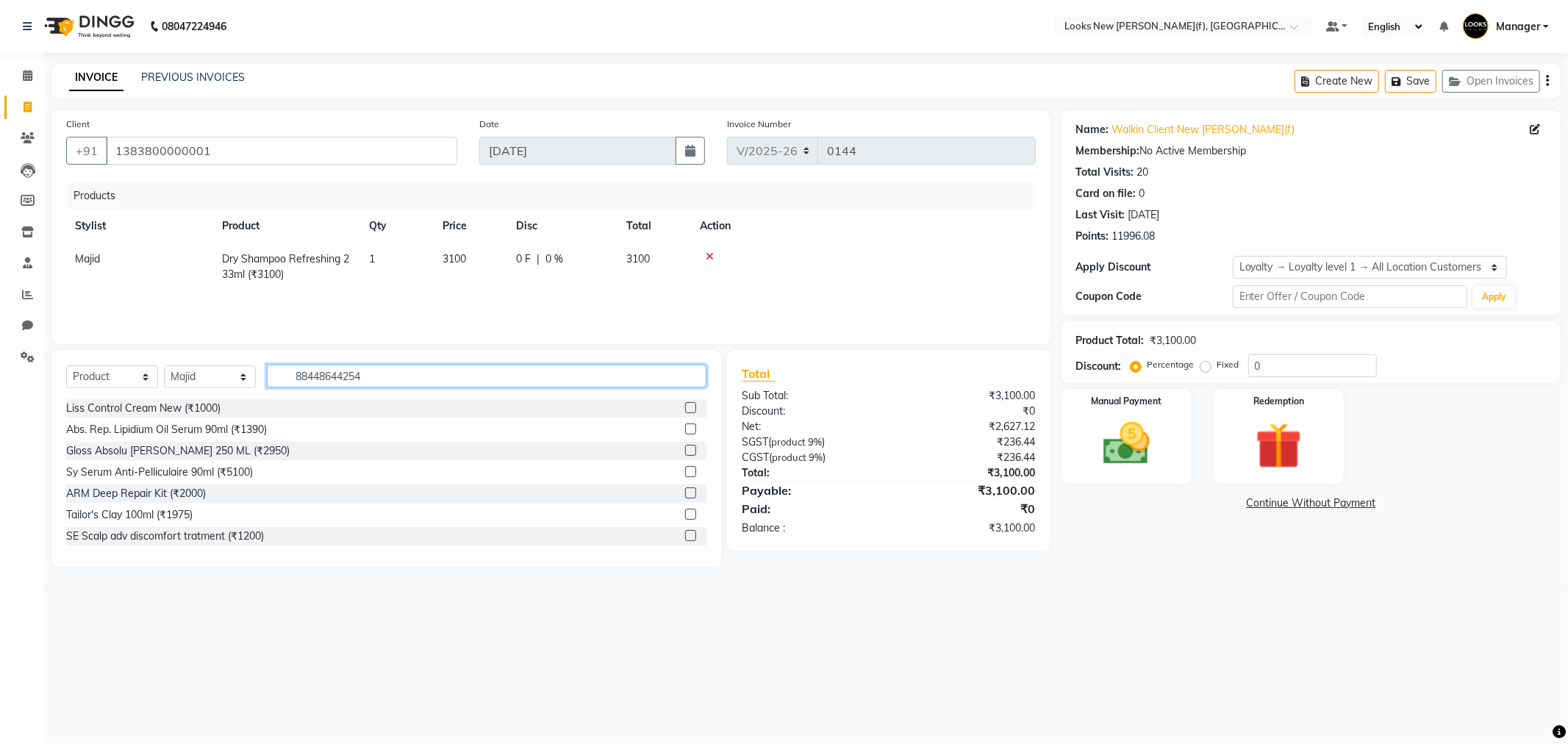
type input "884486442543"
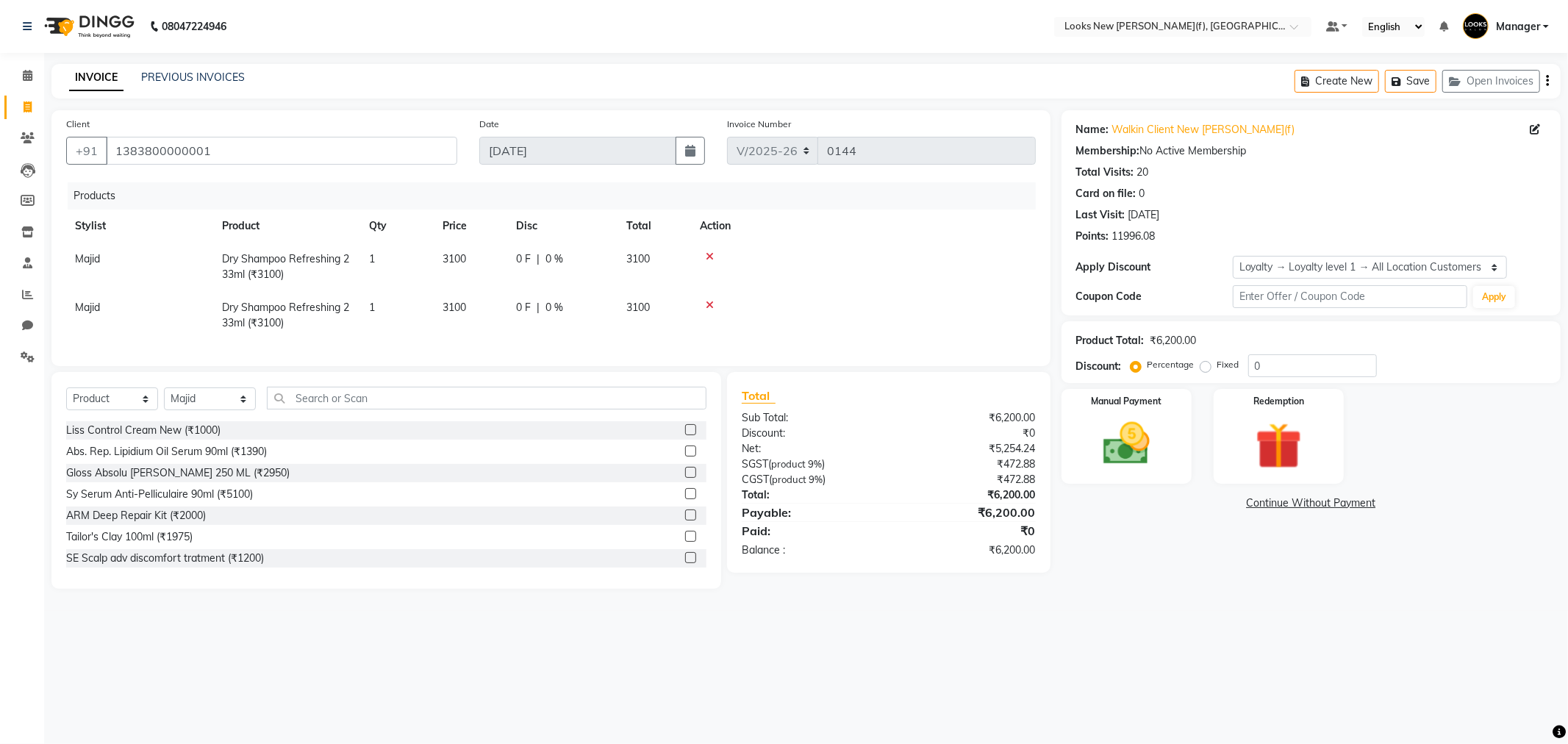
click at [709, 305] on icon at bounding box center [710, 305] width 8 height 10
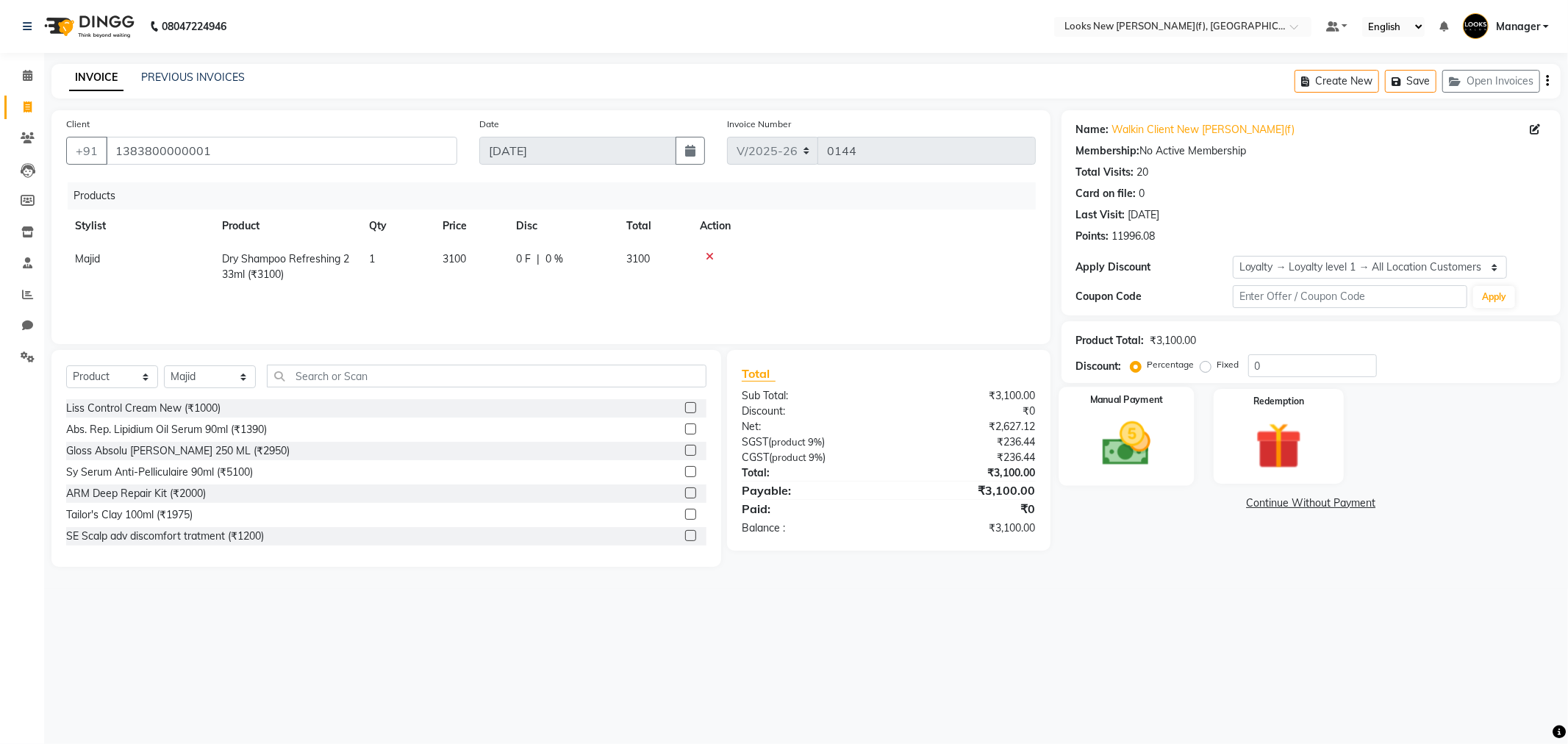
click at [1102, 451] on img at bounding box center [1127, 444] width 78 height 56
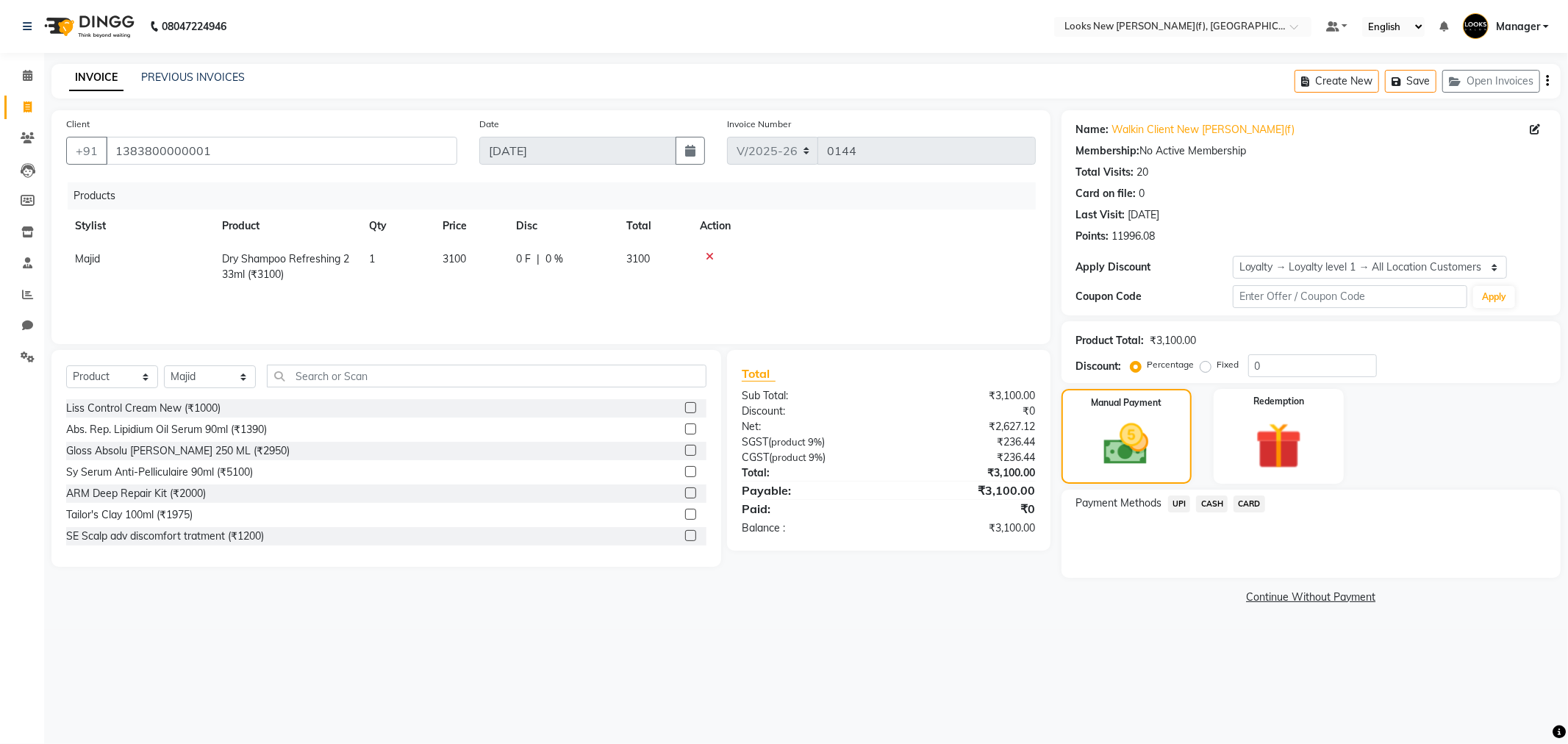
click at [1217, 503] on span "CASH" at bounding box center [1212, 503] width 32 height 17
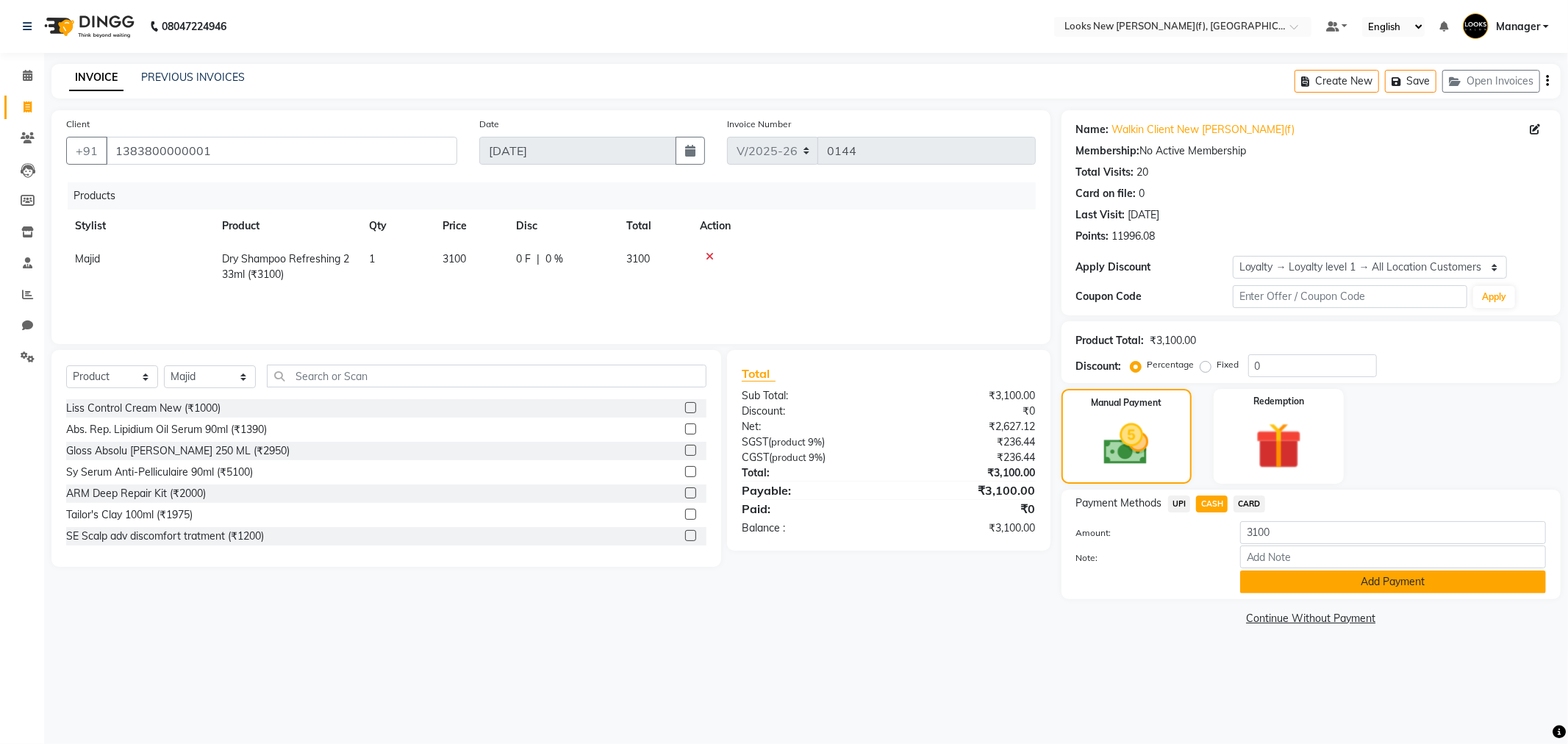
click at [1310, 574] on button "Add Payment" at bounding box center [1392, 581] width 306 height 22
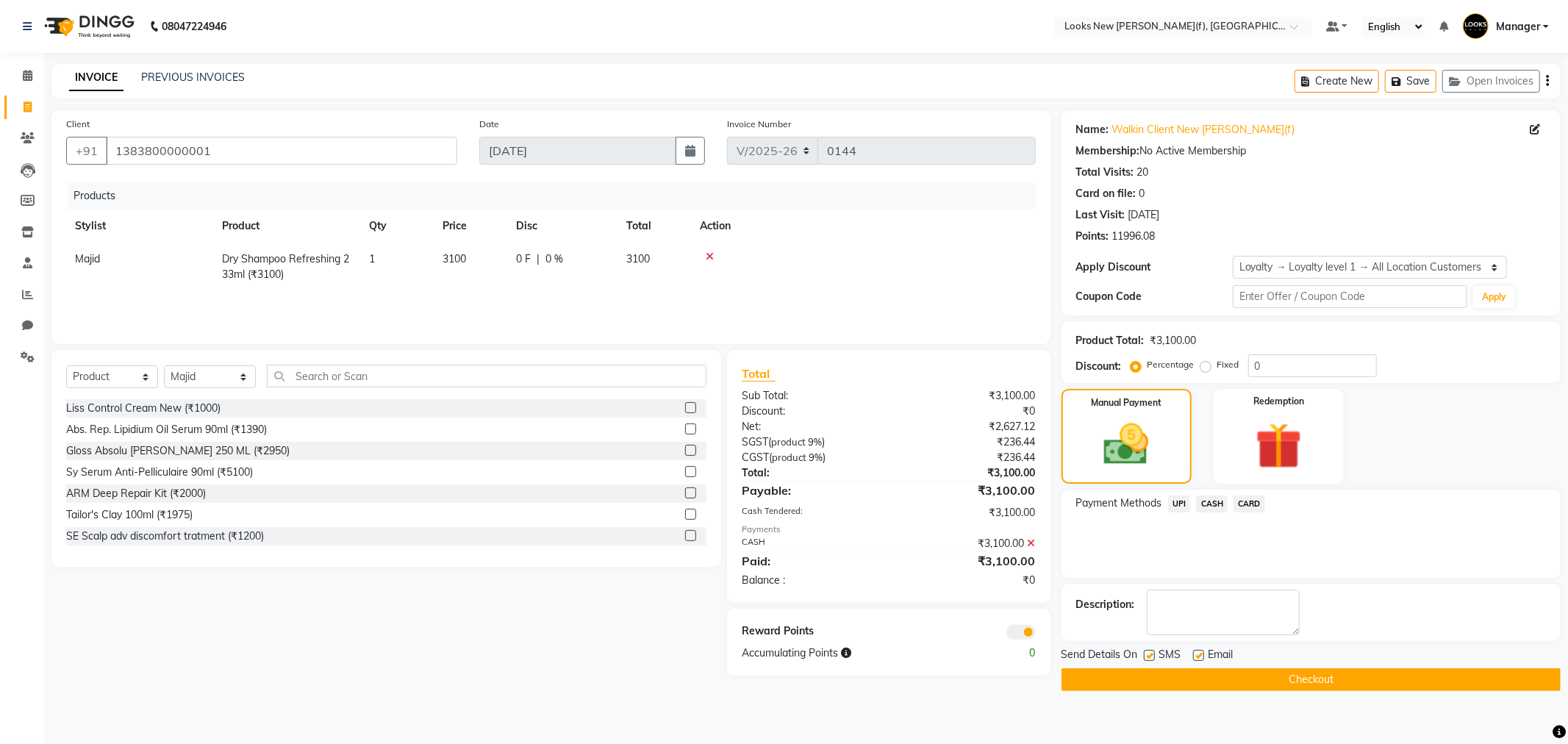
click at [1247, 671] on button "Checkout" at bounding box center [1312, 679] width 500 height 22
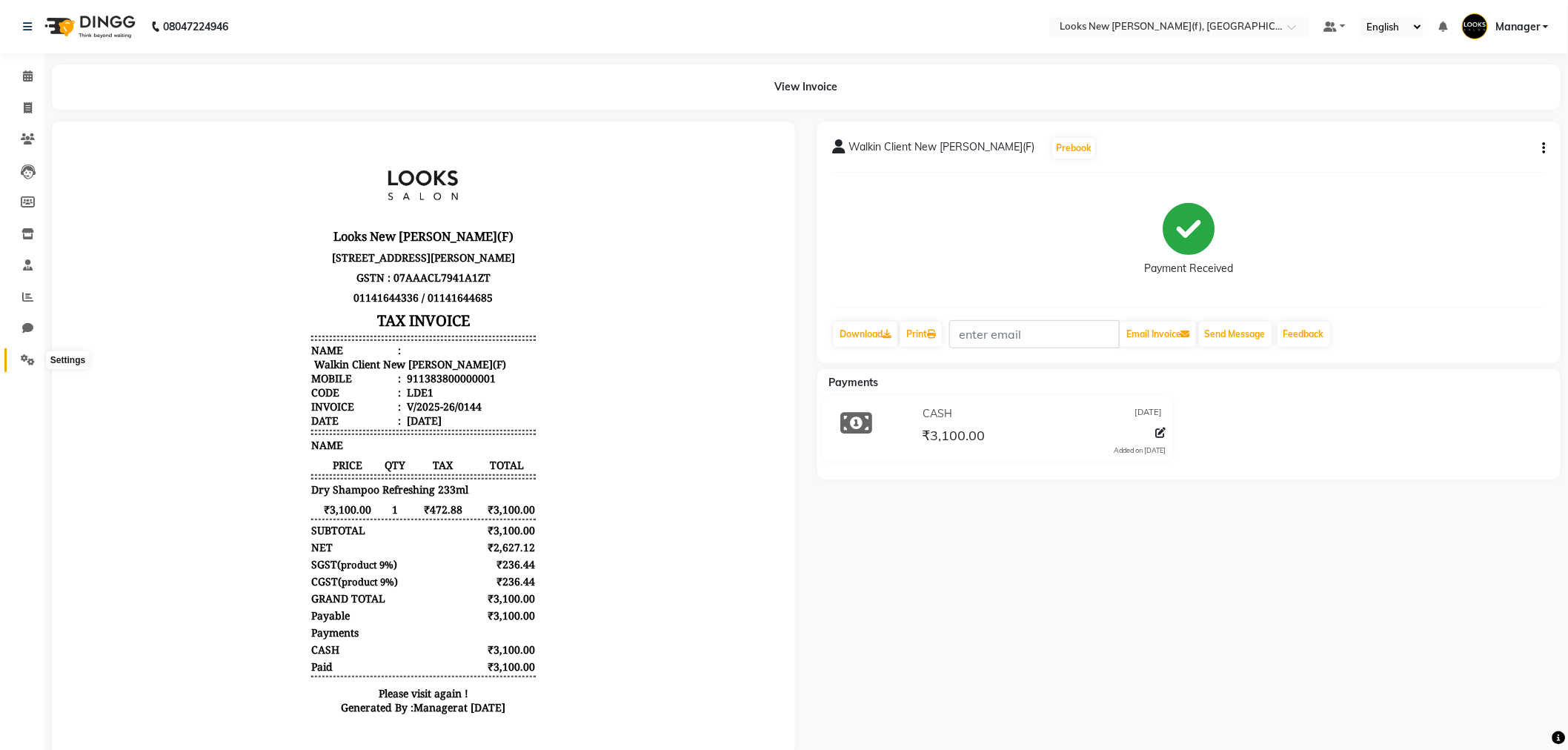
click at [24, 359] on icon at bounding box center [28, 359] width 14 height 11
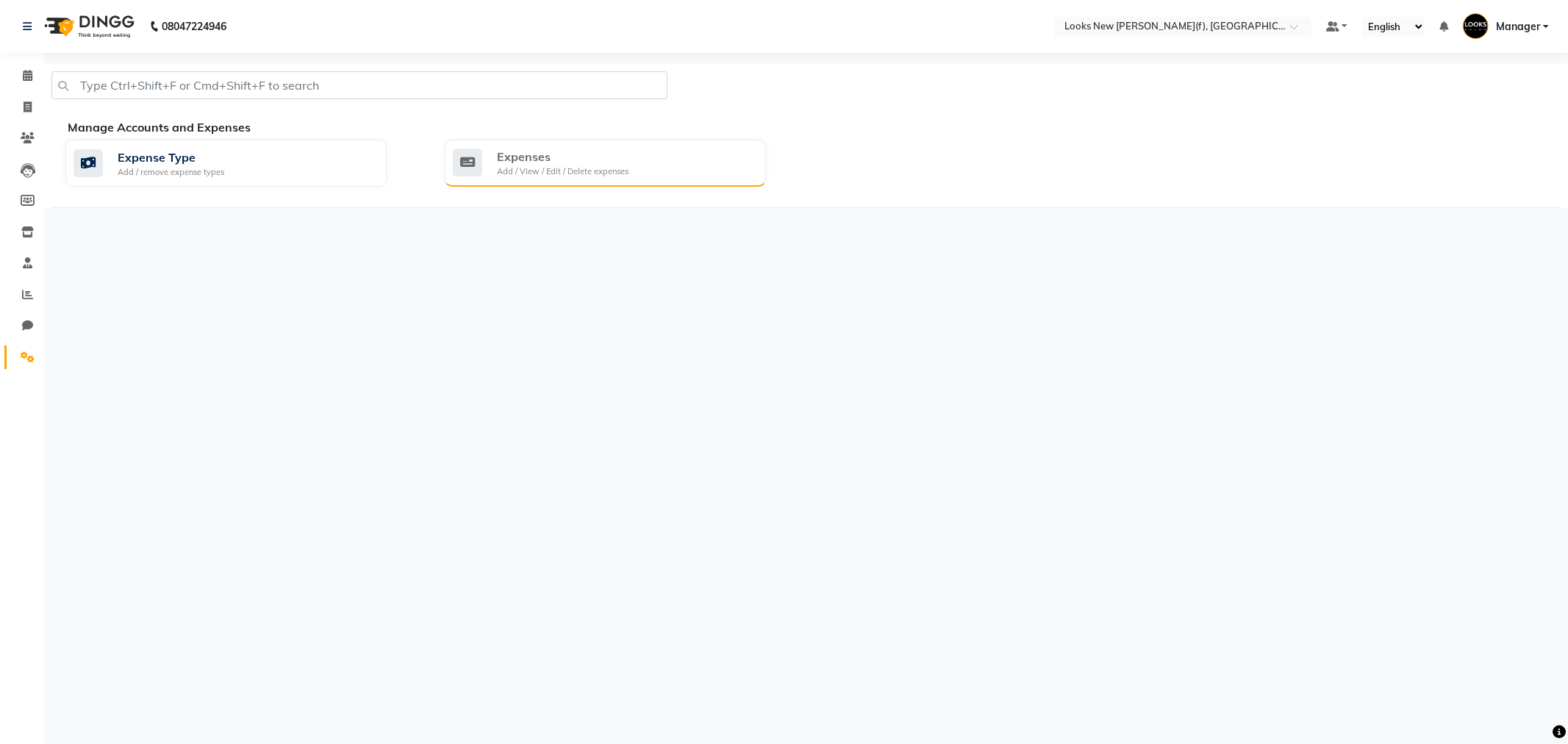
click at [582, 171] on div "Add / View / Edit / Delete expenses" at bounding box center [563, 171] width 132 height 12
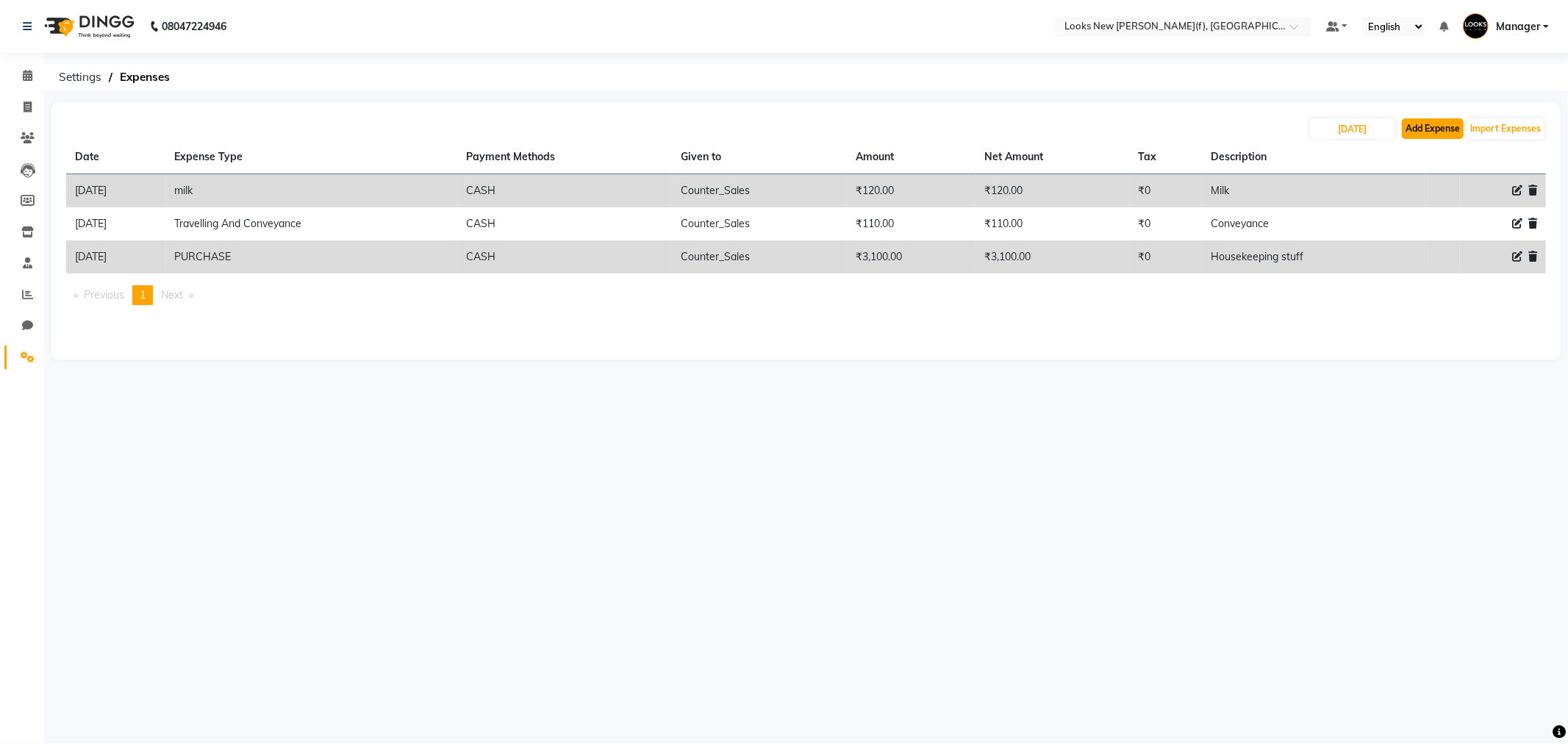
click at [1426, 130] on button "Add Expense" at bounding box center [1433, 128] width 62 height 21
select select "1"
select select "7913"
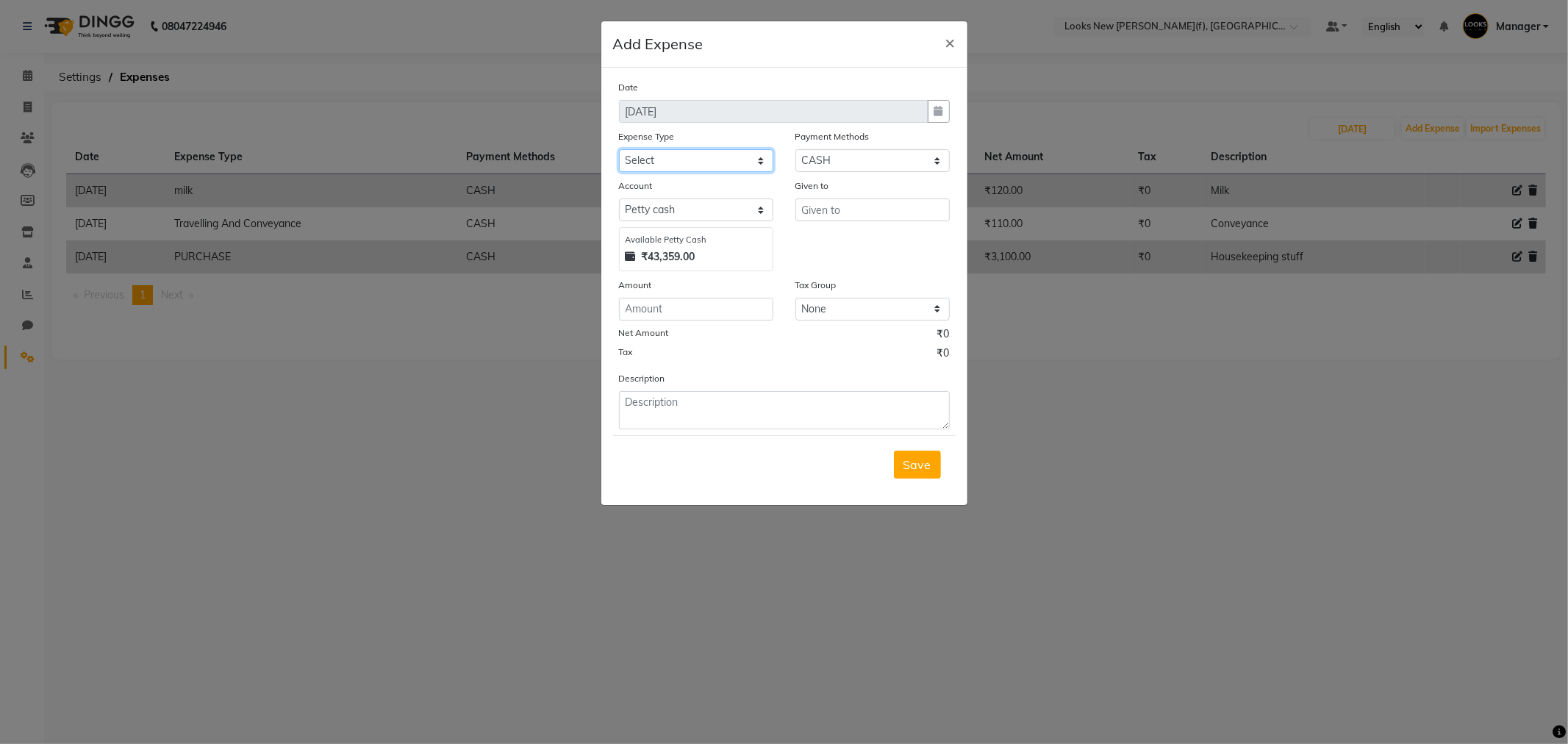
click at [706, 163] on select "Select Bank Deposit Blinkit Cash Handover CLIENT Client ordered food Client Ref…" at bounding box center [695, 160] width 154 height 22
select select "24471"
click at [619, 149] on select "Select Bank Deposit Blinkit Cash Handover CLIENT Client ordered food Client Ref…" at bounding box center [695, 160] width 154 height 22
click at [819, 211] on input "text" at bounding box center [872, 209] width 154 height 22
type input "Counter_Sales"
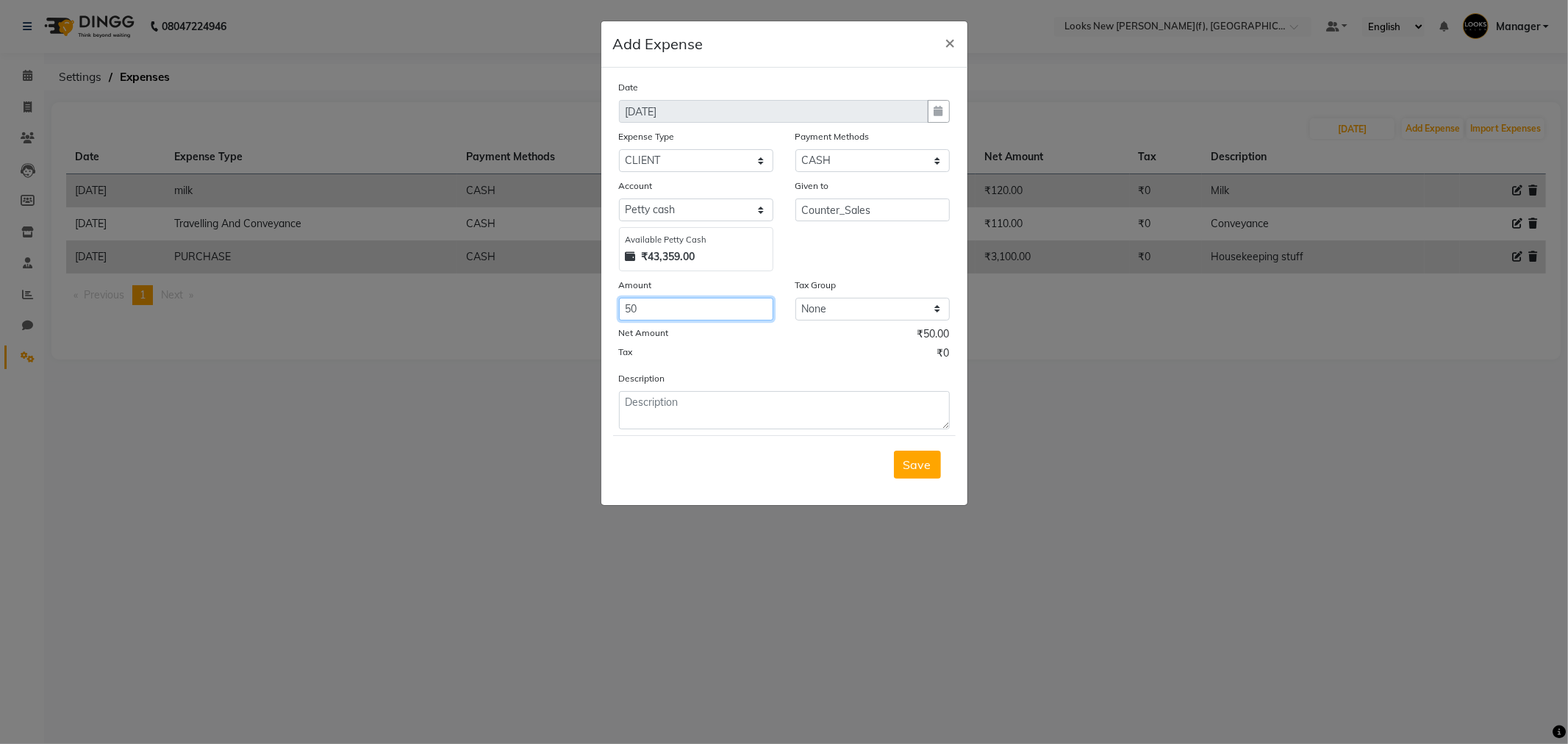
type input "50"
type textarea "Coke"
click at [925, 467] on span "Save" at bounding box center [918, 464] width 28 height 15
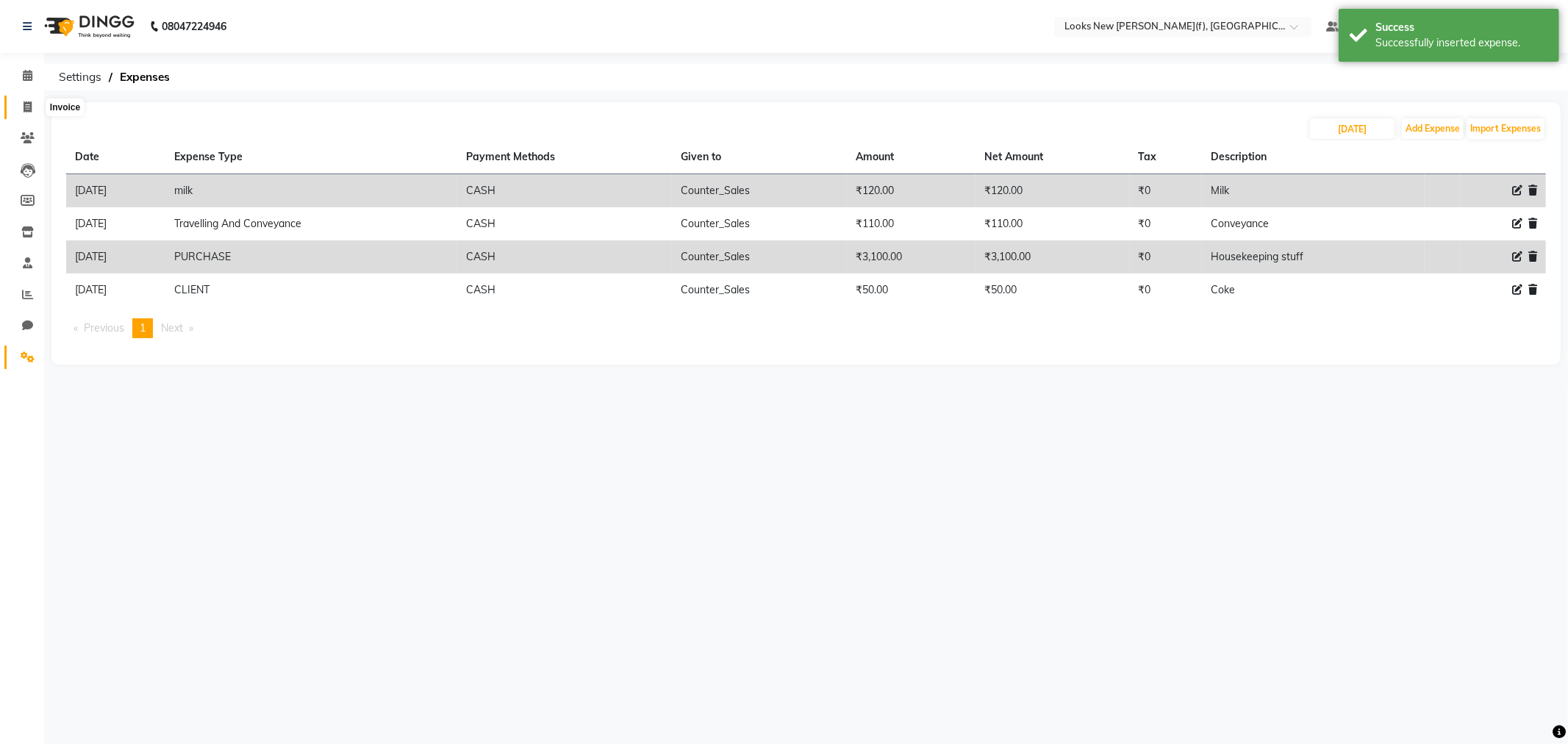
click at [33, 108] on span at bounding box center [27, 107] width 26 height 17
select select "service"
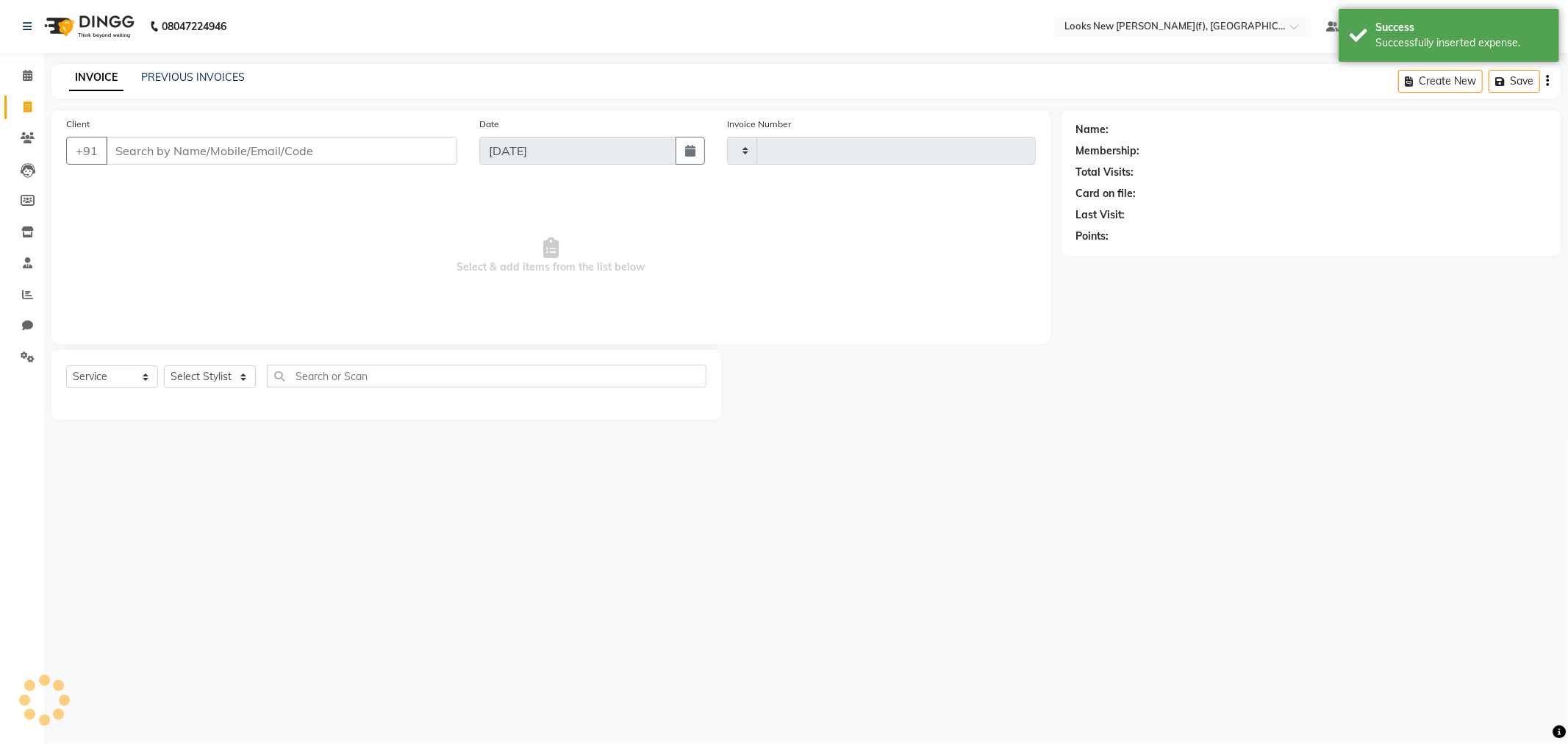
type input "0145"
select select "8659"
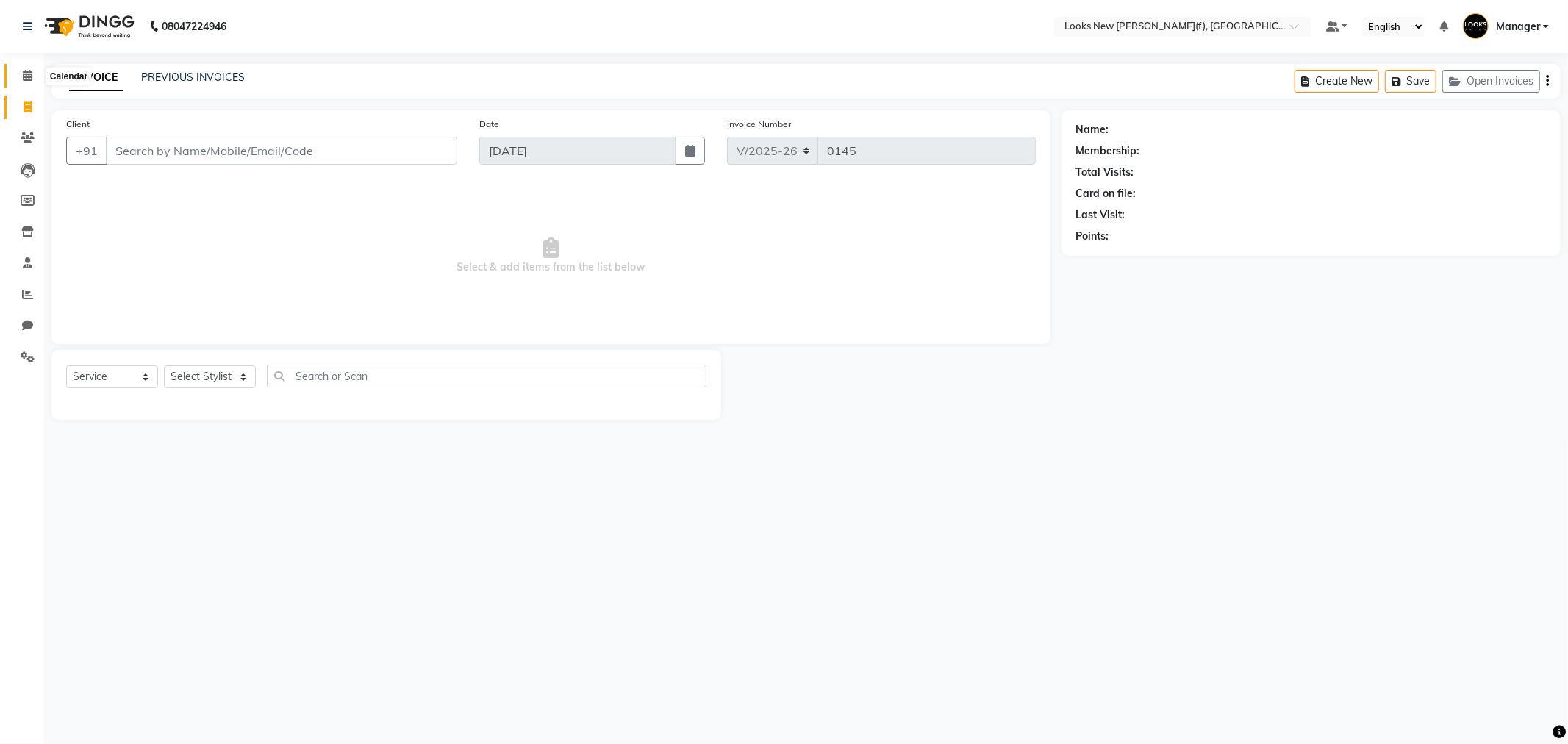
click at [31, 73] on icon at bounding box center [27, 75] width 9 height 11
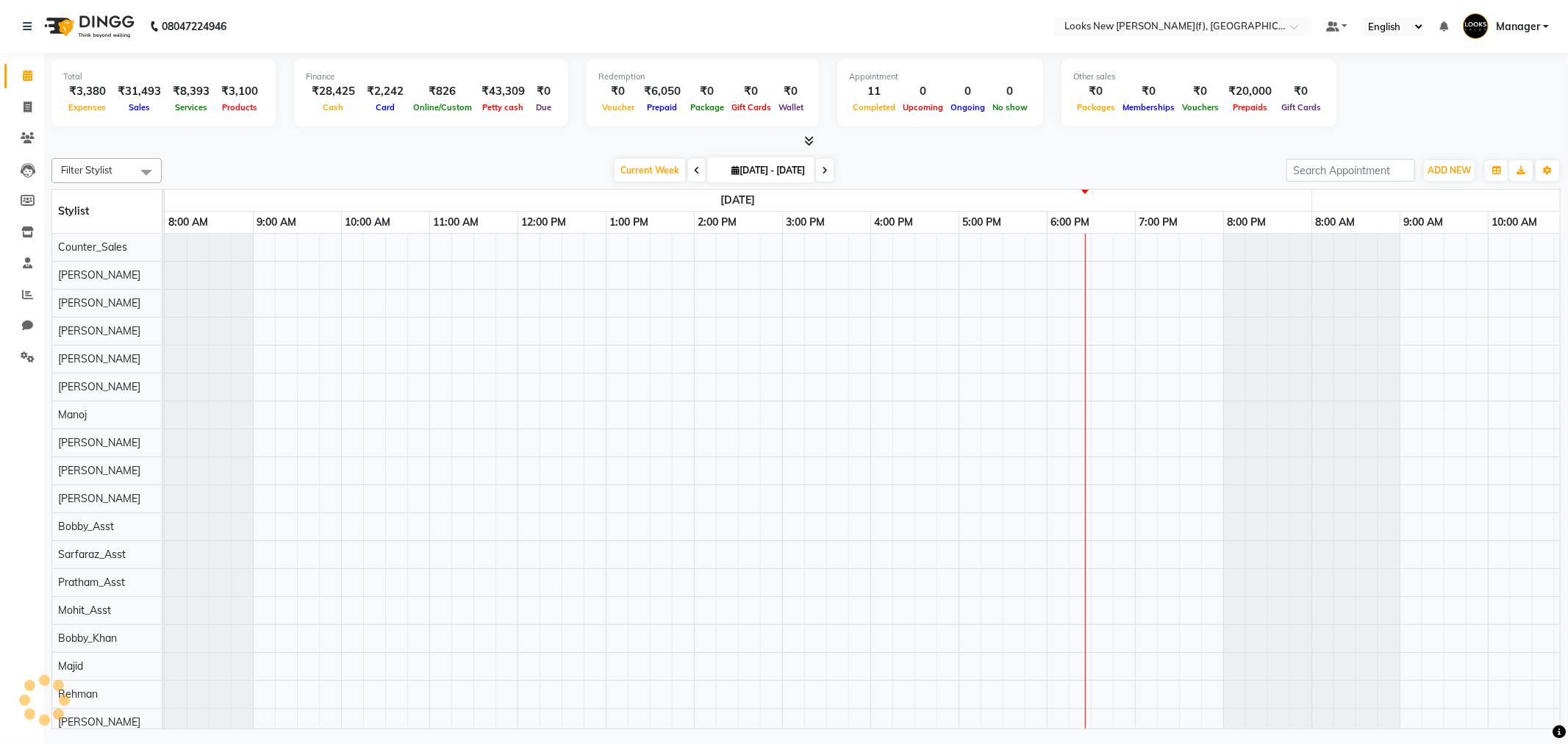
scroll to position [0, 883]
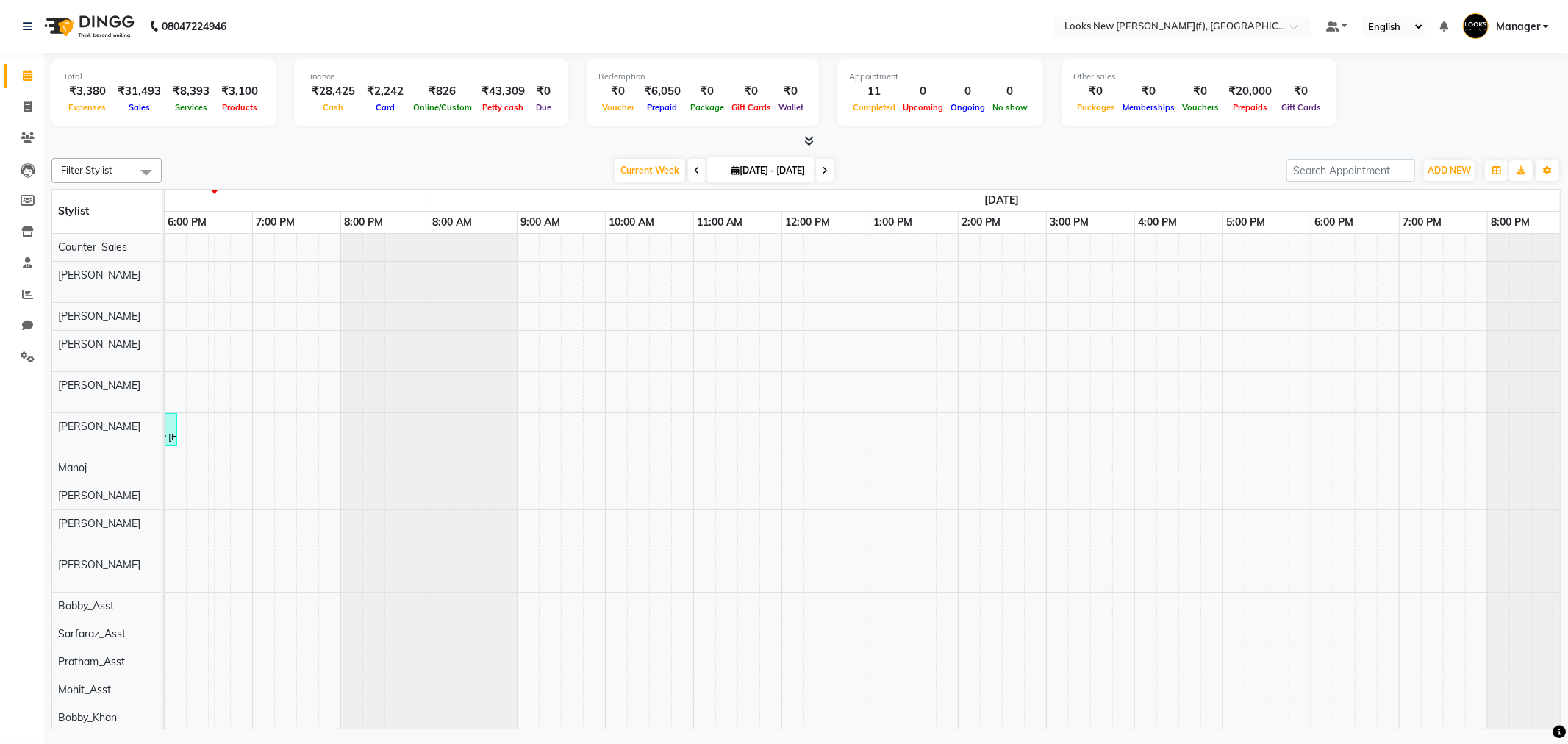
click at [48, 351] on div "Total ₹3,380 Expenses ₹31,493 Sales ₹8,393 Services ₹3,100 Products Finance ₹28…" at bounding box center [806, 393] width 1524 height 680
click at [38, 356] on span at bounding box center [27, 357] width 26 height 17
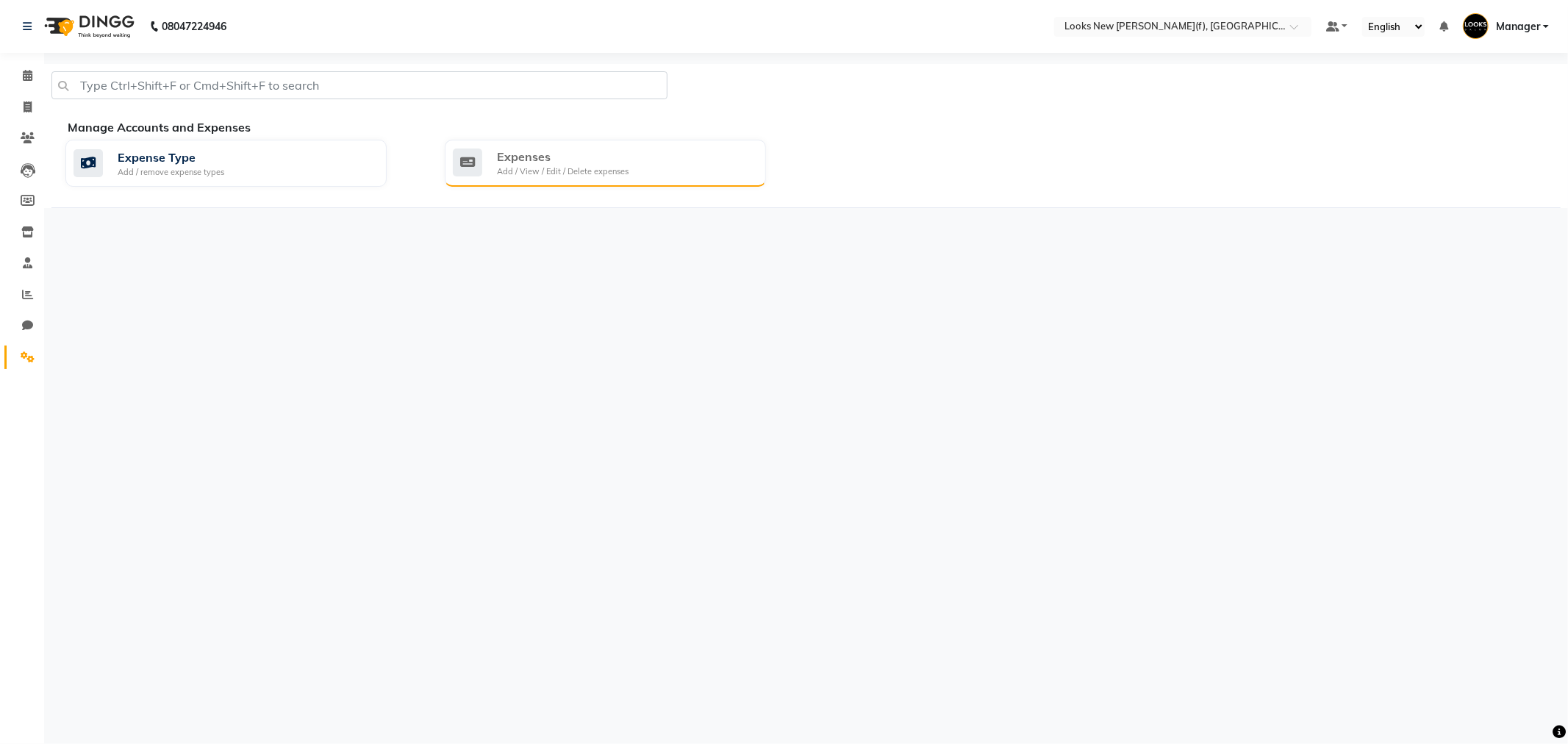
click at [581, 172] on div "Add / View / Edit / Delete expenses" at bounding box center [563, 171] width 132 height 12
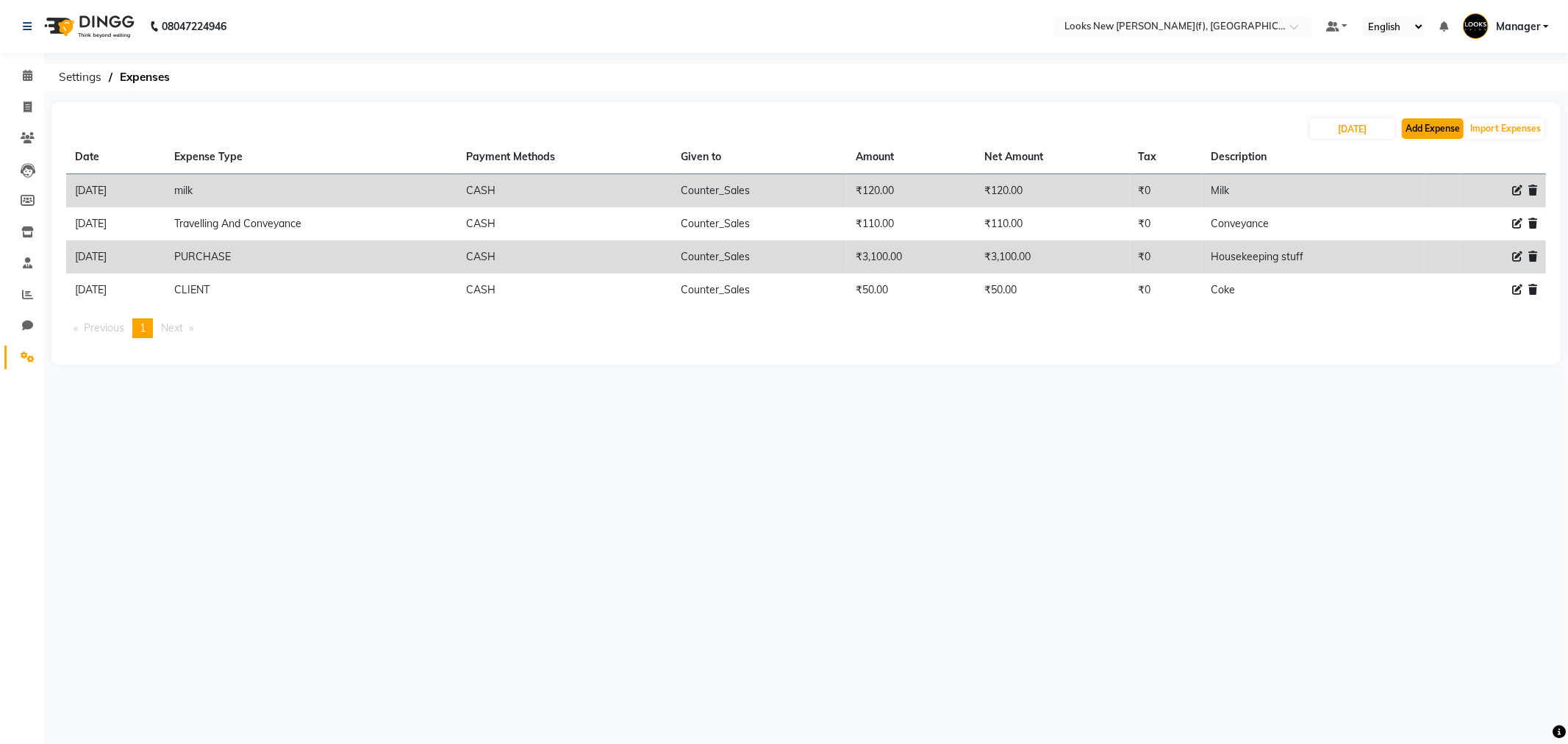
click at [1414, 135] on button "Add Expense" at bounding box center [1433, 128] width 62 height 21
select select "1"
select select "7913"
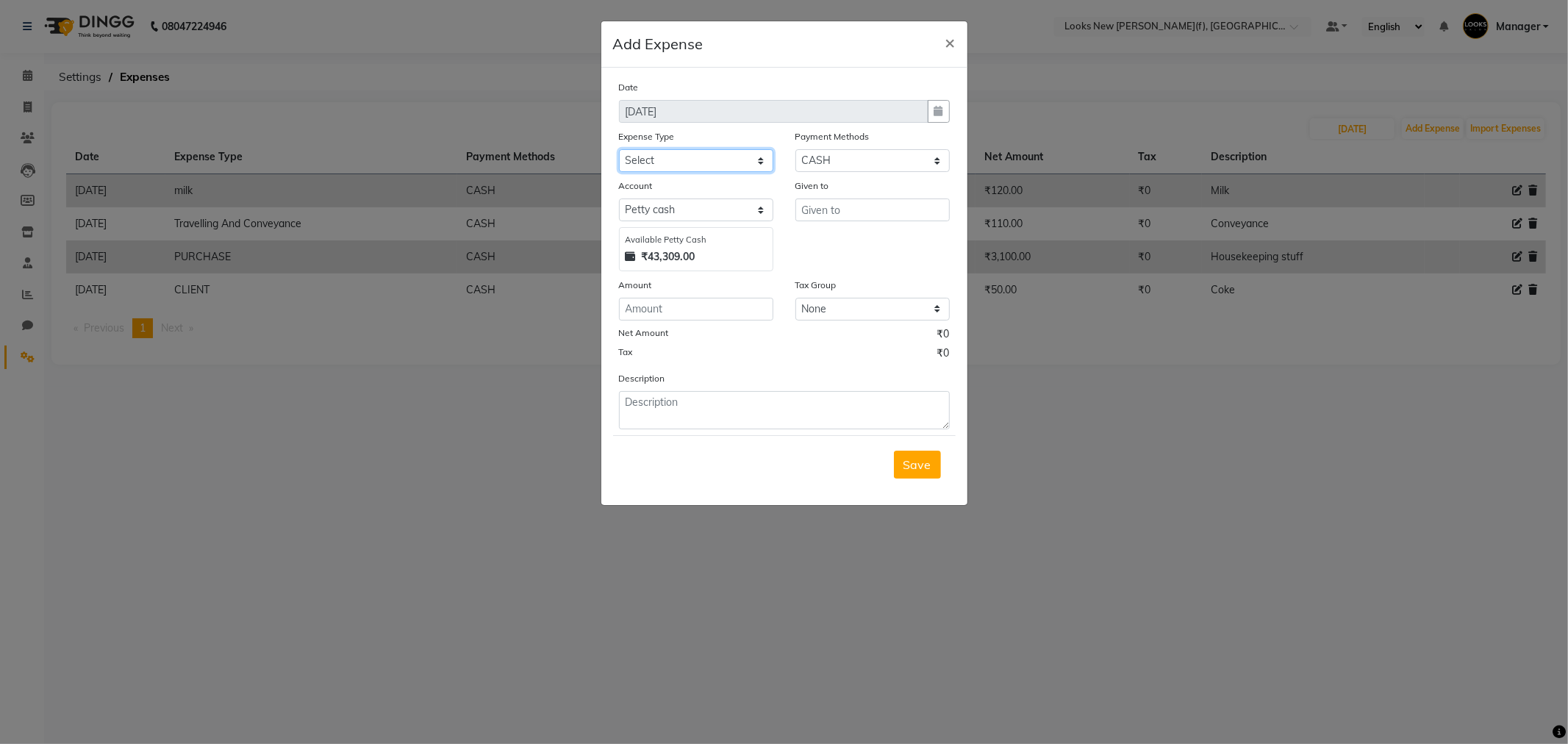
click at [659, 161] on select "Select Bank Deposit Blinkit Cash Handover CLIENT Client ordered food Client Ref…" at bounding box center [695, 160] width 154 height 22
select select "5010"
click at [619, 149] on select "Select Bank Deposit Blinkit Cash Handover CLIENT Client ordered food Client Ref…" at bounding box center [695, 160] width 154 height 22
click at [826, 211] on input "text" at bounding box center [872, 209] width 154 height 22
type input "Counter_Sales"
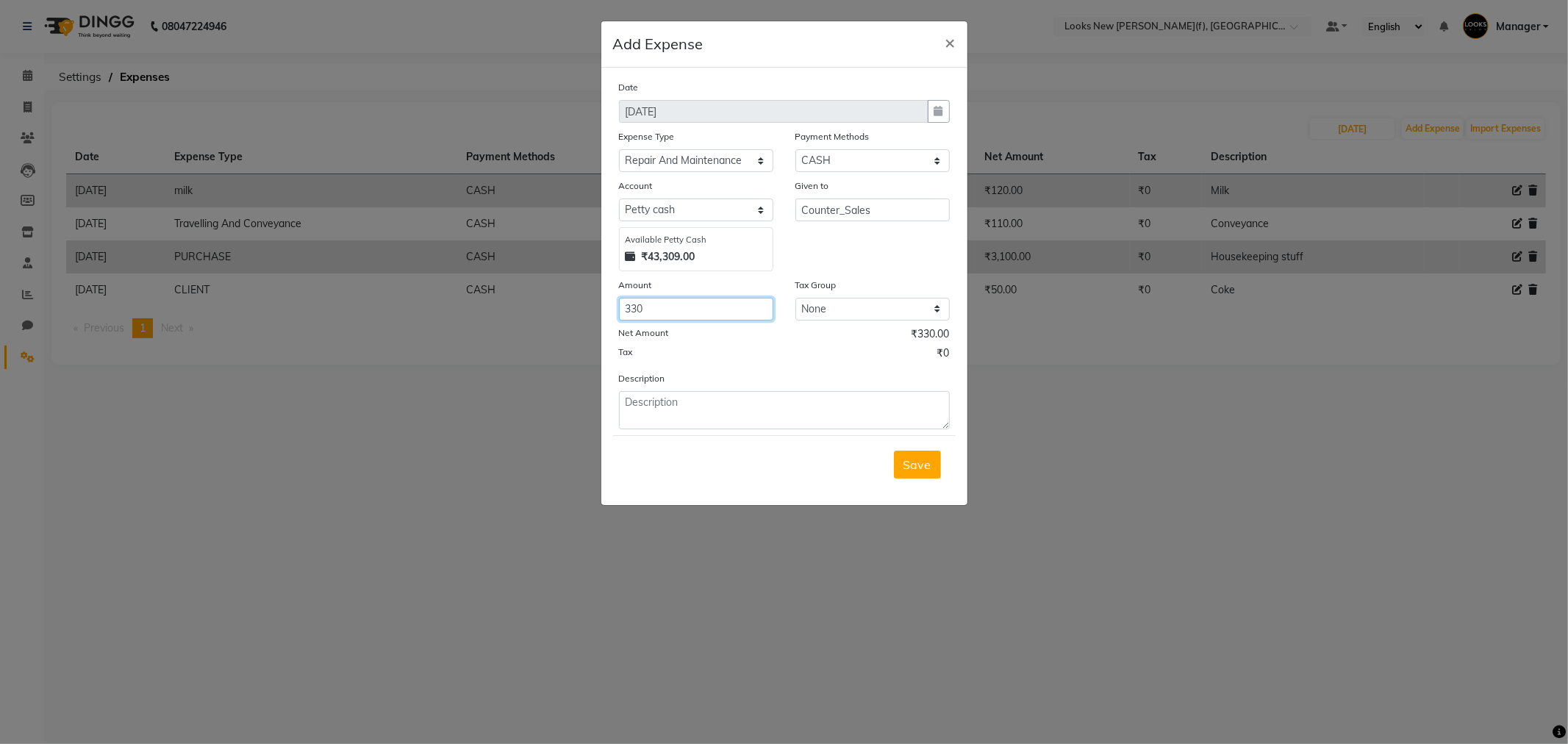
type input "330"
click at [773, 406] on textarea "Electrician (Daaud)" at bounding box center [784, 410] width 331 height 38
type textarea "Electrician (Daaud)"
click at [919, 459] on span "Save" at bounding box center [918, 464] width 28 height 15
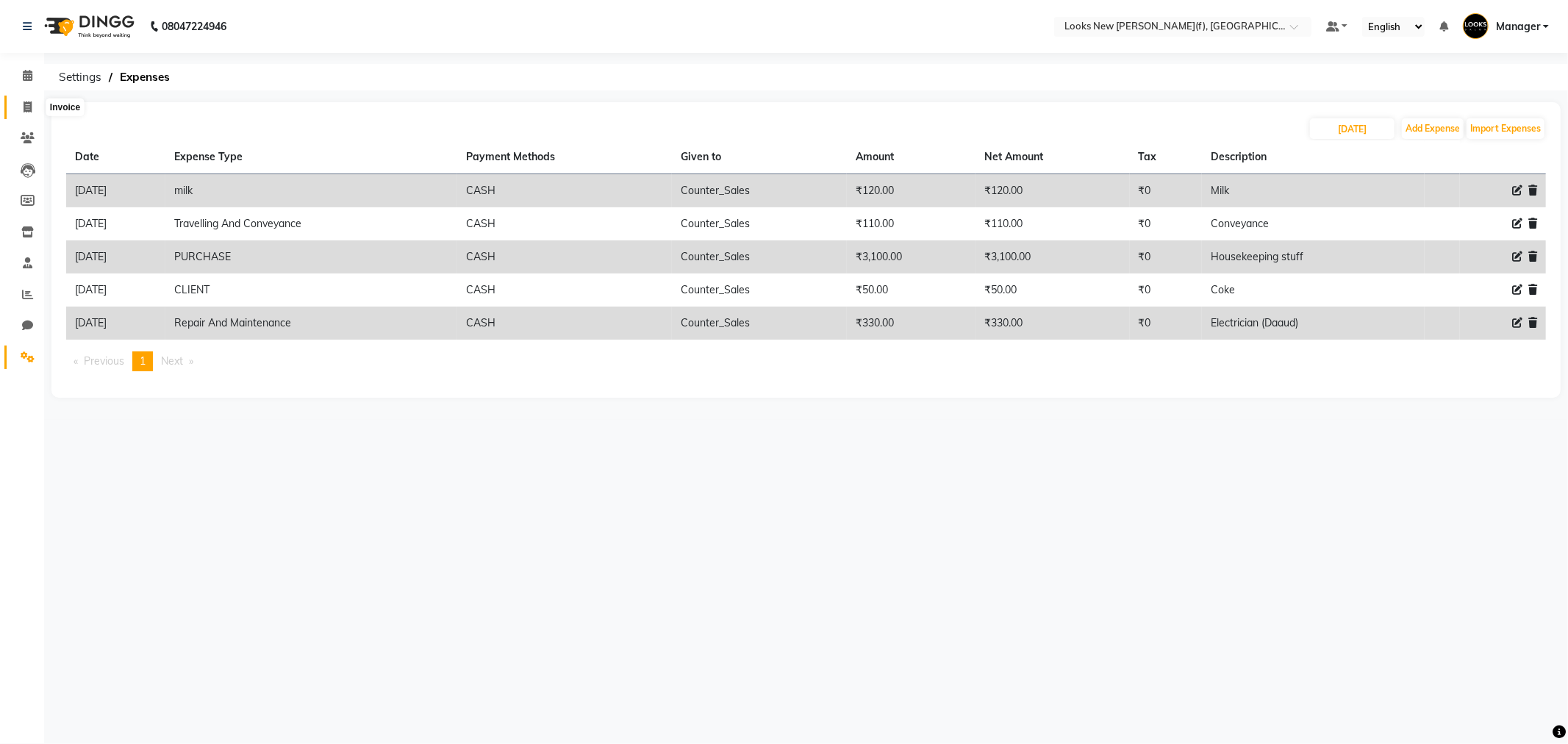
click at [26, 107] on icon at bounding box center [27, 107] width 8 height 11
select select "service"
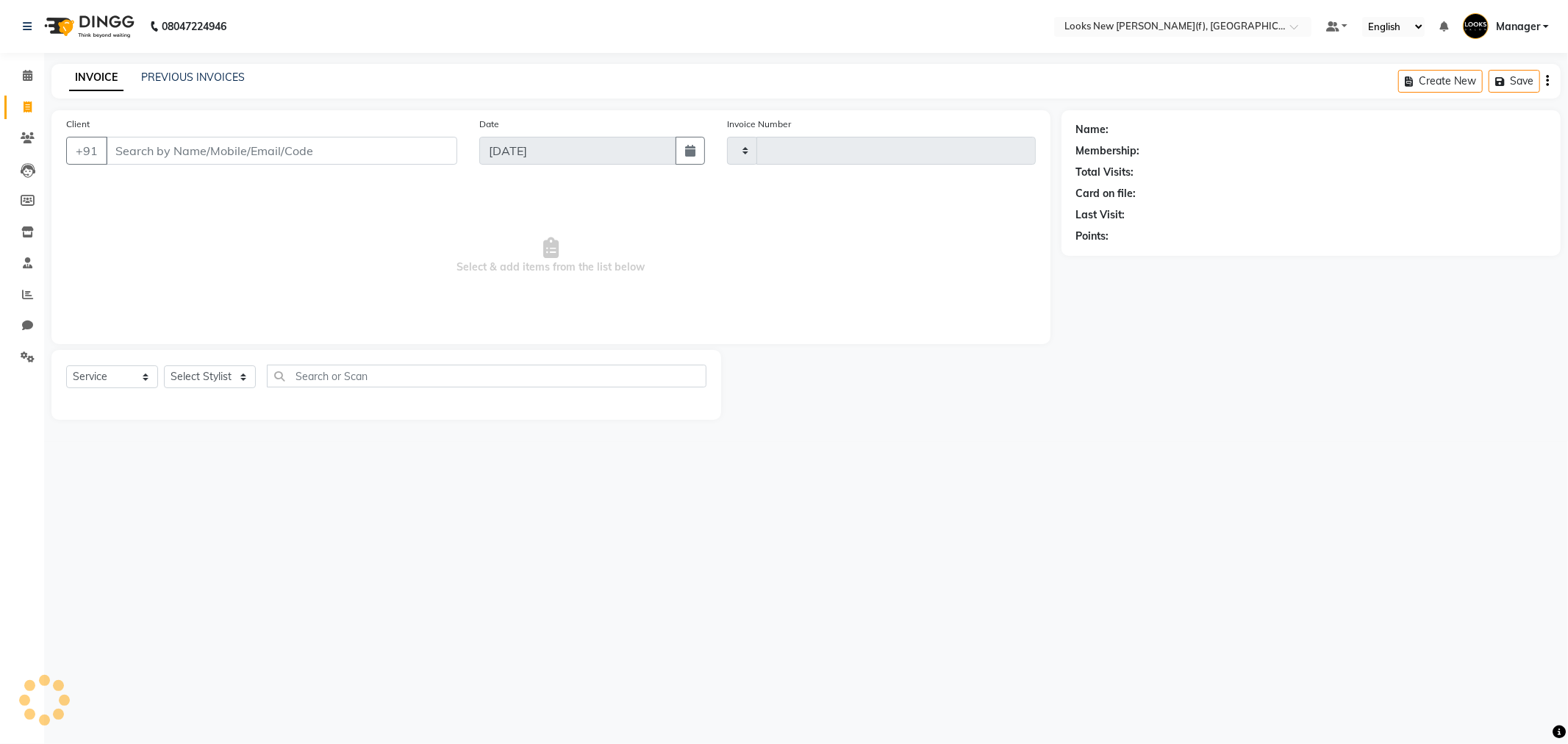
type input "0145"
select select "8659"
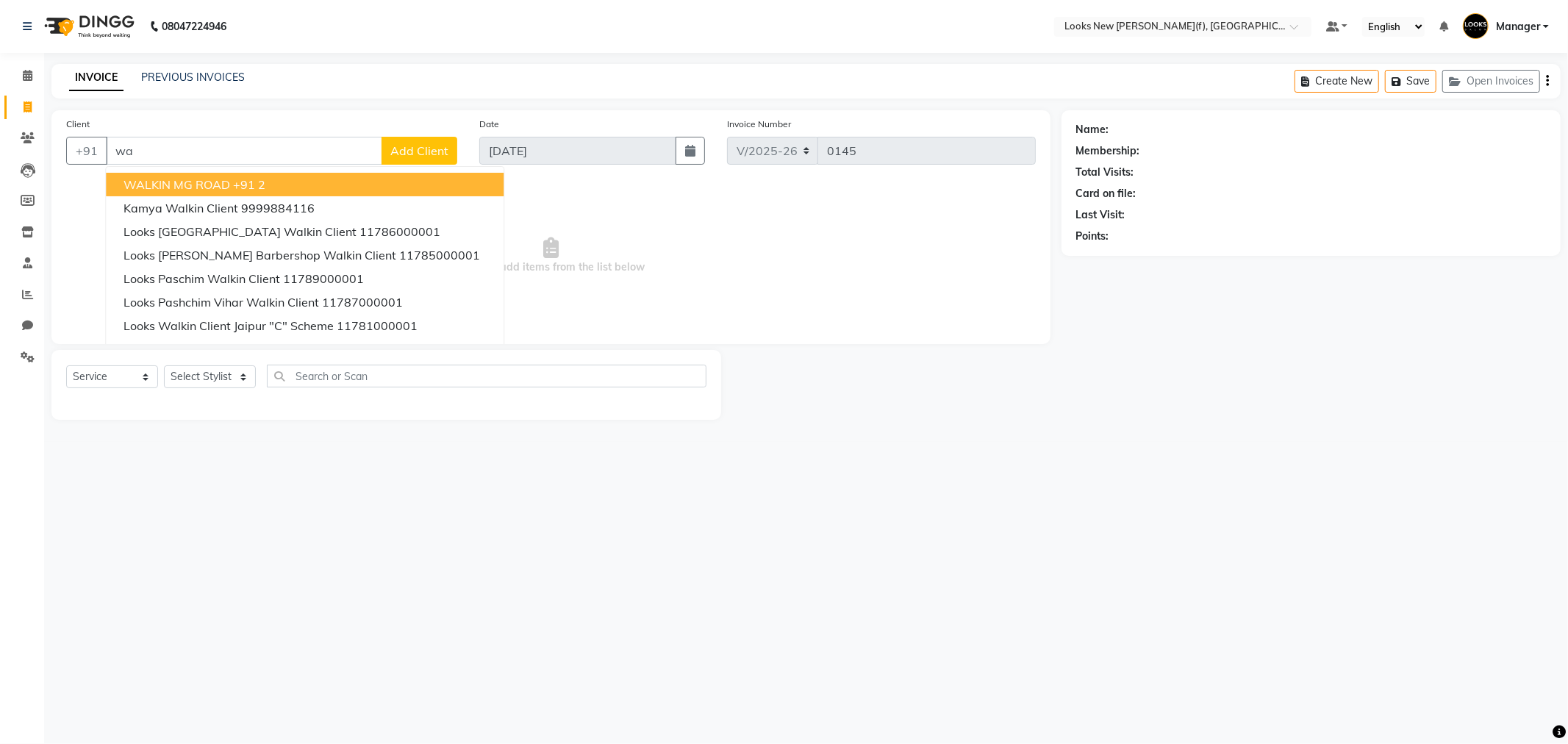
type input "w"
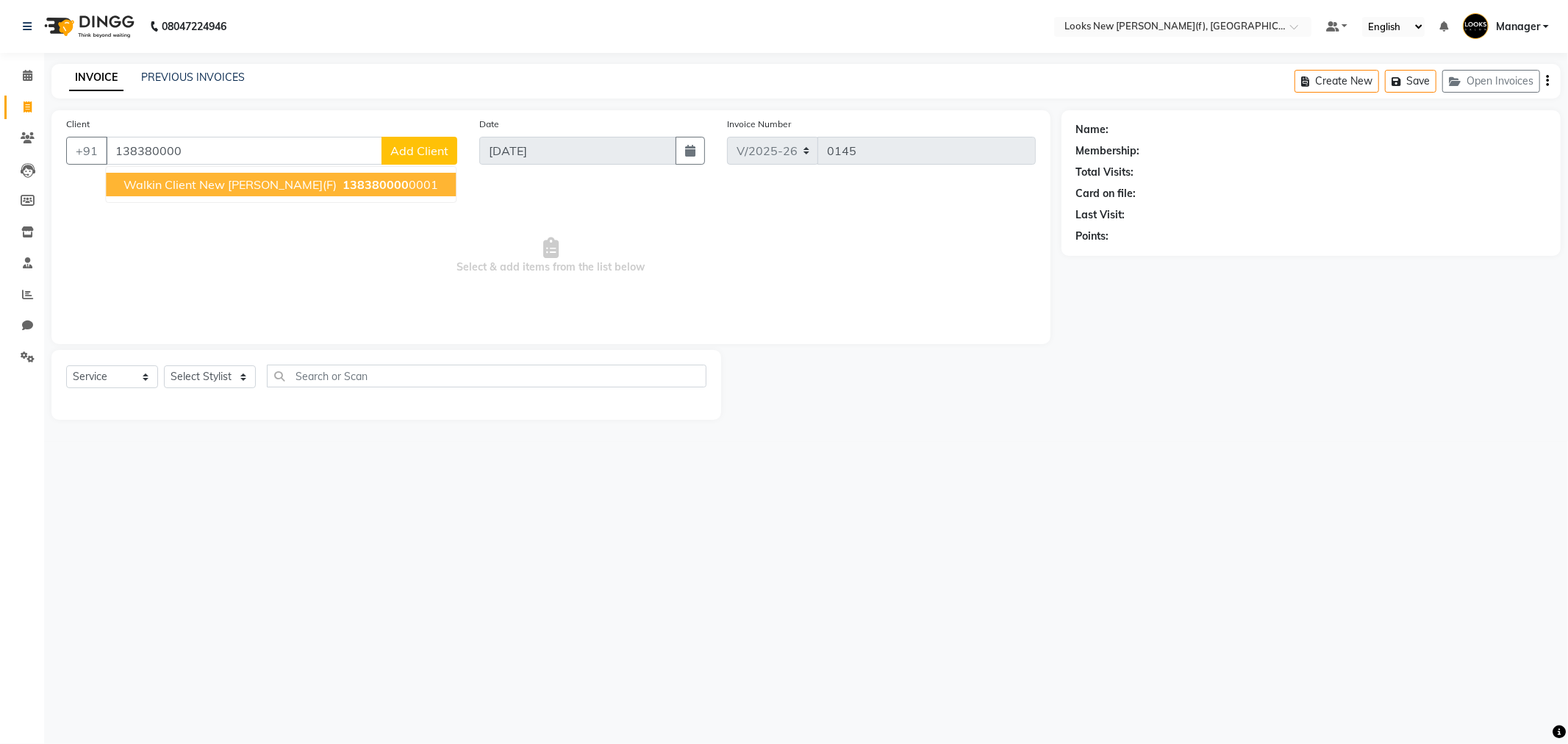
click at [398, 186] on ngb-highlight "138380000 0001" at bounding box center [389, 185] width 98 height 15
type input "1383800000001"
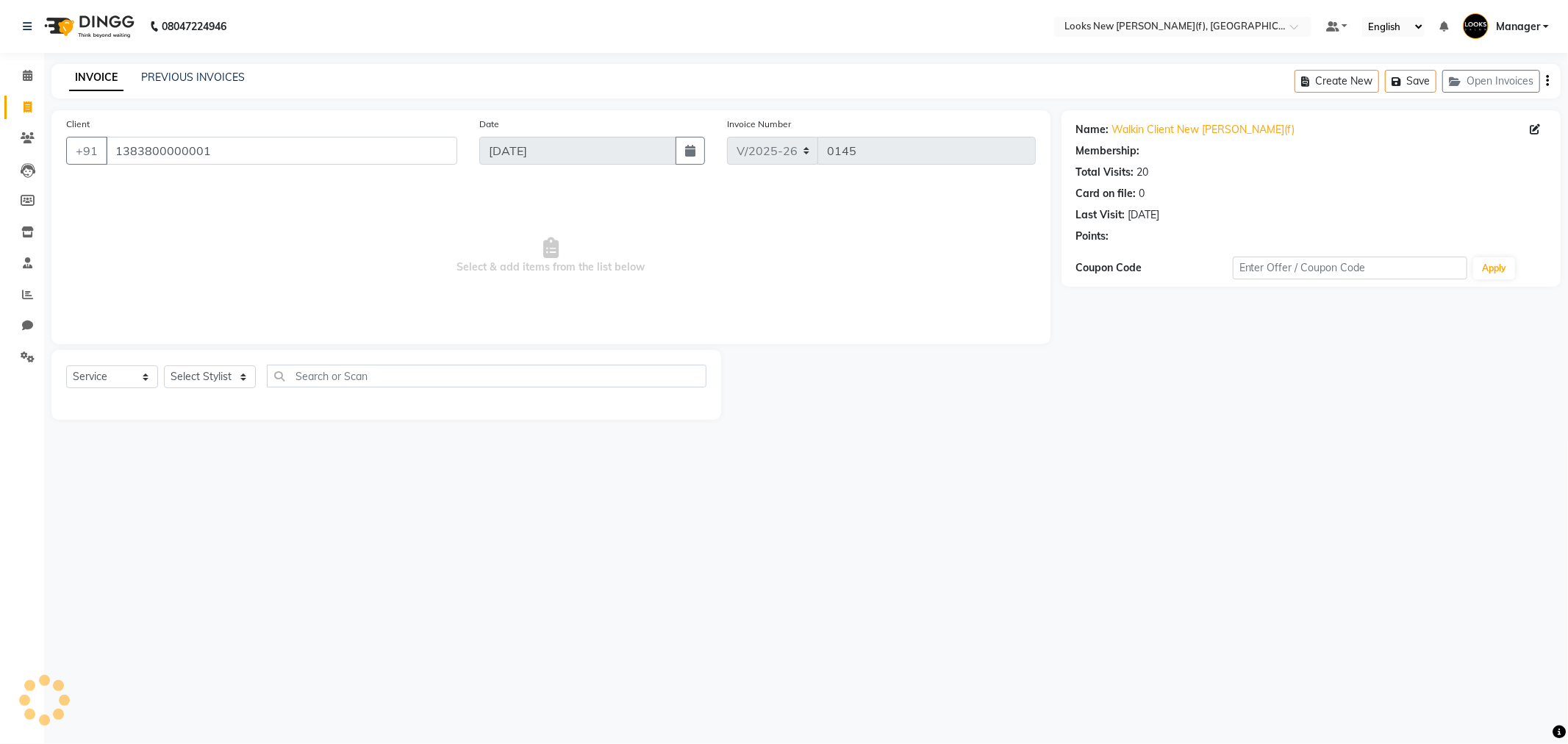
select select "1: Object"
click at [1534, 129] on icon at bounding box center [1535, 129] width 10 height 10
select select
select select "female"
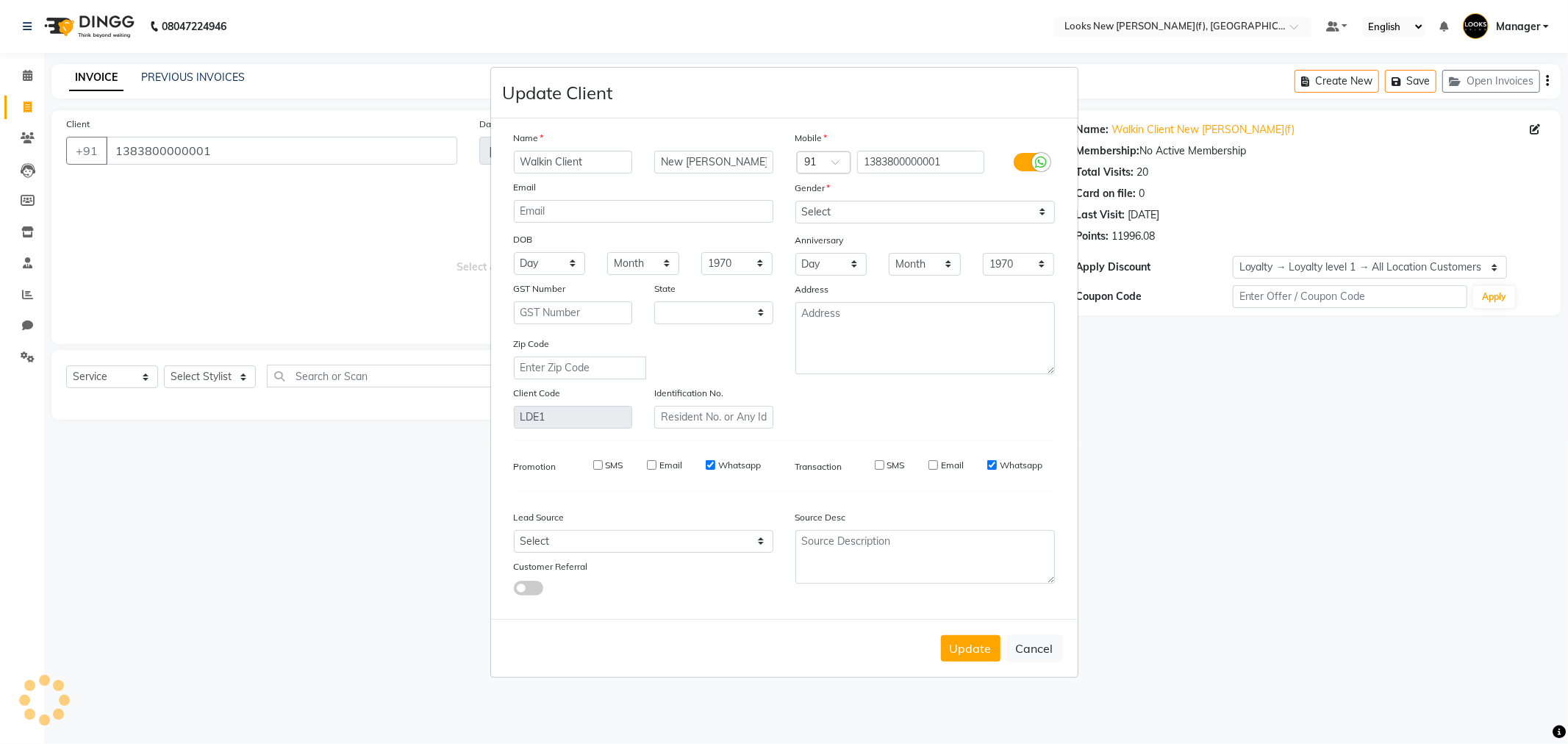
select select "10"
click at [555, 162] on input "Walkin Client" at bounding box center [573, 161] width 119 height 22
type input "WalkinClient"
click at [966, 643] on button "Update" at bounding box center [971, 648] width 60 height 27
select select
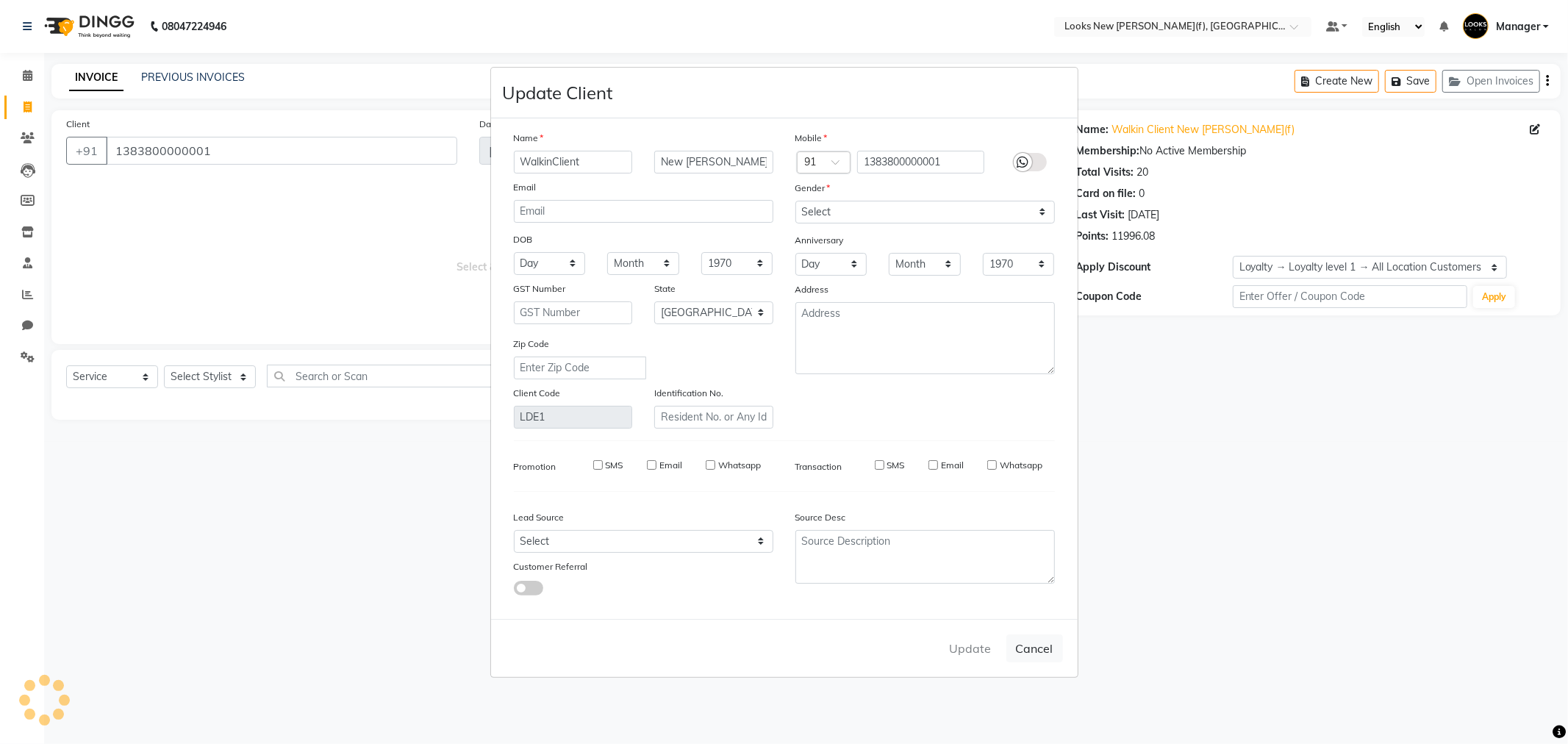
select select
select select "null"
select select
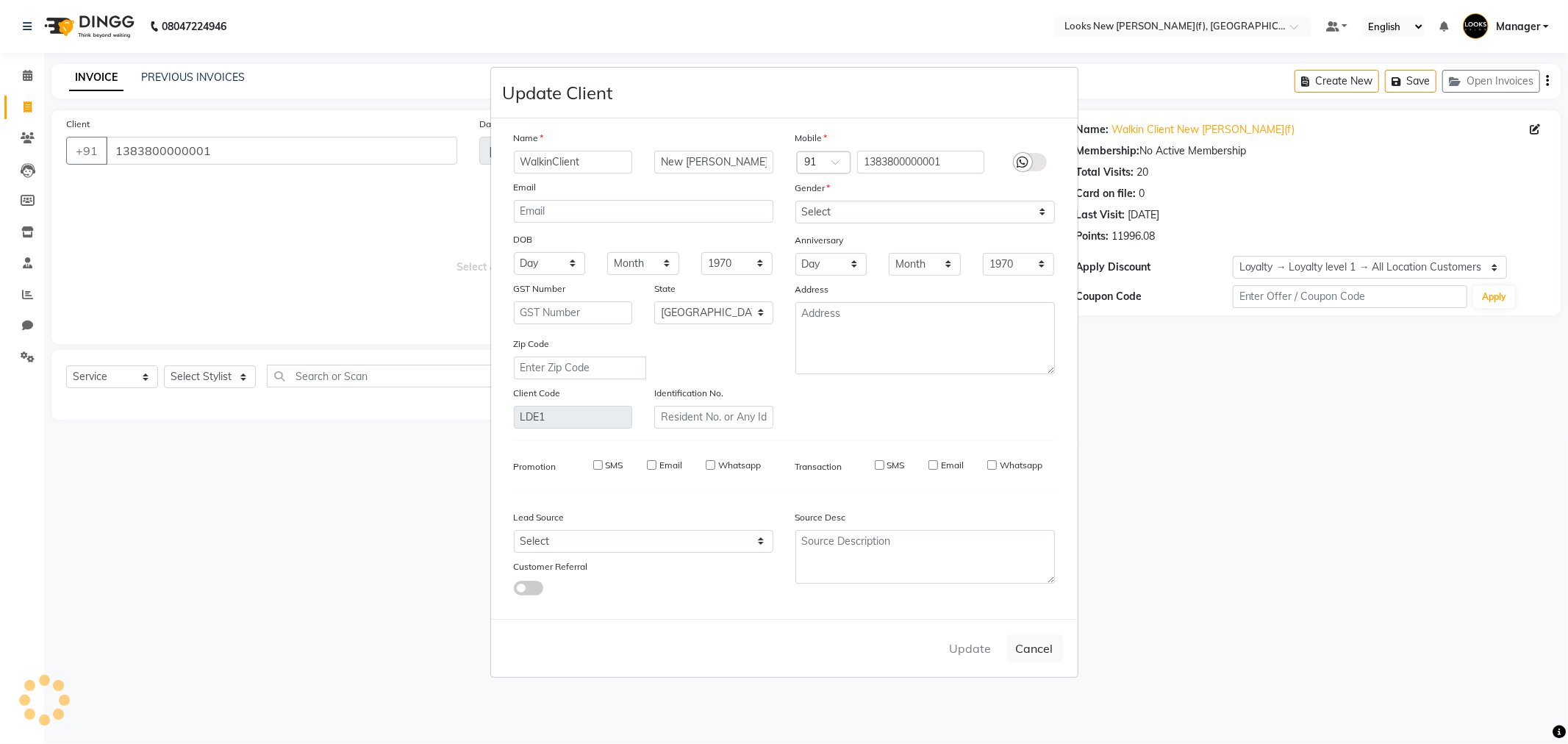
select select
checkbox input "false"
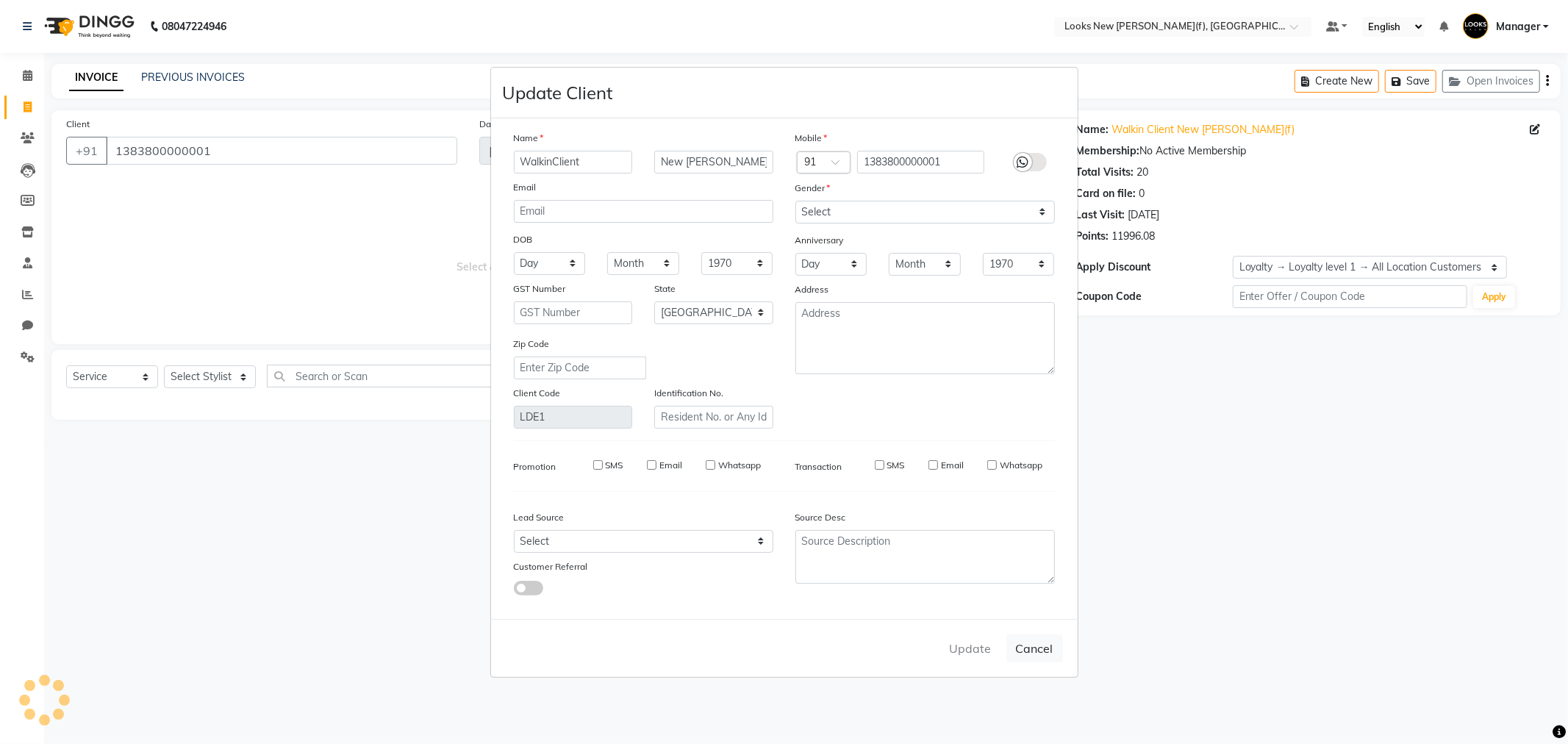
checkbox input "false"
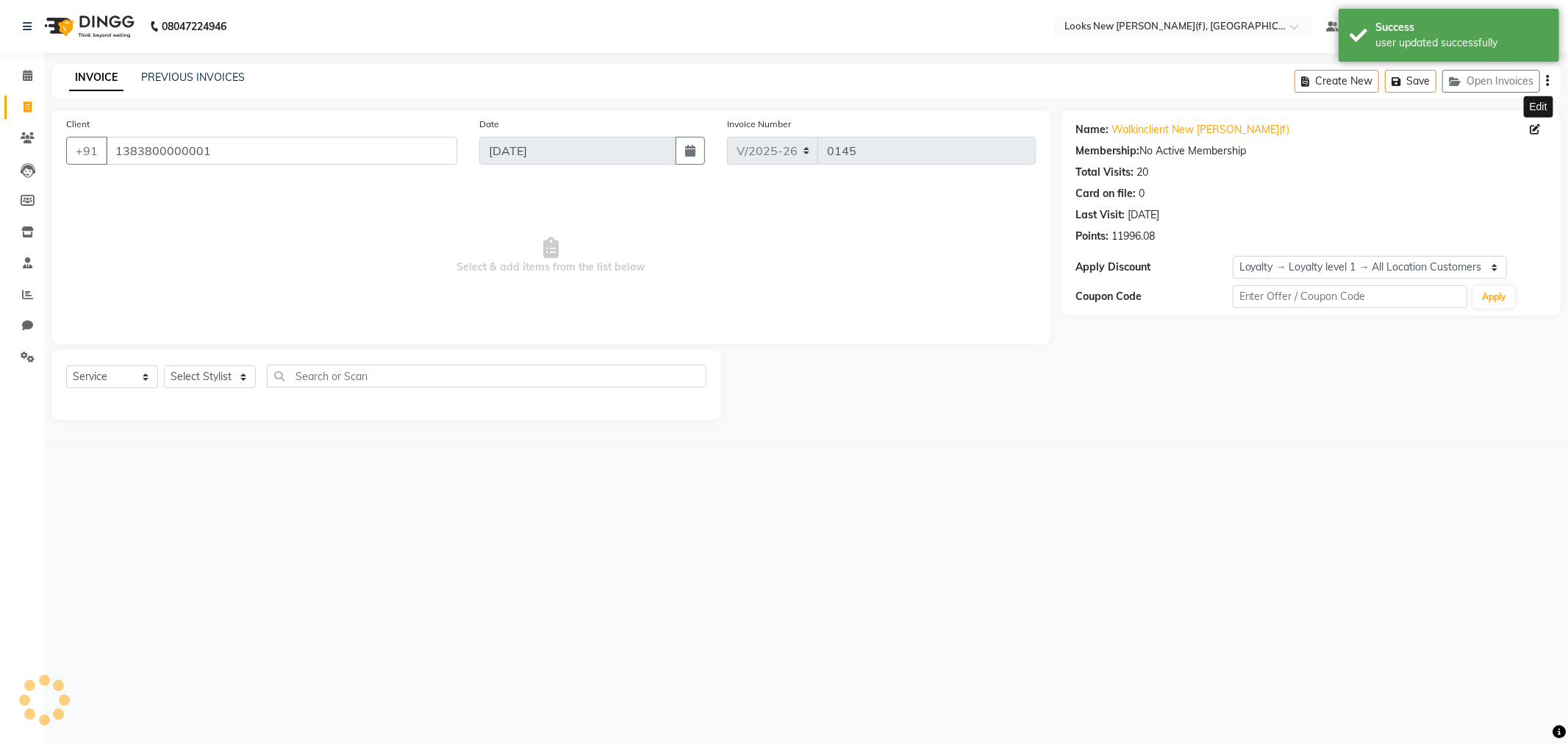
select select "1: Object"
drag, startPoint x: 246, startPoint y: 152, endPoint x: 94, endPoint y: 145, distance: 152.2
click at [94, 145] on div "+91 1383800000001" at bounding box center [261, 151] width 391 height 28
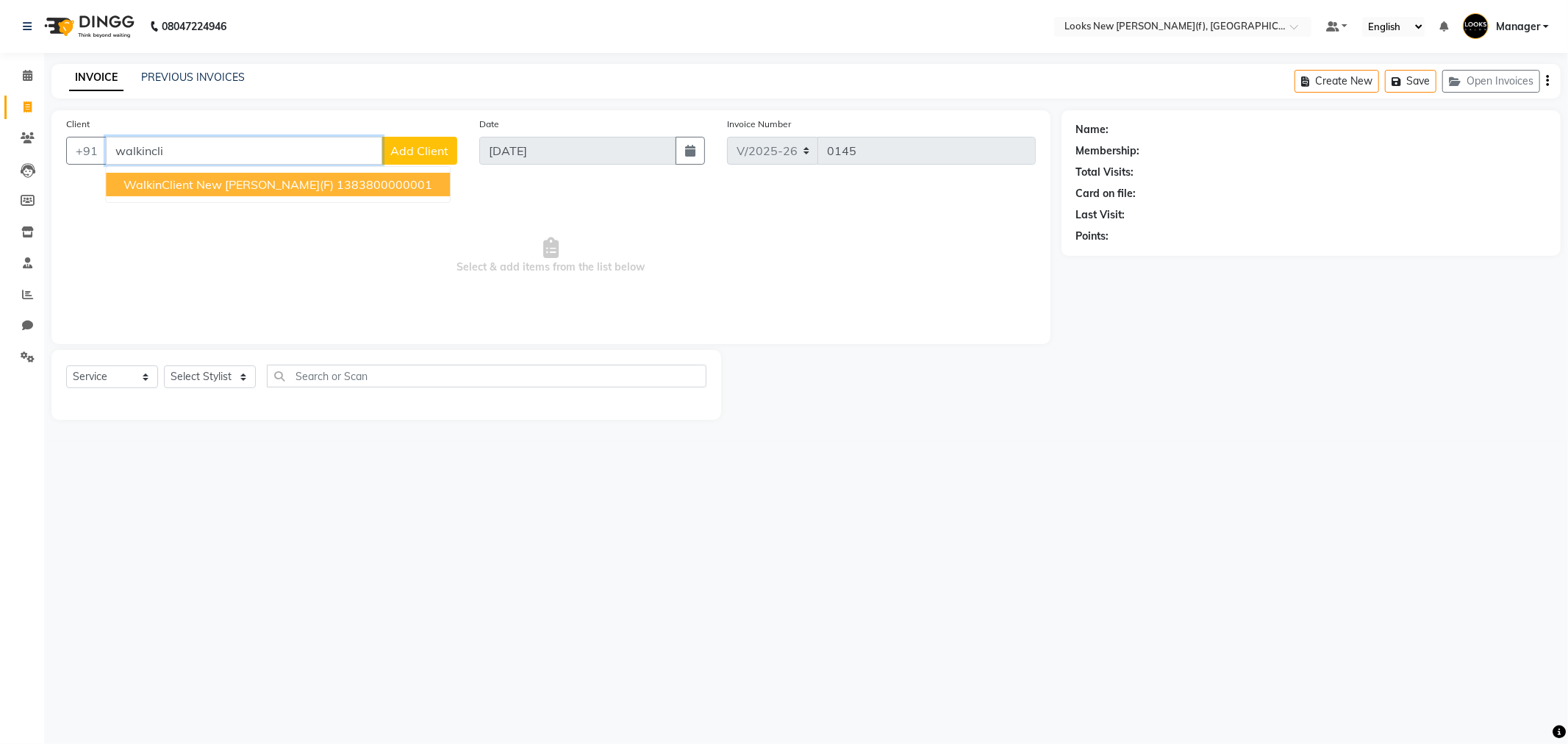
click at [340, 191] on button "WalkinClient New Rajinder Ngr(F) 1383800000001" at bounding box center [277, 184] width 344 height 23
type input "1383800000001"
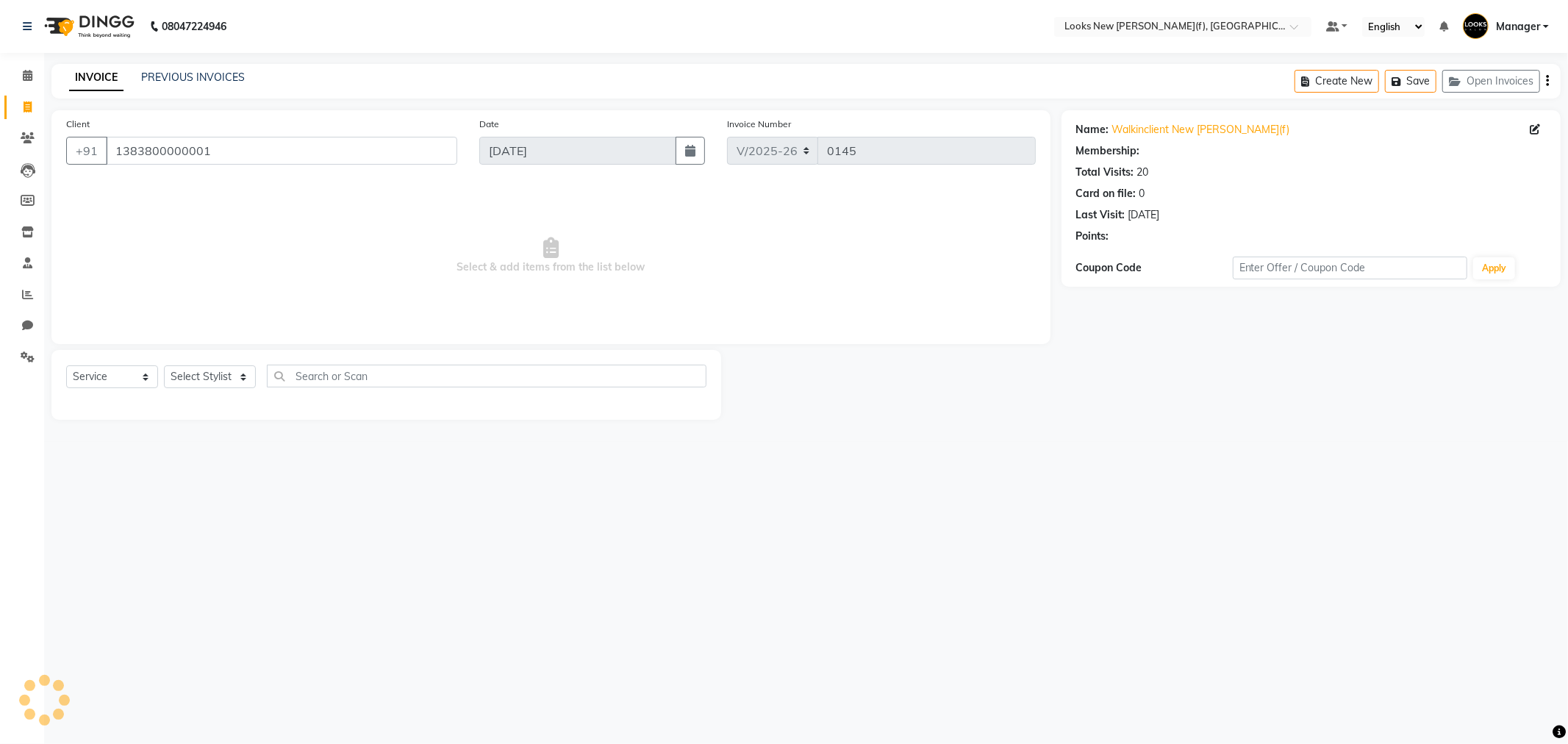
select select "1: Object"
click at [137, 382] on select "Select Service Product Membership Package Voucher Prepaid Gift Card" at bounding box center [112, 376] width 92 height 22
select select "product"
click at [66, 366] on select "Select Service Product Membership Package Voucher Prepaid Gift Card" at bounding box center [112, 376] width 92 height 22
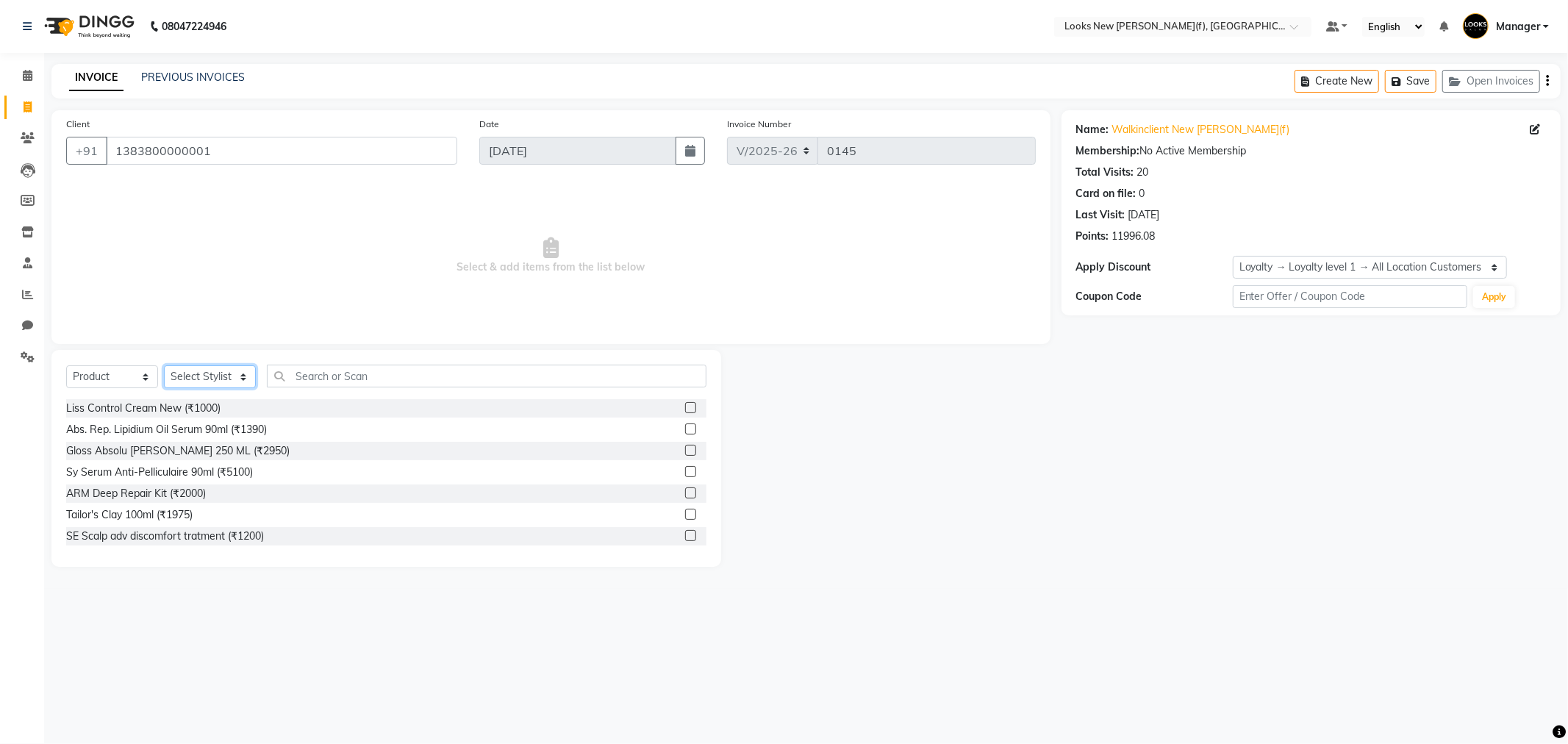
click at [225, 373] on select "Select Stylist Aakash_Pdct Afsar Ahmad Ashmita Ayesha Bobby_Asst Bobby_Khan Cou…" at bounding box center [210, 376] width 92 height 22
select select "87313"
click at [164, 366] on select "Select Stylist Aakash_Pdct Afsar Ahmad Ashmita Ayesha Bobby_Asst Bobby_Khan Cou…" at bounding box center [210, 376] width 92 height 22
click at [342, 378] on input "text" at bounding box center [487, 375] width 440 height 22
type input "884486453556"
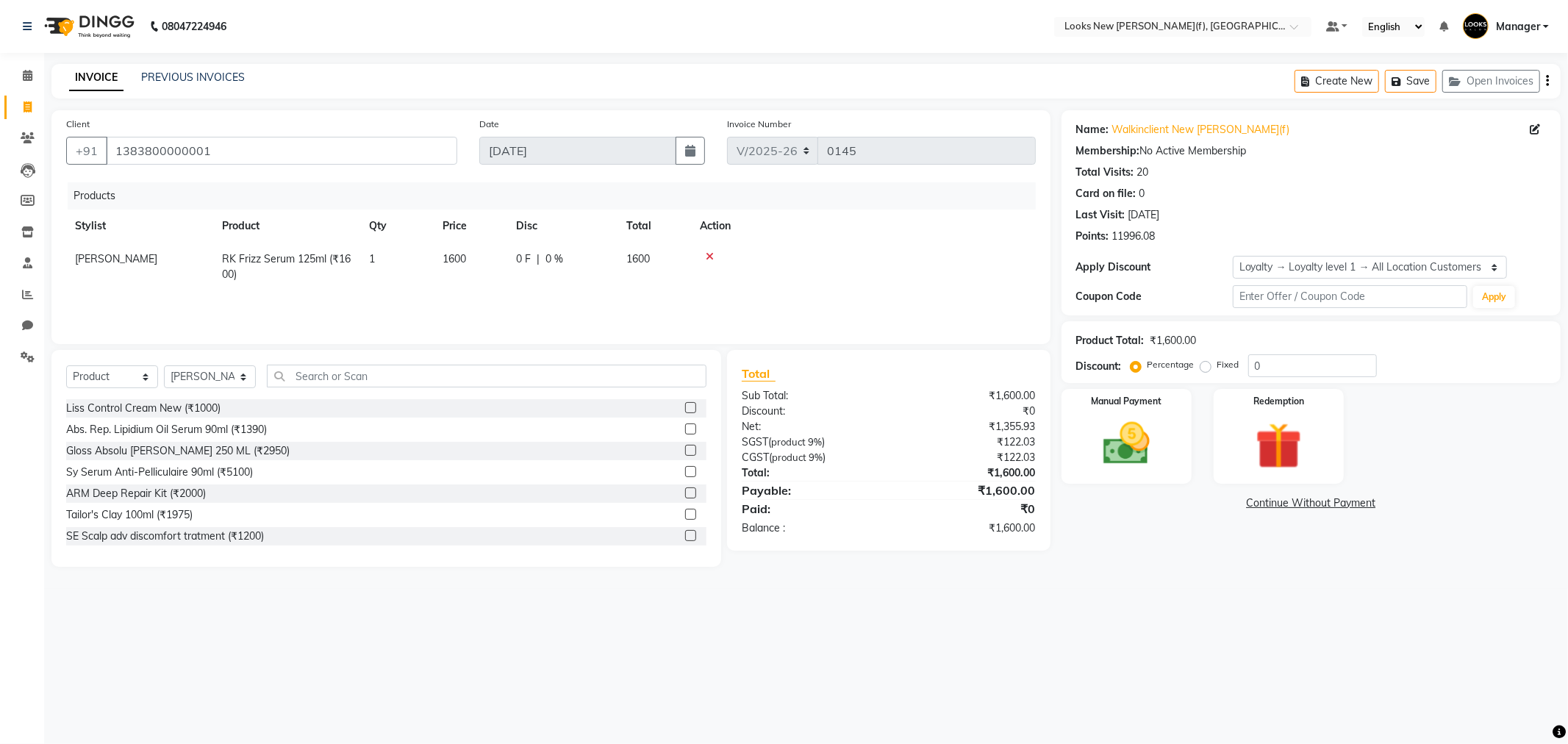
click at [465, 263] on span "1600" at bounding box center [455, 259] width 23 height 13
select select "87313"
drag, startPoint x: 482, startPoint y: 260, endPoint x: 436, endPoint y: 261, distance: 46.0
click at [436, 261] on td "1600" at bounding box center [470, 263] width 73 height 42
type input "2000"
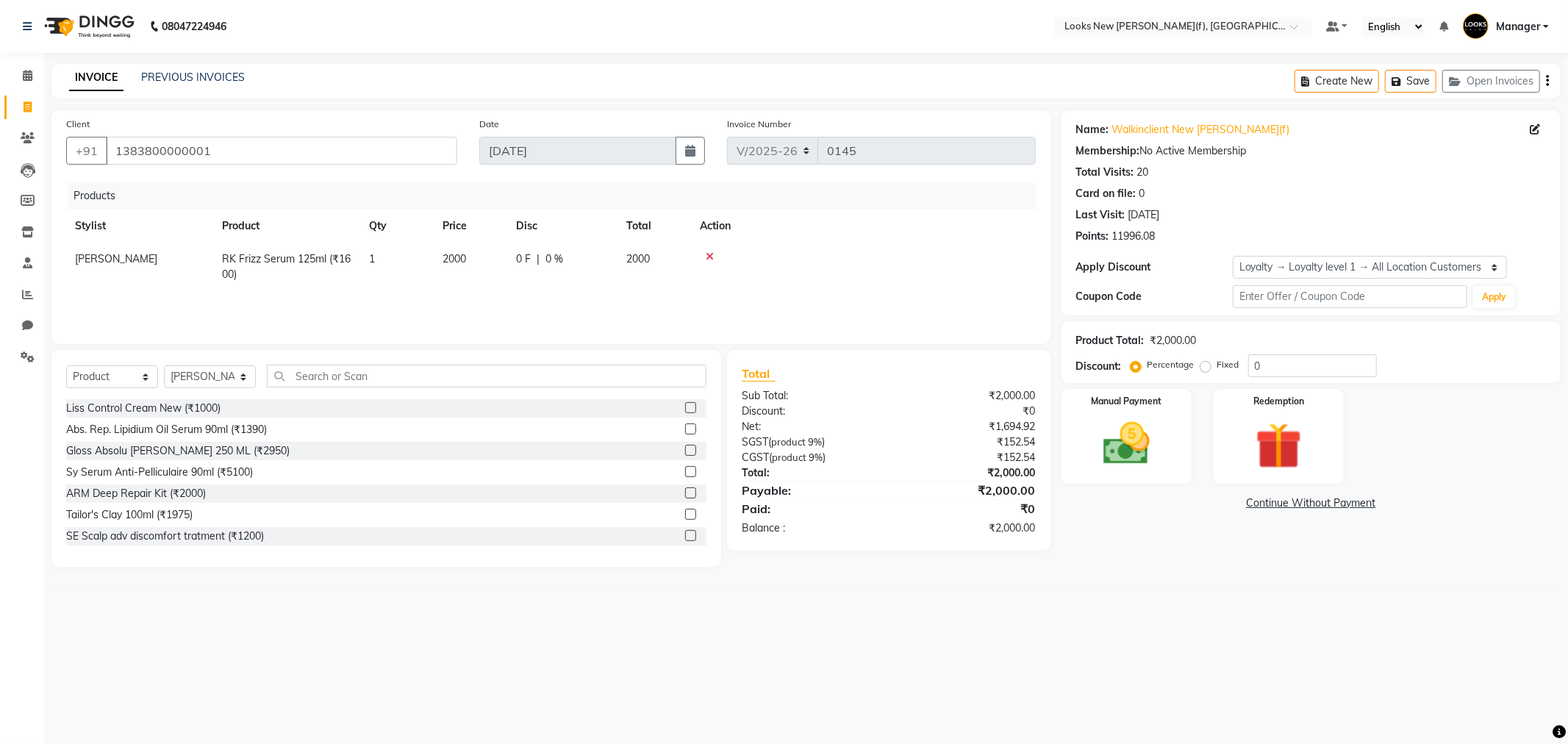
click at [478, 305] on div "Products Stylist Product Qty Price Disc Total Action Leo RK Frizz Serum 125ml (…" at bounding box center [550, 255] width 970 height 147
click at [1121, 435] on img at bounding box center [1127, 444] width 78 height 56
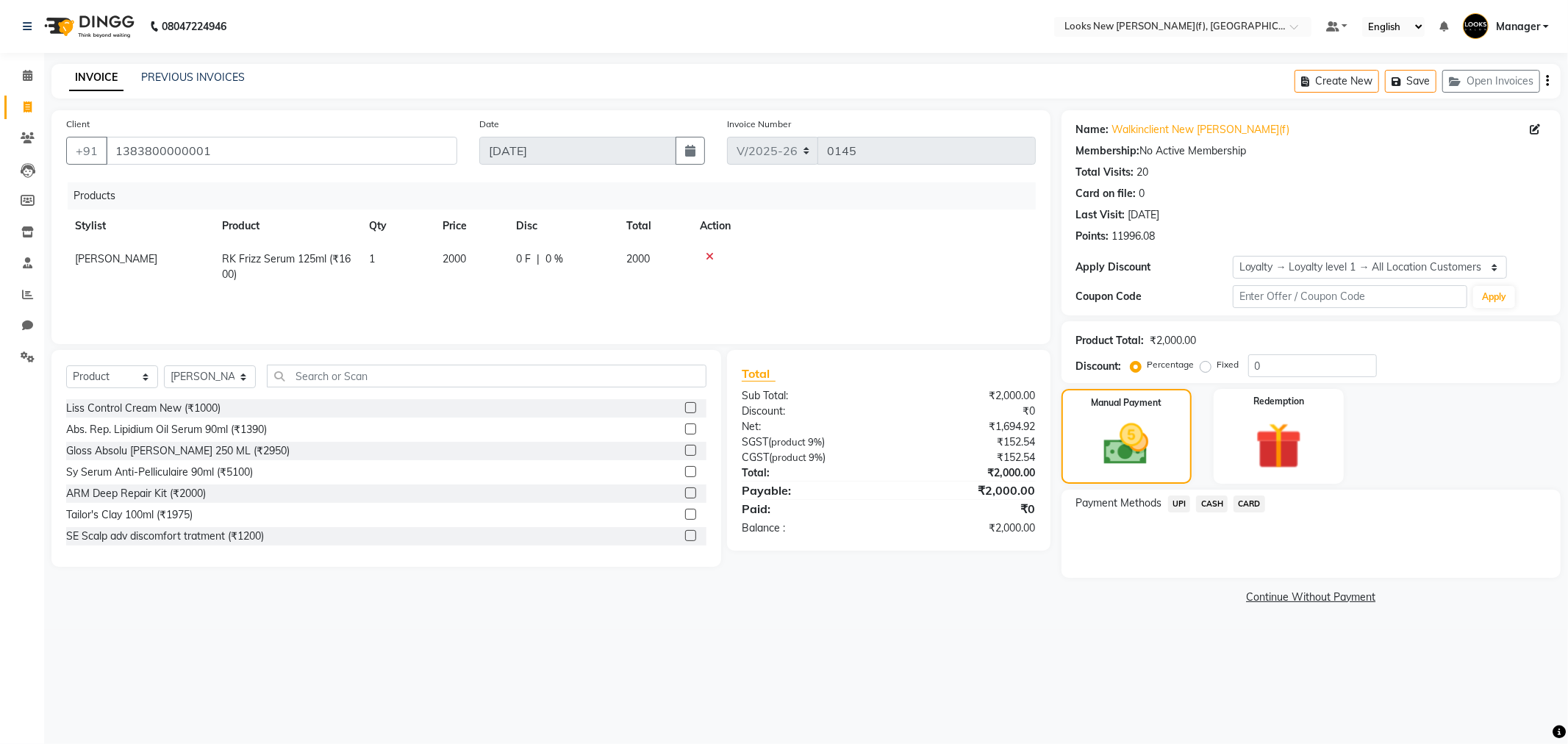
click at [1212, 505] on span "CASH" at bounding box center [1212, 503] width 32 height 17
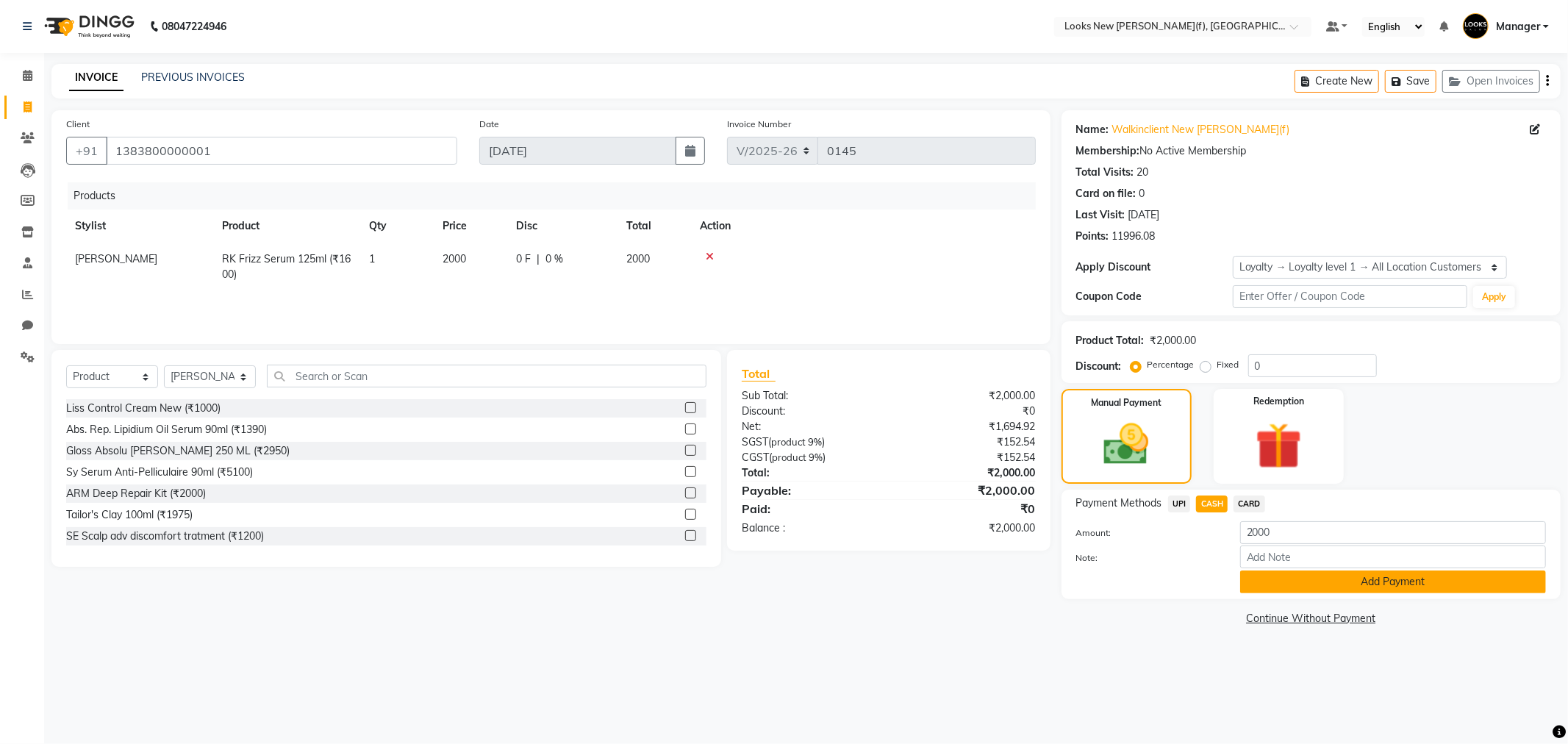
click at [1302, 578] on button "Add Payment" at bounding box center [1392, 581] width 306 height 22
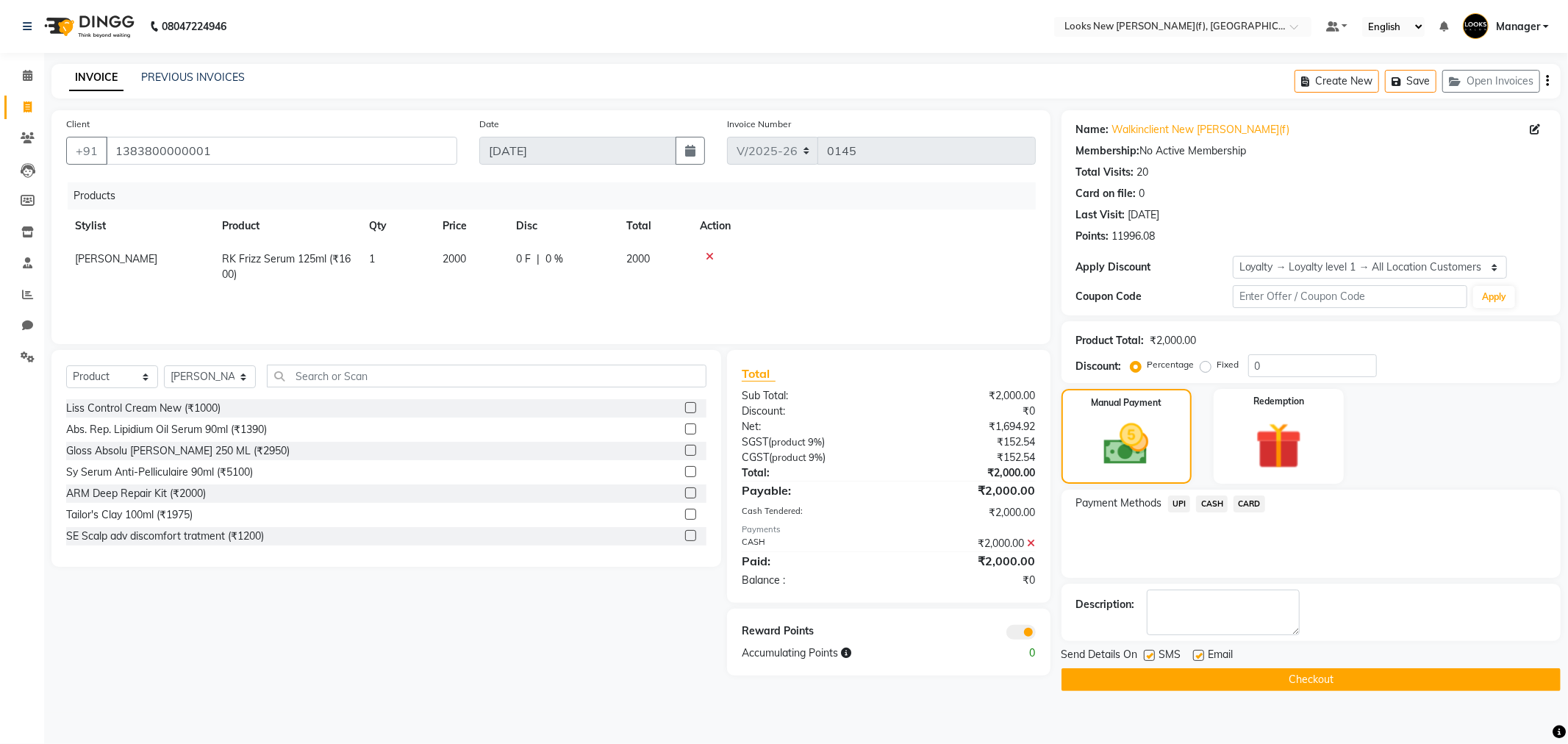
click at [1298, 681] on button "Checkout" at bounding box center [1312, 679] width 500 height 22
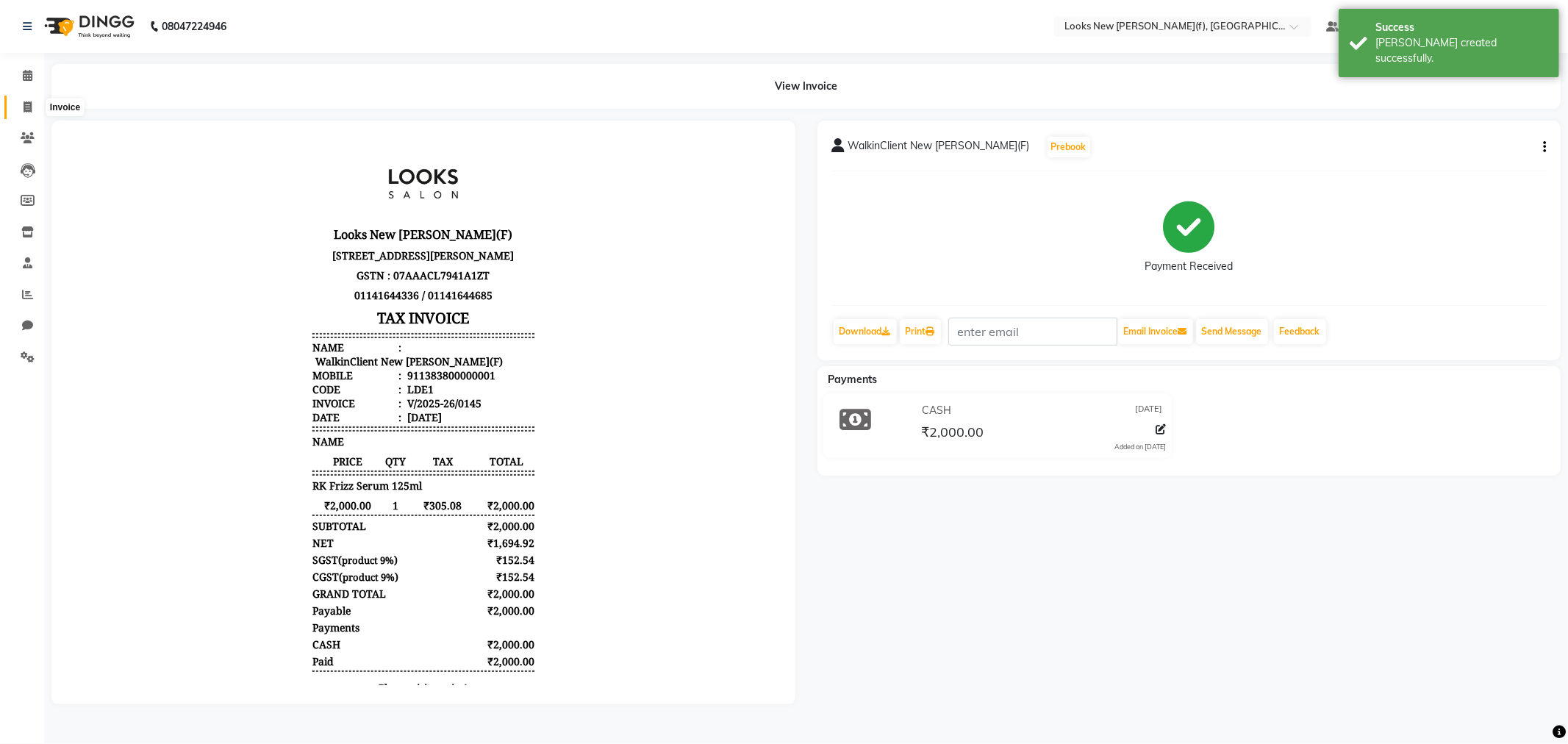
click at [29, 103] on icon at bounding box center [27, 107] width 8 height 11
select select "service"
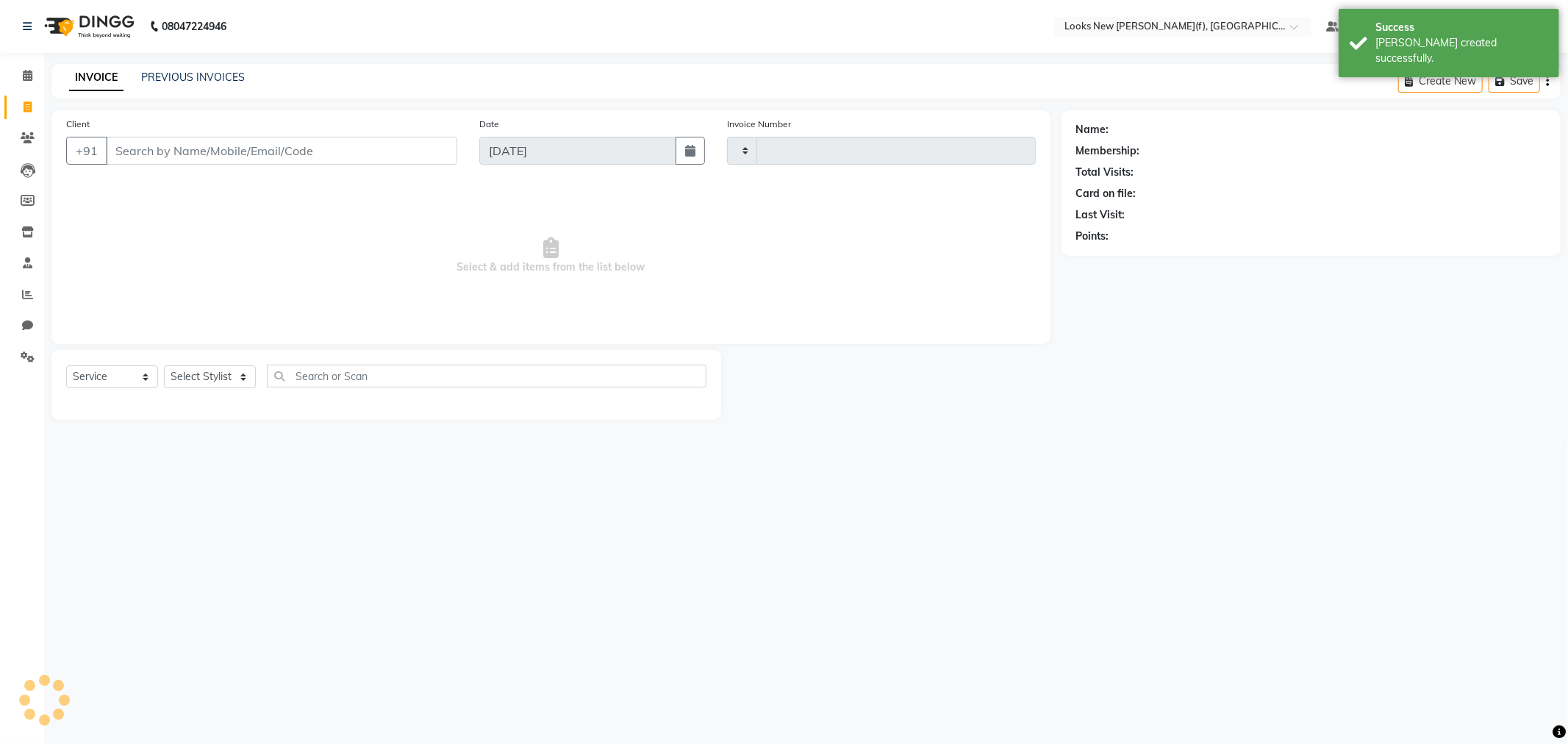
type input "0146"
select select "8659"
click at [210, 82] on link "PREVIOUS INVOICES" at bounding box center [193, 77] width 103 height 13
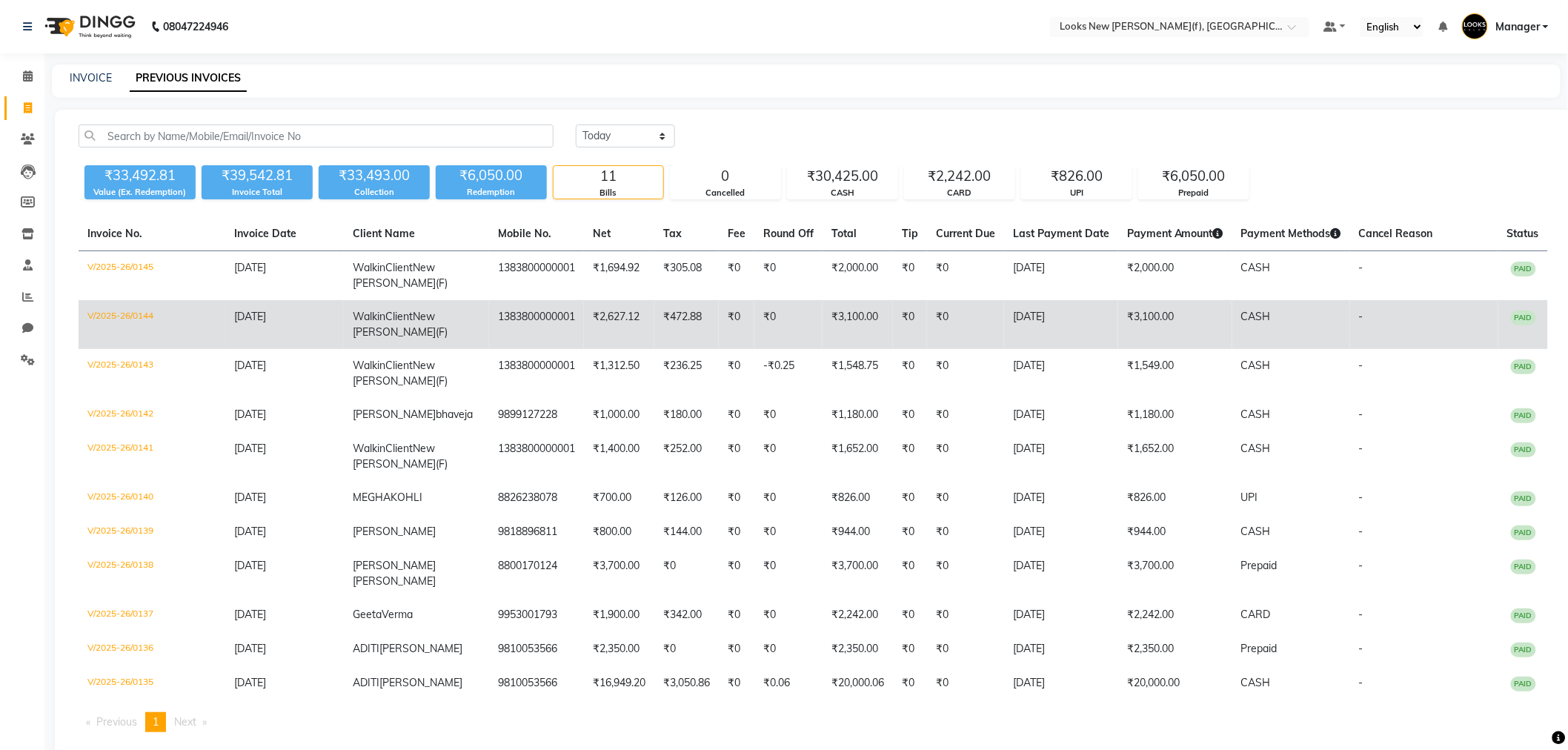
click at [1137, 321] on td "₹3,100.00" at bounding box center [1175, 325] width 114 height 49
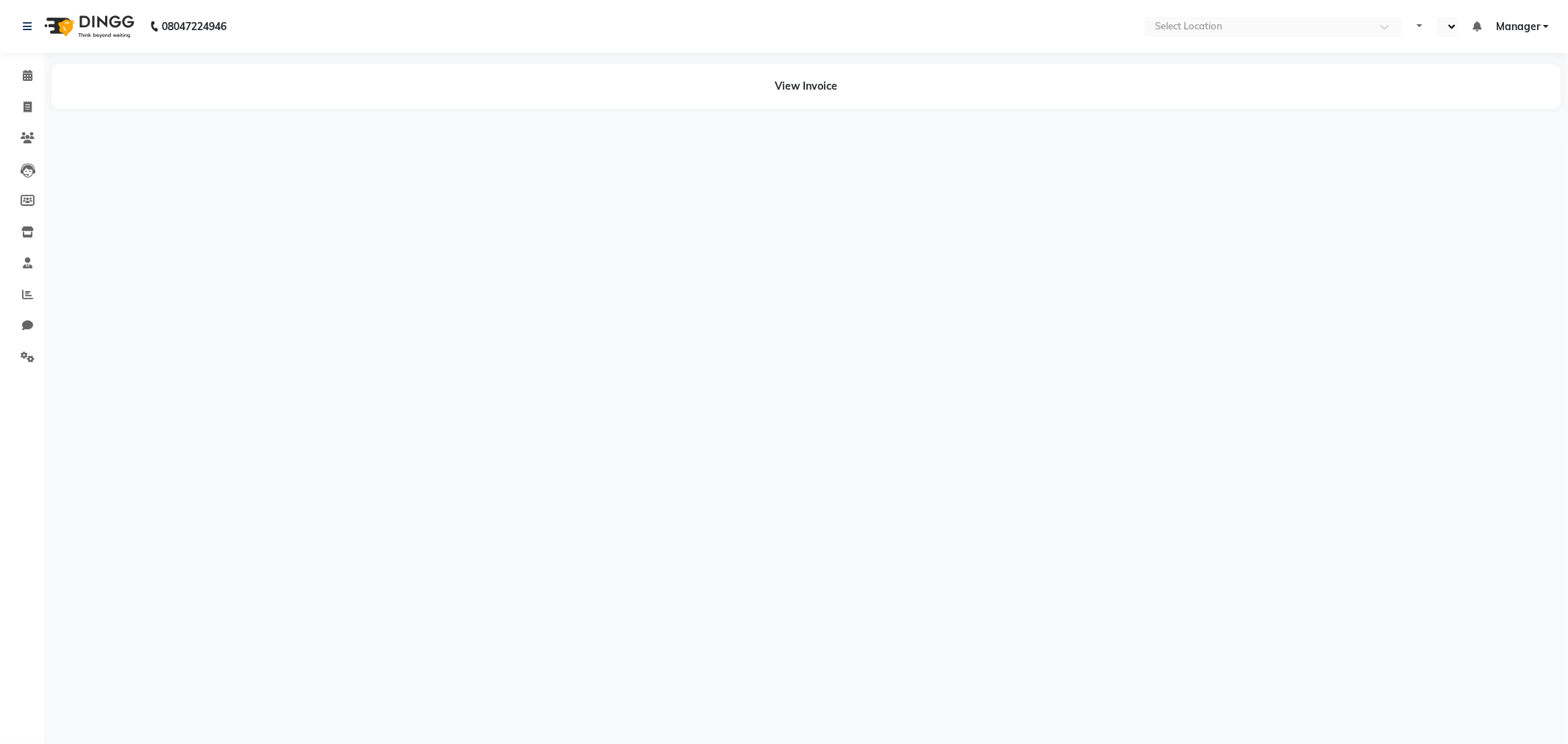
select select "en"
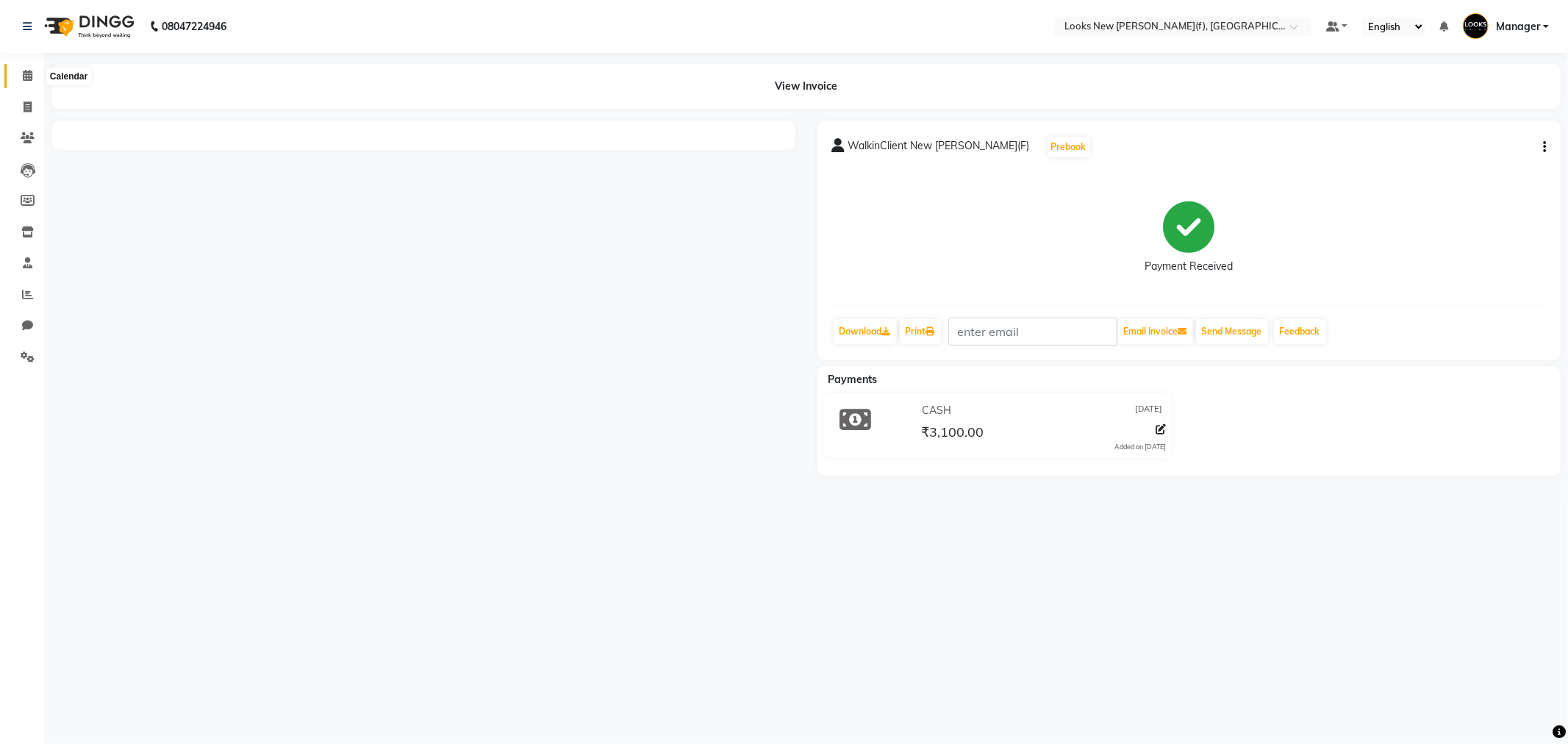
click at [27, 77] on icon at bounding box center [27, 75] width 9 height 11
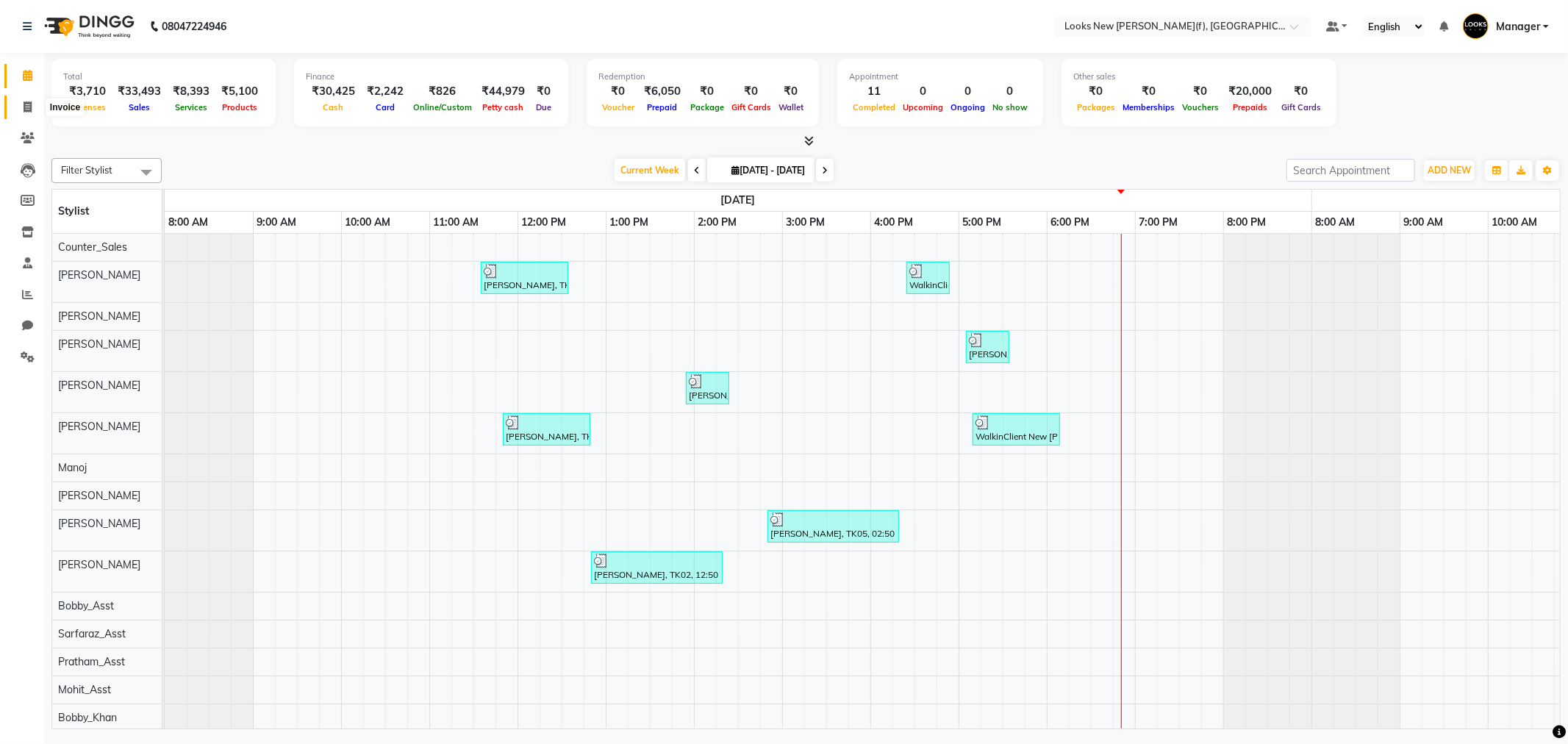
click at [15, 105] on span at bounding box center [27, 107] width 26 height 17
select select "service"
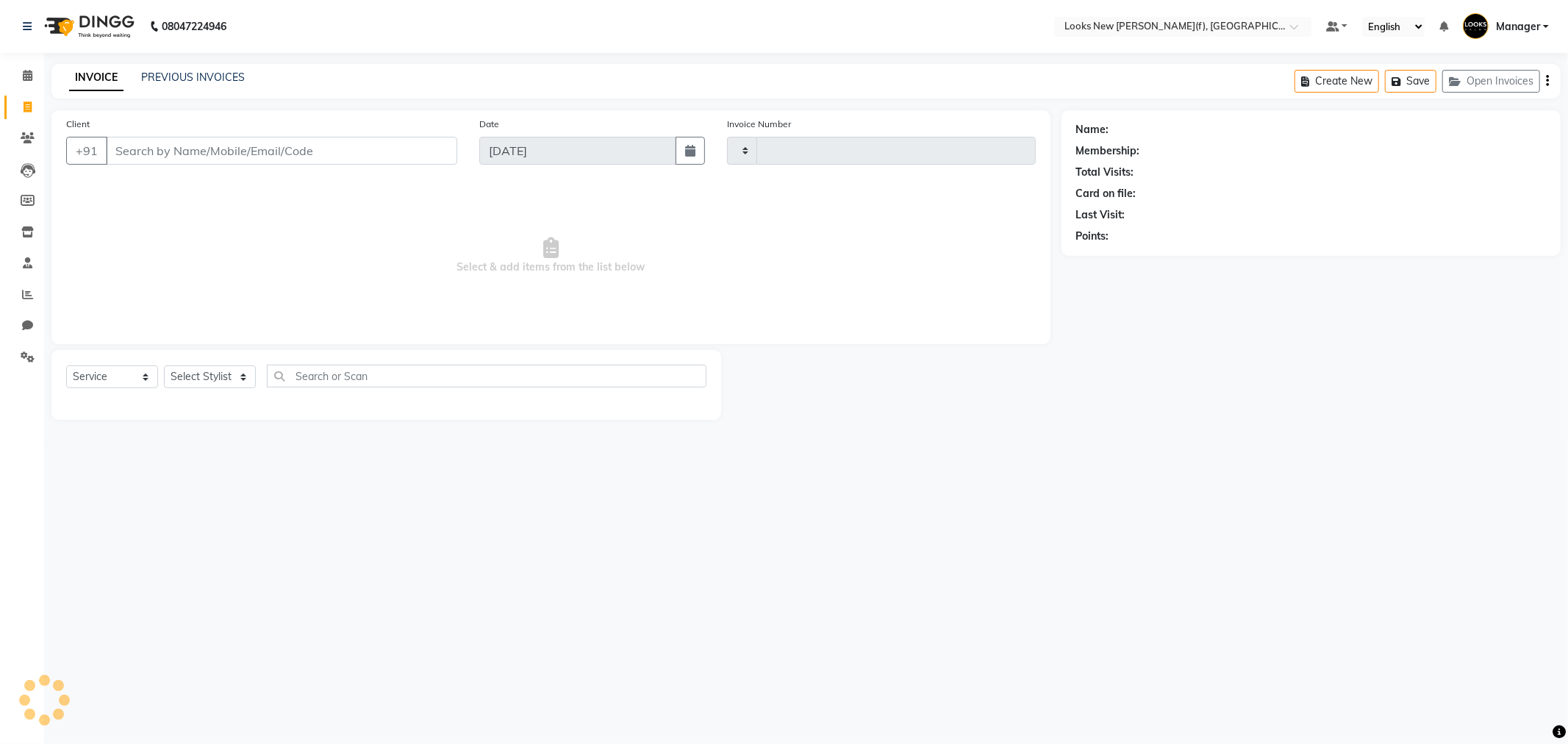
type input "0146"
select select "8659"
click at [208, 74] on link "PREVIOUS INVOICES" at bounding box center [193, 77] width 103 height 13
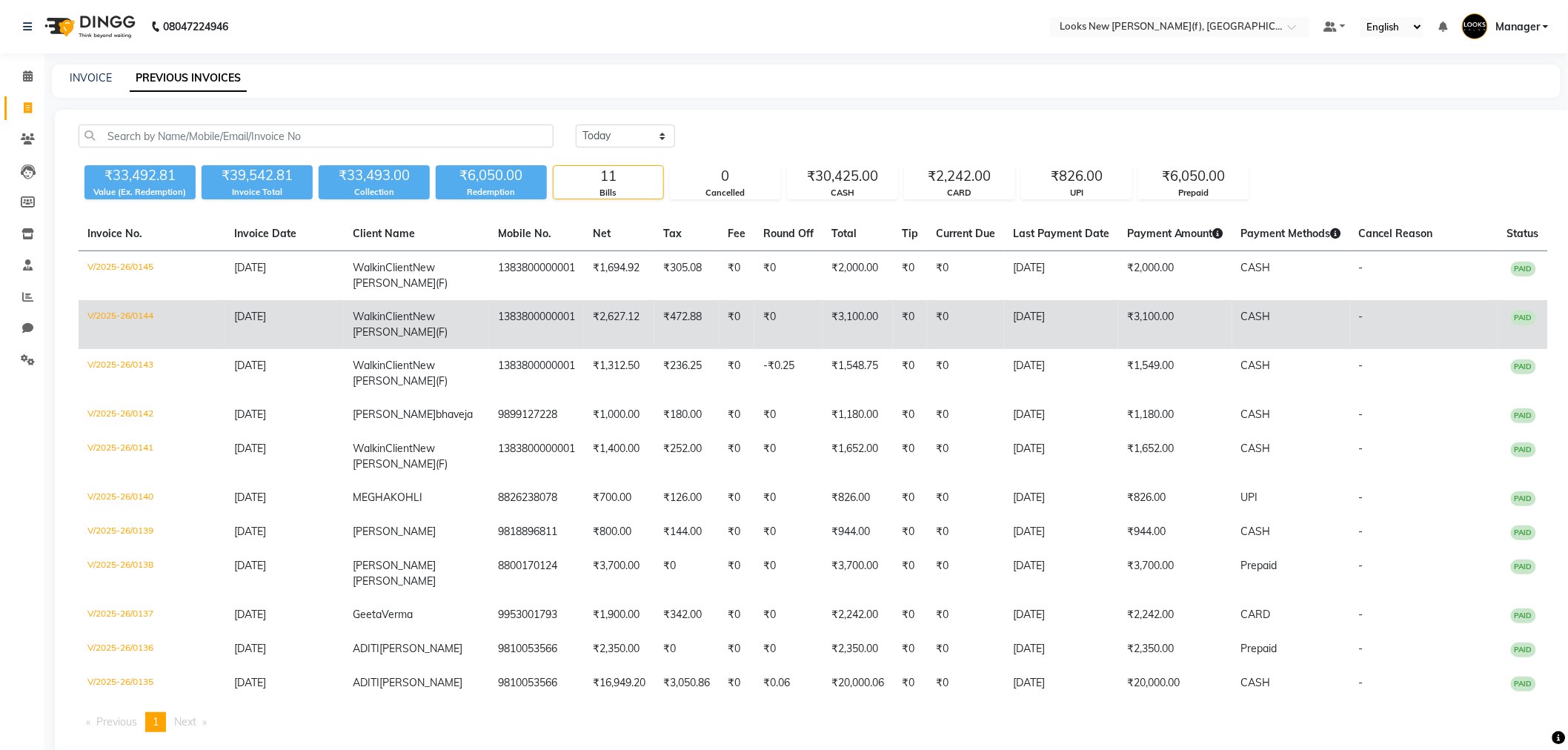
click at [809, 311] on td "₹0" at bounding box center [788, 325] width 68 height 49
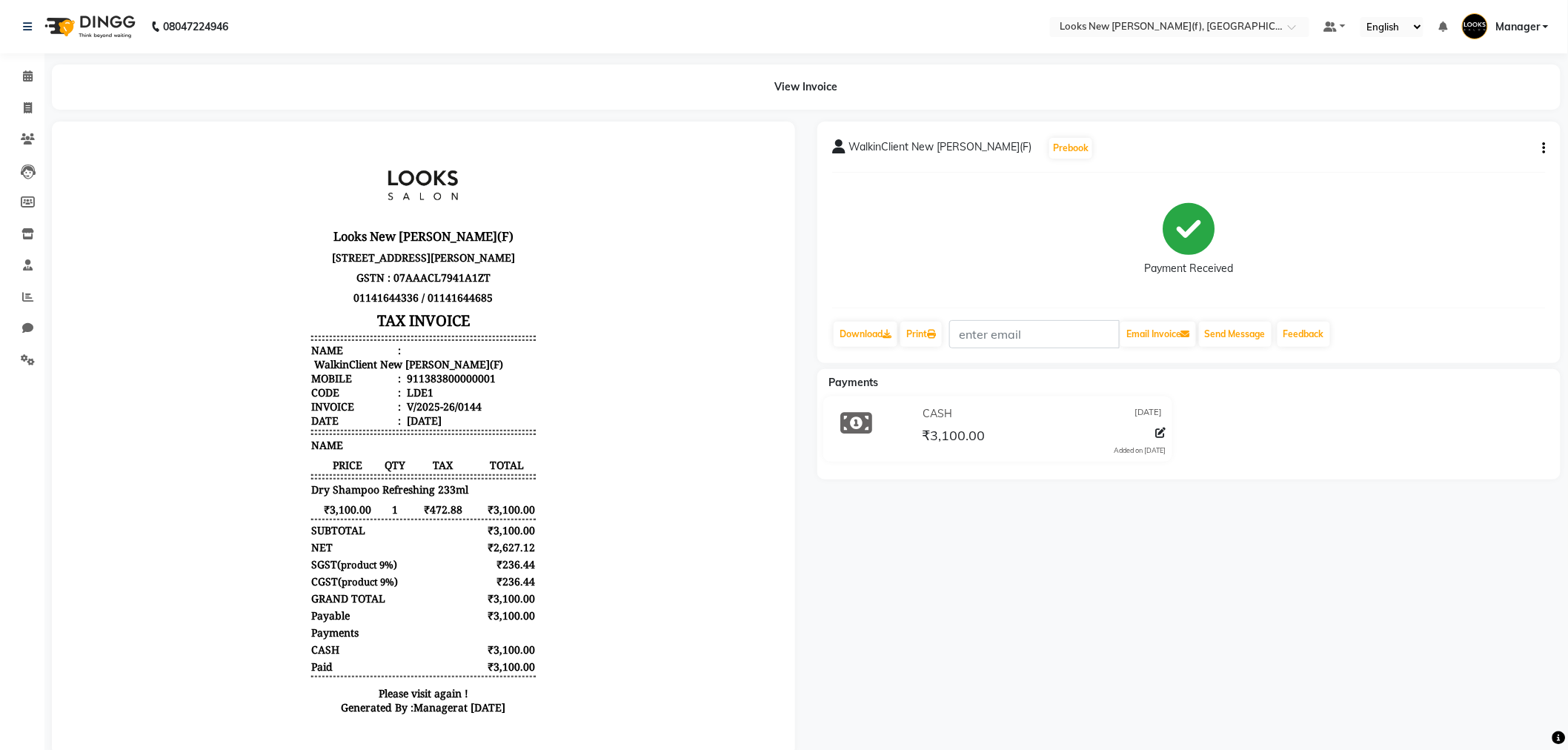
click at [1542, 143] on button "button" at bounding box center [1541, 148] width 9 height 16
click at [1503, 149] on div "Edit Item Staff" at bounding box center [1486, 148] width 71 height 18
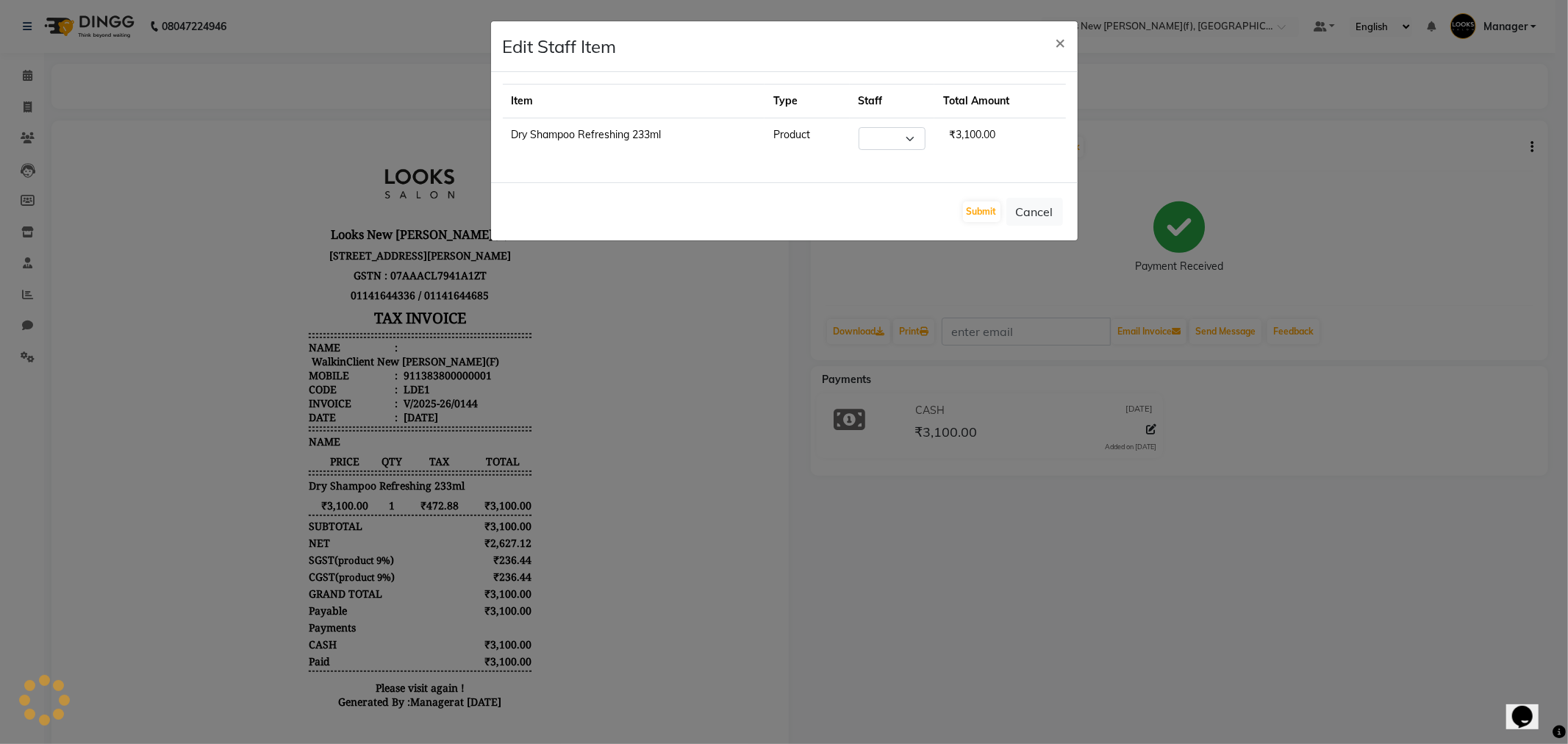
select select "87327"
click at [1032, 211] on button "Cancel" at bounding box center [1035, 212] width 57 height 28
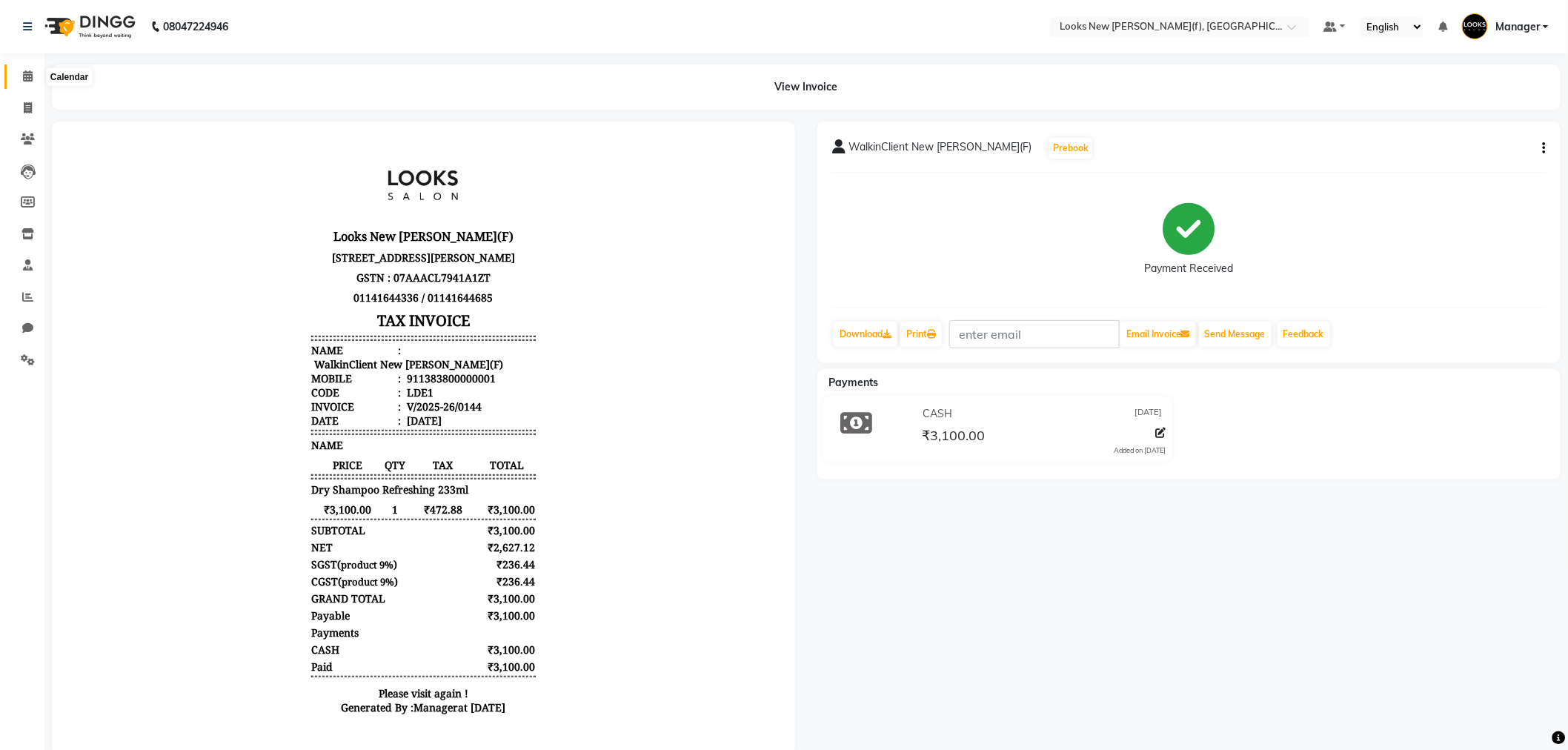
drag, startPoint x: 29, startPoint y: 75, endPoint x: 55, endPoint y: 82, distance: 26.9
click at [30, 75] on icon at bounding box center [27, 76] width 9 height 11
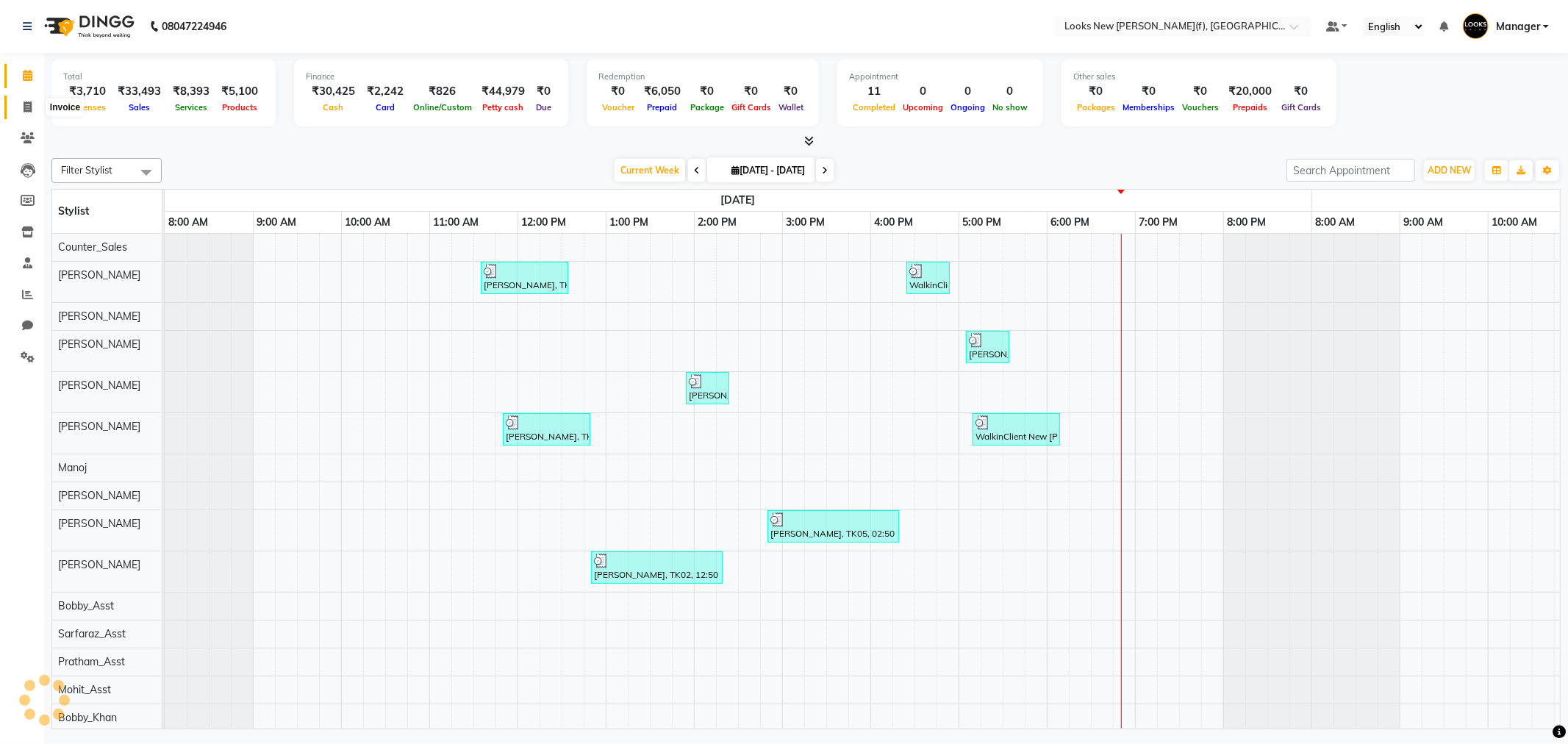
click at [19, 111] on span at bounding box center [27, 107] width 26 height 17
select select "service"
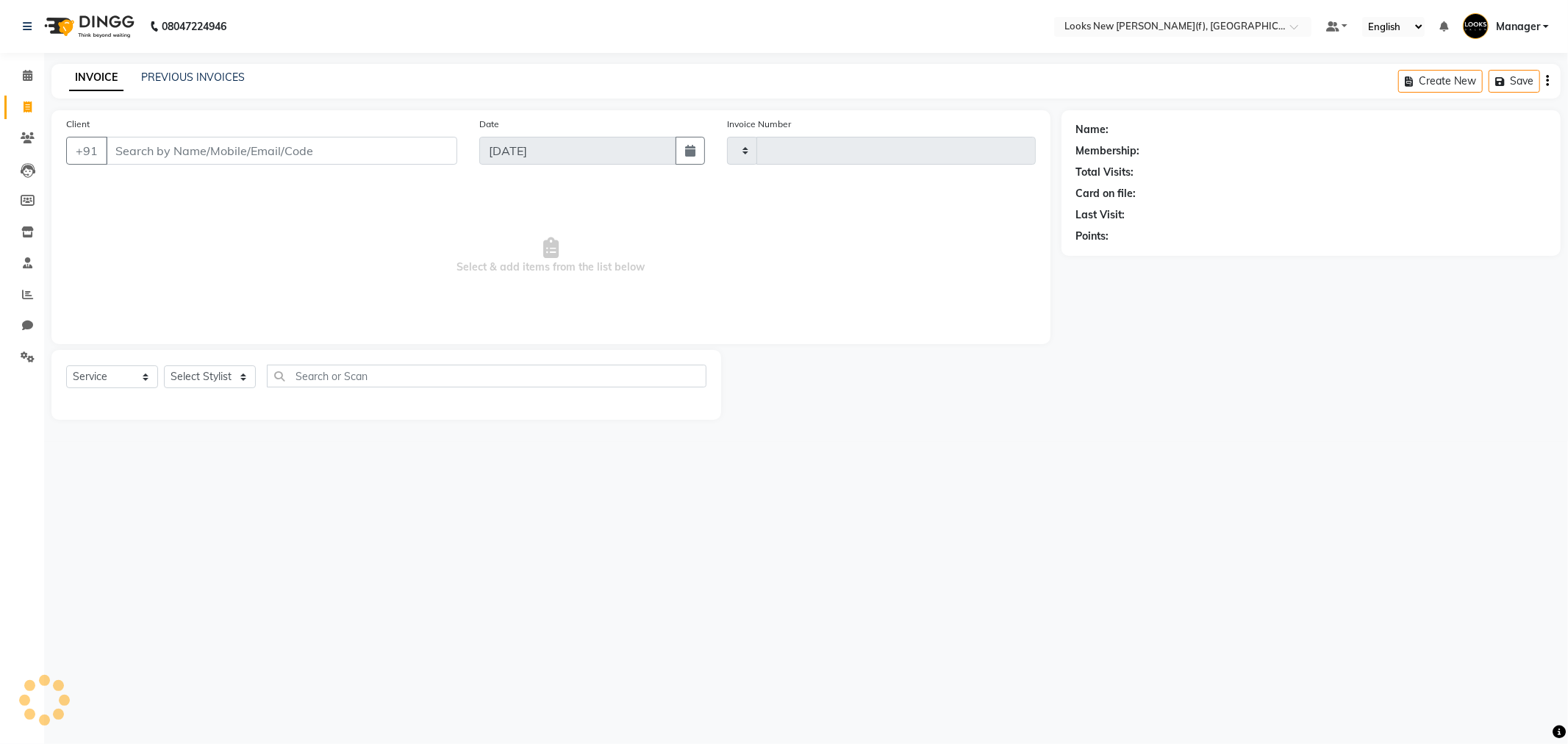
type input "0146"
select select "8659"
click at [231, 77] on link "PREVIOUS INVOICES" at bounding box center [193, 77] width 103 height 13
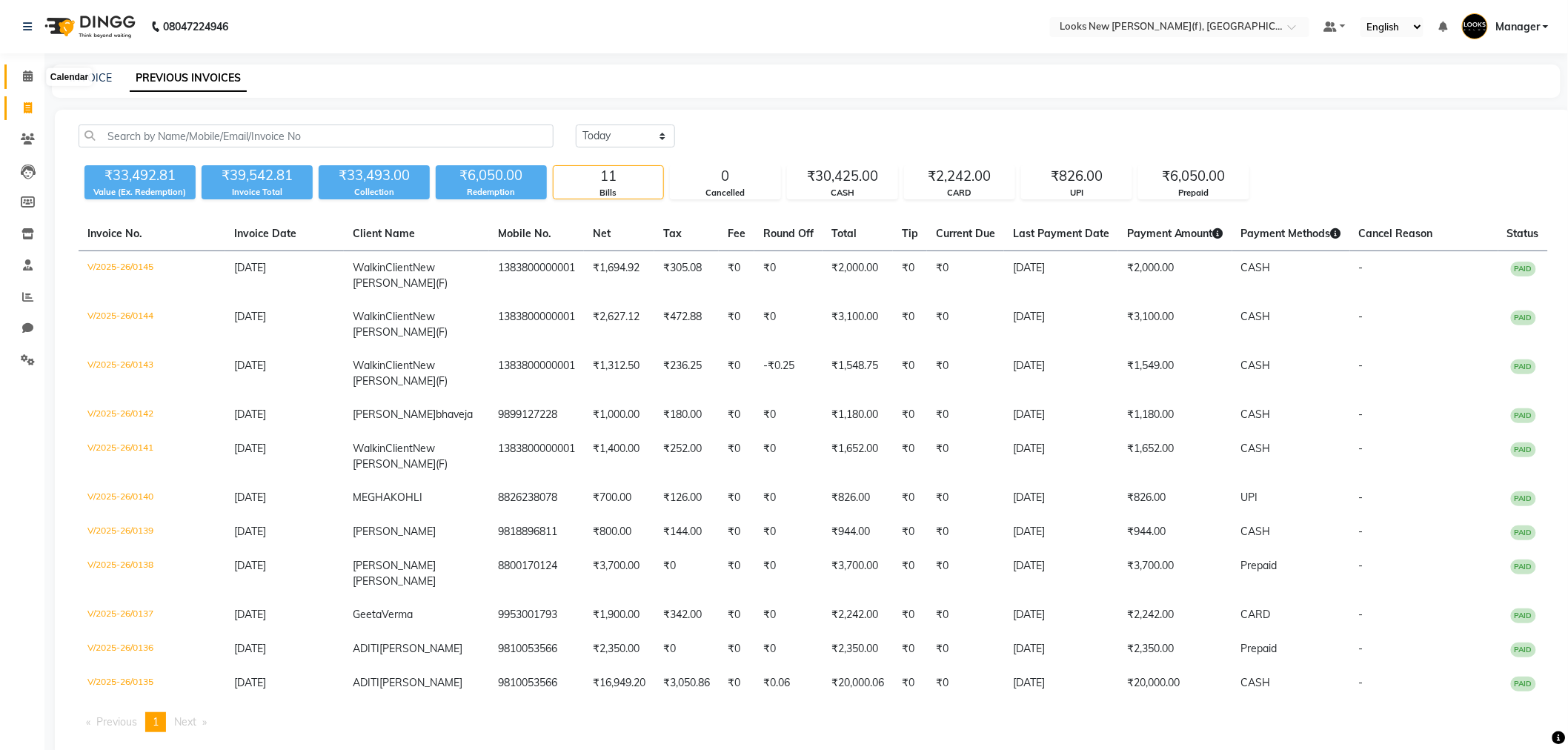
click at [33, 79] on span at bounding box center [28, 76] width 26 height 17
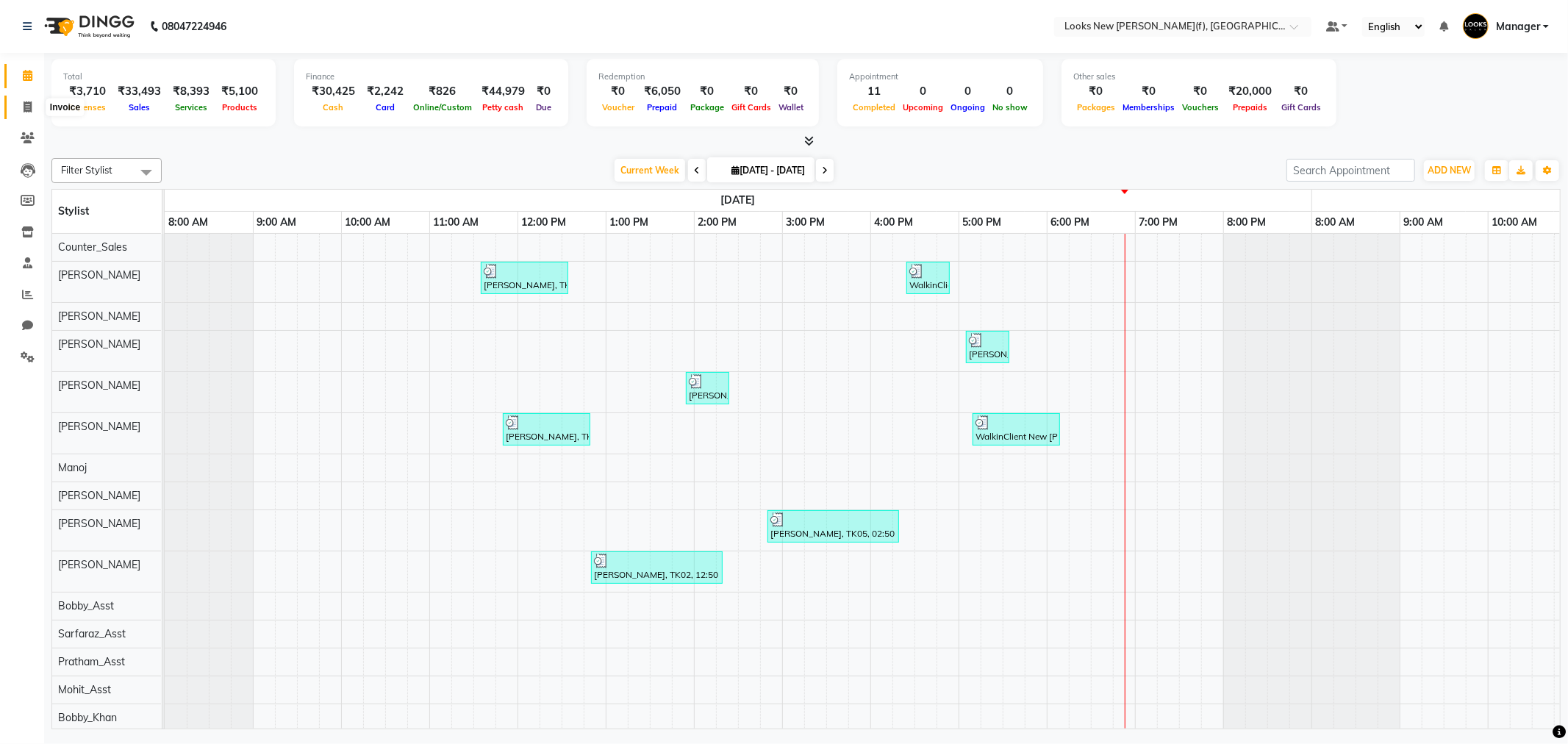
click at [34, 107] on span at bounding box center [27, 107] width 26 height 17
select select "service"
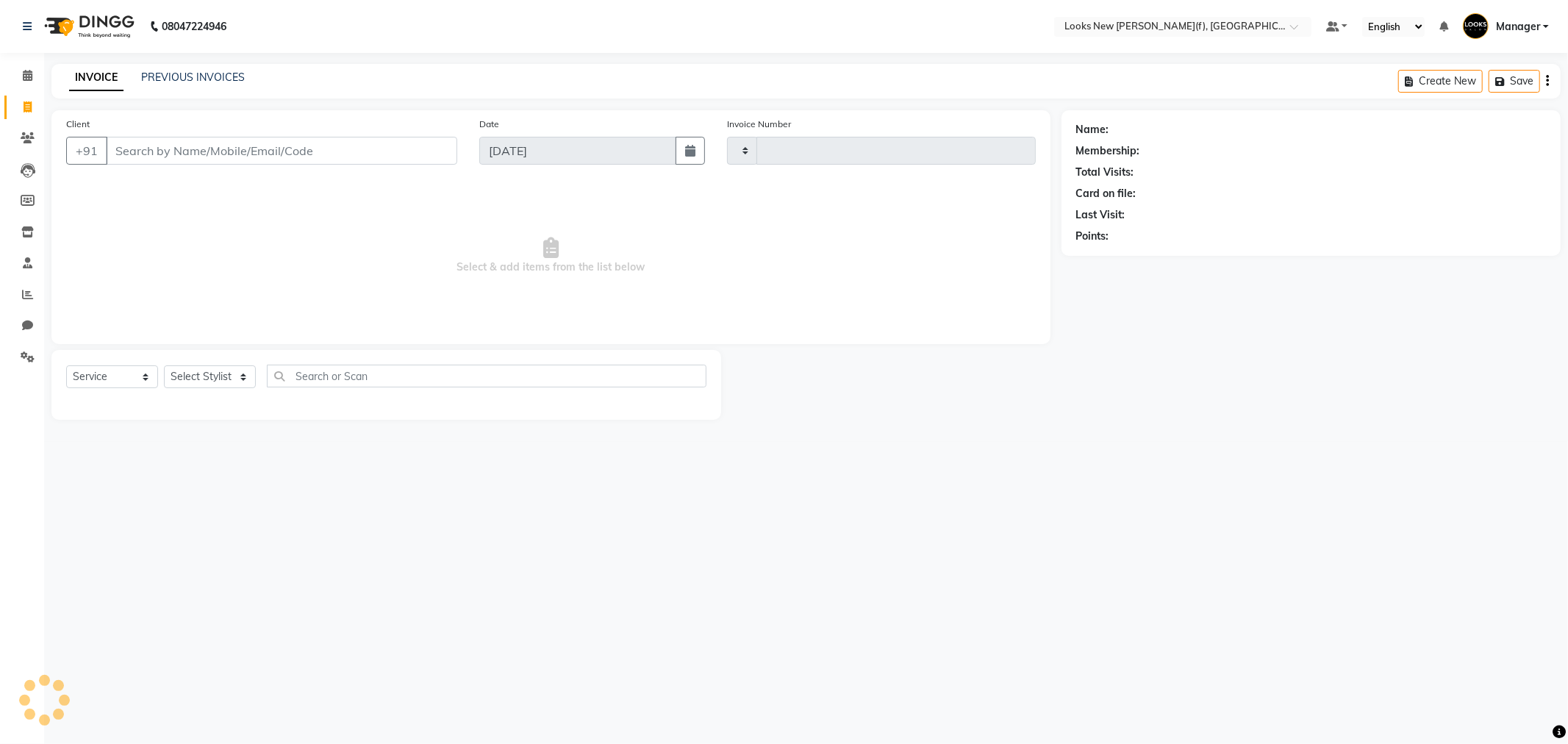
type input "0146"
select select "8659"
click at [120, 143] on input "Client" at bounding box center [281, 151] width 351 height 28
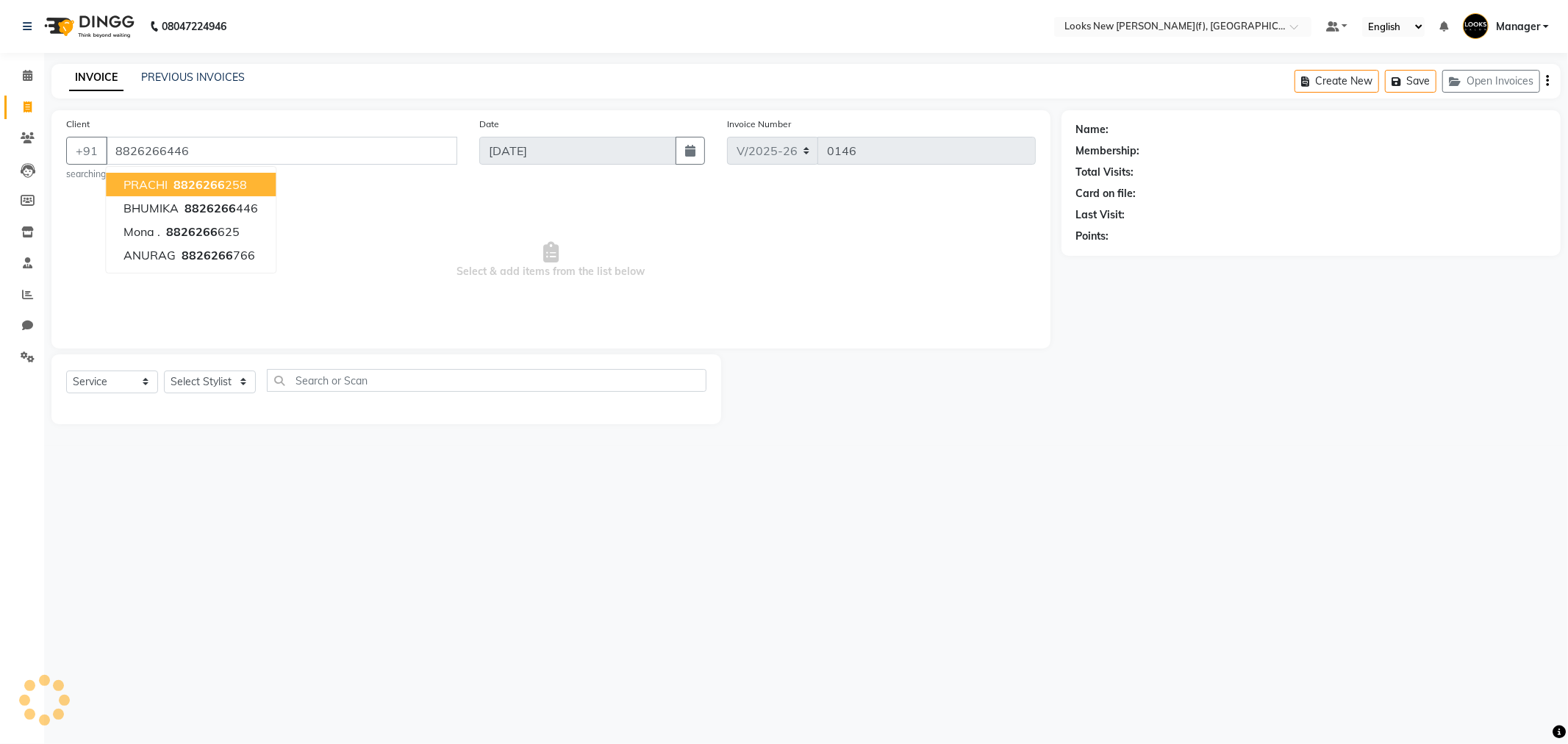
type input "8826266446"
select select "1: Object"
click at [380, 305] on span "Select & add items from the list below" at bounding box center [550, 260] width 970 height 147
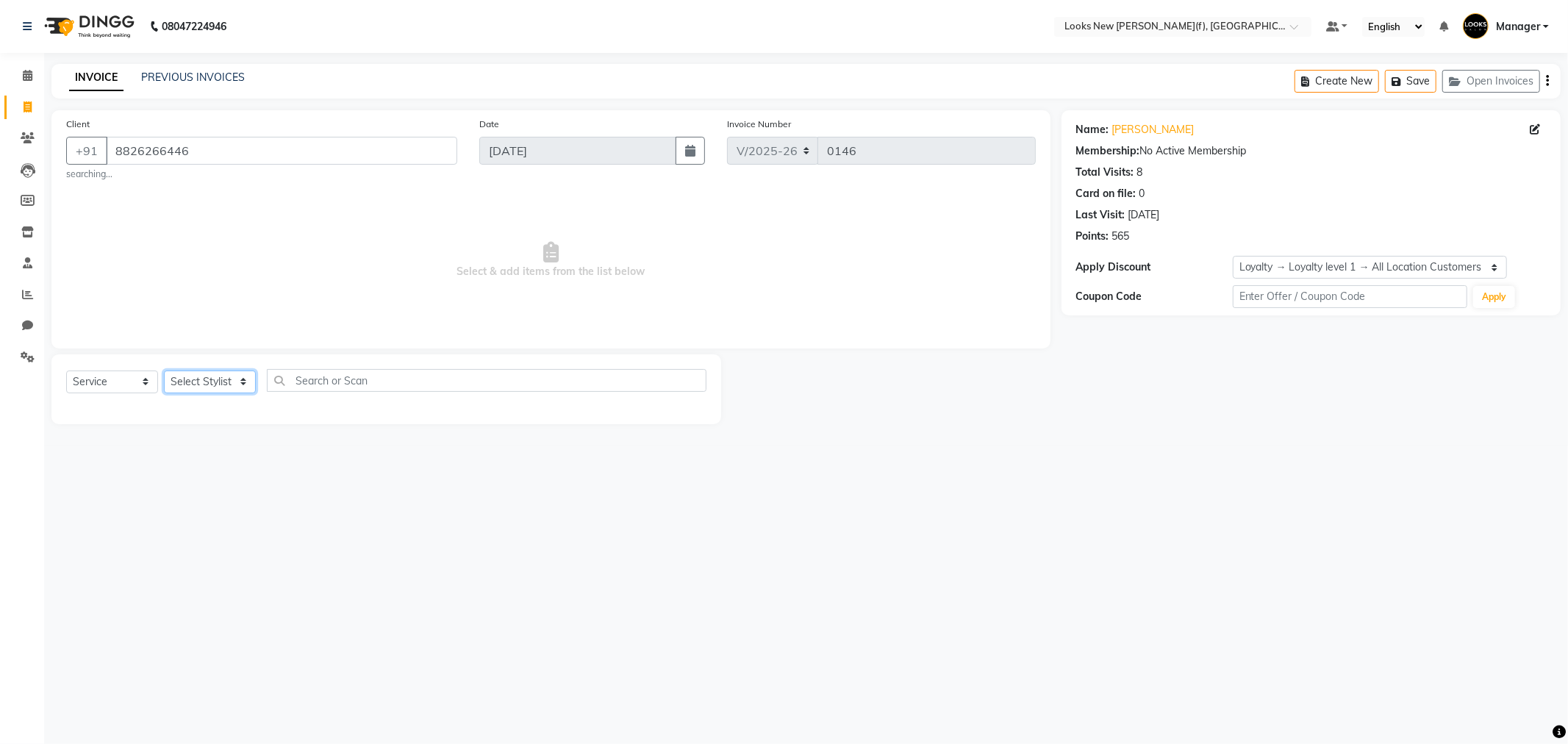
click at [222, 382] on select "Select Stylist Aakash_Pdct [PERSON_NAME] [PERSON_NAME] [PERSON_NAME] Counter_Sa…" at bounding box center [210, 381] width 92 height 22
select select "87310"
click at [164, 370] on select "Select Stylist Aakash_Pdct [PERSON_NAME] [PERSON_NAME] [PERSON_NAME] Counter_Sa…" at bounding box center [210, 381] width 92 height 22
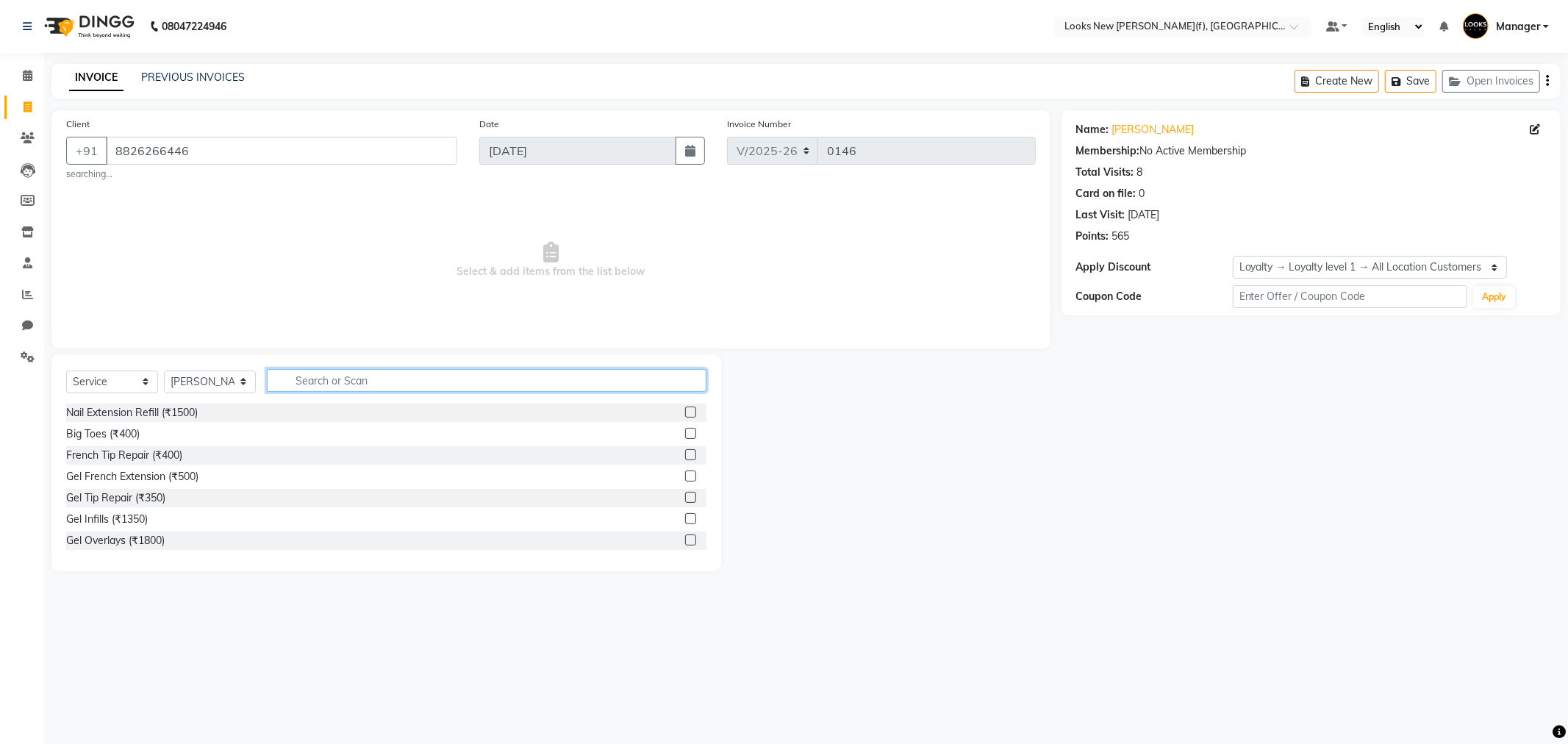
drag, startPoint x: 350, startPoint y: 376, endPoint x: 363, endPoint y: 377, distance: 13.0
click at [351, 376] on input "text" at bounding box center [487, 379] width 440 height 22
type input "wash"
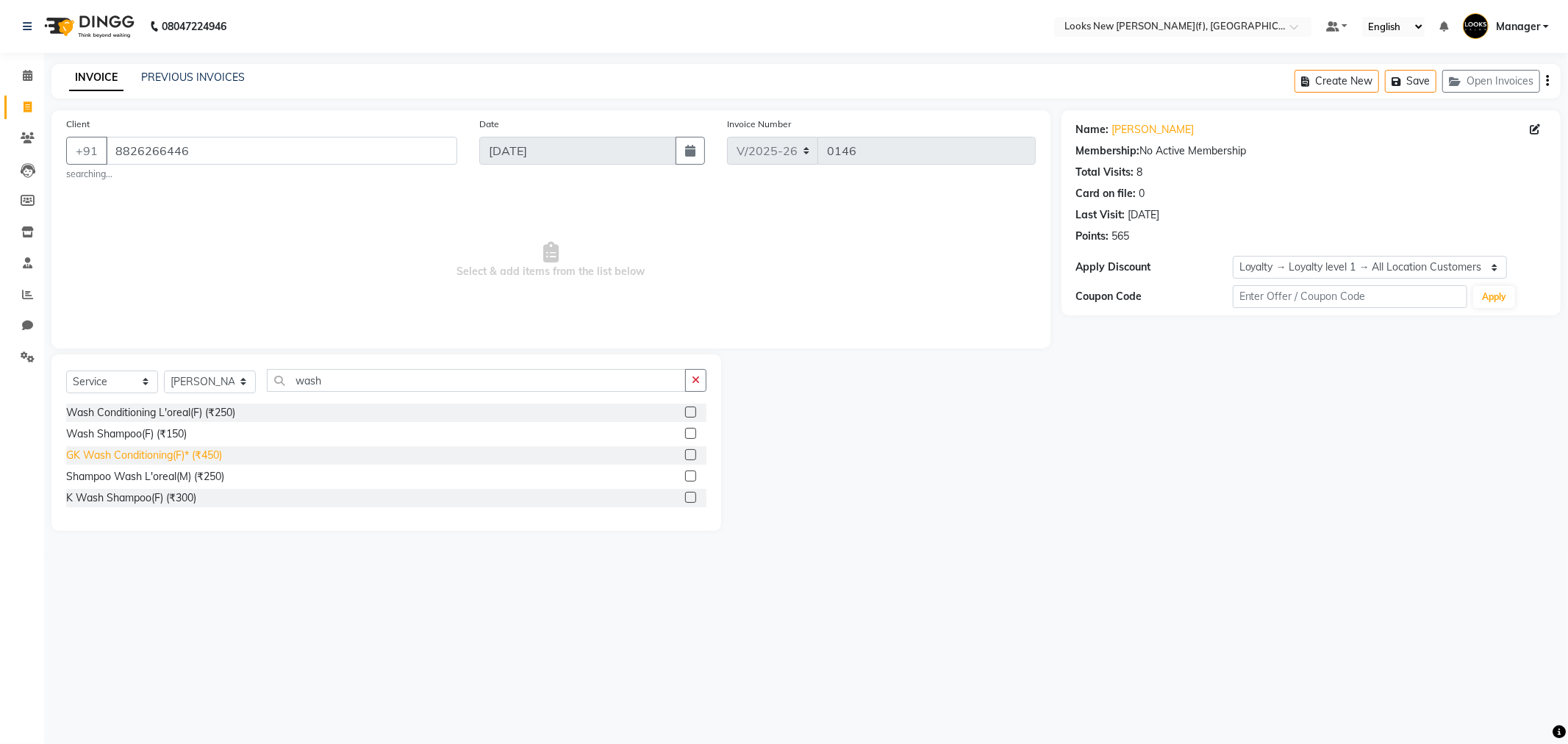
click at [184, 460] on div "GK Wash Conditioning(F)* (₹450)" at bounding box center [143, 455] width 156 height 16
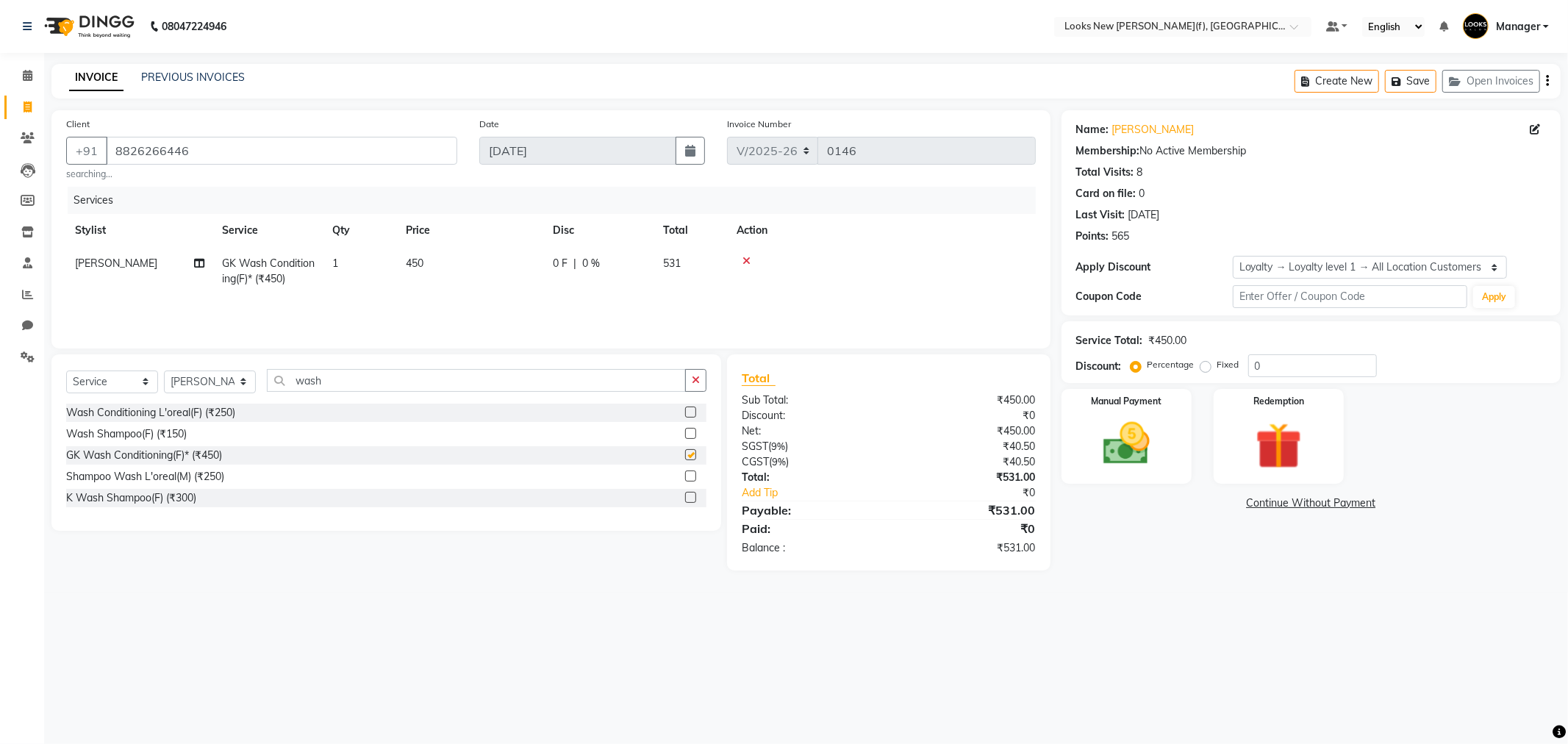
checkbox input "false"
drag, startPoint x: 336, startPoint y: 386, endPoint x: 270, endPoint y: 383, distance: 66.1
click at [270, 383] on input "wash" at bounding box center [476, 379] width 419 height 22
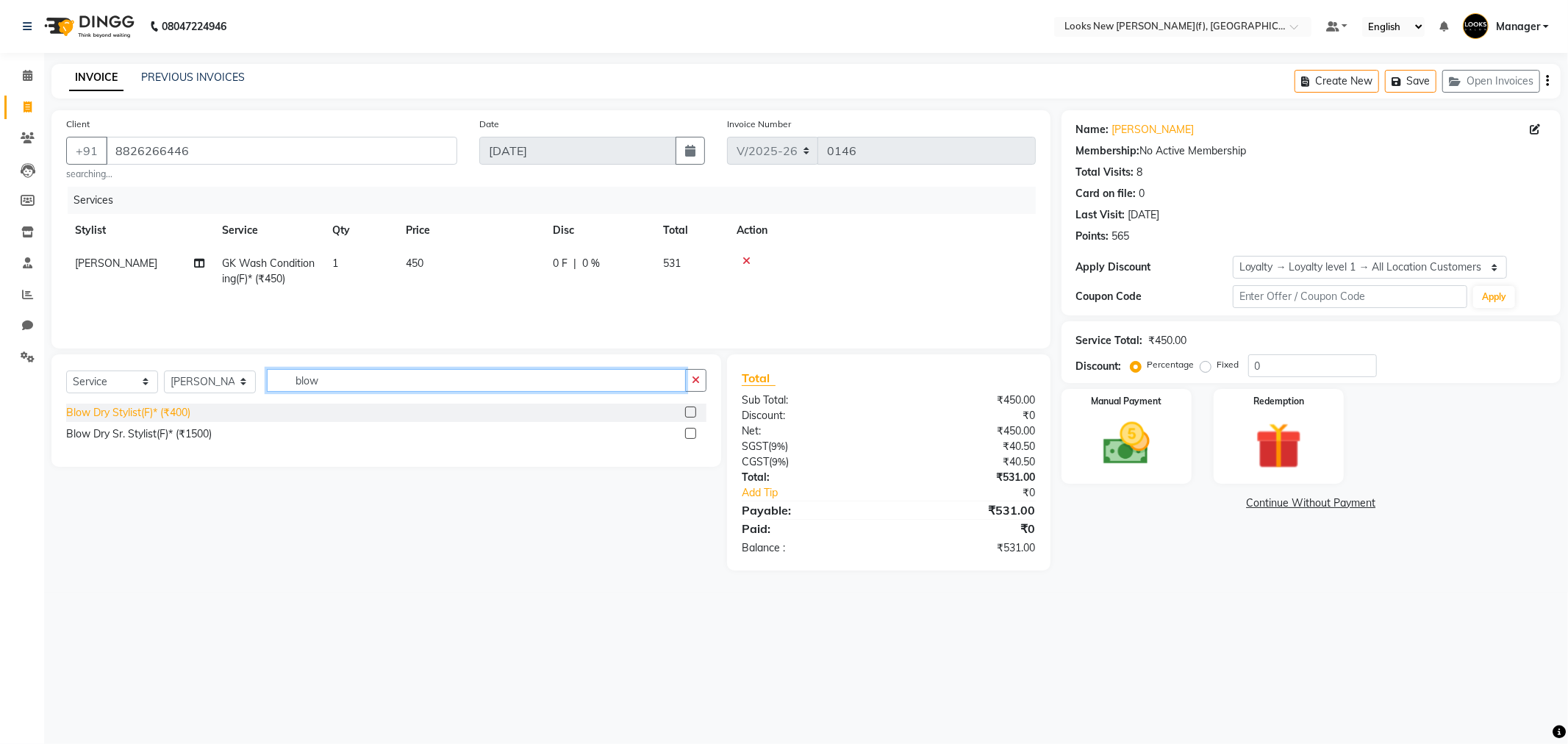
type input "blow"
click at [174, 410] on div "Blow Dry Stylist(F)* (₹400)" at bounding box center [127, 412] width 124 height 16
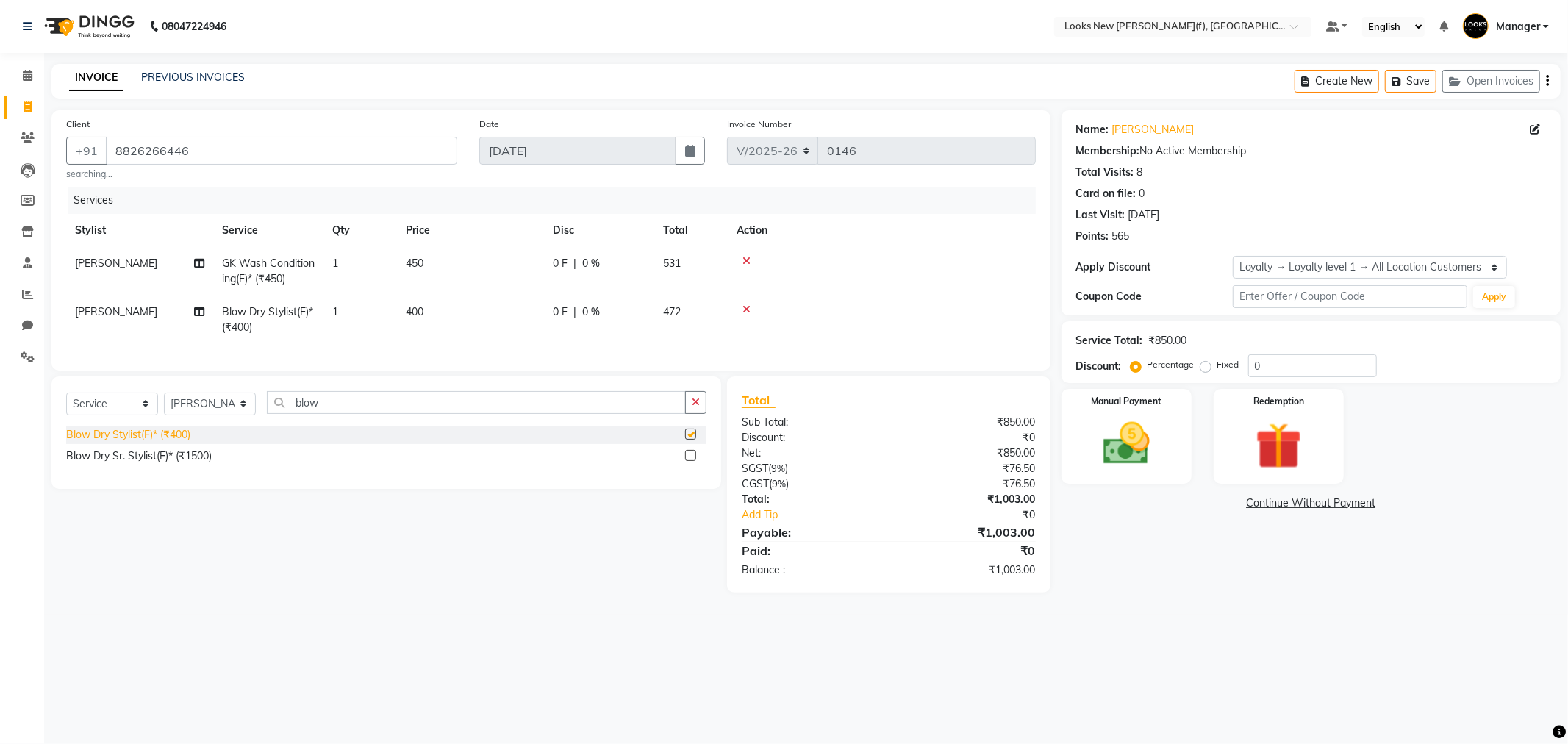
checkbox input "false"
click at [427, 310] on td "400" at bounding box center [470, 320] width 147 height 48
select select "87310"
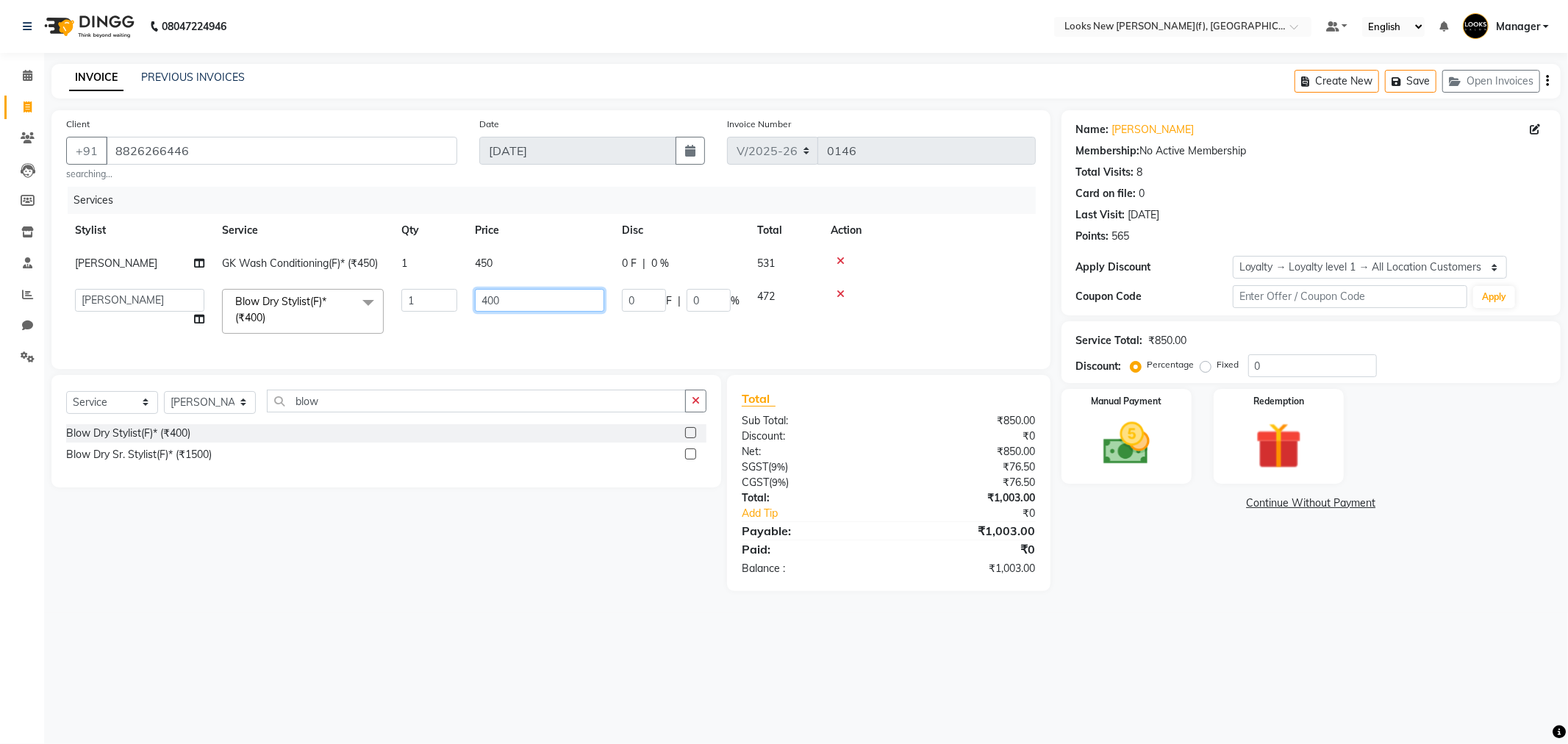
drag, startPoint x: 500, startPoint y: 301, endPoint x: 472, endPoint y: 298, distance: 28.2
click at [472, 298] on td "400" at bounding box center [540, 310] width 147 height 62
type input "700"
click at [480, 254] on td "450" at bounding box center [540, 264] width 147 height 33
select select "87310"
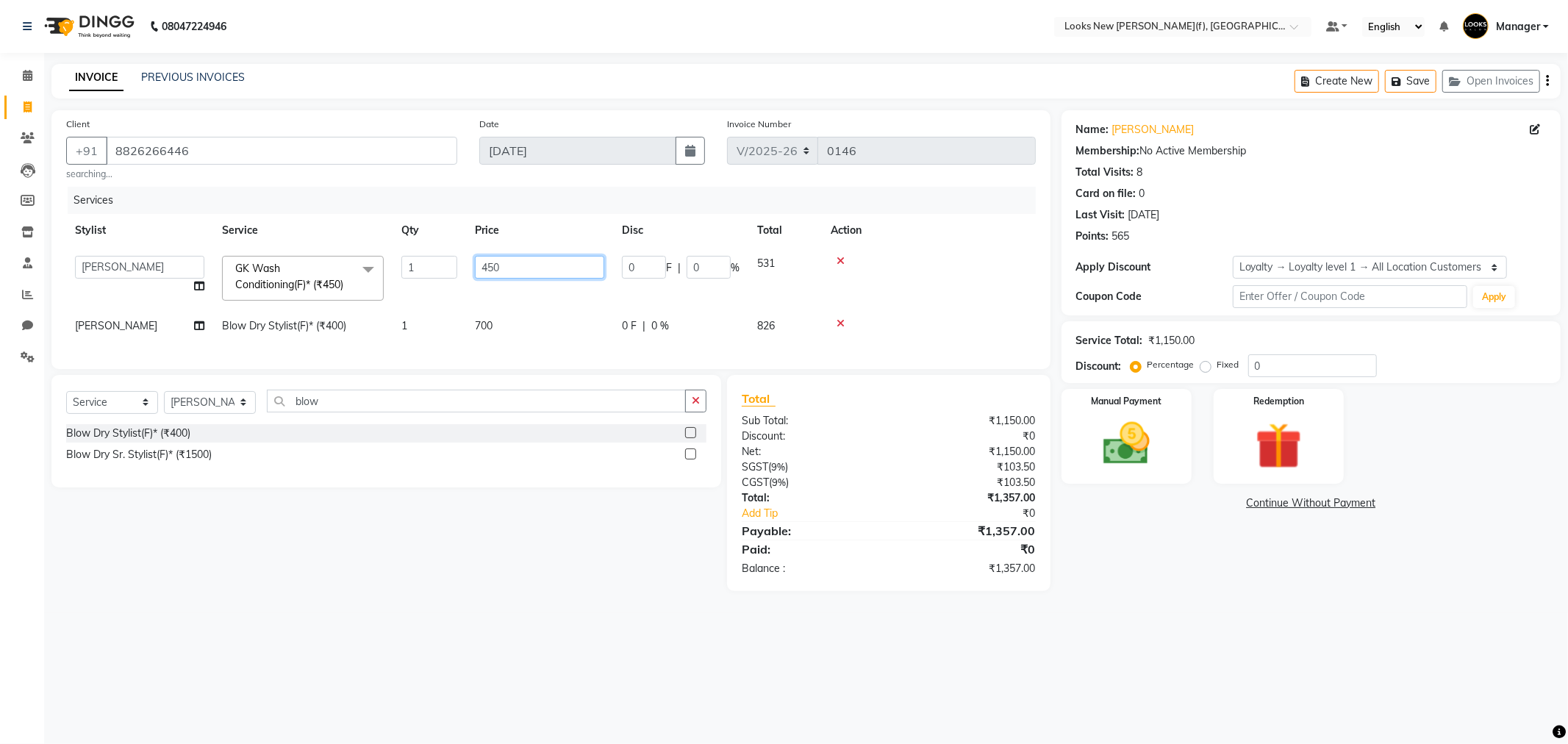
drag, startPoint x: 485, startPoint y: 265, endPoint x: 520, endPoint y: 265, distance: 35.0
click at [486, 265] on input "450" at bounding box center [539, 266] width 129 height 22
type input "550"
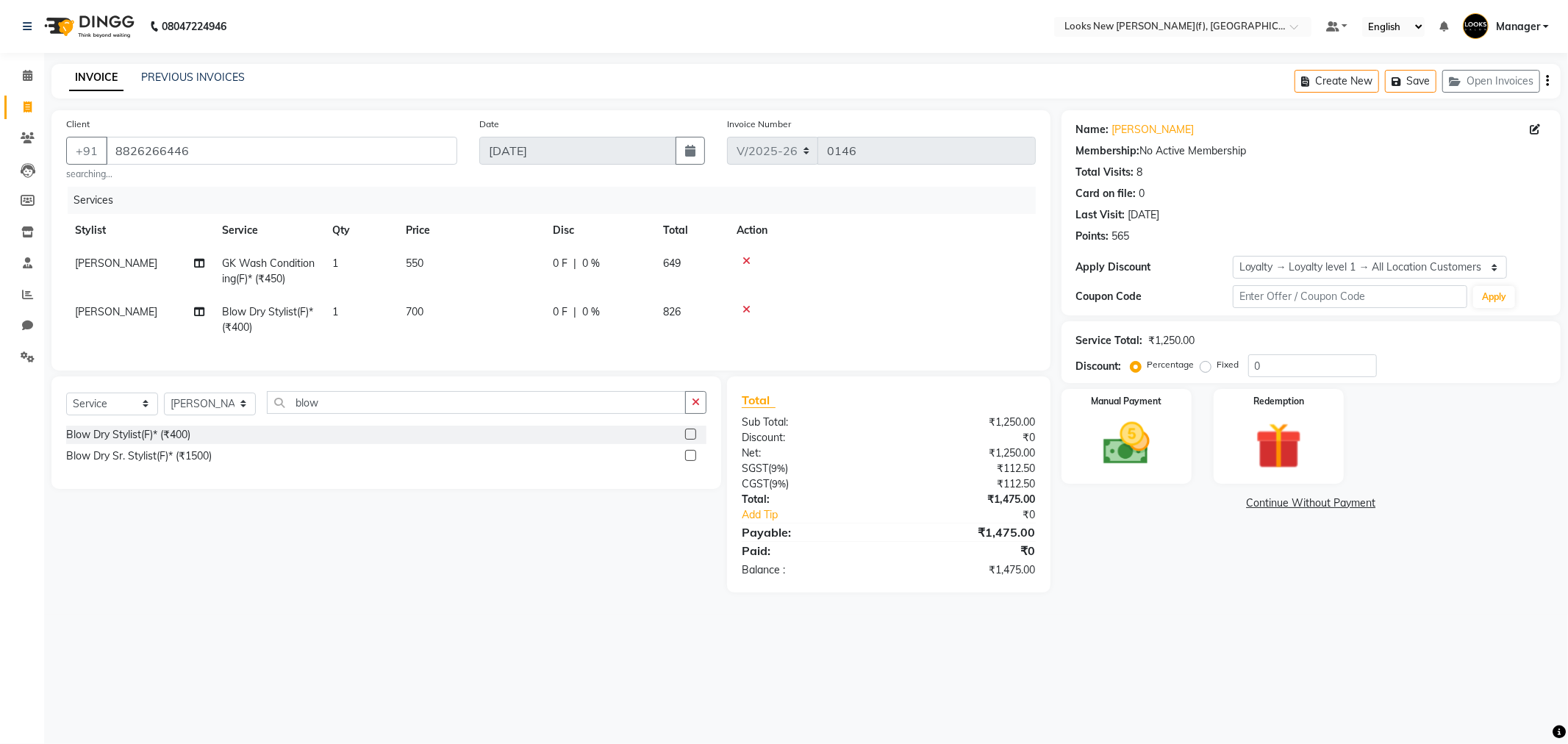
click at [924, 320] on td at bounding box center [882, 320] width 308 height 48
click at [1132, 449] on img at bounding box center [1127, 444] width 78 height 56
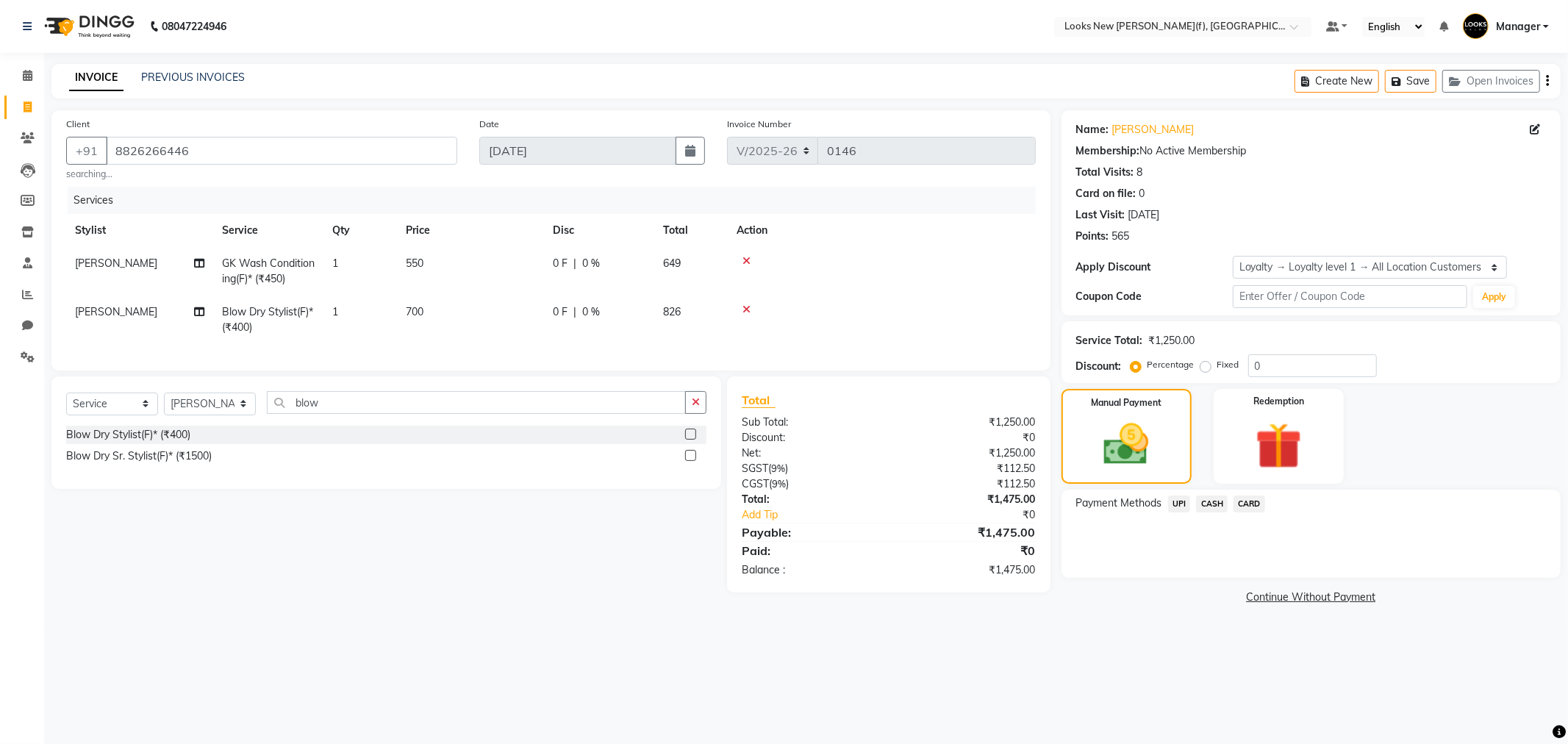
click at [1182, 505] on span "UPI" at bounding box center [1179, 503] width 22 height 17
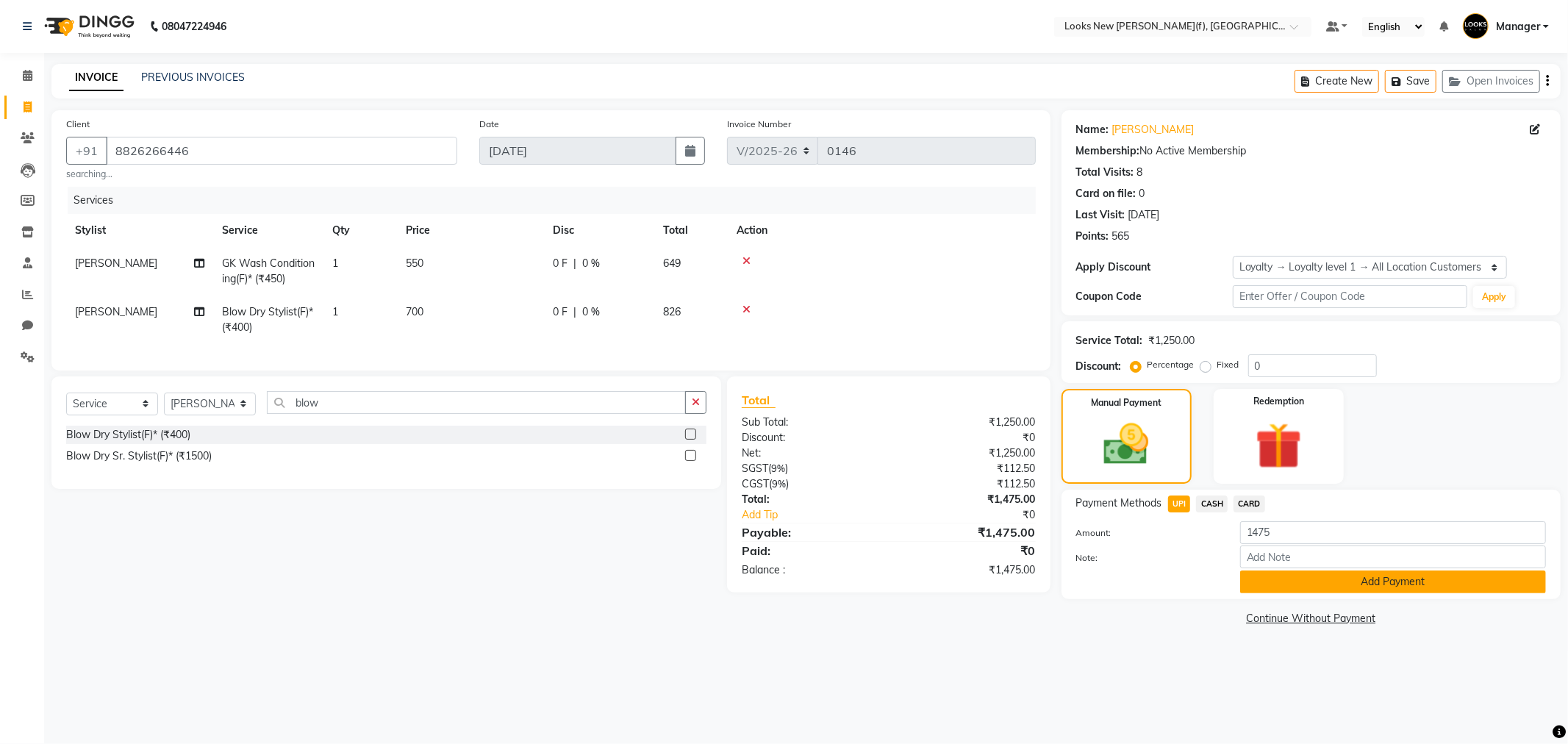
click at [1342, 585] on button "Add Payment" at bounding box center [1392, 581] width 306 height 22
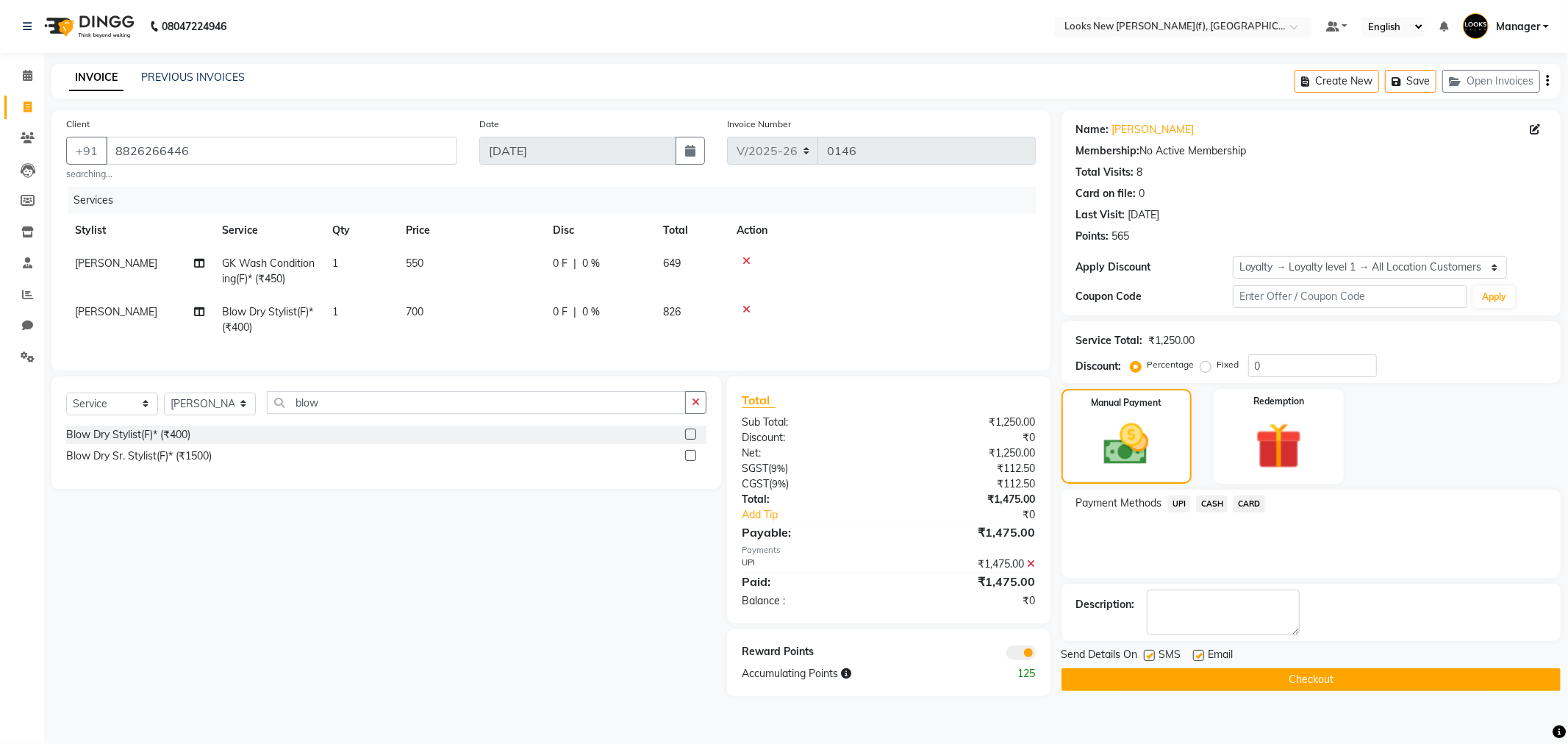
click at [1247, 504] on span "CARD" at bounding box center [1250, 503] width 32 height 17
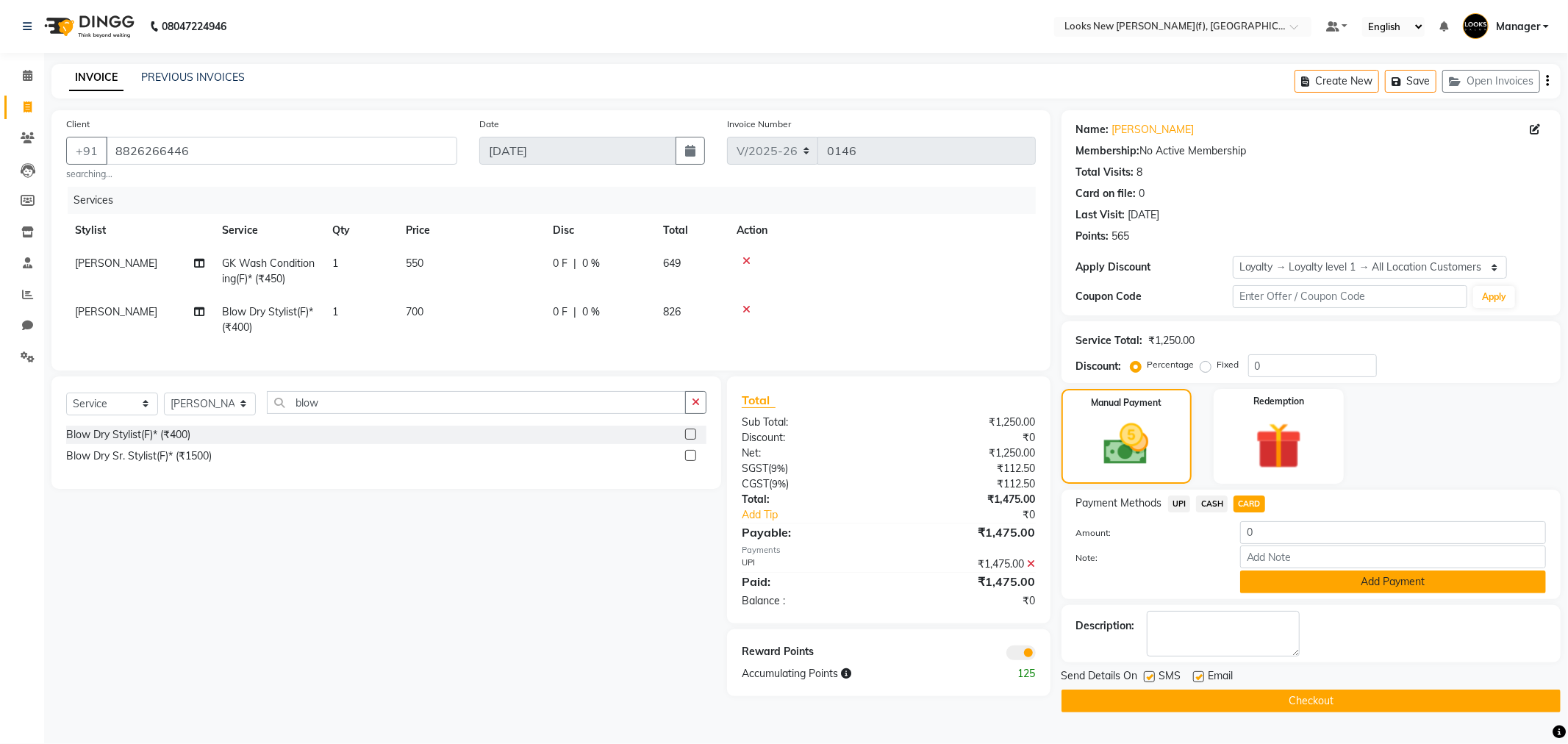
click at [1340, 578] on button "Add Payment" at bounding box center [1392, 581] width 306 height 22
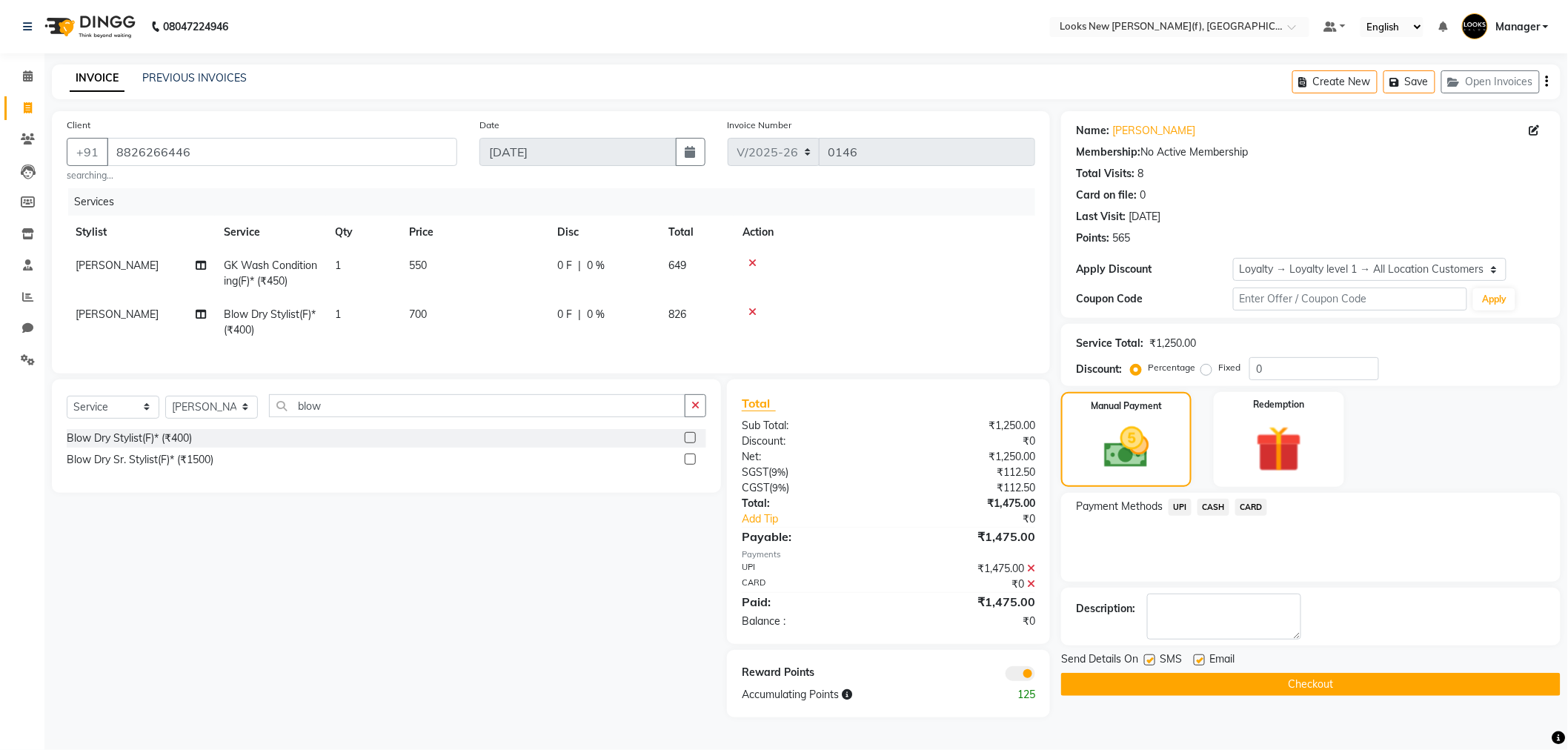
click at [1248, 508] on span "CARD" at bounding box center [1252, 507] width 32 height 17
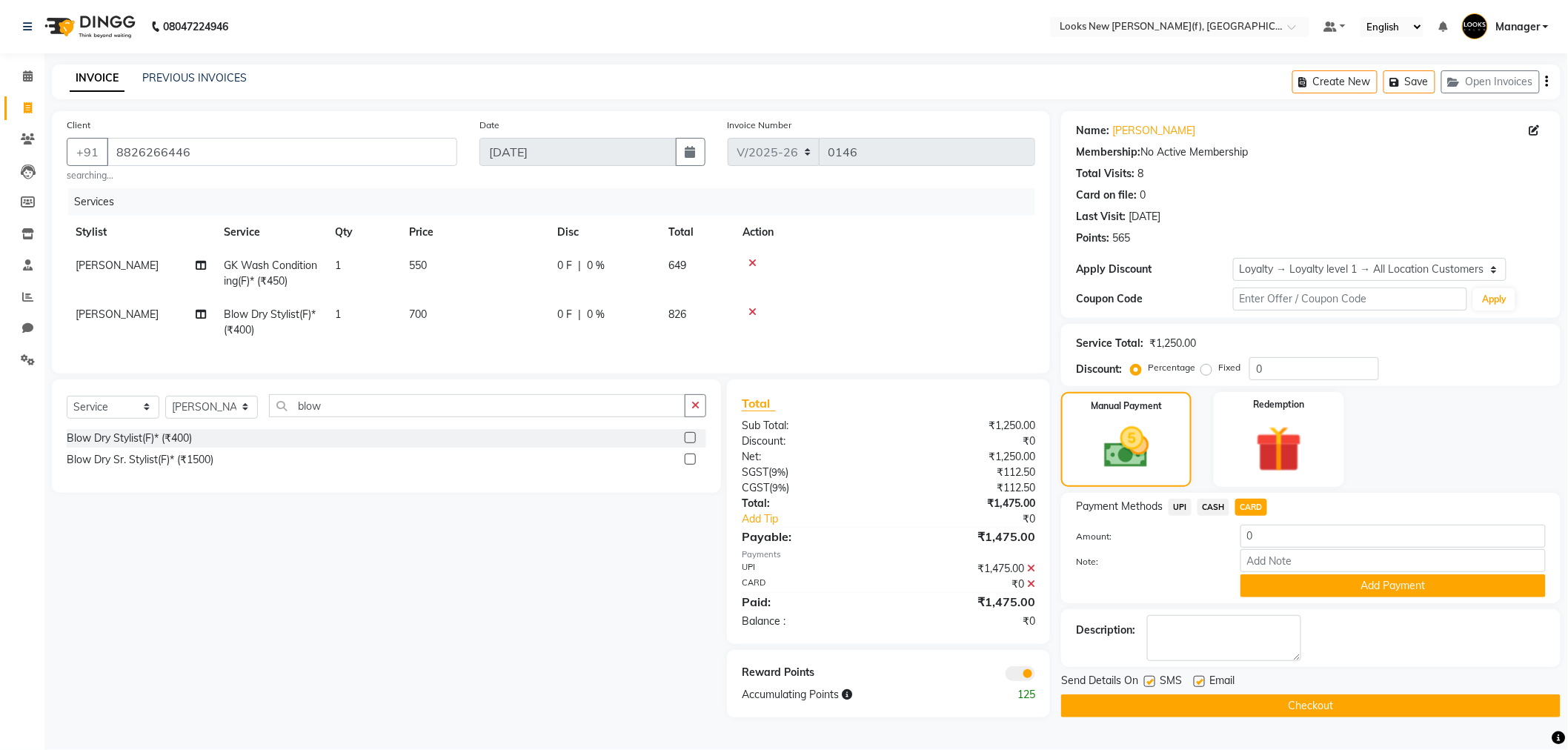
click at [851, 344] on td at bounding box center [884, 322] width 301 height 49
click at [1252, 508] on span "CARD" at bounding box center [1252, 507] width 32 height 17
click at [1272, 544] on input "0" at bounding box center [1393, 535] width 306 height 23
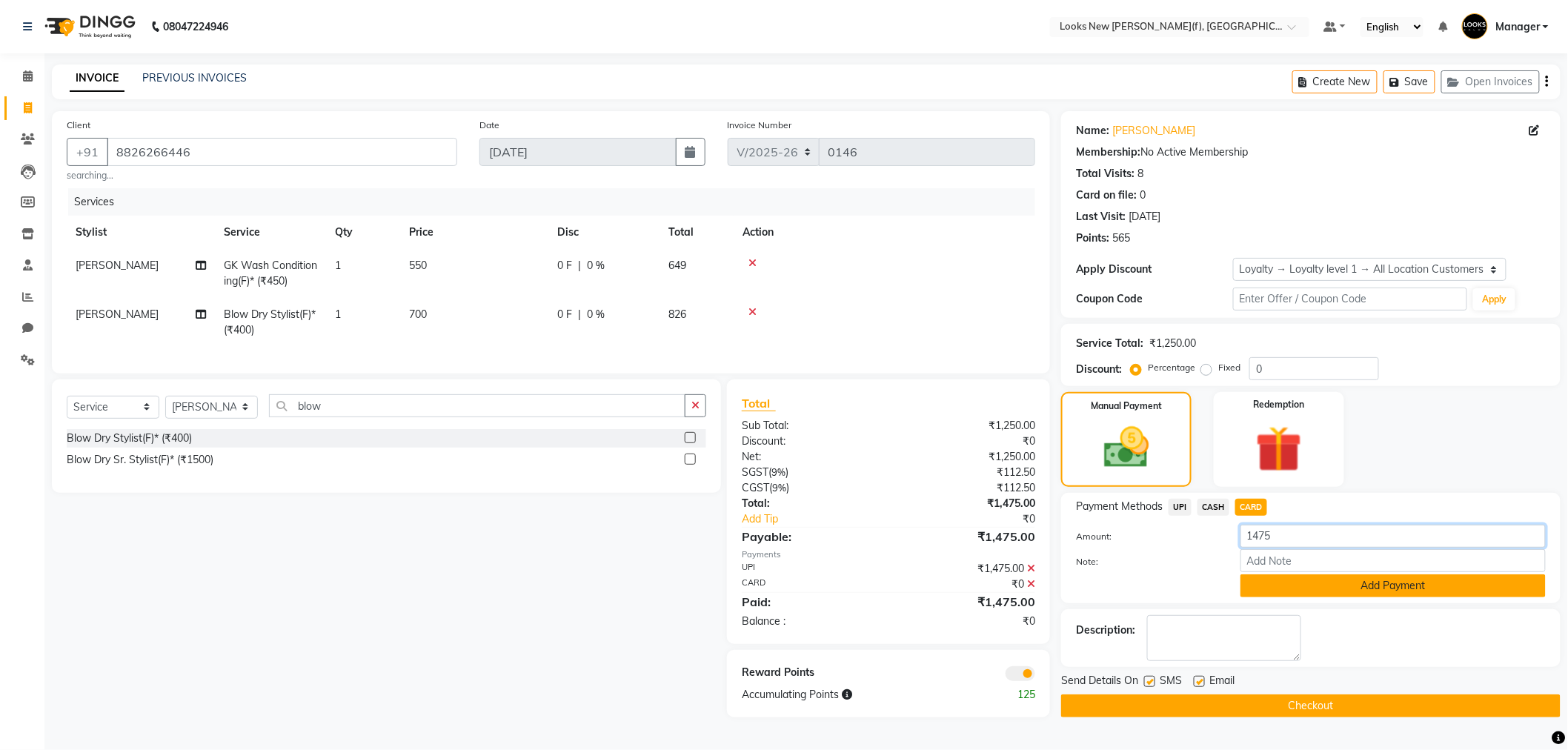
type input "1475"
click at [1376, 586] on button "Add Payment" at bounding box center [1393, 585] width 306 height 23
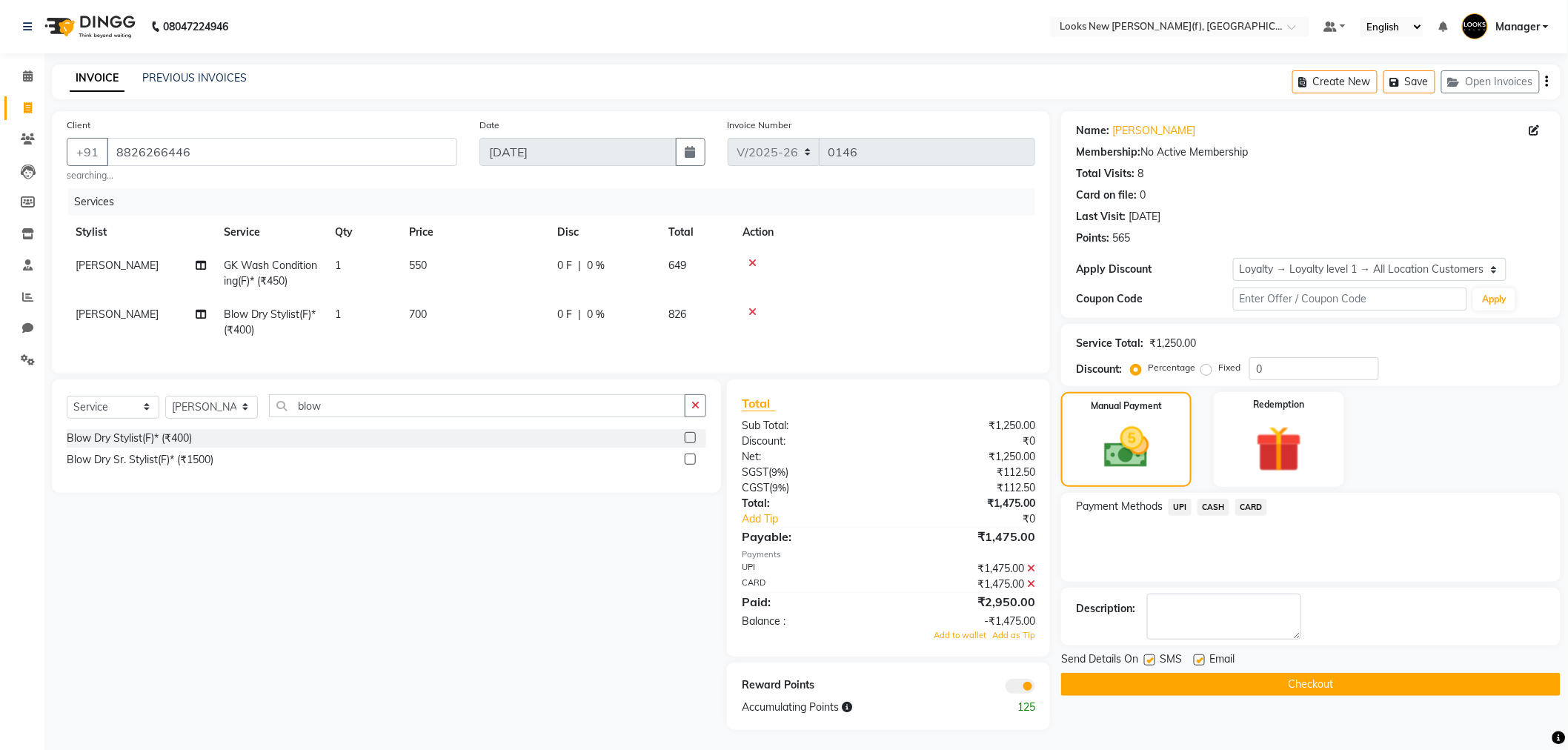
click at [1032, 573] on icon at bounding box center [1032, 568] width 8 height 10
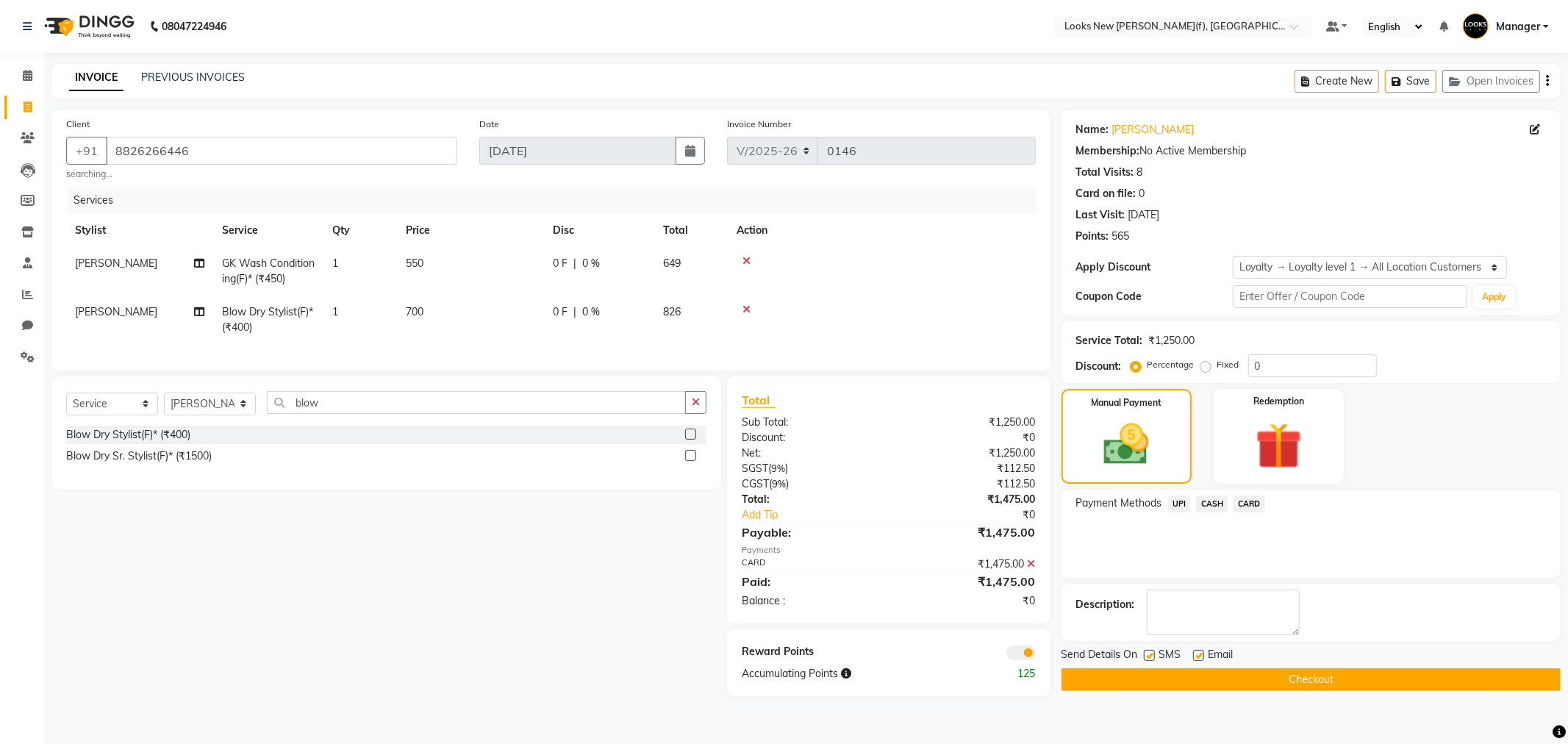
click at [1243, 508] on span "CARD" at bounding box center [1250, 503] width 32 height 17
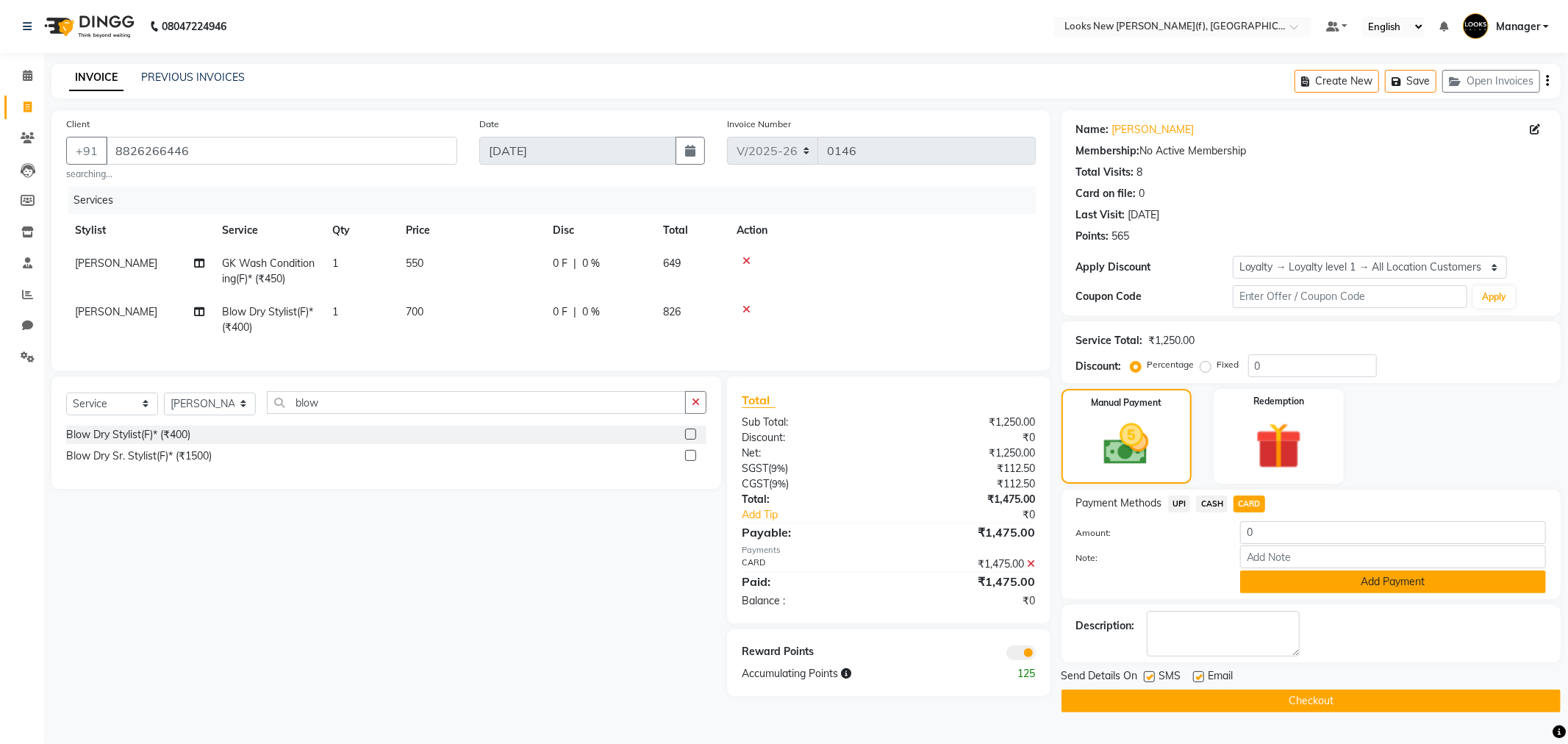
click at [1321, 585] on button "Add Payment" at bounding box center [1392, 581] width 306 height 22
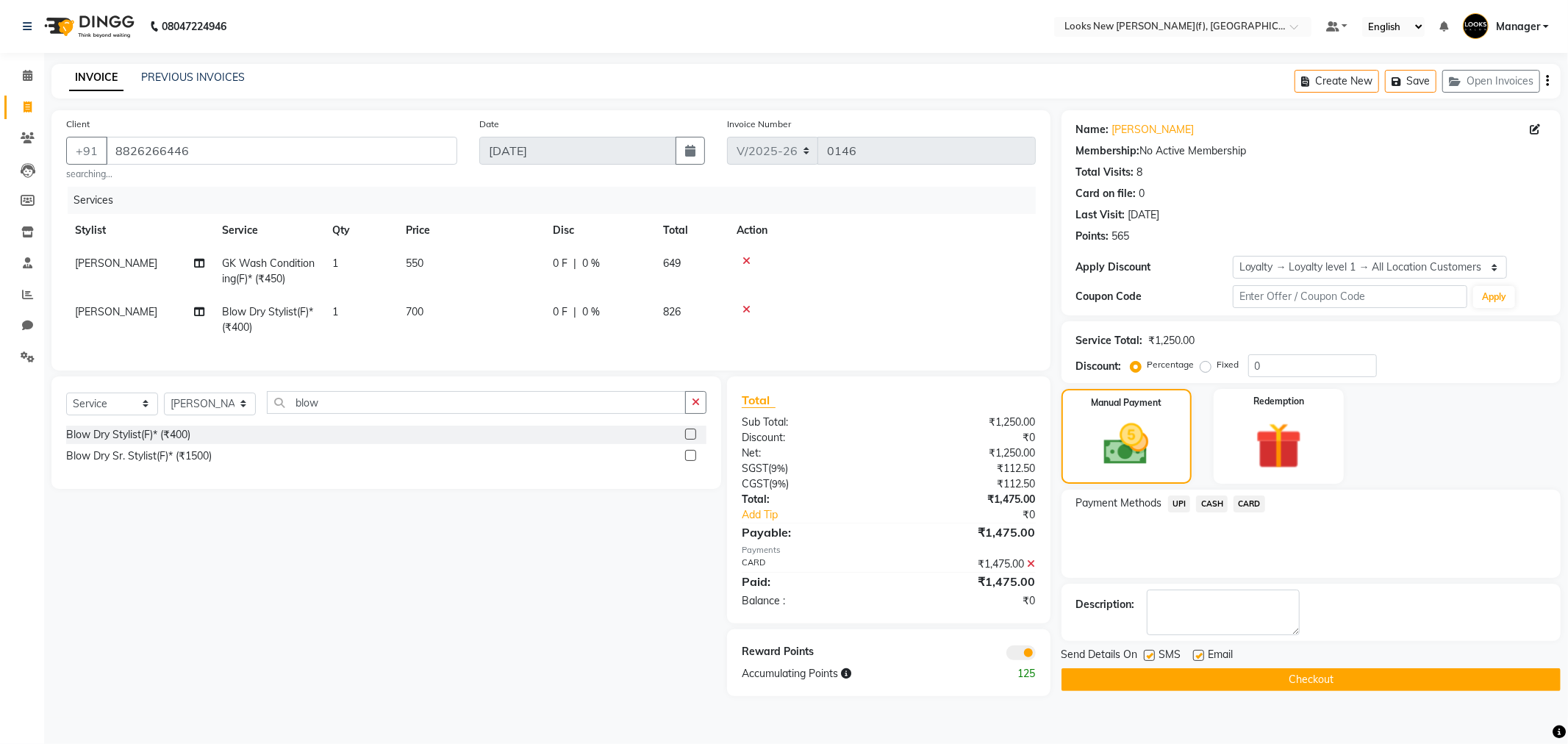
click at [1259, 682] on button "Checkout" at bounding box center [1312, 679] width 500 height 22
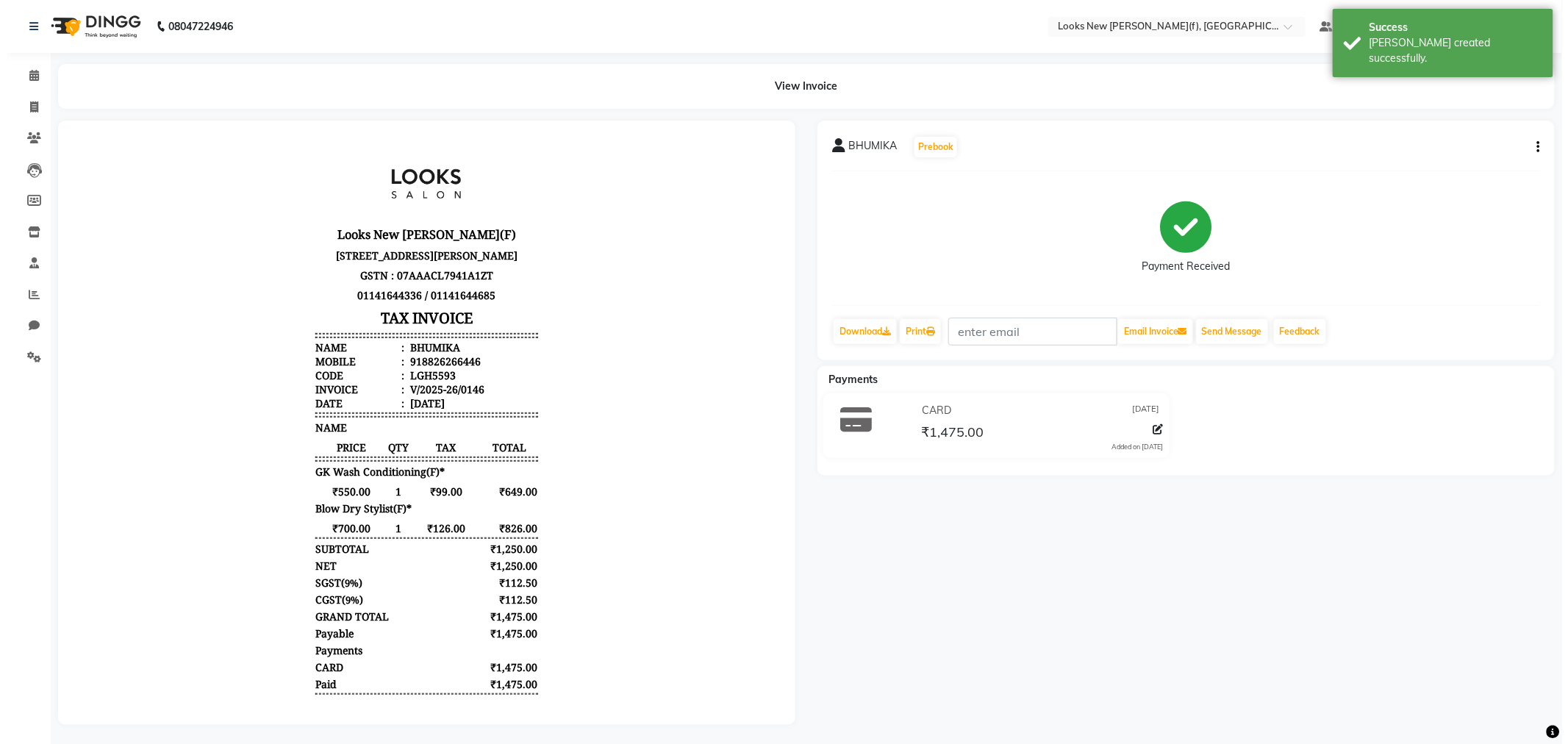
scroll to position [60, 0]
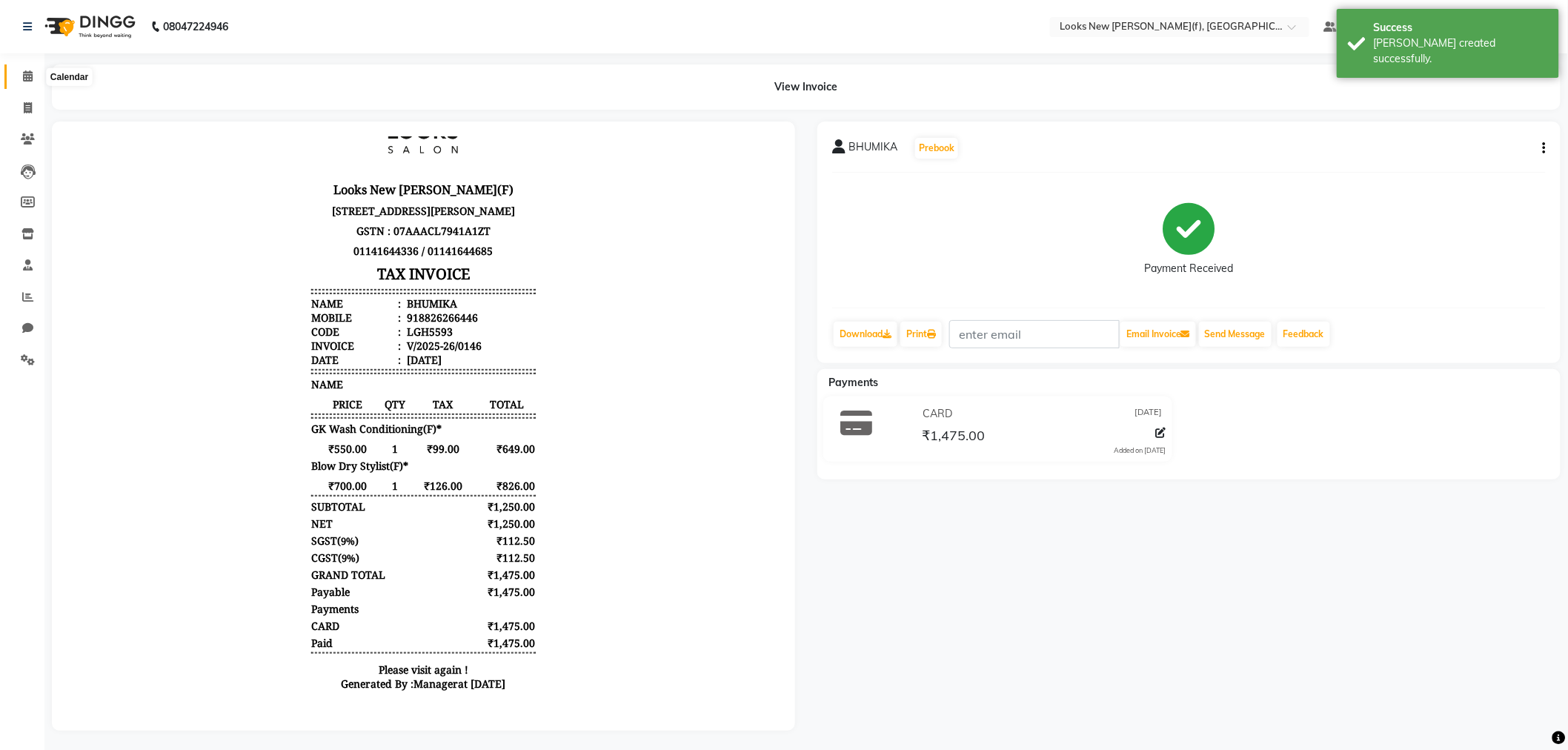
click at [25, 84] on span at bounding box center [28, 76] width 26 height 17
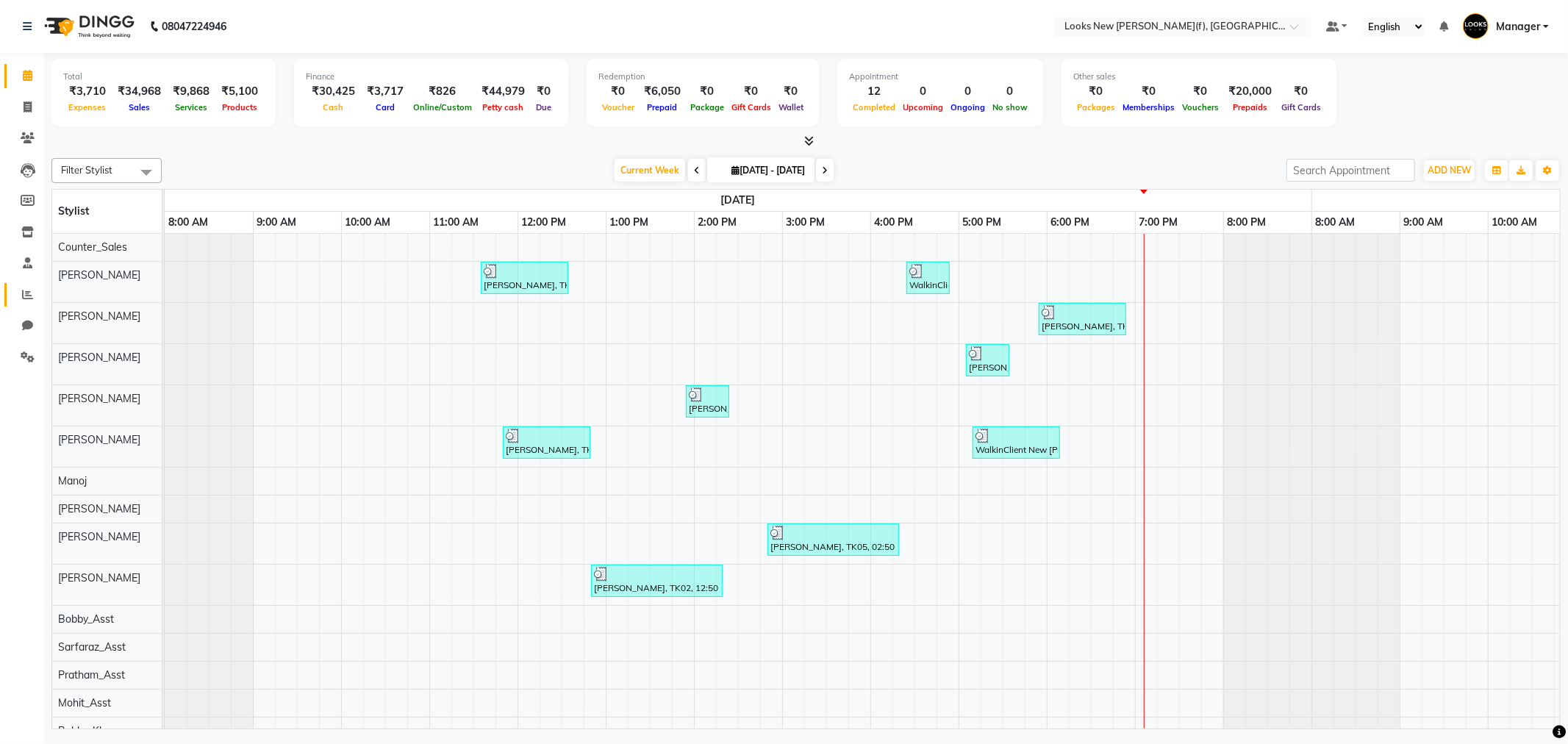
click at [26, 304] on link "Reports" at bounding box center [22, 295] width 35 height 24
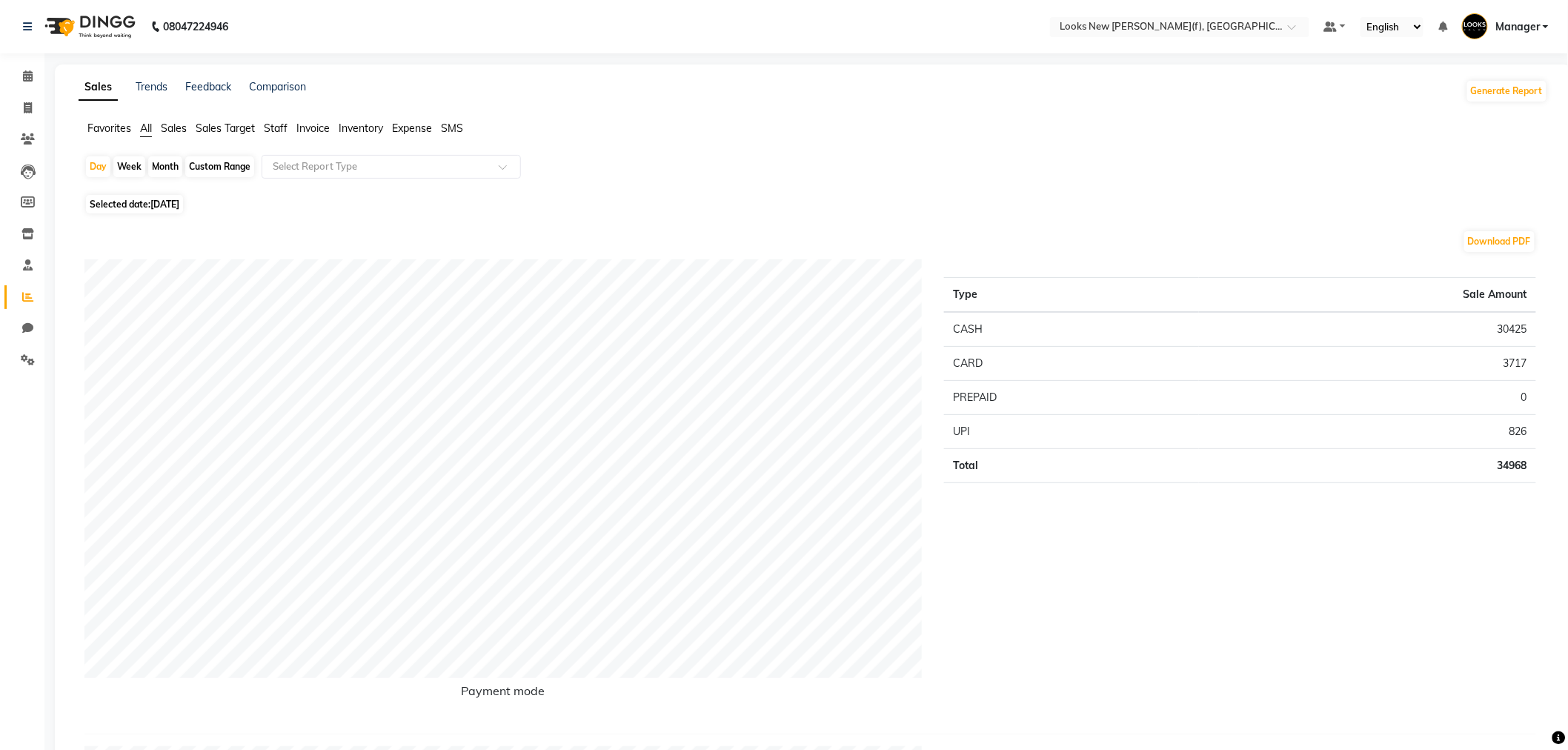
click at [276, 127] on span "Staff" at bounding box center [275, 128] width 24 height 13
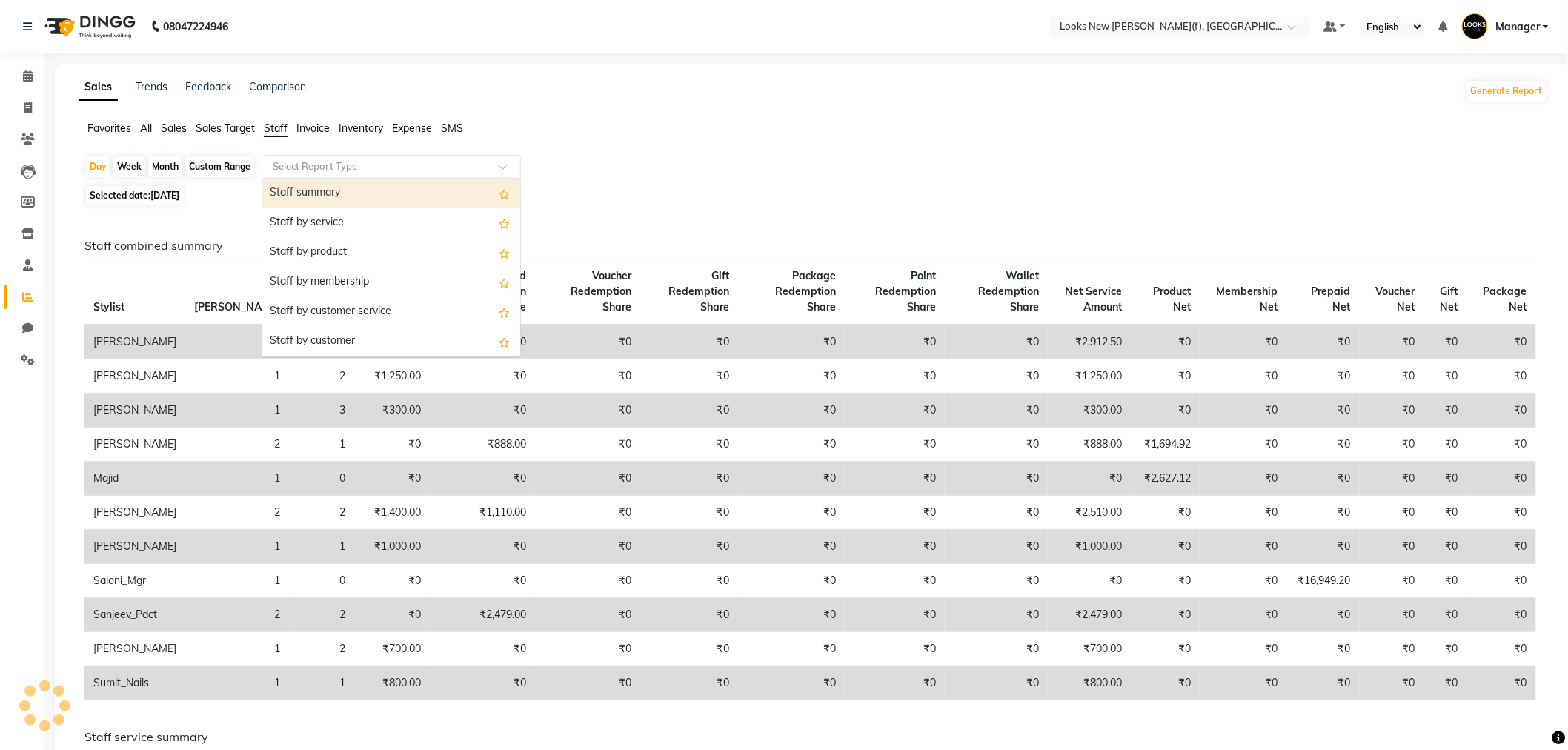
click at [287, 165] on input "text" at bounding box center [376, 167] width 213 height 15
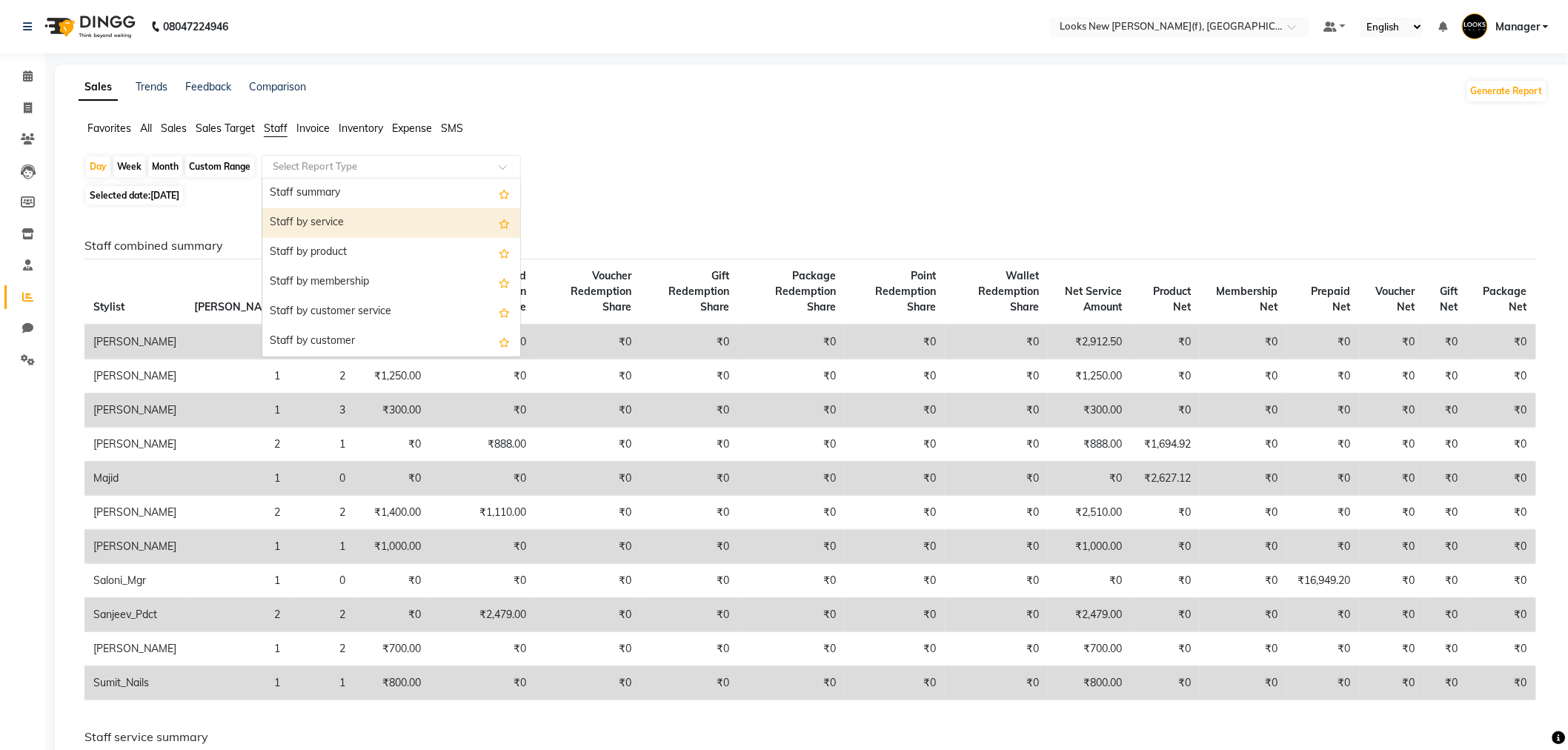
click at [330, 223] on div "Staff by service" at bounding box center [391, 222] width 258 height 29
select select "full_report"
select select "pdf"
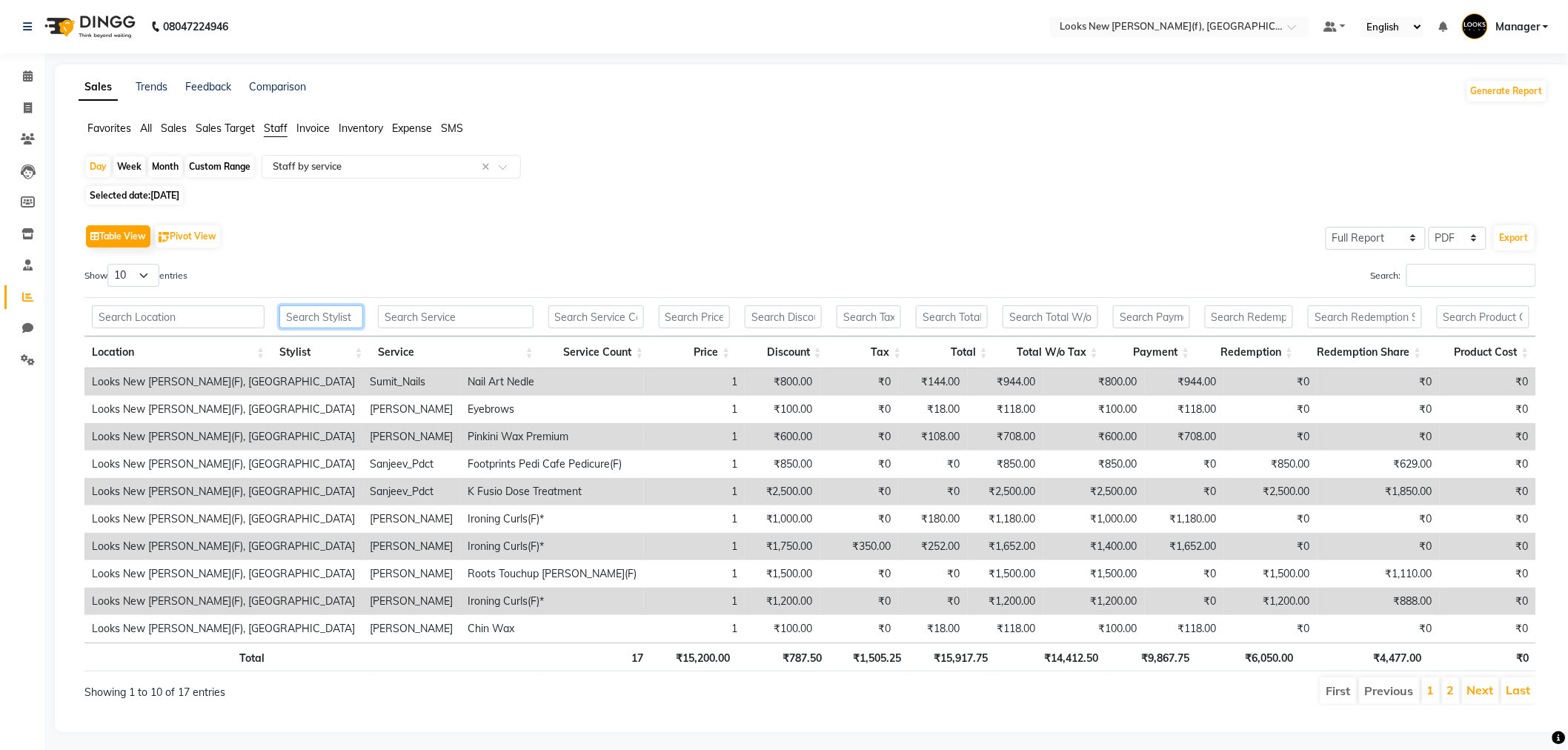
click at [316, 315] on input "text" at bounding box center [321, 316] width 84 height 23
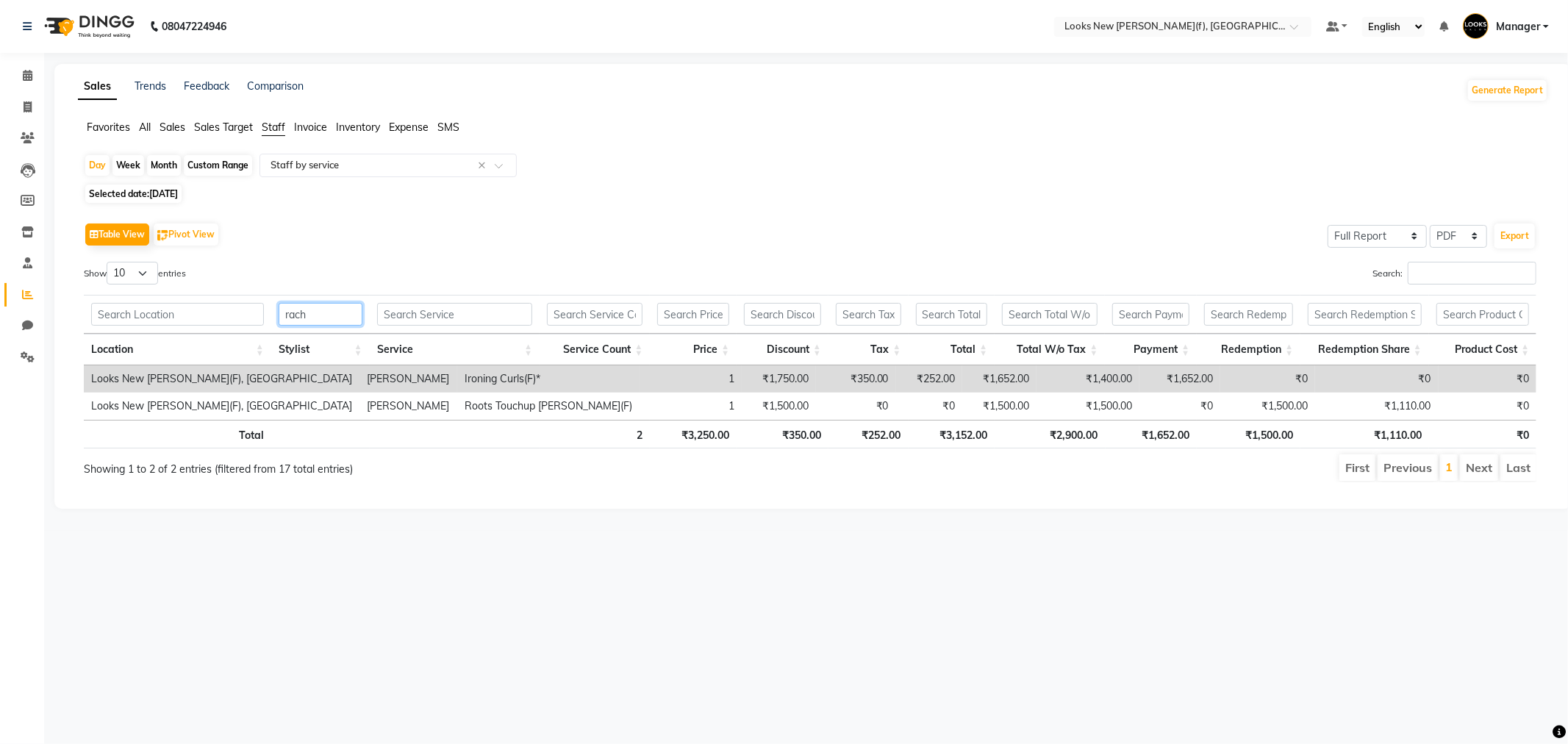
drag, startPoint x: 303, startPoint y: 311, endPoint x: 277, endPoint y: 312, distance: 26.0
click at [281, 312] on input "rach" at bounding box center [321, 314] width 84 height 22
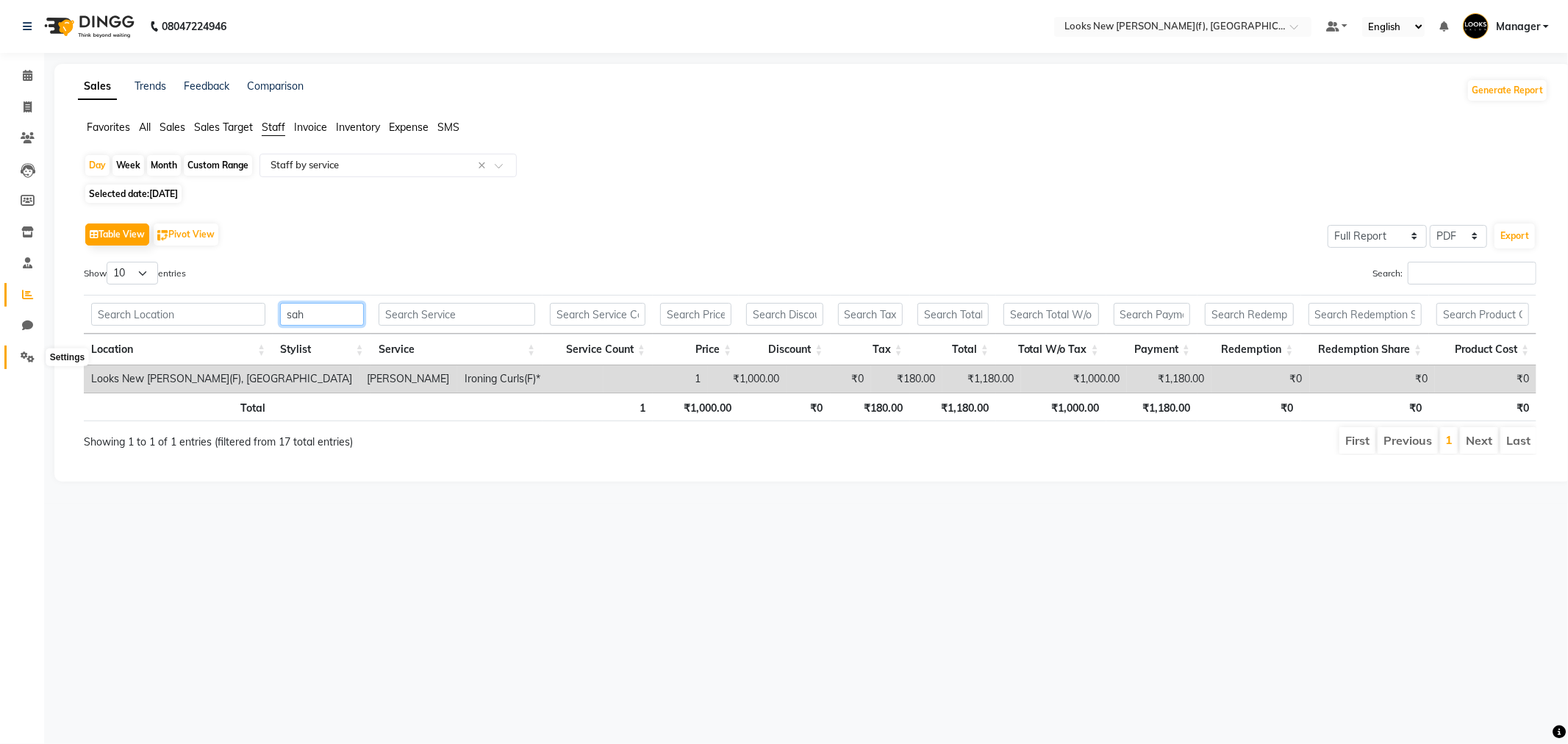
type input "sah"
click at [35, 355] on span at bounding box center [27, 357] width 26 height 17
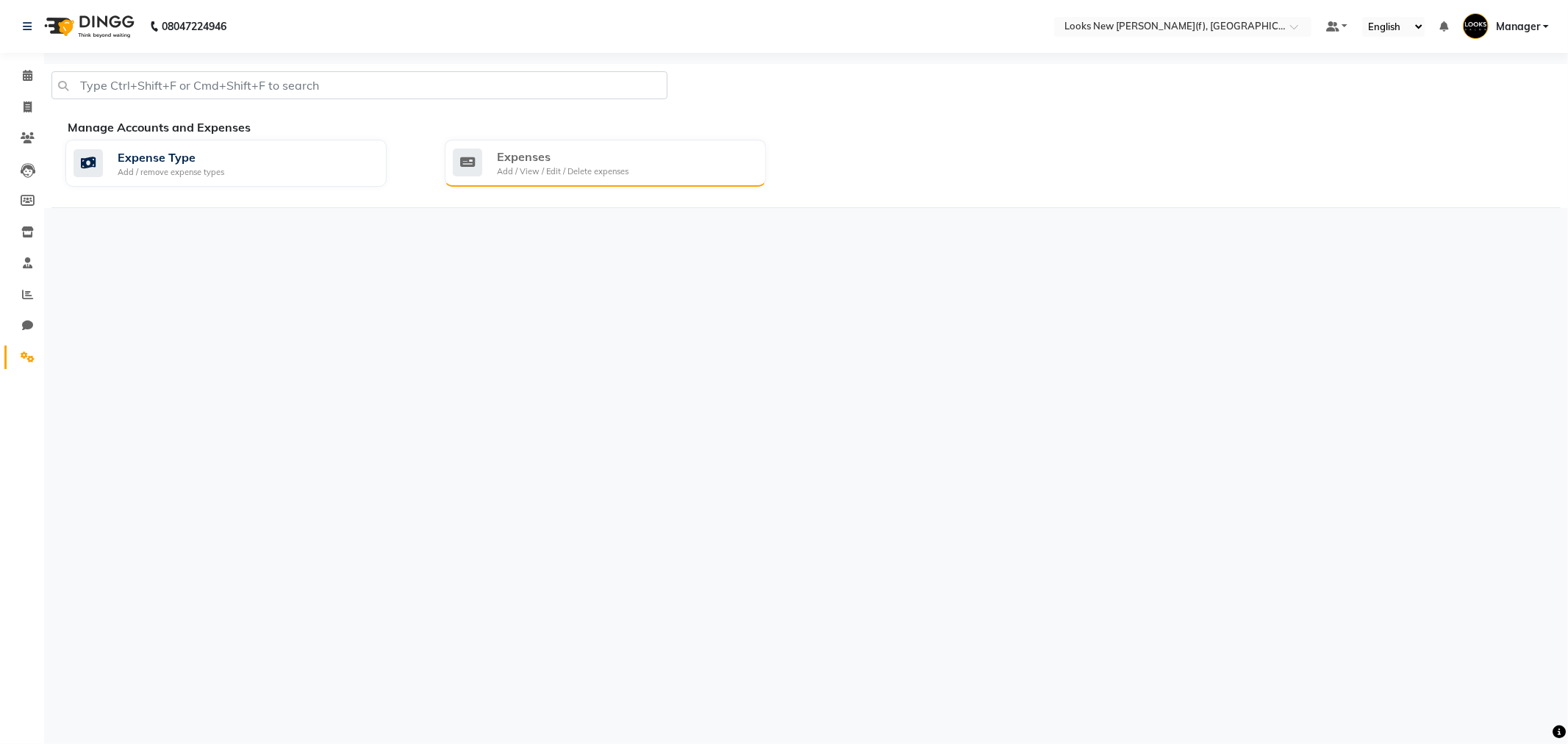
click at [516, 178] on div "Expenses Add / View / Edit / Delete expenses" at bounding box center [605, 163] width 321 height 47
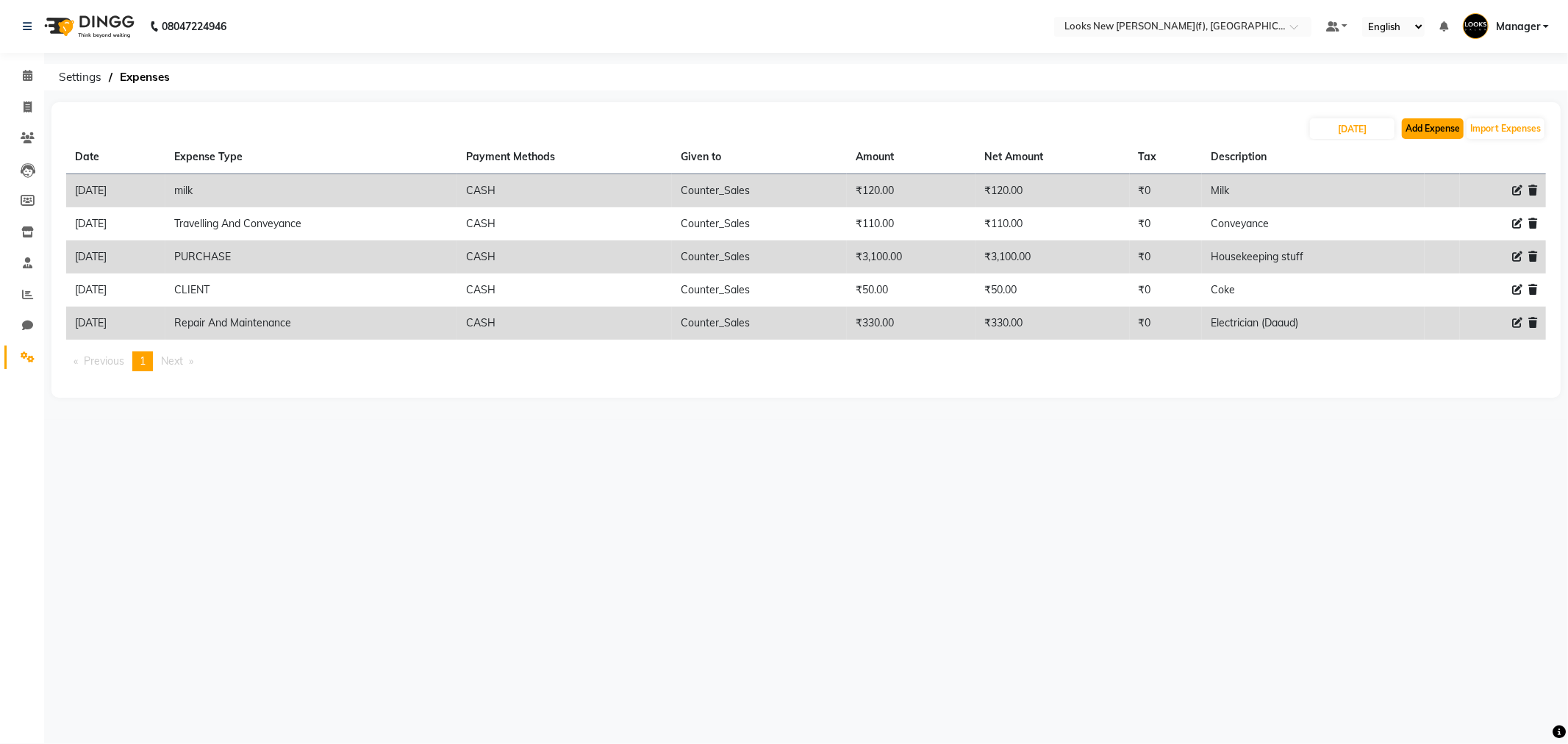
click at [1434, 132] on button "Add Expense" at bounding box center [1433, 128] width 62 height 21
select select "1"
select select "7913"
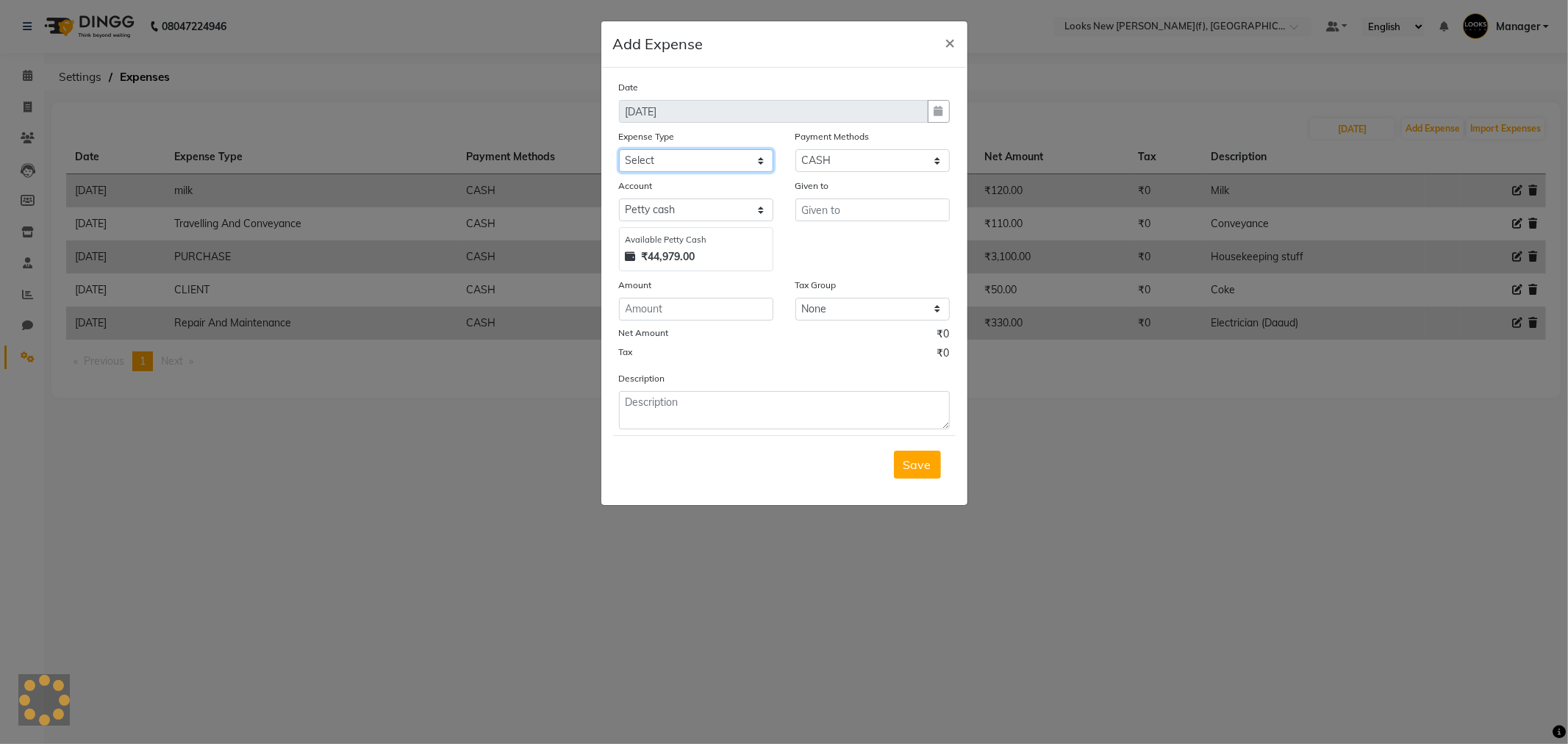
click at [665, 166] on select "Select Bank Deposit Blinkit Cash Handover CLIENT Client ordered food Client Ref…" at bounding box center [695, 160] width 154 height 22
select select "19910"
click at [619, 149] on select "Select Bank Deposit Blinkit Cash Handover CLIENT Client ordered food Client Ref…" at bounding box center [695, 160] width 154 height 22
click at [817, 211] on input "text" at bounding box center [872, 209] width 154 height 22
click at [820, 215] on input "text" at bounding box center [872, 209] width 154 height 22
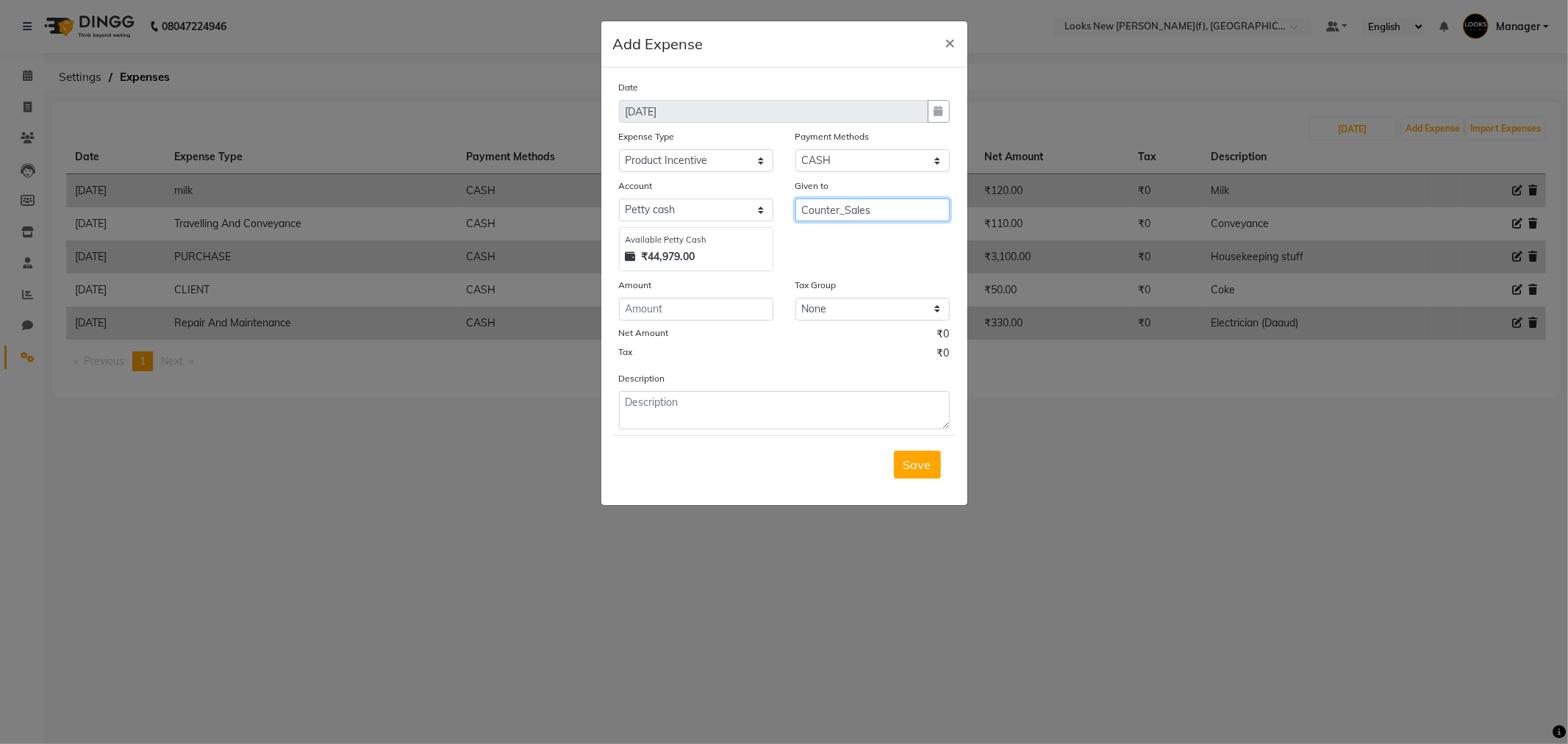
type input "Counter_Sales"
type input "100"
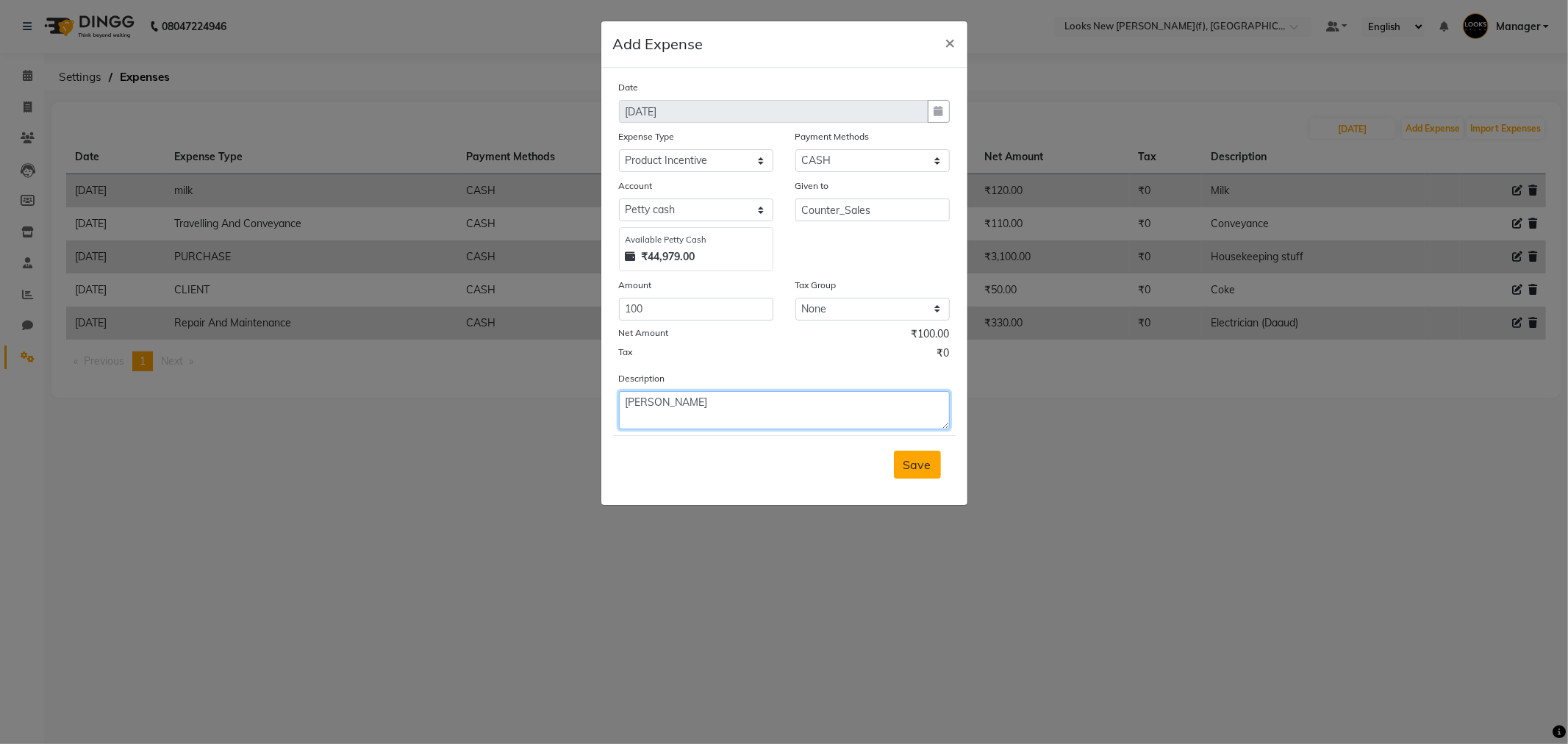
type textarea "[PERSON_NAME]"
click at [925, 474] on button "Save" at bounding box center [918, 464] width 47 height 28
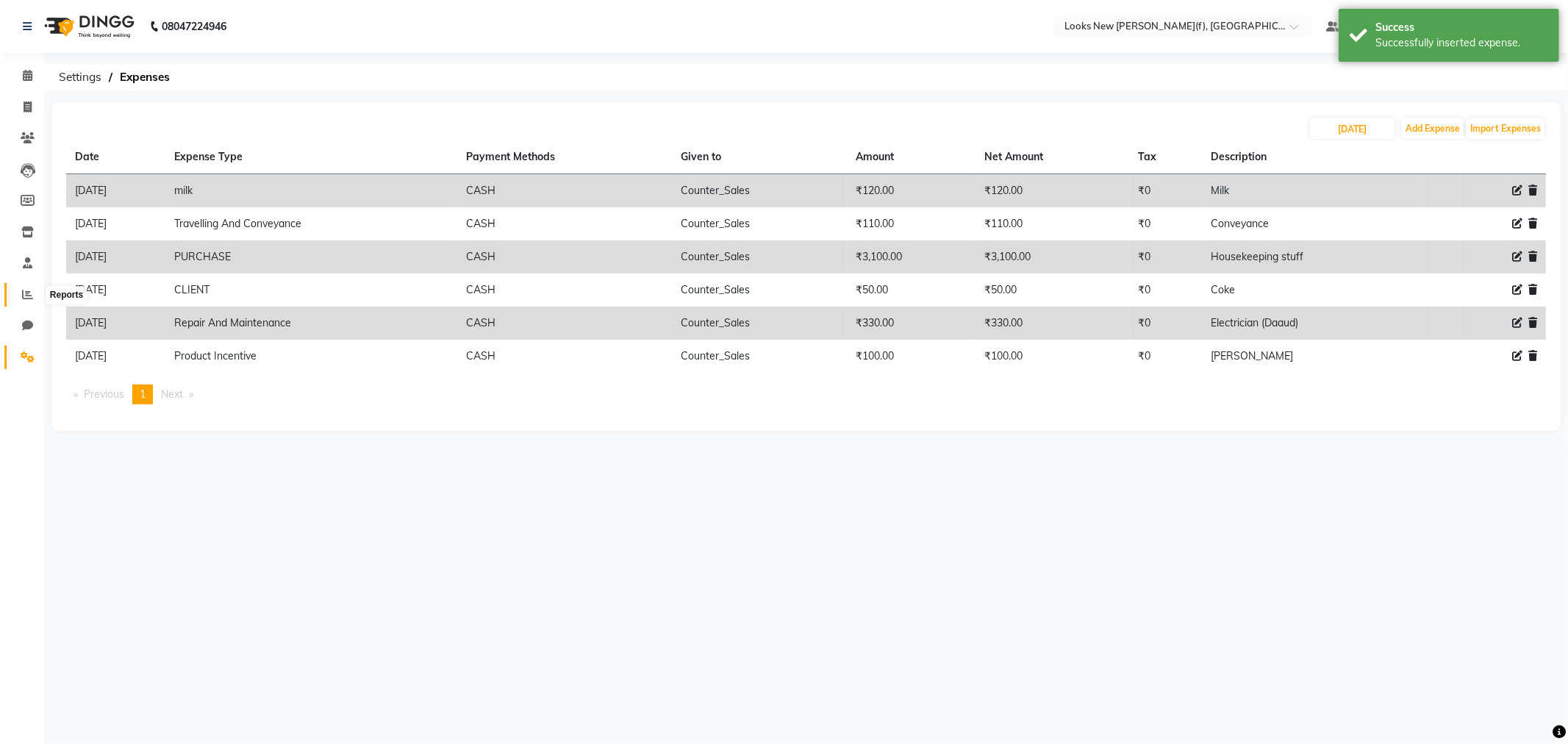
click at [28, 301] on span at bounding box center [27, 295] width 26 height 17
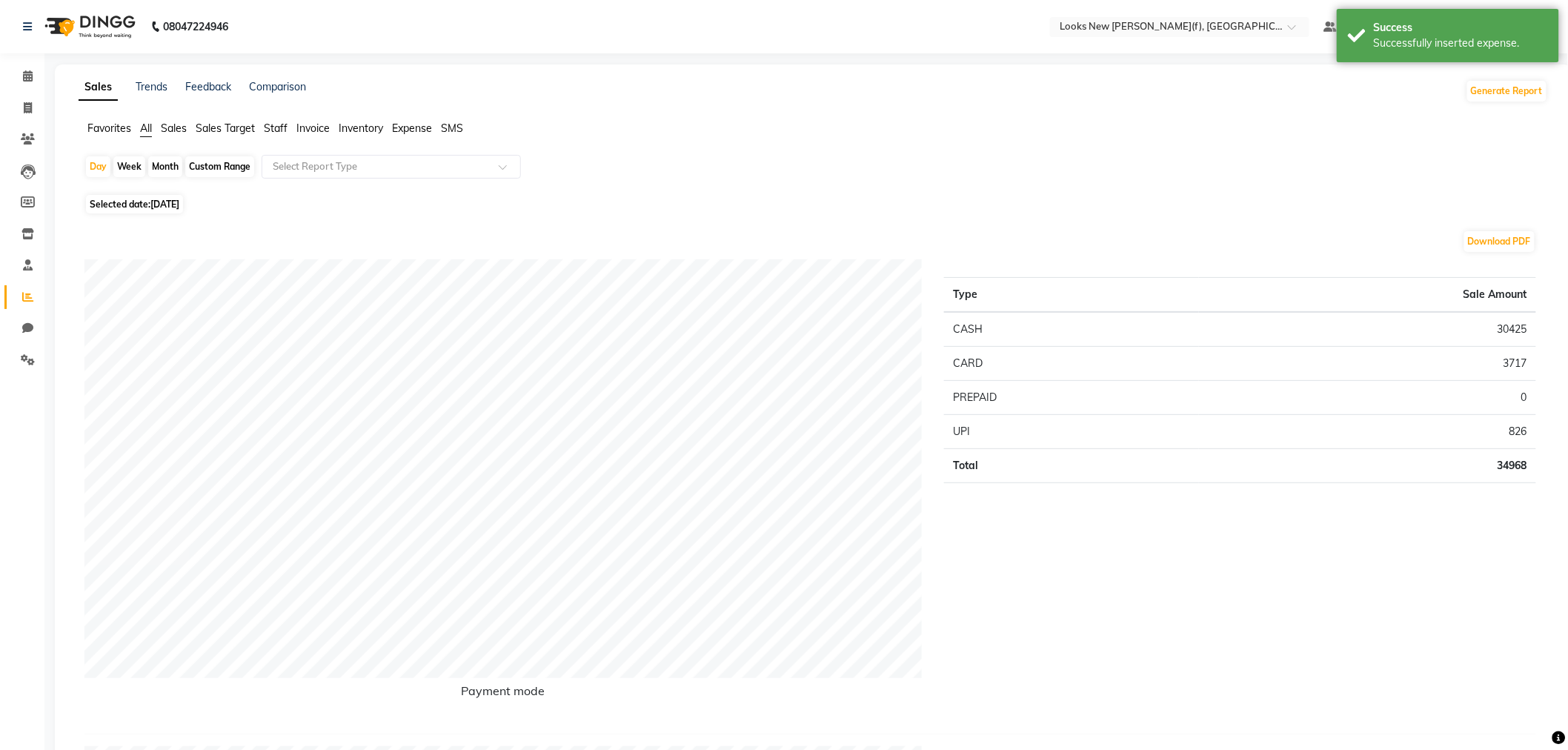
click at [268, 123] on span "Staff" at bounding box center [275, 128] width 24 height 13
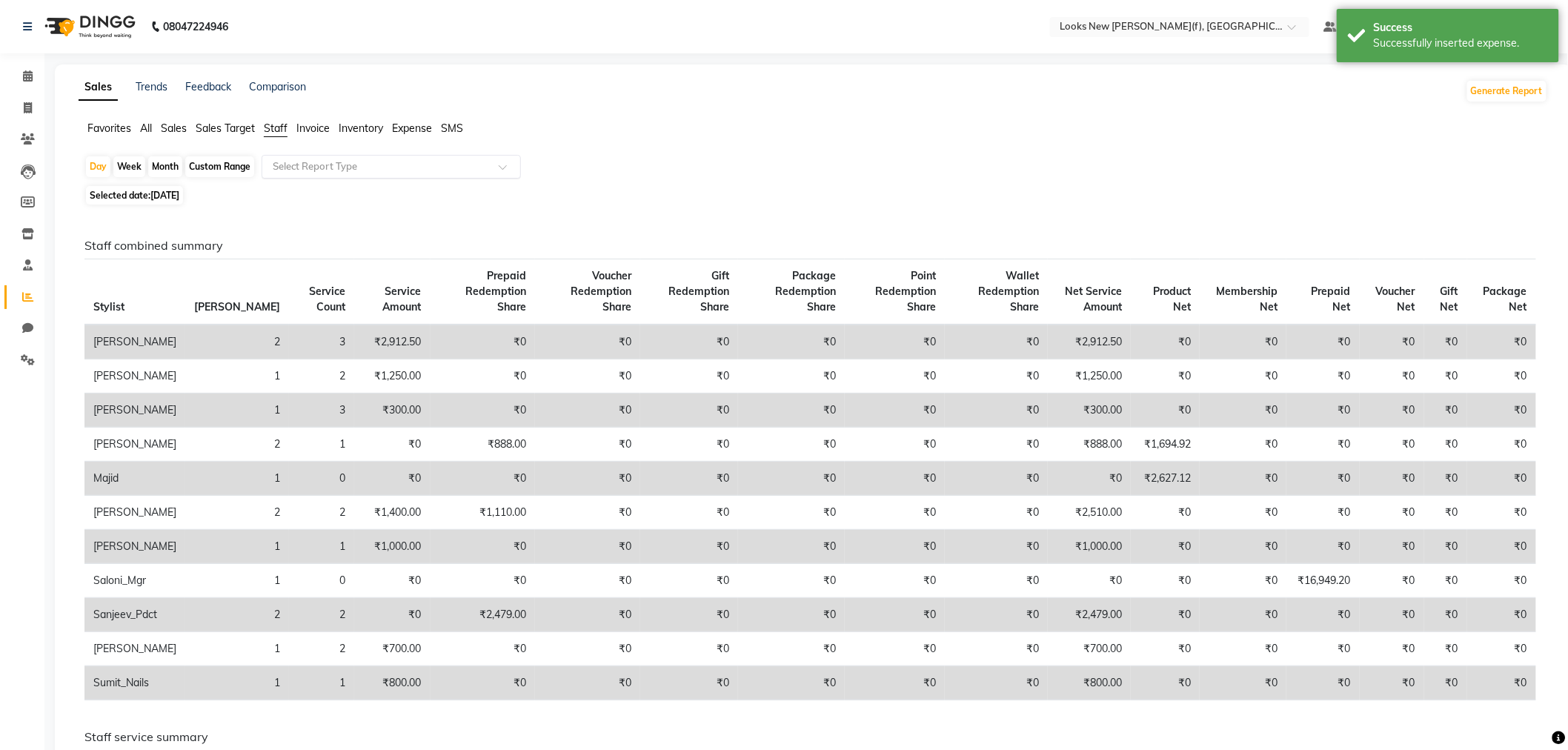
click at [298, 160] on input "text" at bounding box center [376, 167] width 213 height 15
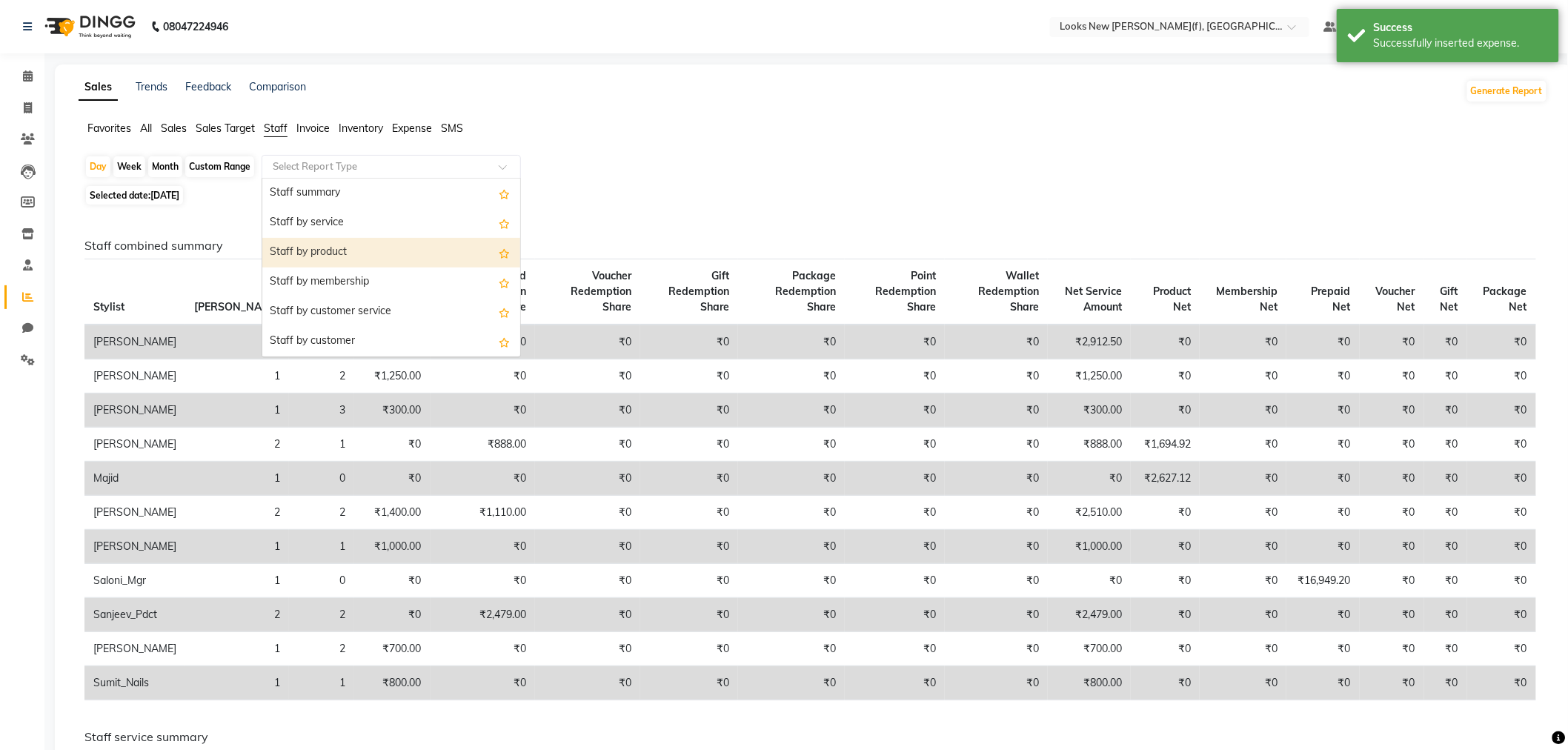
click at [333, 243] on div "Staff by product" at bounding box center [391, 252] width 258 height 29
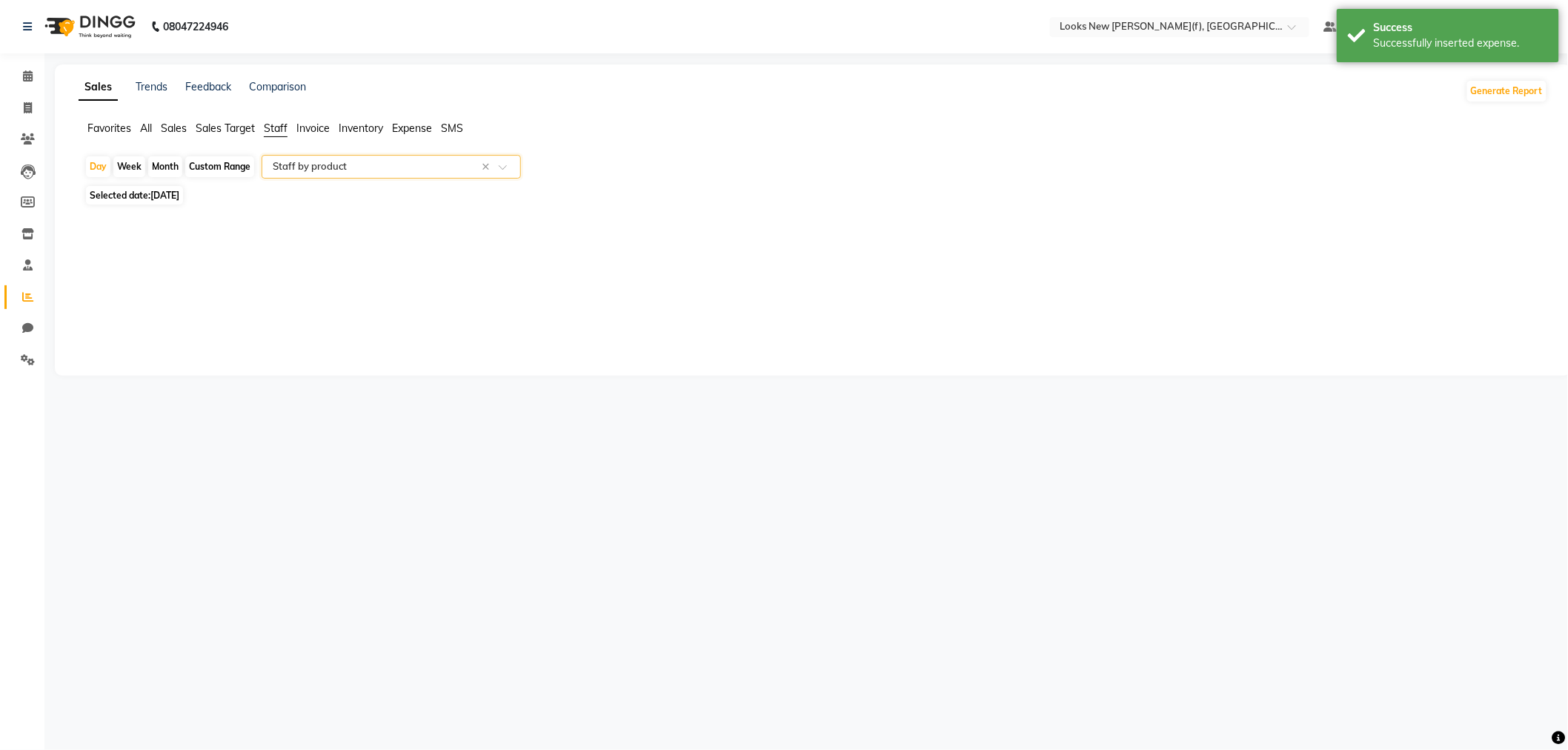
select select "full_report"
select select "pdf"
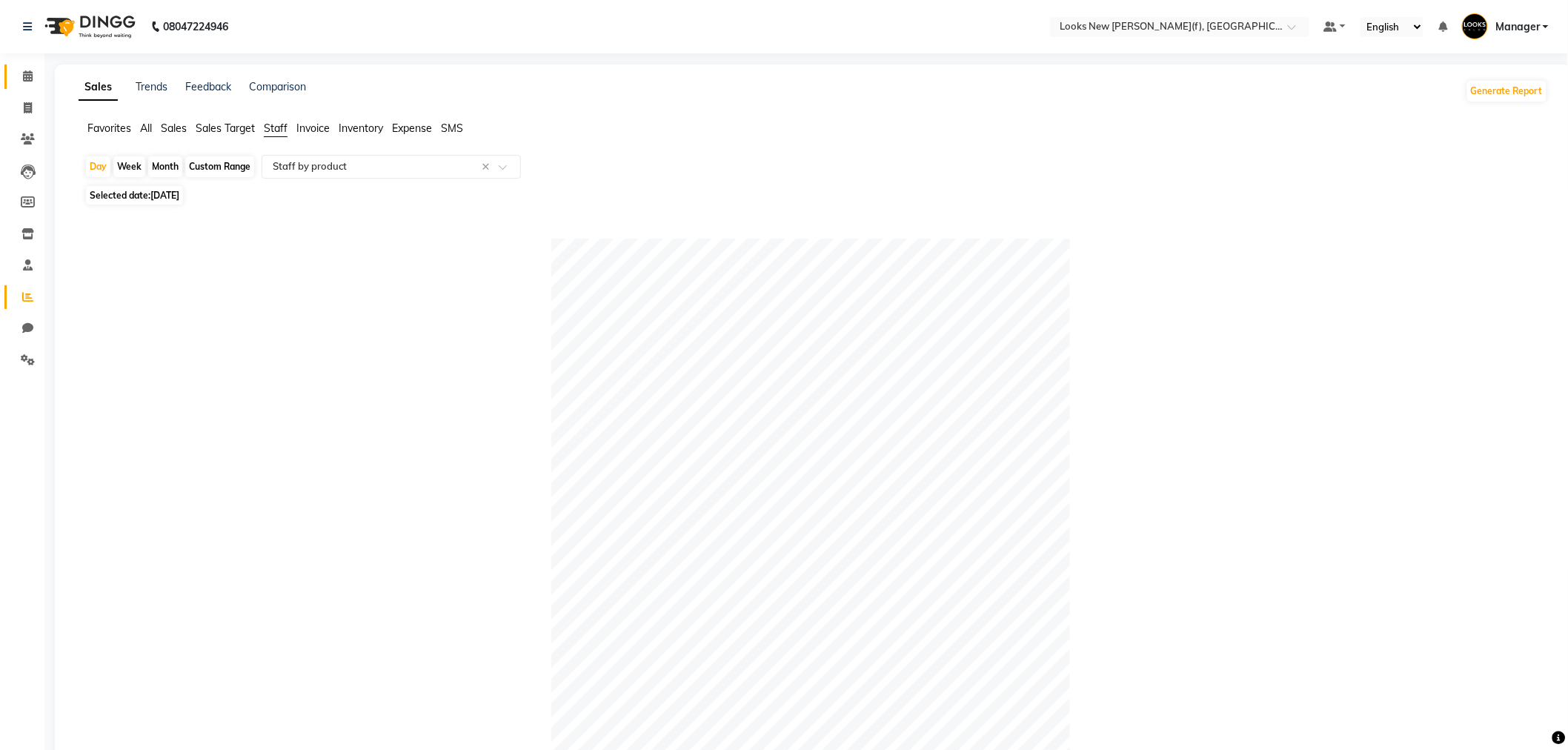
click at [22, 86] on link "Calendar" at bounding box center [22, 76] width 35 height 24
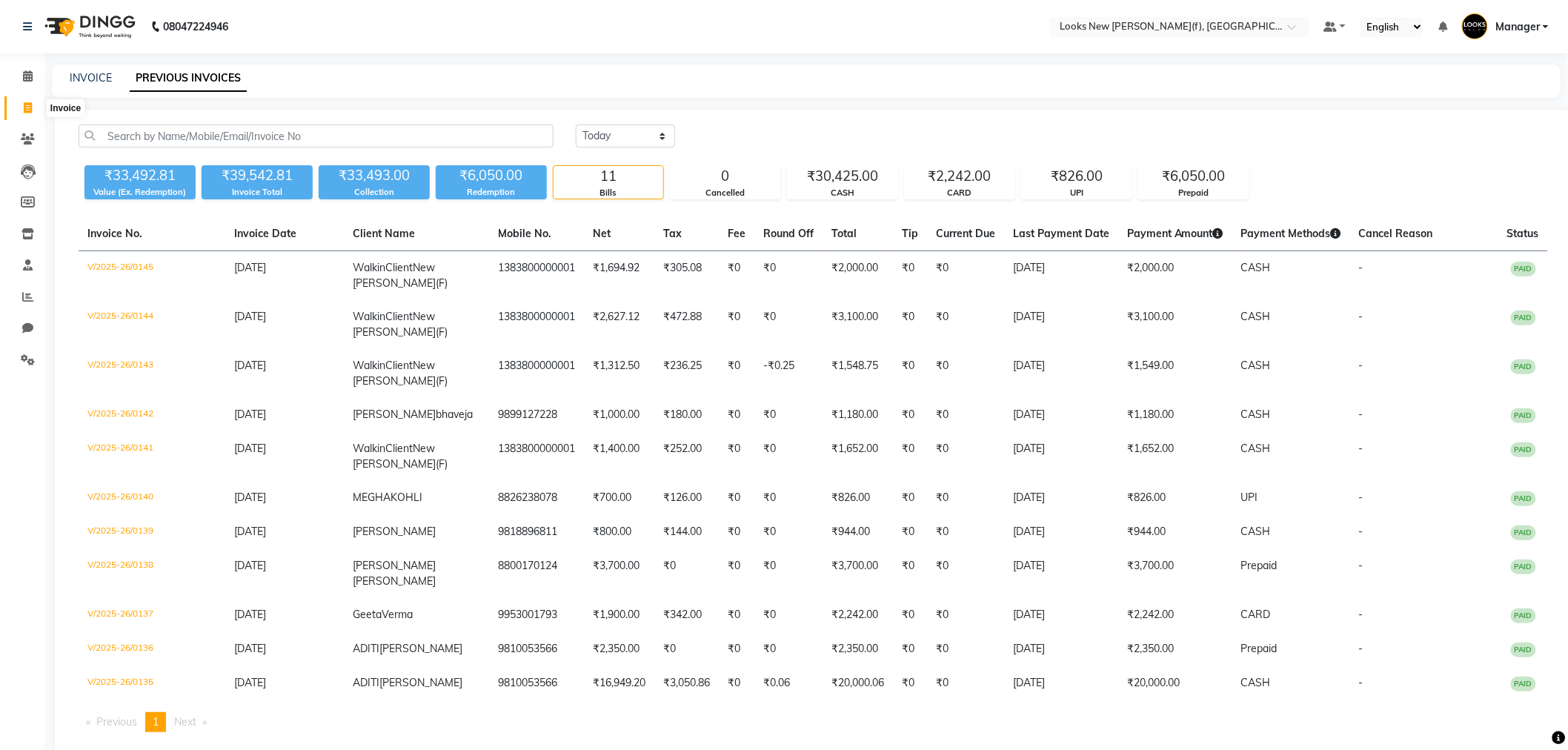
click at [28, 106] on icon at bounding box center [28, 107] width 8 height 11
select select "service"
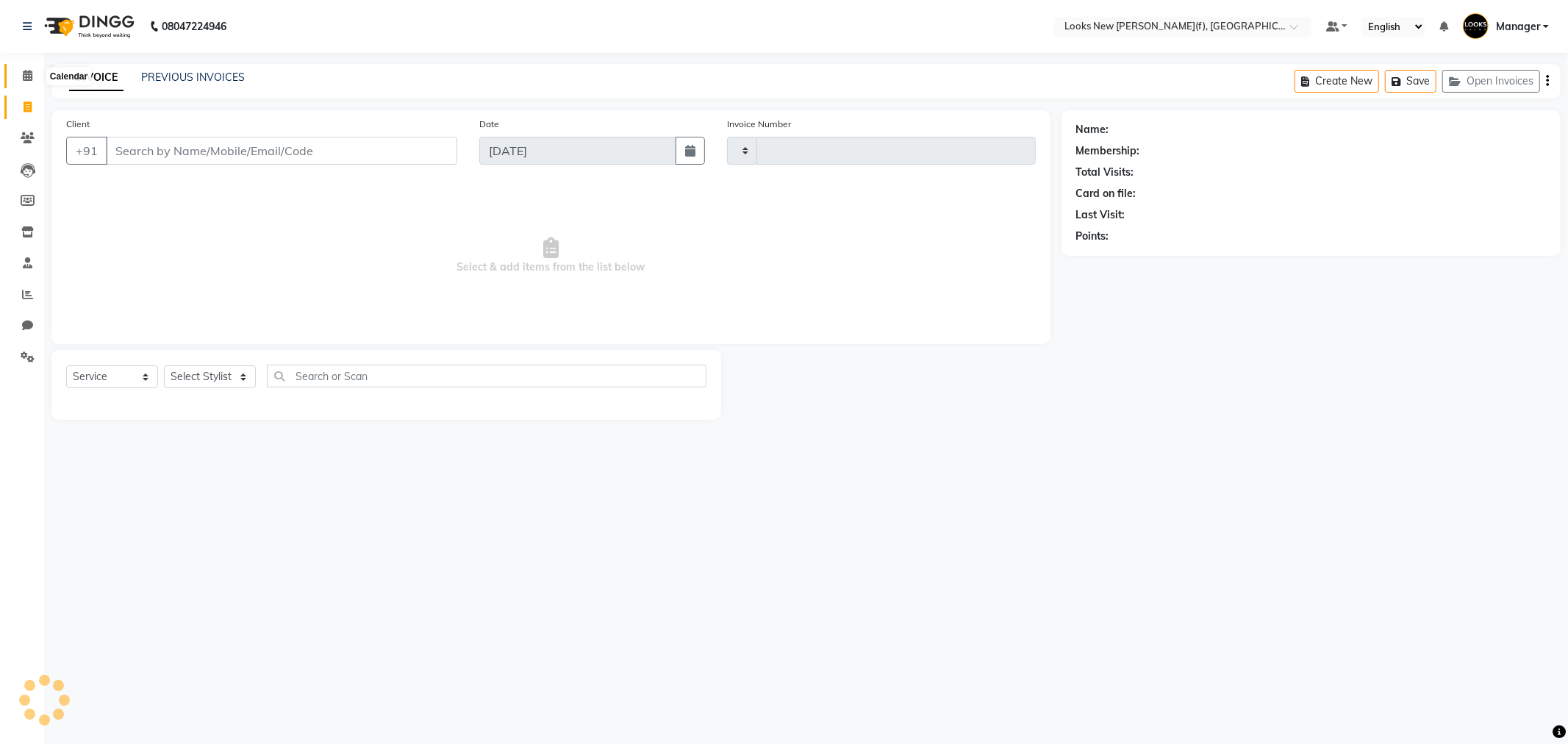
type input "0147"
select select "8659"
click at [34, 298] on span at bounding box center [27, 295] width 26 height 17
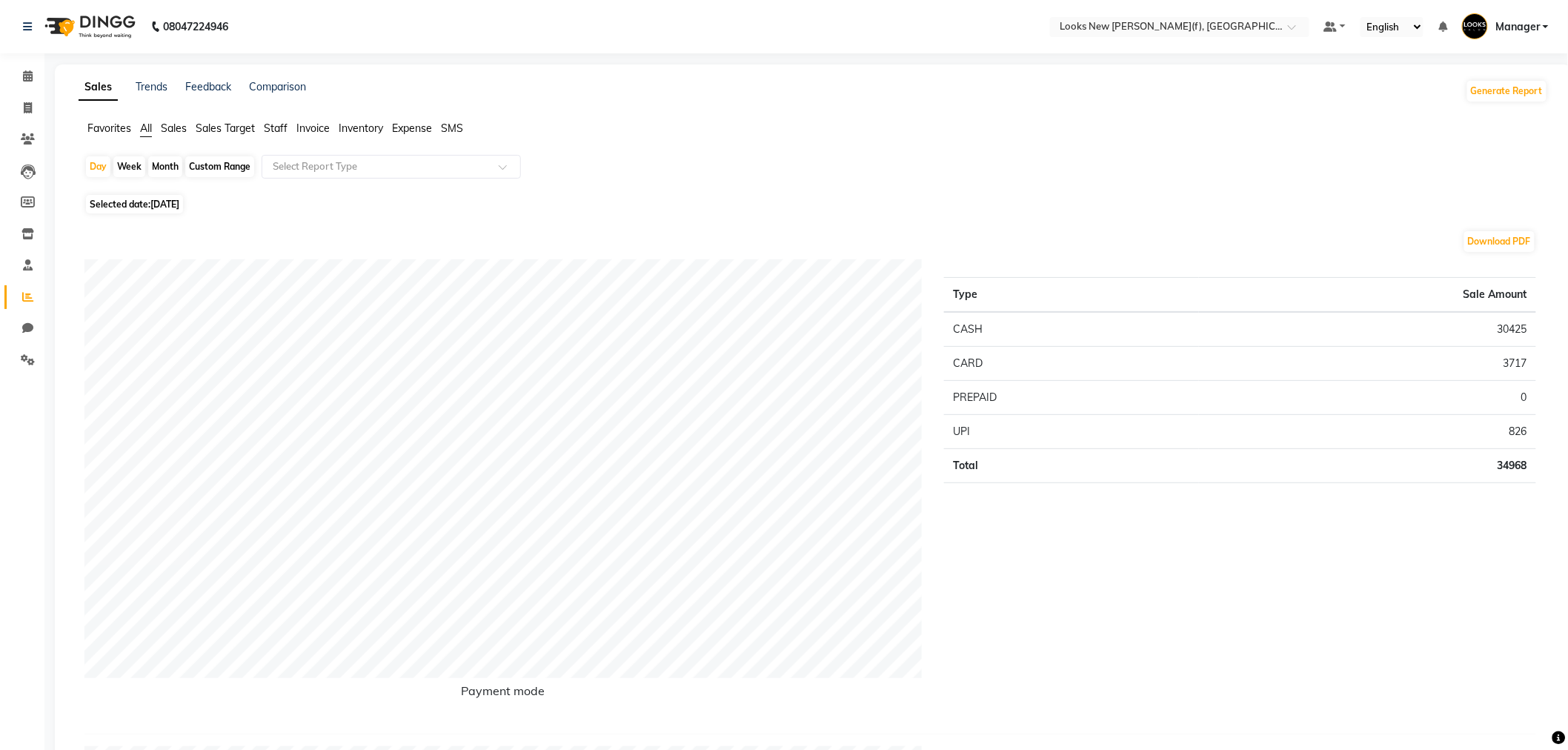
click at [280, 127] on span "Staff" at bounding box center [275, 128] width 24 height 13
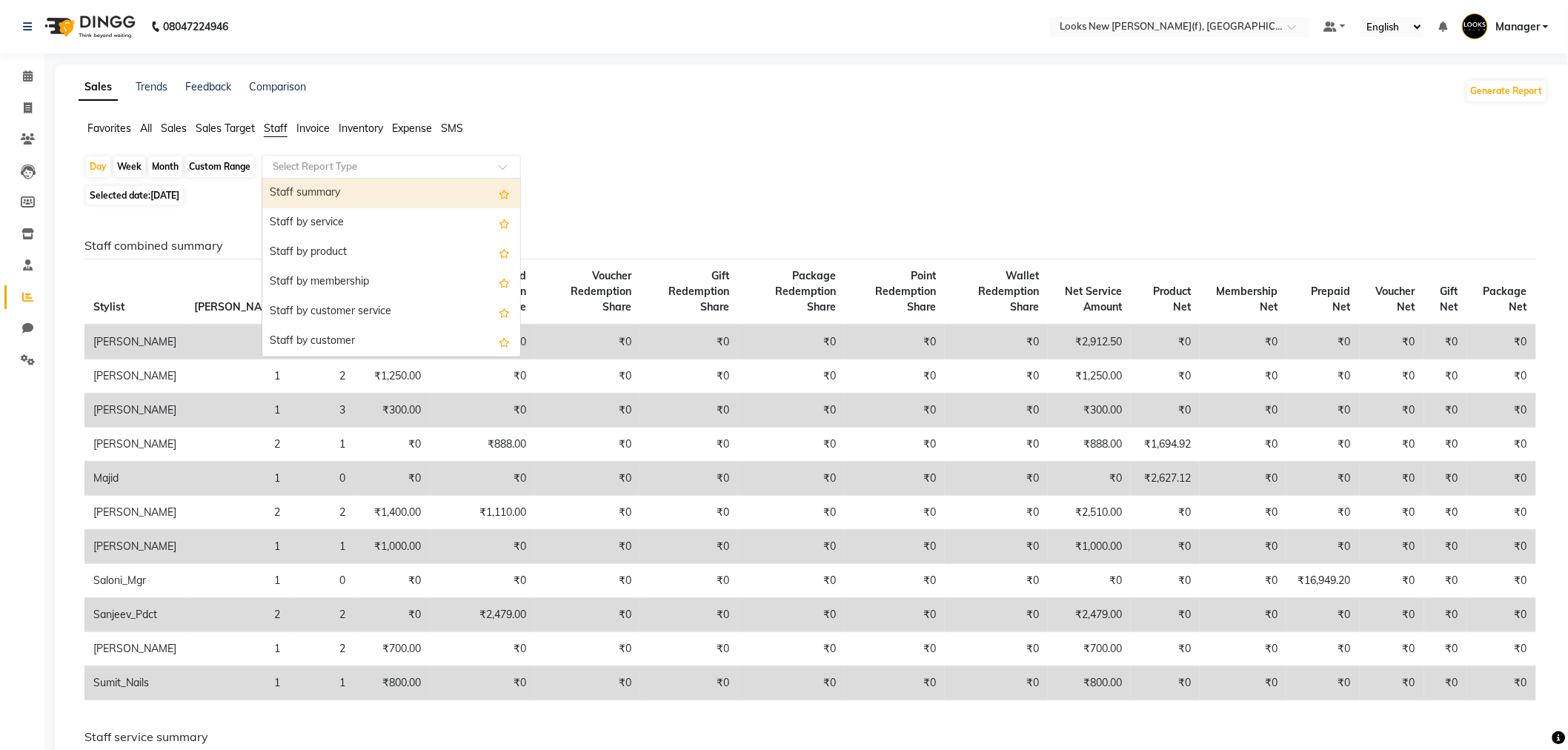
click at [297, 166] on input "text" at bounding box center [376, 167] width 213 height 15
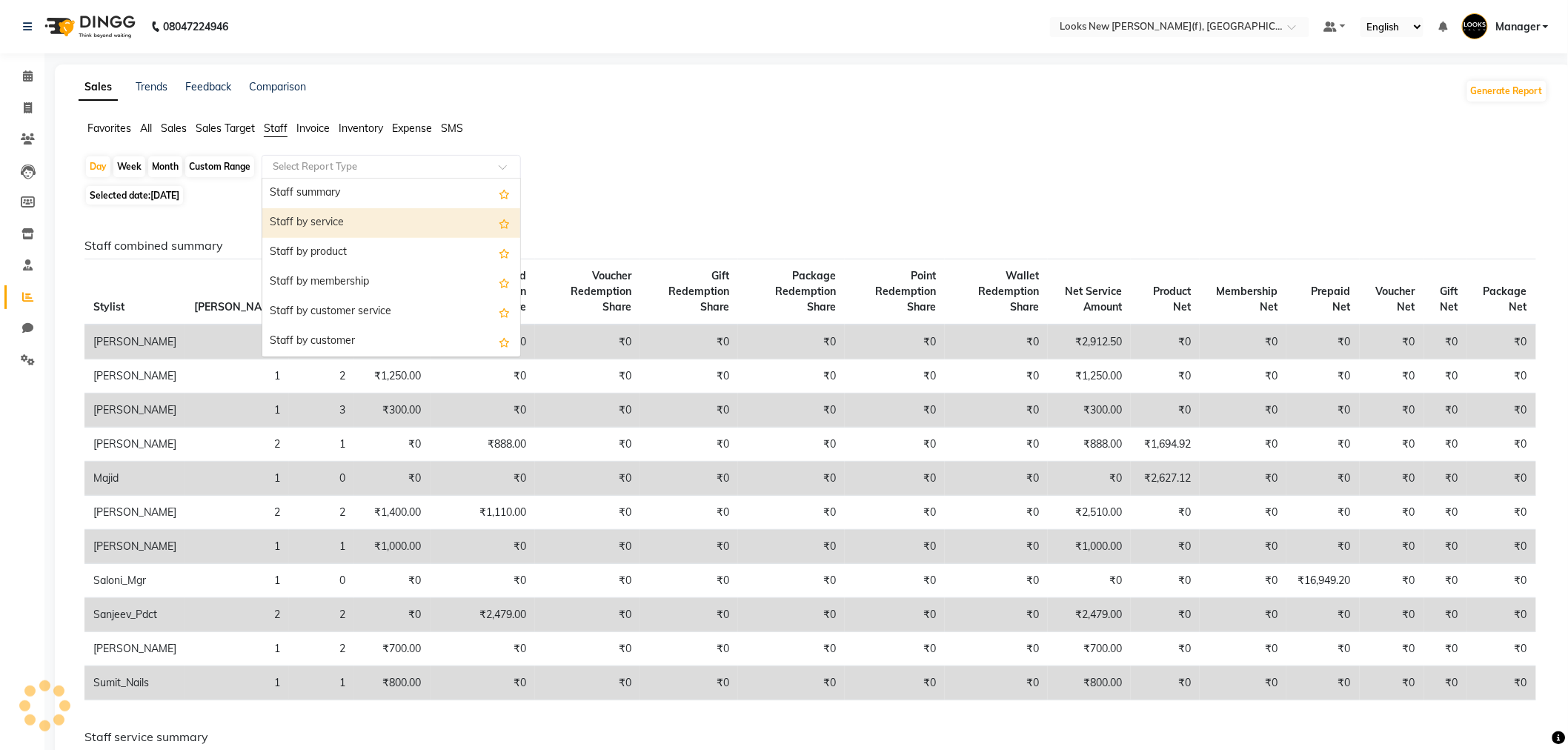
click at [315, 228] on div "Staff by service" at bounding box center [391, 222] width 258 height 29
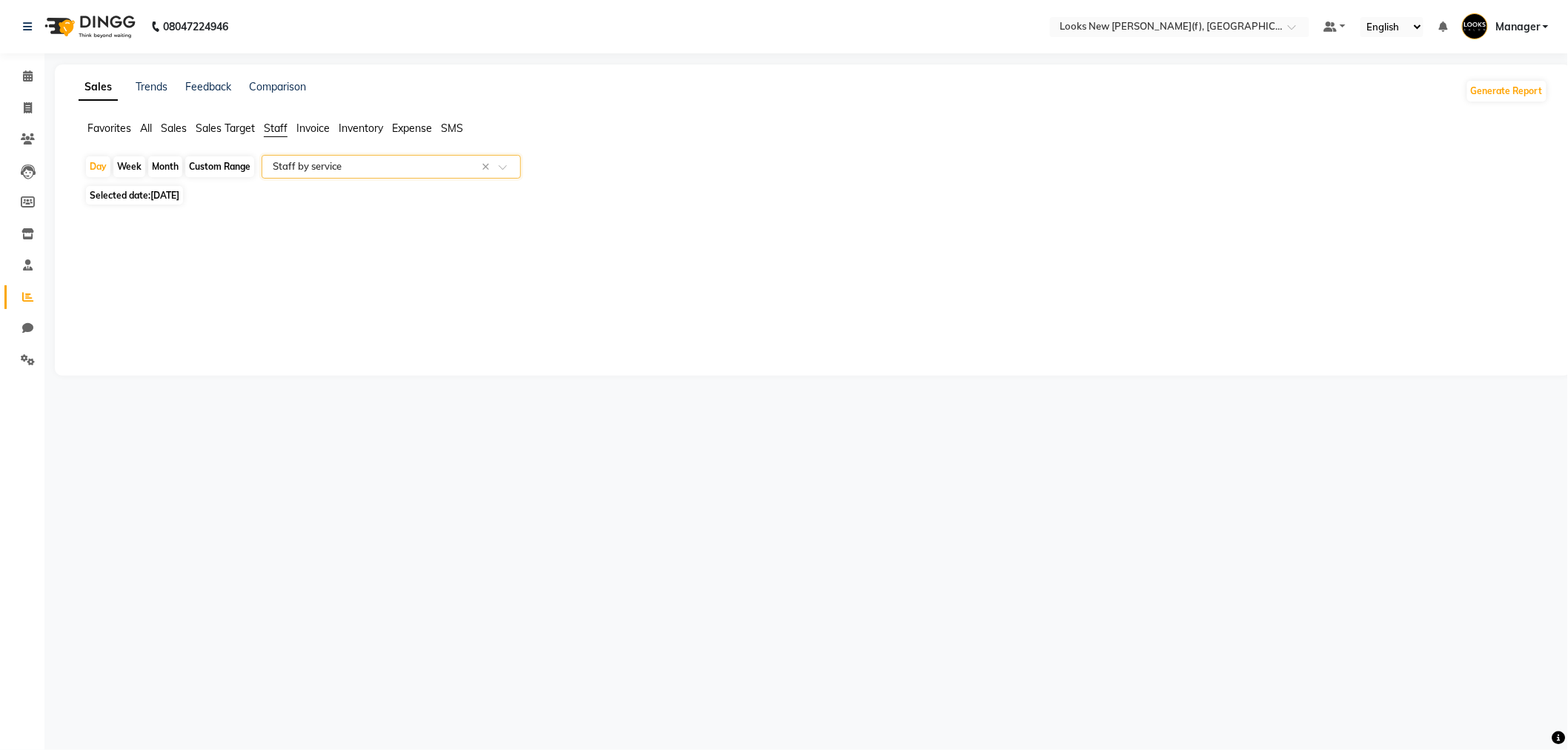
select select "full_report"
select select "pdf"
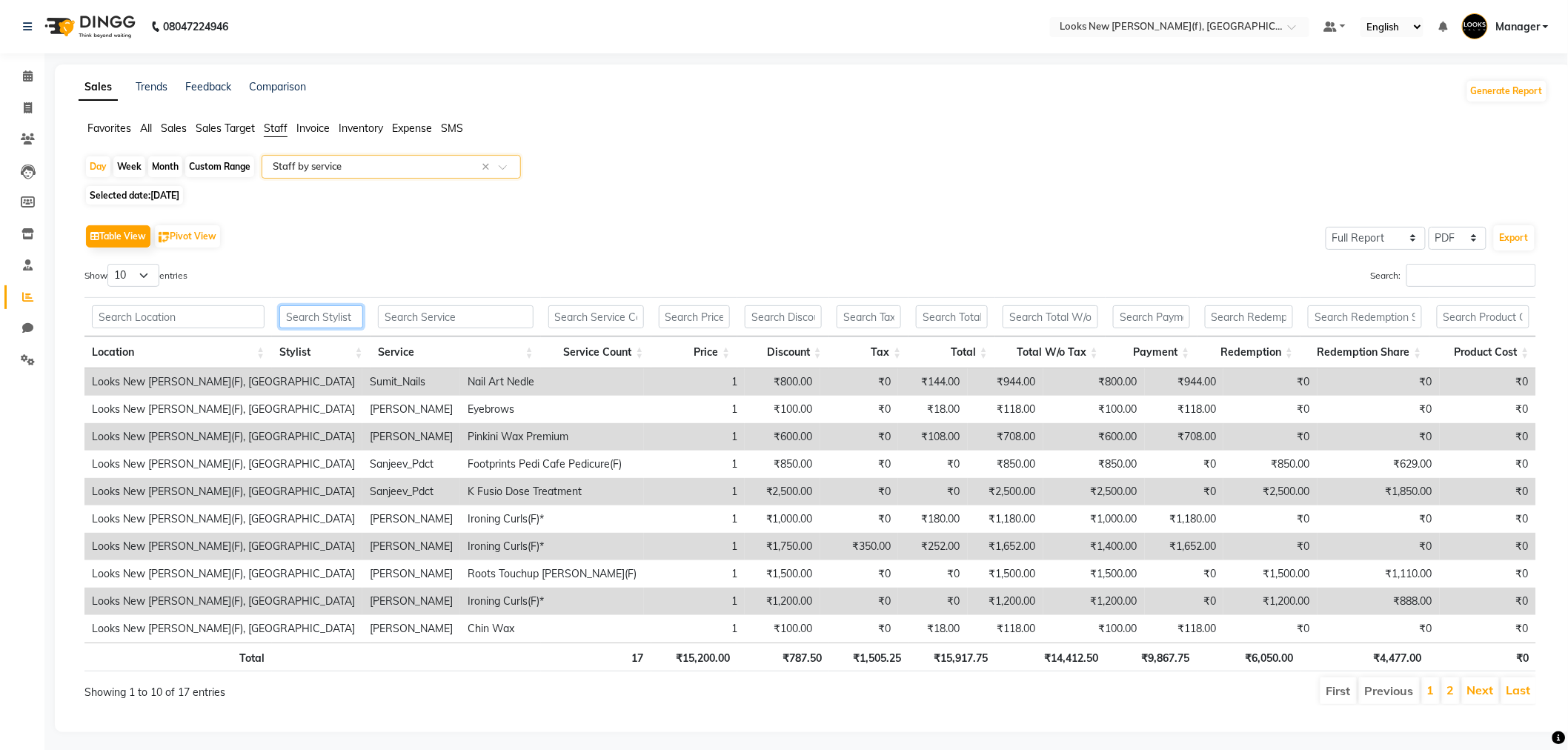
click at [329, 315] on input "text" at bounding box center [321, 316] width 84 height 23
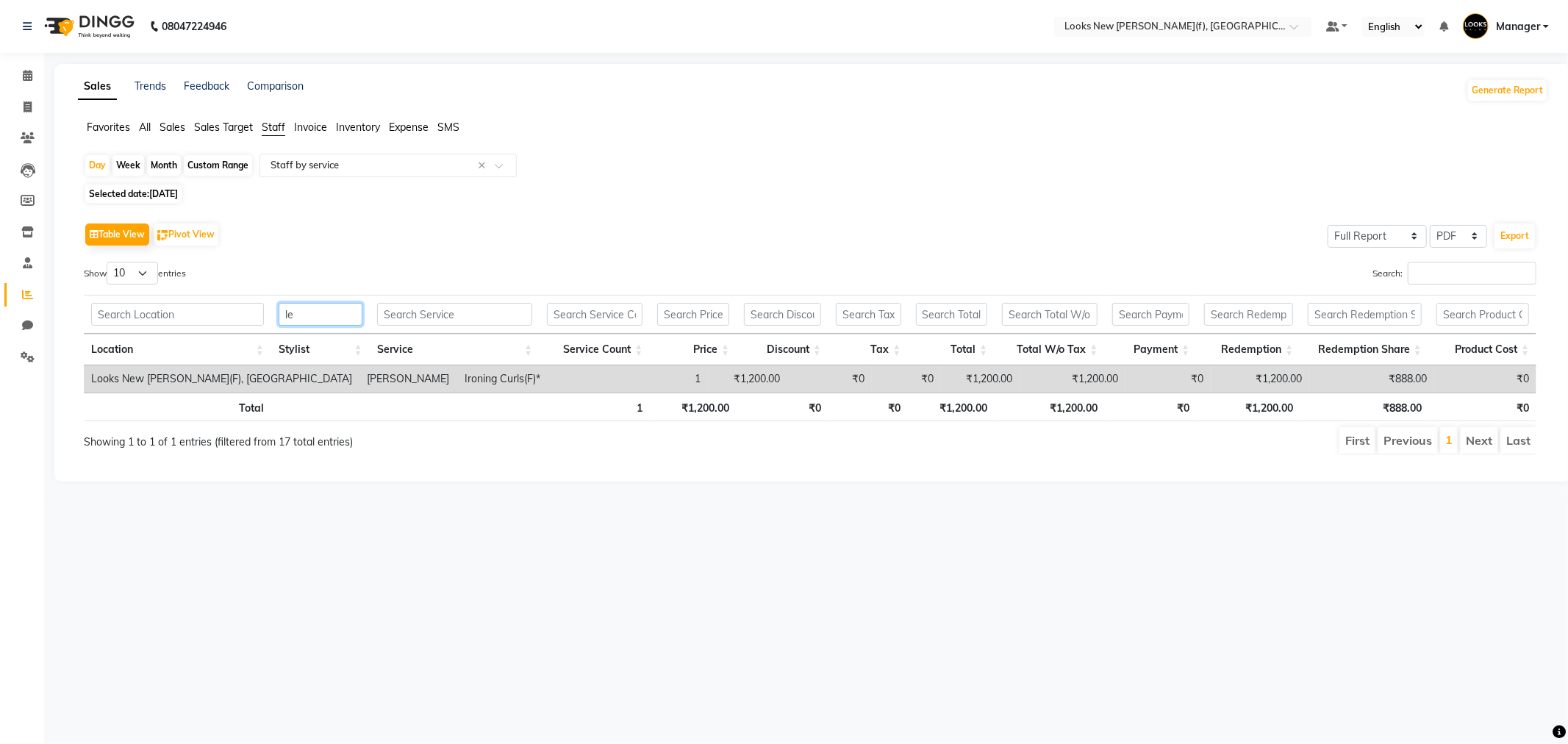
type input "[PERSON_NAME]"
drag, startPoint x: 306, startPoint y: 314, endPoint x: 222, endPoint y: 309, distance: 84.1
click at [222, 309] on tr "[PERSON_NAME]" at bounding box center [810, 314] width 1453 height 39
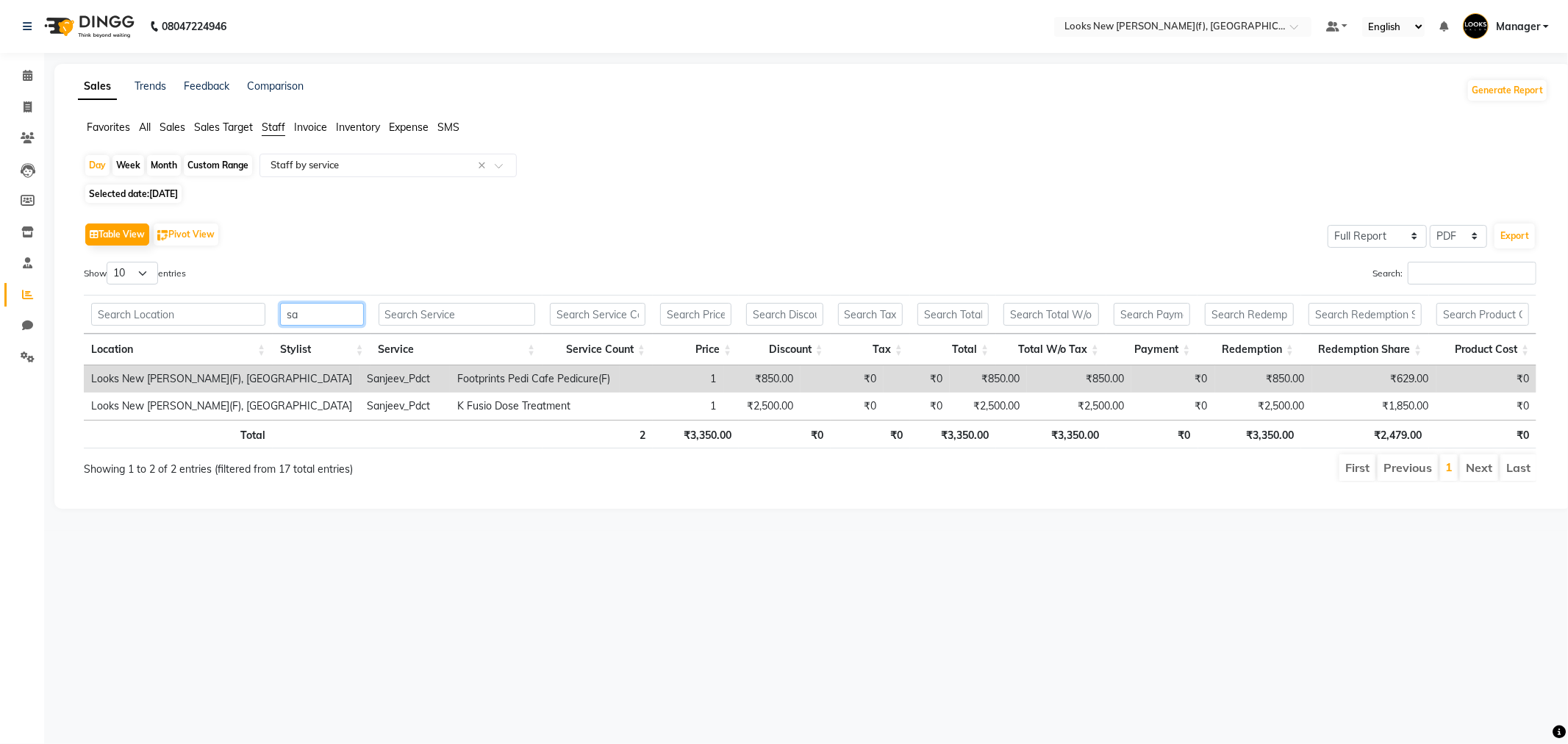
type input "s"
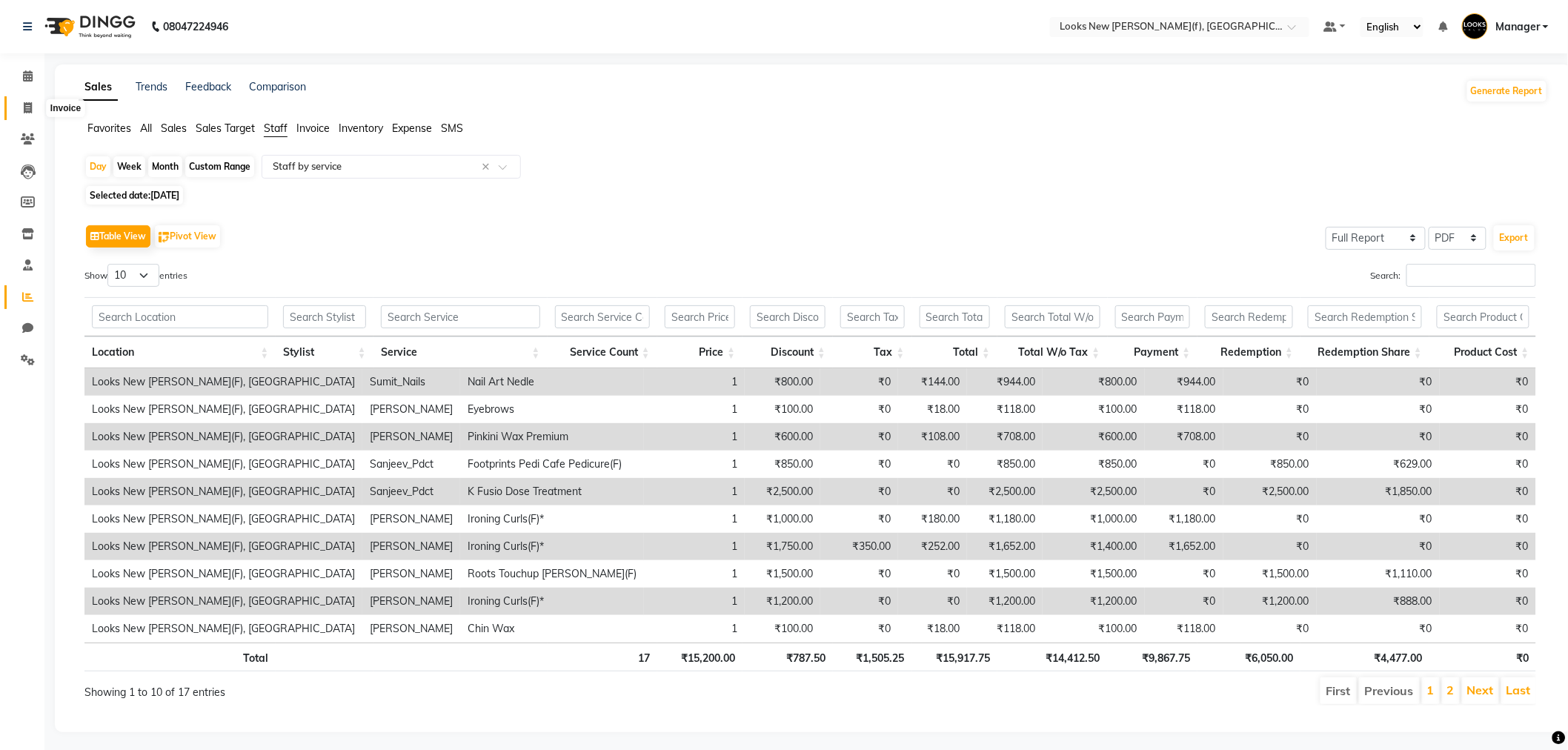
click at [24, 107] on icon at bounding box center [28, 107] width 8 height 11
select select "8659"
select select "service"
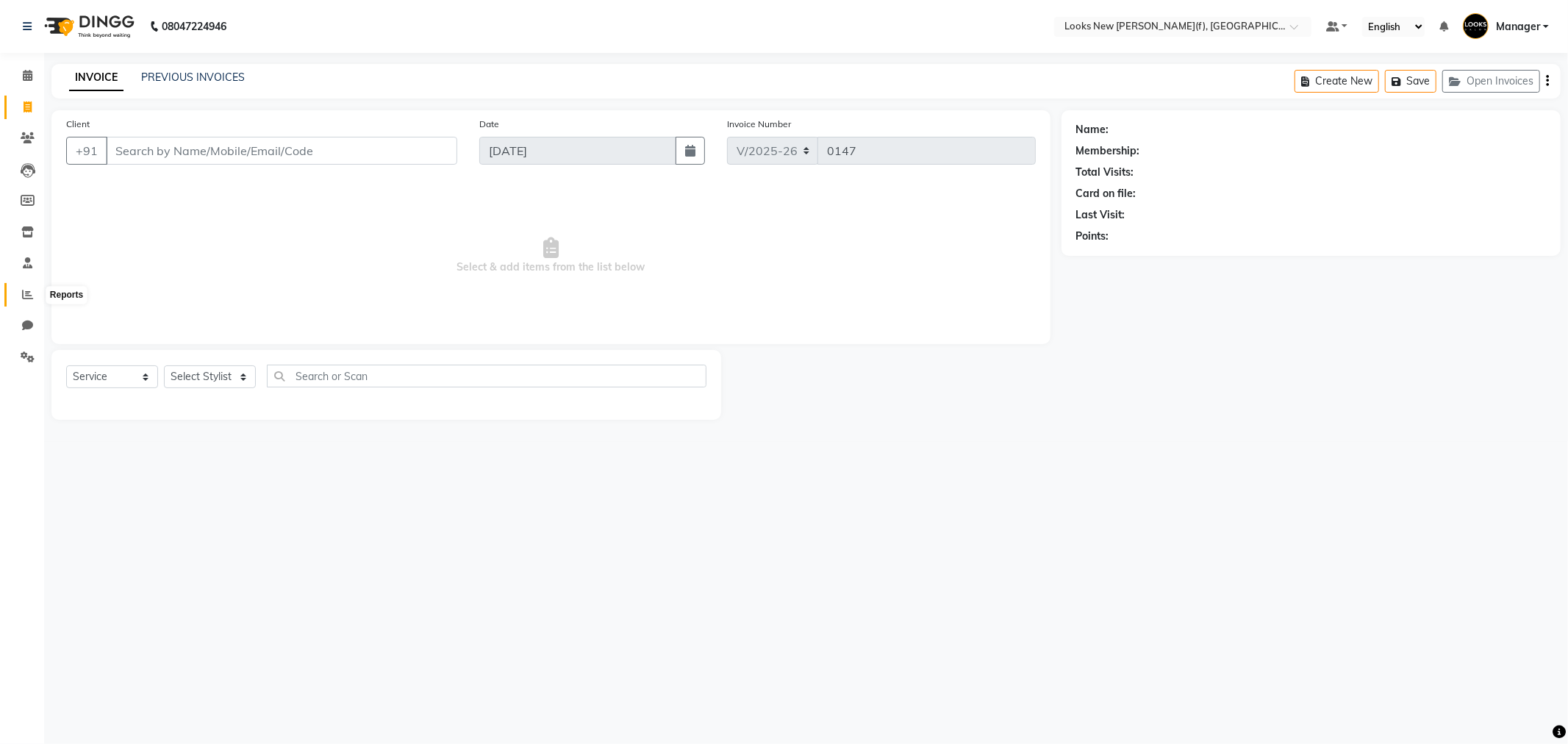
click at [29, 298] on icon at bounding box center [27, 294] width 11 height 11
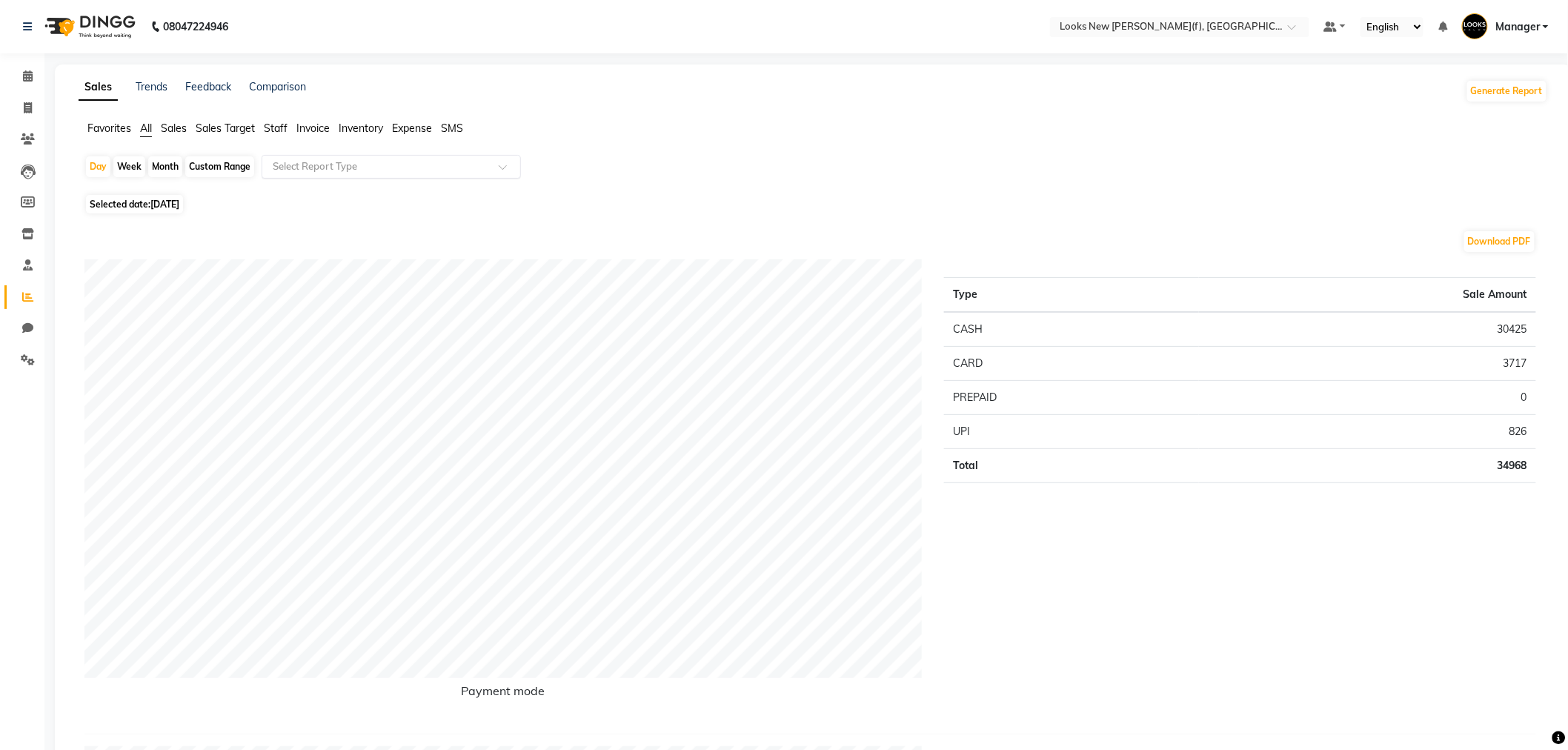
click at [310, 170] on input "text" at bounding box center [376, 167] width 213 height 15
click at [338, 315] on div "Product sales" at bounding box center [391, 311] width 258 height 29
select select "full_report"
select select "pdf"
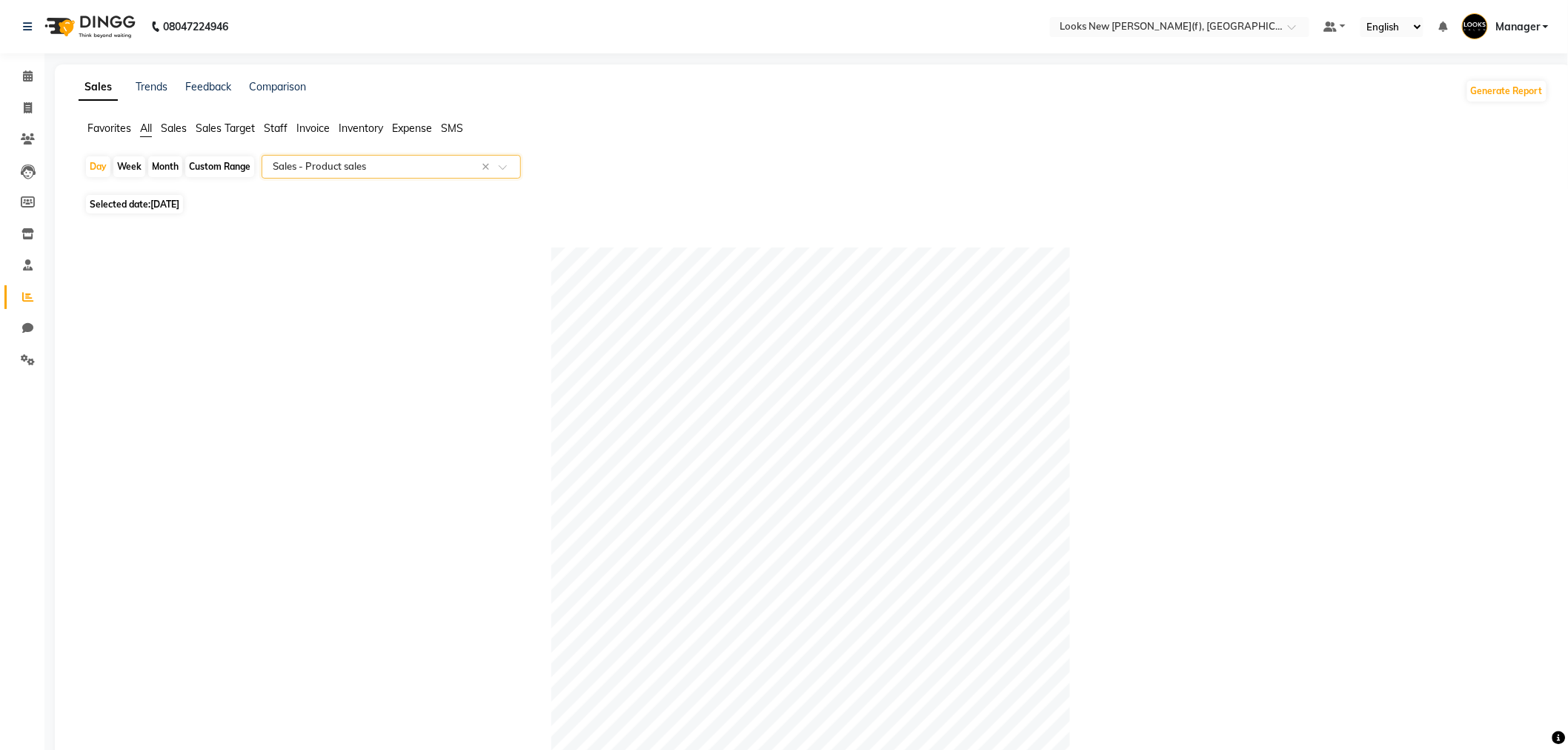
click at [321, 172] on input "text" at bounding box center [376, 167] width 213 height 15
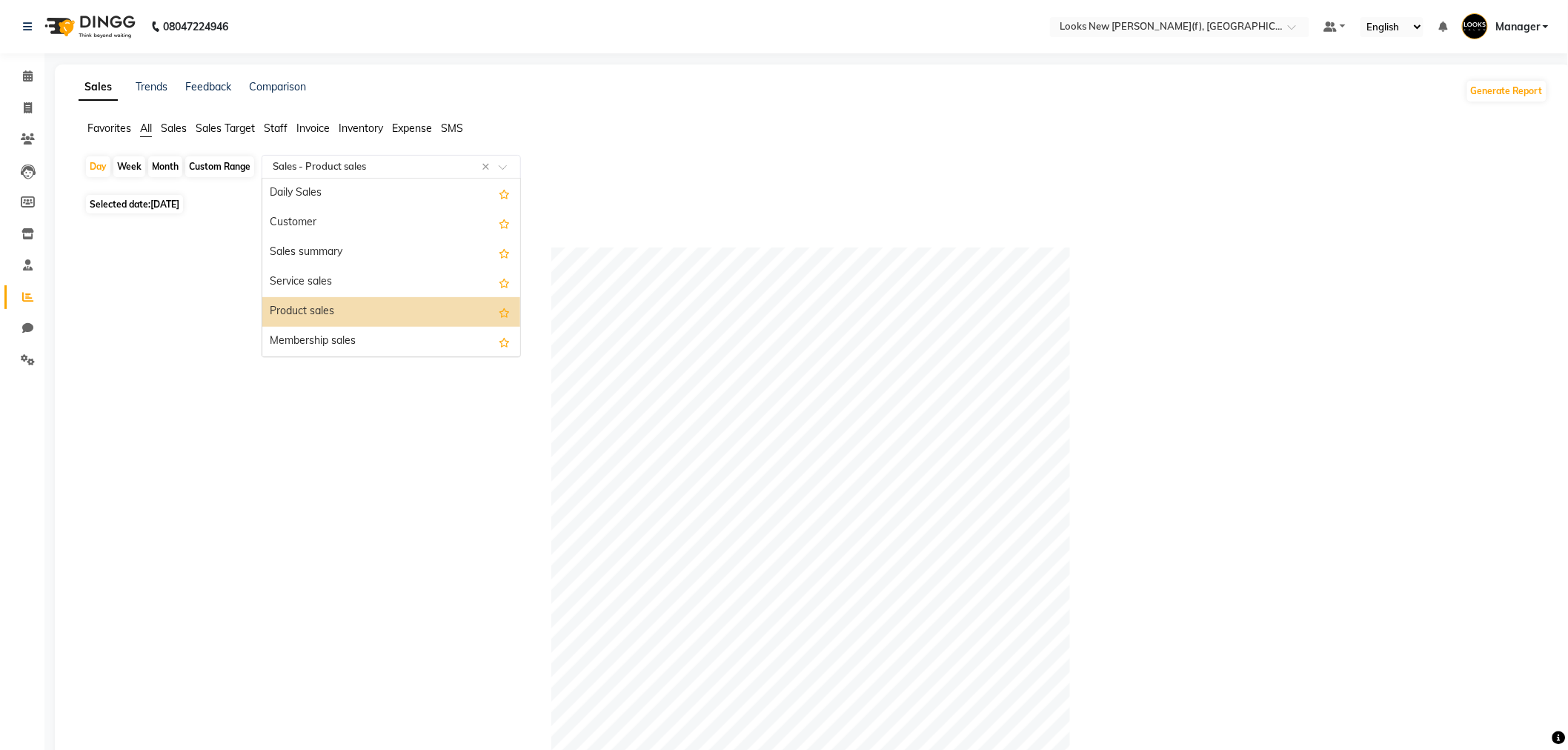
click at [328, 314] on div "Product sales" at bounding box center [391, 311] width 258 height 29
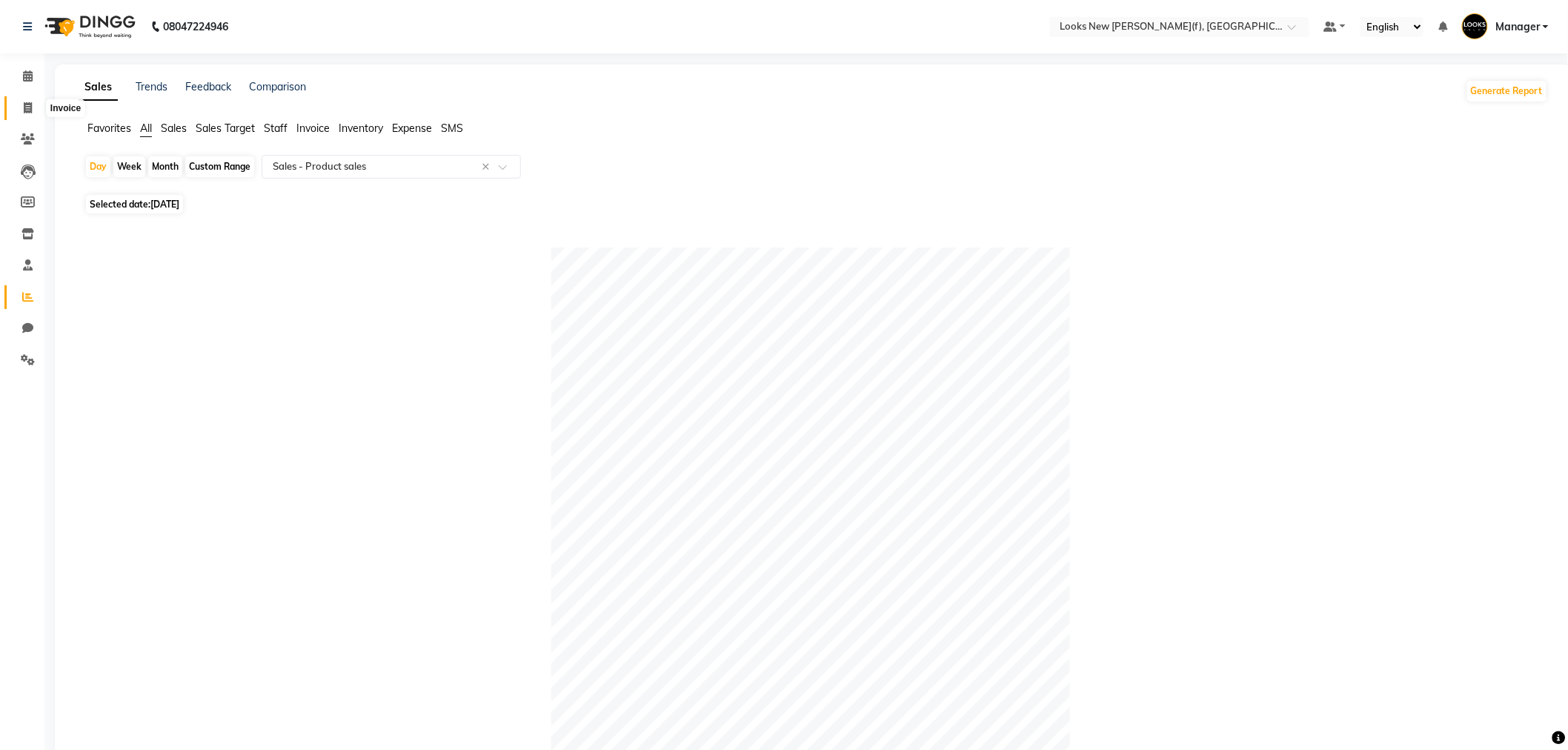
click at [33, 107] on span at bounding box center [28, 108] width 26 height 17
select select "8659"
select select "service"
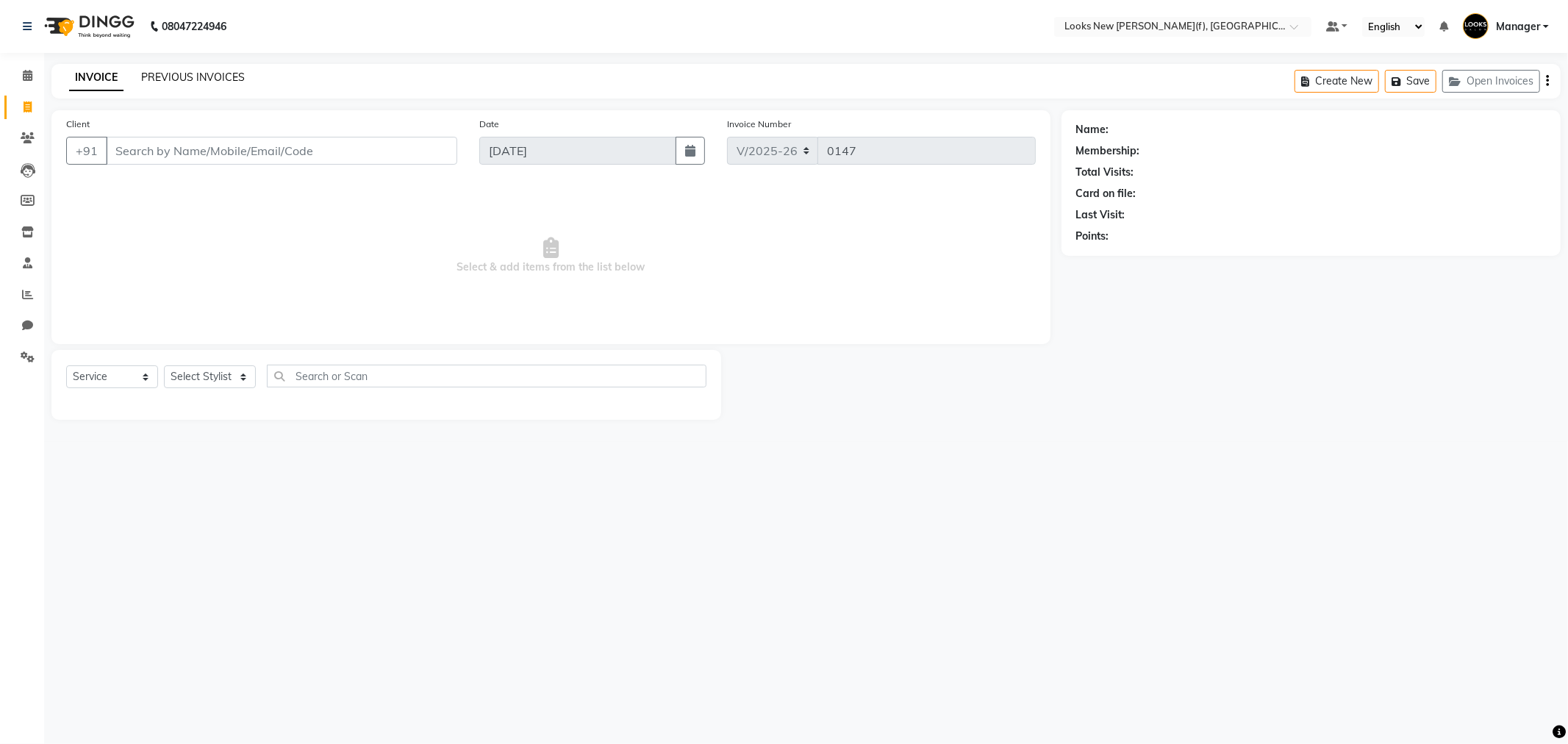
click at [197, 81] on link "PREVIOUS INVOICES" at bounding box center [193, 77] width 103 height 13
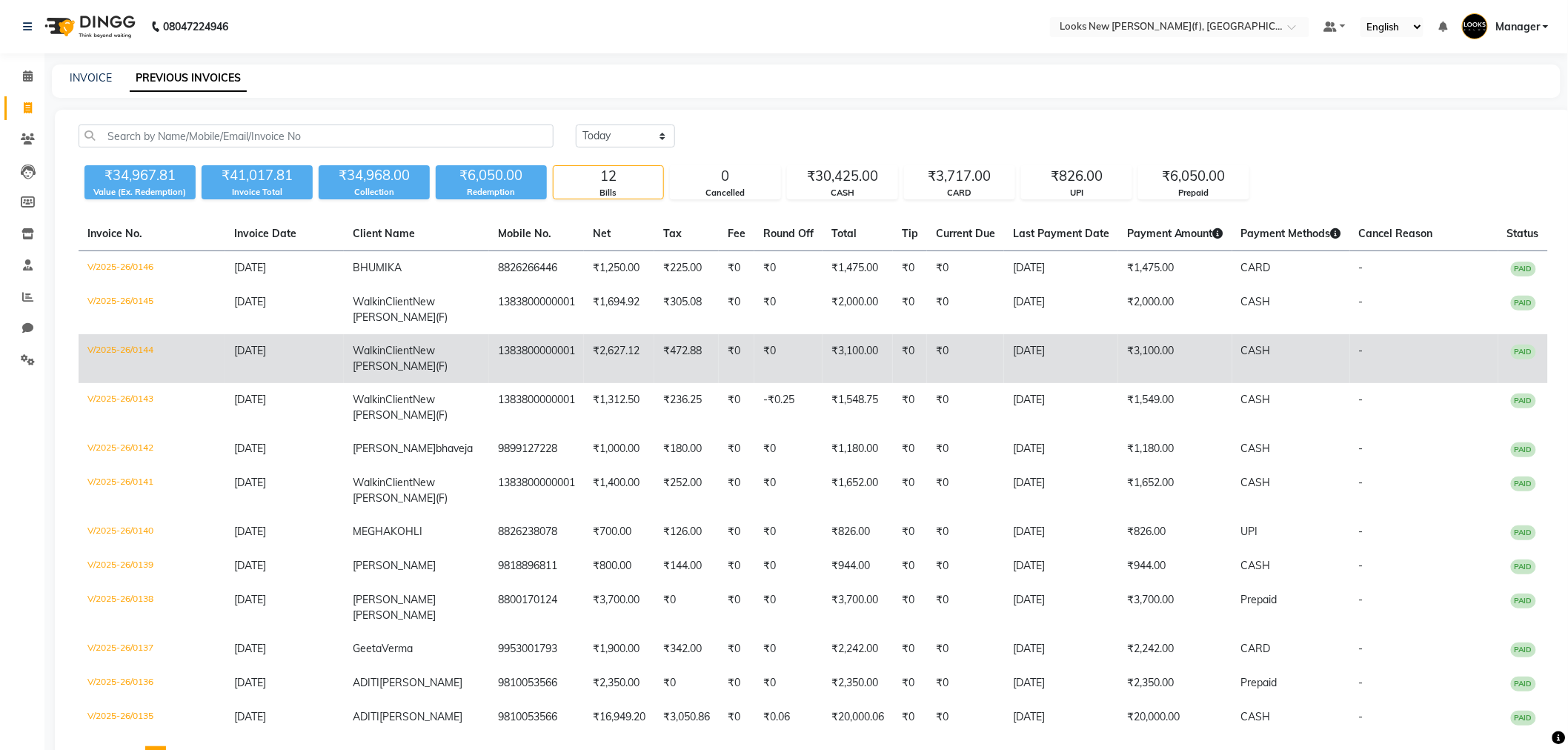
click at [1173, 344] on td "₹3,100.00" at bounding box center [1175, 358] width 114 height 49
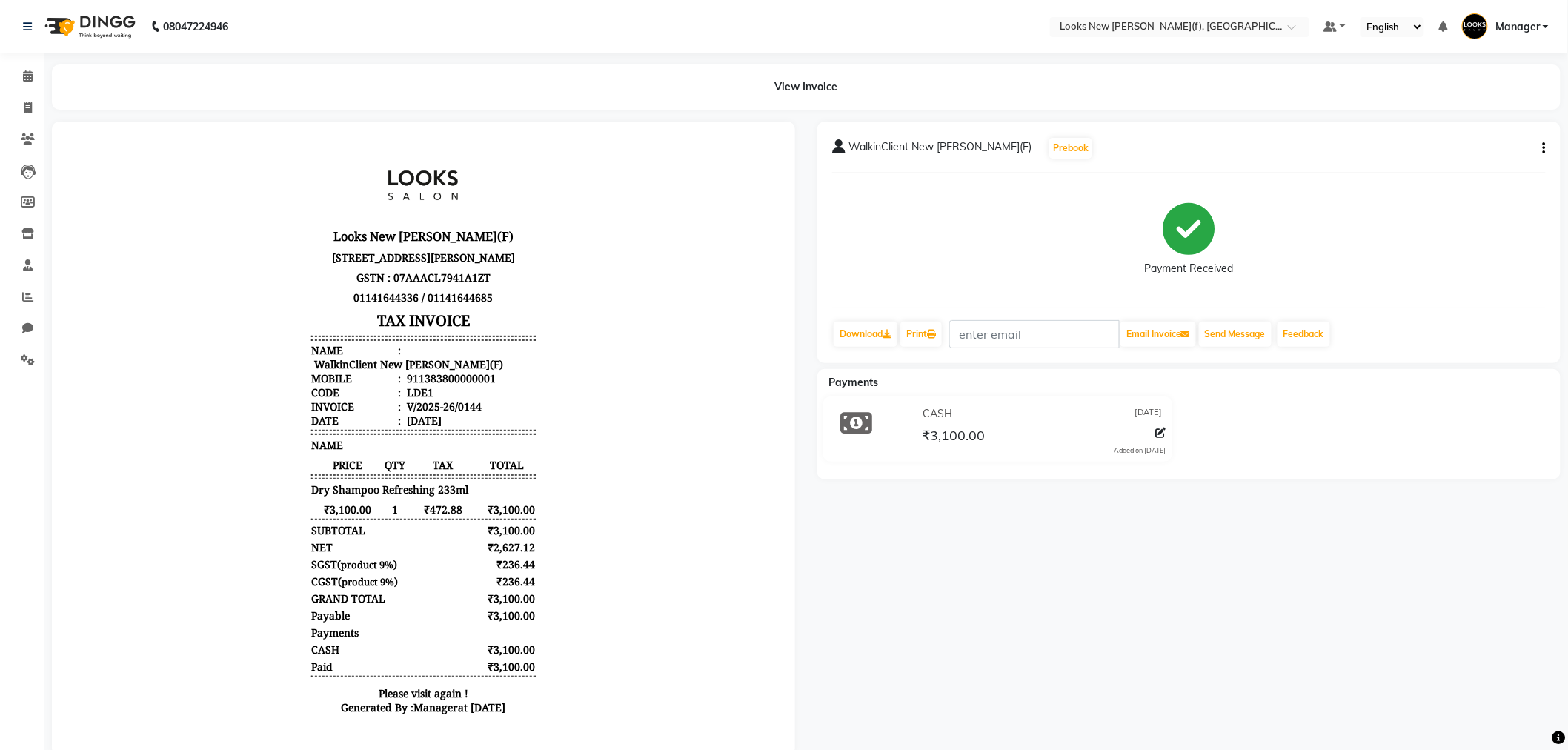
click at [1549, 149] on div "WalkinClient New [PERSON_NAME](F) Prebook Payment Received Download Print Email…" at bounding box center [1189, 242] width 744 height 242
click at [1546, 146] on div "WalkinClient New [PERSON_NAME](F) Prebook Payment Received Download Print Email…" at bounding box center [1189, 242] width 744 height 242
click at [1543, 148] on icon "button" at bounding box center [1544, 148] width 3 height 1
click at [1510, 150] on div "Edit Item Staff" at bounding box center [1486, 148] width 71 height 18
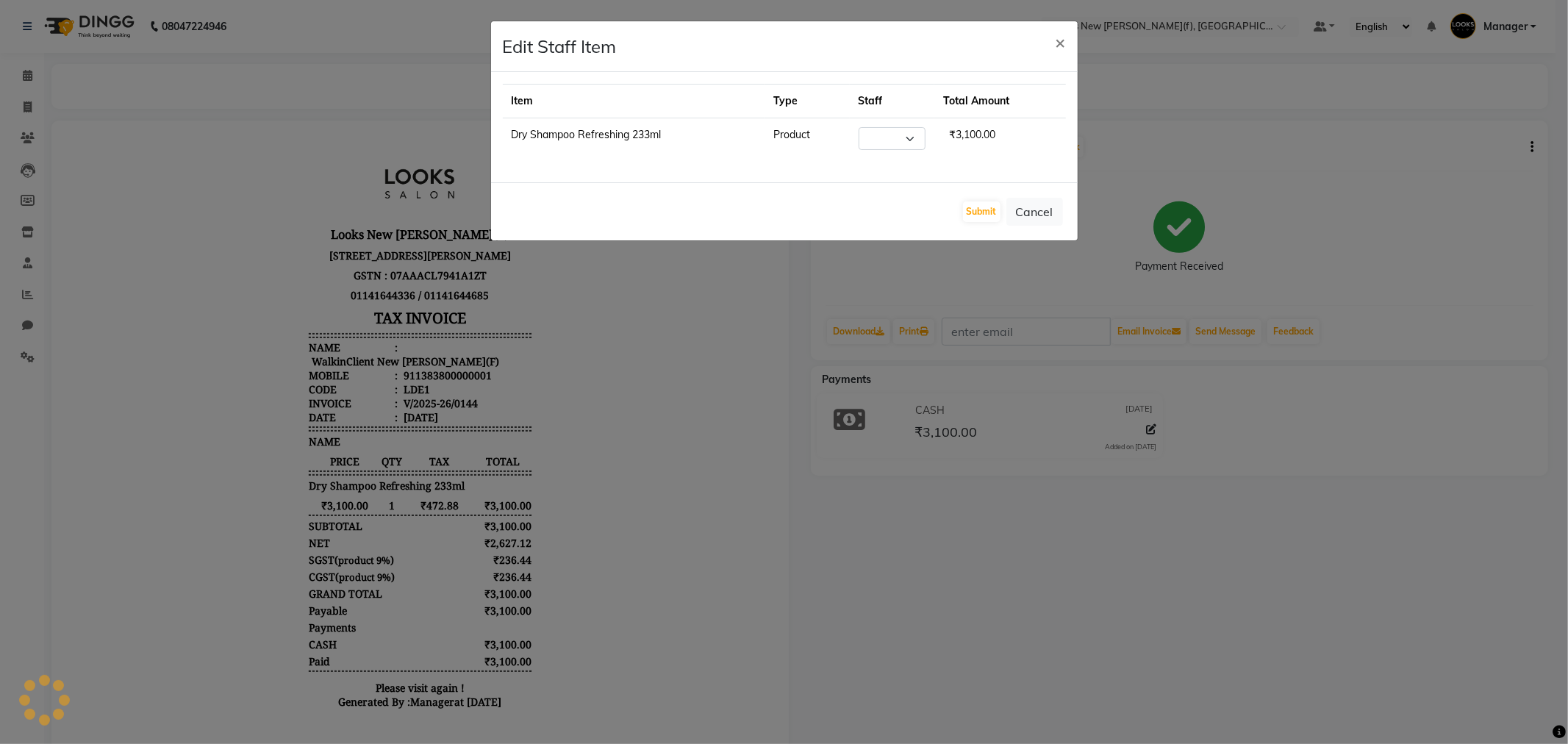
select select "87327"
click at [1046, 215] on button "Cancel" at bounding box center [1035, 212] width 57 height 28
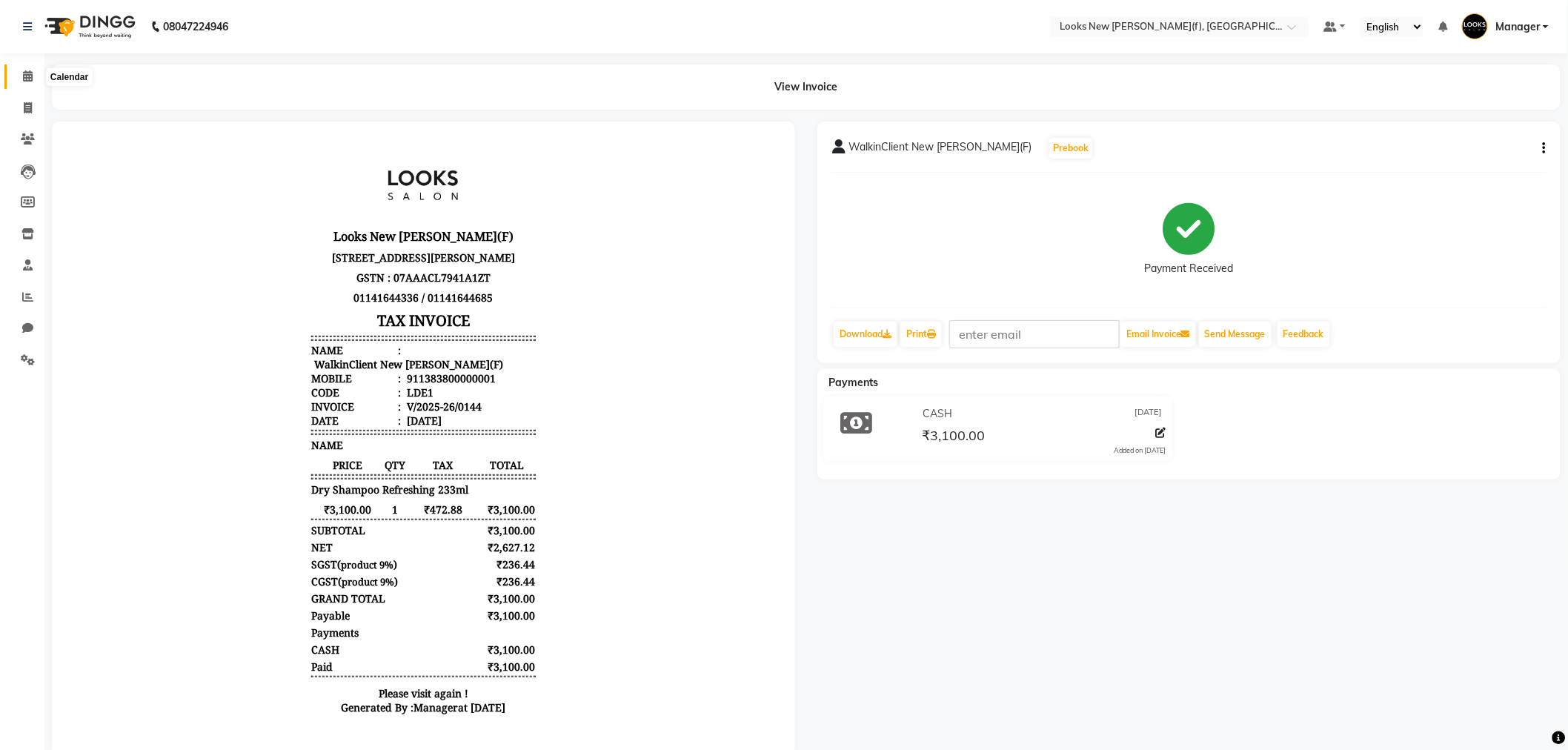
click at [28, 75] on icon at bounding box center [27, 76] width 9 height 11
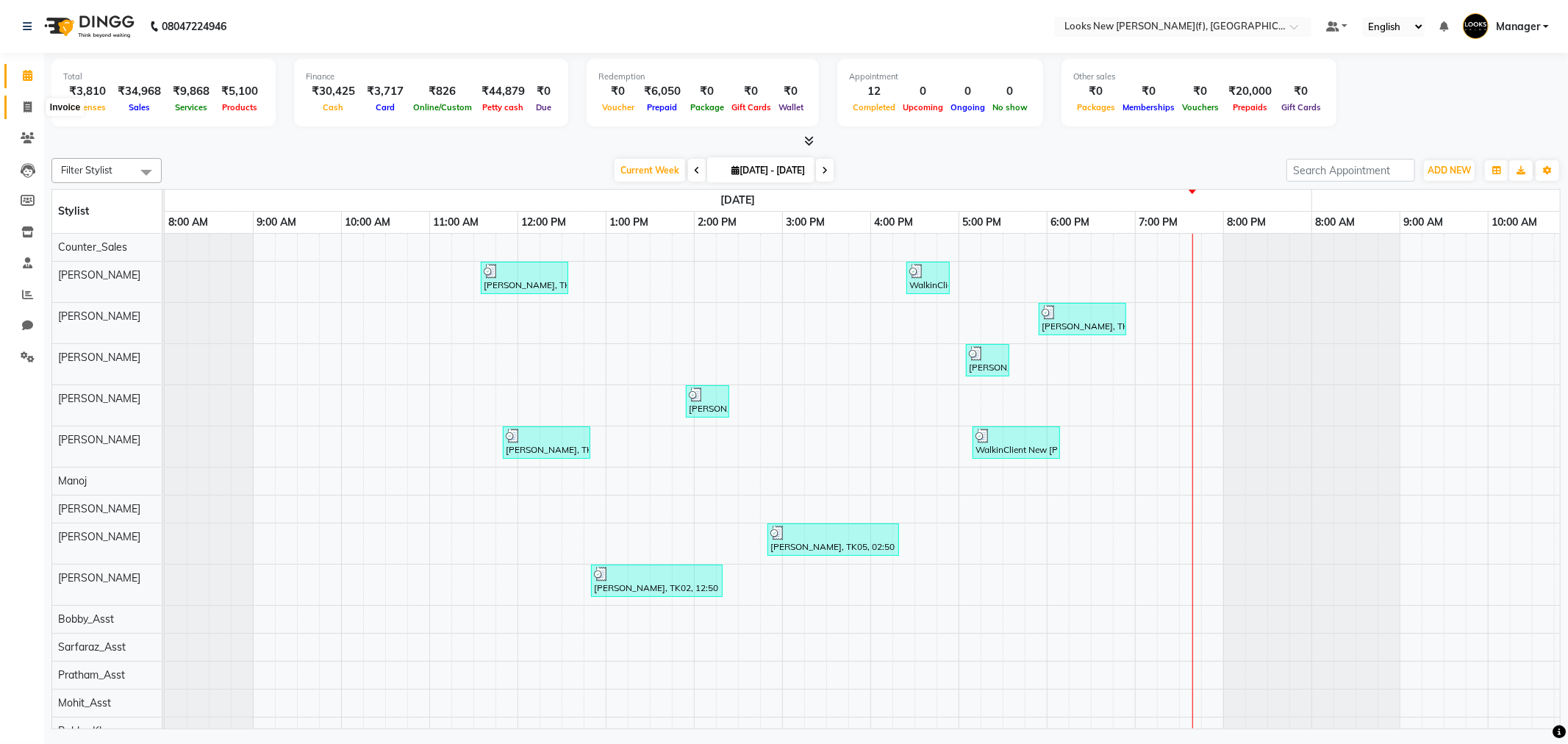
click at [29, 111] on icon at bounding box center [27, 107] width 8 height 11
select select "service"
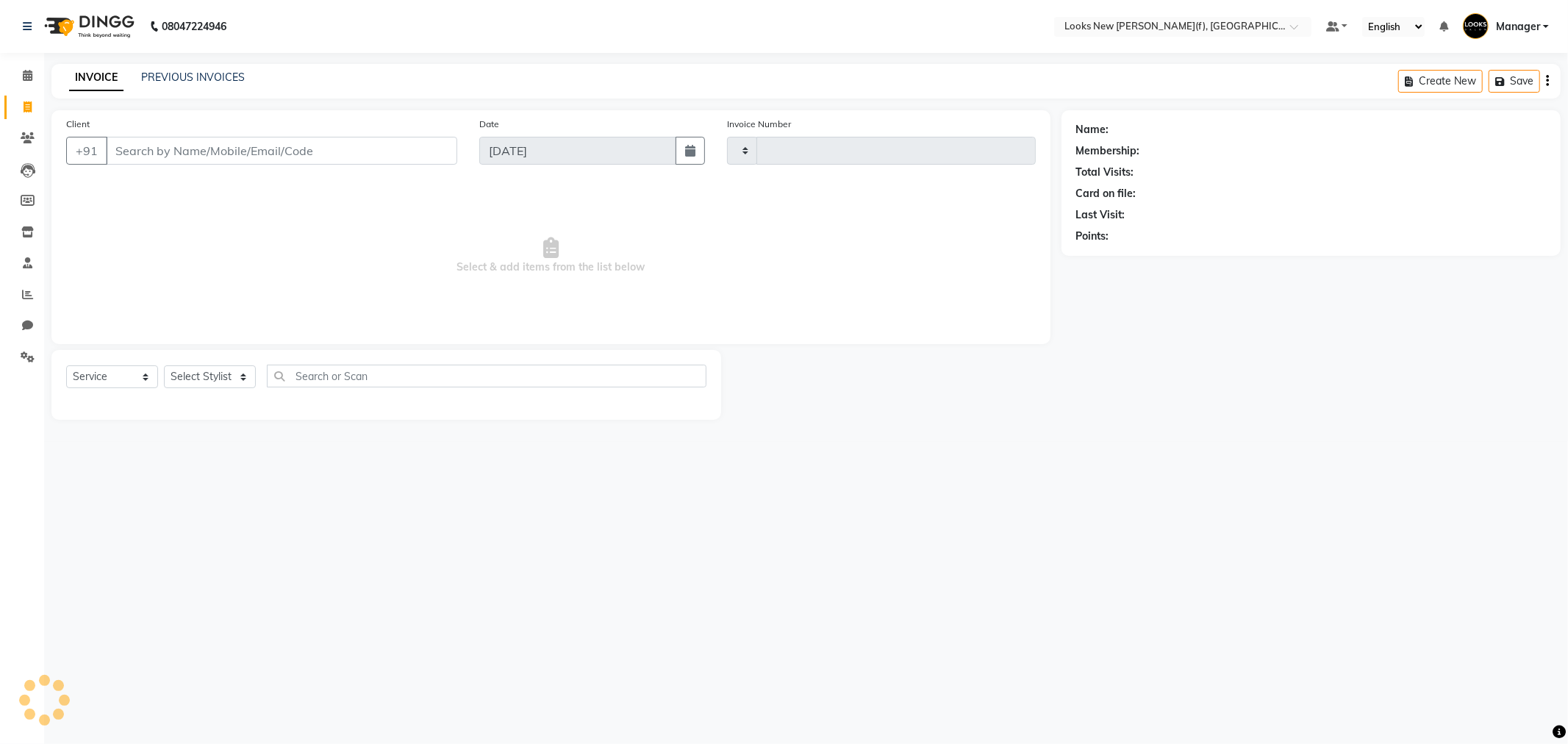
type input "0147"
select select "8659"
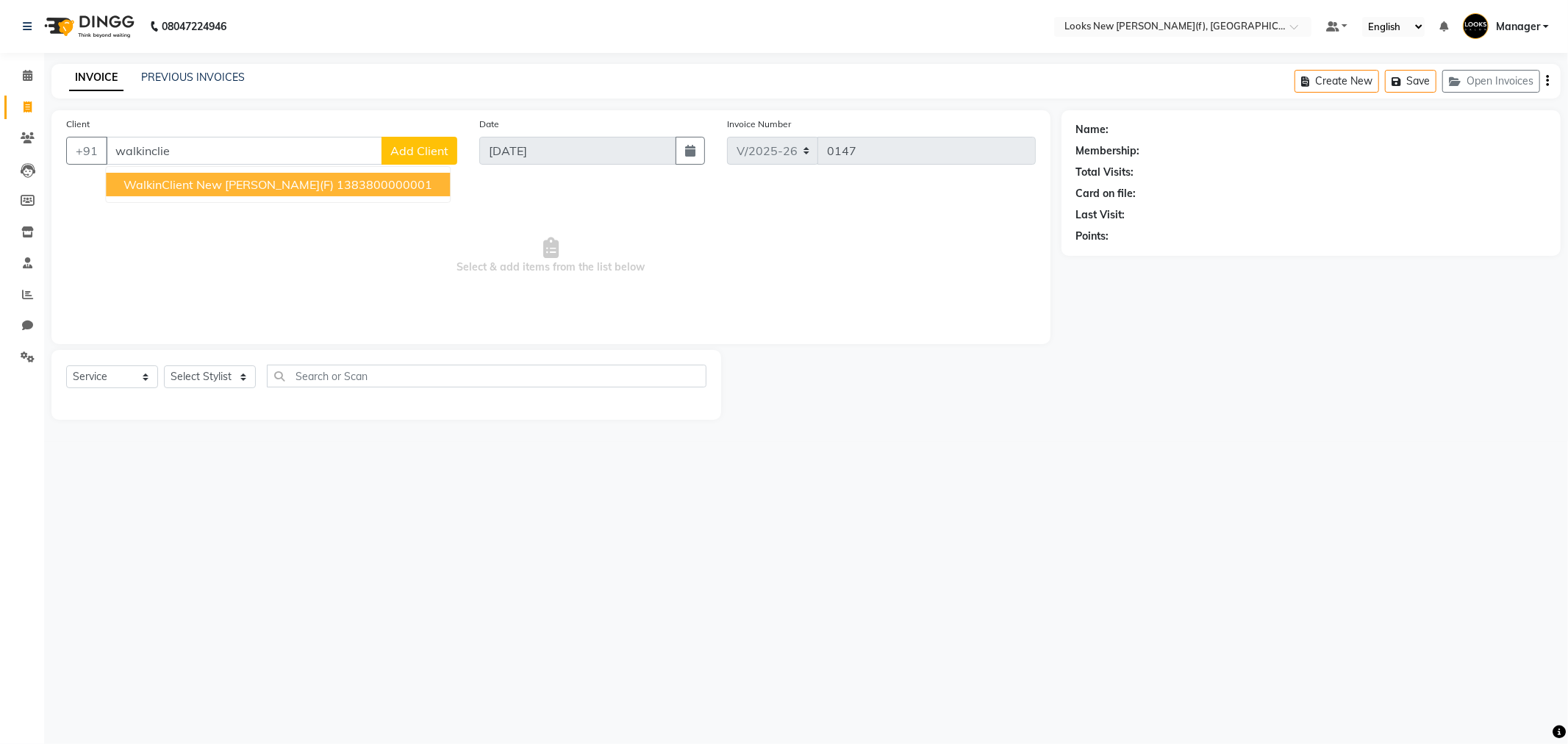
click at [355, 190] on ngb-highlight "1383800000001" at bounding box center [384, 185] width 96 height 15
type input "1383800000001"
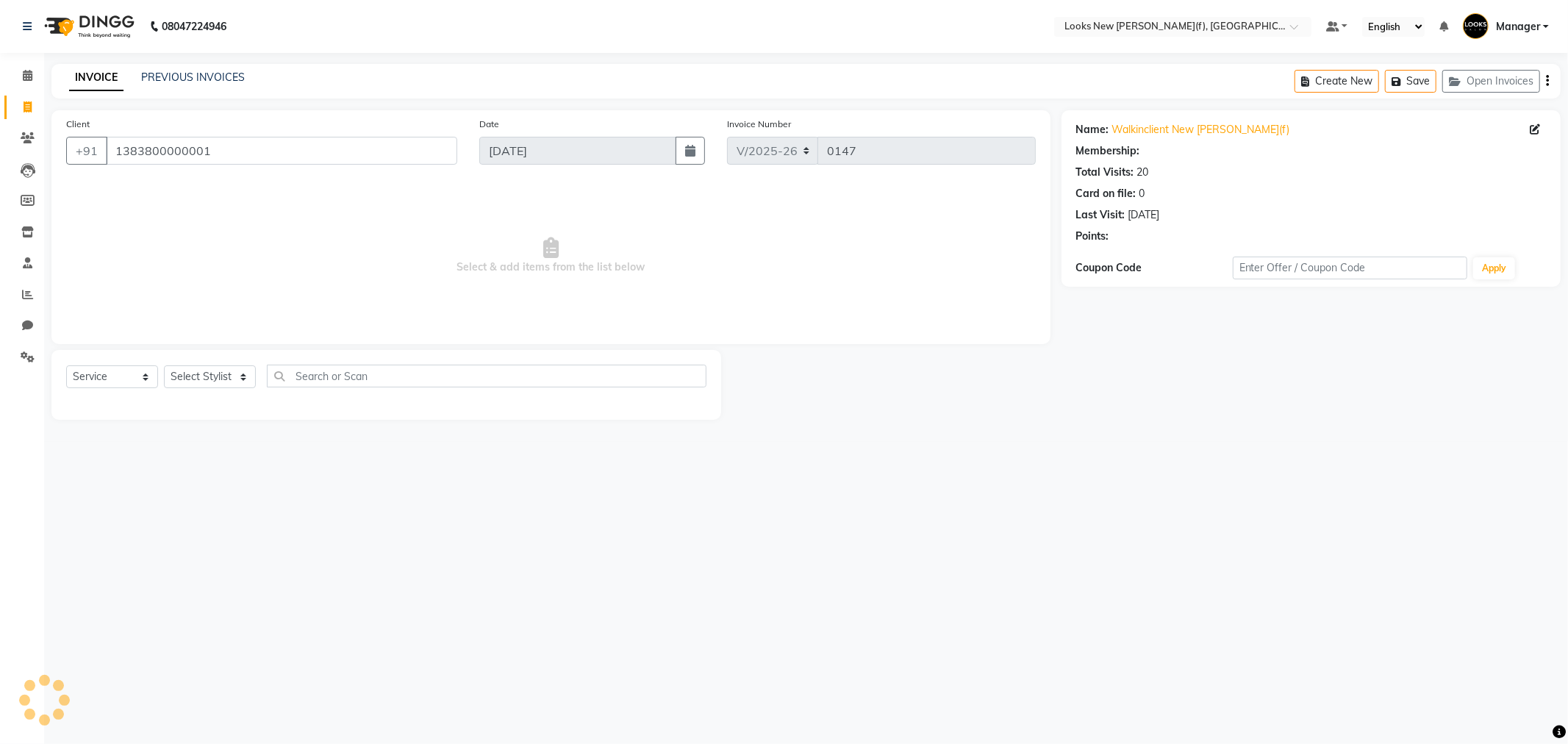
select select "1: Object"
click at [236, 373] on select "Select Stylist Aakash_Pdct [PERSON_NAME] [PERSON_NAME] [PERSON_NAME] Counter_Sa…" at bounding box center [210, 376] width 92 height 22
select select "87331"
click at [164, 366] on select "Select Stylist Aakash_Pdct [PERSON_NAME] [PERSON_NAME] [PERSON_NAME] Counter_Sa…" at bounding box center [210, 376] width 92 height 22
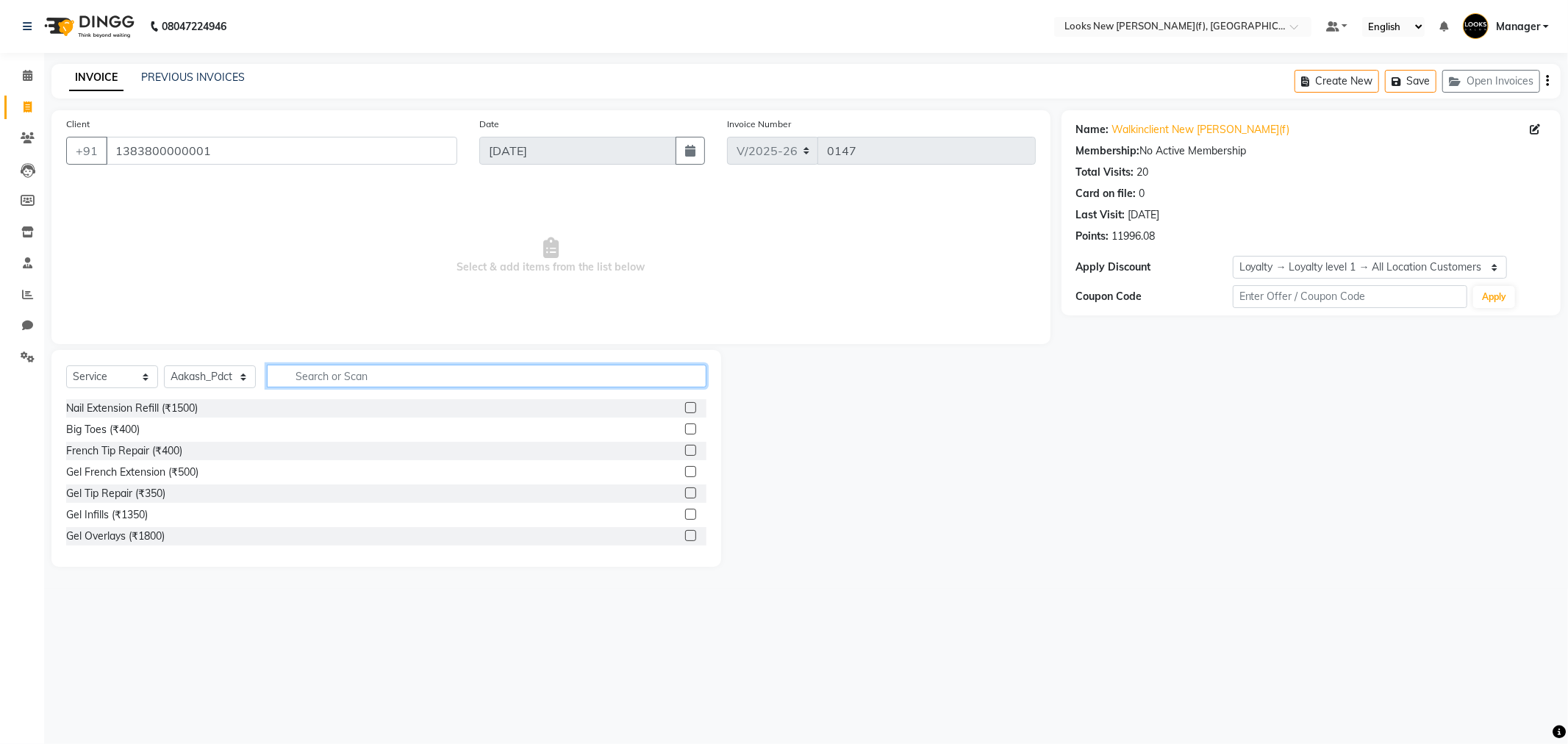
click at [328, 379] on input "text" at bounding box center [487, 375] width 440 height 22
type input "foo"
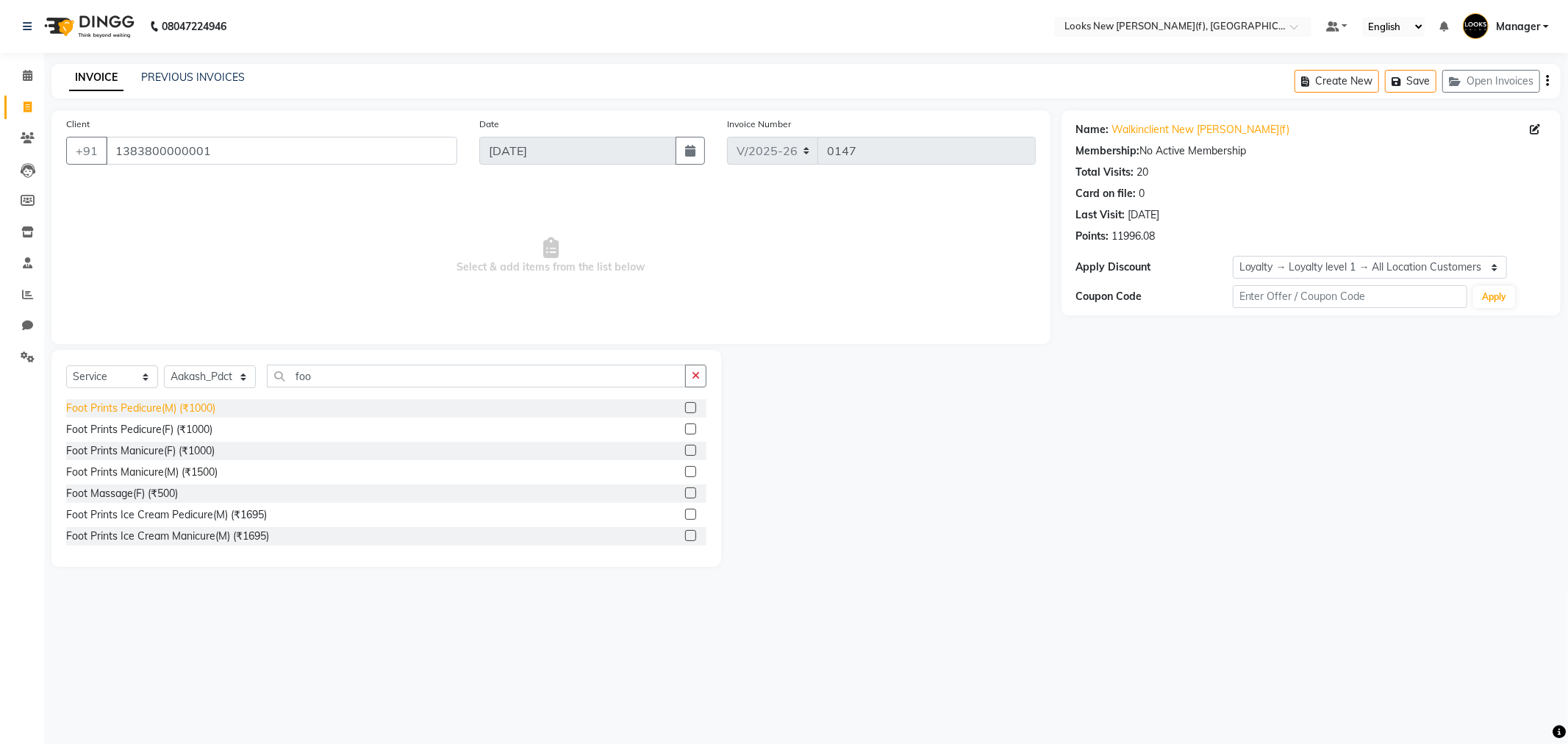
click at [197, 409] on div "Foot Prints Pedicure(M) (₹1000)" at bounding box center [140, 408] width 149 height 16
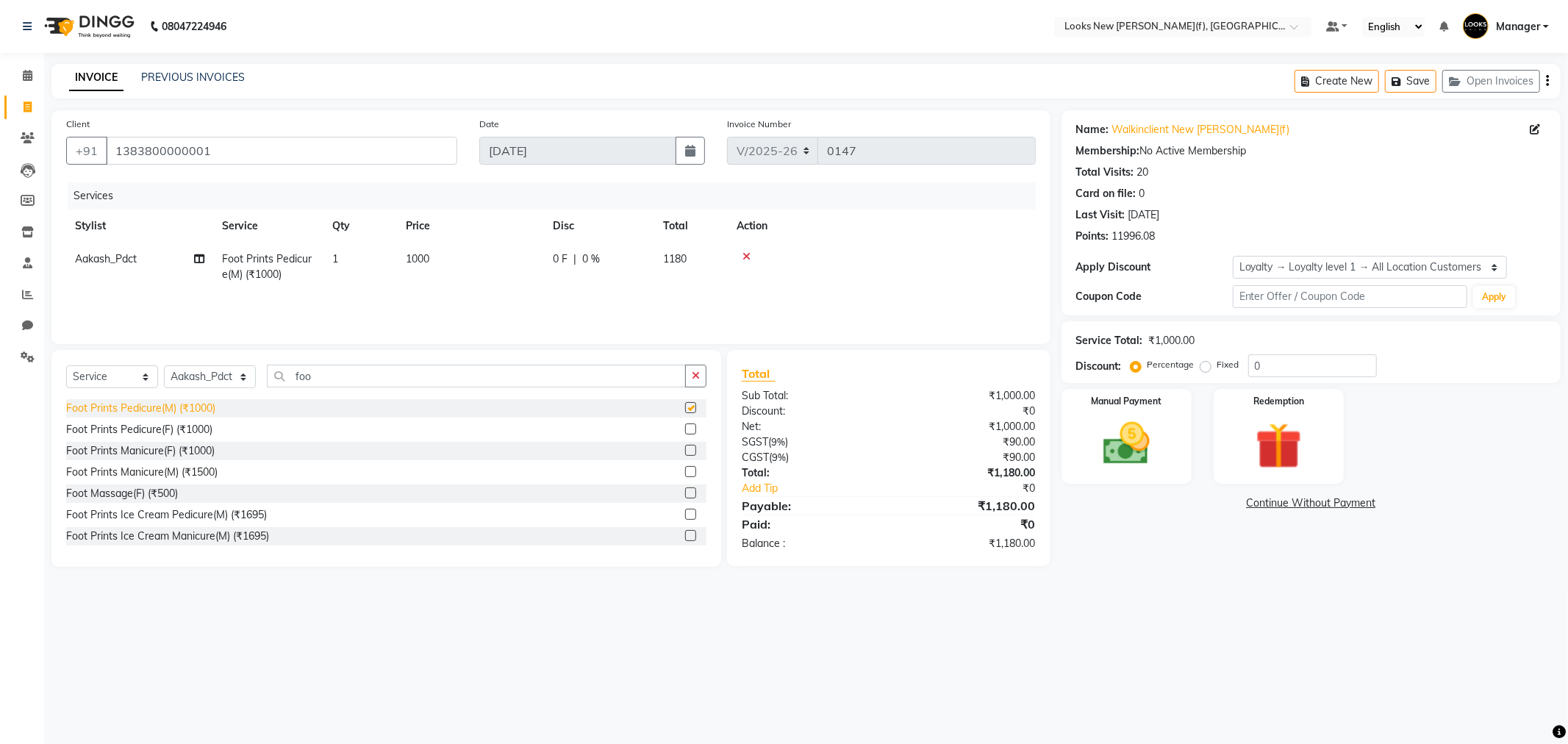
checkbox input "false"
click at [236, 372] on select "Select Stylist Aakash_Pdct [PERSON_NAME] [PERSON_NAME] [PERSON_NAME] Counter_Sa…" at bounding box center [210, 376] width 92 height 22
select select "87330"
click at [164, 366] on select "Select Stylist Aakash_Pdct [PERSON_NAME] [PERSON_NAME] [PERSON_NAME] Counter_Sa…" at bounding box center [210, 376] width 92 height 22
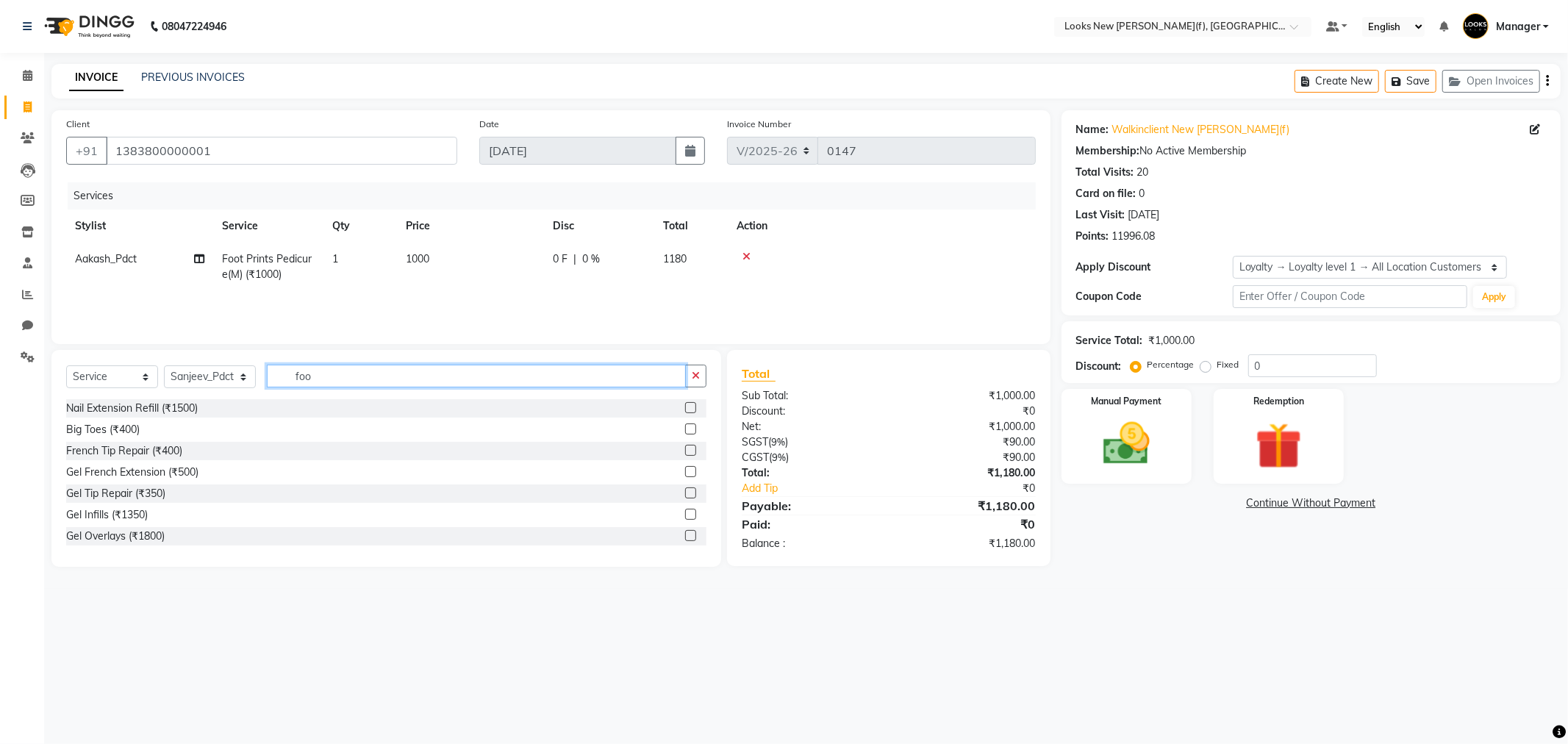
click at [325, 378] on input "foo" at bounding box center [476, 375] width 419 height 22
drag, startPoint x: 325, startPoint y: 378, endPoint x: 288, endPoint y: 378, distance: 37.0
click at [288, 378] on input "foo" at bounding box center [476, 375] width 419 height 22
type input "foo"
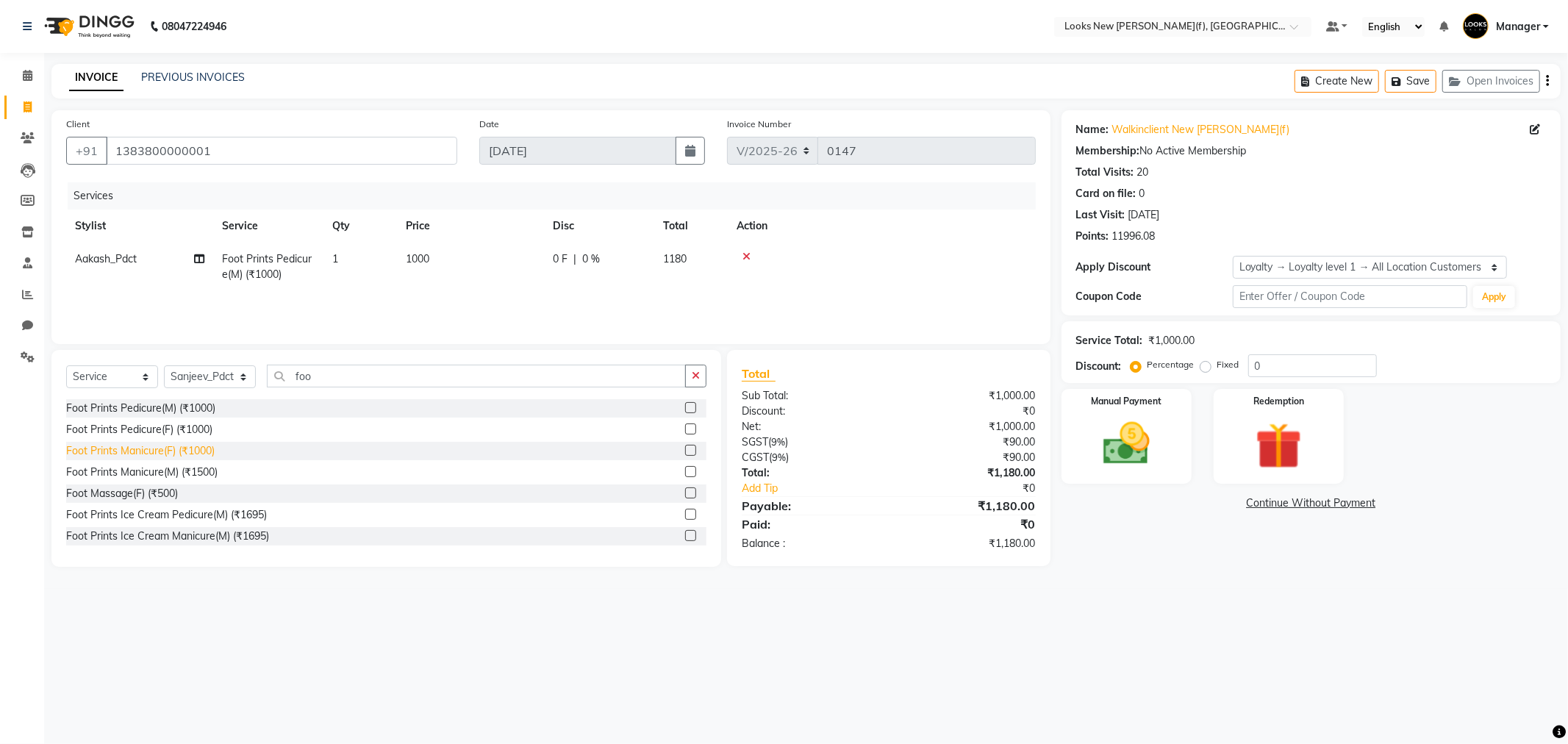
click at [200, 450] on div "Foot Prints Manicure(F) (₹1000)" at bounding box center [140, 450] width 148 height 16
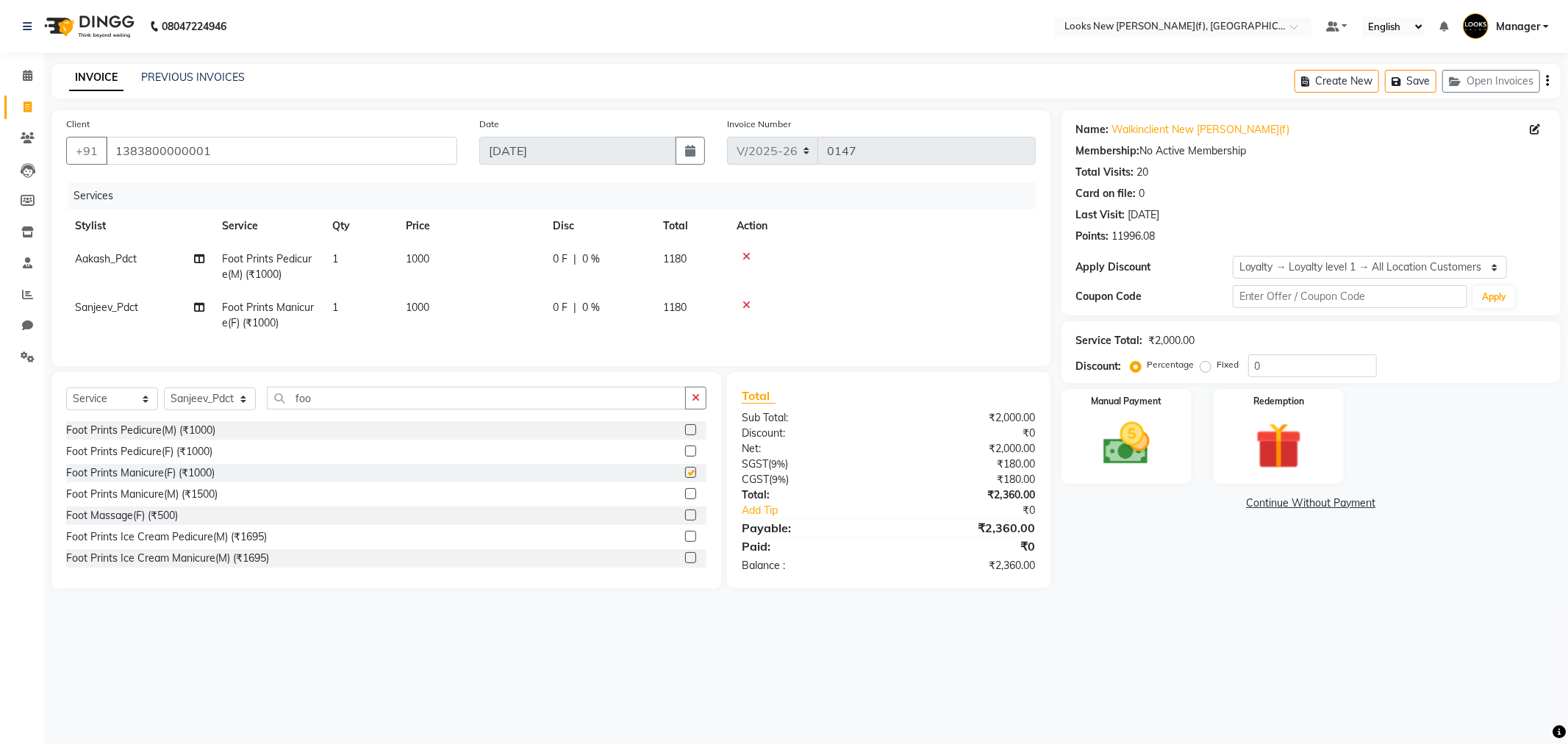
checkbox input "false"
drag, startPoint x: 250, startPoint y: 424, endPoint x: 242, endPoint y: 418, distance: 10.0
click at [248, 421] on div "Select Service Product Membership Package Voucher Prepaid Gift Card Select Styl…" at bounding box center [386, 403] width 640 height 34
click at [241, 410] on select "Select Stylist Aakash_Pdct [PERSON_NAME] [PERSON_NAME] [PERSON_NAME] Counter_Sa…" at bounding box center [210, 398] width 92 height 22
select select "87332"
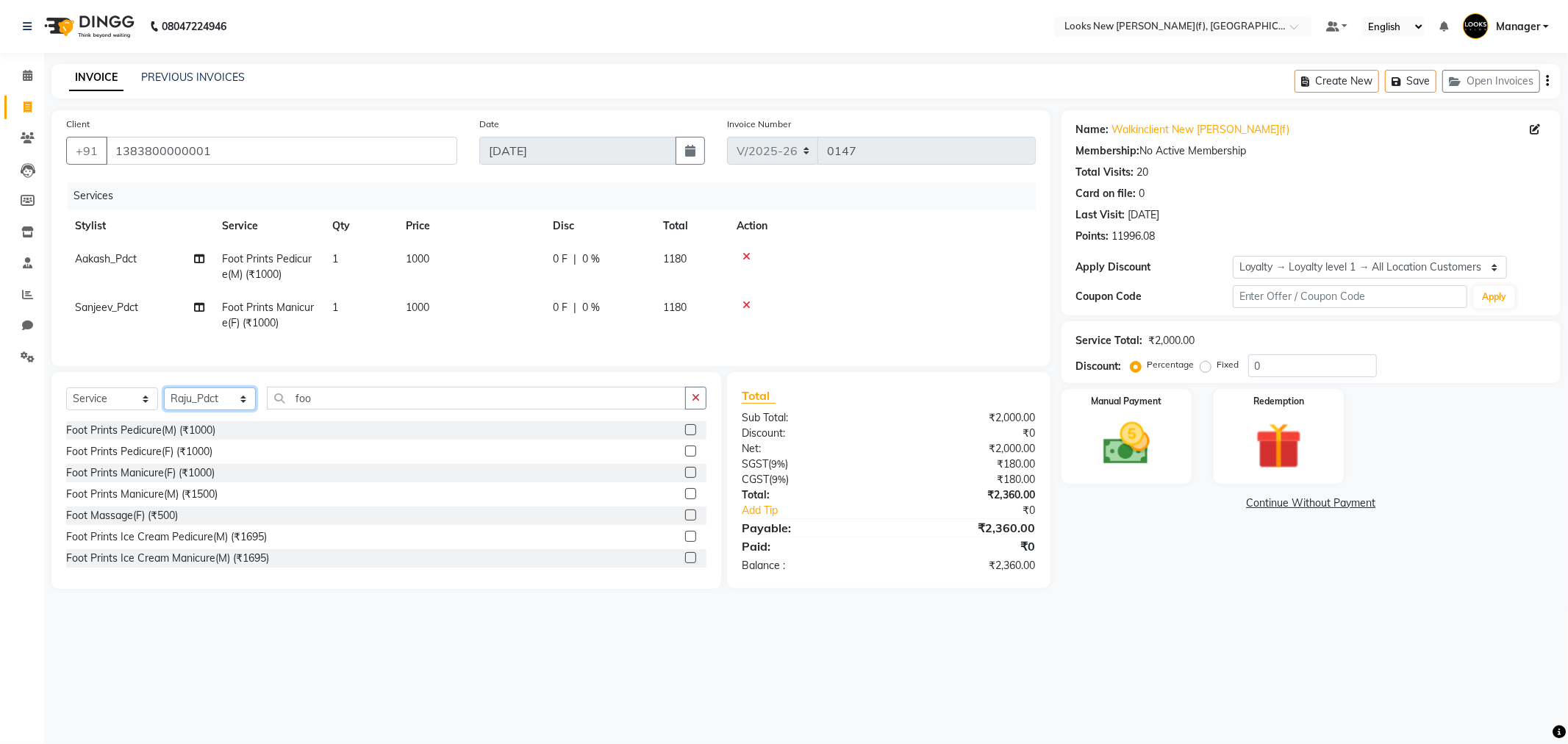
click at [164, 399] on select "Select Stylist Aakash_Pdct [PERSON_NAME] [PERSON_NAME] [PERSON_NAME] Counter_Sa…" at bounding box center [210, 398] width 92 height 22
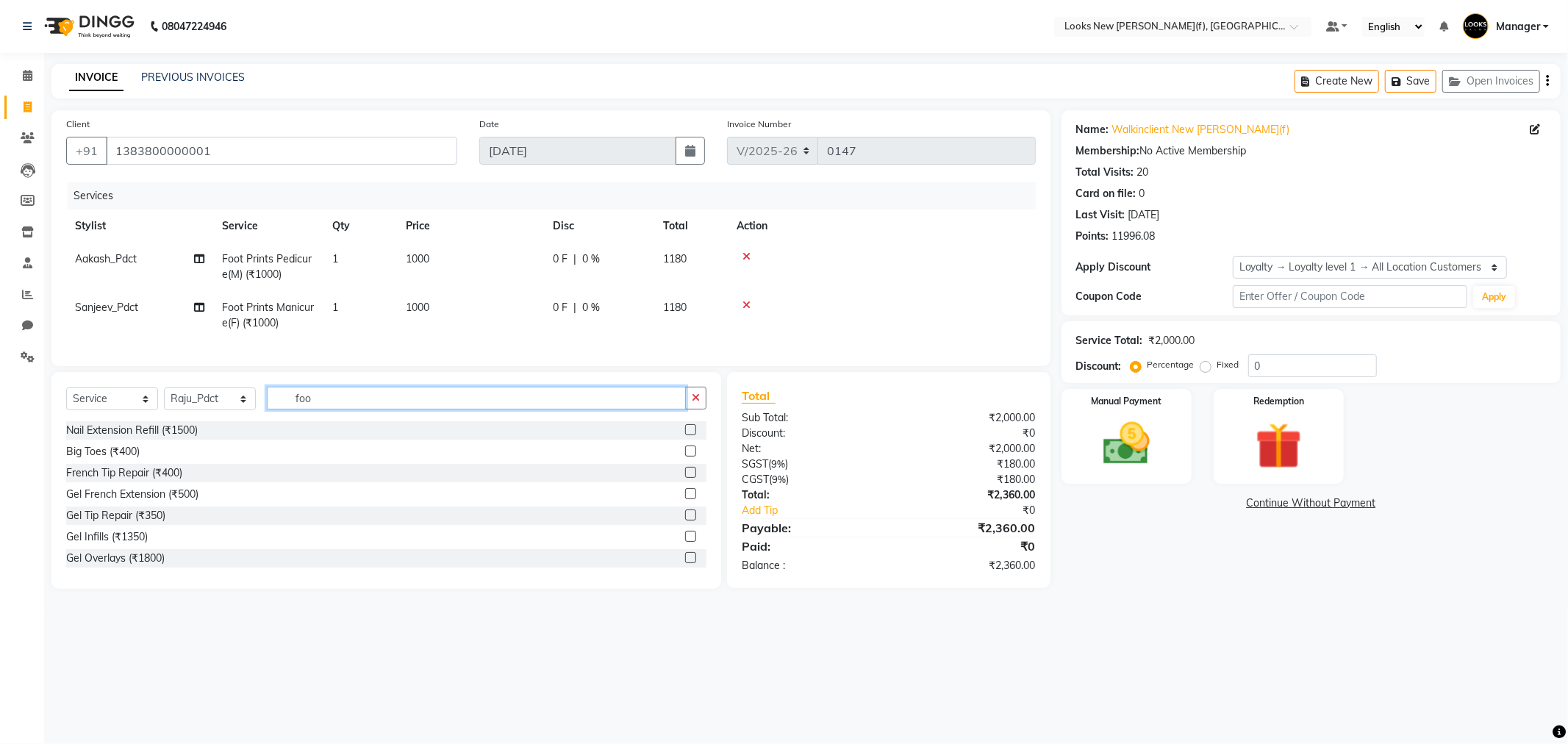
drag, startPoint x: 315, startPoint y: 409, endPoint x: 273, endPoint y: 408, distance: 42.0
click at [273, 408] on input "foo" at bounding box center [476, 397] width 419 height 22
type input "foot"
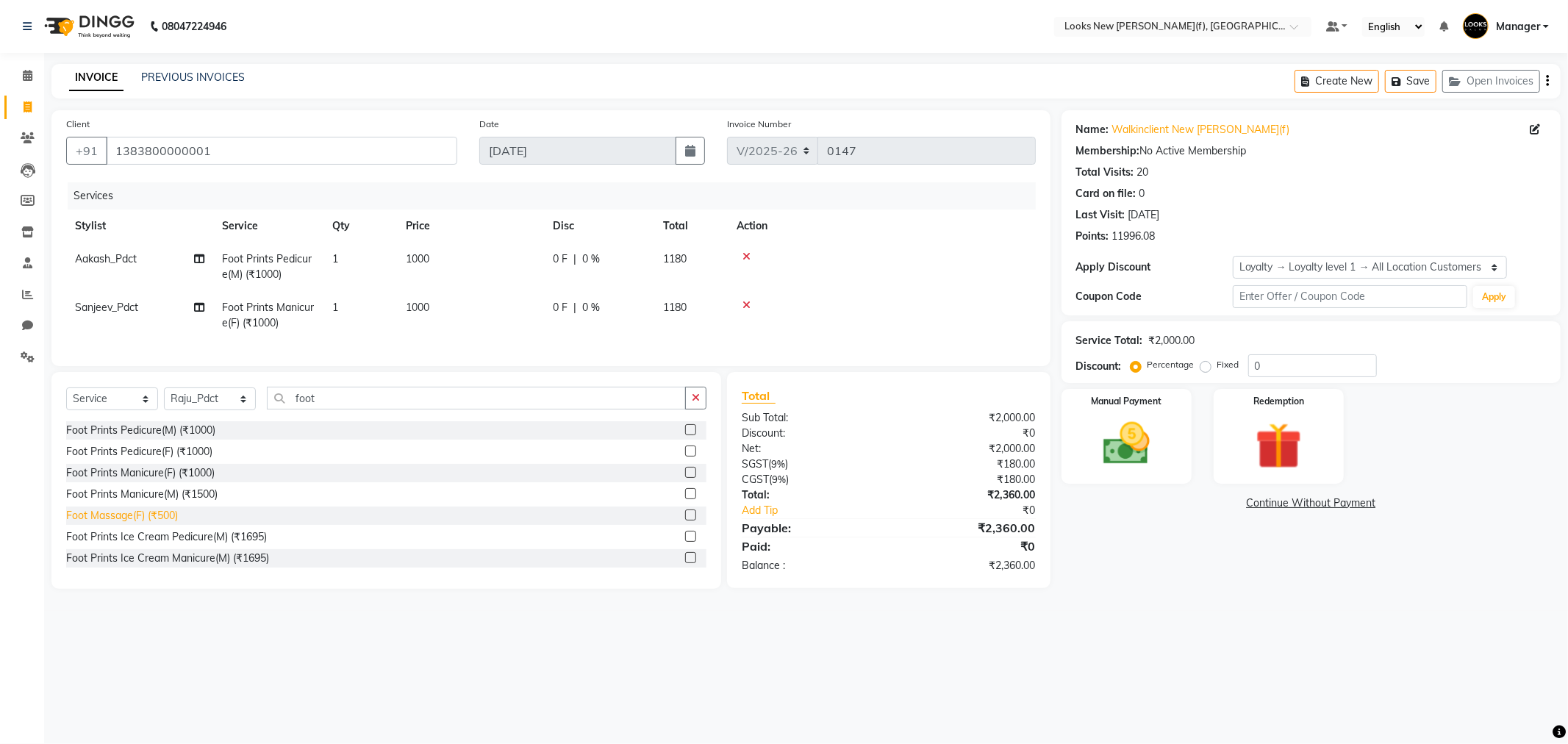
click at [172, 523] on div "Foot Massage(F) (₹500)" at bounding box center [122, 515] width 112 height 16
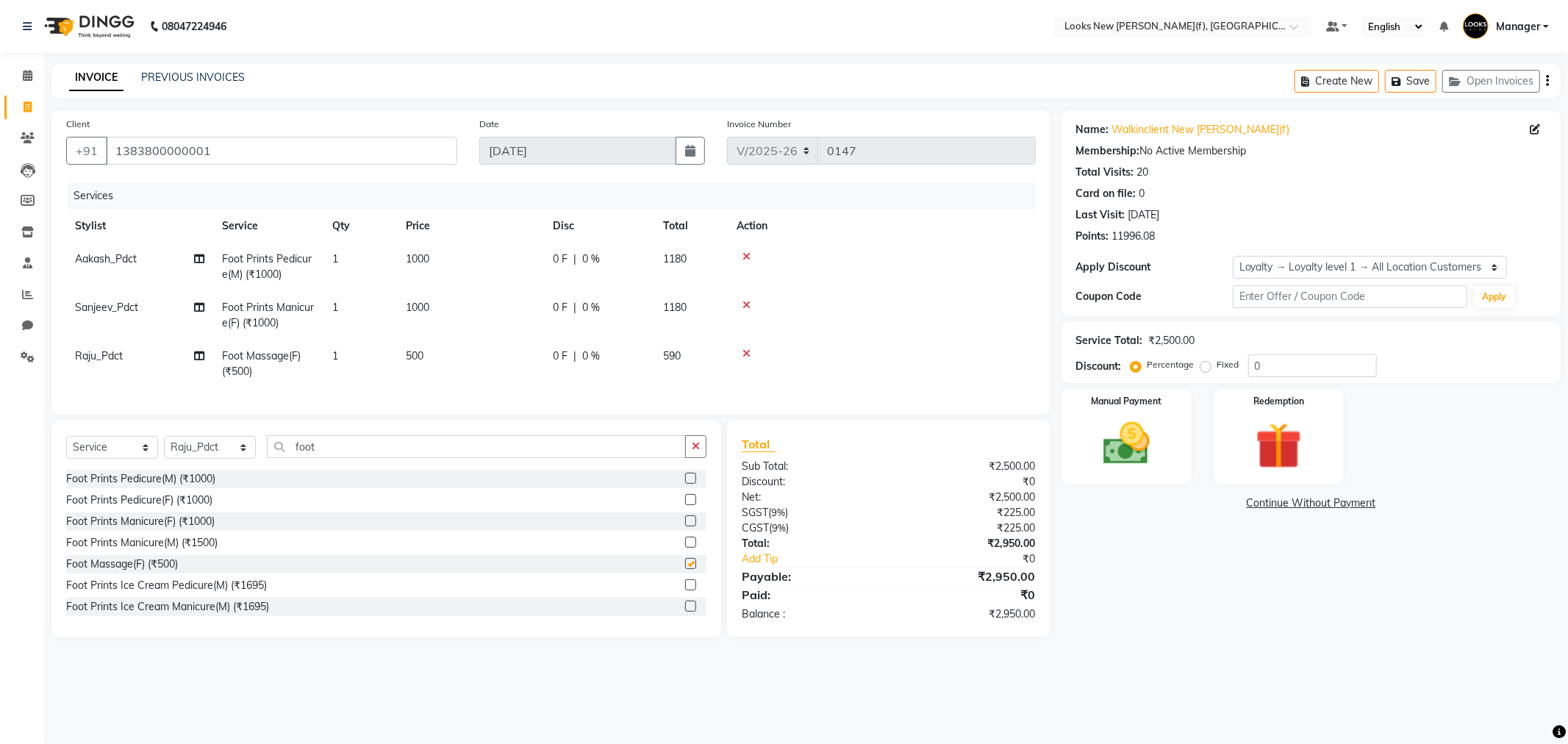
checkbox input "false"
click at [434, 357] on td "500" at bounding box center [470, 364] width 147 height 48
select select "87332"
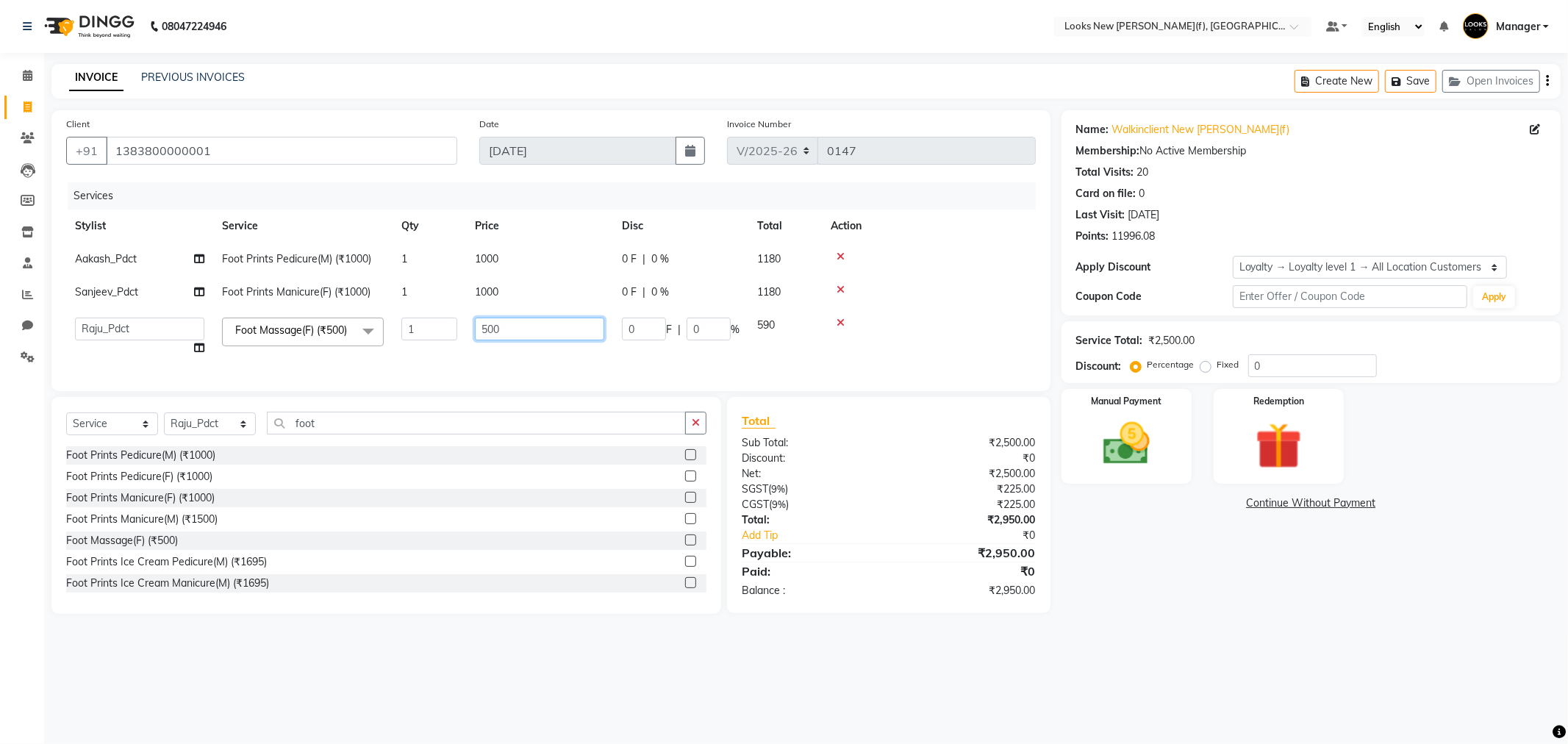
drag, startPoint x: 505, startPoint y: 330, endPoint x: 468, endPoint y: 330, distance: 37.0
click at [468, 330] on td "500" at bounding box center [540, 336] width 147 height 56
type input "800"
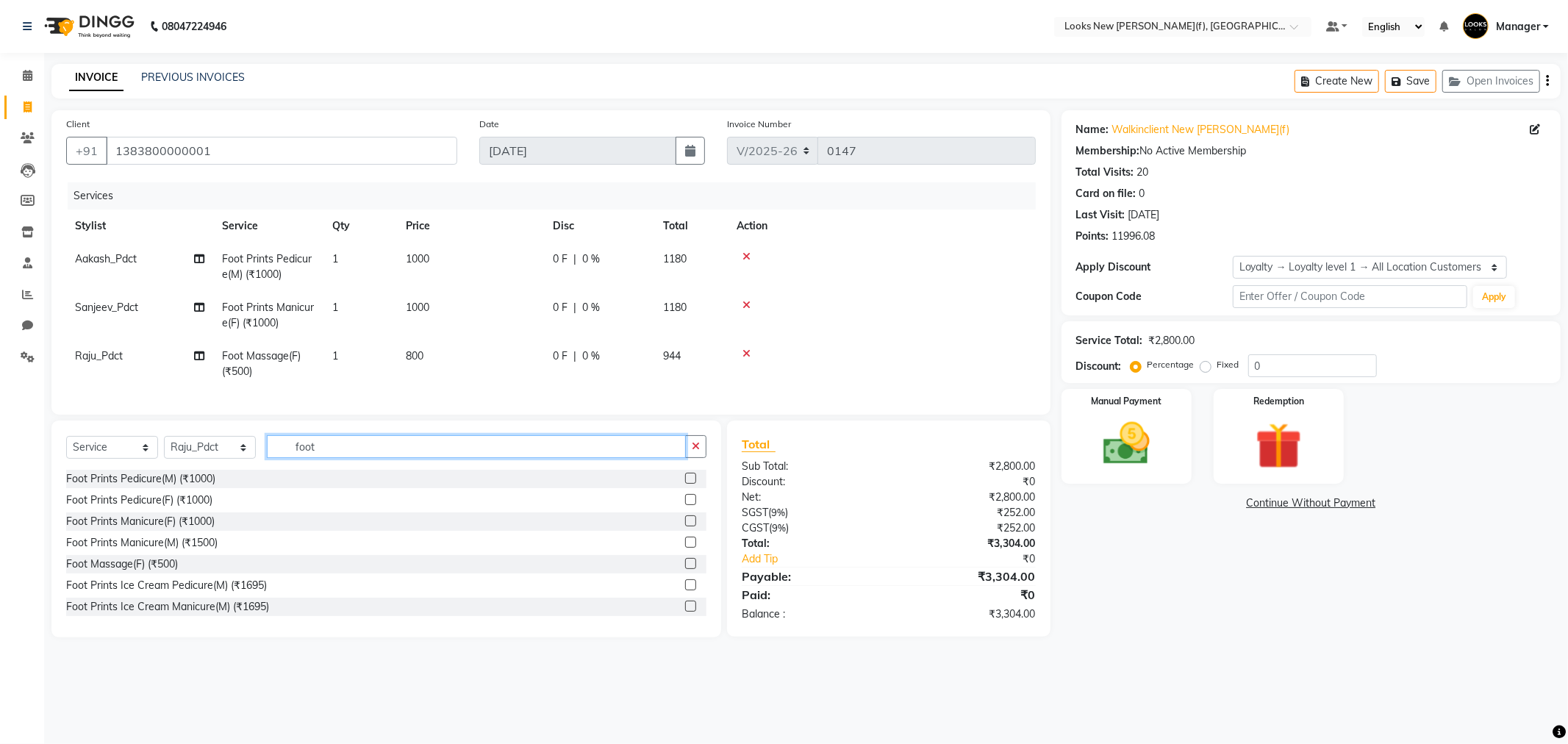
drag, startPoint x: 257, startPoint y: 443, endPoint x: 242, endPoint y: 444, distance: 15.0
click at [242, 444] on div "Select Service Product Membership Package Voucher Prepaid Gift Card Select Styl…" at bounding box center [386, 528] width 670 height 216
type input "head"
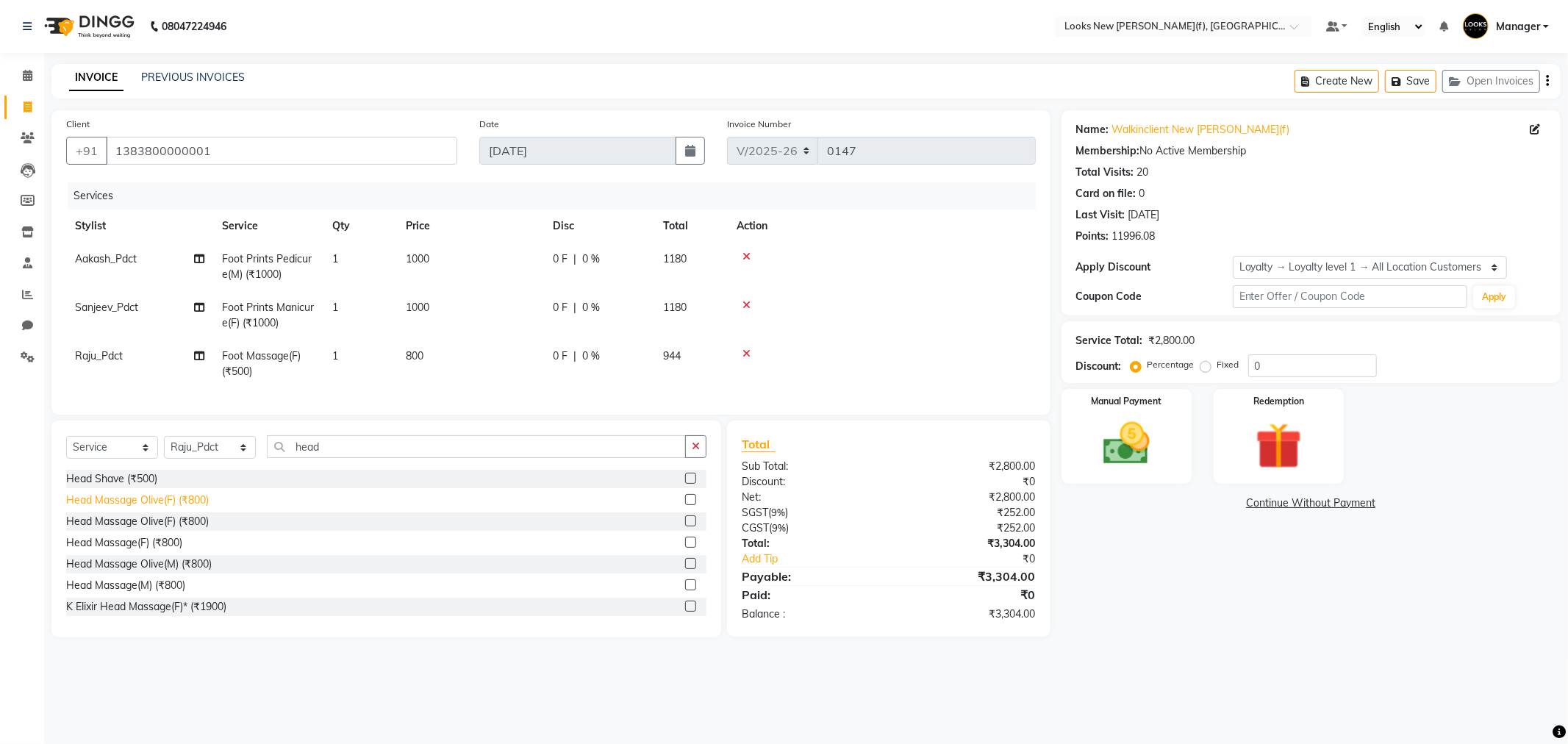
click at [152, 508] on div "Head Massage Olive(F) (₹800)" at bounding box center [137, 500] width 142 height 16
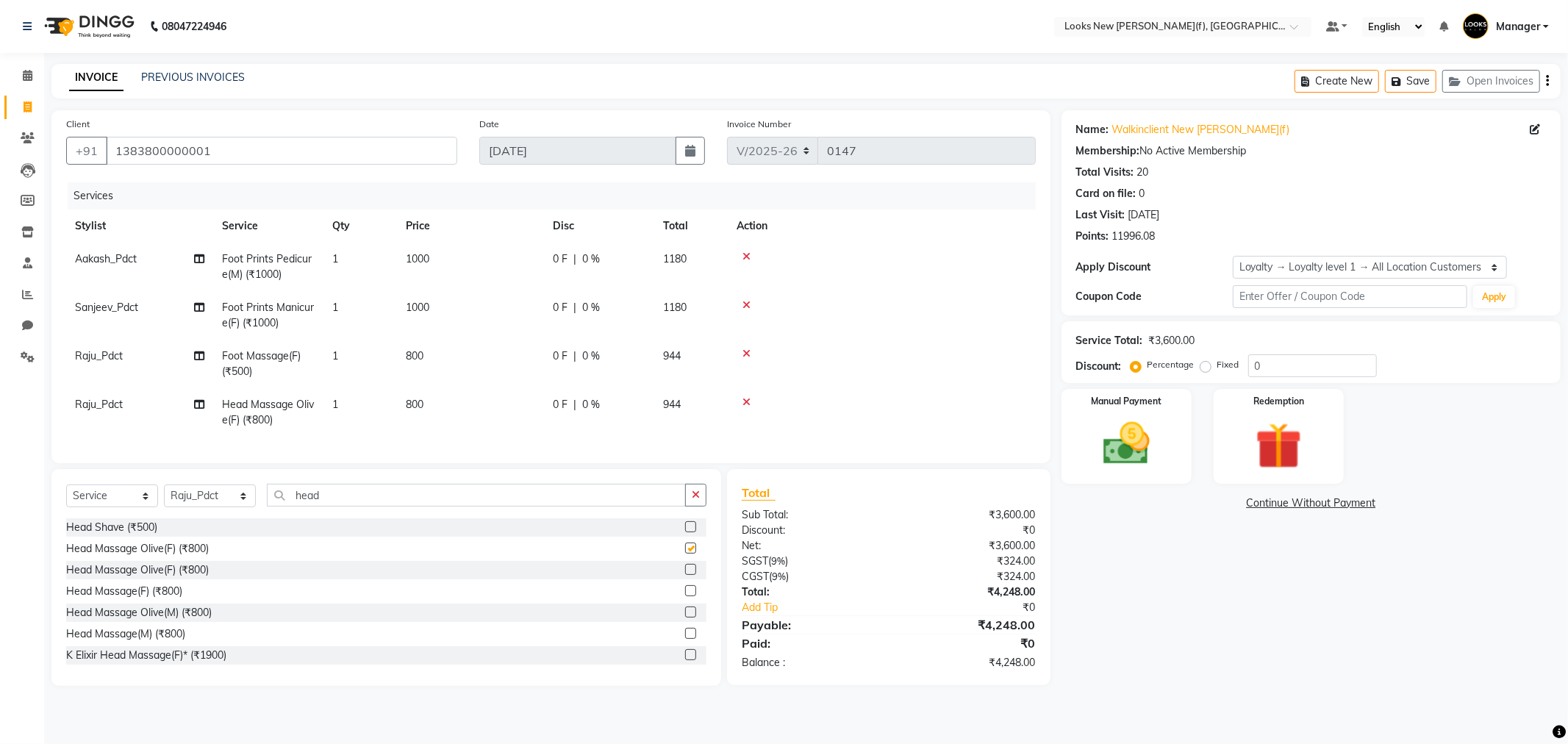
checkbox input "false"
drag, startPoint x: 1281, startPoint y: 367, endPoint x: 1250, endPoint y: 369, distance: 31.1
click at [1250, 369] on input "0" at bounding box center [1312, 365] width 129 height 22
type input "20"
click at [906, 429] on td at bounding box center [882, 412] width 308 height 48
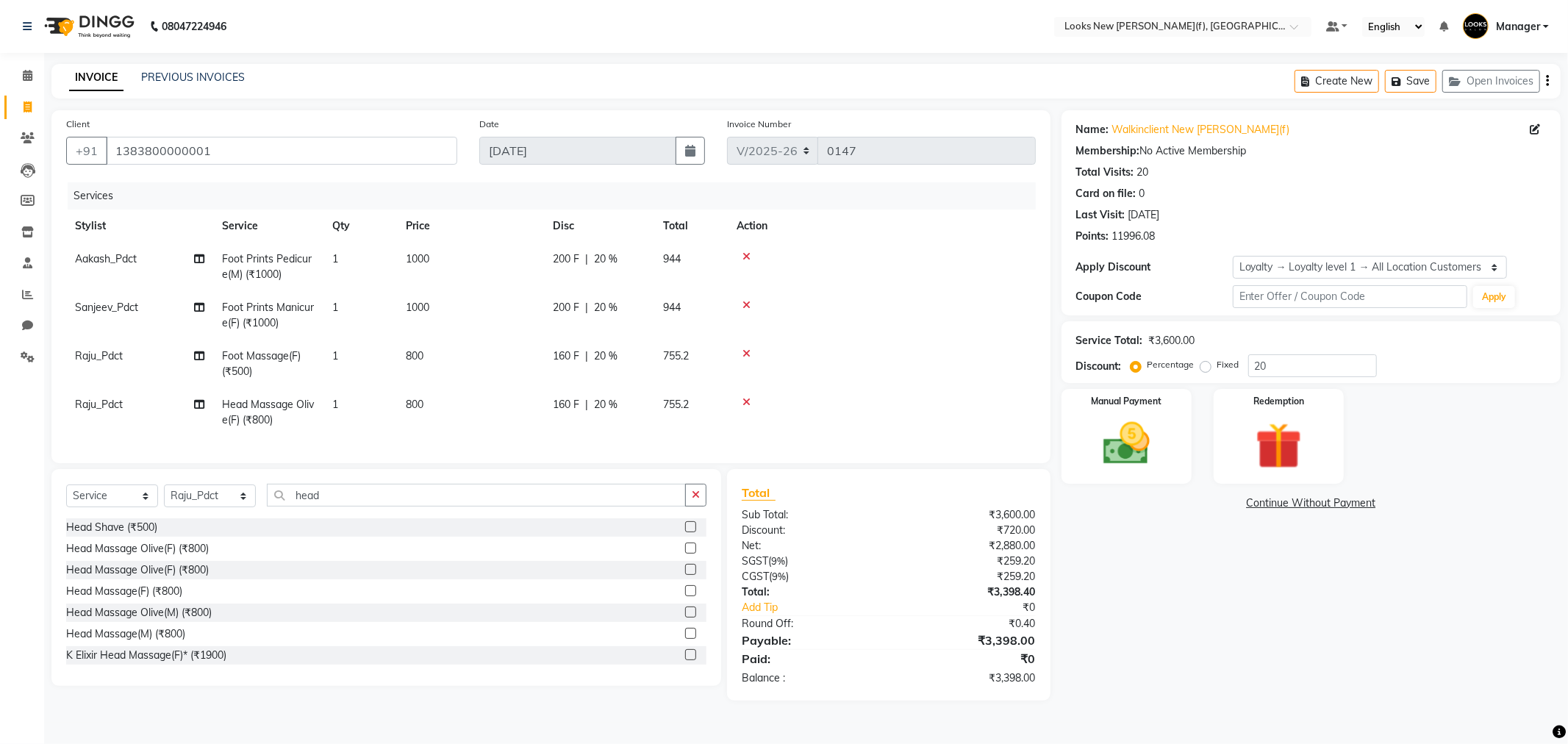
click at [428, 402] on td "800" at bounding box center [470, 412] width 147 height 48
select select "87332"
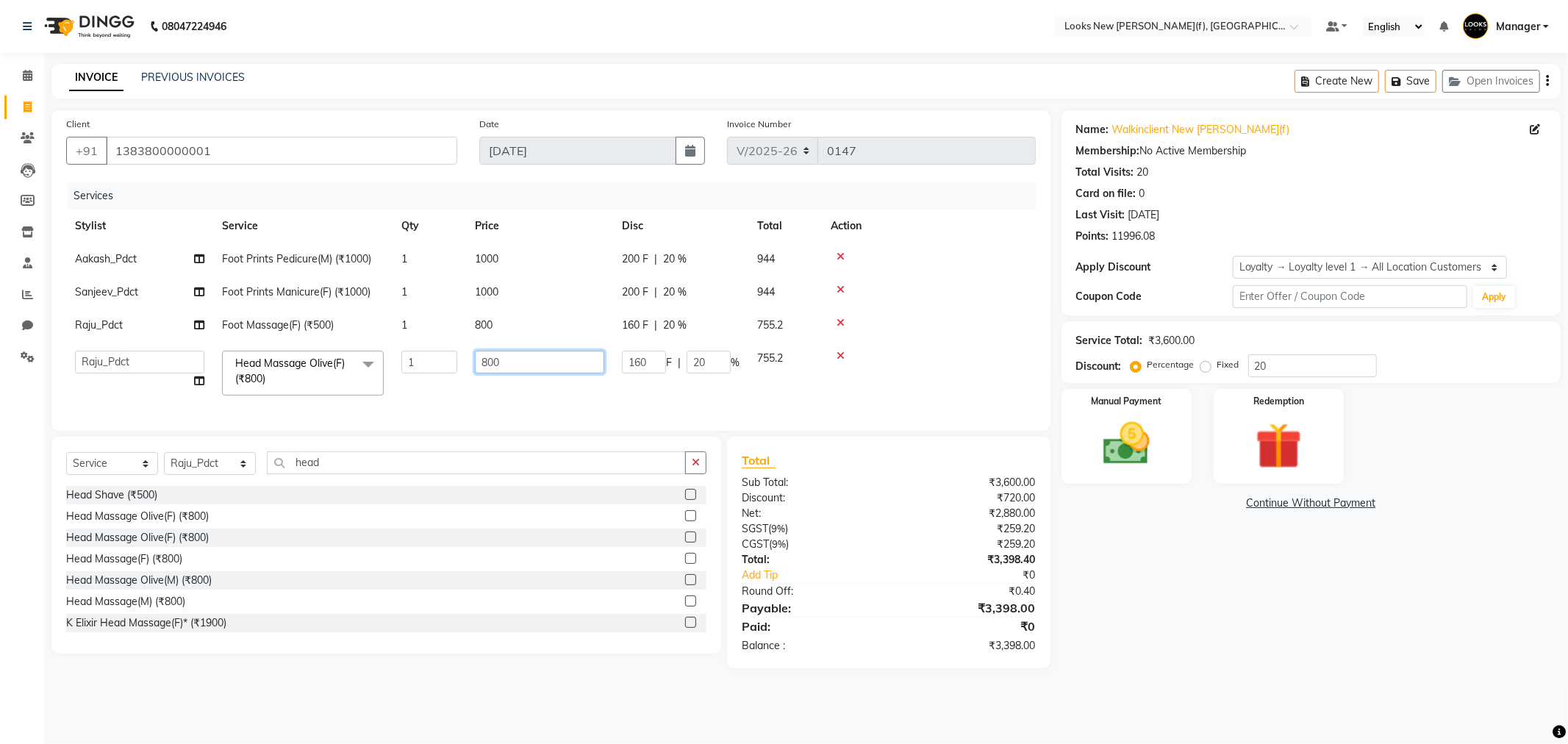
drag, startPoint x: 510, startPoint y: 363, endPoint x: 460, endPoint y: 361, distance: 50.0
click at [460, 361] on tr "Aakash_Pdct [PERSON_NAME] [PERSON_NAME] [PERSON_NAME] Counter_Sales [PERSON_NAM…" at bounding box center [550, 373] width 970 height 62
type input "700"
click at [466, 400] on td "700" at bounding box center [540, 373] width 147 height 62
select select "87332"
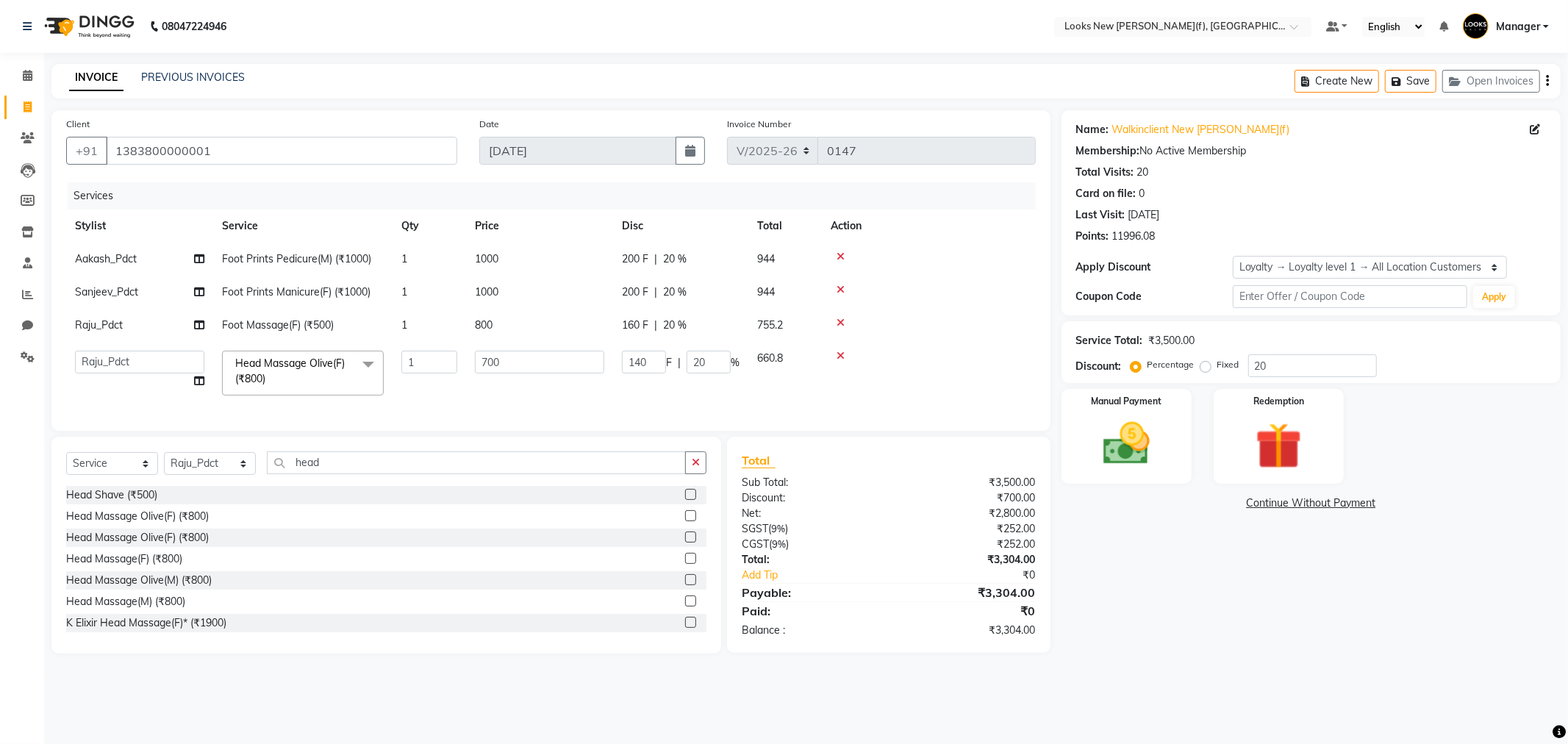
click at [975, 374] on td at bounding box center [928, 373] width 214 height 62
click at [504, 322] on td "800" at bounding box center [540, 325] width 147 height 33
select select "87332"
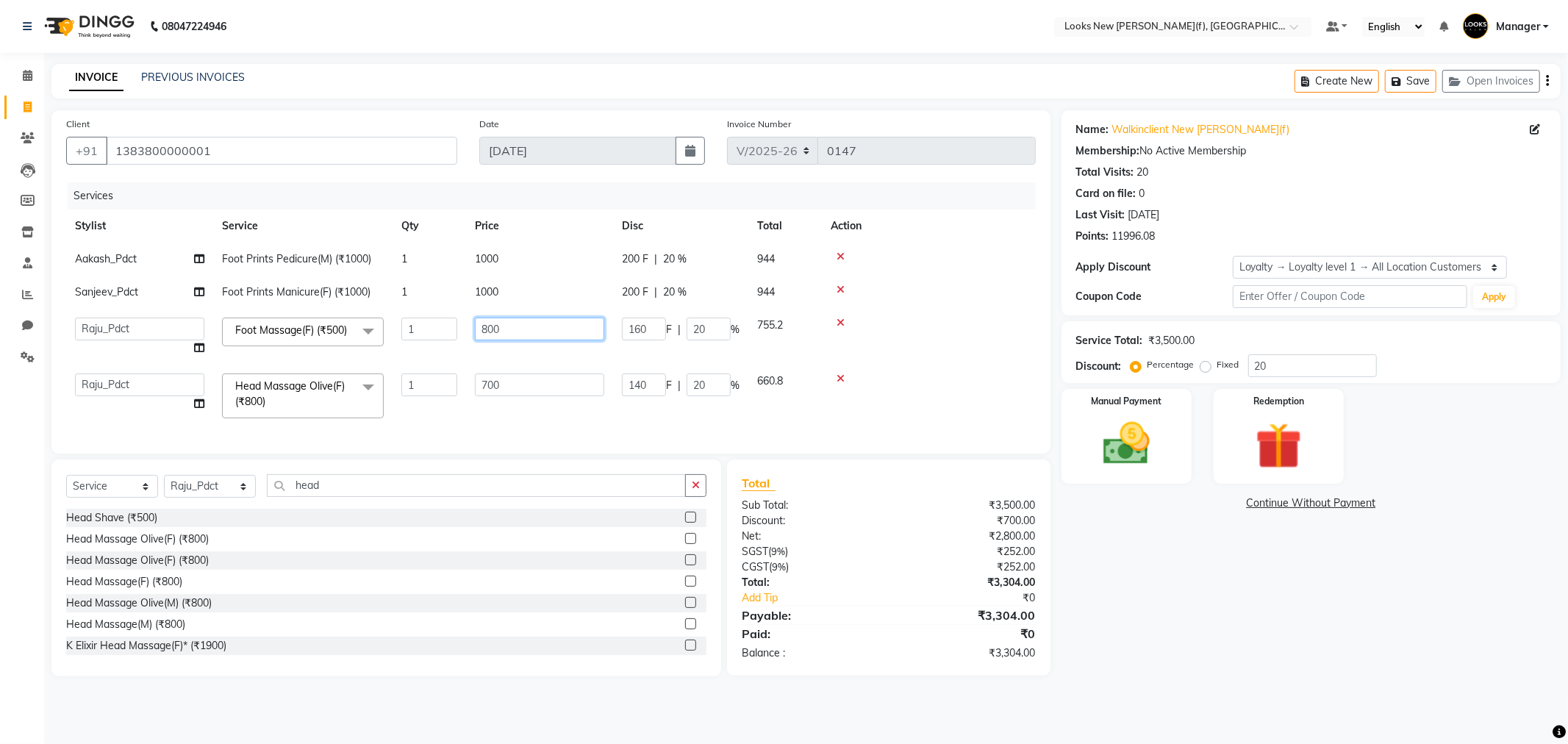
drag, startPoint x: 518, startPoint y: 325, endPoint x: 482, endPoint y: 332, distance: 36.7
click at [482, 332] on input "800" at bounding box center [539, 328] width 129 height 22
type input "700"
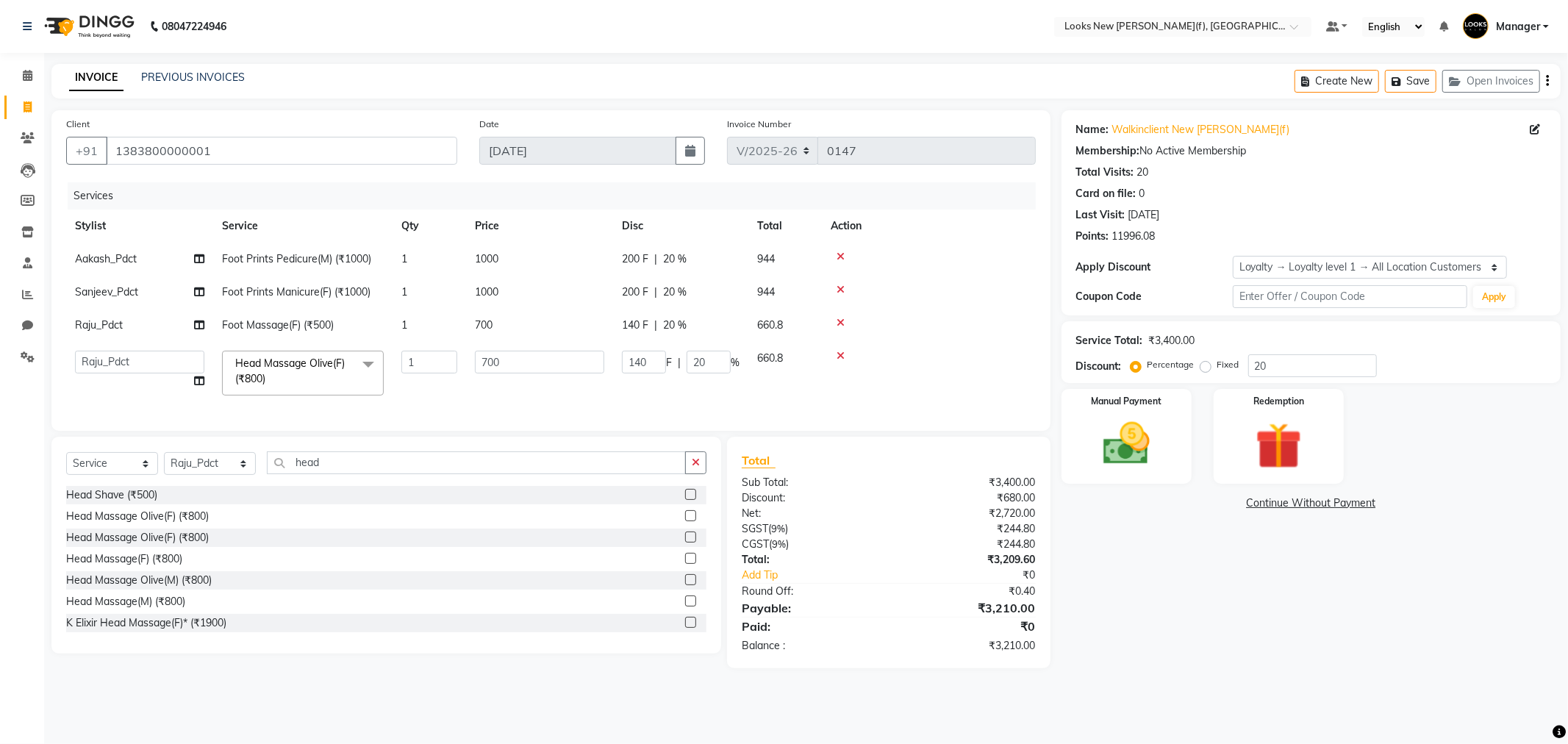
click at [977, 407] on div "Services Stylist Service Qty Price Disc Total Action Aakash_Pdct Foot Prints Pe…" at bounding box center [550, 299] width 970 height 234
click at [1152, 455] on img at bounding box center [1127, 444] width 78 height 56
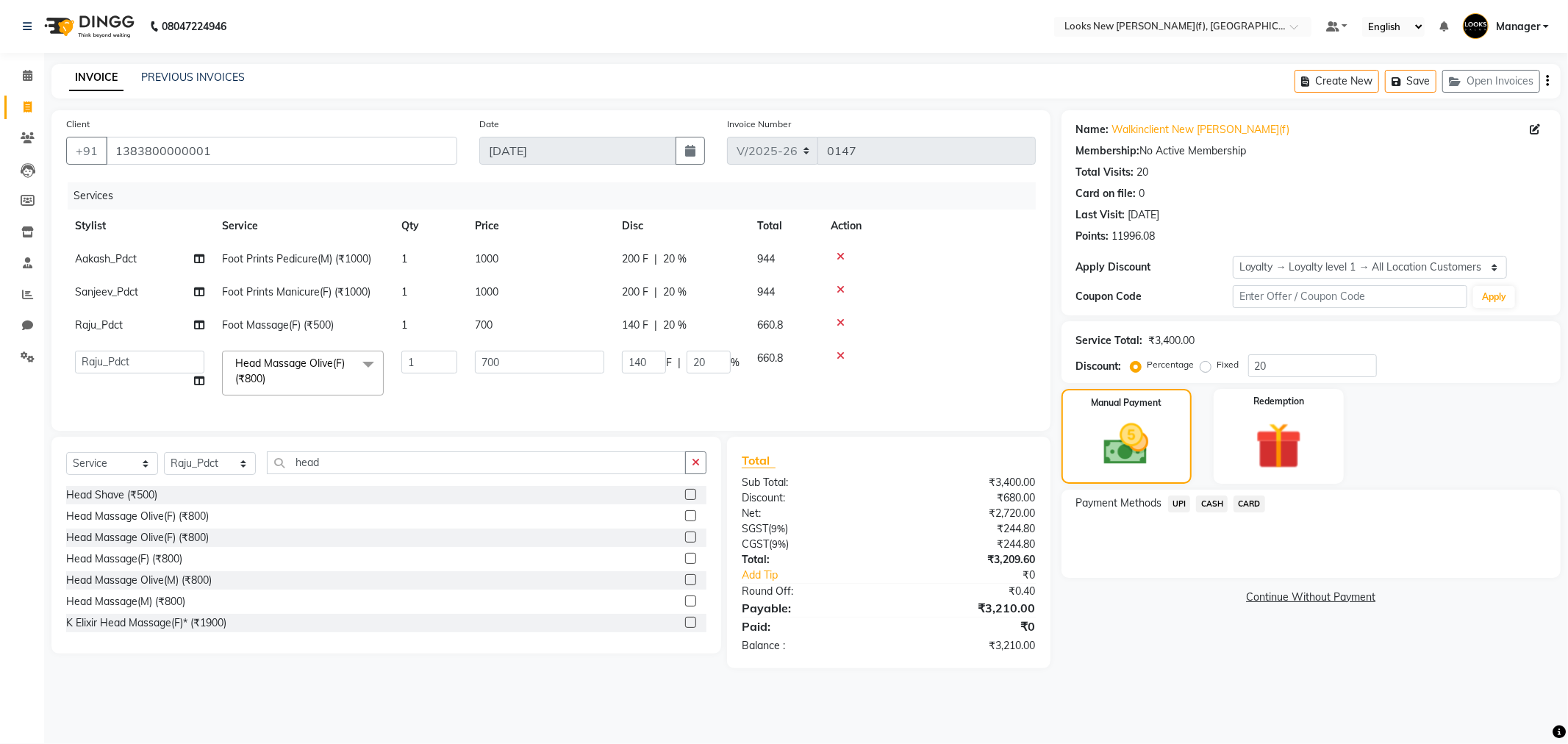
click at [1224, 503] on span "CASH" at bounding box center [1212, 503] width 32 height 17
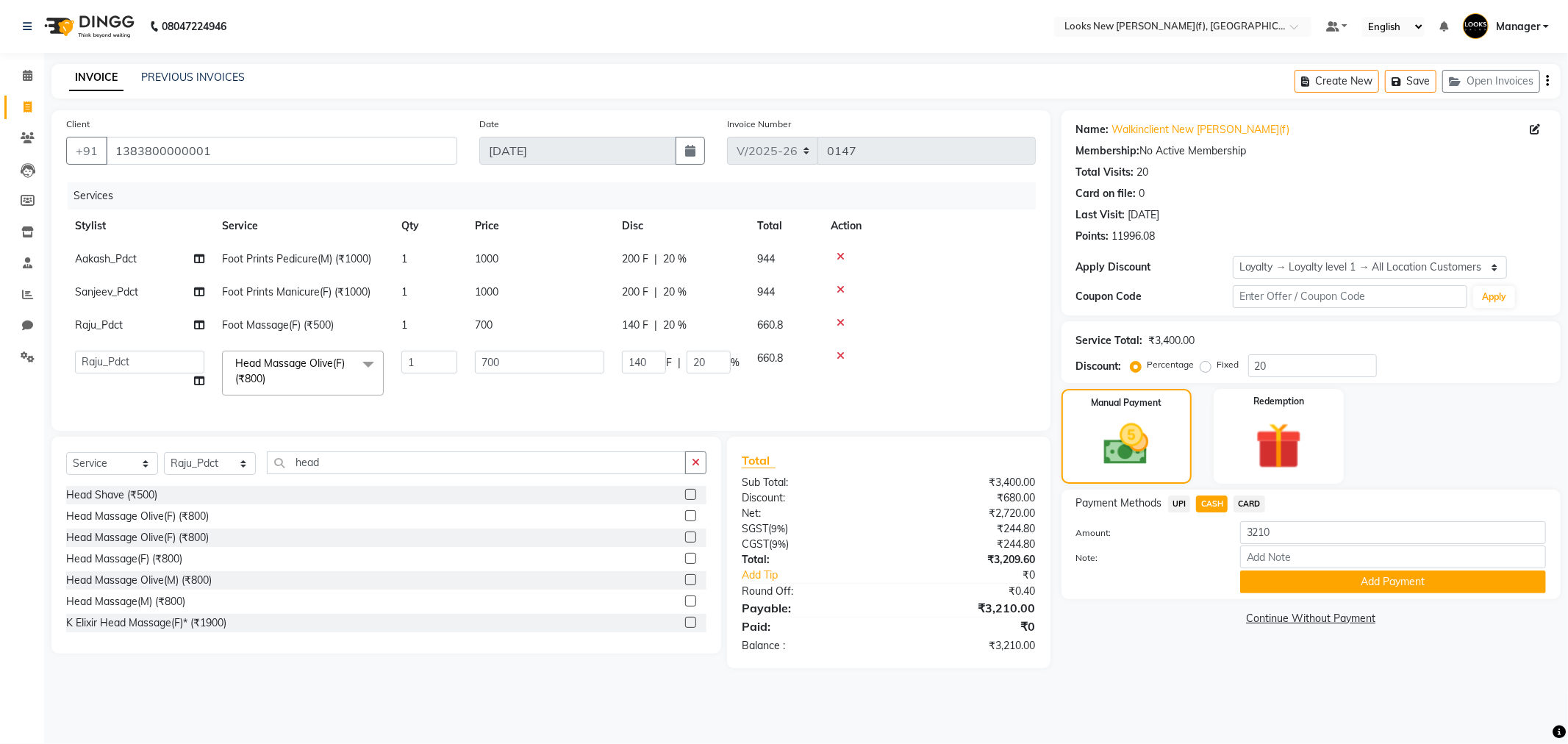
click at [517, 327] on td "700" at bounding box center [540, 325] width 147 height 33
select select "87332"
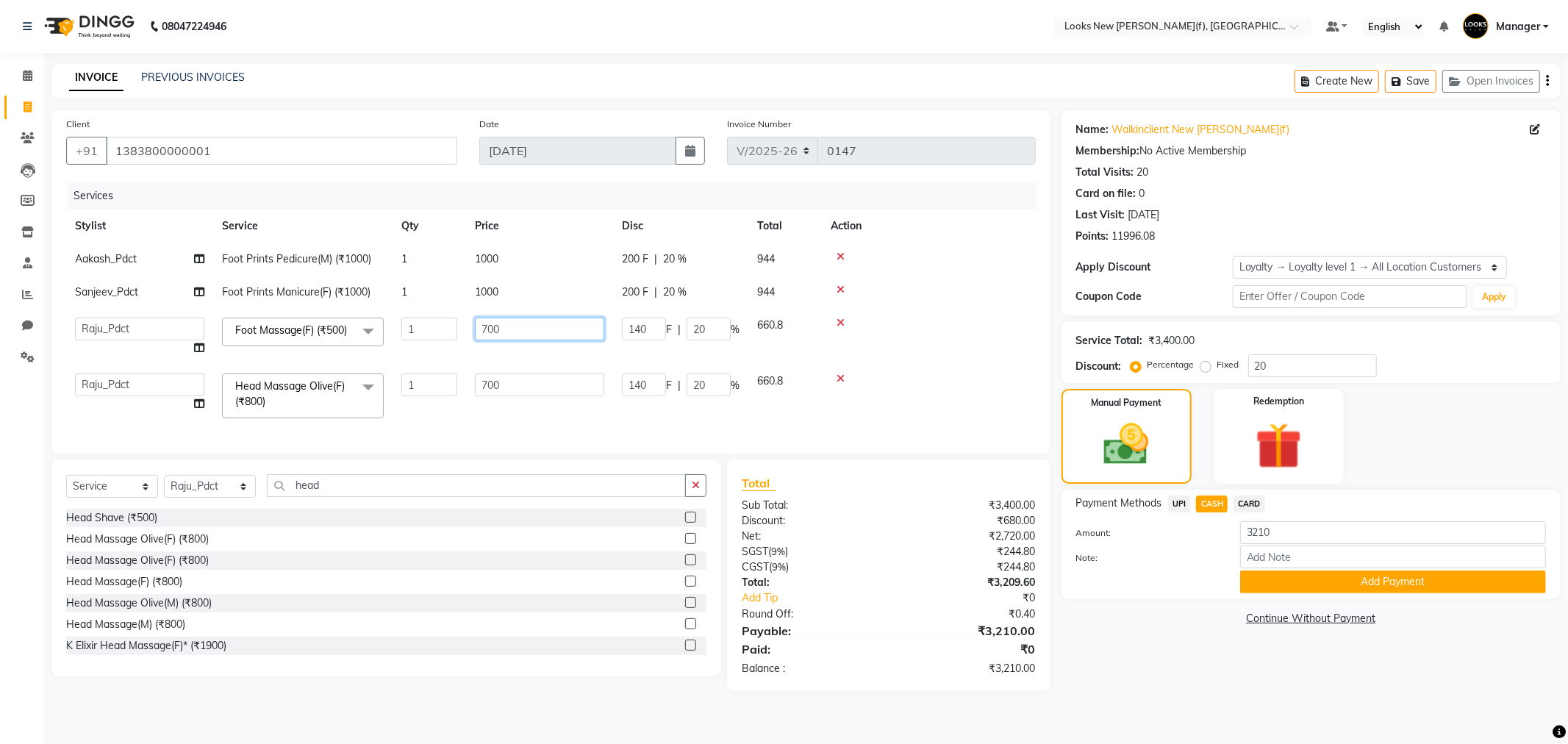
drag, startPoint x: 494, startPoint y: 325, endPoint x: 445, endPoint y: 324, distance: 49.0
click at [445, 324] on tr "Aakash_Pdct [PERSON_NAME] [PERSON_NAME] [PERSON_NAME] Counter_Sales [PERSON_NAM…" at bounding box center [550, 336] width 970 height 56
type input "800"
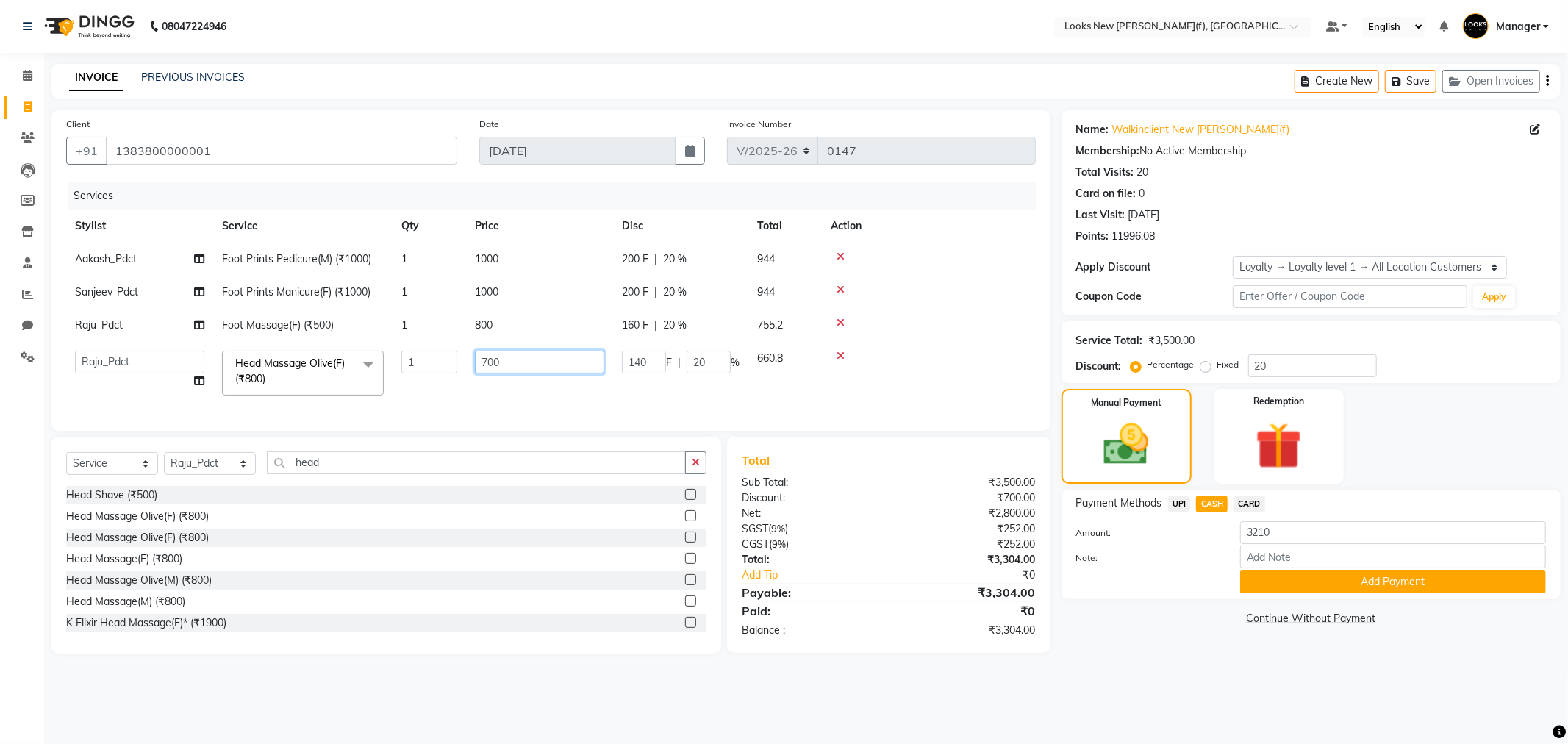
drag, startPoint x: 470, startPoint y: 389, endPoint x: 452, endPoint y: 392, distance: 18.2
click at [452, 392] on tr "Aakash_Pdct [PERSON_NAME] [PERSON_NAME] [PERSON_NAME] Counter_Sales [PERSON_NAM…" at bounding box center [550, 373] width 970 height 62
type input "800"
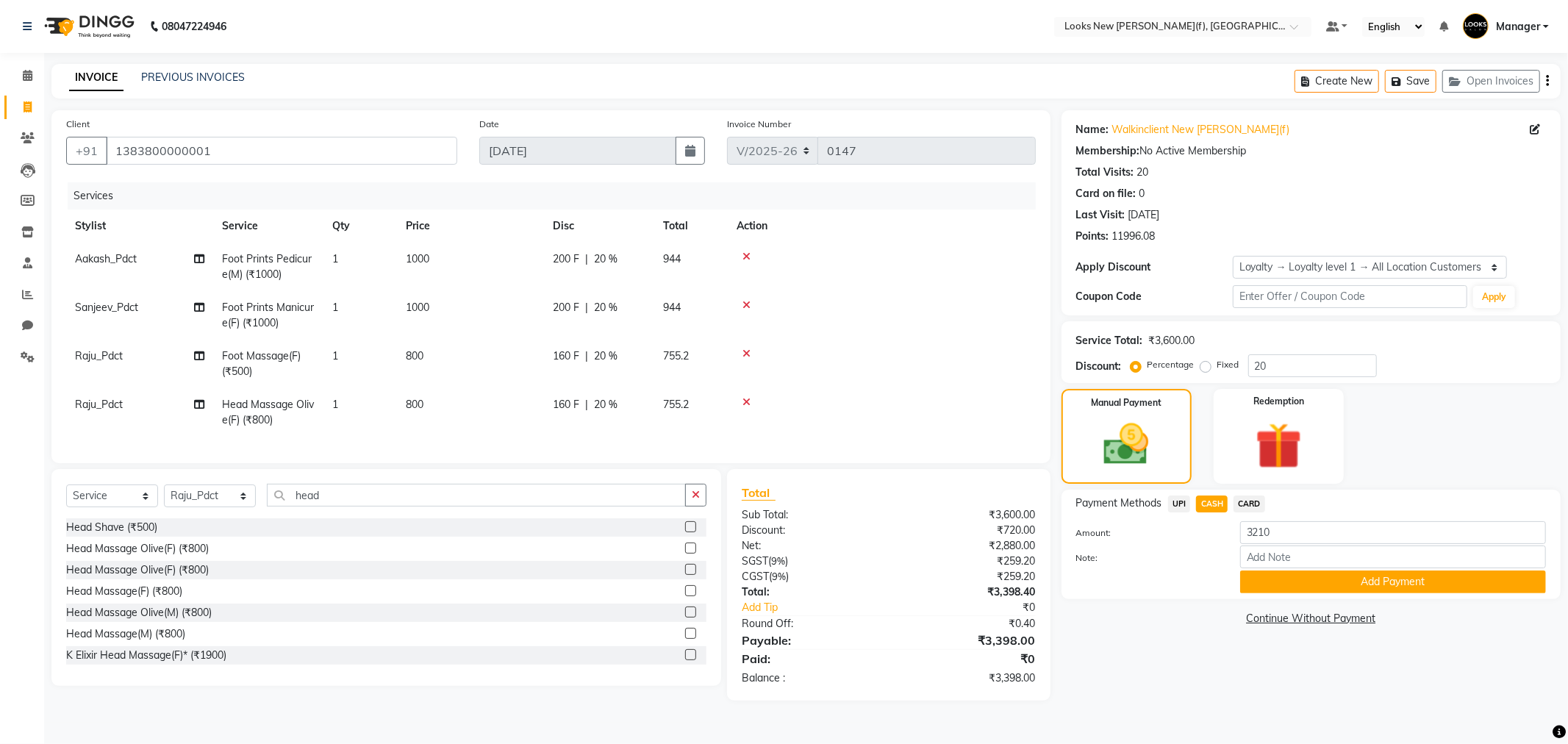
drag, startPoint x: 600, startPoint y: 393, endPoint x: 606, endPoint y: 397, distance: 7.2
click at [601, 393] on tr "Raju_Pdct Head Massage Olive(F) (₹800) 1 800 160 F | 20 % 755.2" at bounding box center [550, 412] width 970 height 48
click at [1309, 584] on button "Add Payment" at bounding box center [1392, 581] width 306 height 22
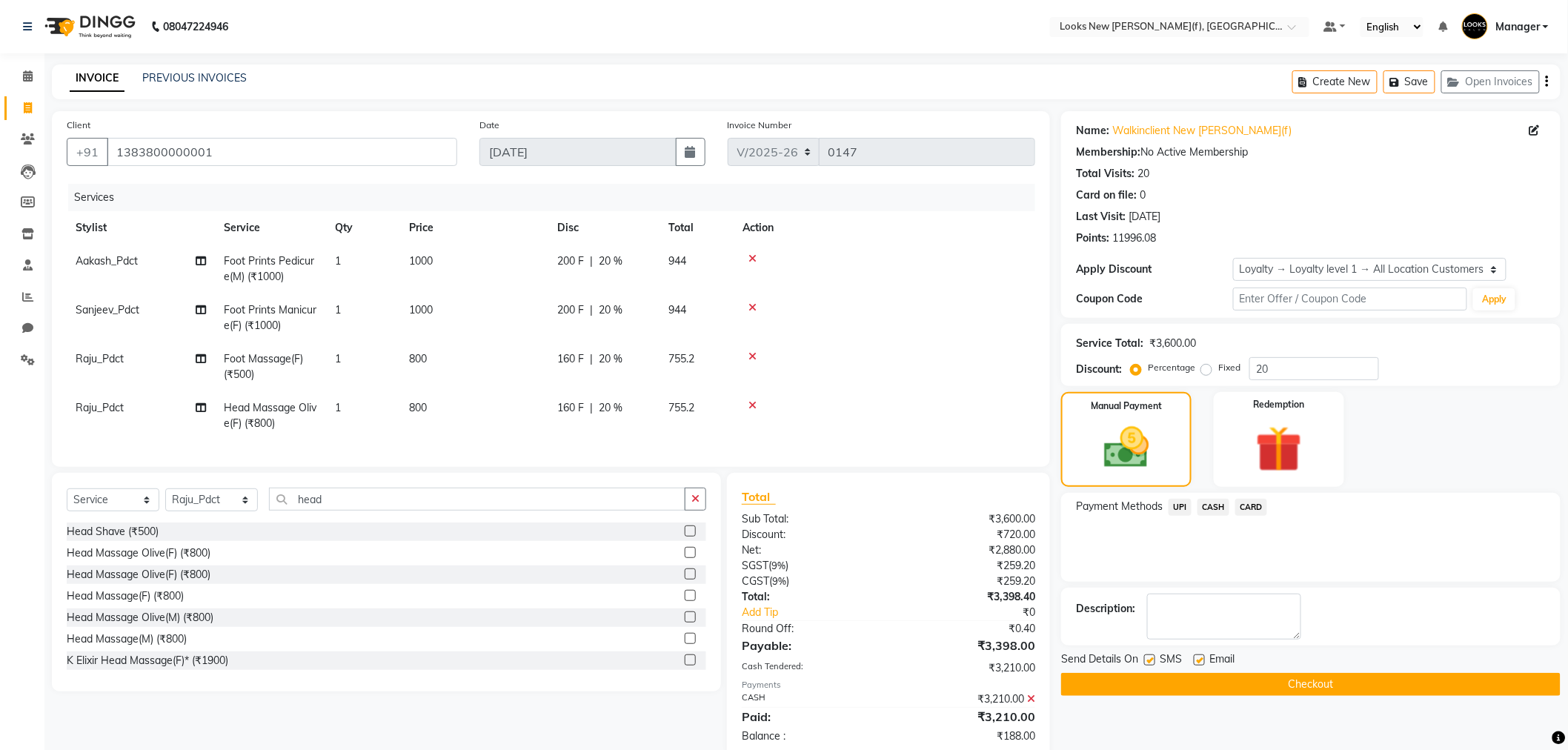
click at [1029, 704] on icon at bounding box center [1032, 698] width 8 height 10
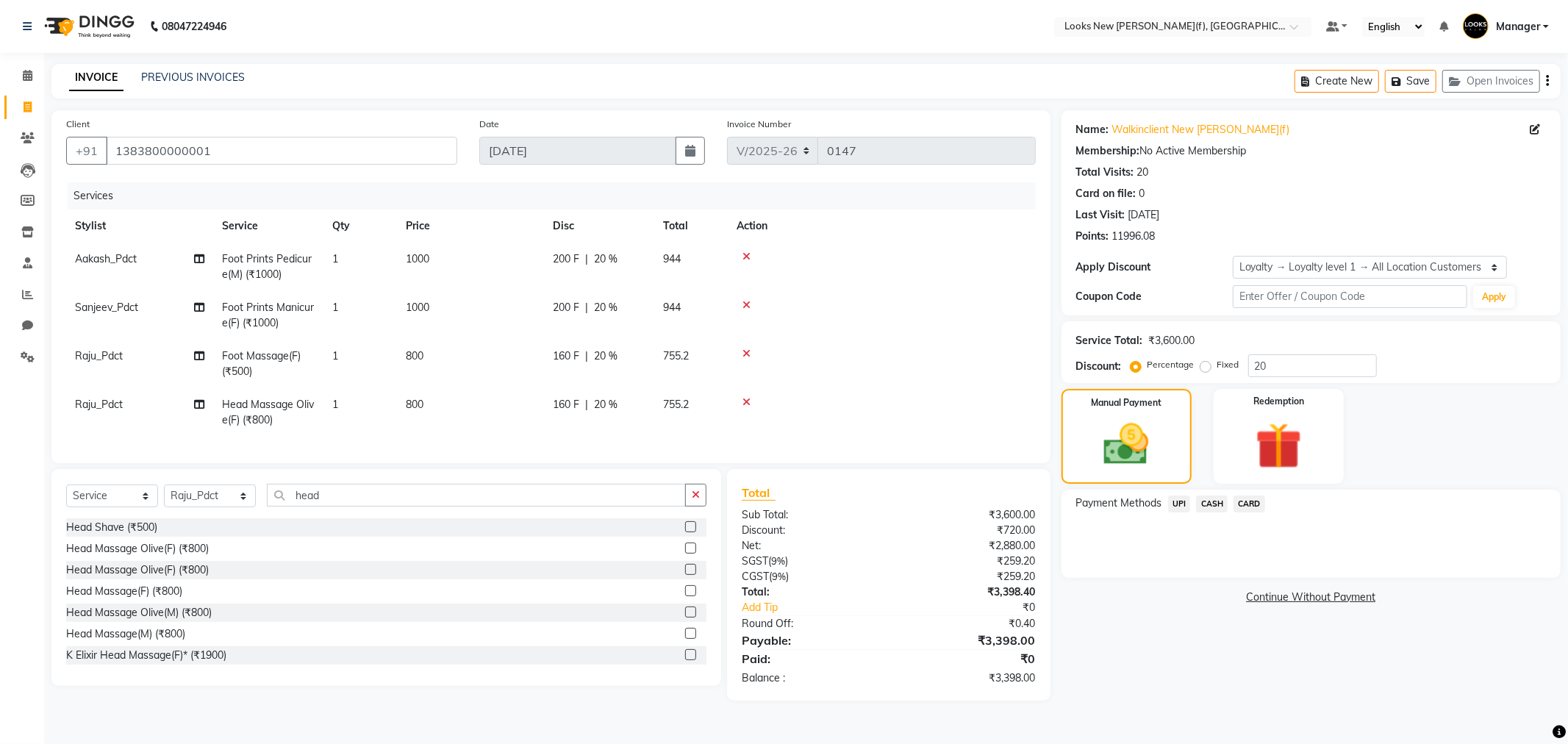
click at [1216, 505] on span "CASH" at bounding box center [1212, 503] width 32 height 17
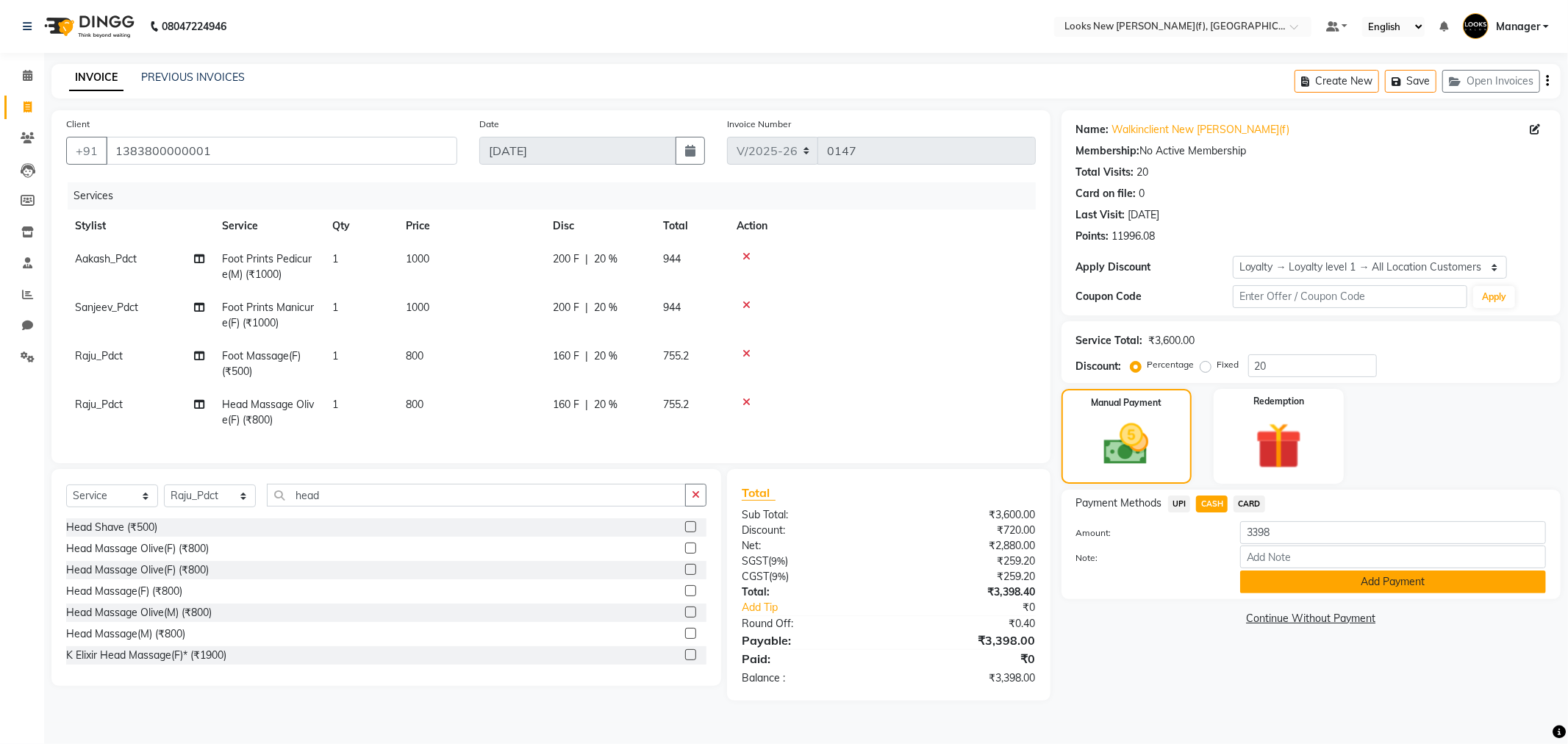
click at [1294, 581] on button "Add Payment" at bounding box center [1392, 581] width 306 height 22
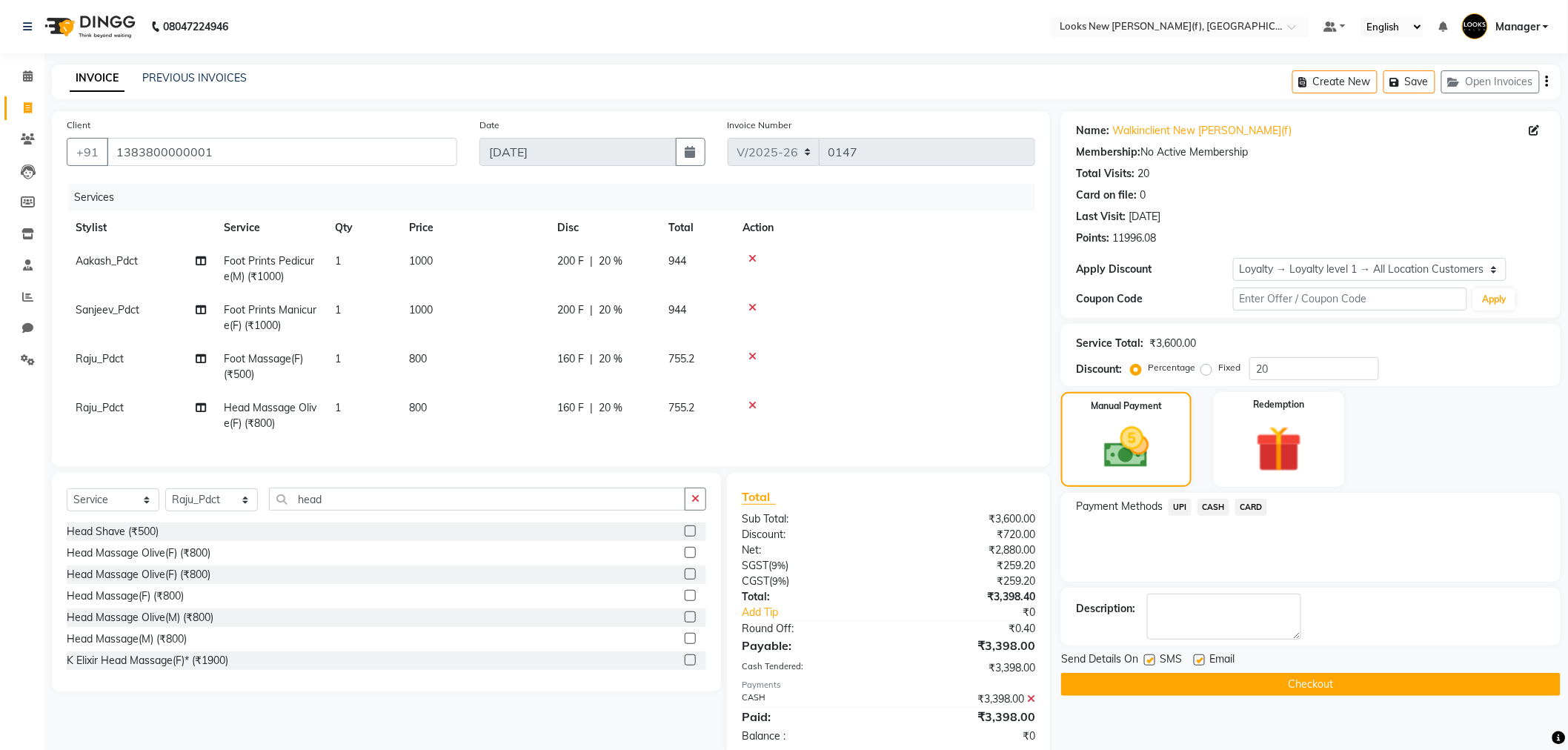
click at [1244, 685] on button "Checkout" at bounding box center [1310, 684] width 499 height 23
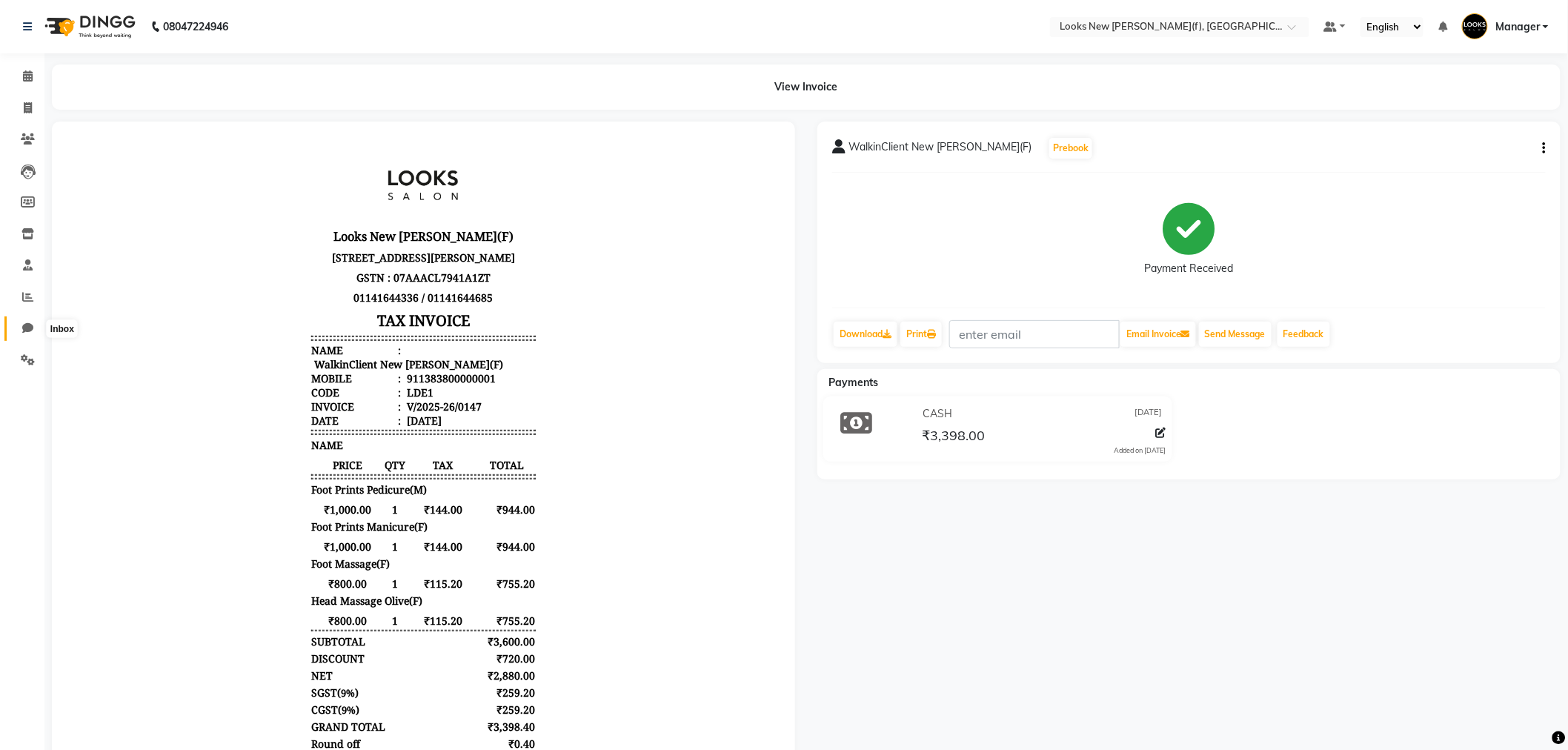
click at [28, 337] on link "Chat" at bounding box center [22, 328] width 35 height 24
select select "100"
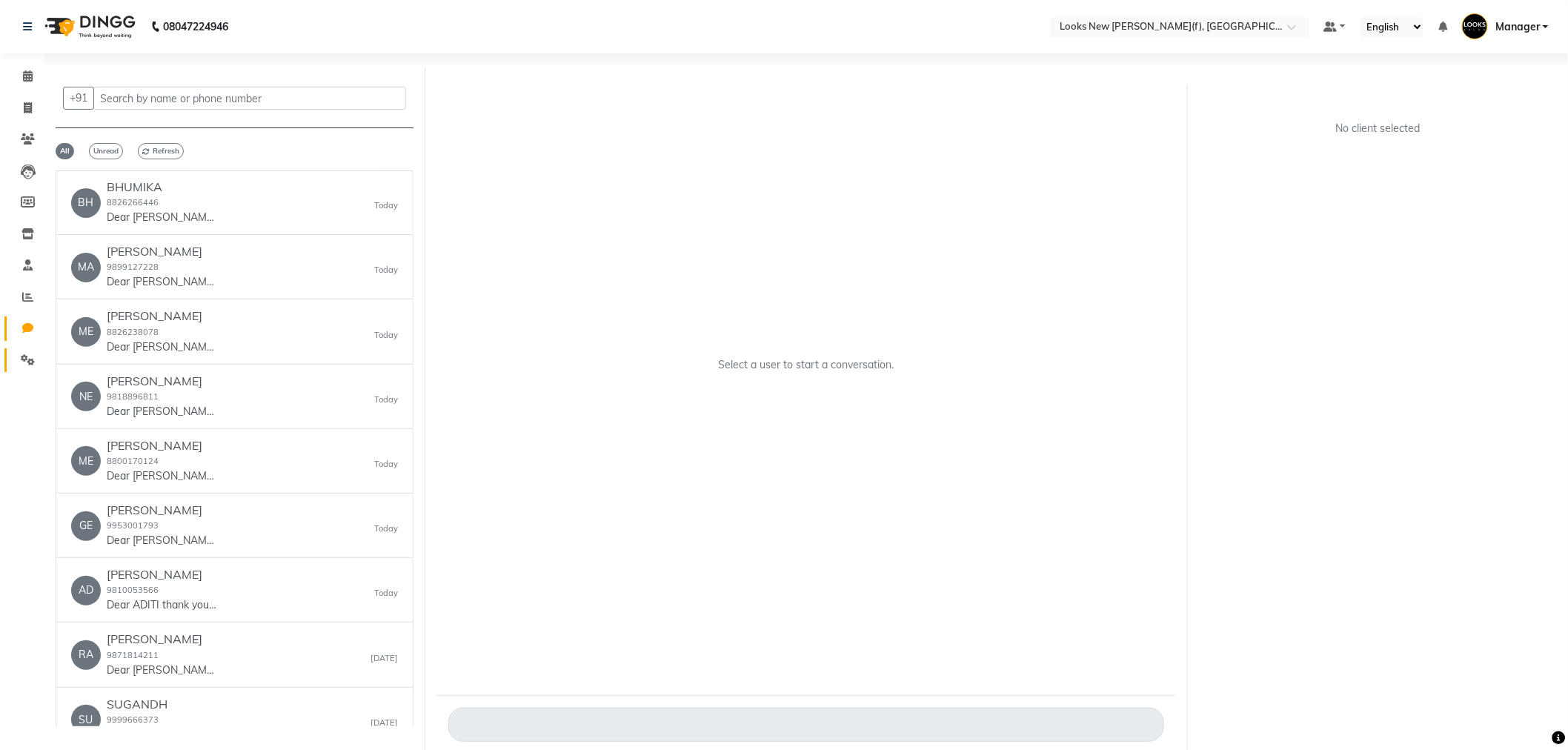
click at [18, 369] on link "Settings" at bounding box center [22, 360] width 35 height 24
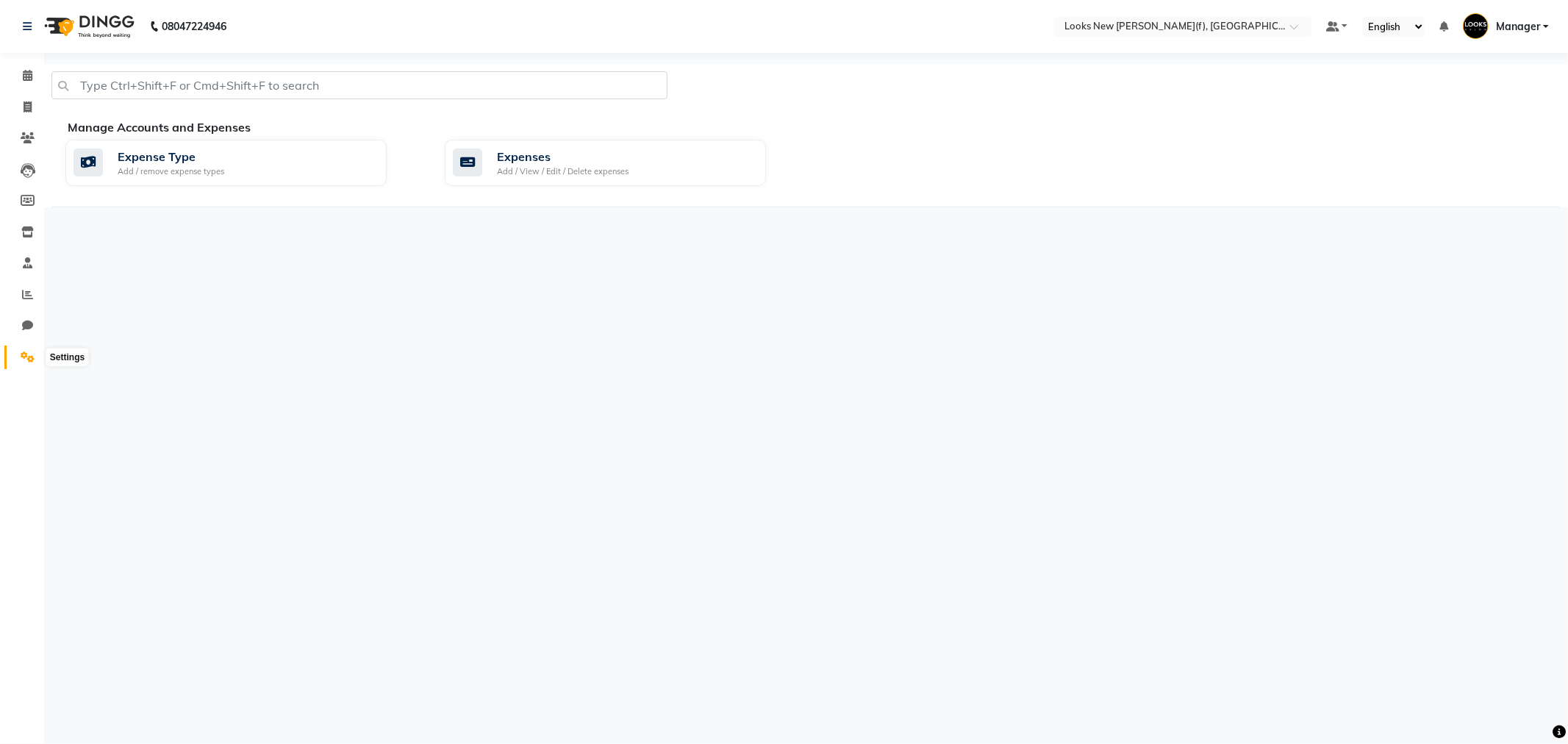
click at [26, 357] on icon at bounding box center [27, 356] width 14 height 11
click at [27, 295] on icon at bounding box center [27, 294] width 11 height 11
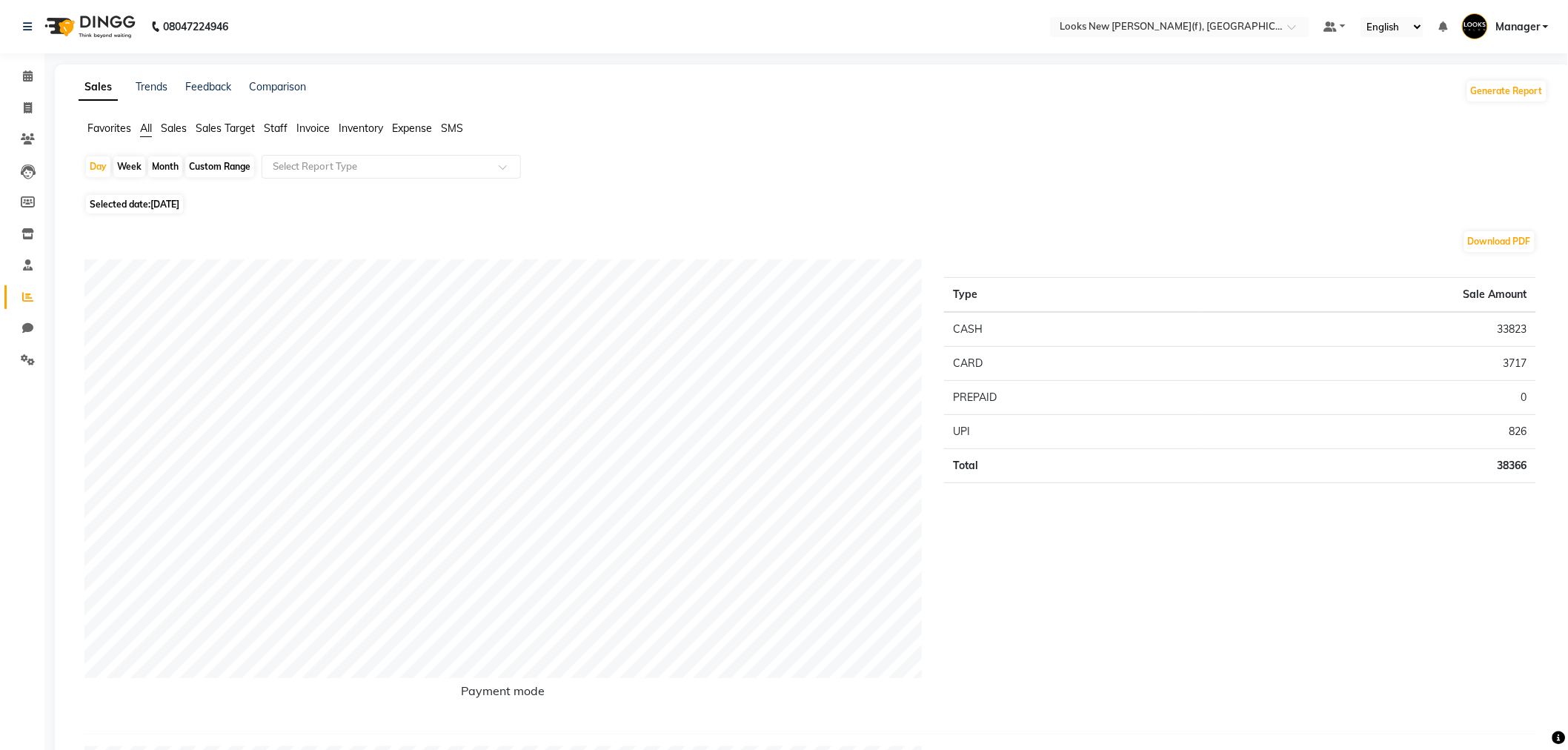
click at [275, 130] on span "Staff" at bounding box center [275, 128] width 24 height 13
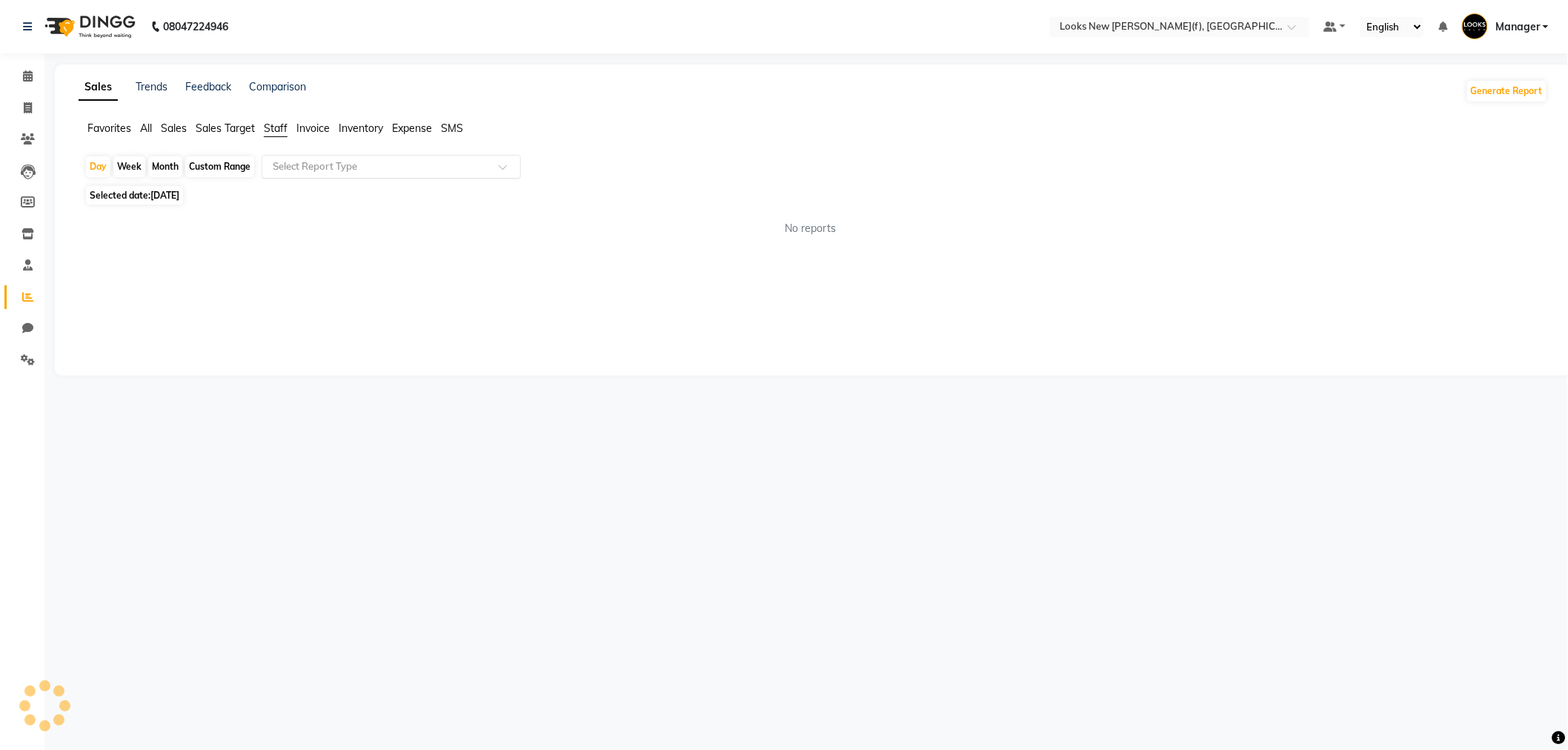
click at [310, 173] on input "text" at bounding box center [376, 167] width 213 height 15
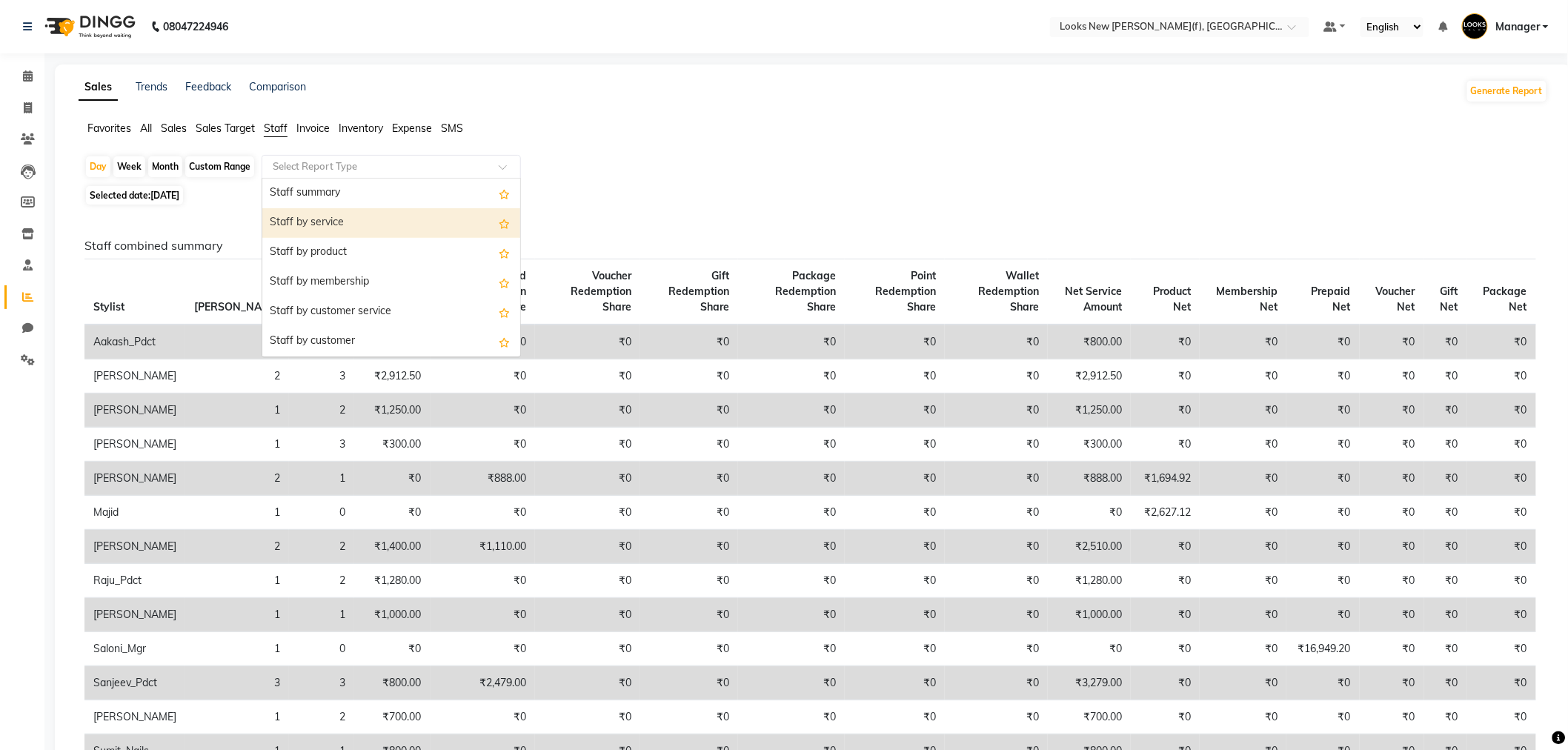
click at [313, 225] on div "Staff by service" at bounding box center [391, 222] width 258 height 29
select select "full_report"
select select "pdf"
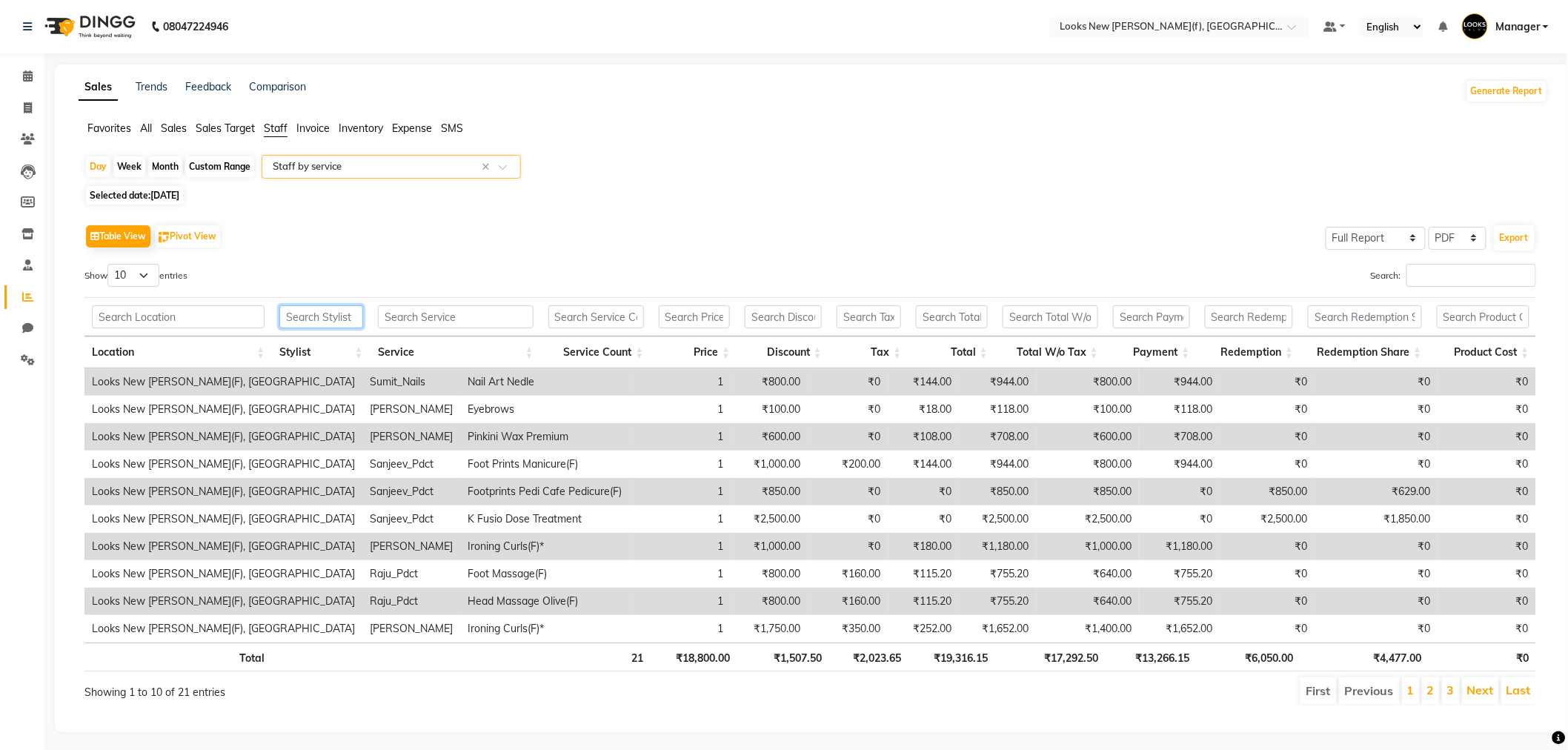
click at [332, 315] on input "text" at bounding box center [321, 316] width 84 height 23
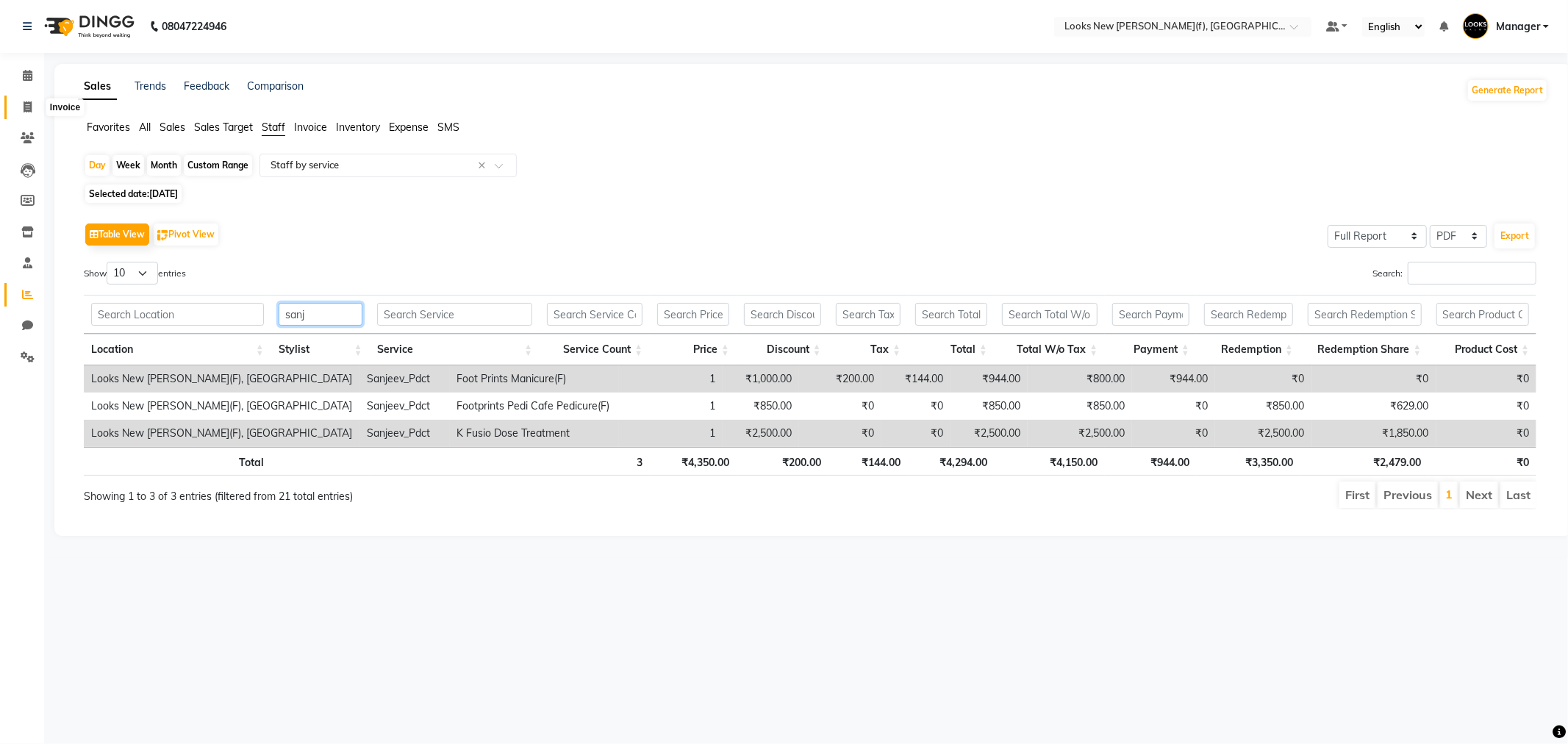
type input "sanj"
click at [32, 104] on span at bounding box center [27, 107] width 26 height 17
select select "service"
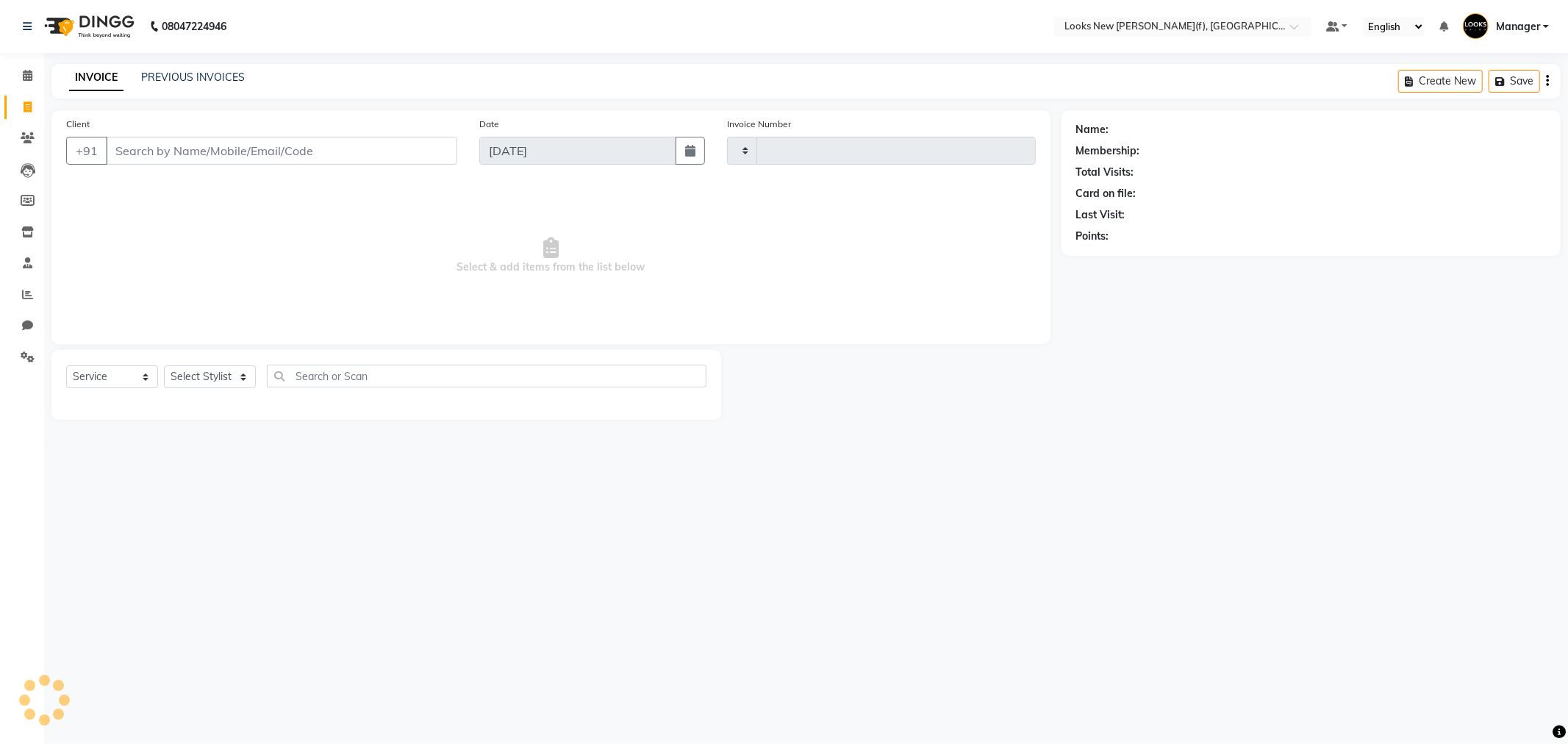
type input "0148"
select select "8659"
click at [180, 151] on input "Client" at bounding box center [281, 151] width 351 height 28
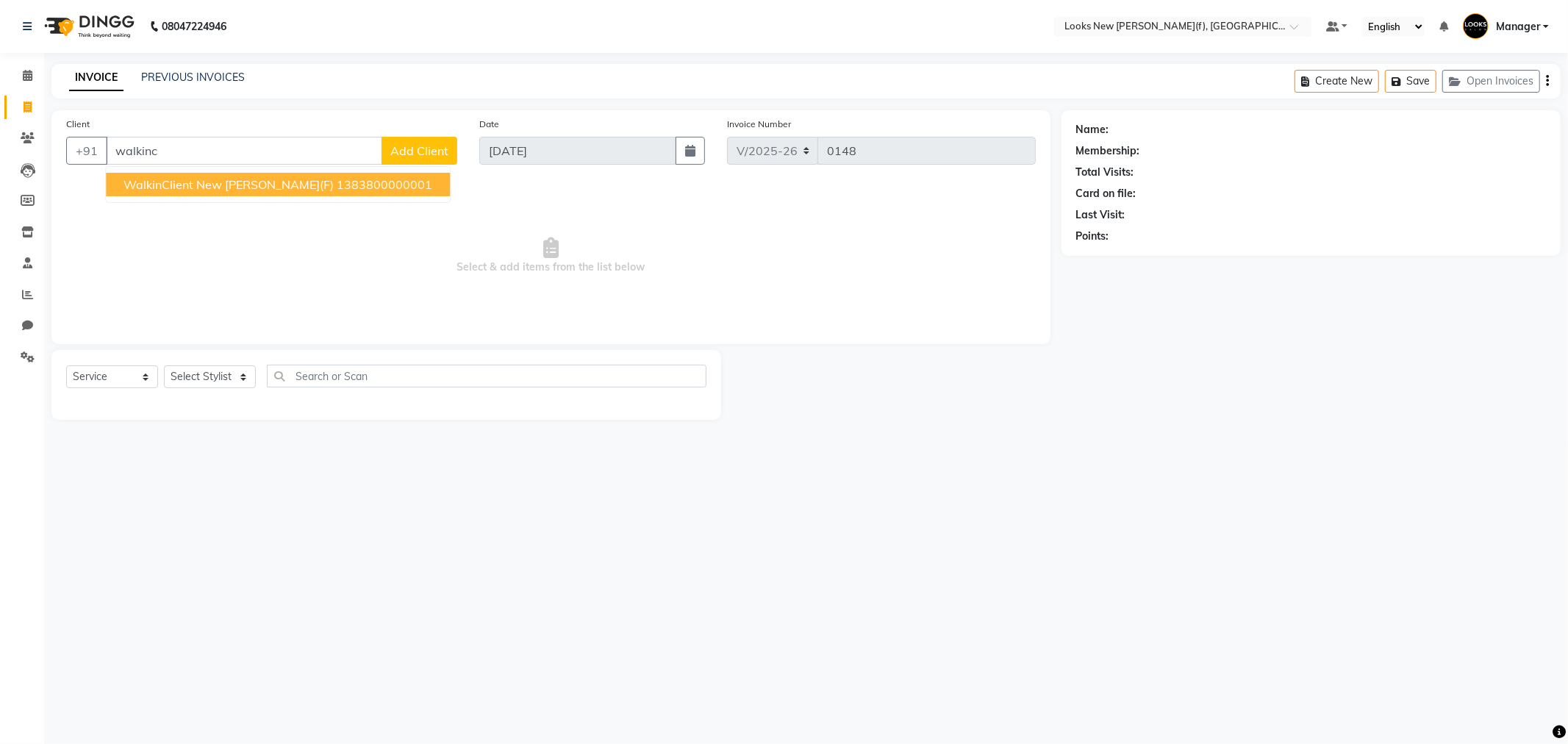
click at [187, 181] on span "WalkinClient New Rajinder Ngr(F)" at bounding box center [228, 185] width 211 height 15
type input "1383800000001"
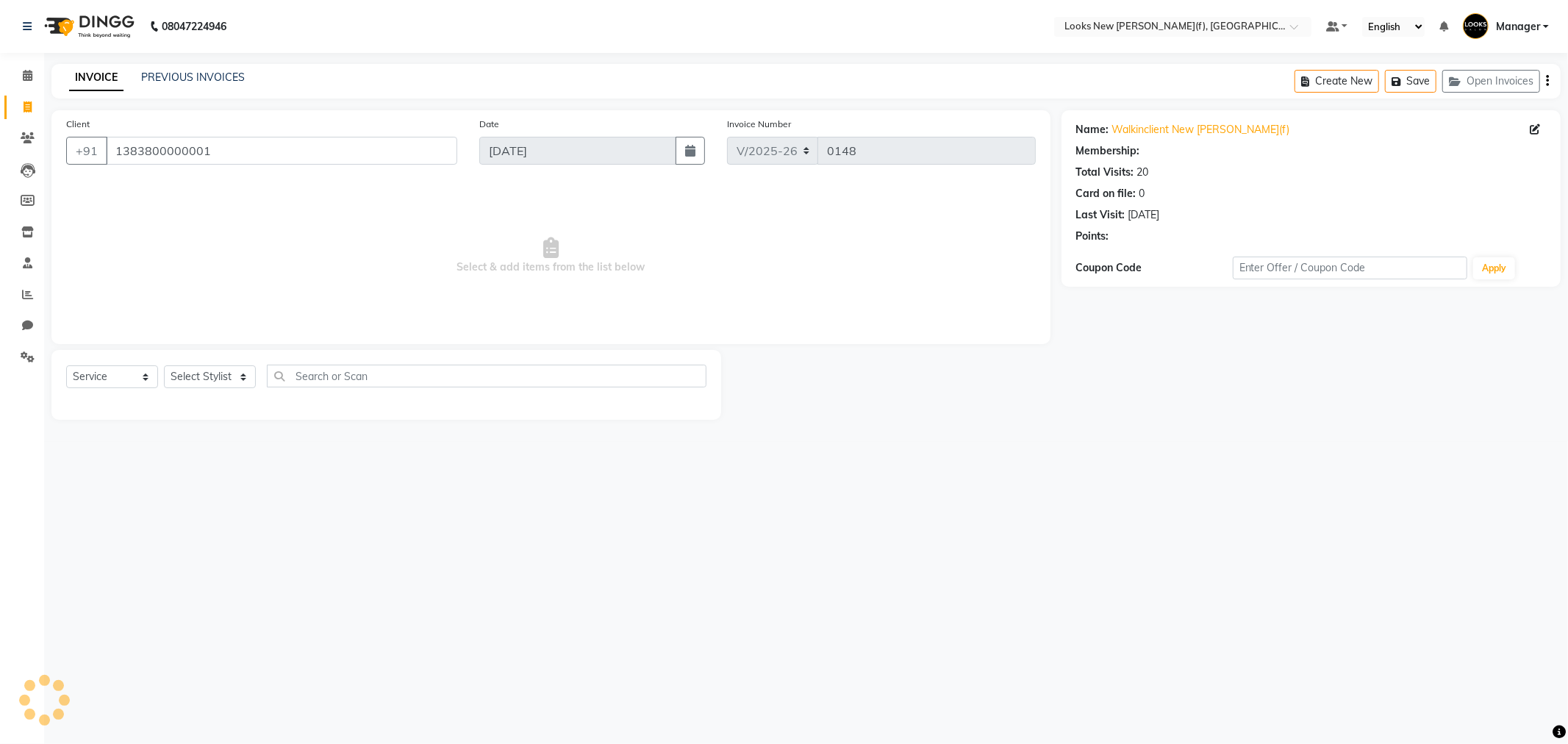
select select "1: Object"
click at [222, 379] on select "Select Stylist Aakash_Pdct Afsar Ahmad Ashmita Ayesha Bobby_Asst Bobby_Khan Cou…" at bounding box center [210, 376] width 92 height 22
select select "87319"
click at [164, 366] on select "Select Stylist Aakash_Pdct Afsar Ahmad Ashmita Ayesha Bobby_Asst Bobby_Khan Cou…" at bounding box center [210, 376] width 92 height 22
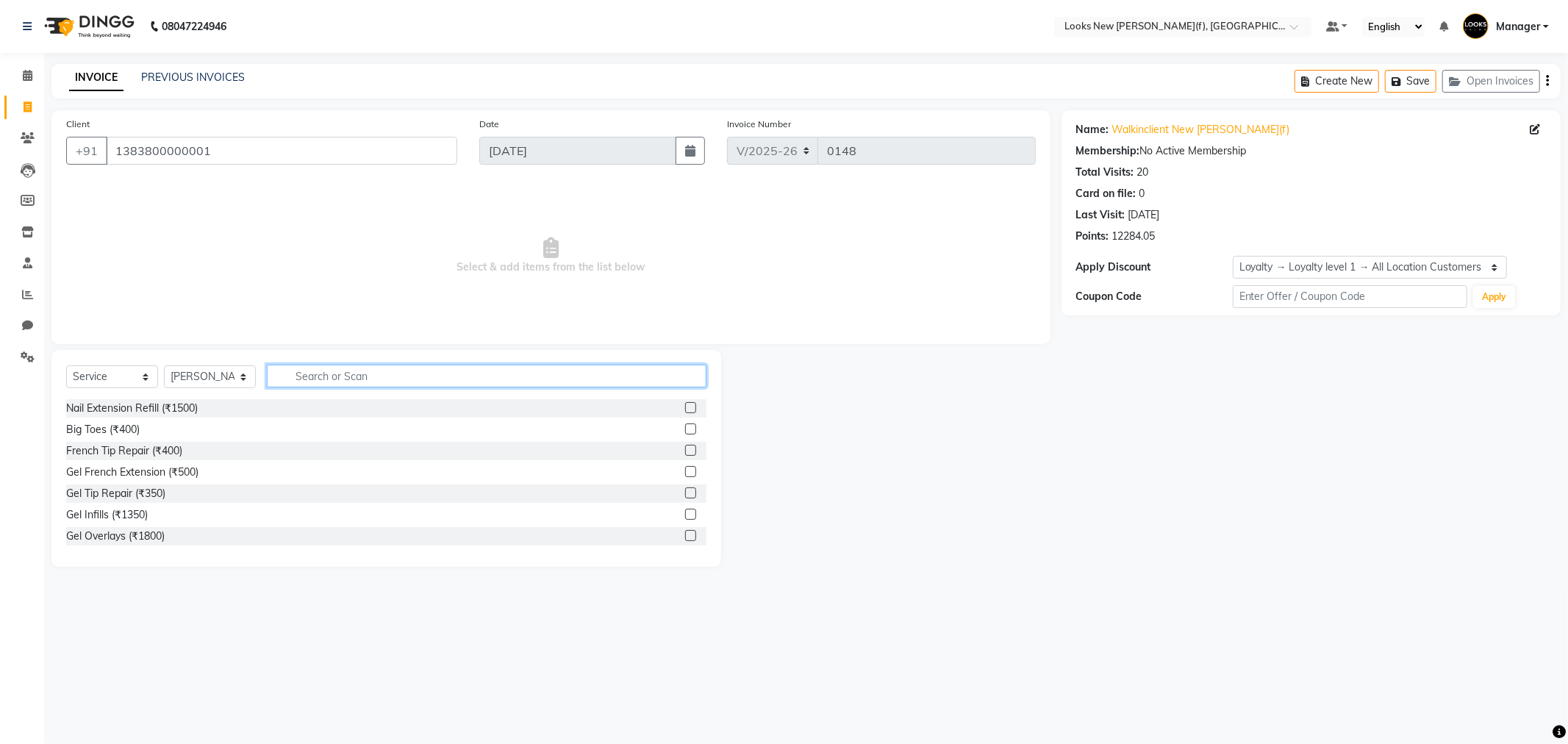
click at [343, 378] on input "text" at bounding box center [487, 375] width 440 height 22
type input "i"
type input "clean"
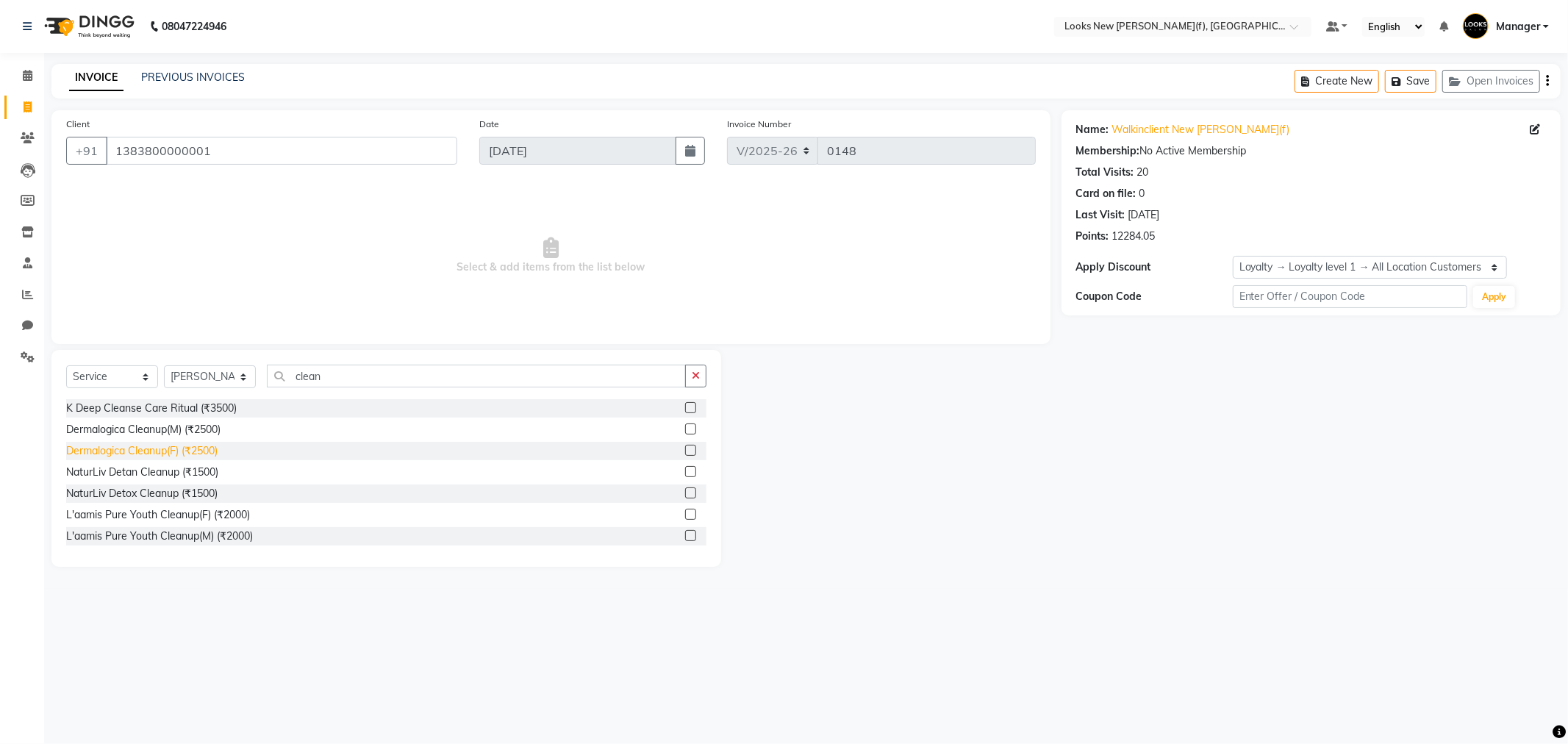
click at [196, 452] on div "Dermalogica Cleanup(F) (₹2500)" at bounding box center [142, 450] width 152 height 16
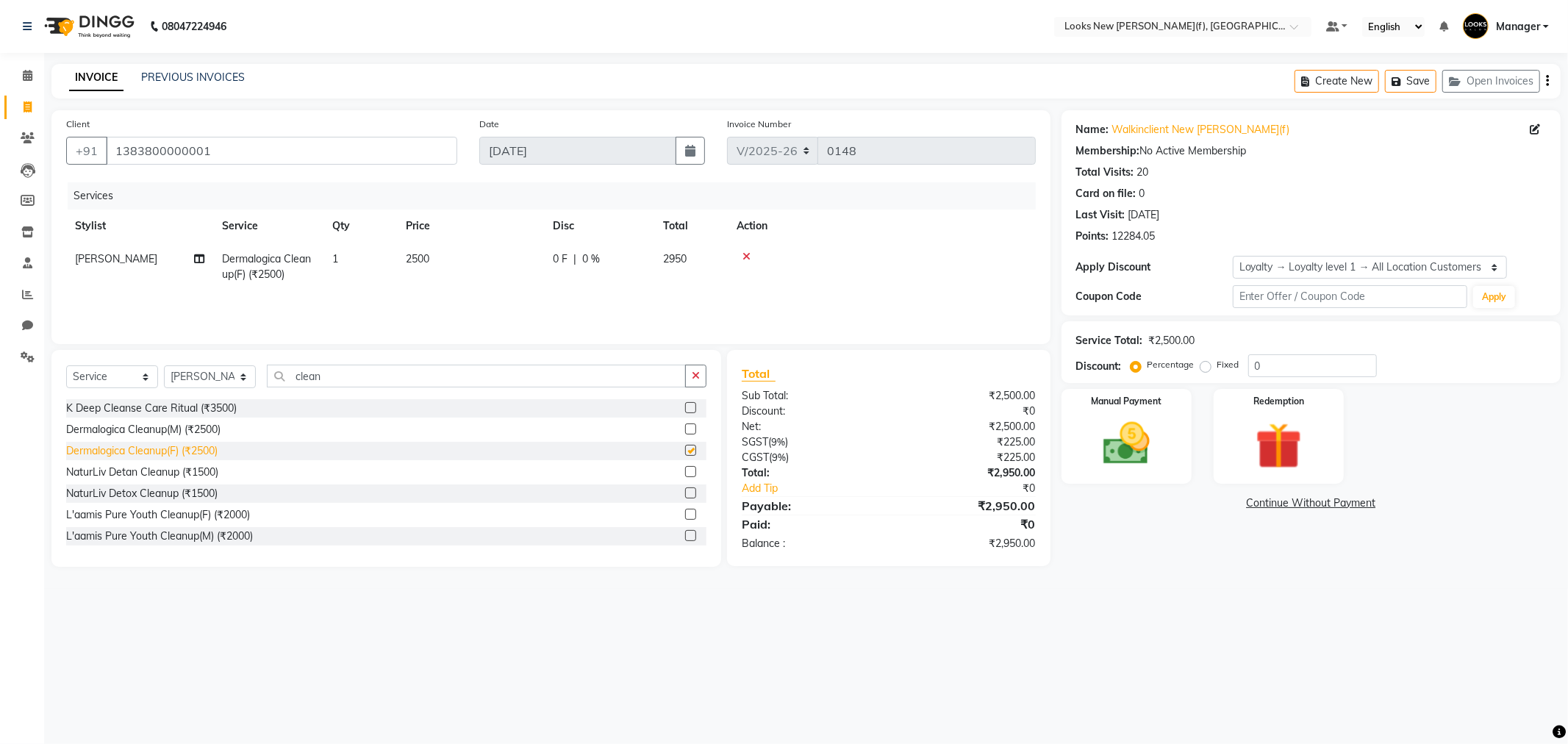
checkbox input "false"
click at [430, 255] on span "2500" at bounding box center [417, 259] width 23 height 13
select select "87319"
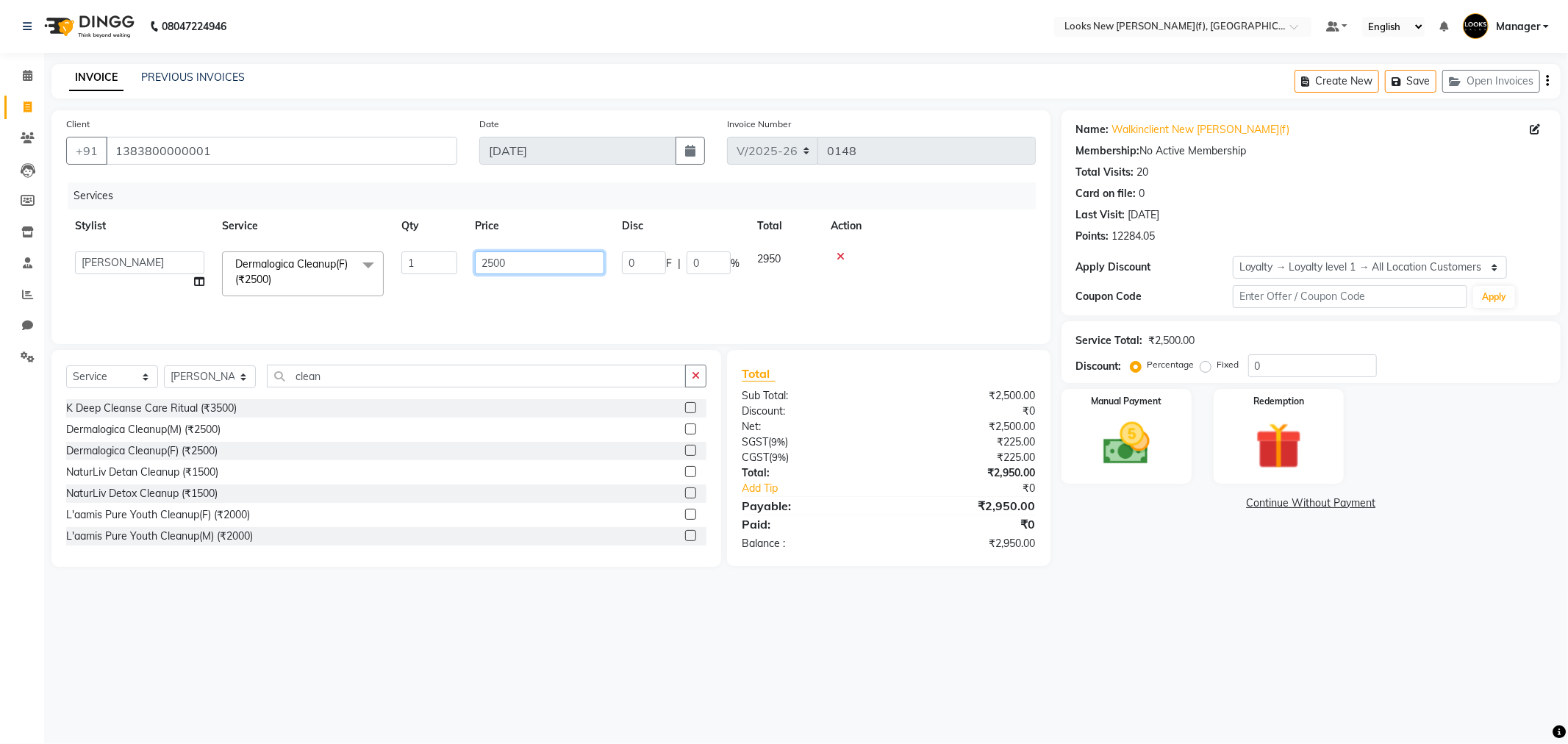
drag, startPoint x: 491, startPoint y: 261, endPoint x: 476, endPoint y: 263, distance: 15.1
click at [476, 263] on input "2500" at bounding box center [539, 262] width 129 height 22
type input "3000"
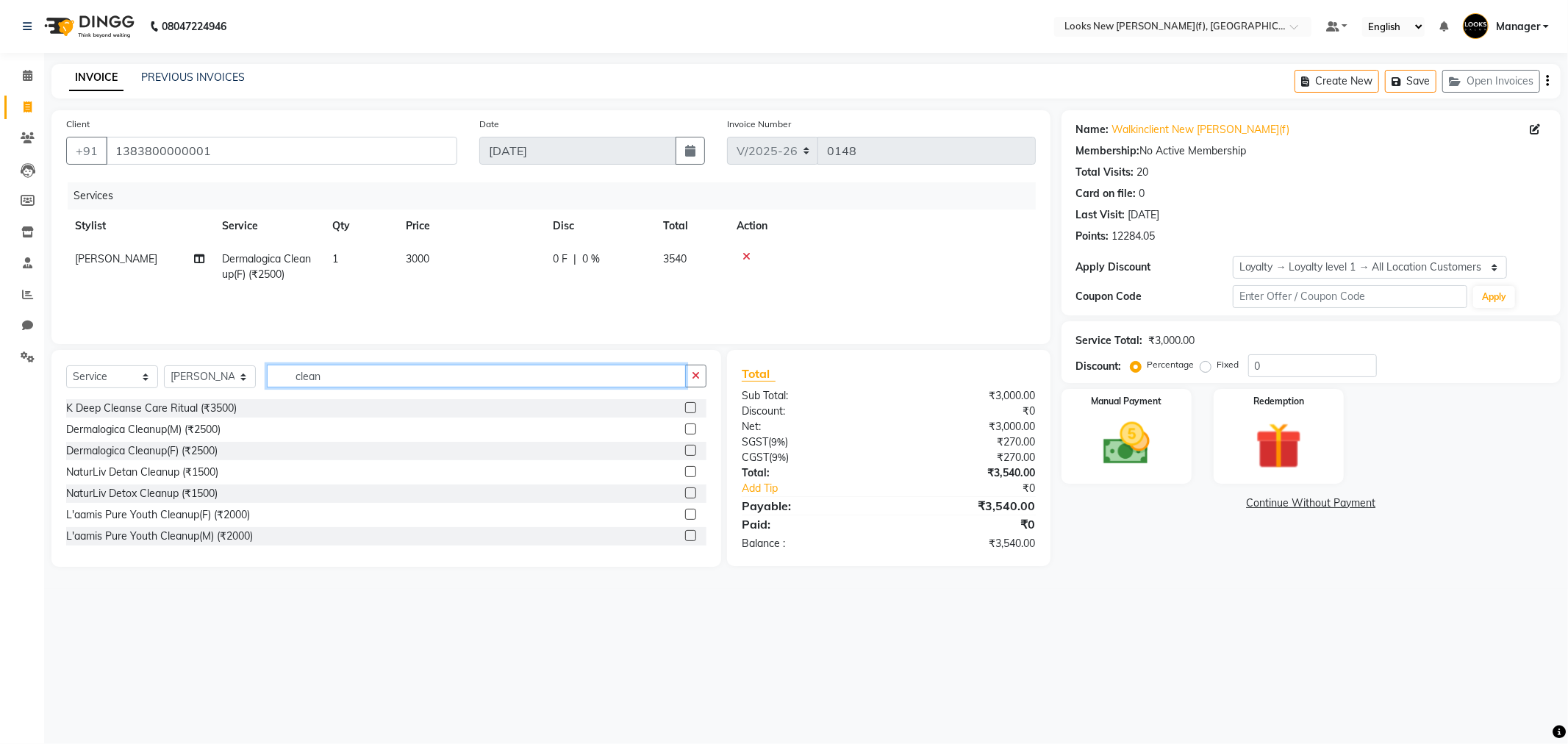
click at [327, 379] on input "clean" at bounding box center [476, 375] width 419 height 22
drag, startPoint x: 318, startPoint y: 379, endPoint x: 281, endPoint y: 383, distance: 37.2
click at [281, 383] on input "clean" at bounding box center [476, 375] width 419 height 22
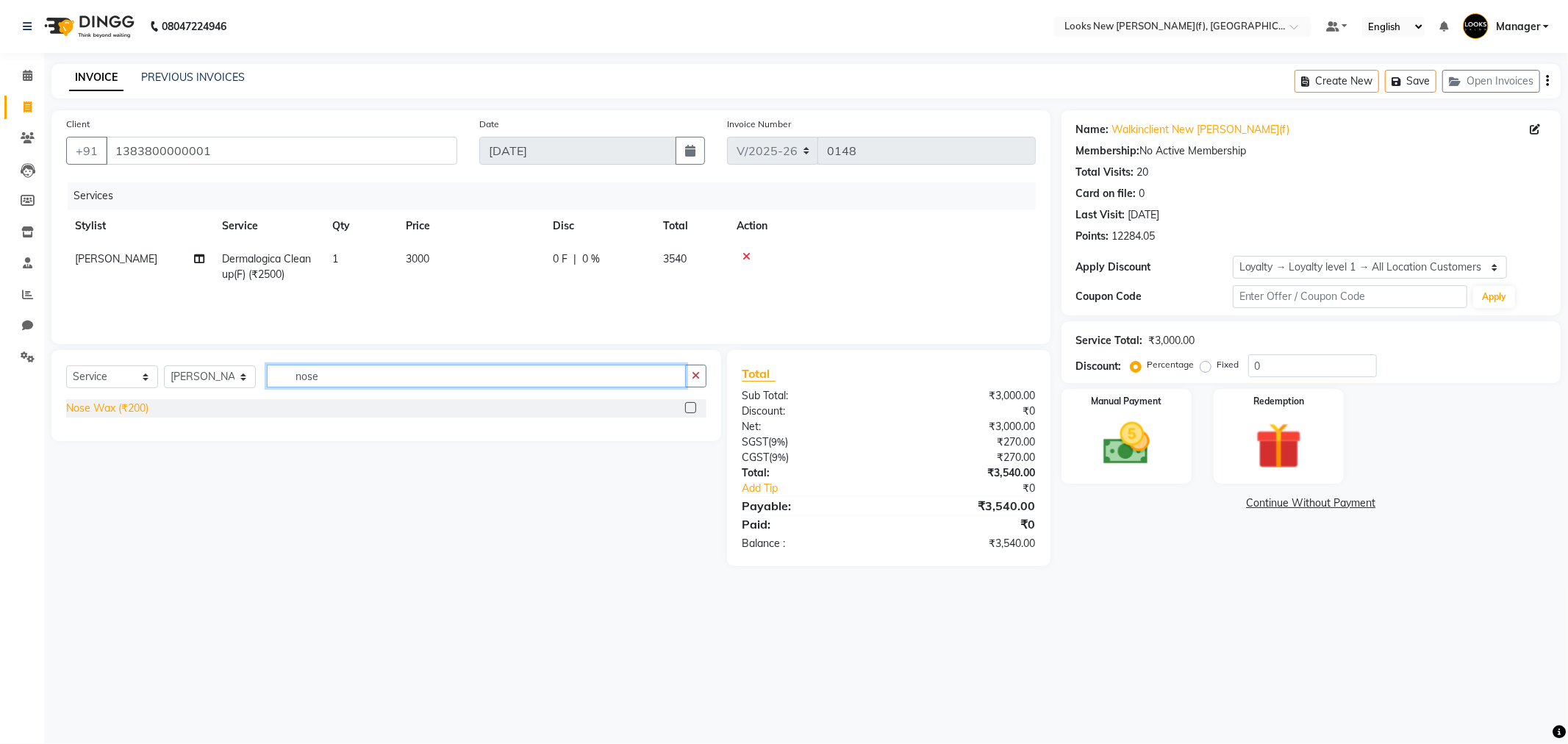
type input "nose"
click at [117, 406] on div "Nose Wax (₹200)" at bounding box center [107, 408] width 82 height 16
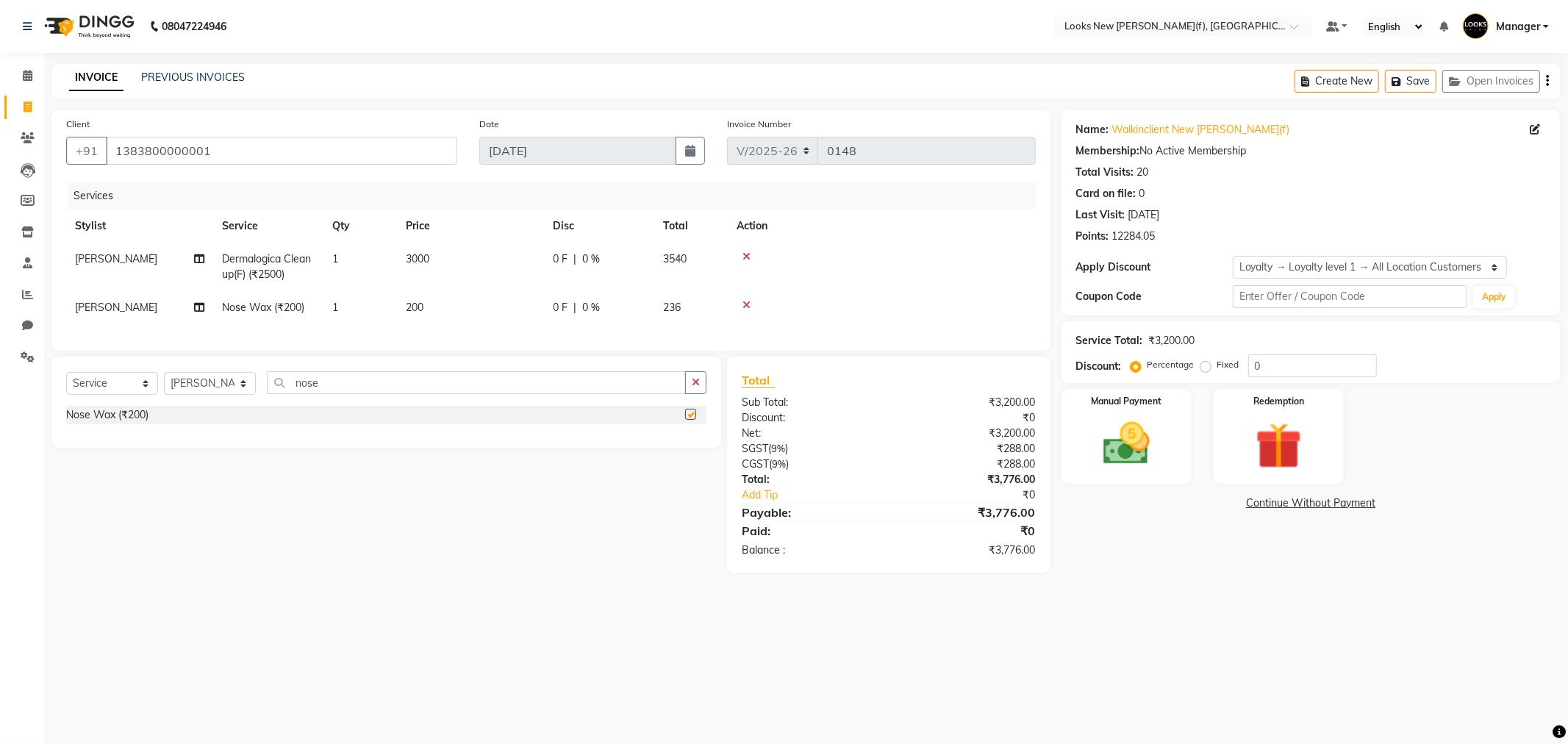
checkbox input "false"
click at [449, 305] on td "200" at bounding box center [470, 308] width 147 height 33
select select "87319"
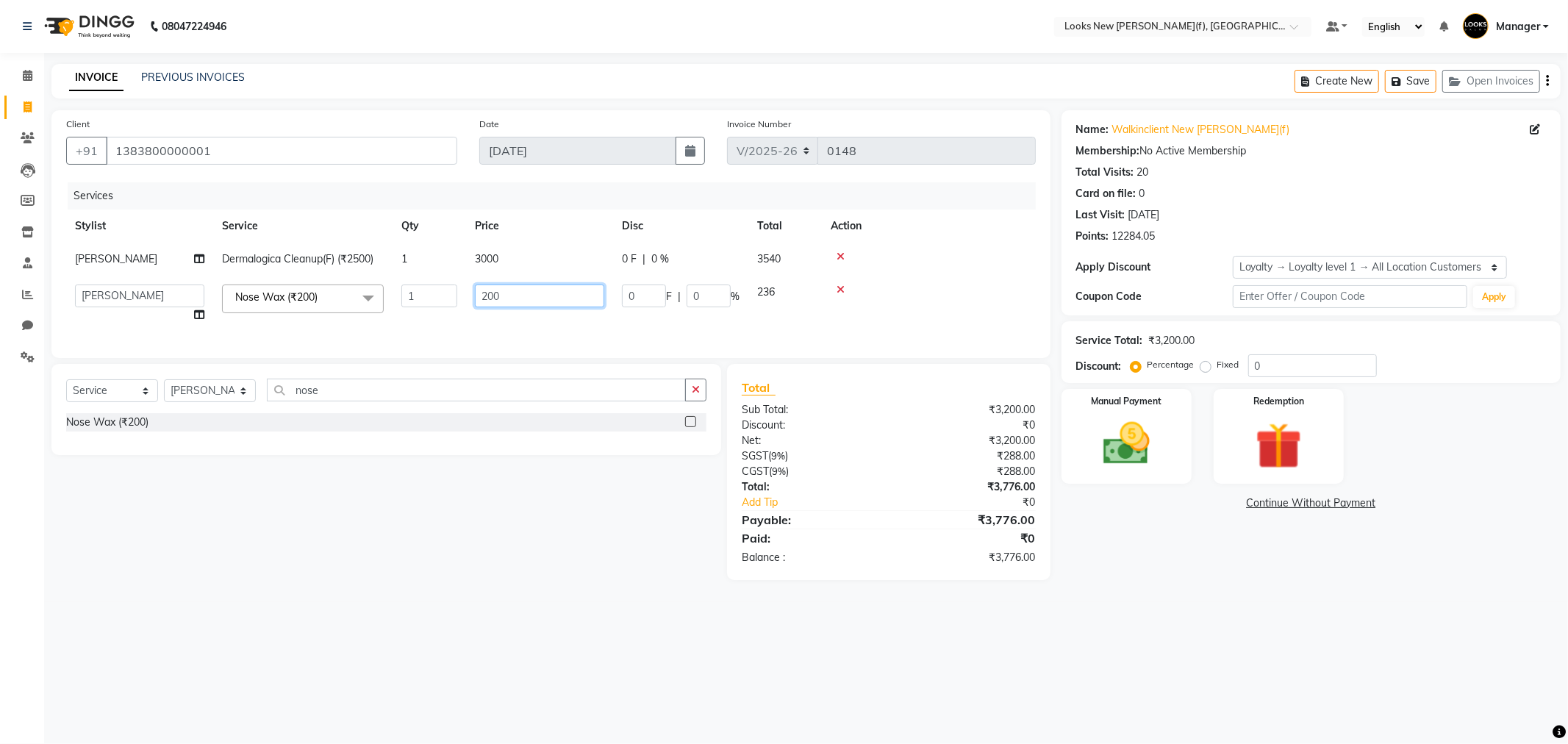
drag, startPoint x: 500, startPoint y: 299, endPoint x: 465, endPoint y: 301, distance: 35.1
click at [466, 301] on td "200" at bounding box center [540, 303] width 147 height 56
type input "100"
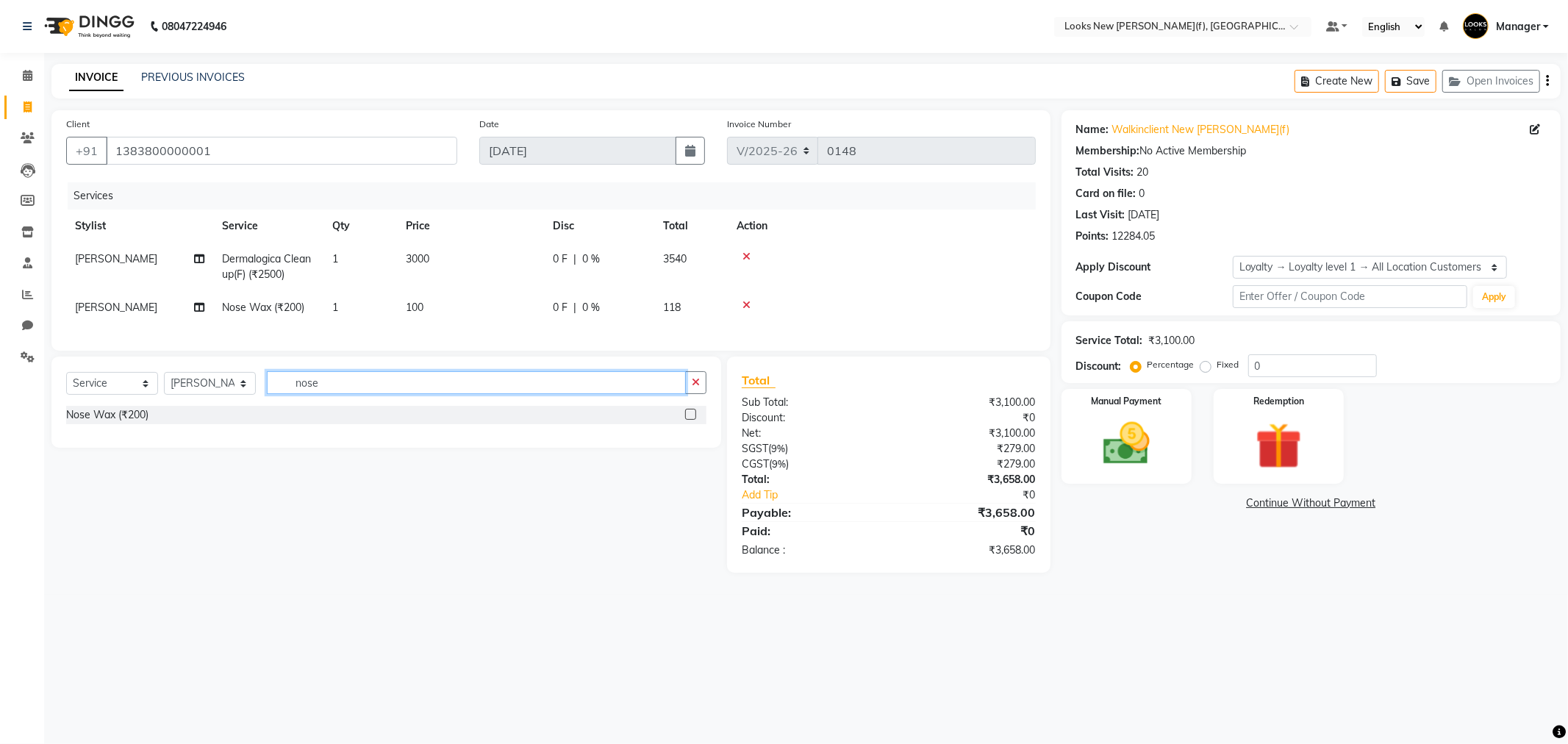
click at [351, 394] on input "nose" at bounding box center [476, 382] width 419 height 22
drag, startPoint x: 351, startPoint y: 399, endPoint x: 260, endPoint y: 404, distance: 91.1
click at [260, 404] on div "Select Service Product Membership Package Voucher Prepaid Gift Card Select Styl…" at bounding box center [386, 388] width 640 height 34
type input "upp"
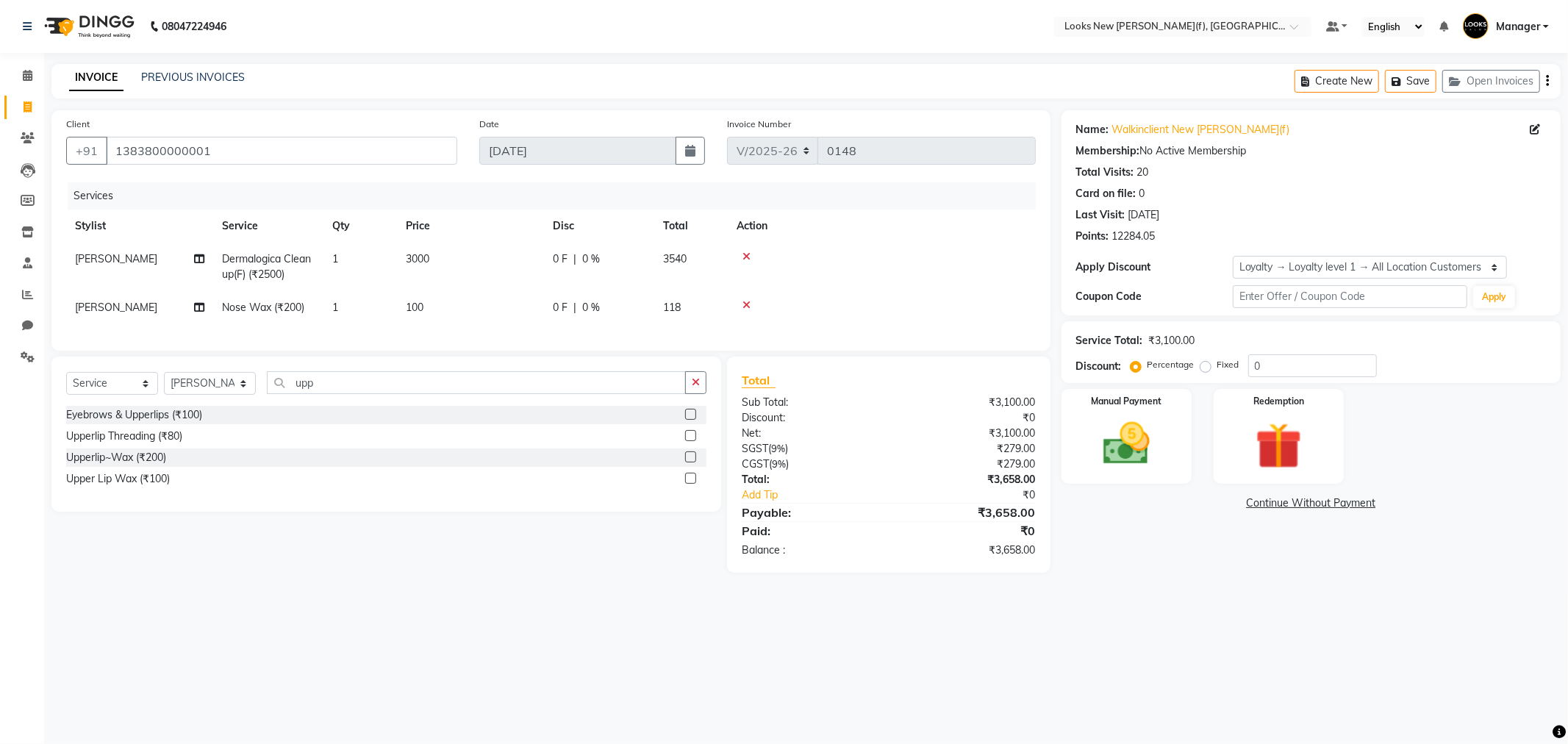
click at [201, 467] on div "Upperlip~Wax (₹200)" at bounding box center [386, 458] width 640 height 18
click at [135, 465] on div "Upperlip~Wax (₹200)" at bounding box center [116, 457] width 100 height 16
checkbox input "false"
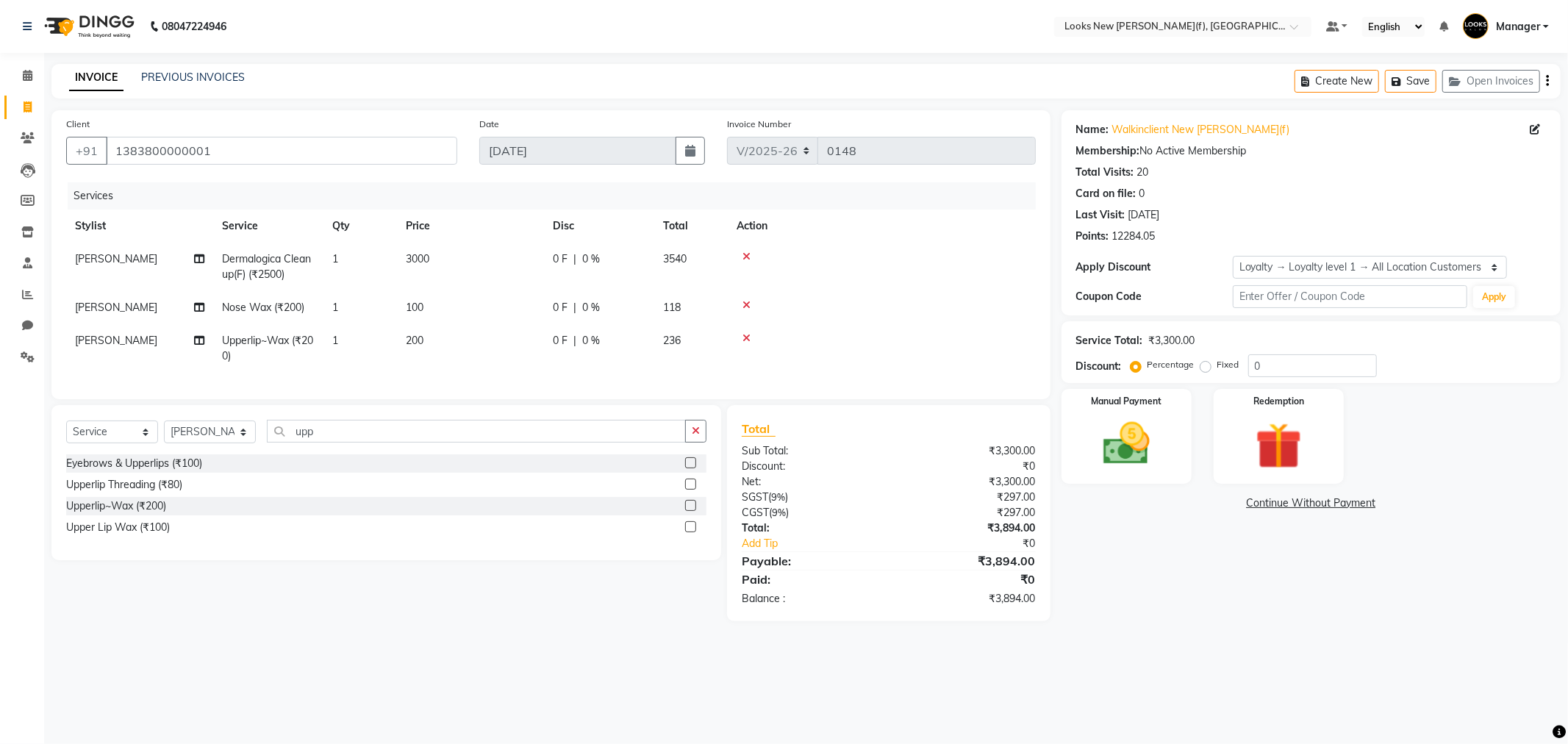
click at [435, 336] on td "200" at bounding box center [470, 348] width 147 height 48
select select "87319"
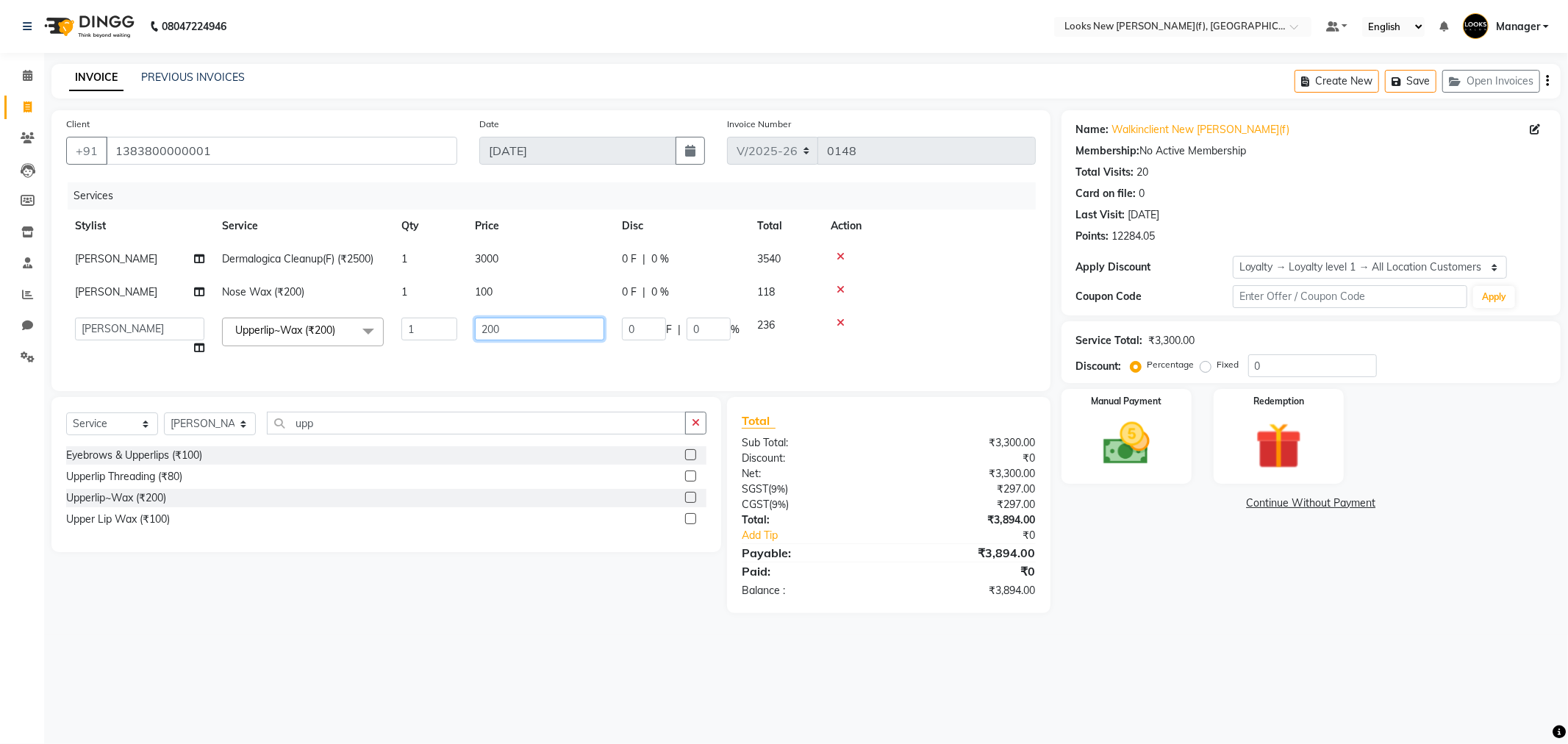
click at [480, 329] on input "200" at bounding box center [539, 328] width 129 height 22
type input "100"
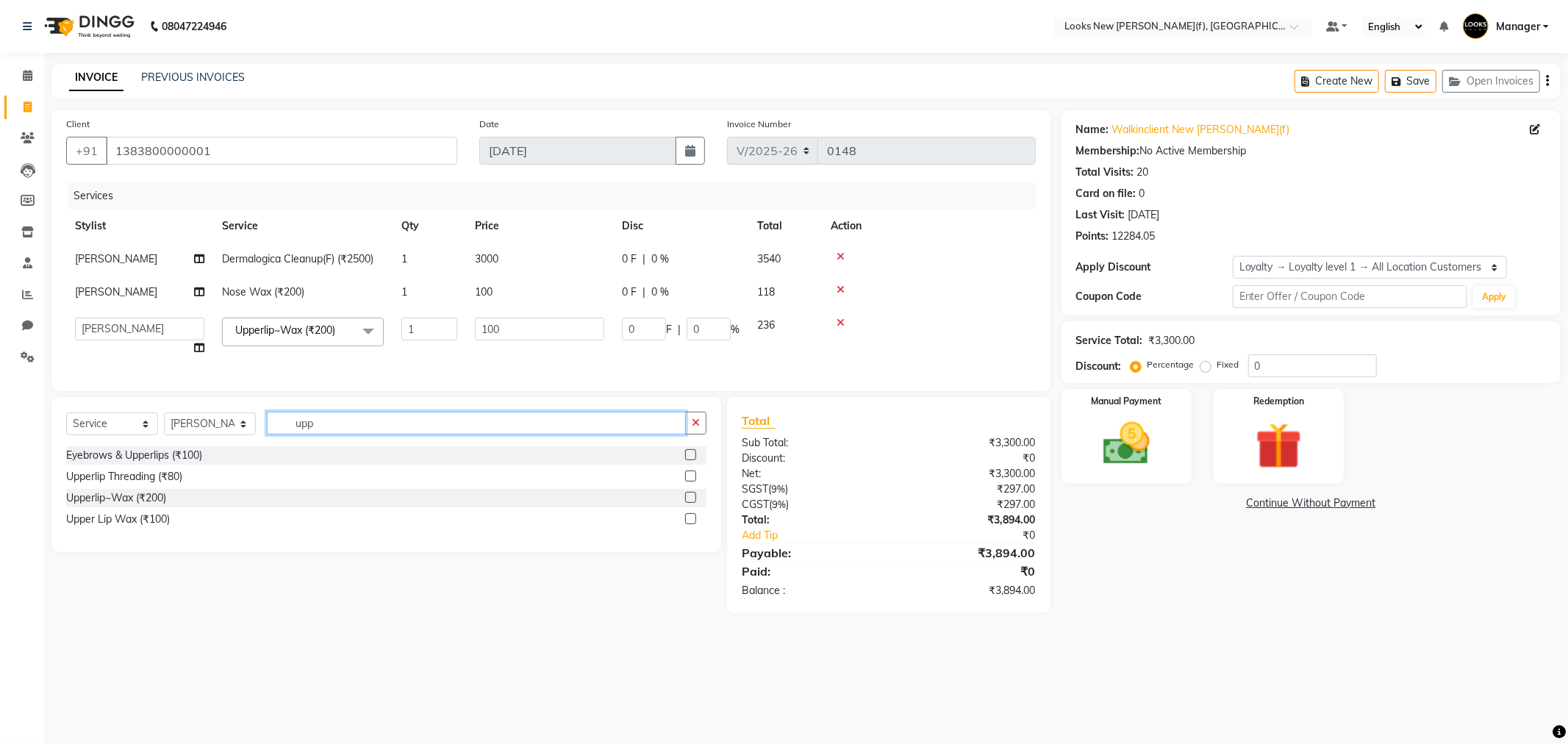
click at [398, 434] on input "upp" at bounding box center [476, 422] width 419 height 22
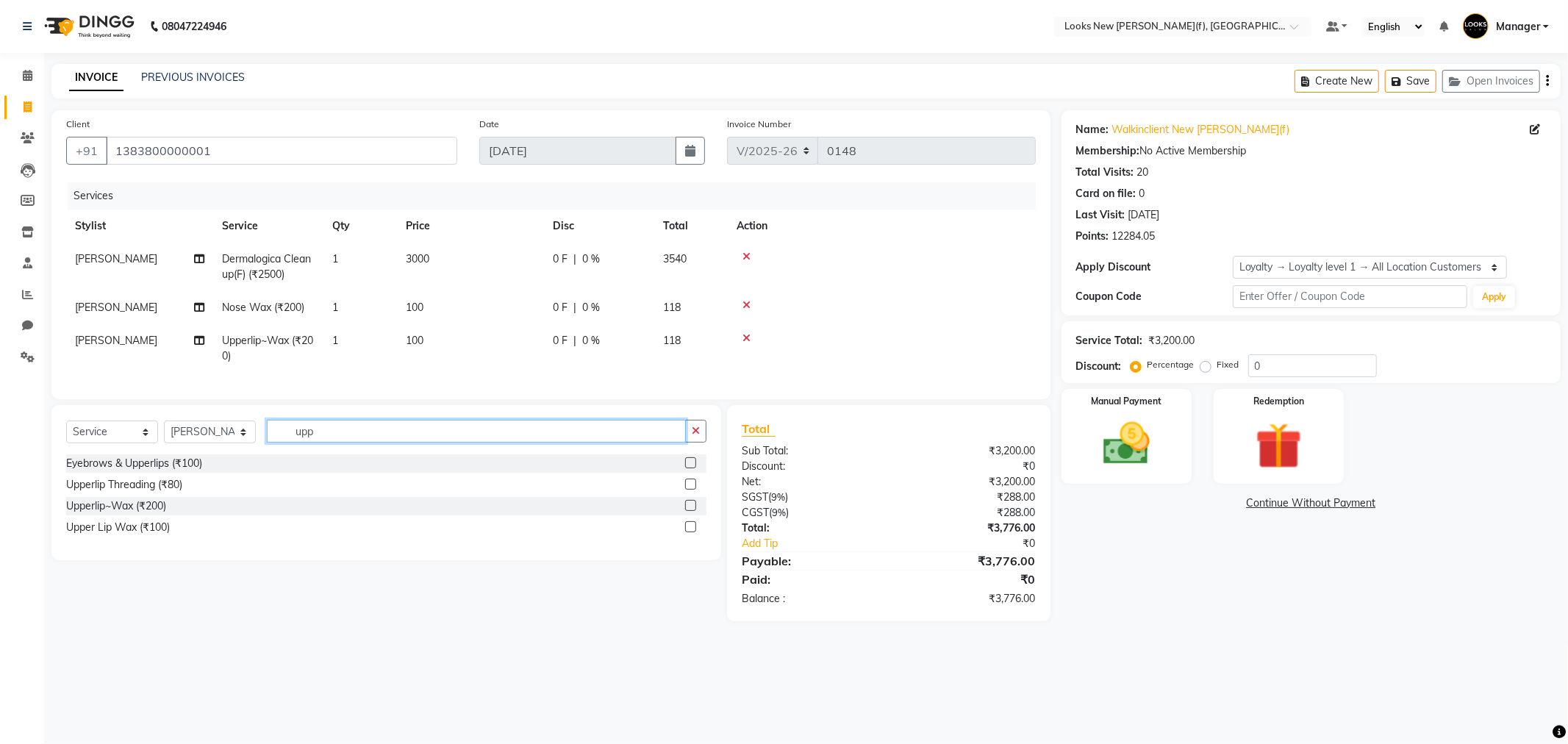
drag, startPoint x: 371, startPoint y: 444, endPoint x: 200, endPoint y: 449, distance: 171.1
click at [200, 449] on div "Select Service Product Membership Package Voucher Prepaid Gift Card Select Styl…" at bounding box center [386, 436] width 640 height 34
type input "side"
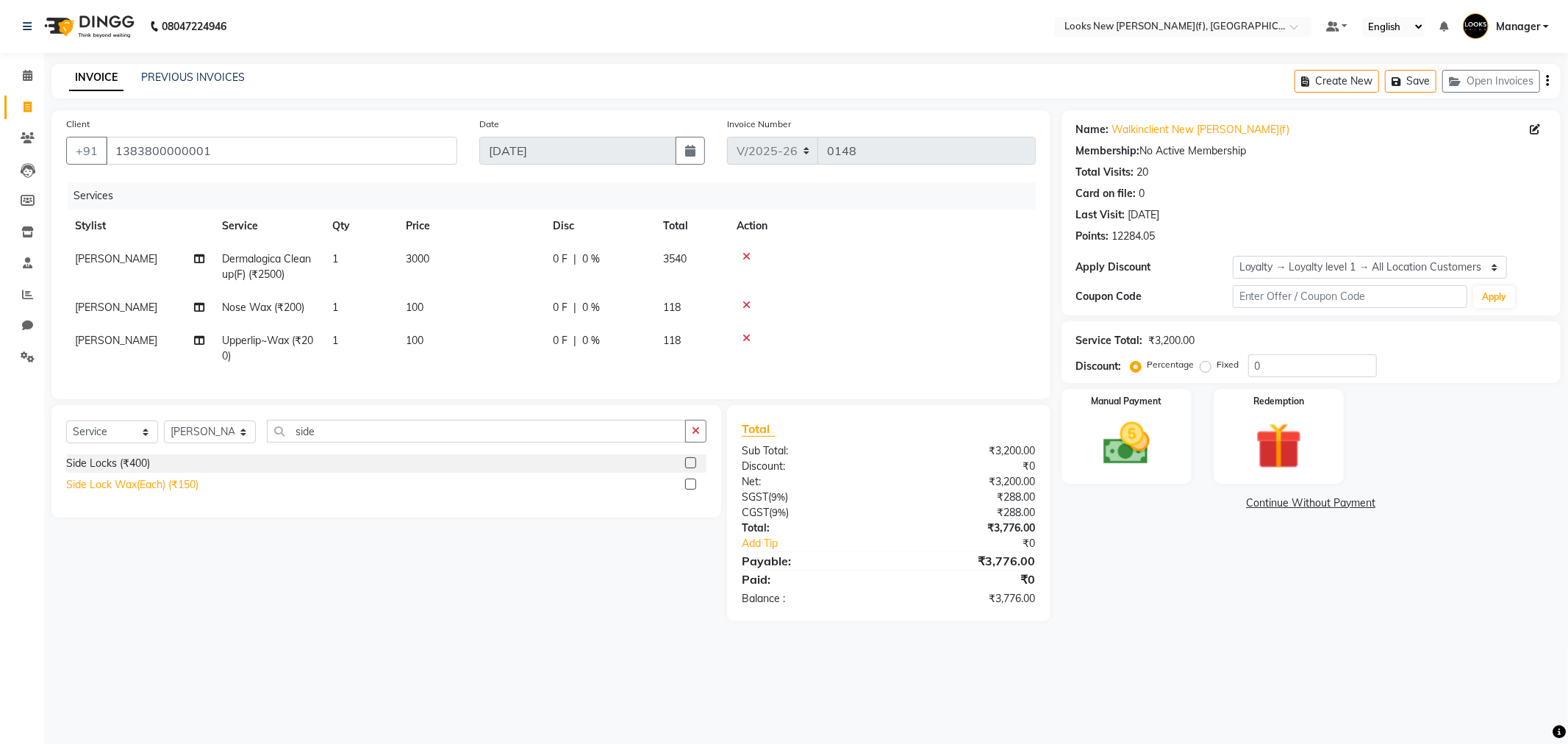
click at [173, 493] on div "Side Lock Wax(Each) (₹150)" at bounding box center [132, 484] width 132 height 16
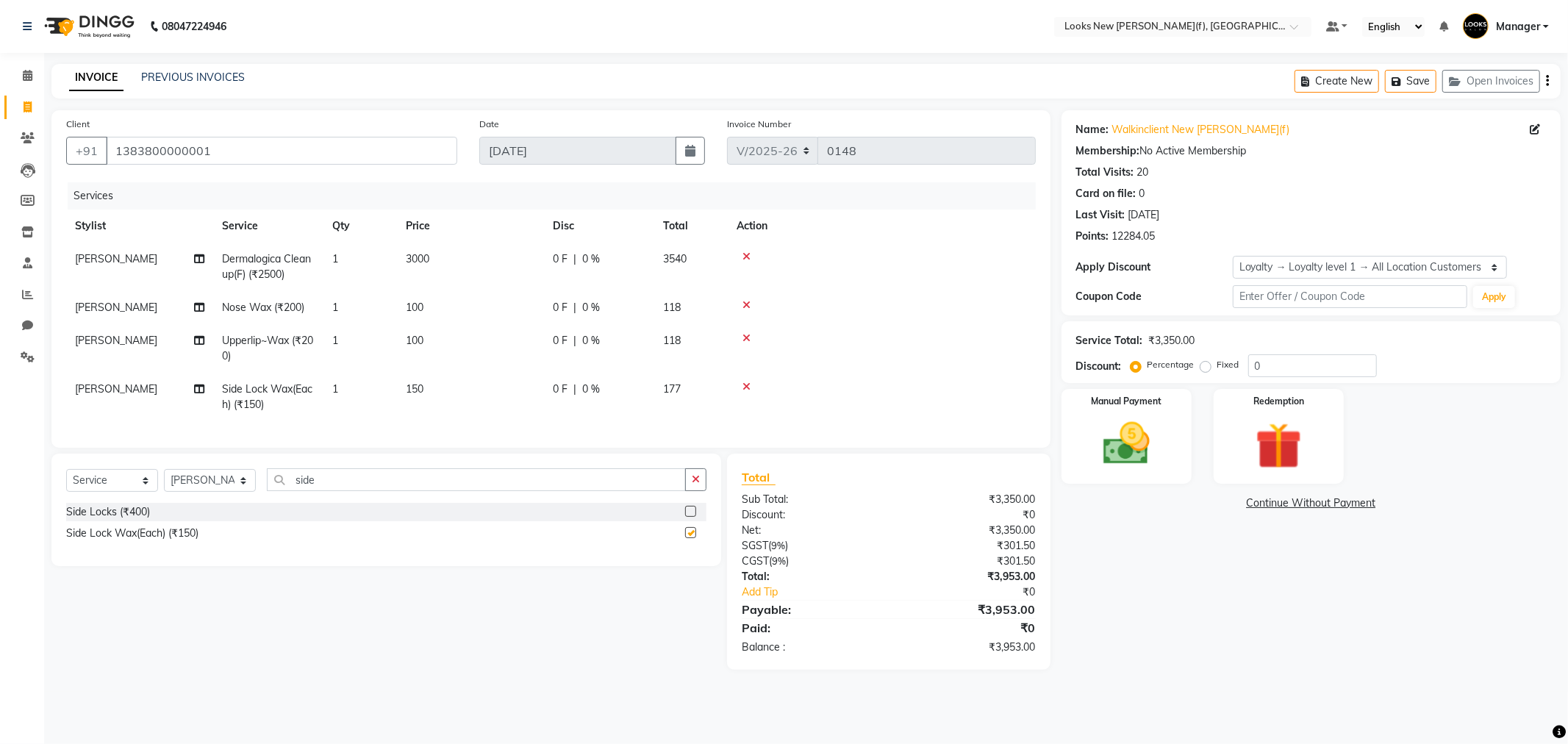
checkbox input "false"
click at [424, 388] on span "150" at bounding box center [414, 389] width 17 height 13
select select "87319"
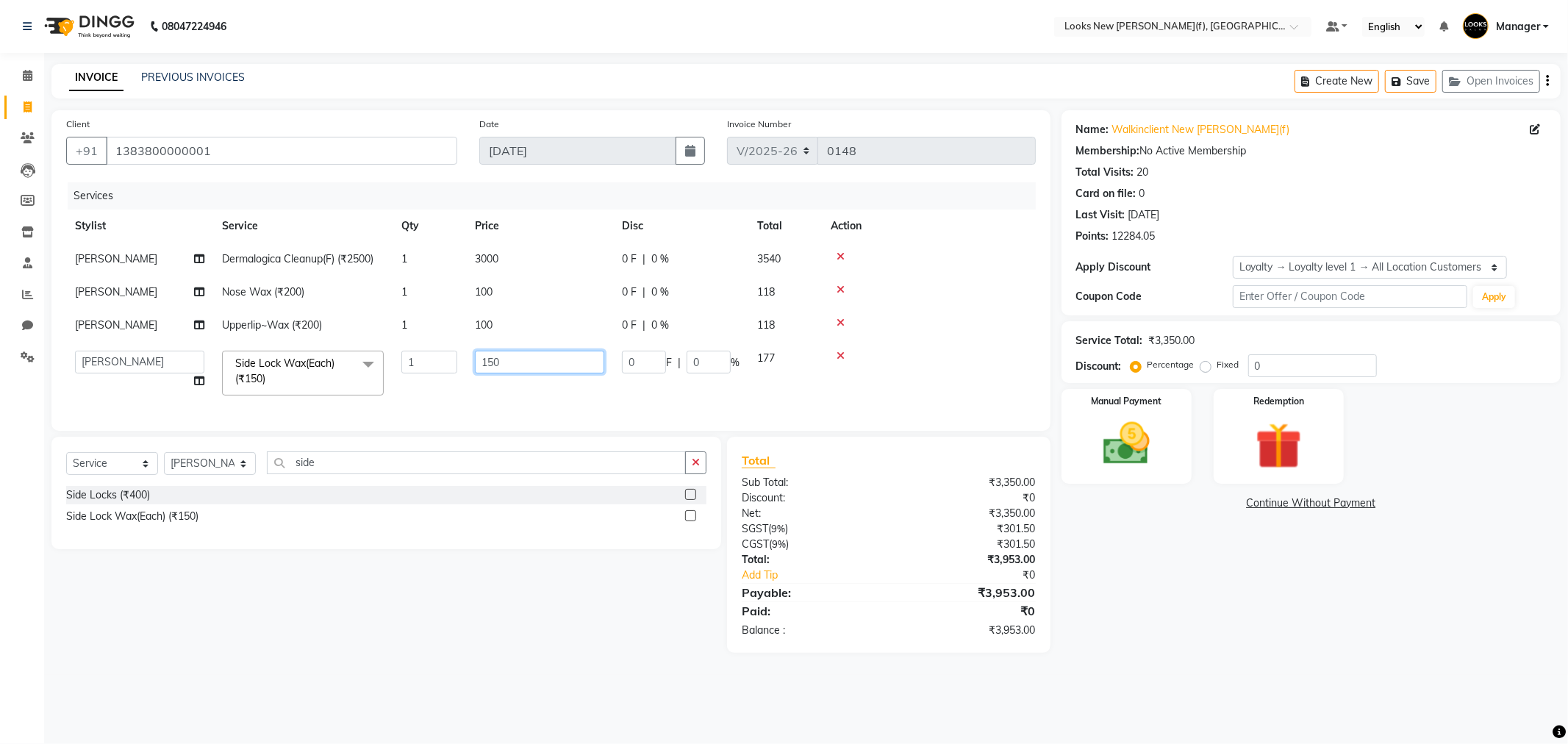
drag, startPoint x: 507, startPoint y: 361, endPoint x: 478, endPoint y: 362, distance: 29.0
click at [478, 362] on input "150" at bounding box center [539, 361] width 129 height 22
type input "250"
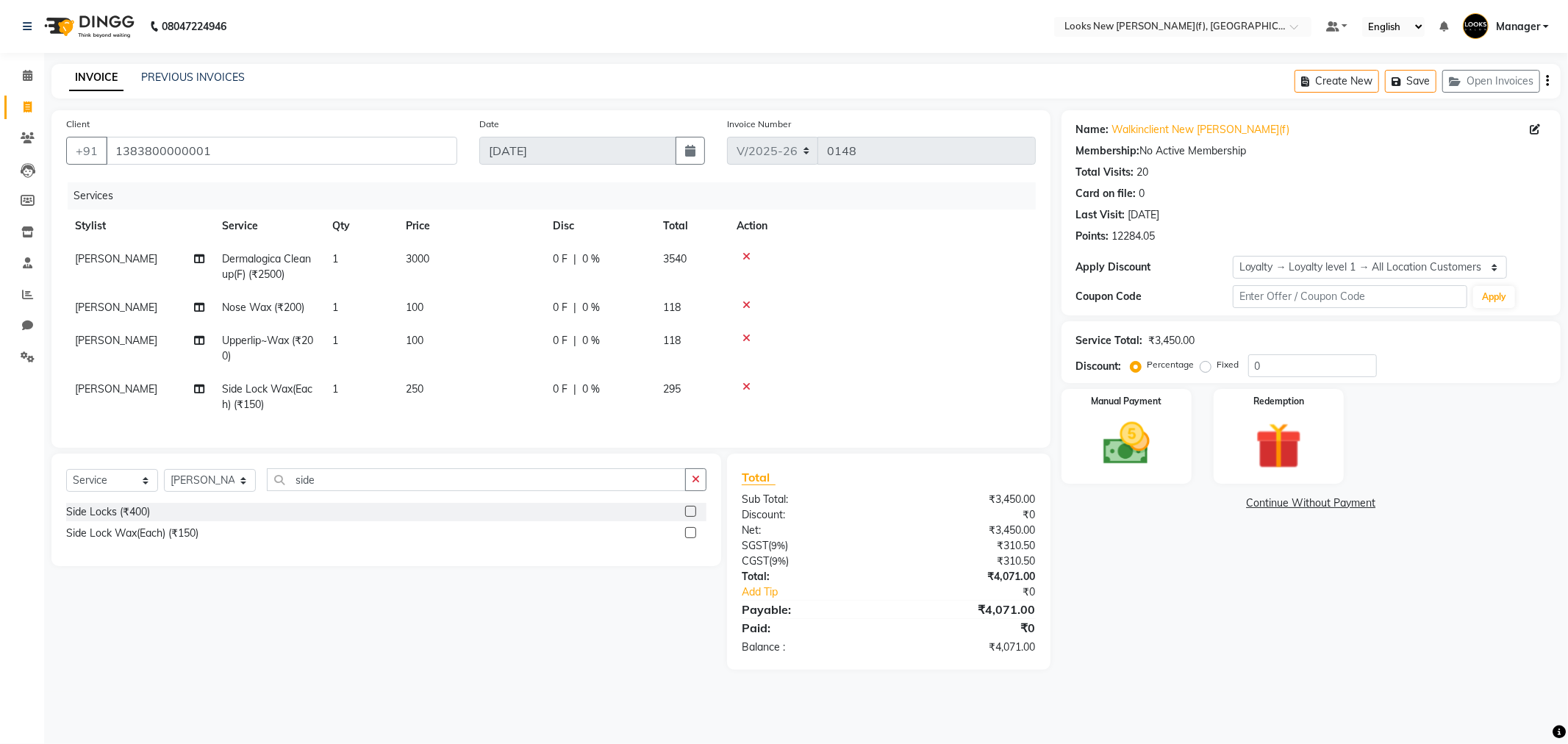
click at [495, 406] on div "Services Stylist Service Qty Price Disc Total Action Shalu Dermalogica Cleanup(…" at bounding box center [550, 307] width 970 height 250
drag, startPoint x: 358, startPoint y: 498, endPoint x: 290, endPoint y: 498, distance: 68.0
click at [290, 491] on input "side" at bounding box center [476, 479] width 419 height 22
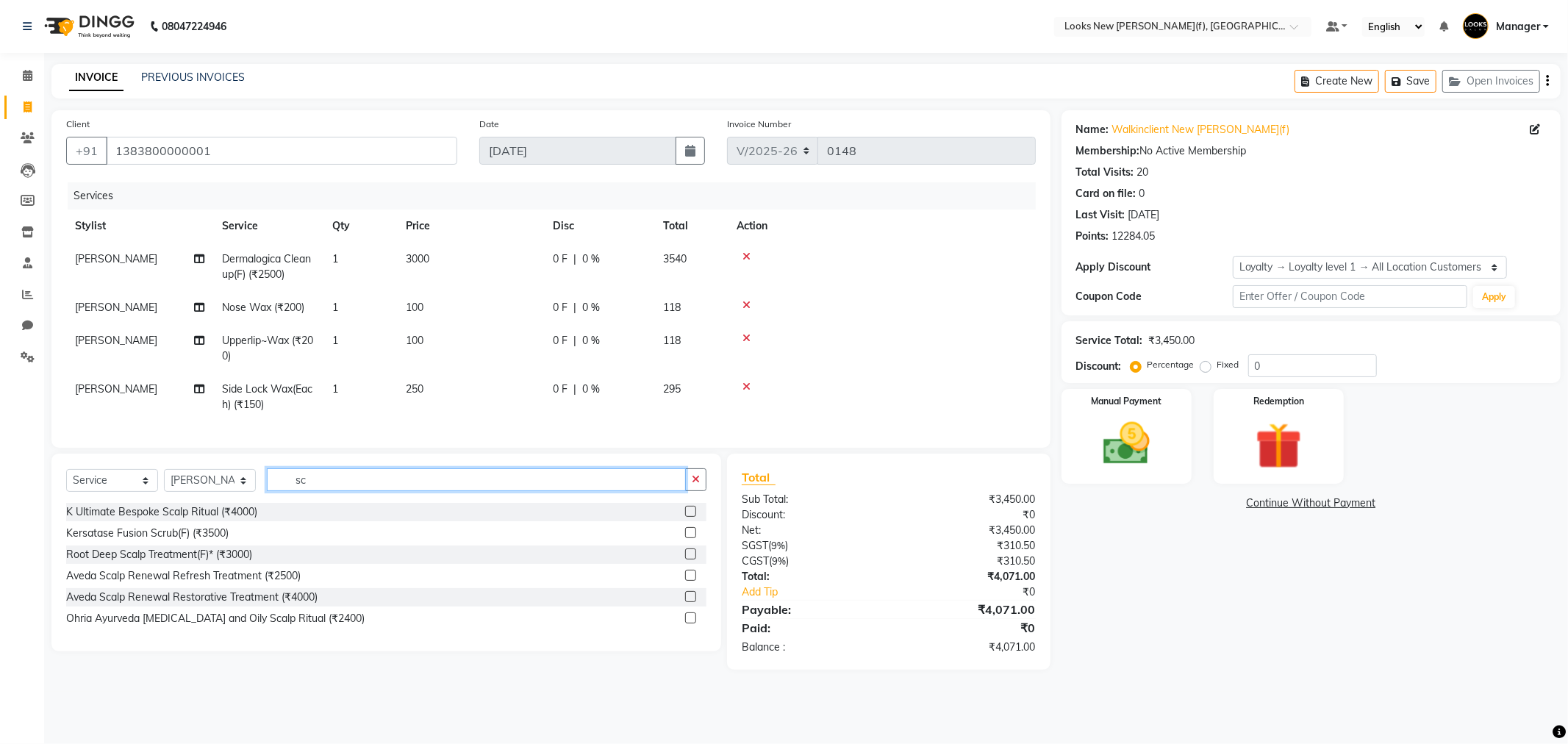
type input "s"
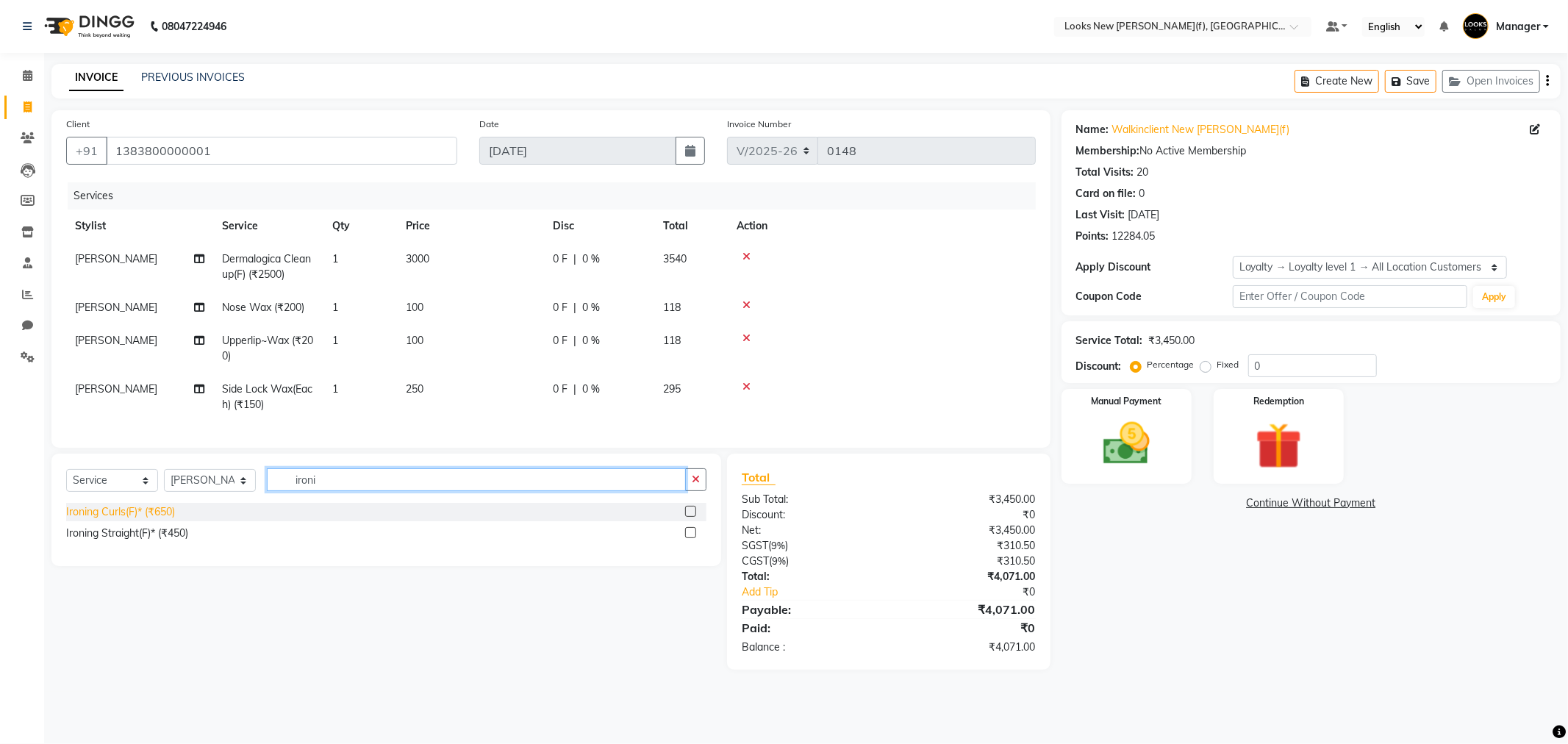
type input "ironi"
click at [164, 519] on div "Ironing Curls(F)* (₹650)" at bounding box center [120, 512] width 109 height 16
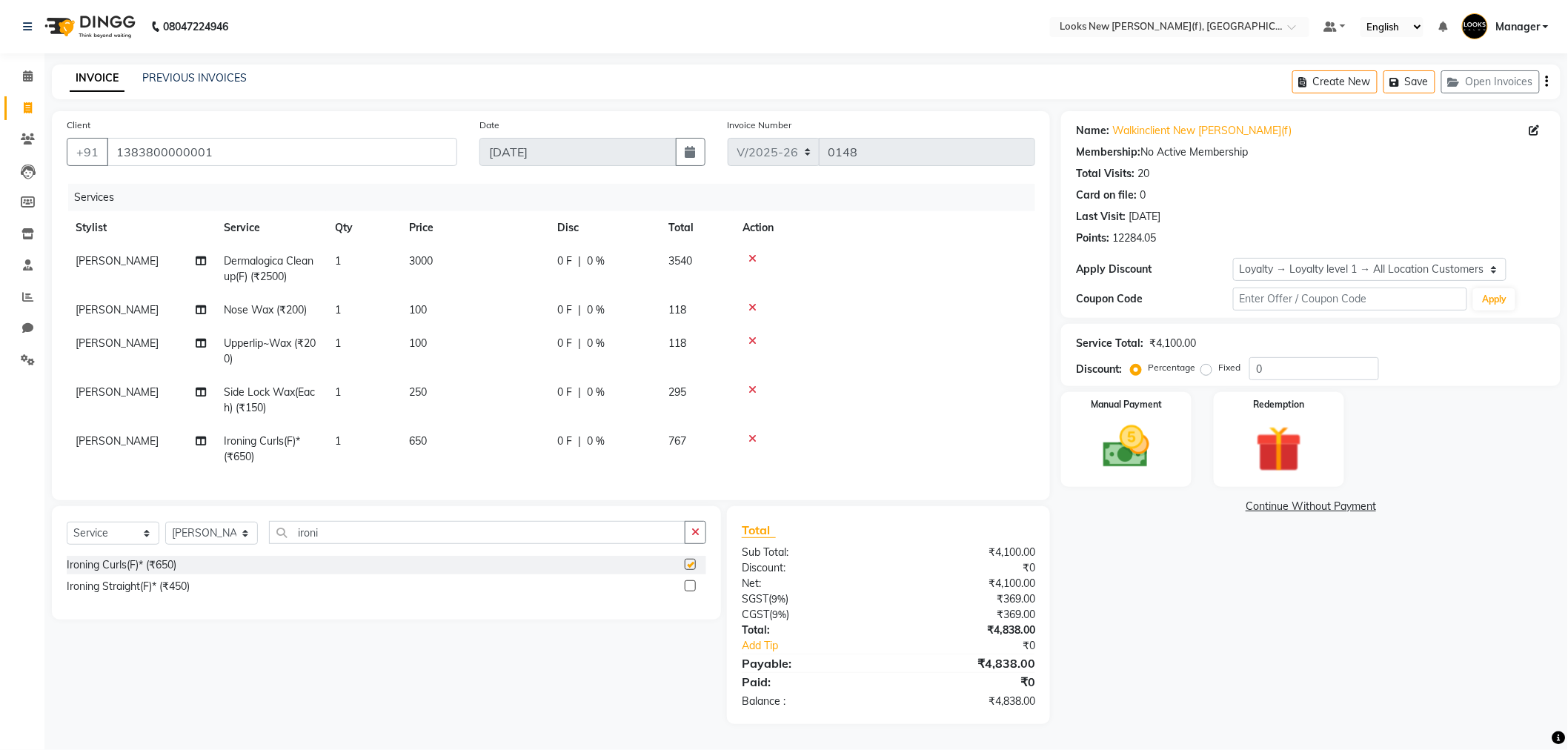
checkbox input "false"
drag, startPoint x: 427, startPoint y: 439, endPoint x: 439, endPoint y: 440, distance: 12.0
click at [427, 439] on td "650" at bounding box center [474, 449] width 149 height 49
select select "87319"
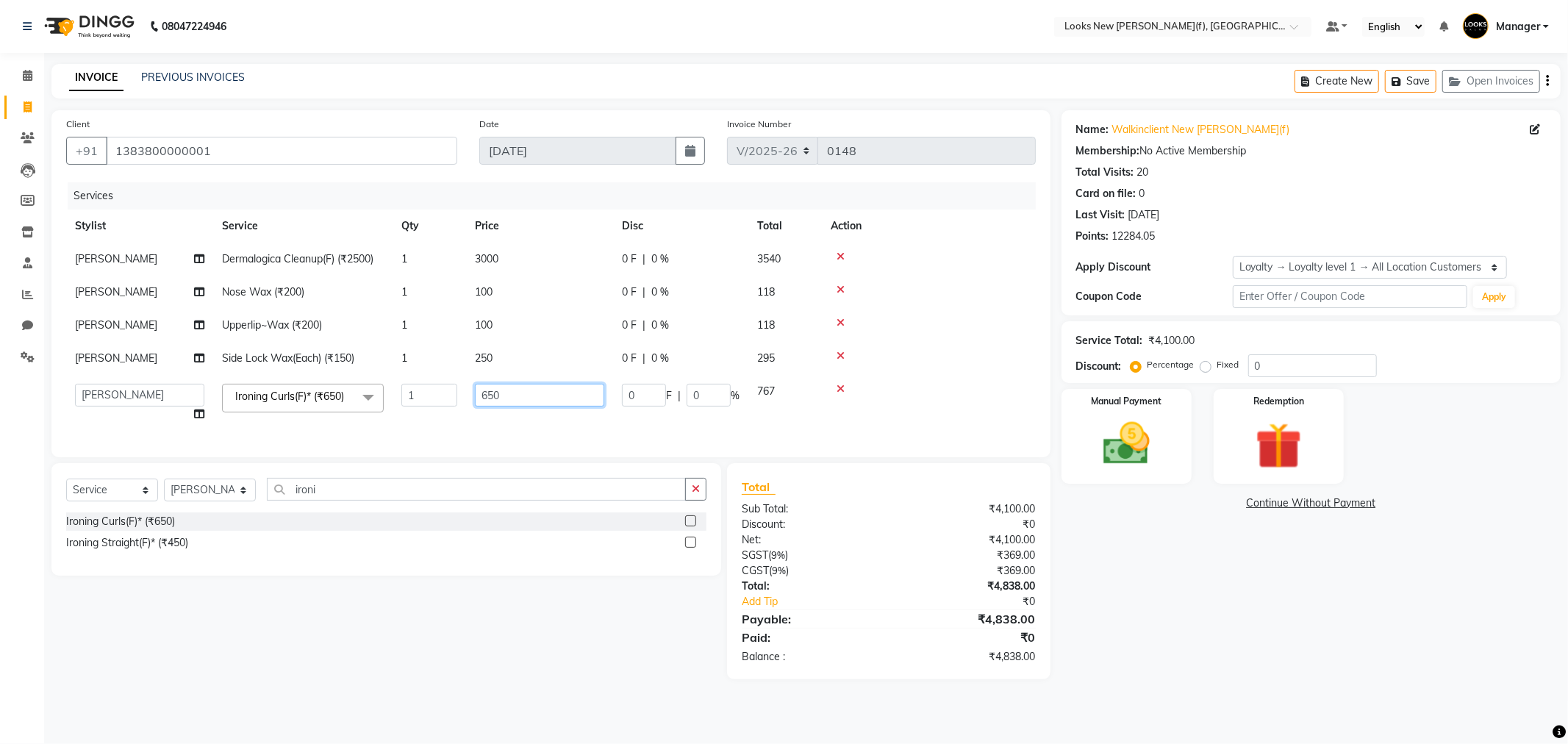
drag, startPoint x: 500, startPoint y: 400, endPoint x: 463, endPoint y: 402, distance: 37.1
click at [463, 401] on tr "Aakash_Pdct Afsar Ahmad Ashmita Ayesha Bobby_Asst Bobby_Khan Counter_Sales Kama…" at bounding box center [550, 402] width 970 height 56
type input "1200"
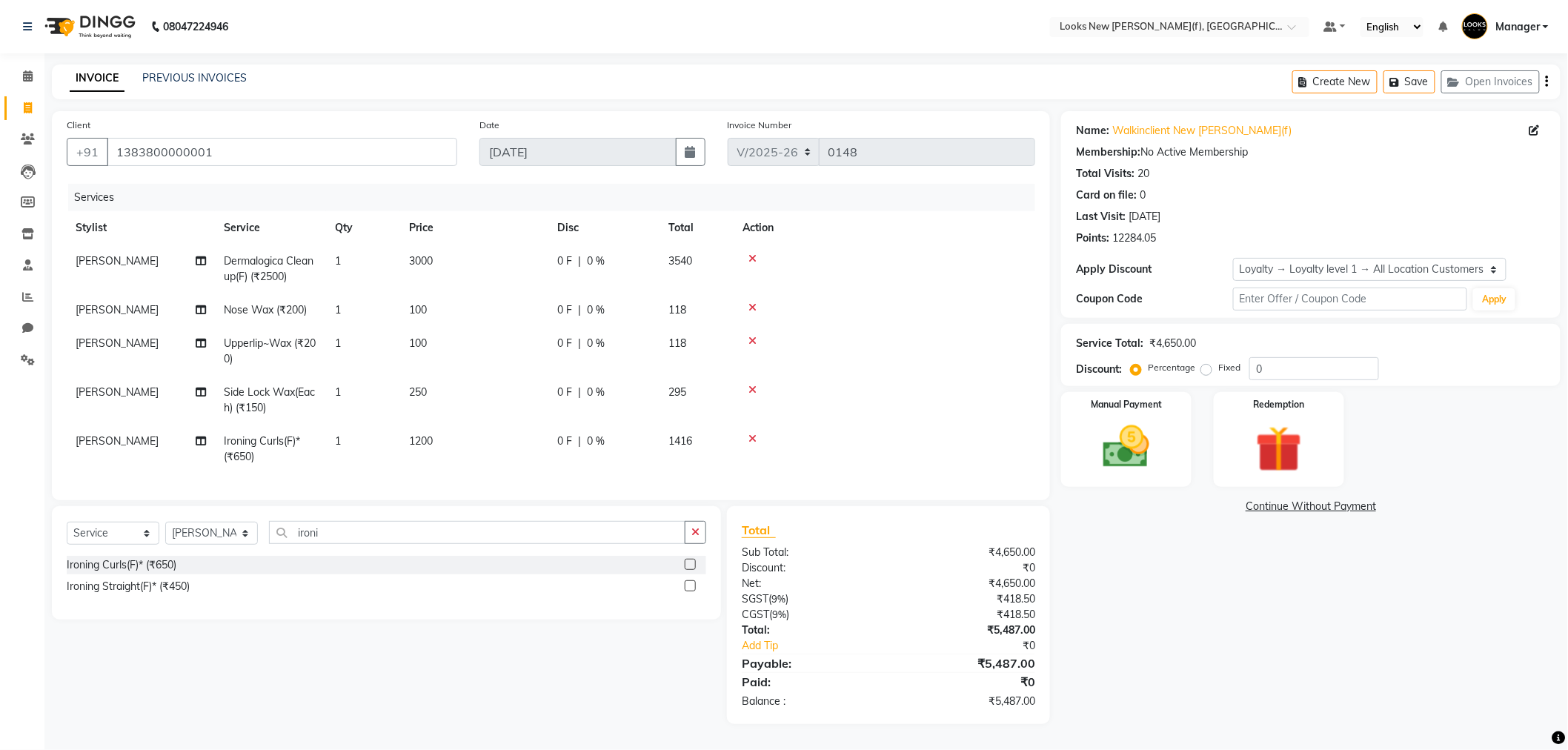
click at [117, 445] on td "[PERSON_NAME]" at bounding box center [140, 449] width 149 height 49
select select "87319"
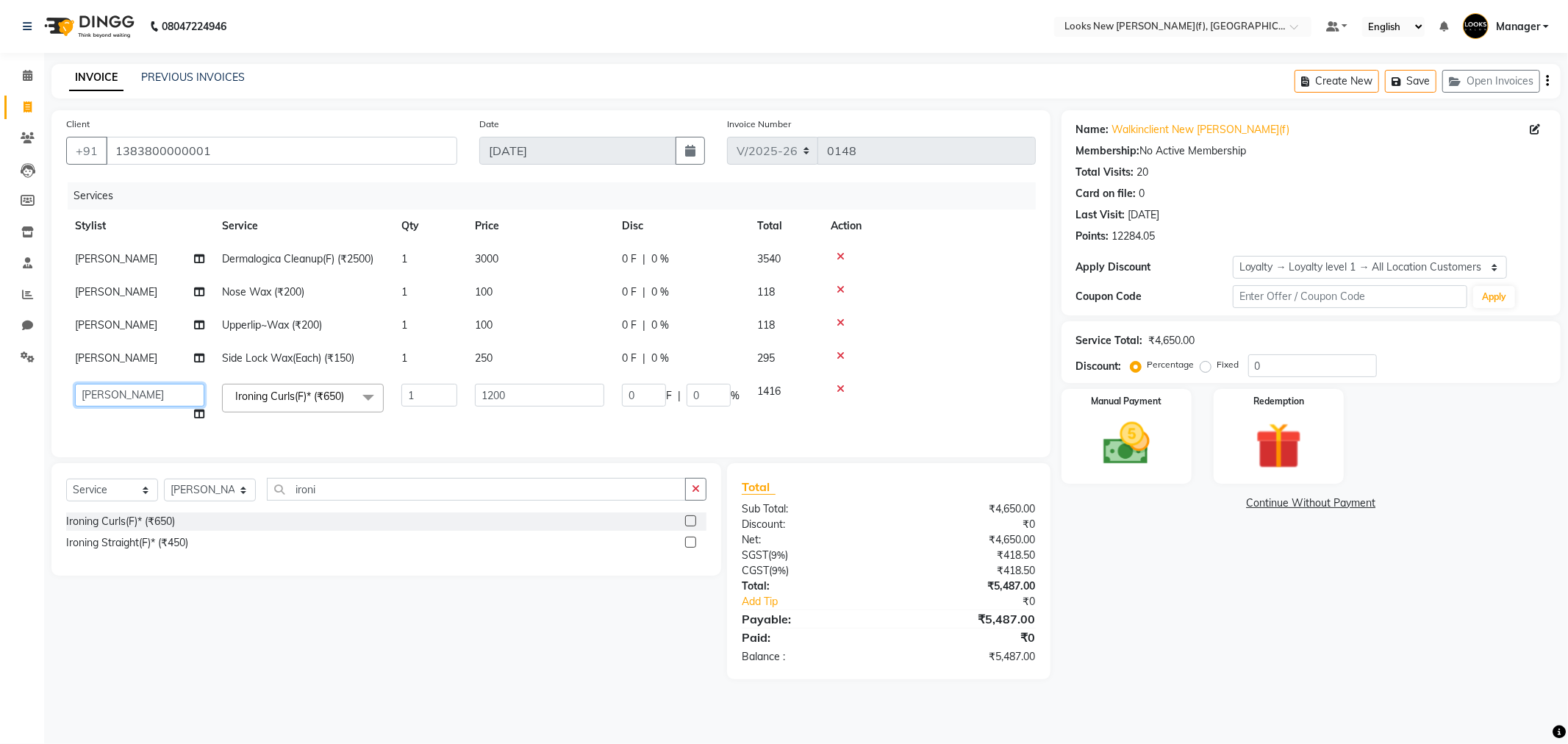
click at [117, 401] on select "Aakash_Pdct Afsar Ahmad Ashmita Ayesha Bobby_Asst Bobby_Khan Counter_Sales Kama…" at bounding box center [139, 394] width 129 height 22
select select "87315"
click at [1313, 365] on input "0" at bounding box center [1312, 365] width 129 height 22
click at [1195, 360] on div "Percentage Fixed 0" at bounding box center [1255, 365] width 243 height 22
type input "2"
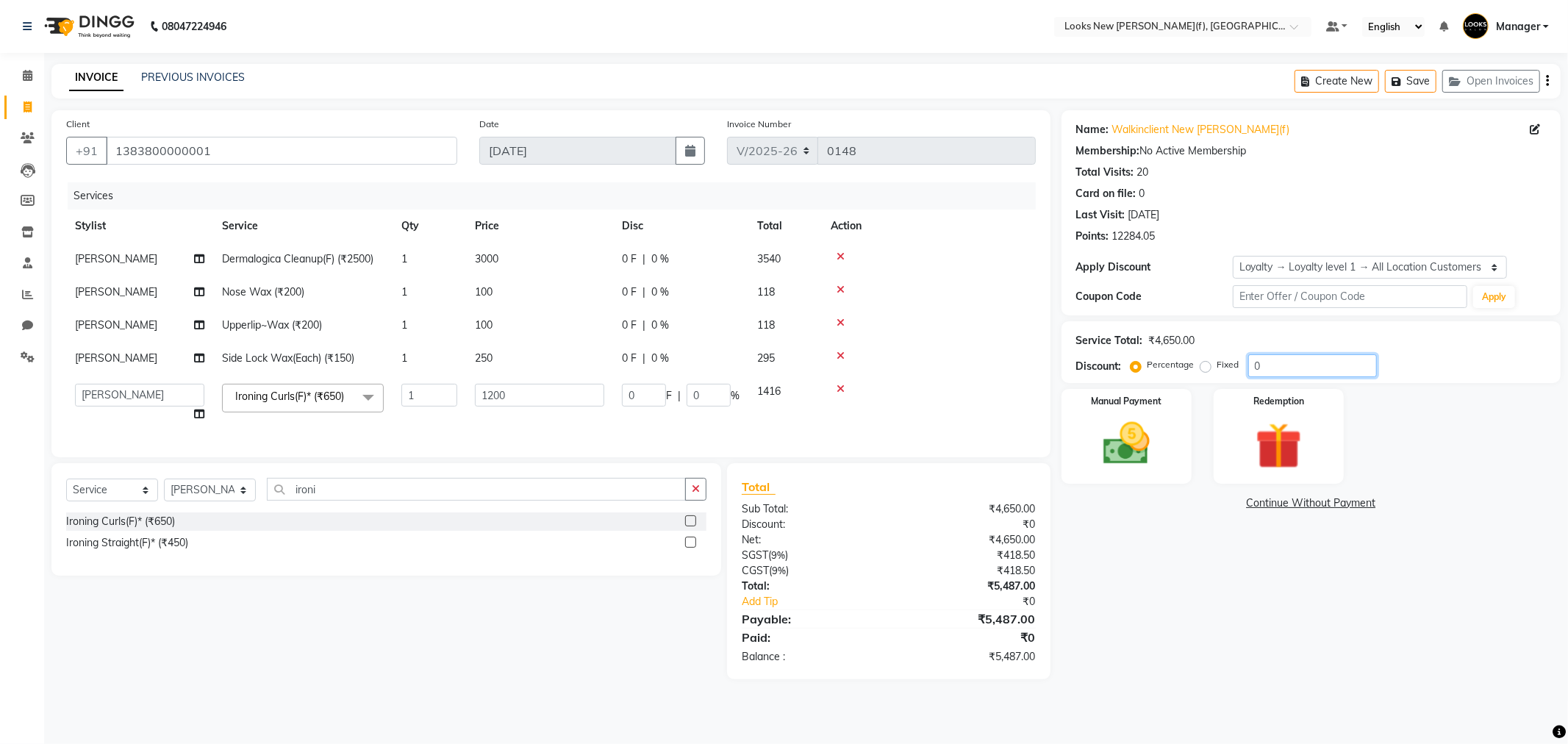
type input "24"
type input "2"
type input "20"
type input "240"
type input "20"
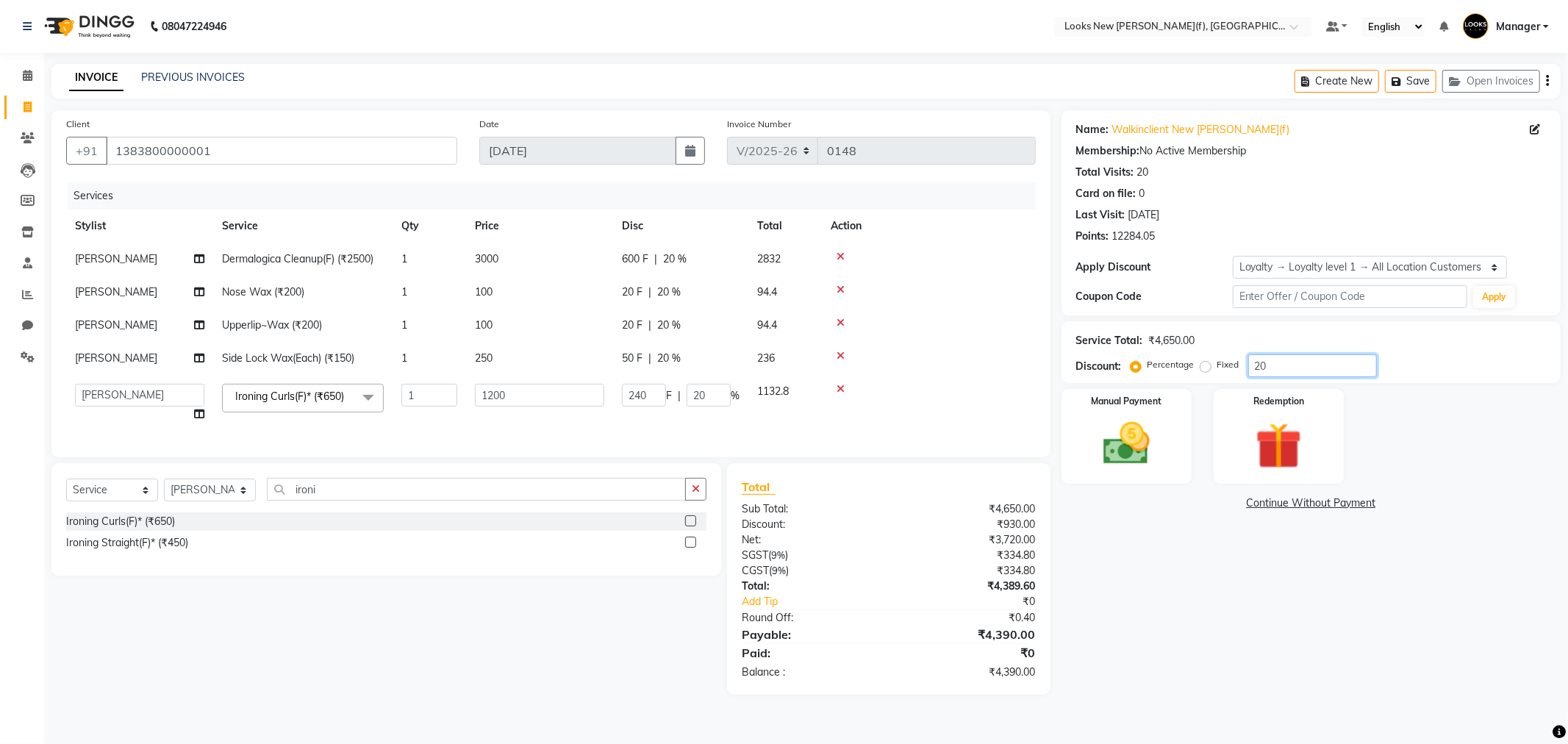
type input "20"
drag, startPoint x: 351, startPoint y: 496, endPoint x: 282, endPoint y: 497, distance: 69.0
click at [282, 497] on input "ironi" at bounding box center [476, 489] width 419 height 22
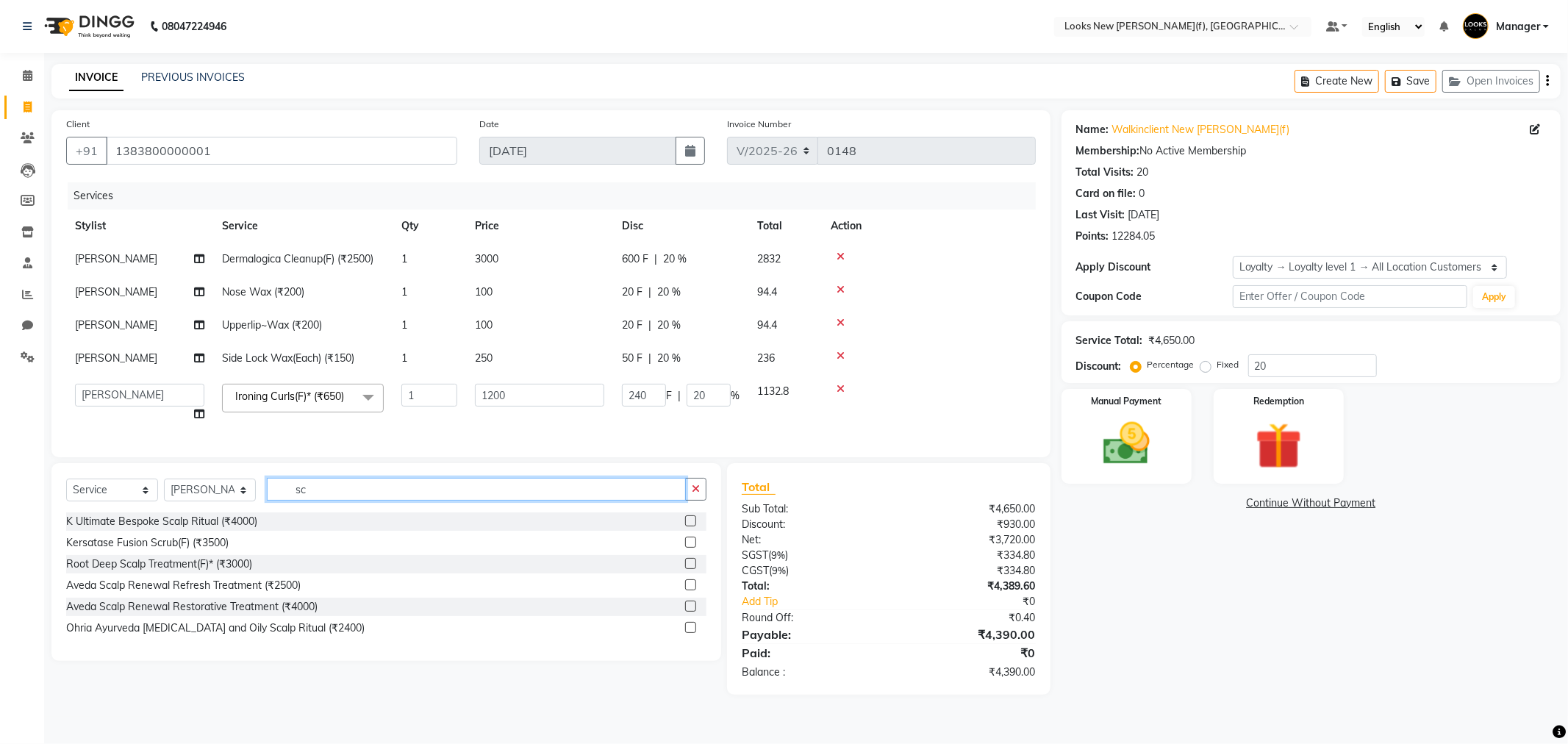
type input "s"
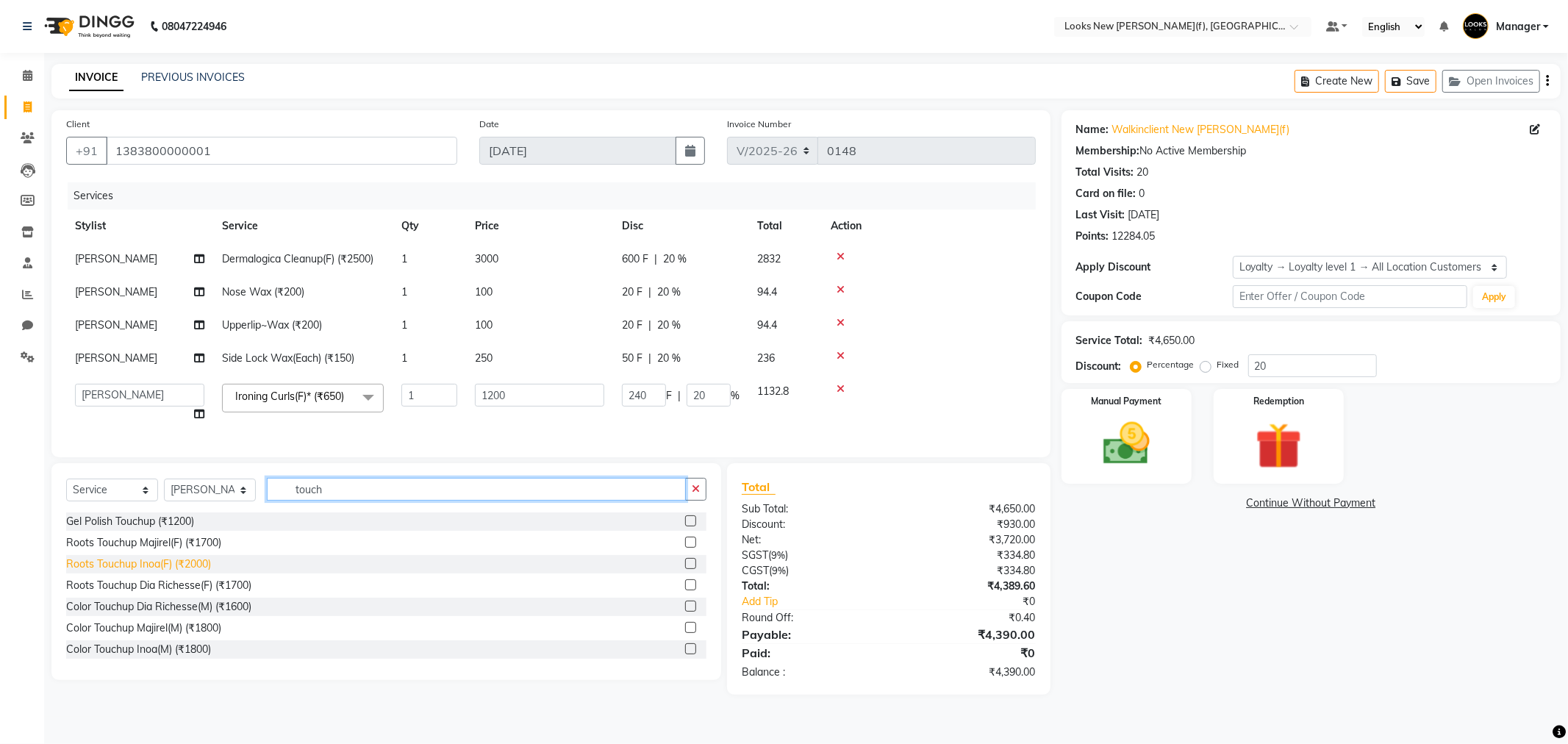
type input "touch"
click at [190, 572] on div "Roots Touchup Inoa(F) (₹2000)" at bounding box center [138, 563] width 145 height 16
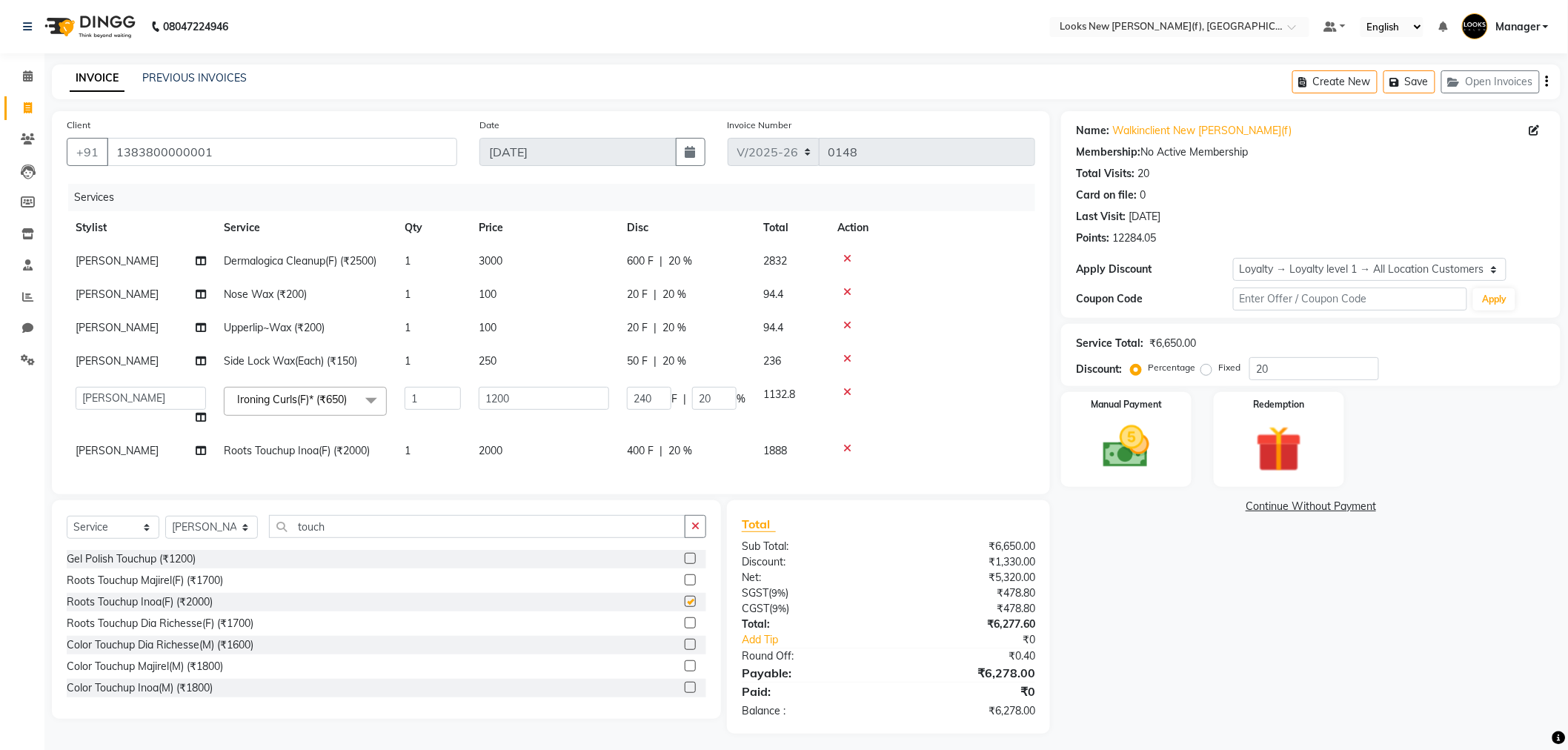
checkbox input "false"
drag, startPoint x: 507, startPoint y: 450, endPoint x: 472, endPoint y: 450, distance: 35.0
click at [472, 450] on td "2000" at bounding box center [544, 451] width 149 height 34
select select "87319"
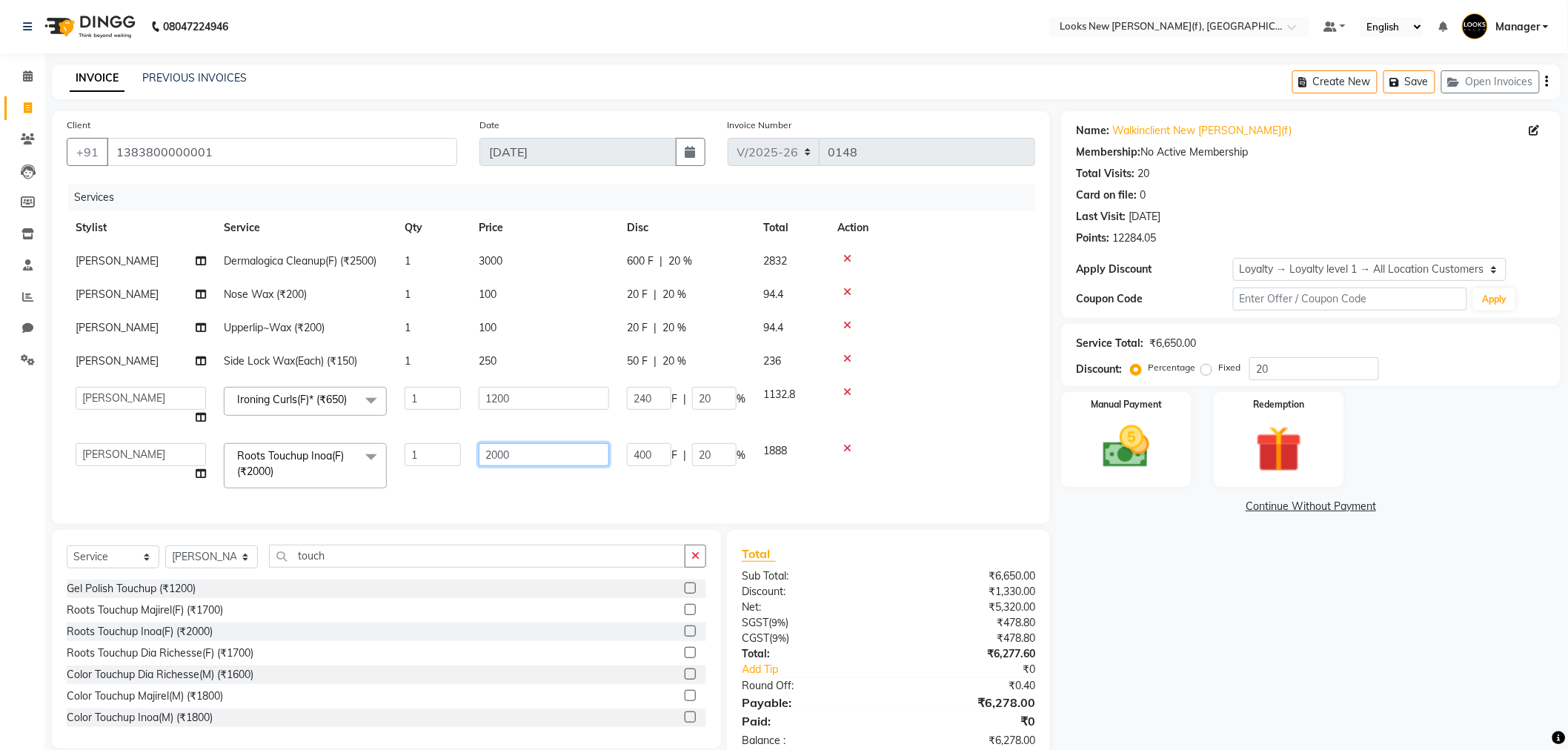
click at [526, 453] on input "2000" at bounding box center [543, 454] width 130 height 23
type input "2"
type input "1600"
click at [827, 485] on div "Services Stylist Service Qty Price Disc Total Action Shalu Dermalogica Cleanup(…" at bounding box center [551, 346] width 969 height 326
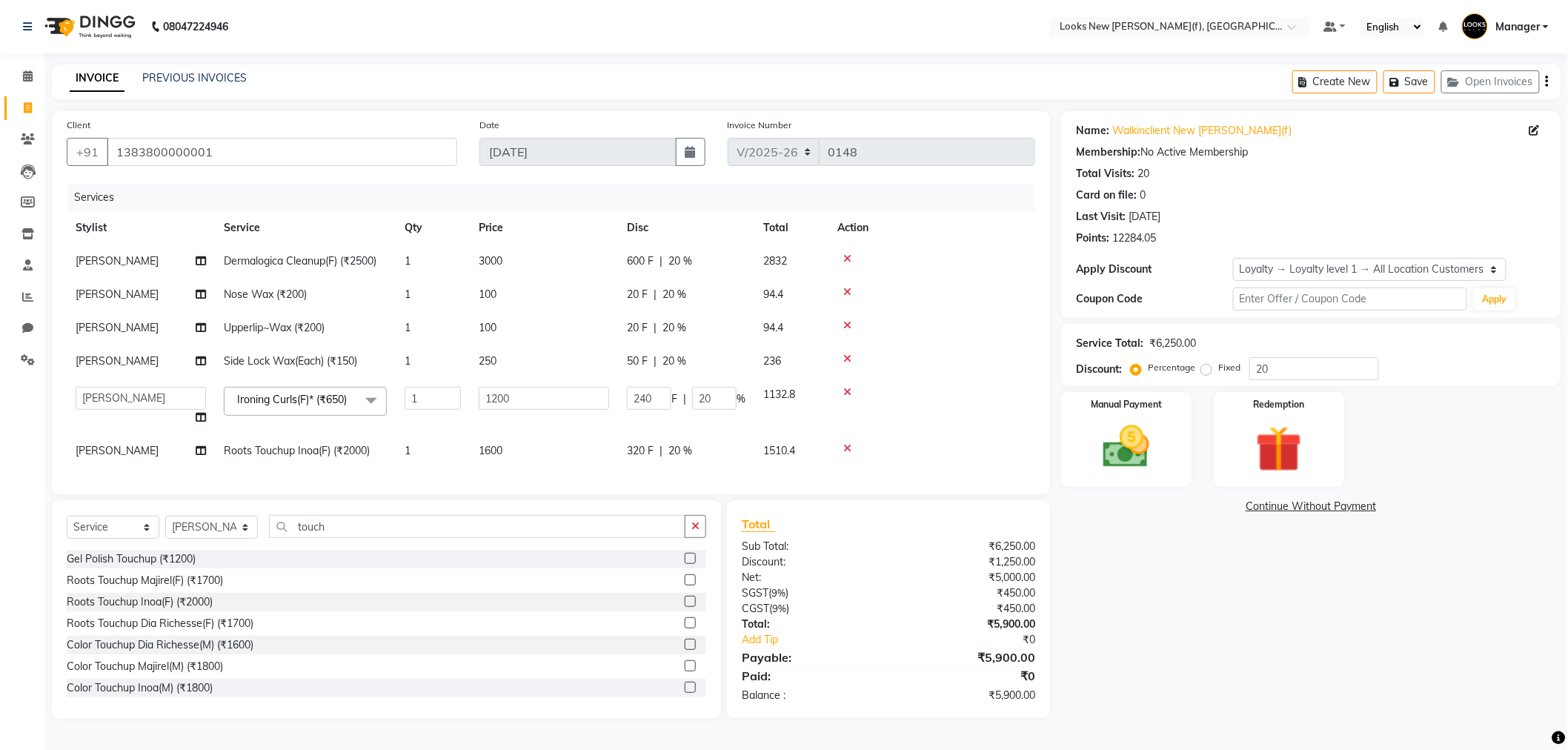
click at [1132, 601] on div "Name: Walkinclient New Rajinder Ngr(f) Membership: No Active Membership Total V…" at bounding box center [1316, 414] width 510 height 607
click at [1122, 438] on img at bounding box center [1126, 447] width 79 height 55
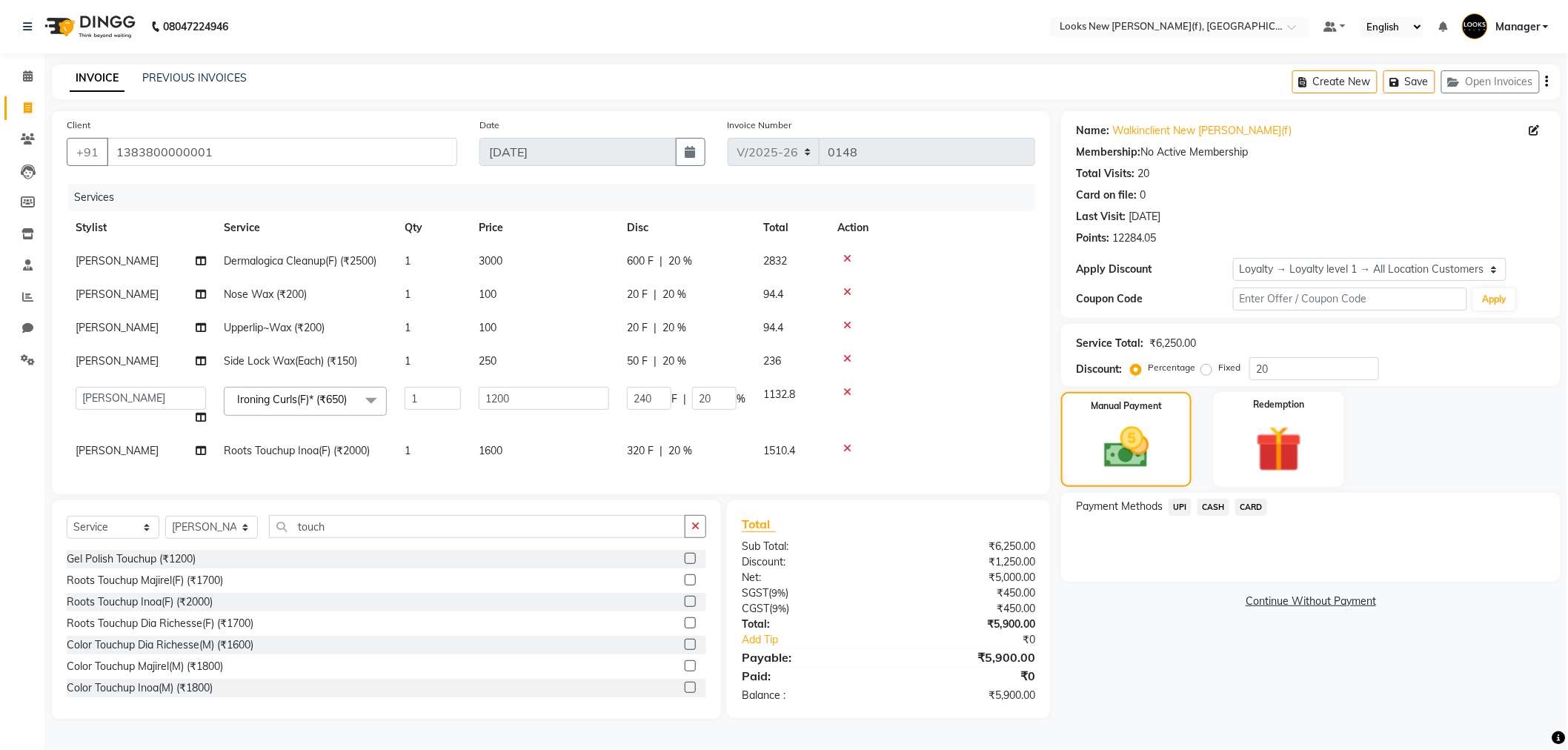
click at [683, 257] on span "20 %" at bounding box center [680, 261] width 24 height 16
select select "87319"
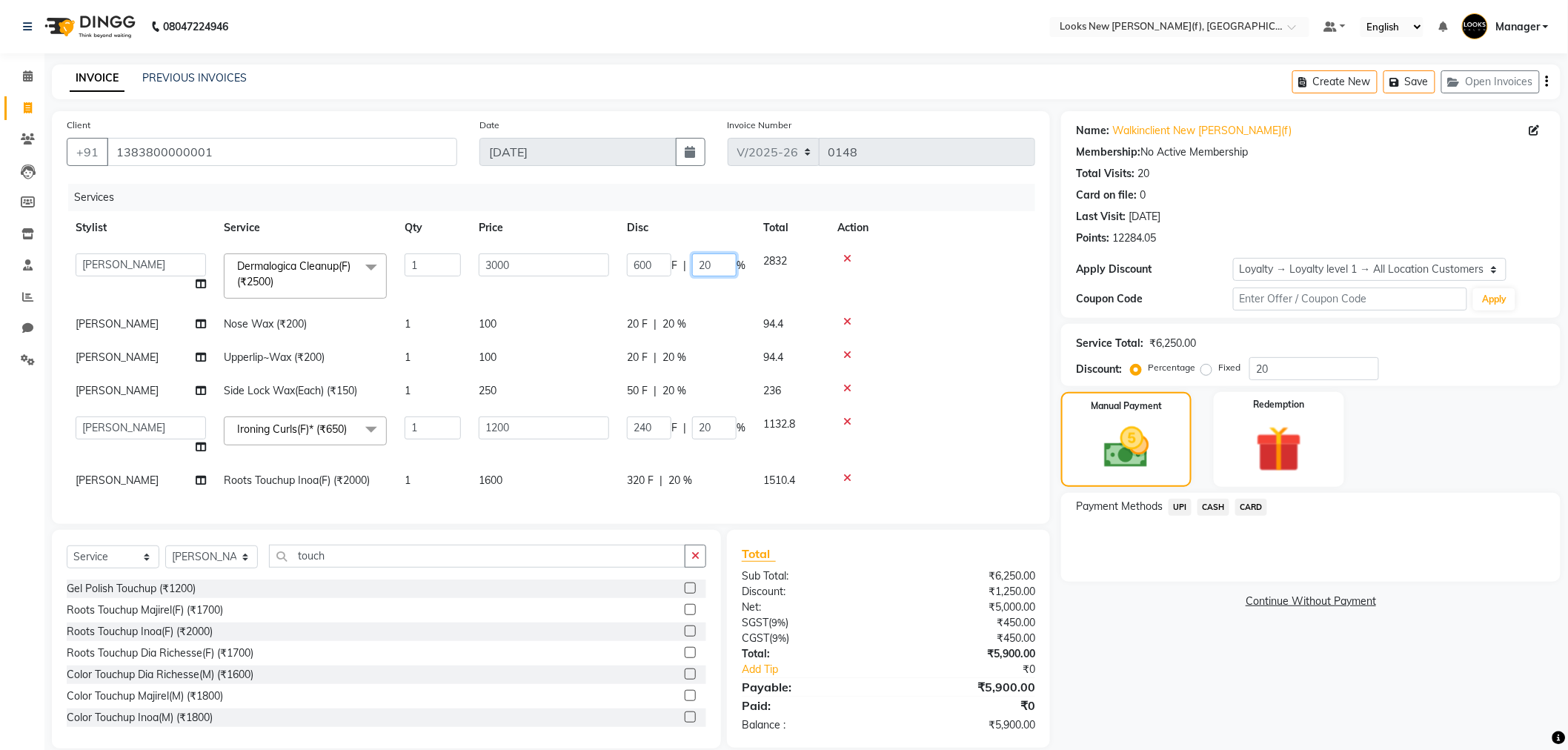
click at [708, 261] on input "20" at bounding box center [714, 264] width 44 height 23
type input "25"
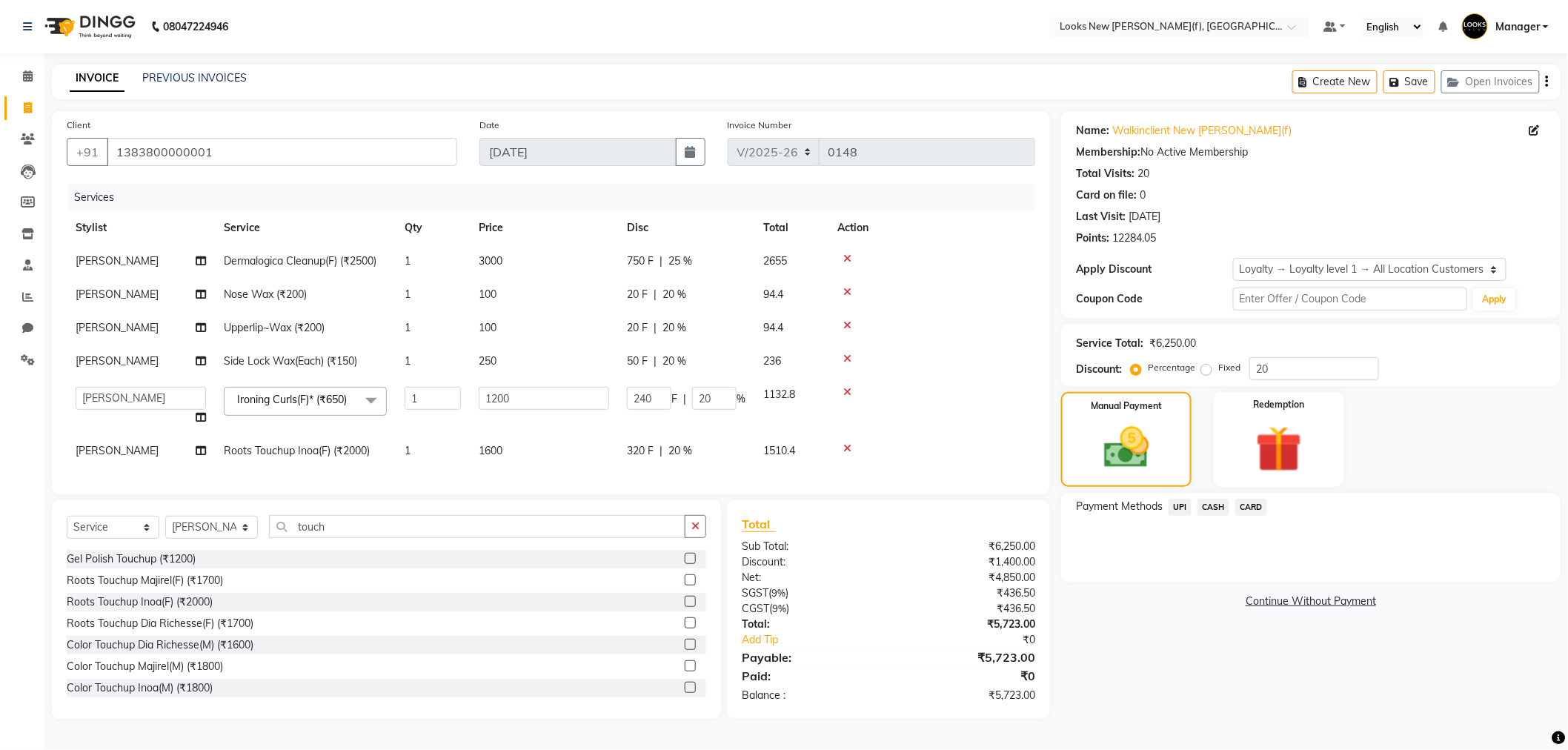
click at [923, 479] on div "Services Stylist Service Qty Price Disc Total Action Shalu Dermalogica Cleanup(…" at bounding box center [551, 331] width 969 height 295
click at [670, 294] on span "20 %" at bounding box center [674, 294] width 24 height 16
select select "87319"
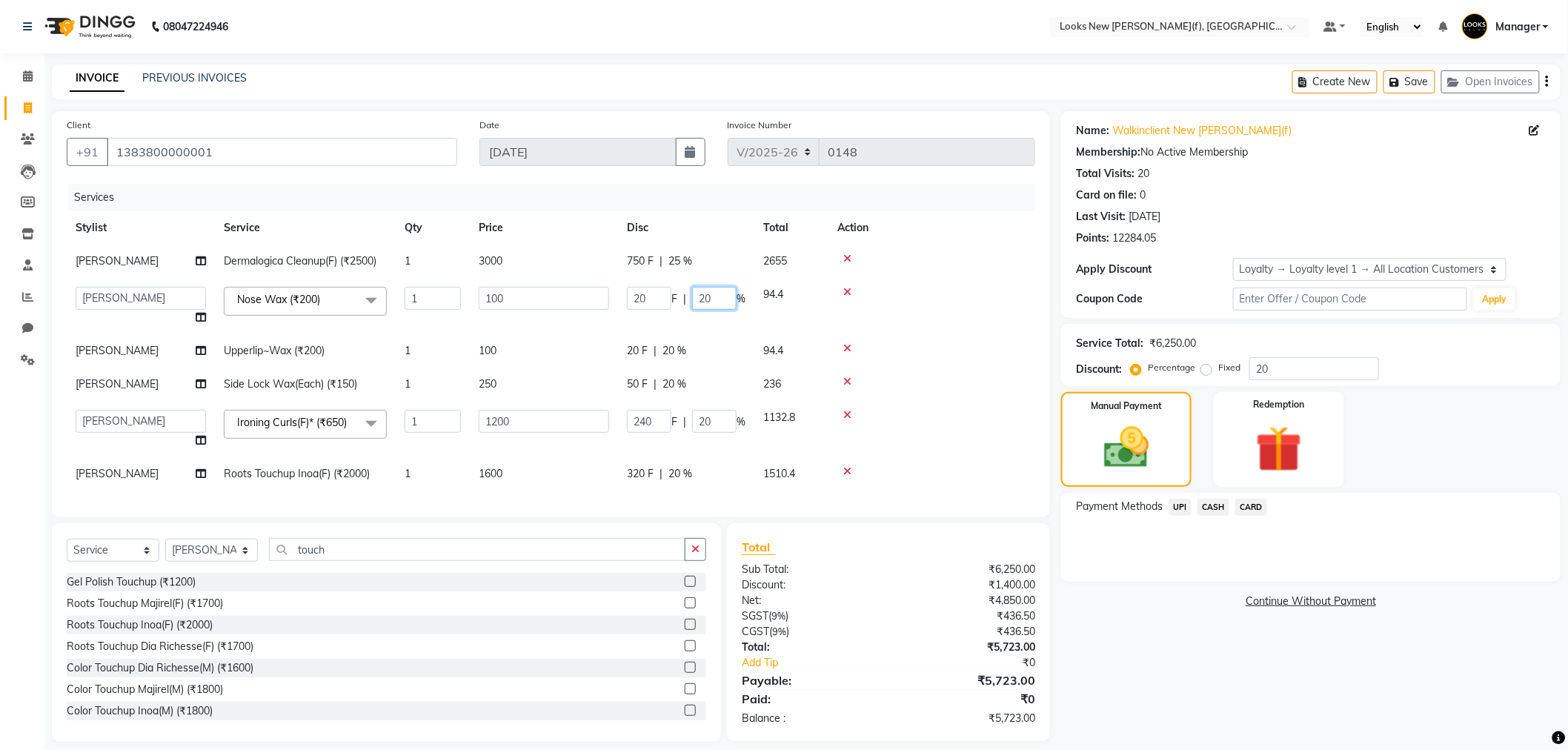
click at [712, 296] on input "20" at bounding box center [714, 298] width 44 height 23
type input "25"
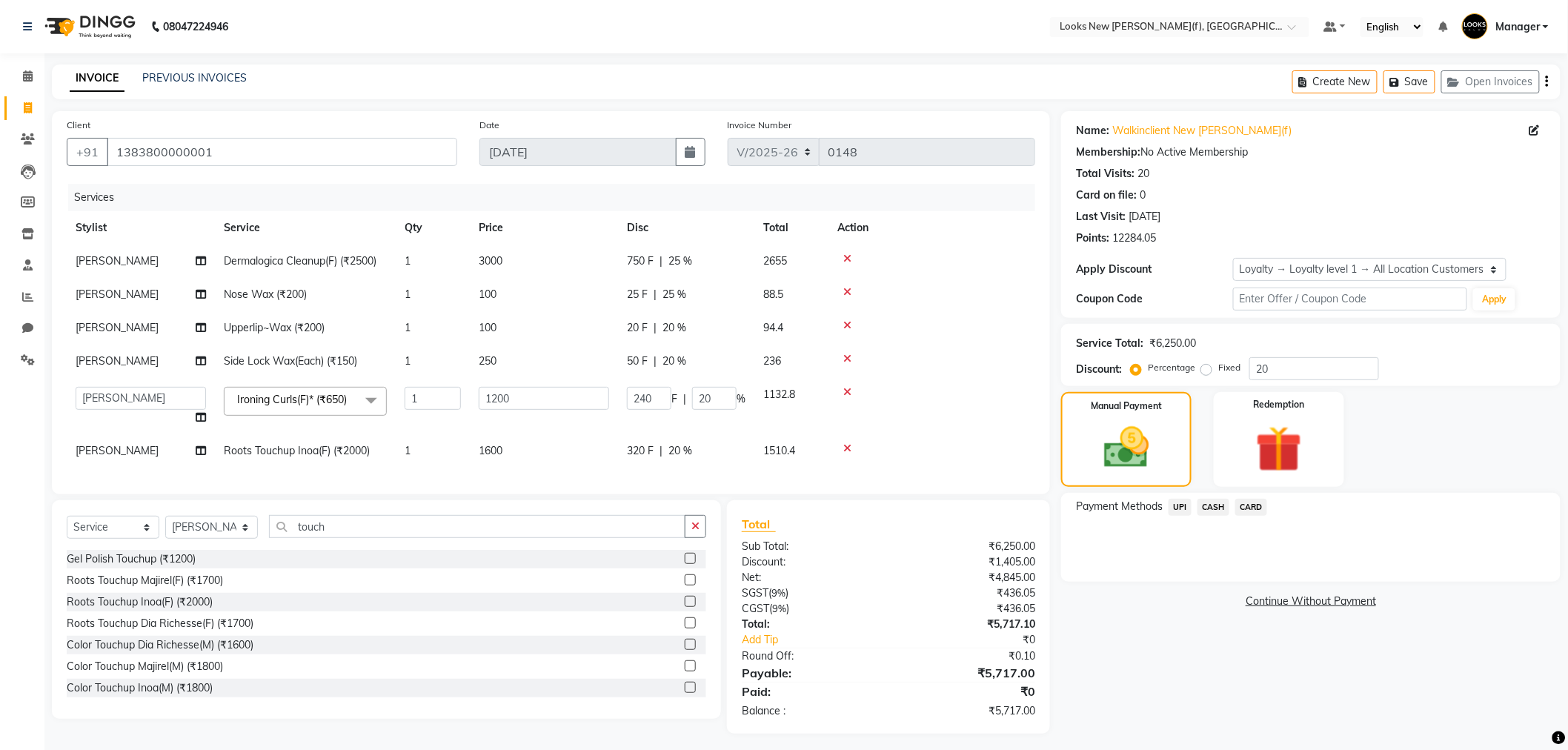
click at [676, 349] on tbody "Shalu Dermalogica Cleanup(F) (₹2500) 1 3000 750 F | 25 % 2655 Shalu Nose Wax (₹…" at bounding box center [551, 356] width 969 height 223
click at [673, 327] on span "20 %" at bounding box center [674, 327] width 24 height 16
select select "87319"
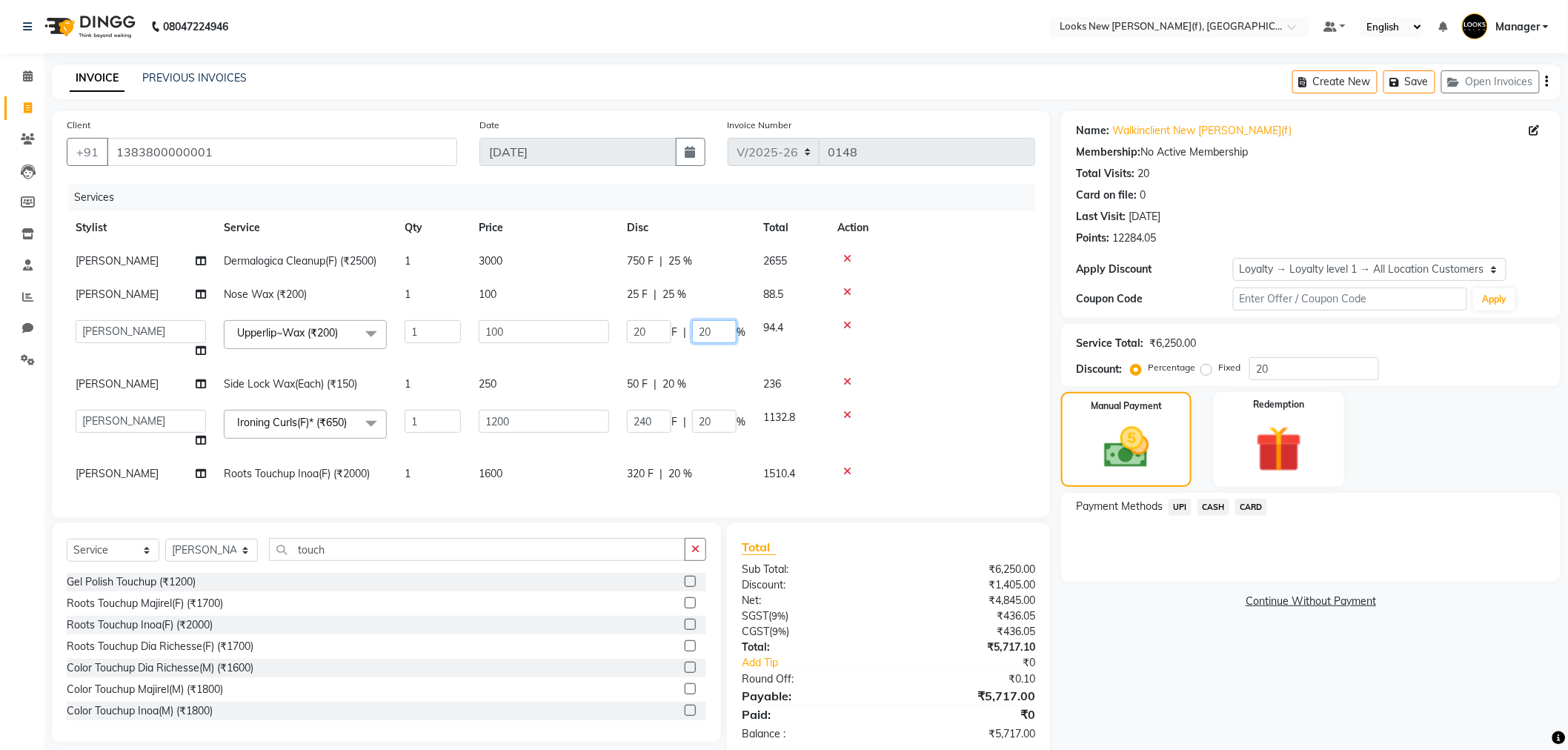
click at [712, 333] on input "20" at bounding box center [714, 331] width 44 height 23
type input "25"
click at [943, 435] on tbody "Shalu Dermalogica Cleanup(F) (₹2500) 1 3000 750 F | 25 % 2655 Shalu Nose Wax (₹…" at bounding box center [551, 367] width 969 height 246
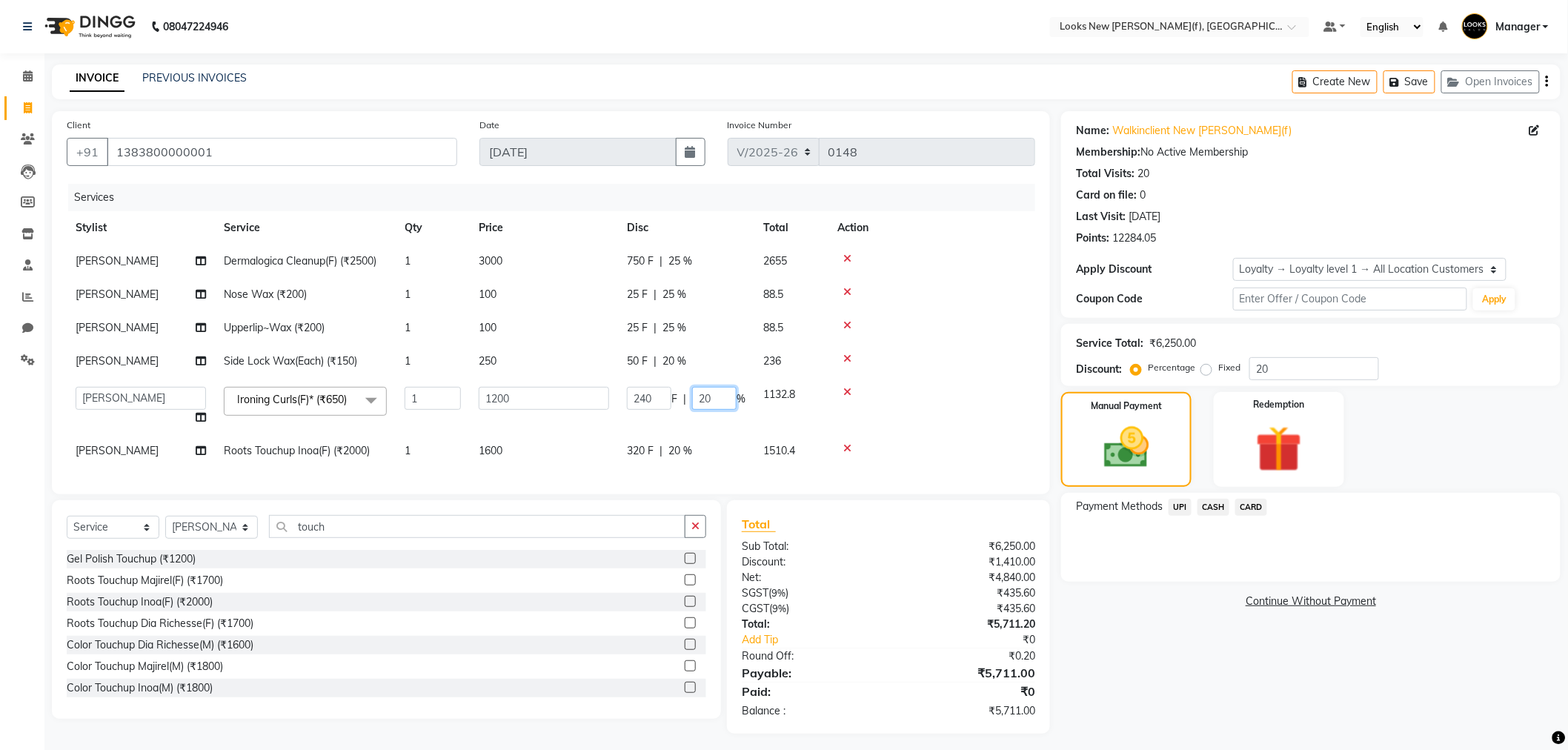
click at [710, 398] on input "20" at bounding box center [714, 398] width 44 height 23
type input "25"
click at [670, 357] on tbody "Shalu Dermalogica Cleanup(F) (₹2500) 1 3000 750 F | 25 % 2655 Shalu Nose Wax (₹…" at bounding box center [551, 356] width 969 height 223
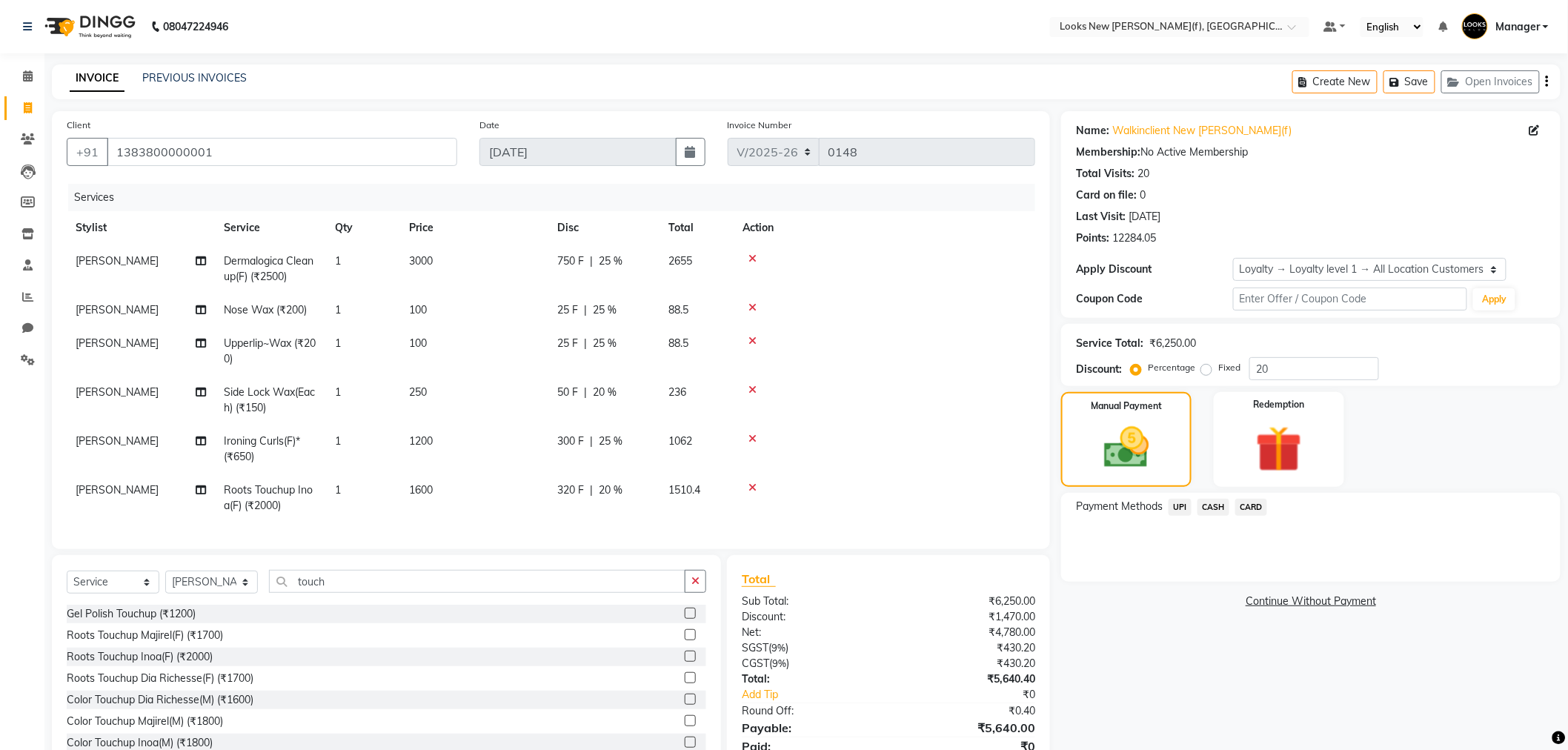
click at [600, 391] on span "20 %" at bounding box center [604, 392] width 24 height 16
select select "87319"
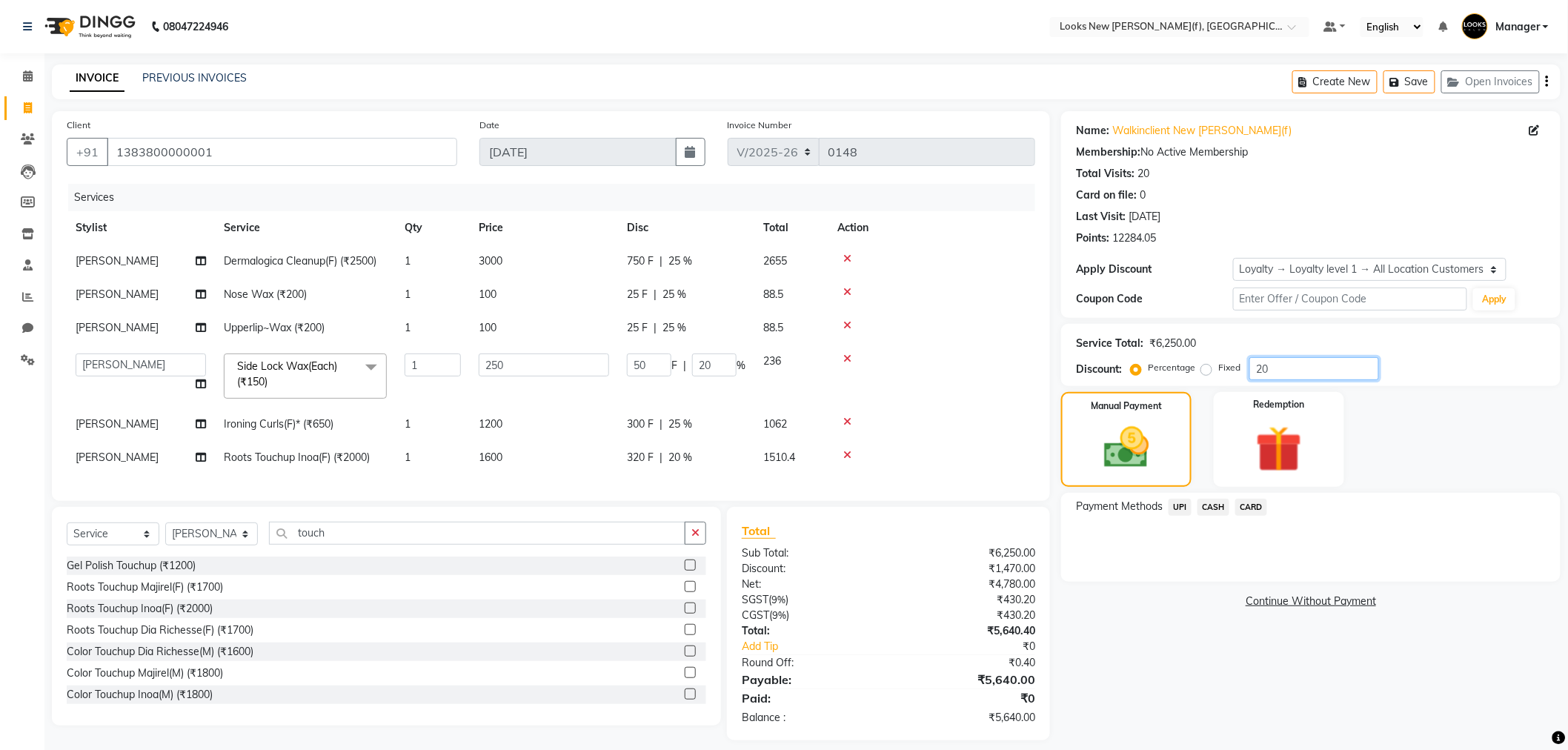
drag, startPoint x: 1324, startPoint y: 370, endPoint x: 1206, endPoint y: 371, distance: 118.0
click at [1206, 371] on div "Percentage Fixed 20" at bounding box center [1257, 368] width 245 height 23
type input "2"
type input "5"
type input "2"
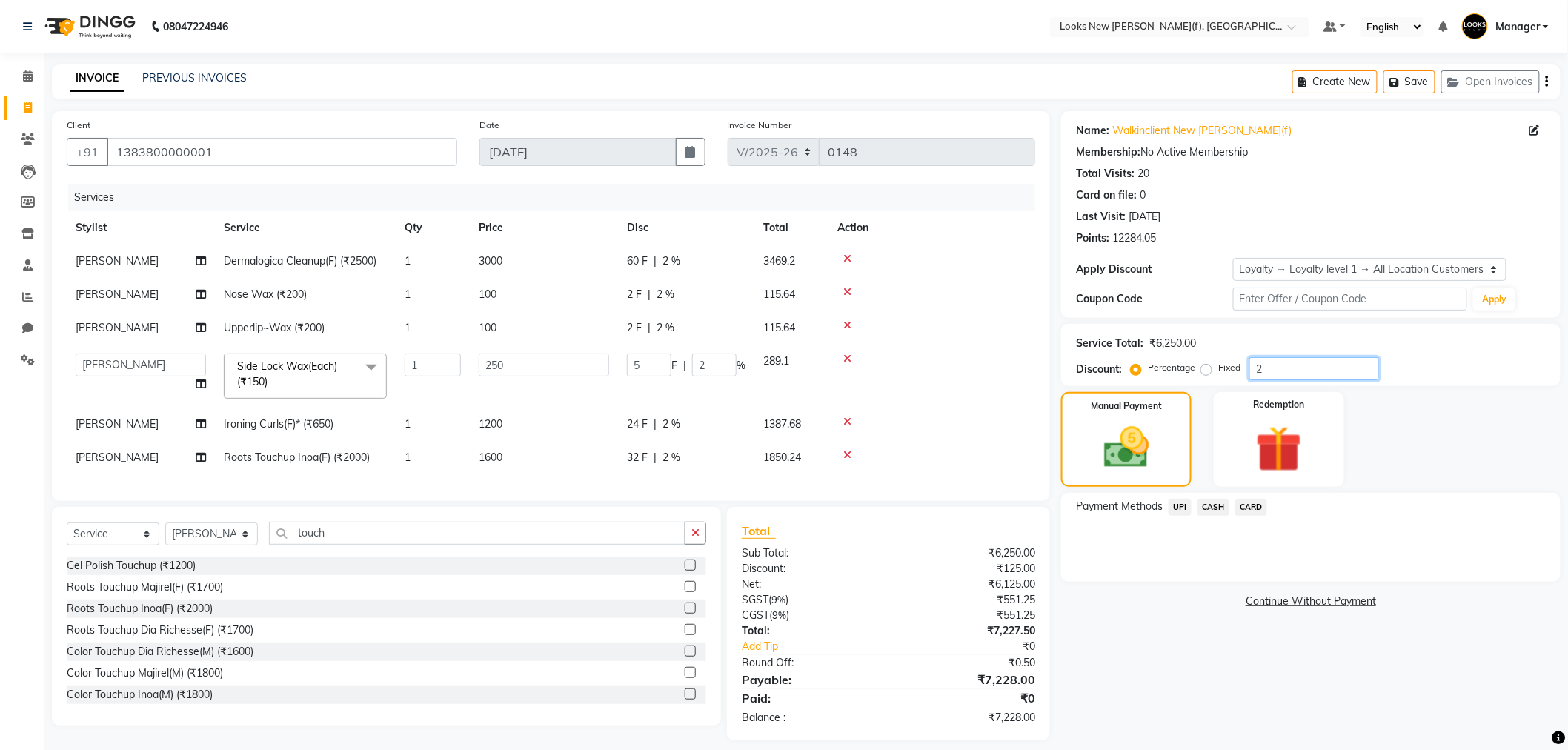
type input "25"
type input "62.5"
type input "25"
click at [996, 418] on div at bounding box center [932, 421] width 189 height 10
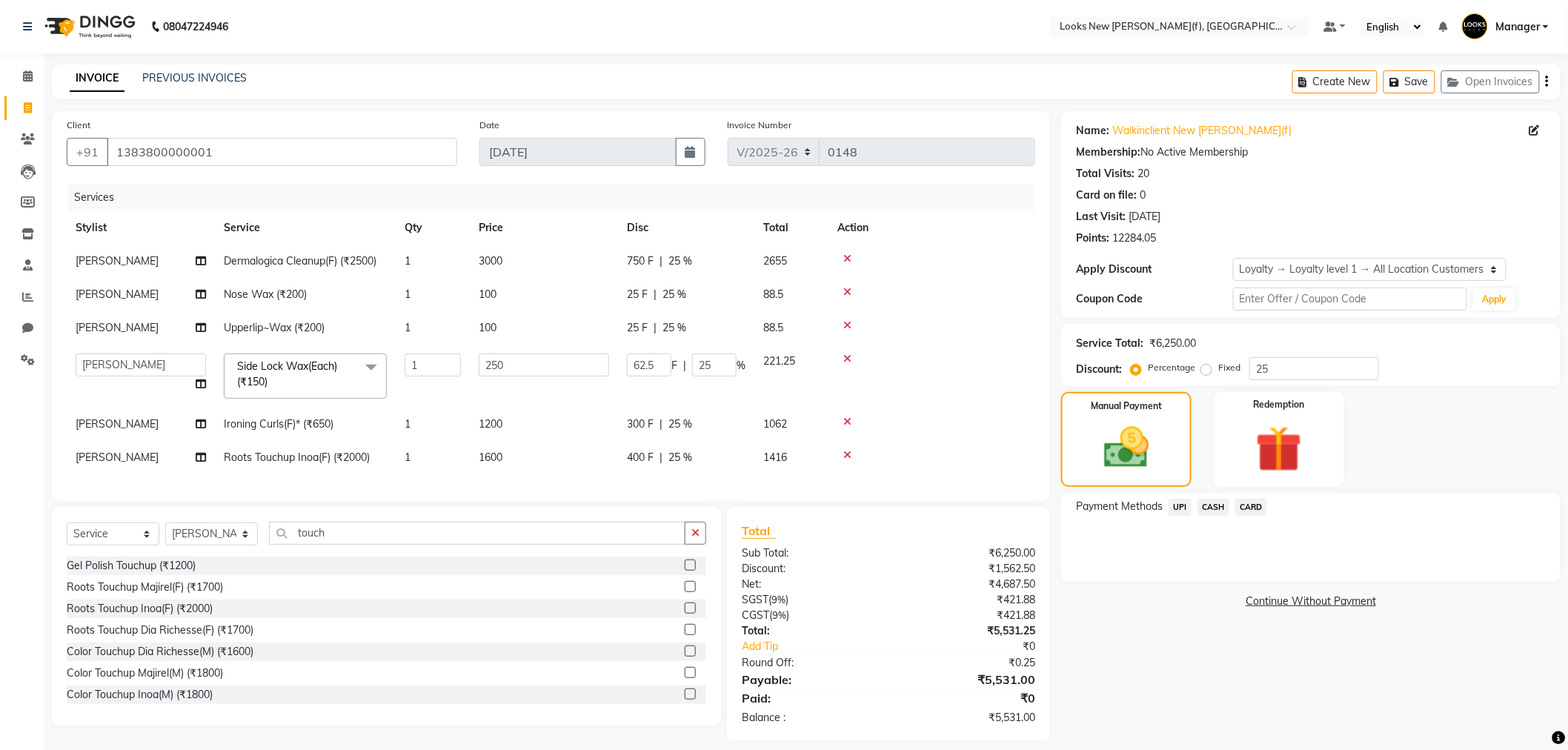
click at [519, 259] on td "3000" at bounding box center [544, 261] width 149 height 34
select select "87319"
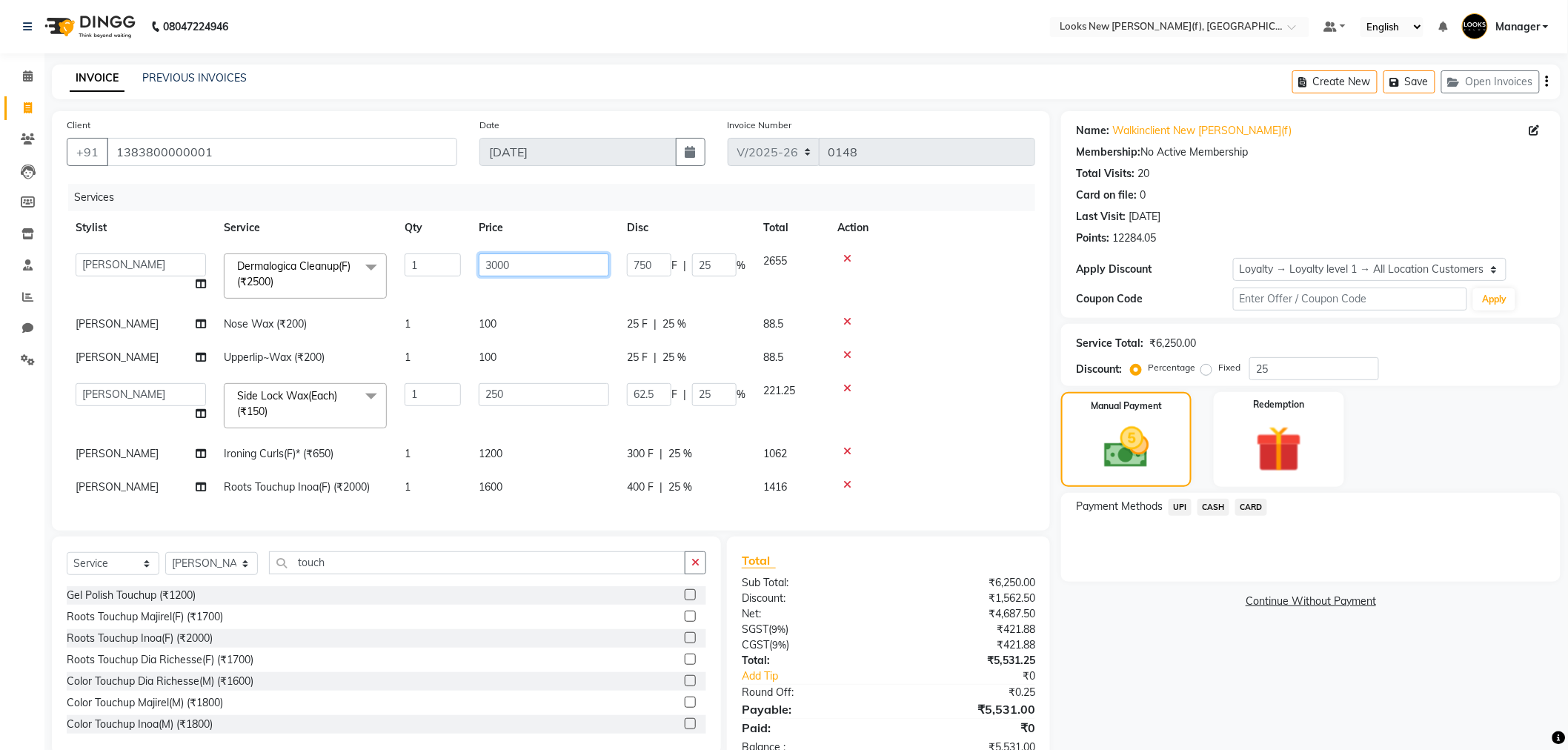
drag, startPoint x: 534, startPoint y: 259, endPoint x: 483, endPoint y: 261, distance: 51.0
click at [483, 261] on input "3000" at bounding box center [543, 264] width 130 height 23
type input "2500"
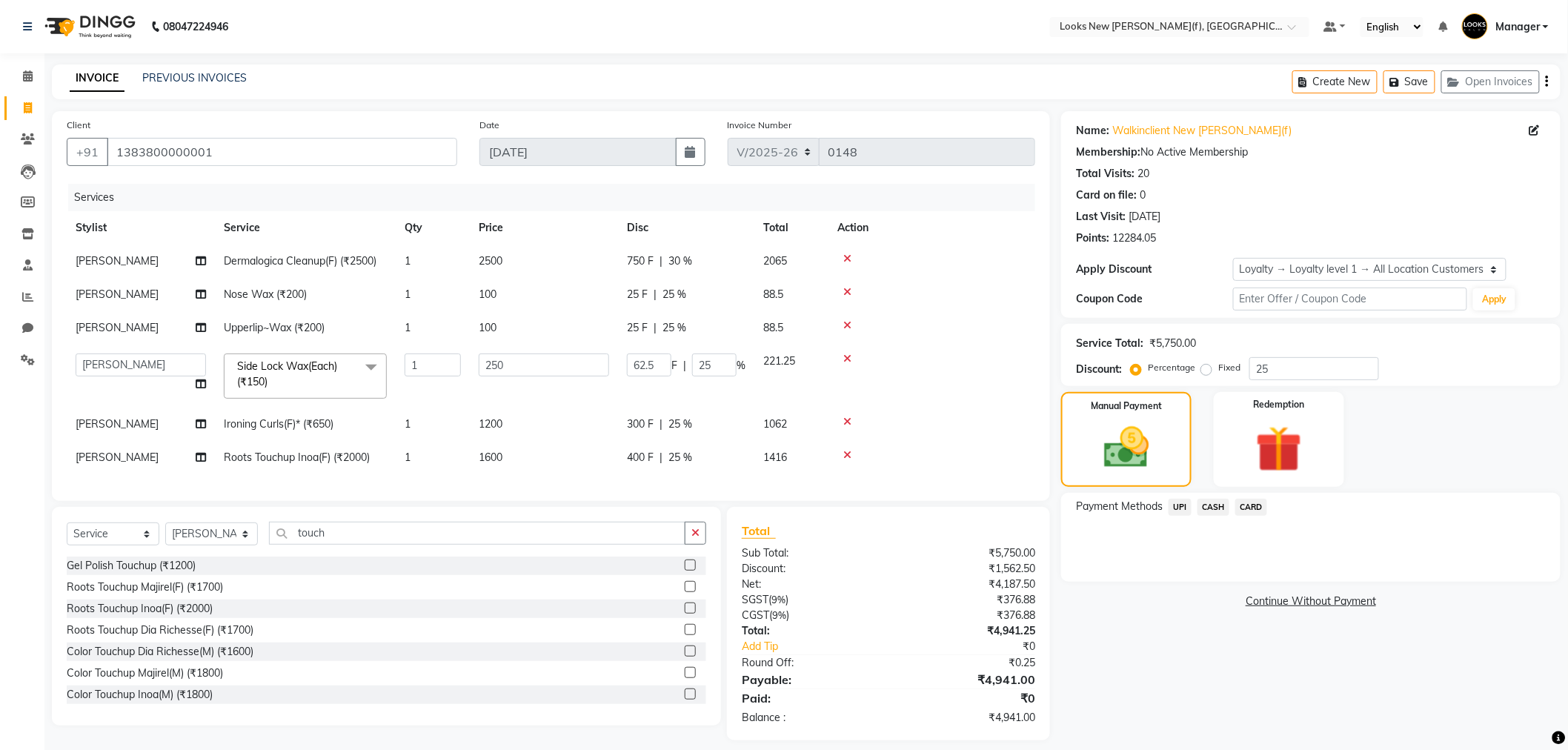
click at [930, 411] on tbody "Shalu Dermalogica Cleanup(F) (₹2500) 1 2500 750 F | 30 % 2065 Shalu Nose Wax (₹…" at bounding box center [551, 359] width 969 height 230
click at [520, 259] on td "2500" at bounding box center [544, 261] width 149 height 34
select select "87319"
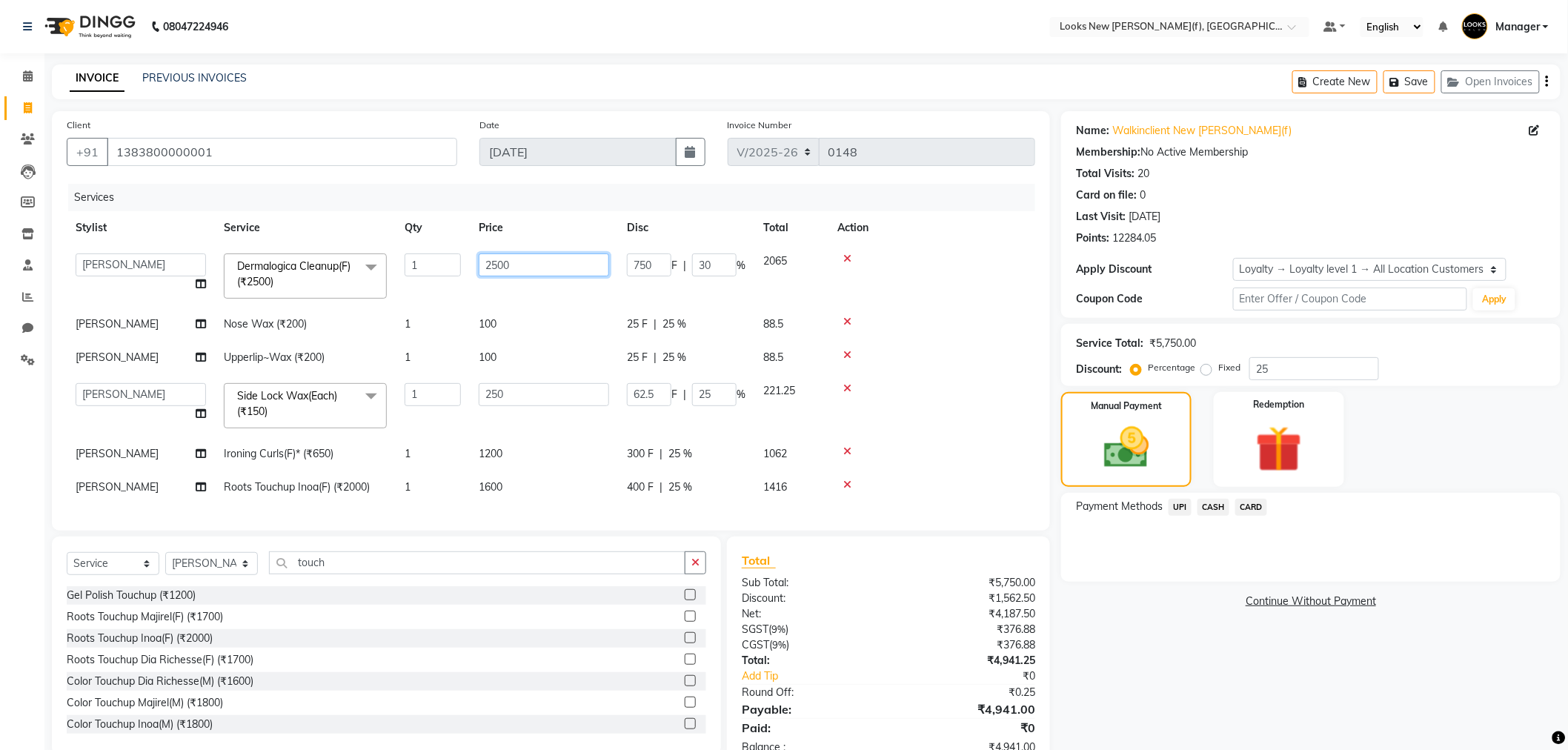
drag, startPoint x: 517, startPoint y: 263, endPoint x: 499, endPoint y: 263, distance: 18.0
click at [499, 263] on input "2500" at bounding box center [543, 264] width 130 height 23
type input "2570"
click at [929, 406] on td at bounding box center [932, 405] width 206 height 63
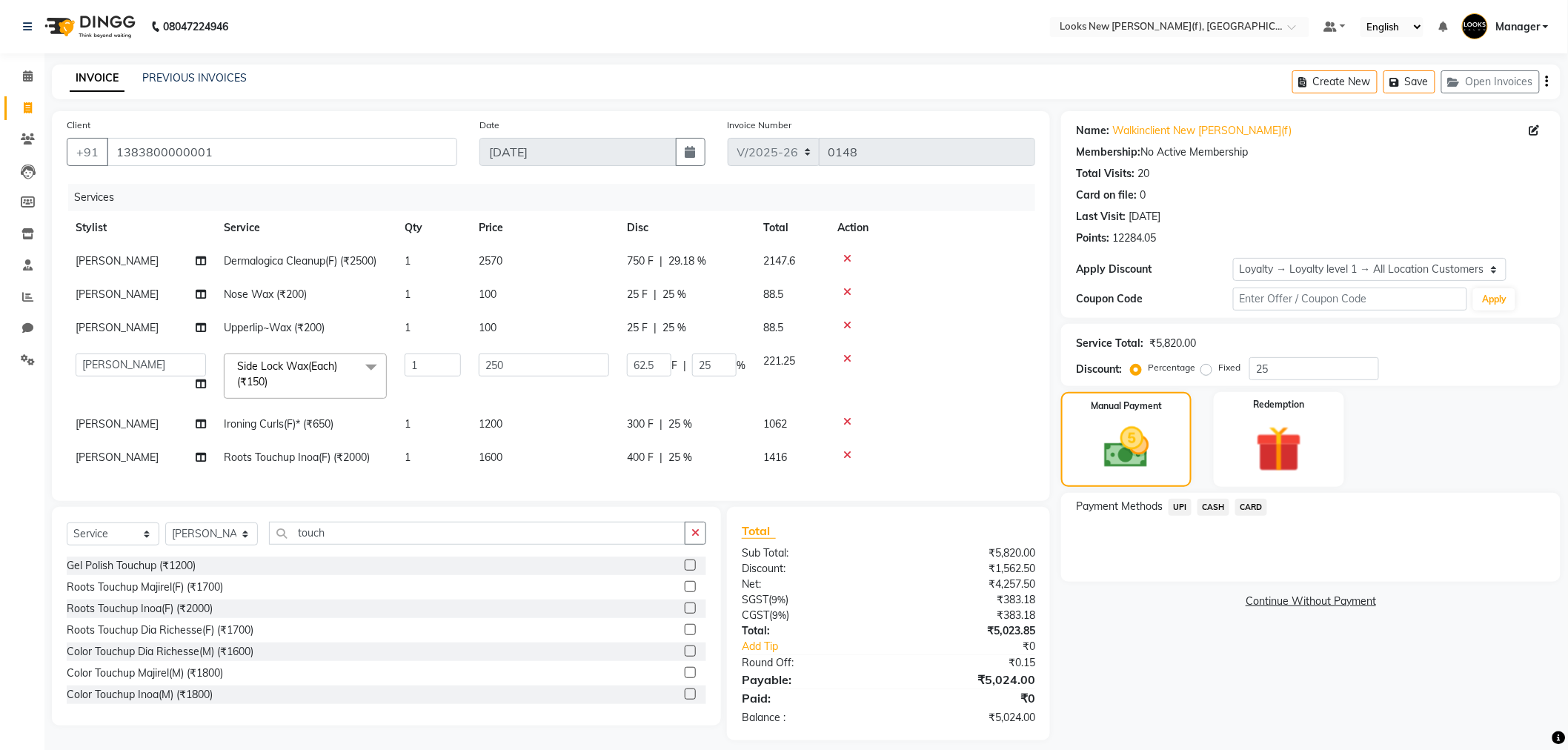
click at [526, 263] on td "2570" at bounding box center [544, 261] width 149 height 34
select select "87319"
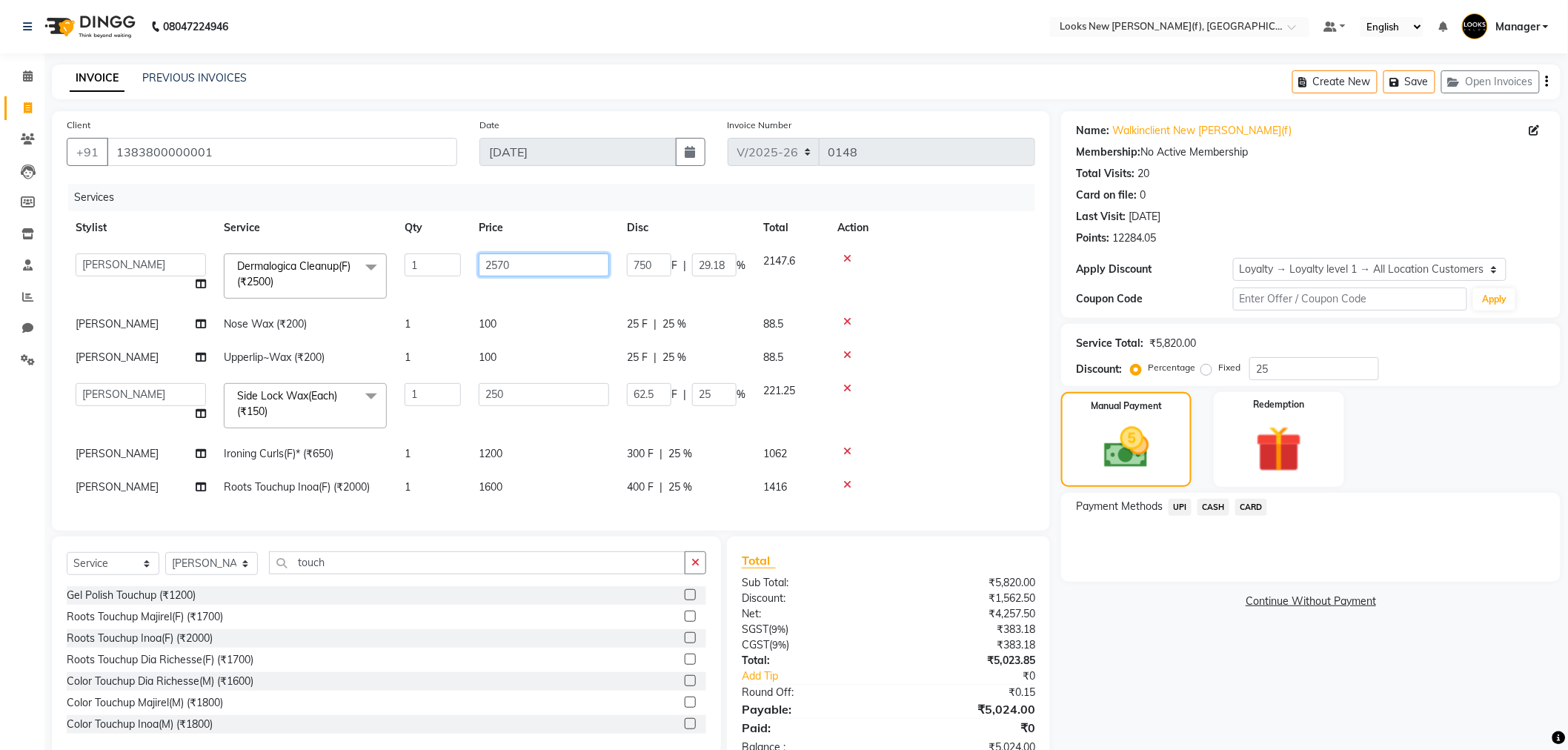
drag, startPoint x: 532, startPoint y: 263, endPoint x: 495, endPoint y: 264, distance: 37.0
click at [495, 264] on input "2570" at bounding box center [543, 264] width 130 height 23
type input "2548"
click at [576, 320] on tbody "Aakash_Pdct Afsar Ahmad Ashmita Ayesha Bobby_Asst Bobby_Khan Counter_Sales Kama…" at bounding box center [551, 373] width 969 height 259
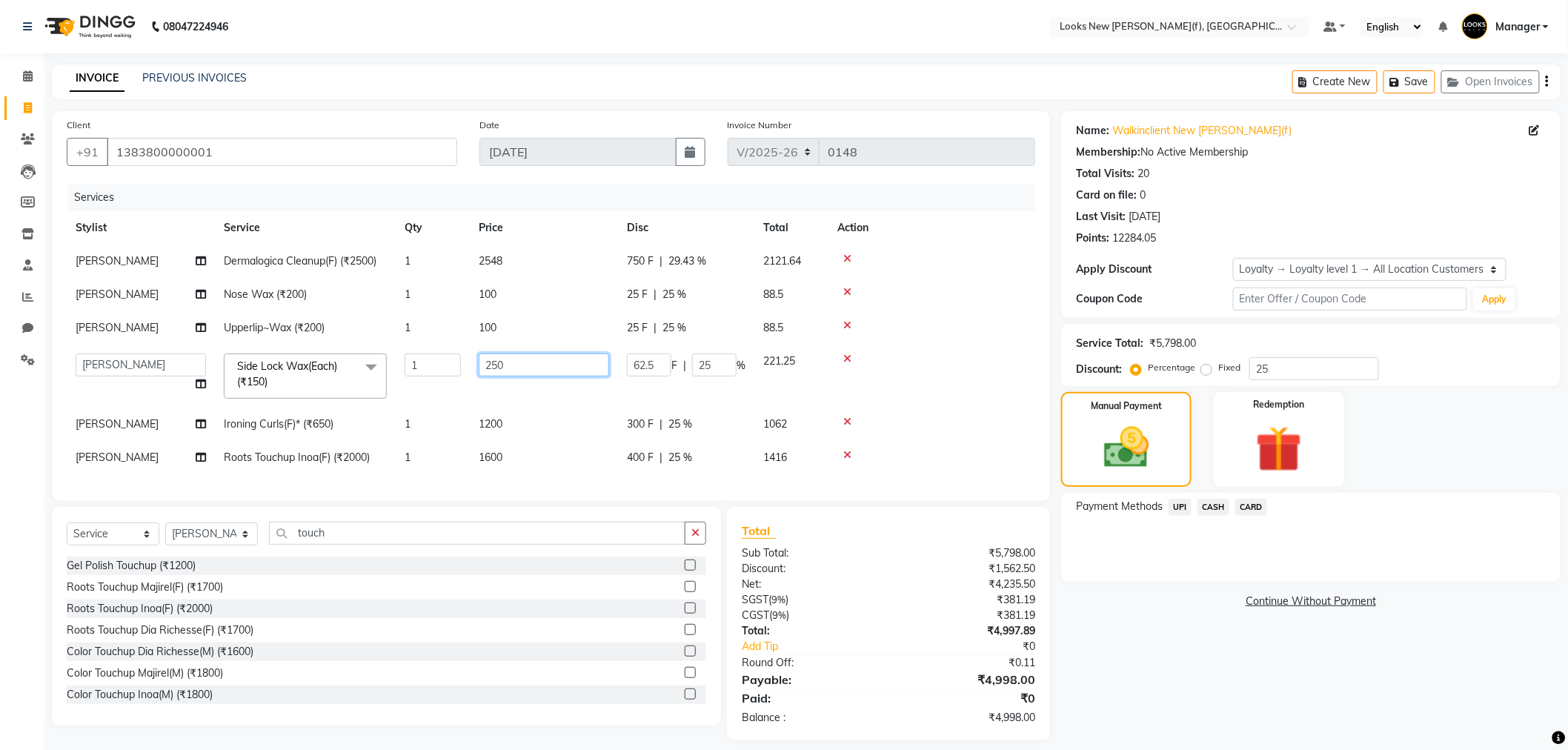
drag, startPoint x: 523, startPoint y: 361, endPoint x: 484, endPoint y: 363, distance: 39.1
click at [484, 363] on input "250" at bounding box center [543, 364] width 130 height 23
type input "150"
click at [498, 257] on td "2548" at bounding box center [544, 261] width 149 height 34
select select "87319"
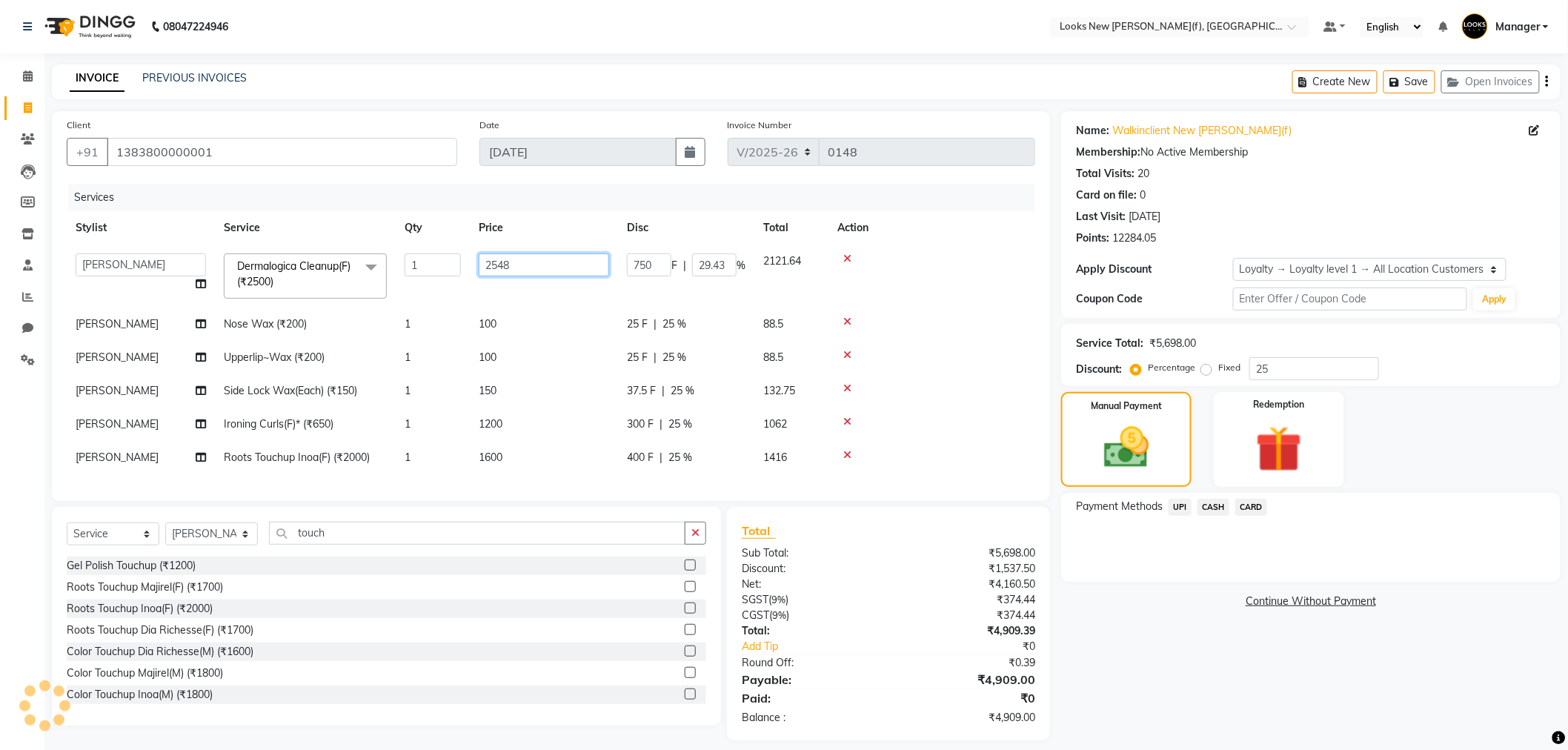
drag, startPoint x: 513, startPoint y: 261, endPoint x: 491, endPoint y: 261, distance: 22.0
click at [491, 261] on input "2548" at bounding box center [543, 264] width 130 height 23
type input "2698"
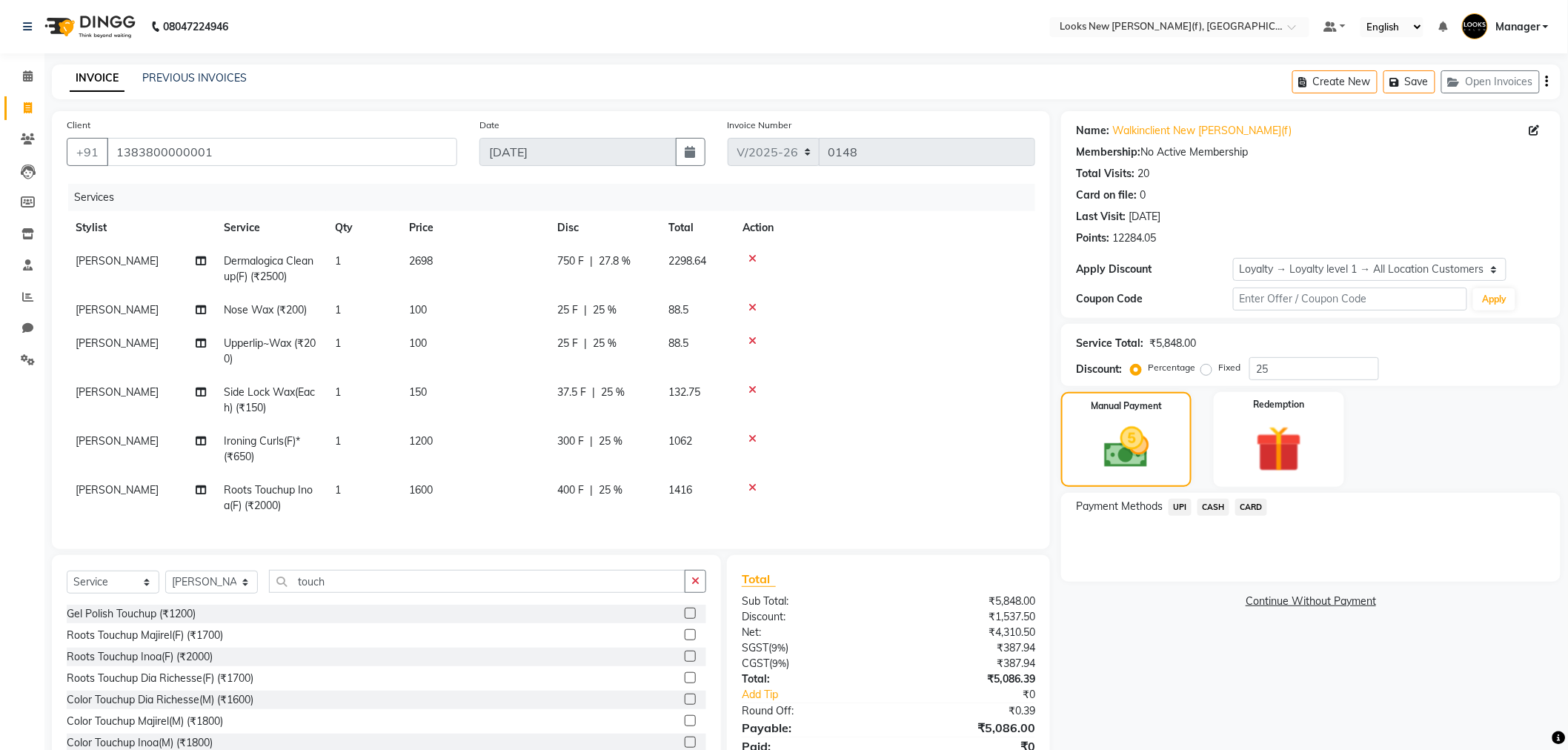
click at [942, 415] on tbody "Shalu Dermalogica Cleanup(F) (₹2500) 1 2698 750 F | 27.8 % 2298.64 Shalu Nose W…" at bounding box center [551, 383] width 969 height 278
click at [454, 440] on td "1200" at bounding box center [474, 449] width 149 height 49
select select "87315"
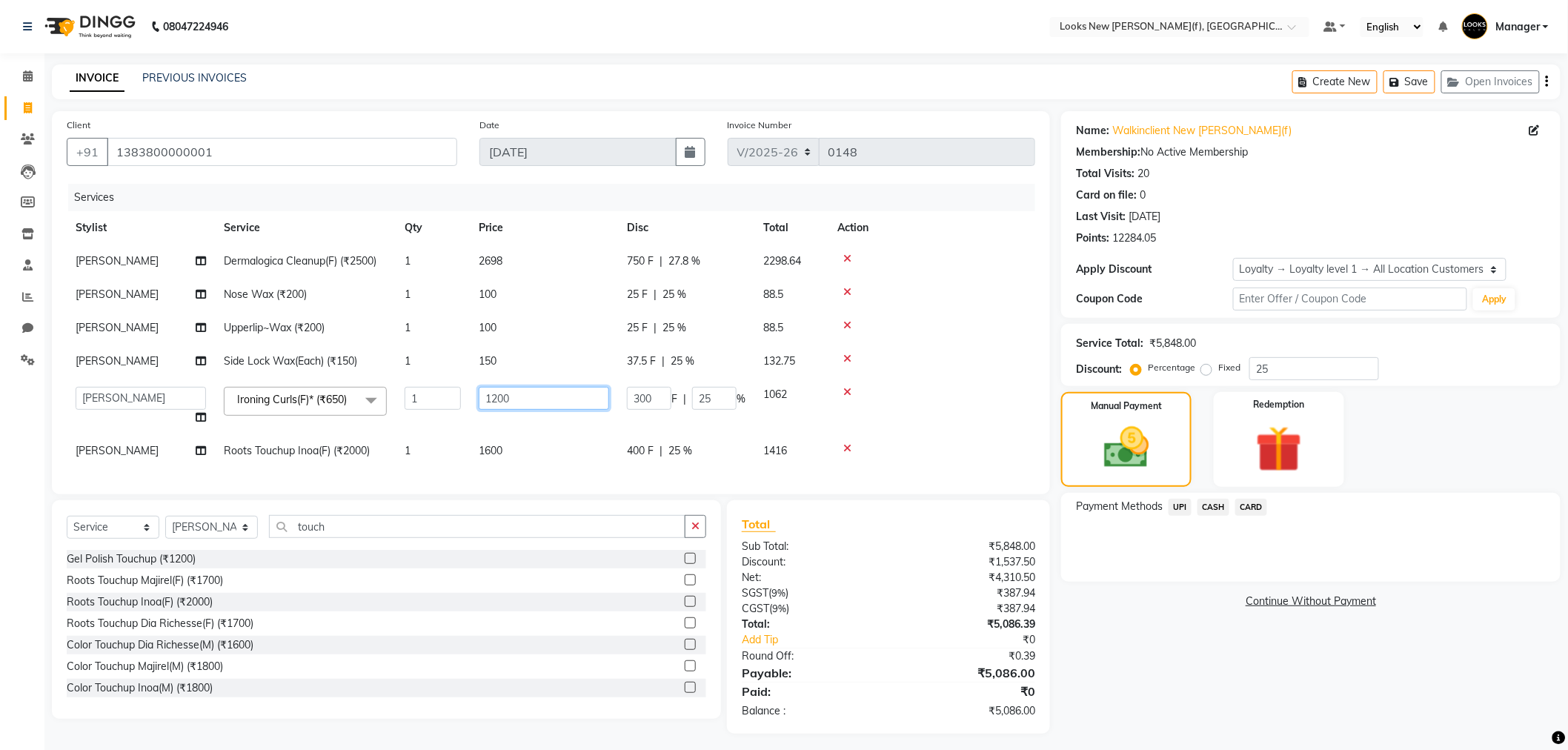
drag, startPoint x: 514, startPoint y: 397, endPoint x: 493, endPoint y: 395, distance: 21.1
click at [493, 395] on input "1200" at bounding box center [543, 398] width 130 height 23
type input "1120"
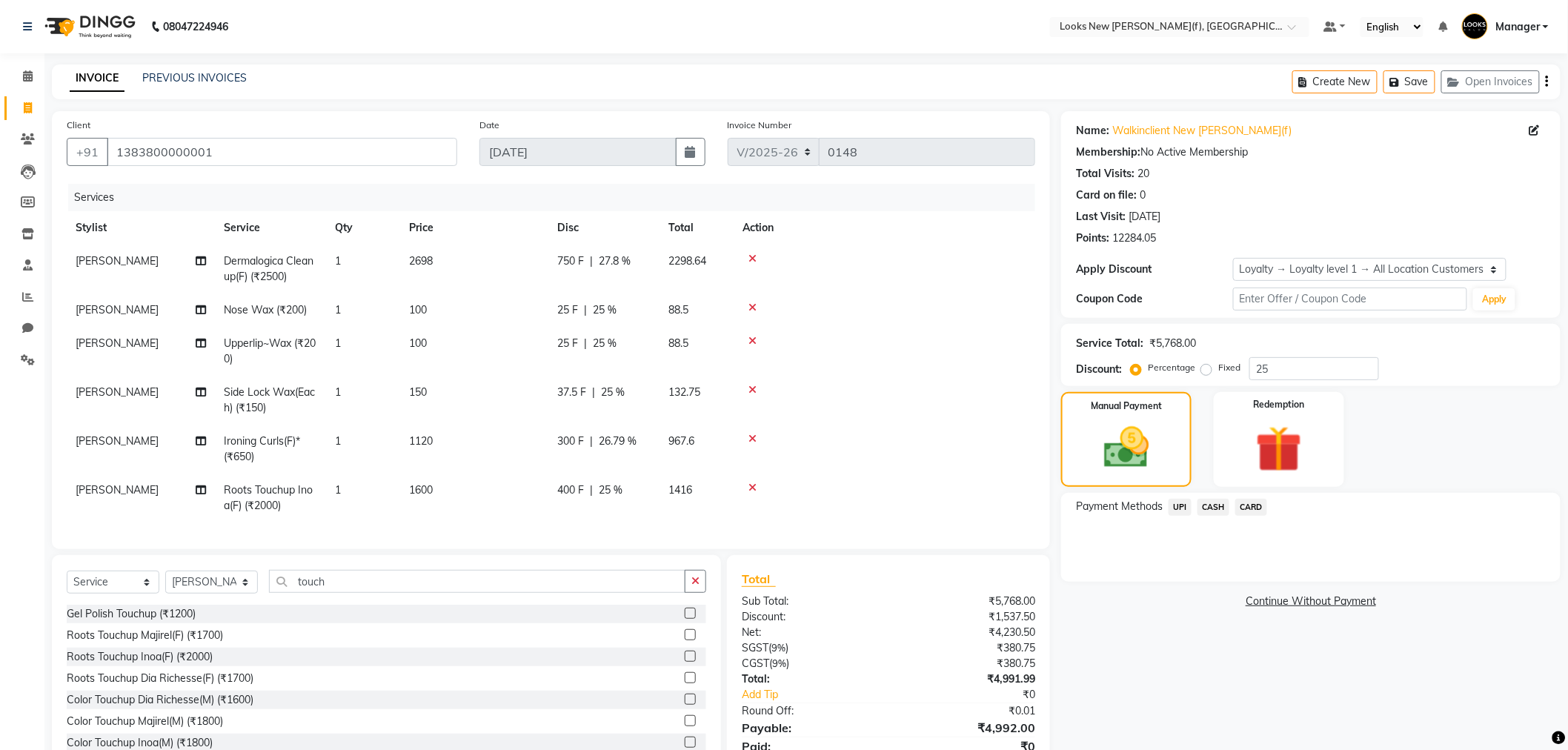
click at [949, 435] on tbody "Shalu Dermalogica Cleanup(F) (₹2500) 1 2698 750 F | 27.8 % 2298.64 Shalu Nose W…" at bounding box center [551, 383] width 969 height 278
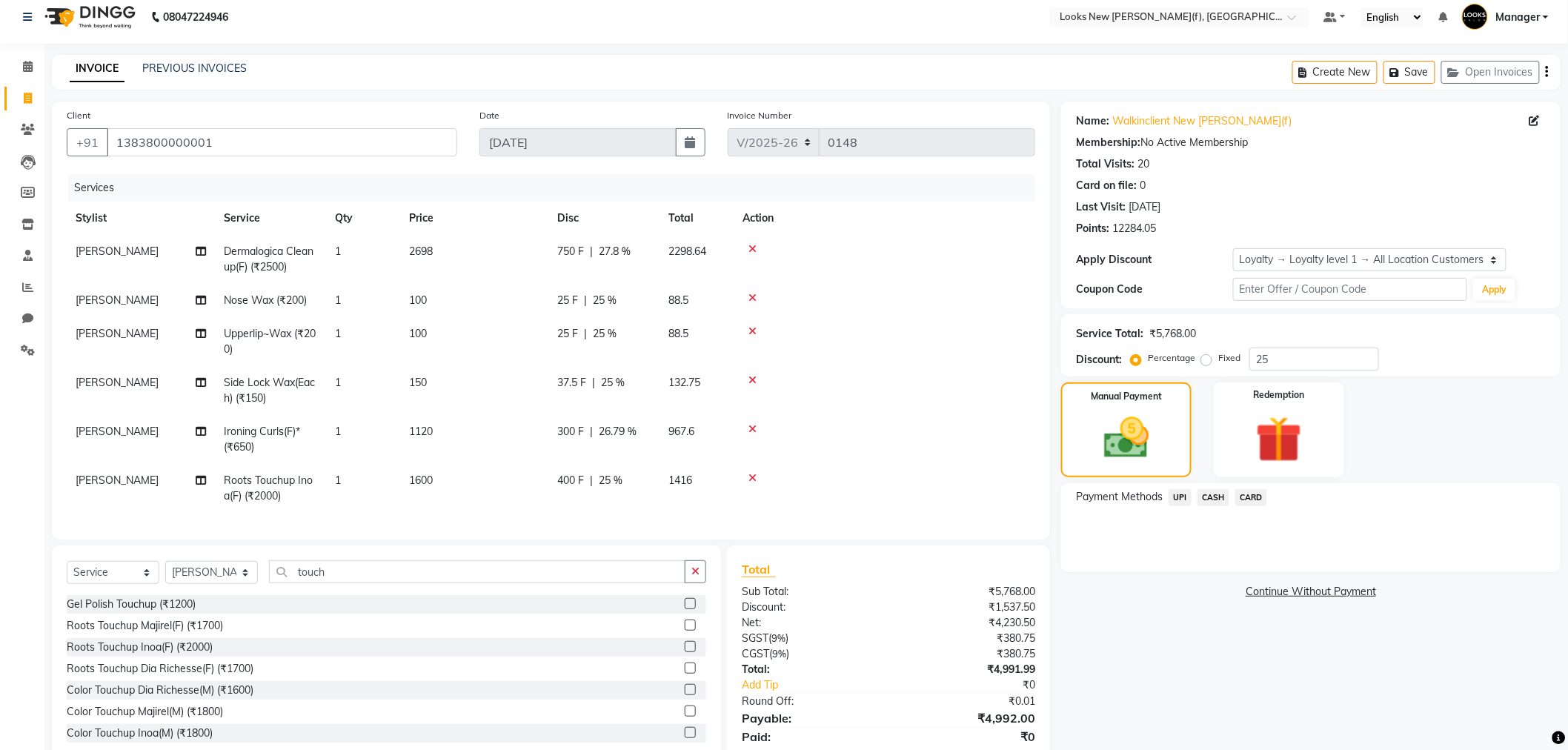
scroll to position [73, 0]
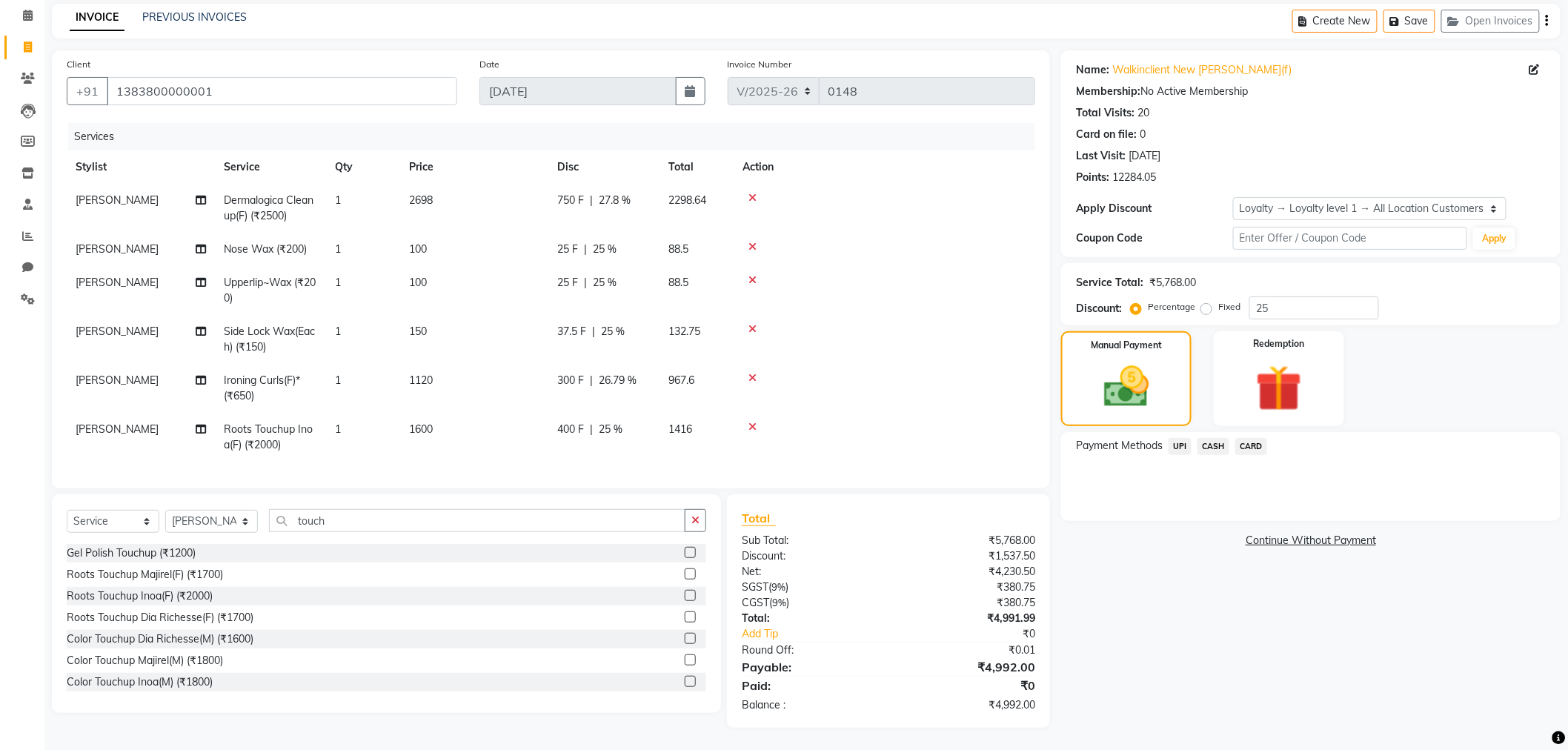
click at [454, 368] on td "1120" at bounding box center [474, 388] width 149 height 49
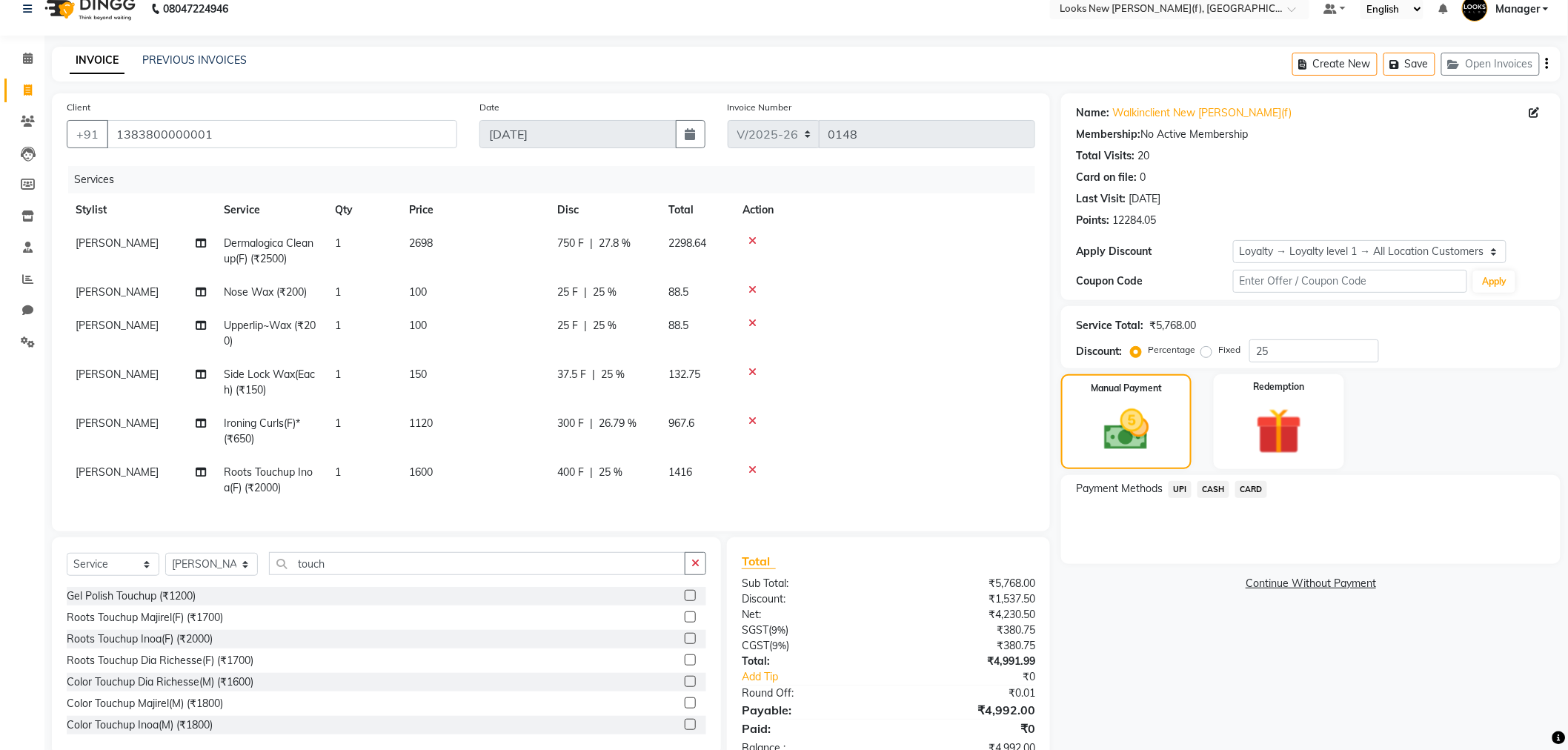
select select "87315"
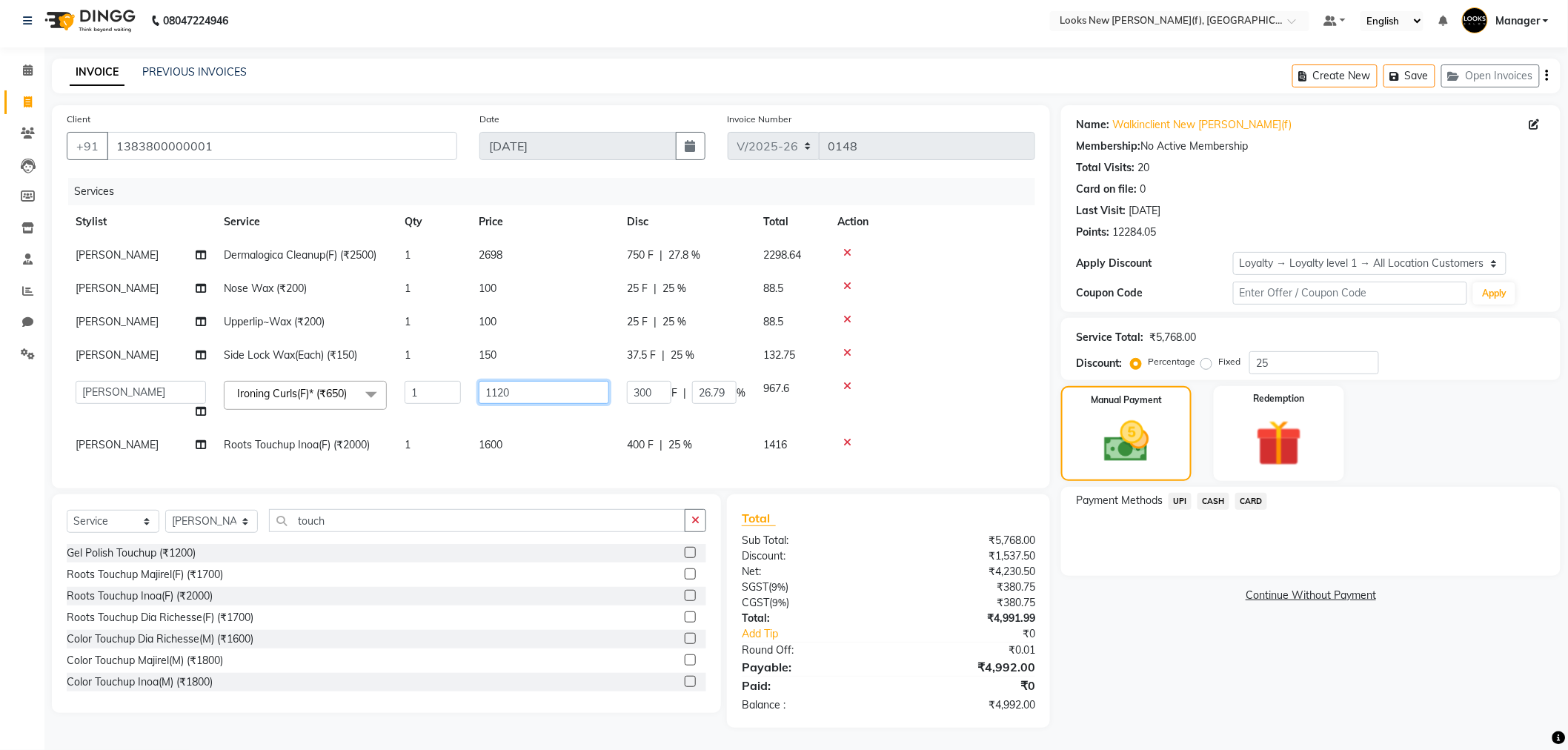
drag, startPoint x: 525, startPoint y: 377, endPoint x: 515, endPoint y: 382, distance: 11.2
click at [510, 381] on input "1120" at bounding box center [543, 392] width 130 height 23
type input "1129"
click at [997, 404] on tbody "Shalu Dermalogica Cleanup(F) (₹2500) 1 2698 750 F | 27.8 % 2298.64 Shalu Nose W…" at bounding box center [551, 350] width 969 height 223
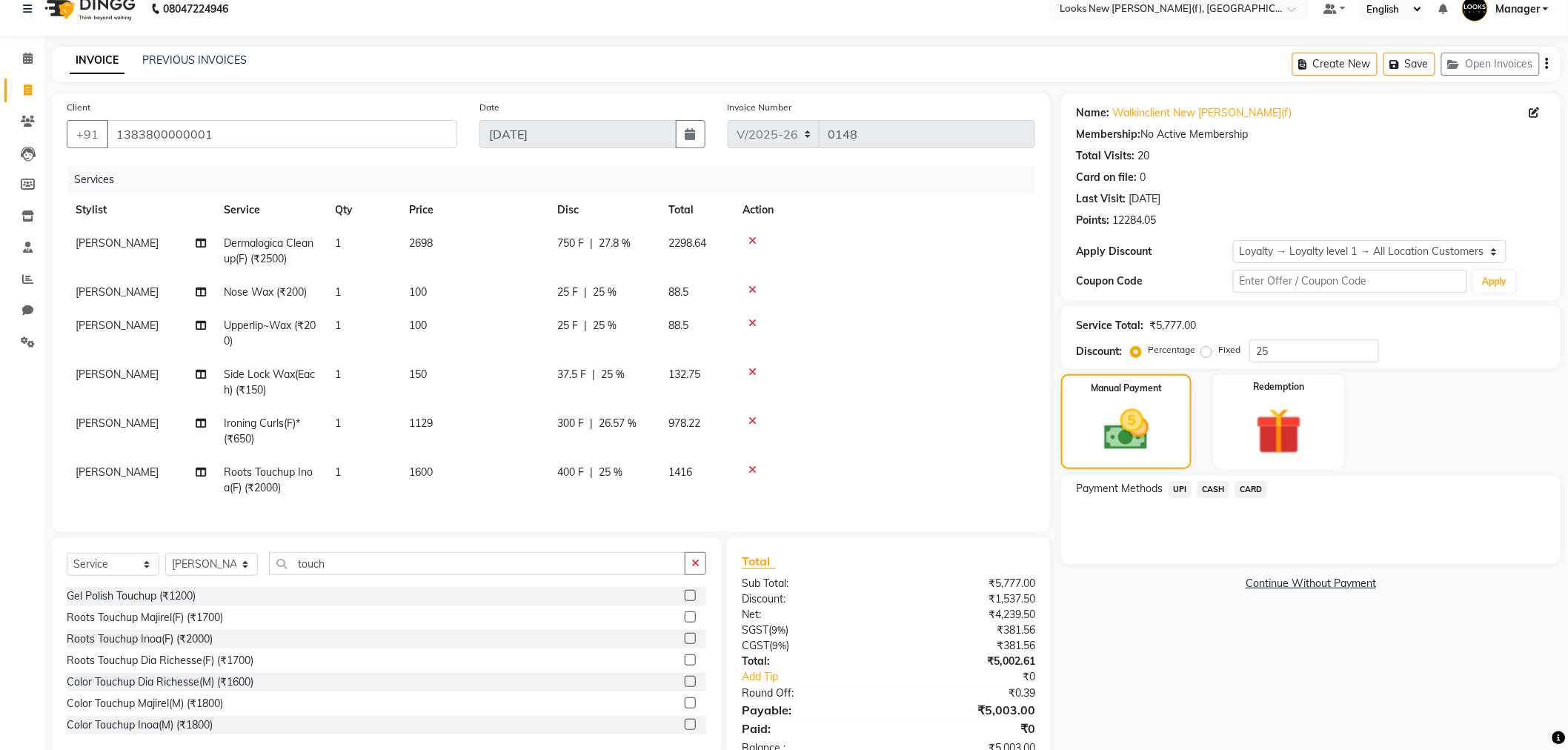
drag, startPoint x: 435, startPoint y: 422, endPoint x: 447, endPoint y: 424, distance: 12.2
click at [436, 422] on td "1129" at bounding box center [474, 431] width 149 height 49
select select "87315"
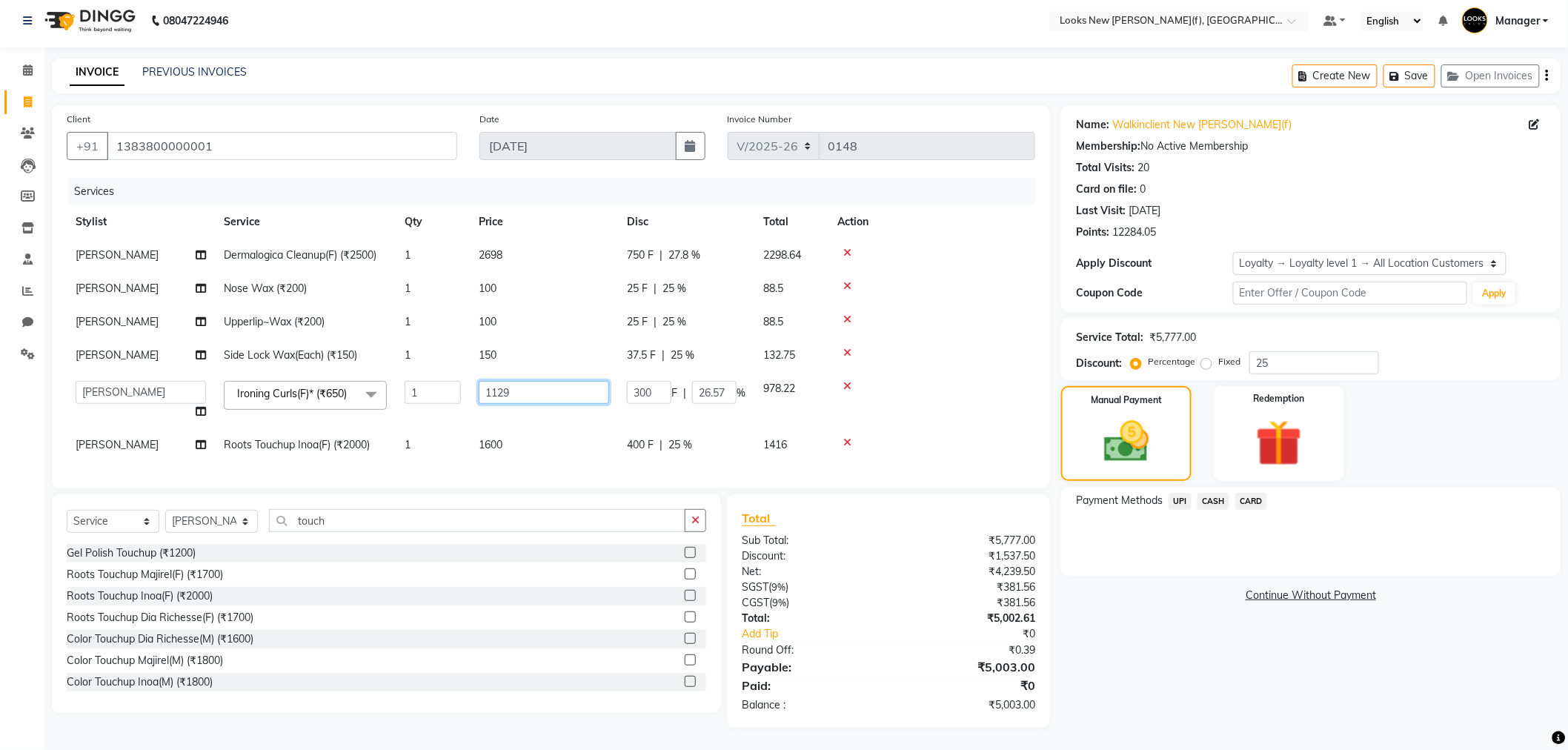
drag, startPoint x: 522, startPoint y: 381, endPoint x: 502, endPoint y: 382, distance: 20.0
click at [502, 382] on input "1129" at bounding box center [543, 392] width 130 height 23
type input "1125"
click at [928, 376] on tbody "Shalu Dermalogica Cleanup(F) (₹2500) 1 2698 750 F | 27.8 % 2298.64 Shalu Nose W…" at bounding box center [551, 350] width 969 height 223
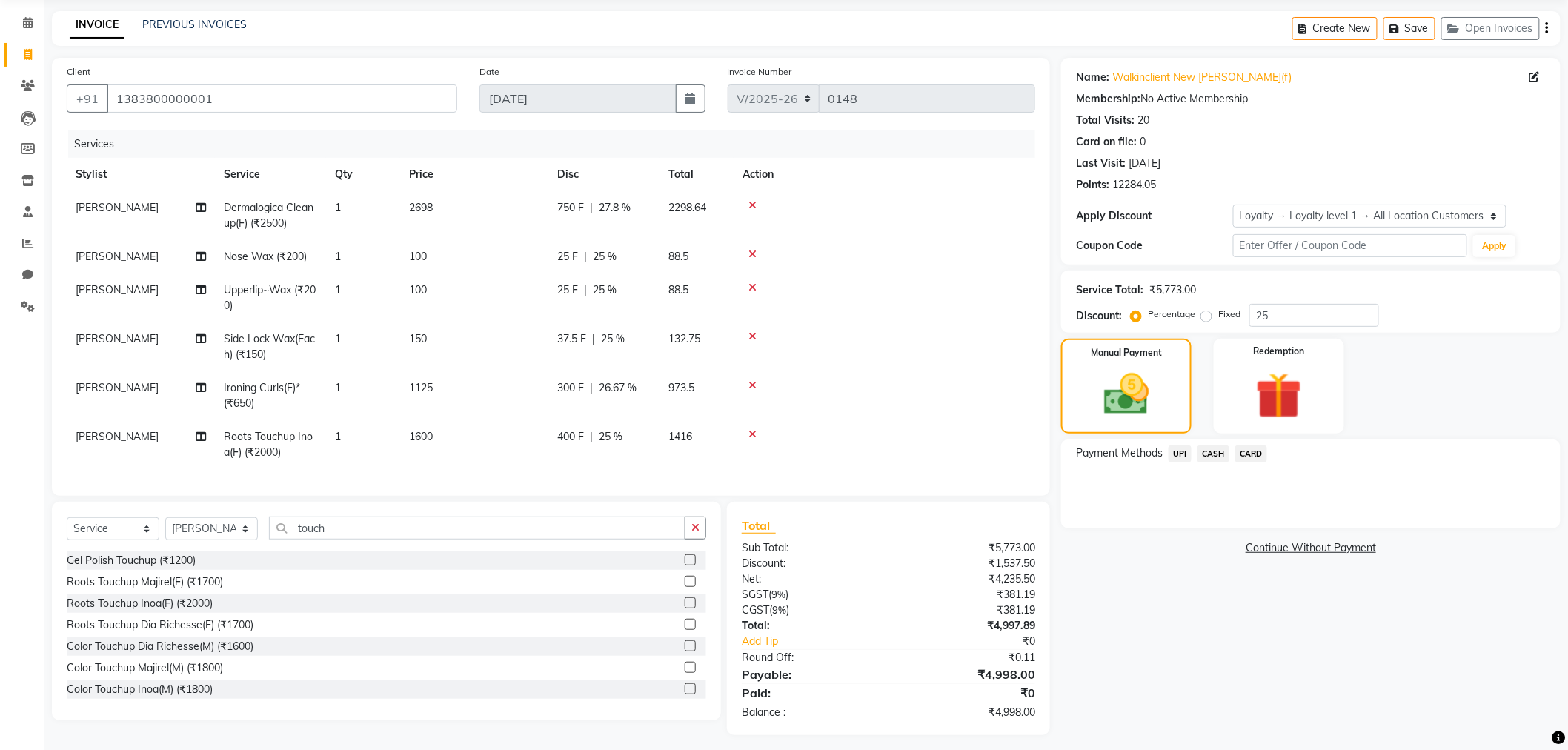
scroll to position [73, 0]
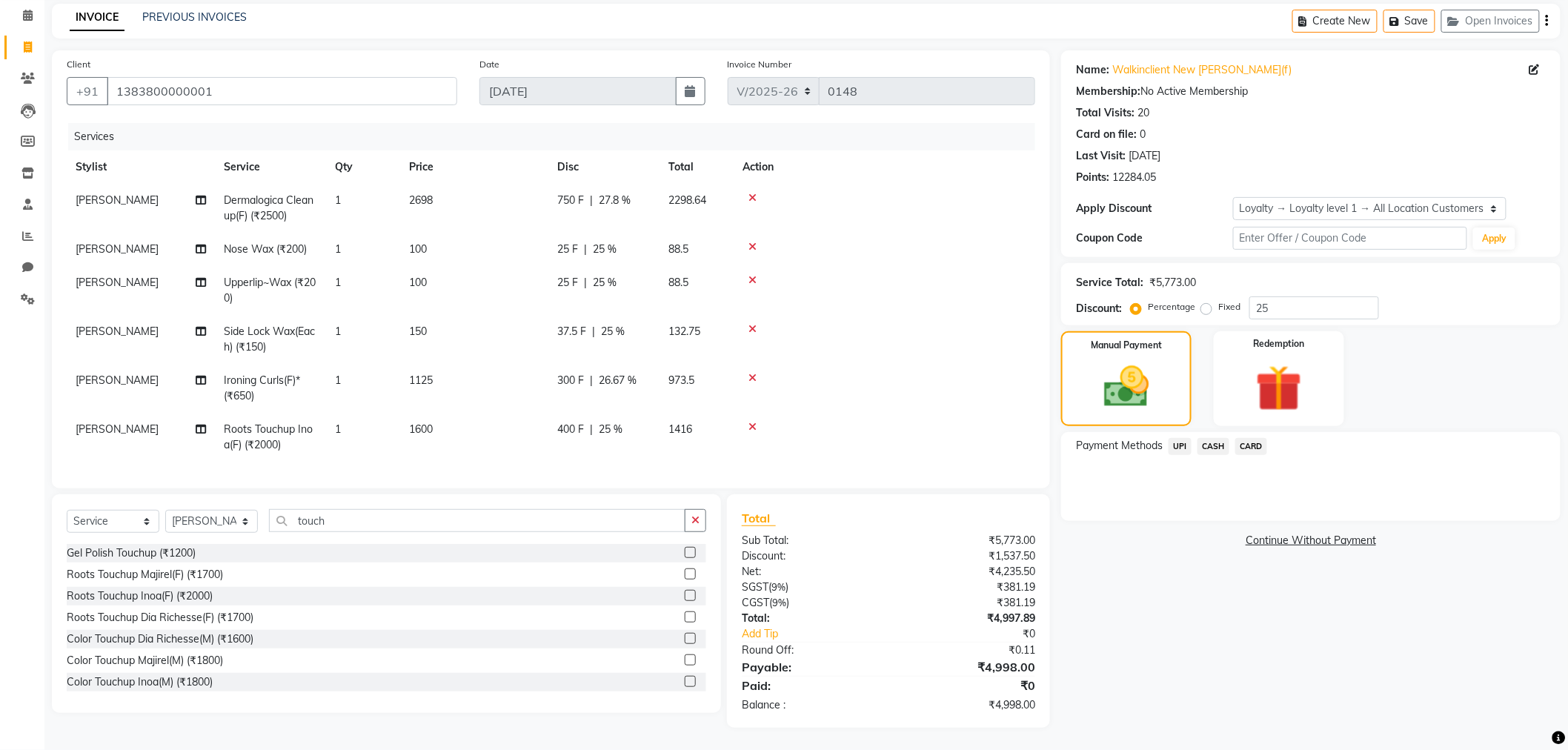
click at [445, 367] on td "1125" at bounding box center [474, 388] width 149 height 49
select select "87315"
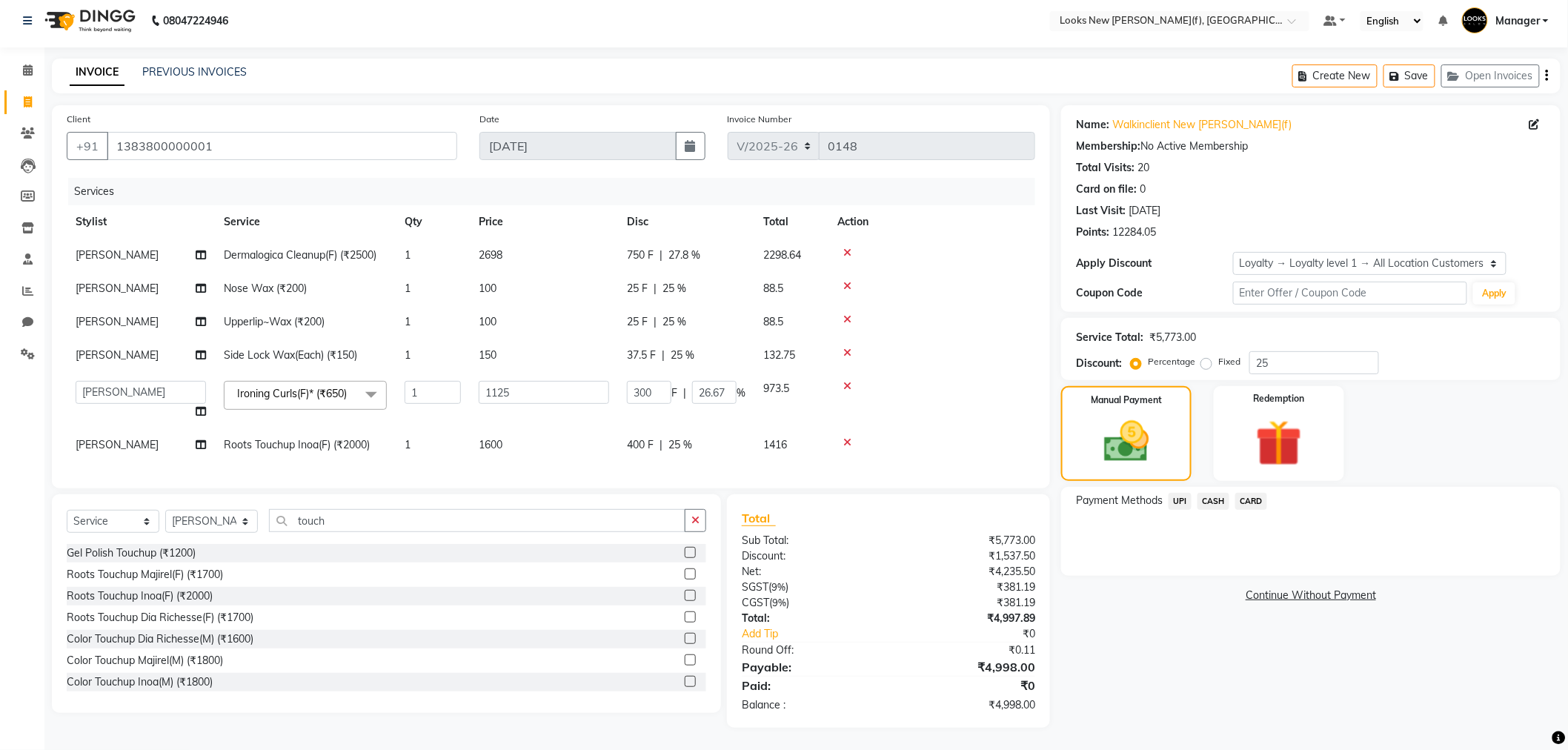
scroll to position [18, 0]
drag, startPoint x: 517, startPoint y: 377, endPoint x: 506, endPoint y: 375, distance: 11.2
click at [506, 381] on input "1125" at bounding box center [543, 392] width 130 height 23
type input "1127"
click at [996, 404] on tbody "Shalu Dermalogica Cleanup(F) (₹2500) 1 2698 750 F | 27.8 % 2298.64 Shalu Nose W…" at bounding box center [551, 350] width 969 height 223
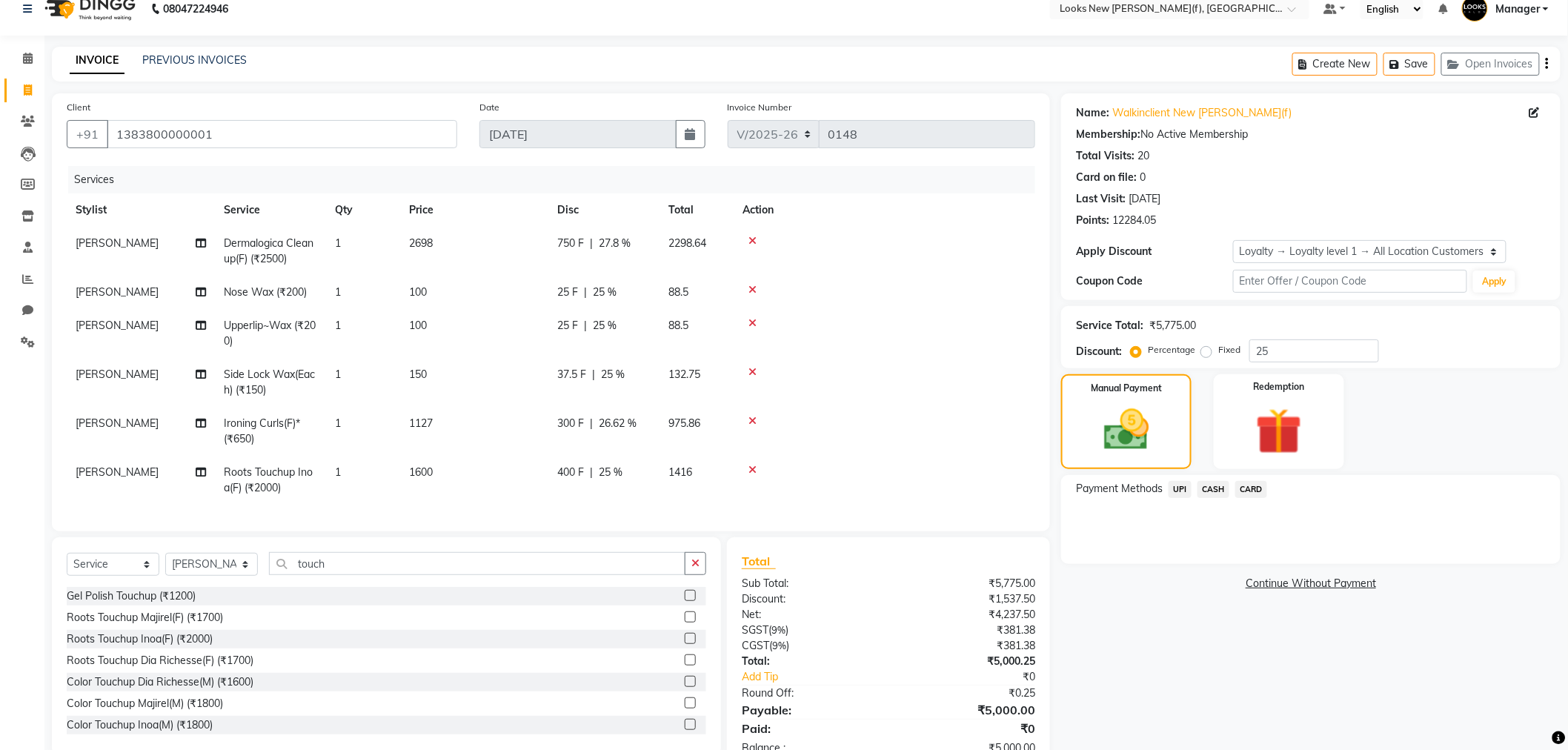
click at [1218, 490] on span "CASH" at bounding box center [1214, 489] width 32 height 17
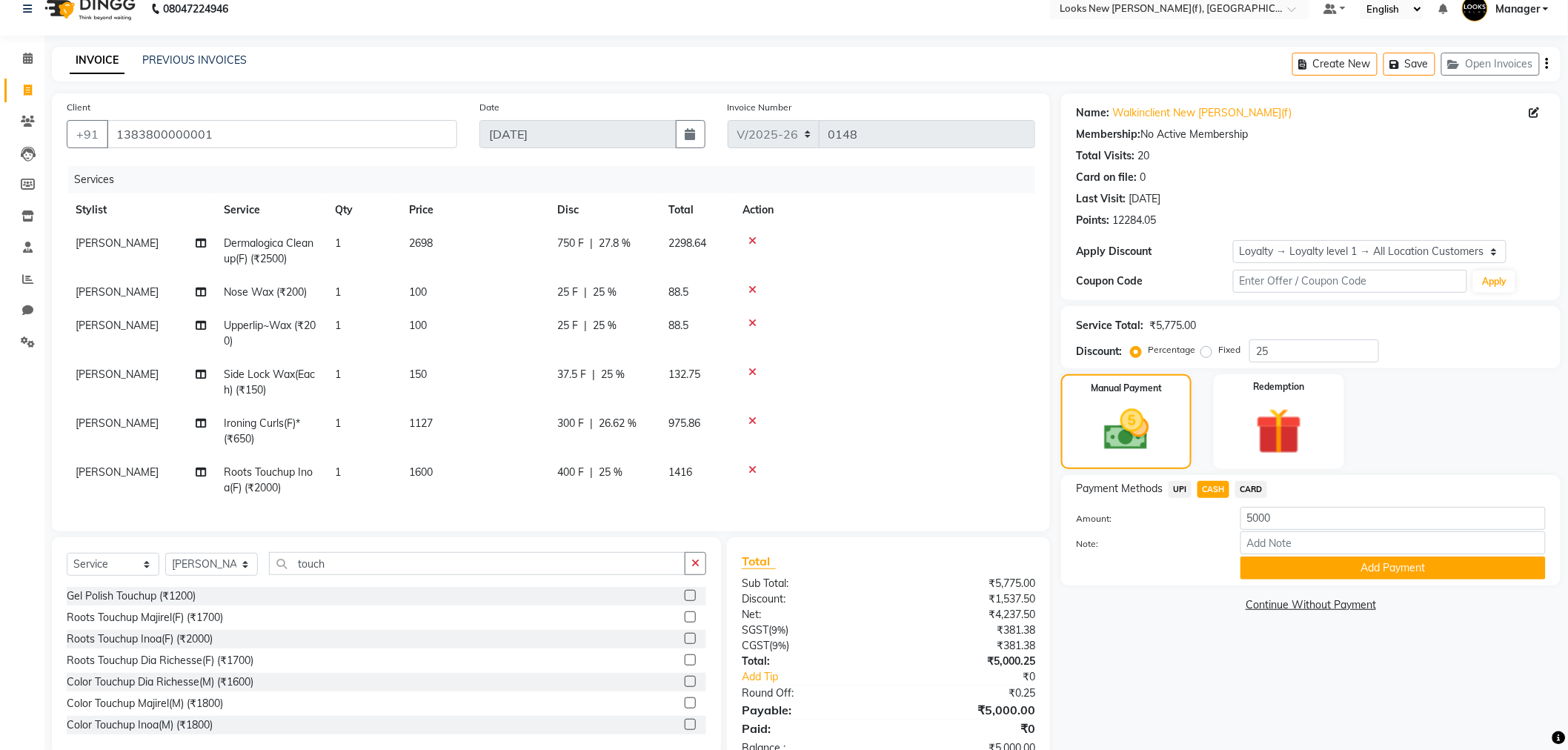
click at [115, 471] on td "[PERSON_NAME]" at bounding box center [140, 480] width 149 height 49
select select "87319"
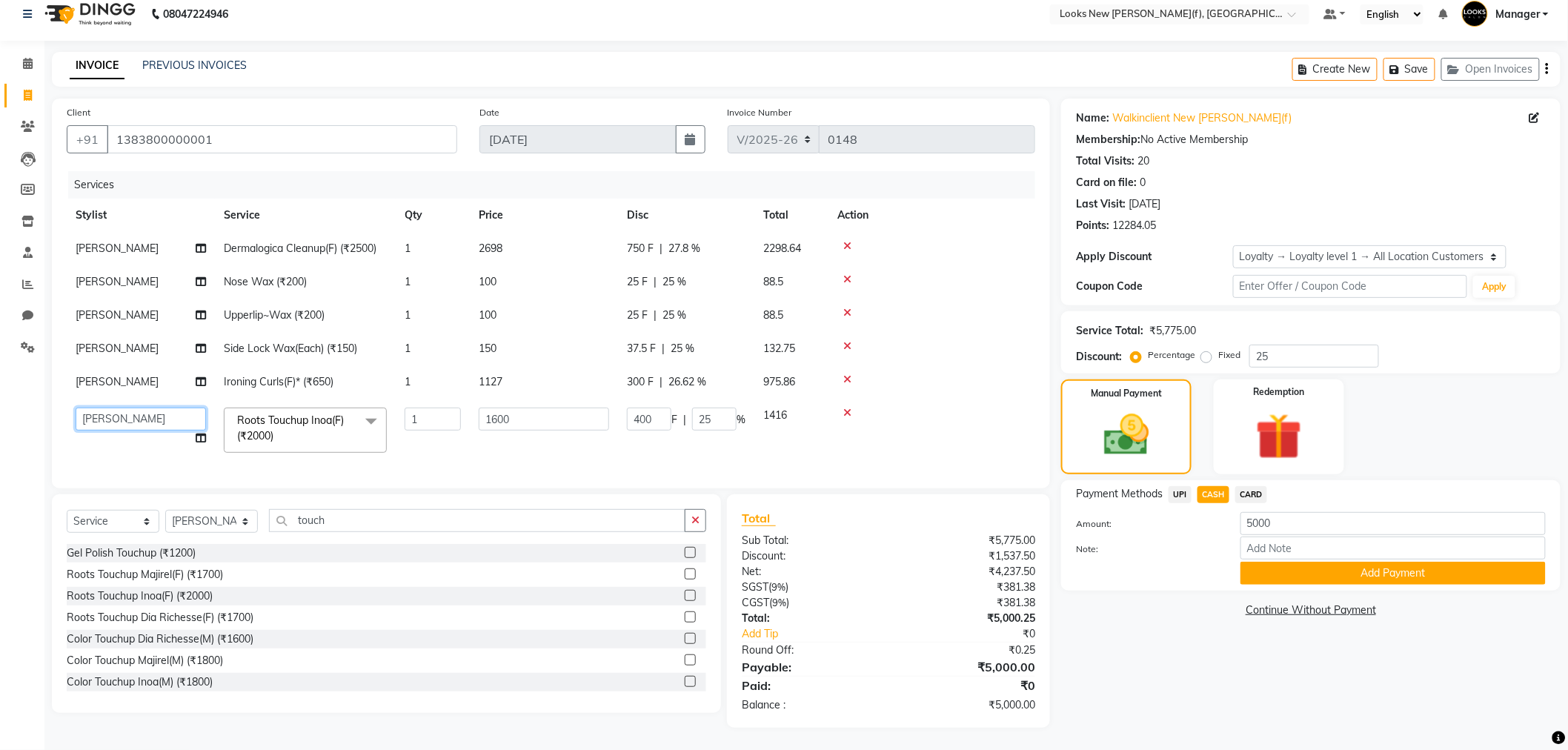
click at [126, 413] on select "Aakash_Pdct Afsar Ahmad Ashmita Ayesha Bobby_Asst Bobby_Khan Counter_Sales Kama…" at bounding box center [140, 419] width 130 height 23
select select "87315"
click at [147, 456] on div "Services Stylist Service Qty Price Disc Total Action Shalu Dermalogica Cleanup(…" at bounding box center [551, 322] width 969 height 302
click at [993, 445] on td at bounding box center [932, 430] width 206 height 63
click at [1353, 573] on button "Add Payment" at bounding box center [1393, 572] width 306 height 23
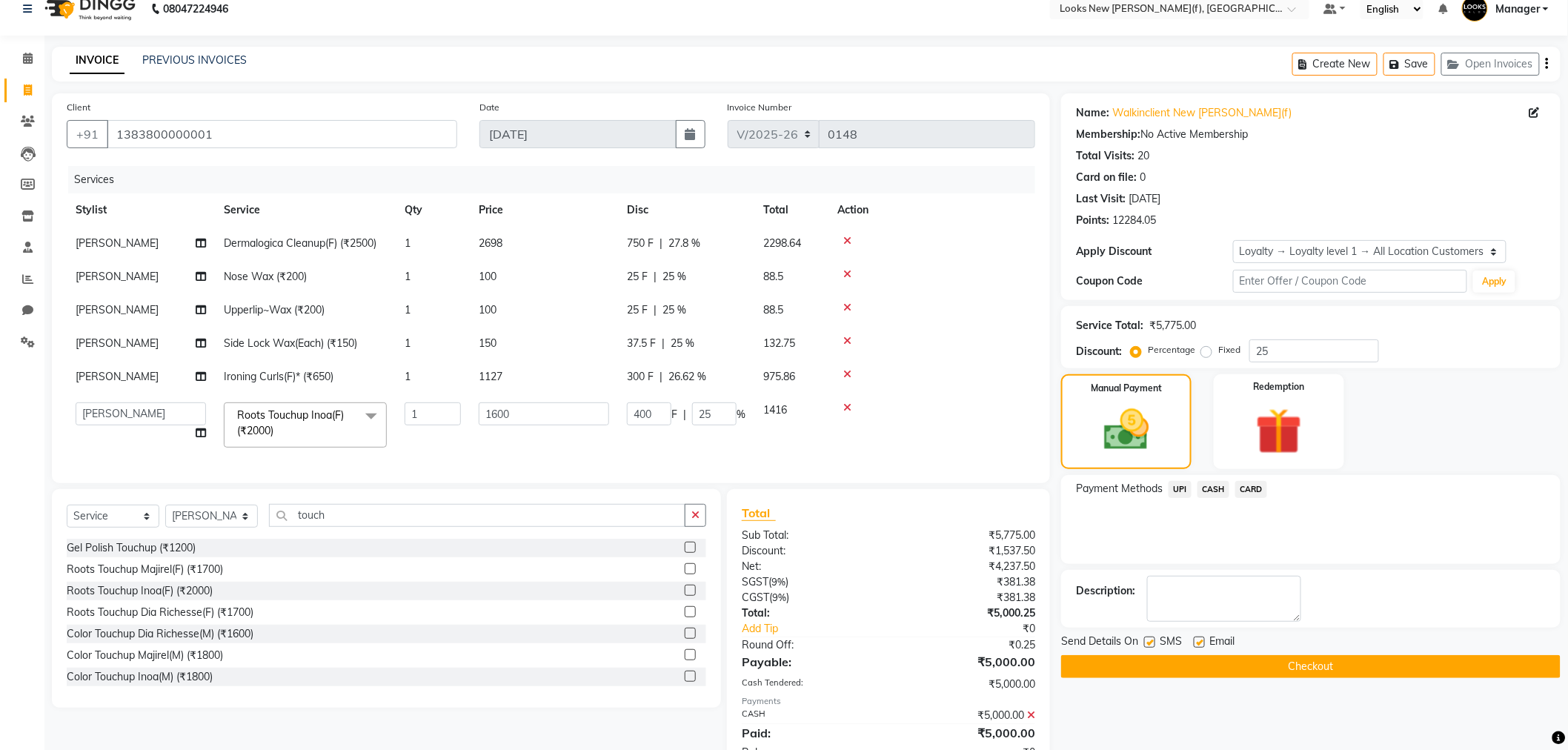
click at [1212, 661] on button "Checkout" at bounding box center [1310, 666] width 499 height 23
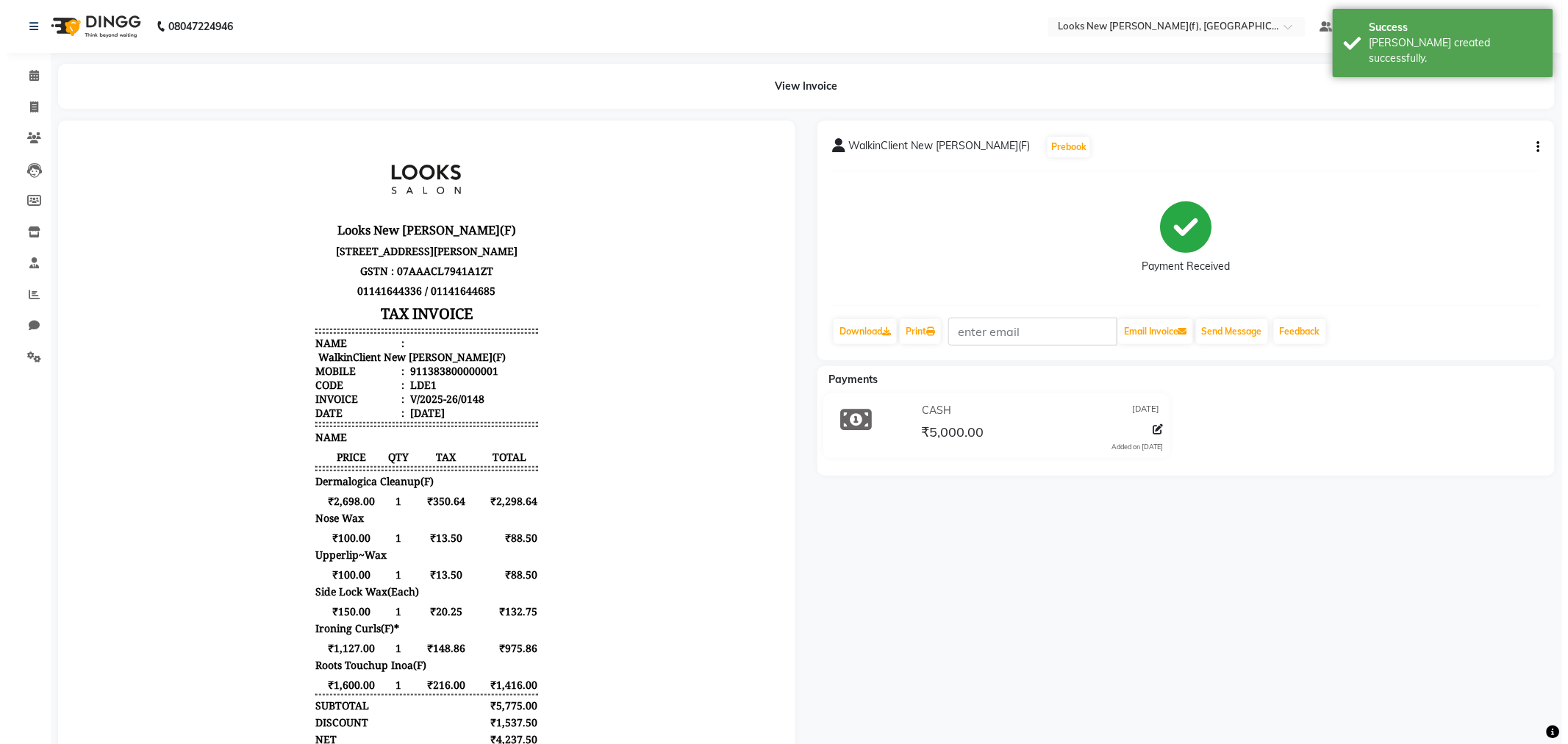
scroll to position [77, 0]
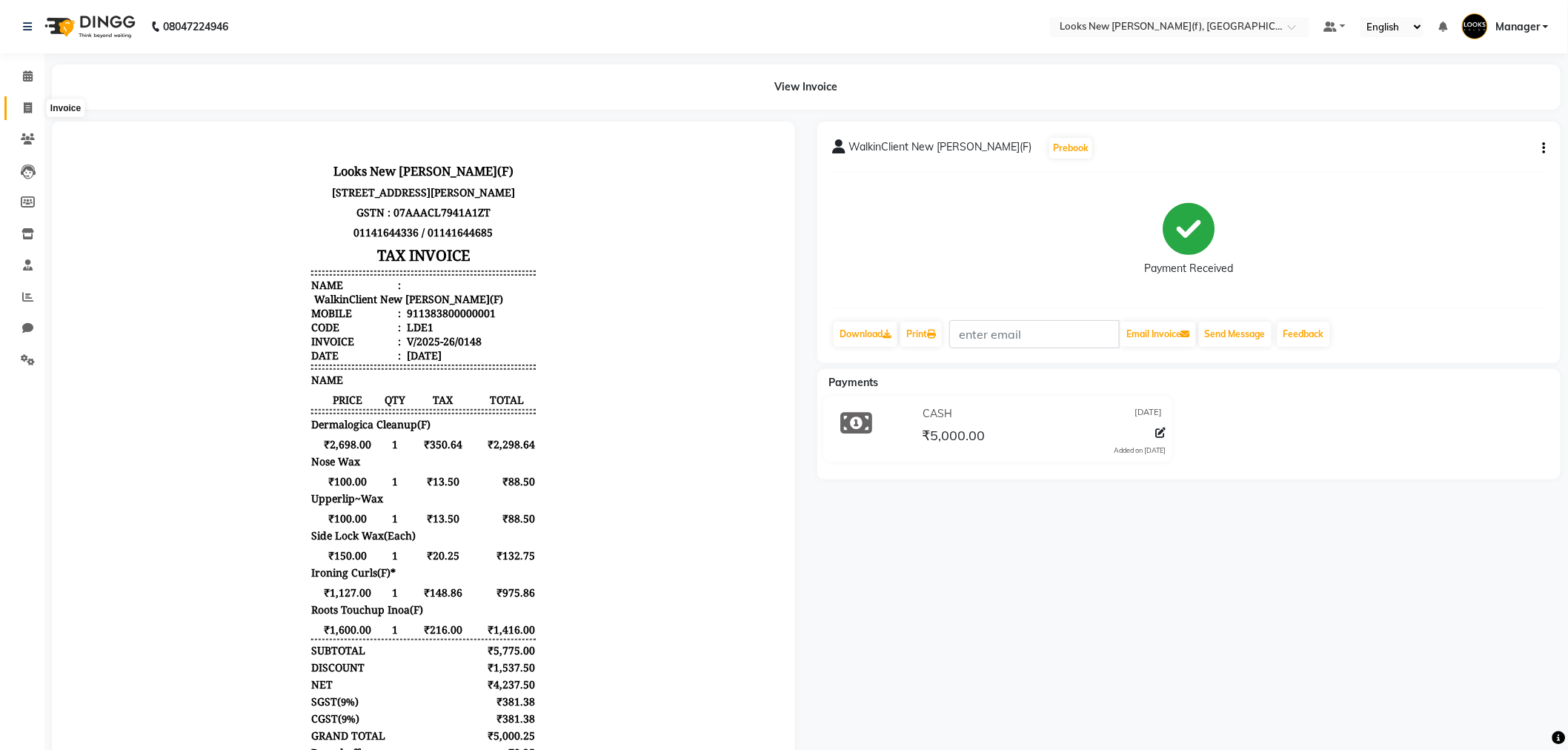
click at [24, 111] on icon at bounding box center [28, 107] width 8 height 11
select select "8659"
select select "service"
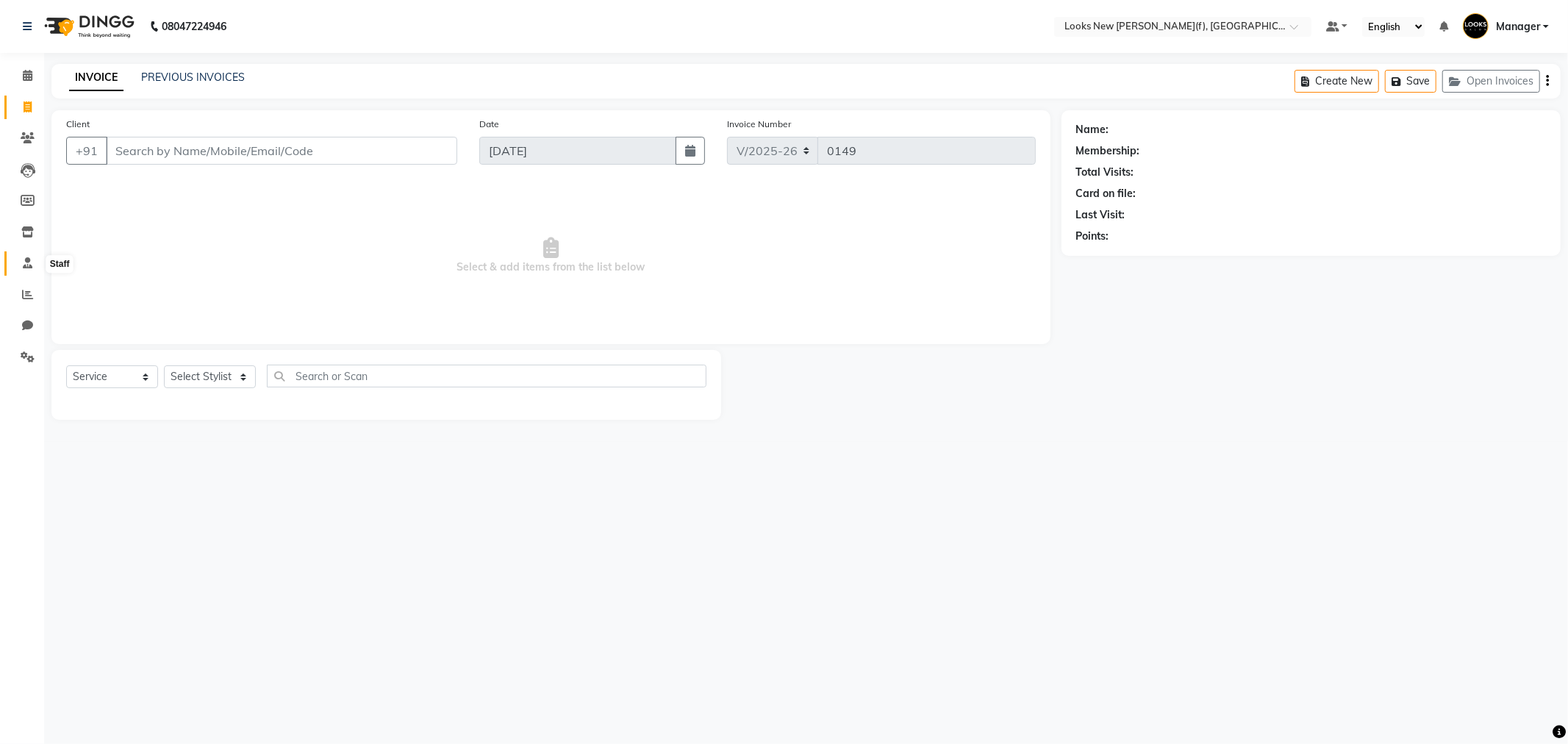
click at [28, 260] on icon at bounding box center [27, 262] width 9 height 11
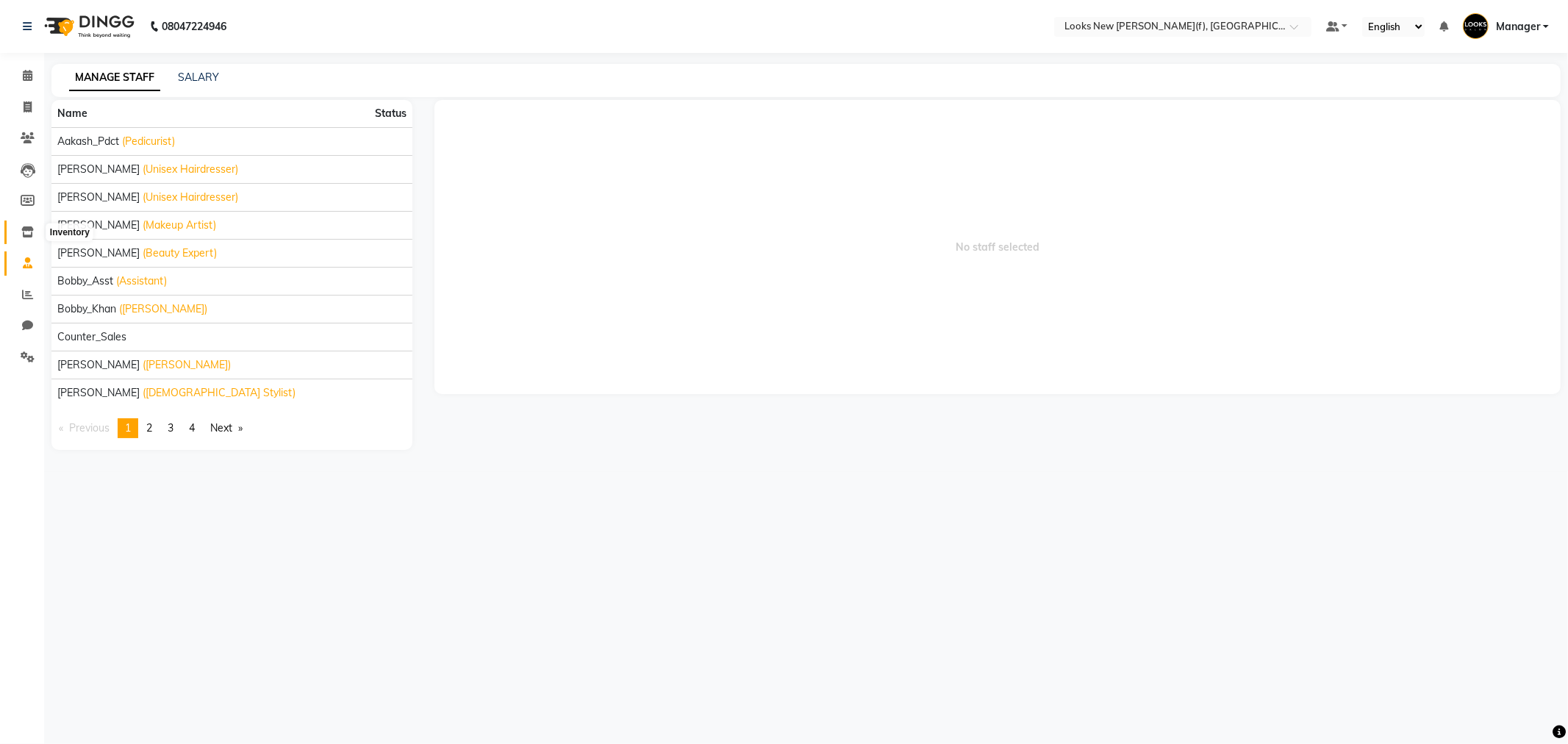
click at [27, 231] on icon at bounding box center [27, 231] width 12 height 11
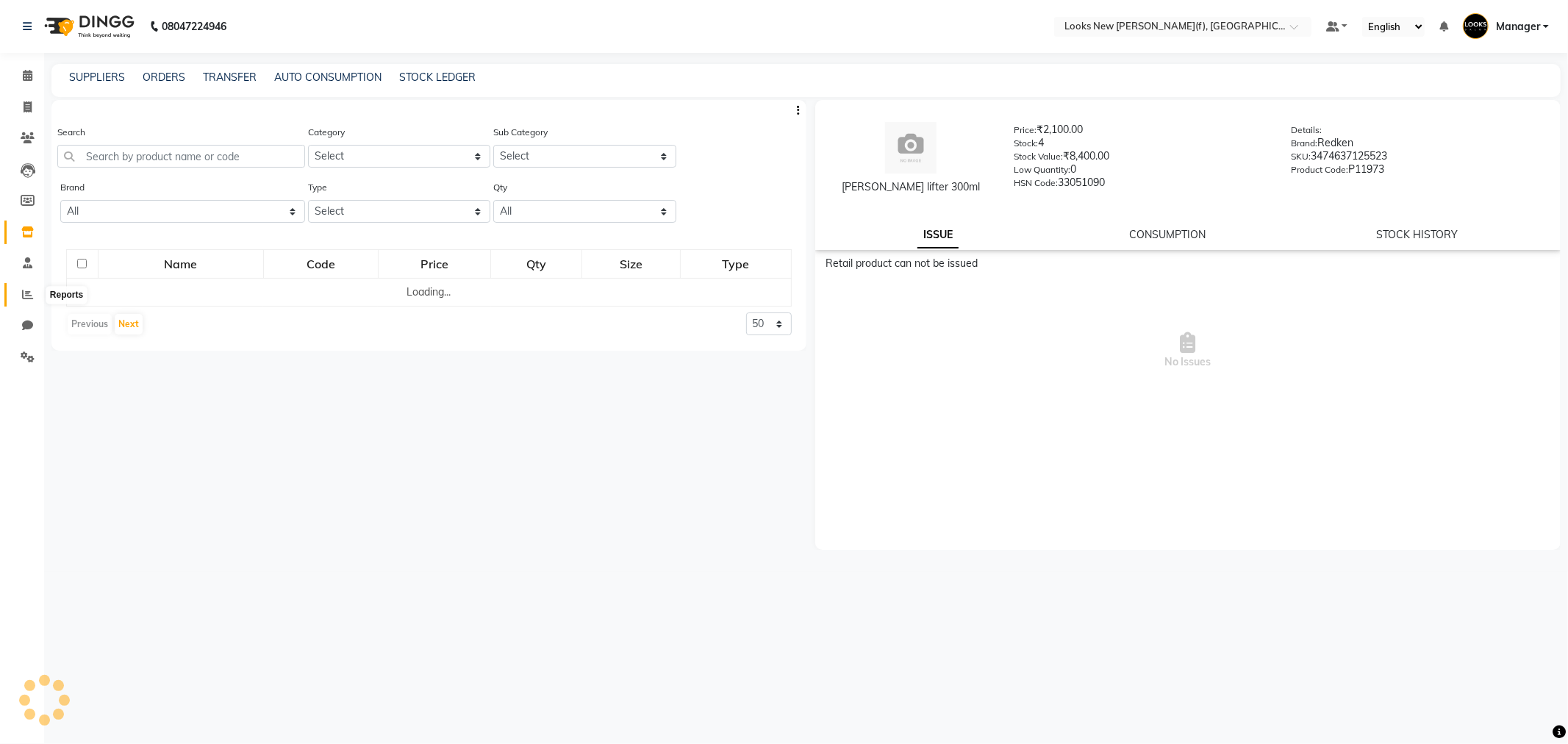
click at [22, 290] on icon at bounding box center [27, 294] width 11 height 11
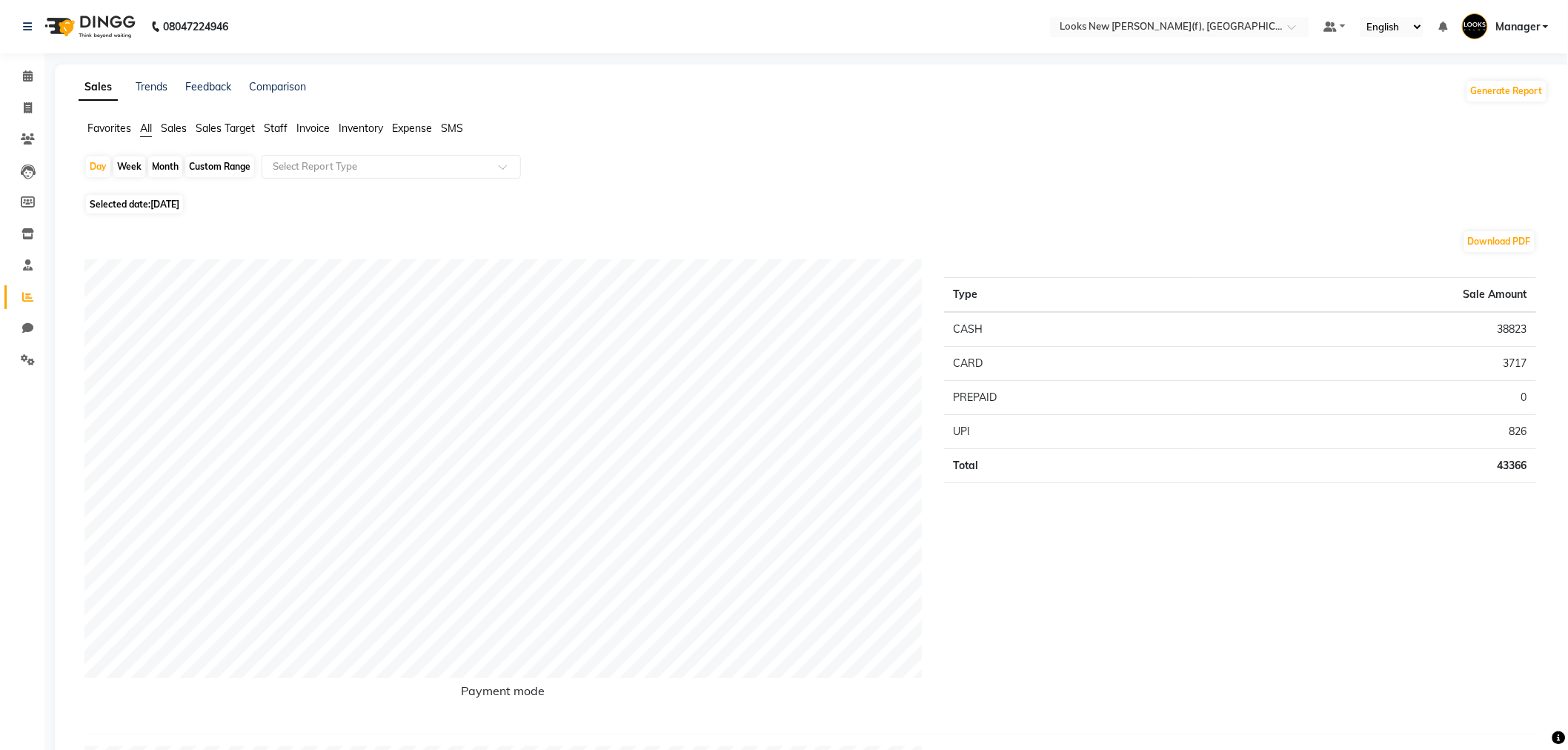
click at [275, 134] on span "Staff" at bounding box center [275, 128] width 24 height 13
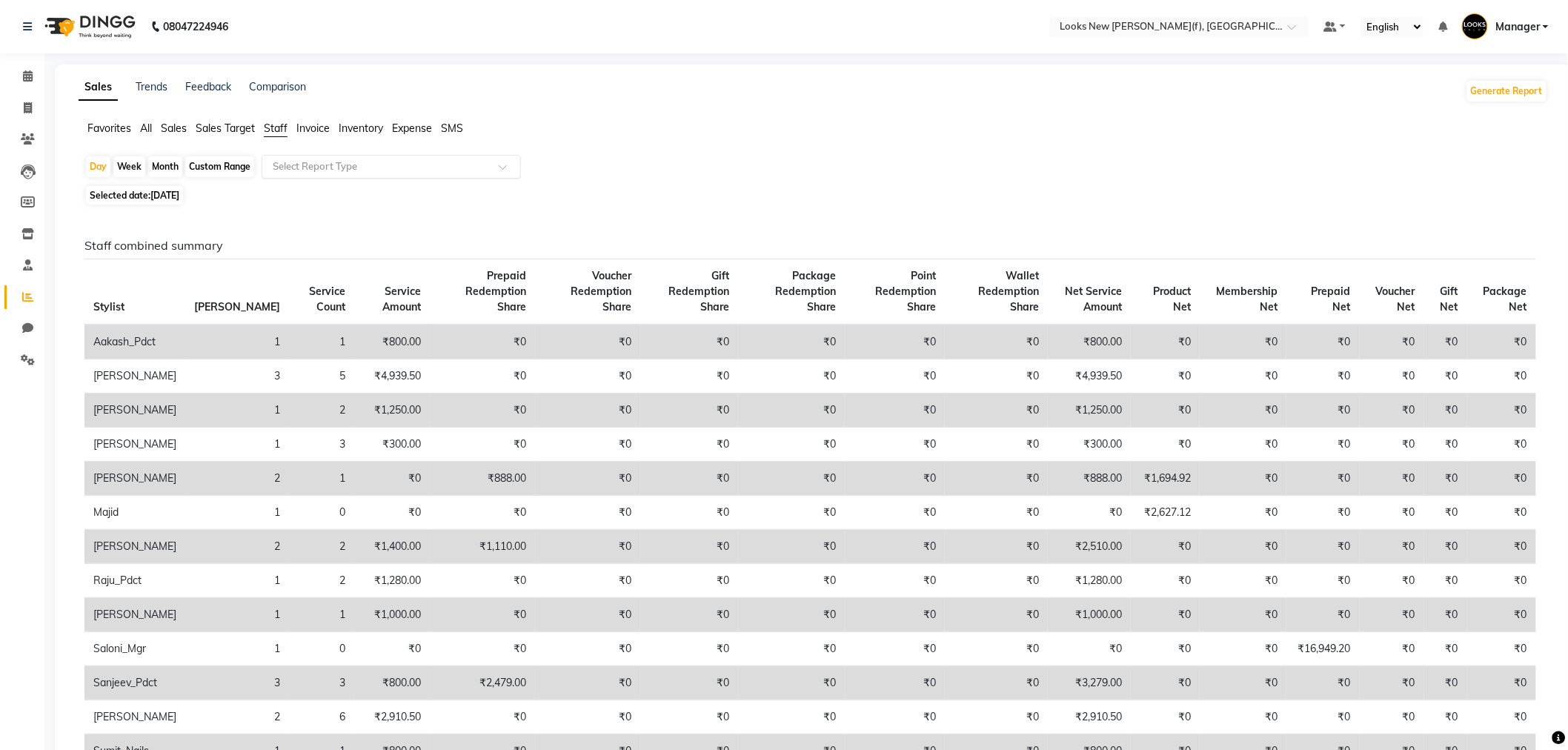
click at [300, 170] on input "text" at bounding box center [376, 167] width 213 height 15
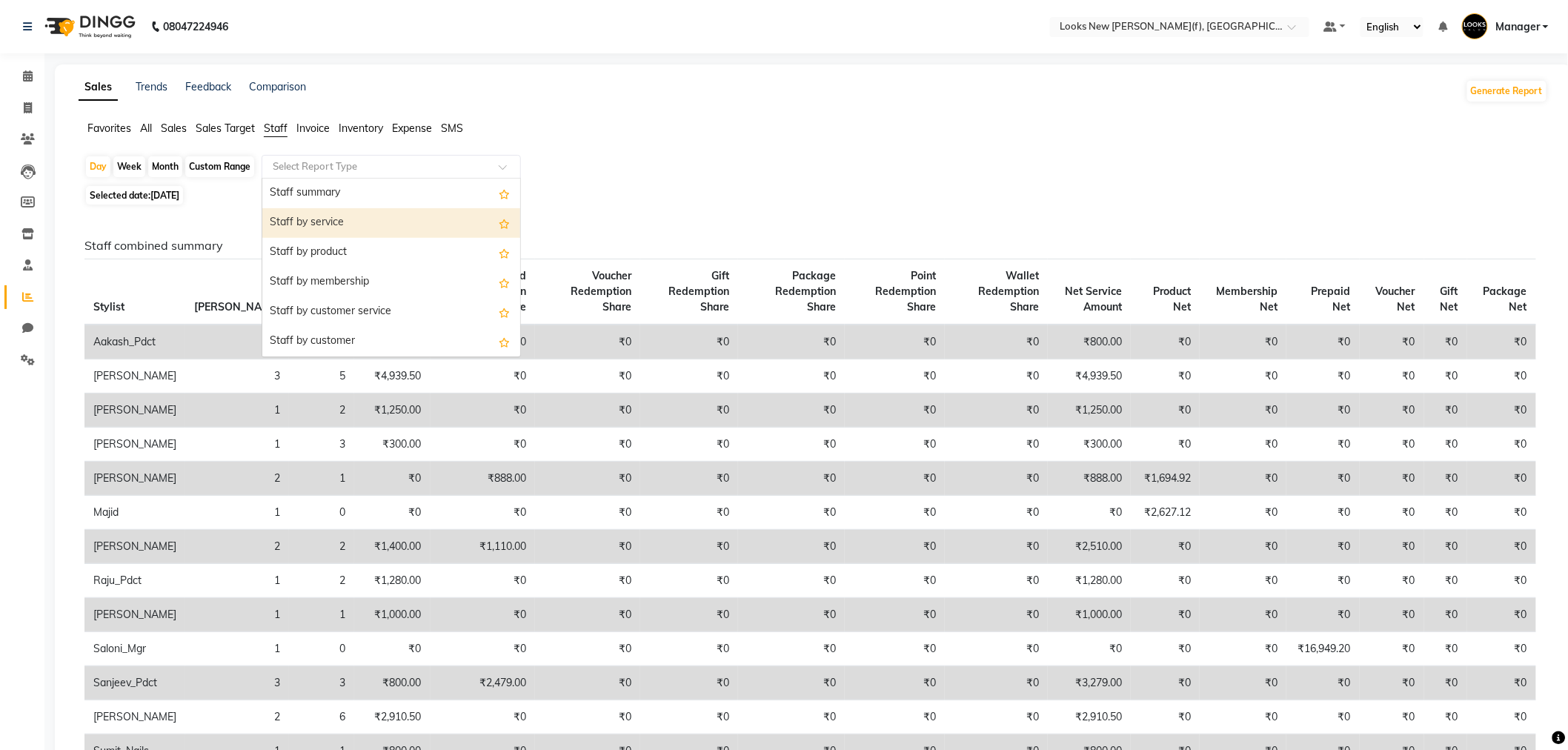
click at [327, 221] on div "Staff by service" at bounding box center [391, 222] width 258 height 29
select select "full_report"
select select "pdf"
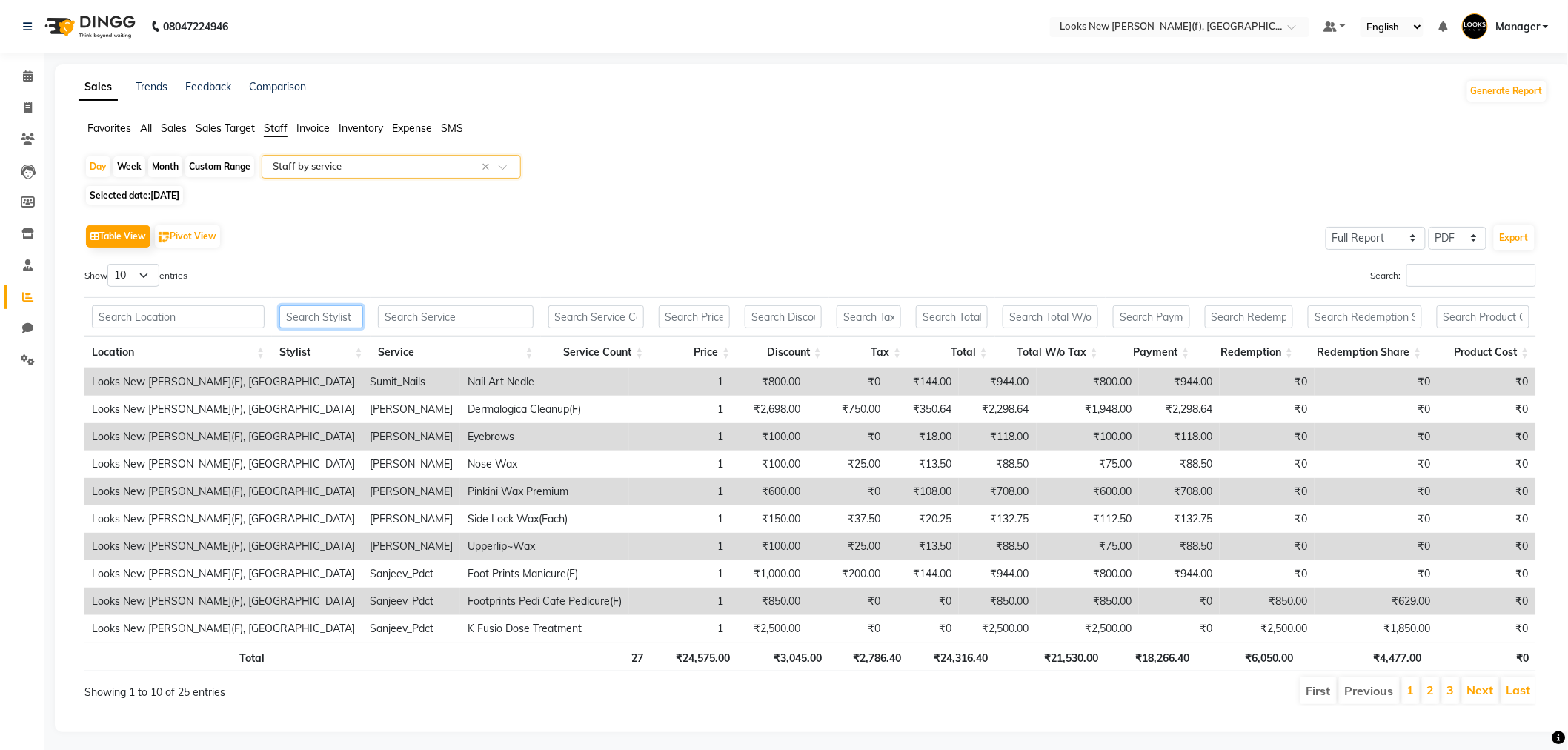
click at [315, 319] on input "text" at bounding box center [321, 316] width 84 height 23
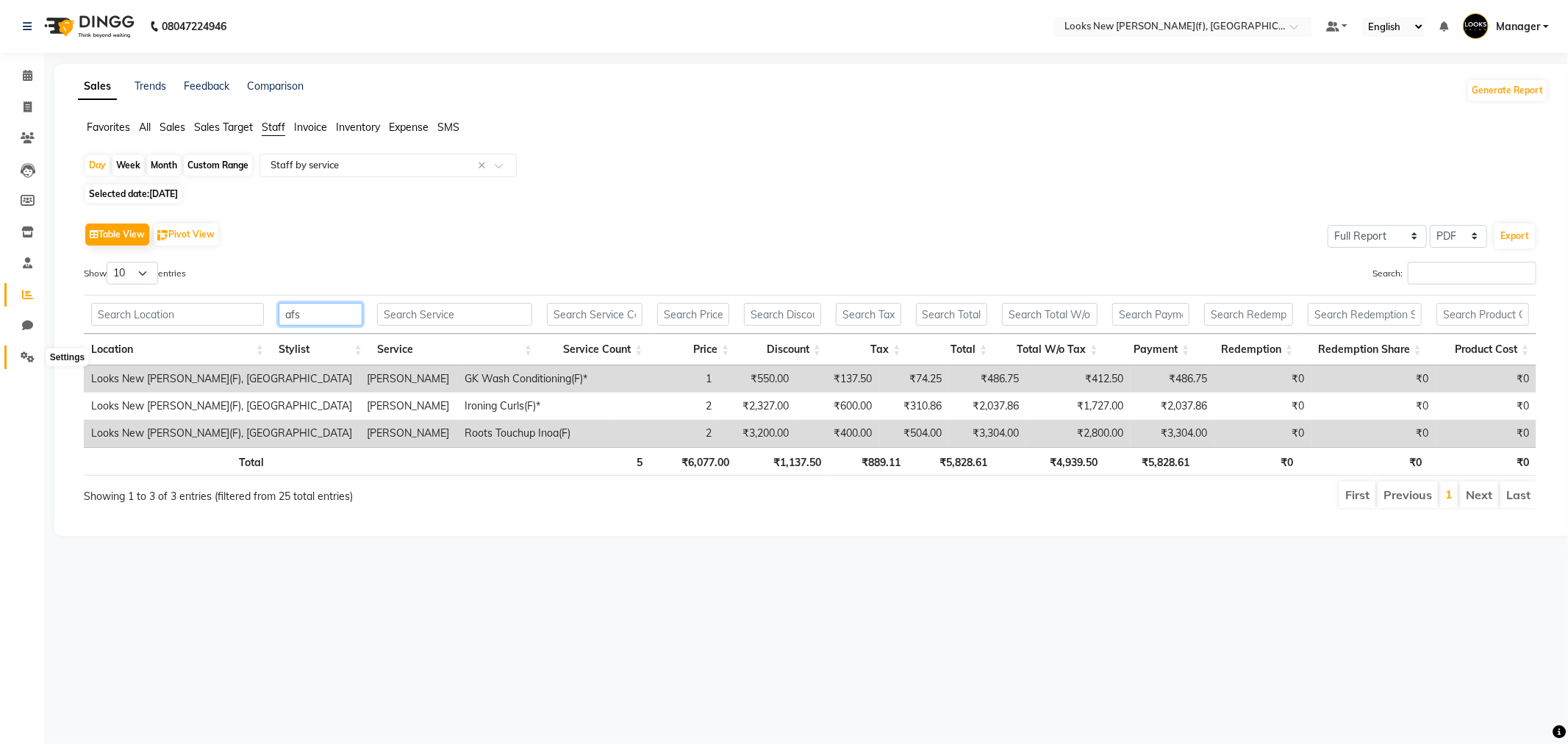
type input "afs"
click at [31, 355] on icon at bounding box center [27, 356] width 14 height 11
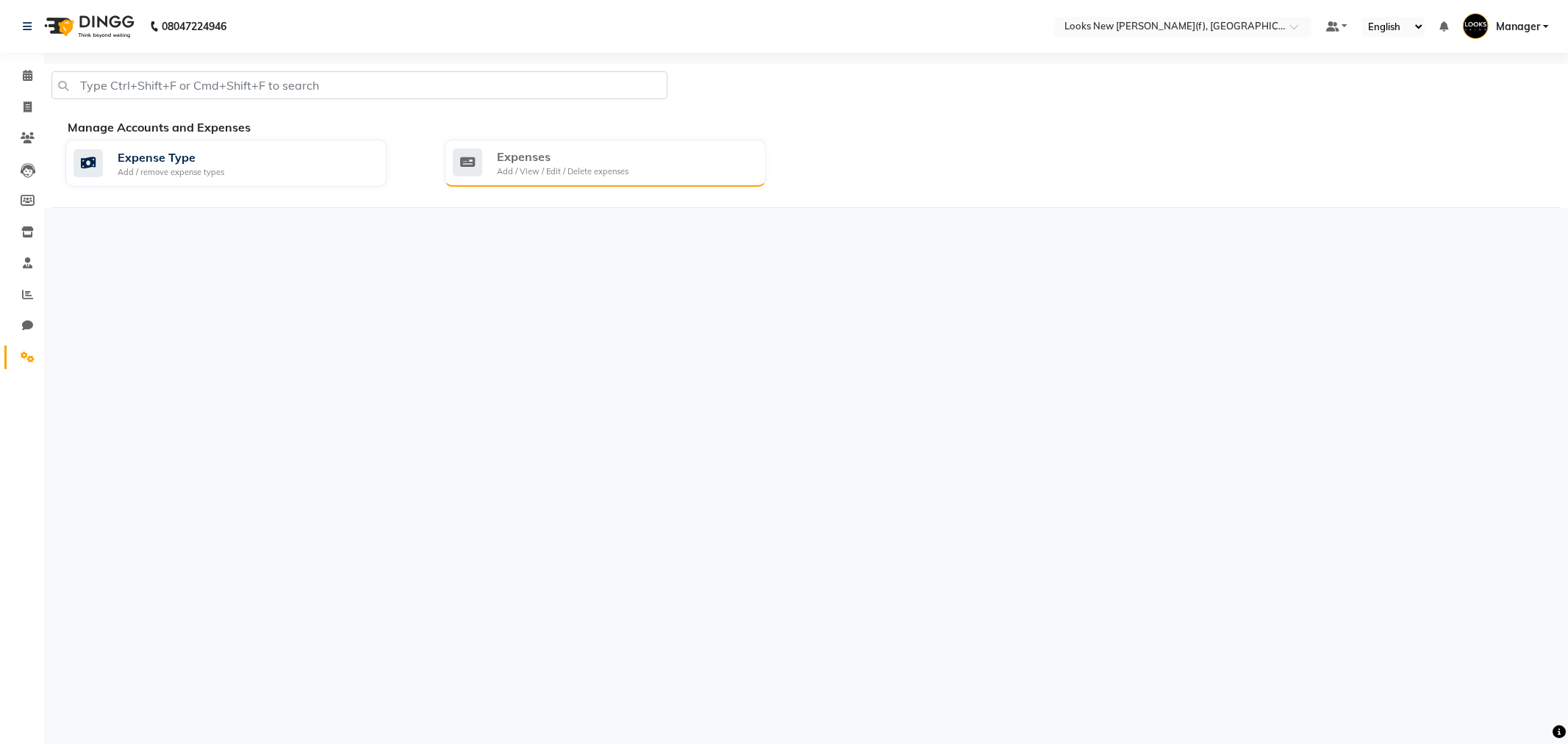
click at [537, 171] on div "Add / View / Edit / Delete expenses" at bounding box center [563, 171] width 132 height 12
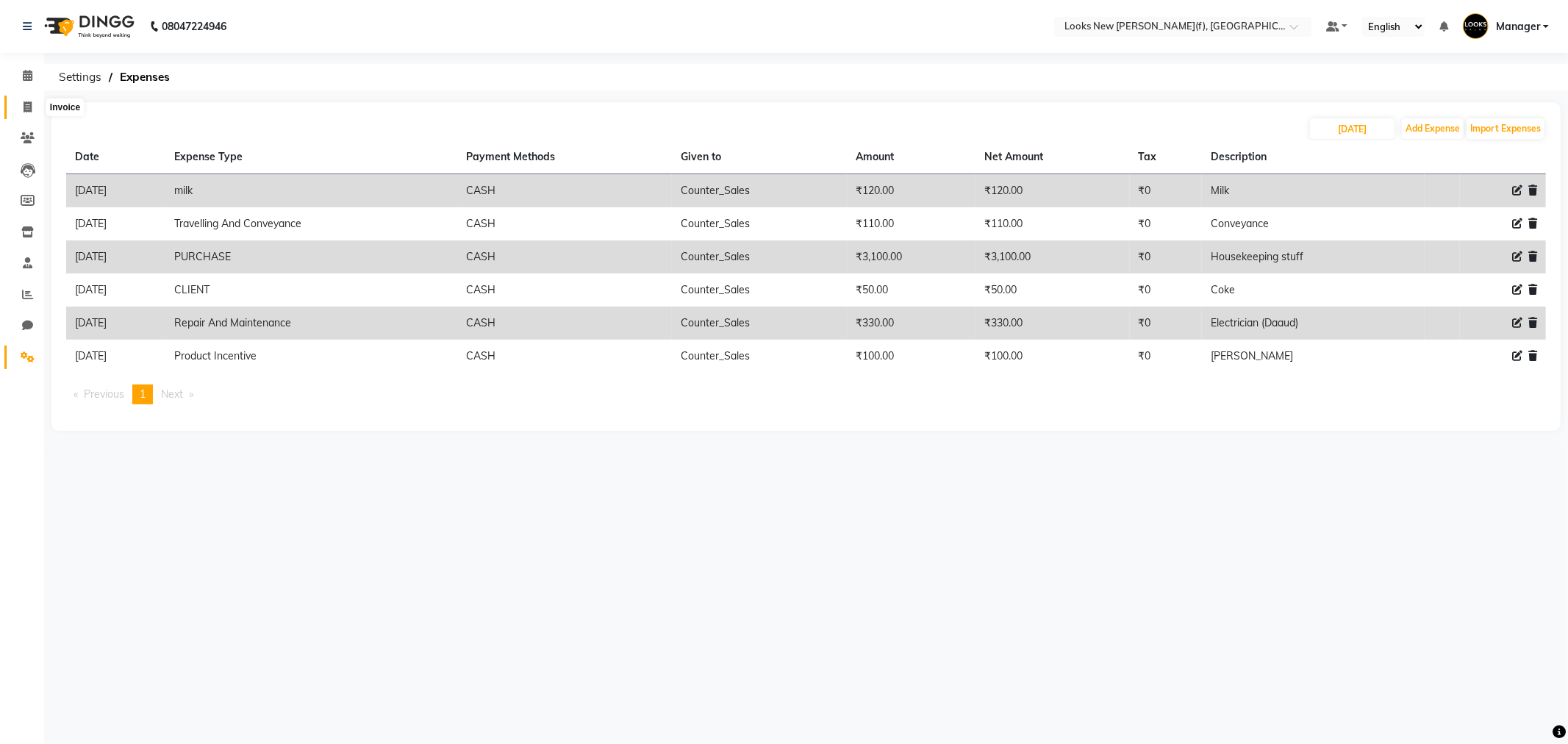
click at [29, 113] on span at bounding box center [27, 107] width 26 height 17
select select "service"
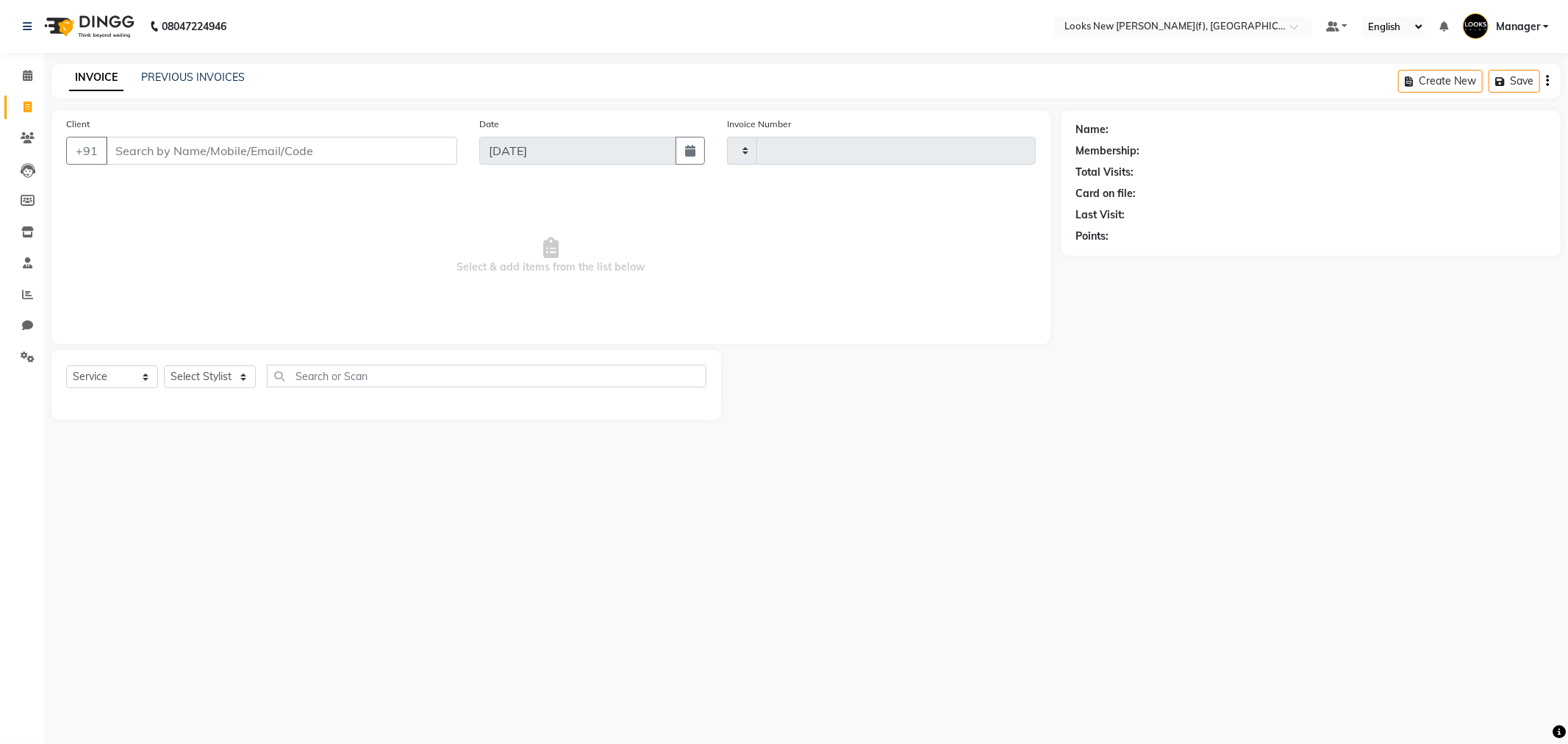
type input "0149"
select select "8659"
click at [175, 152] on input "Client" at bounding box center [281, 151] width 351 height 28
click at [30, 358] on icon at bounding box center [27, 356] width 14 height 11
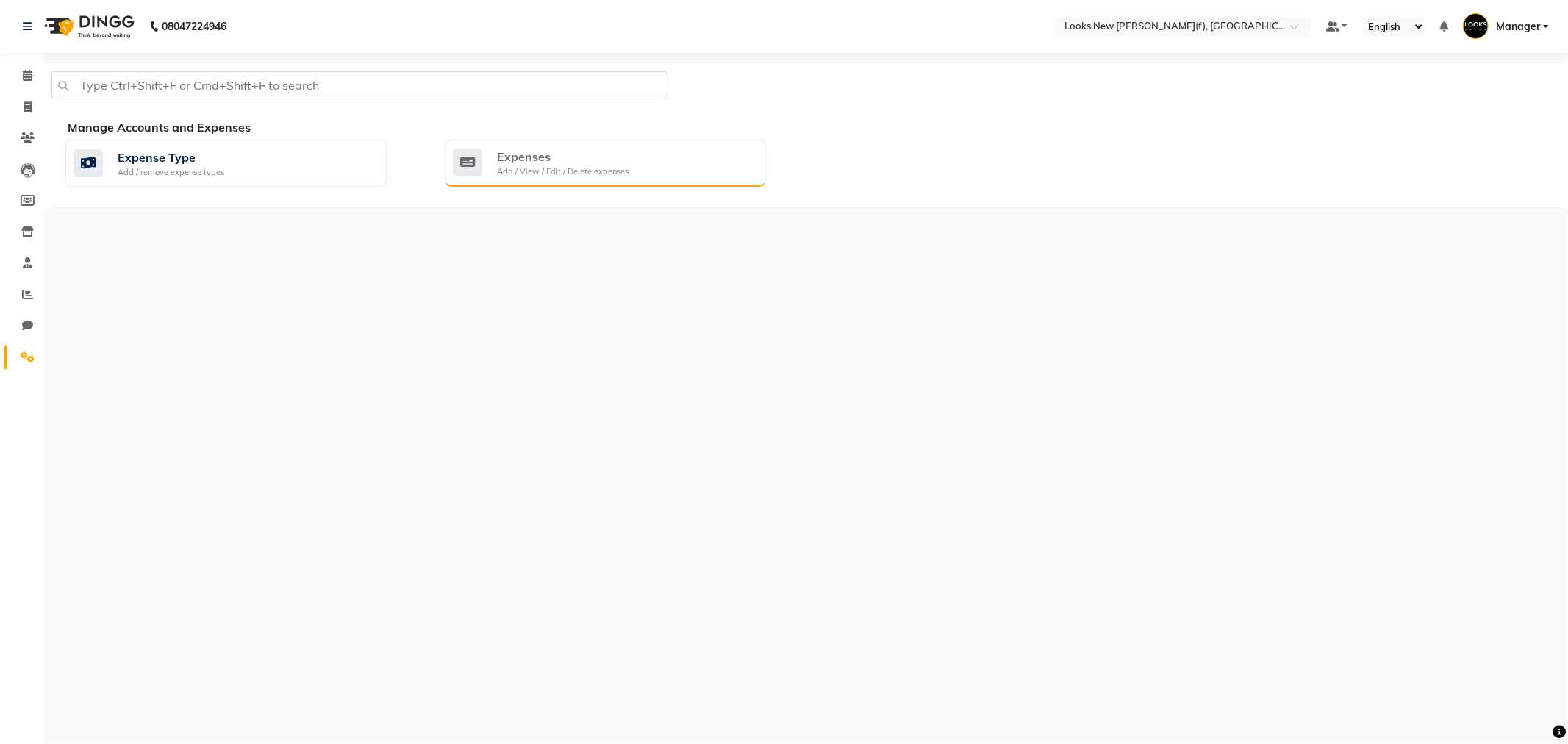
click at [585, 166] on div "Add / View / Edit / Delete expenses" at bounding box center [563, 171] width 132 height 12
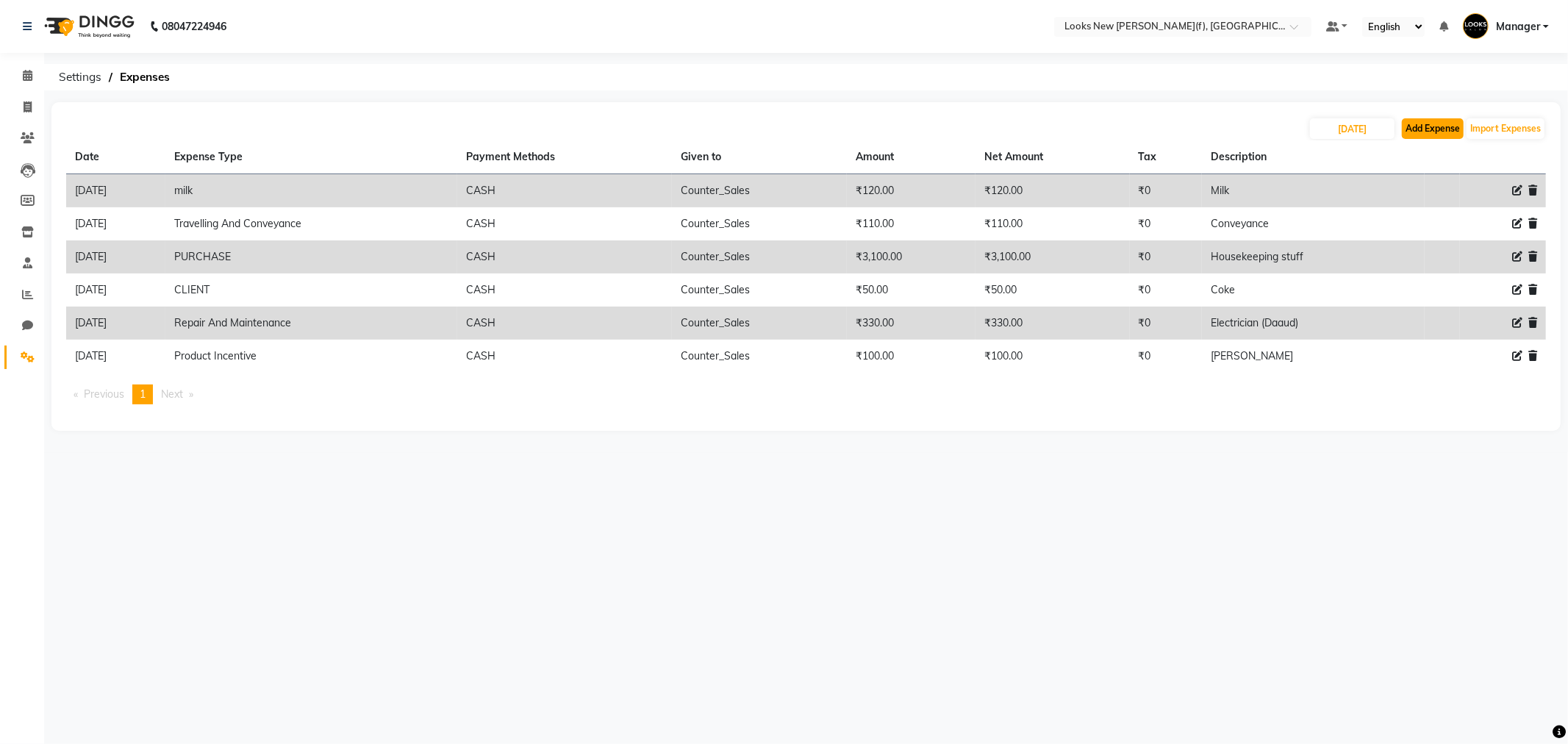
click at [1424, 128] on button "Add Expense" at bounding box center [1433, 128] width 62 height 21
select select "1"
select select "7913"
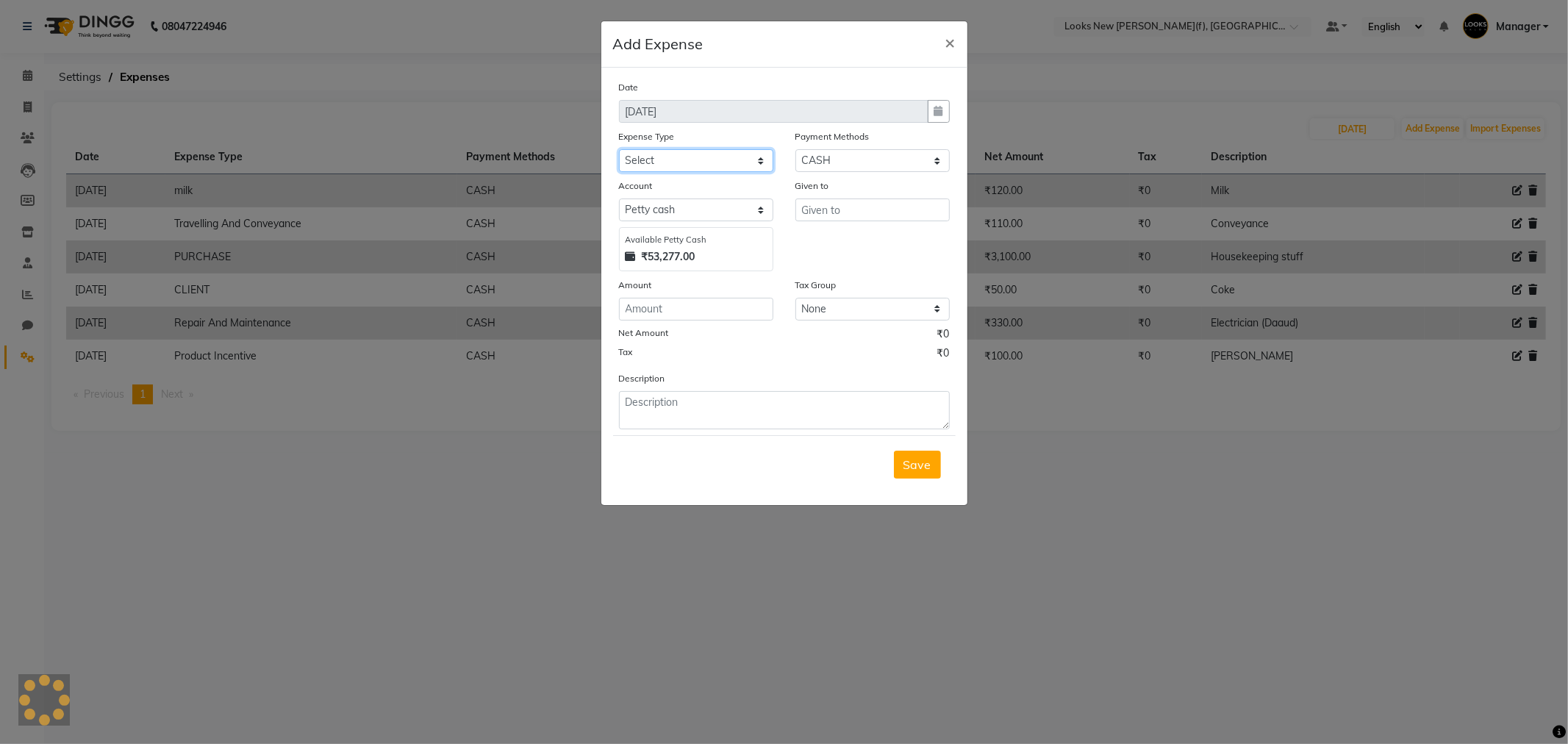
click at [688, 163] on select "Select Bank Deposit Blinkit Cash Handover CLIENT Client ordered food Client Ref…" at bounding box center [695, 160] width 154 height 22
select select "19910"
click at [619, 149] on select "Select Bank Deposit Blinkit Cash Handover CLIENT Client ordered food Client Ref…" at bounding box center [695, 160] width 154 height 22
click at [824, 216] on input "text" at bounding box center [872, 209] width 154 height 22
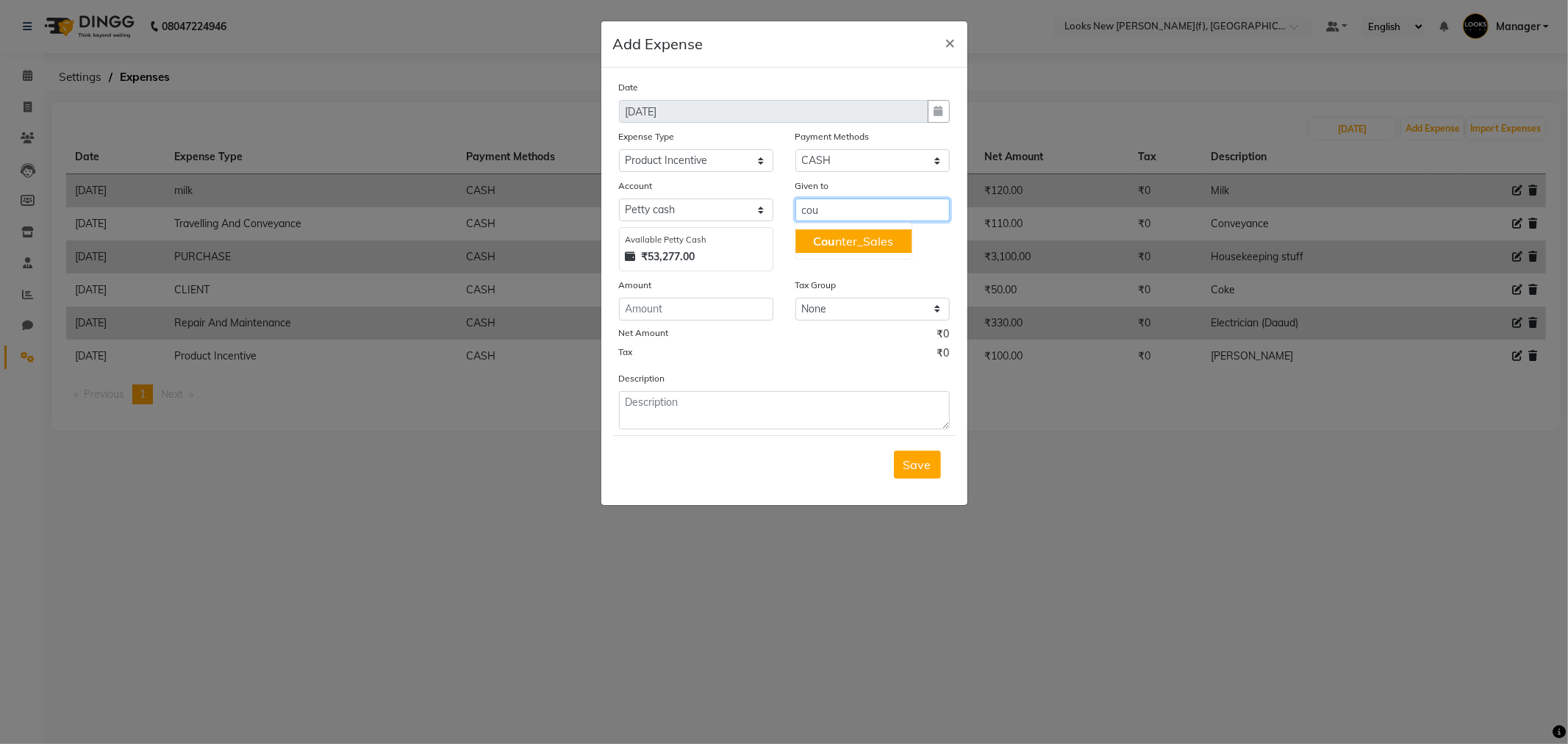
click at [825, 245] on span "Cou" at bounding box center [824, 241] width 22 height 15
type input "Counter_Sales"
click at [694, 305] on input "number" at bounding box center [695, 309] width 154 height 22
type input "150"
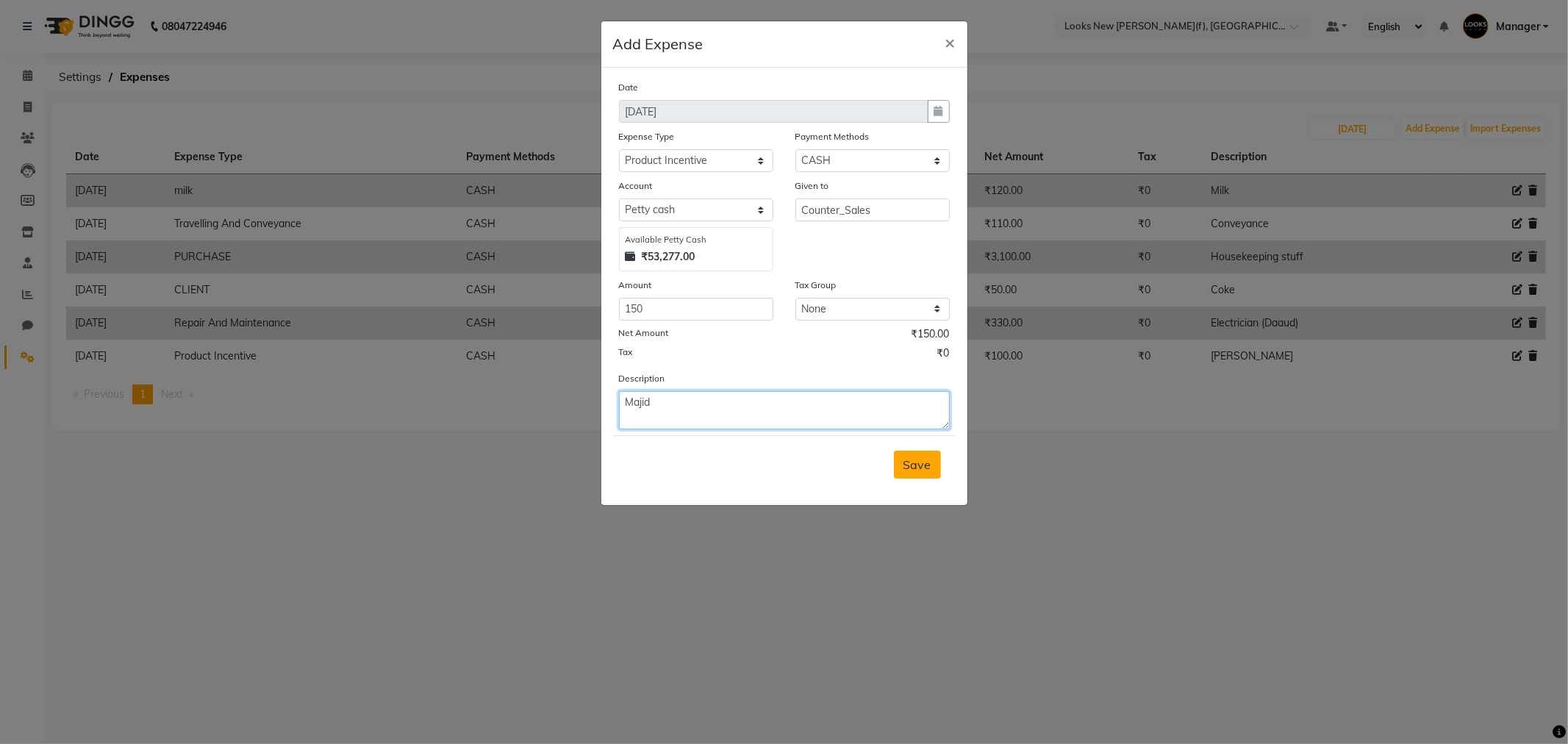
type textarea "Majid"
click at [927, 476] on button "Save" at bounding box center [918, 464] width 47 height 28
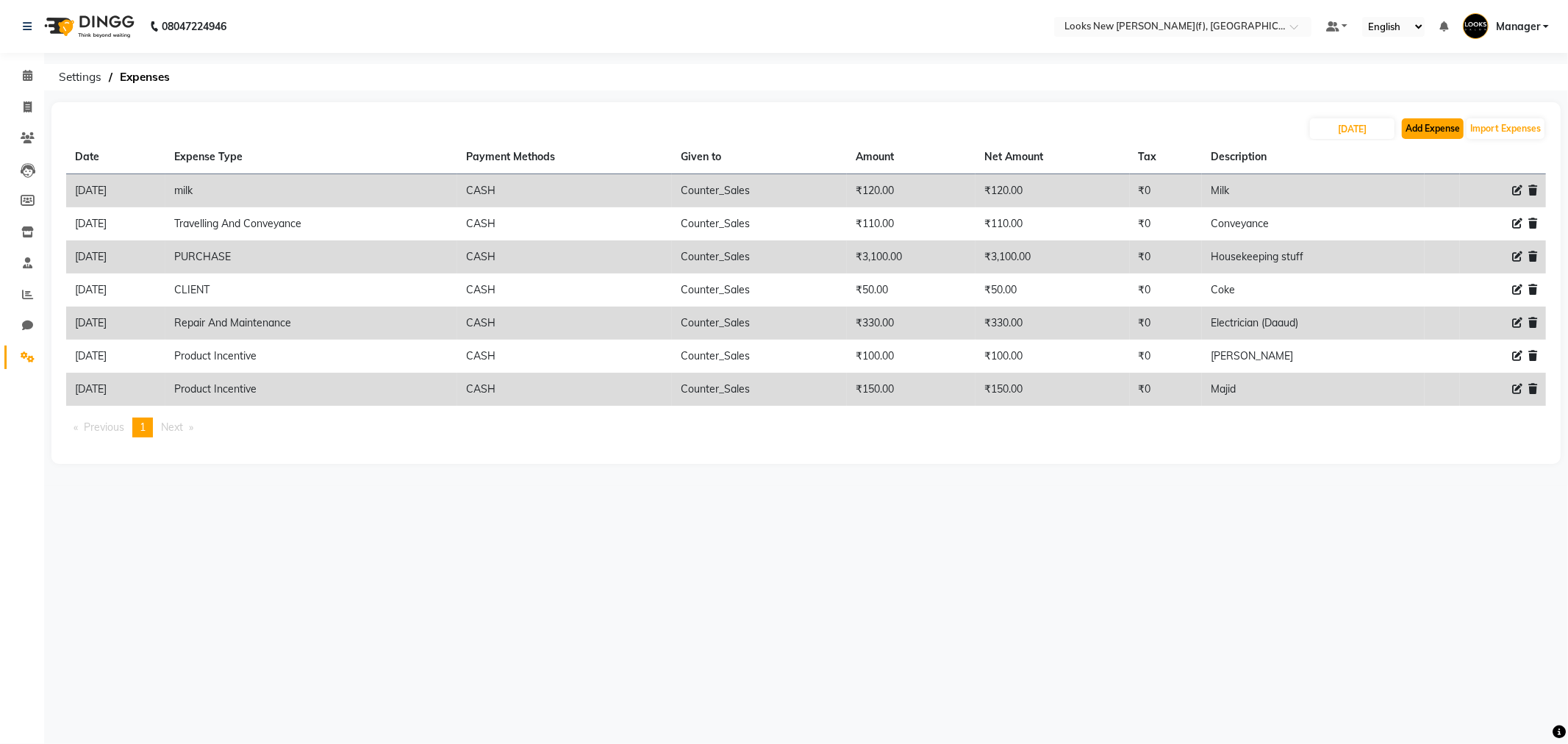
click at [1428, 129] on button "Add Expense" at bounding box center [1433, 128] width 62 height 21
select select "1"
select select "7913"
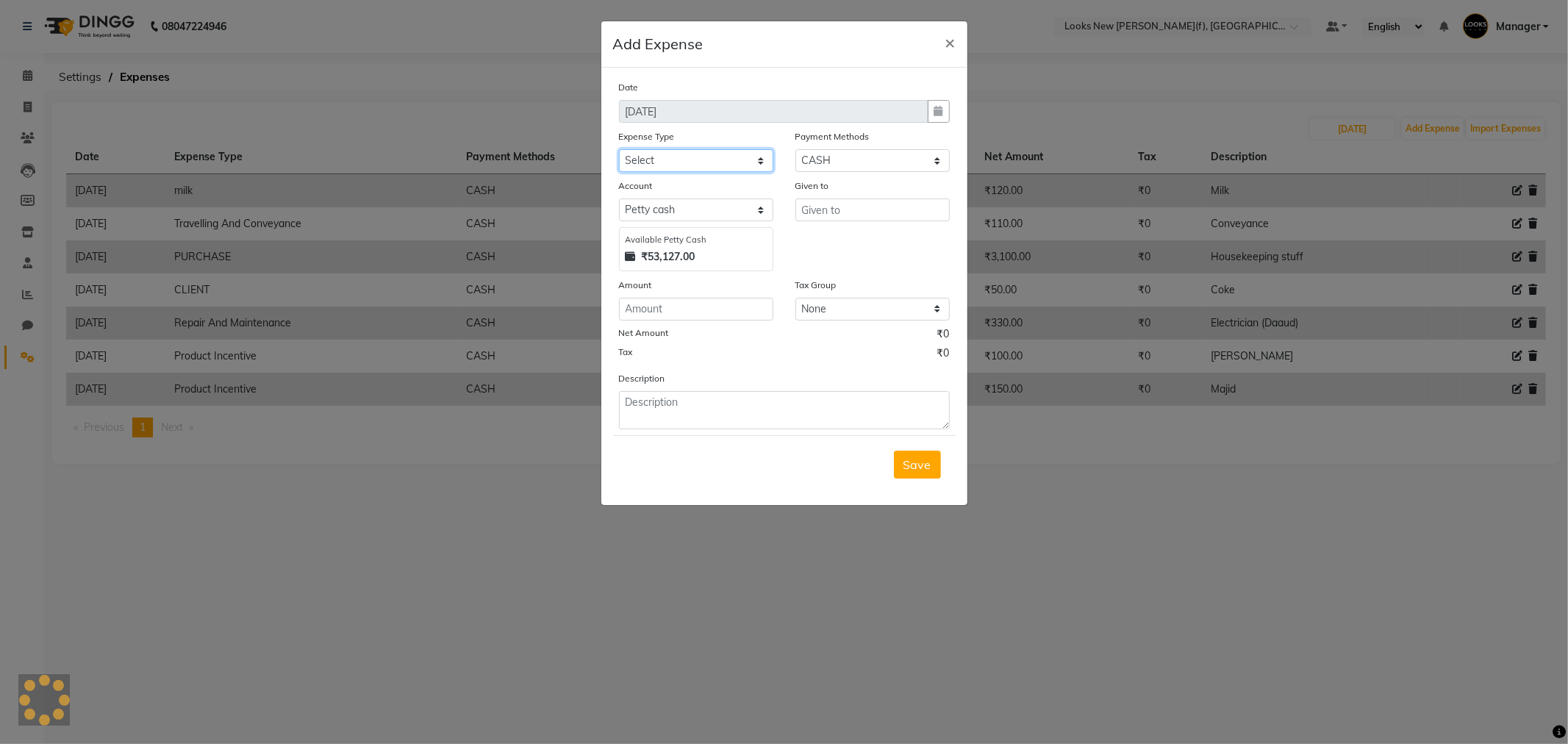
click at [725, 160] on select "Select Bank Deposit Blinkit Cash Handover CLIENT Client ordered food Client Ref…" at bounding box center [695, 160] width 154 height 22
select select "23704"
click at [619, 149] on select "Select Bank Deposit Blinkit Cash Handover CLIENT Client ordered food Client Ref…" at bounding box center [695, 160] width 154 height 22
click at [837, 211] on input "text" at bounding box center [872, 209] width 154 height 22
type input "Counter_Sales"
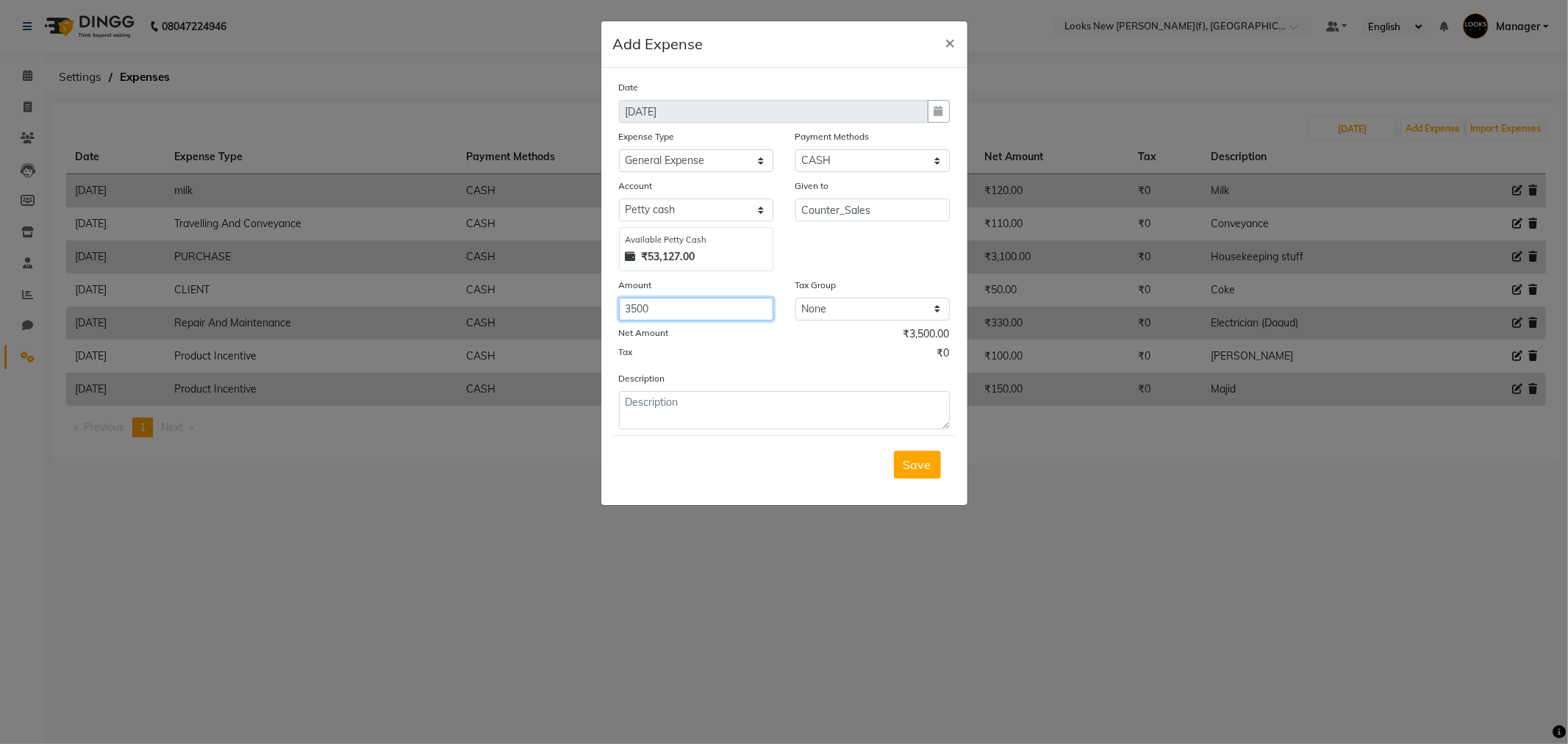
type input "3500"
type textarea "Water tank"
click at [926, 463] on span "Save" at bounding box center [918, 464] width 28 height 15
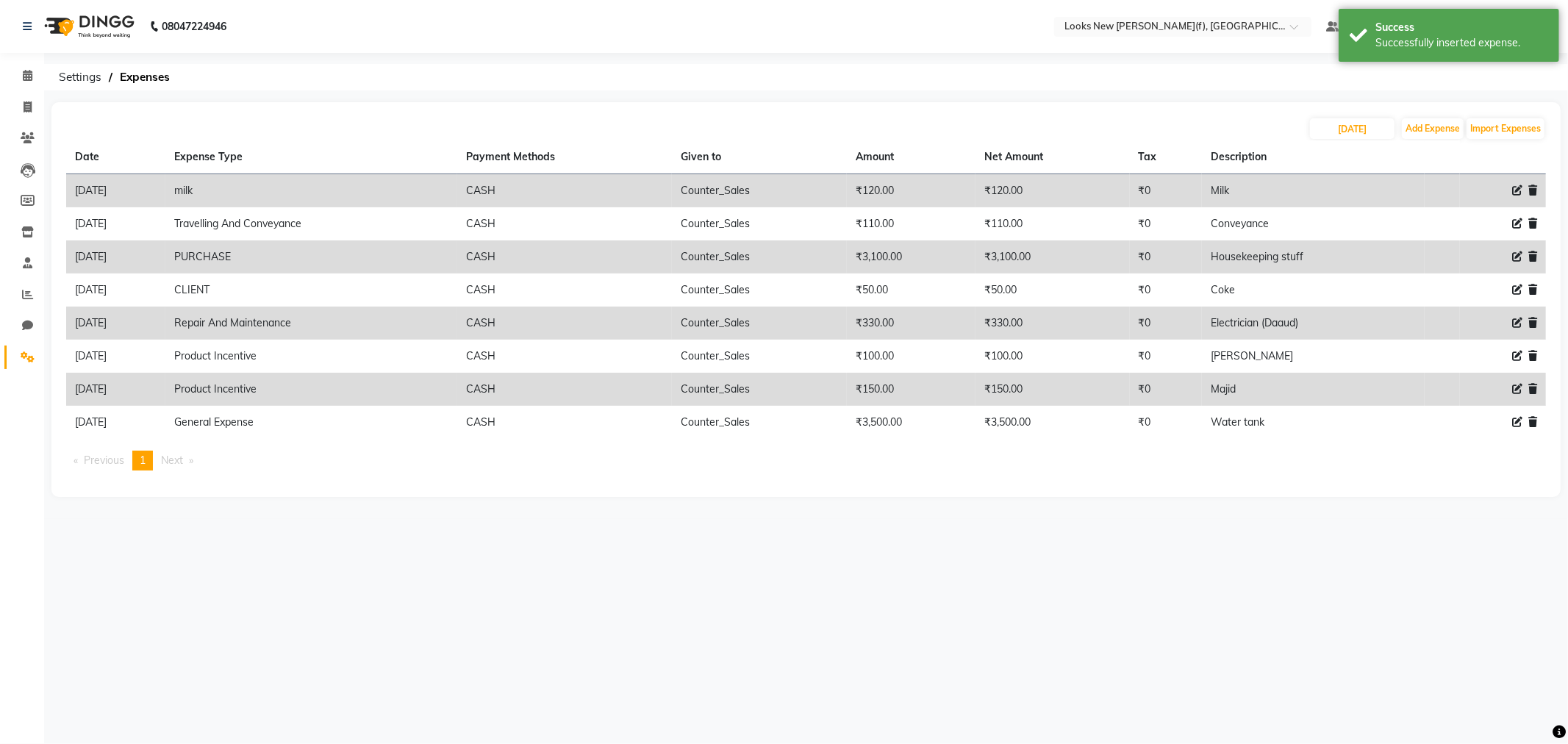
click at [1028, 593] on div "08047224946 Select Location × Looks New Rajinder Nagar(f), Delhi Default Panel …" at bounding box center [784, 372] width 1568 height 744
click at [32, 78] on span at bounding box center [27, 76] width 26 height 17
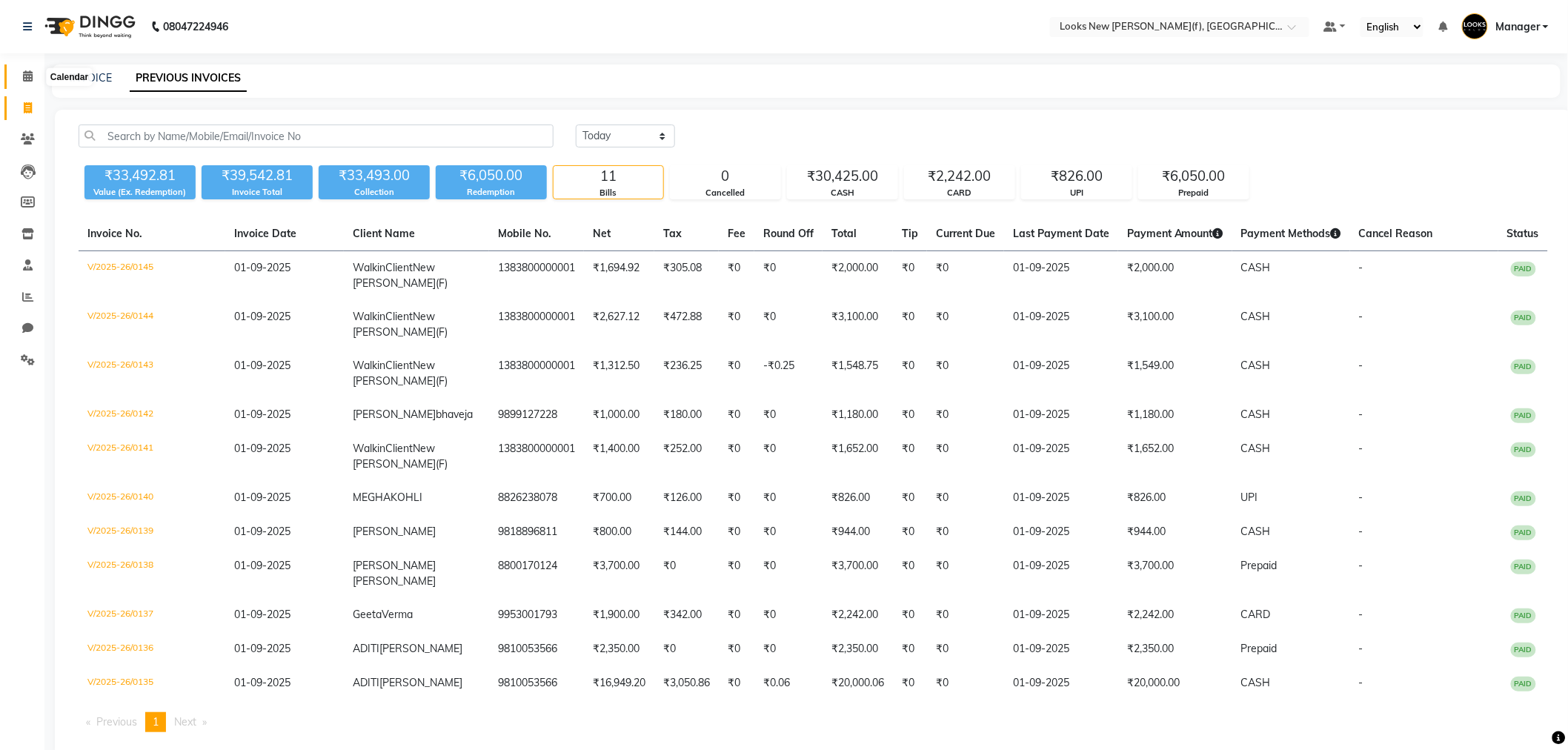
drag, startPoint x: 25, startPoint y: 76, endPoint x: 309, endPoint y: 2, distance: 293.5
click at [25, 76] on icon at bounding box center [27, 76] width 9 height 11
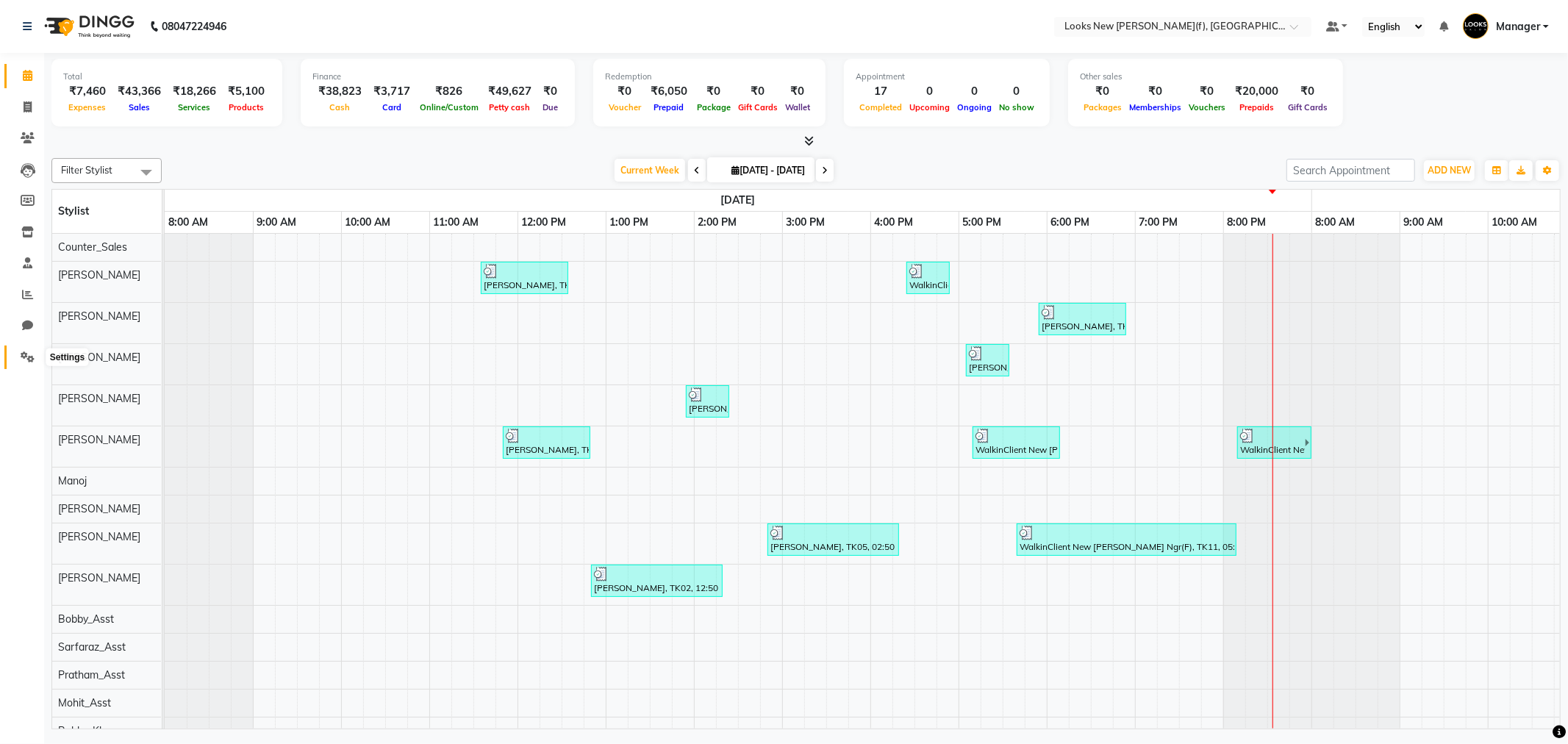
click at [29, 353] on icon at bounding box center [27, 356] width 14 height 11
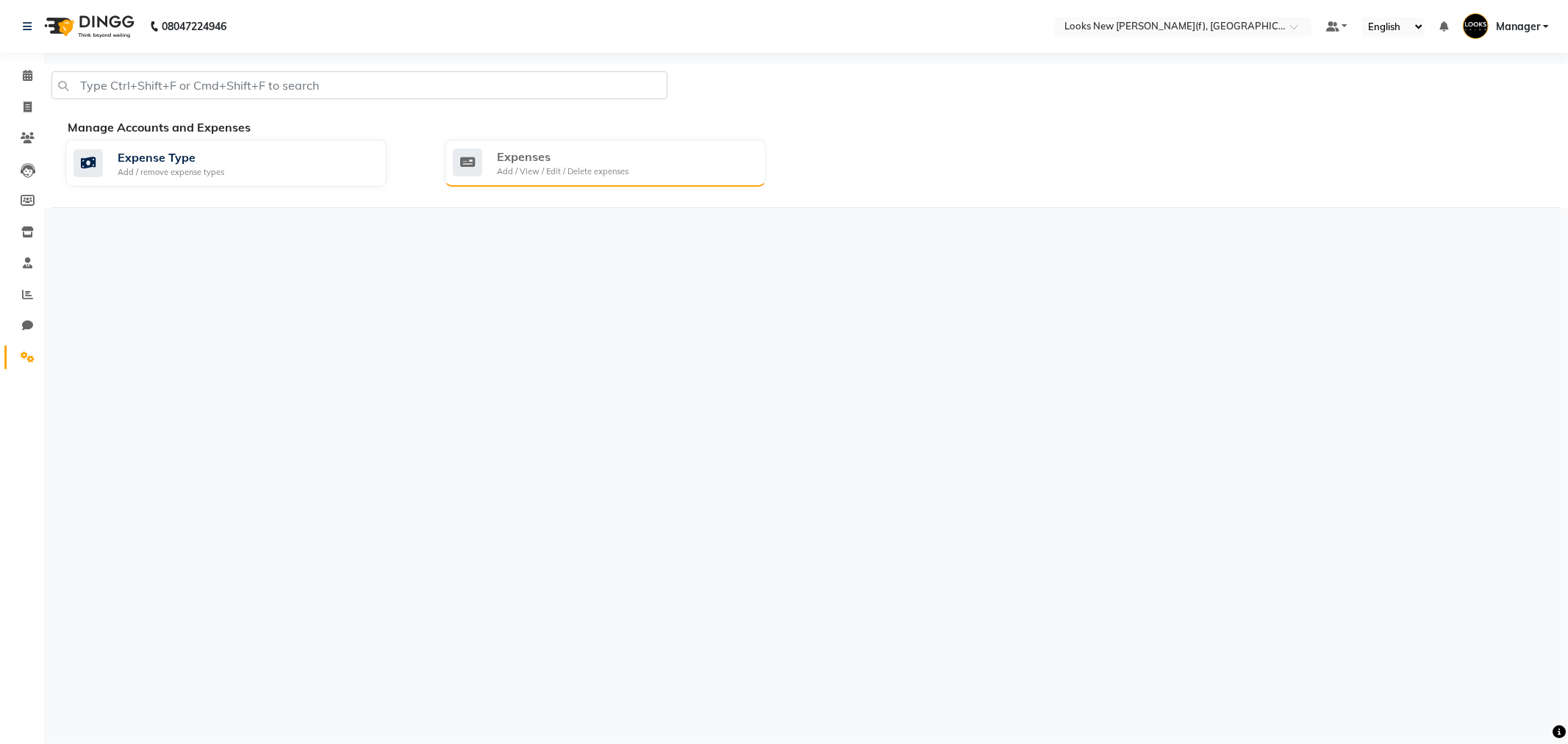
click at [586, 164] on div "Expenses" at bounding box center [563, 156] width 132 height 17
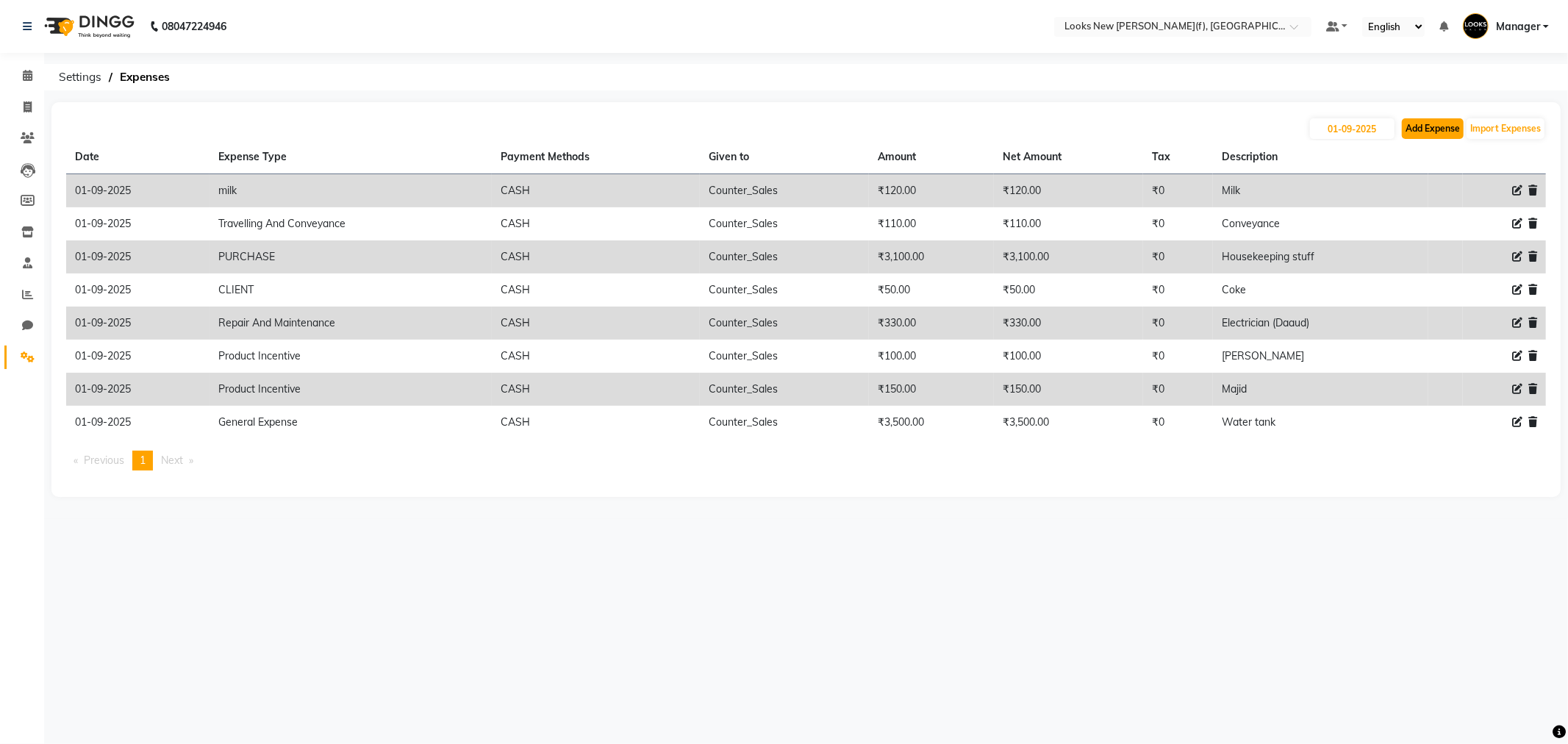
click at [1421, 123] on button "Add Expense" at bounding box center [1433, 128] width 62 height 21
select select "1"
select select "7913"
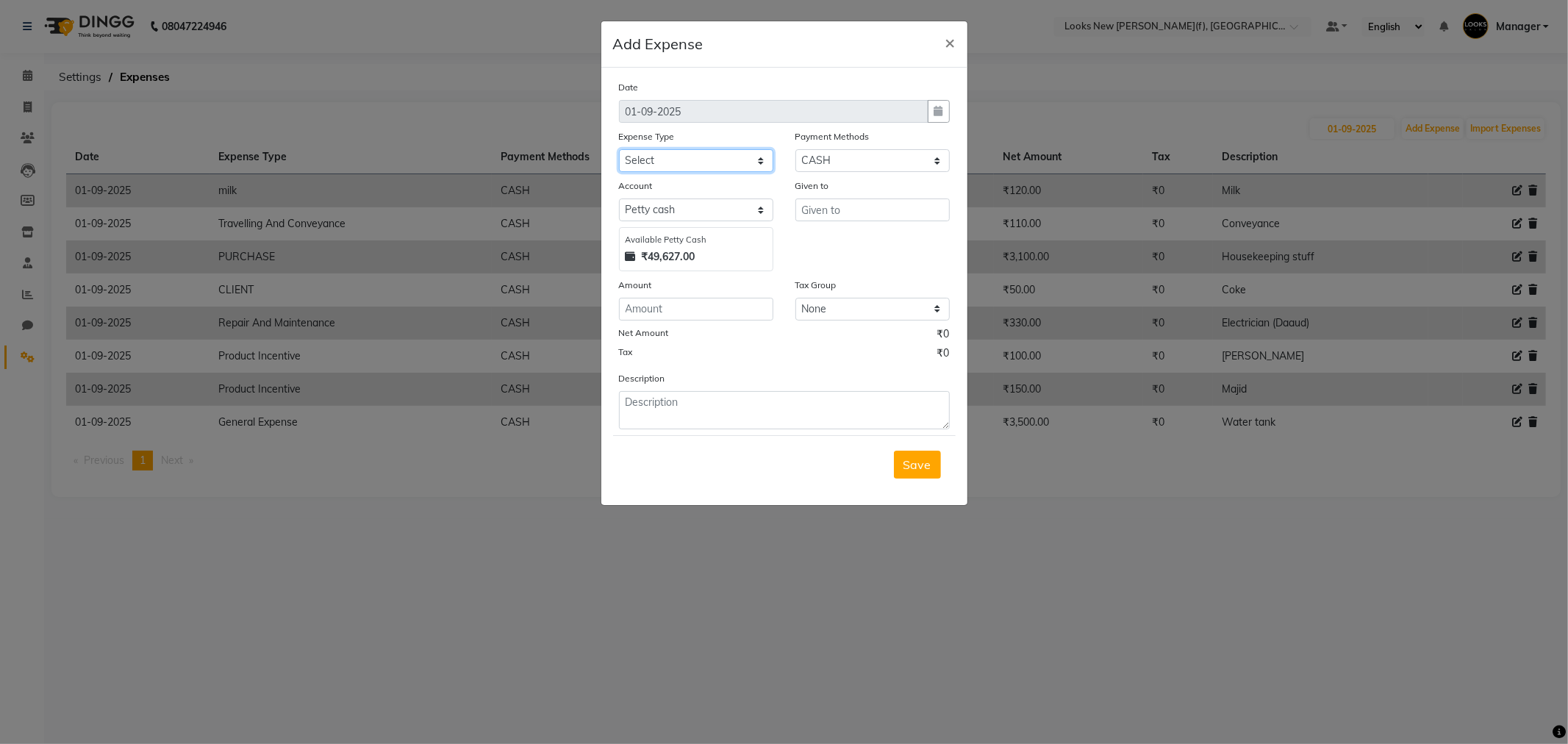
click at [699, 163] on select "Select Bank Deposit Blinkit Cash Handover CLIENT Client ordered food Client Ref…" at bounding box center [695, 160] width 154 height 22
click at [824, 410] on textarea at bounding box center [784, 410] width 331 height 38
click at [954, 42] on span "×" at bounding box center [950, 42] width 10 height 22
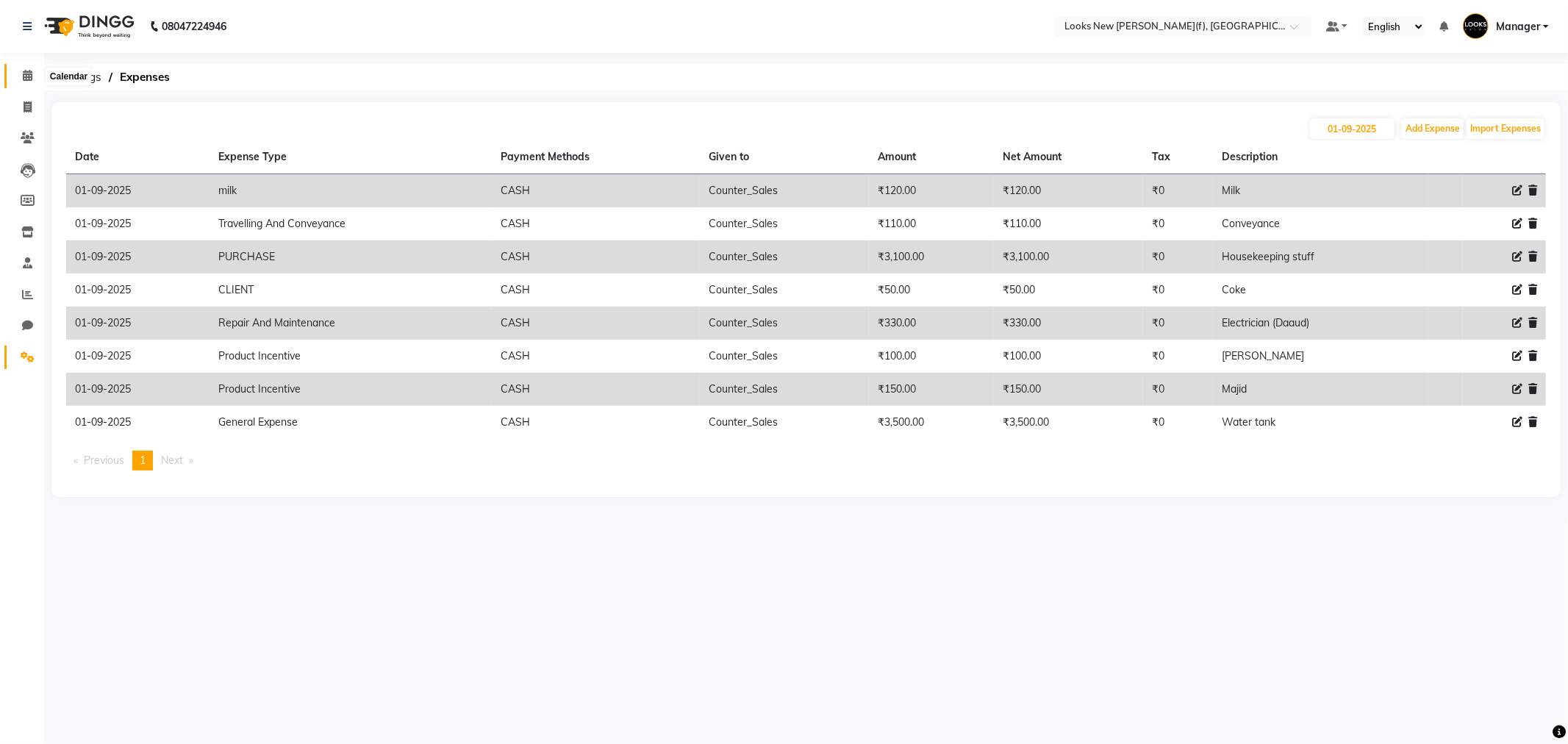
click at [27, 78] on icon at bounding box center [27, 75] width 9 height 11
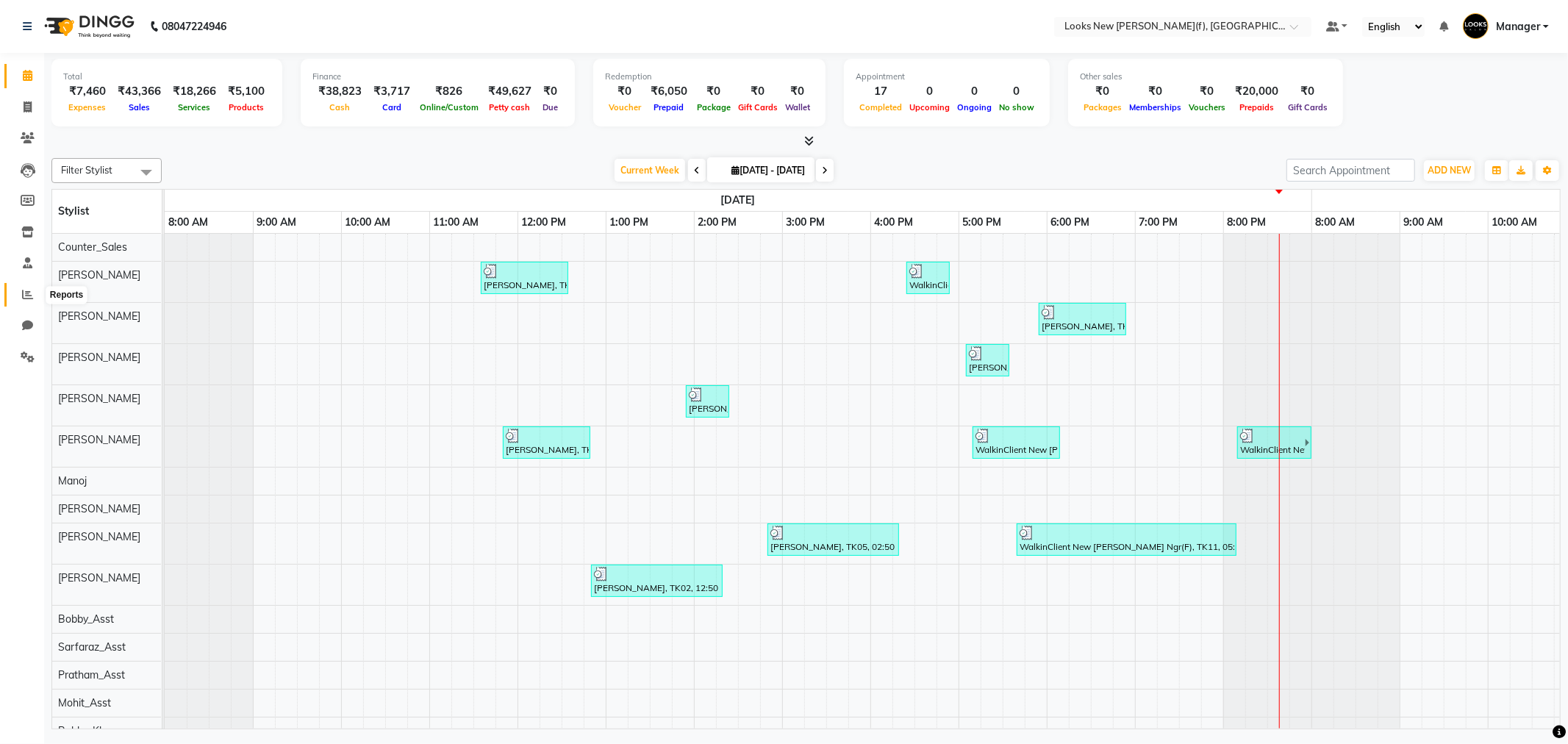
click at [29, 292] on icon at bounding box center [27, 294] width 11 height 11
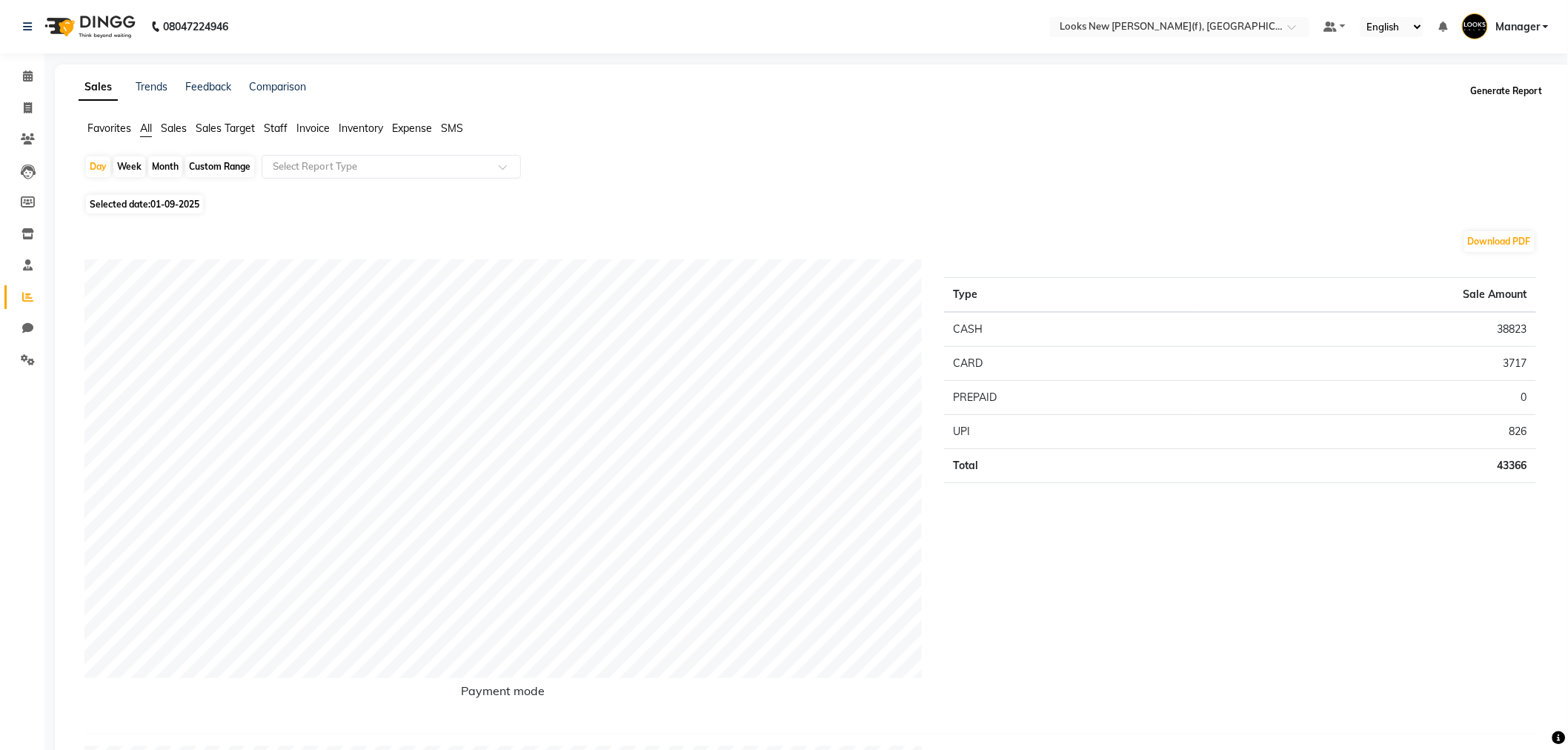
click at [1525, 94] on button "Generate Report" at bounding box center [1507, 91] width 79 height 21
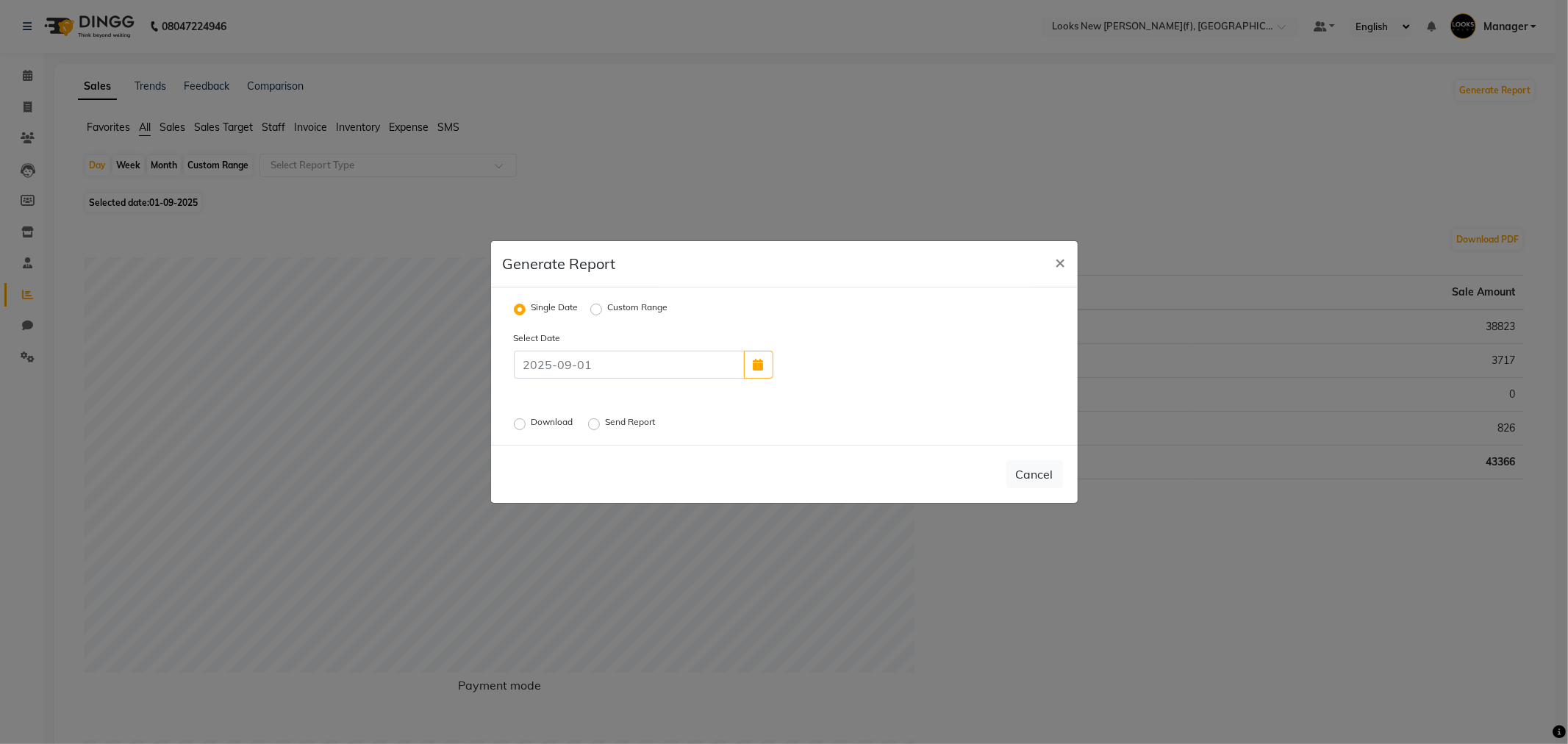
click at [545, 422] on label "Download" at bounding box center [554, 424] width 45 height 17
click at [527, 422] on input "Download" at bounding box center [522, 424] width 10 height 10
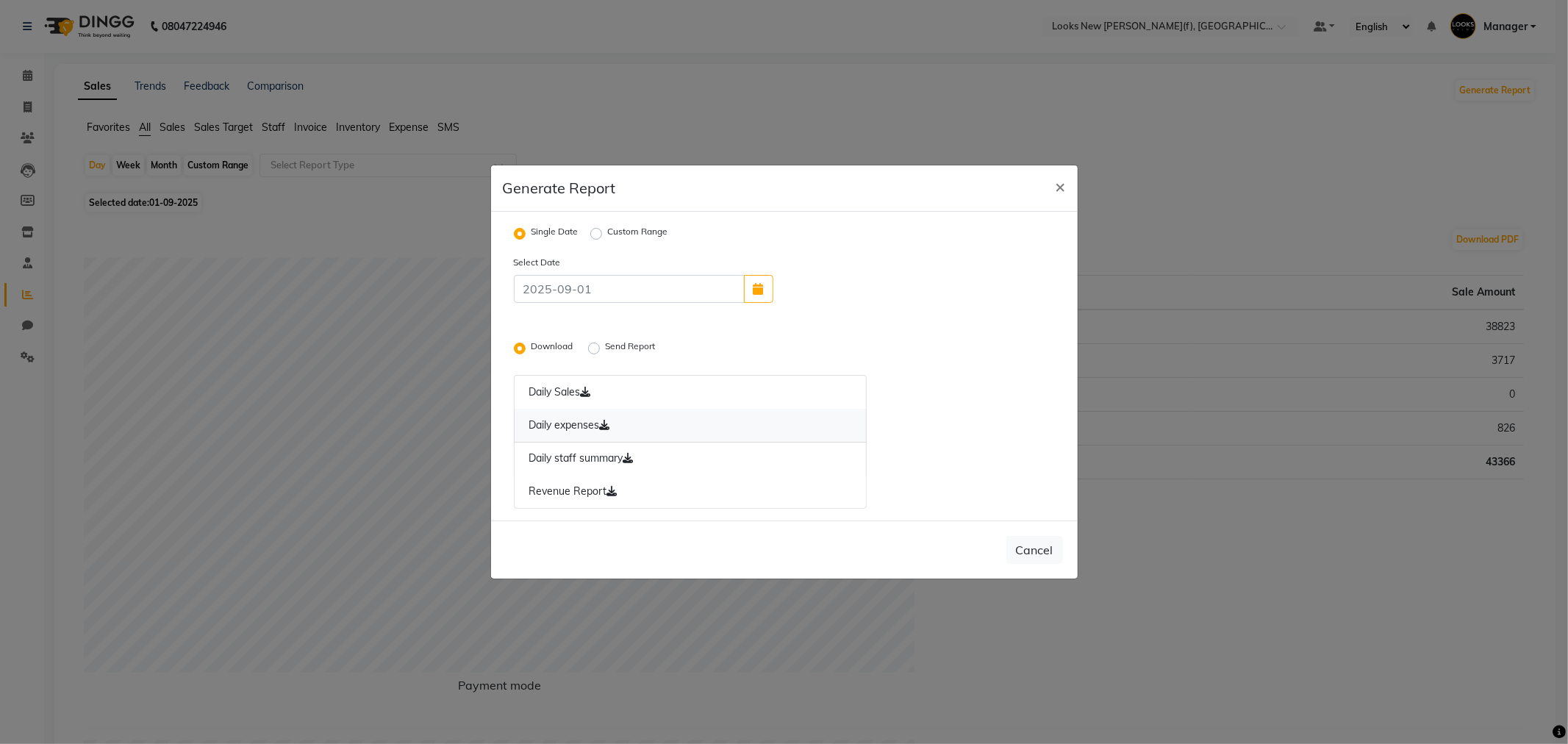
click at [575, 429] on link "Daily expenses" at bounding box center [690, 425] width 354 height 34
click at [1044, 553] on button "Cancel" at bounding box center [1035, 550] width 57 height 28
radio input "false"
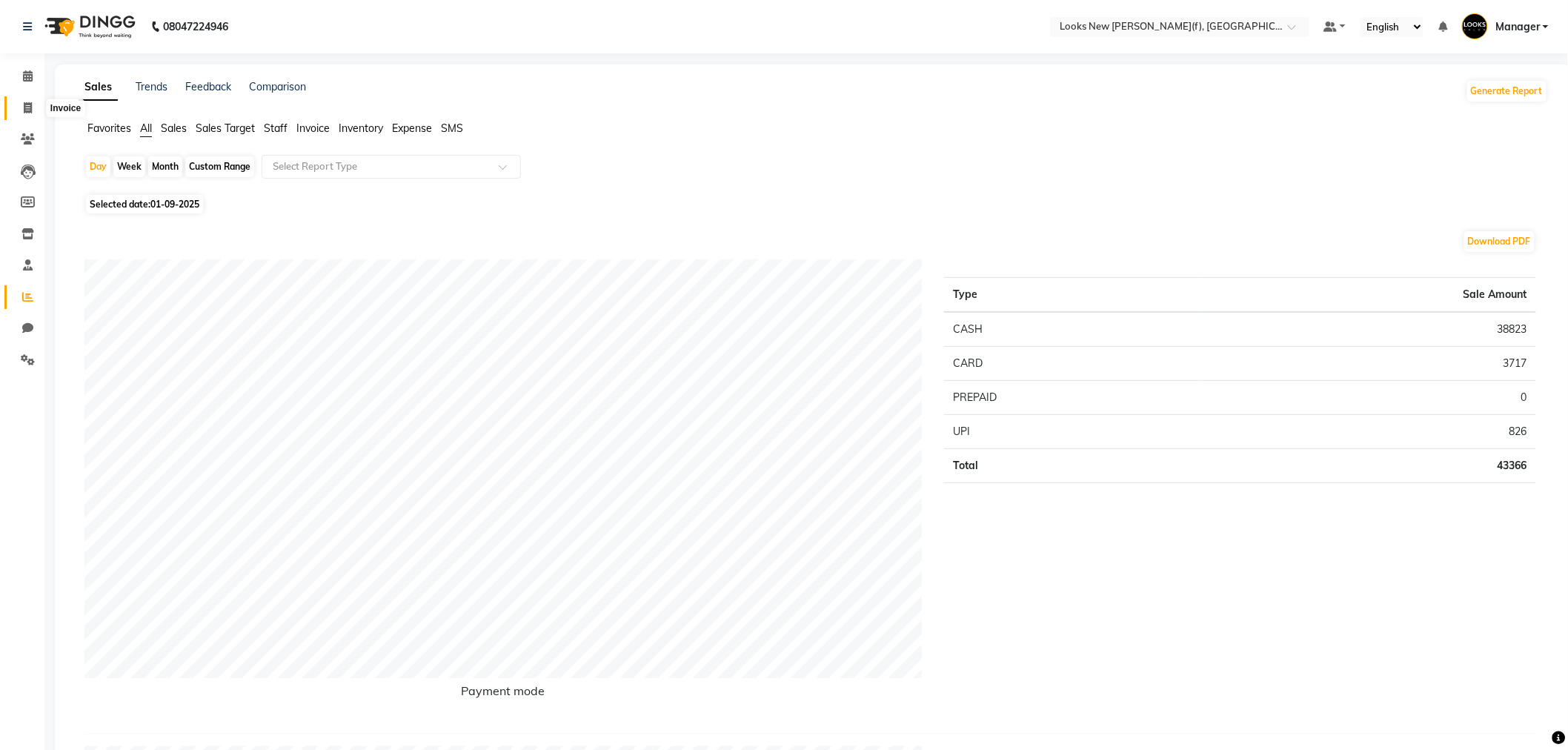
click at [29, 110] on icon at bounding box center [28, 107] width 8 height 11
select select "8659"
select select "service"
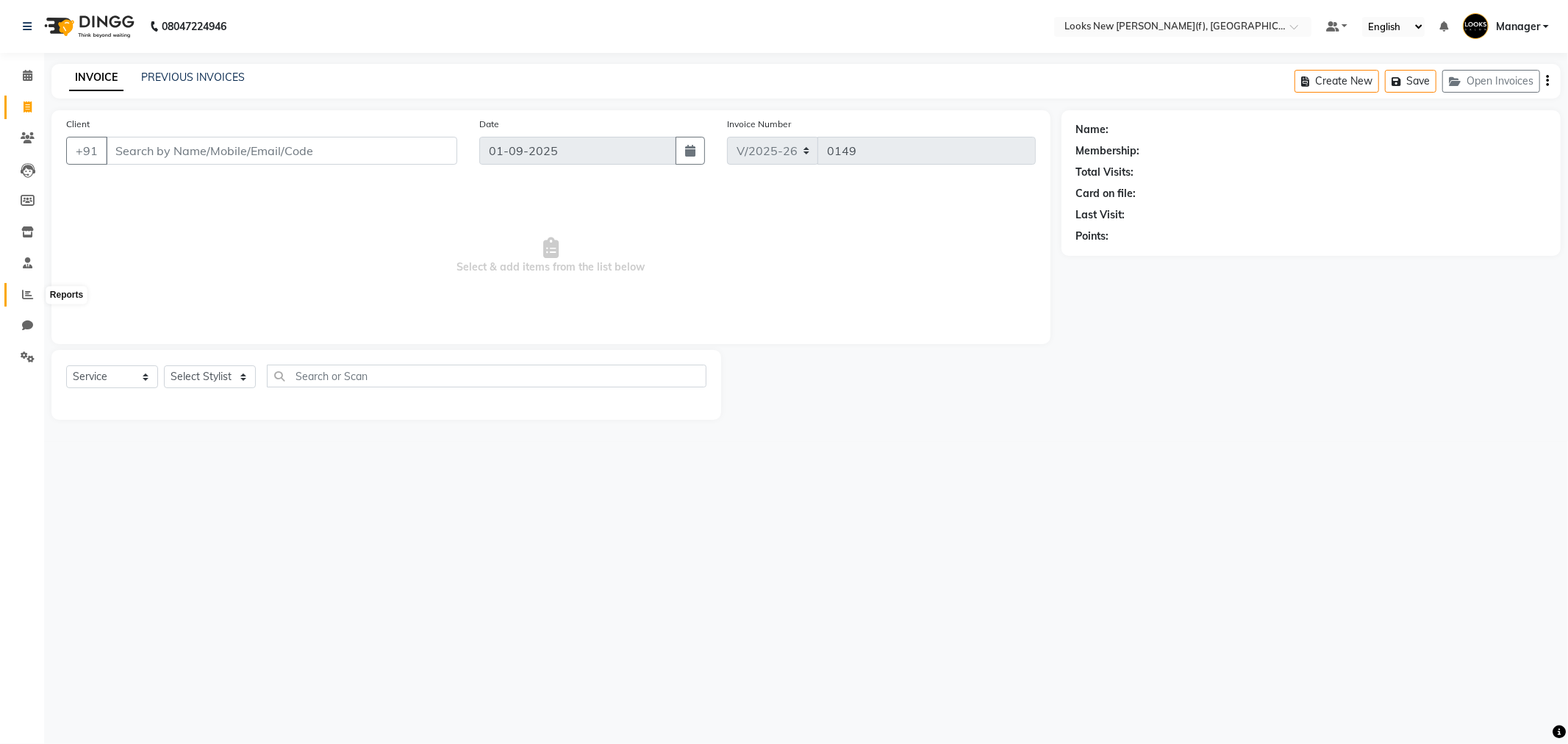
click at [29, 298] on icon at bounding box center [27, 294] width 11 height 11
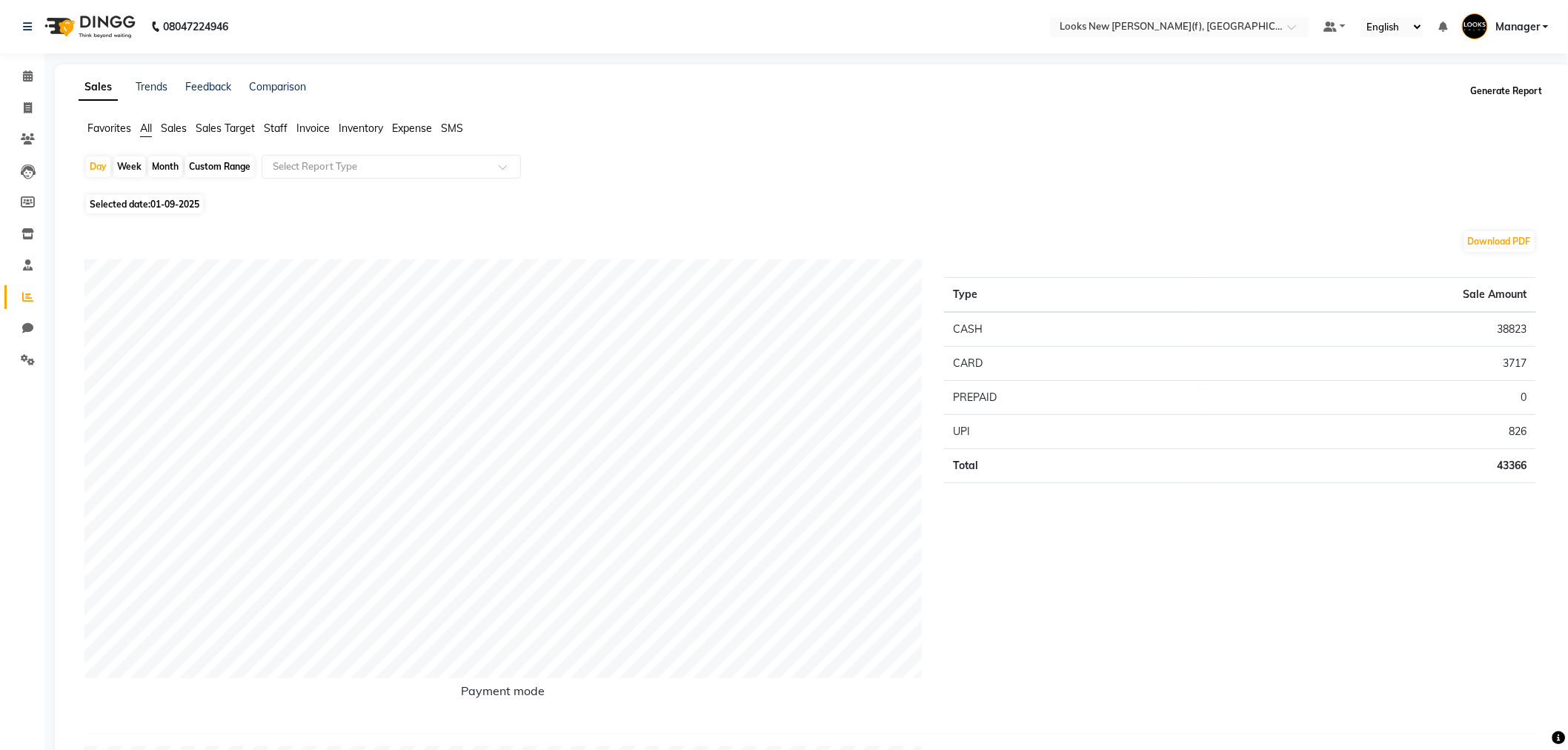
click at [1523, 91] on button "Generate Report" at bounding box center [1507, 91] width 79 height 21
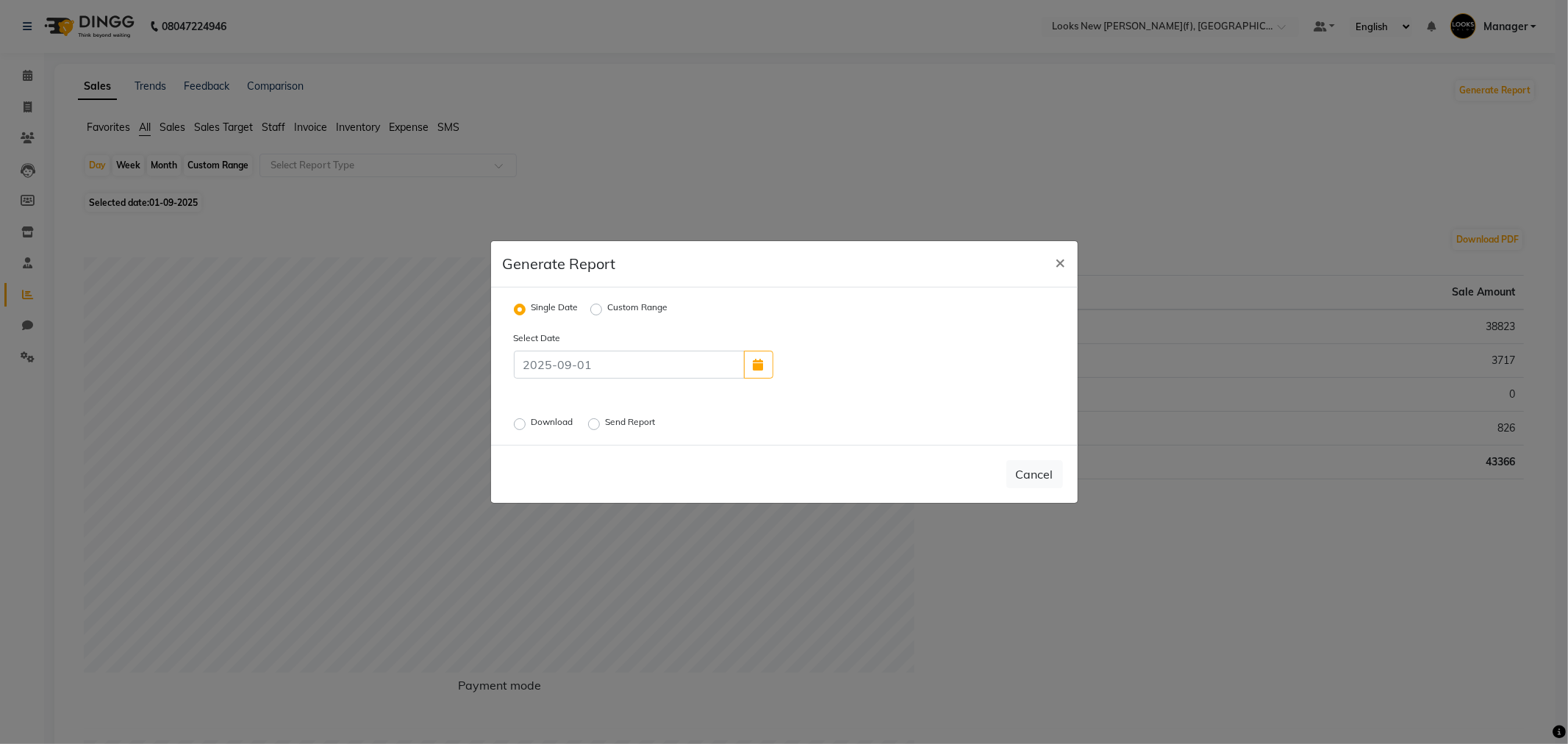
click at [525, 424] on div "Download" at bounding box center [545, 424] width 62 height 17
click at [531, 423] on label "Download" at bounding box center [554, 424] width 45 height 17
click at [522, 423] on input "Download" at bounding box center [522, 424] width 10 height 10
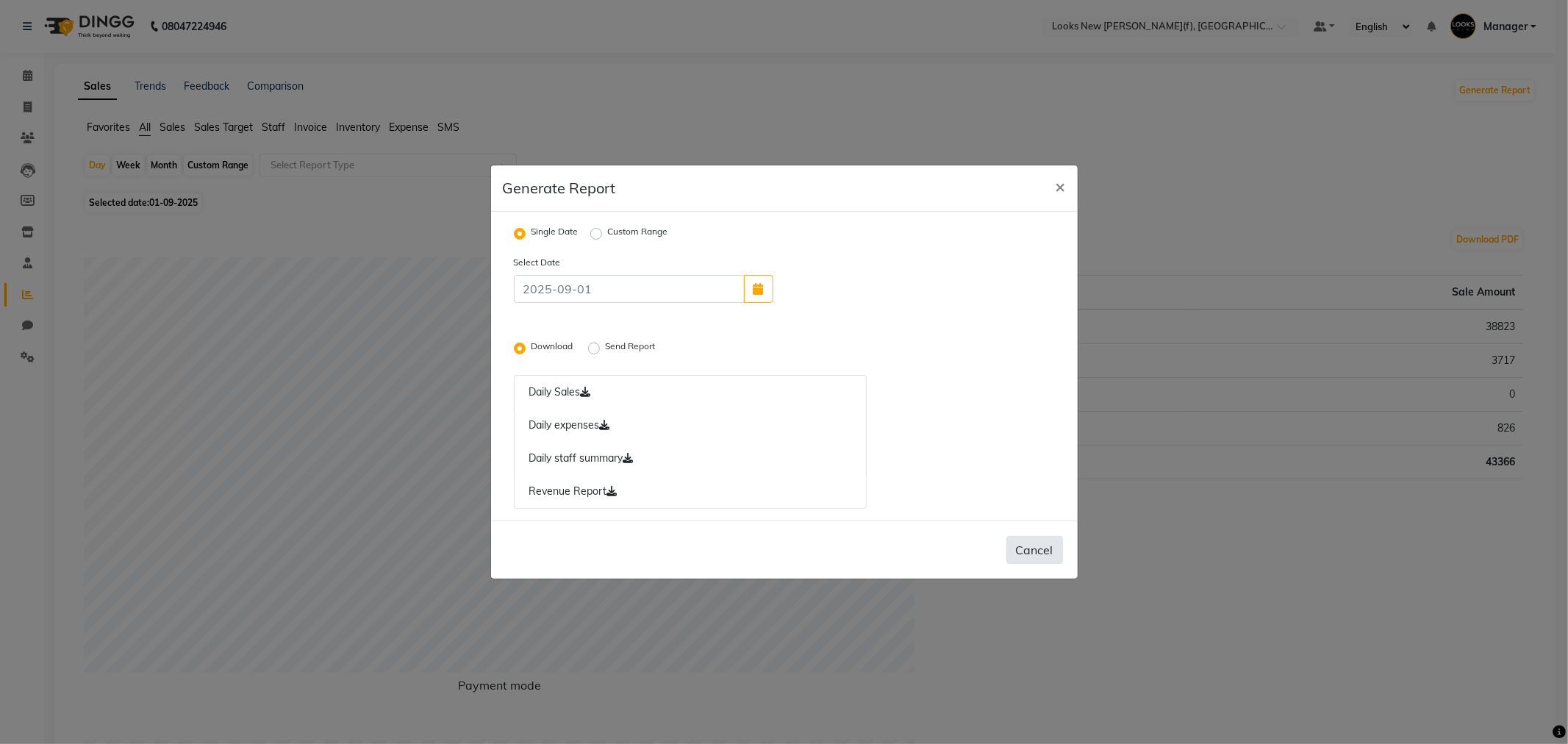
click at [1033, 552] on button "Cancel" at bounding box center [1035, 550] width 57 height 28
radio input "false"
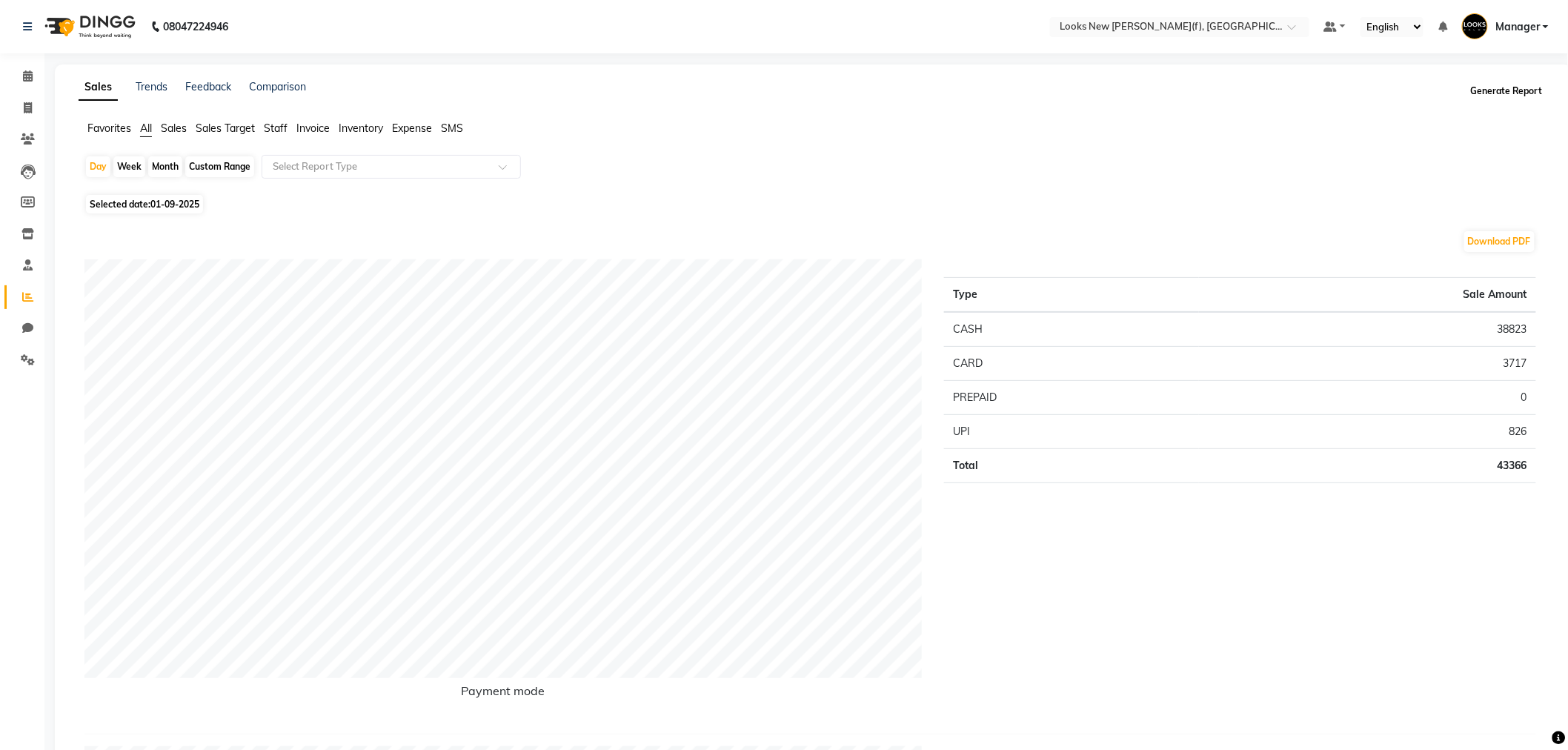
click at [1521, 90] on button "Generate Report" at bounding box center [1507, 91] width 79 height 21
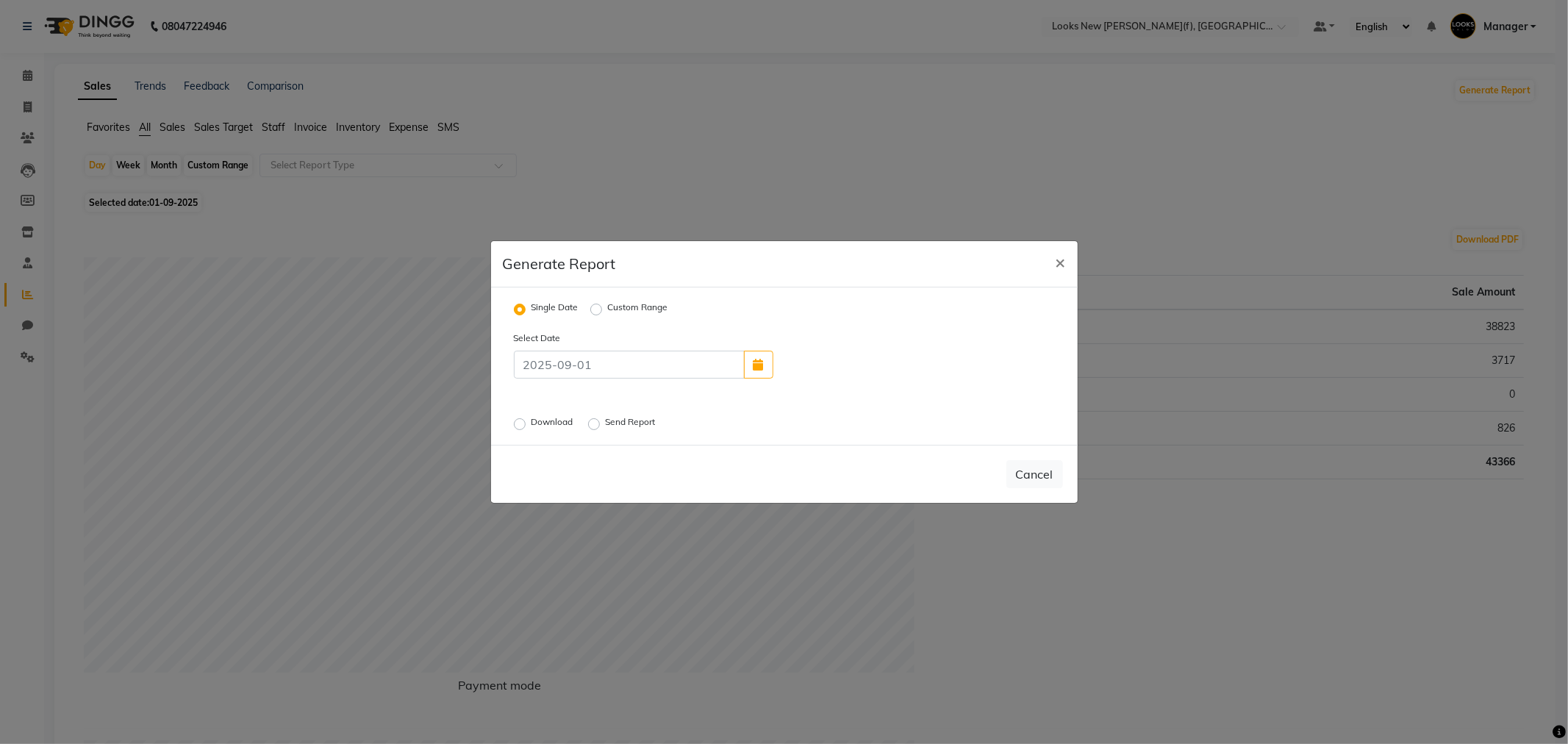
click at [606, 424] on label "Send Report" at bounding box center [633, 424] width 53 height 17
click at [600, 424] on input "Send Report" at bounding box center [596, 424] width 10 height 10
click at [1030, 480] on button "Send" at bounding box center [1040, 474] width 46 height 27
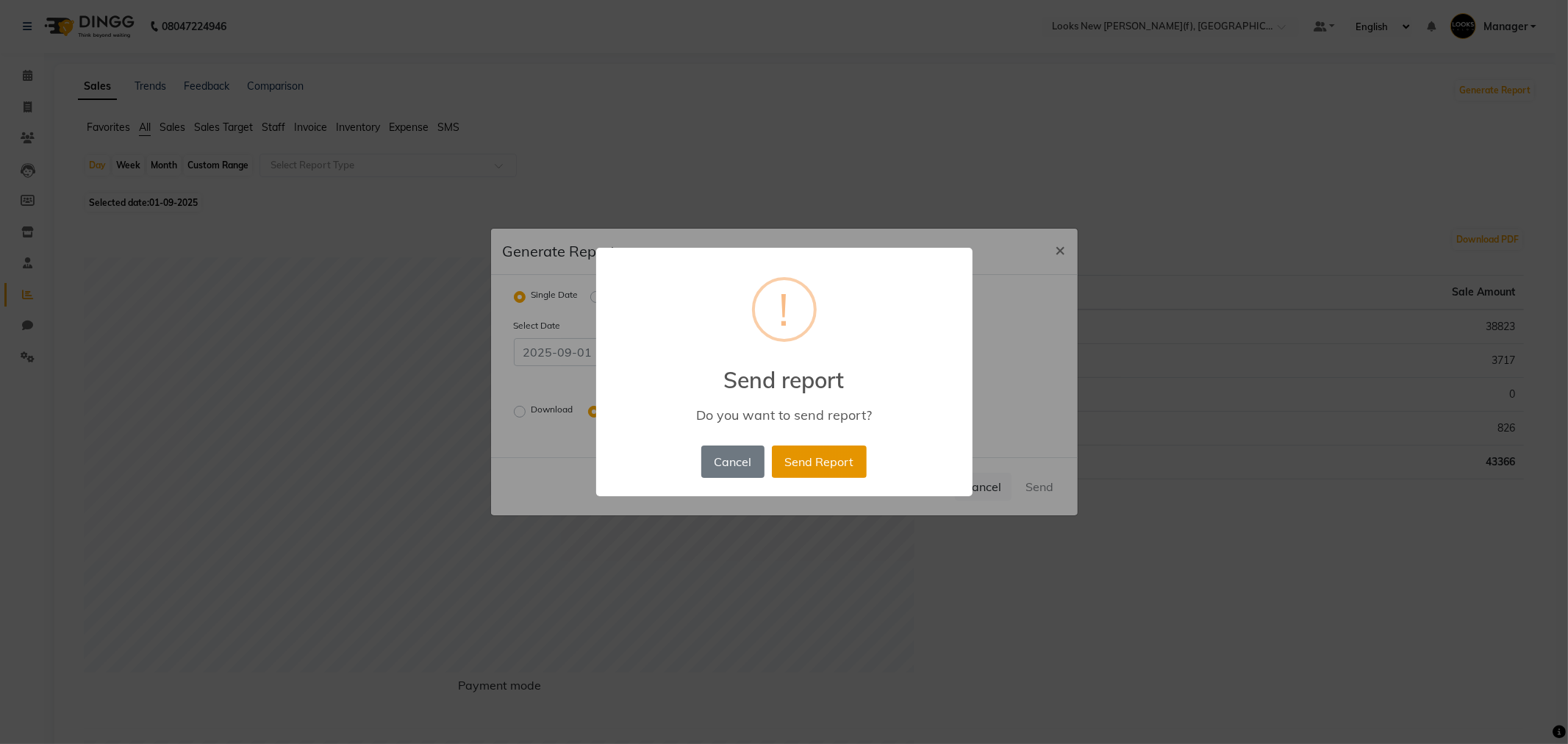
click at [845, 468] on button "Send Report" at bounding box center [819, 461] width 95 height 32
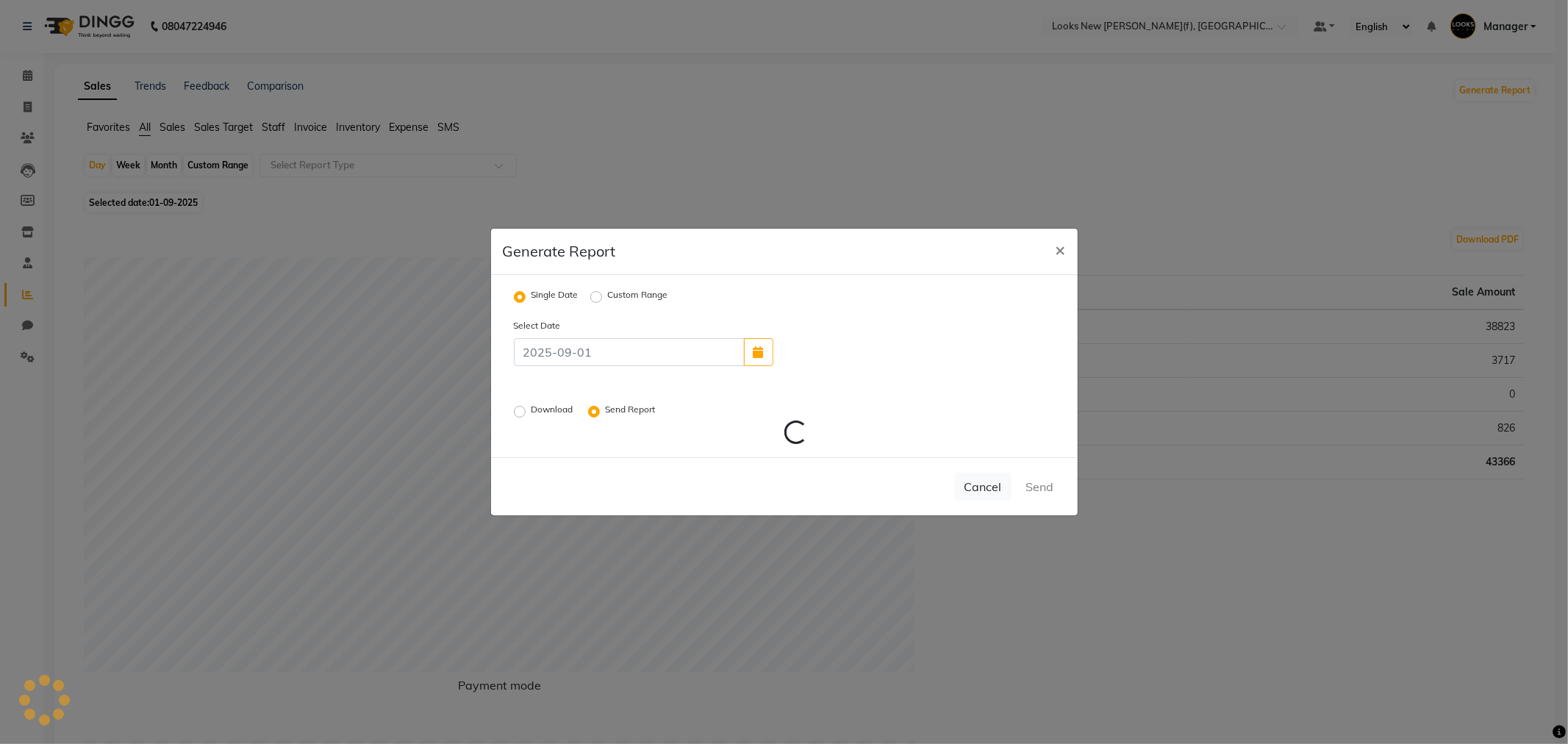
radio input "false"
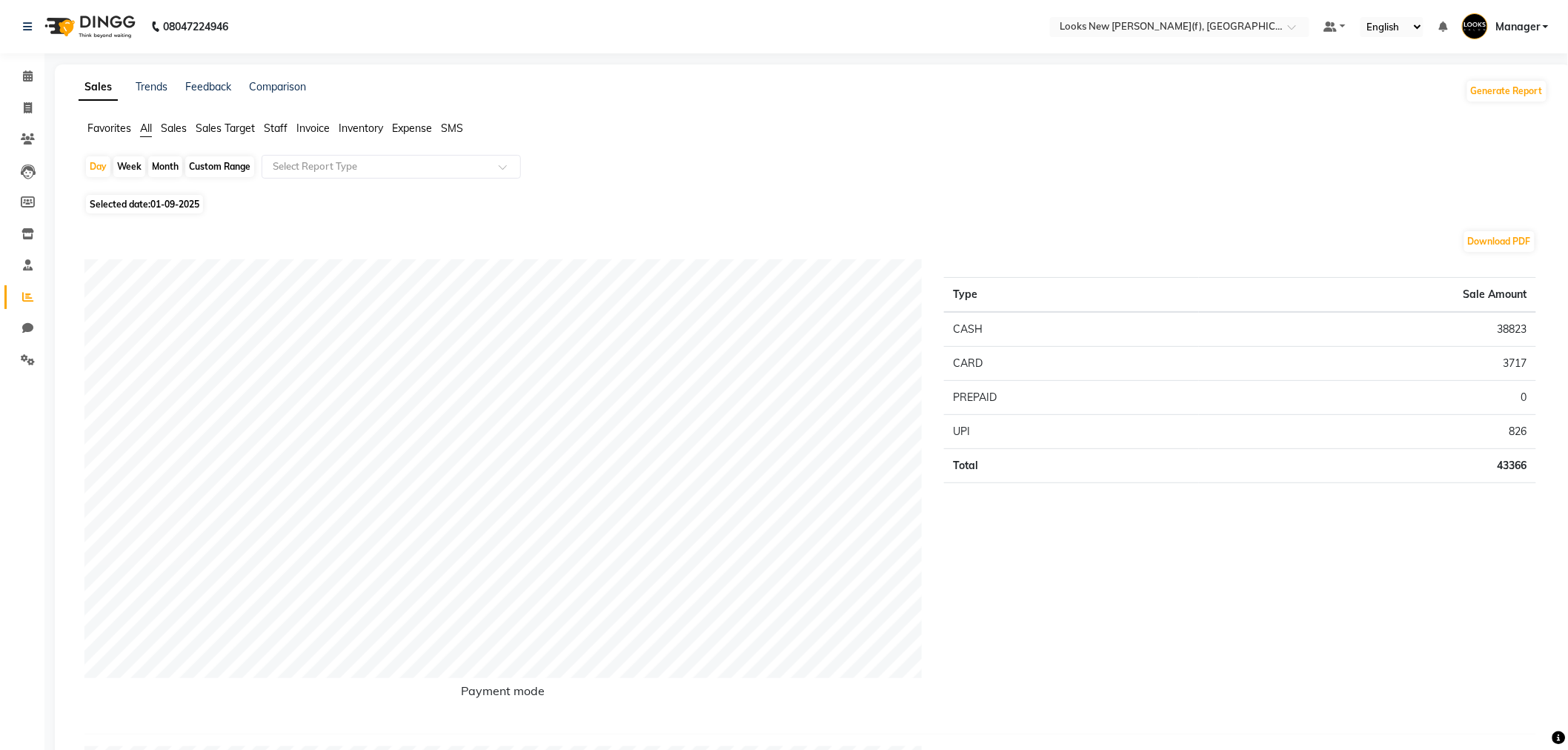
click at [1171, 611] on div "Type Sale Amount CASH 38823 CARD 3717 PREPAID 0 UPI 826 Total 43366" at bounding box center [1241, 490] width 614 height 462
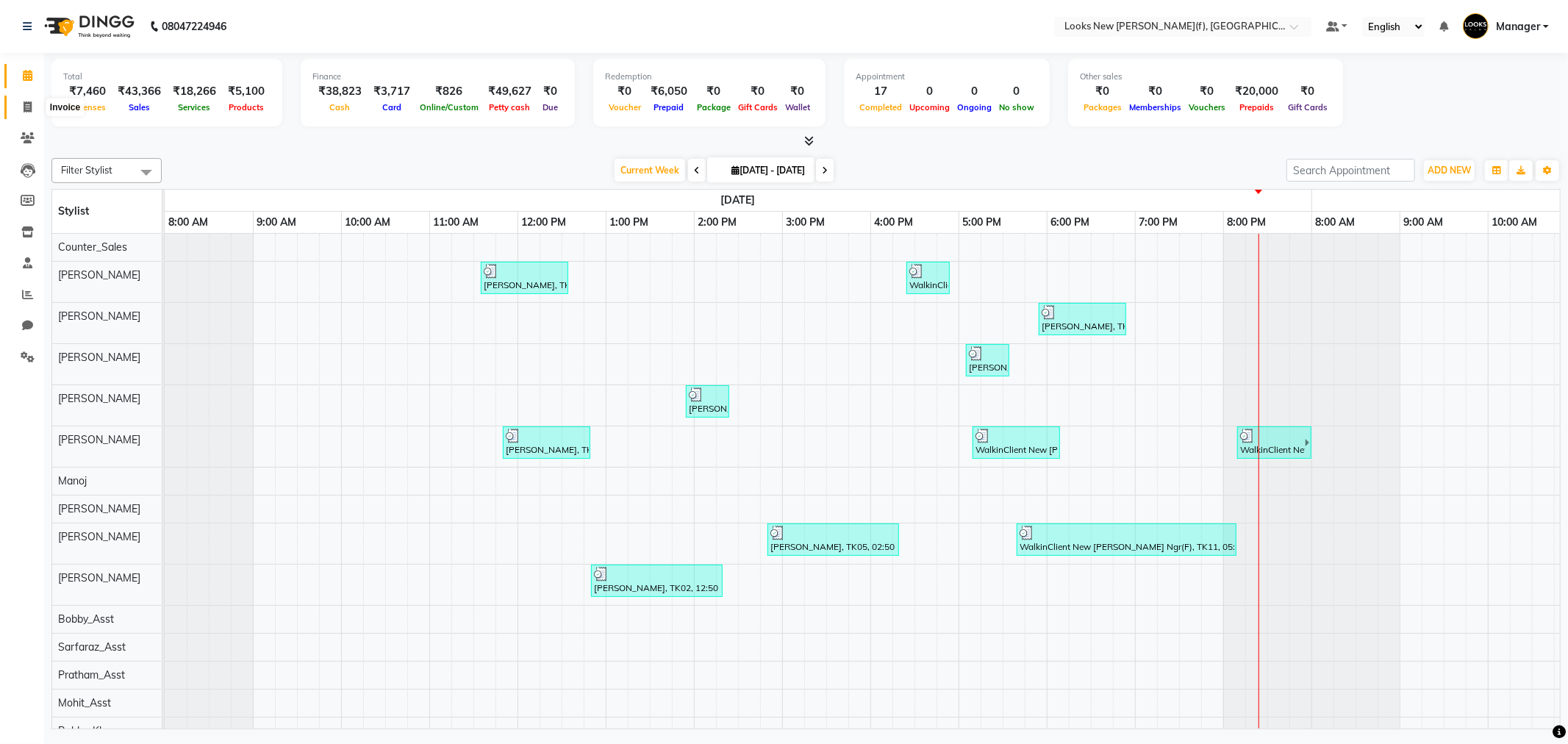
click at [23, 110] on icon at bounding box center [27, 107] width 8 height 11
select select "8659"
select select "service"
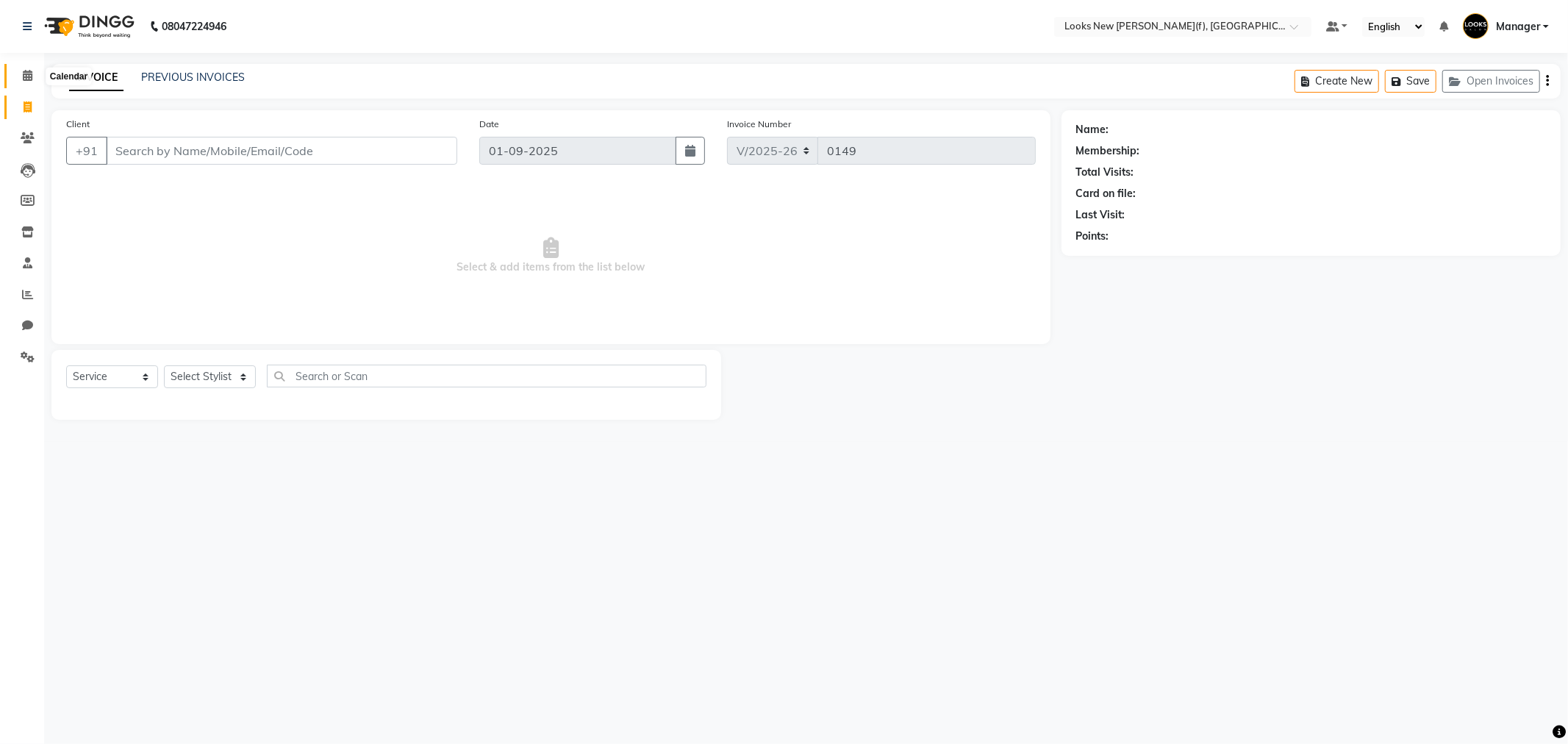
click at [27, 74] on icon at bounding box center [27, 75] width 9 height 11
